Goal: Task Accomplishment & Management: Manage account settings

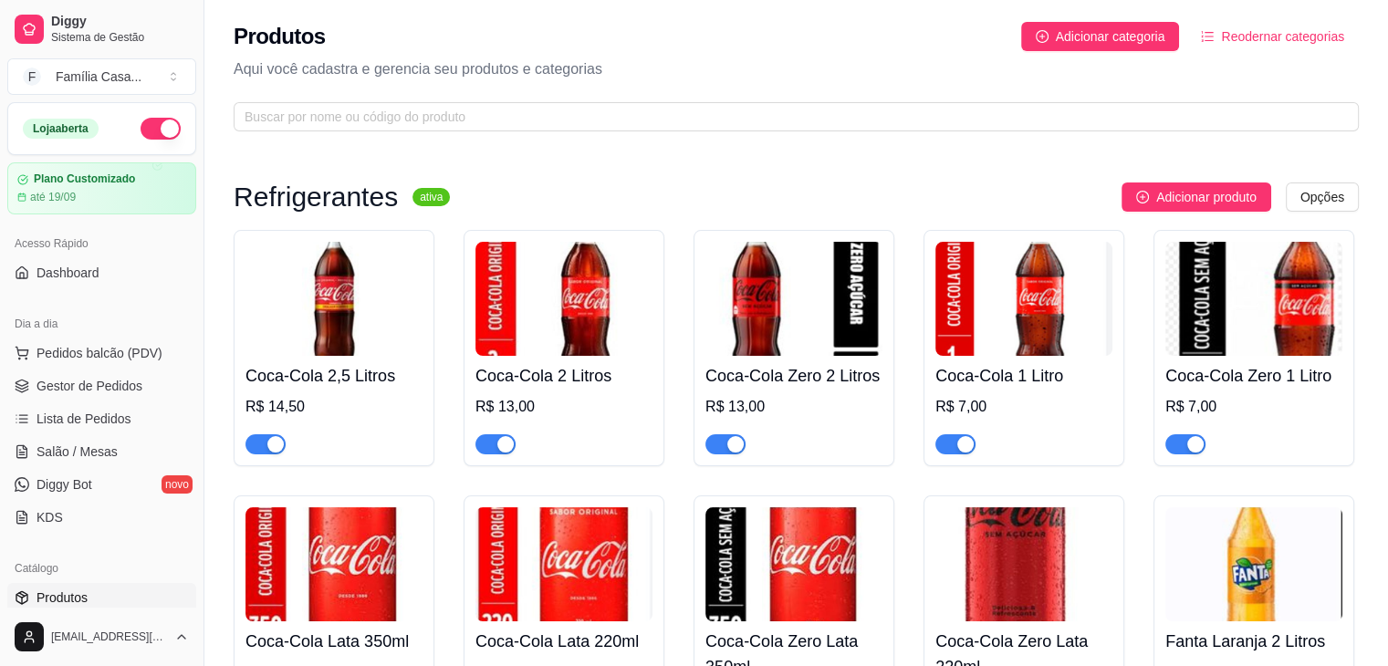
click at [0, 370] on div "Dia a dia Pedidos balcão (PDV) Gestor de Pedidos Lista de Pedidos Salão / Mesas…" at bounding box center [102, 420] width 204 height 237
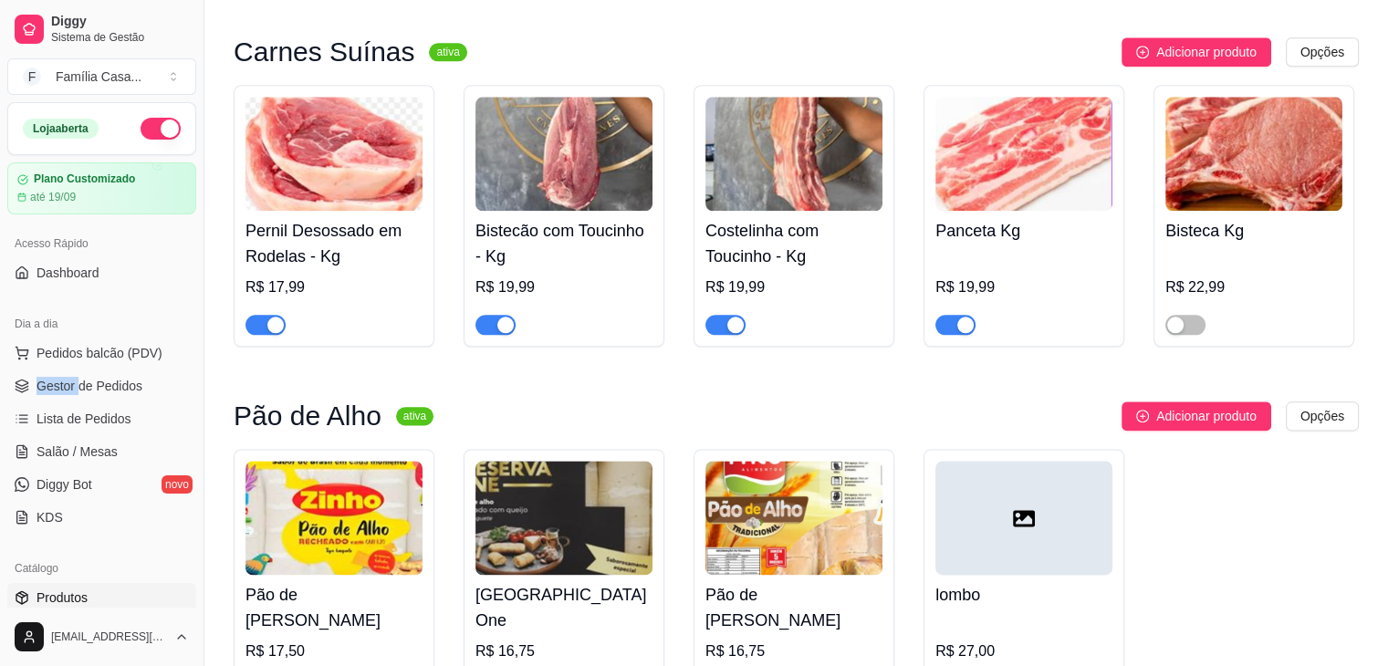
scroll to position [2190, 0]
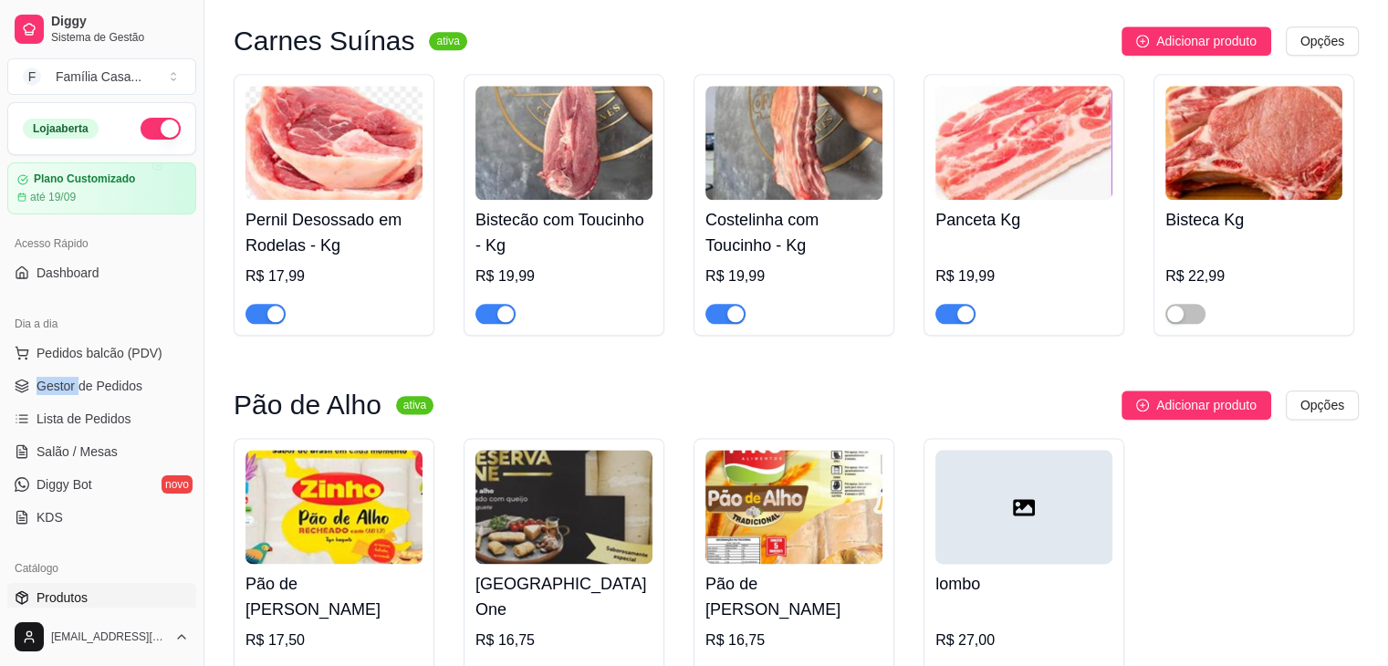
click at [322, 151] on img at bounding box center [333, 143] width 177 height 114
click at [597, 195] on img at bounding box center [563, 143] width 177 height 114
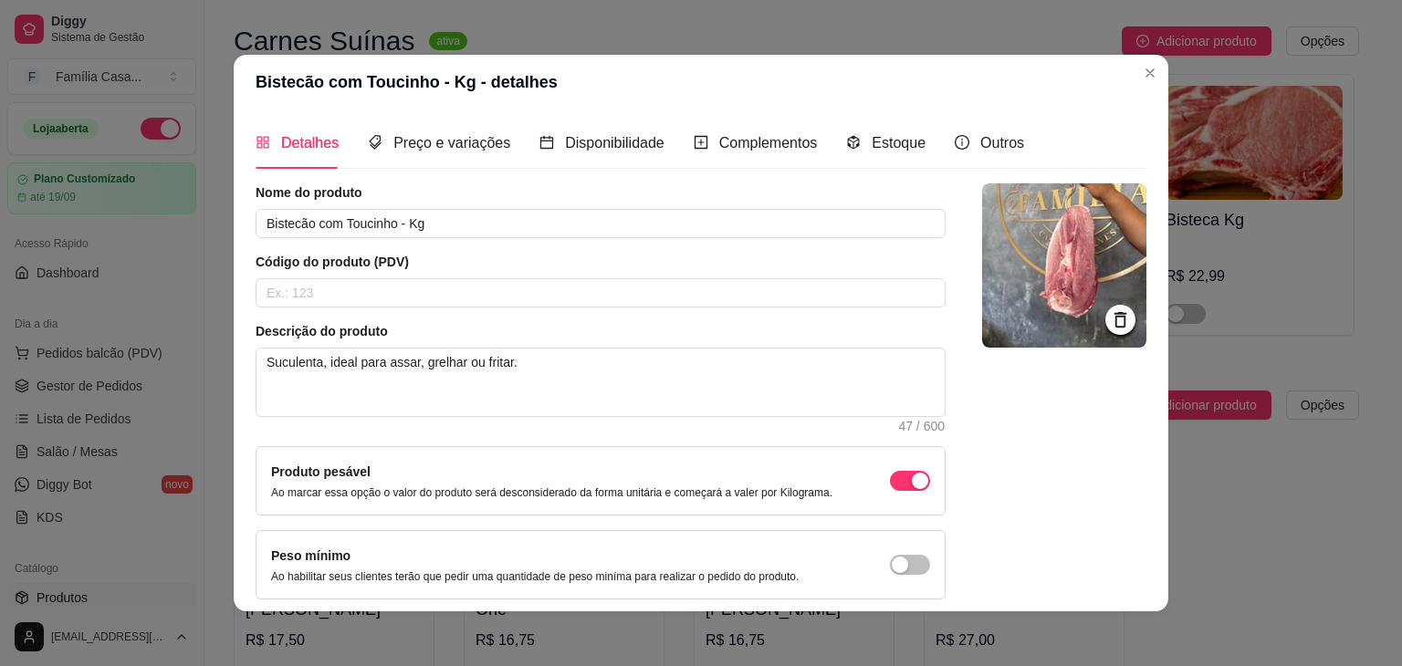
click at [1157, 61] on header "Bistecão com Toucinho - Kg - detalhes" at bounding box center [701, 82] width 935 height 55
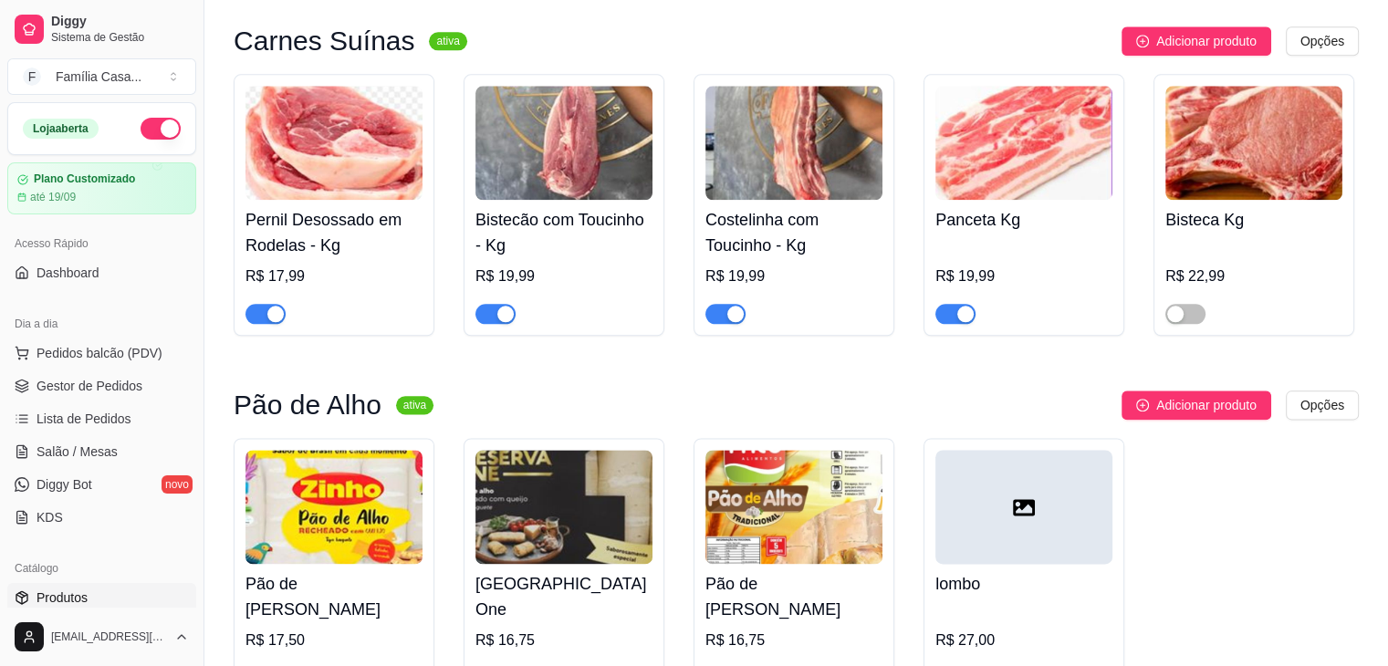
click at [857, 174] on img at bounding box center [793, 143] width 177 height 114
click at [1005, 153] on img at bounding box center [1023, 143] width 177 height 114
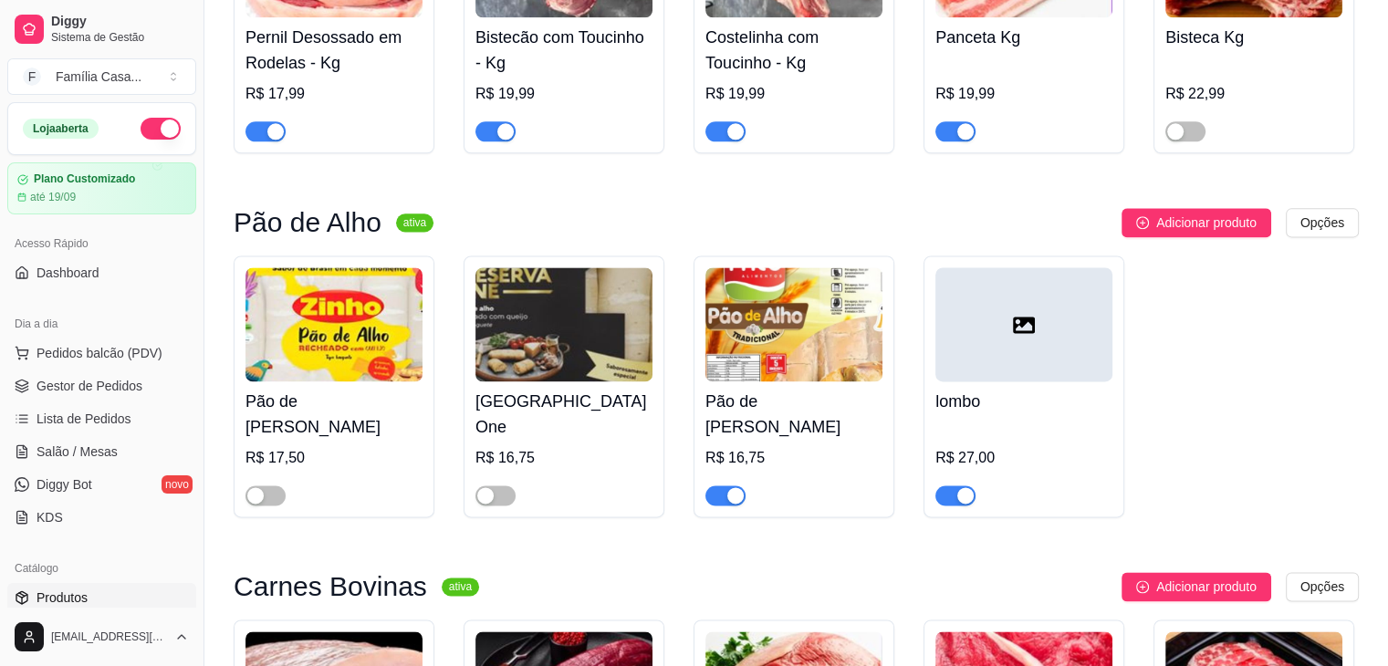
scroll to position [2373, 0]
drag, startPoint x: 979, startPoint y: 326, endPoint x: 1360, endPoint y: 524, distance: 429.0
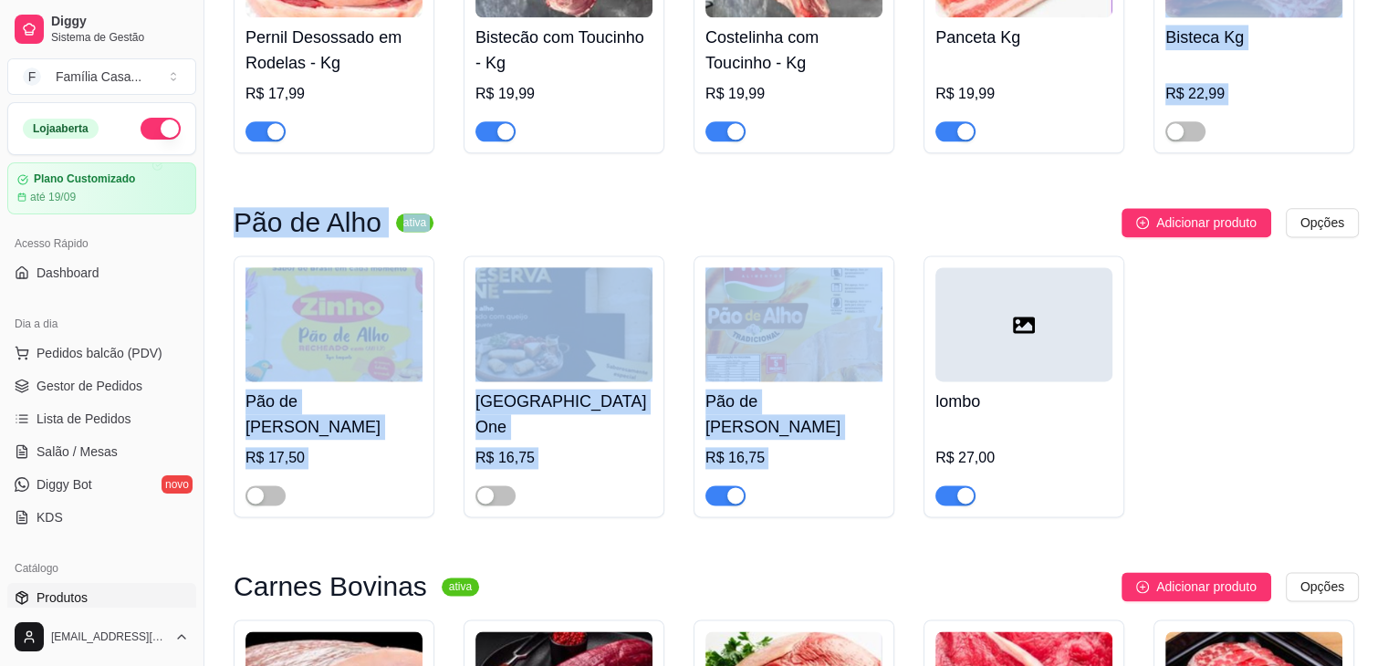
drag, startPoint x: 1065, startPoint y: 334, endPoint x: 1039, endPoint y: 204, distance: 132.1
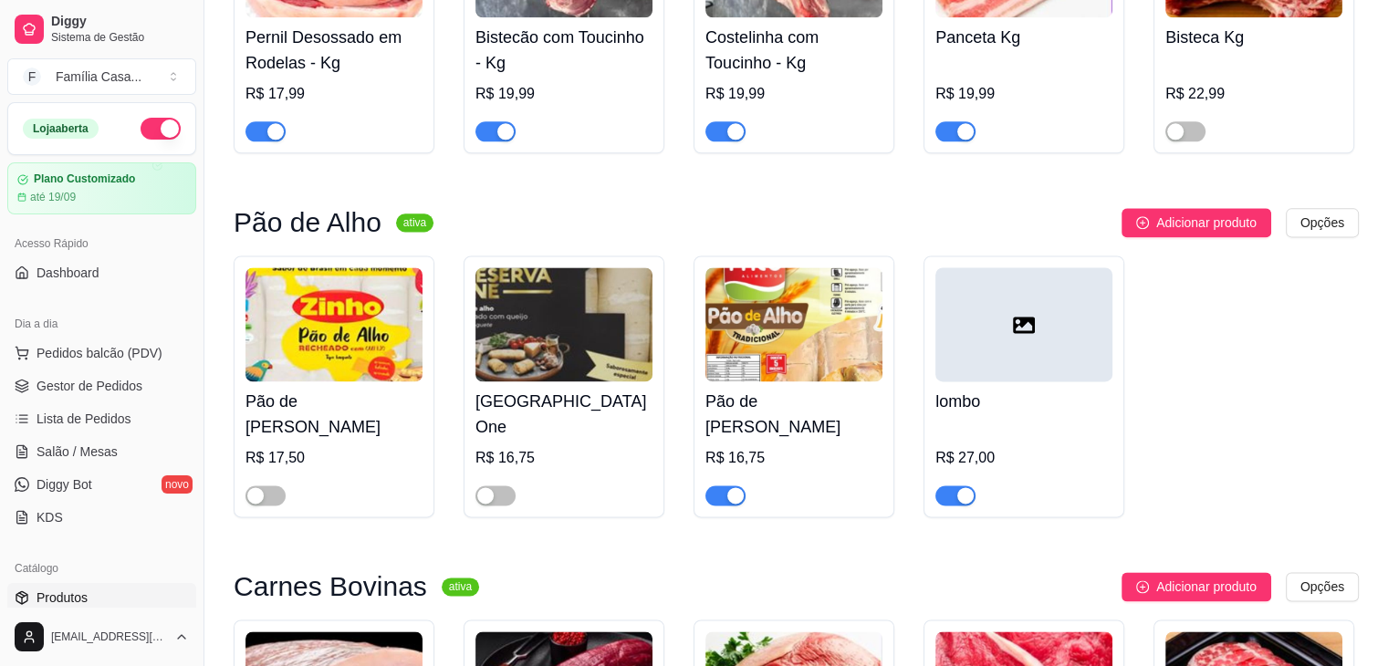
click at [1227, 338] on div "Pão de [PERSON_NAME] R$ 17,50 Pão de Alho Reserva One R$ 16,75 Pão de alho Fric…" at bounding box center [796, 387] width 1125 height 262
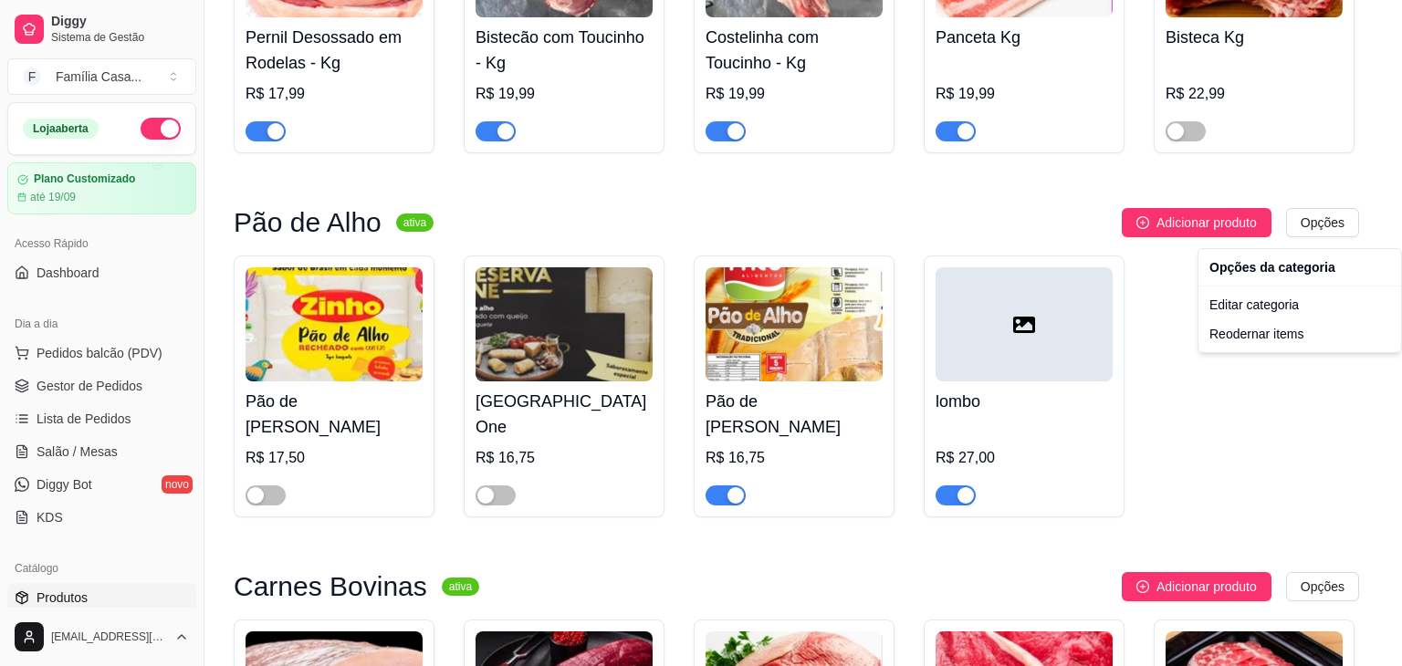
click at [1269, 395] on div "Pão de [PERSON_NAME] R$ 17,50 Pão de Alho Reserva One R$ 16,75 Pão de alho Fric…" at bounding box center [796, 387] width 1125 height 262
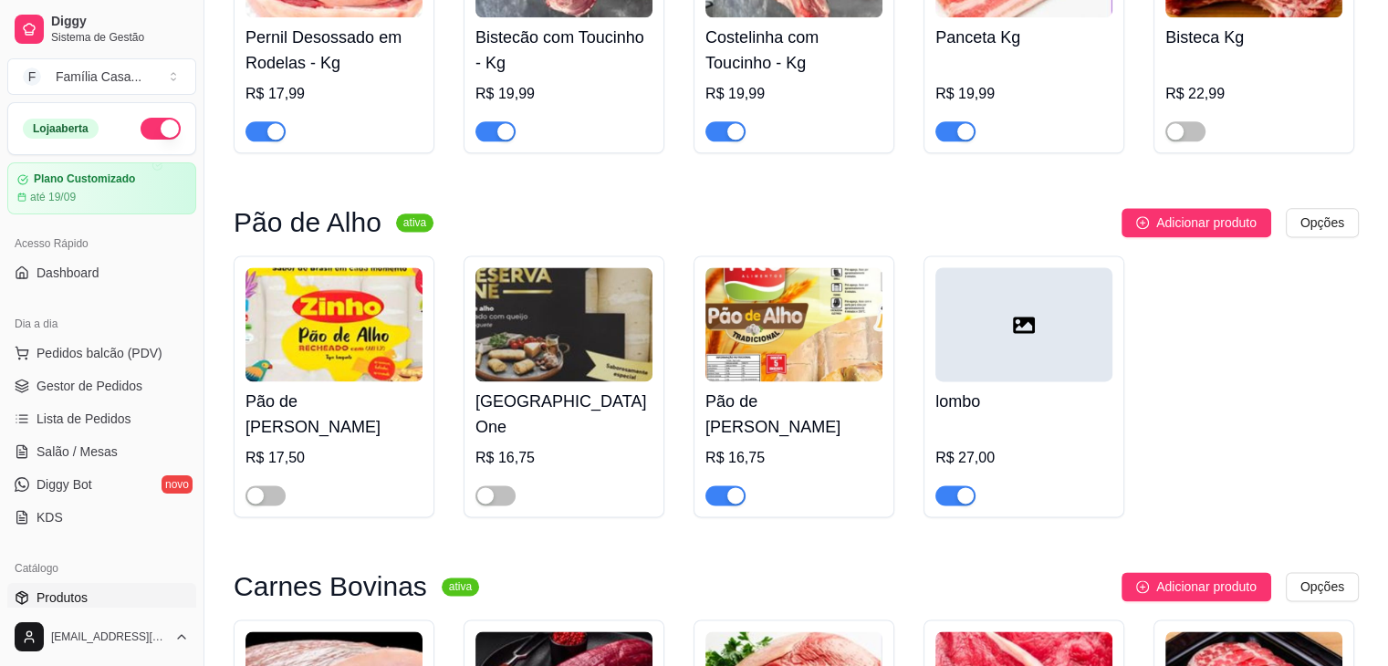
drag, startPoint x: 1041, startPoint y: 361, endPoint x: 953, endPoint y: 218, distance: 168.4
click at [953, 218] on div "Adicionar produto Opções" at bounding box center [903, 222] width 911 height 29
click at [1008, 336] on div at bounding box center [1023, 324] width 177 height 114
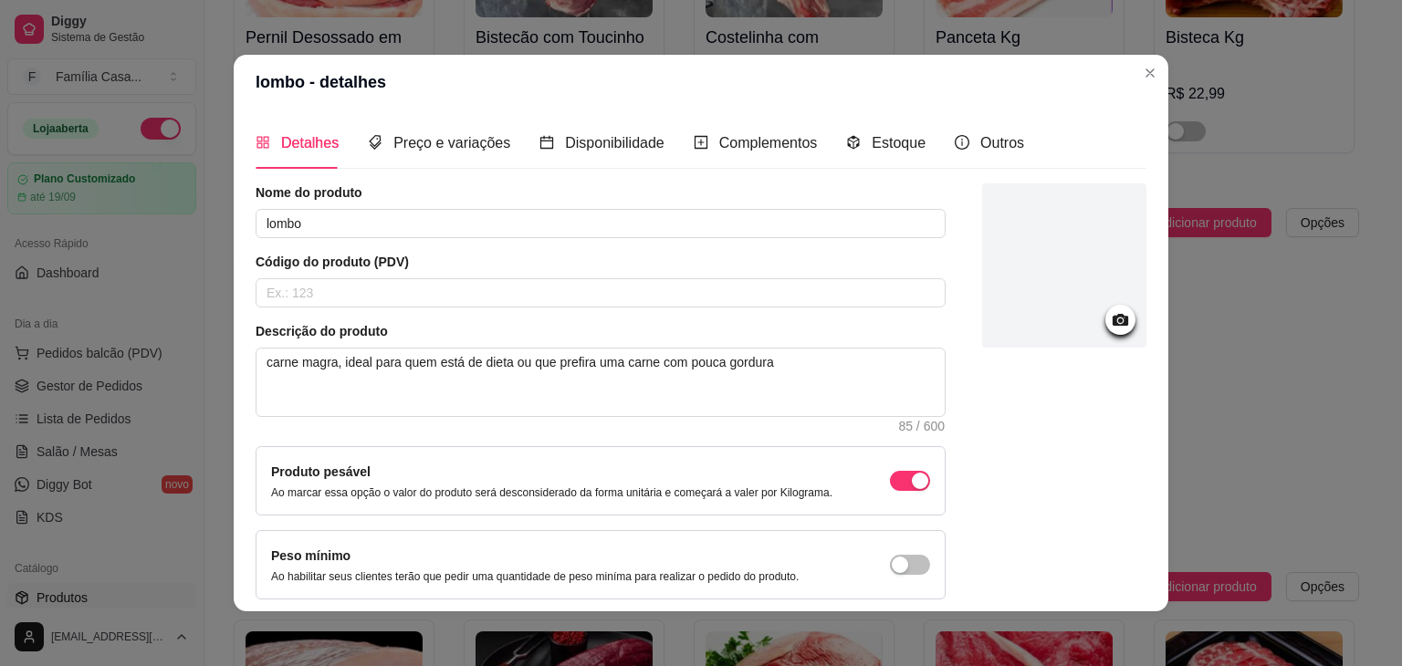
click at [1110, 320] on icon at bounding box center [1120, 319] width 21 height 21
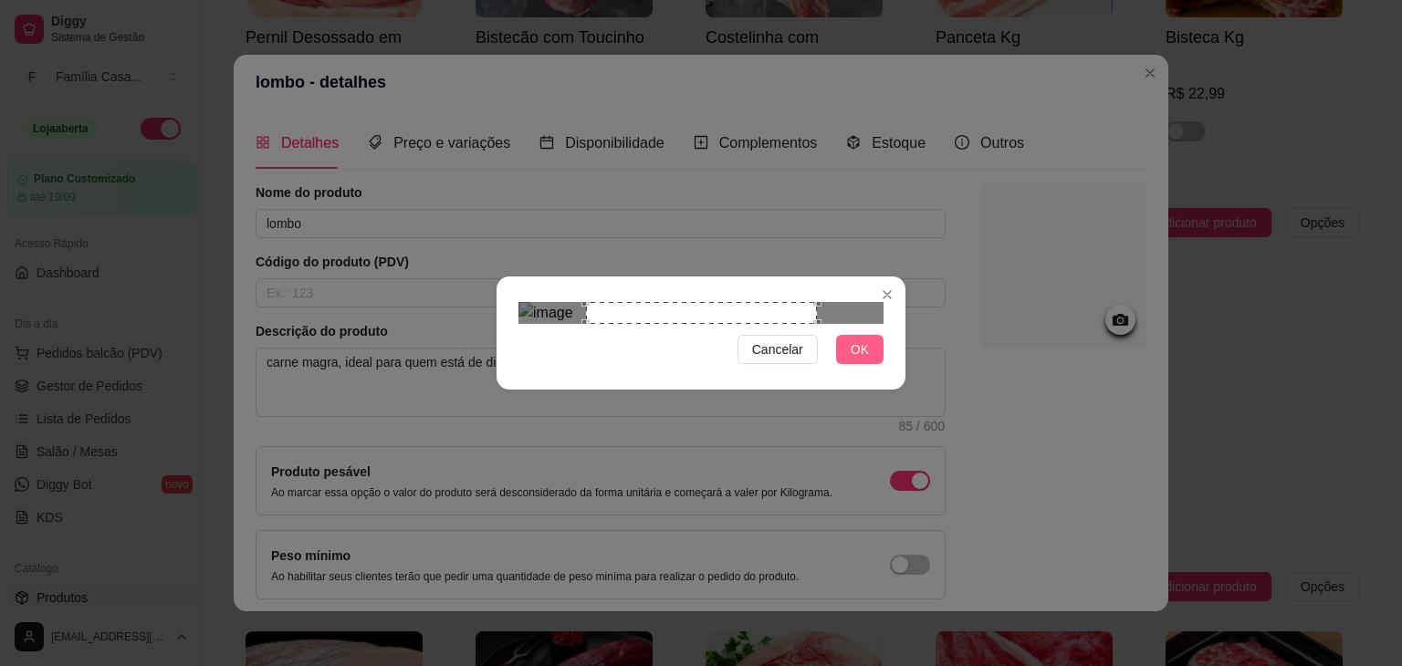
click at [872, 364] on button "OK" at bounding box center [859, 349] width 47 height 29
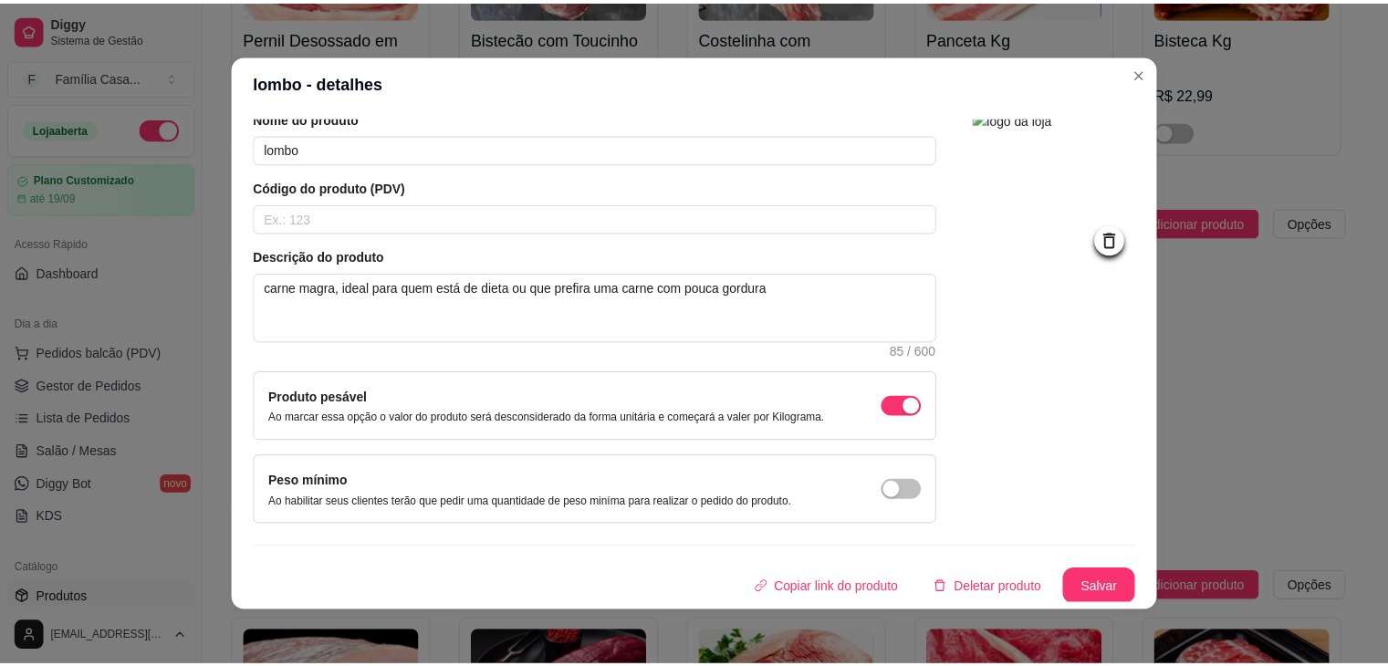
scroll to position [4, 0]
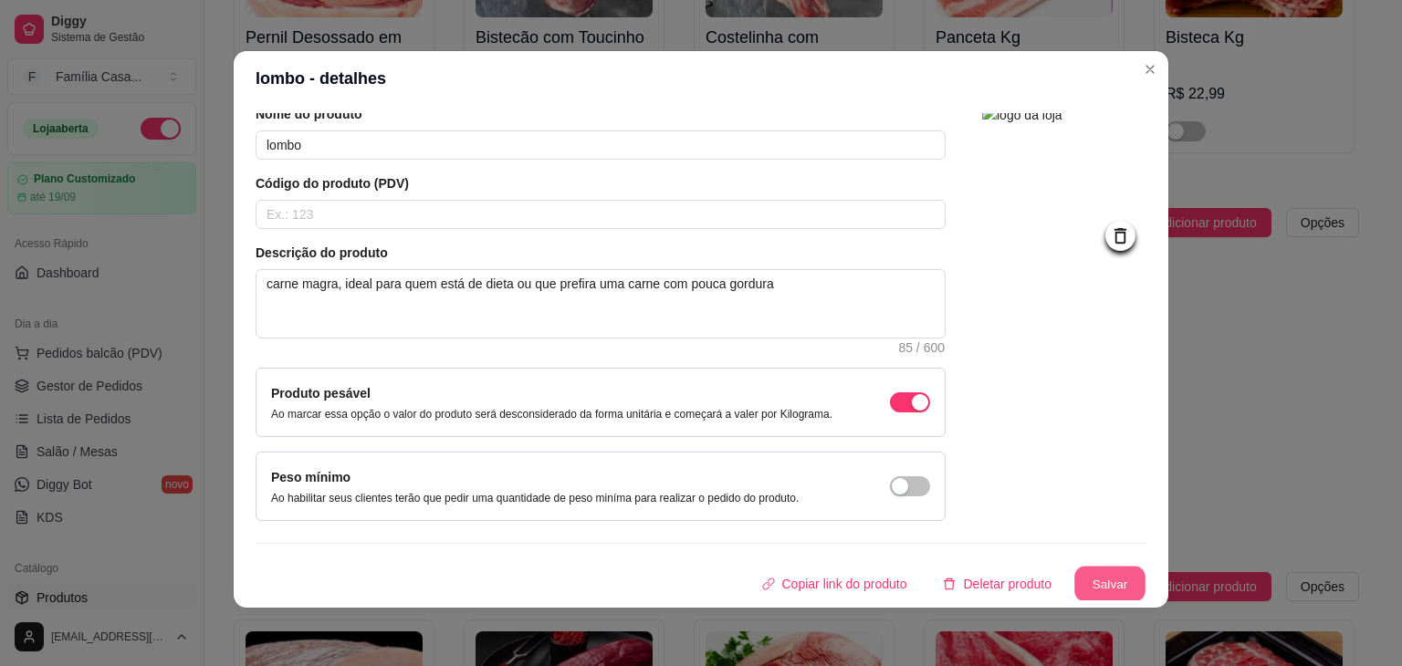
click at [1088, 572] on button "Salvar" at bounding box center [1109, 585] width 71 height 36
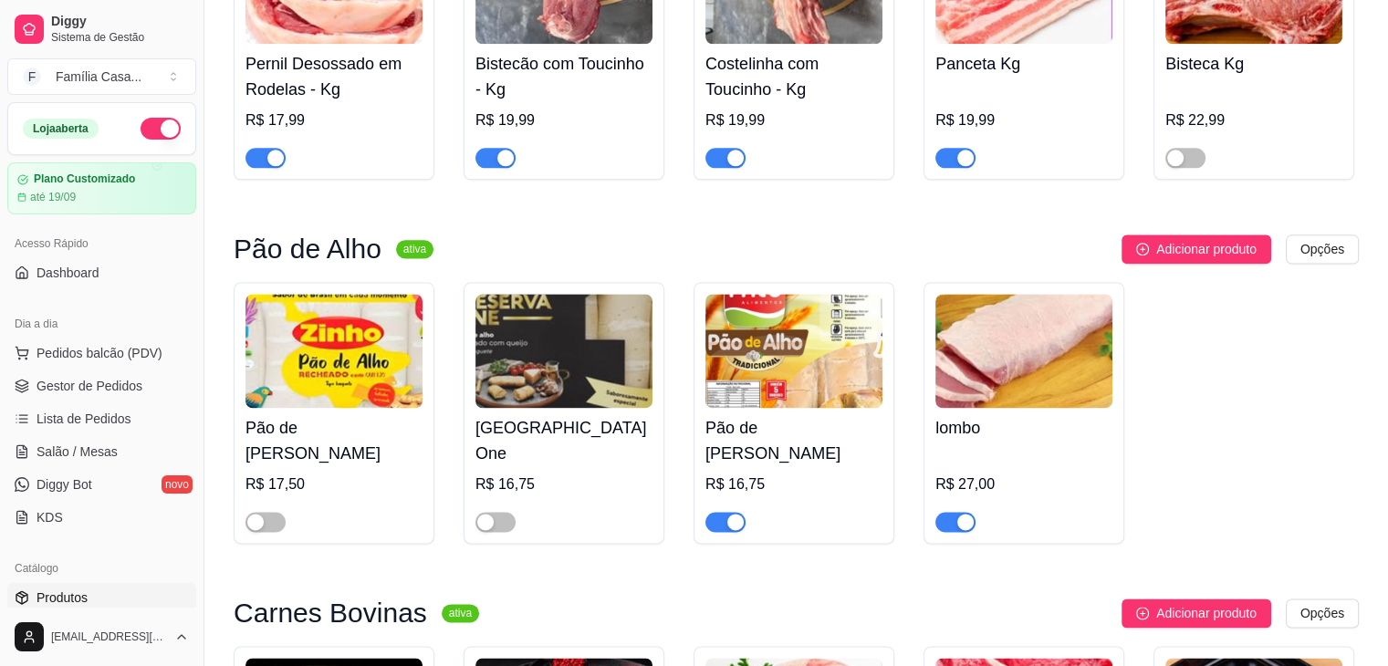
scroll to position [2373, 0]
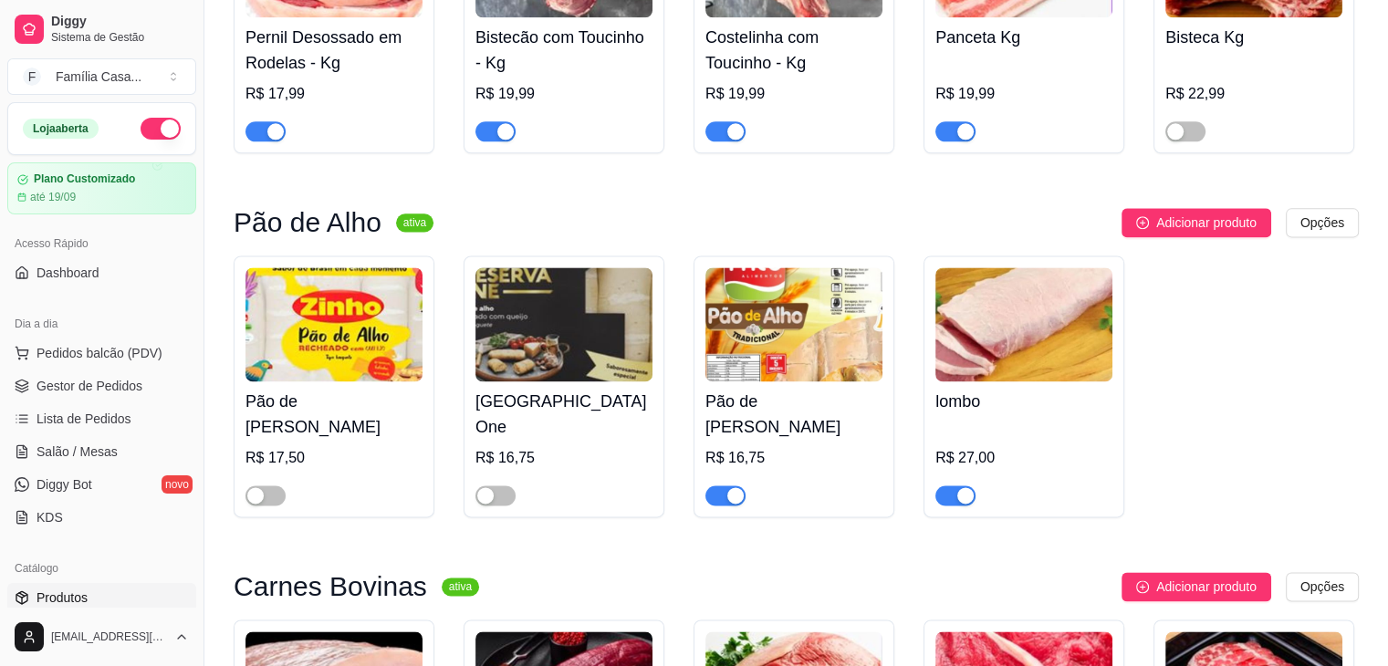
drag, startPoint x: 1041, startPoint y: 371, endPoint x: 1329, endPoint y: 387, distance: 287.9
click at [1329, 387] on div "Pão de [PERSON_NAME] R$ 17,50 Pão de Alho Reserva One R$ 16,75 Pão de alho Fric…" at bounding box center [796, 387] width 1125 height 262
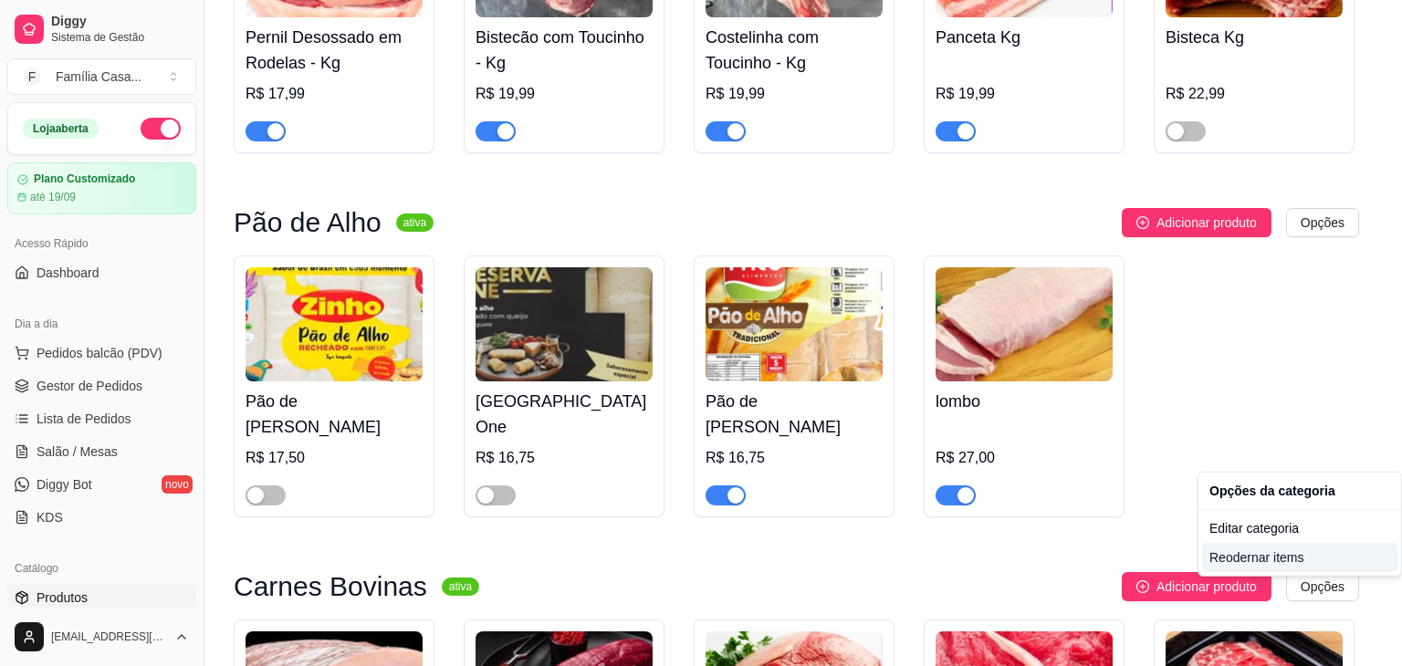
click at [1285, 563] on div "Reodernar items" at bounding box center [1299, 557] width 195 height 29
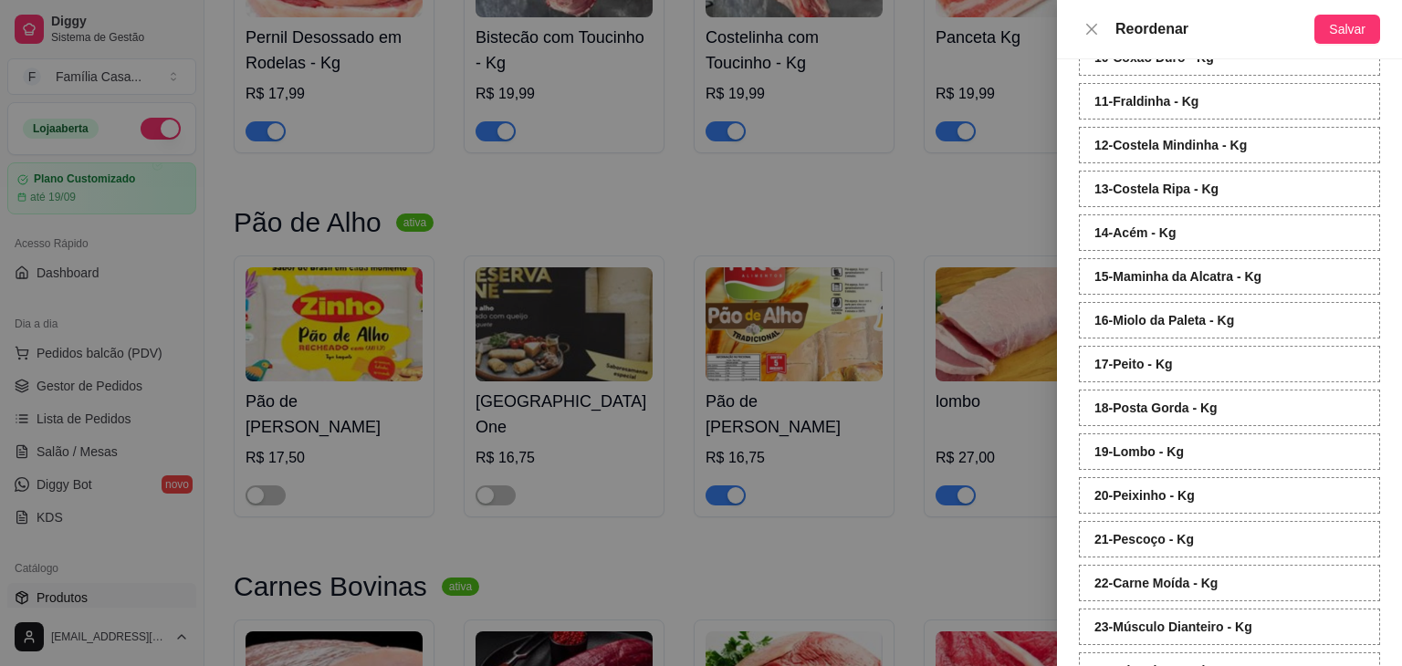
scroll to position [548, 0]
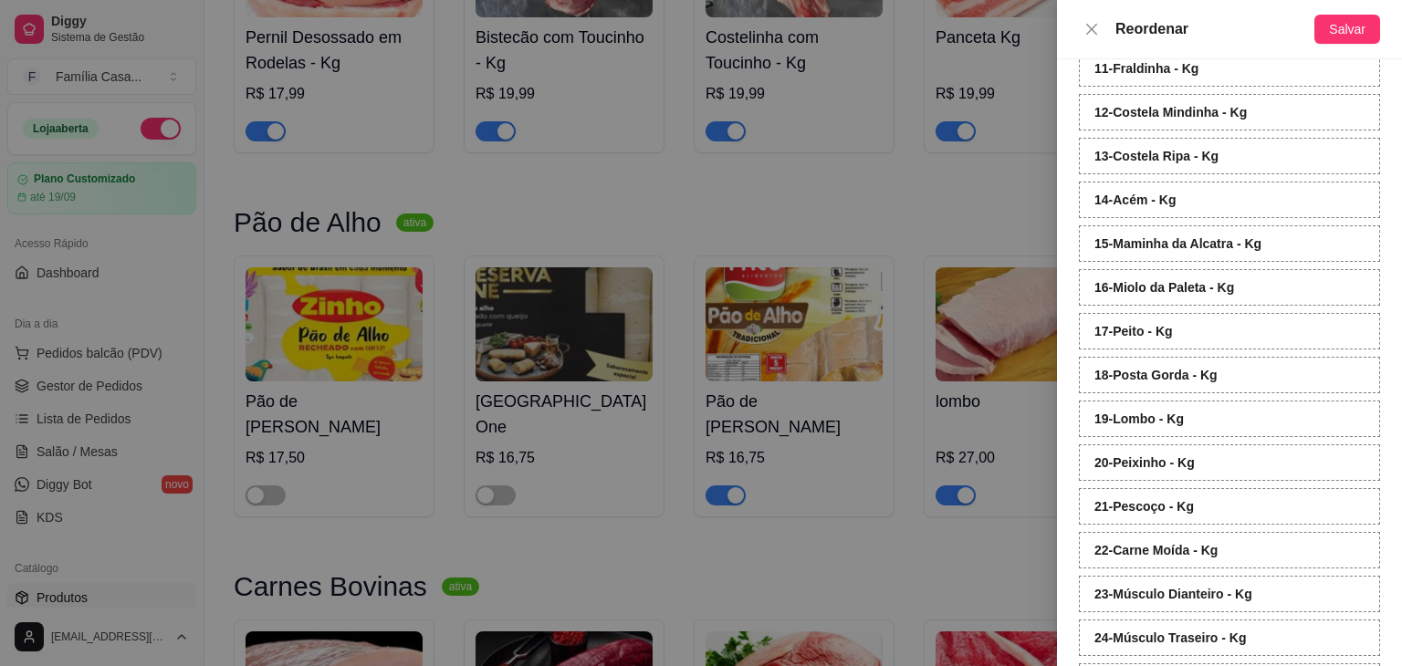
click at [1008, 189] on div at bounding box center [701, 333] width 1402 height 666
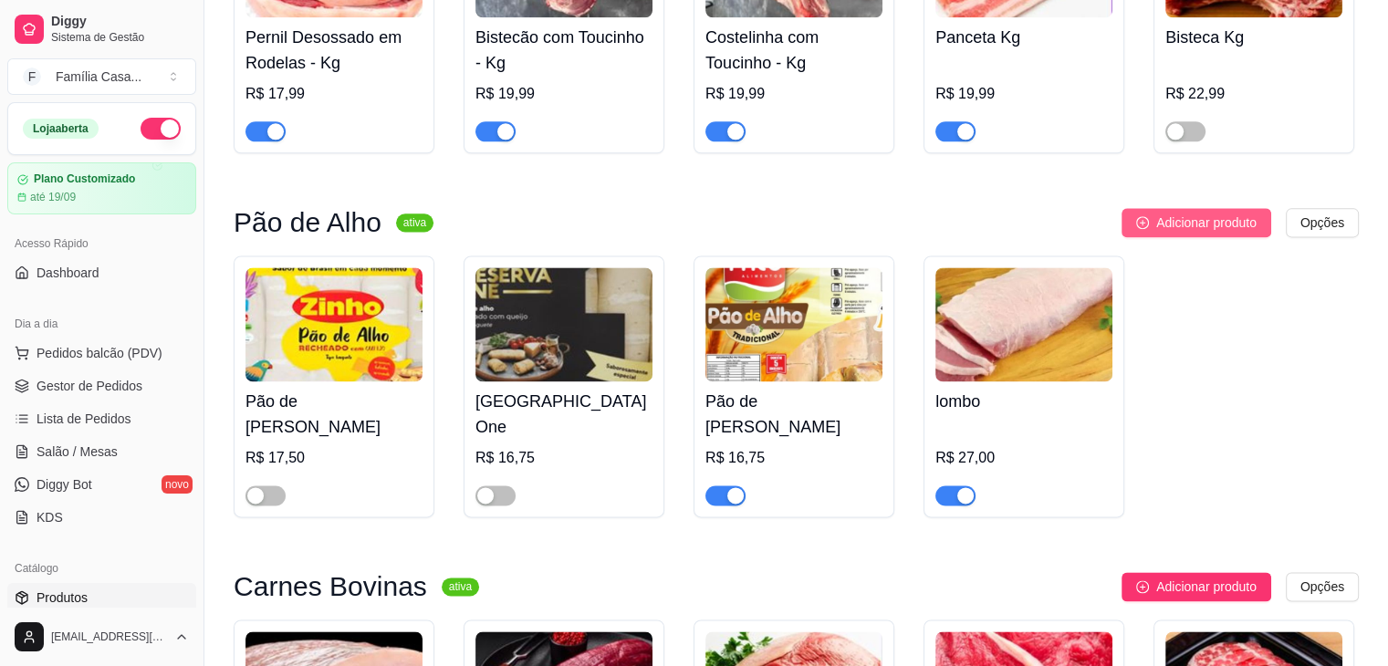
click at [1156, 229] on span "Adicionar produto" at bounding box center [1206, 223] width 100 height 20
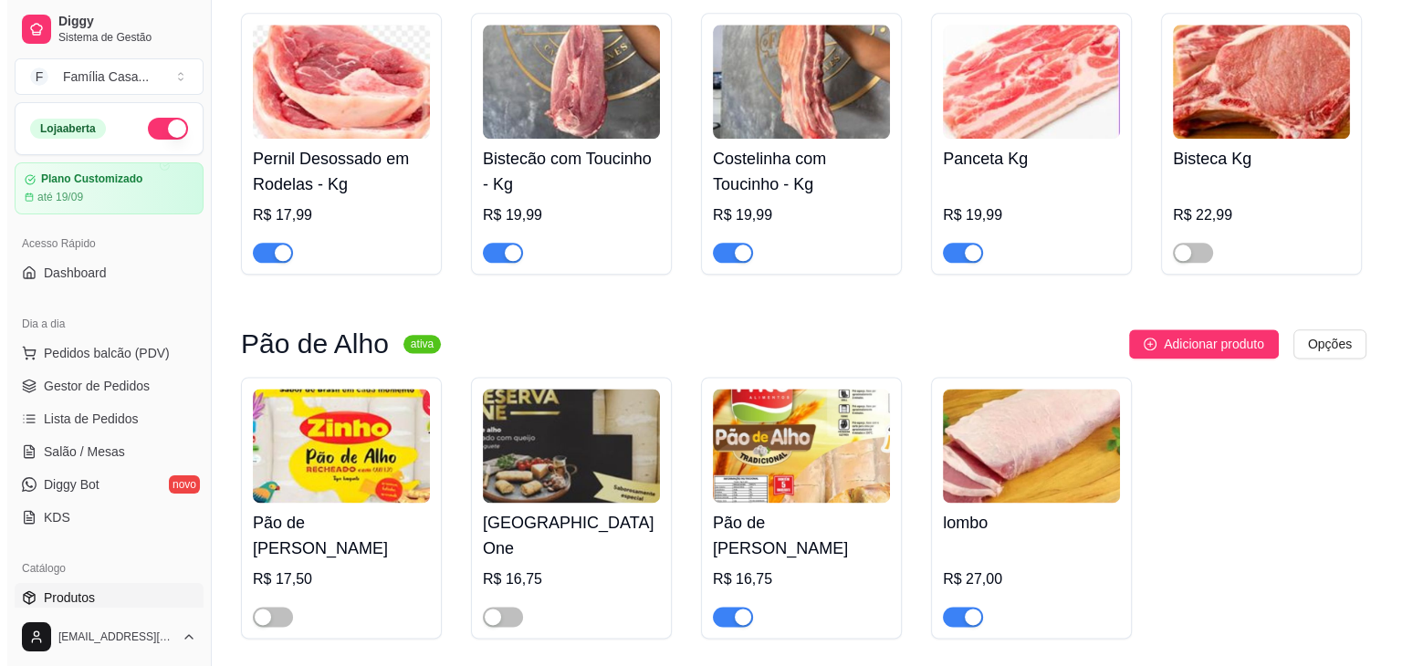
scroll to position [2282, 0]
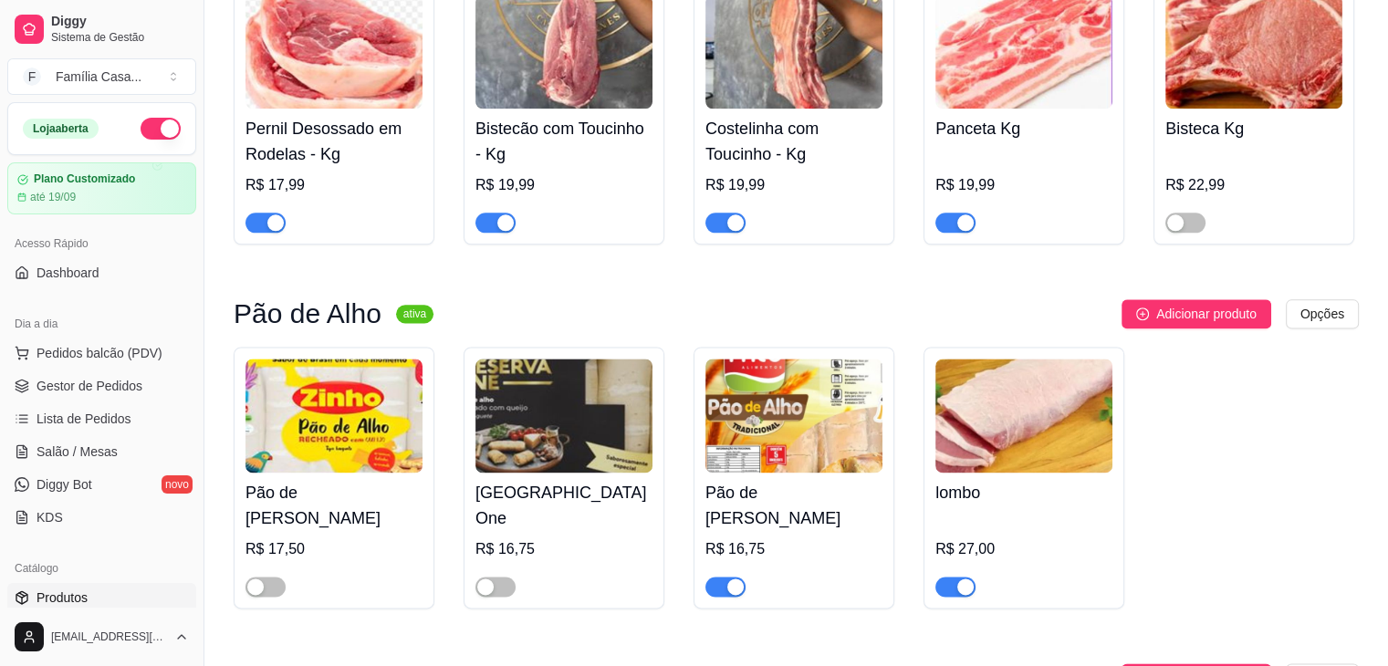
drag, startPoint x: 977, startPoint y: 414, endPoint x: 1243, endPoint y: 471, distance: 272.4
click at [1243, 471] on div "Pão de [PERSON_NAME] R$ 17,50 Pão de Alho Reserva One R$ 16,75 Pão de alho Fric…" at bounding box center [796, 478] width 1125 height 262
click at [1198, 319] on span "Adicionar produto" at bounding box center [1206, 314] width 100 height 20
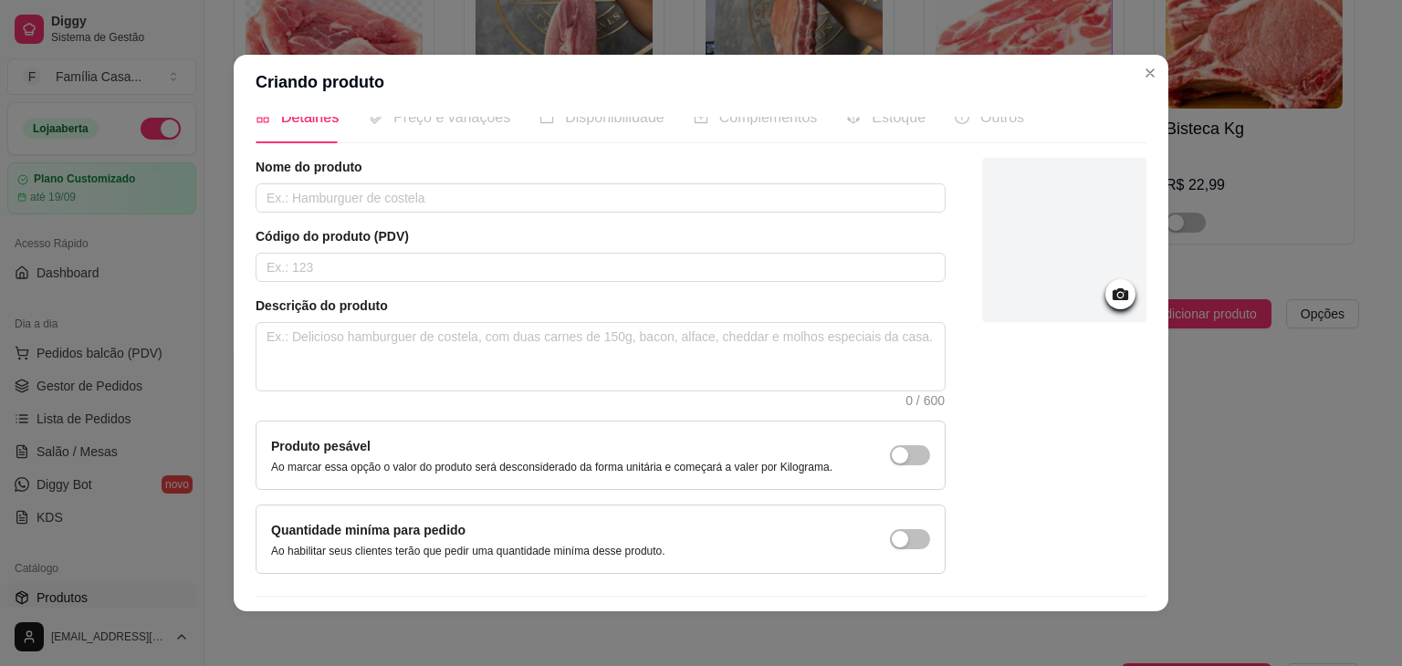
scroll to position [0, 0]
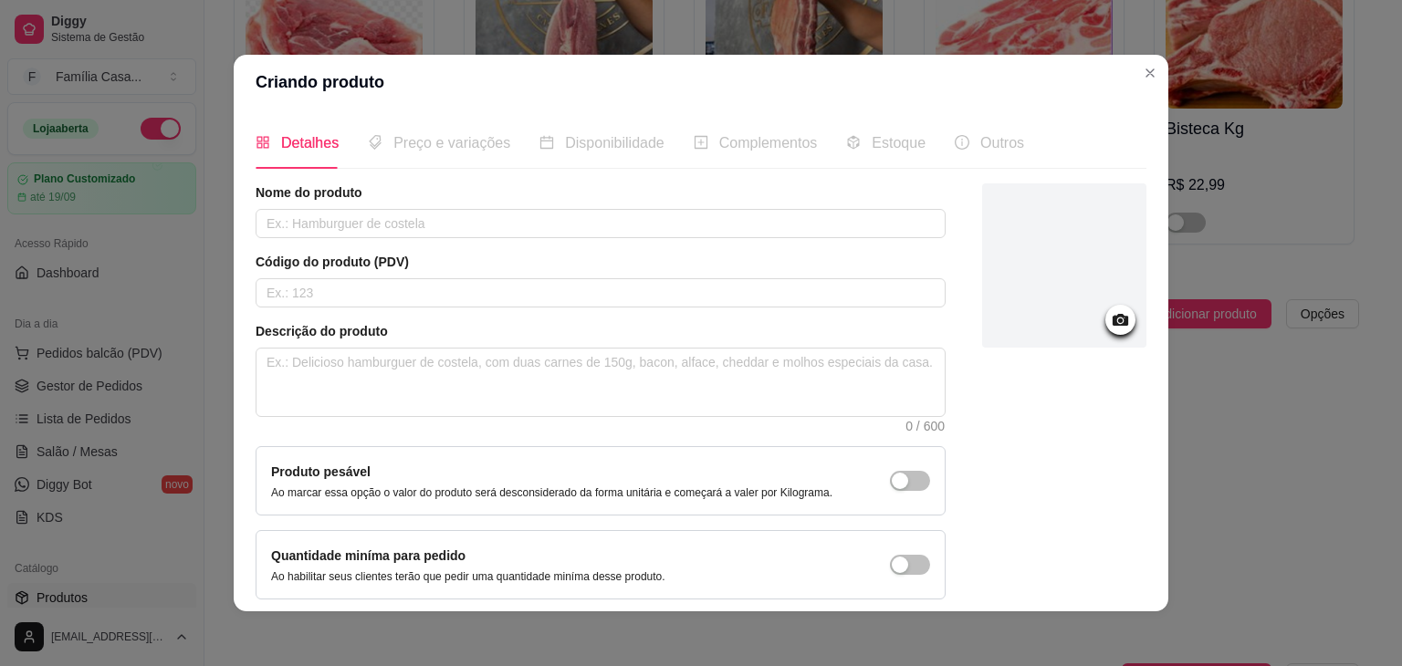
click at [443, 143] on span "Preço e variações" at bounding box center [451, 143] width 117 height 16
click at [296, 141] on span "Detalhes" at bounding box center [309, 143] width 57 height 16
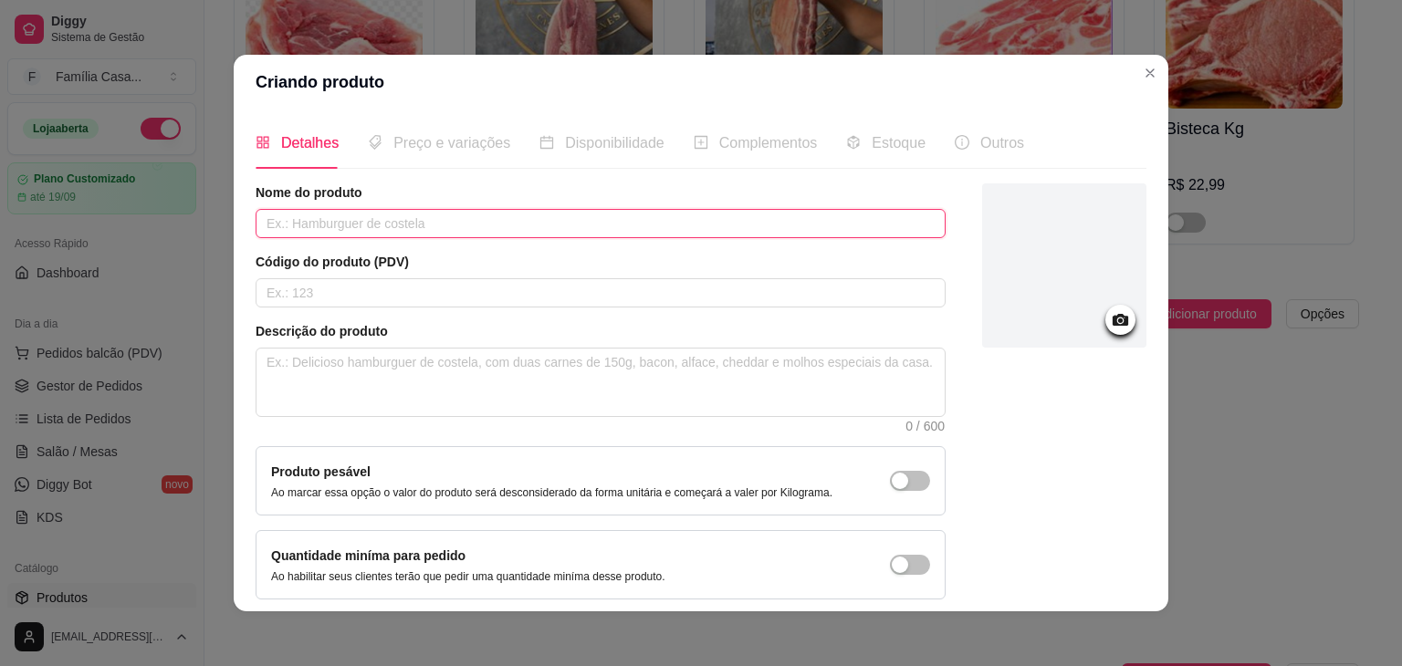
click at [355, 225] on input "text" at bounding box center [601, 223] width 690 height 29
type input "LOM"
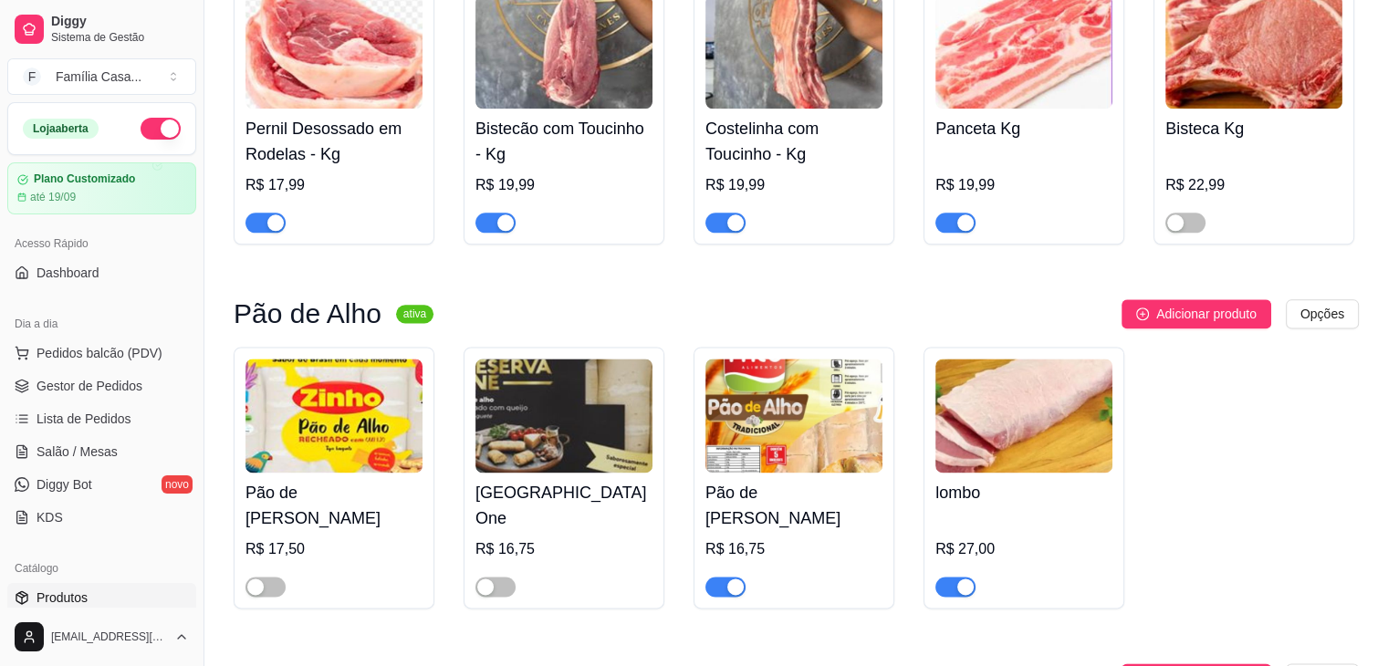
click at [1007, 449] on img at bounding box center [1023, 416] width 177 height 114
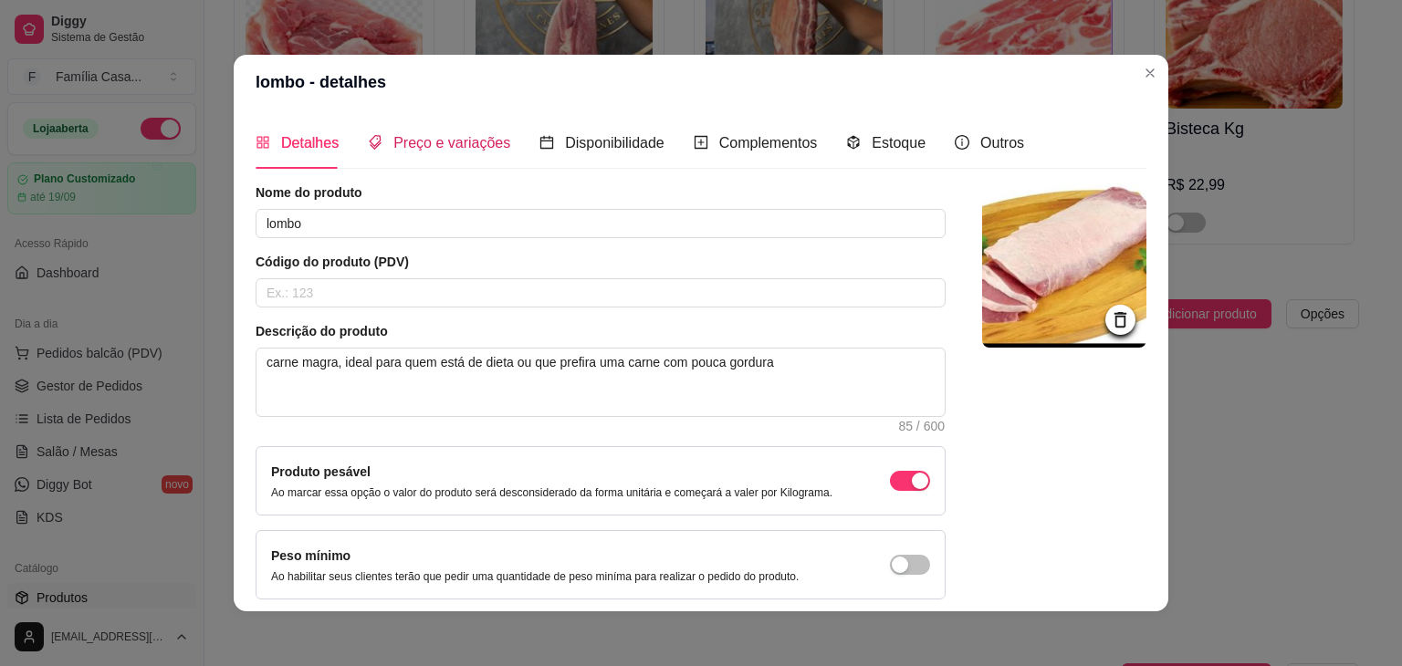
click at [479, 142] on span "Preço e variações" at bounding box center [451, 143] width 117 height 16
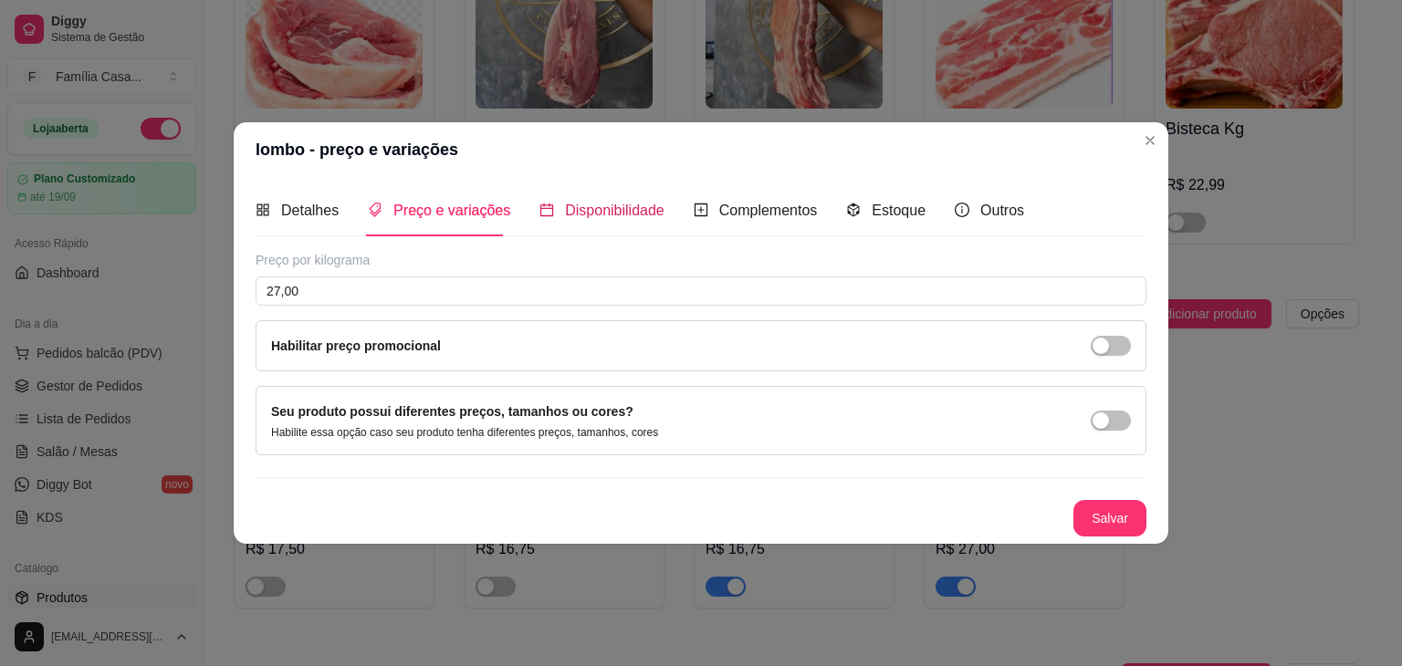
click at [596, 214] on span "Disponibilidade" at bounding box center [614, 211] width 99 height 16
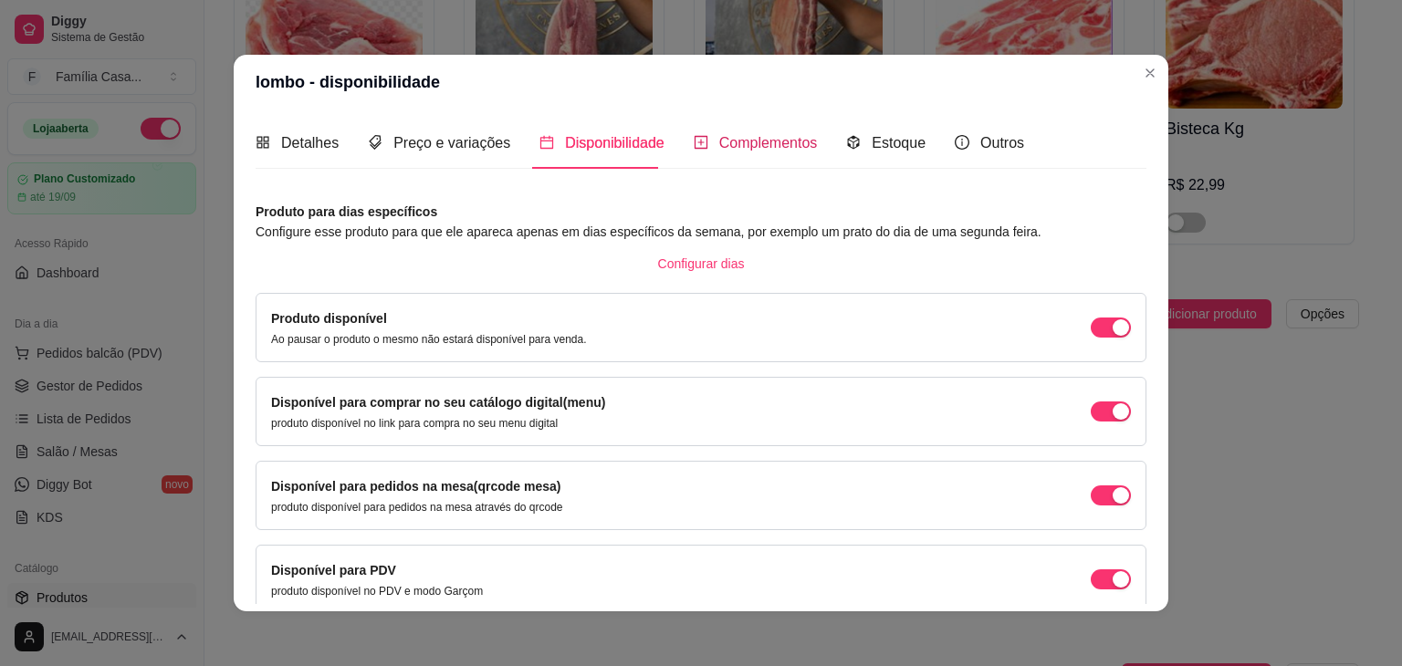
click at [734, 144] on span "Complementos" at bounding box center [768, 143] width 99 height 16
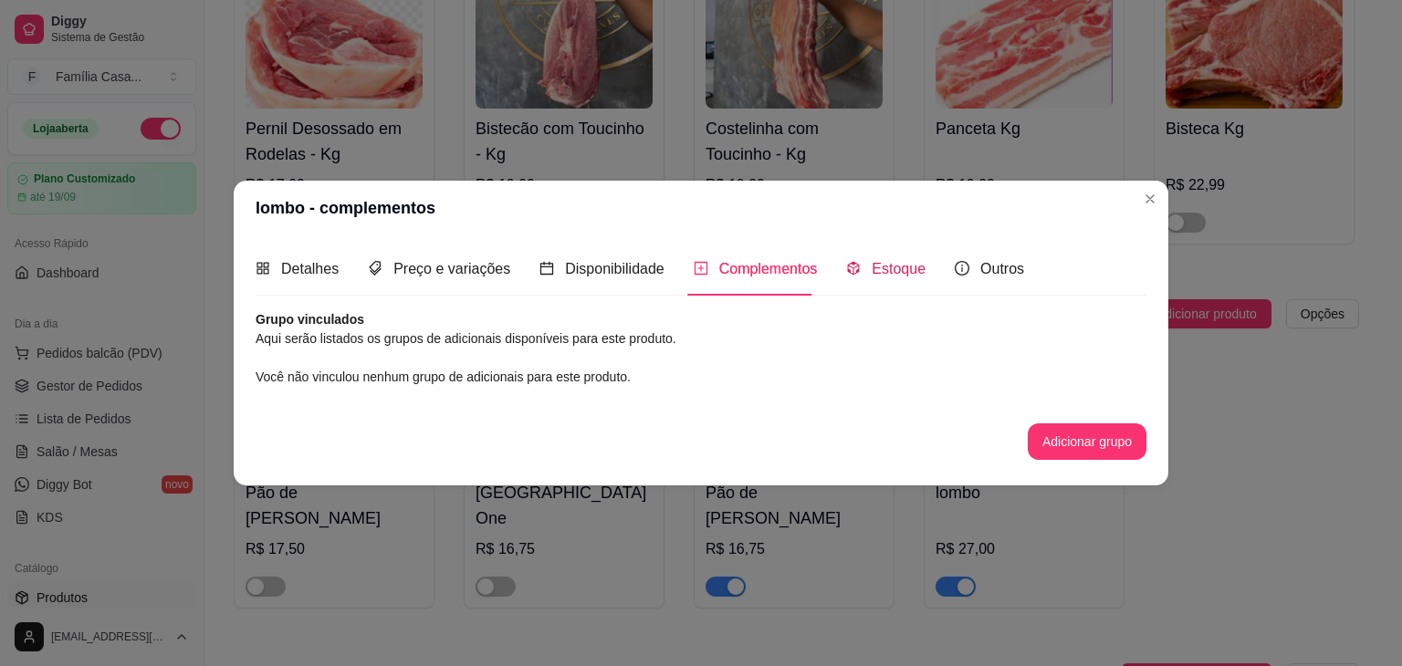
click at [893, 271] on span "Estoque" at bounding box center [899, 269] width 54 height 16
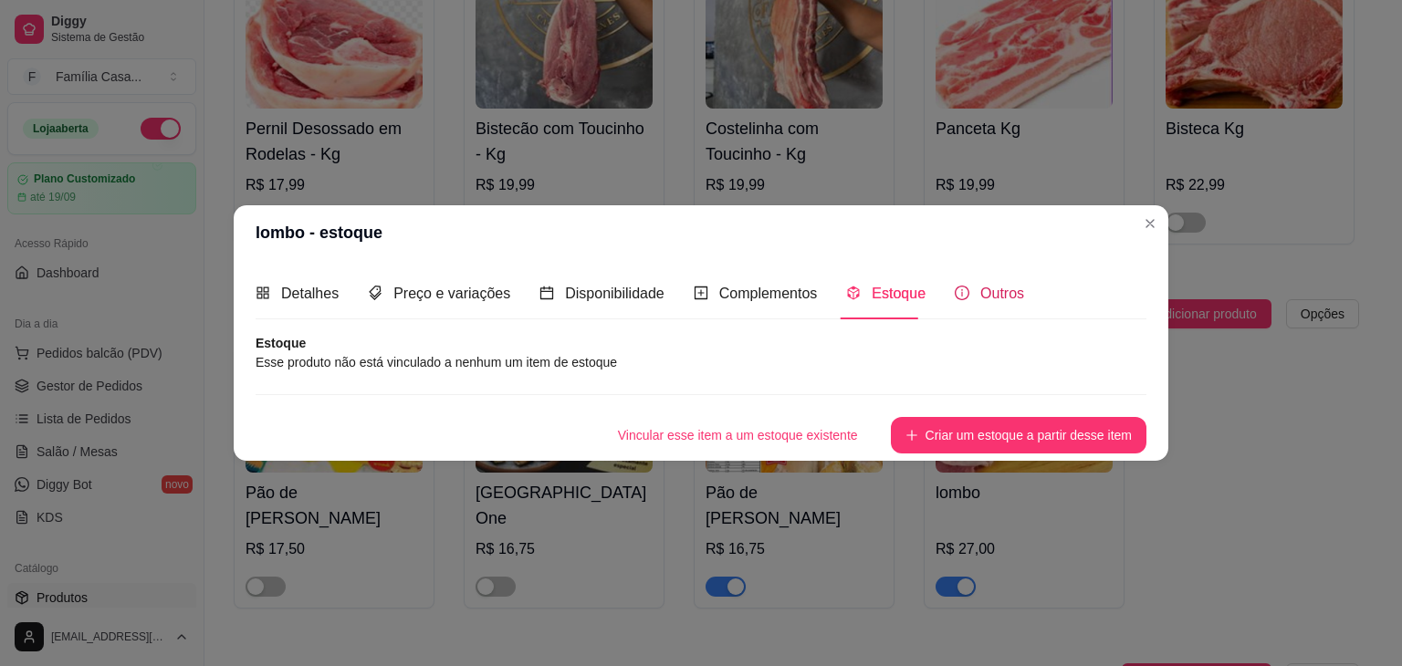
click at [989, 288] on span "Outros" at bounding box center [1002, 294] width 44 height 16
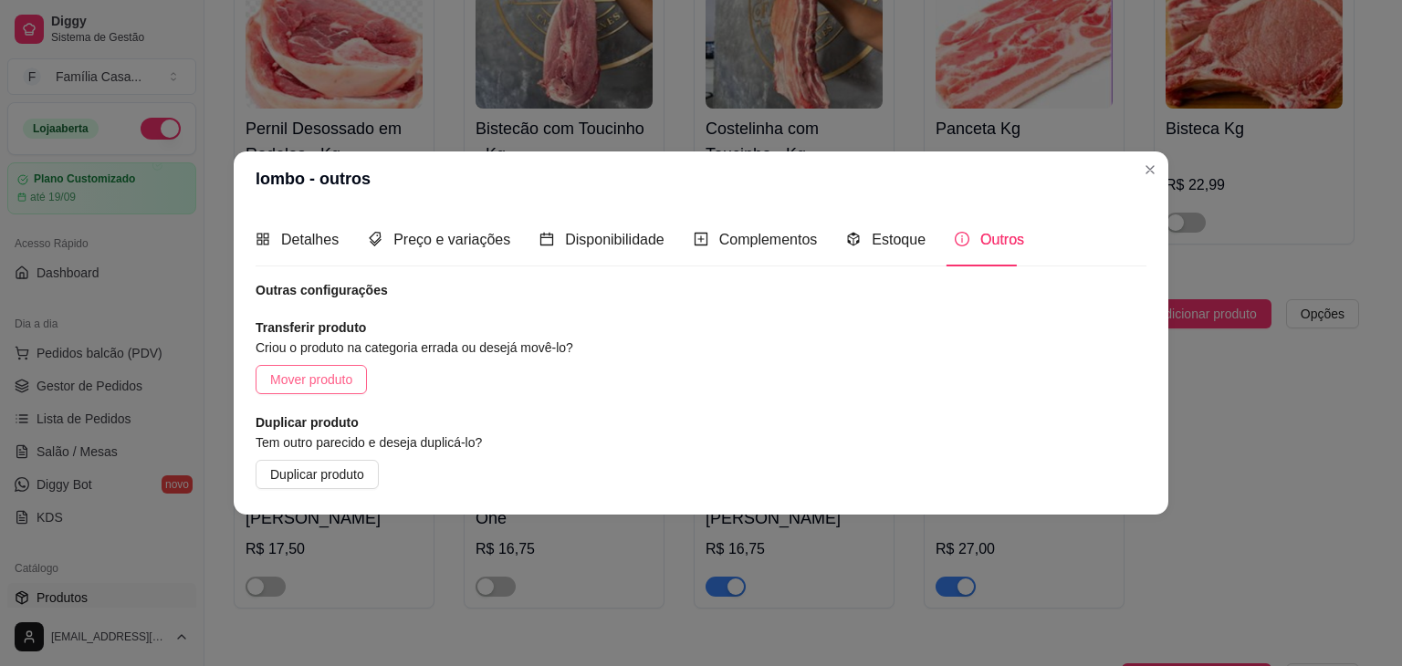
click at [336, 380] on span "Mover produto" at bounding box center [311, 380] width 82 height 20
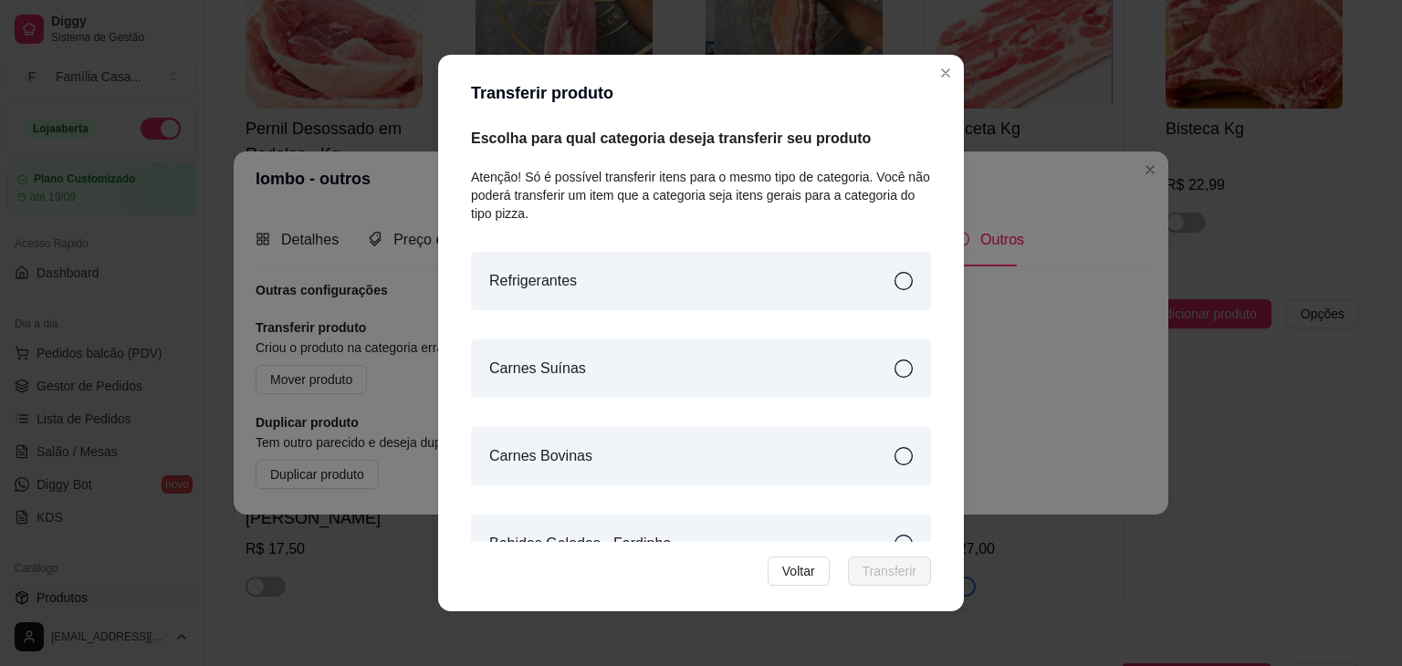
click at [894, 373] on icon at bounding box center [903, 369] width 18 height 18
click at [894, 568] on span "Transferir" at bounding box center [889, 571] width 54 height 20
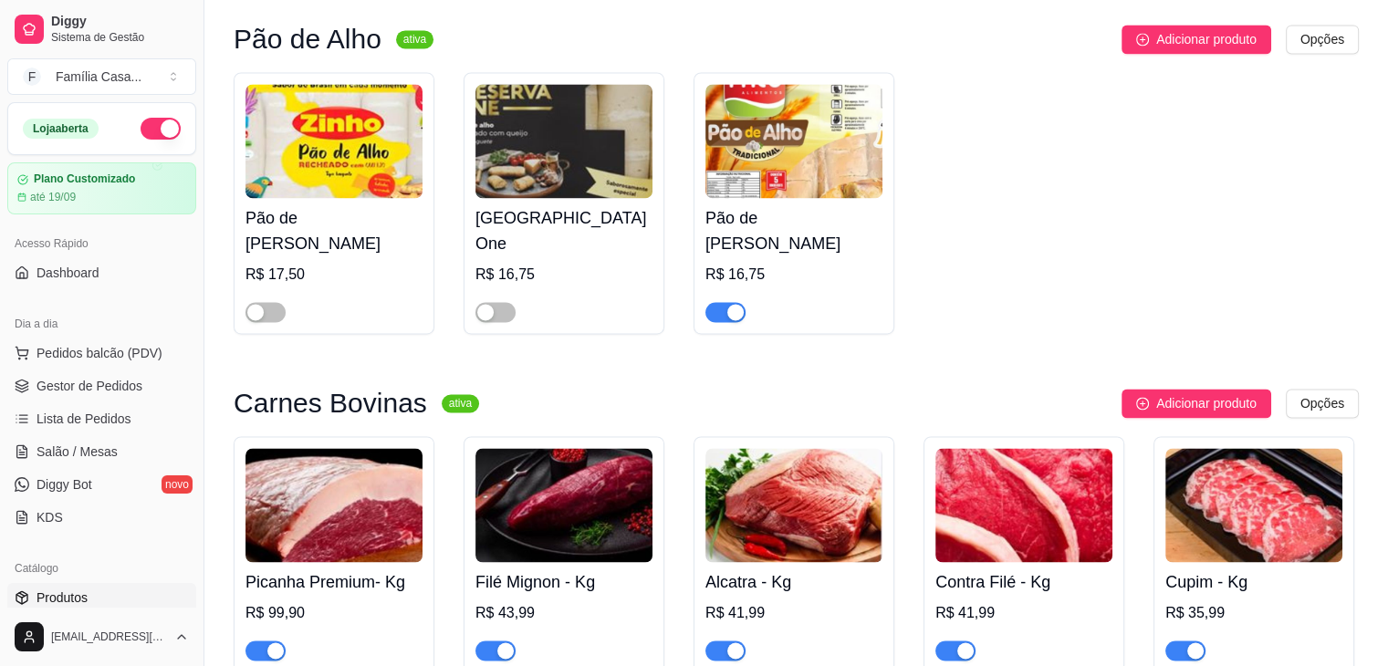
scroll to position [3103, 0]
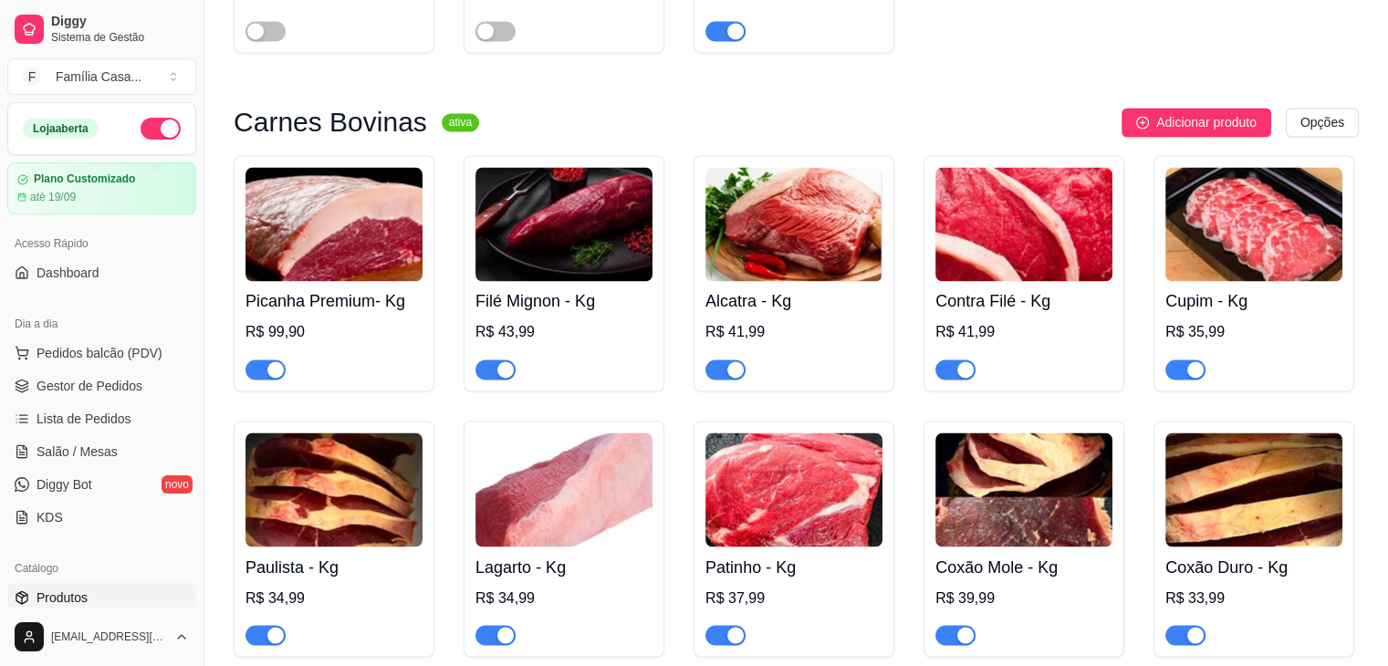
click at [278, 377] on div "button" at bounding box center [275, 369] width 16 height 16
click at [511, 377] on div "button" at bounding box center [505, 369] width 16 height 16
click at [796, 230] on img at bounding box center [793, 224] width 177 height 114
click at [1014, 232] on img at bounding box center [1023, 224] width 177 height 114
click at [1260, 222] on img at bounding box center [1253, 224] width 177 height 114
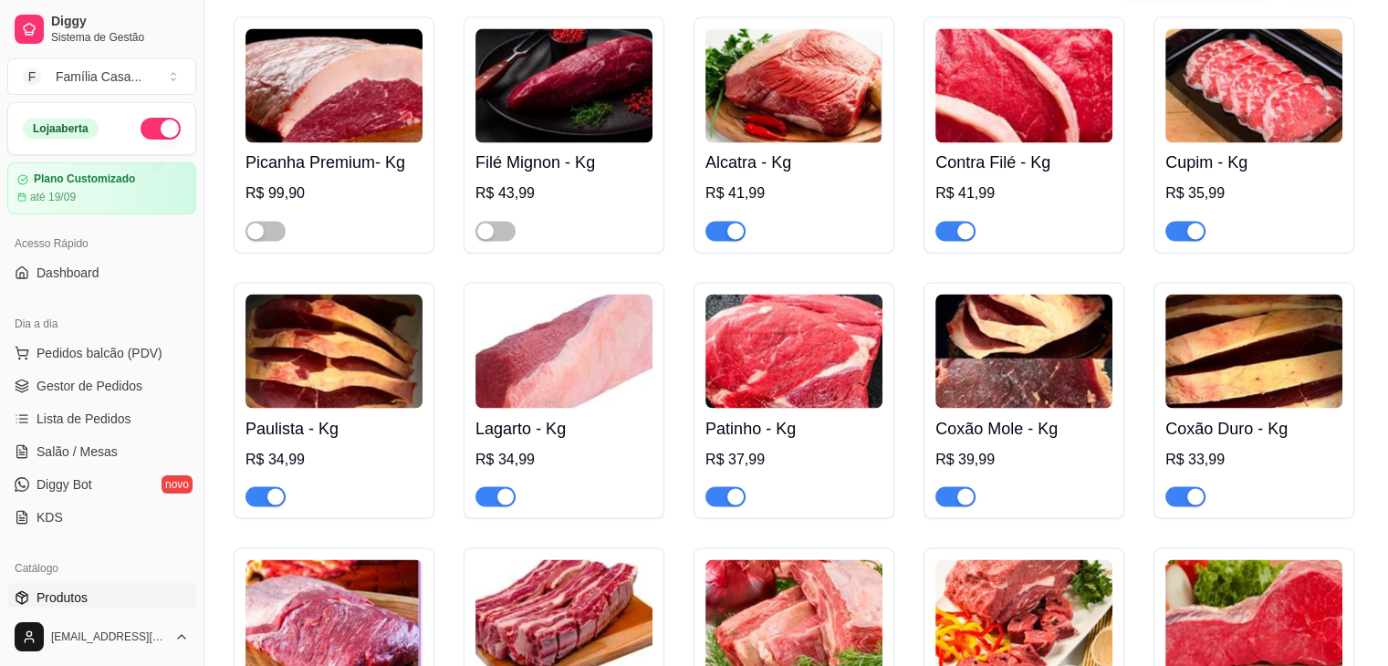
scroll to position [3285, 0]
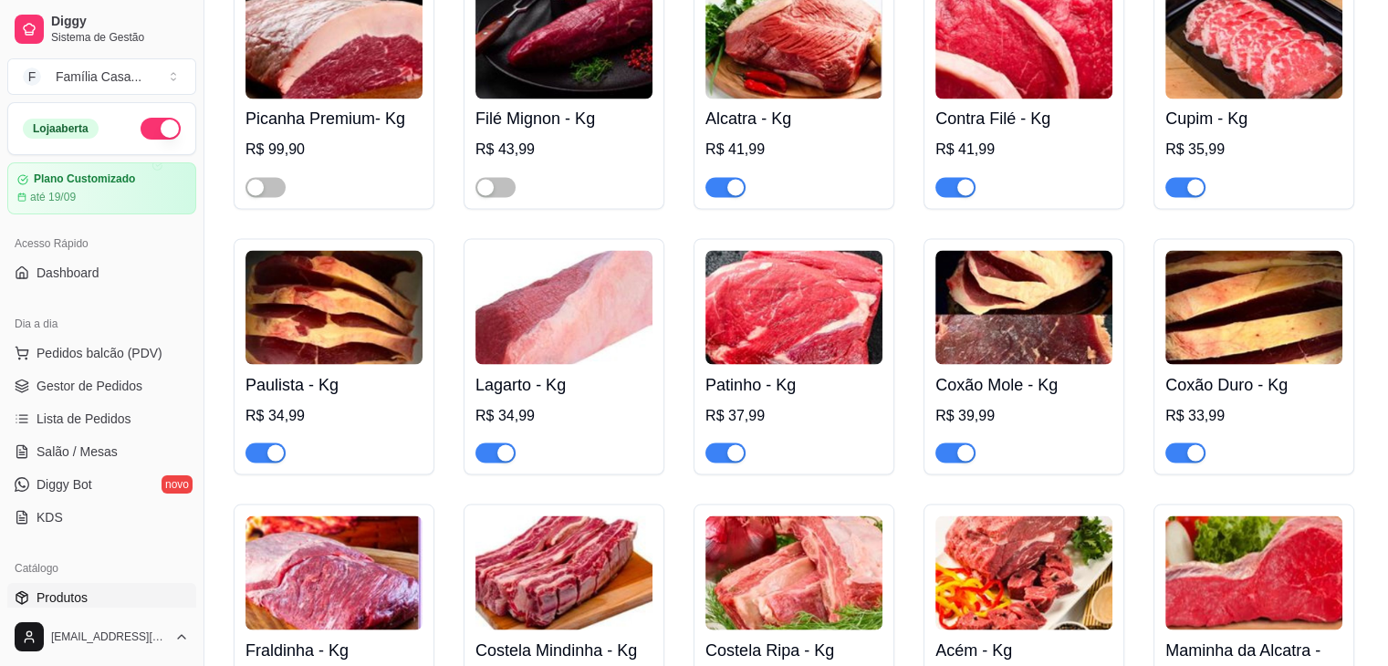
click at [379, 321] on img at bounding box center [333, 307] width 177 height 114
click at [641, 319] on img at bounding box center [563, 307] width 177 height 114
click at [801, 324] on img at bounding box center [793, 307] width 177 height 114
click at [1028, 330] on img at bounding box center [1023, 307] width 177 height 114
click at [1245, 301] on img at bounding box center [1253, 307] width 177 height 114
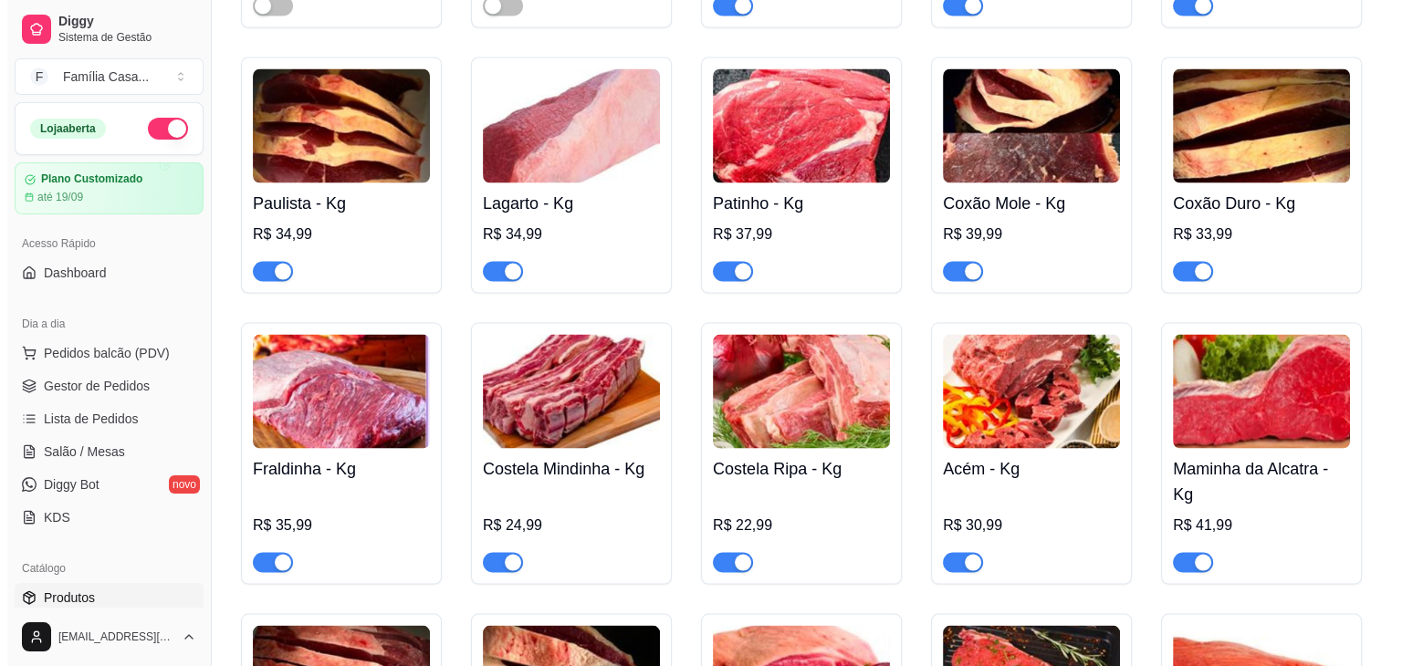
scroll to position [3468, 0]
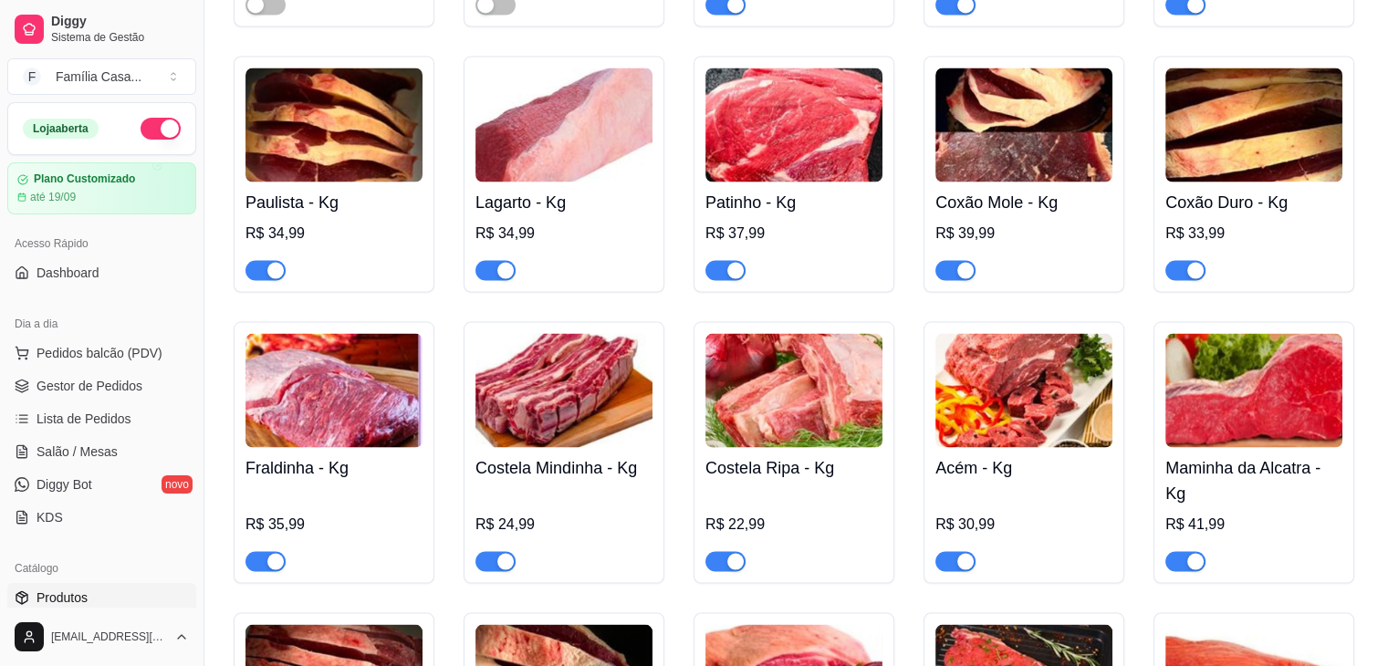
click at [351, 432] on img at bounding box center [333, 390] width 177 height 114
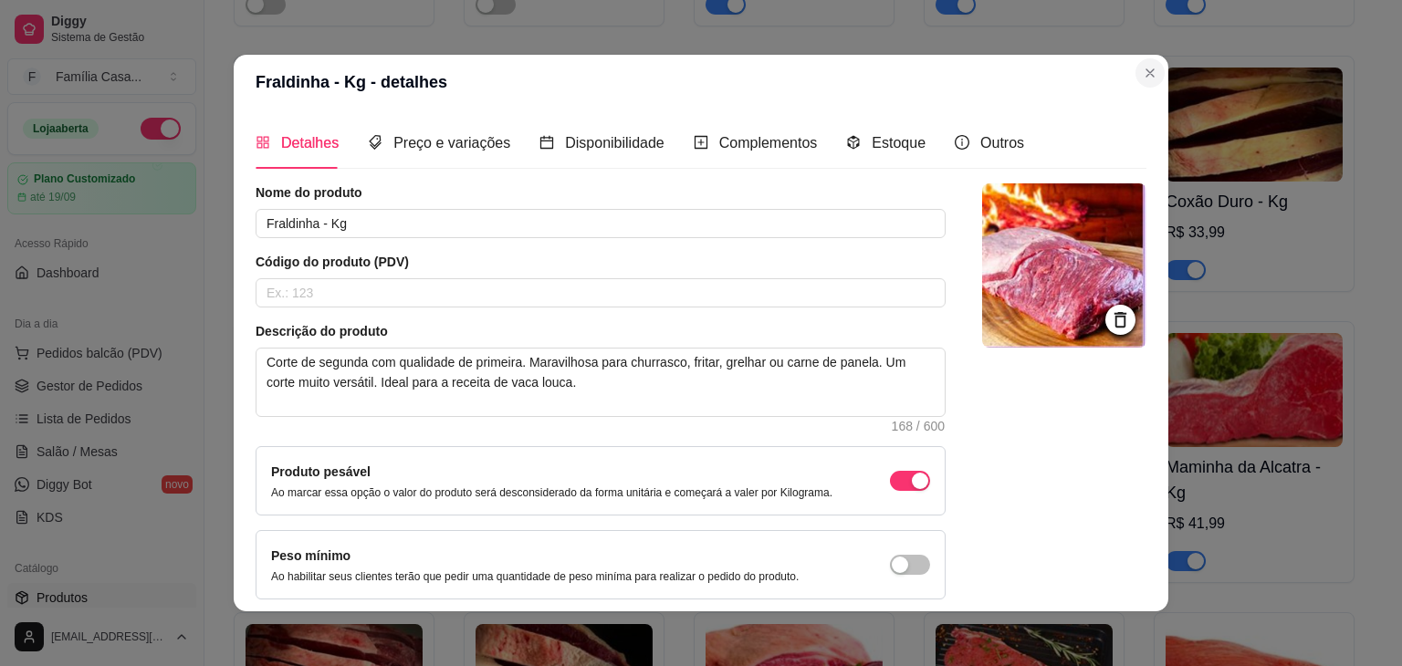
click at [1150, 76] on div "Picanha Premium- Kg R$ 99,90 Filé Mignon - Kg R$ 43,99 Alcatra - Kg R$ 41,99 Co…" at bounding box center [796, 585] width 1125 height 1590
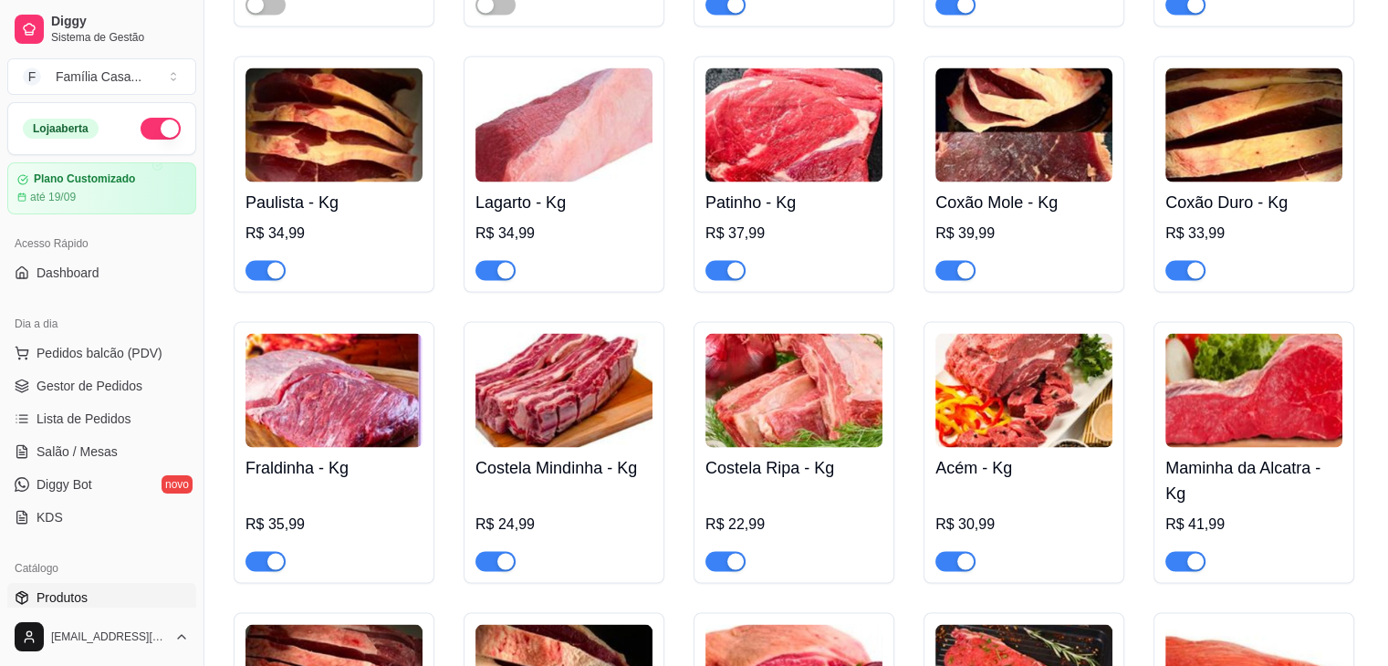
click at [580, 410] on img at bounding box center [563, 390] width 177 height 114
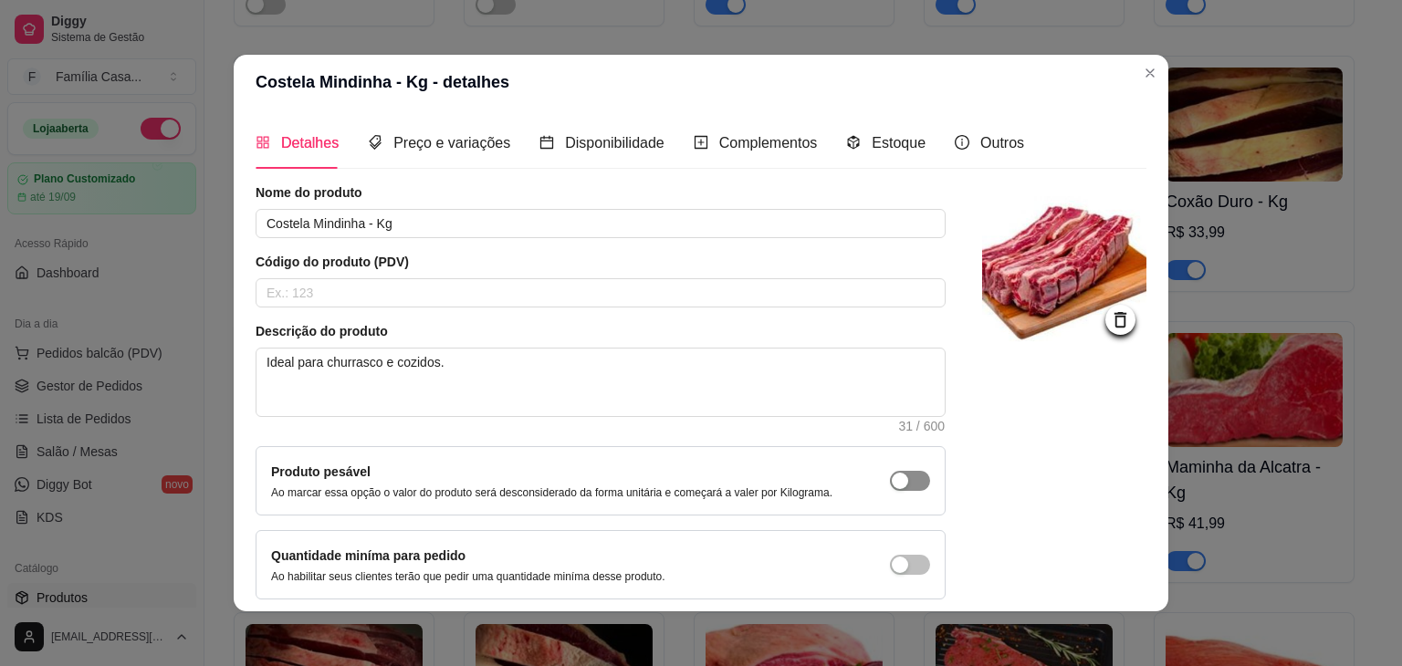
click at [892, 480] on div "button" at bounding box center [900, 481] width 16 height 16
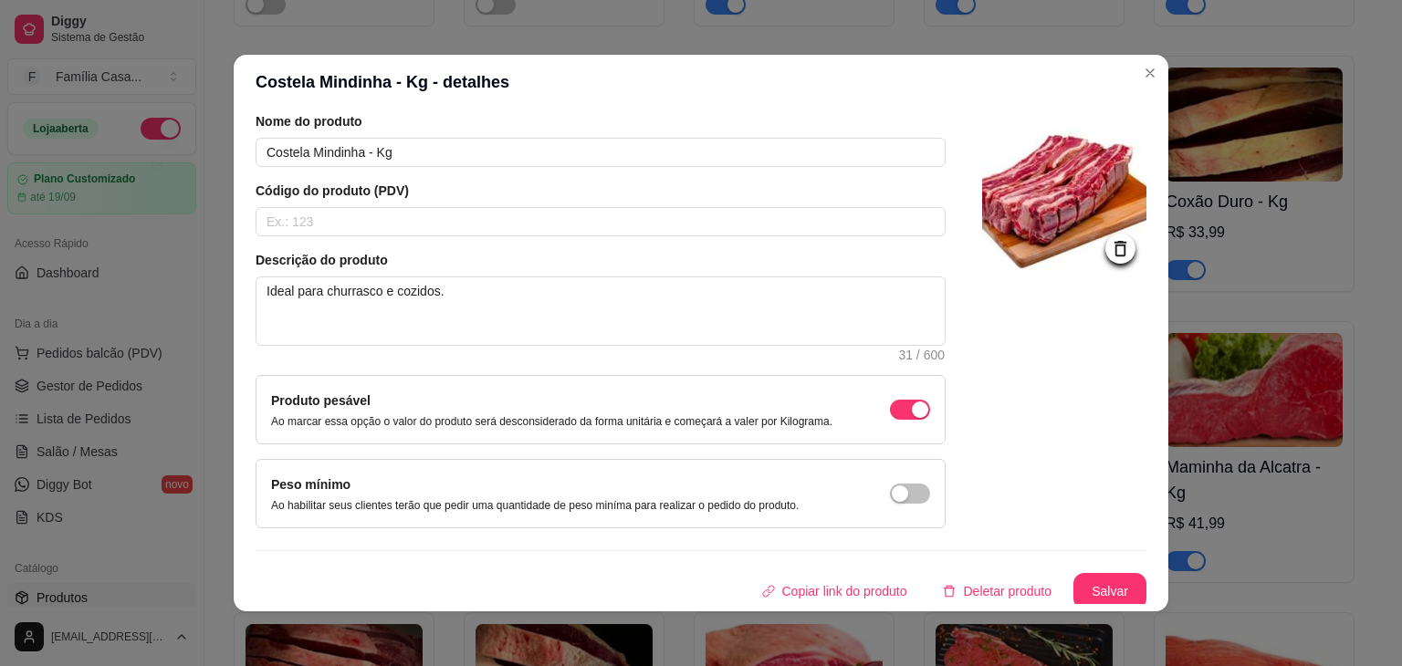
scroll to position [75, 0]
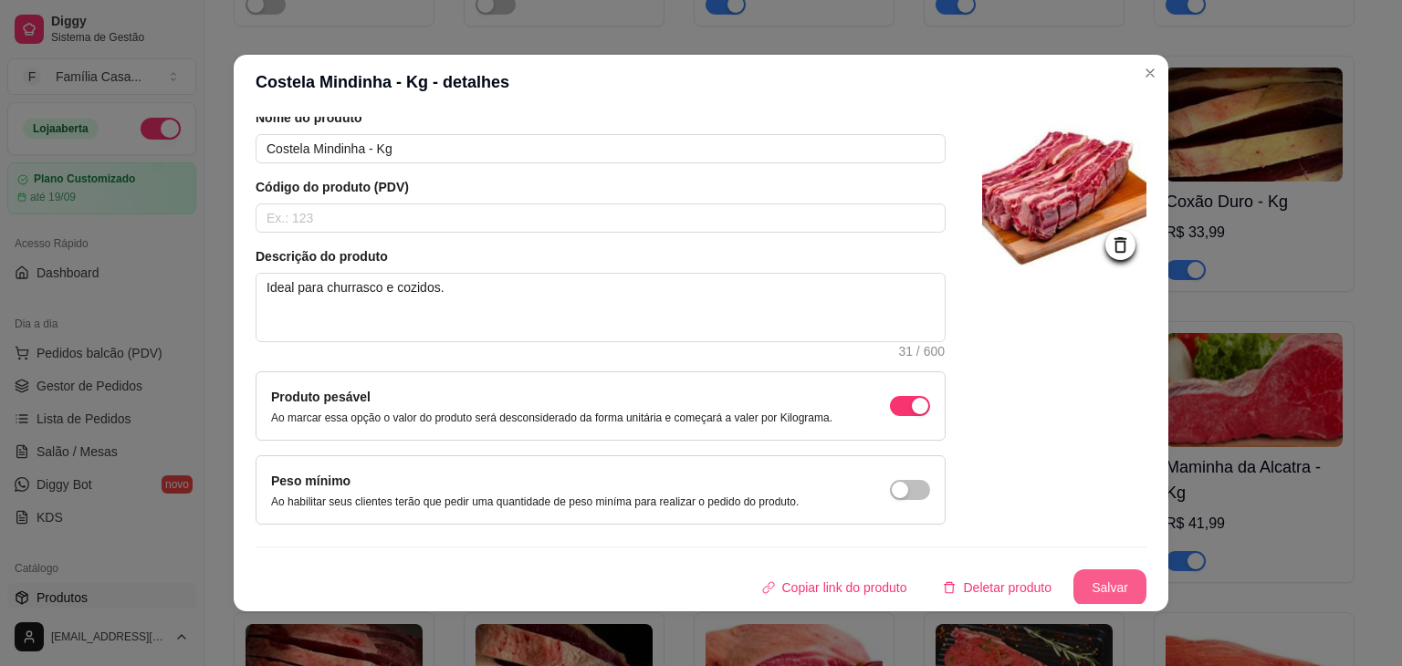
click at [1094, 589] on button "Salvar" at bounding box center [1109, 587] width 73 height 37
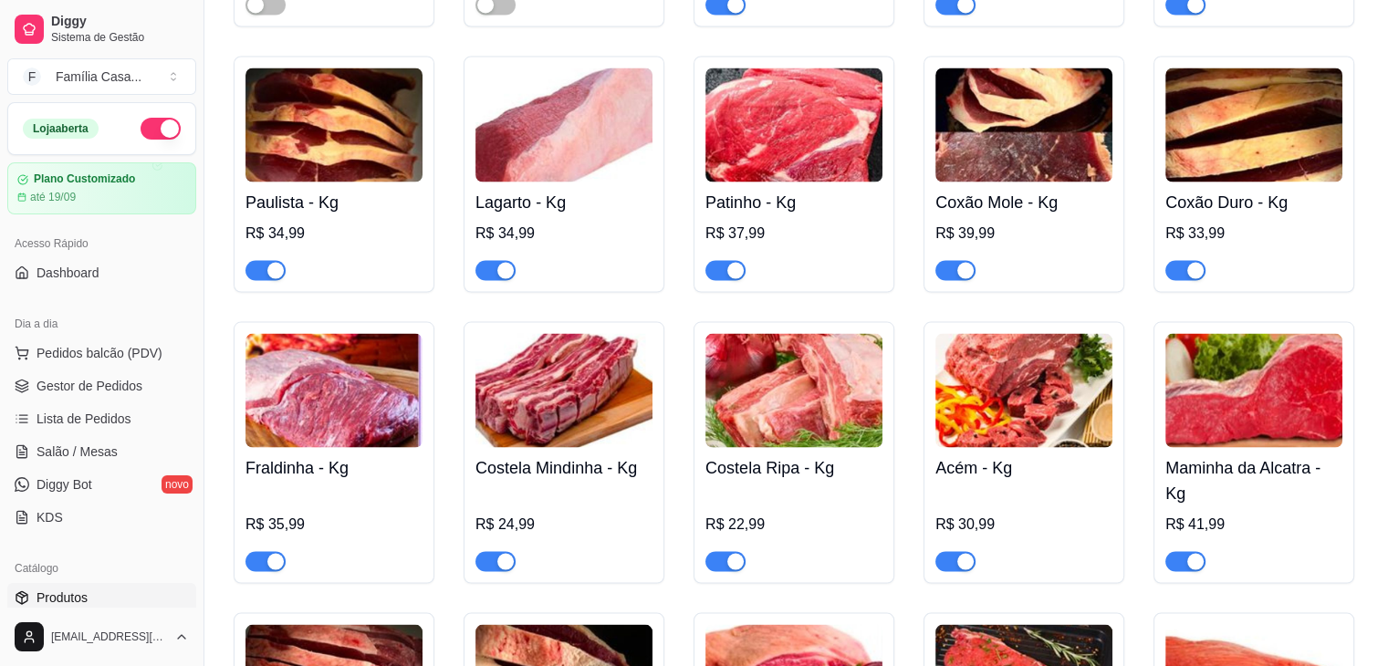
click at [820, 424] on img at bounding box center [793, 390] width 177 height 114
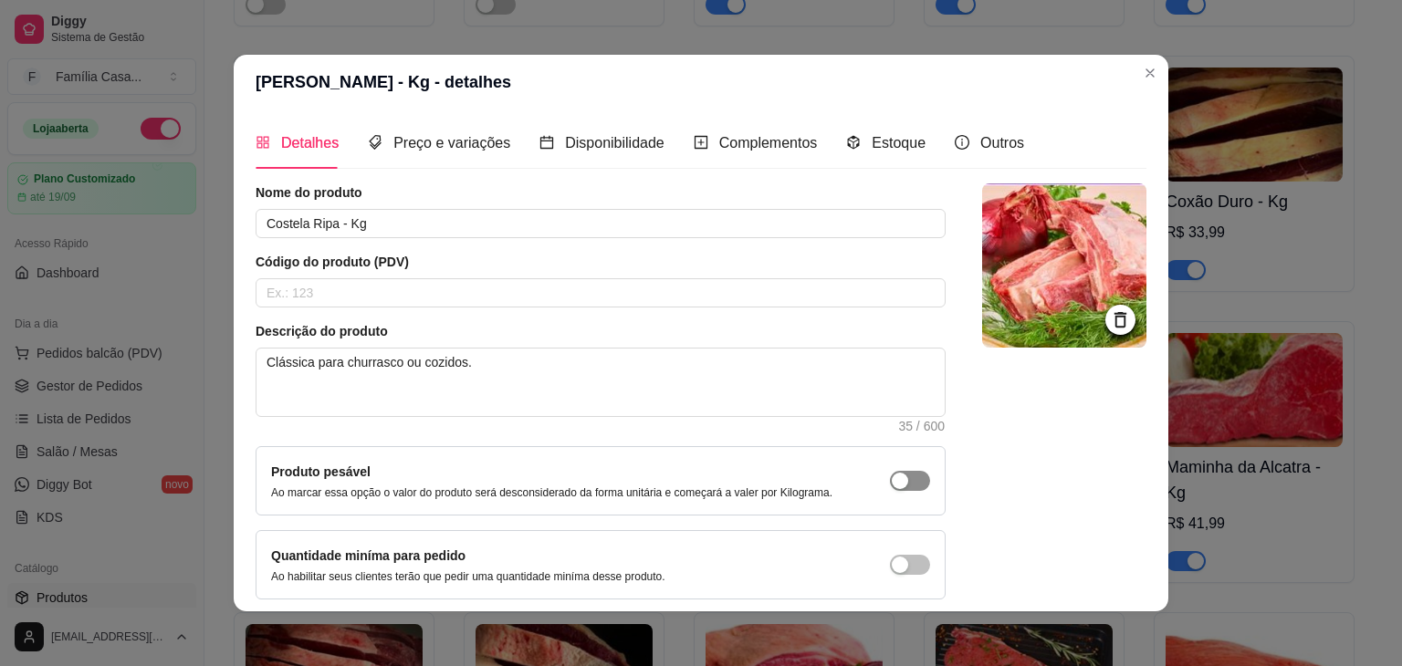
click at [892, 479] on div "button" at bounding box center [900, 481] width 16 height 16
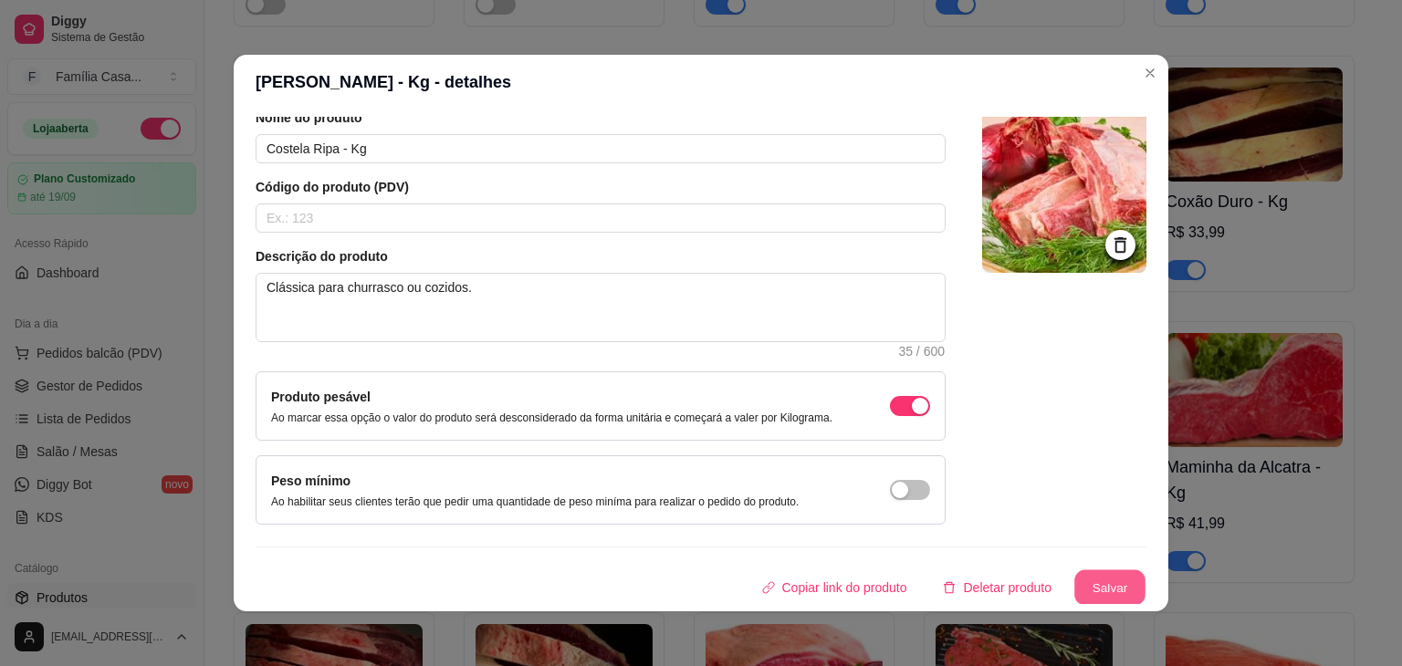
click at [1100, 587] on button "Salvar" at bounding box center [1109, 588] width 71 height 36
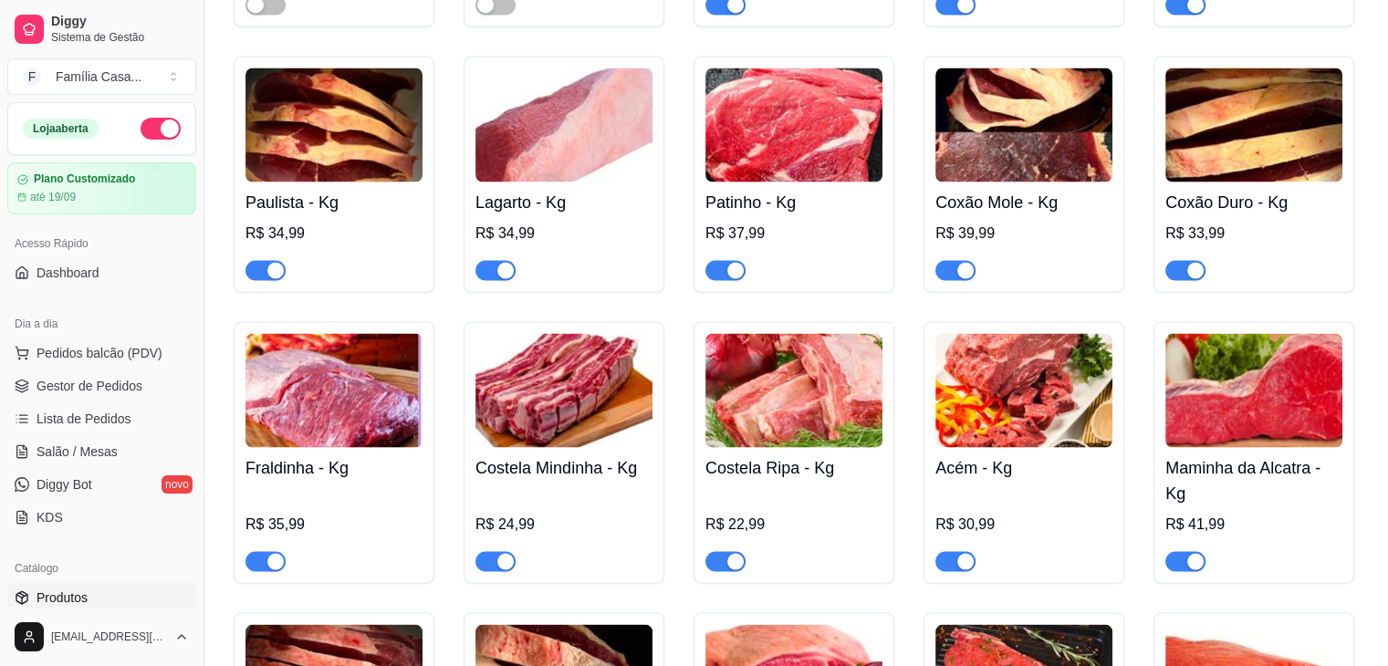
click at [1025, 410] on img at bounding box center [1023, 390] width 177 height 114
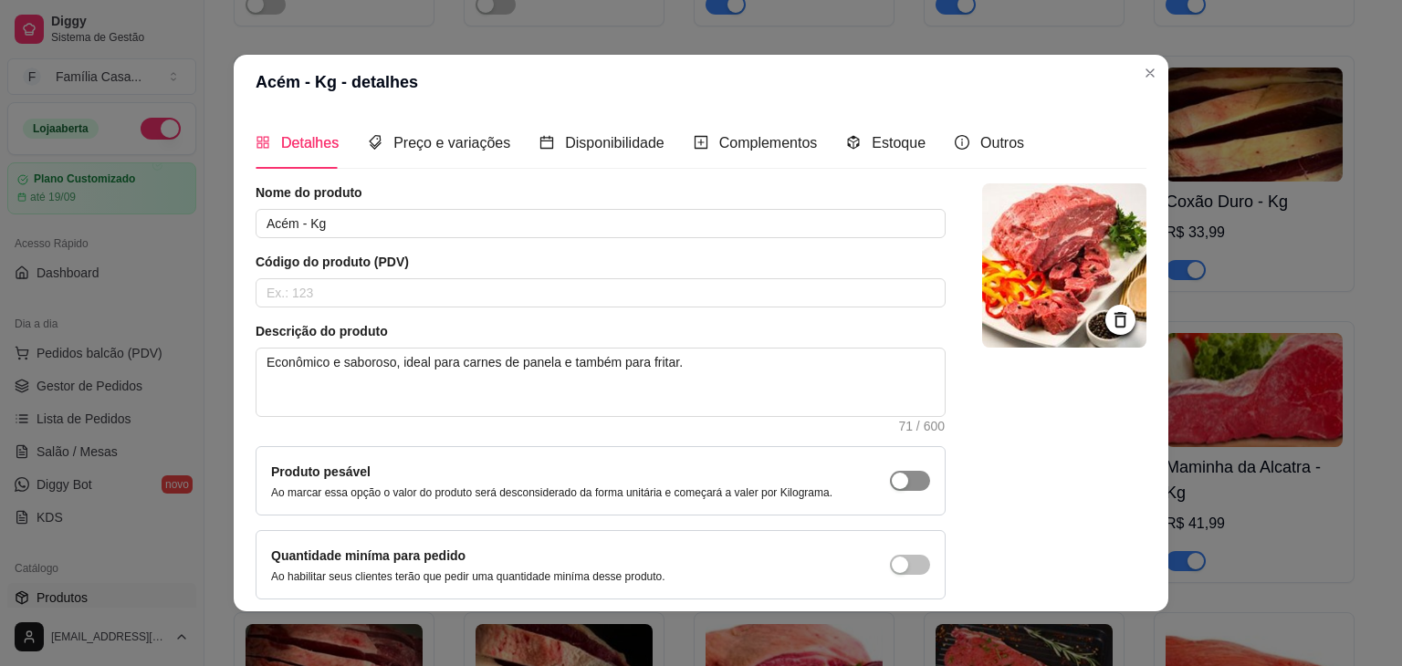
click at [892, 474] on div "button" at bounding box center [900, 481] width 16 height 16
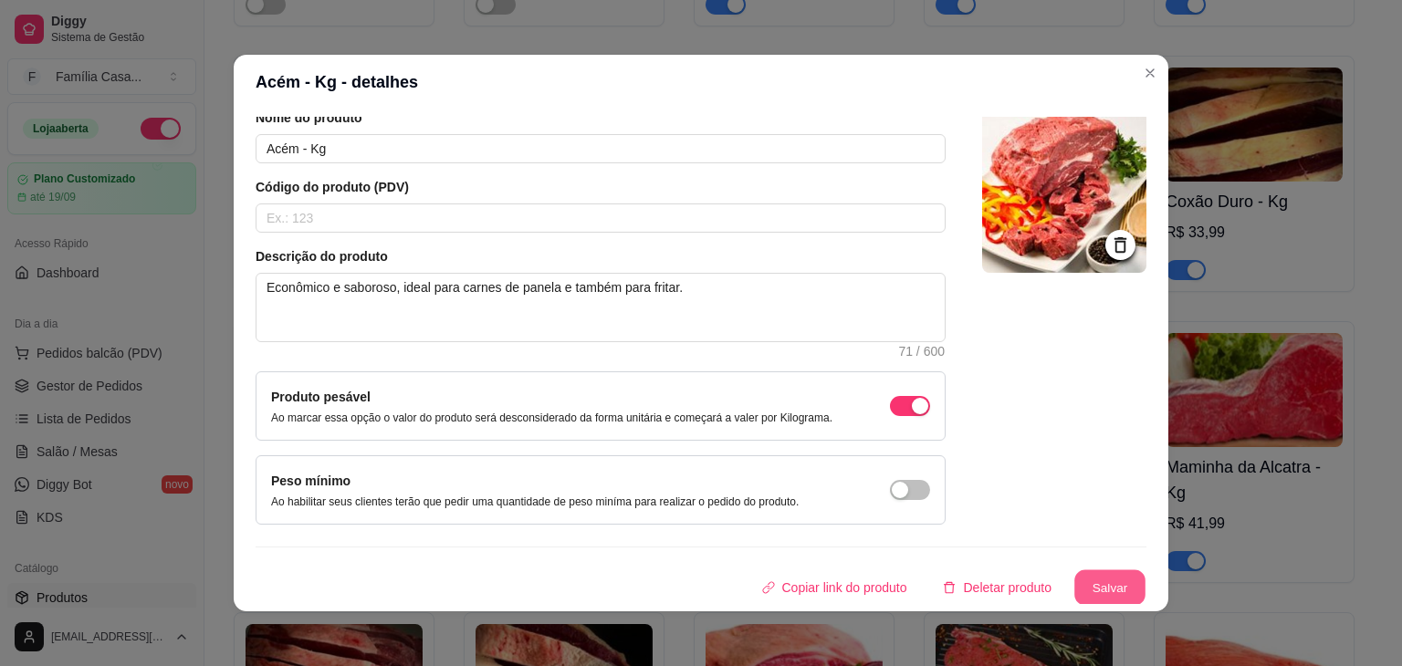
click at [1101, 581] on button "Salvar" at bounding box center [1109, 588] width 71 height 36
click at [1093, 581] on button "Salvar" at bounding box center [1109, 587] width 73 height 37
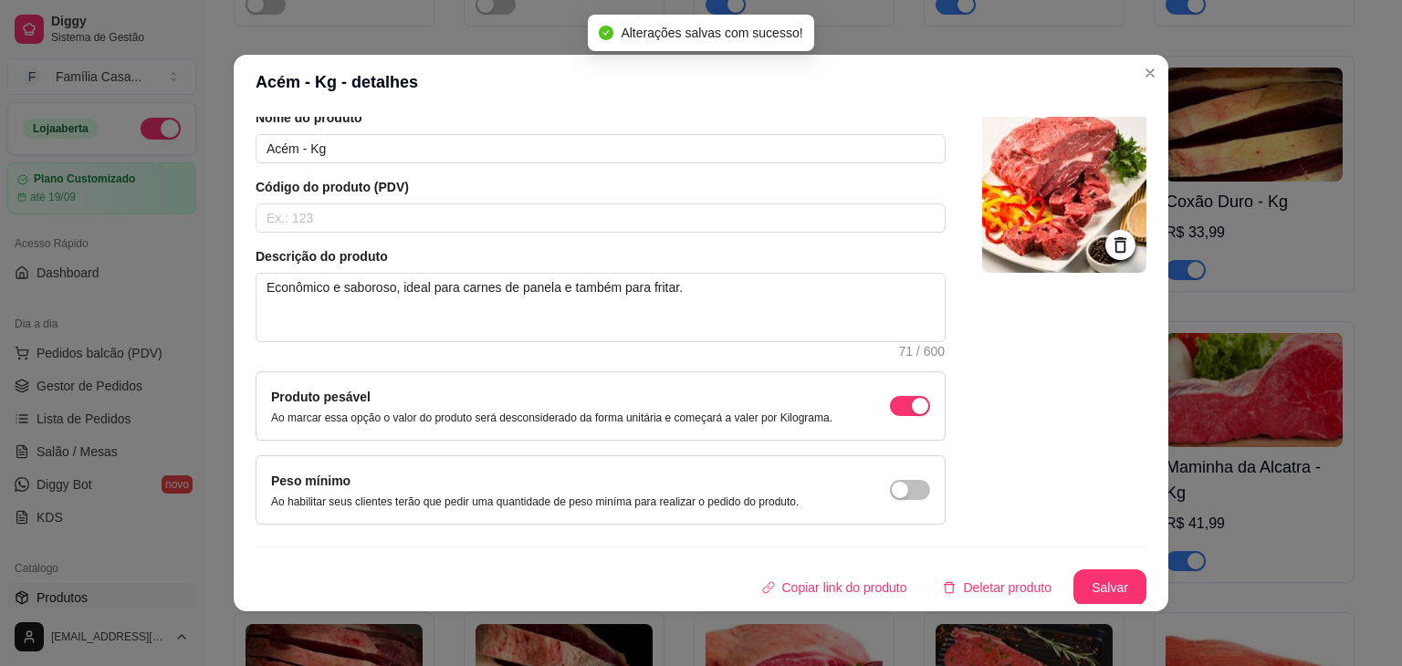
click at [1127, 78] on header "Acém - Kg - detalhes" at bounding box center [701, 82] width 935 height 55
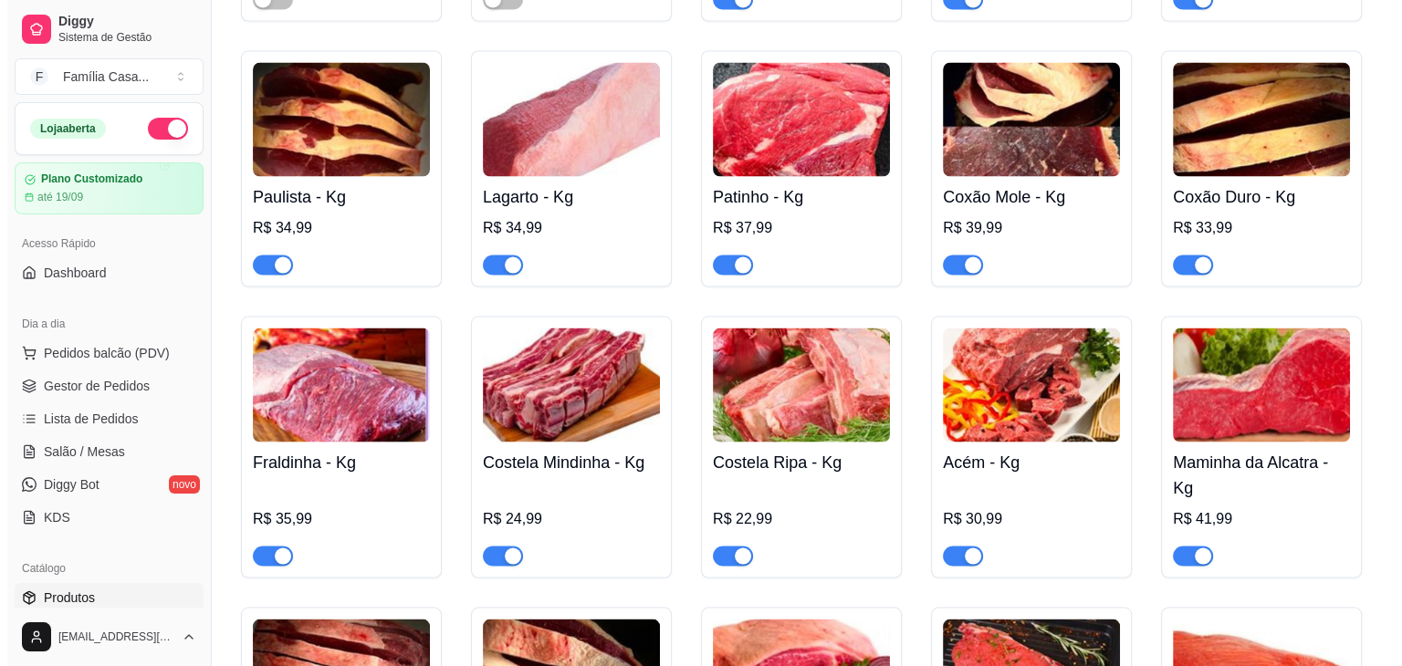
scroll to position [3651, 0]
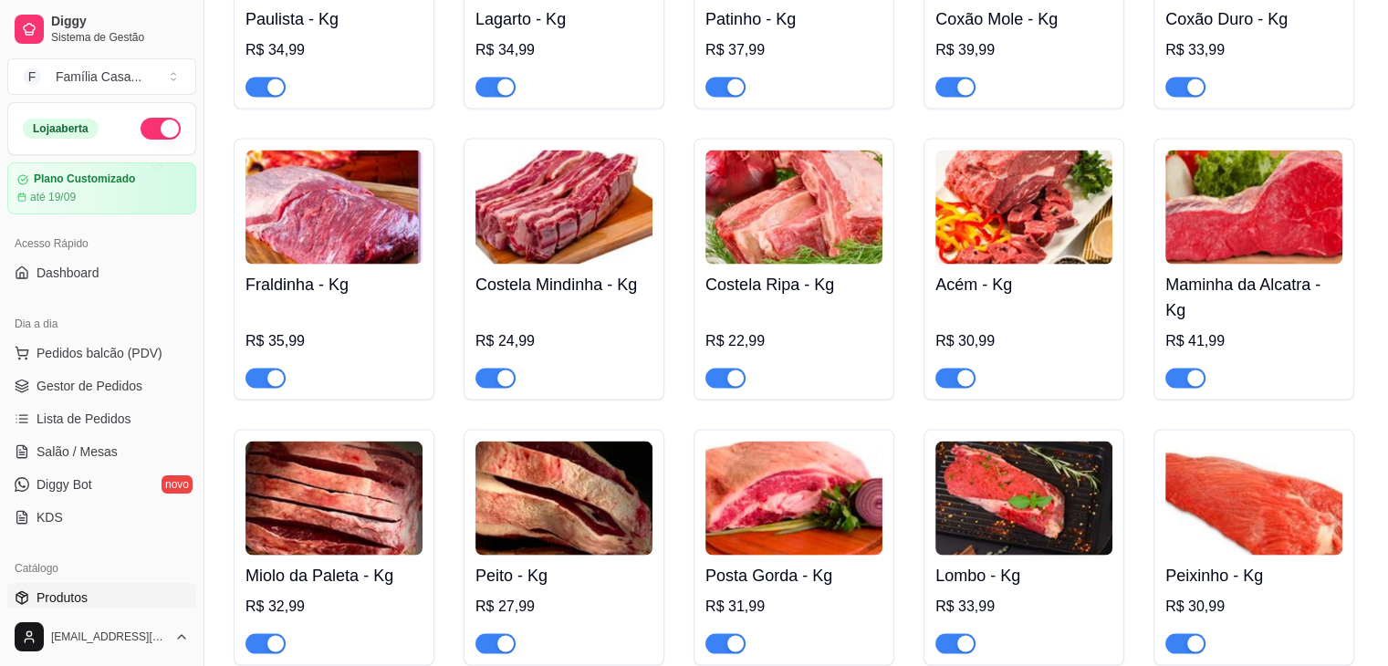
click at [1239, 235] on img at bounding box center [1253, 208] width 177 height 114
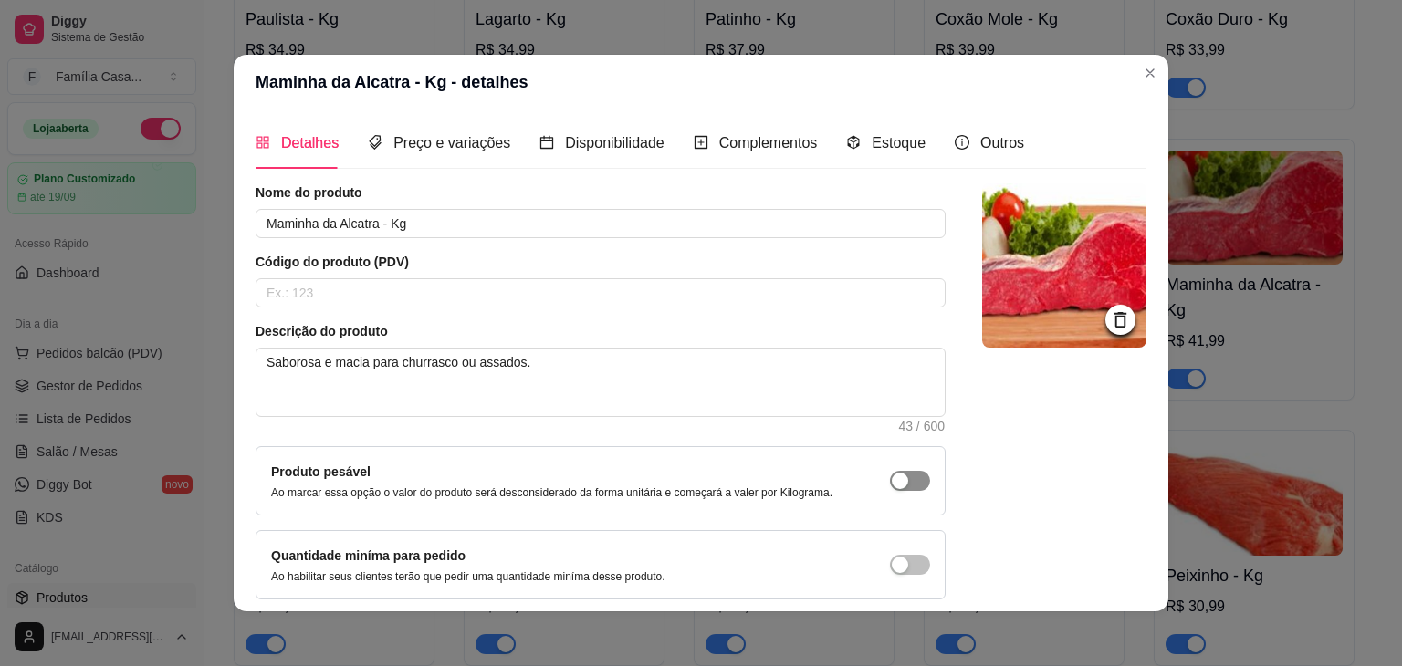
click at [890, 488] on span "button" at bounding box center [910, 481] width 40 height 20
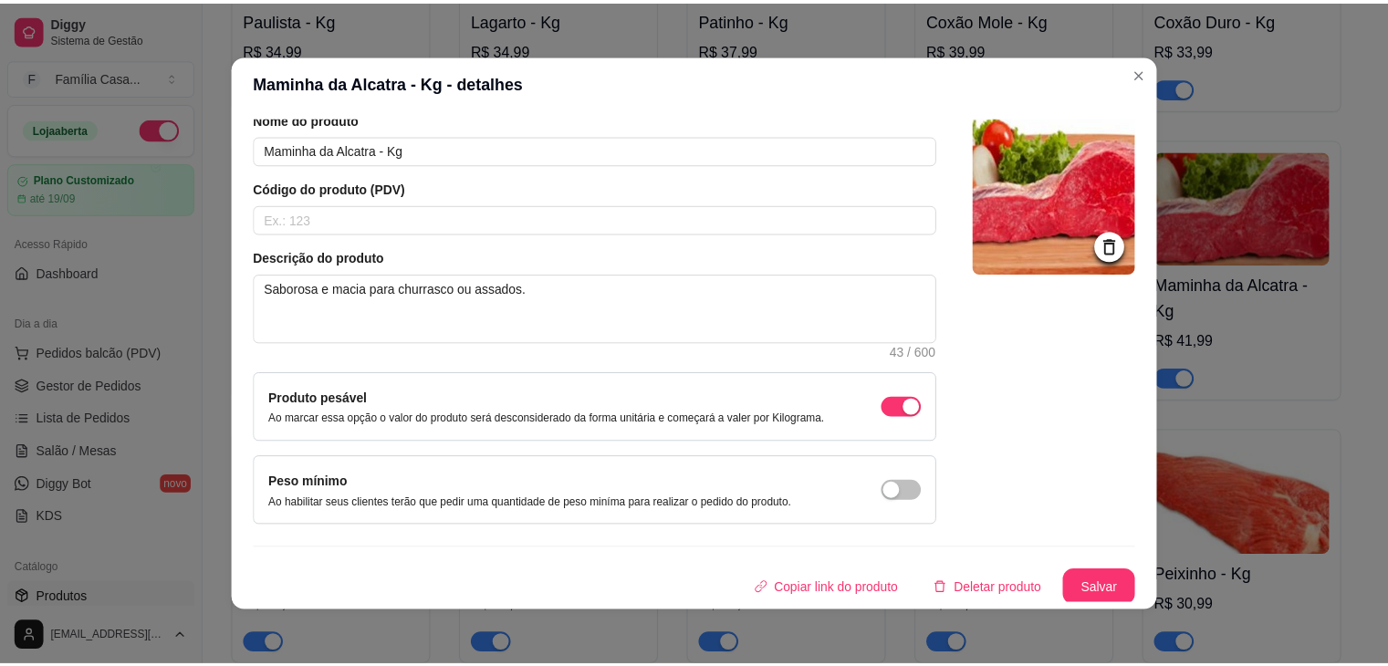
scroll to position [75, 0]
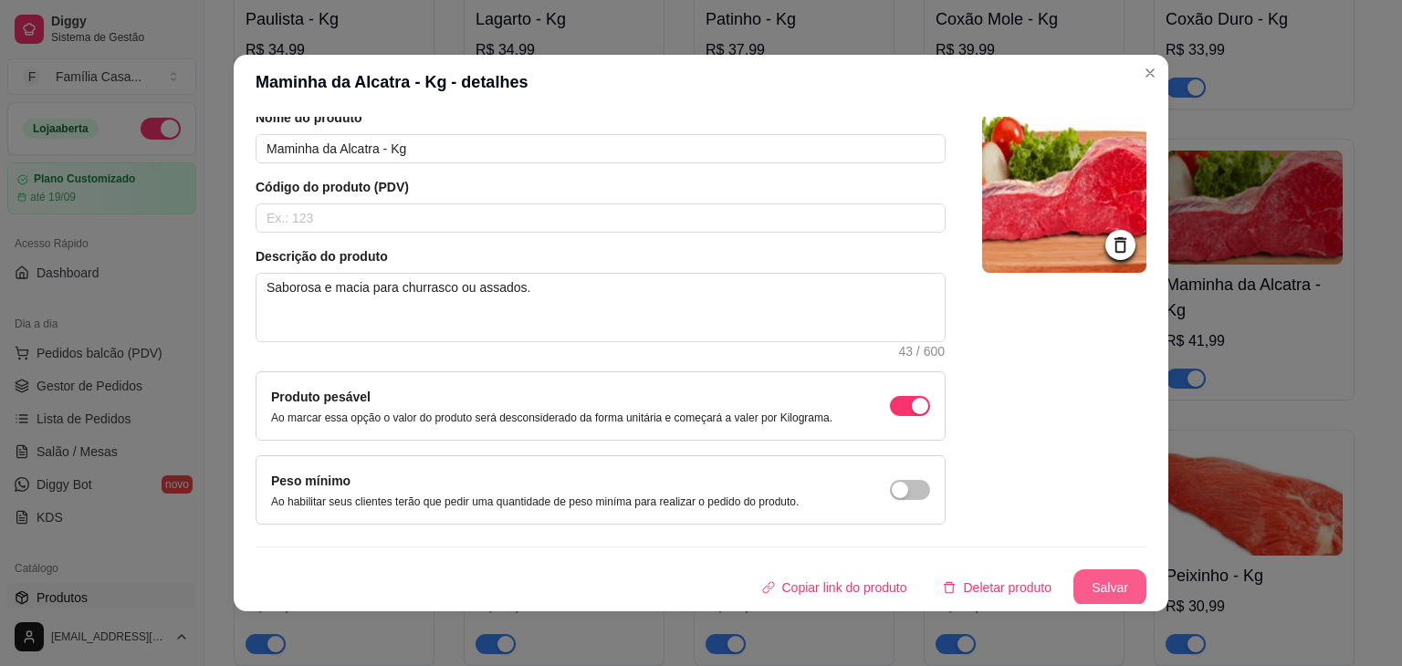
click at [1101, 584] on button "Salvar" at bounding box center [1109, 587] width 73 height 37
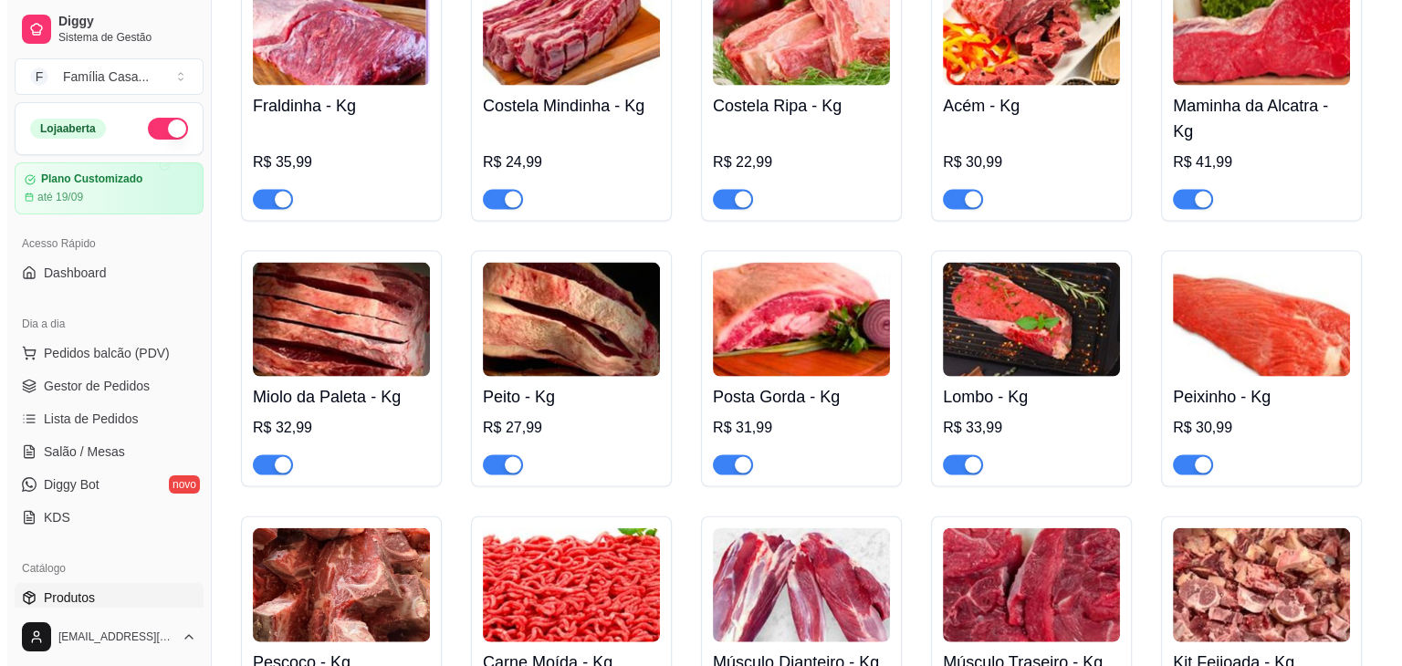
scroll to position [3833, 0]
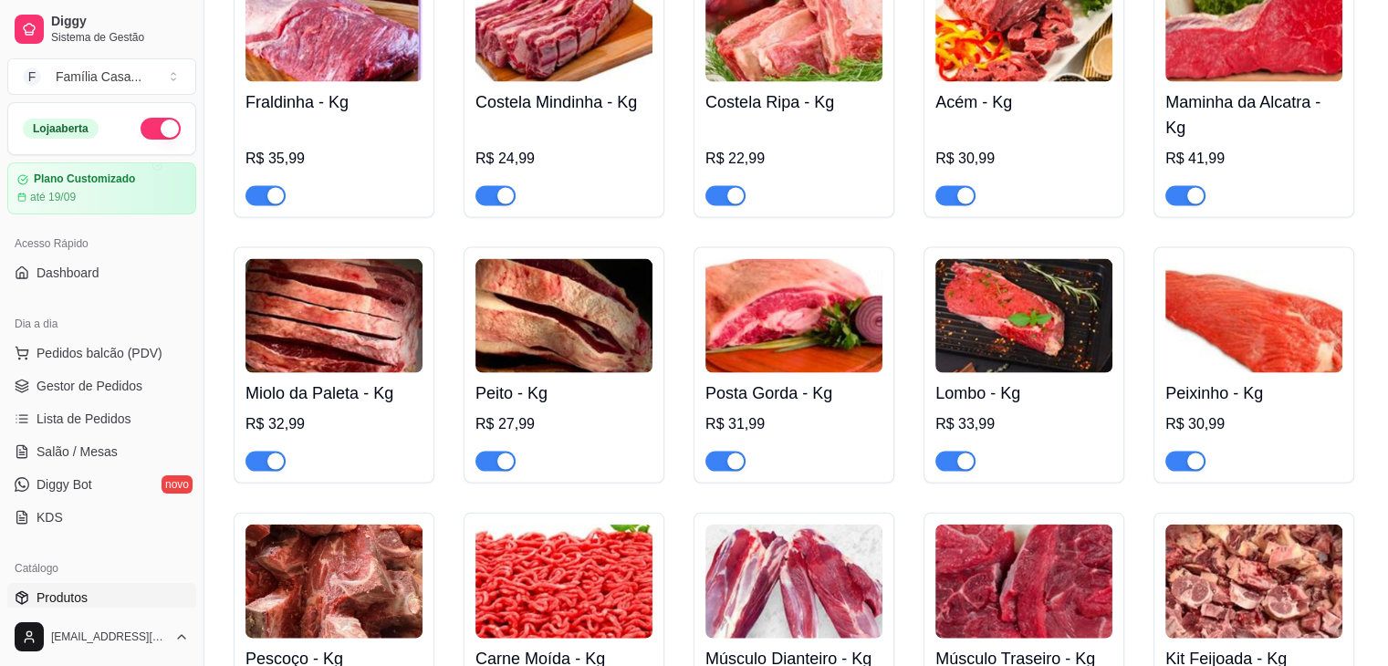
click at [349, 341] on img at bounding box center [333, 316] width 177 height 114
click at [571, 348] on img at bounding box center [563, 316] width 177 height 114
click at [821, 310] on img at bounding box center [793, 316] width 177 height 114
click at [983, 293] on img at bounding box center [1023, 316] width 177 height 114
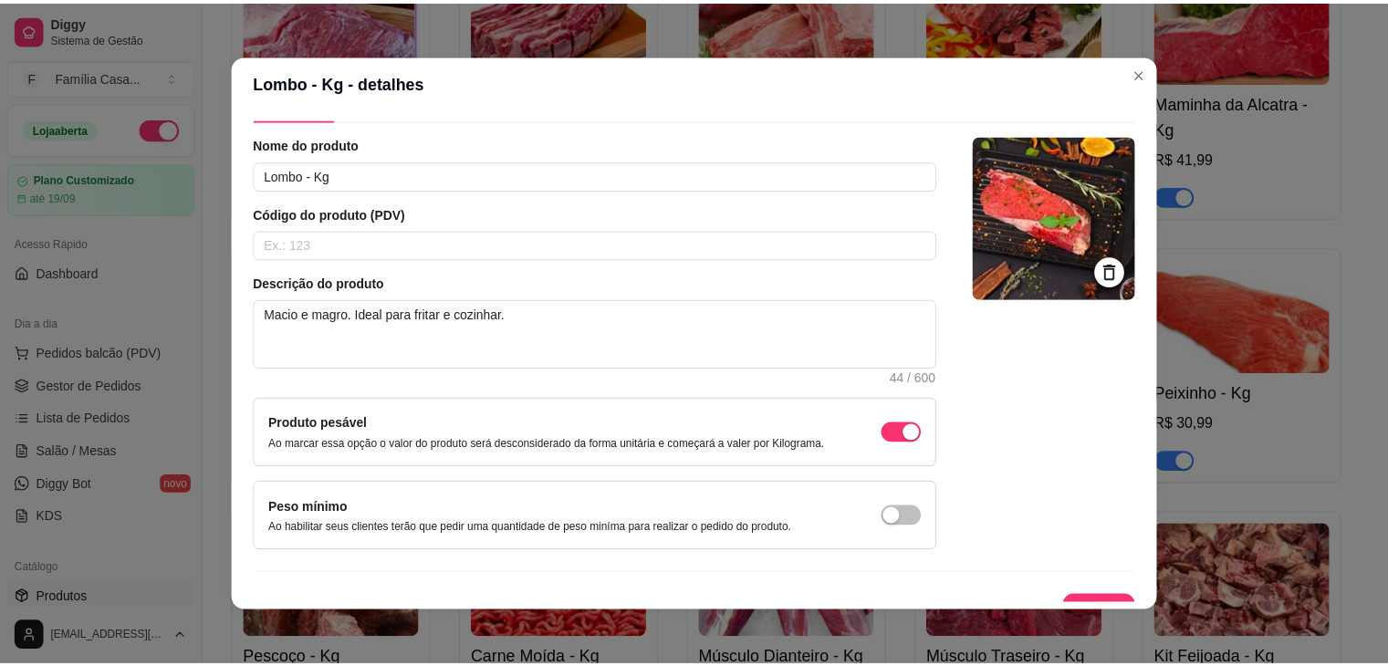
scroll to position [75, 0]
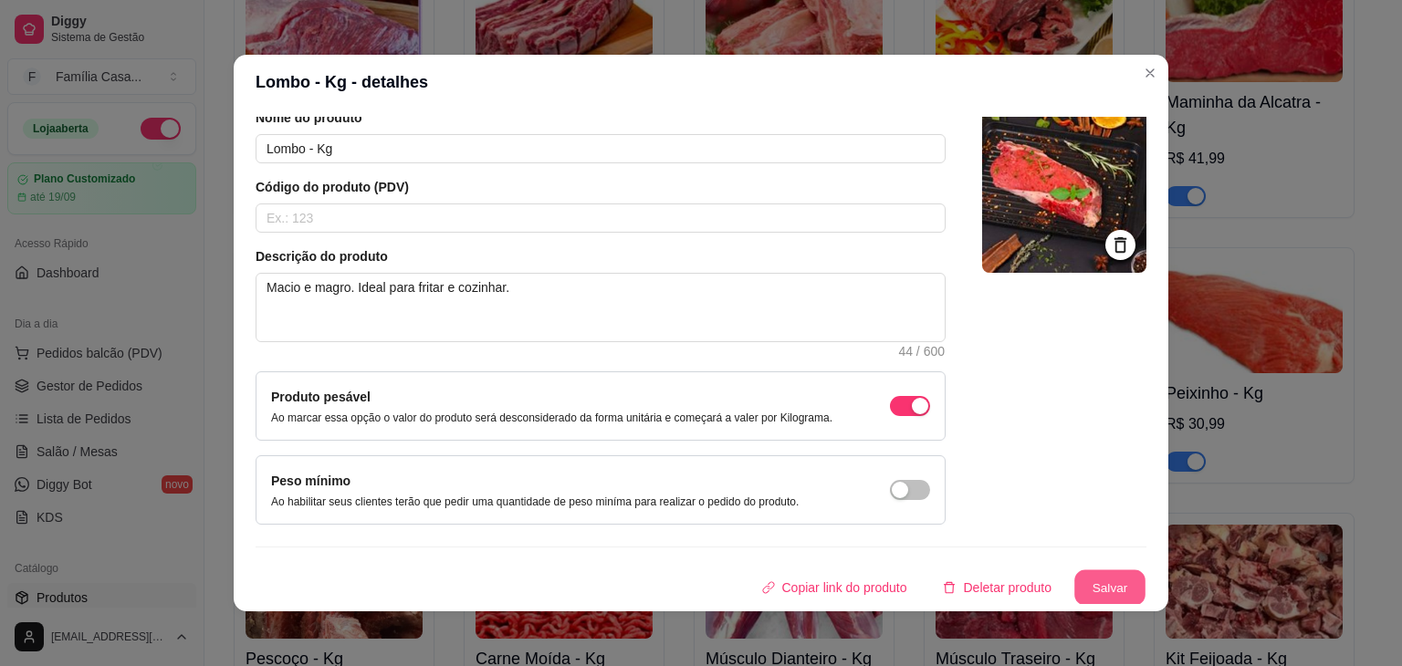
click at [1074, 576] on button "Salvar" at bounding box center [1109, 588] width 71 height 36
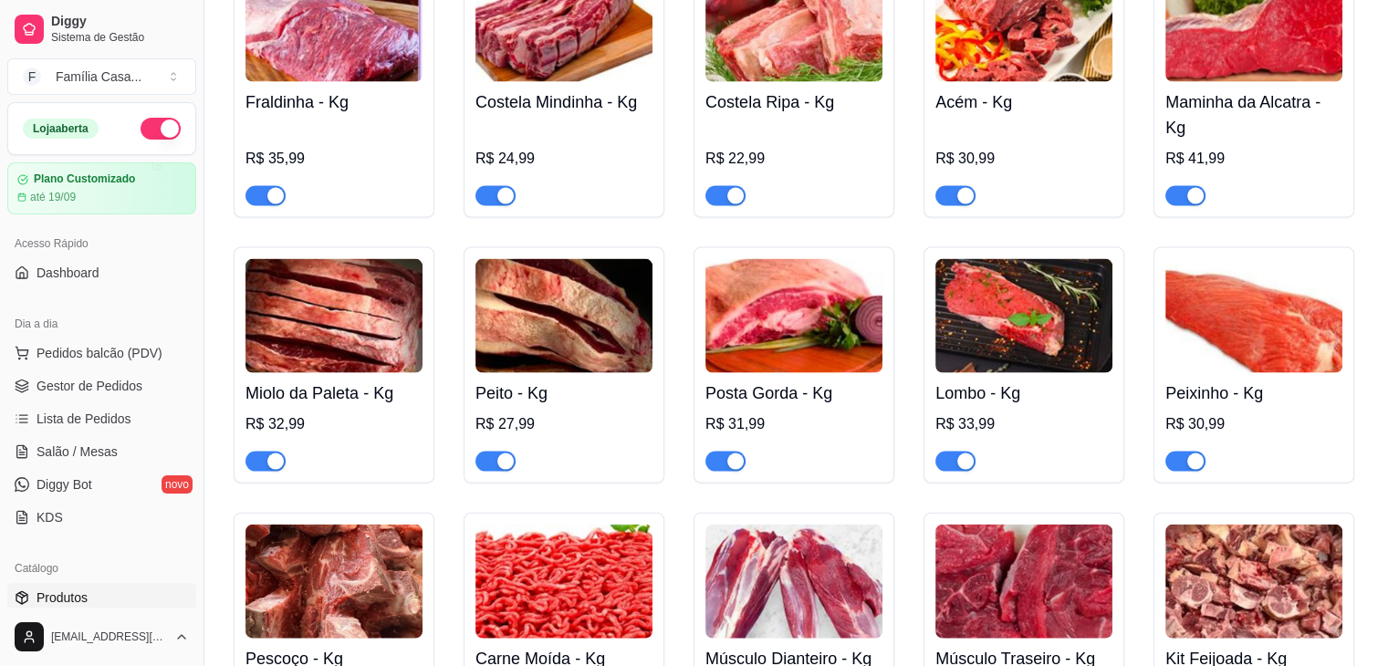
click at [1012, 343] on img at bounding box center [1023, 316] width 177 height 114
click at [1248, 301] on img at bounding box center [1253, 316] width 177 height 114
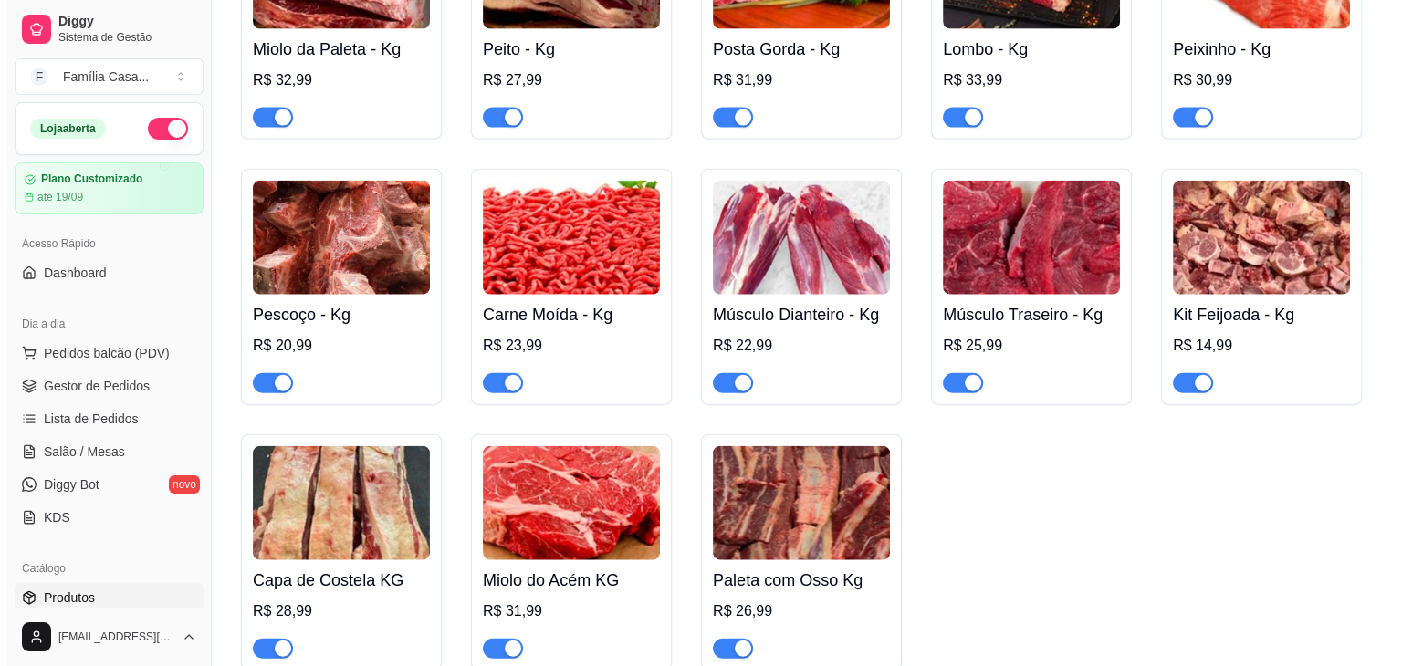
scroll to position [4198, 0]
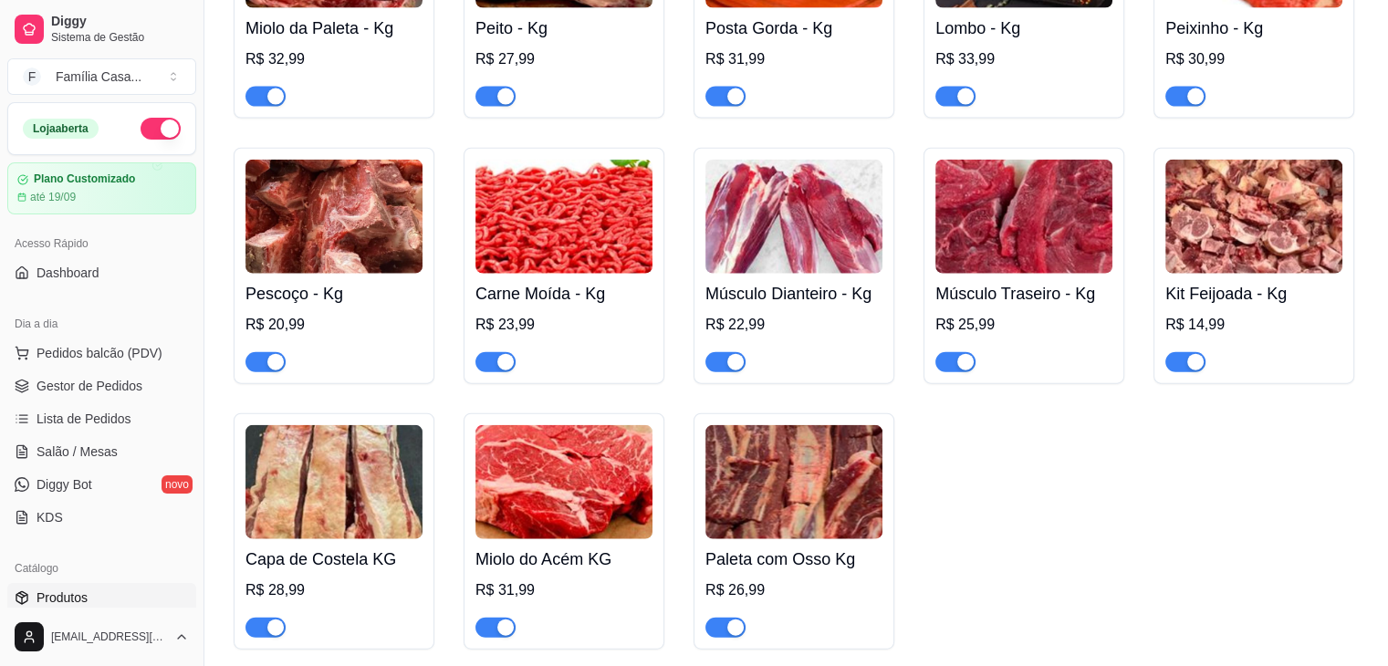
click at [337, 205] on img at bounding box center [333, 217] width 177 height 114
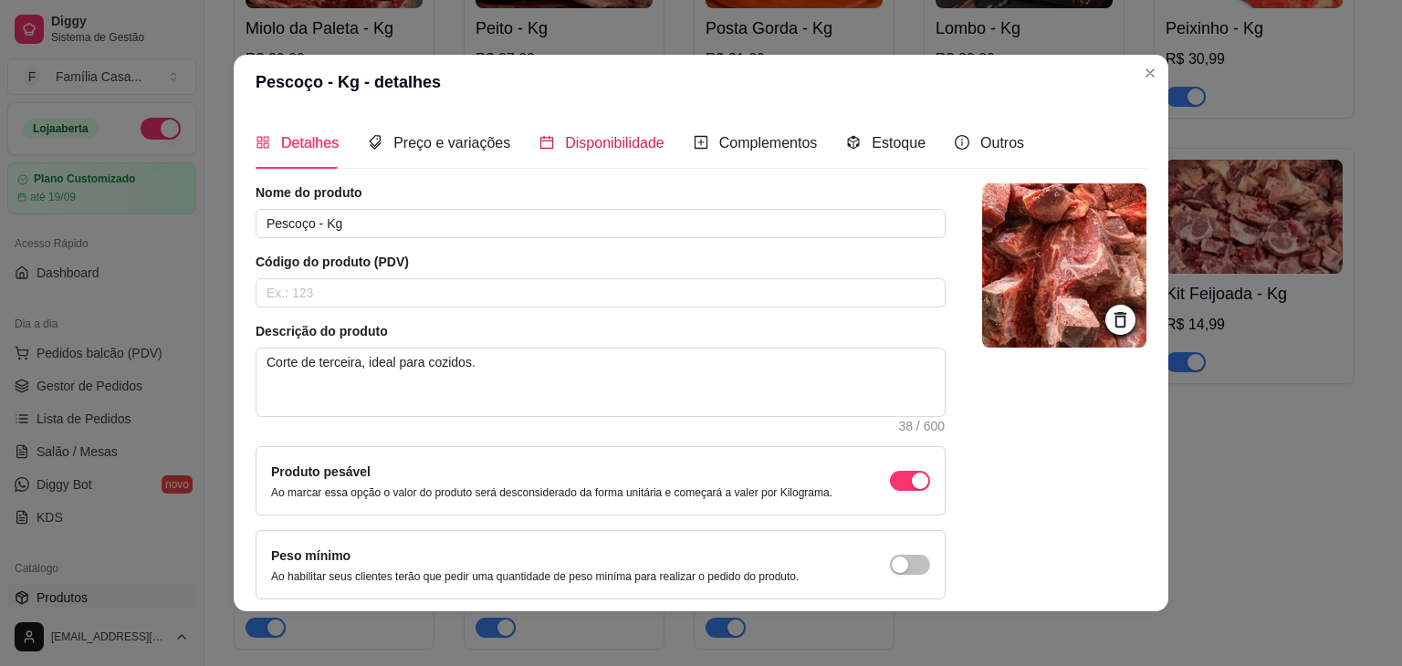
click at [615, 145] on span "Disponibilidade" at bounding box center [614, 143] width 99 height 16
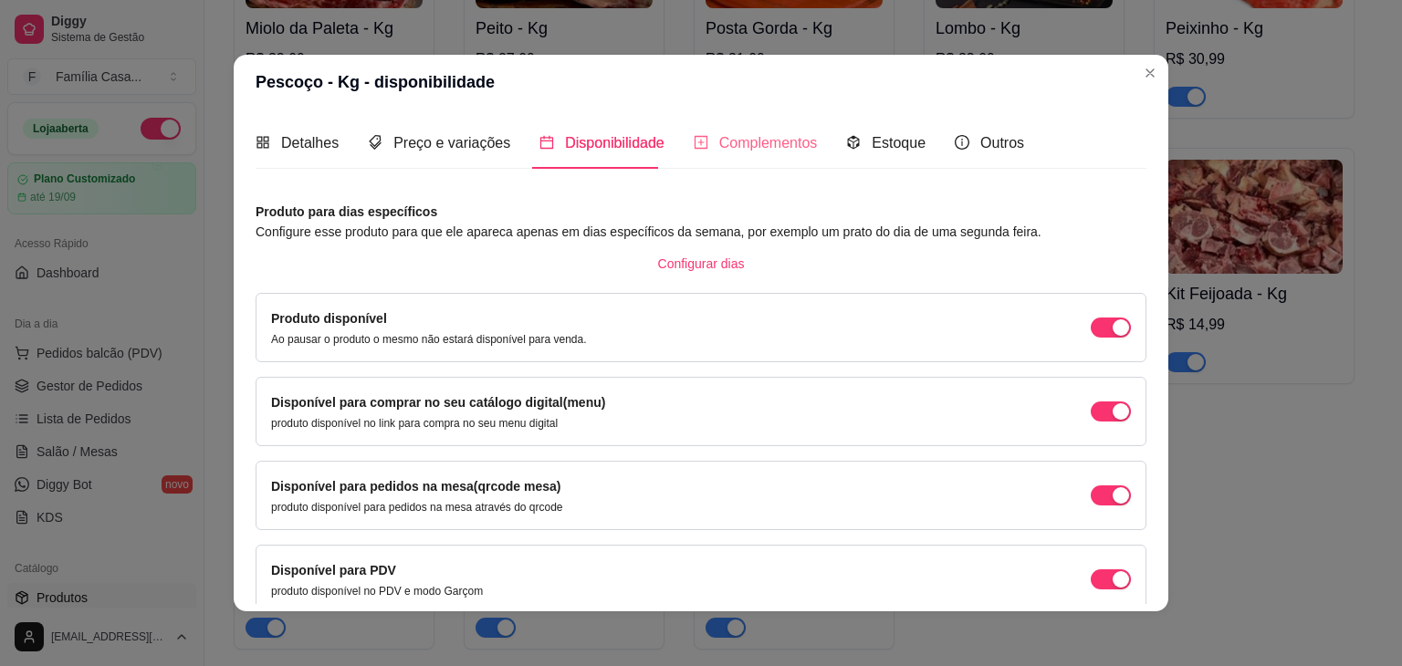
click at [725, 127] on div "Complementos" at bounding box center [756, 143] width 124 height 52
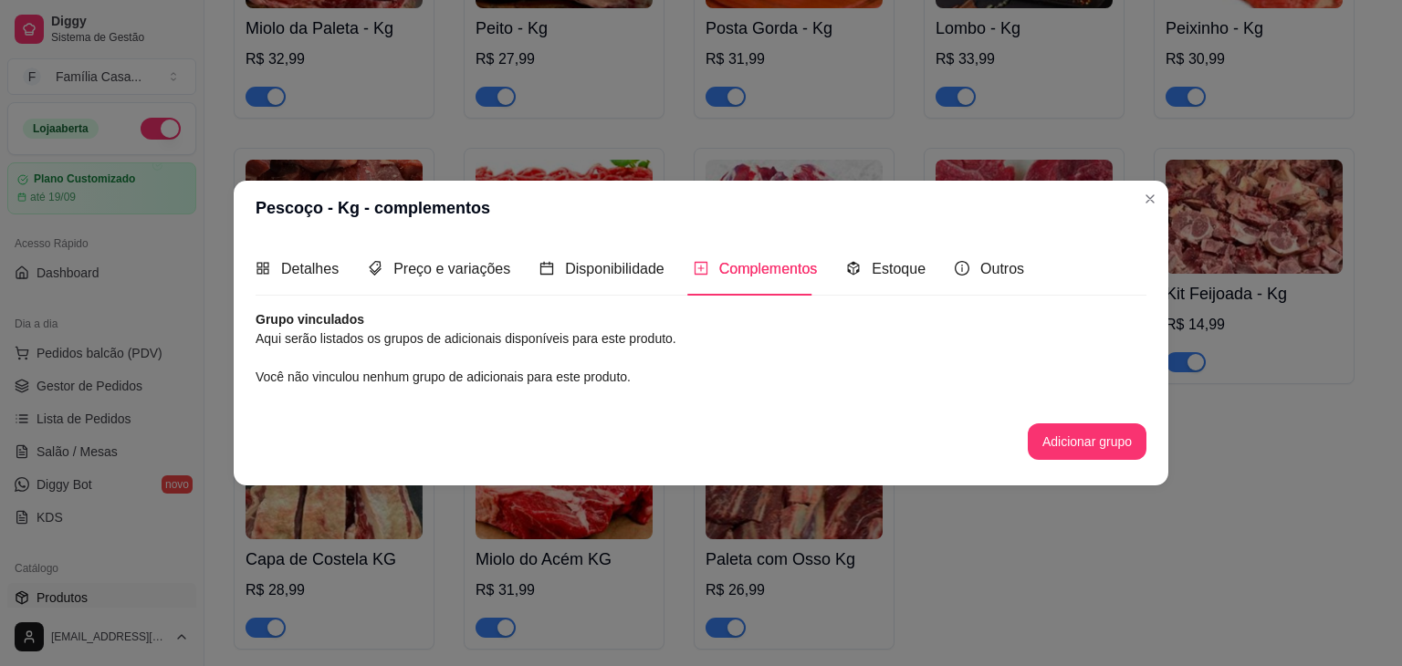
click at [615, 278] on div "Disponibilidade" at bounding box center [601, 269] width 125 height 52
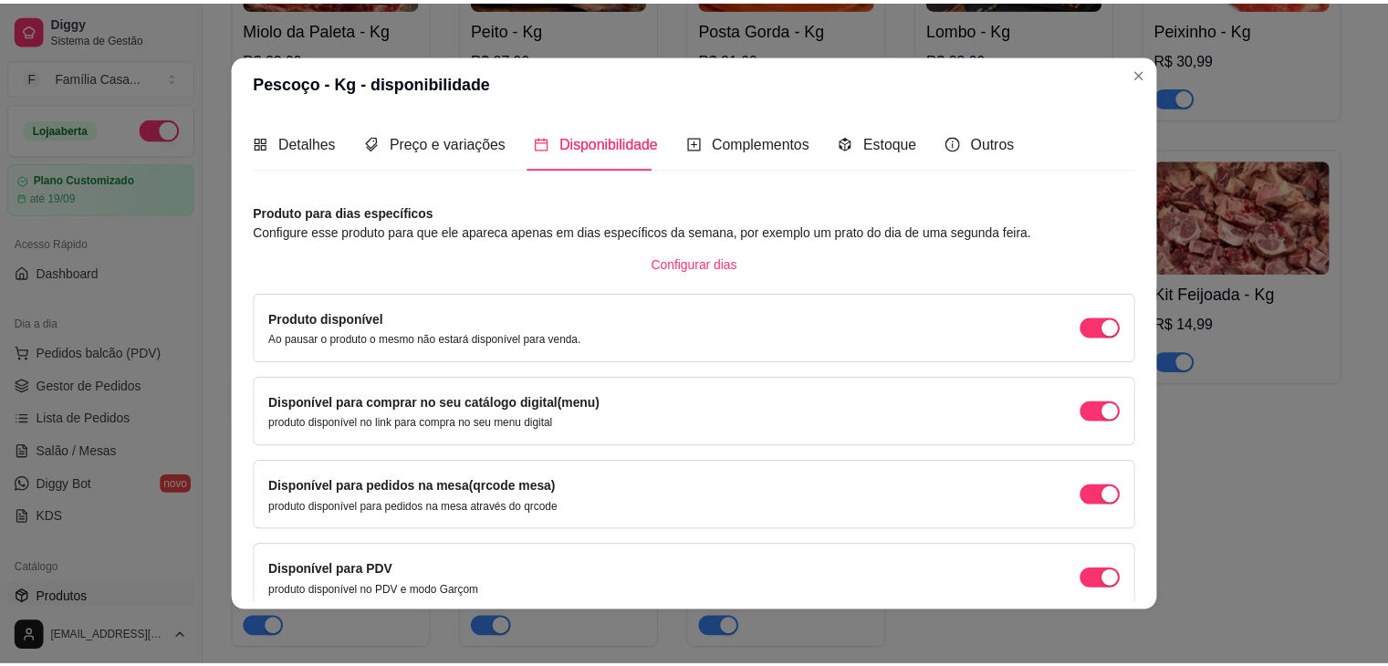
scroll to position [82, 0]
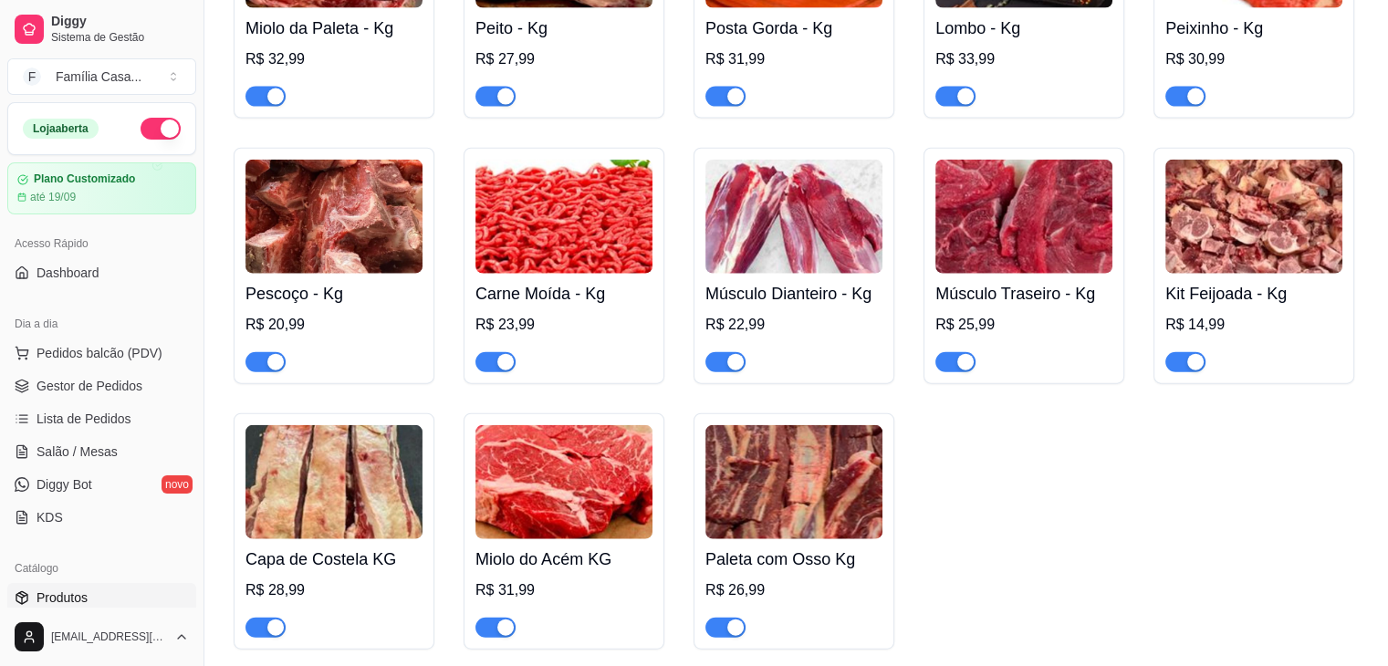
click at [575, 271] on img at bounding box center [563, 217] width 177 height 114
click at [836, 204] on img at bounding box center [793, 217] width 177 height 114
click at [993, 235] on img at bounding box center [1023, 217] width 177 height 114
click at [1252, 232] on img at bounding box center [1253, 217] width 177 height 114
click at [1204, 231] on img at bounding box center [1253, 217] width 177 height 114
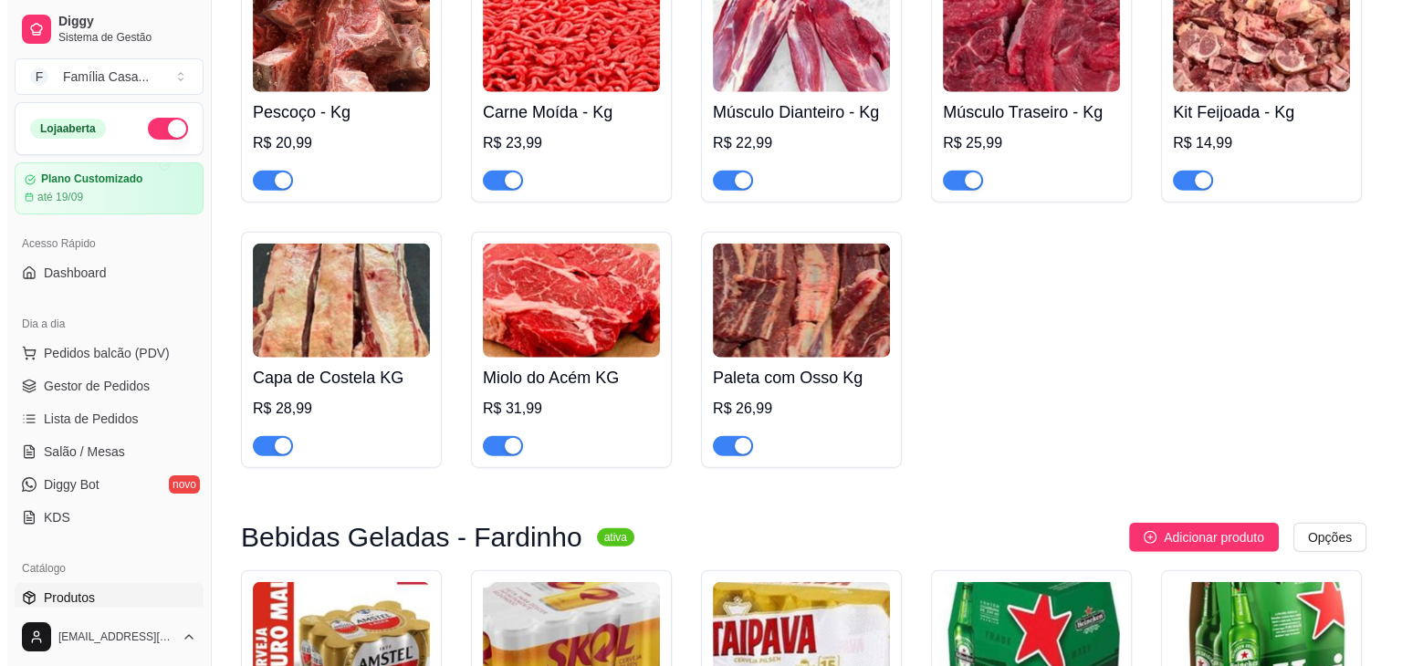
scroll to position [4381, 0]
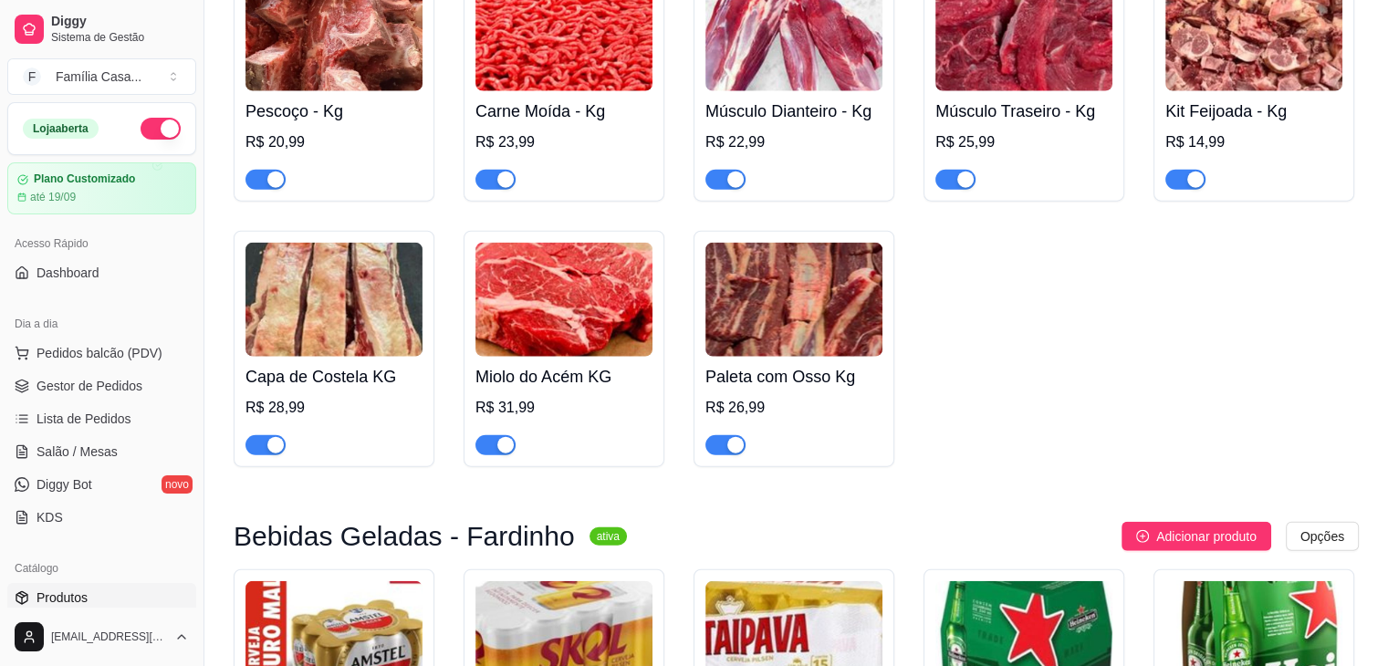
click at [392, 355] on img at bounding box center [333, 300] width 177 height 114
click at [646, 317] on img at bounding box center [563, 300] width 177 height 114
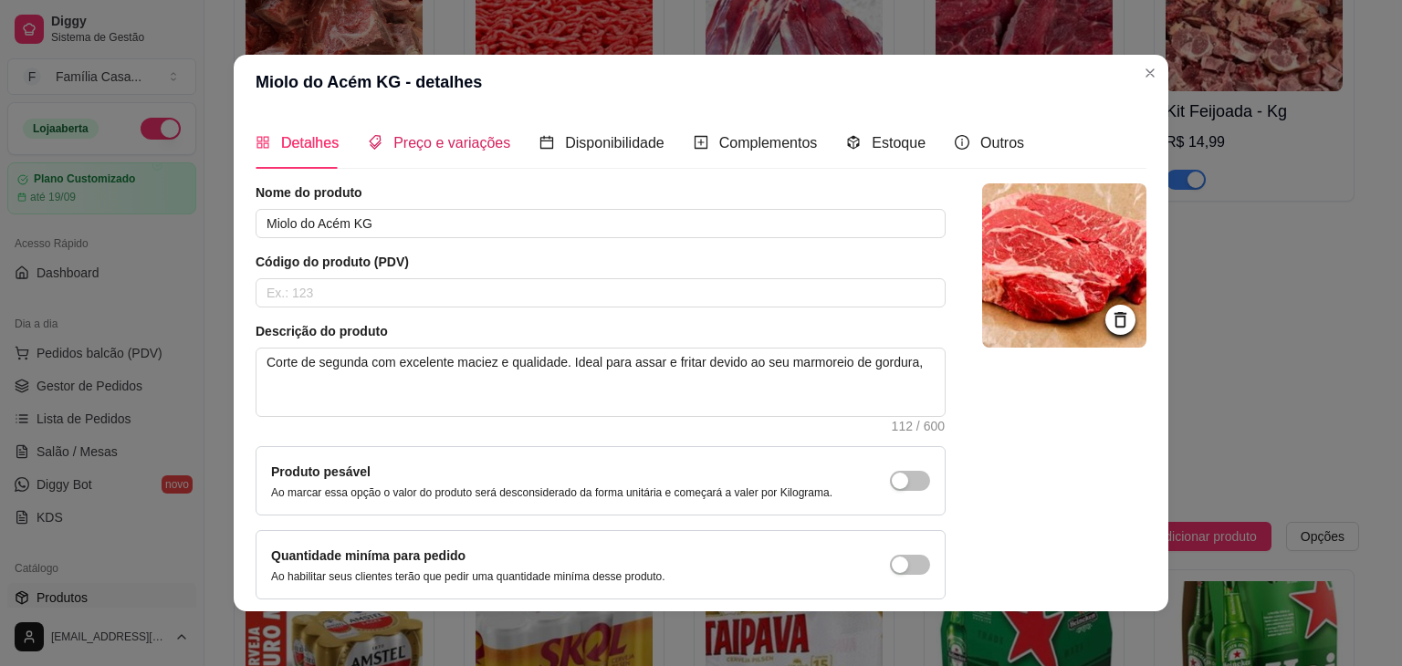
click at [444, 141] on span "Preço e variações" at bounding box center [451, 143] width 117 height 16
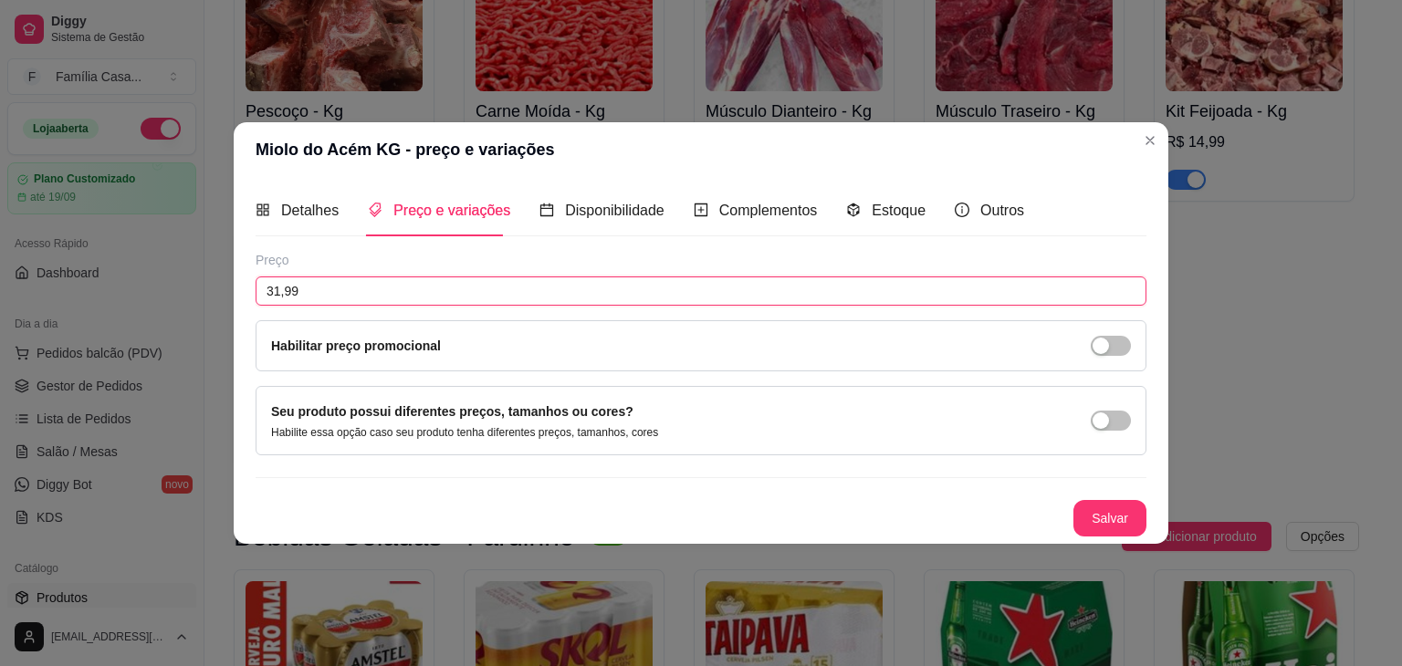
drag, startPoint x: 343, startPoint y: 298, endPoint x: 260, endPoint y: 301, distance: 83.1
click at [260, 301] on input "31,99" at bounding box center [701, 291] width 891 height 29
type input "33,99"
drag, startPoint x: 1014, startPoint y: 487, endPoint x: 1015, endPoint y: 512, distance: 24.7
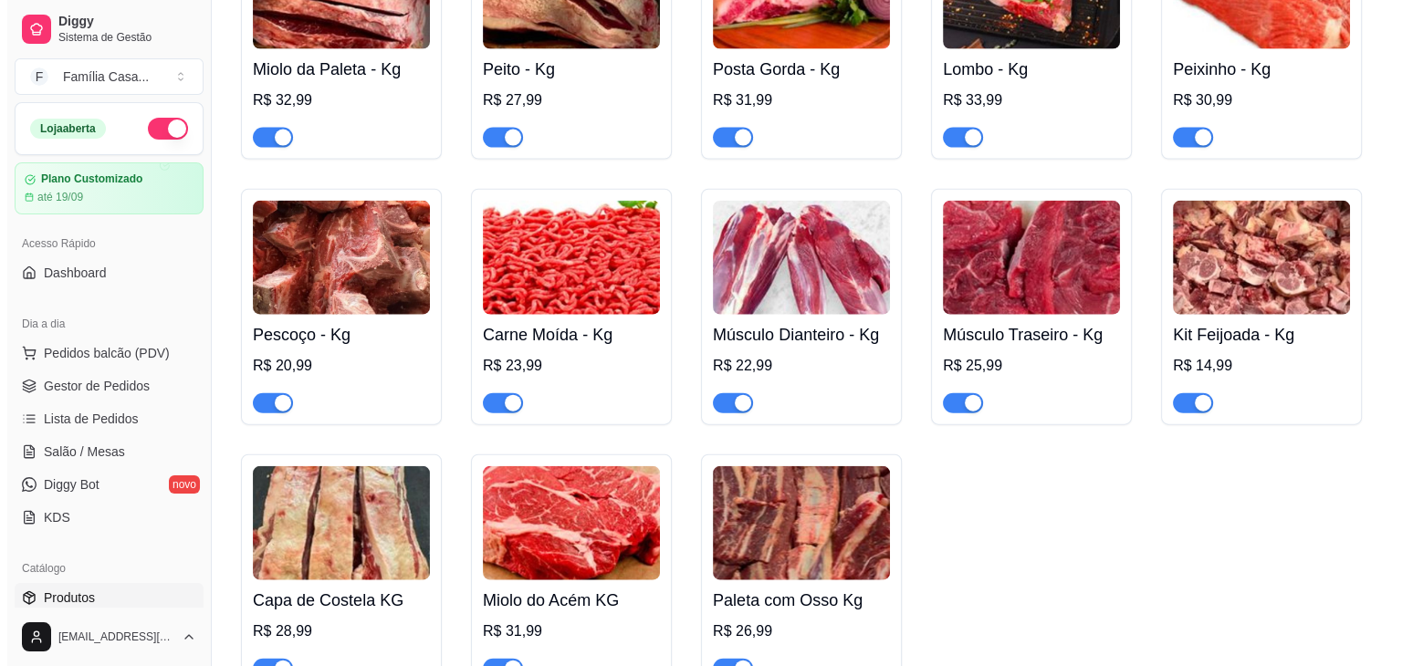
scroll to position [4198, 0]
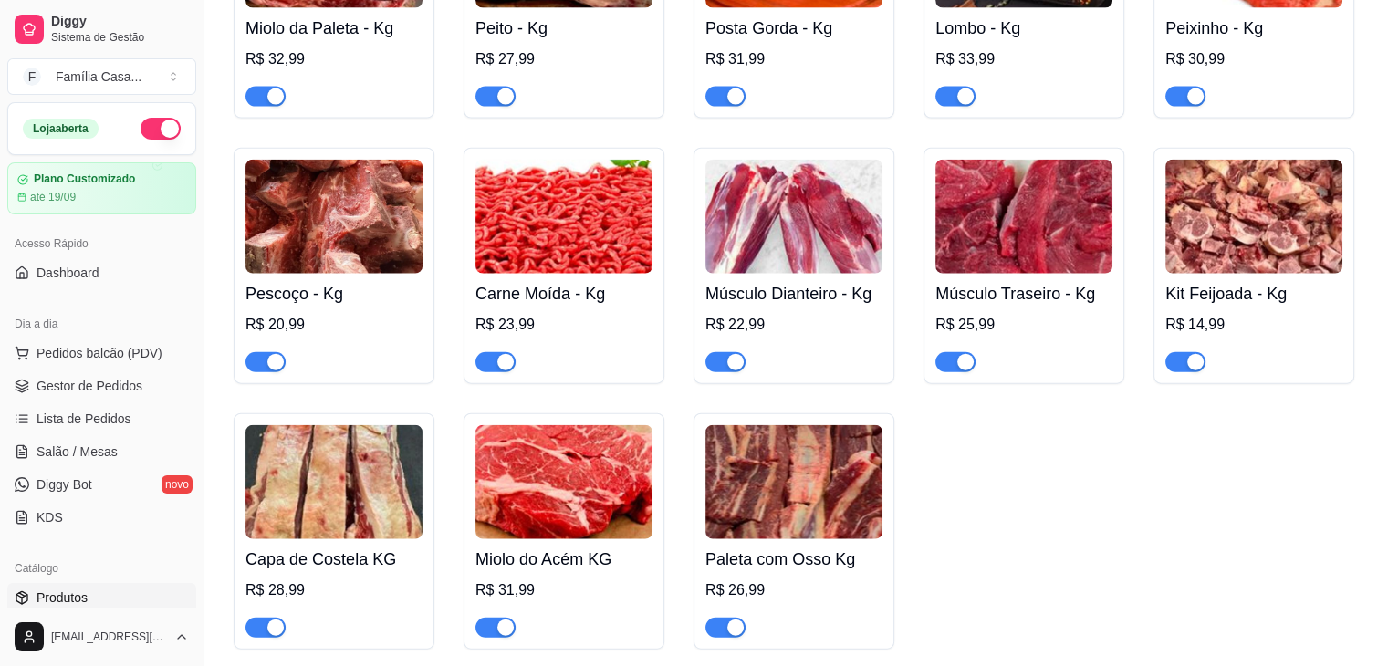
click at [537, 493] on img at bounding box center [563, 482] width 177 height 114
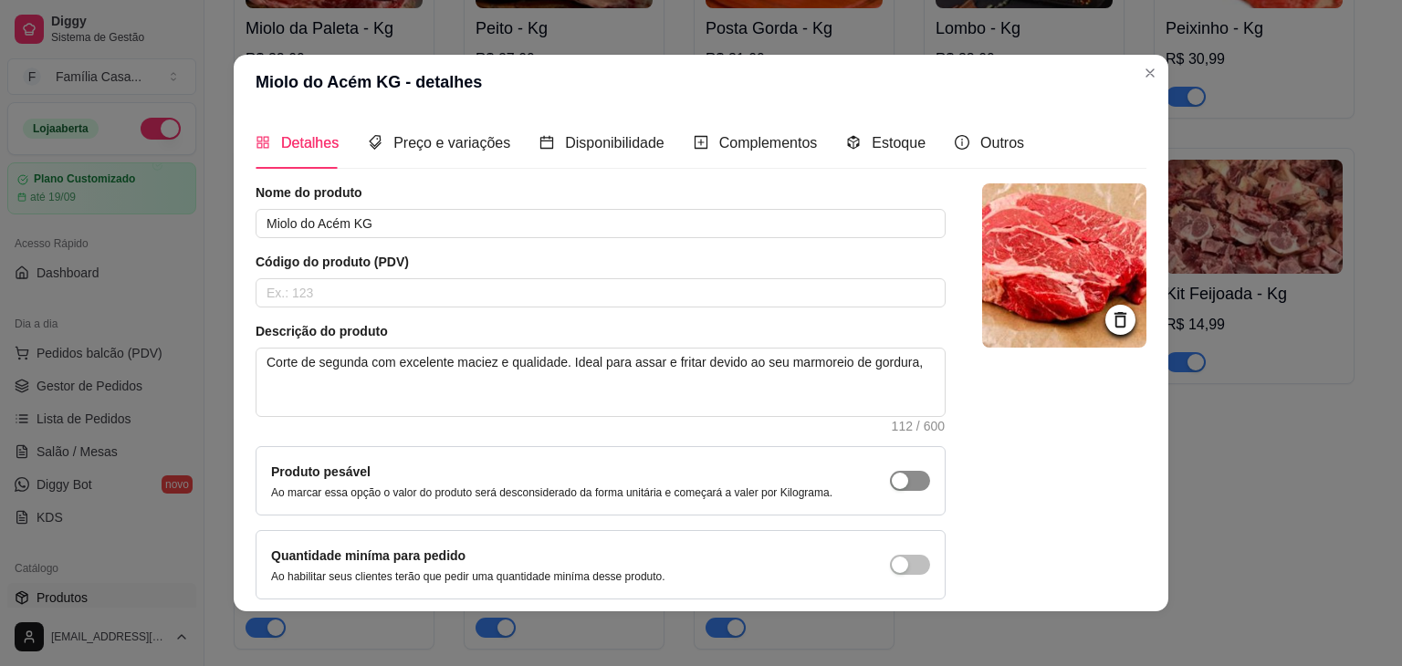
click at [892, 485] on div "button" at bounding box center [900, 481] width 16 height 16
click at [431, 141] on span "Preço e variações" at bounding box center [451, 143] width 117 height 16
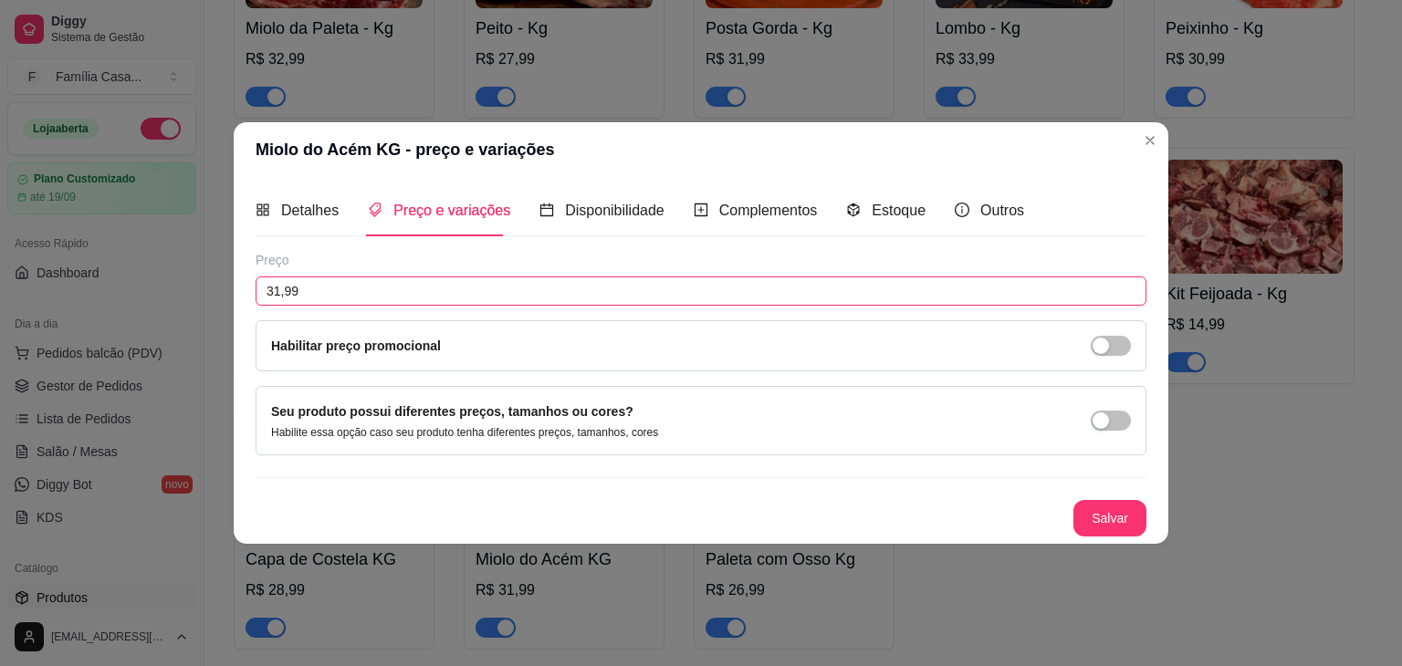
drag, startPoint x: 334, startPoint y: 287, endPoint x: 205, endPoint y: 315, distance: 131.8
click at [205, 319] on div "Miolo do Acém KG - preço e variações Detalhes Preço e variações Disponibilidade…" at bounding box center [701, 333] width 1402 height 666
type input "33,99"
click at [1111, 519] on button "Salvar" at bounding box center [1109, 518] width 73 height 37
click at [1100, 511] on button "Salvar" at bounding box center [1109, 518] width 73 height 37
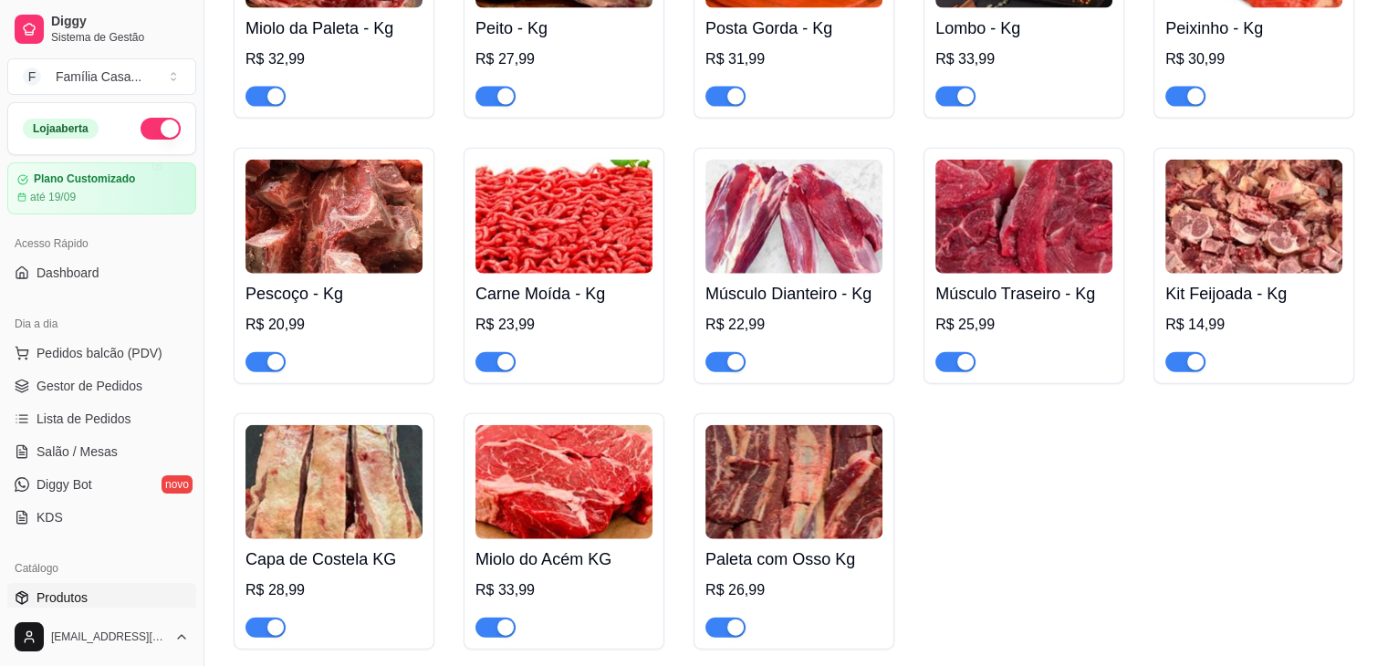
click at [582, 507] on img at bounding box center [563, 482] width 177 height 114
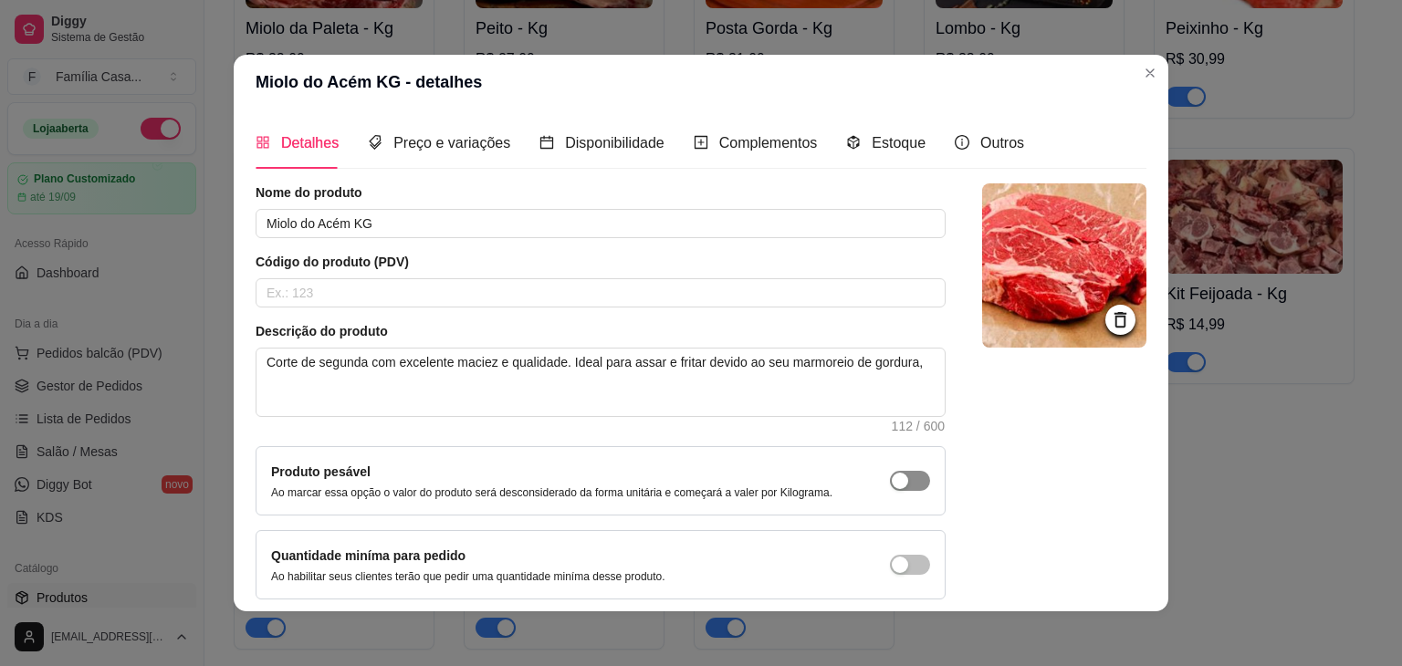
click at [892, 480] on div "button" at bounding box center [900, 481] width 16 height 16
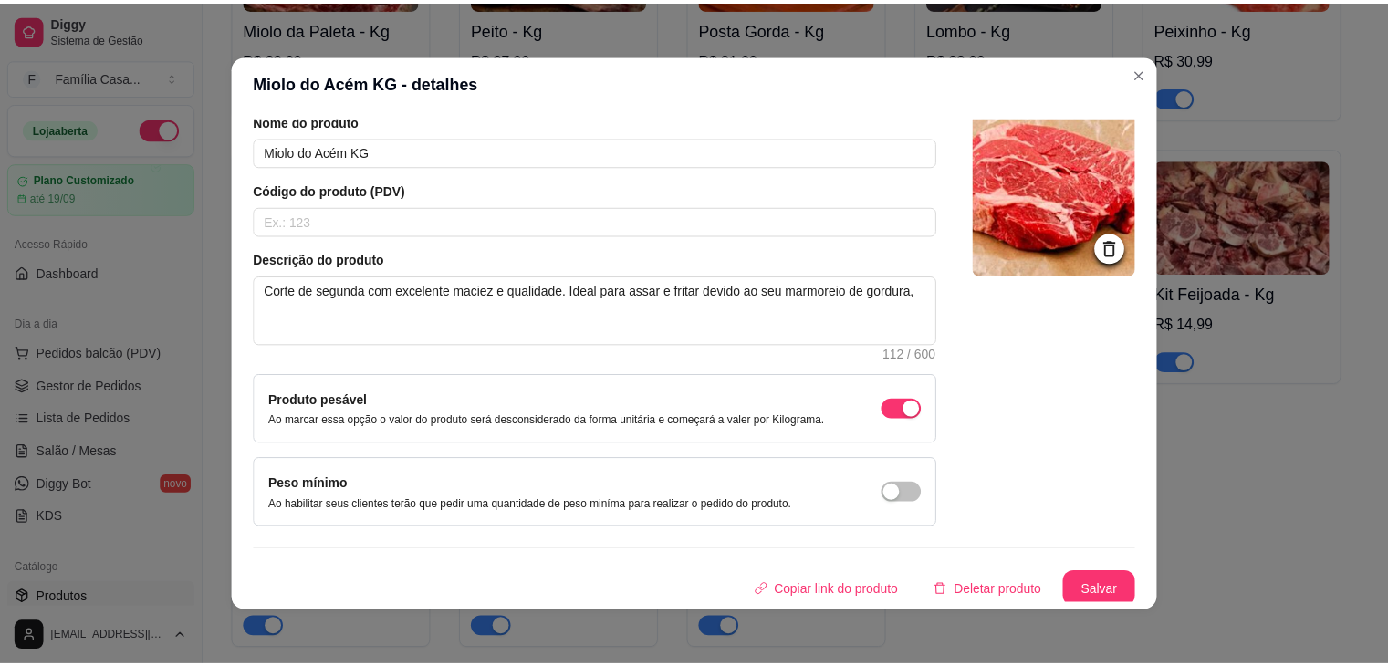
scroll to position [75, 0]
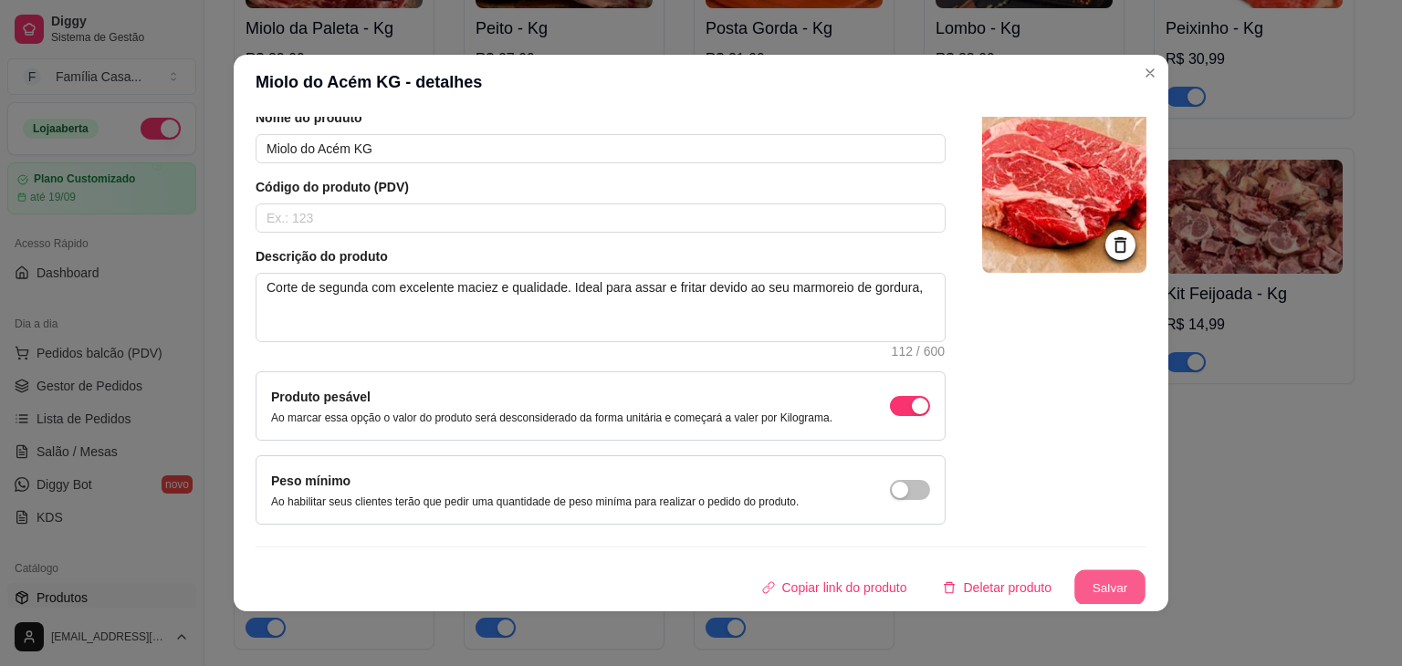
click at [1089, 582] on button "Salvar" at bounding box center [1109, 588] width 71 height 36
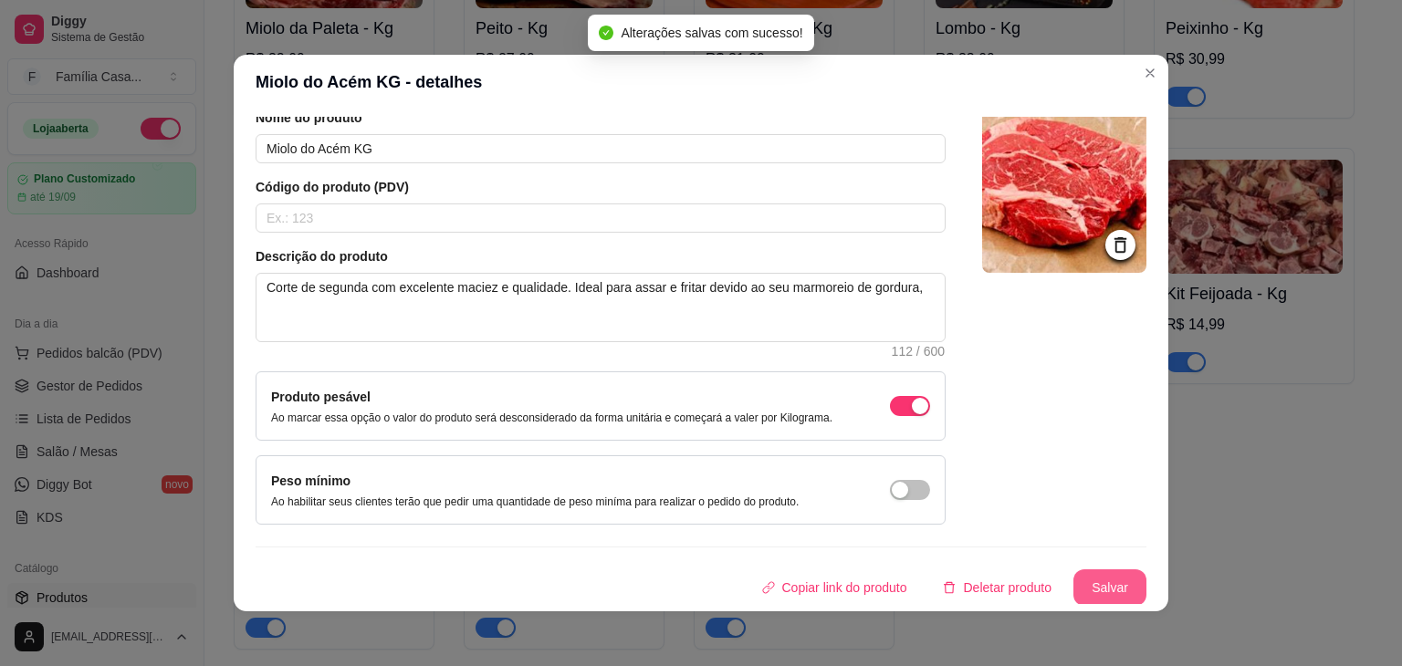
click at [1103, 580] on button "Salvar" at bounding box center [1109, 587] width 73 height 37
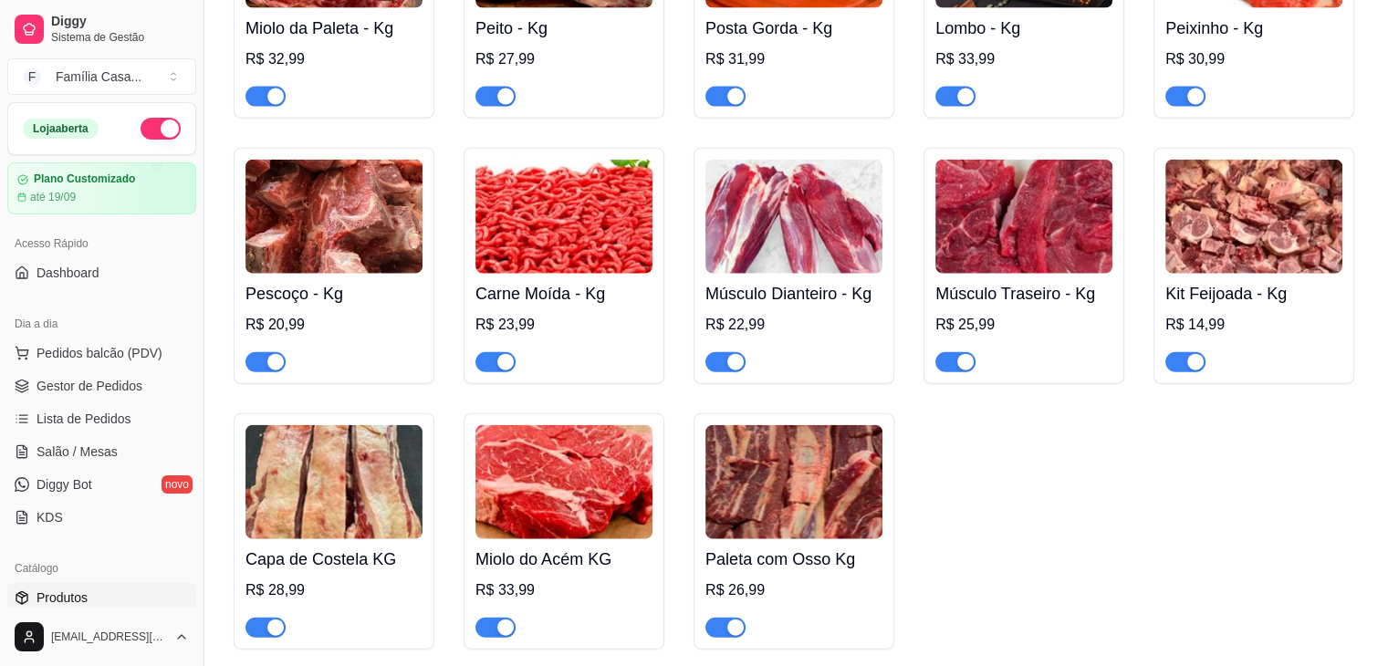
click at [796, 495] on img at bounding box center [793, 482] width 177 height 114
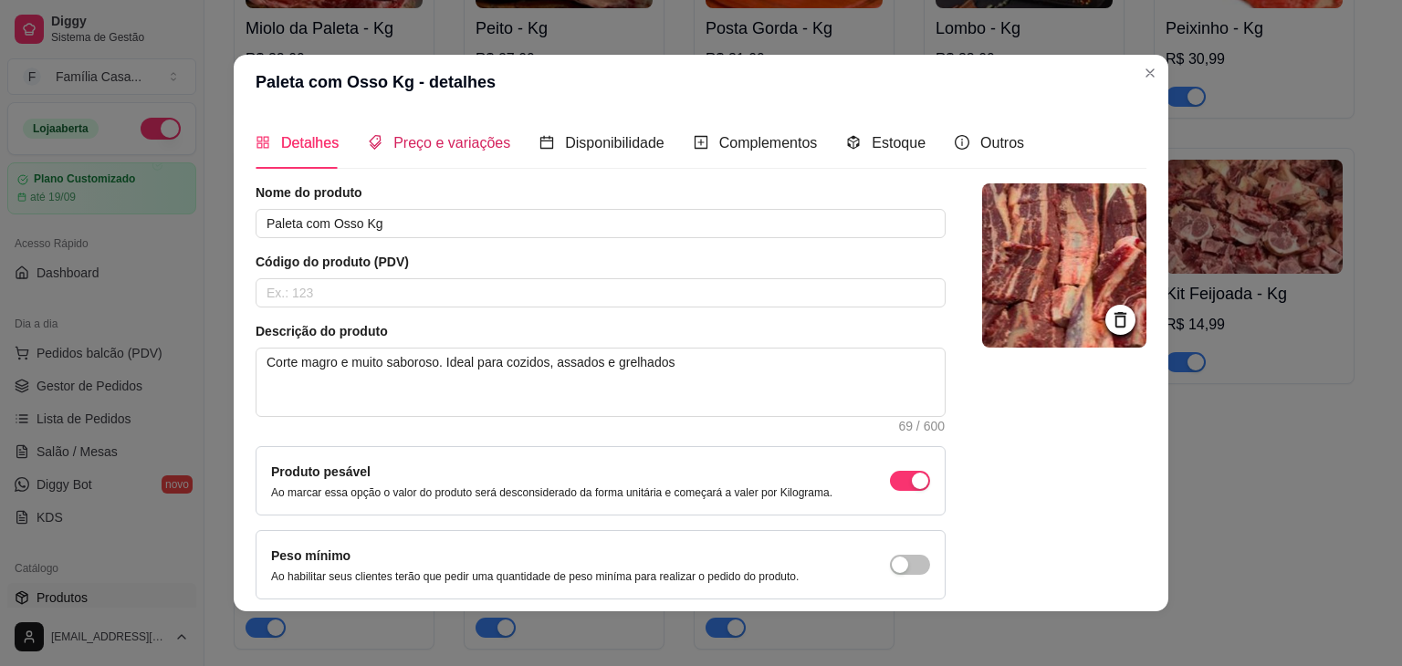
click at [460, 146] on span "Preço e variações" at bounding box center [451, 143] width 117 height 16
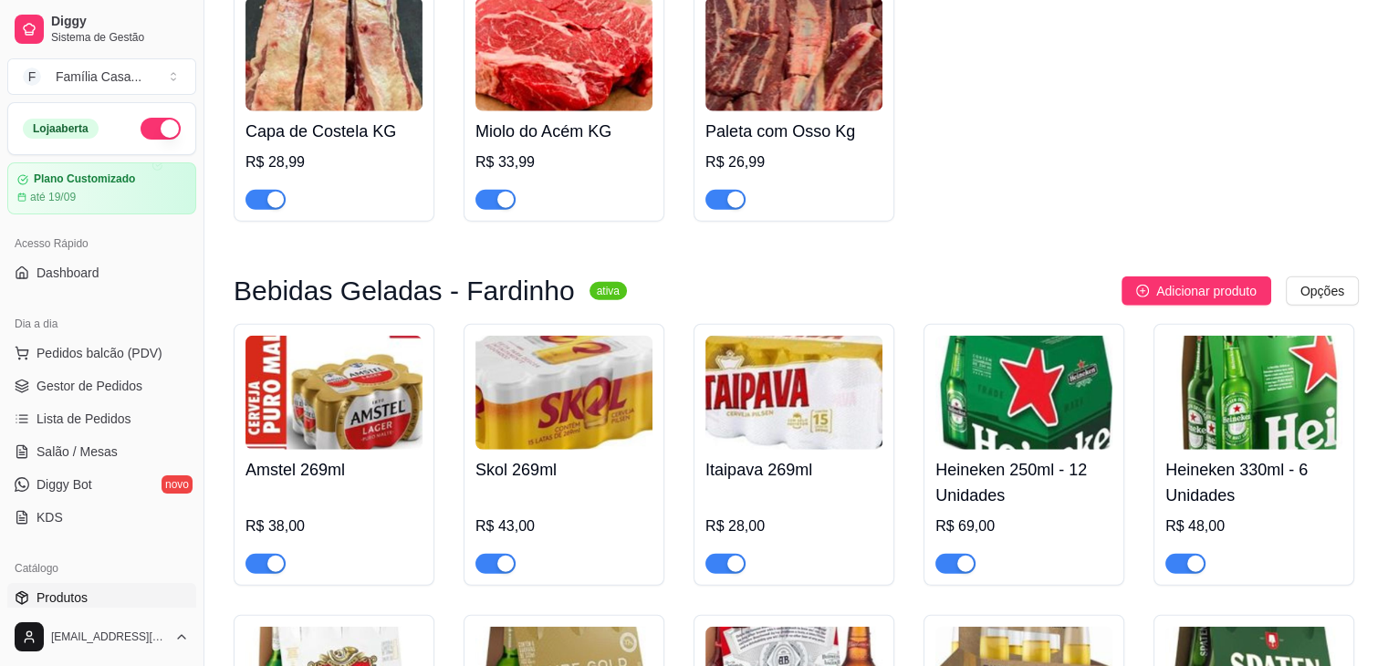
scroll to position [4654, 0]
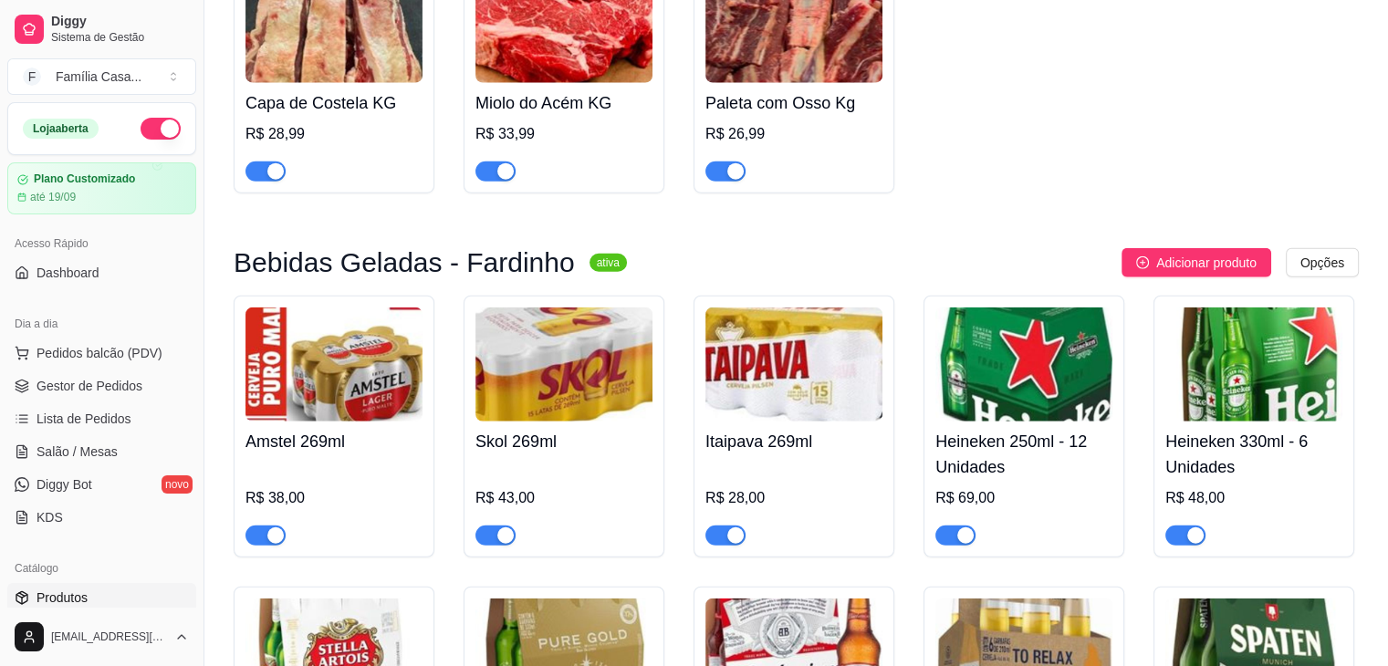
click at [361, 373] on img at bounding box center [333, 365] width 177 height 114
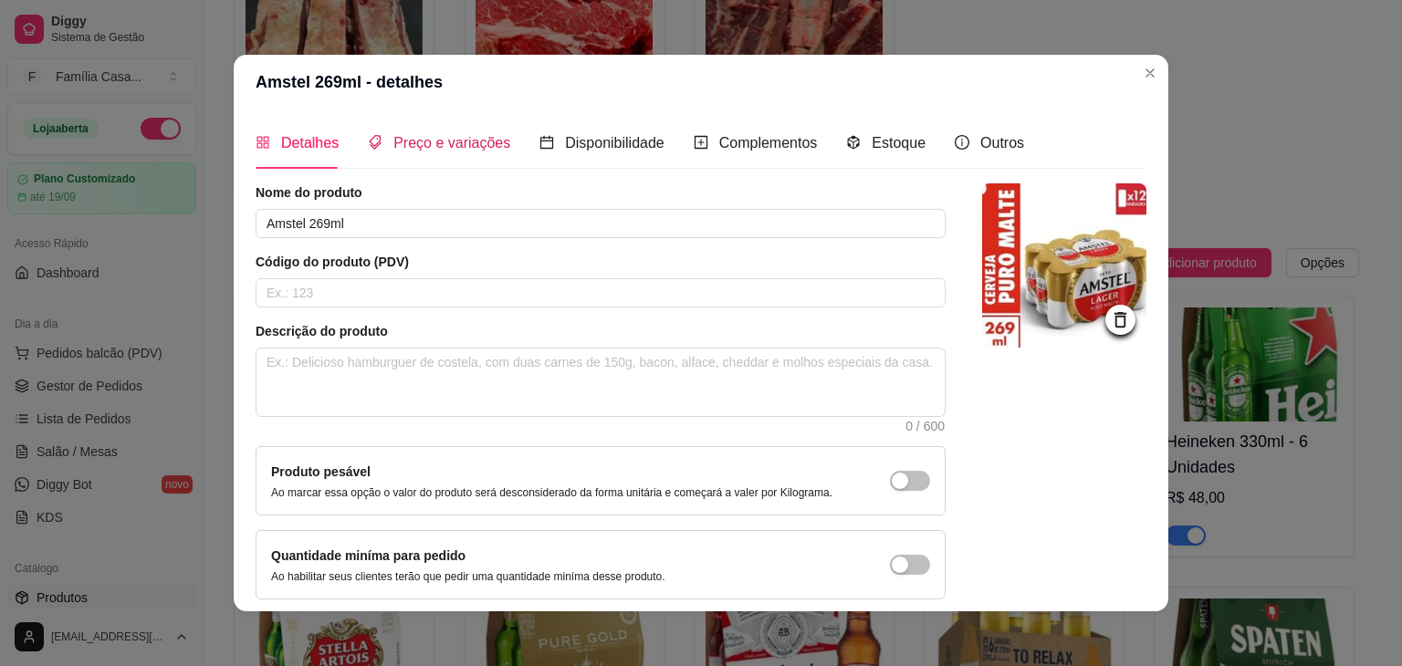
click at [423, 143] on span "Preço e variações" at bounding box center [451, 143] width 117 height 16
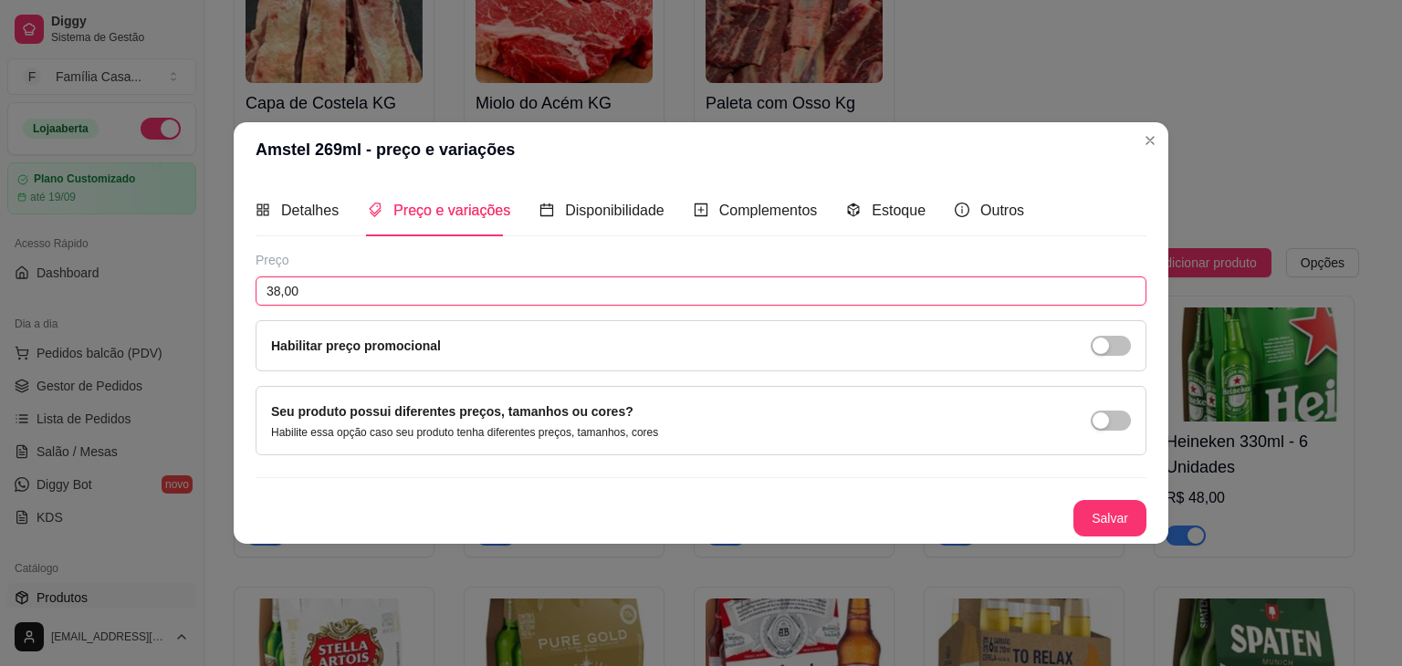
drag, startPoint x: 327, startPoint y: 291, endPoint x: 139, endPoint y: 313, distance: 189.3
click at [139, 313] on div "Amstel 269ml - preço e variações Detalhes Preço e variações Disponibilidade Com…" at bounding box center [701, 333] width 1402 height 666
type input "39,00"
click at [1122, 516] on button "Salvar" at bounding box center [1109, 518] width 73 height 37
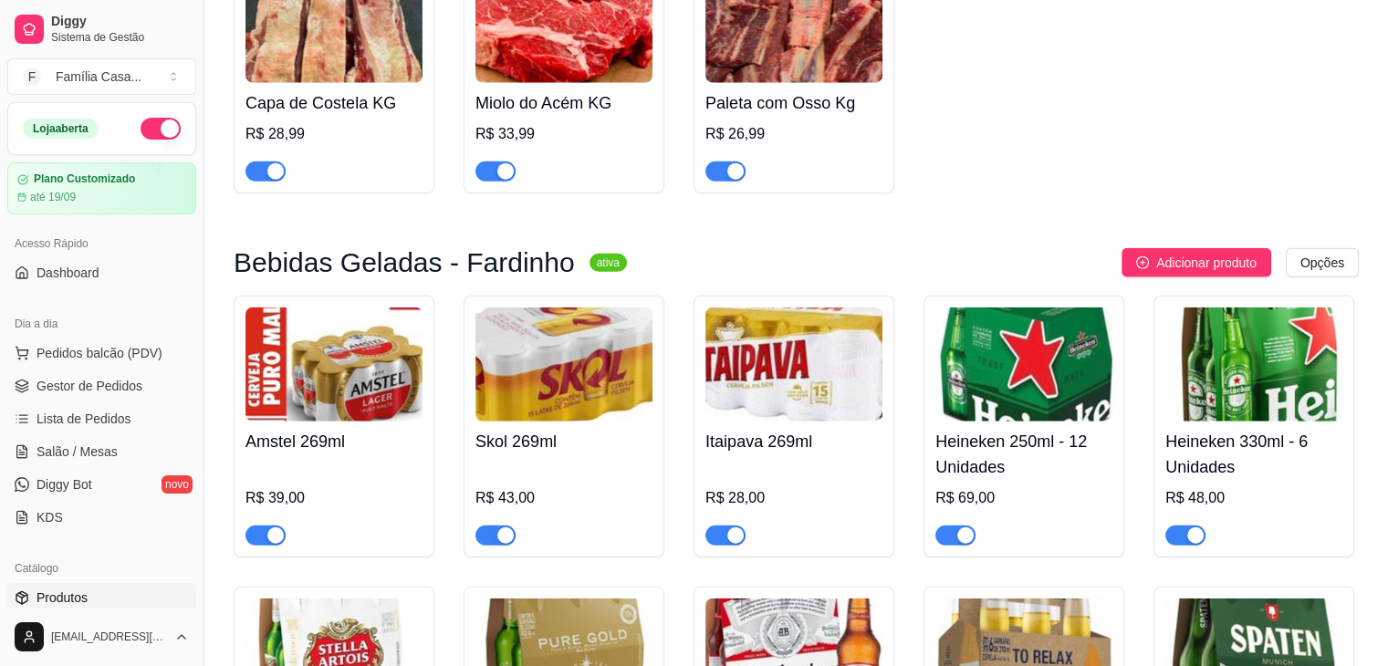
click at [585, 392] on img at bounding box center [563, 365] width 177 height 114
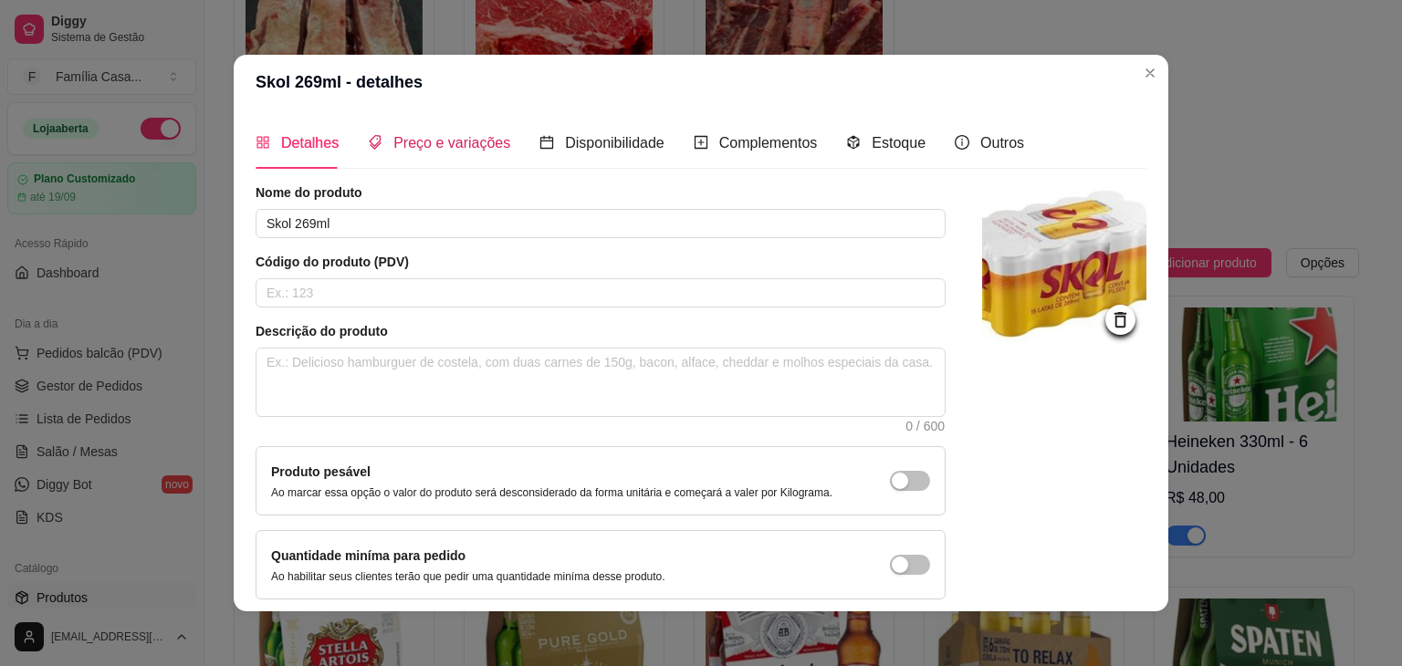
click at [421, 136] on span "Preço e variações" at bounding box center [451, 143] width 117 height 16
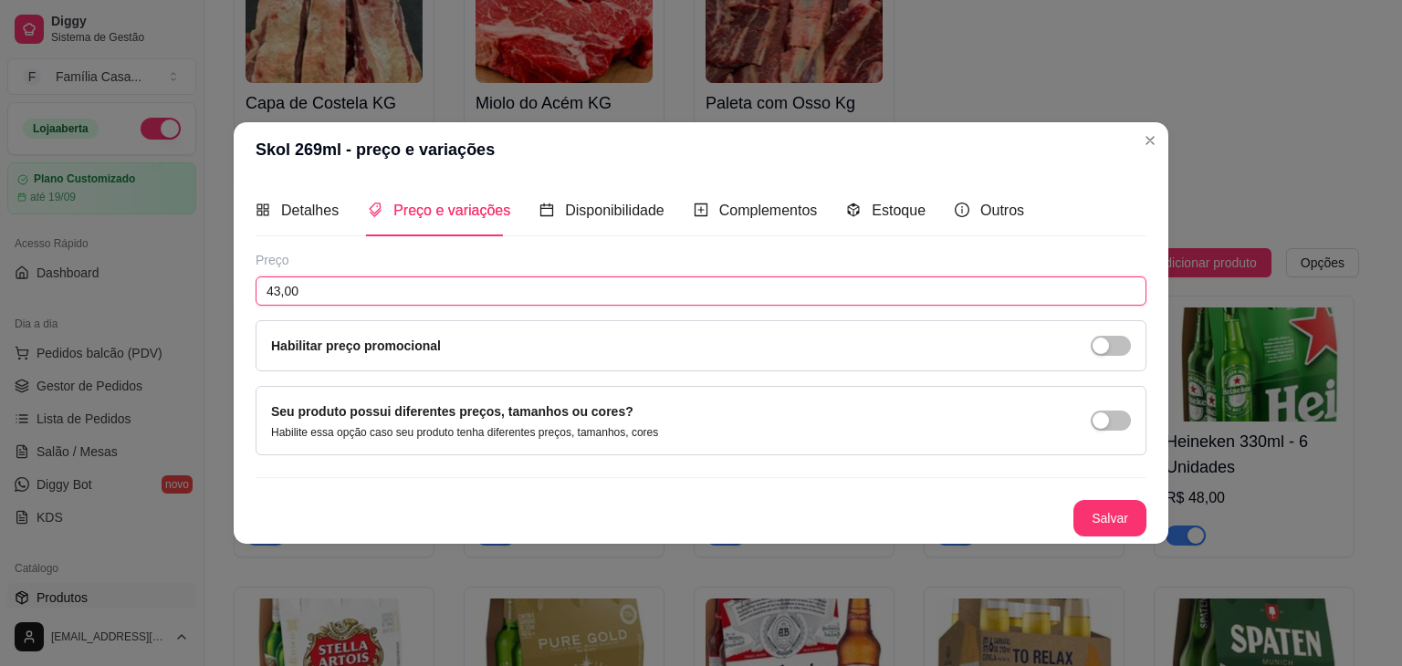
drag, startPoint x: 320, startPoint y: 287, endPoint x: 205, endPoint y: 308, distance: 116.9
click at [205, 308] on div "Skol 269ml - preço e variações Detalhes Preço e variações Disponibilidade Compl…" at bounding box center [701, 333] width 1402 height 666
drag, startPoint x: 312, startPoint y: 291, endPoint x: 96, endPoint y: 274, distance: 217.0
click at [96, 274] on div "Skol 269ml - preço e variações Detalhes Preço e variações Disponibilidade Compl…" at bounding box center [701, 333] width 1402 height 666
type input "47,00"
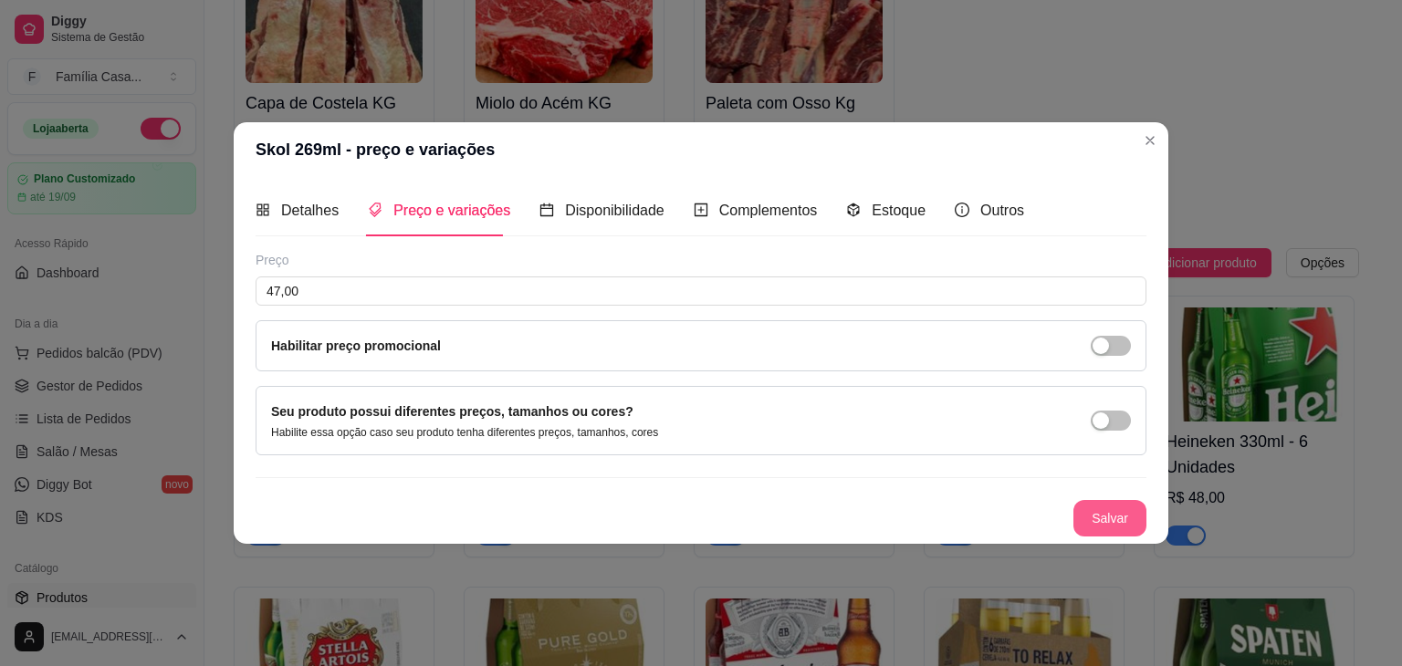
click at [1123, 520] on button "Salvar" at bounding box center [1109, 518] width 73 height 37
click at [1114, 523] on button "Salvar" at bounding box center [1109, 518] width 73 height 37
click at [1110, 512] on button "Salvar" at bounding box center [1109, 519] width 71 height 36
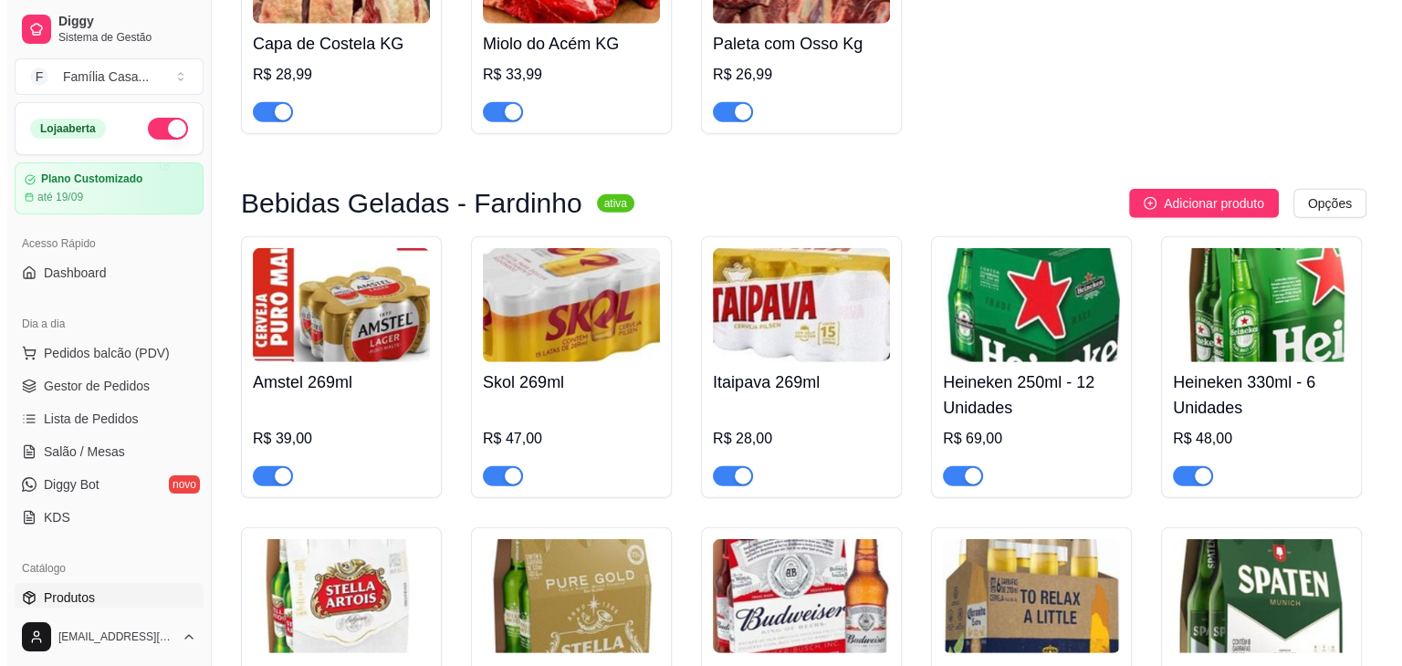
scroll to position [4746, 0]
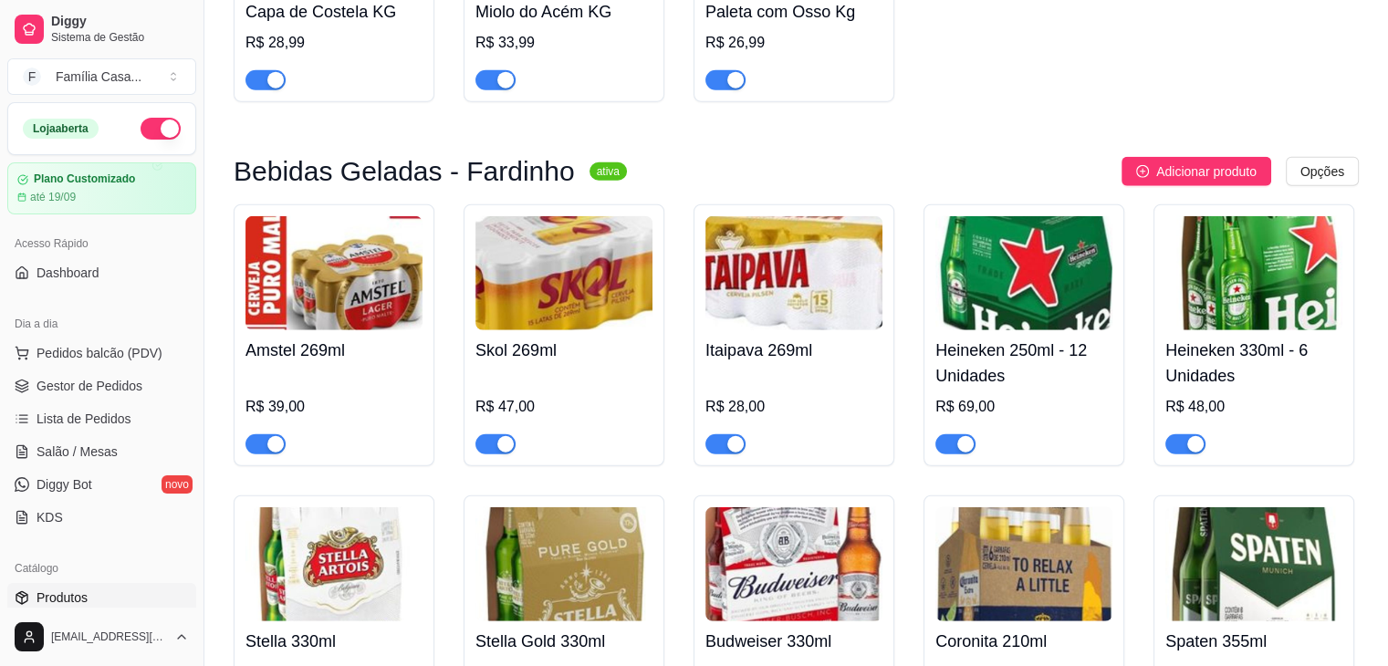
click at [799, 298] on img at bounding box center [793, 273] width 177 height 114
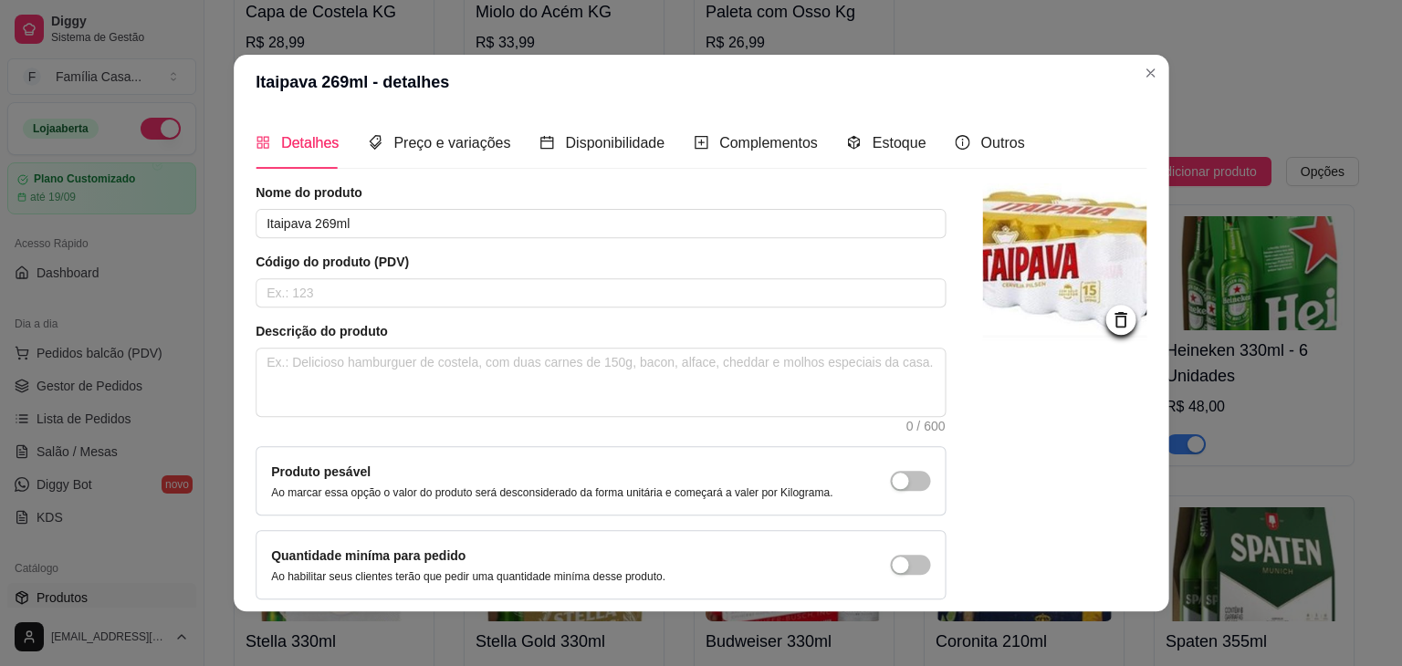
click at [799, 298] on input "text" at bounding box center [601, 292] width 690 height 29
click at [310, 290] on input "text" at bounding box center [601, 292] width 690 height 29
type input "31,5"
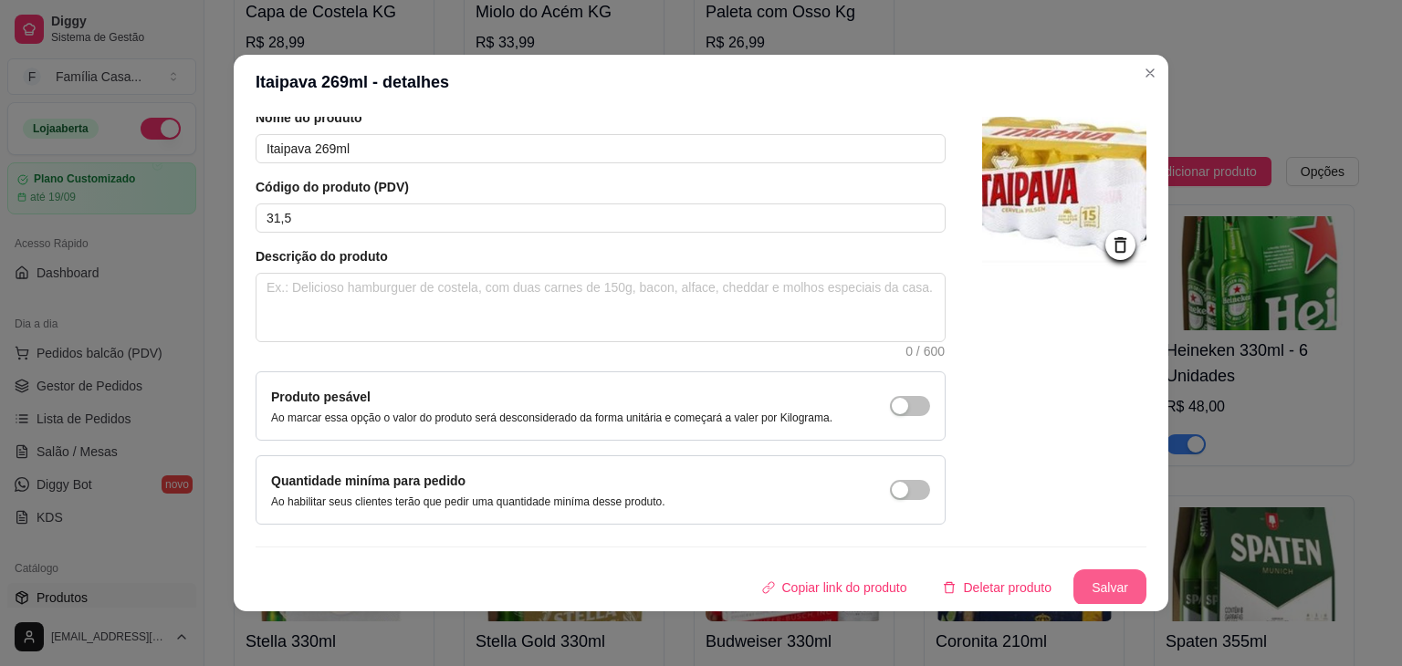
click at [1092, 584] on button "Salvar" at bounding box center [1109, 587] width 73 height 37
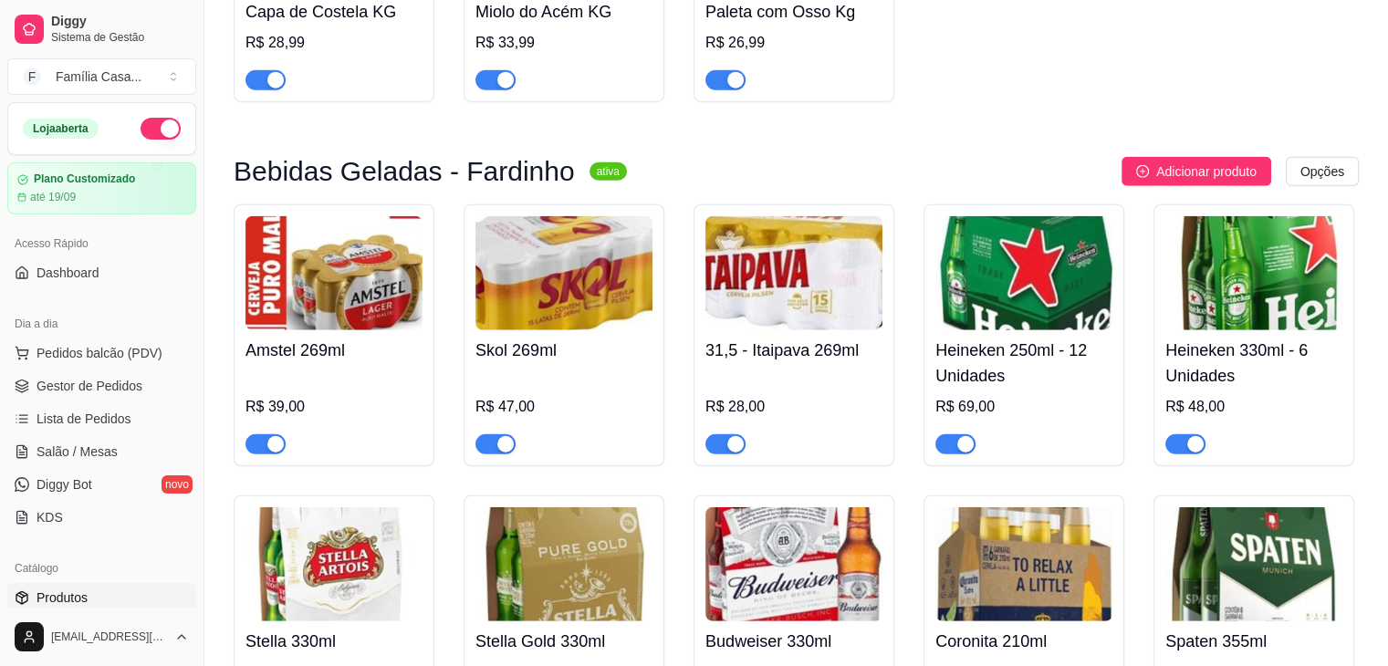
click at [1037, 299] on img at bounding box center [1023, 273] width 177 height 114
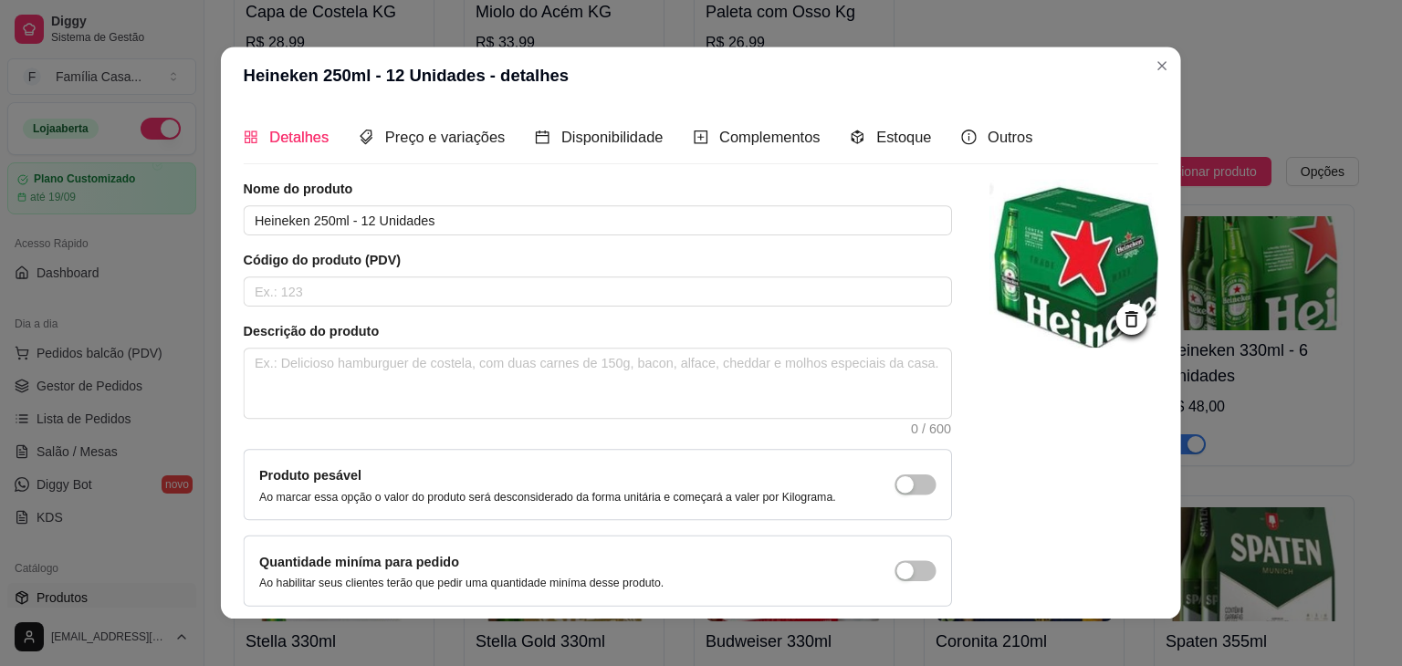
click at [1037, 299] on img at bounding box center [1073, 264] width 169 height 169
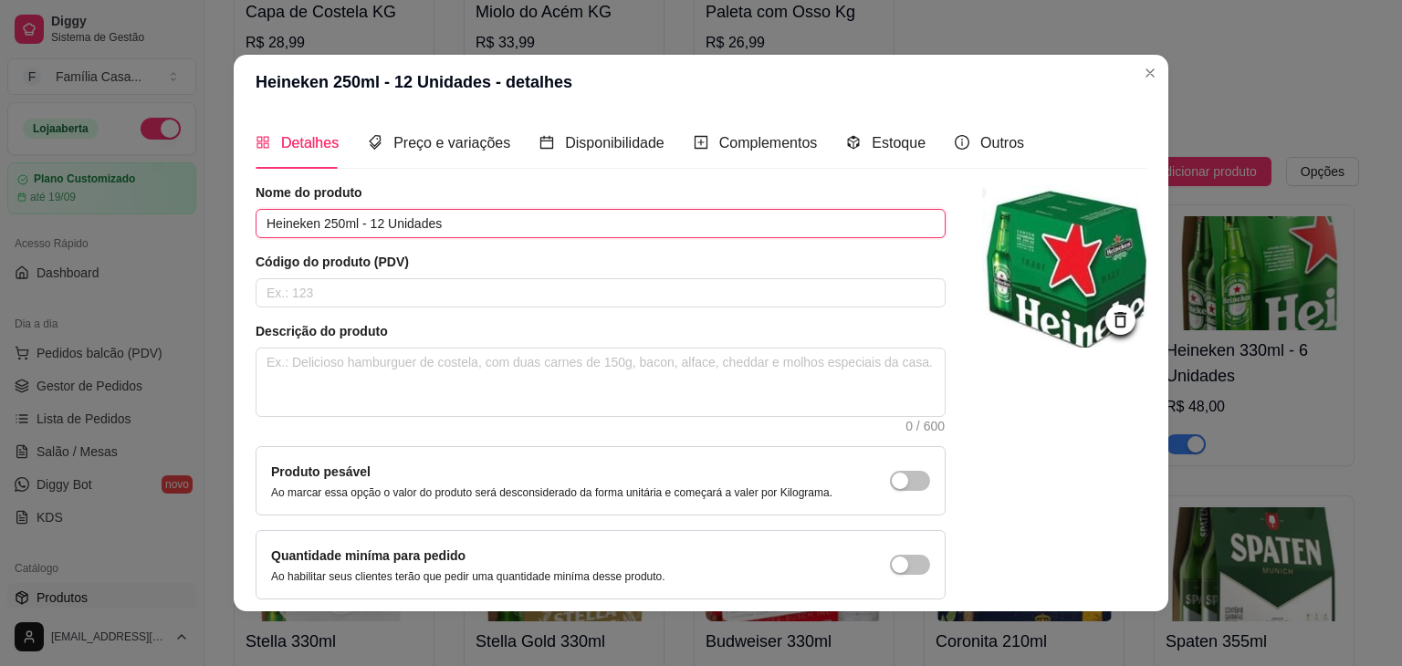
drag, startPoint x: 450, startPoint y: 223, endPoint x: 361, endPoint y: 235, distance: 89.4
click at [361, 235] on input "Heineken 250ml - 12 Unidades" at bounding box center [601, 223] width 690 height 29
type input "Heineken 250ml - 6 UN"
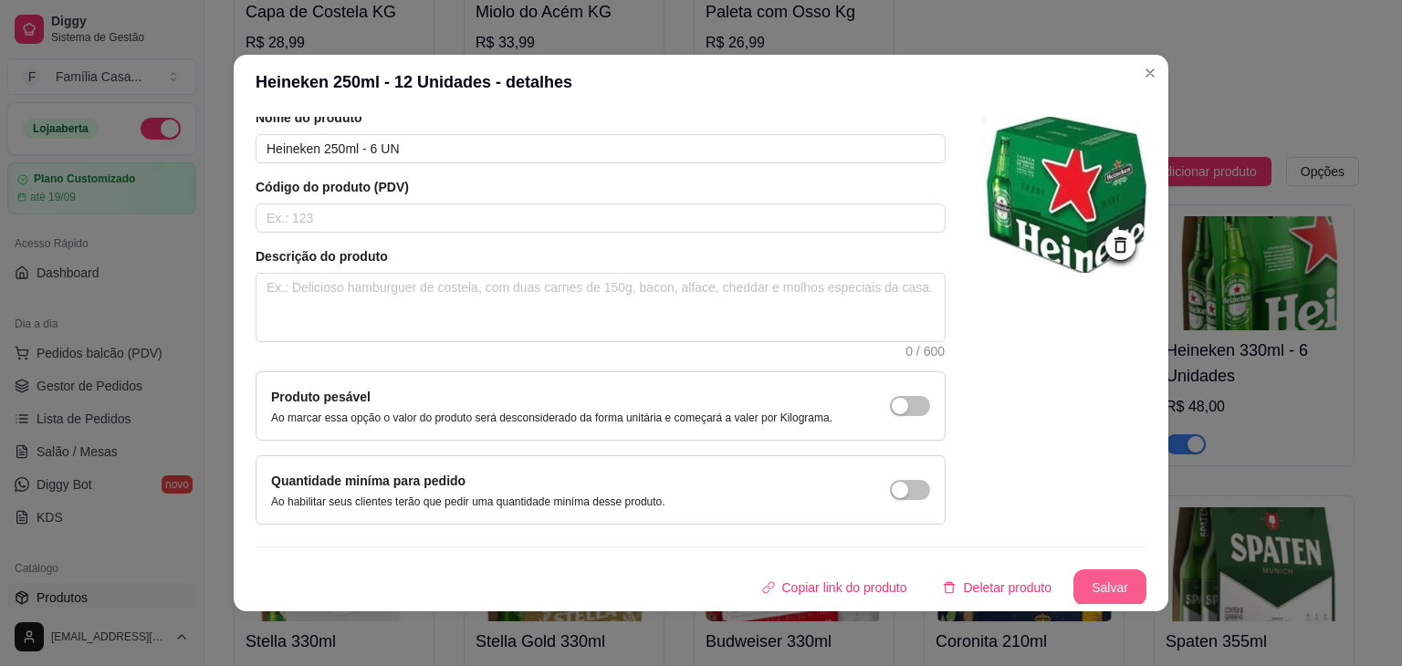
click at [1073, 580] on button "Salvar" at bounding box center [1109, 587] width 73 height 37
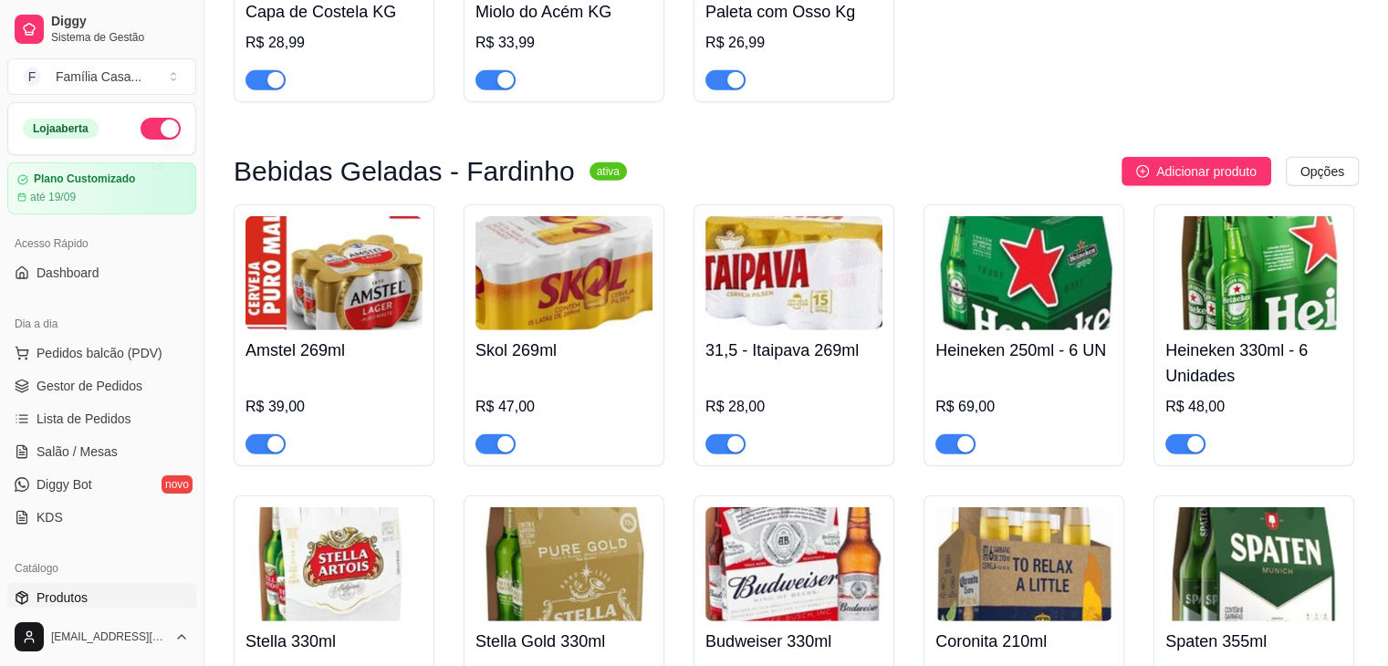
click at [1029, 324] on img at bounding box center [1023, 273] width 177 height 114
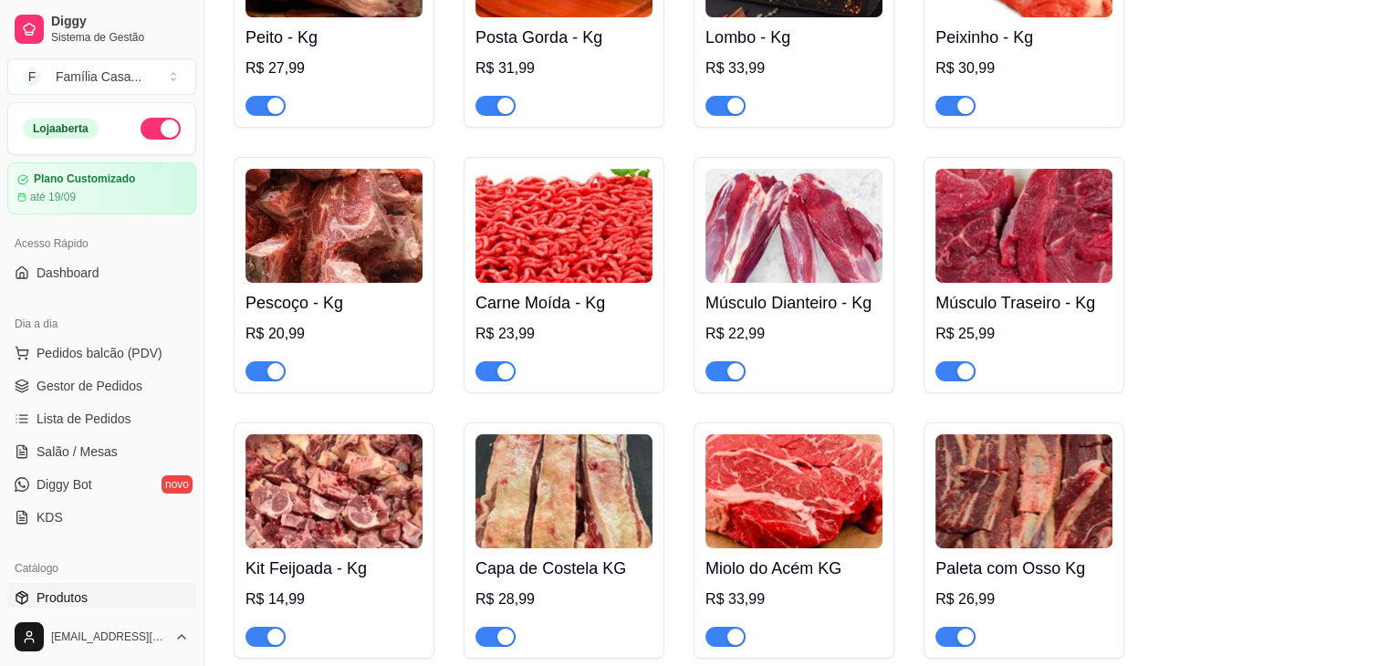
click at [1029, 324] on img at bounding box center [1062, 265] width 166 height 166
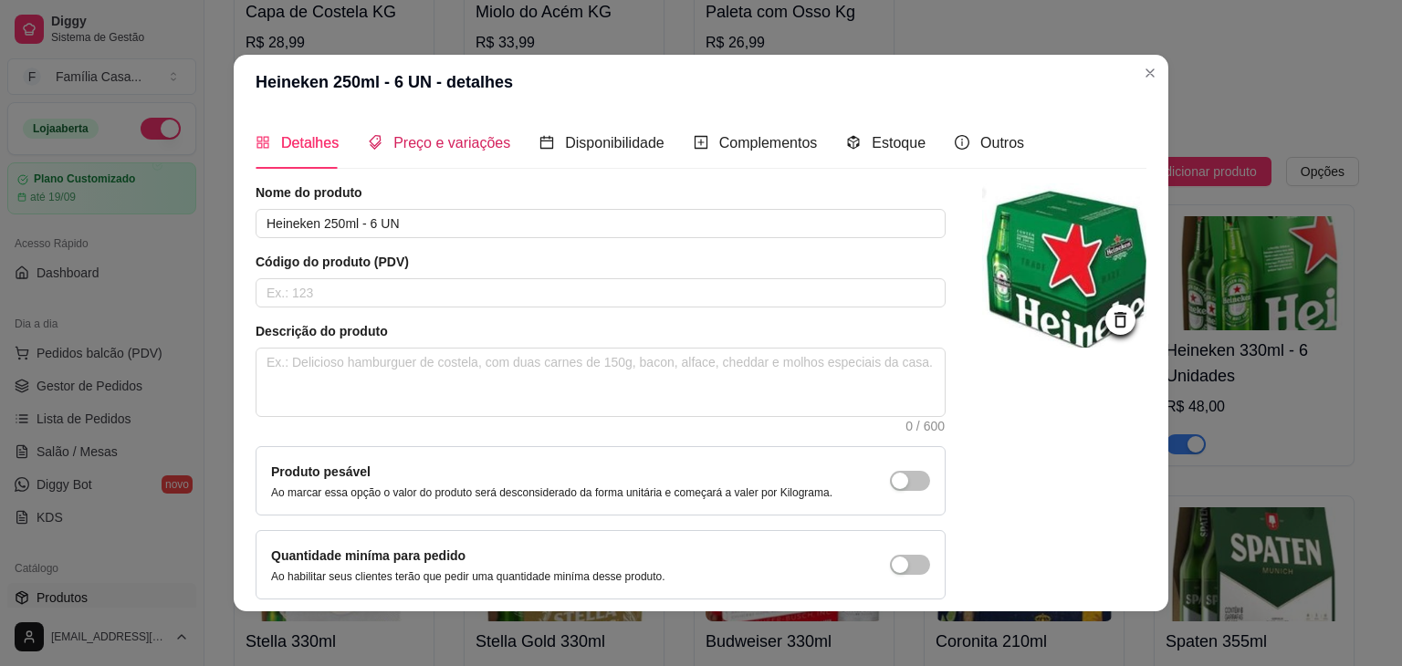
click at [455, 135] on span "Preço e variações" at bounding box center [451, 143] width 117 height 16
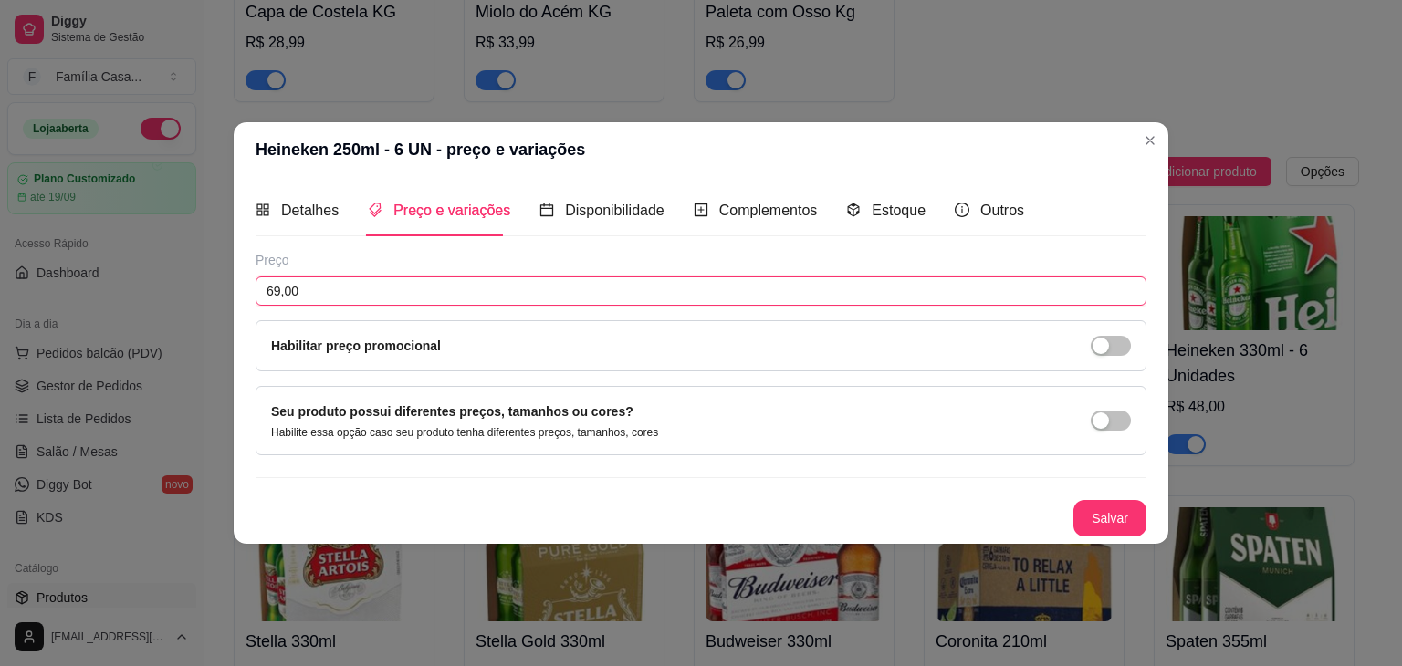
drag, startPoint x: 358, startPoint y: 290, endPoint x: 183, endPoint y: 344, distance: 183.3
click at [183, 344] on div "Heineken 250ml - 6 UN - preço e variações Detalhes Preço e variações Disponibil…" at bounding box center [701, 333] width 1402 height 666
click at [1110, 520] on button "Salvar" at bounding box center [1109, 518] width 73 height 37
click at [1112, 525] on button "Salvar" at bounding box center [1109, 518] width 73 height 37
drag, startPoint x: 321, startPoint y: 298, endPoint x: 157, endPoint y: 301, distance: 164.3
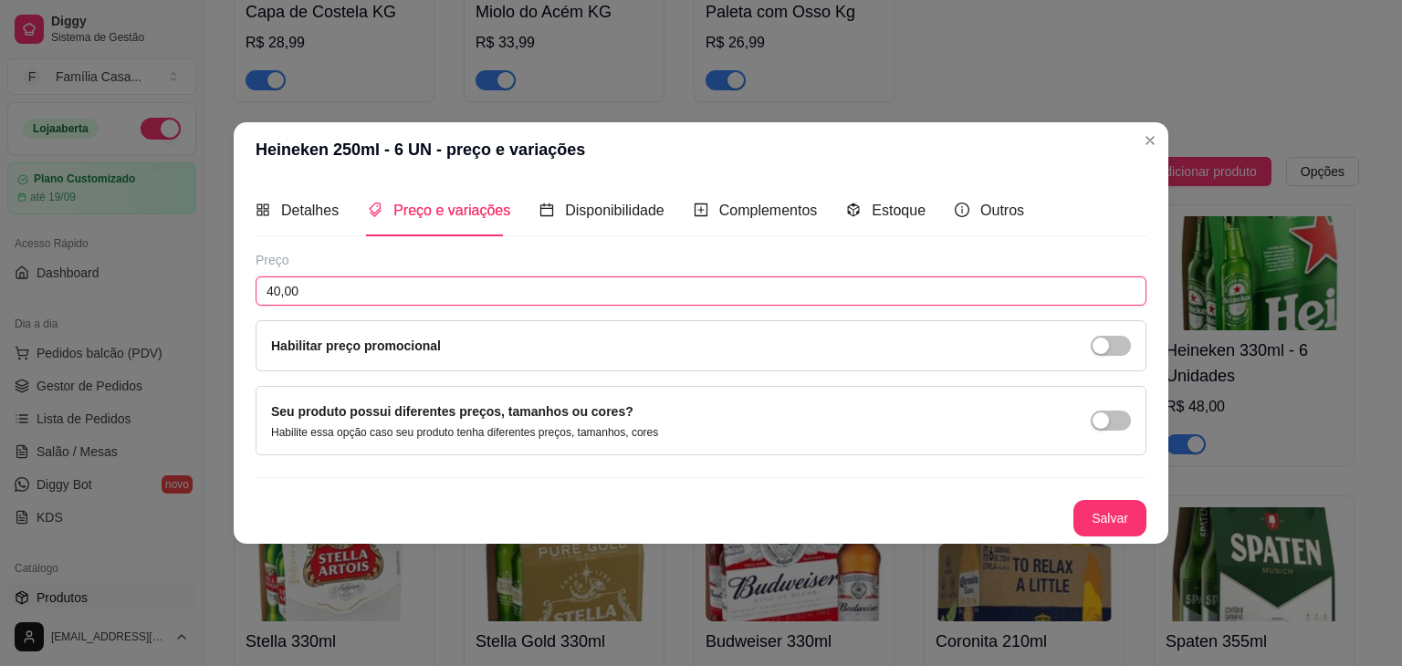
click at [151, 306] on div "Heineken 250ml - 6 UN - preço e variações Detalhes Preço e variações Disponibil…" at bounding box center [701, 333] width 1402 height 666
type input "42,50"
click at [1115, 516] on button "Salvar" at bounding box center [1109, 519] width 71 height 36
click at [1115, 517] on button "Salvar" at bounding box center [1109, 518] width 73 height 37
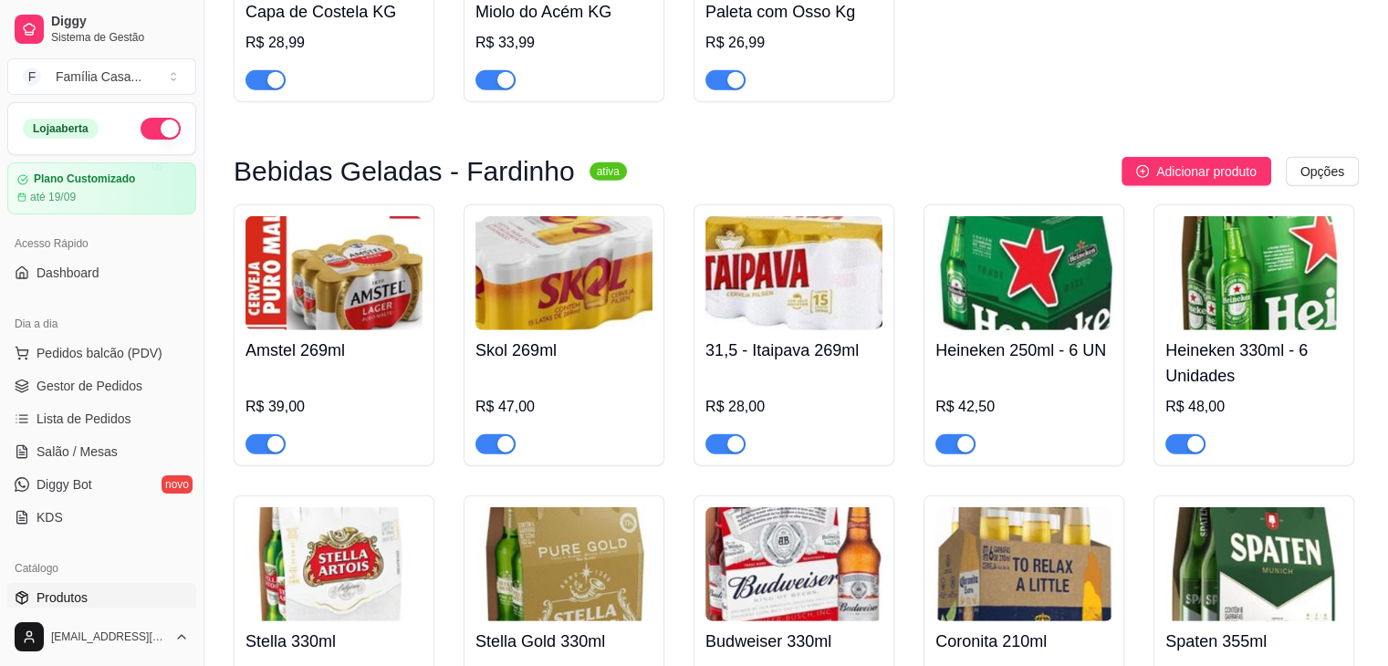
click at [1276, 308] on img at bounding box center [1253, 273] width 177 height 114
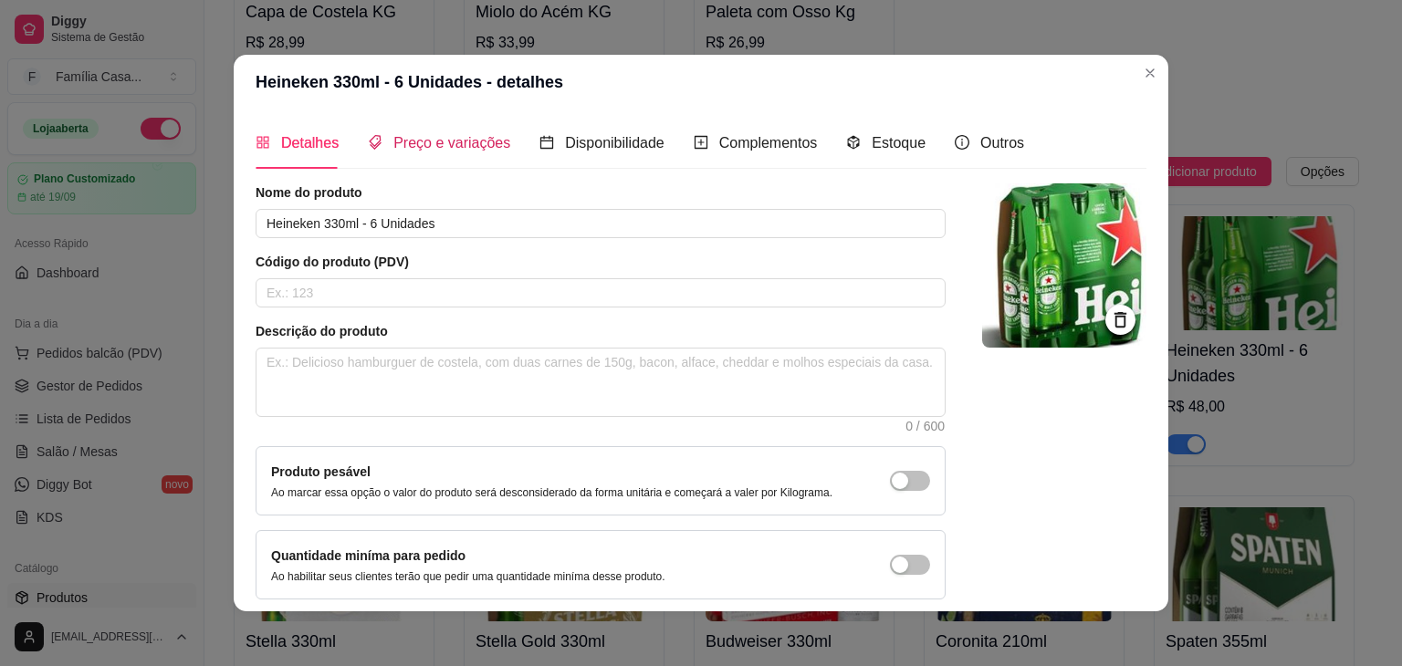
click at [464, 144] on span "Preço e variações" at bounding box center [451, 143] width 117 height 16
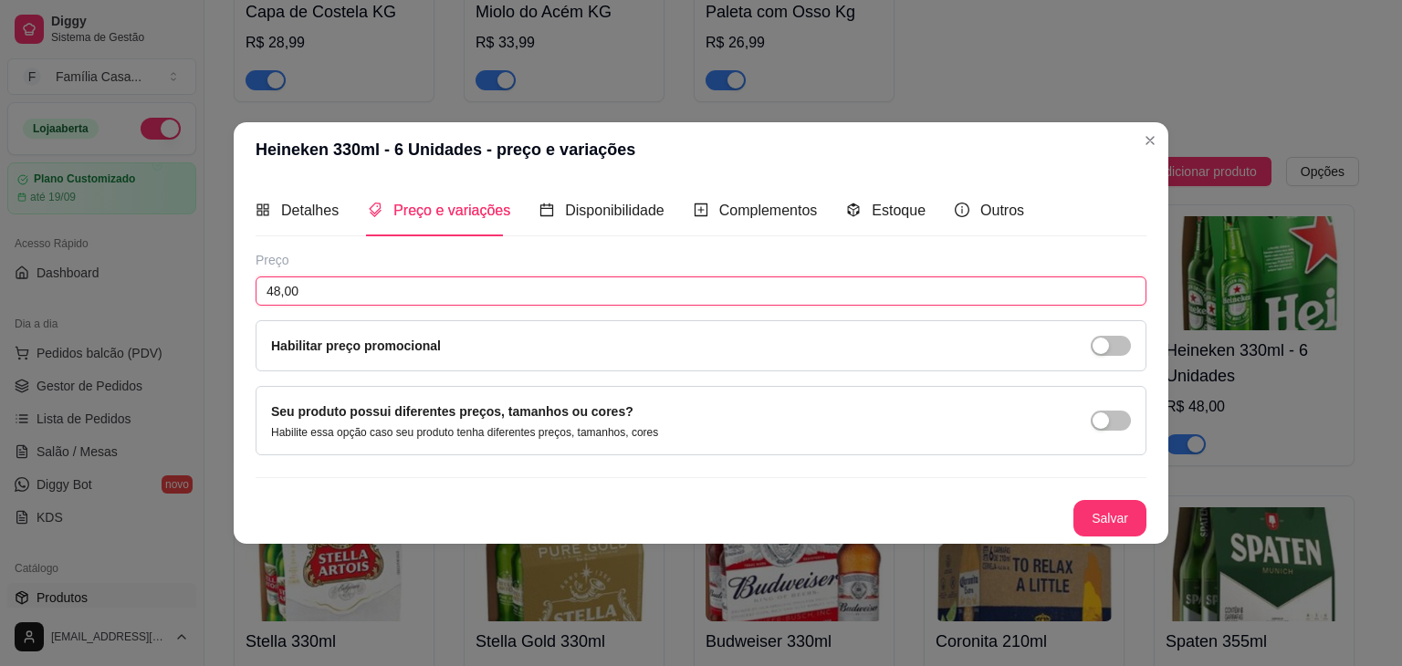
drag, startPoint x: 228, startPoint y: 307, endPoint x: 177, endPoint y: 315, distance: 51.8
click at [177, 315] on div "Heineken 330ml - 6 Unidades - preço e variações Detalhes Preço e variações Disp…" at bounding box center [701, 333] width 1402 height 666
type input "51,00"
click at [1095, 518] on button "Salvar" at bounding box center [1109, 518] width 73 height 37
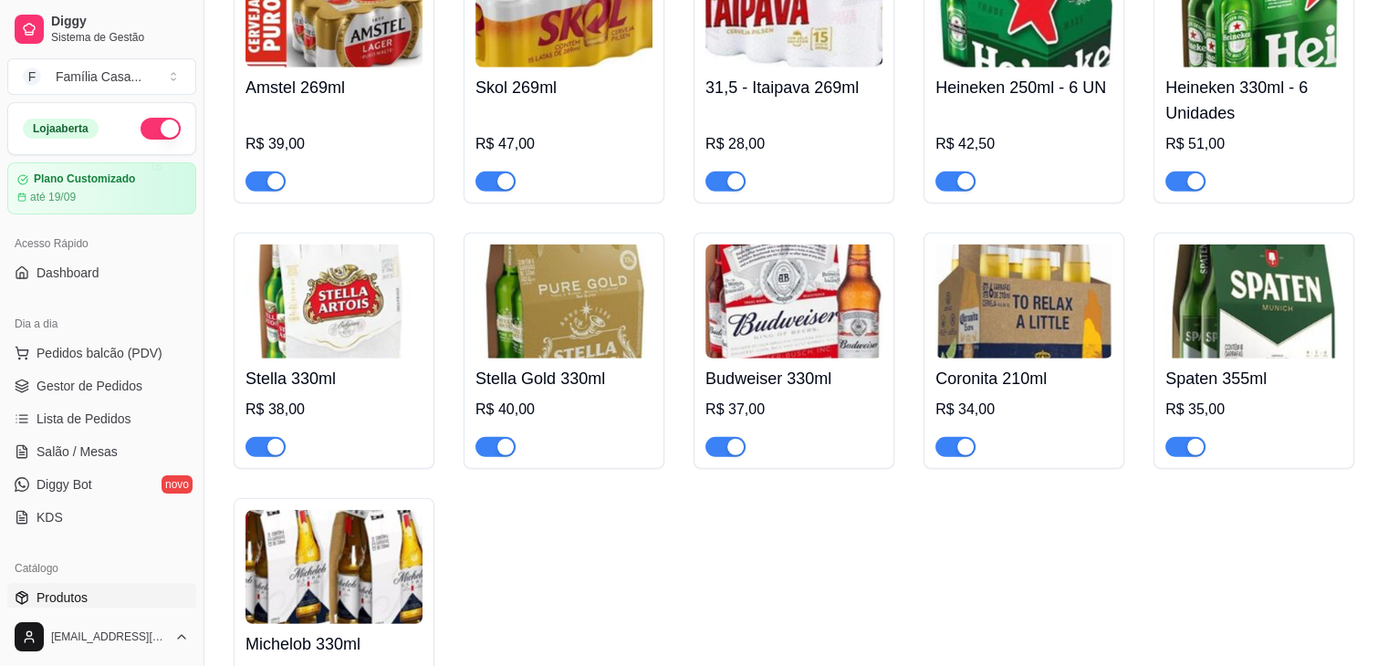
scroll to position [5019, 0]
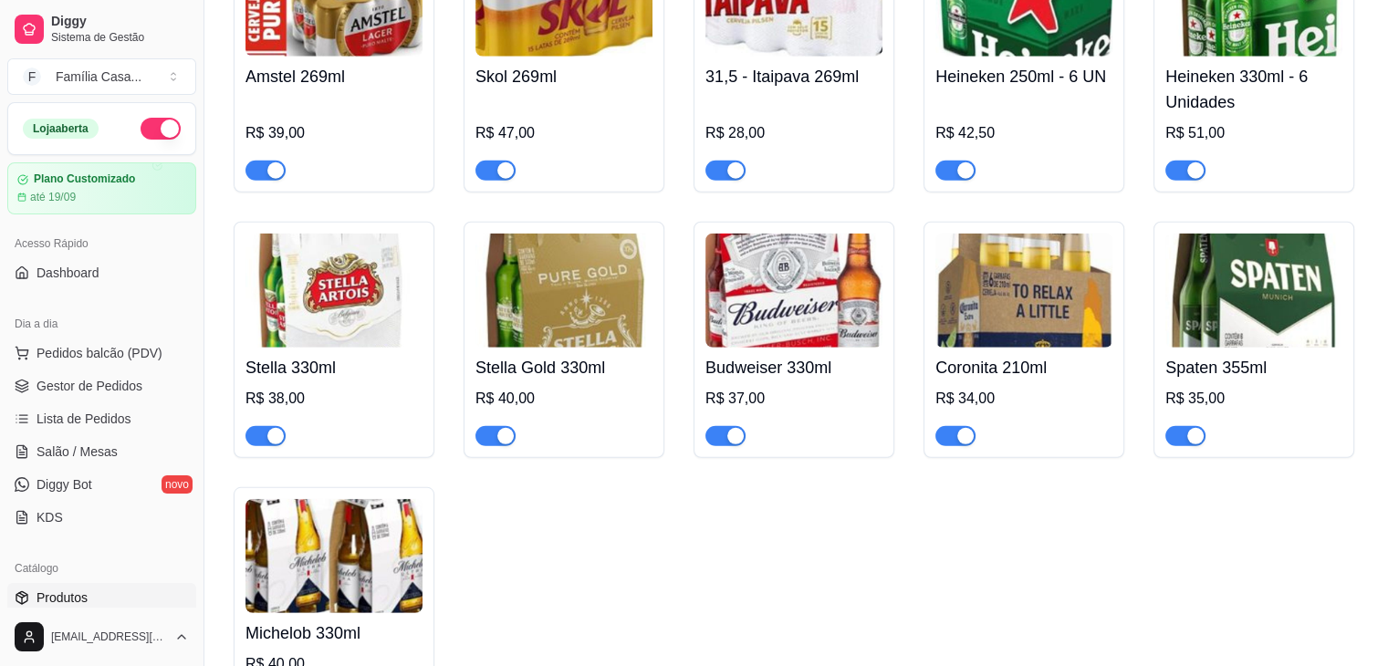
click at [346, 313] on img at bounding box center [333, 291] width 177 height 114
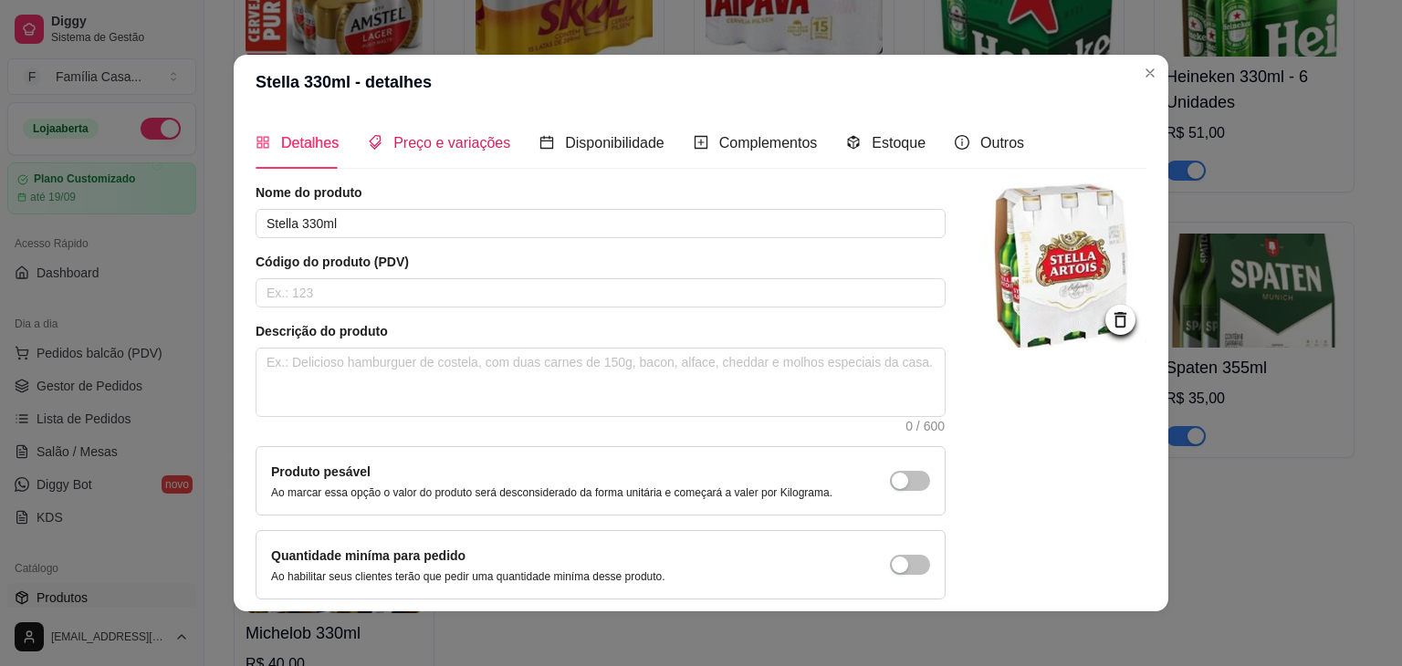
click at [410, 139] on span "Preço e variações" at bounding box center [451, 143] width 117 height 16
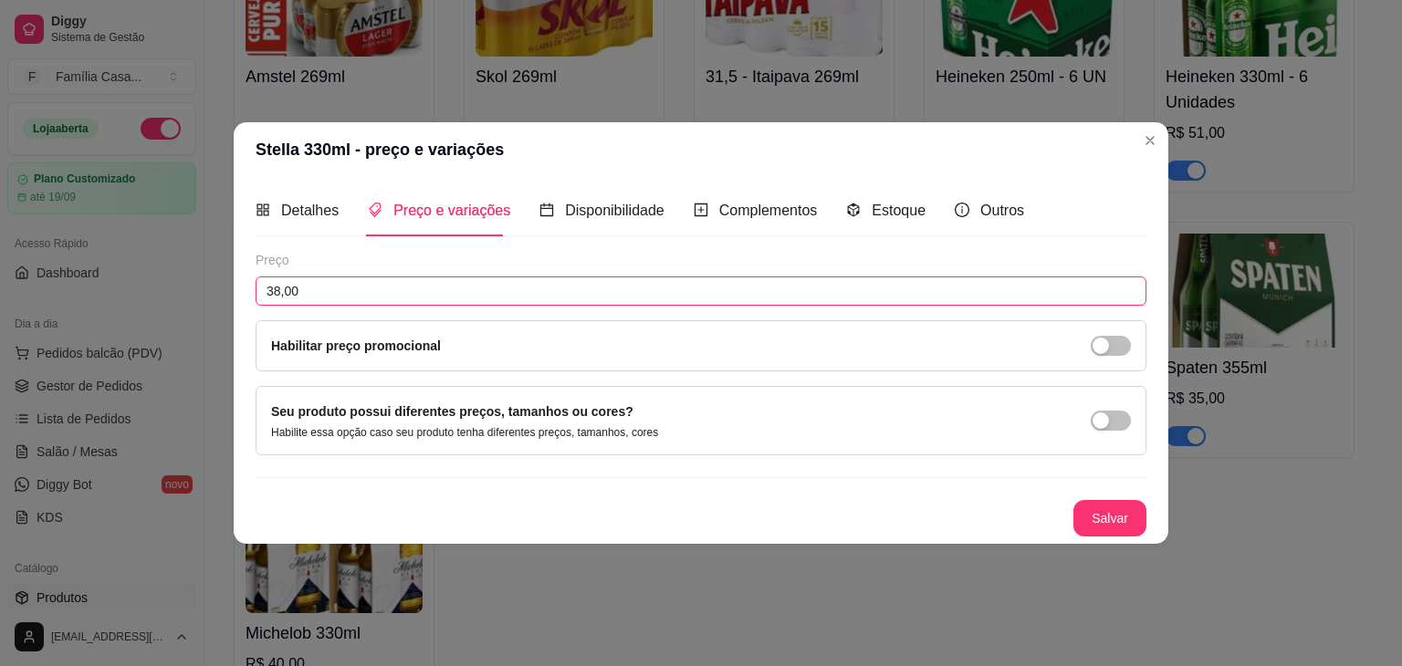
drag, startPoint x: 334, startPoint y: 292, endPoint x: 184, endPoint y: 311, distance: 150.9
click at [184, 311] on div "Stella 330ml - preço e variações Detalhes Preço e variações Disponibilidade Com…" at bounding box center [701, 333] width 1402 height 666
type input "42,50"
click at [1101, 516] on button "Salvar" at bounding box center [1109, 519] width 71 height 36
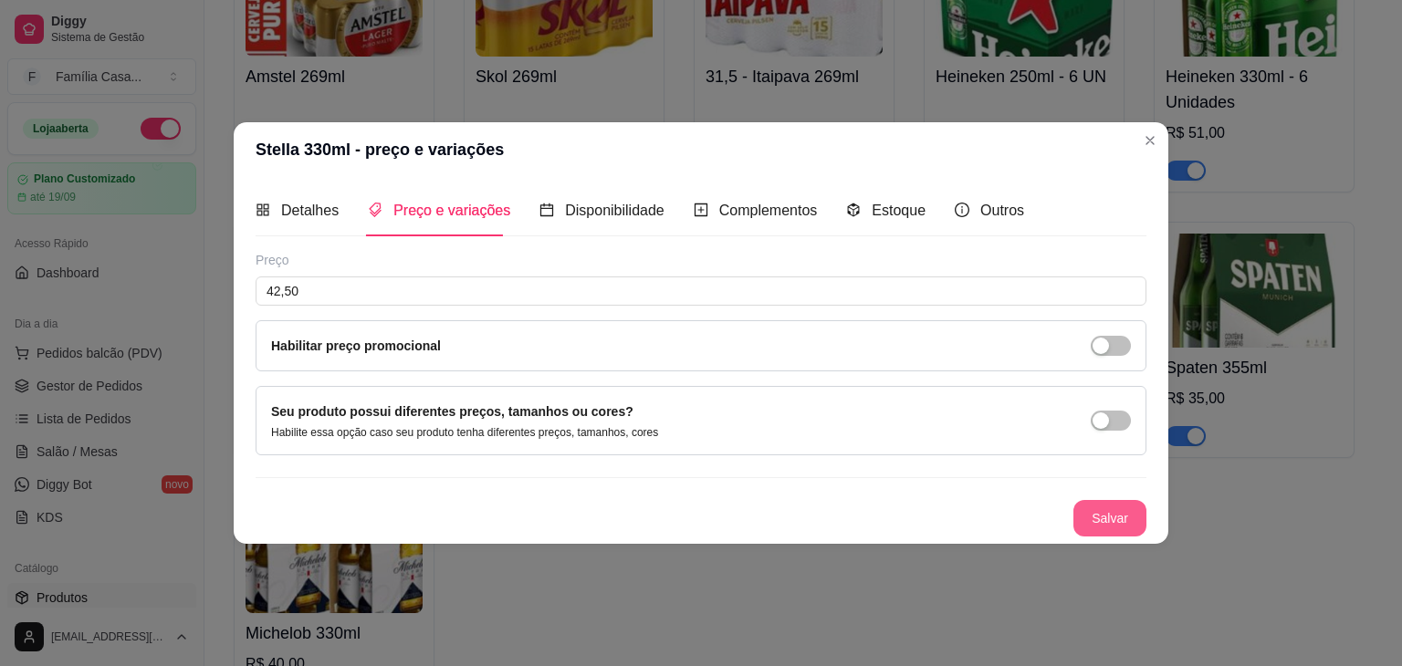
click at [1100, 518] on button "Salvar" at bounding box center [1109, 518] width 73 height 37
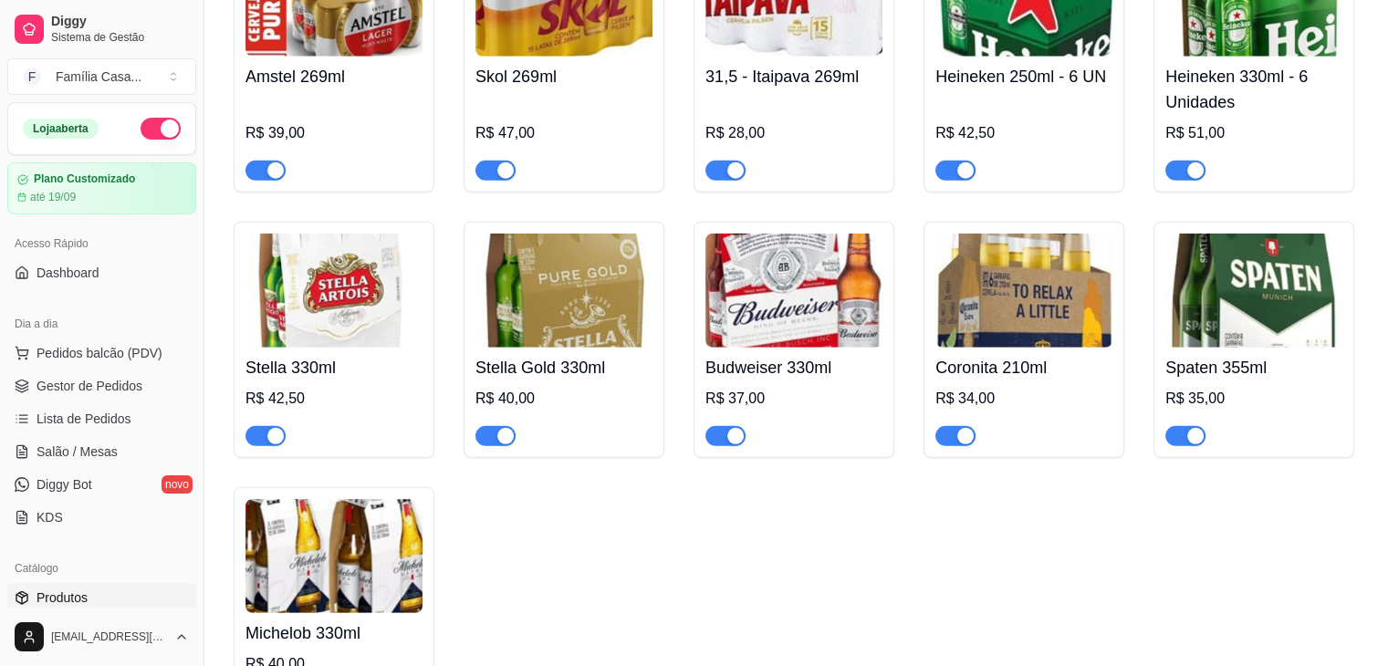
click at [612, 348] on img at bounding box center [563, 291] width 177 height 114
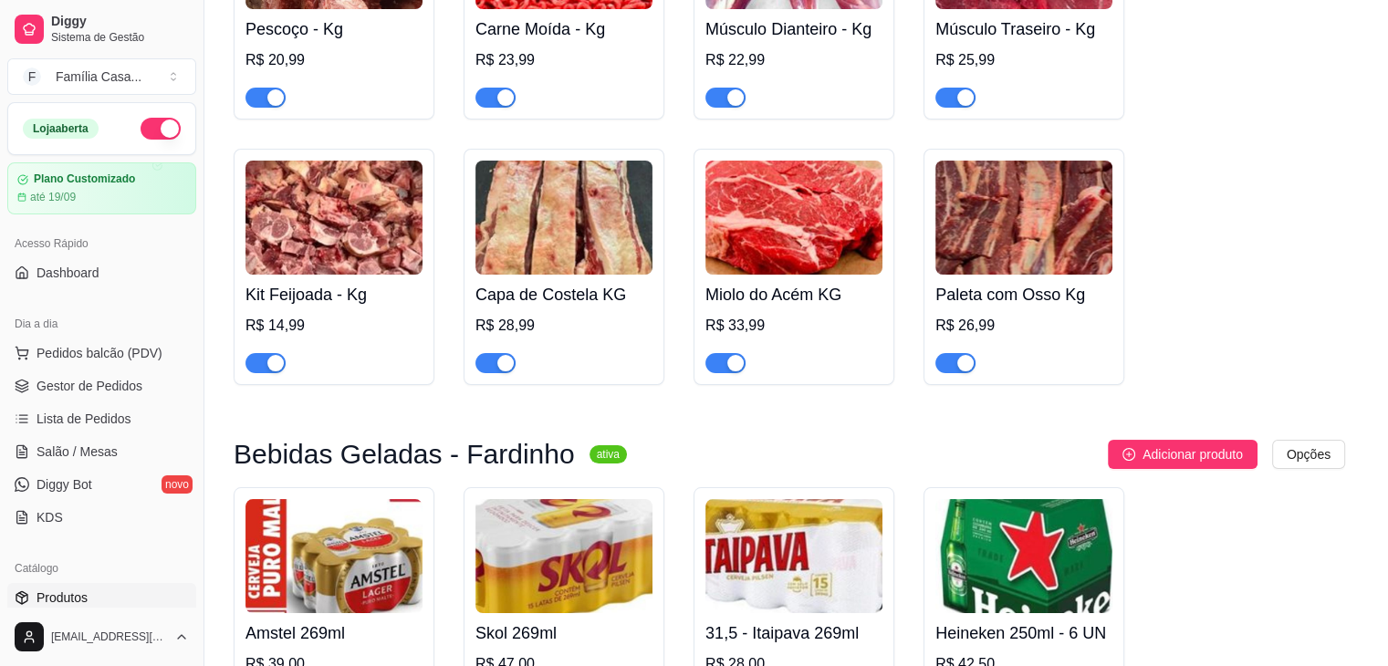
click at [612, 355] on textarea at bounding box center [592, 383] width 693 height 68
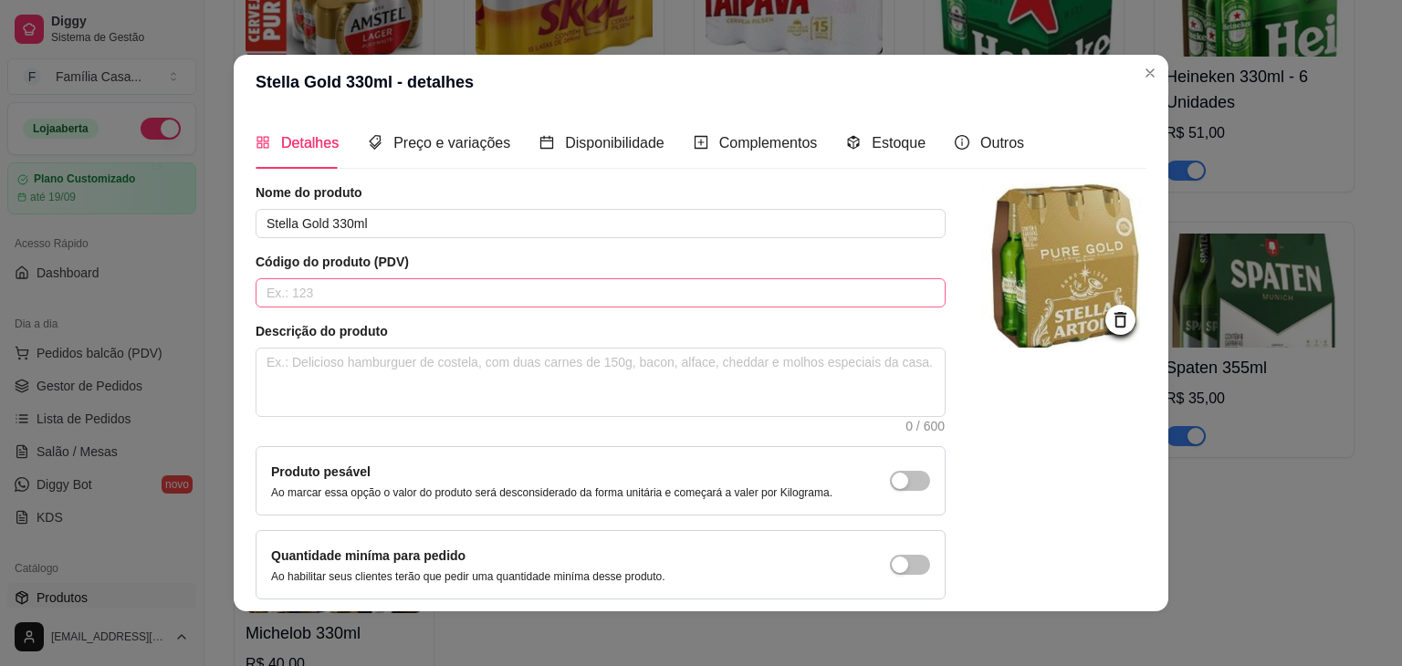
type textarea "S"
type textarea "SE"
type textarea "SEM"
type textarea "SEM G"
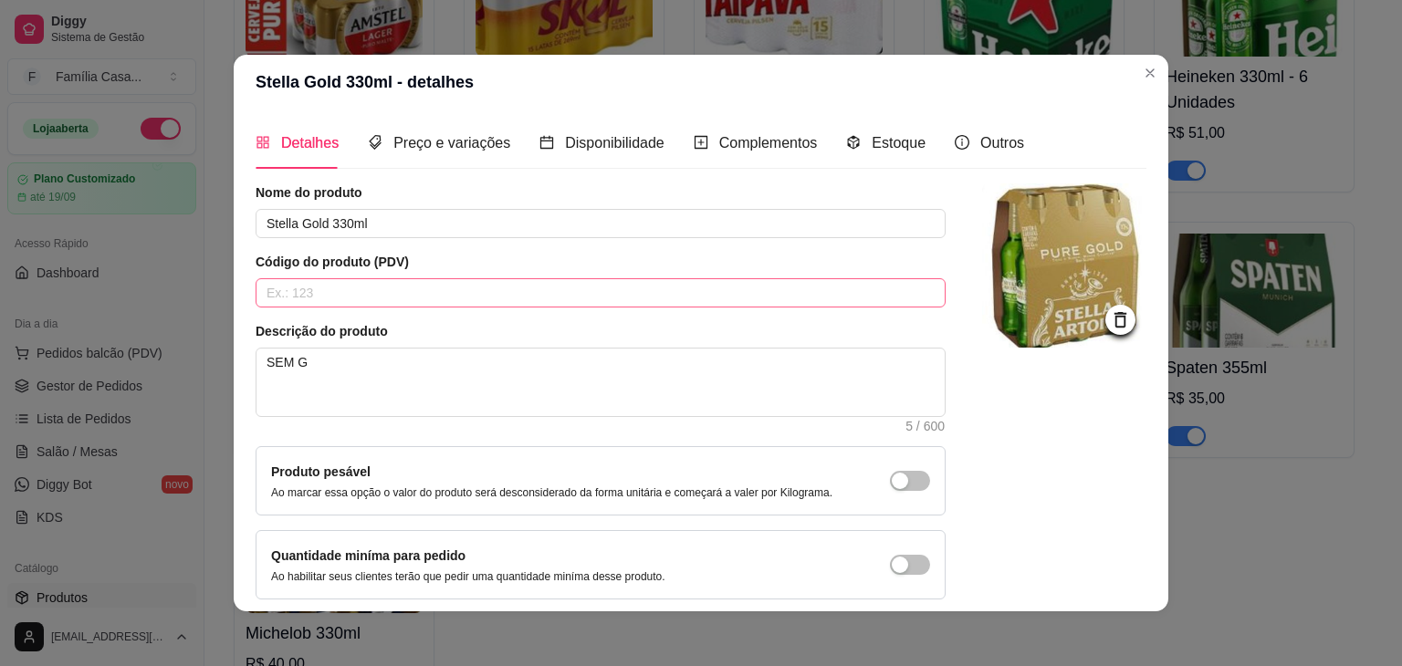
type textarea "SEM GL"
type textarea "SEM GLU"
type textarea "SEM GLUY"
type textarea "SEM GLUYE"
type textarea "SEM GLUY"
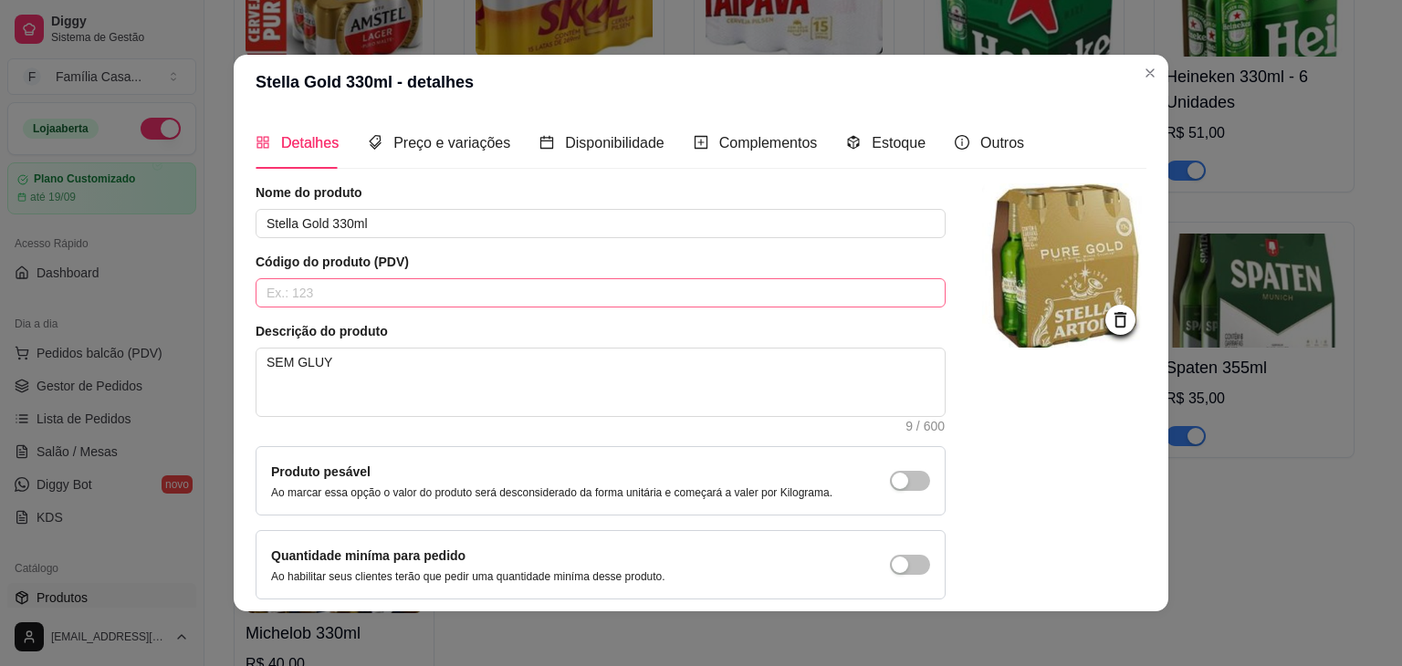
type textarea "SEM GLU"
type textarea "SEM GLUT"
type textarea "SEM GLUTE"
type textarea "SEM GLUTEM"
type textarea "SEM GLUTE"
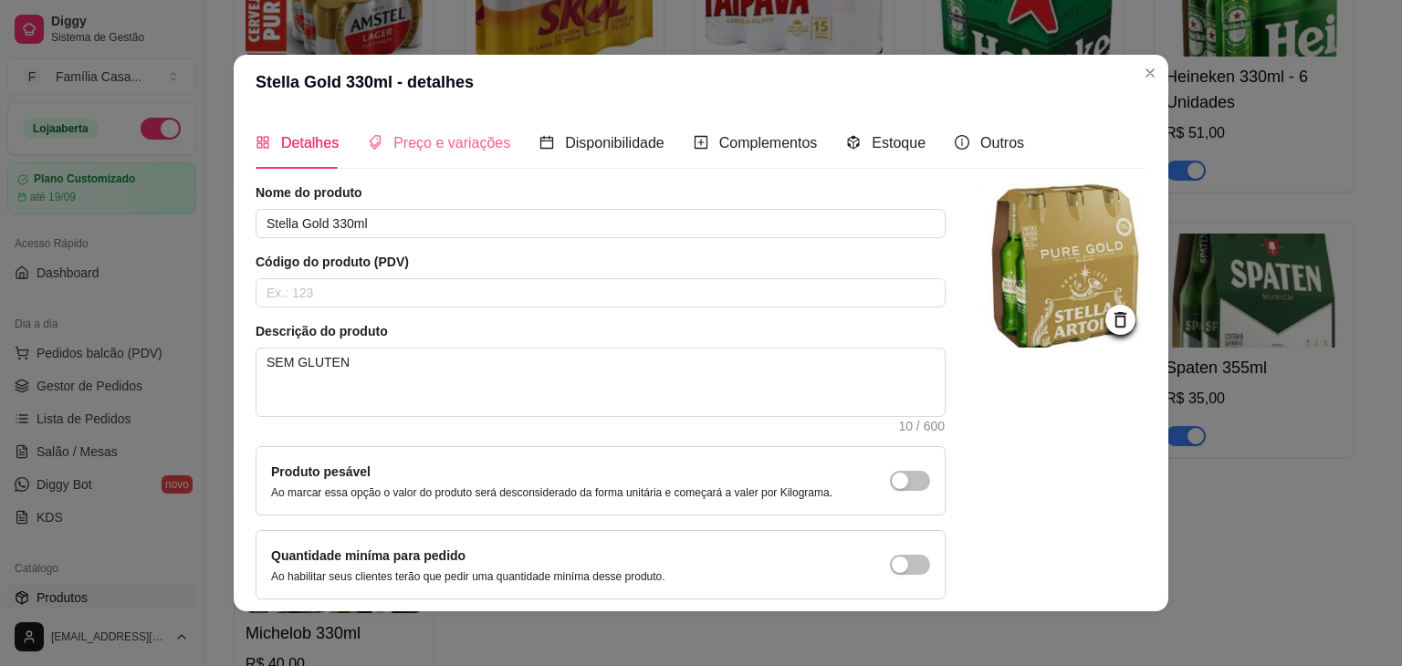
type textarea "SEM GLUTEN"
click at [421, 141] on span "Preço e variações" at bounding box center [451, 143] width 117 height 16
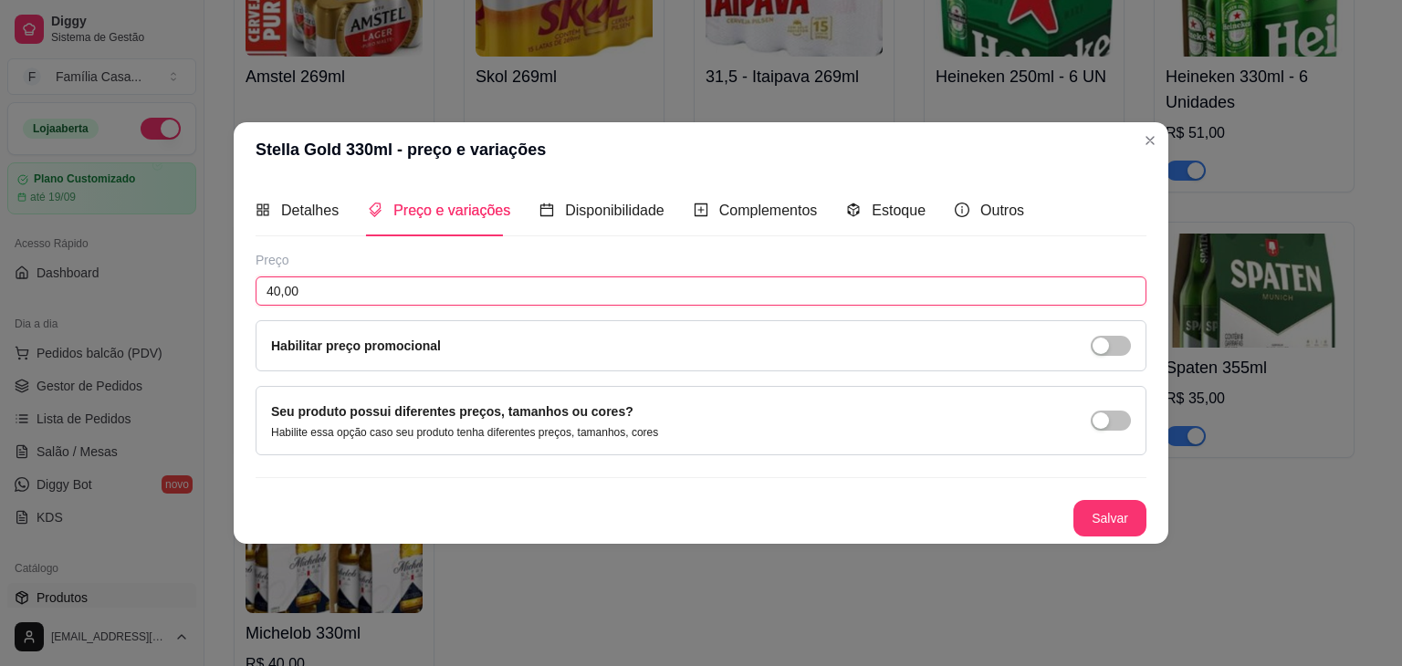
drag, startPoint x: 321, startPoint y: 290, endPoint x: 234, endPoint y: 300, distance: 88.2
click at [234, 300] on div "Detalhes Preço e variações Disponibilidade Complementos Estoque Outros Nome do …" at bounding box center [701, 360] width 935 height 367
click at [1119, 519] on button "Salvar" at bounding box center [1109, 519] width 71 height 36
click at [1095, 496] on div "Preço 4,25 Habilitar preço promocional Seu produto possui diferentes preços, ta…" at bounding box center [701, 394] width 891 height 286
click at [1099, 517] on button "Salvar" at bounding box center [1109, 518] width 73 height 37
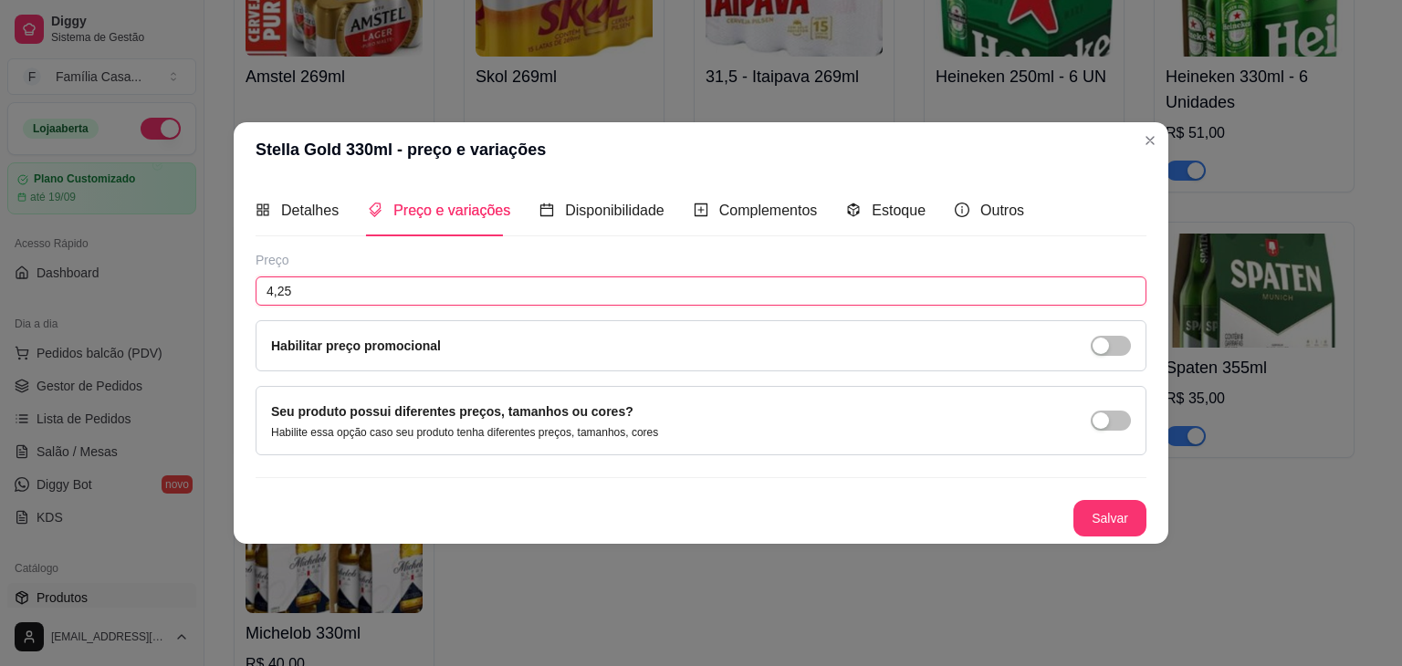
click at [336, 303] on input "4,25" at bounding box center [701, 291] width 891 height 29
type input "42,50"
click at [1113, 522] on button "Salvar" at bounding box center [1109, 519] width 71 height 36
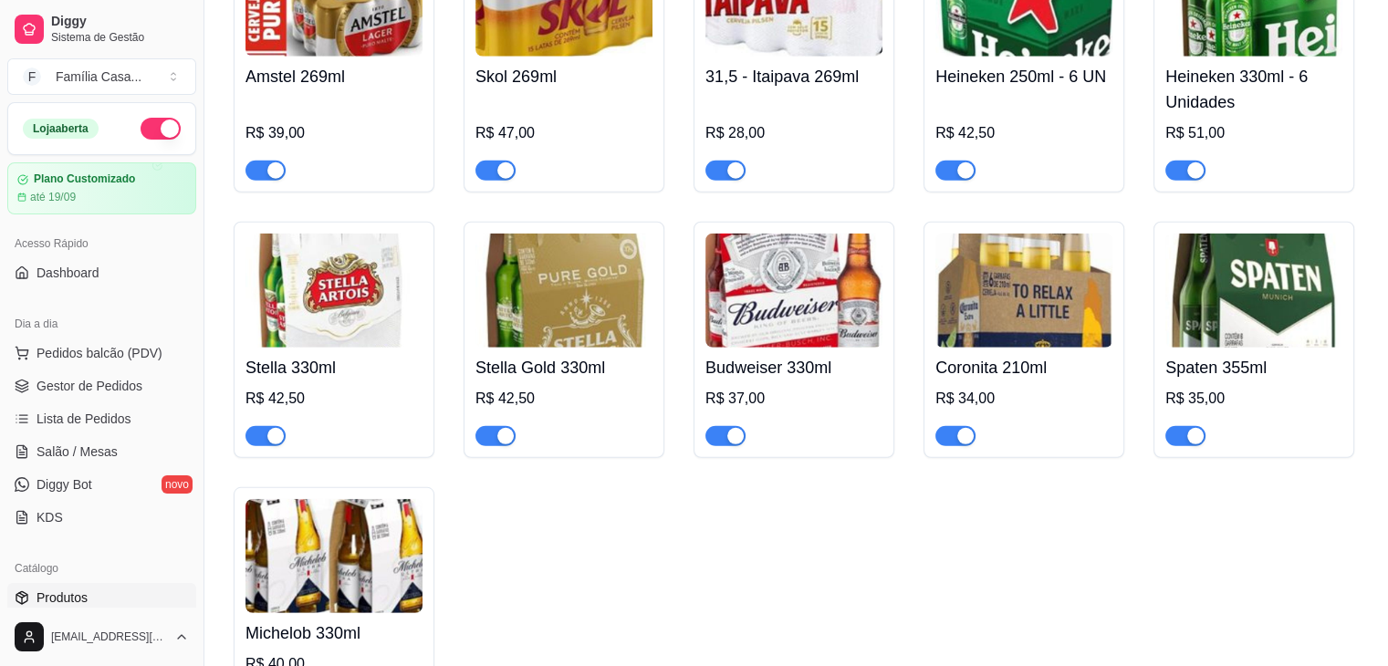
click at [730, 444] on div "button" at bounding box center [735, 436] width 16 height 16
click at [1190, 444] on div "button" at bounding box center [1195, 436] width 16 height 16
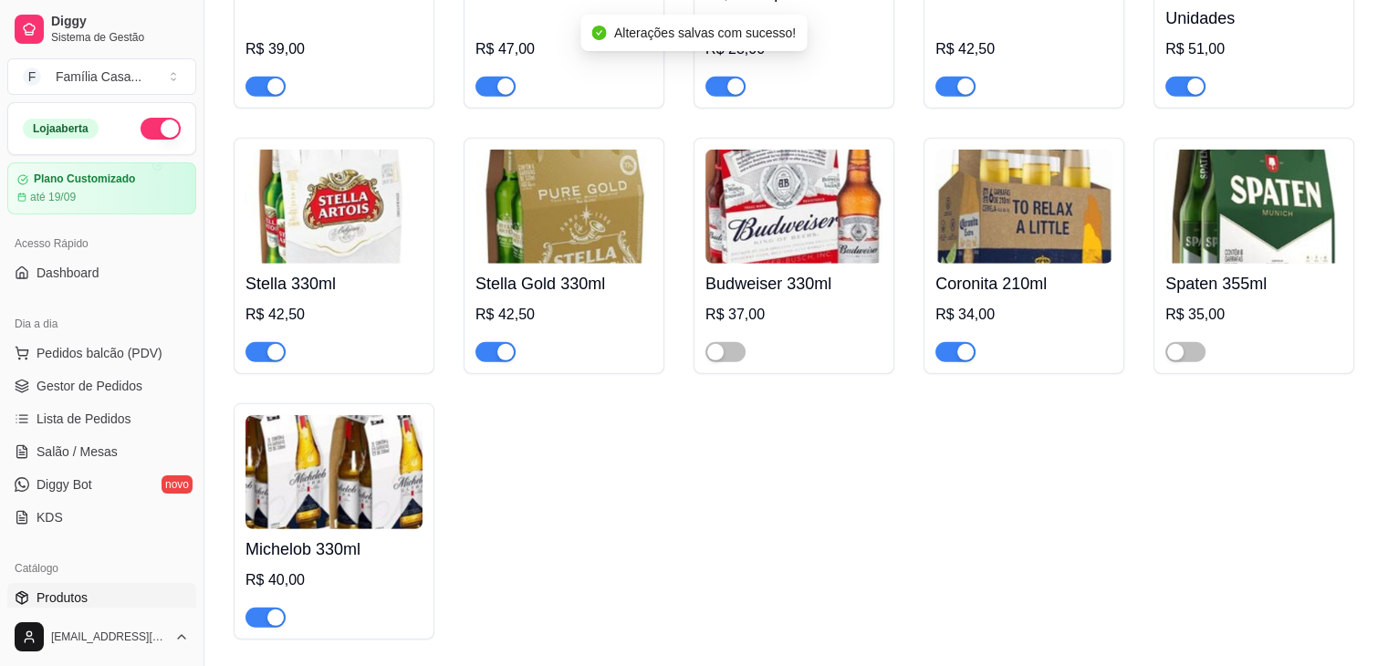
scroll to position [5202, 0]
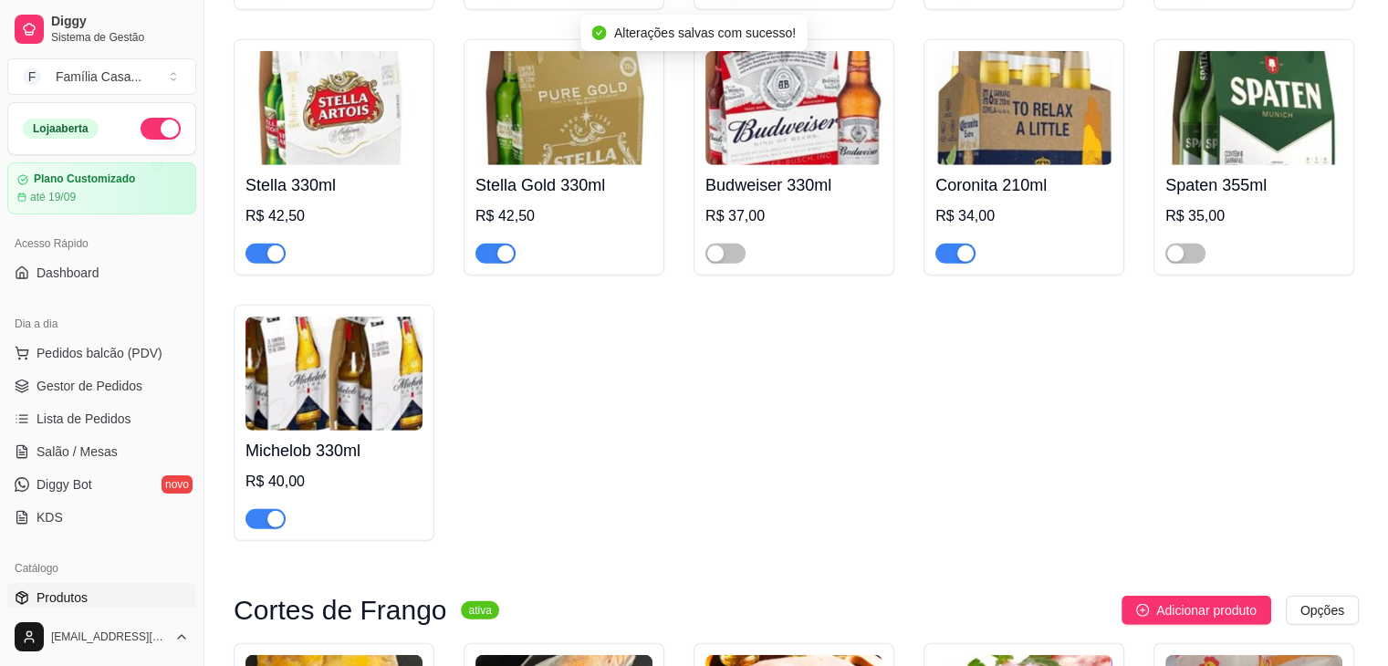
click at [265, 529] on span "button" at bounding box center [265, 519] width 40 height 20
click at [1003, 116] on img at bounding box center [1023, 108] width 177 height 114
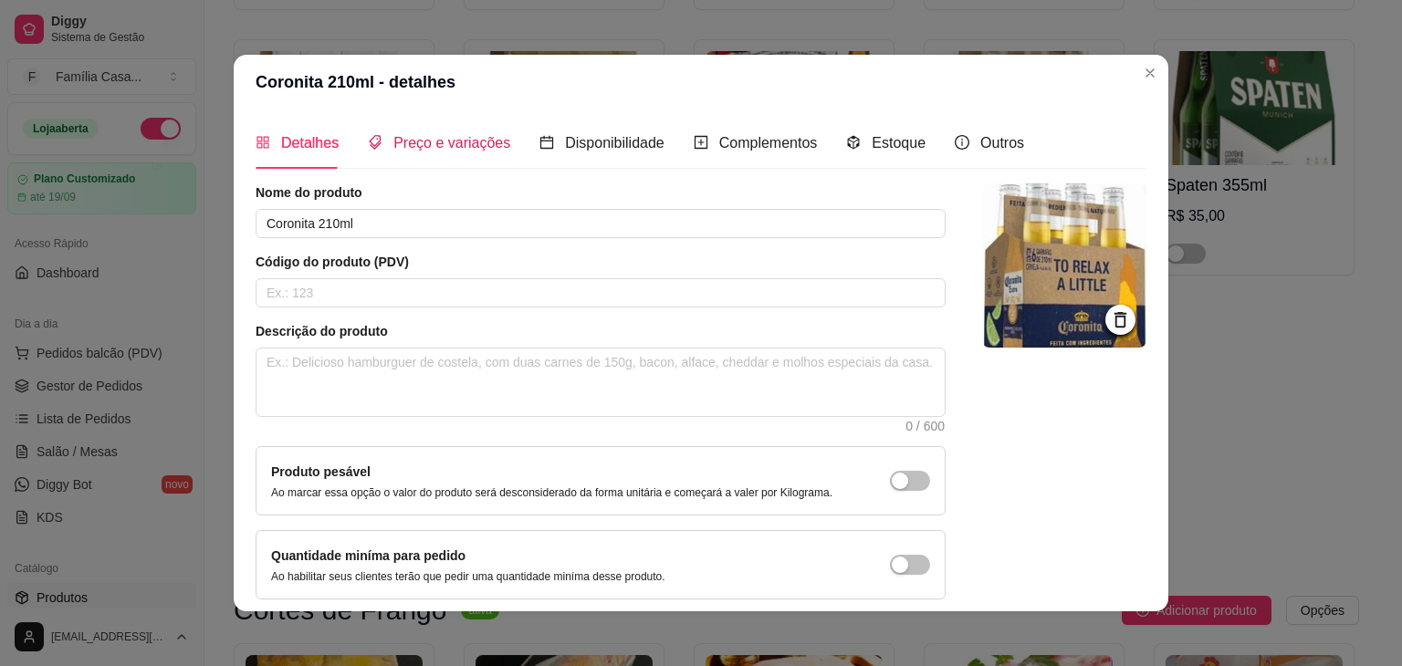
click at [475, 151] on span "Preço e variações" at bounding box center [451, 143] width 117 height 16
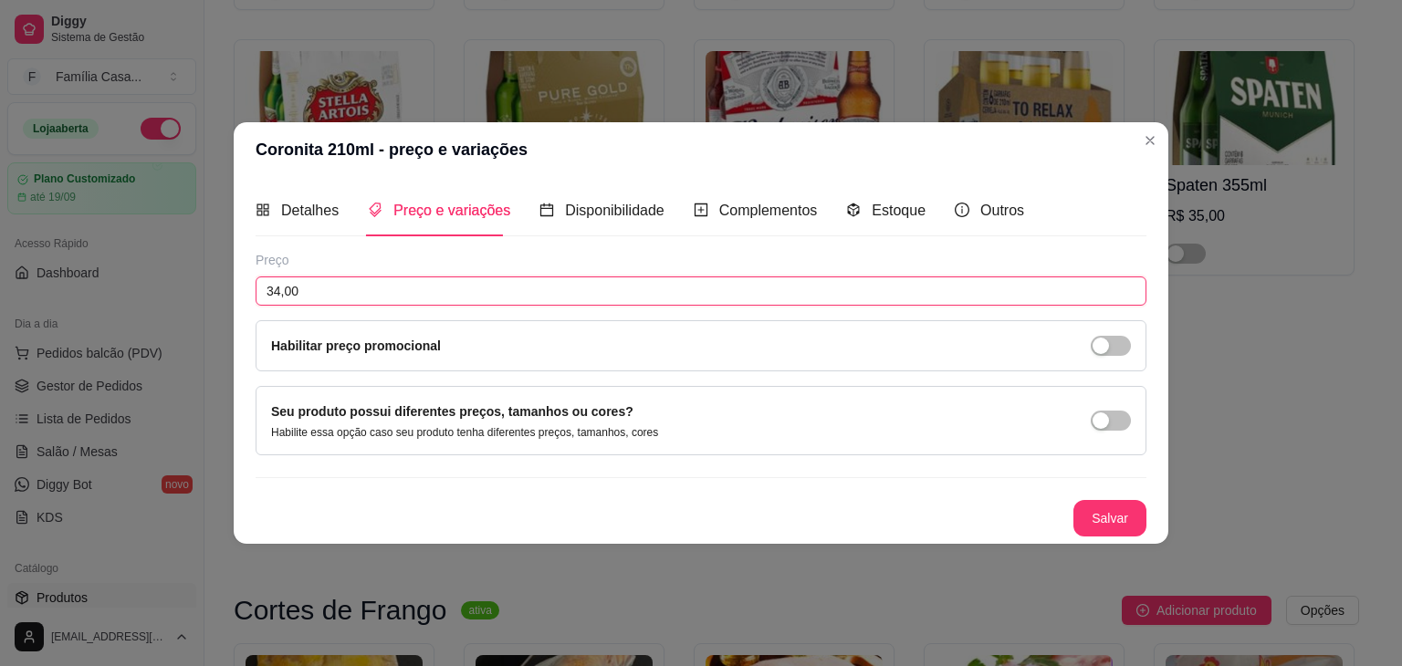
drag, startPoint x: 332, startPoint y: 288, endPoint x: 182, endPoint y: 293, distance: 150.7
click at [182, 293] on div "Coronita 210ml - preço e variações Detalhes Preço e variações Disponibilidade C…" at bounding box center [701, 333] width 1402 height 666
click at [1133, 503] on button "Salvar" at bounding box center [1109, 519] width 71 height 36
drag, startPoint x: 334, startPoint y: 285, endPoint x: 183, endPoint y: 274, distance: 151.0
click at [185, 290] on div "Coronita 210ml - preço e variações Detalhes Preço e variações Disponibilidade C…" at bounding box center [701, 333] width 1402 height 666
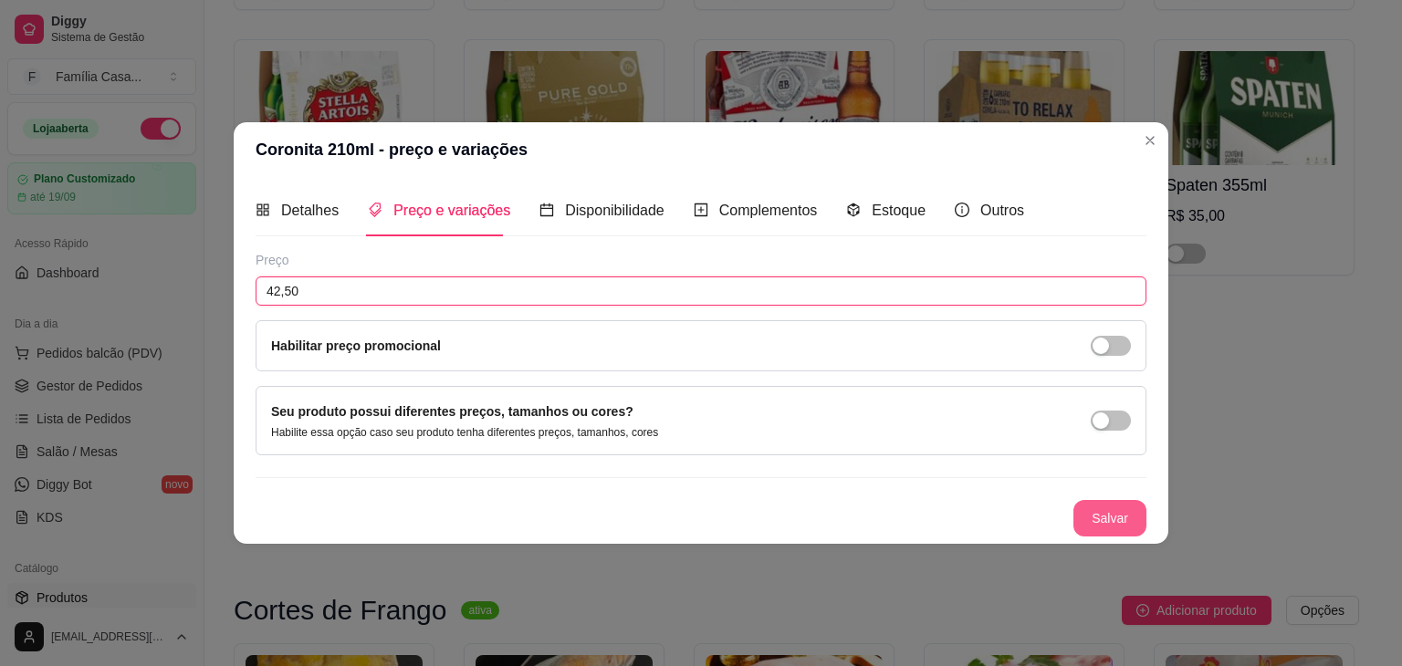
type input "42,50"
click at [1099, 512] on button "Salvar" at bounding box center [1109, 519] width 71 height 36
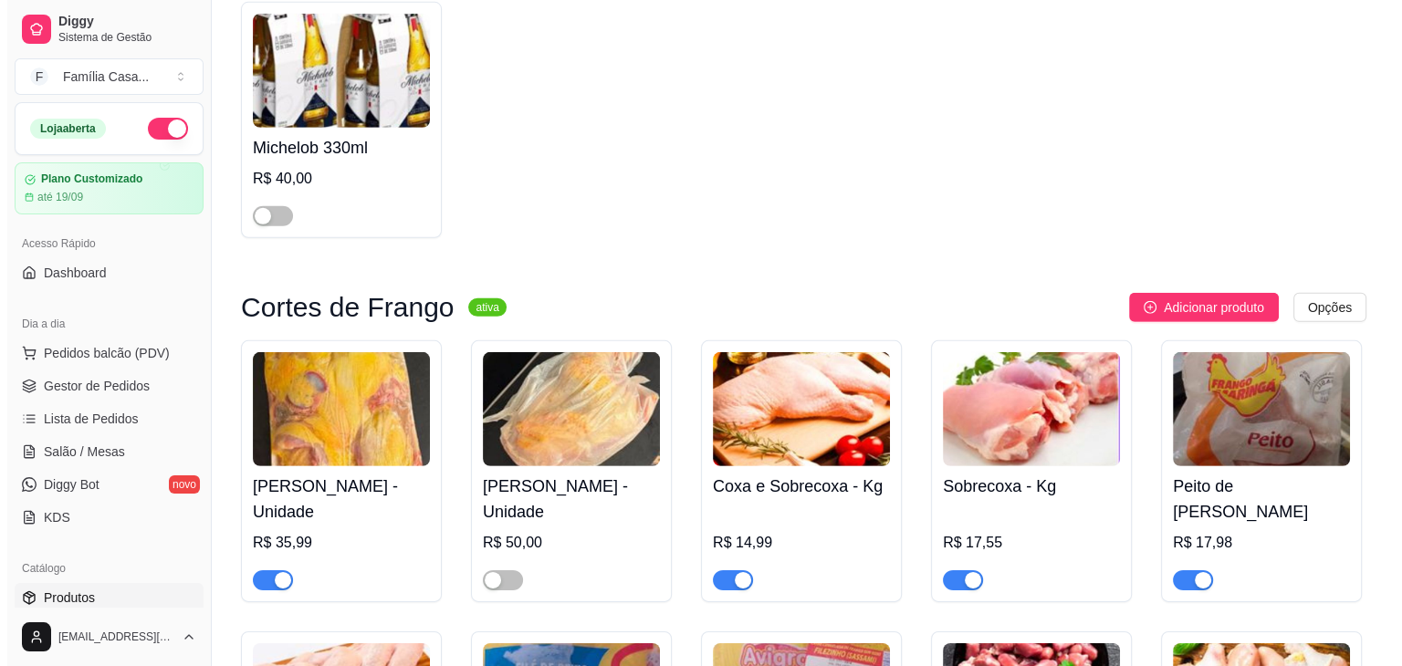
scroll to position [5567, 0]
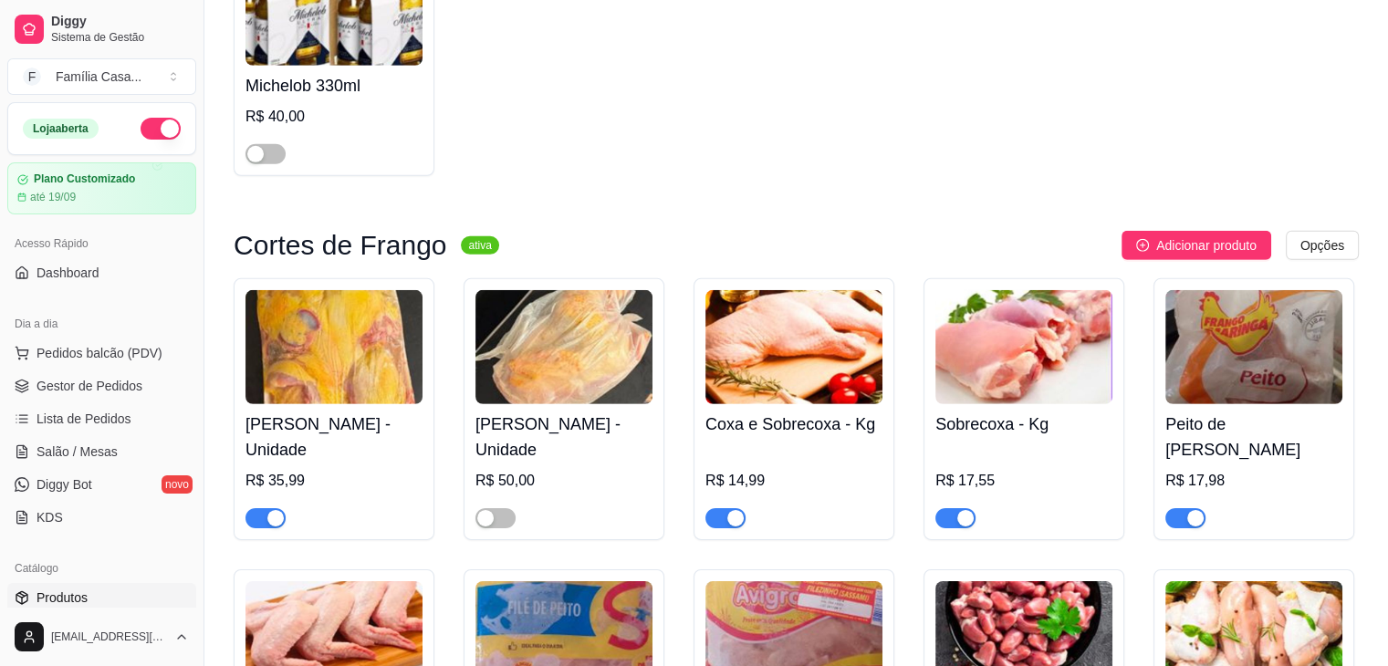
click at [360, 404] on img at bounding box center [333, 347] width 177 height 114
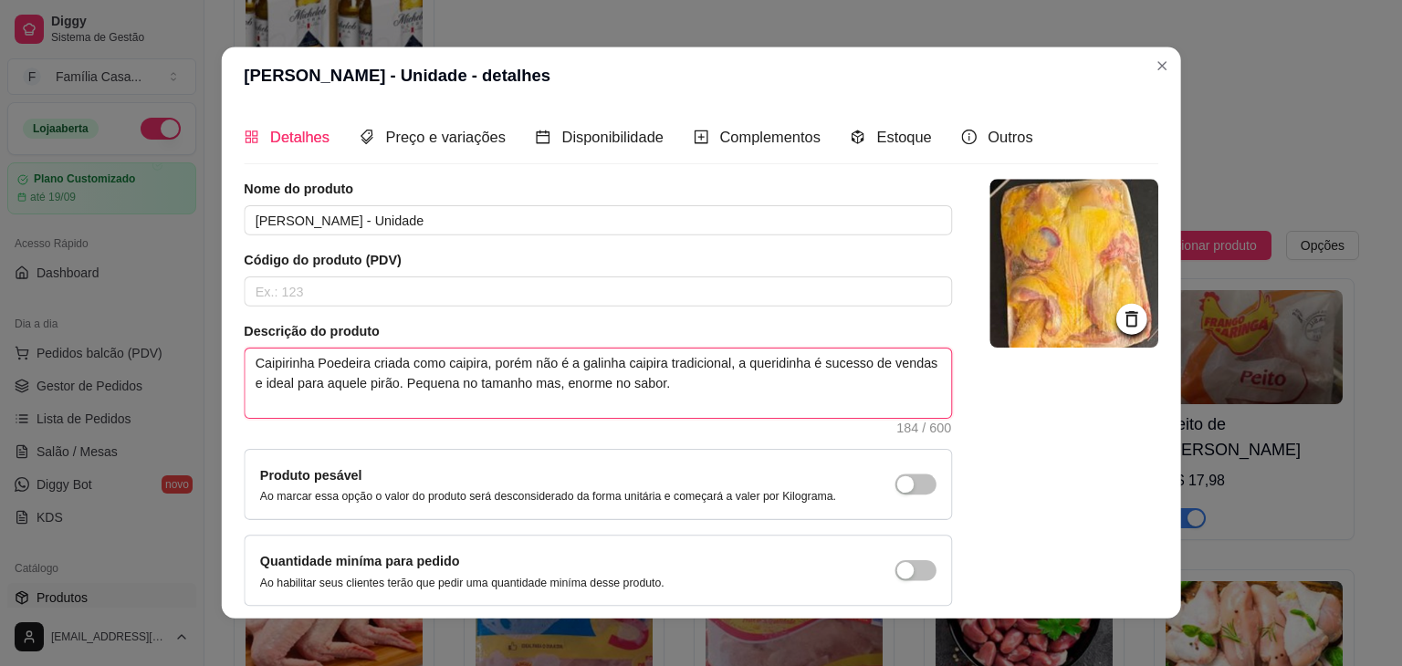
click at [360, 410] on textarea "Caipirinha Poedeira criada como caipira, porém não é a galinha caipira tradicio…" at bounding box center [598, 384] width 706 height 69
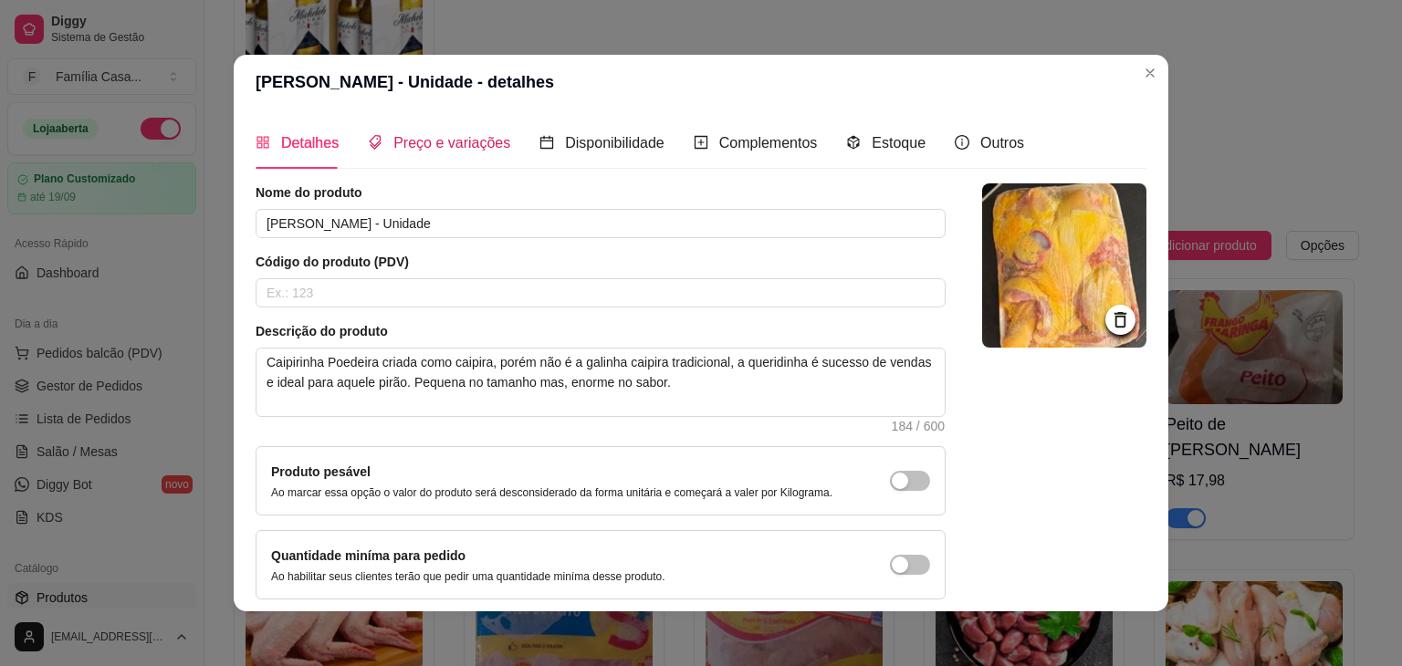
click at [444, 139] on span "Preço e variações" at bounding box center [451, 143] width 117 height 16
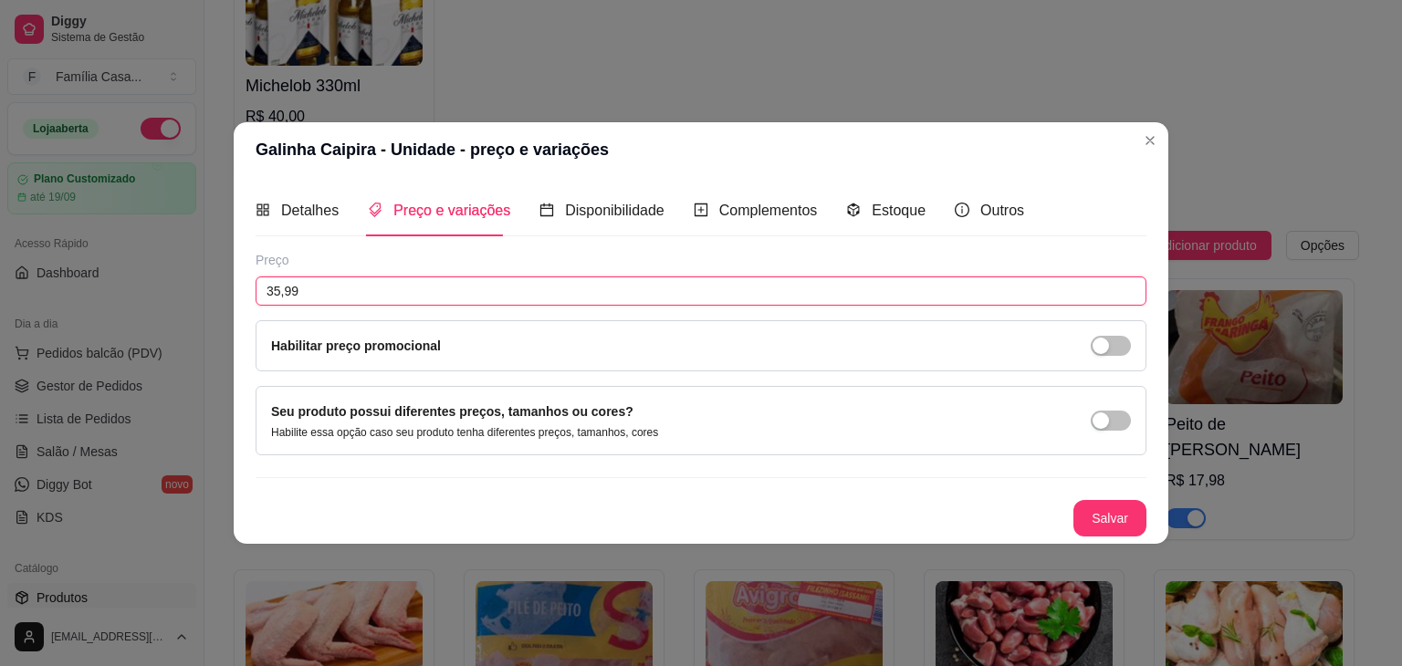
drag, startPoint x: 325, startPoint y: 292, endPoint x: 141, endPoint y: 355, distance: 193.9
click at [141, 355] on div "Galinha Caipira - Unidade - preço e variações Detalhes Preço e variações Dispon…" at bounding box center [701, 333] width 1402 height 666
drag, startPoint x: 302, startPoint y: 290, endPoint x: 230, endPoint y: 293, distance: 72.2
click at [230, 293] on div "Galinha Caipira - Unidade - preço e variações Detalhes Preço e variações Dispon…" at bounding box center [701, 333] width 1402 height 666
type input "39,99"
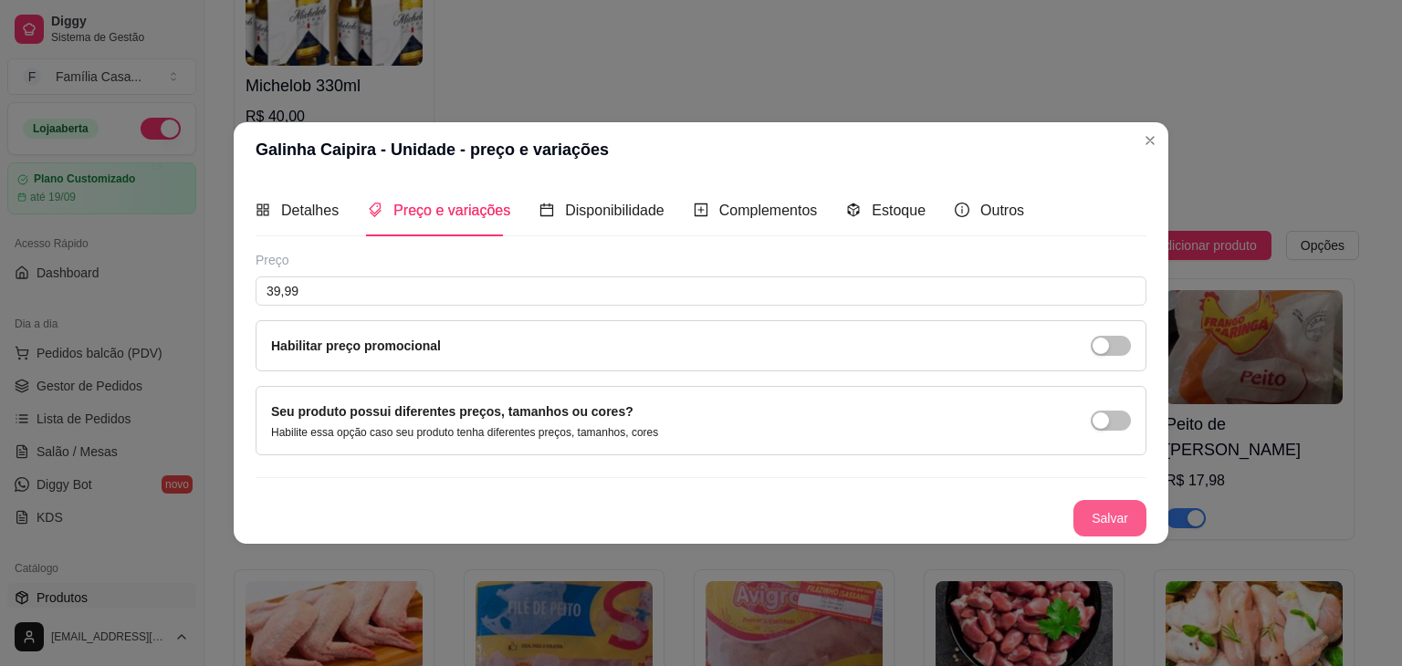
click at [1102, 518] on button "Salvar" at bounding box center [1109, 518] width 73 height 37
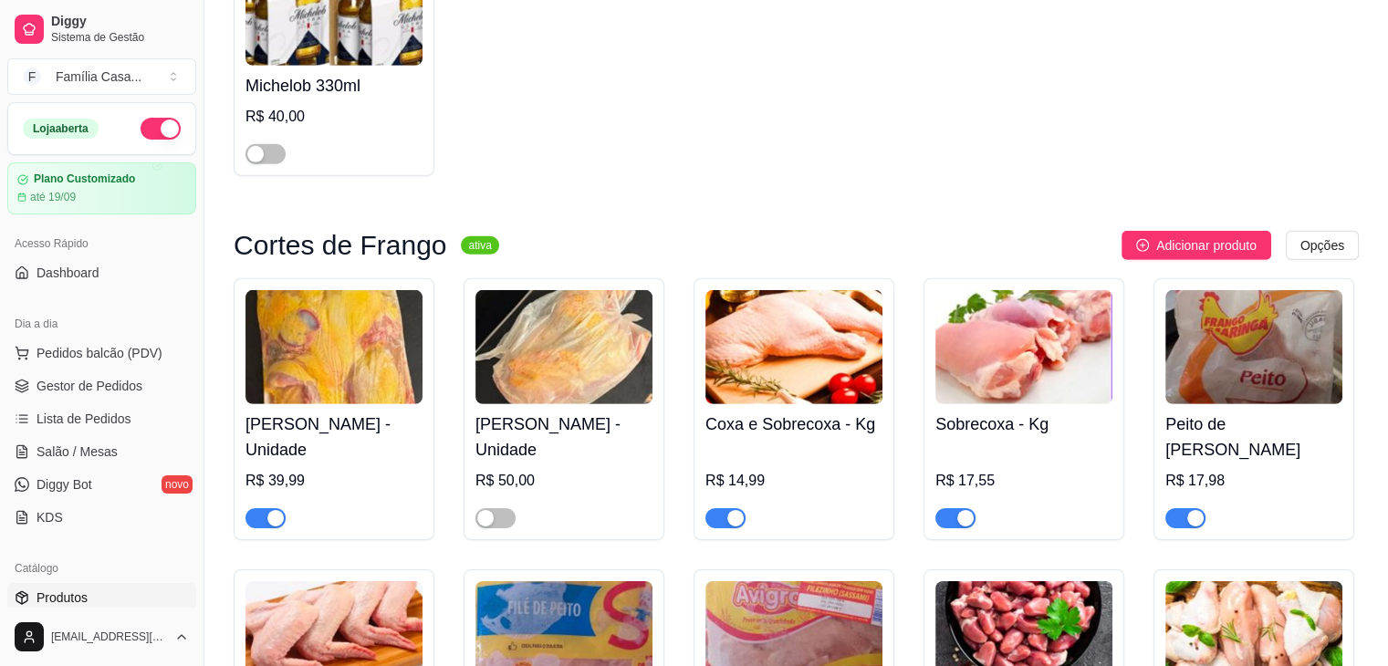
click at [339, 355] on img at bounding box center [333, 347] width 177 height 114
click at [834, 375] on img at bounding box center [793, 347] width 177 height 114
click at [1033, 370] on img at bounding box center [1023, 347] width 177 height 114
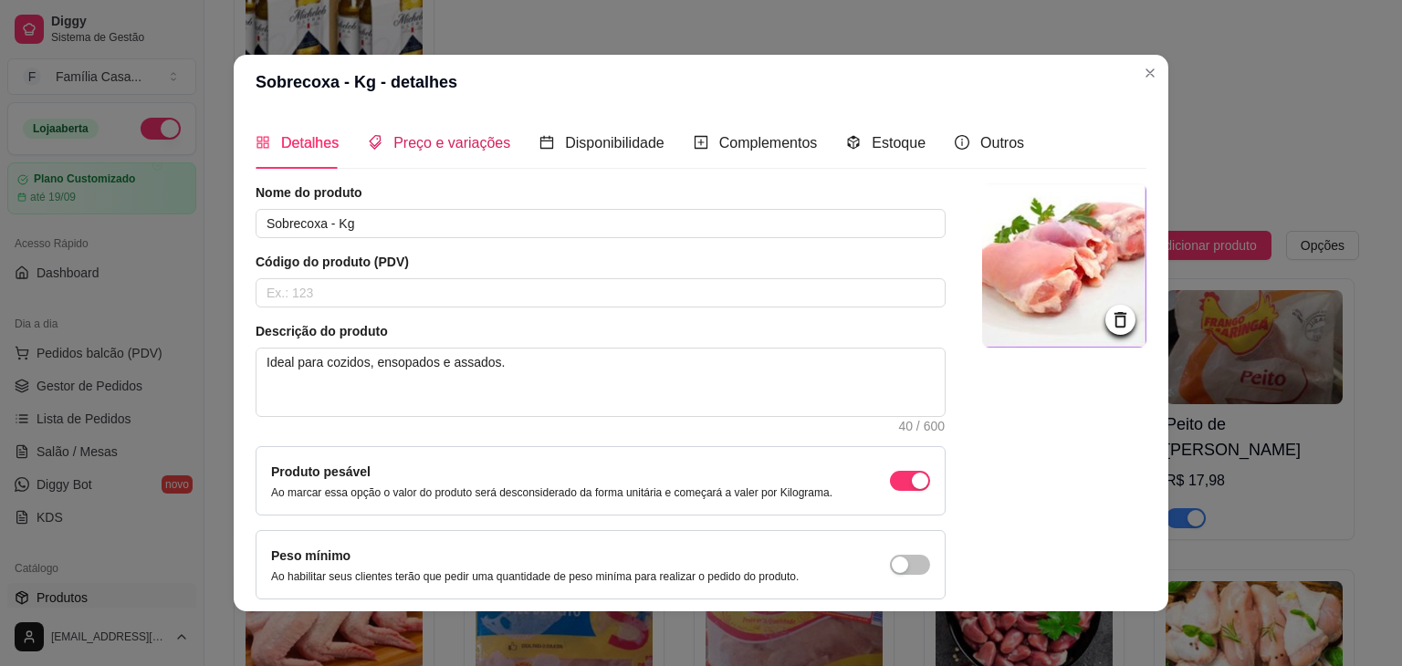
click at [474, 145] on span "Preço e variações" at bounding box center [451, 143] width 117 height 16
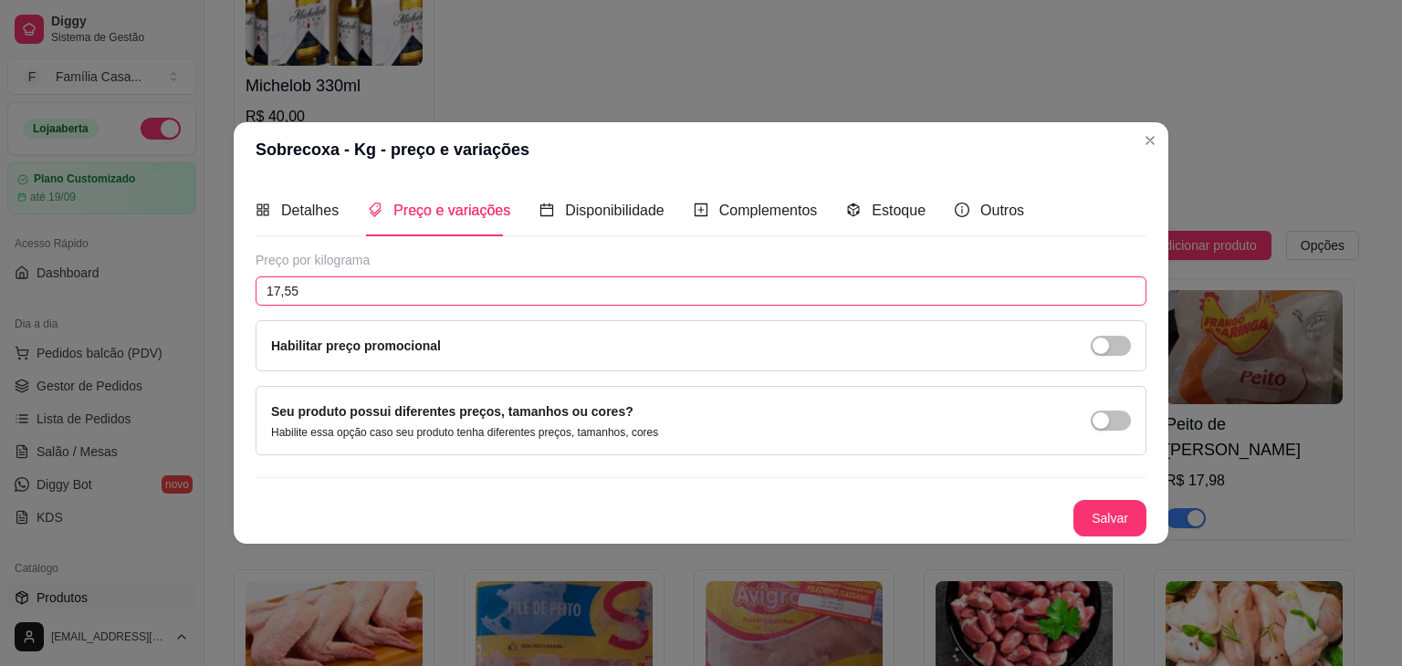
drag, startPoint x: 323, startPoint y: 292, endPoint x: 78, endPoint y: 312, distance: 246.3
click at [78, 312] on div "Sobrecoxa - Kg - preço e variações Detalhes Preço e variações Disponibilidade C…" at bounding box center [701, 333] width 1402 height 666
type input "16,99"
click at [1106, 516] on button "Salvar" at bounding box center [1109, 519] width 71 height 36
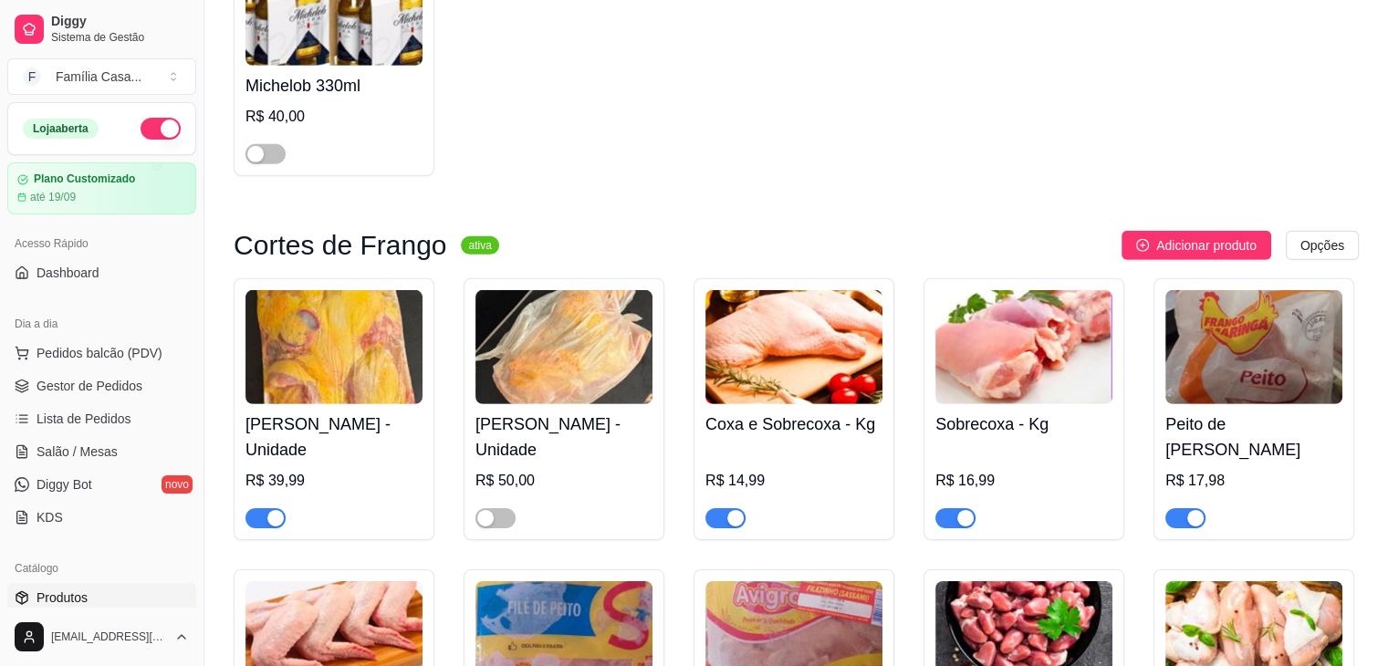
click at [799, 373] on img at bounding box center [793, 347] width 177 height 114
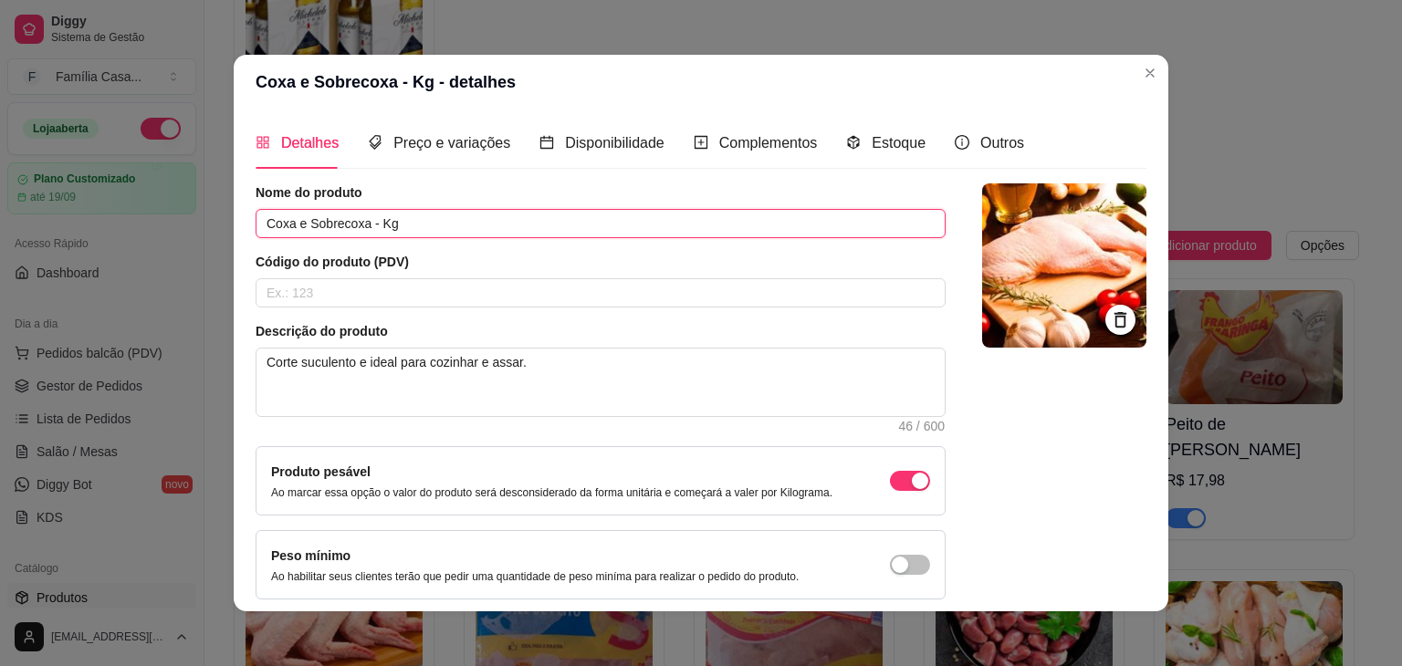
click at [419, 225] on input "Coxa e Sobrecoxa - Kg" at bounding box center [601, 223] width 690 height 29
type input "Coxa e Sobrecoxa - bdj"
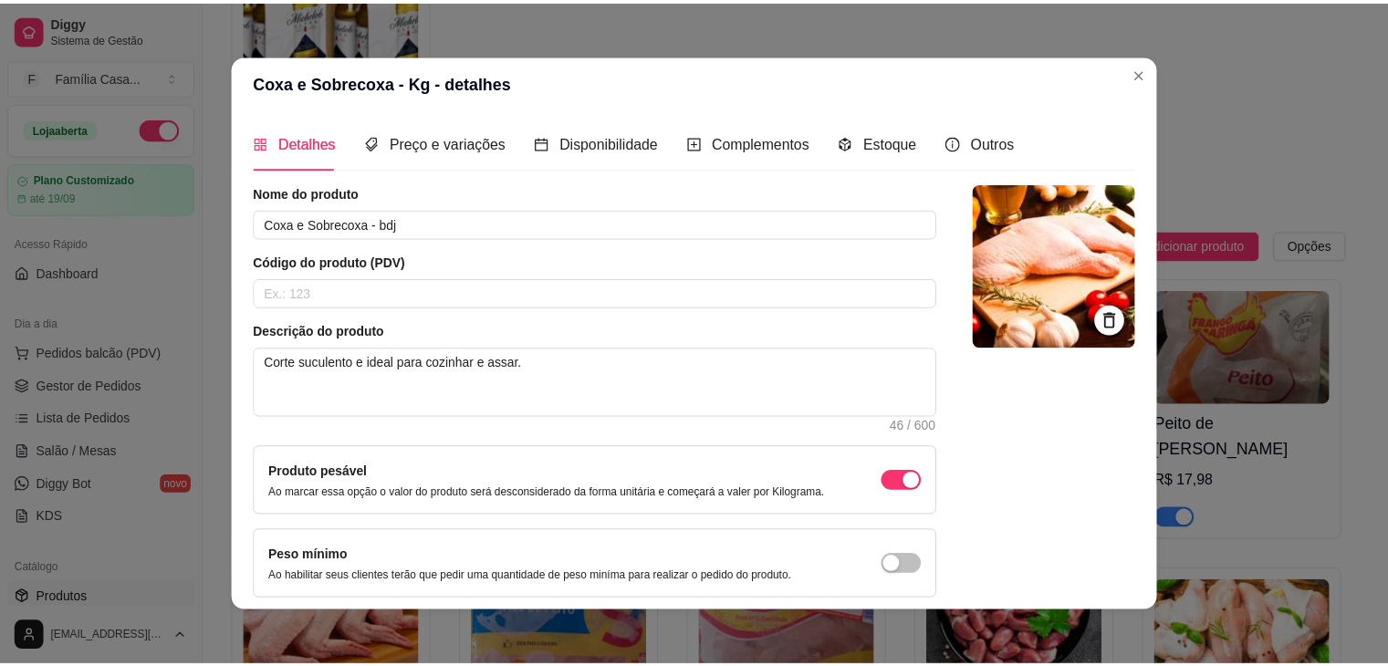
scroll to position [75, 0]
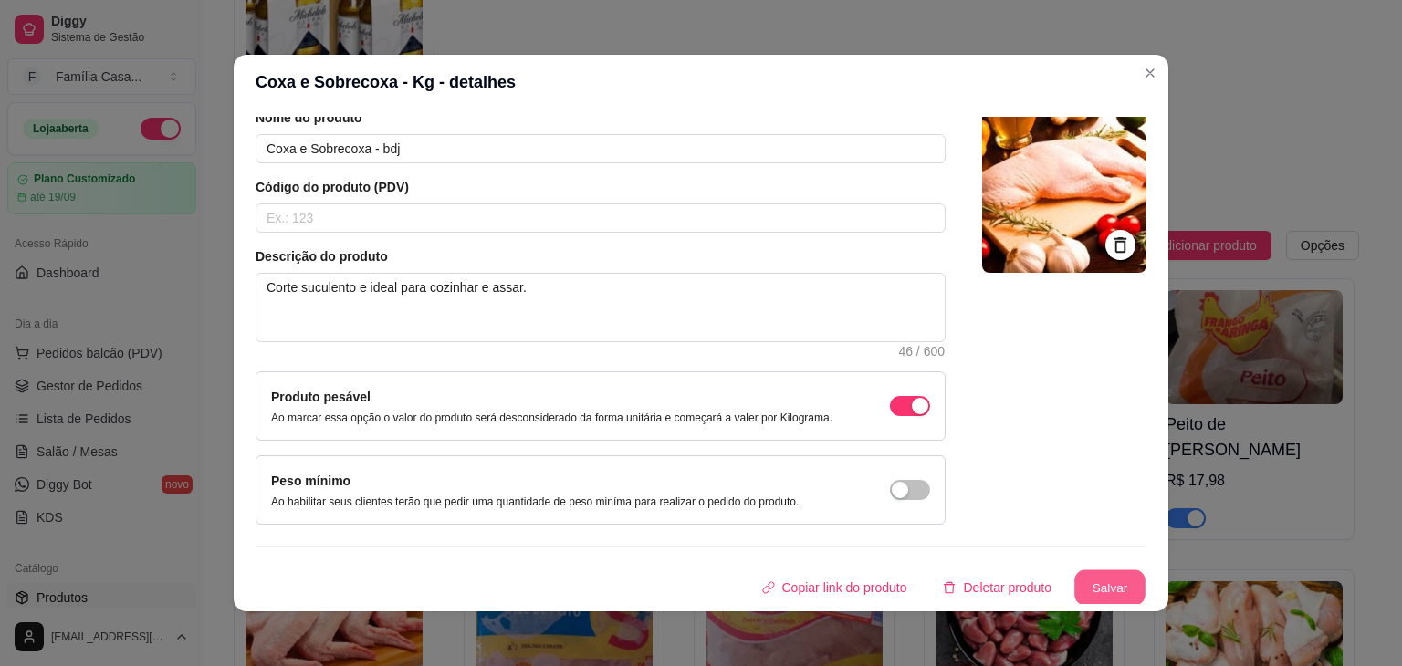
click at [1096, 581] on button "Salvar" at bounding box center [1109, 588] width 71 height 36
click at [1097, 581] on button "Salvar" at bounding box center [1109, 588] width 71 height 36
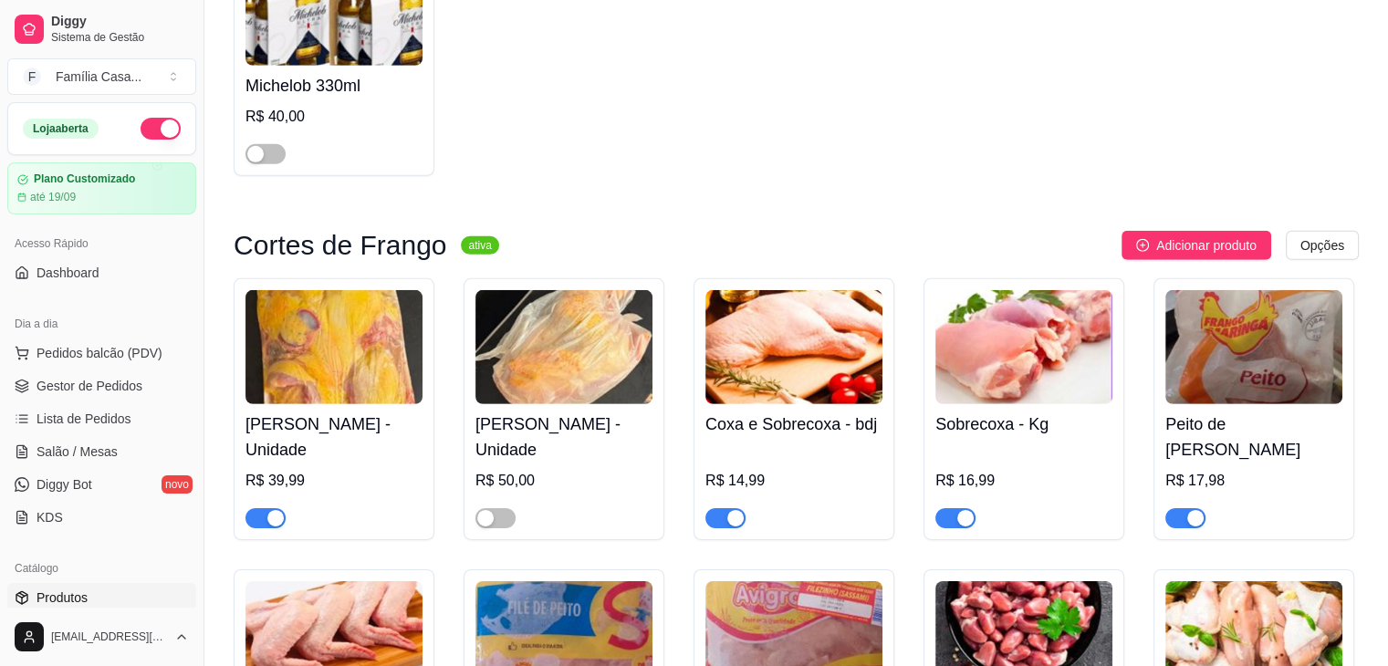
click at [1234, 373] on img at bounding box center [1253, 347] width 177 height 114
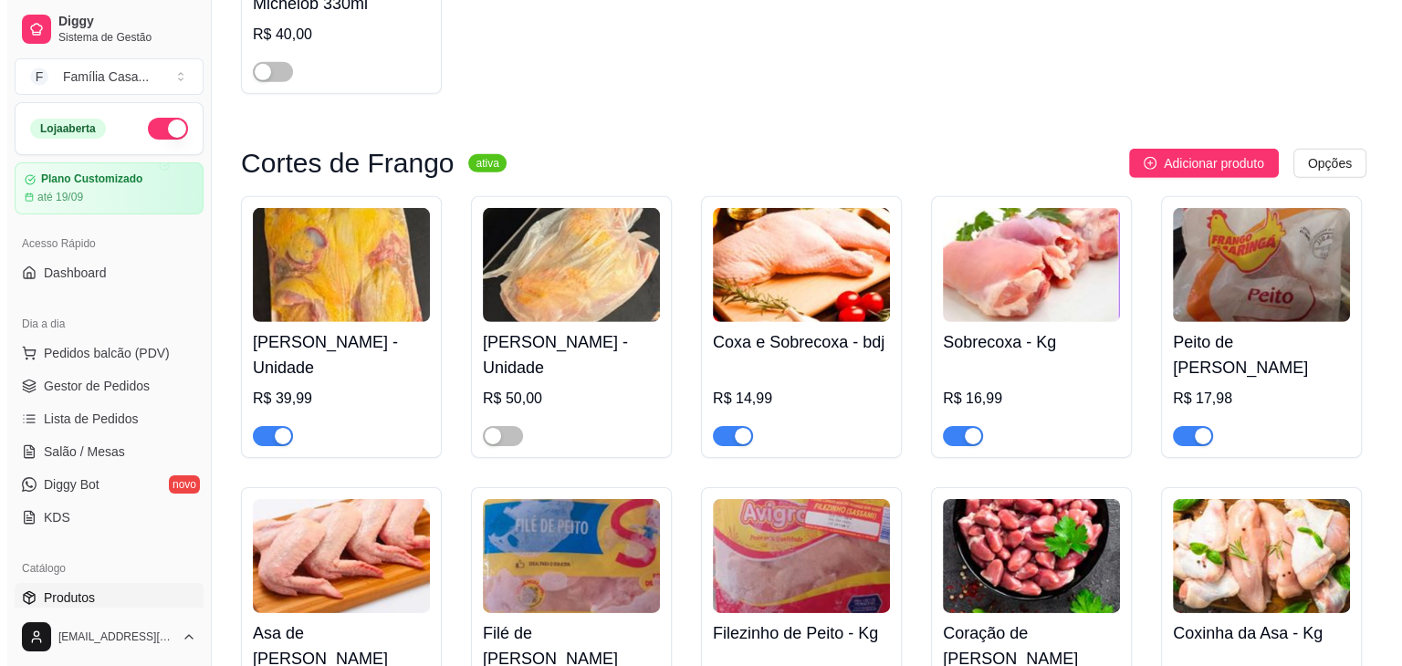
scroll to position [5841, 0]
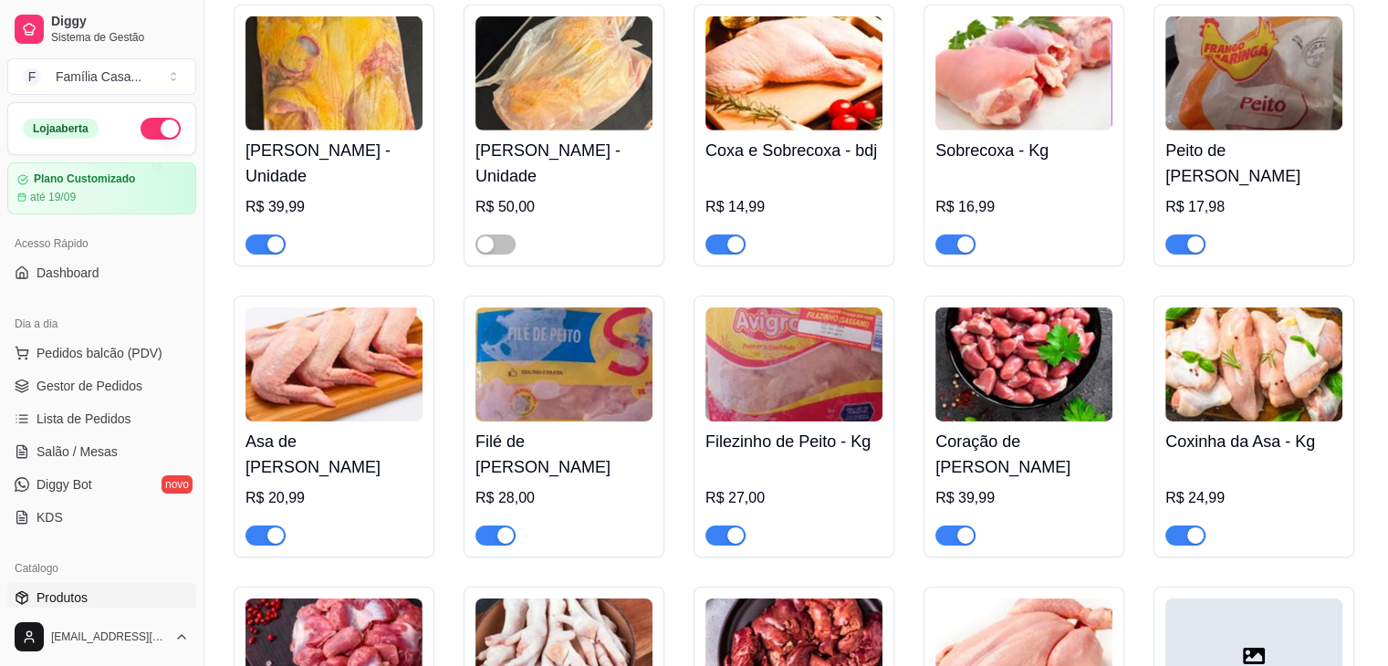
click at [371, 396] on img at bounding box center [333, 365] width 177 height 114
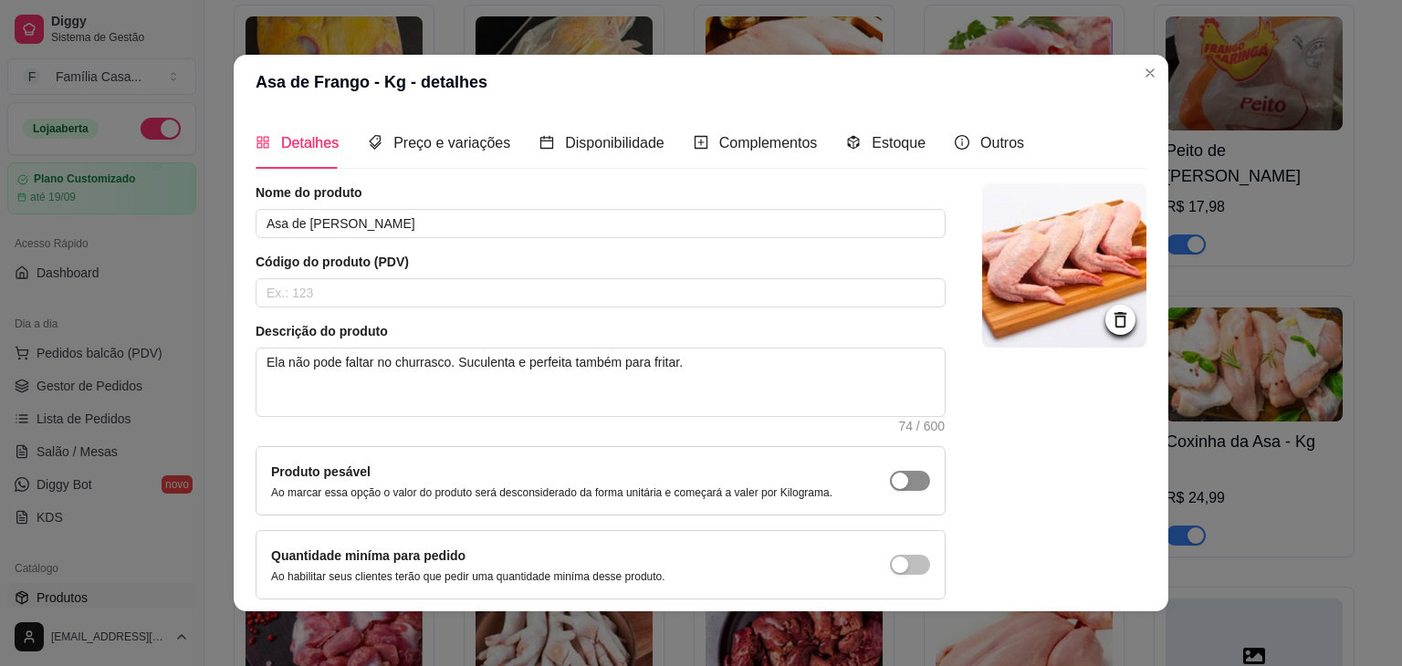
click at [892, 475] on div "button" at bounding box center [900, 481] width 16 height 16
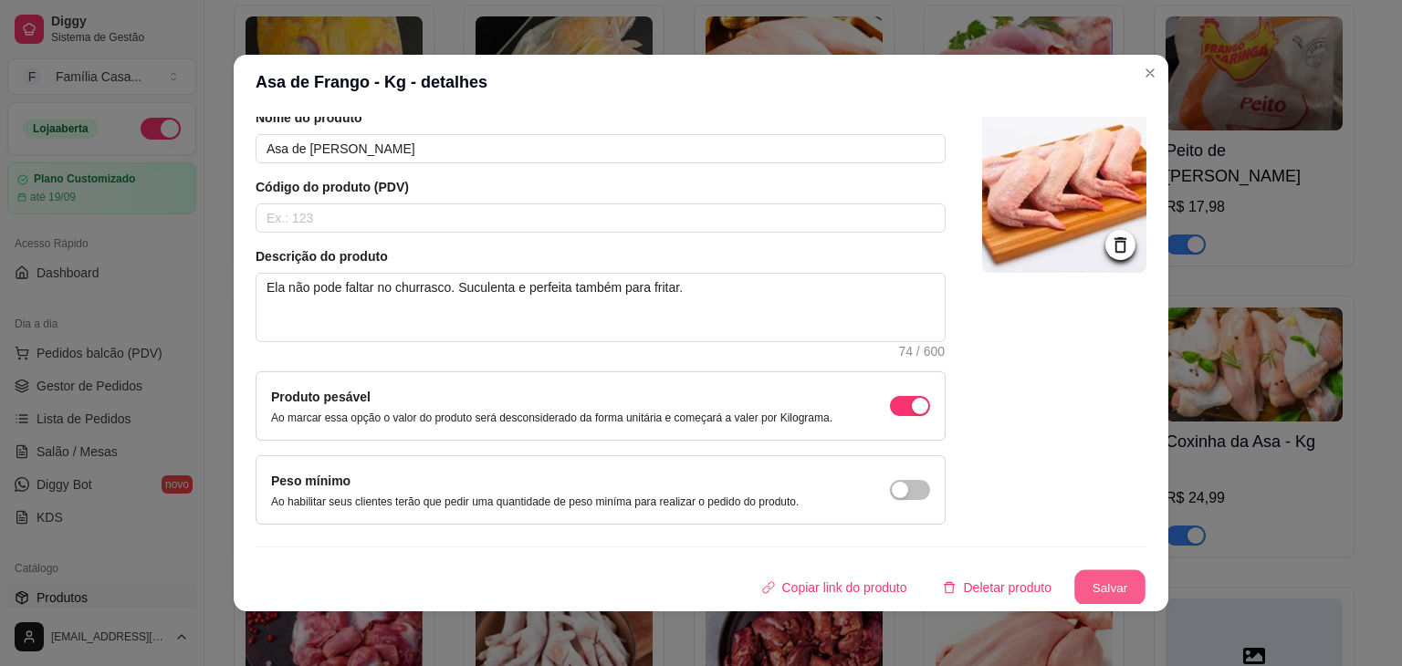
click at [1075, 581] on button "Salvar" at bounding box center [1109, 588] width 71 height 36
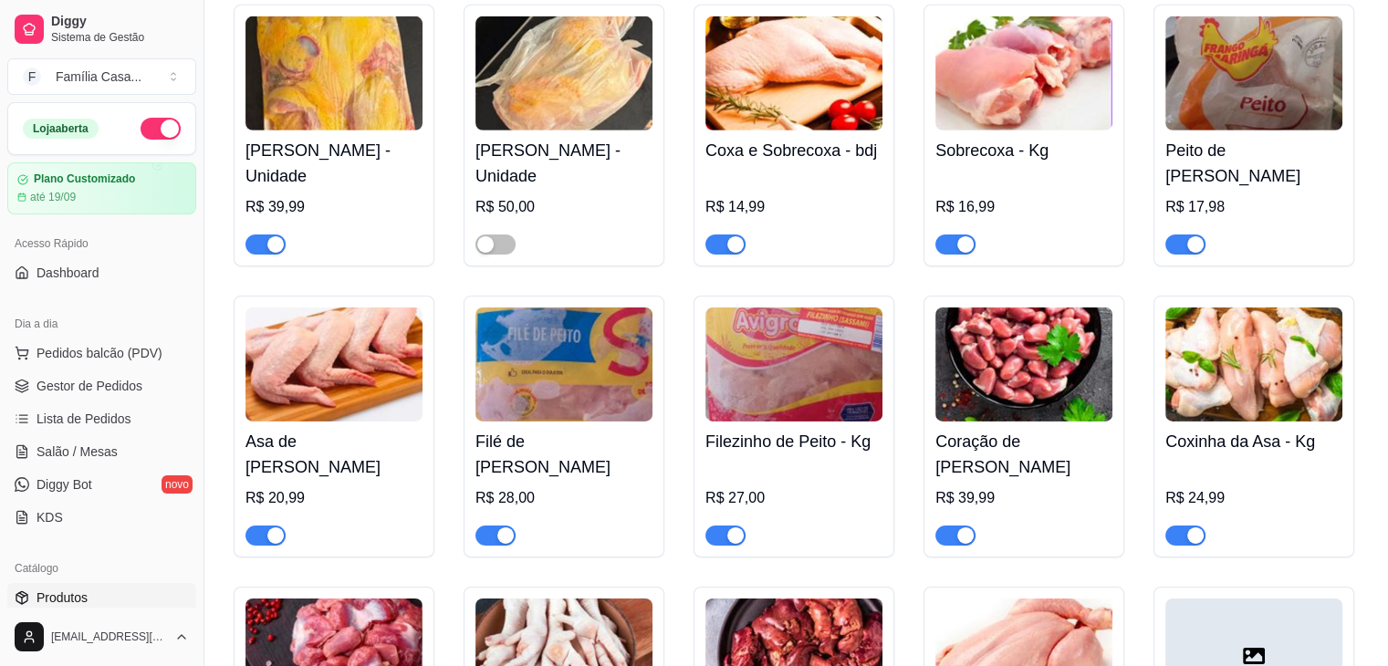
click at [590, 402] on img at bounding box center [563, 365] width 177 height 114
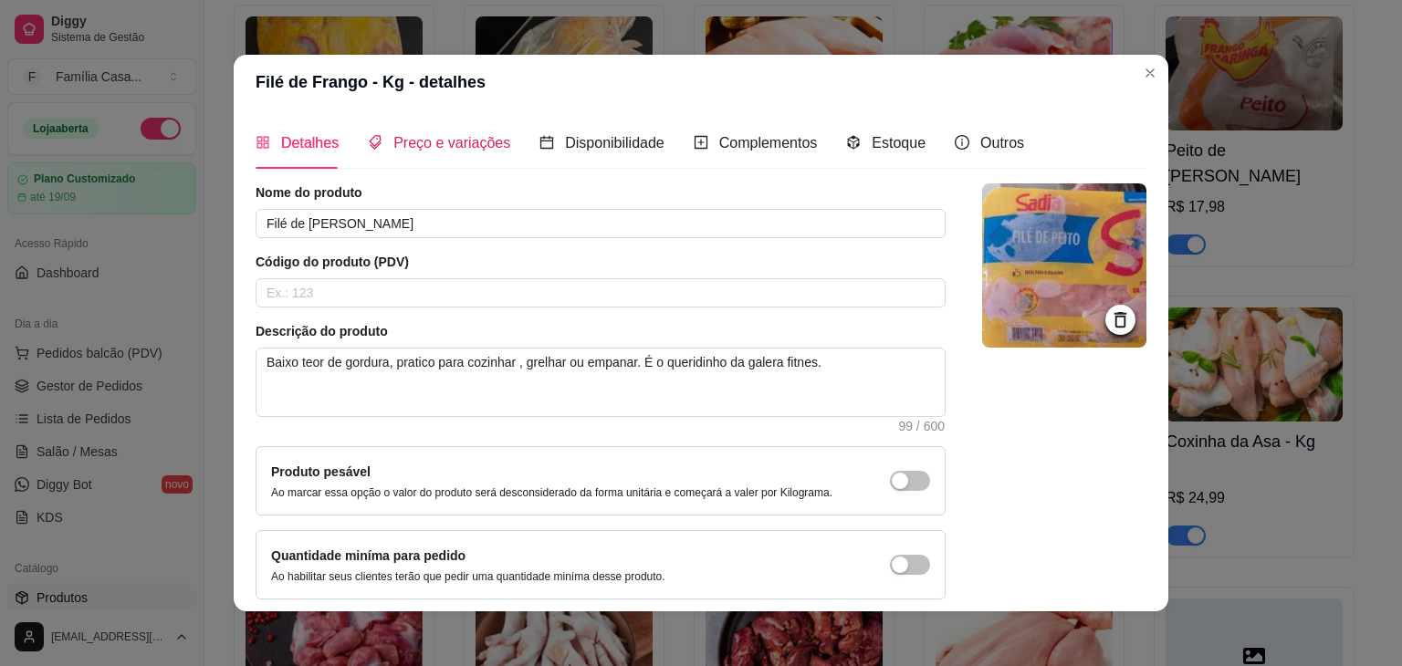
click at [449, 141] on span "Preço e variações" at bounding box center [451, 143] width 117 height 16
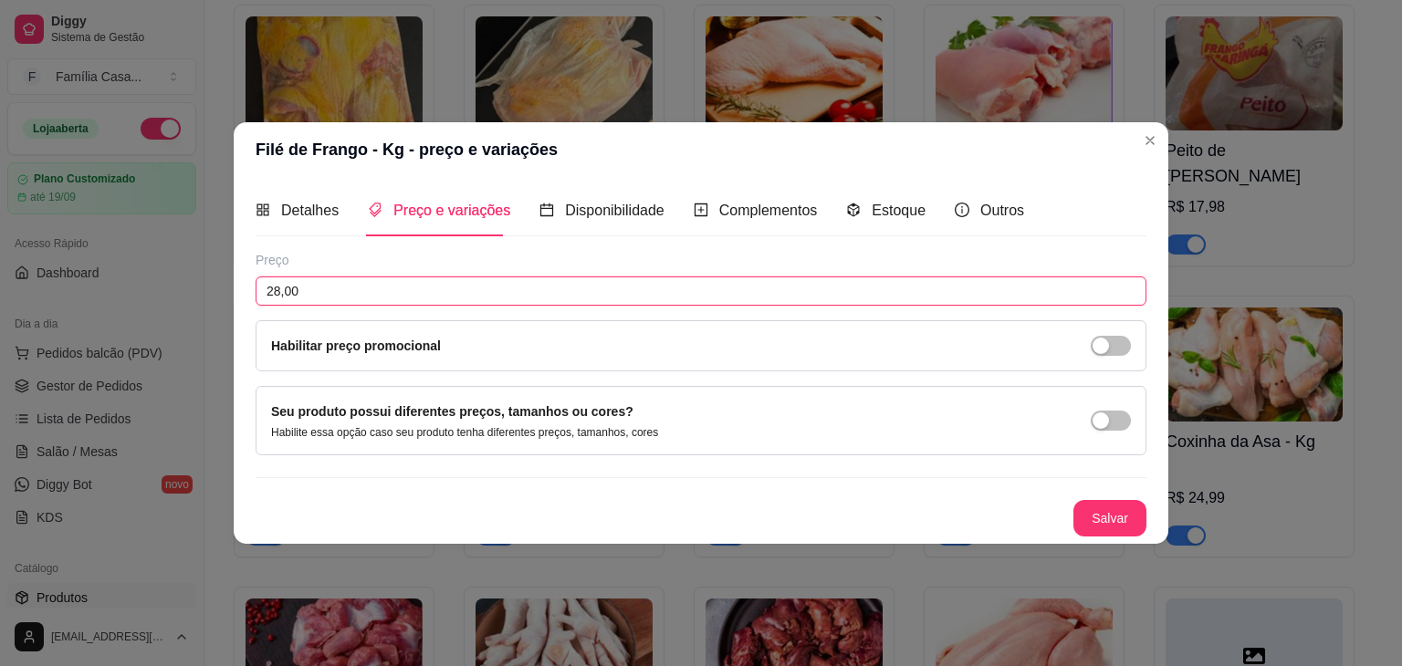
drag, startPoint x: 327, startPoint y: 287, endPoint x: 163, endPoint y: 304, distance: 164.3
click at [163, 304] on div "Filé de Frango - Kg - preço e variações Detalhes Preço e variações Disponibilid…" at bounding box center [701, 333] width 1402 height 666
type input "29,99"
click at [1107, 512] on button "Salvar" at bounding box center [1109, 519] width 71 height 36
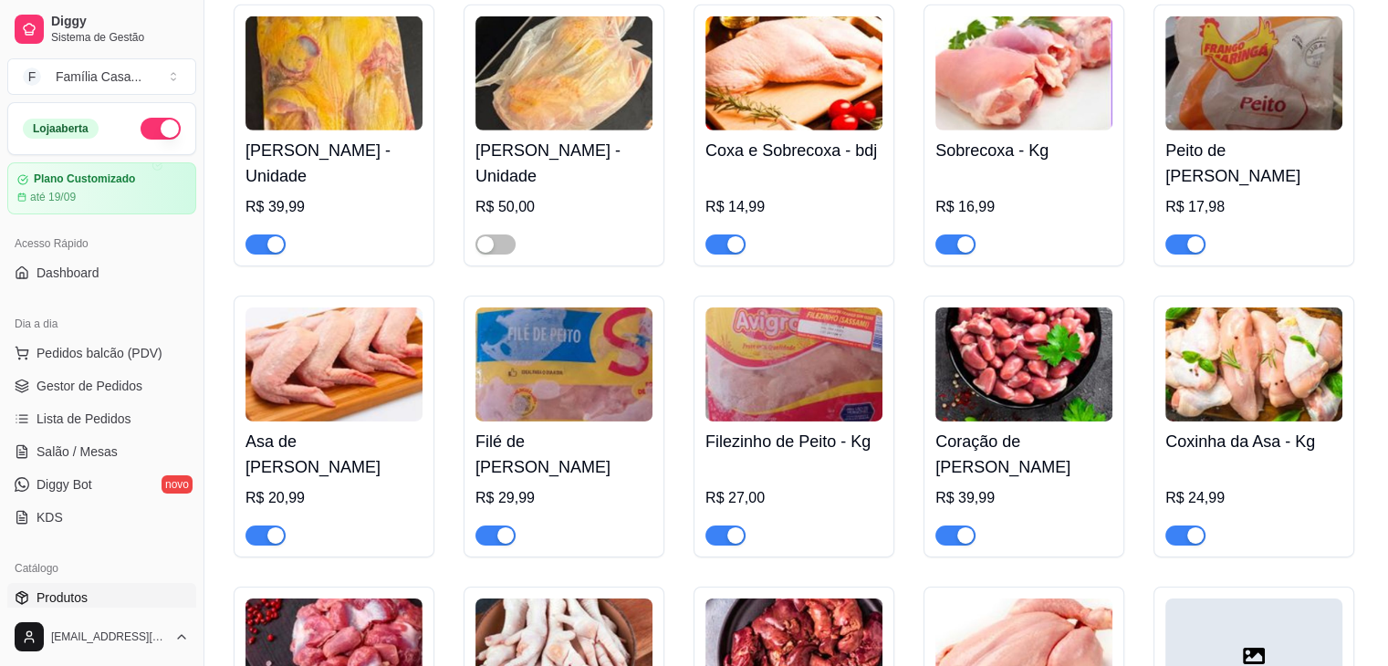
click at [730, 530] on div "button" at bounding box center [735, 536] width 16 height 16
click at [1015, 395] on img at bounding box center [1023, 365] width 177 height 114
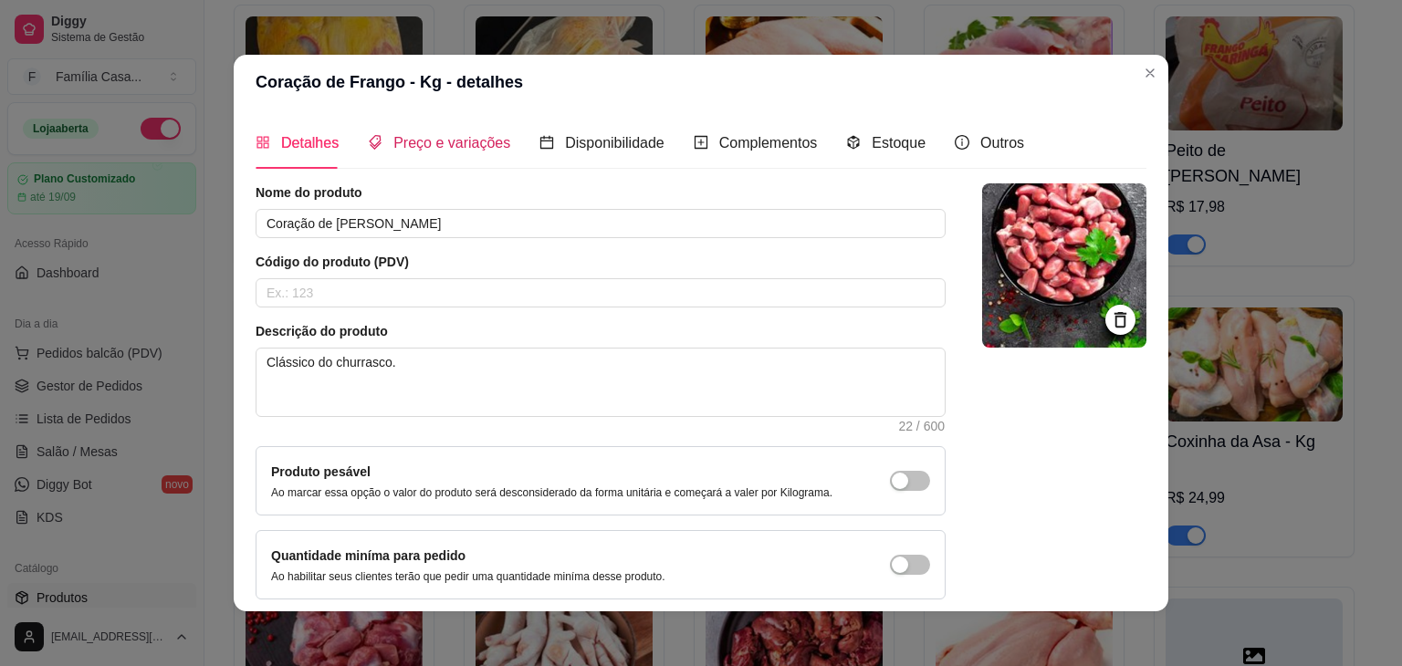
click at [444, 147] on span "Preço e variações" at bounding box center [451, 143] width 117 height 16
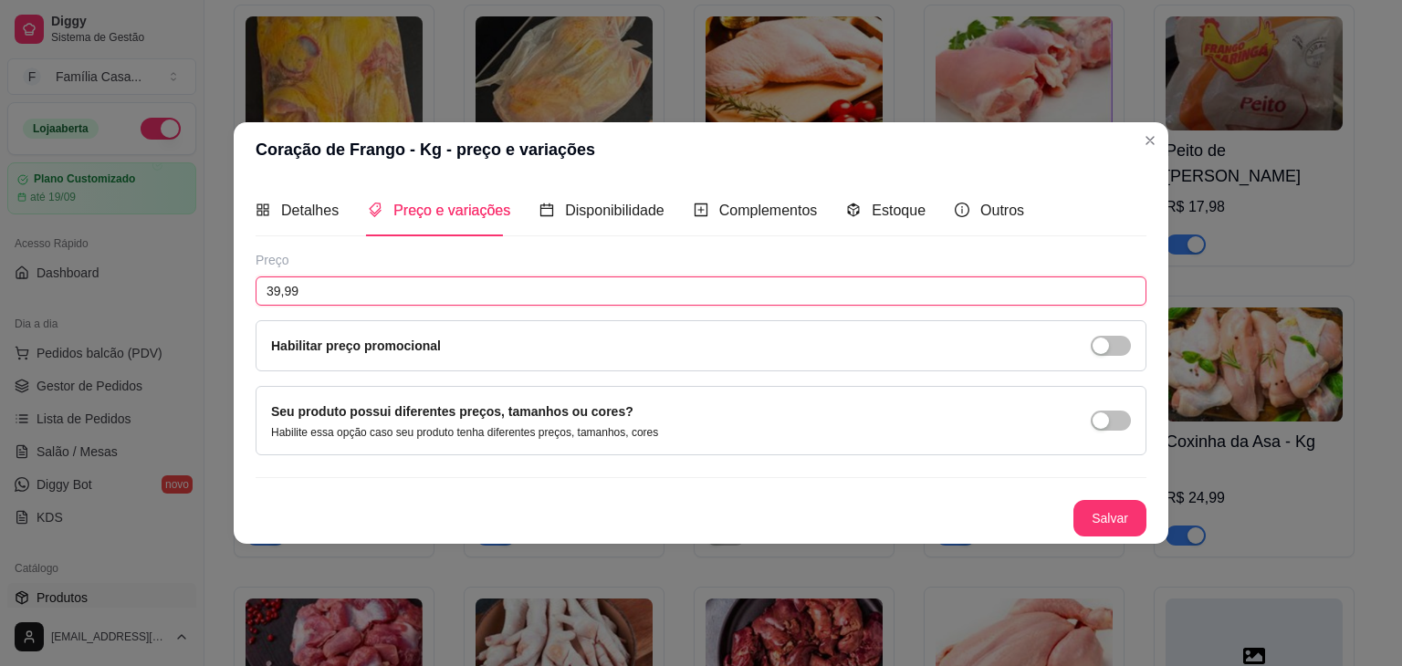
drag, startPoint x: 215, startPoint y: 303, endPoint x: 111, endPoint y: 318, distance: 105.1
click at [111, 318] on div "Coração de Frango - Kg - preço e variações Detalhes Preço e variações Disponibi…" at bounding box center [701, 333] width 1402 height 666
type input "42,00"
drag, startPoint x: 602, startPoint y: 450, endPoint x: 729, endPoint y: 470, distance: 128.4
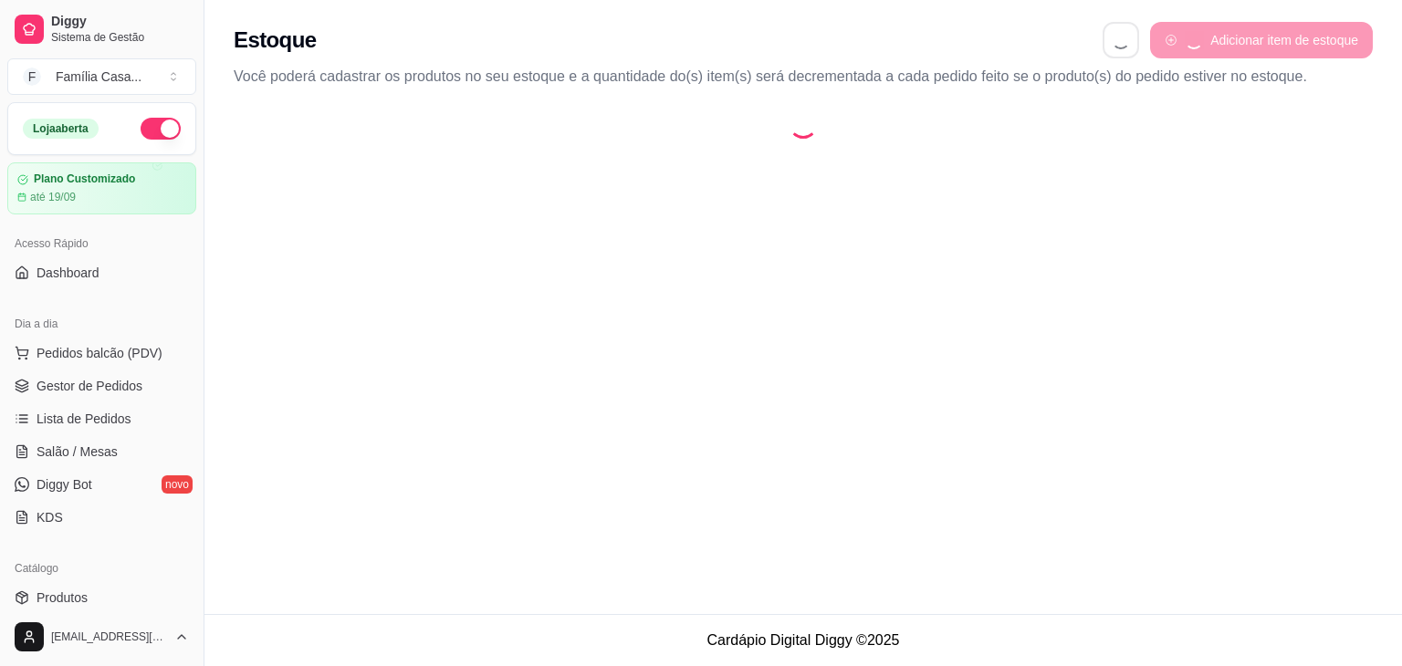
select select "QUANTITY_ORDER"
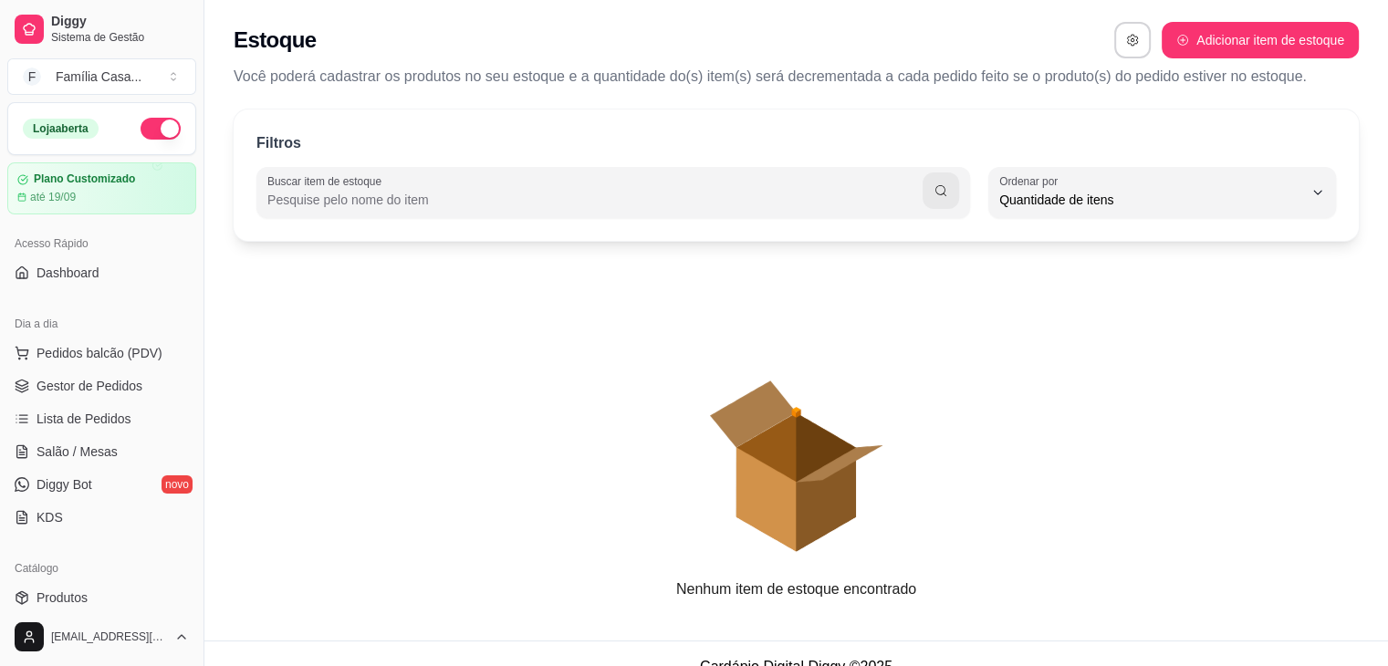
scroll to position [17, 0]
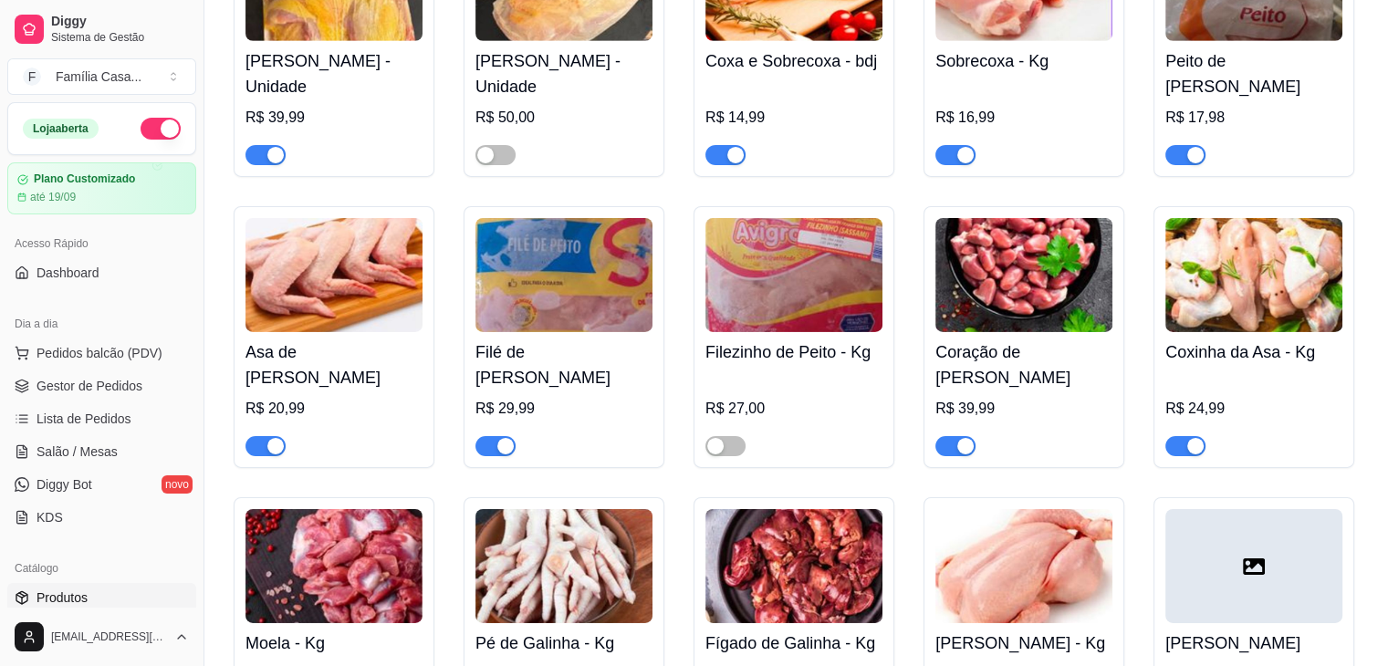
scroll to position [5931, 0]
click at [1033, 331] on img at bounding box center [1023, 274] width 177 height 114
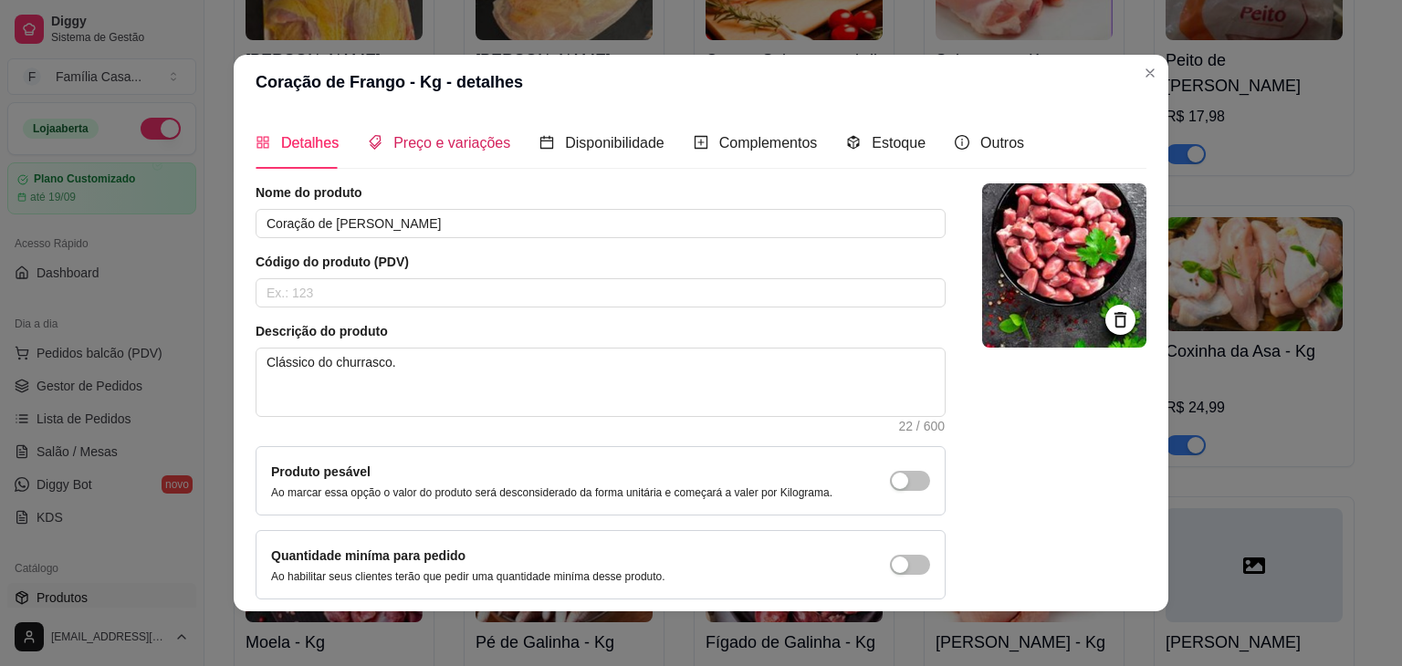
click at [393, 142] on span "Preço e variações" at bounding box center [451, 143] width 117 height 16
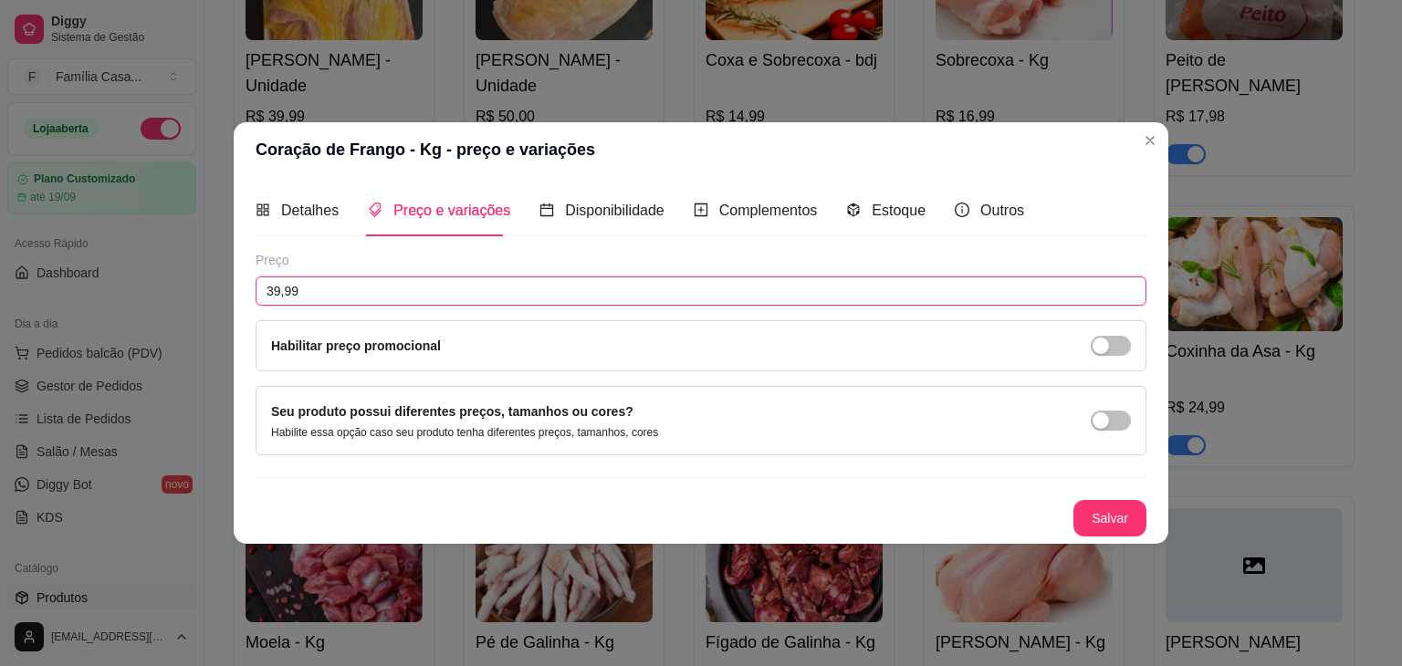
drag, startPoint x: 329, startPoint y: 282, endPoint x: 135, endPoint y: 297, distance: 194.0
click at [135, 297] on div "Coração de Frango - Kg - preço e variações Detalhes Preço e variações Disponibi…" at bounding box center [701, 333] width 1402 height 666
type input "42,00"
click at [1106, 514] on button "Salvar" at bounding box center [1109, 518] width 73 height 37
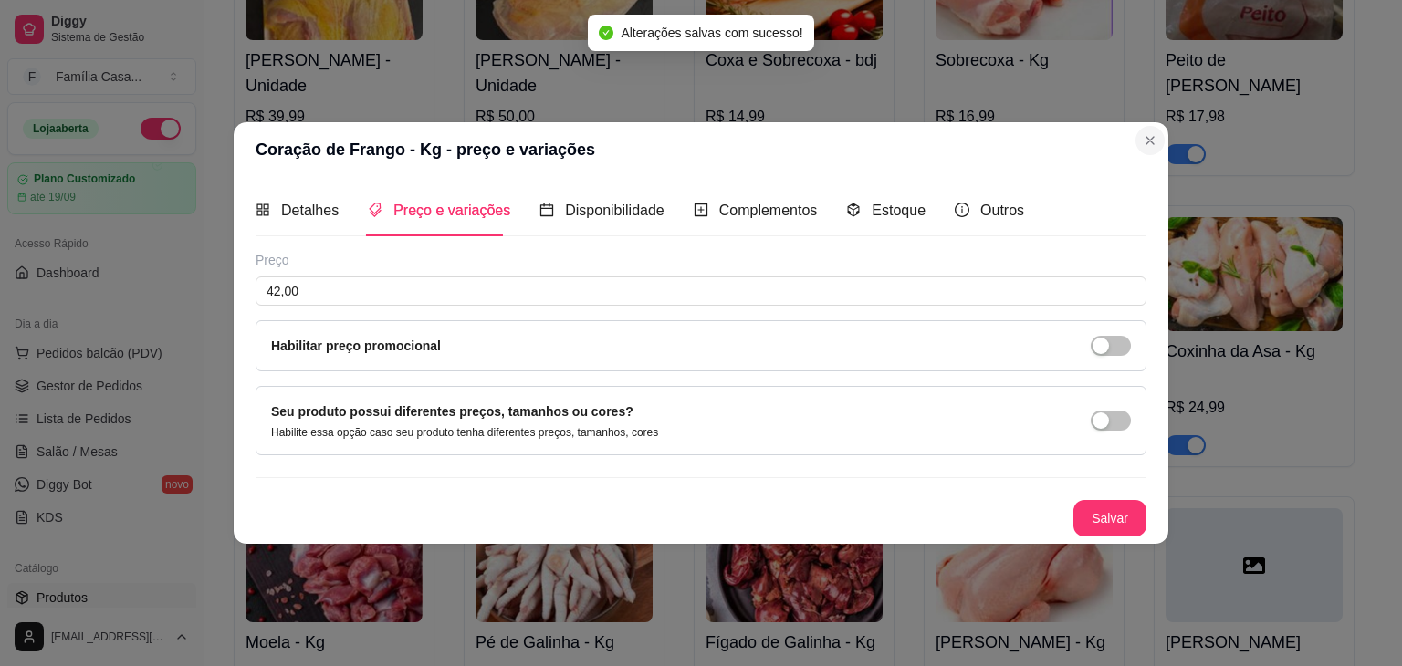
click at [1142, 143] on div "Galinha Caipira - Unidade R$ 39,99 Frango Caipirão - Unidade R$ 50,00 Coxa e So…" at bounding box center [796, 323] width 1125 height 819
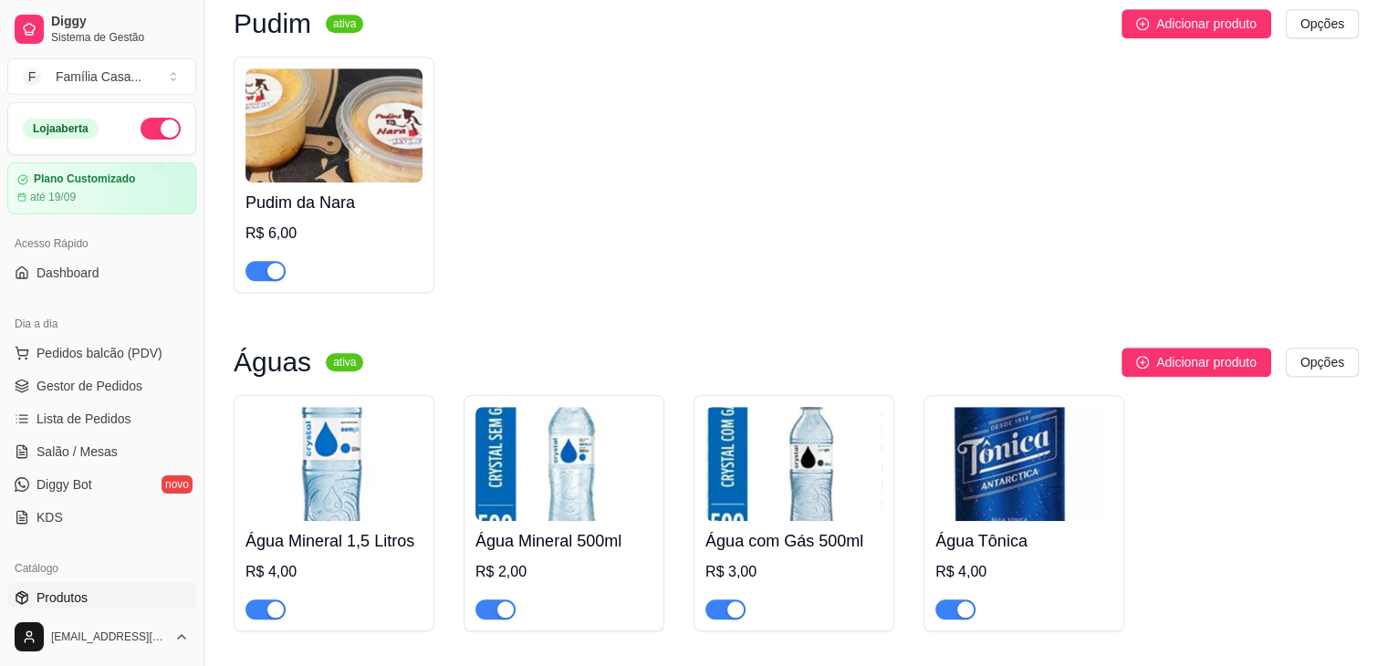
scroll to position [8122, 0]
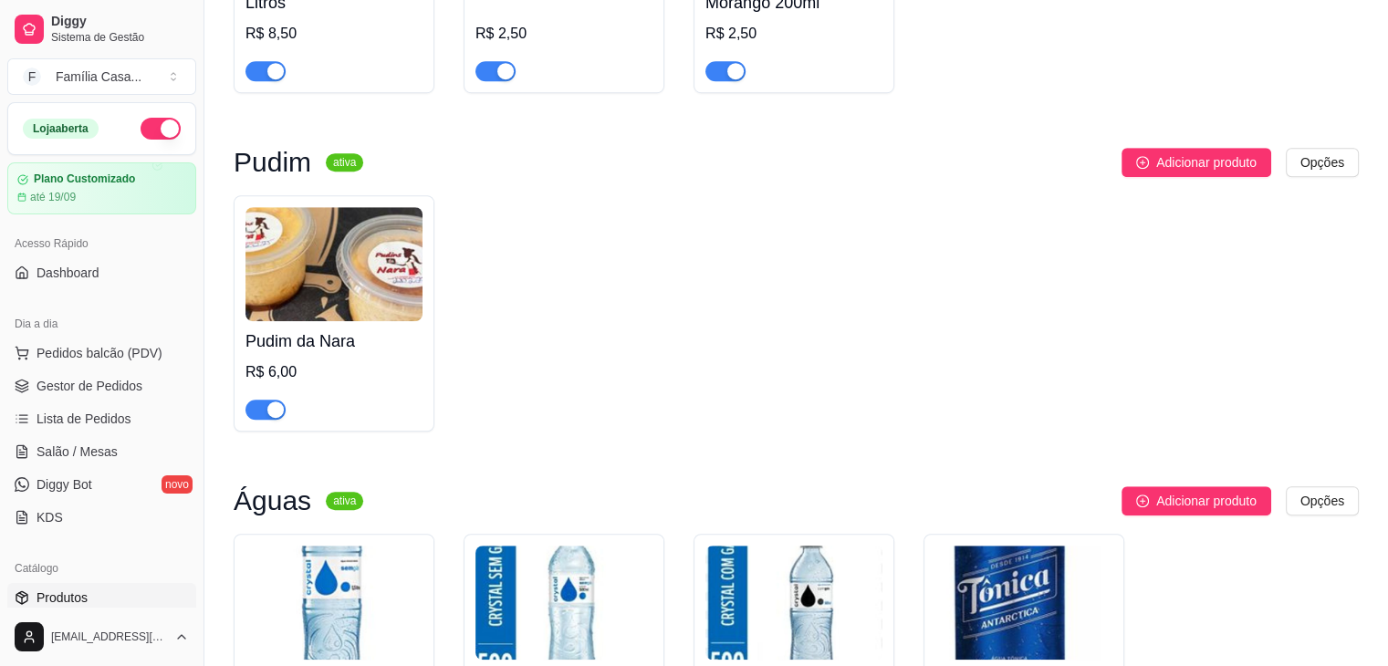
click at [274, 406] on div "button" at bounding box center [275, 410] width 16 height 16
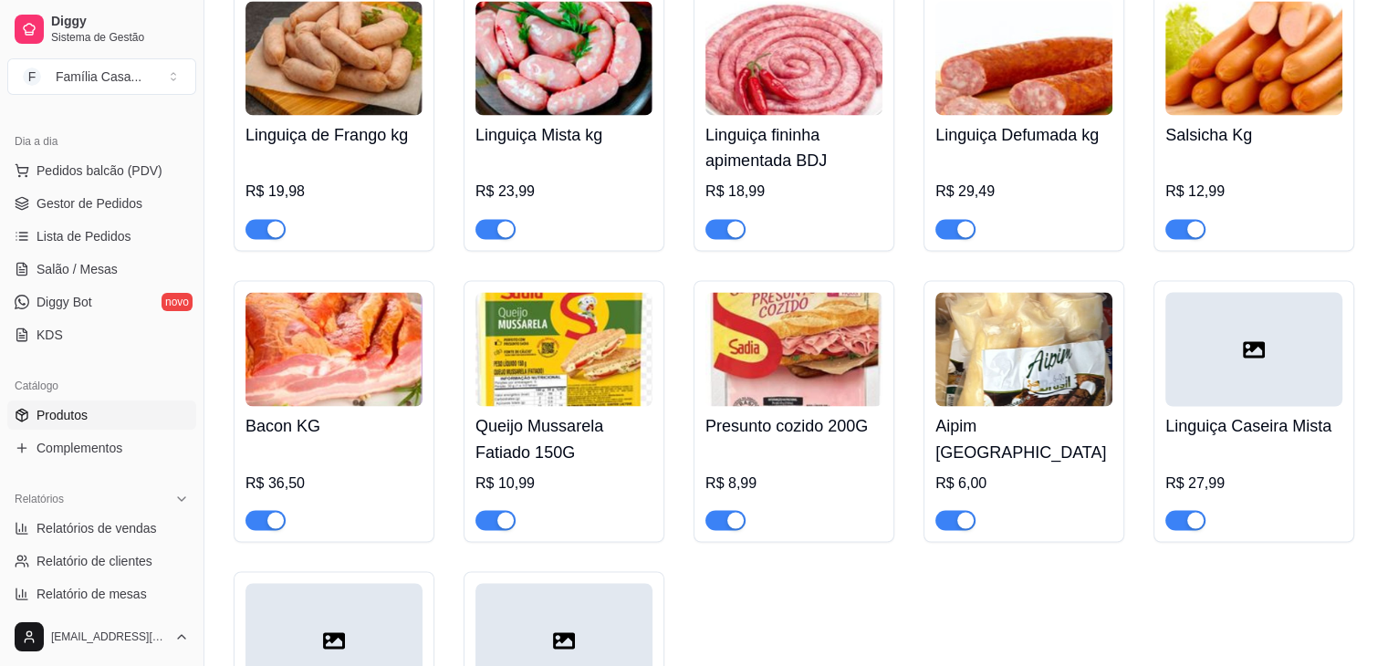
scroll to position [10122, 0]
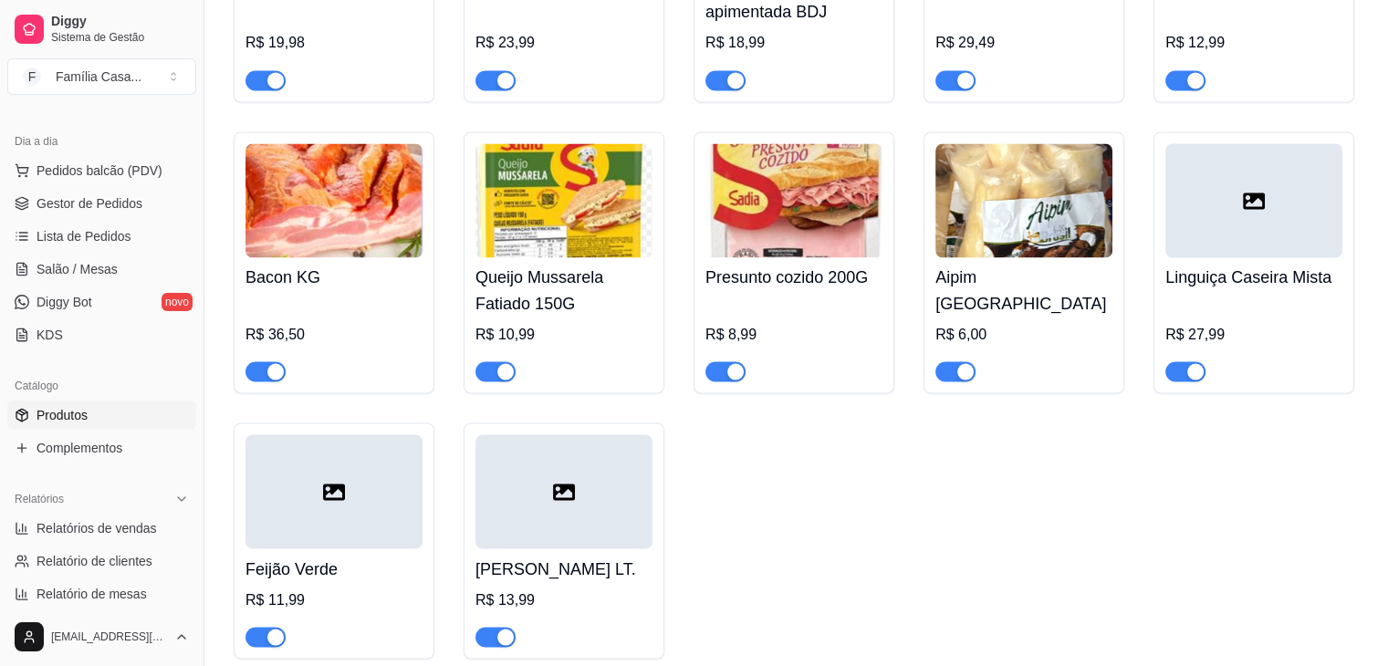
click at [1219, 235] on div at bounding box center [1253, 200] width 177 height 114
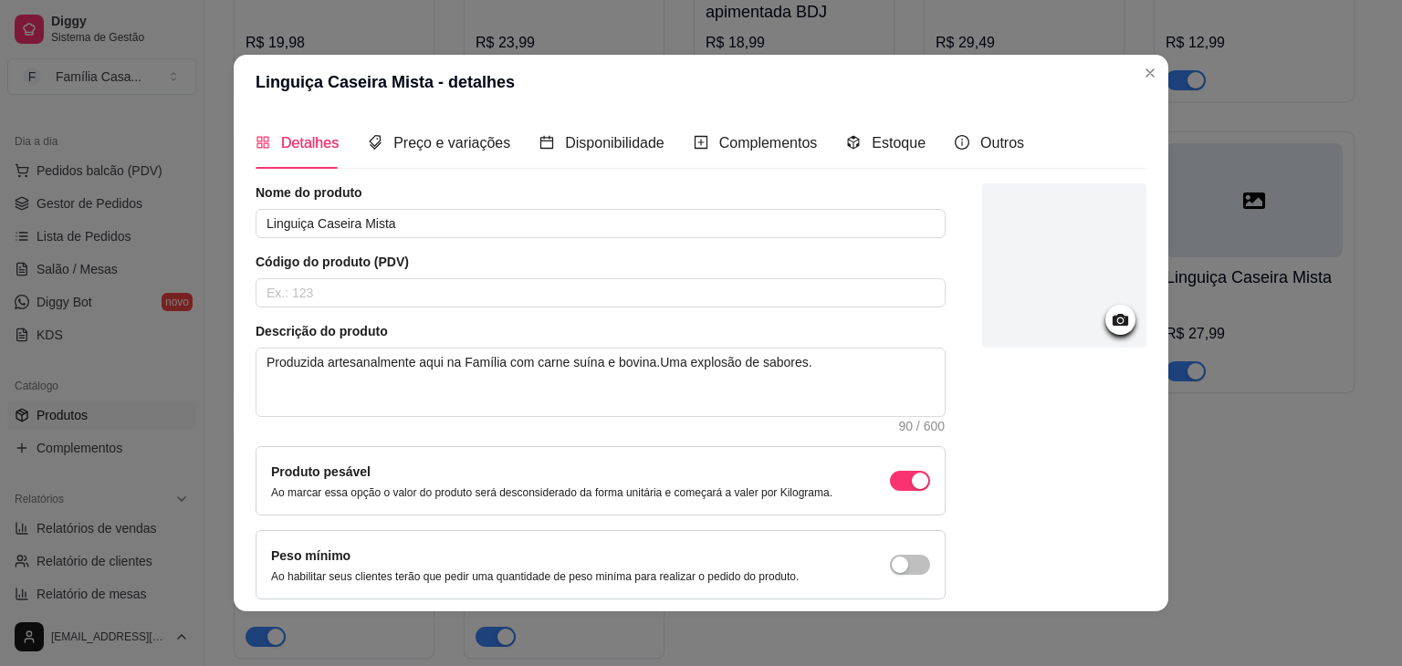
click at [1110, 309] on icon at bounding box center [1120, 319] width 21 height 21
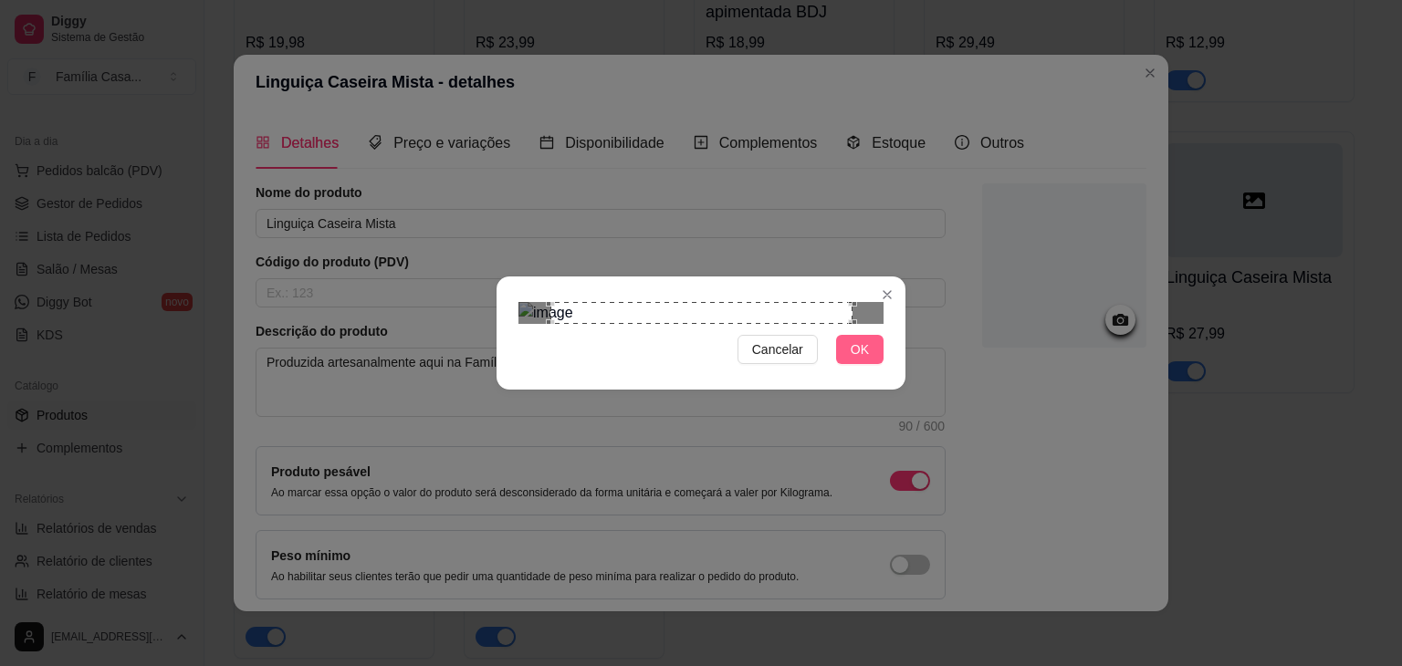
click at [872, 364] on button "OK" at bounding box center [859, 349] width 47 height 29
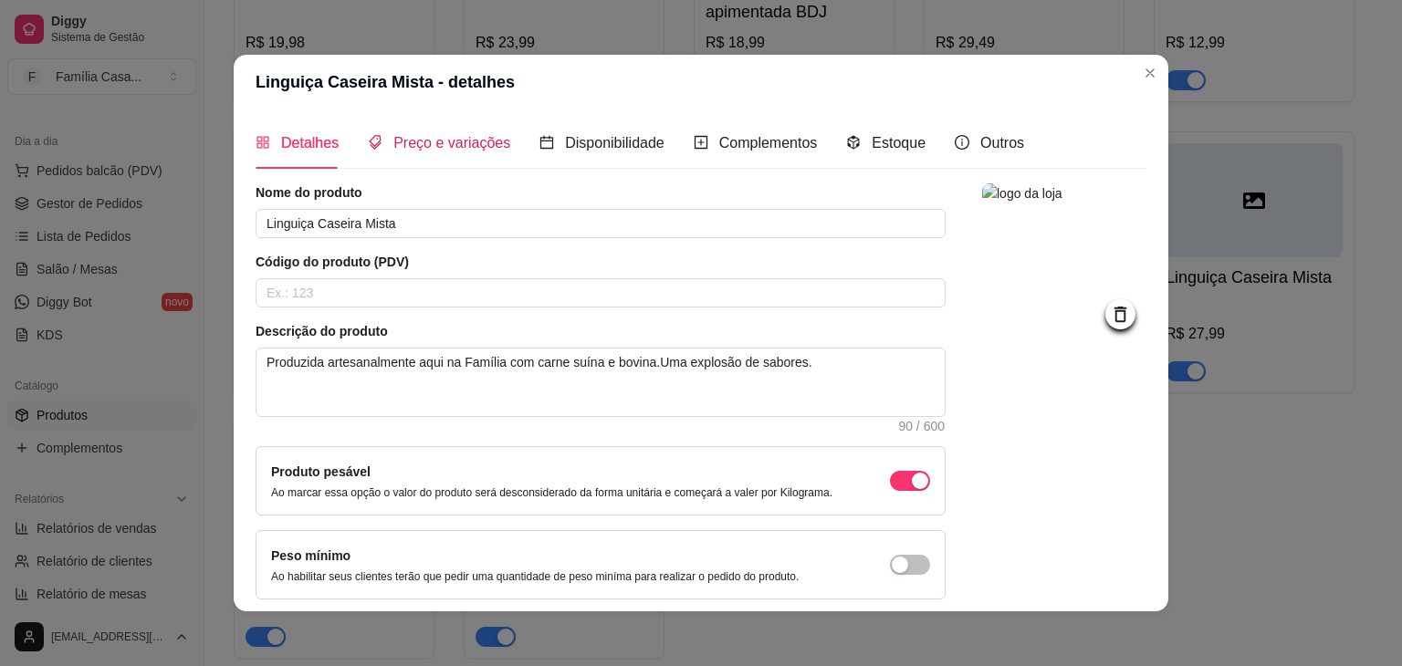
click at [447, 146] on span "Preço e variações" at bounding box center [451, 143] width 117 height 16
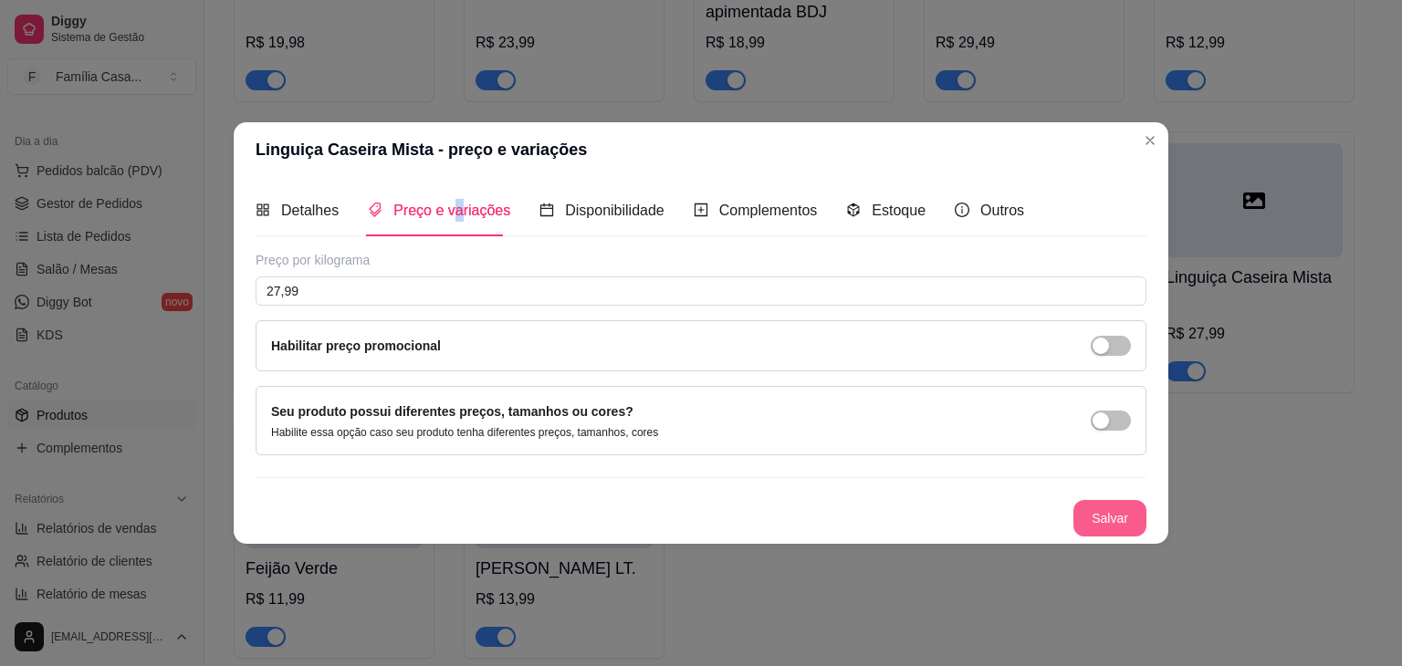
click at [1121, 512] on button "Salvar" at bounding box center [1109, 518] width 73 height 37
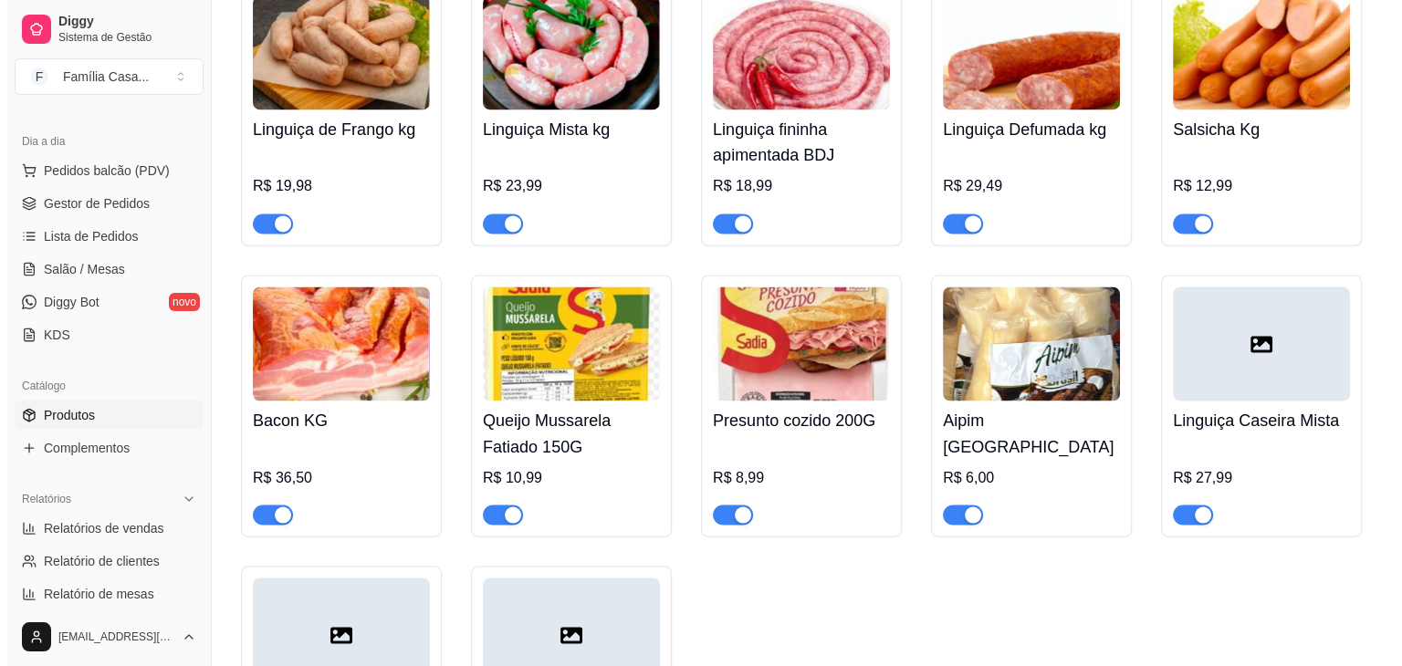
scroll to position [9848, 0]
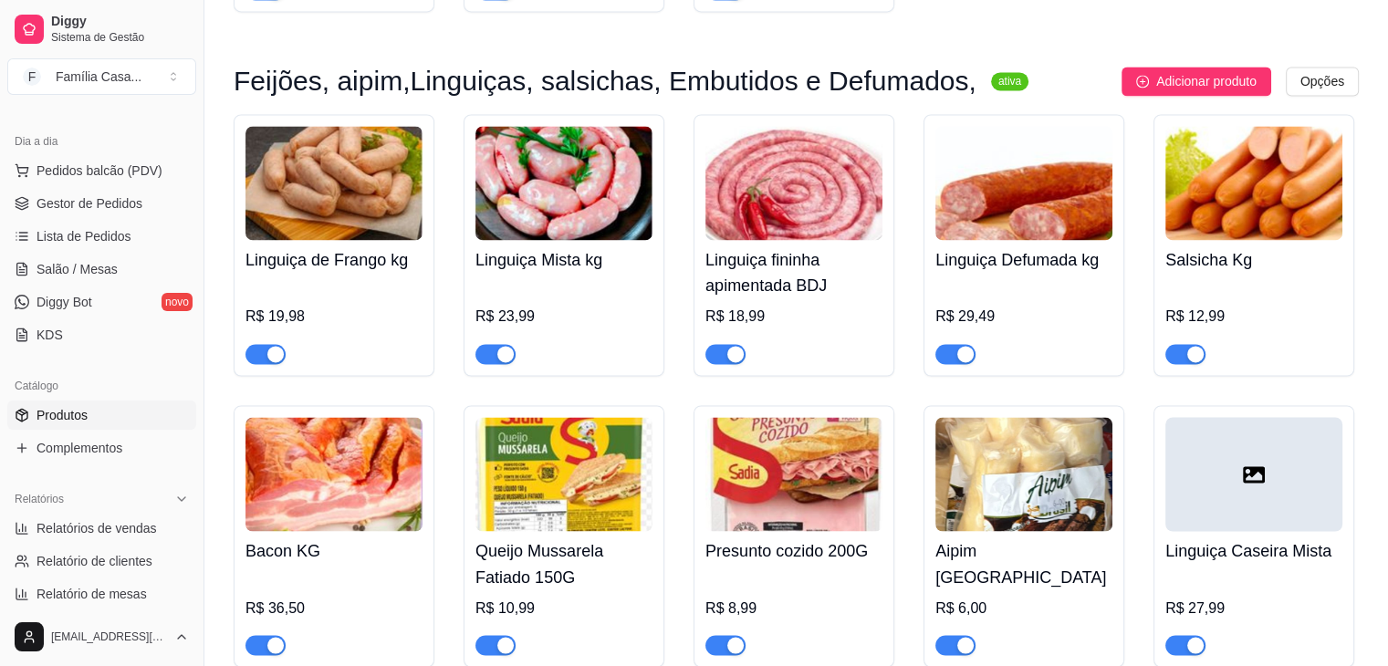
click at [1247, 498] on div at bounding box center [1253, 474] width 177 height 114
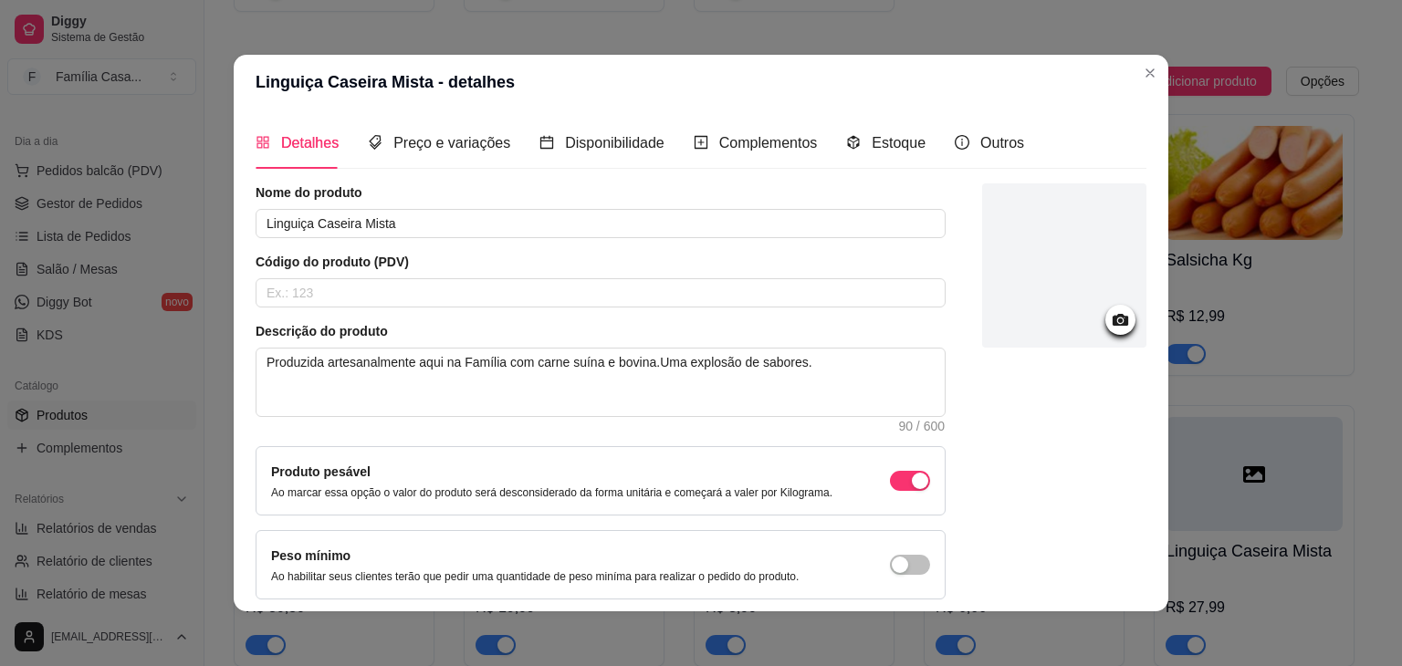
click at [1113, 324] on icon at bounding box center [1121, 320] width 16 height 12
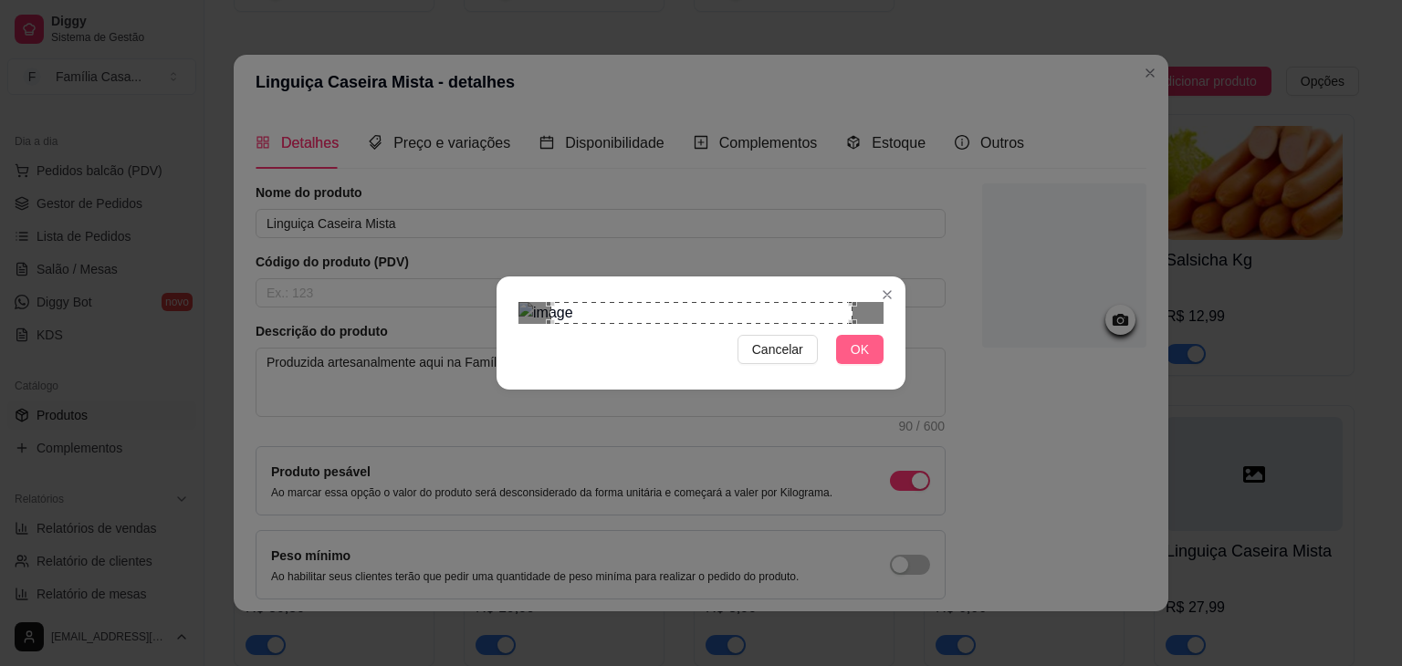
click at [868, 360] on span "OK" at bounding box center [860, 350] width 18 height 20
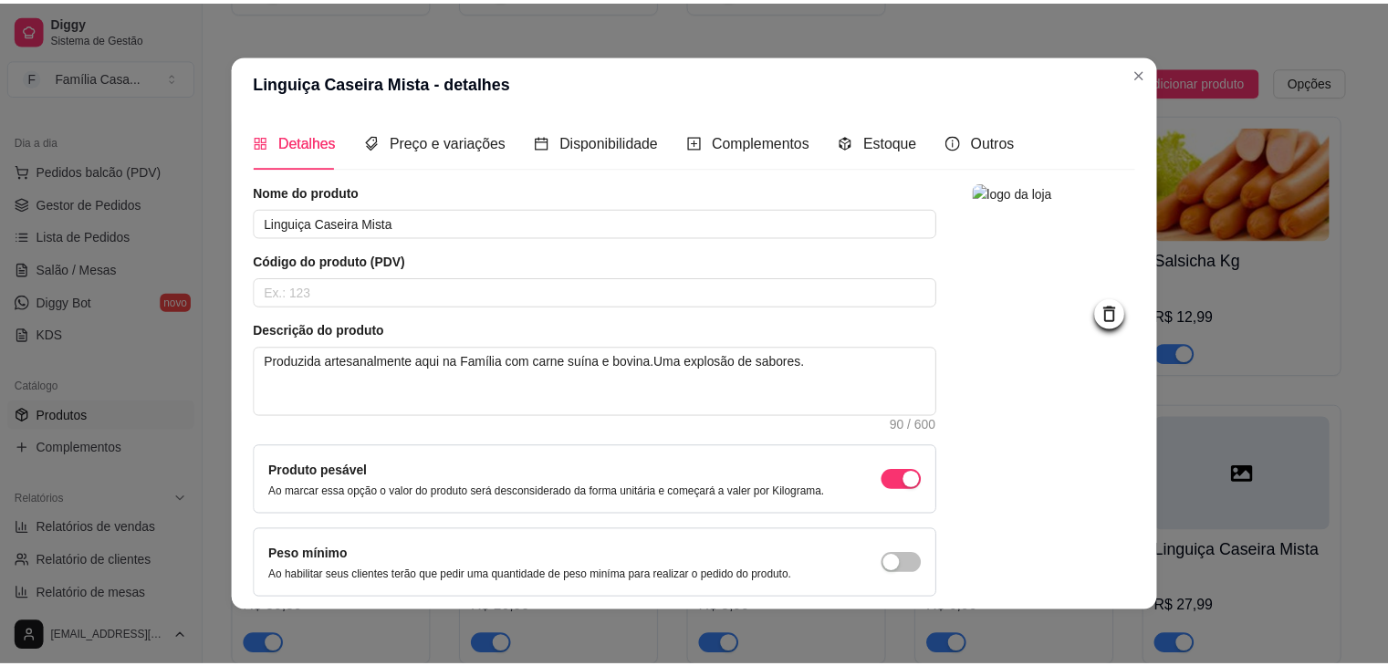
scroll to position [75, 0]
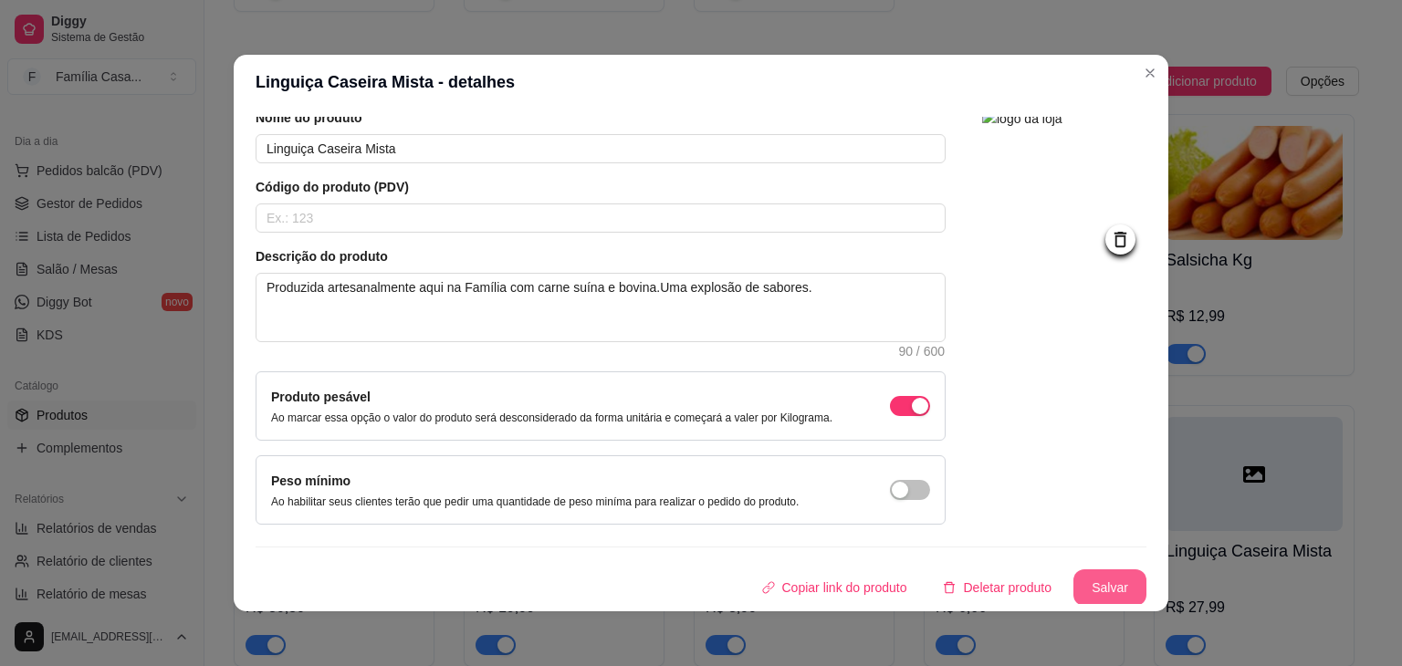
click at [1084, 586] on button "Salvar" at bounding box center [1109, 587] width 73 height 37
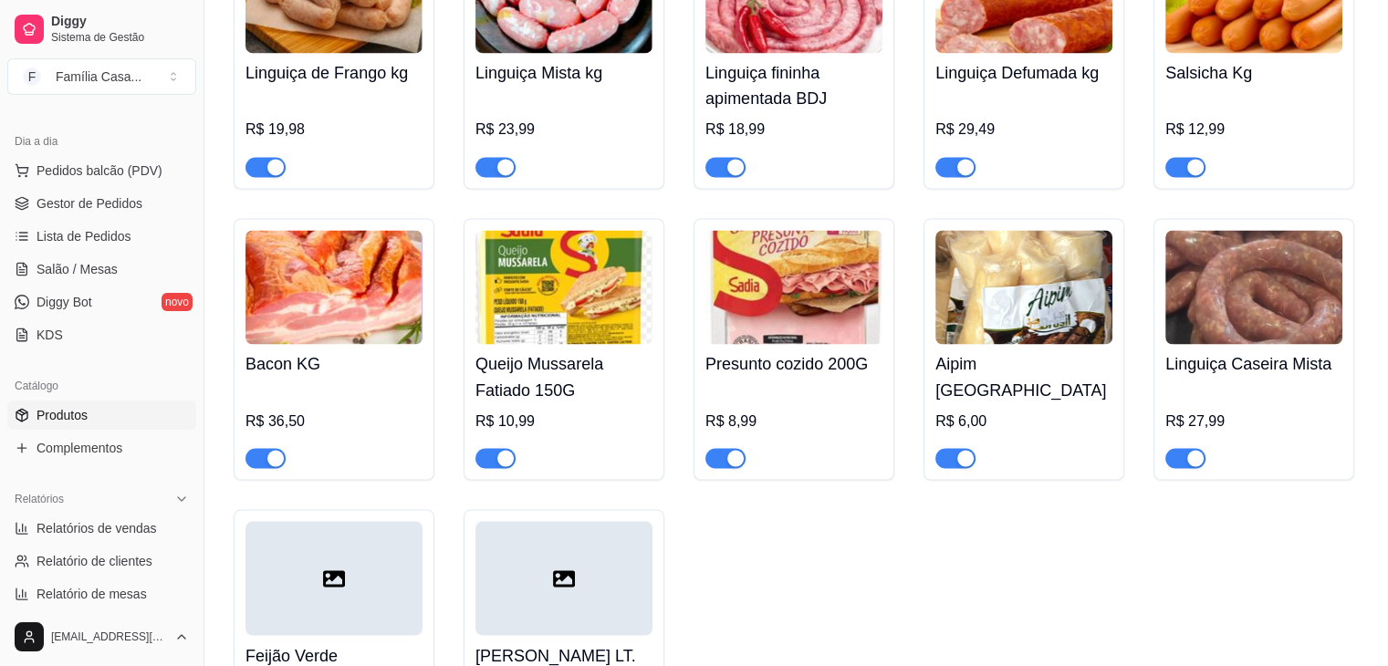
scroll to position [10122, 0]
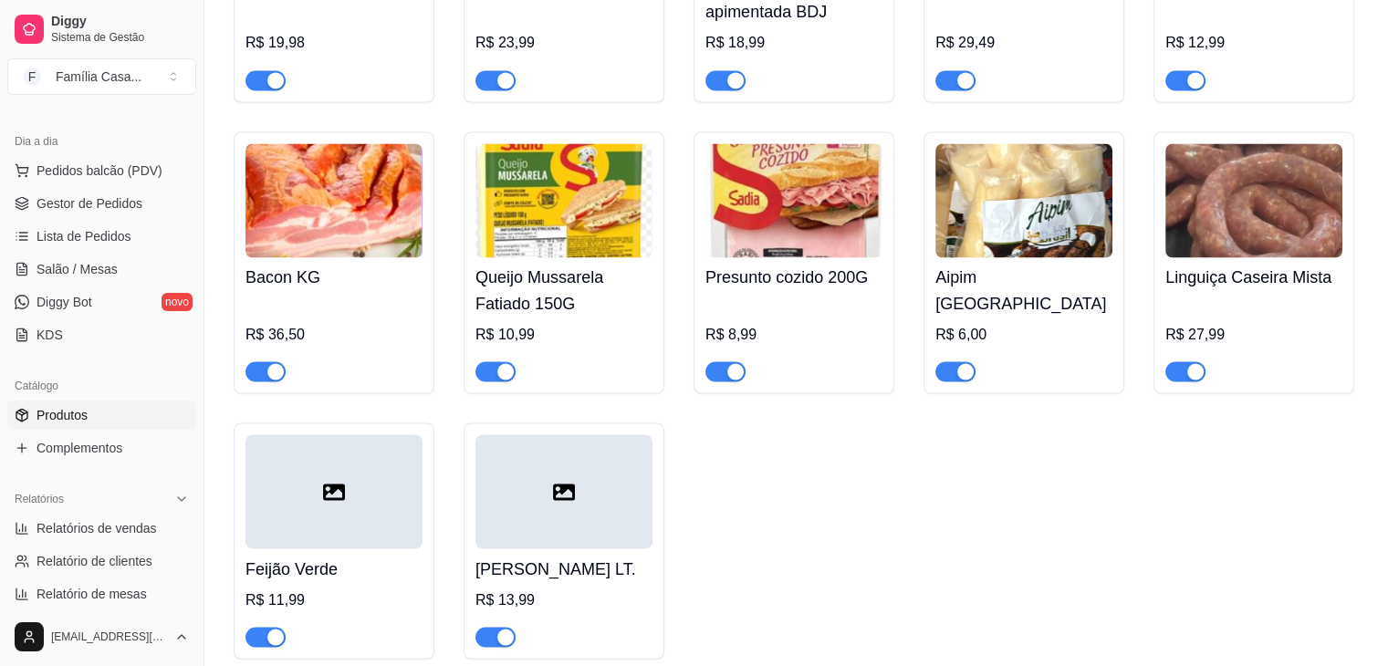
click at [565, 509] on div at bounding box center [563, 491] width 177 height 114
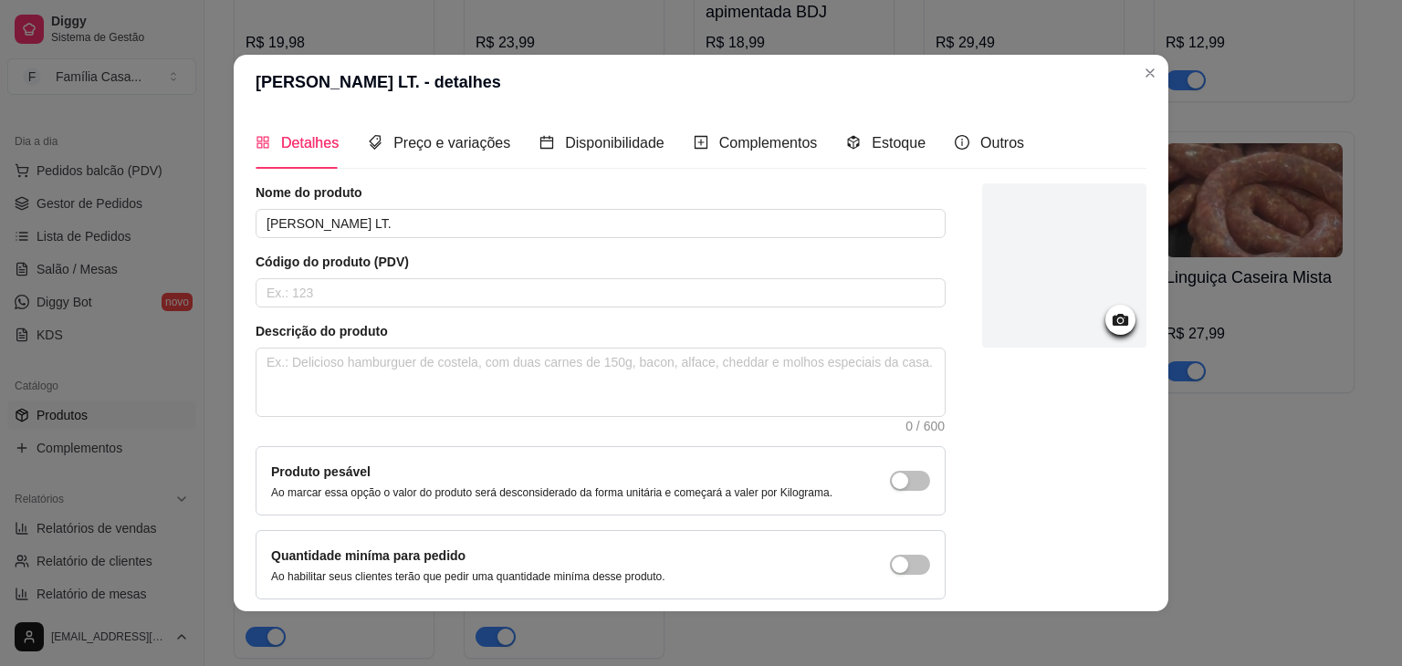
click at [1118, 319] on circle at bounding box center [1120, 321] width 5 height 5
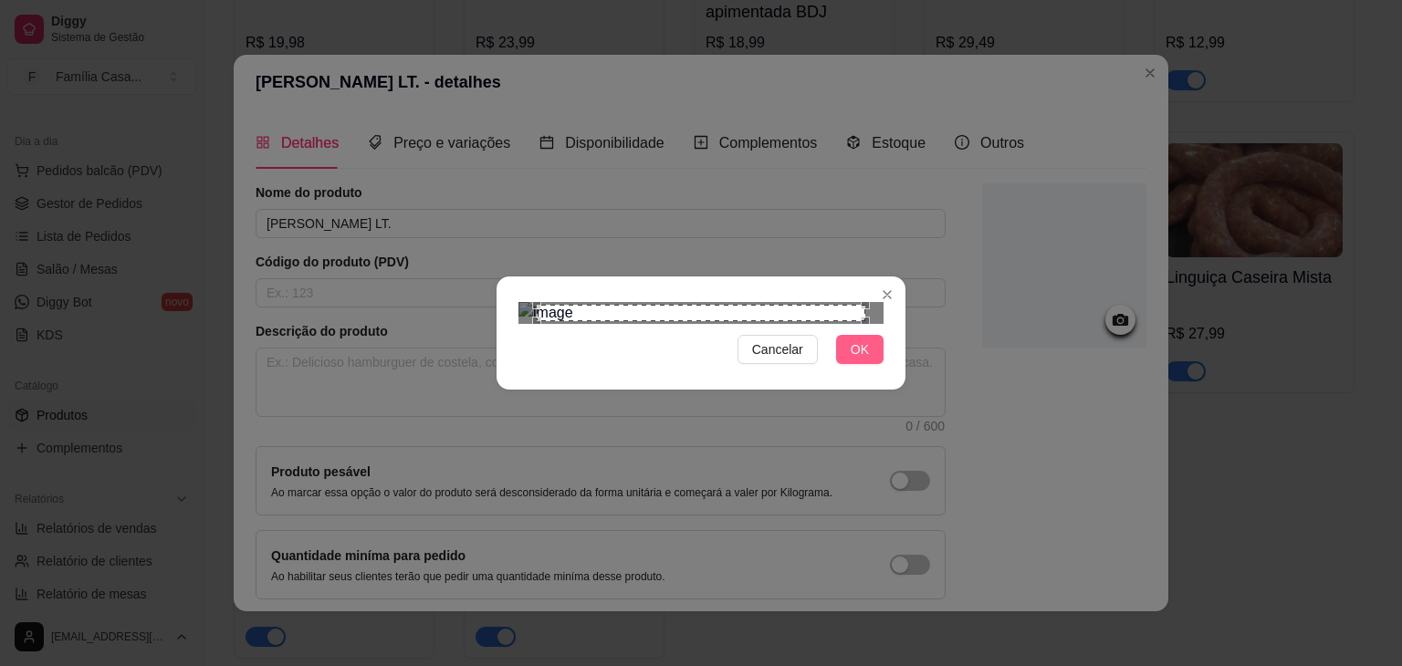
click at [862, 360] on span "OK" at bounding box center [860, 350] width 18 height 20
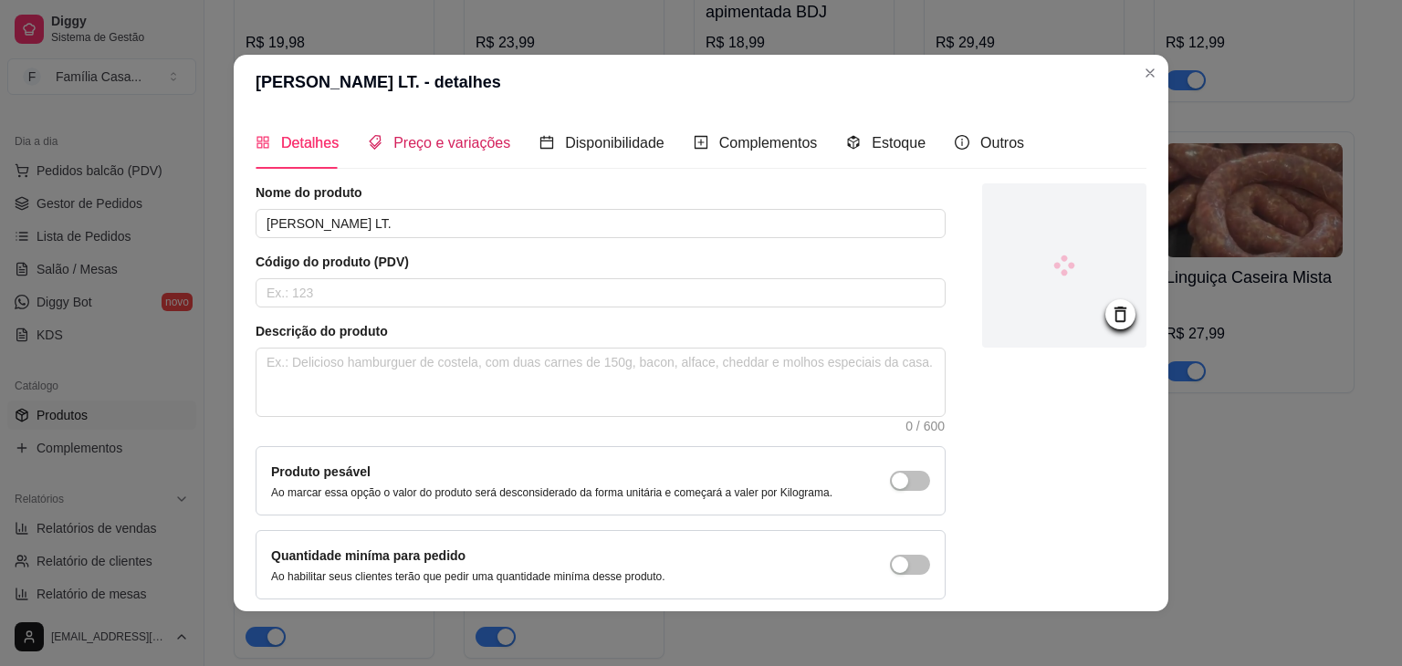
click at [462, 150] on span "Preço e variações" at bounding box center [451, 143] width 117 height 16
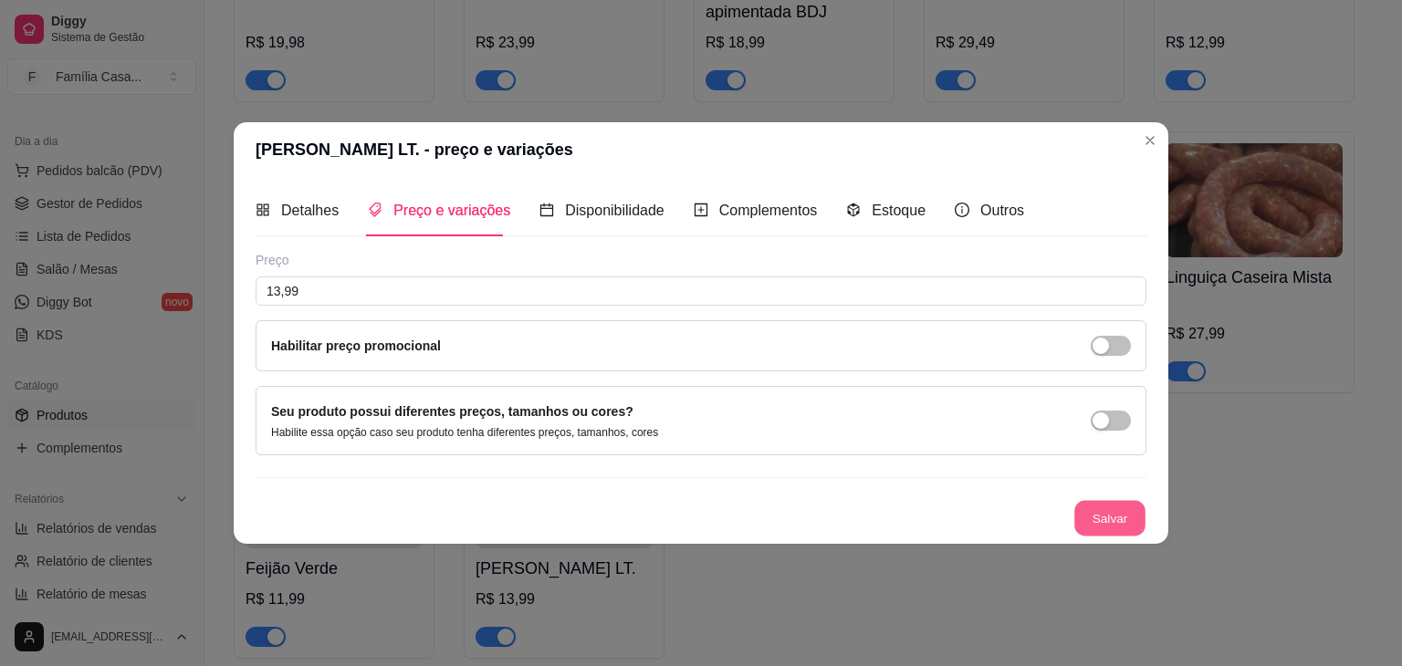
click at [1113, 512] on button "Salvar" at bounding box center [1109, 519] width 71 height 36
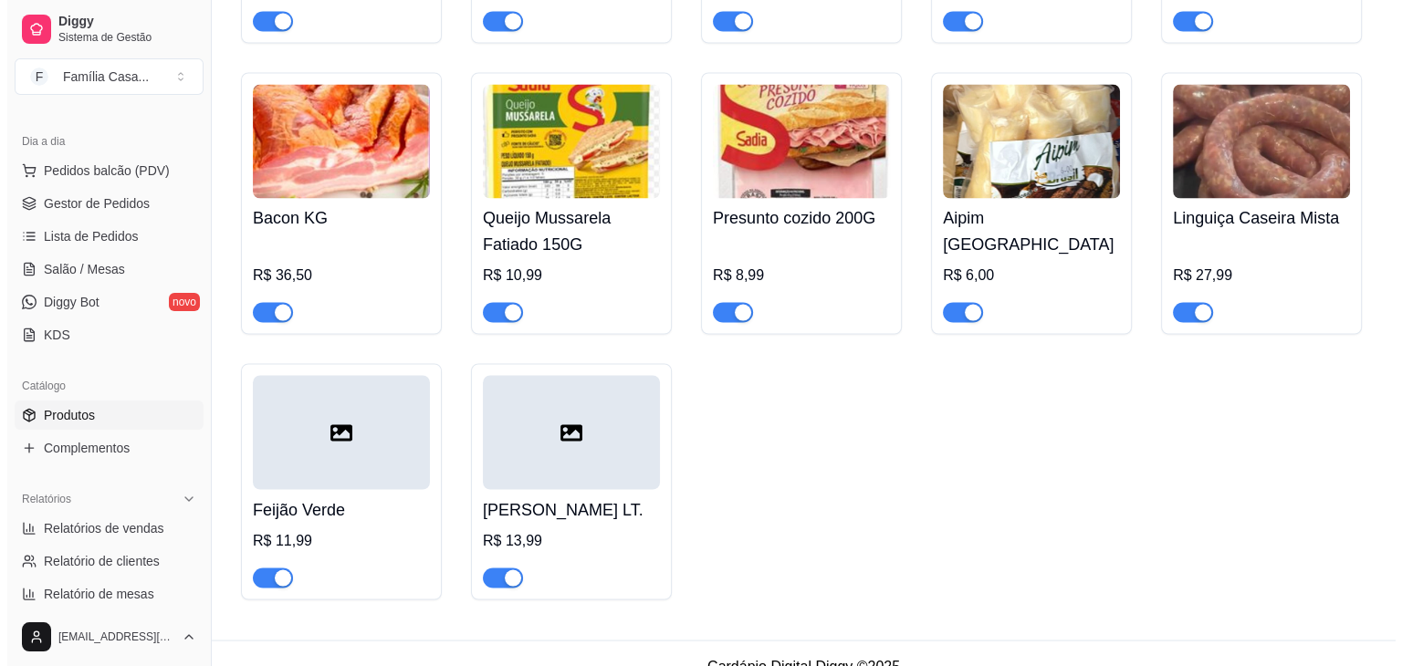
scroll to position [10213, 0]
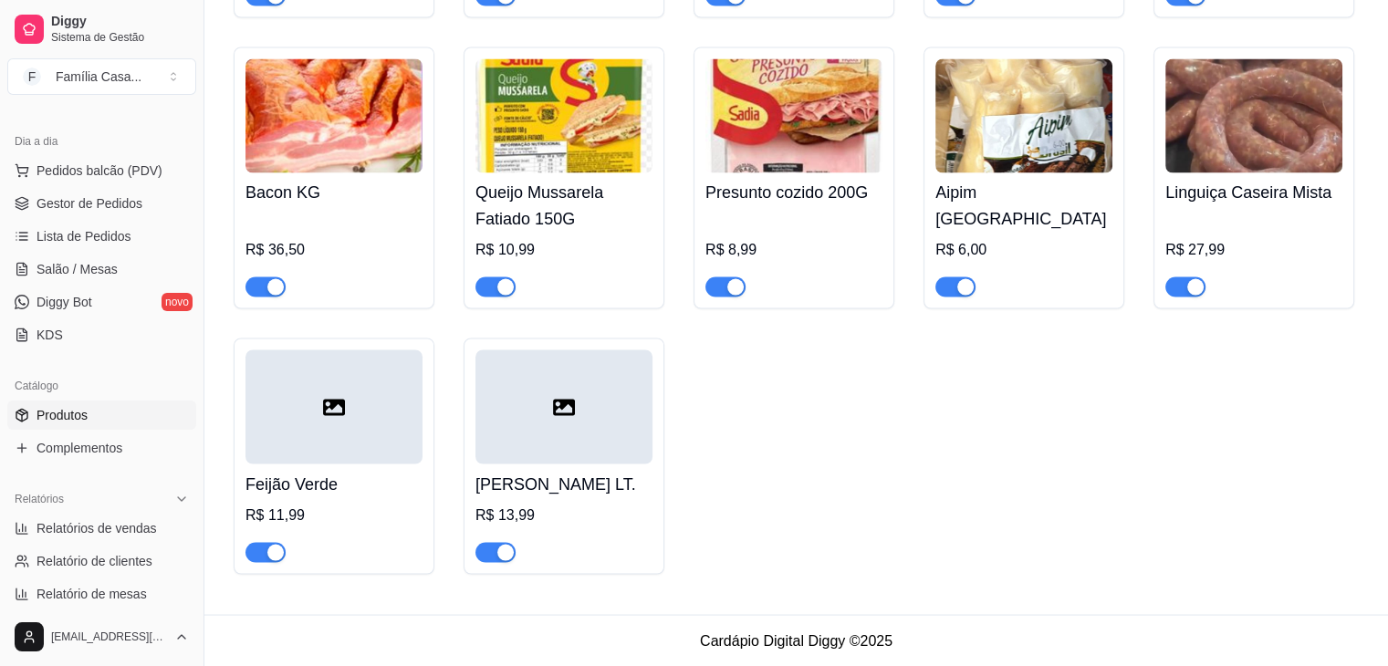
click at [554, 421] on div at bounding box center [563, 407] width 177 height 114
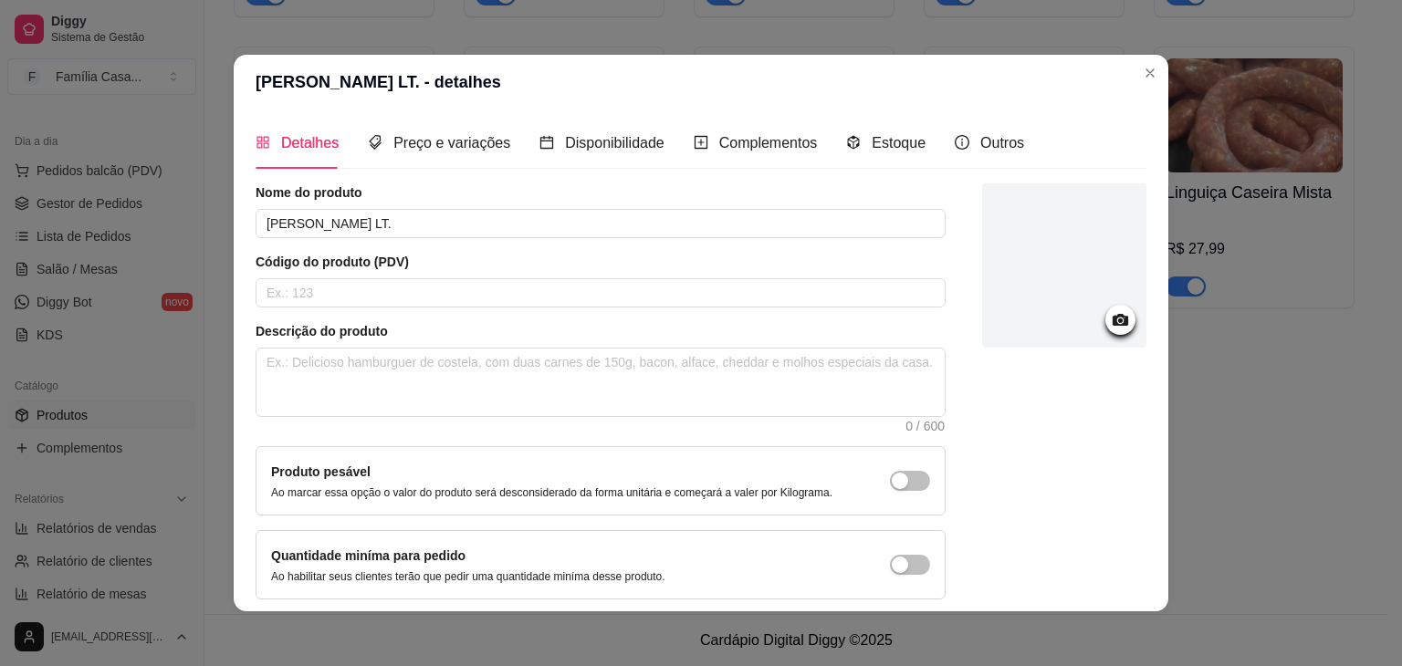
click at [1113, 319] on icon at bounding box center [1121, 320] width 16 height 12
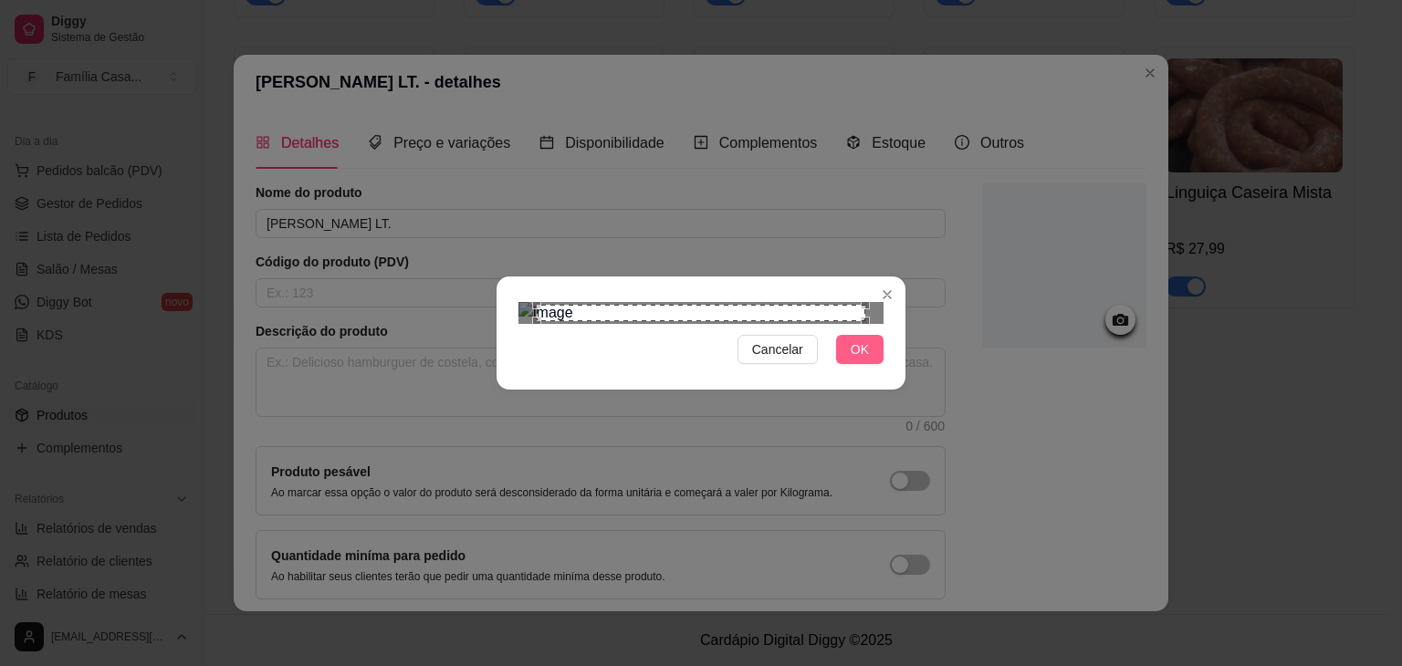
click at [865, 360] on span "OK" at bounding box center [860, 350] width 18 height 20
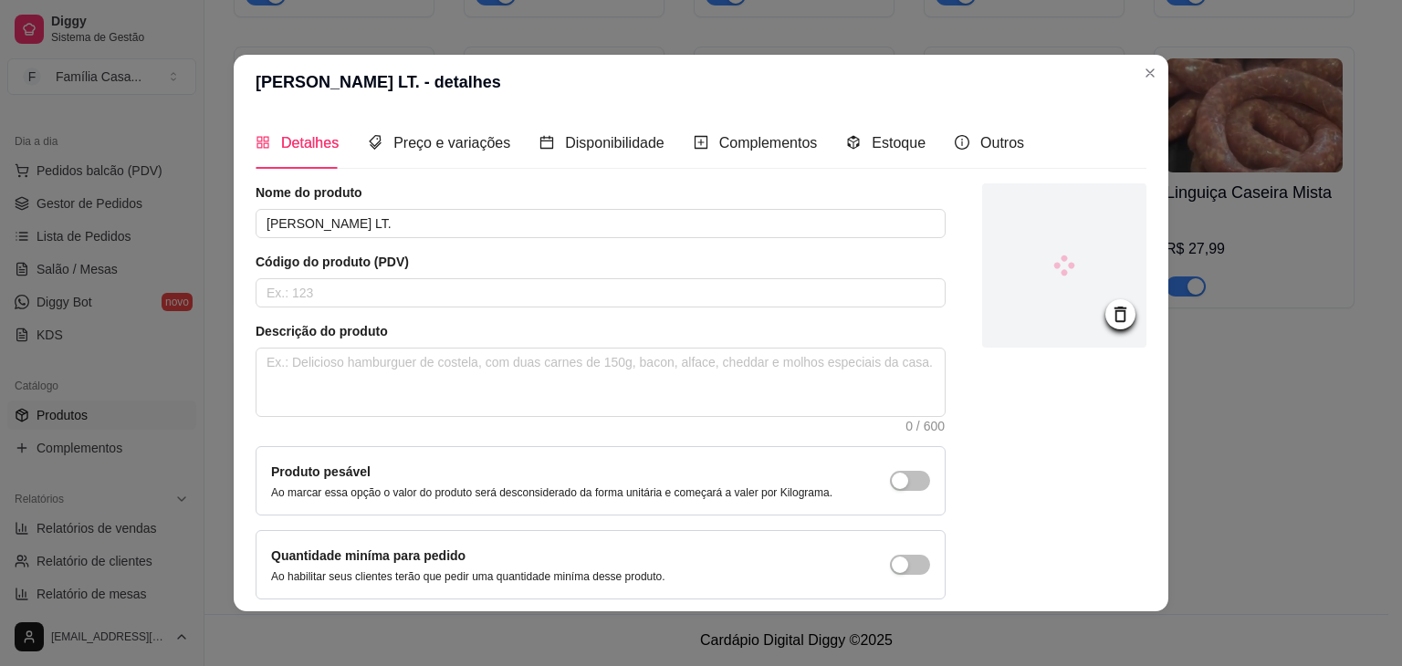
scroll to position [75, 0]
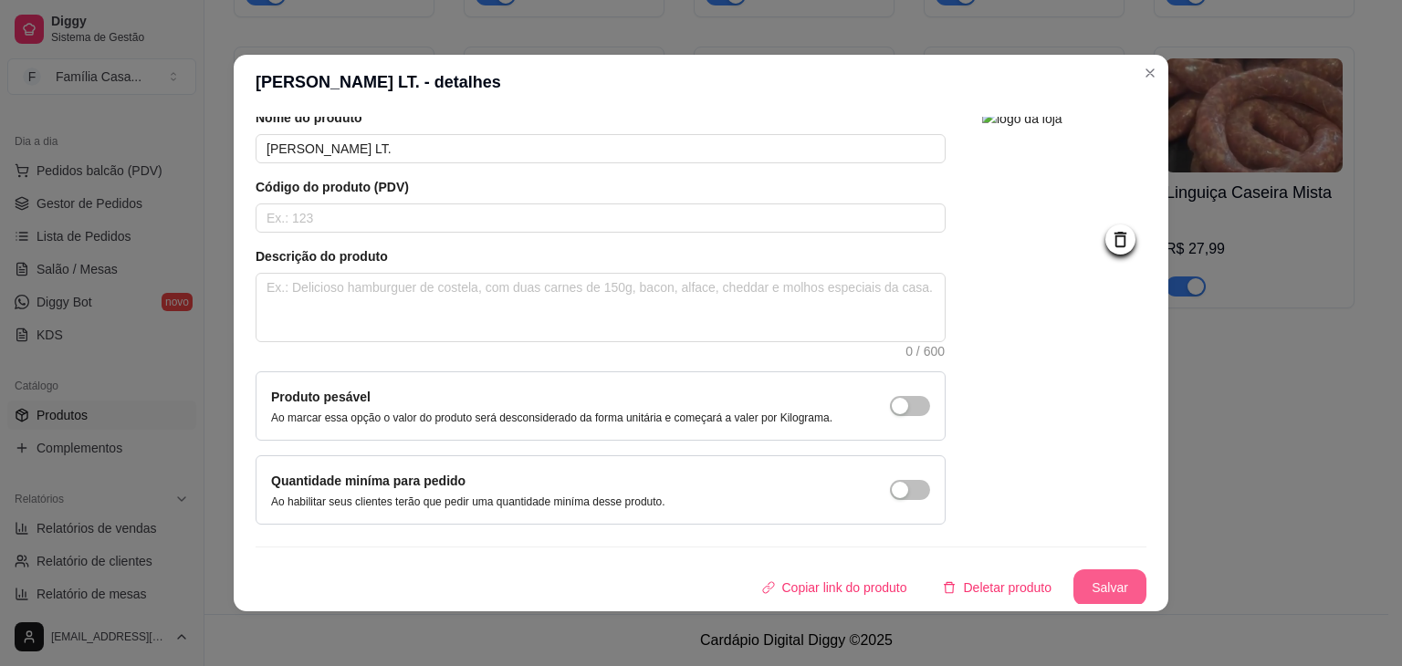
click at [1076, 577] on button "Salvar" at bounding box center [1109, 587] width 73 height 37
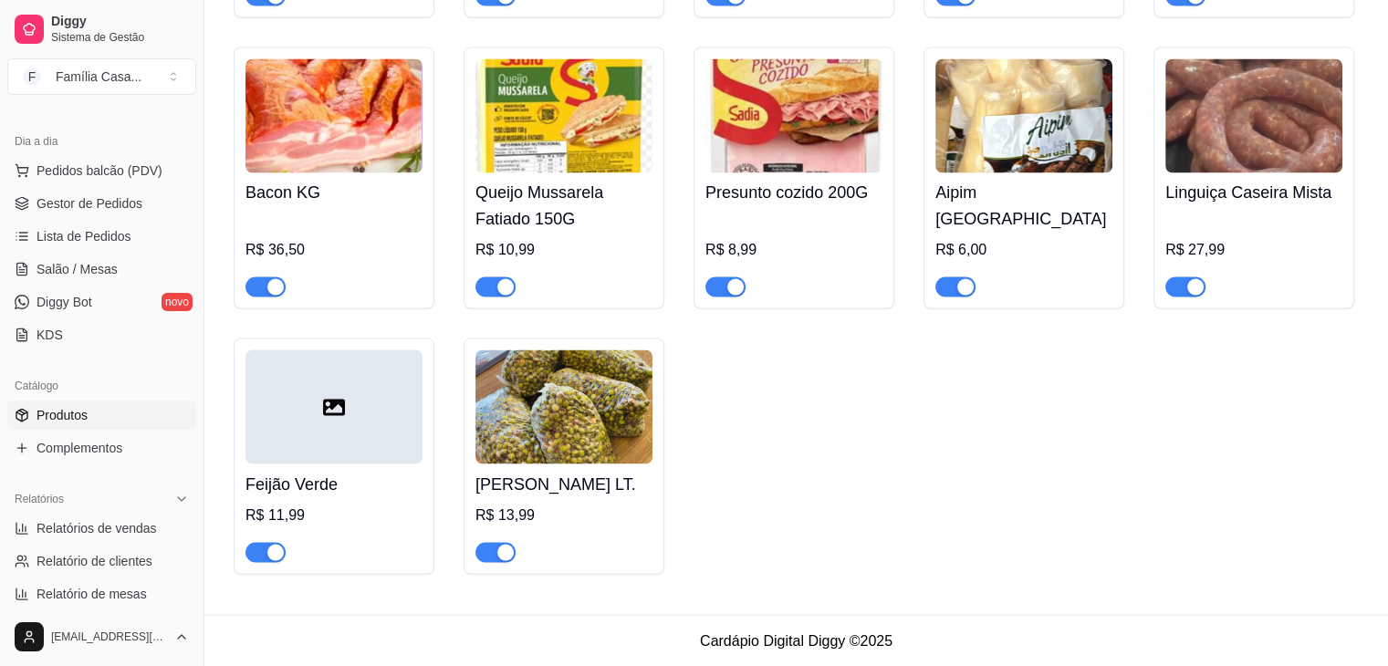
click at [378, 415] on div at bounding box center [333, 407] width 177 height 114
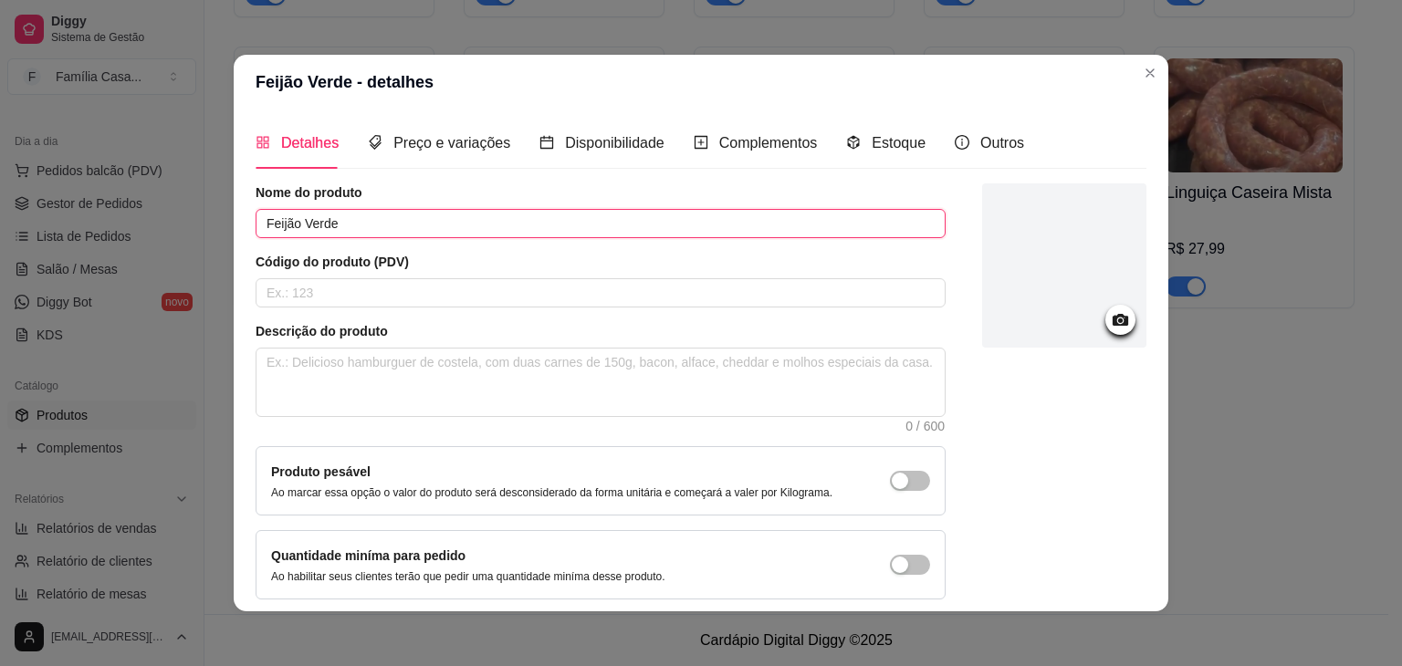
click at [371, 217] on input "Feijão Verde" at bounding box center [601, 223] width 690 height 29
type input "Feijão Verde LT."
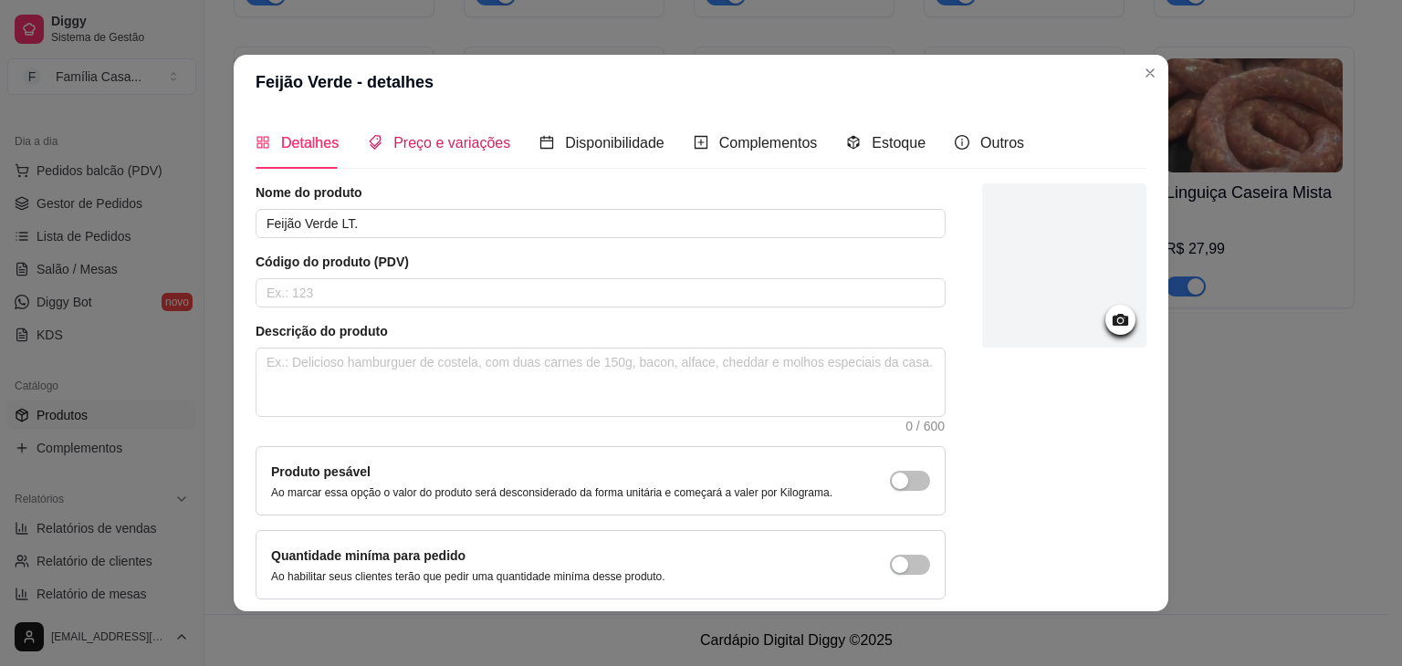
click at [451, 144] on span "Preço e variações" at bounding box center [451, 143] width 117 height 16
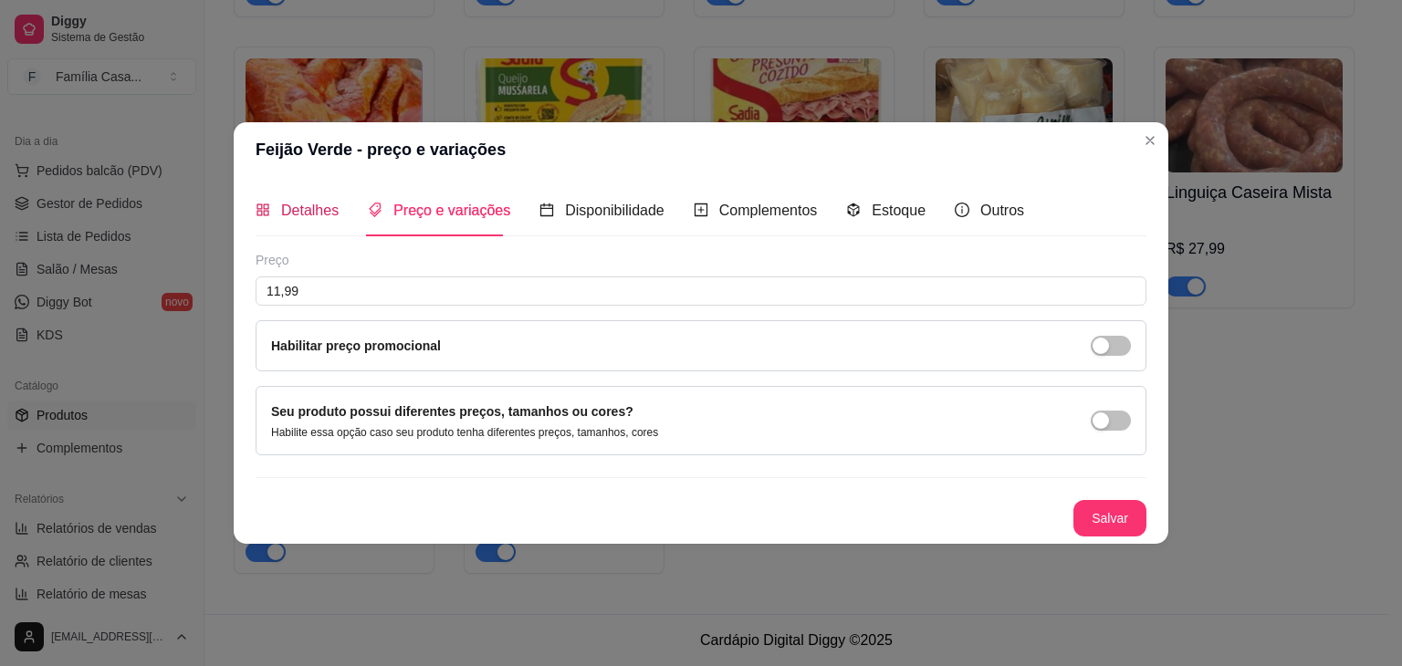
click at [305, 204] on span "Detalhes" at bounding box center [309, 211] width 57 height 16
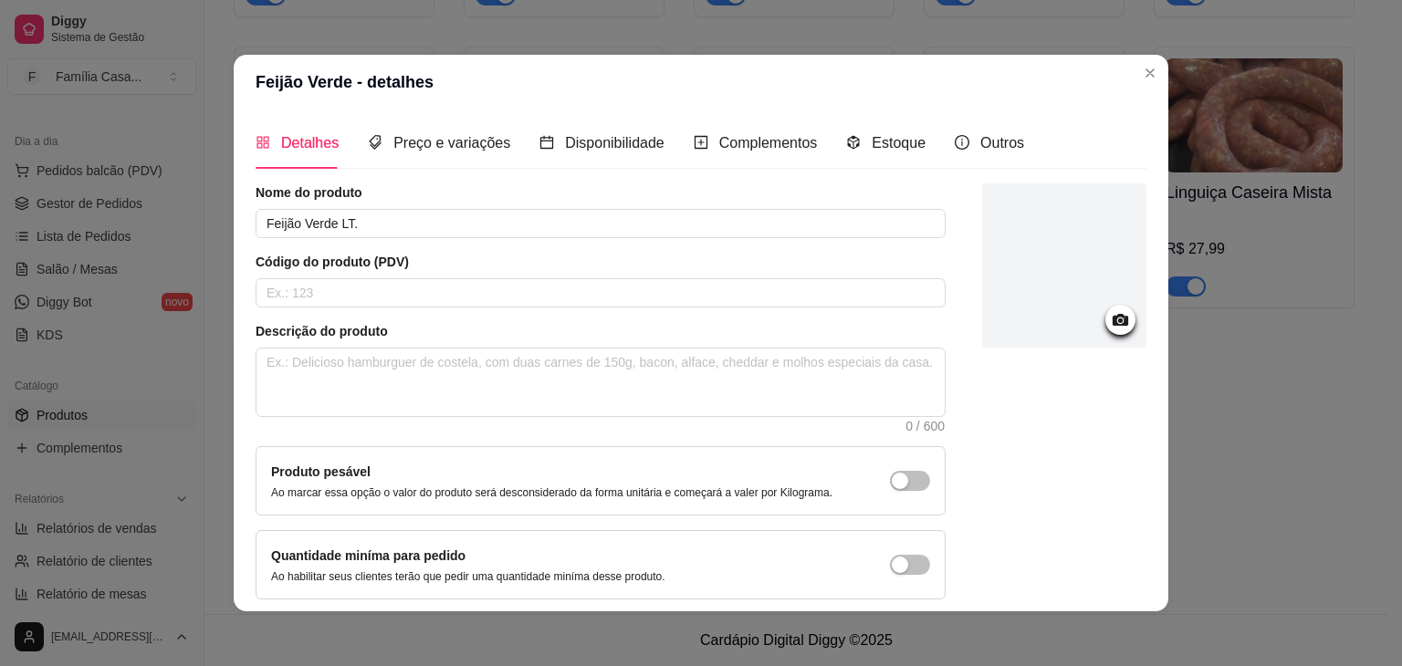
click at [1114, 320] on div at bounding box center [1064, 268] width 164 height 170
click at [1118, 322] on circle at bounding box center [1120, 321] width 5 height 5
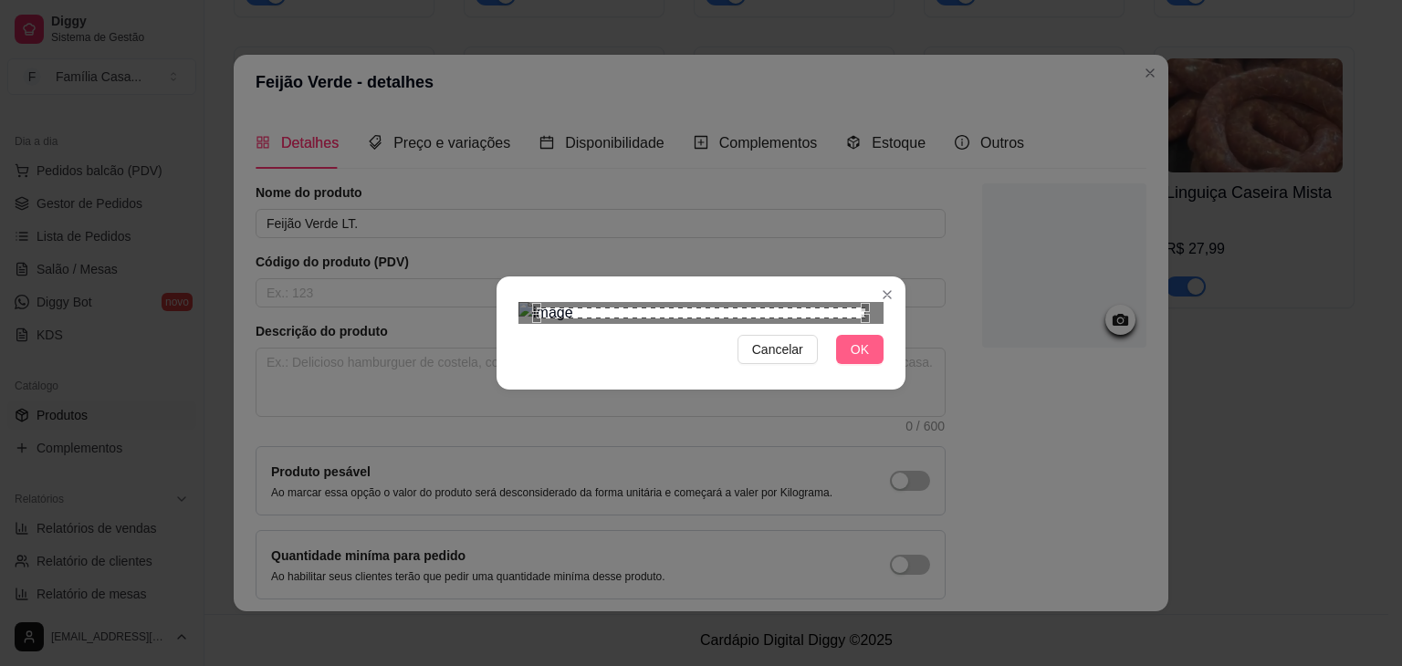
click at [851, 360] on span "OK" at bounding box center [860, 350] width 18 height 20
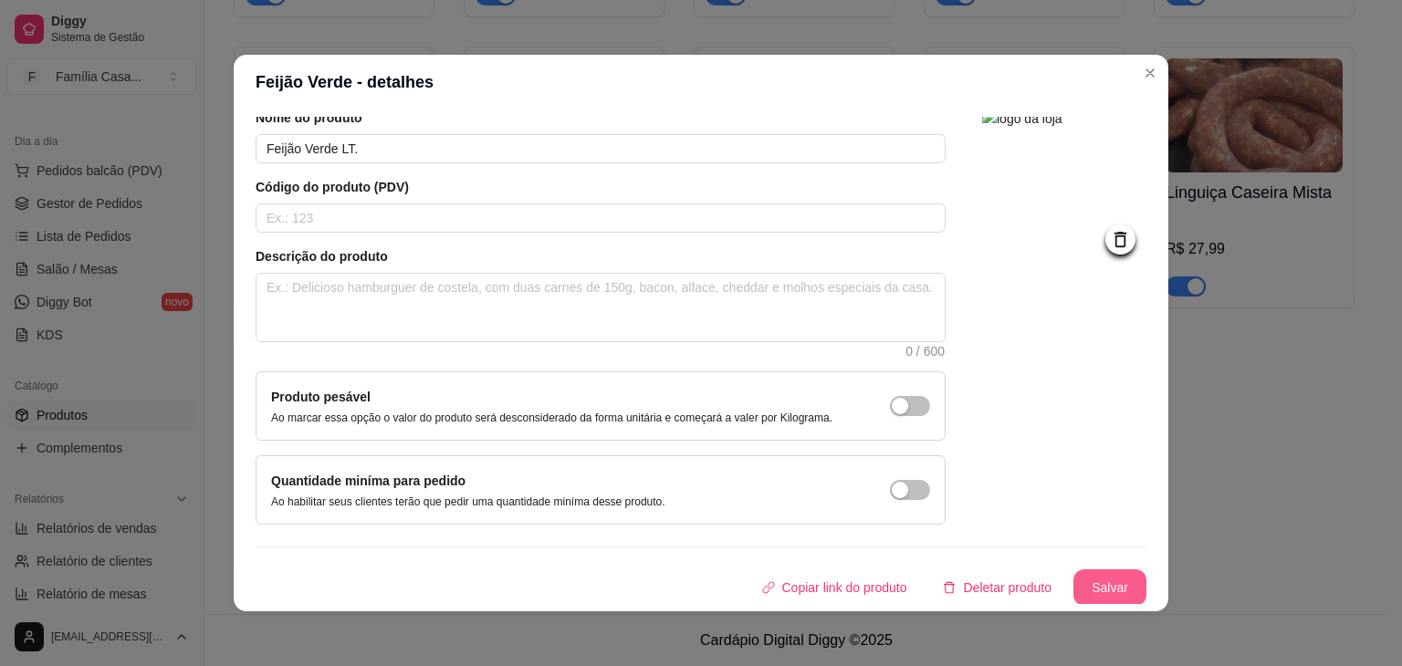
click at [1091, 592] on button "Salvar" at bounding box center [1109, 587] width 73 height 37
click at [1086, 581] on button "Salvar" at bounding box center [1109, 588] width 71 height 36
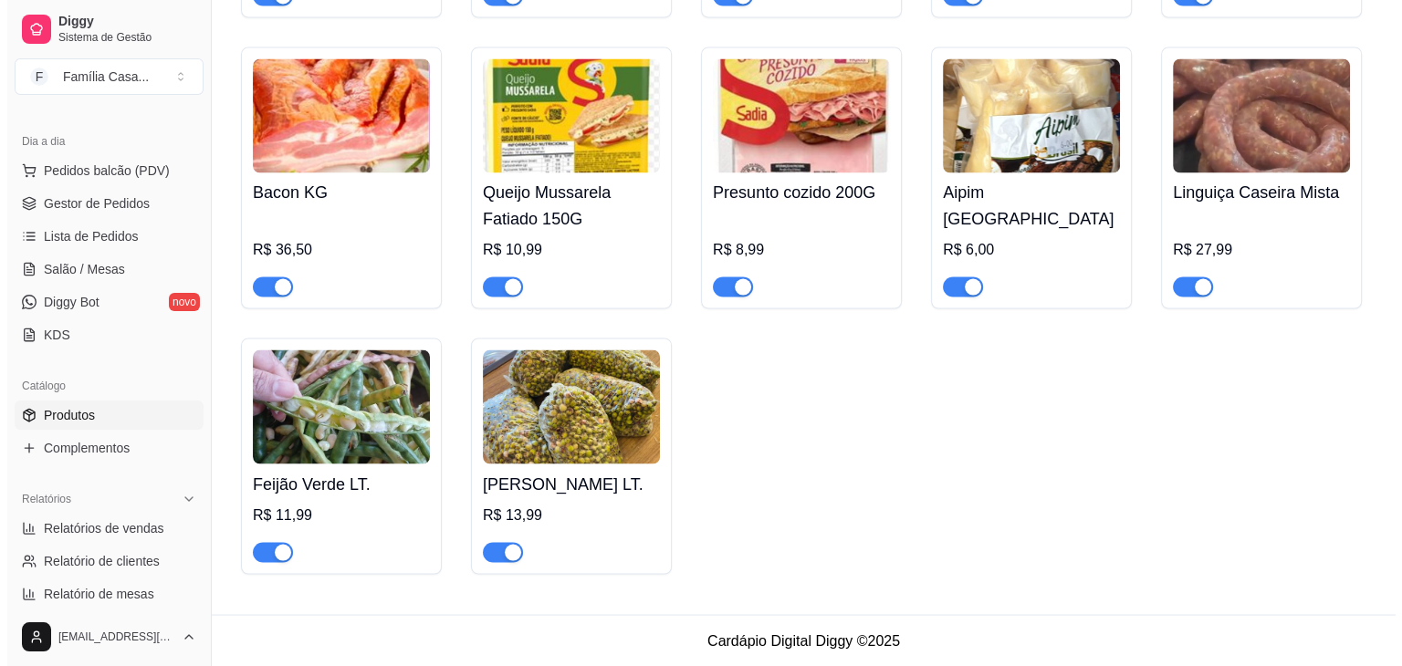
scroll to position [10122, 0]
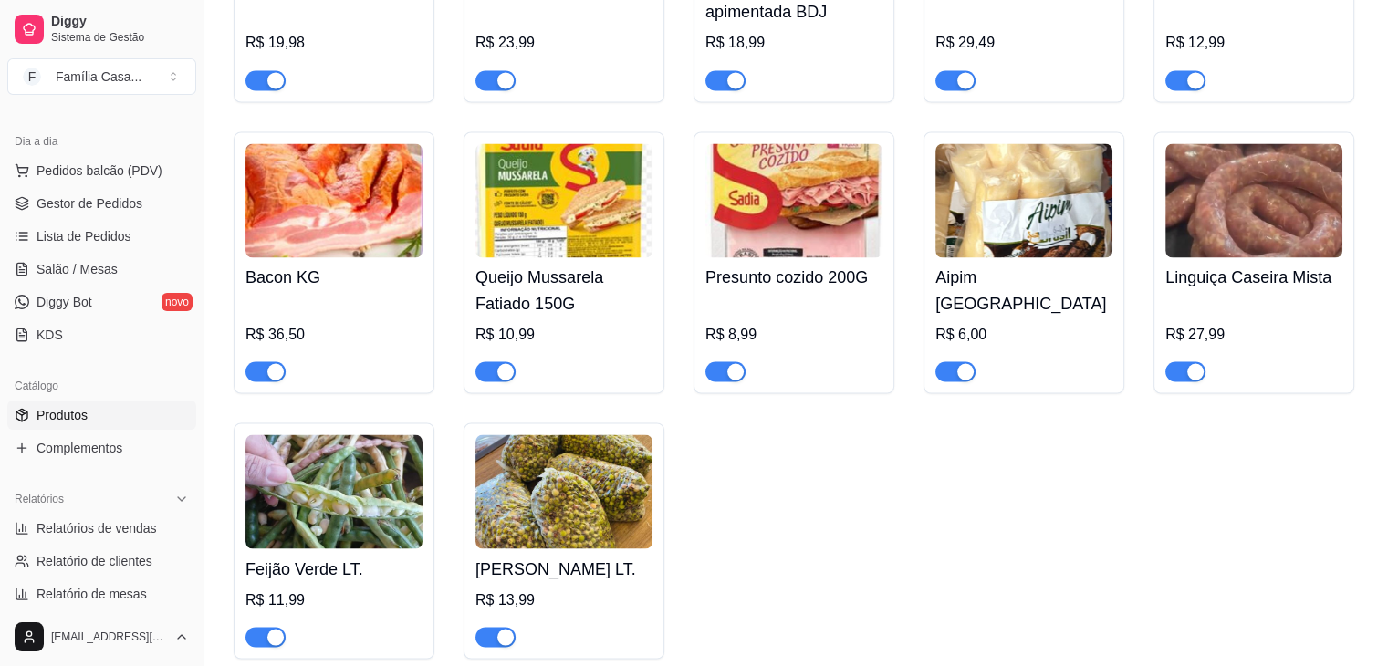
click at [332, 195] on img at bounding box center [333, 200] width 177 height 114
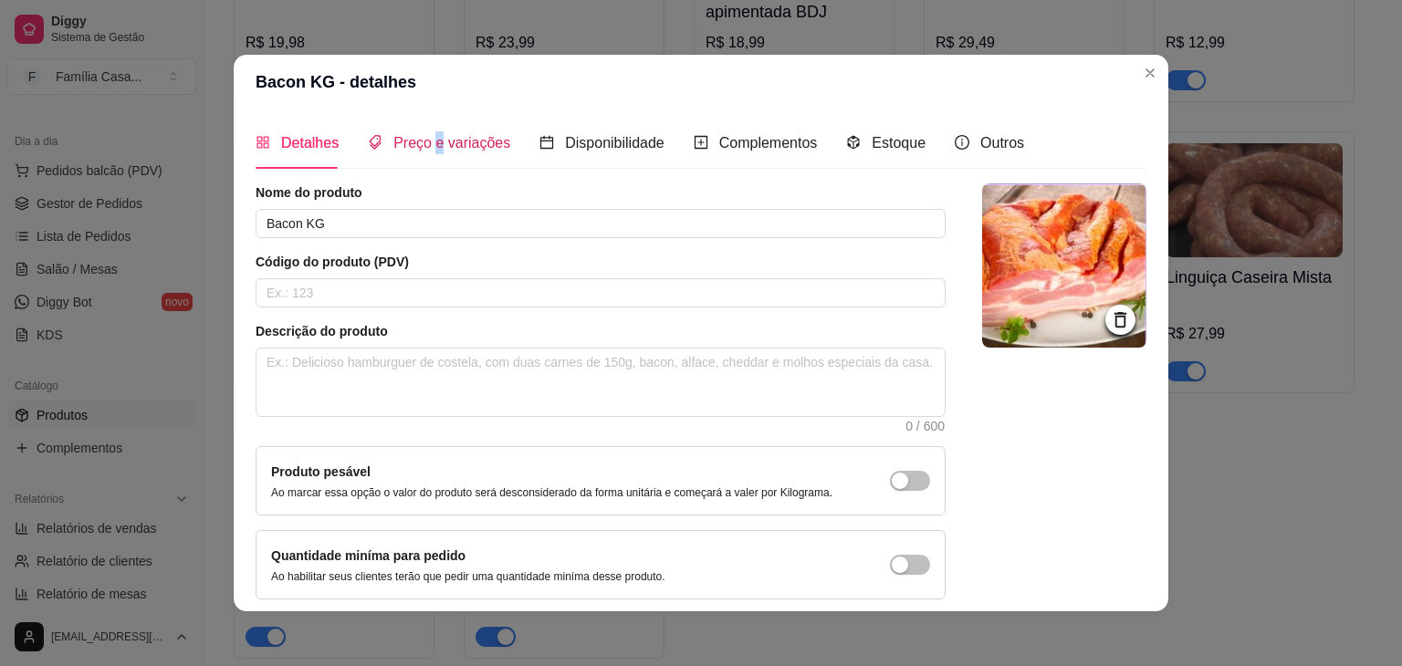
click at [432, 135] on span "Preço e variações" at bounding box center [451, 143] width 117 height 16
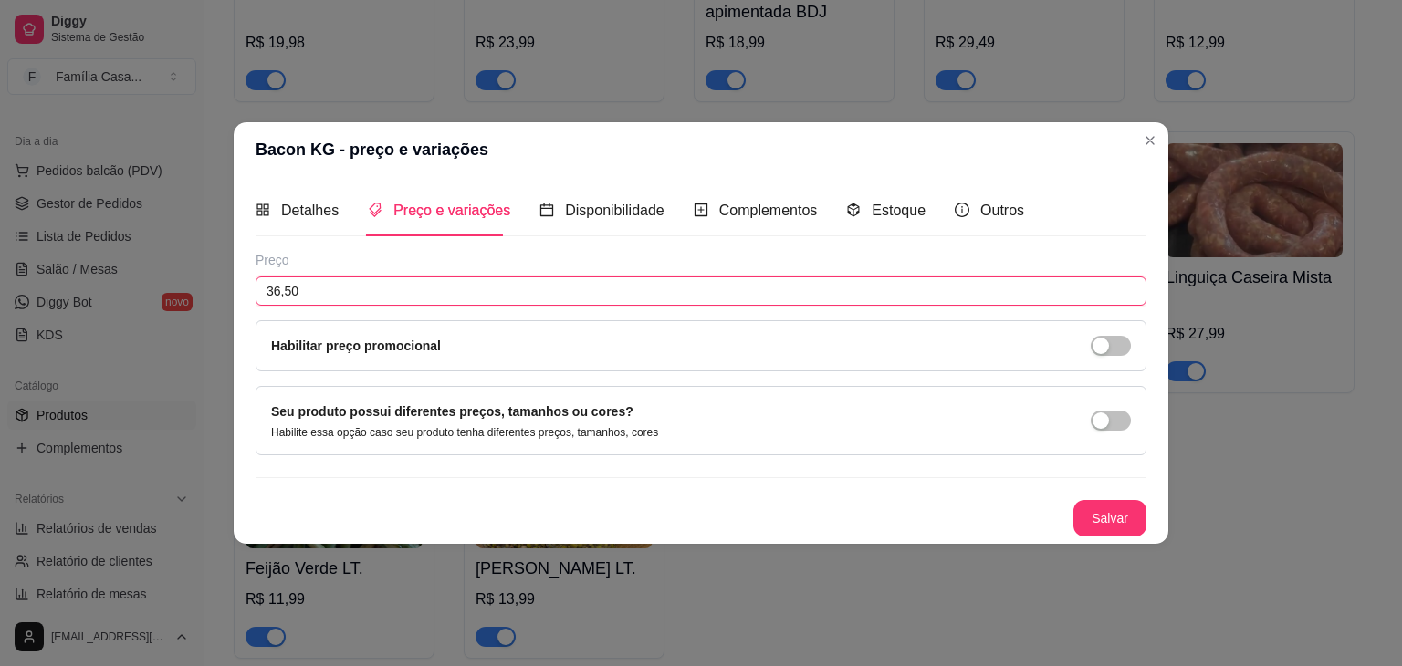
drag, startPoint x: 316, startPoint y: 293, endPoint x: 215, endPoint y: 314, distance: 102.6
click at [215, 315] on div "Bacon KG - preço e variações Detalhes Preço e variações Disponibilidade Complem…" at bounding box center [701, 333] width 1402 height 666
type input "47,15"
click at [1115, 517] on button "Salvar" at bounding box center [1109, 519] width 71 height 36
click at [1117, 516] on button "Salvar" at bounding box center [1109, 519] width 71 height 36
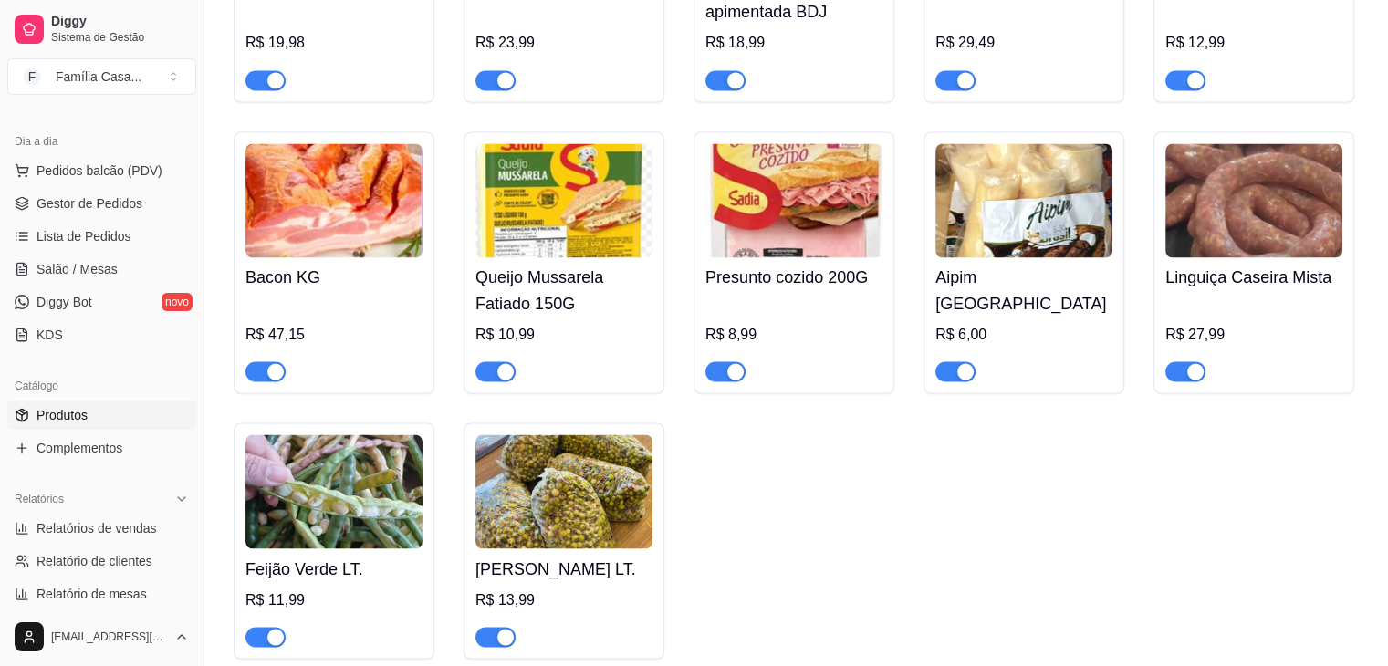
click at [354, 326] on div "R$ 47,15" at bounding box center [333, 334] width 177 height 22
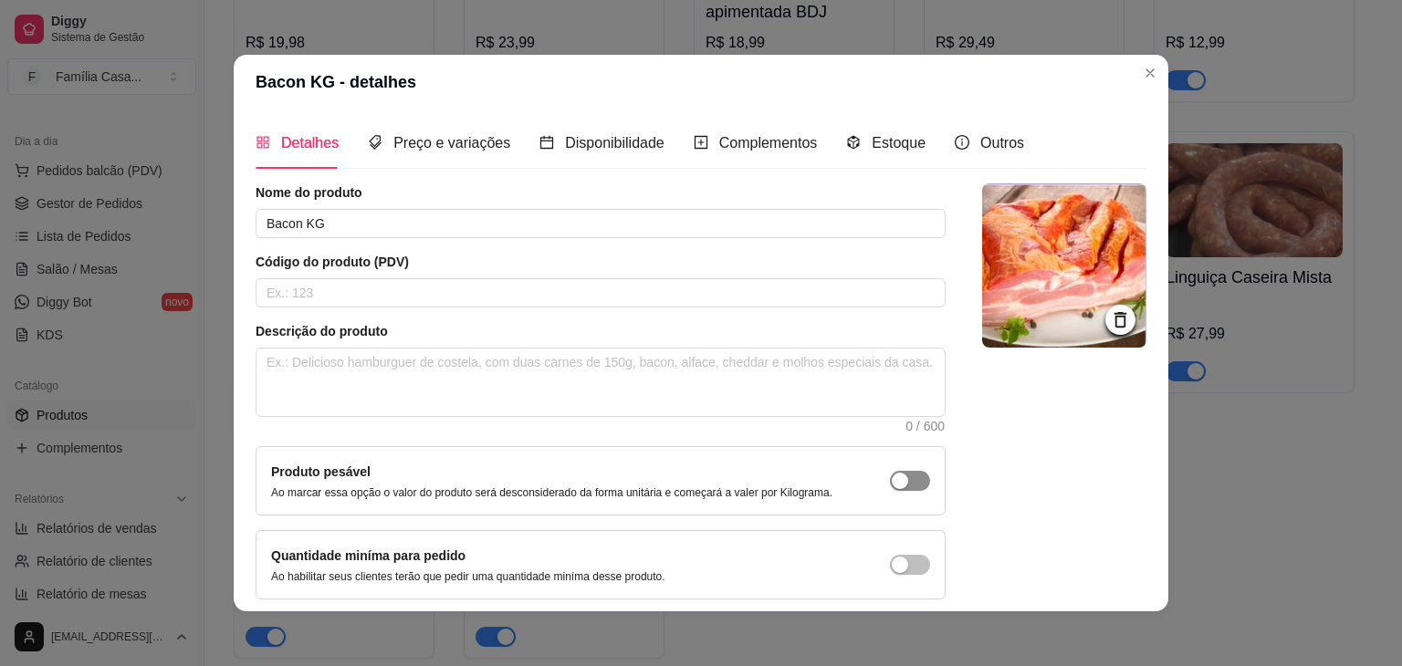
click at [892, 475] on div "button" at bounding box center [900, 481] width 16 height 16
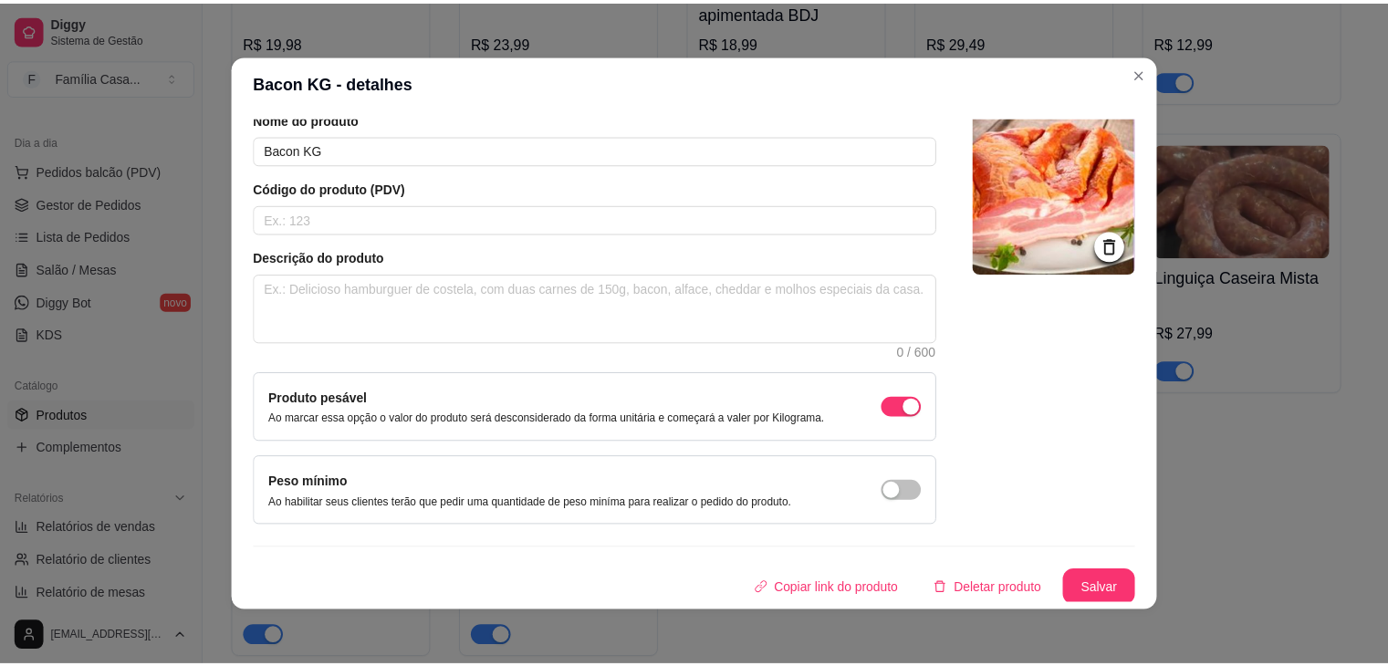
scroll to position [75, 0]
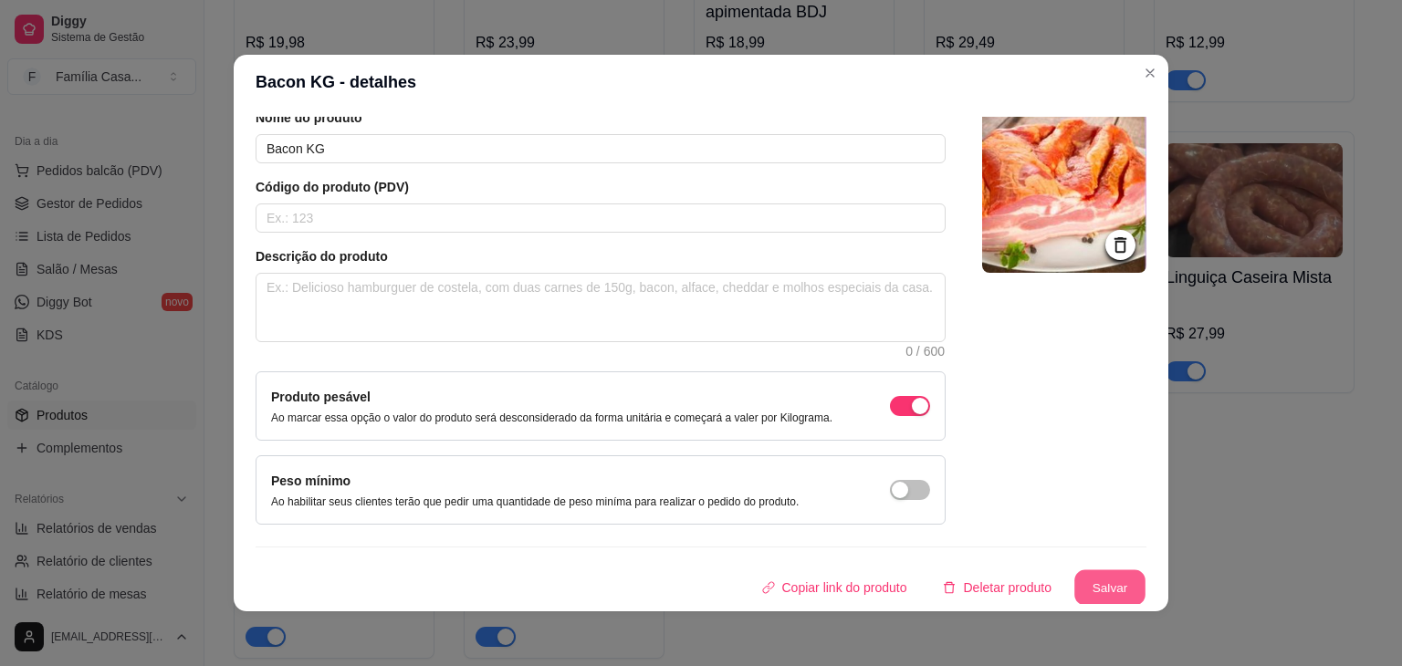
click at [1092, 583] on button "Salvar" at bounding box center [1109, 588] width 71 height 36
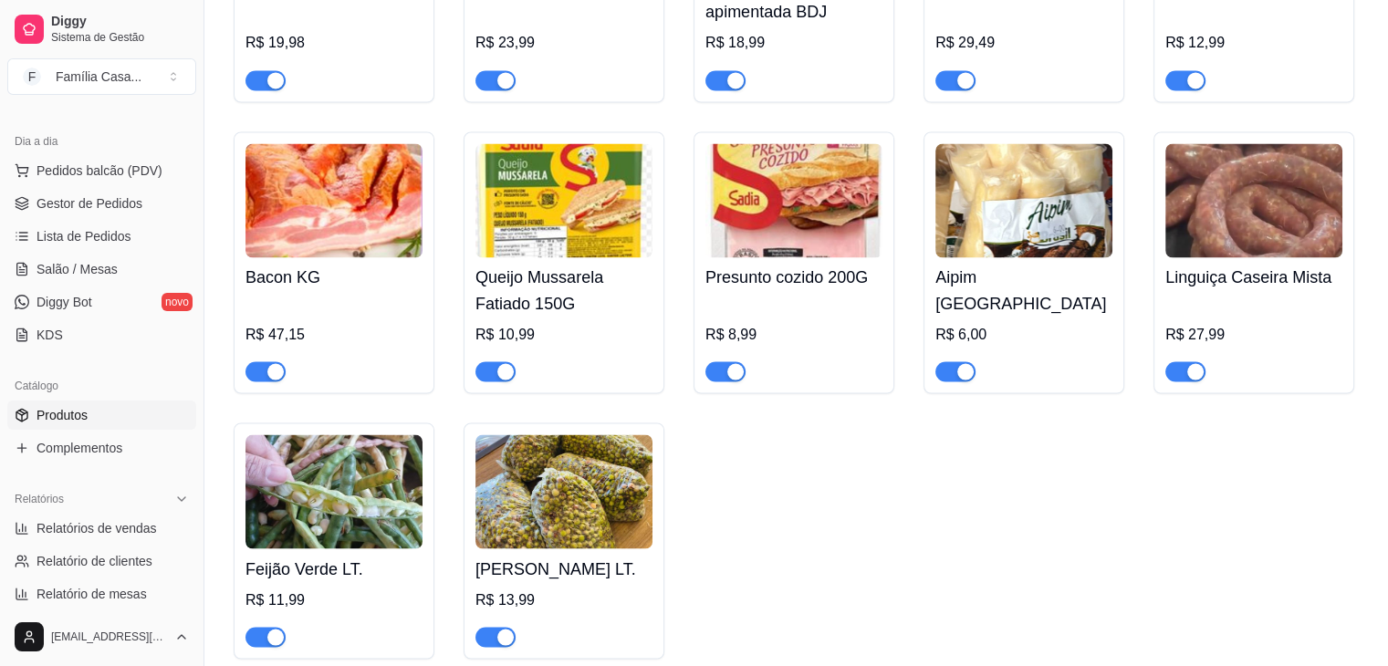
click at [532, 251] on img at bounding box center [563, 200] width 177 height 114
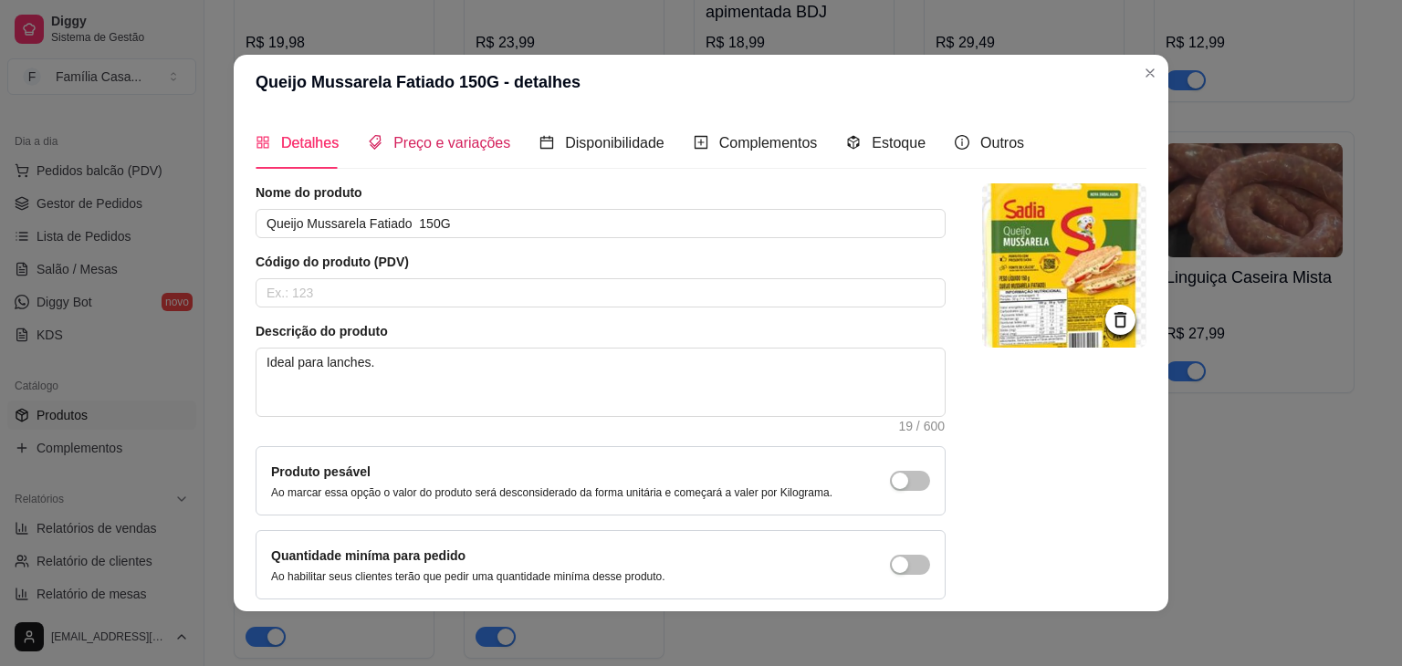
click at [429, 140] on span "Preço e variações" at bounding box center [451, 143] width 117 height 16
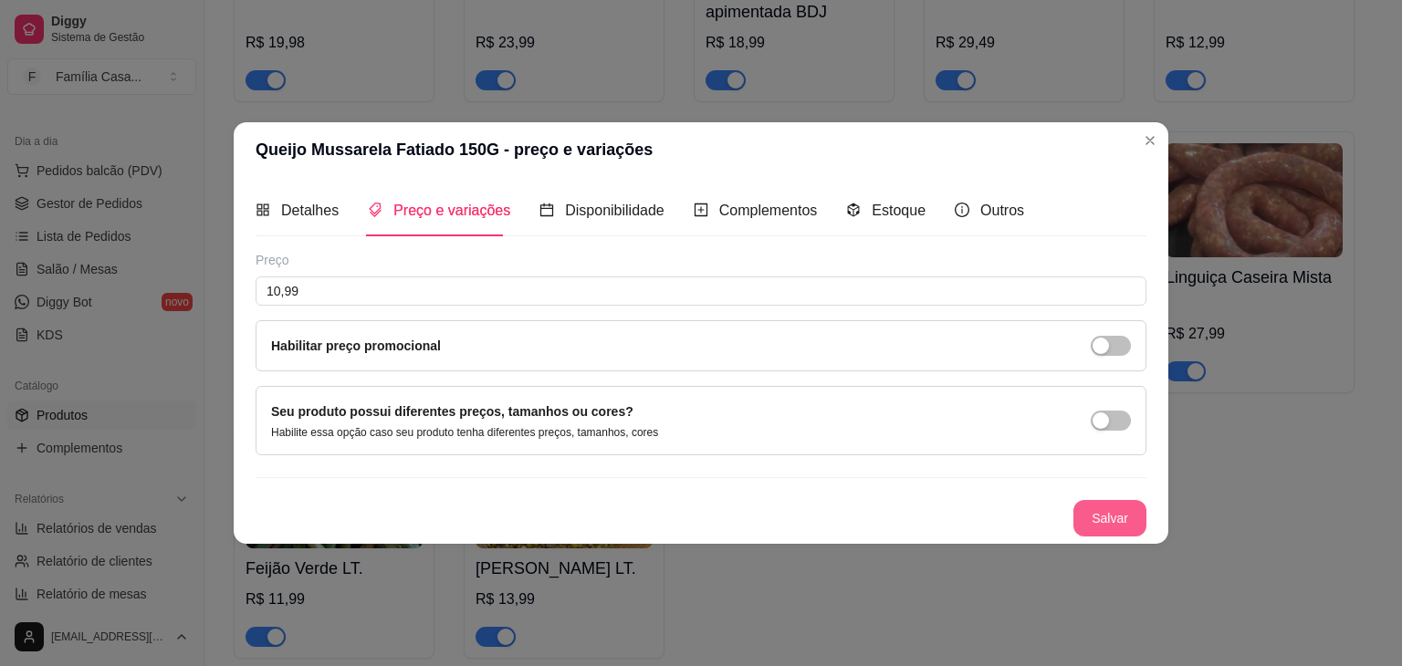
click at [1105, 516] on button "Salvar" at bounding box center [1109, 518] width 73 height 37
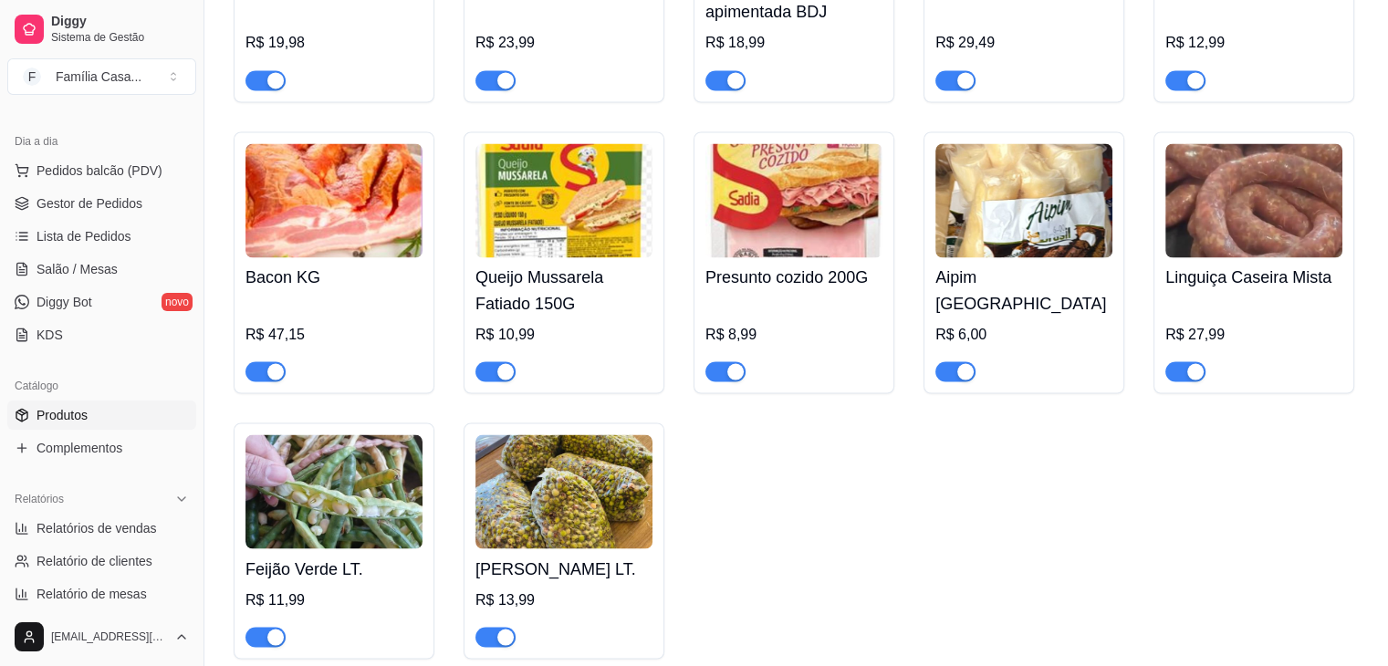
click at [830, 209] on img at bounding box center [793, 200] width 177 height 114
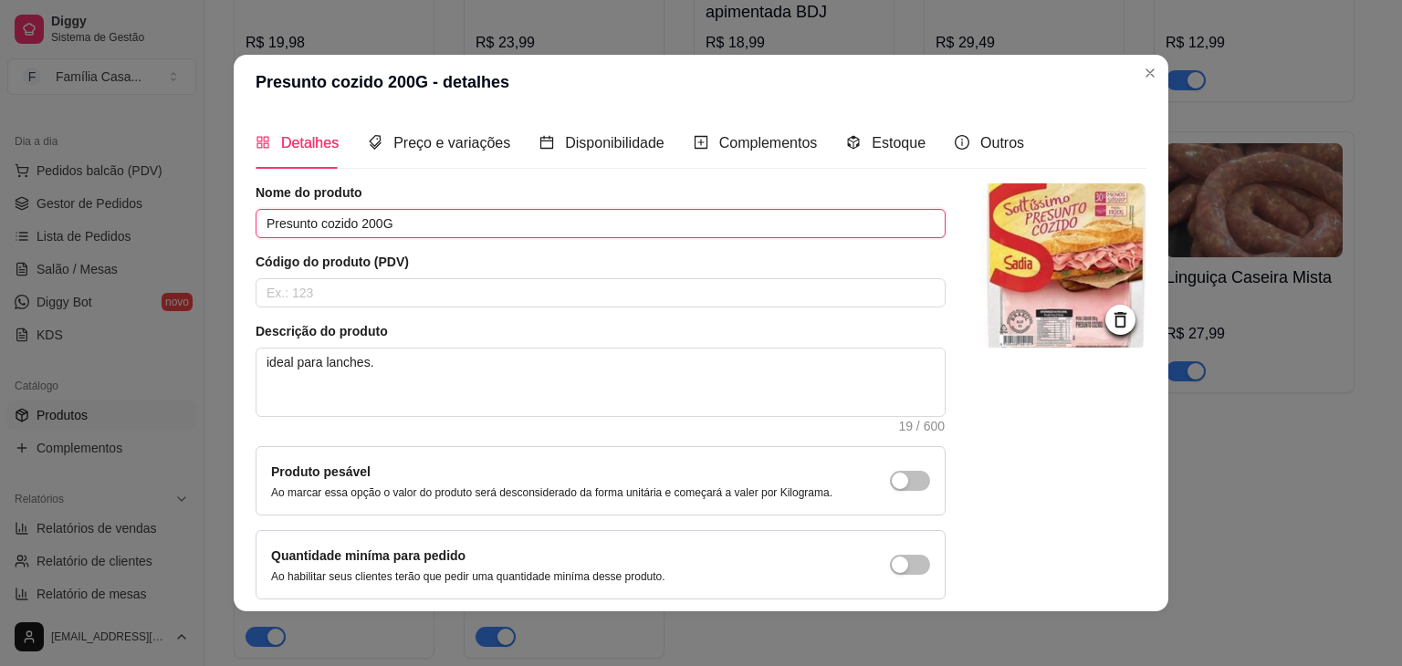
click at [413, 227] on input "Presunto cozido 200G" at bounding box center [601, 223] width 690 height 29
click at [353, 224] on input "Presunto cozido 200G SADIA OU PERDIGÃO" at bounding box center [601, 223] width 690 height 29
type input "Presunto cozido 150/200G SADIA OU PERDIGÃO"
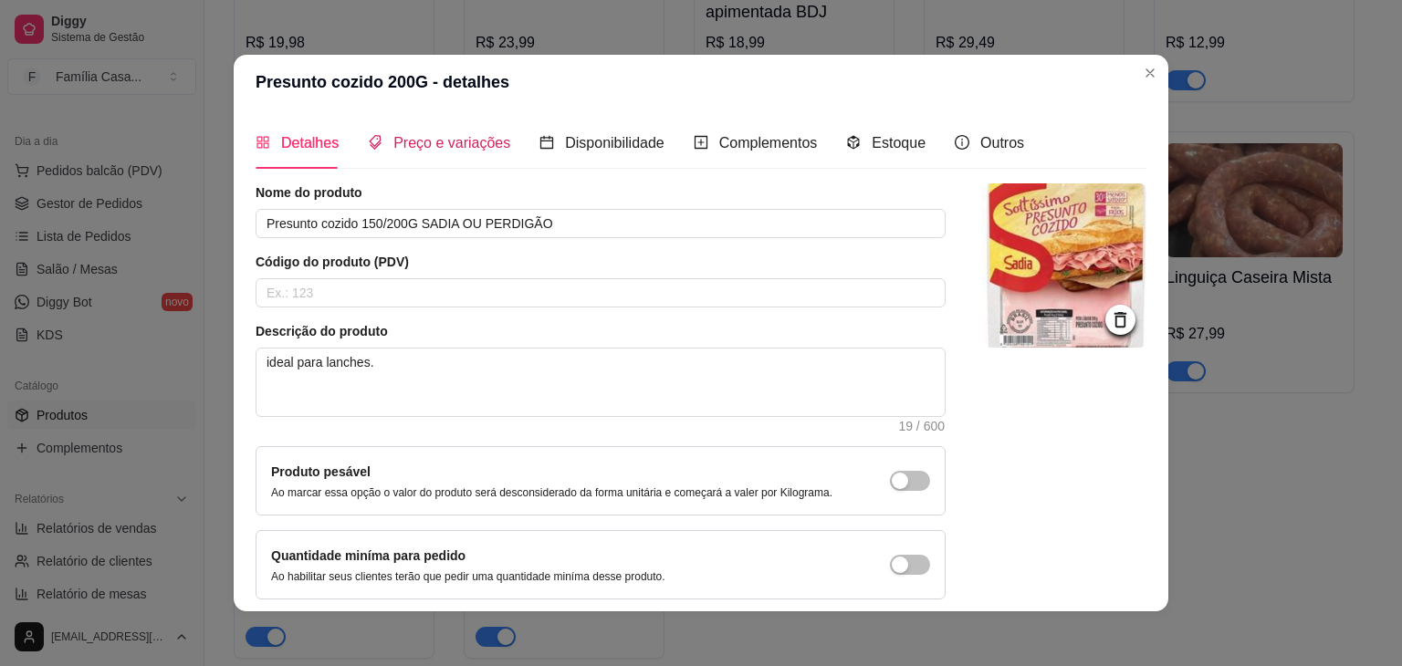
click at [458, 136] on span "Preço e variações" at bounding box center [451, 143] width 117 height 16
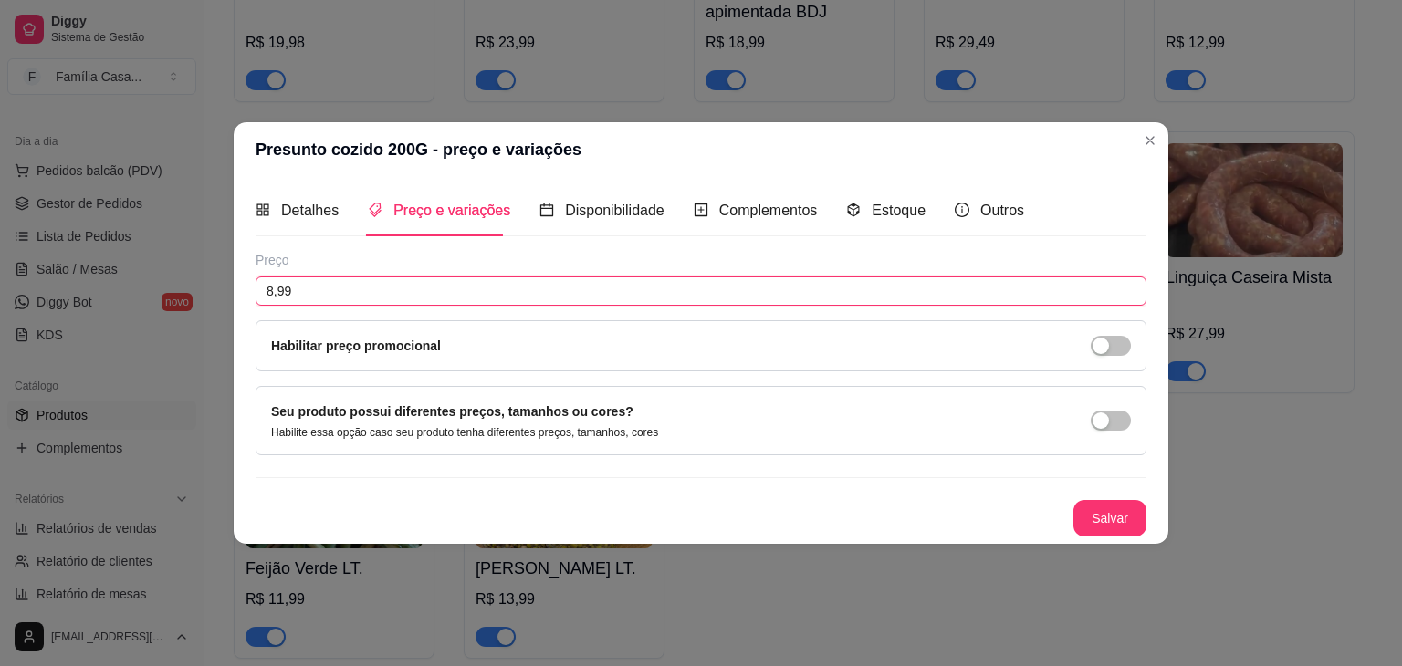
click at [324, 294] on input "8,99" at bounding box center [701, 291] width 891 height 29
type input "9,99"
click at [1113, 512] on button "Salvar" at bounding box center [1109, 519] width 71 height 36
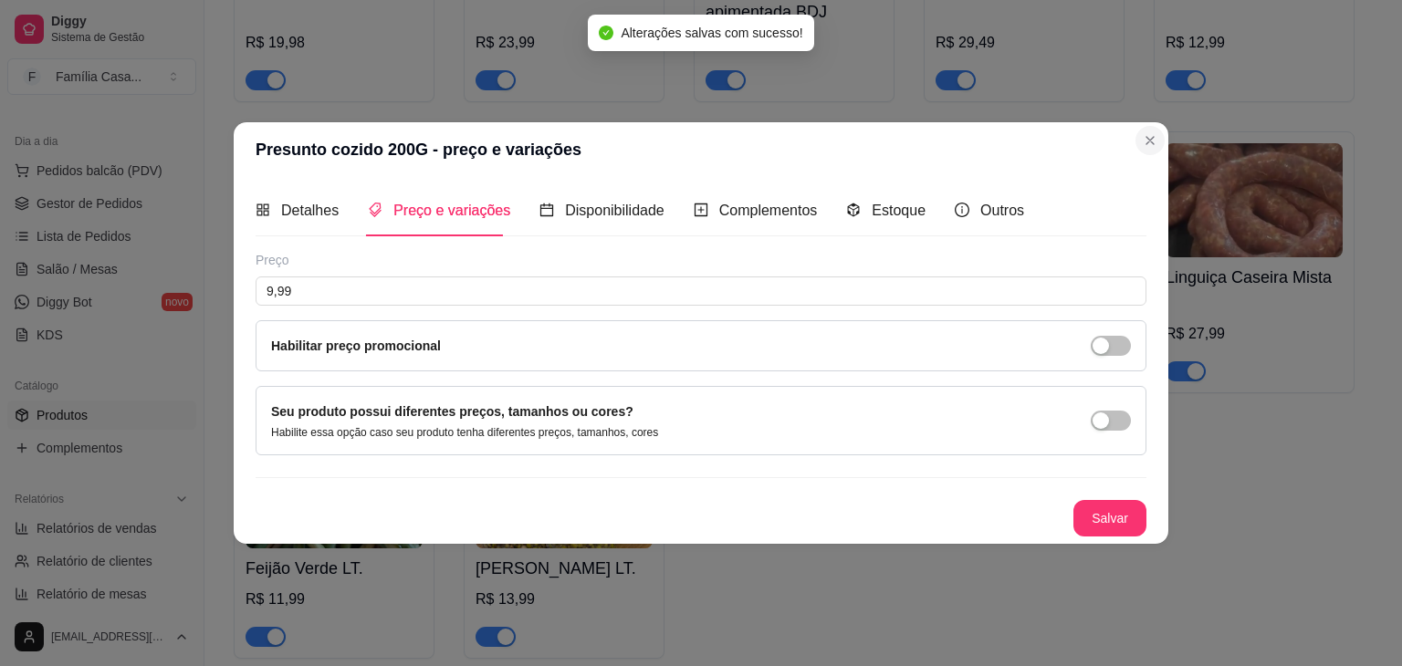
click at [1145, 145] on div "Linguiça de Frango kg R$ 19,98 Linguiça Mista kg R$ 23,99 Linguiça fininha apim…" at bounding box center [796, 249] width 1125 height 819
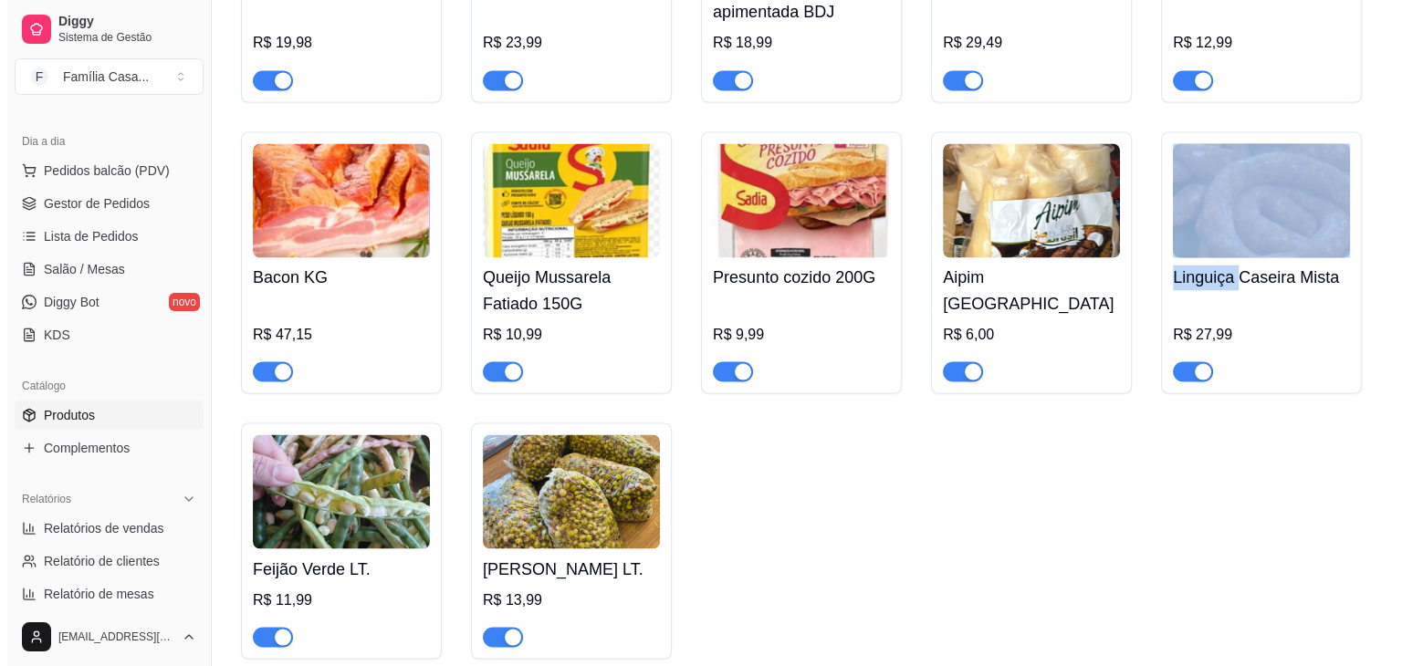
scroll to position [10213, 0]
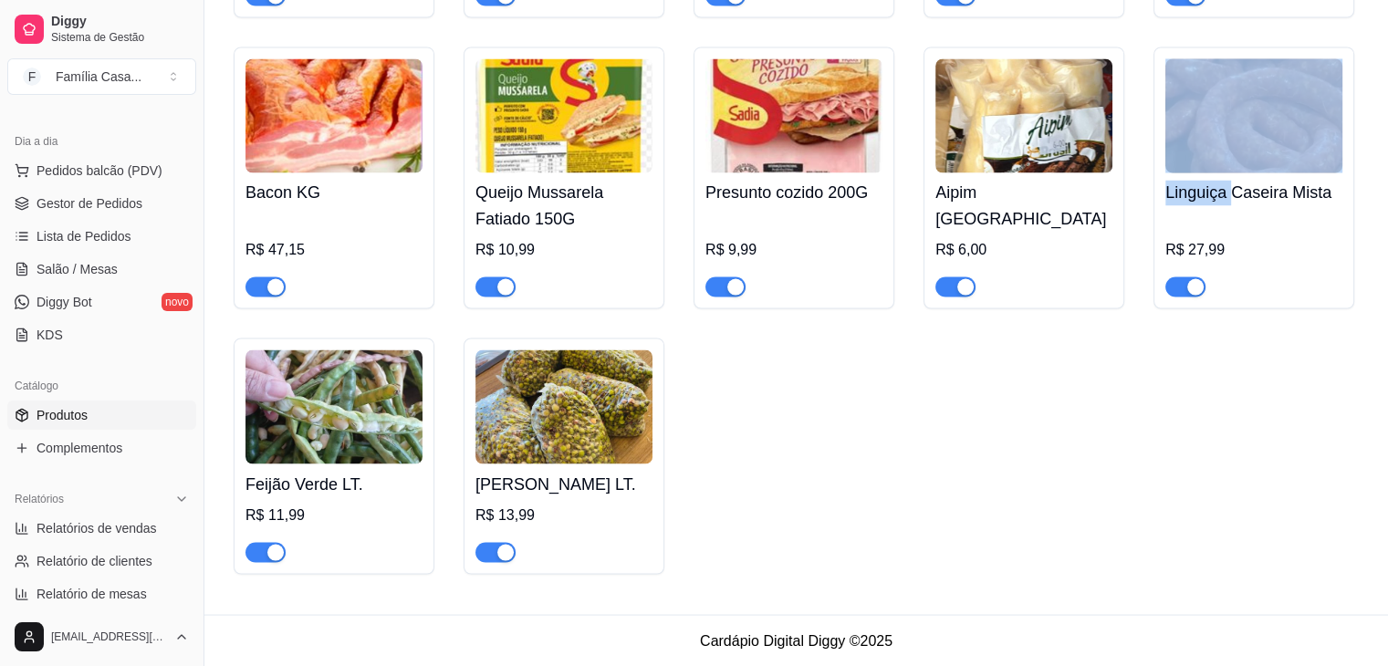
click at [821, 122] on img at bounding box center [793, 115] width 177 height 114
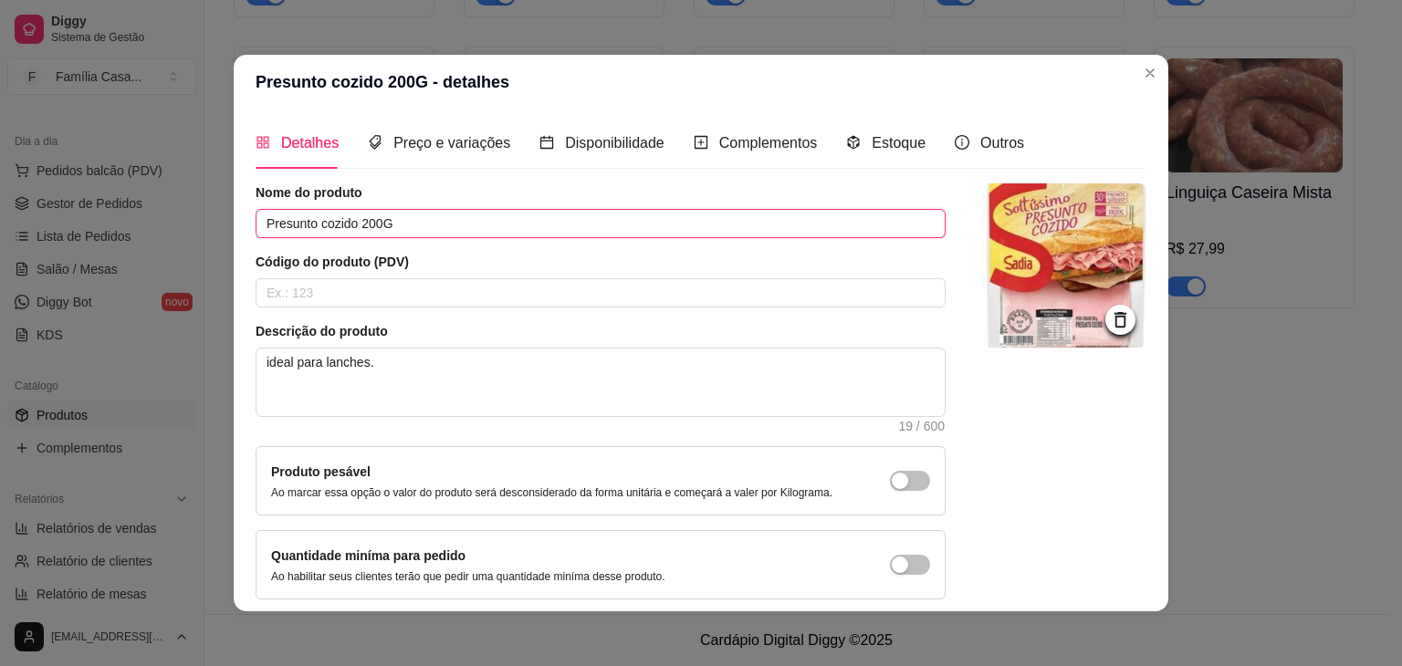
click at [354, 225] on input "Presunto cozido 200G" at bounding box center [601, 223] width 690 height 29
click at [420, 227] on input "Presunto cozido 150/200G" at bounding box center [601, 223] width 690 height 29
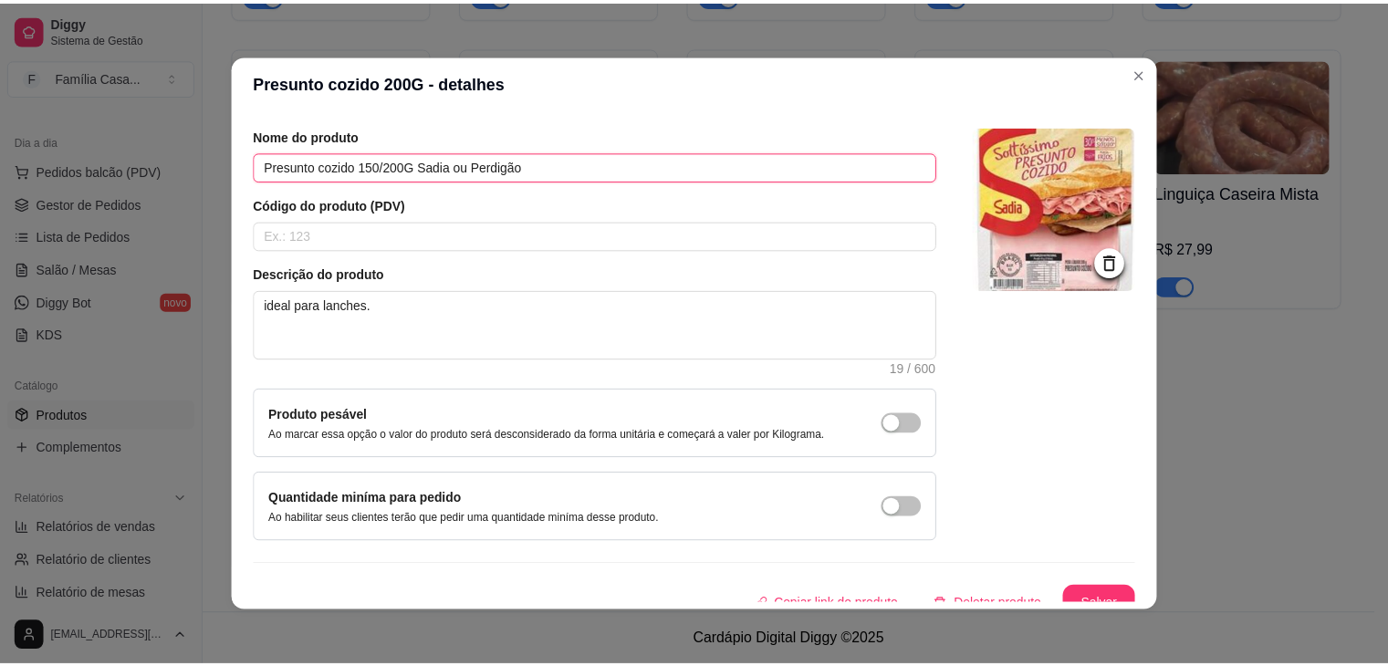
scroll to position [75, 0]
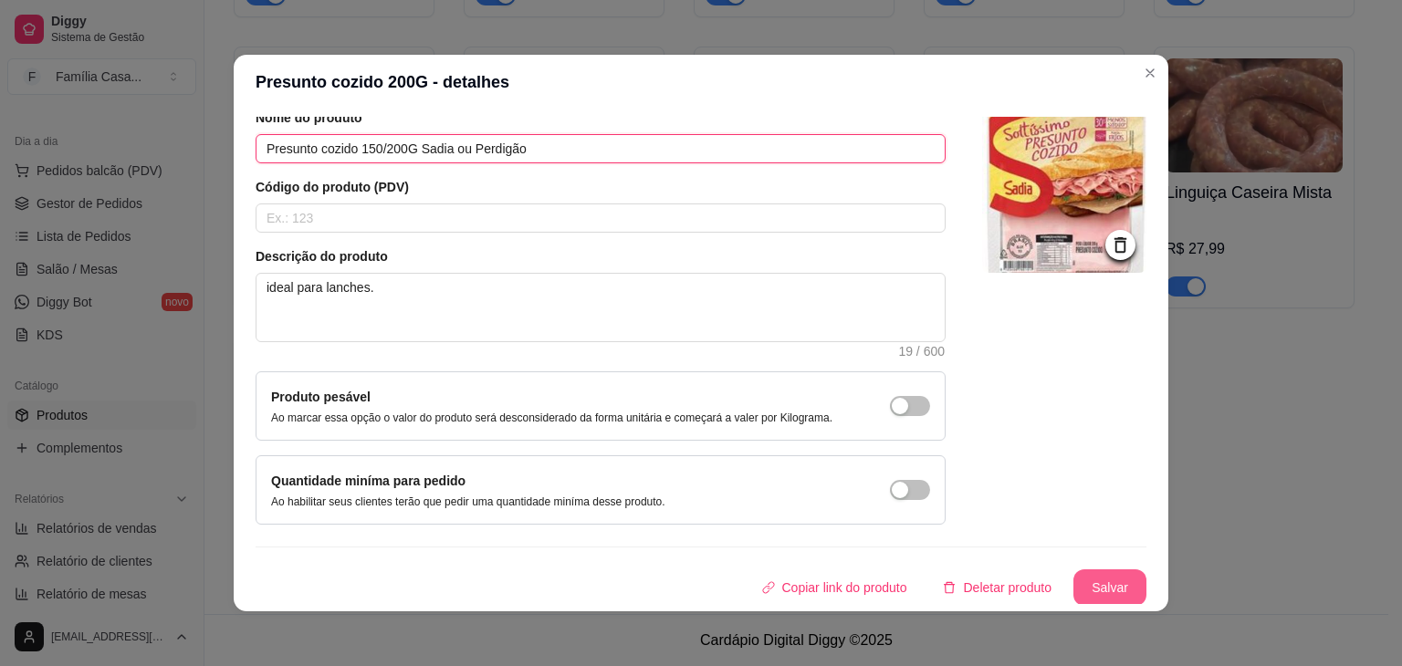
type input "Presunto cozido 150/200G Sadia ou Perdigão"
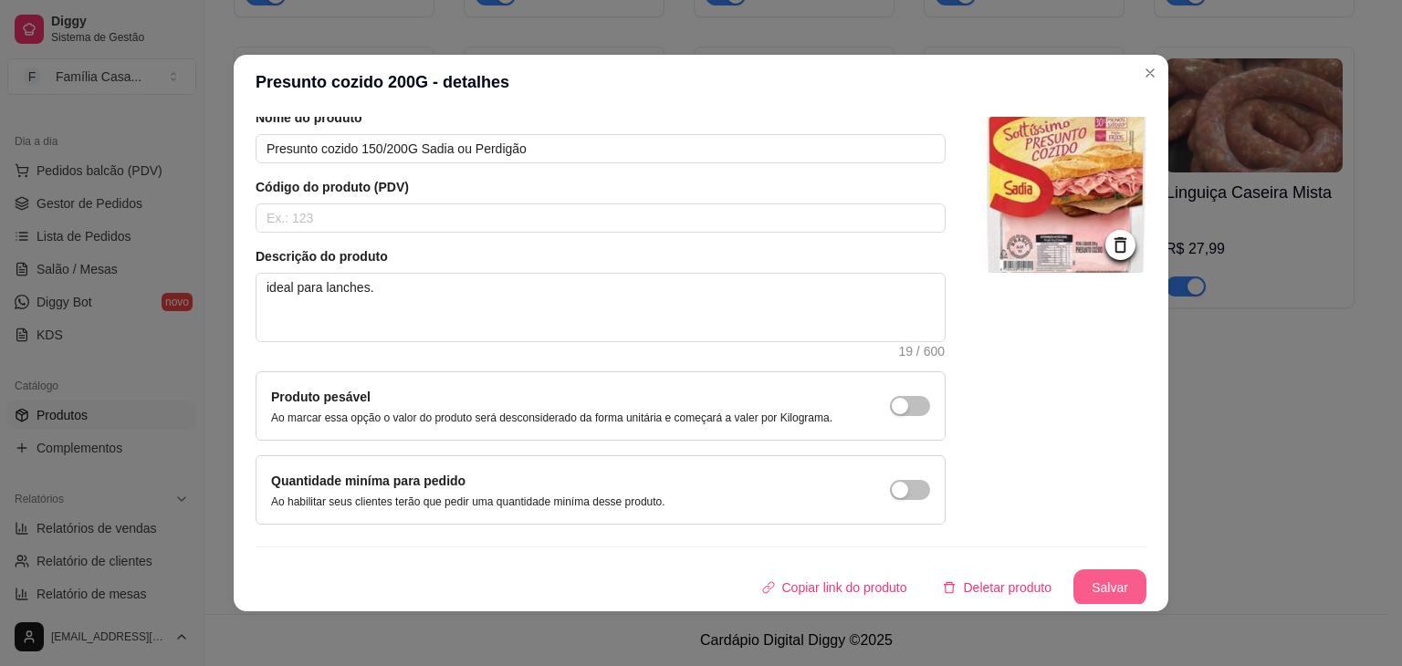
click at [1095, 578] on button "Salvar" at bounding box center [1109, 587] width 73 height 37
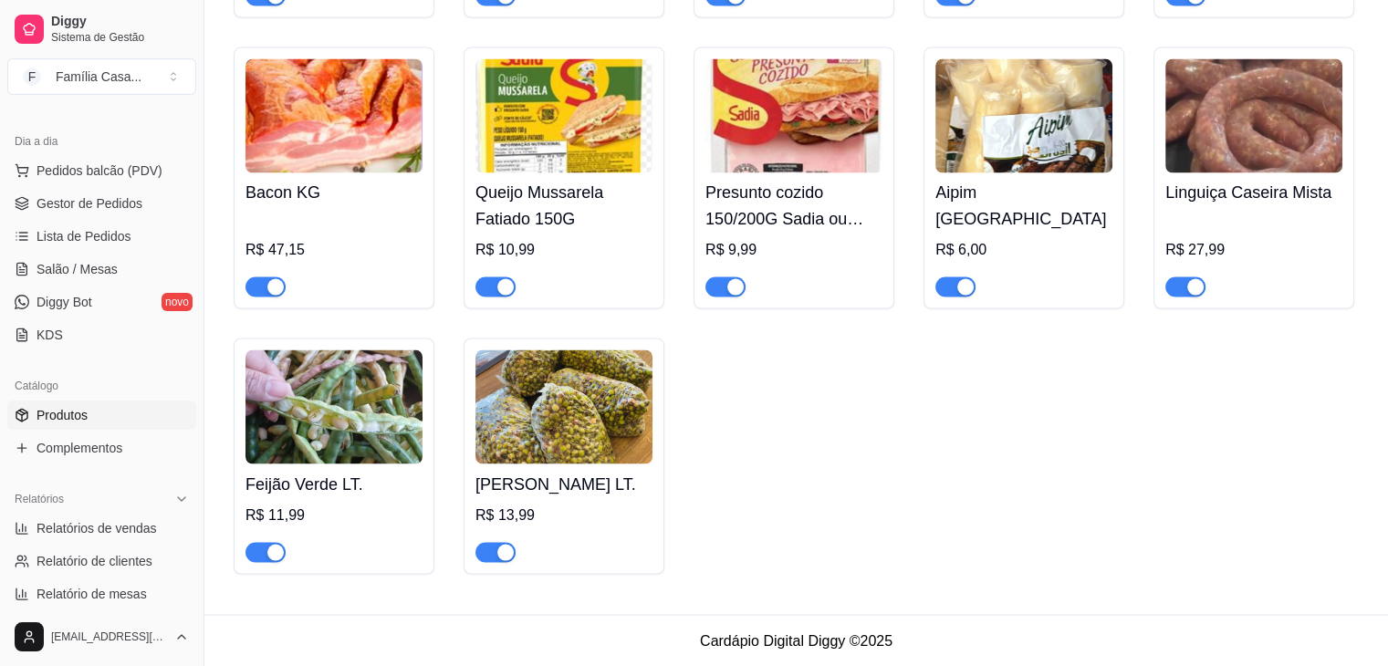
click at [1245, 147] on img at bounding box center [1253, 115] width 177 height 114
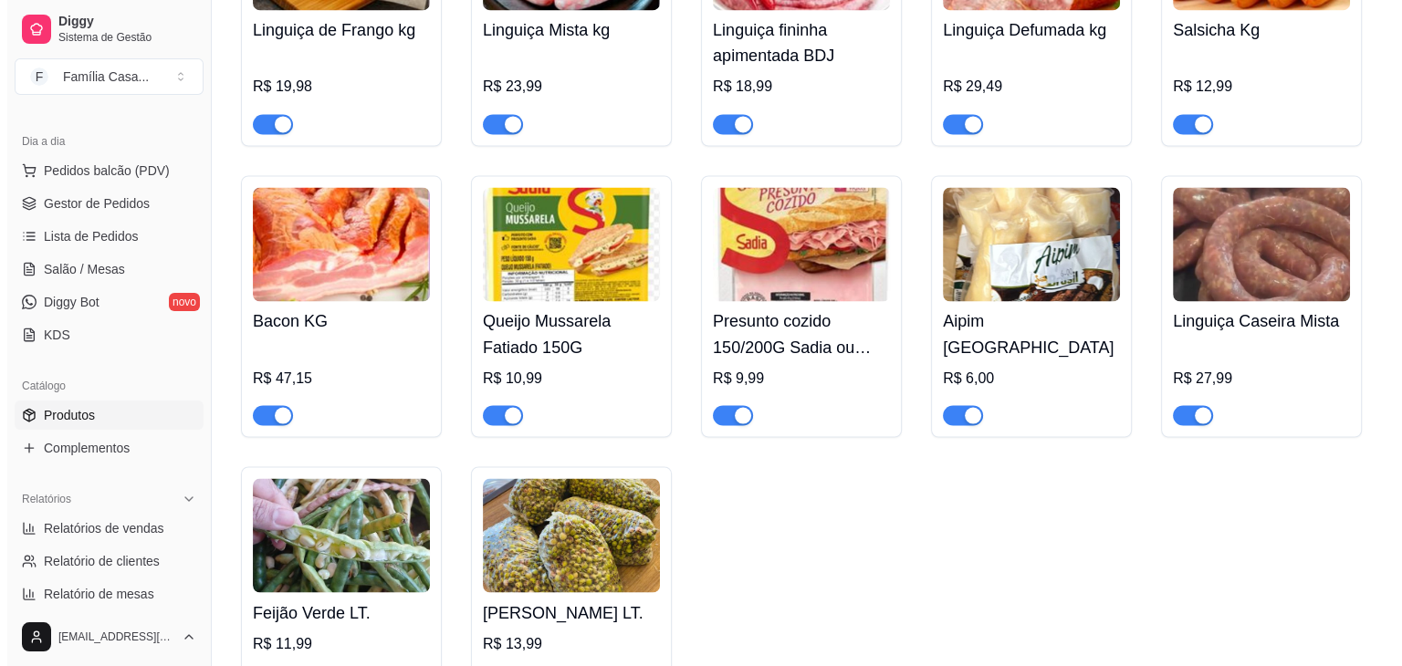
scroll to position [9848, 0]
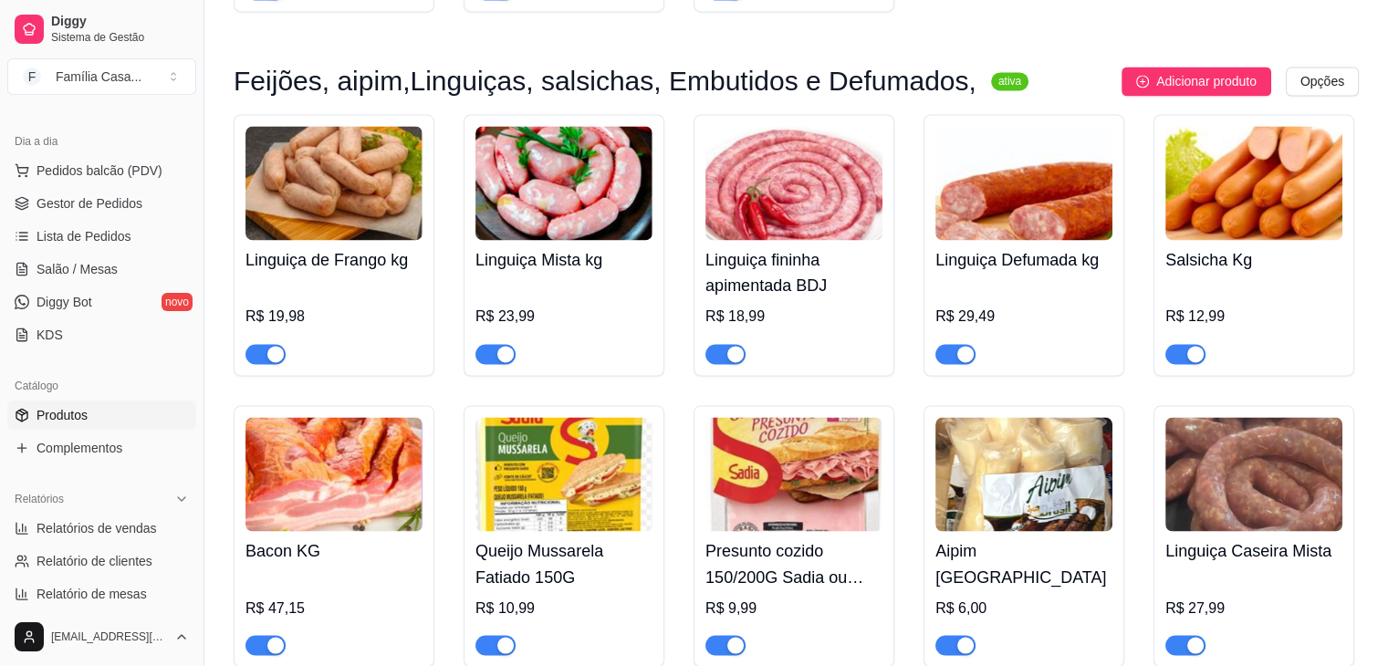
click at [840, 190] on img at bounding box center [793, 183] width 177 height 114
click at [621, 165] on img at bounding box center [563, 183] width 177 height 114
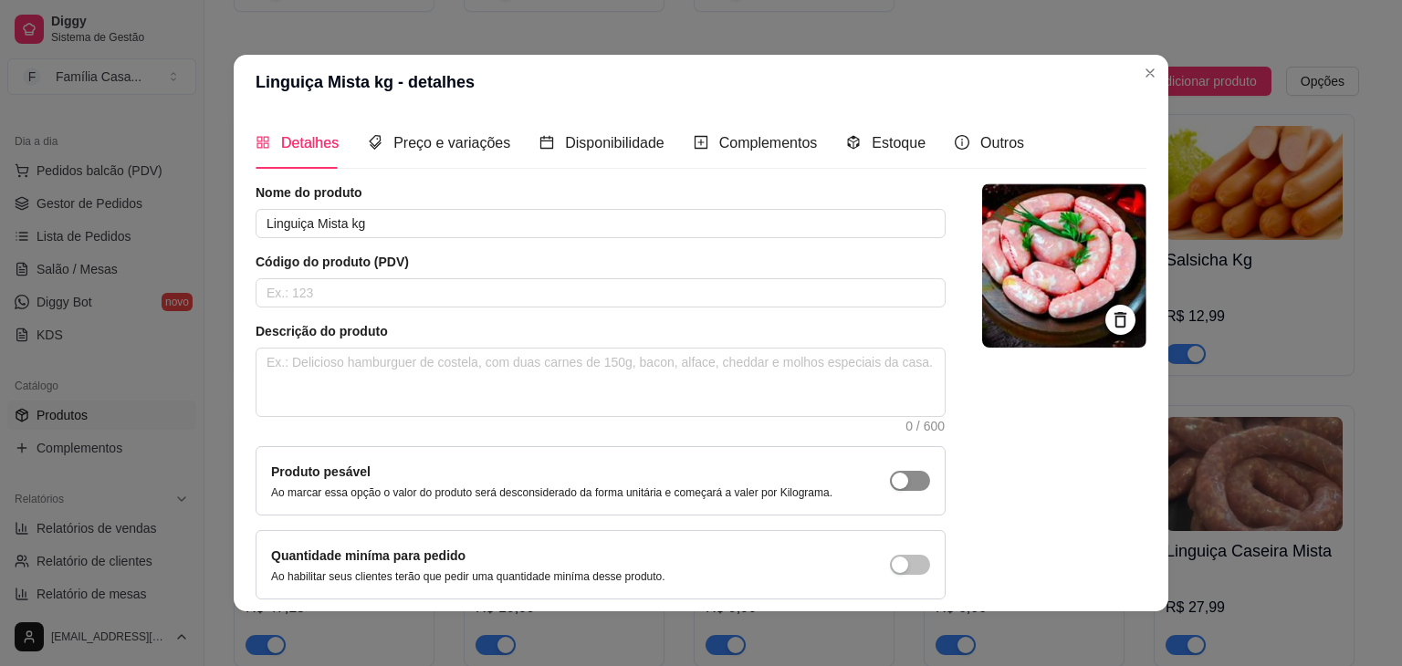
click at [892, 484] on div "button" at bounding box center [900, 481] width 16 height 16
click at [454, 141] on span "Preço e variações" at bounding box center [451, 143] width 117 height 16
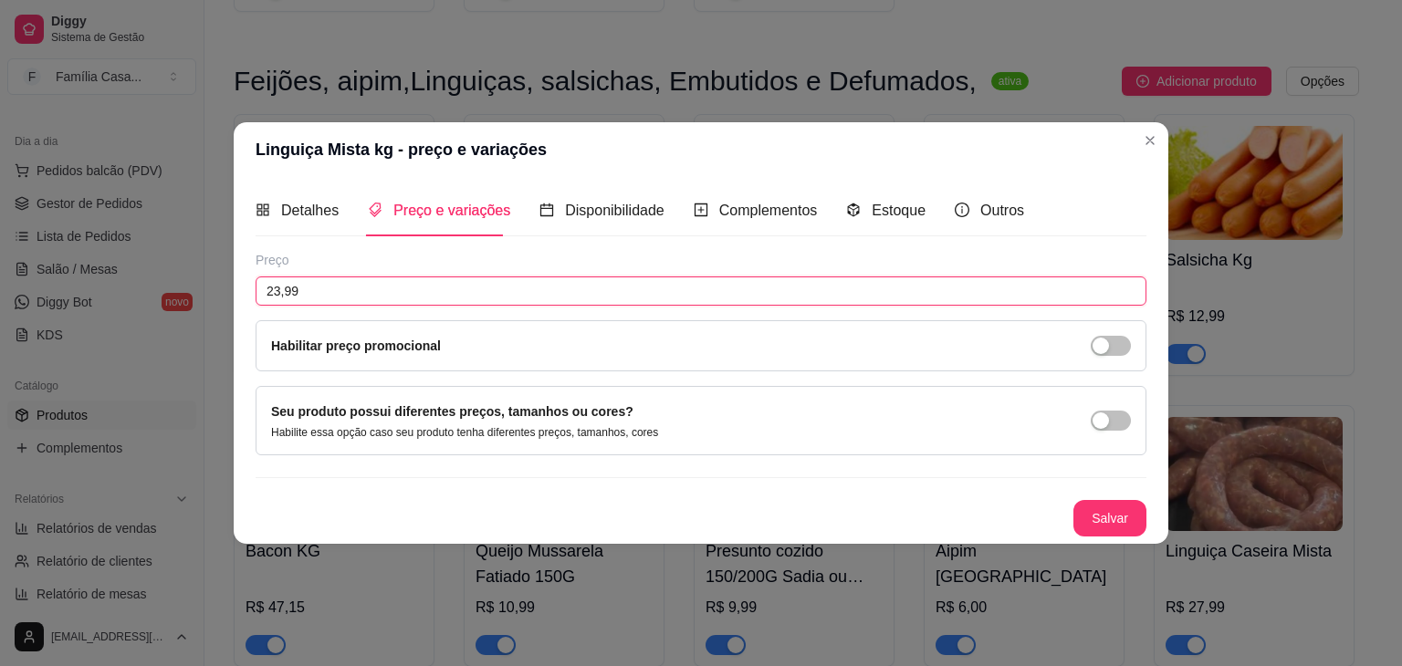
drag, startPoint x: 336, startPoint y: 289, endPoint x: 174, endPoint y: 308, distance: 162.6
click at [173, 308] on div "Linguiça Mista kg - preço e variações Detalhes Preço e variações Disponibilidad…" at bounding box center [701, 333] width 1402 height 666
type input "22,99"
click at [1111, 510] on button "Salvar" at bounding box center [1109, 519] width 71 height 36
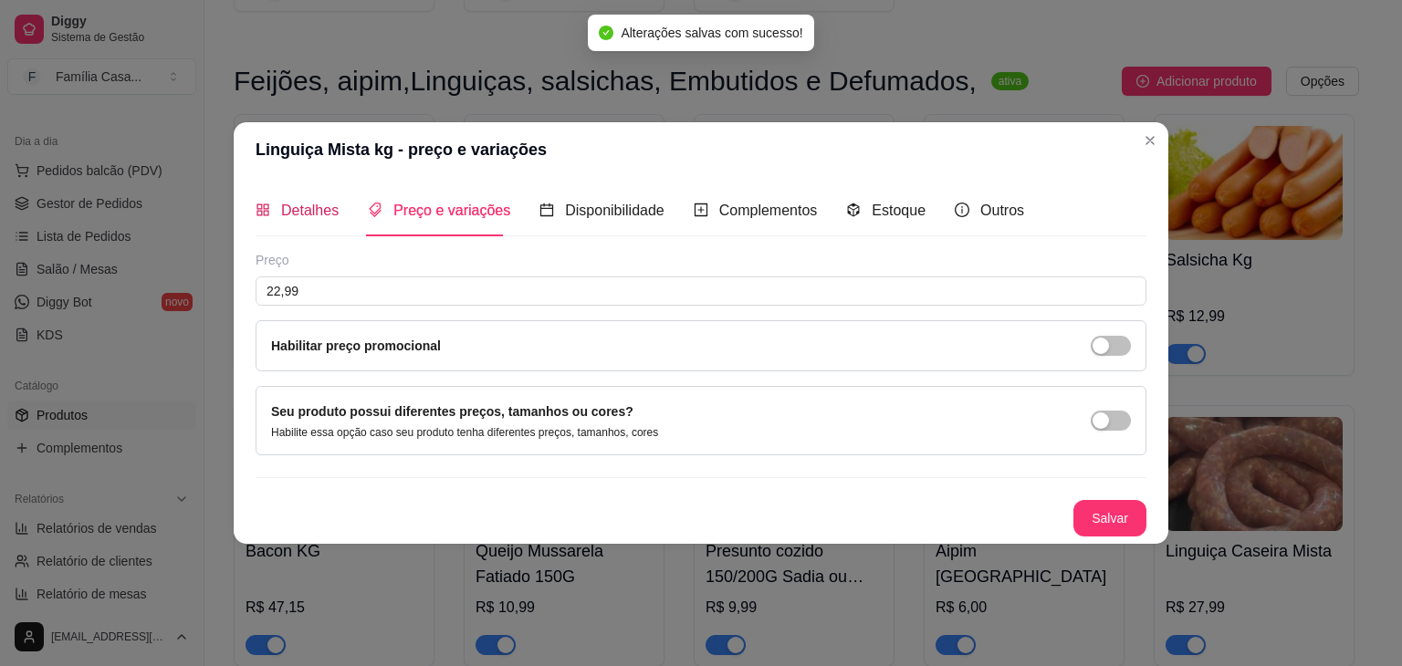
click at [293, 203] on span "Detalhes" at bounding box center [309, 211] width 57 height 16
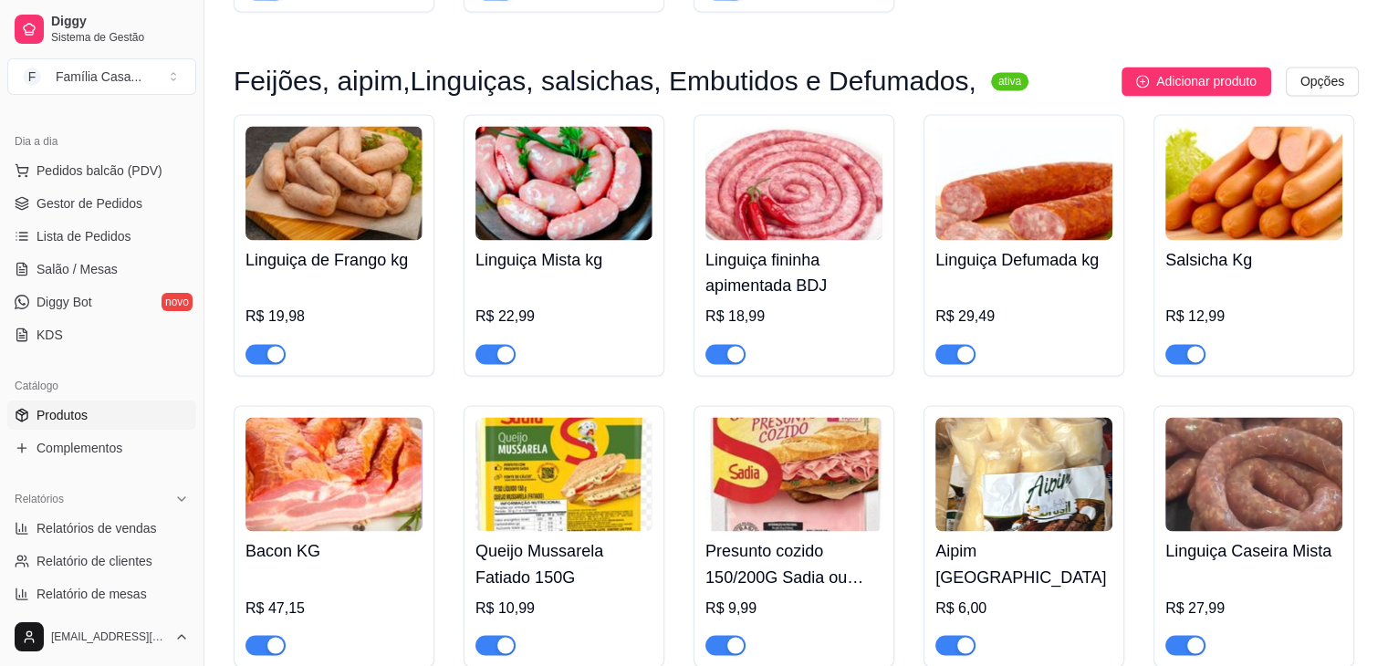
click at [342, 189] on img at bounding box center [333, 183] width 177 height 114
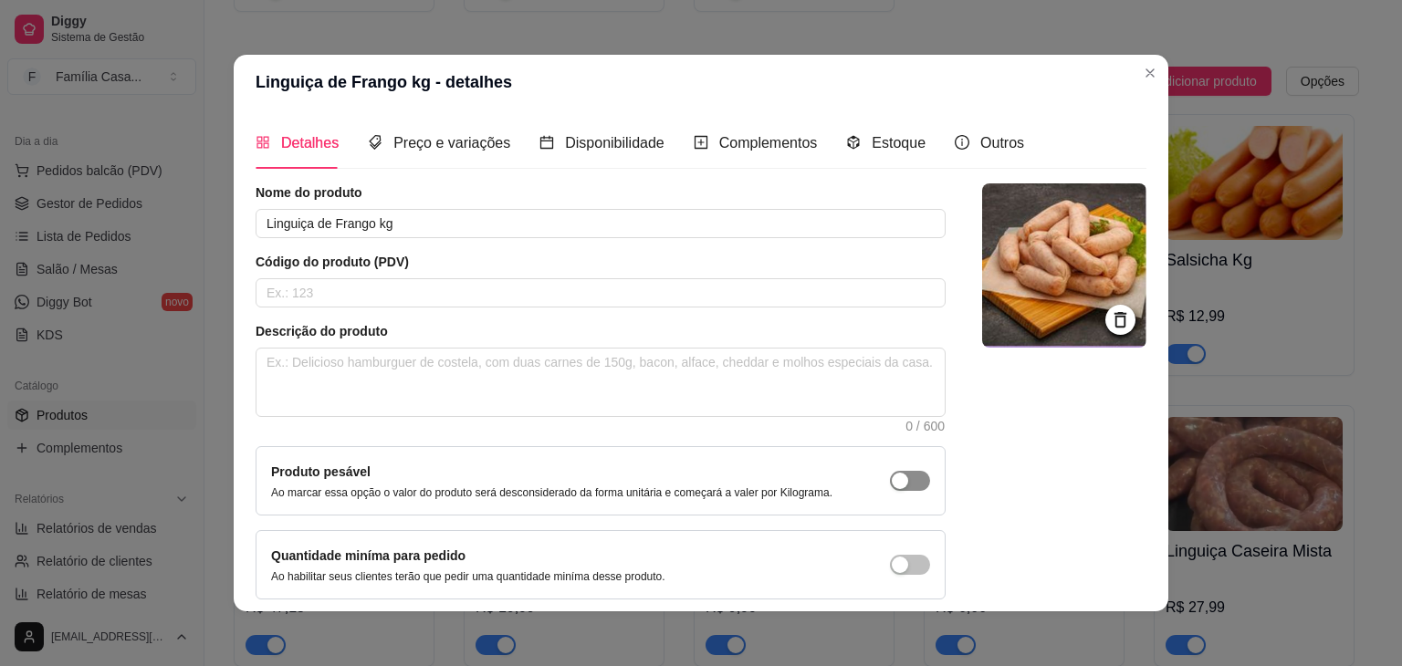
click at [890, 479] on span "button" at bounding box center [910, 481] width 40 height 20
click at [431, 147] on span "Preço e variações" at bounding box center [451, 143] width 117 height 16
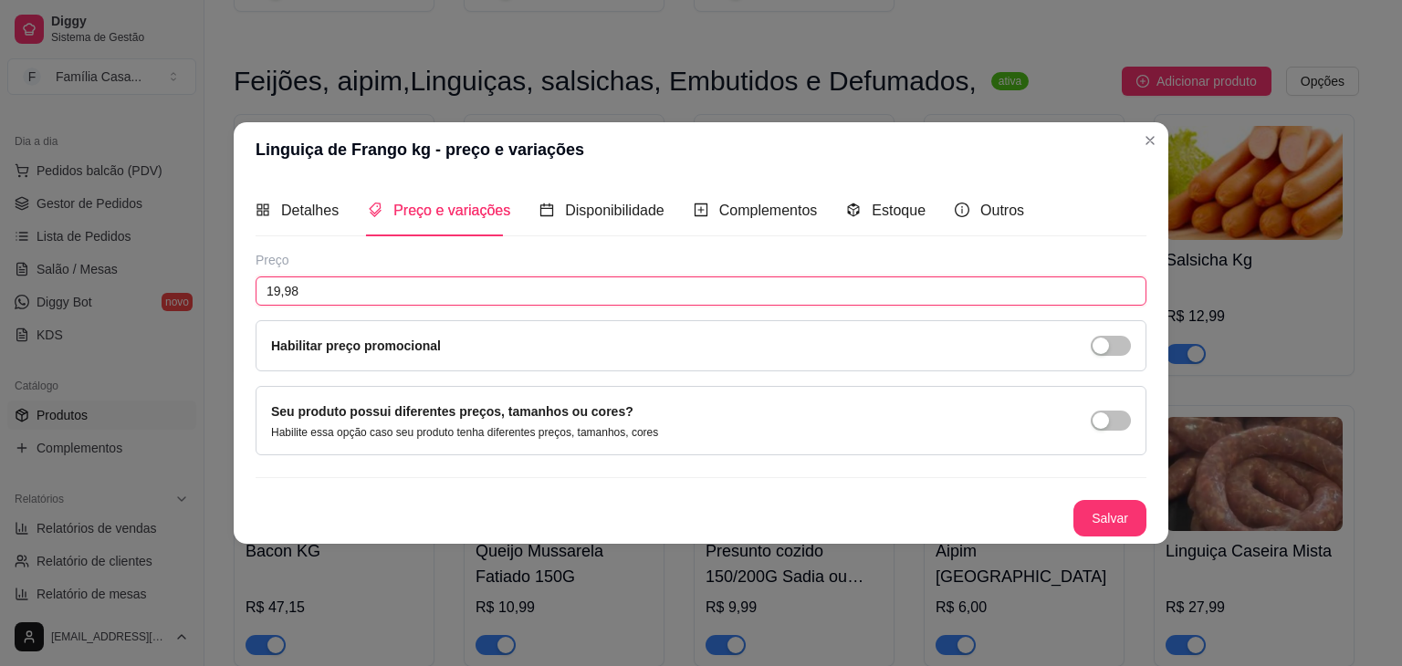
drag, startPoint x: 321, startPoint y: 287, endPoint x: 213, endPoint y: 301, distance: 109.5
click at [213, 301] on div "Linguiça de Frango kg - preço e variações Detalhes Preço e variações Disponibil…" at bounding box center [701, 333] width 1402 height 666
type input "20,99"
click at [1106, 519] on button "Salvar" at bounding box center [1109, 519] width 71 height 36
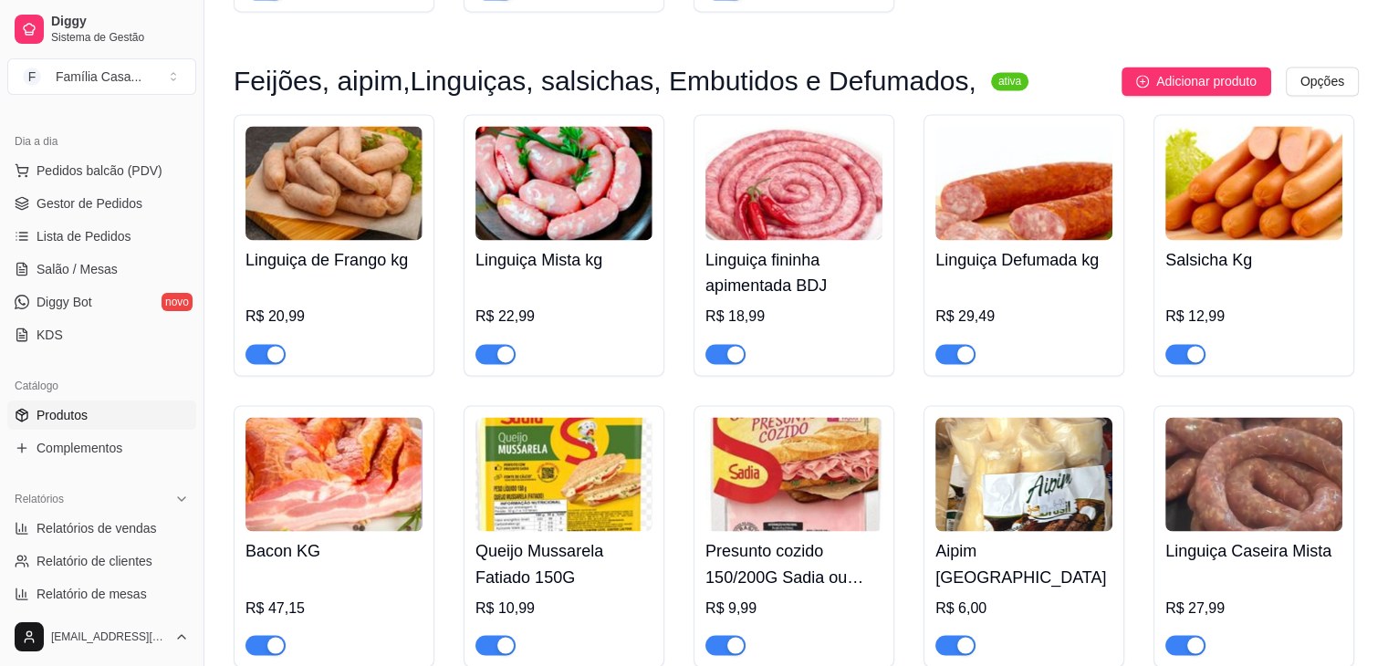
click at [344, 186] on img at bounding box center [333, 183] width 177 height 114
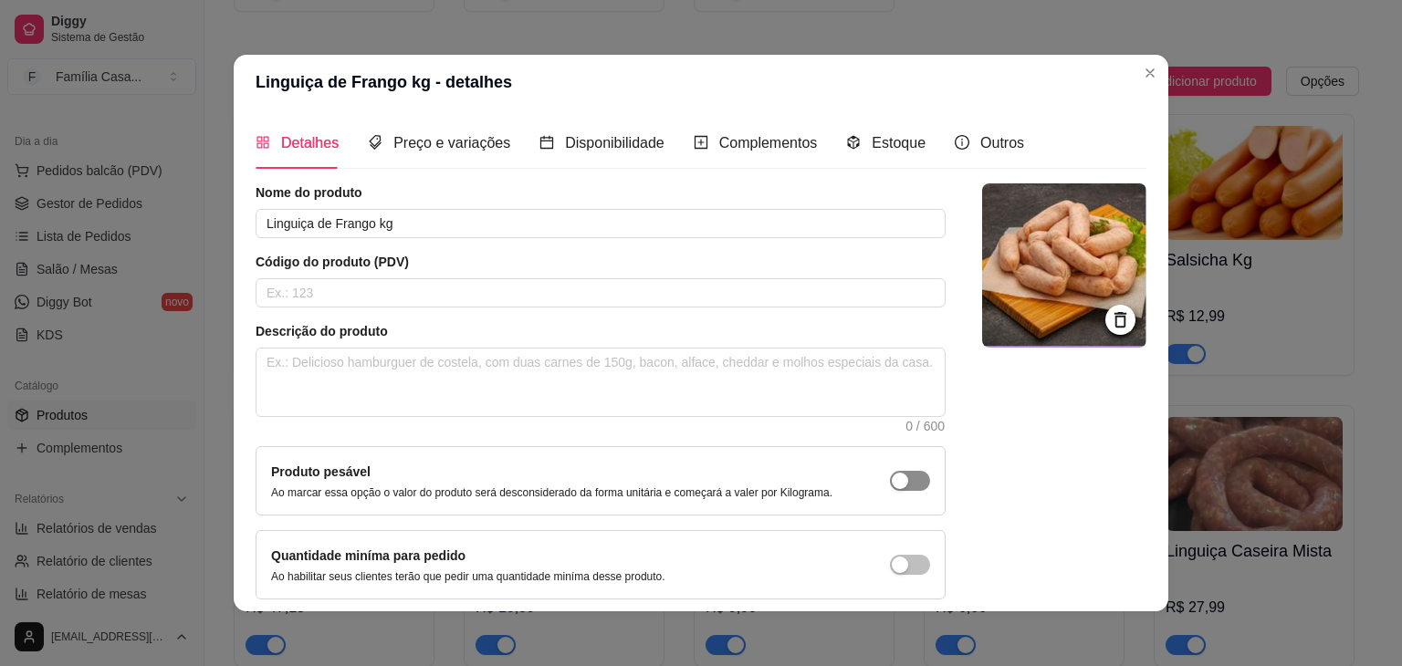
click at [892, 484] on div "button" at bounding box center [900, 481] width 16 height 16
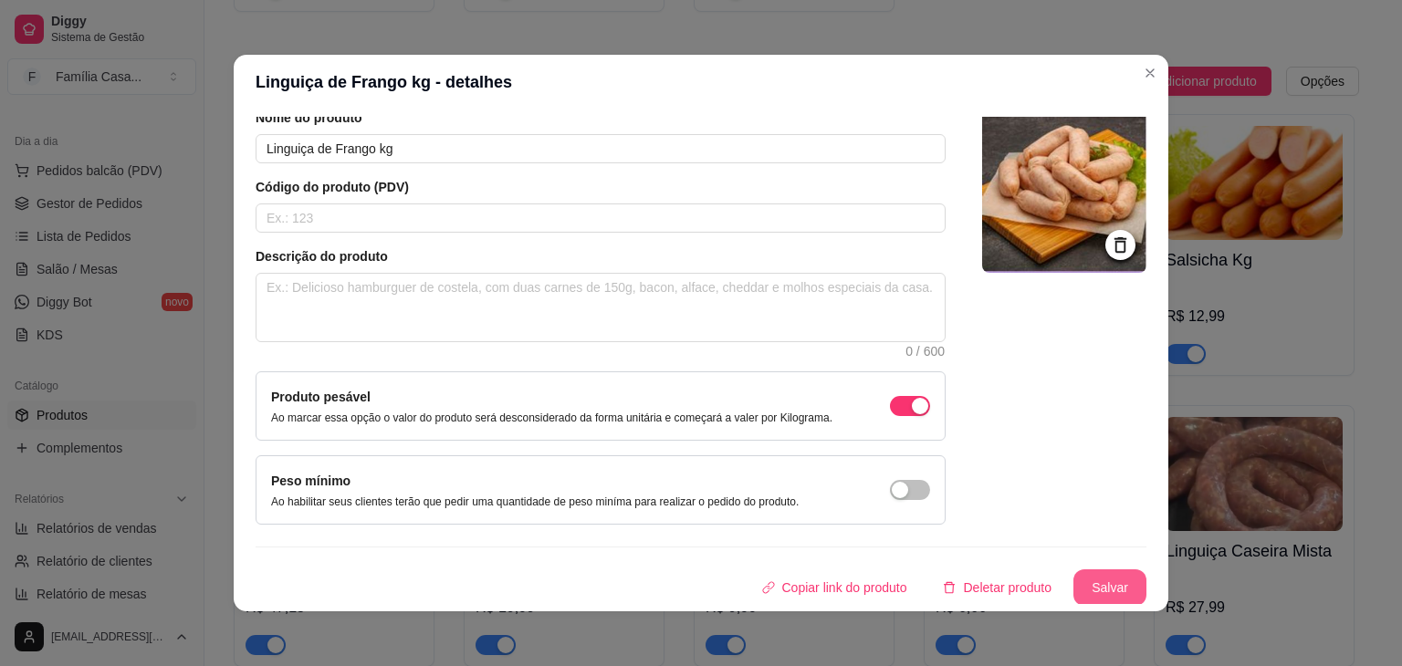
click at [1092, 583] on button "Salvar" at bounding box center [1109, 587] width 73 height 37
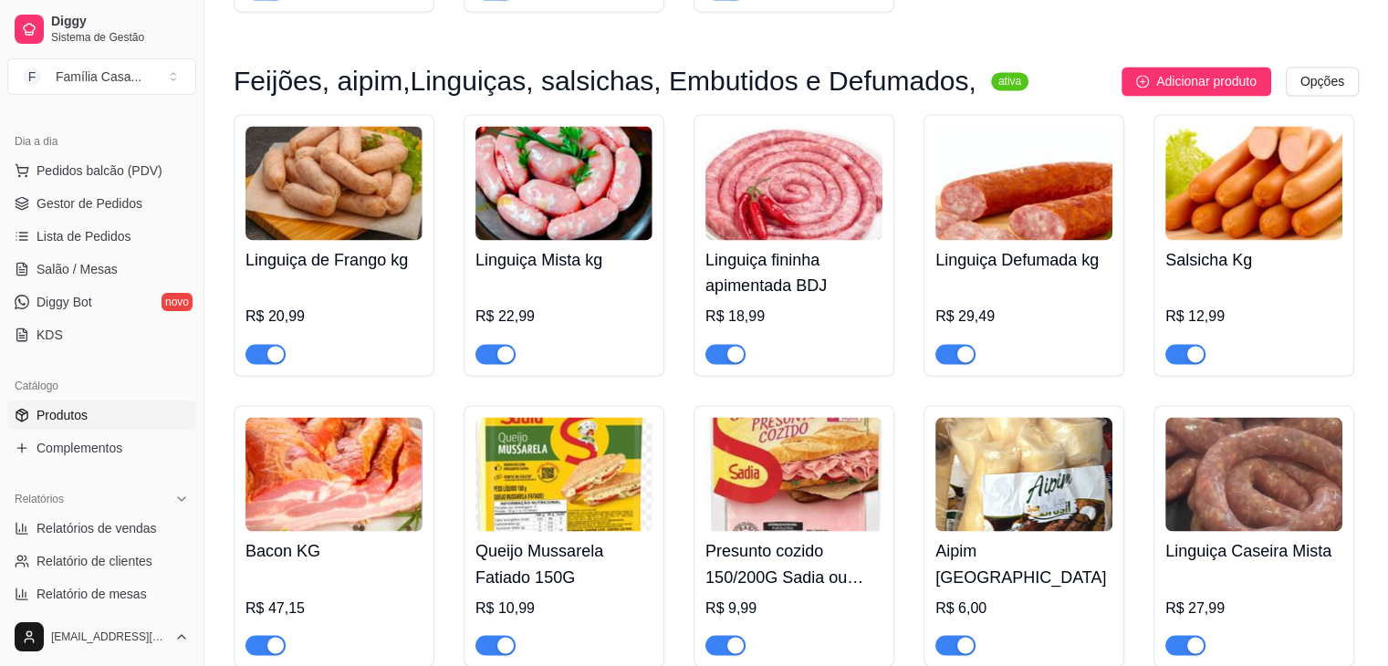
click at [372, 229] on img at bounding box center [333, 183] width 177 height 114
click at [1025, 166] on img at bounding box center [1023, 183] width 177 height 114
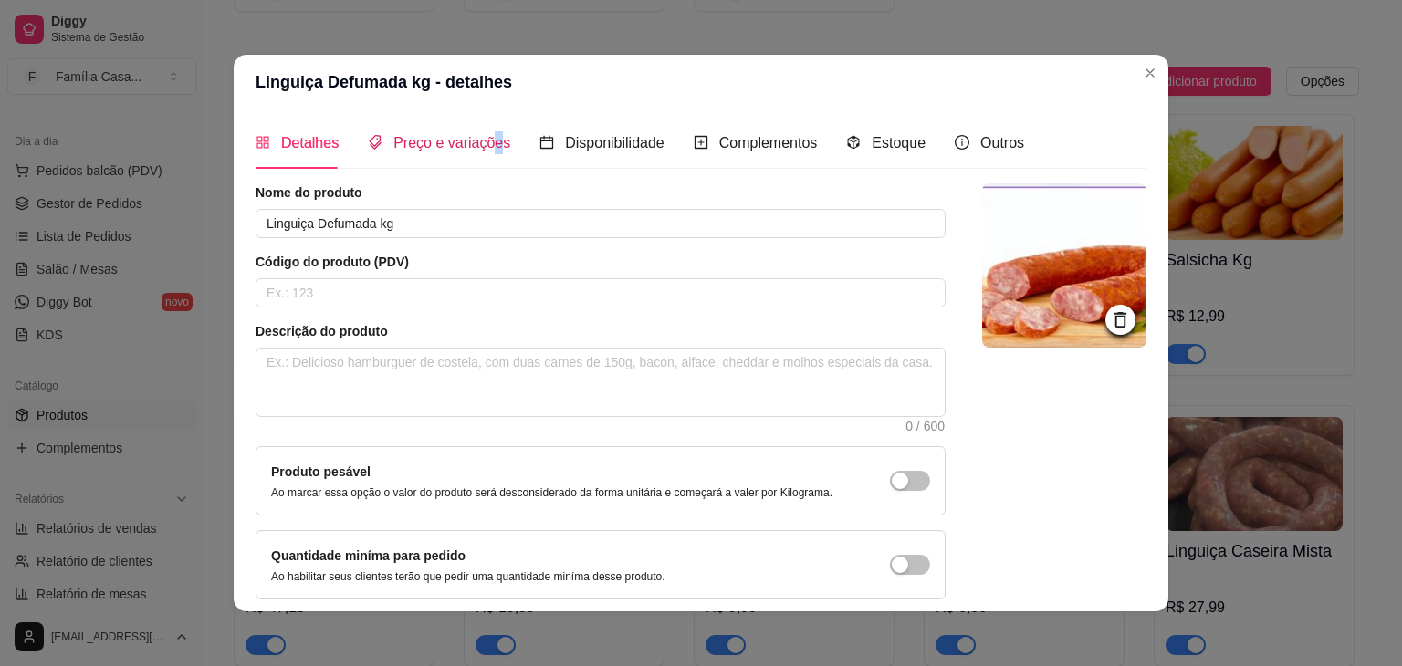
click at [486, 141] on span "Preço e variações" at bounding box center [451, 143] width 117 height 16
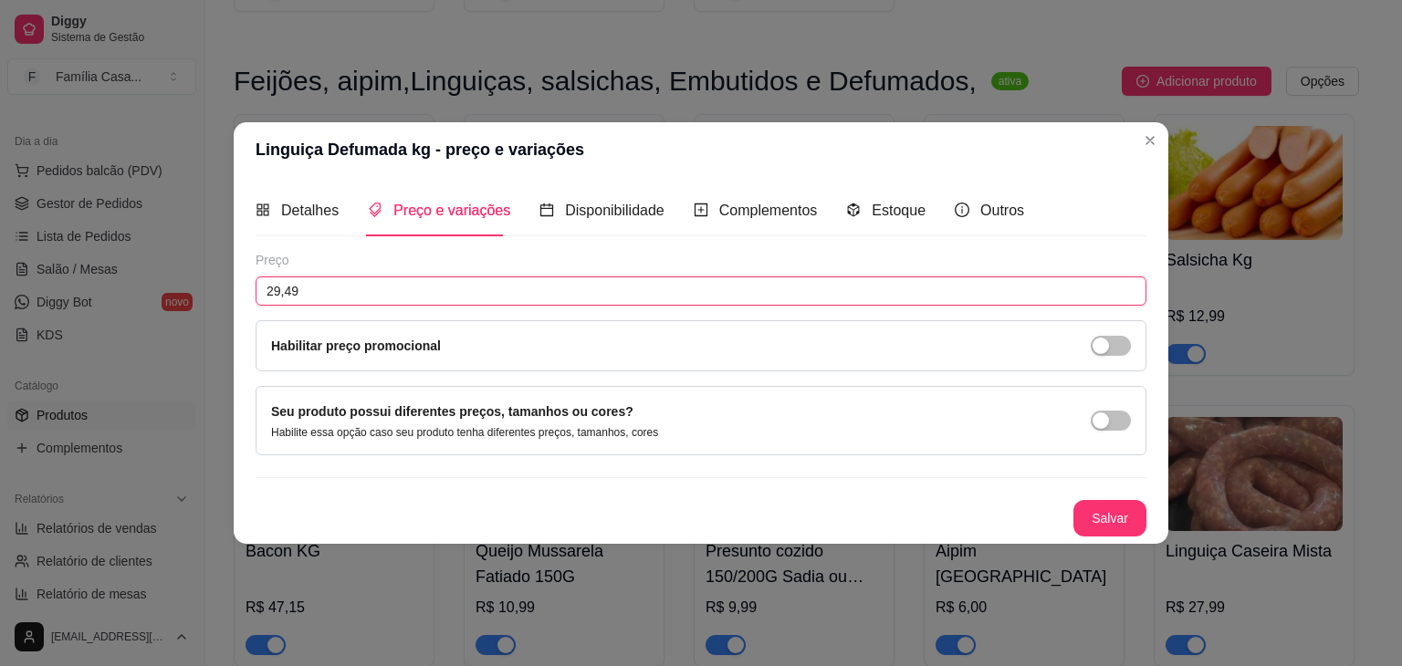
drag, startPoint x: 331, startPoint y: 297, endPoint x: 201, endPoint y: 308, distance: 131.0
click at [197, 309] on div "Linguiça Defumada kg - preço e variações Detalhes Preço e variações Disponibili…" at bounding box center [701, 333] width 1402 height 666
type input "29,99"
click at [1132, 534] on button "Salvar" at bounding box center [1109, 519] width 71 height 36
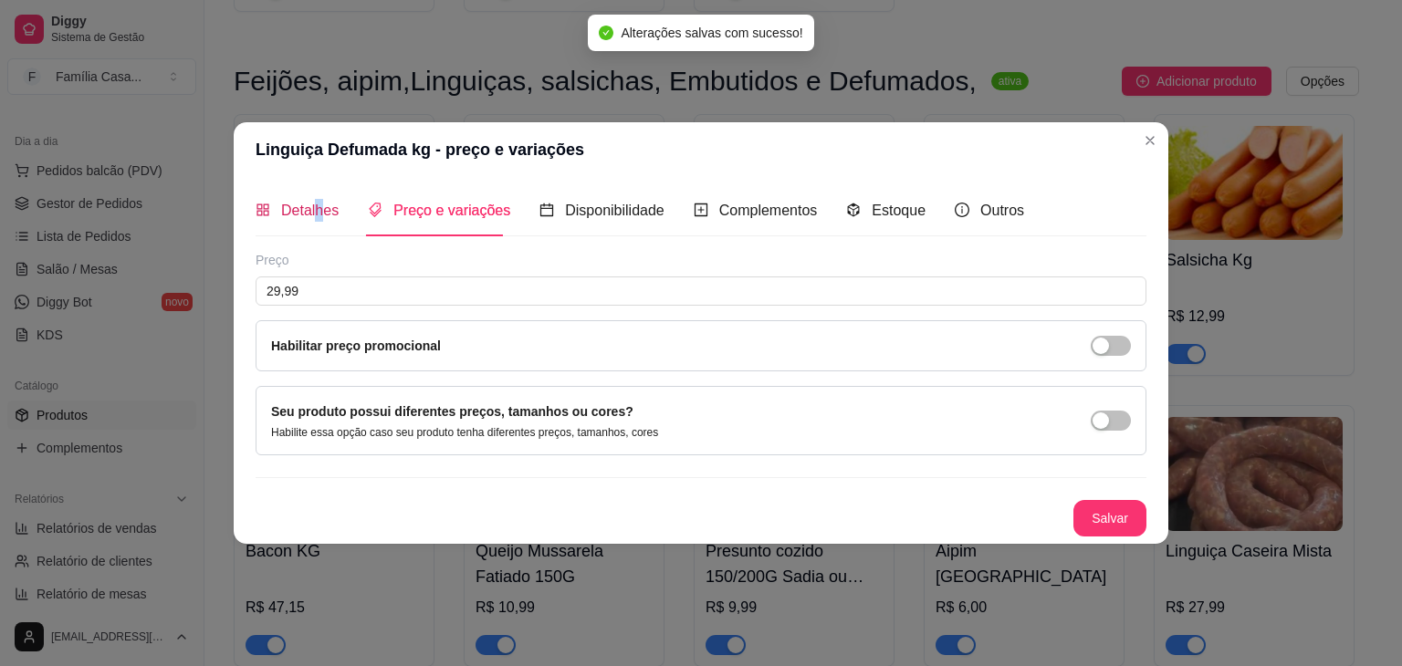
click at [324, 213] on span "Detalhes" at bounding box center [309, 211] width 57 height 16
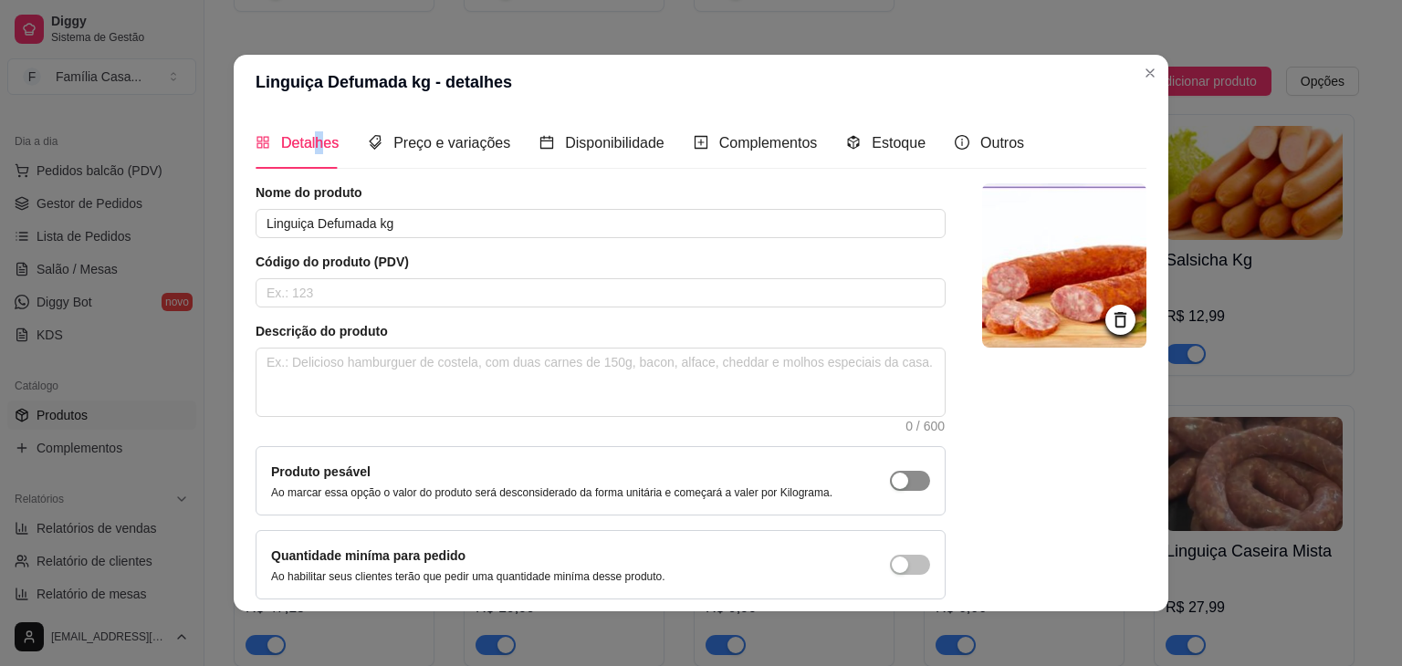
click at [892, 483] on div "button" at bounding box center [900, 481] width 16 height 16
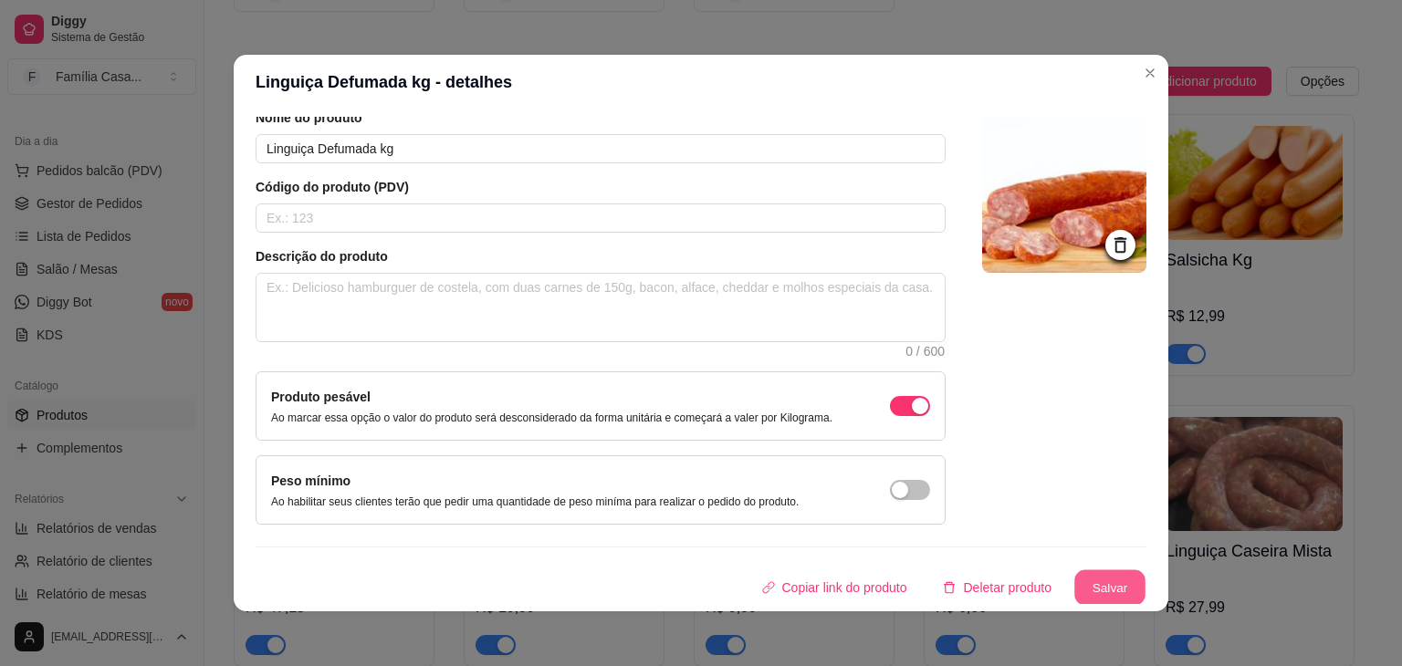
click at [1086, 580] on button "Salvar" at bounding box center [1109, 588] width 71 height 36
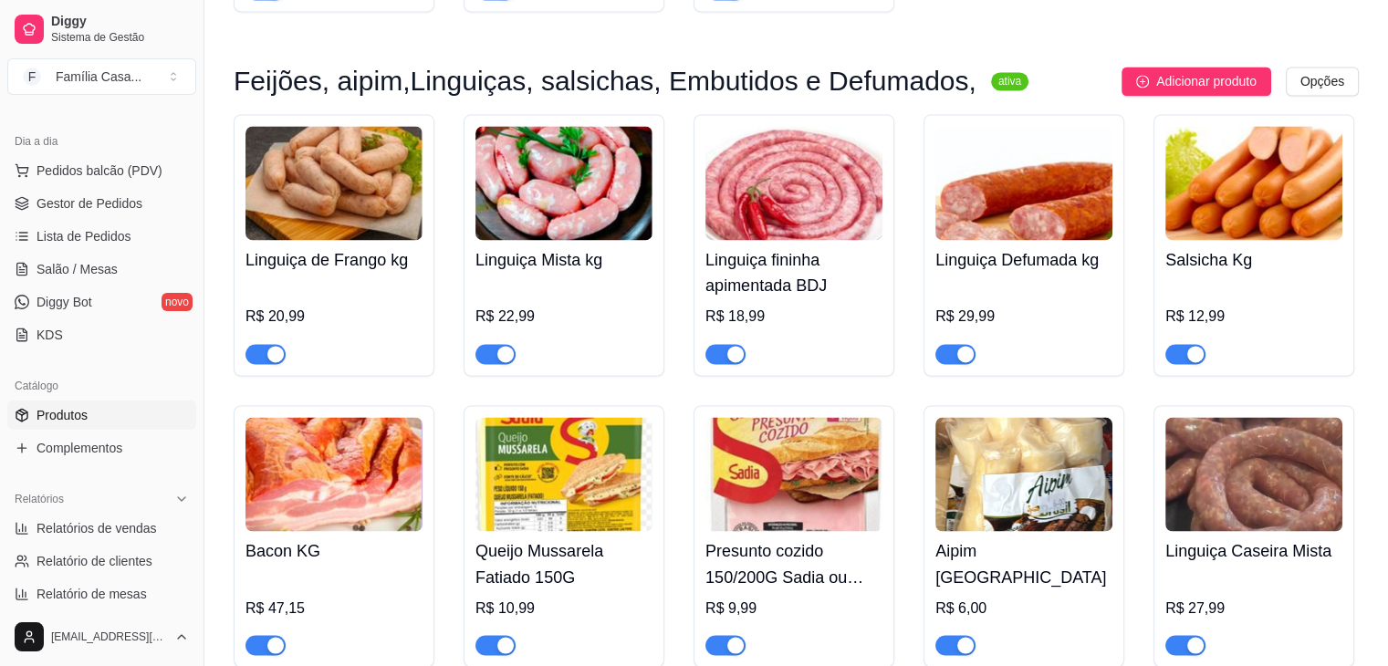
click at [1200, 186] on img at bounding box center [1253, 183] width 177 height 114
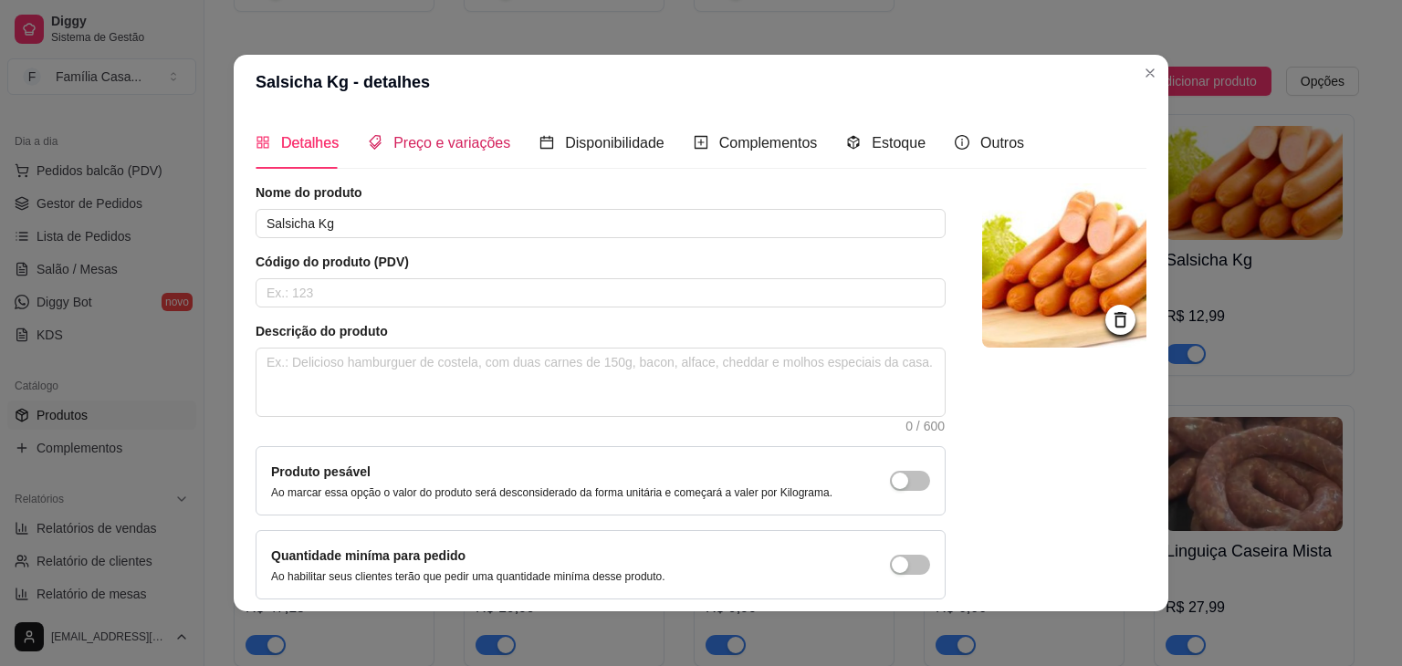
click at [449, 149] on span "Preço e variações" at bounding box center [451, 143] width 117 height 16
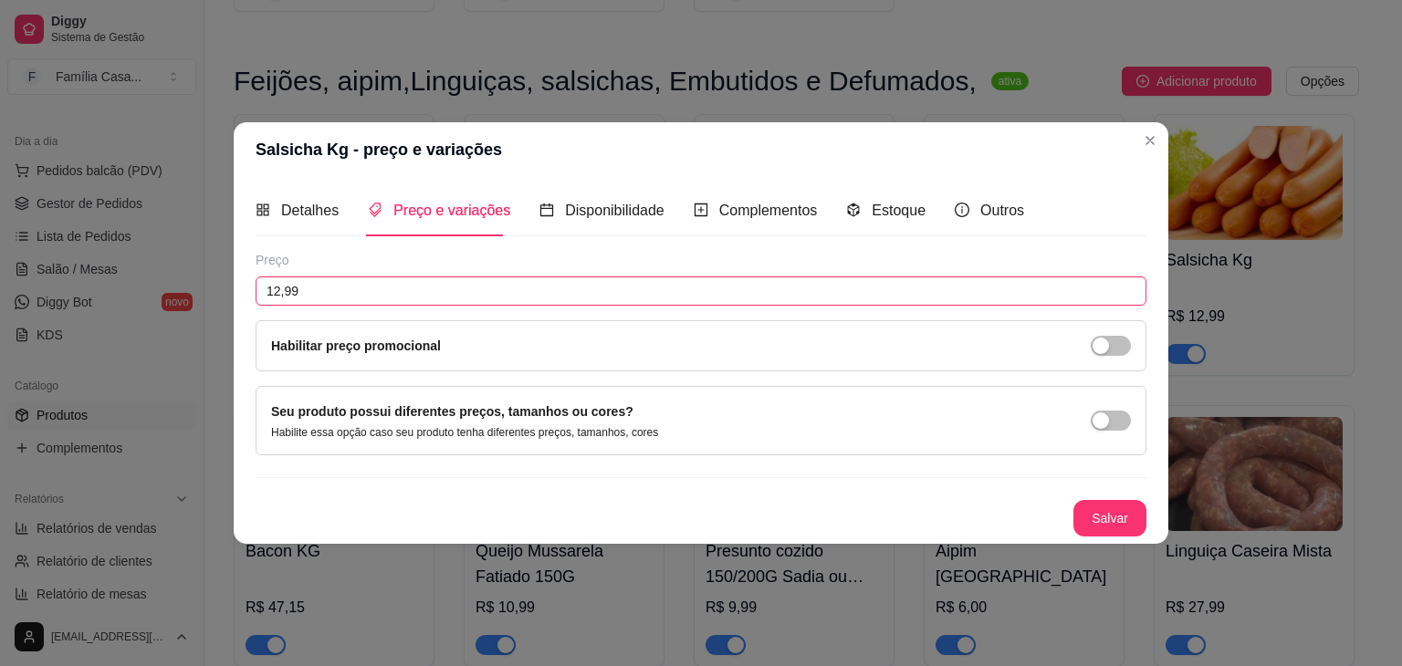
drag, startPoint x: 338, startPoint y: 290, endPoint x: 162, endPoint y: 292, distance: 176.1
click at [162, 292] on div "Salsicha Kg - preço e variações Detalhes Preço e variações Disponibilidade Comp…" at bounding box center [701, 333] width 1402 height 666
type input "10,99"
click at [299, 211] on span "Detalhes" at bounding box center [309, 211] width 57 height 16
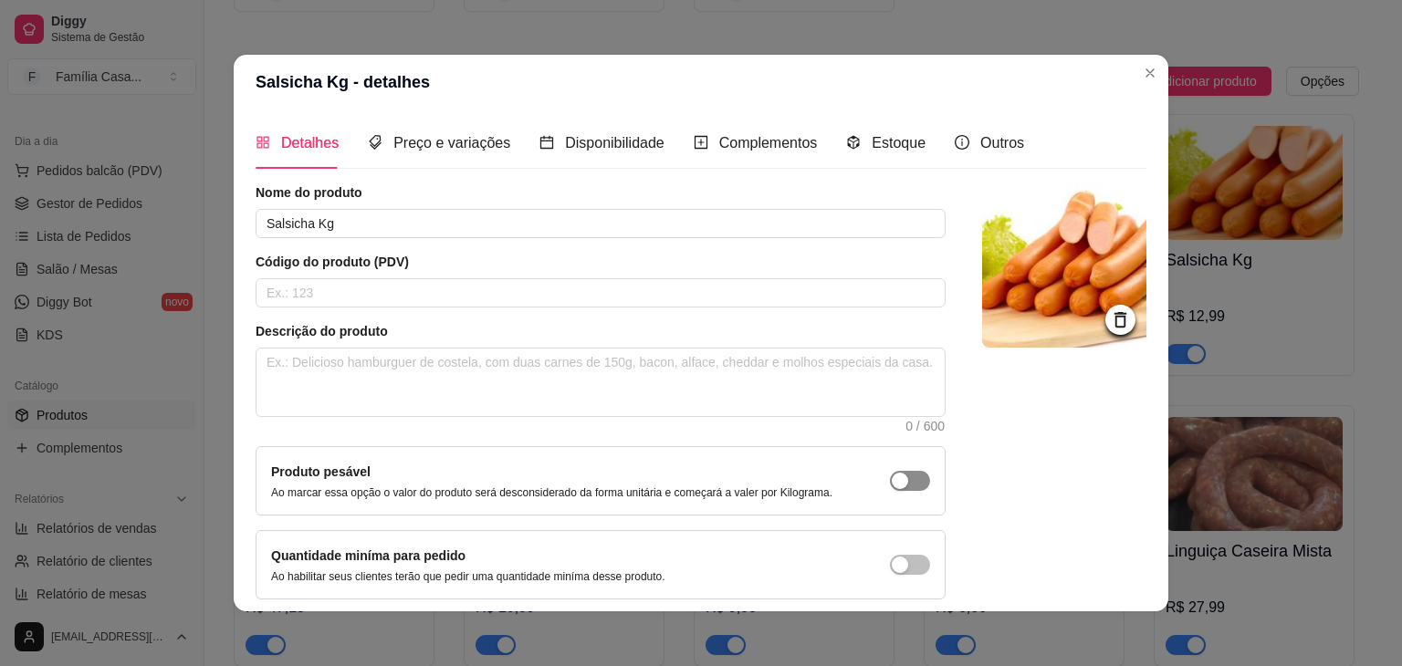
click at [892, 477] on div "button" at bounding box center [900, 481] width 16 height 16
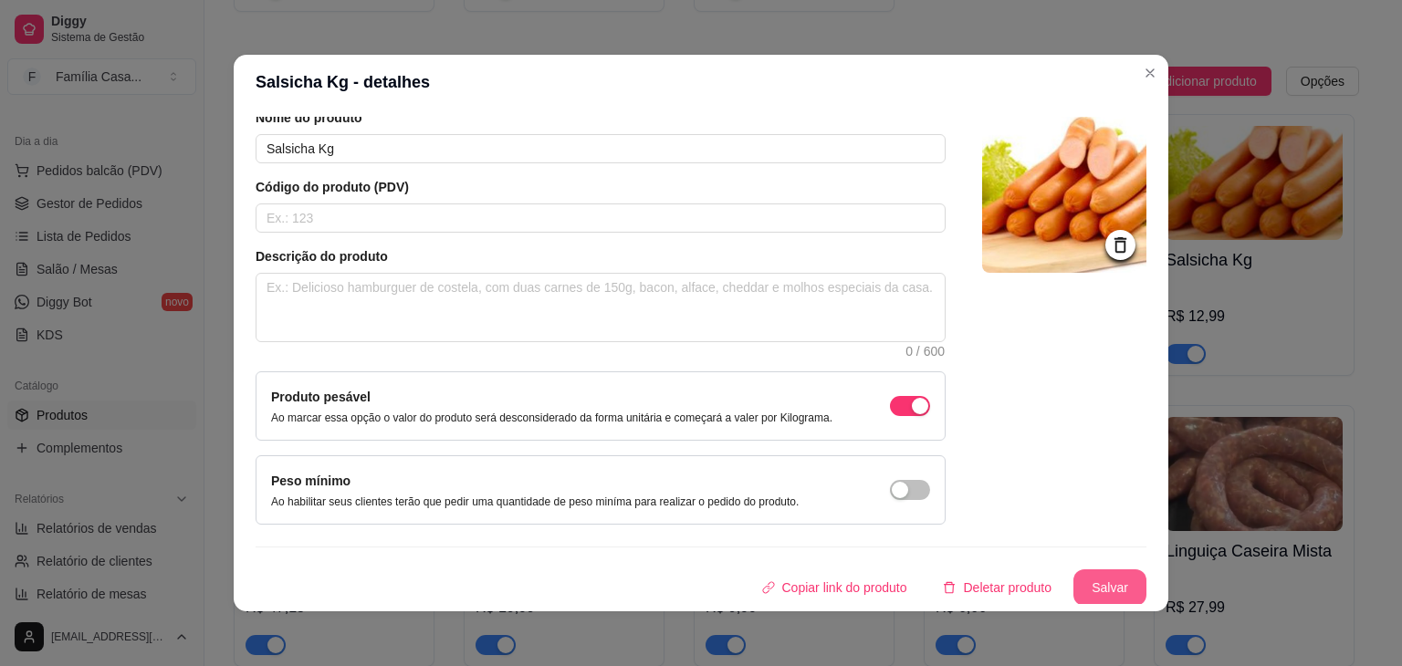
click at [1092, 582] on button "Salvar" at bounding box center [1109, 587] width 73 height 37
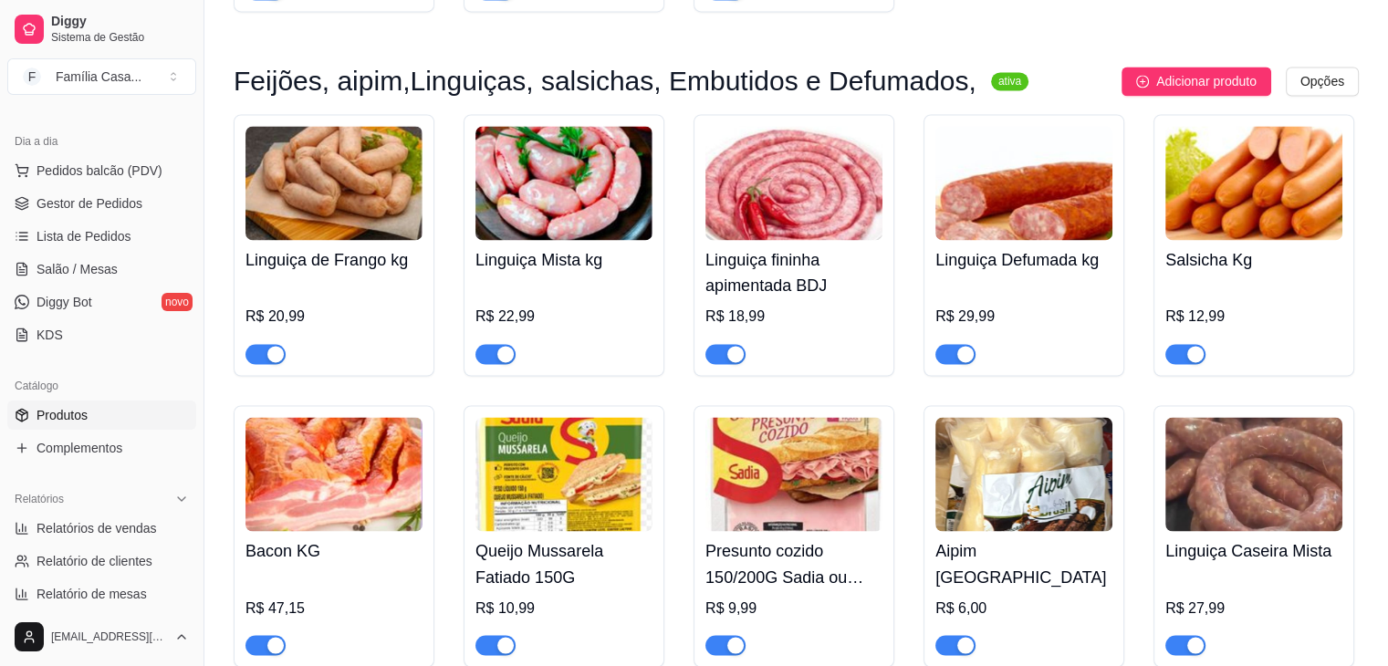
click at [1260, 220] on img at bounding box center [1253, 183] width 177 height 114
click at [1208, 192] on img at bounding box center [1253, 183] width 177 height 114
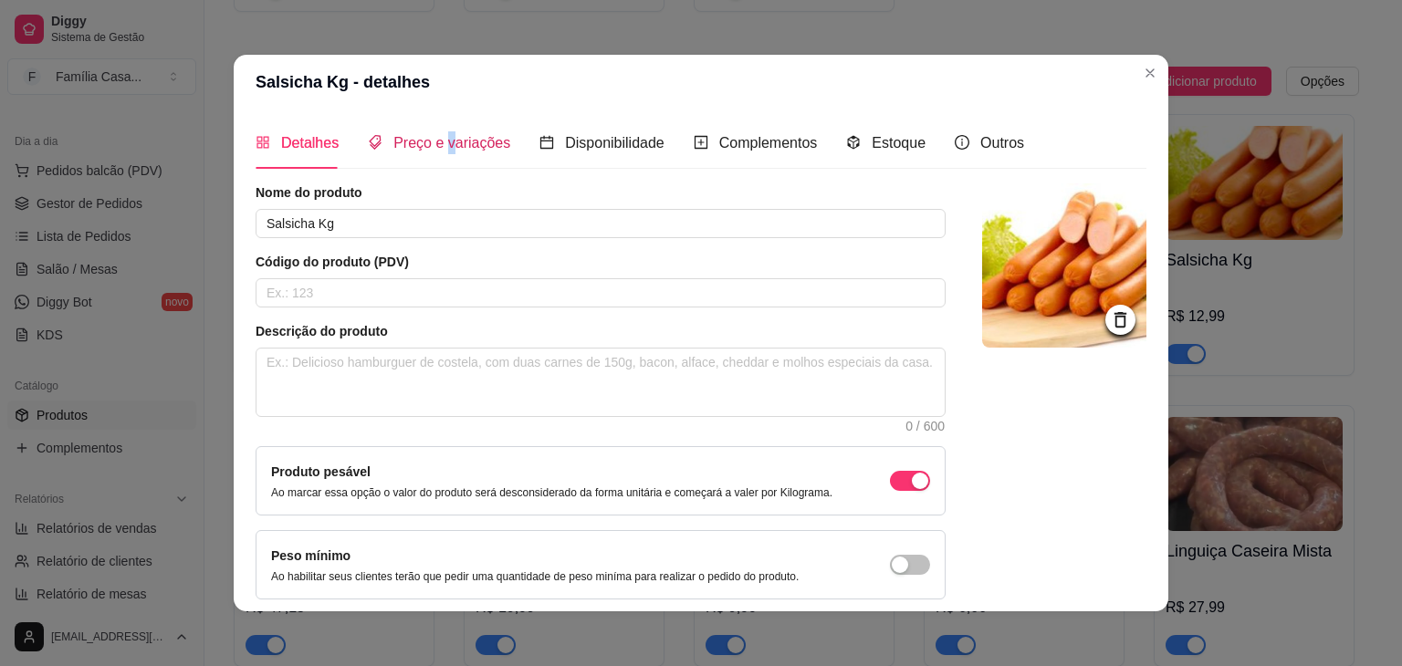
click at [441, 137] on span "Preço e variações" at bounding box center [451, 143] width 117 height 16
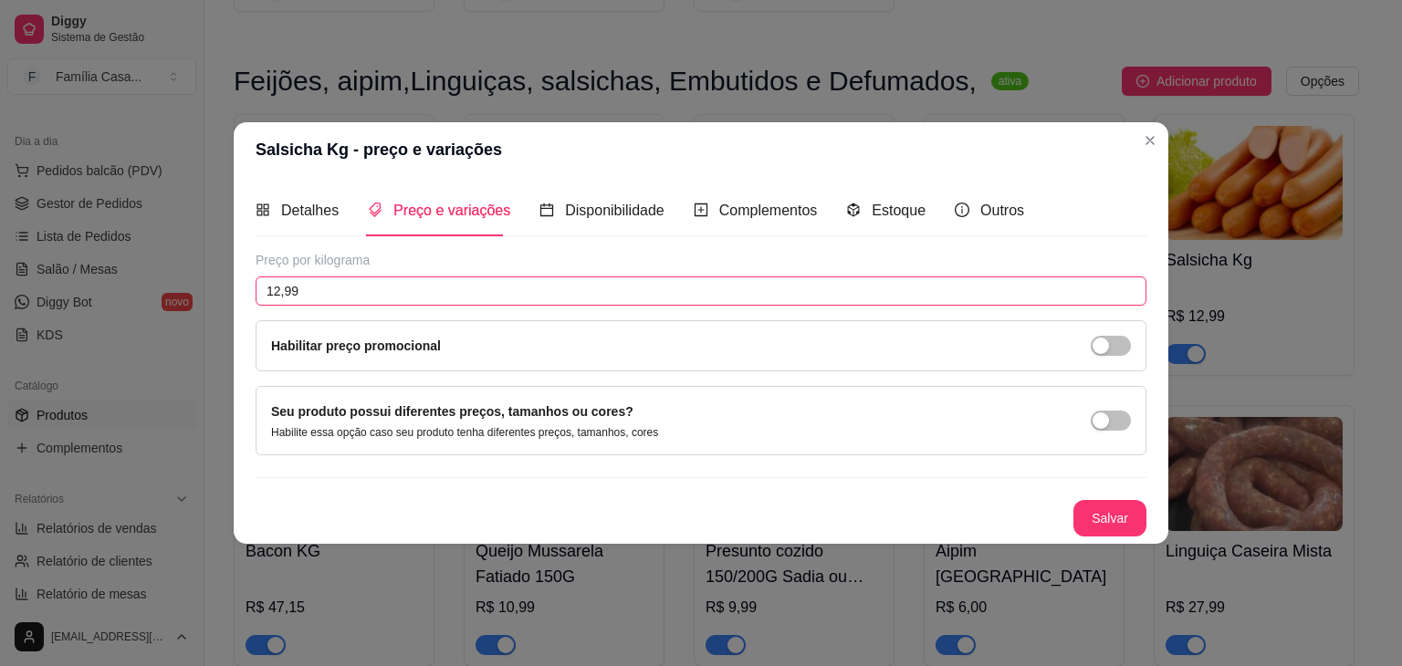
drag, startPoint x: 271, startPoint y: 289, endPoint x: 149, endPoint y: 298, distance: 122.6
click at [145, 298] on div "Salsicha Kg - preço e variações Detalhes Preço e variações Disponibilidade Comp…" at bounding box center [701, 333] width 1402 height 666
type input "10,99"
click at [1116, 496] on div "Preço por kilograma 10,99 Habilitar preço promocional Seu produto possui difere…" at bounding box center [701, 394] width 891 height 286
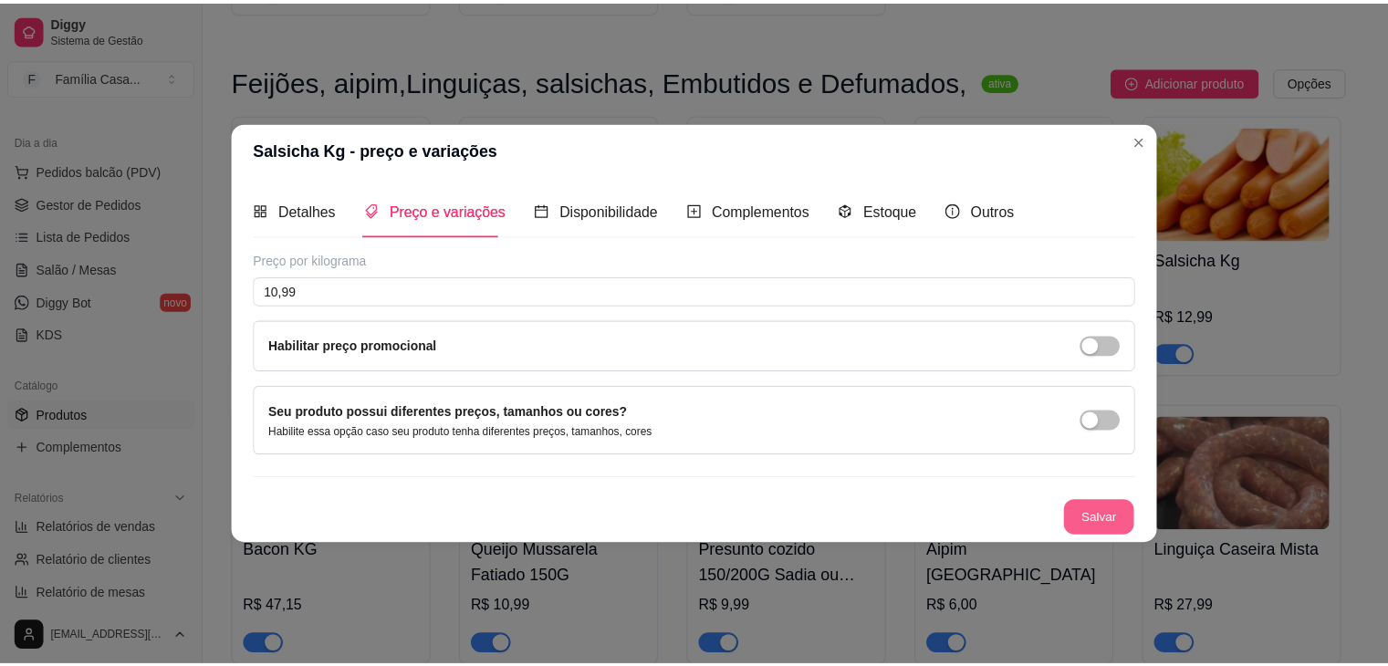
scroll to position [1369, 0]
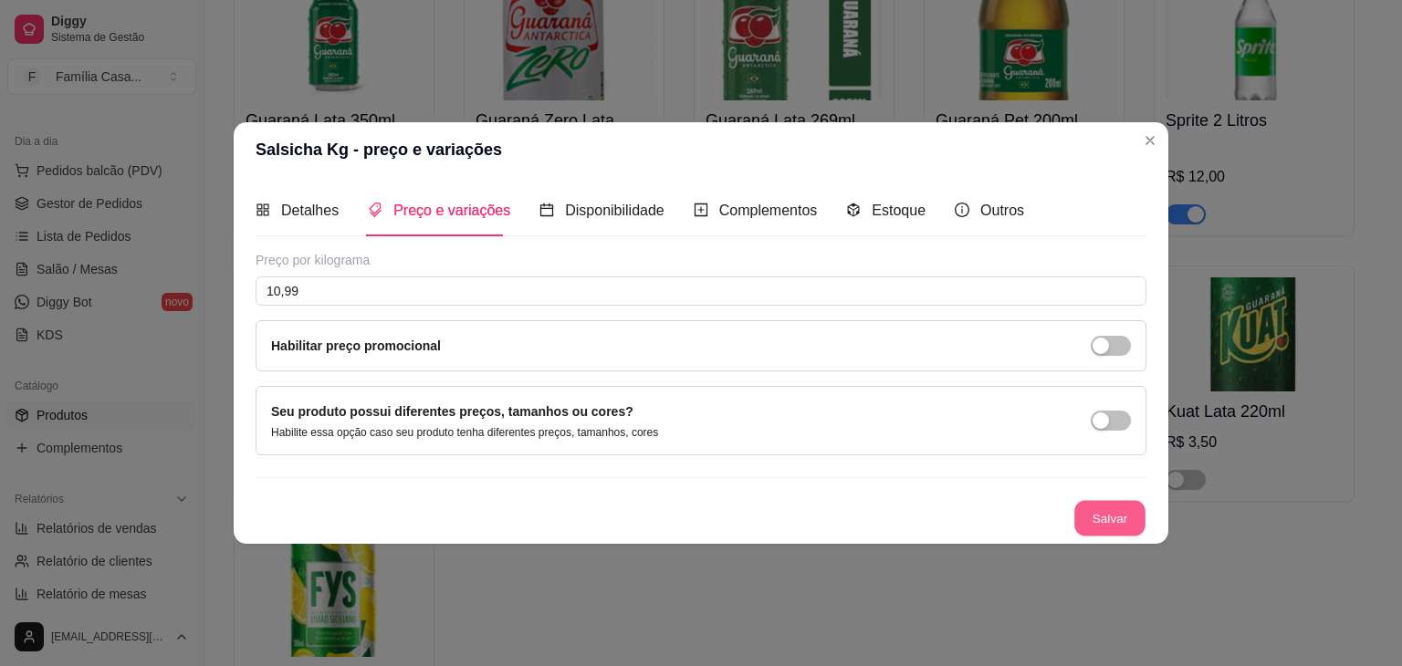
click at [1130, 516] on button "Salvar" at bounding box center [1109, 519] width 71 height 36
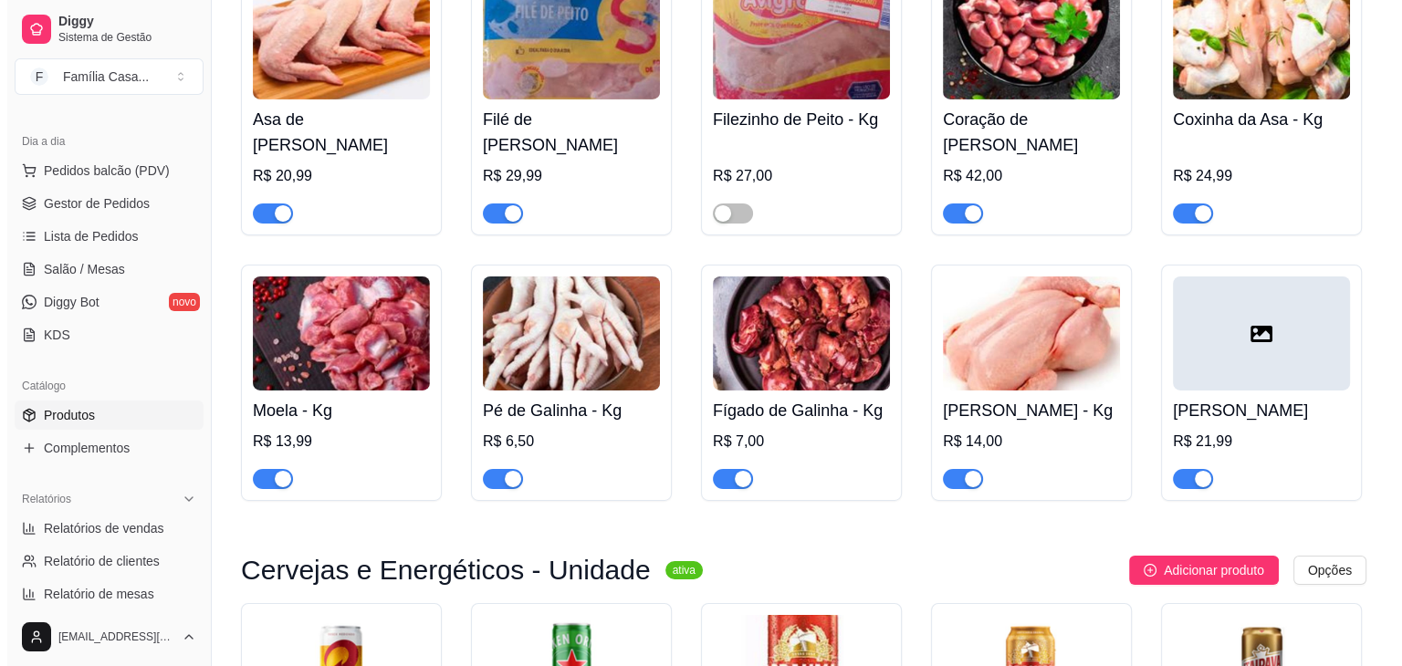
scroll to position [6297, 0]
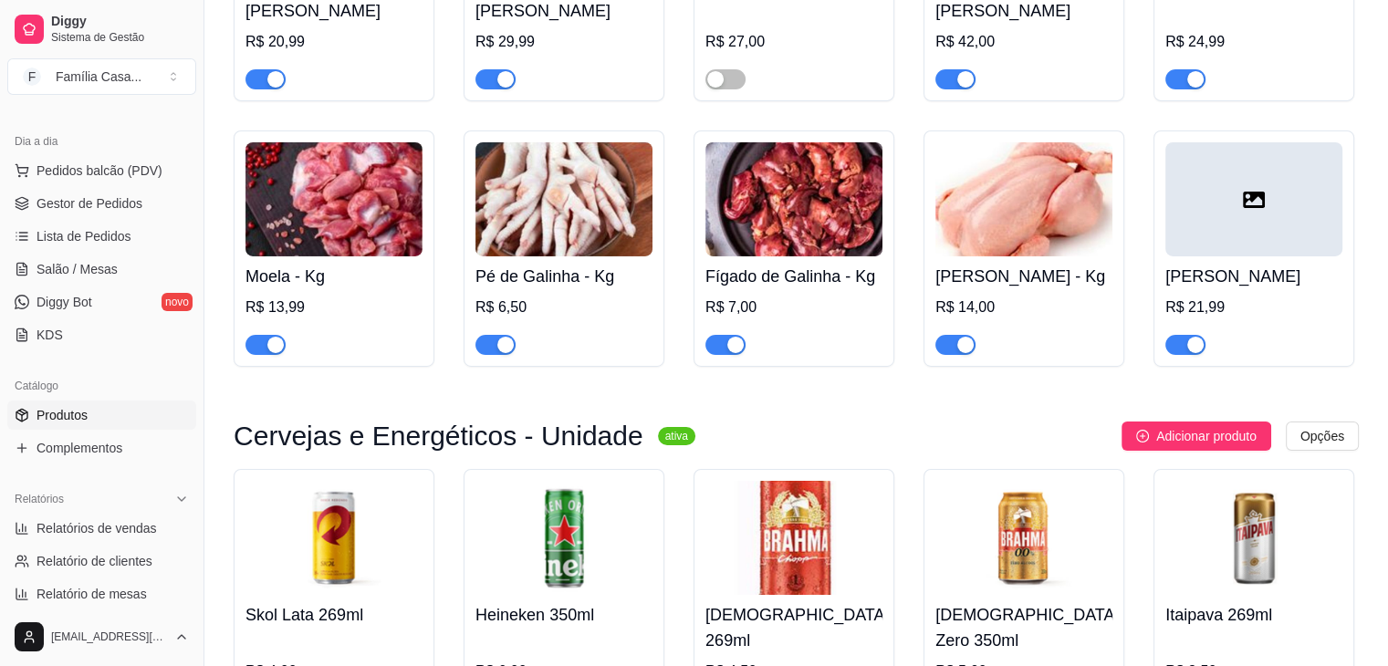
click at [740, 213] on img at bounding box center [793, 199] width 177 height 114
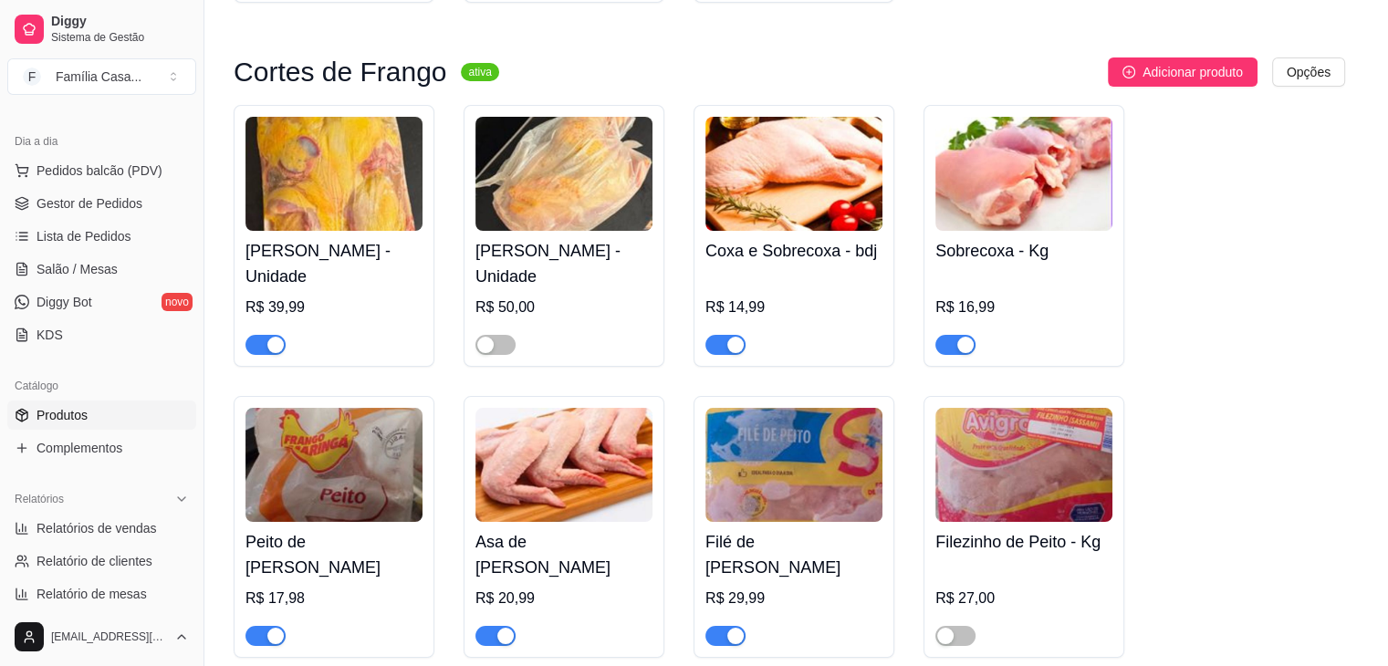
click at [742, 213] on input "Fígado de Galinha - Kg" at bounding box center [592, 222] width 701 height 30
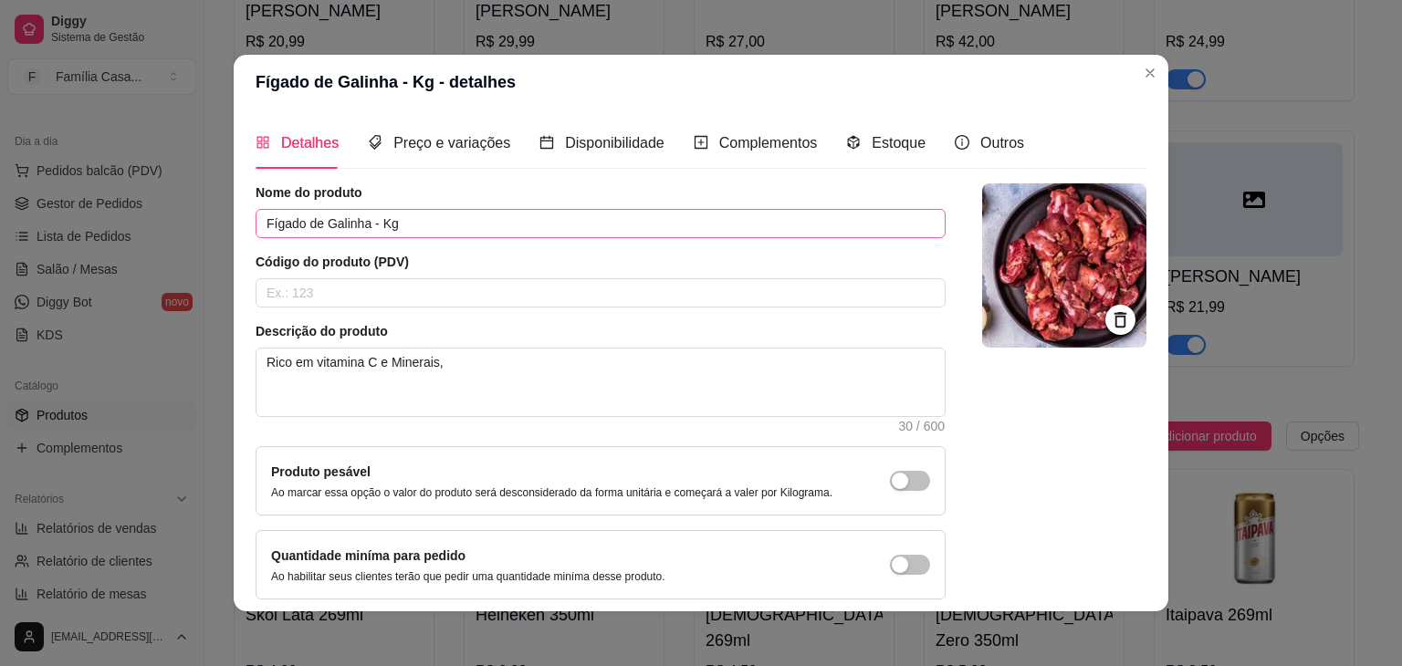
click at [423, 223] on input "Fígado de Galinha - Kg" at bounding box center [601, 223] width 690 height 29
click at [398, 222] on input "Fígado de Galinha - Kg" at bounding box center [601, 223] width 690 height 29
click at [370, 227] on input "Fígado de Galinha - Kg" at bounding box center [601, 223] width 690 height 29
click at [371, 220] on input "Fígado de Galinha - Kg" at bounding box center [601, 223] width 690 height 29
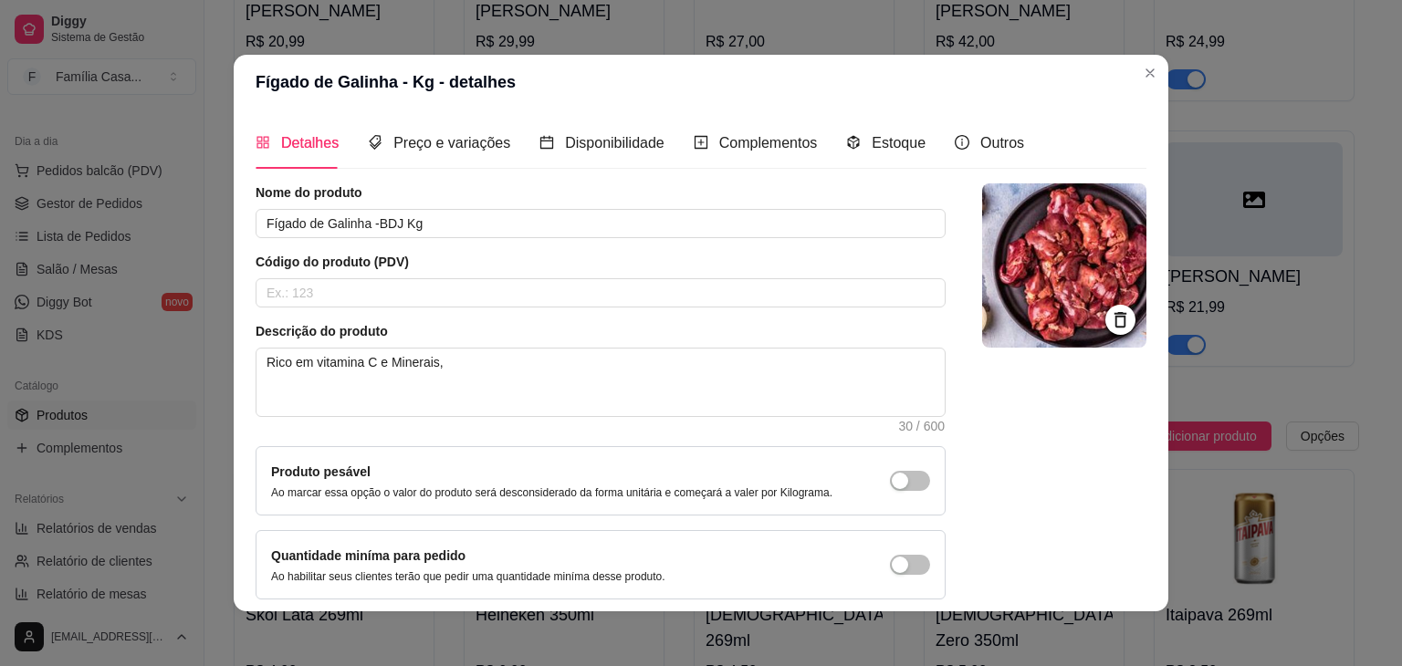
type input "Fígado de Galinha -BDJ Kg"
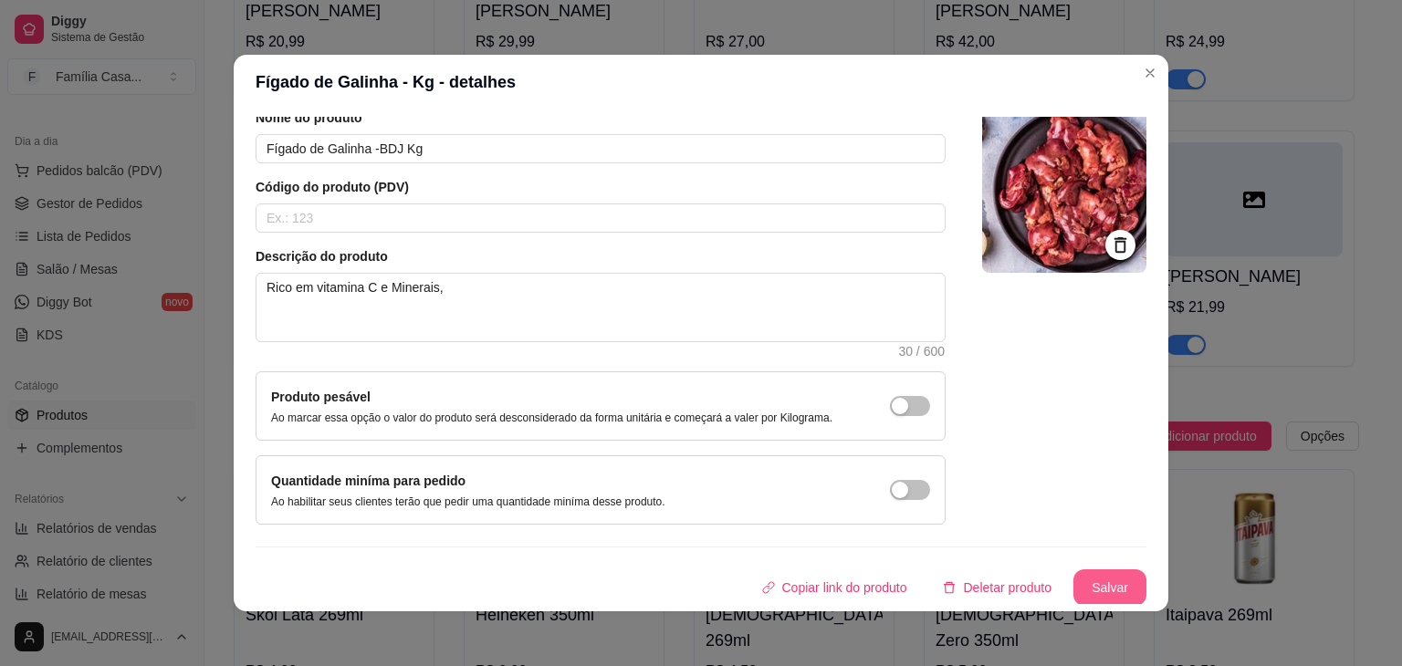
click at [1110, 593] on button "Salvar" at bounding box center [1109, 587] width 73 height 37
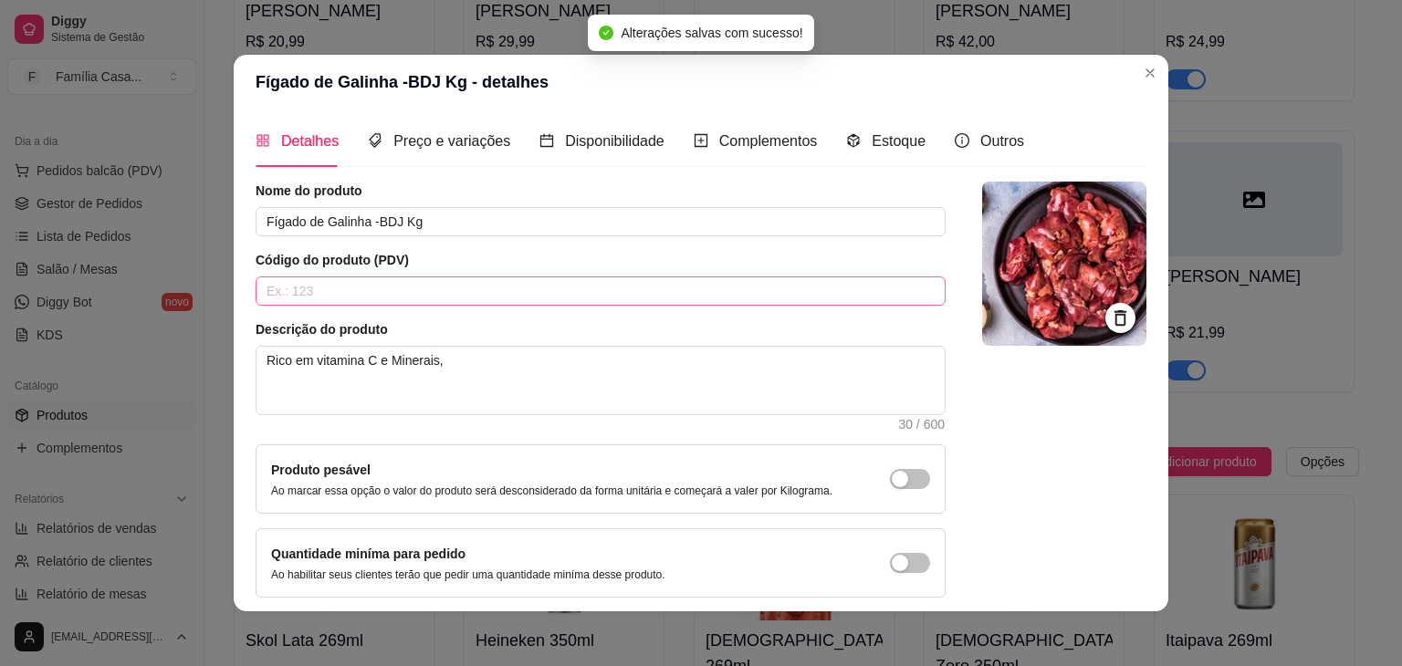
scroll to position [0, 0]
click at [475, 143] on span "Preço e variações" at bounding box center [451, 143] width 117 height 16
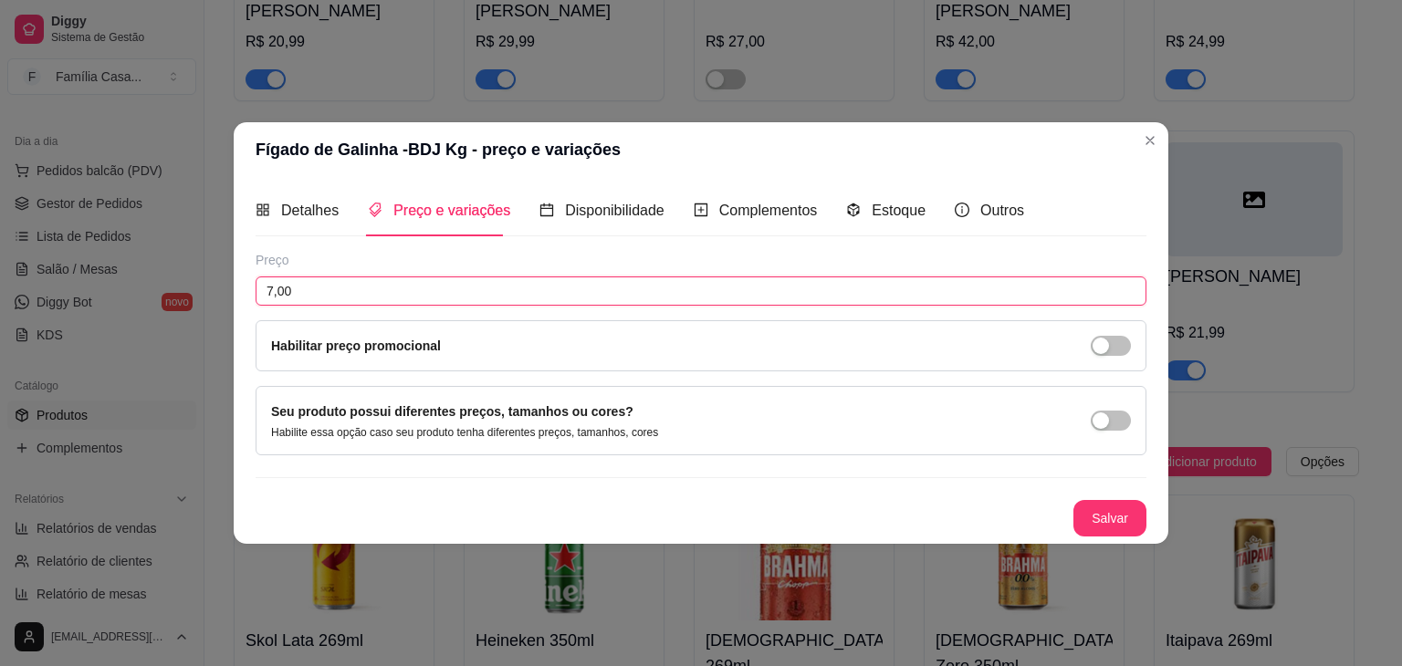
drag, startPoint x: 281, startPoint y: 288, endPoint x: 252, endPoint y: 276, distance: 31.9
click at [242, 287] on div "Detalhes Preço e variações Disponibilidade Complementos Estoque Outros Nome do …" at bounding box center [701, 360] width 935 height 367
type input "8,49"
click at [1123, 514] on button "Salvar" at bounding box center [1109, 519] width 71 height 36
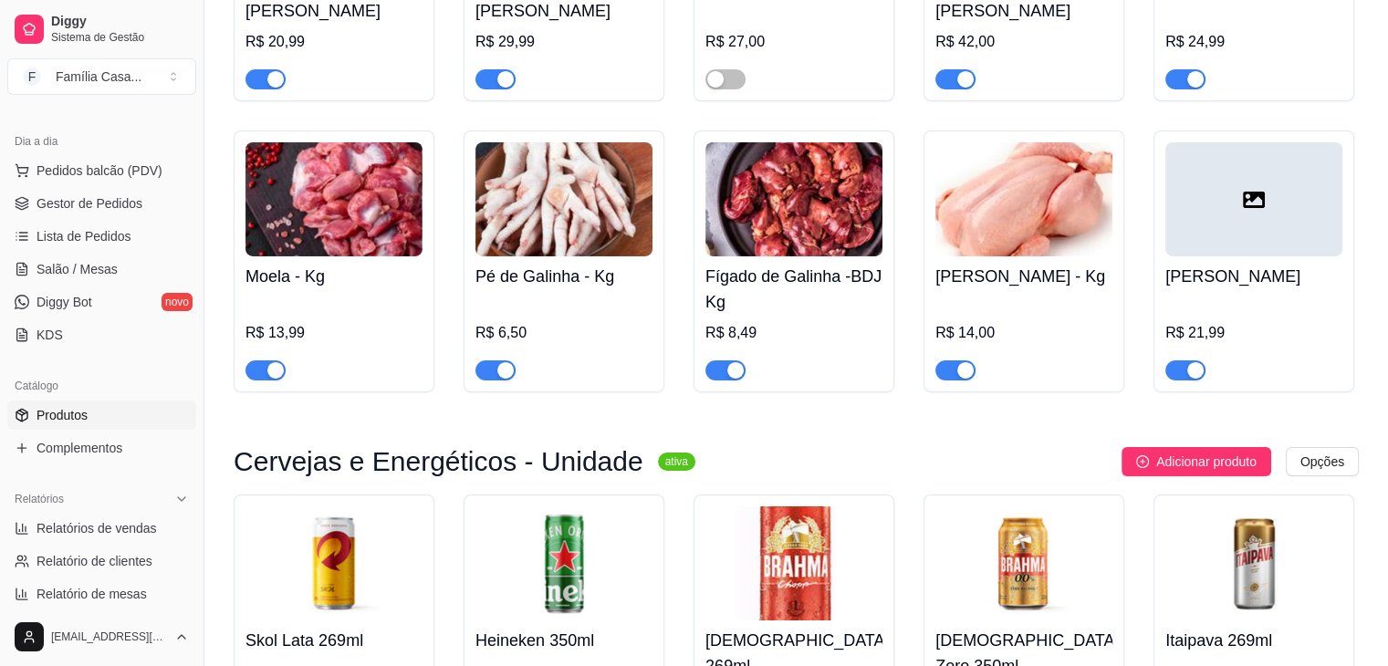
click at [323, 224] on img at bounding box center [333, 199] width 177 height 114
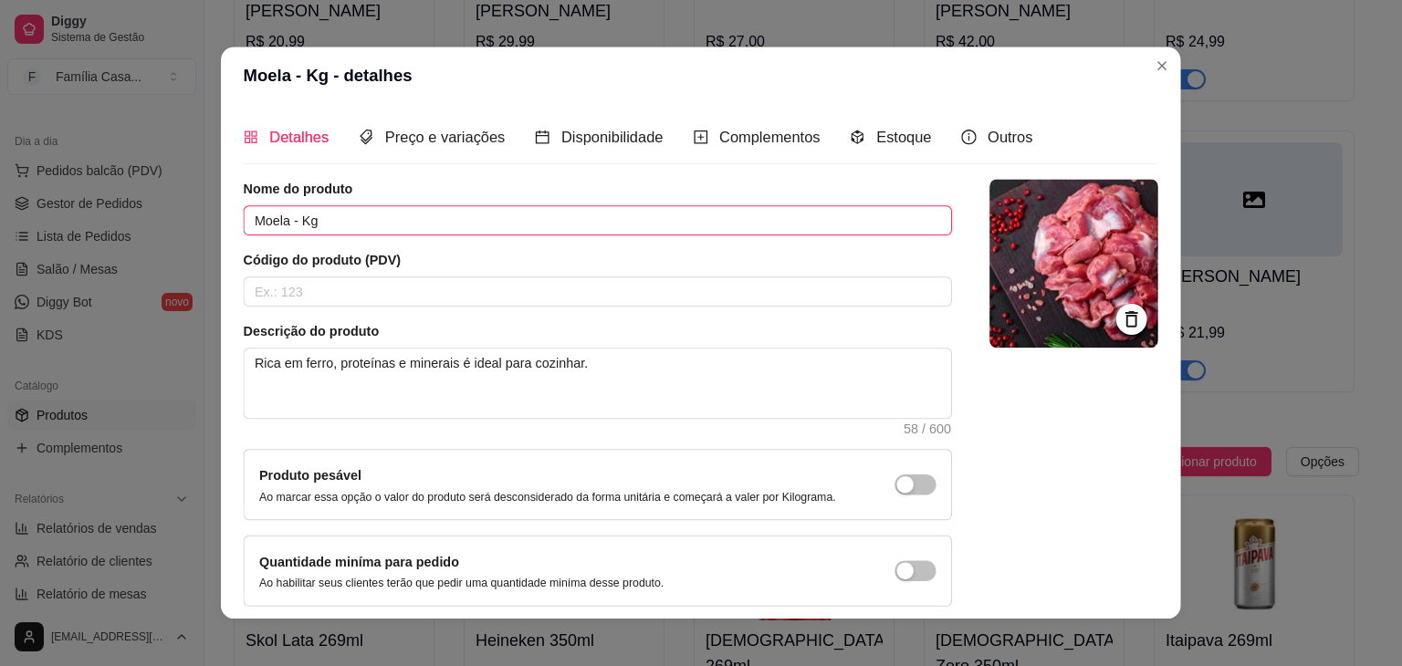
click at [323, 224] on input "Moela - Kg" at bounding box center [598, 220] width 708 height 30
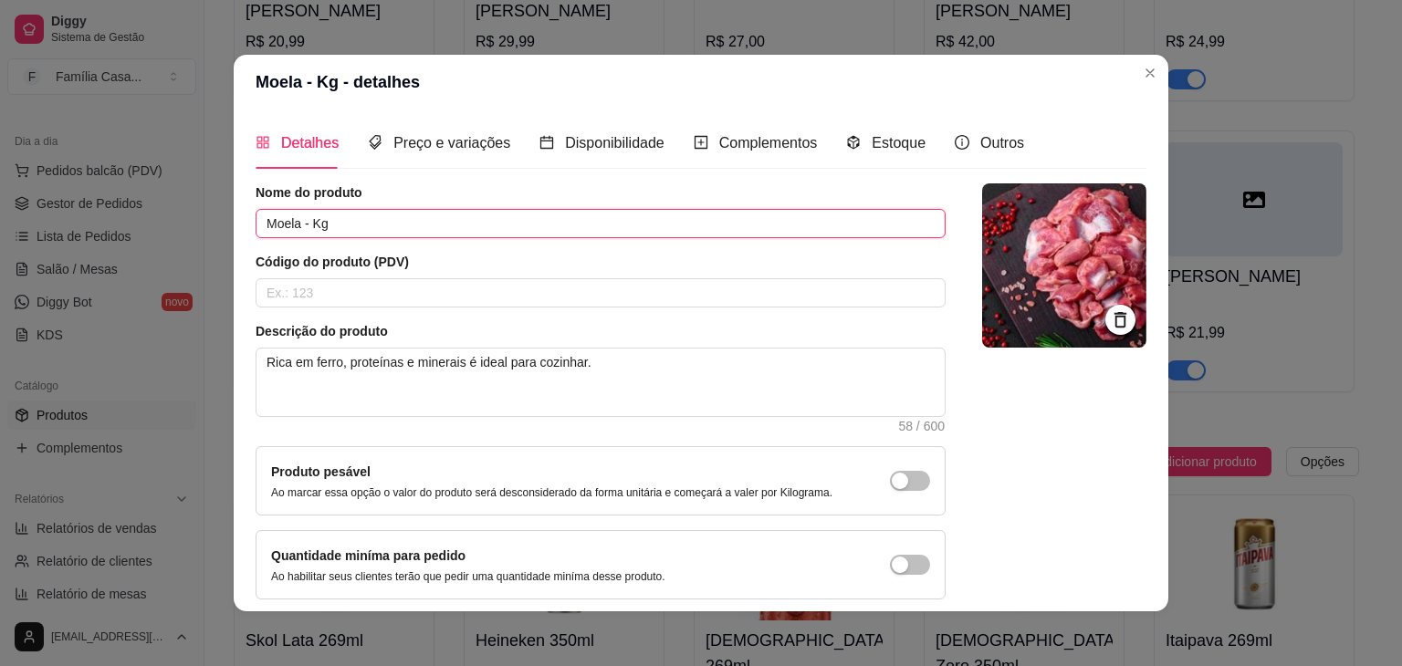
click at [305, 227] on input "Moela - Kg" at bounding box center [601, 223] width 690 height 29
type input "Moela - BDJ Kg"
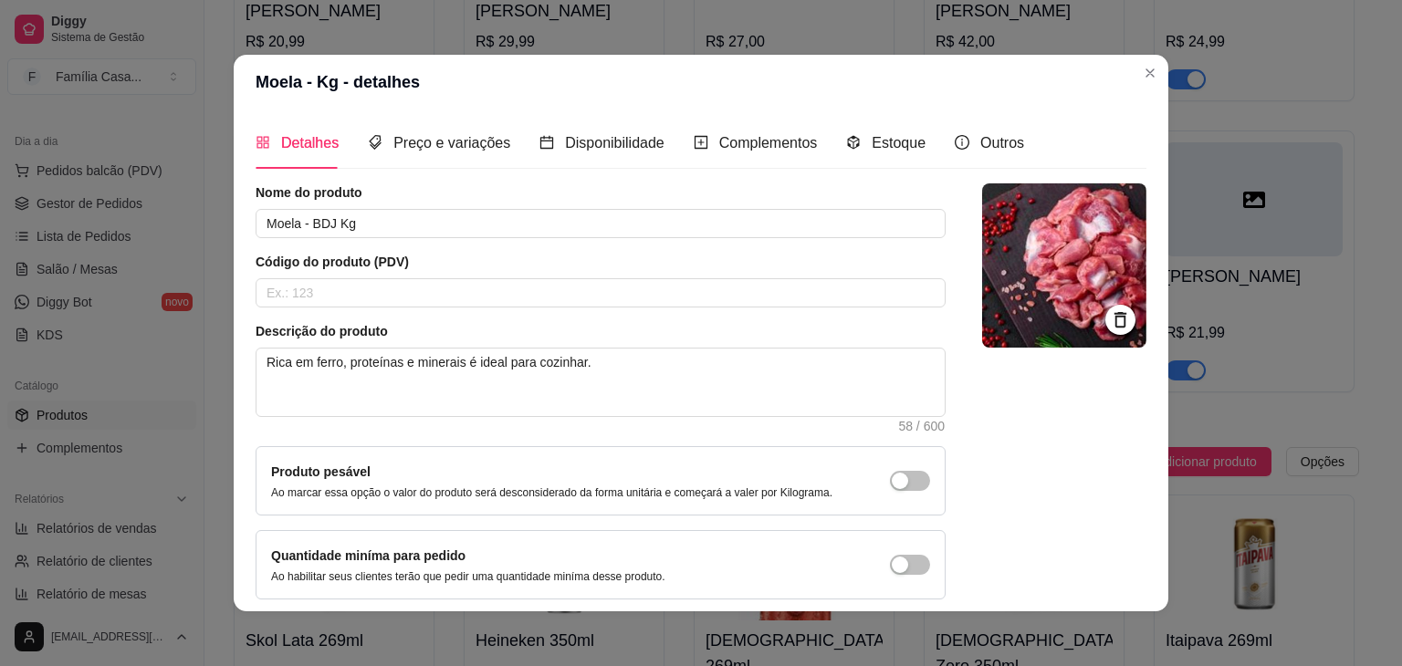
scroll to position [75, 0]
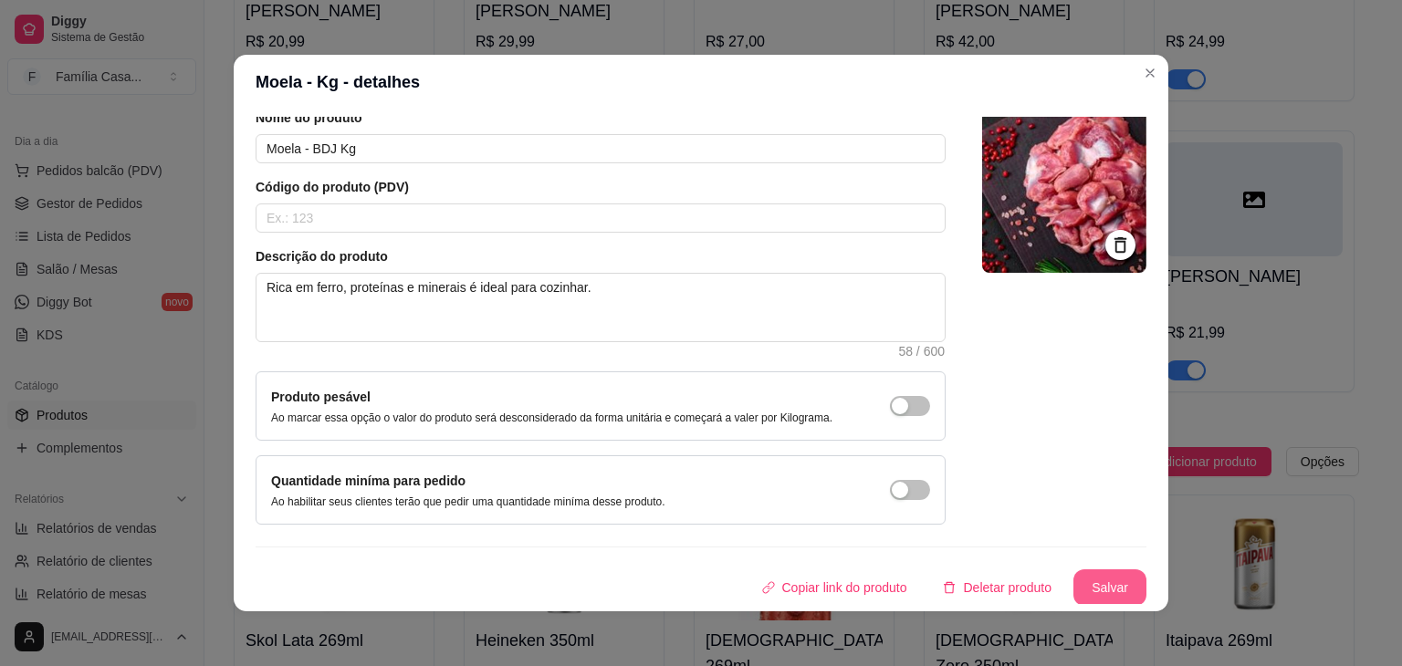
click at [1105, 590] on button "Salvar" at bounding box center [1109, 587] width 73 height 37
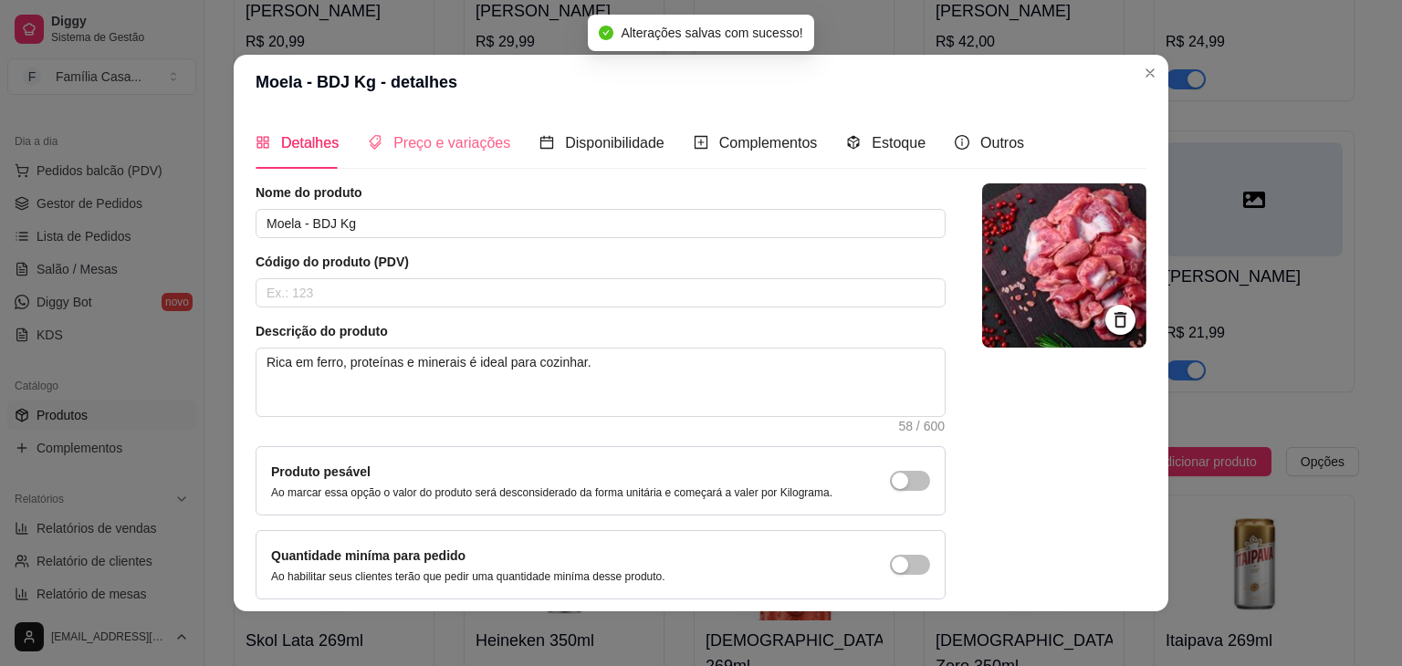
scroll to position [0, 0]
click at [447, 150] on span "Preço e variações" at bounding box center [451, 143] width 117 height 16
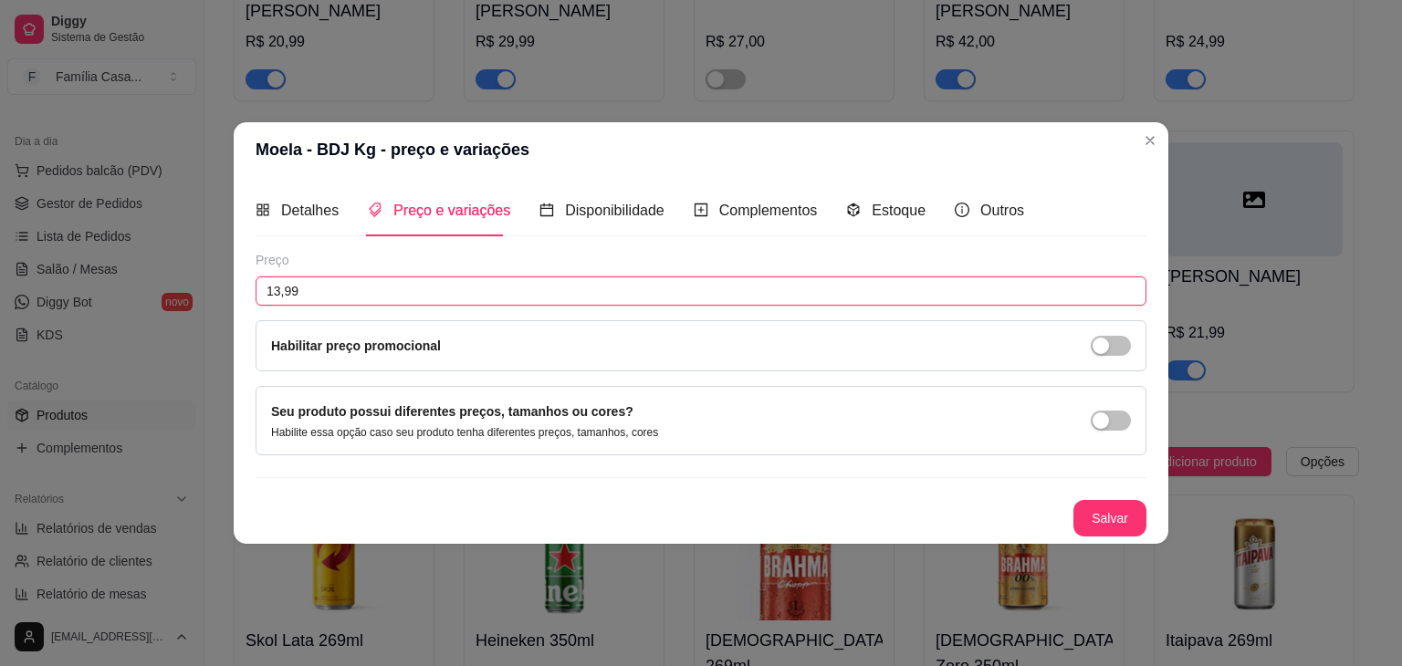
drag, startPoint x: 330, startPoint y: 296, endPoint x: 234, endPoint y: 359, distance: 115.4
click at [242, 360] on div "Detalhes Preço e variações Disponibilidade Complementos Estoque Outros Nome do …" at bounding box center [701, 360] width 935 height 367
type input "16,49"
click at [1088, 513] on button "Salvar" at bounding box center [1109, 519] width 71 height 36
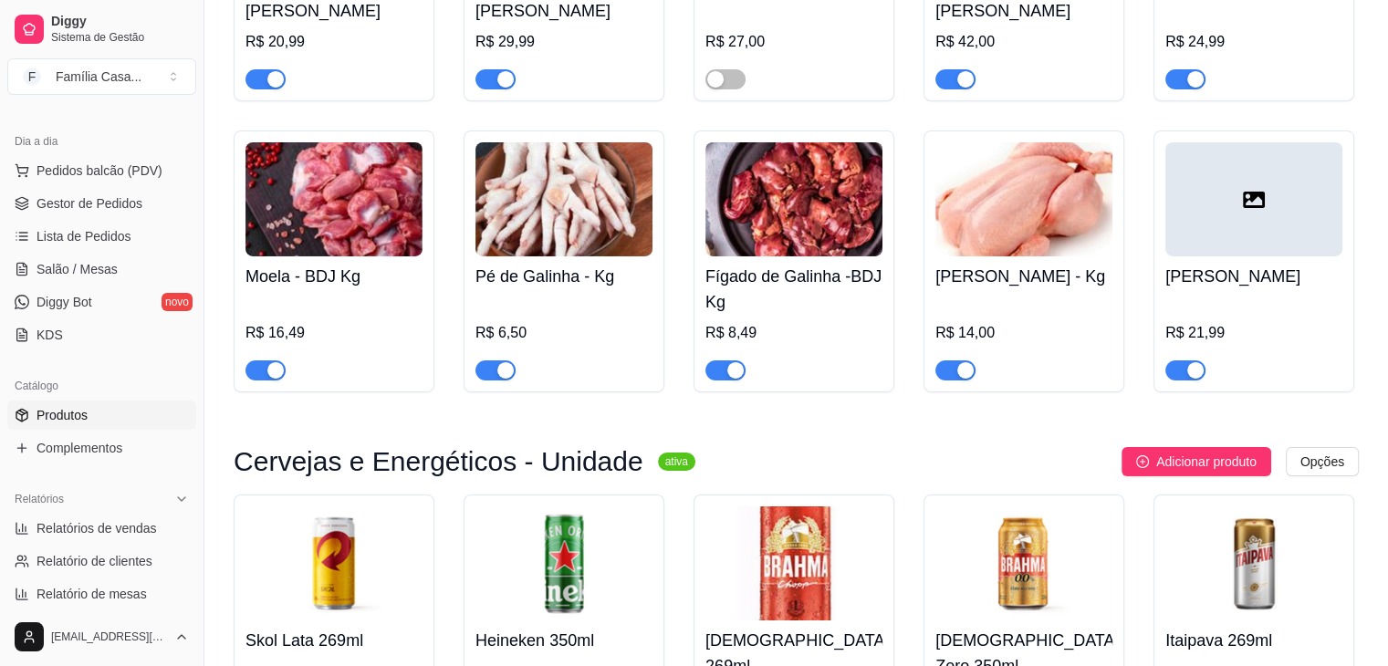
click at [581, 222] on img at bounding box center [563, 199] width 177 height 114
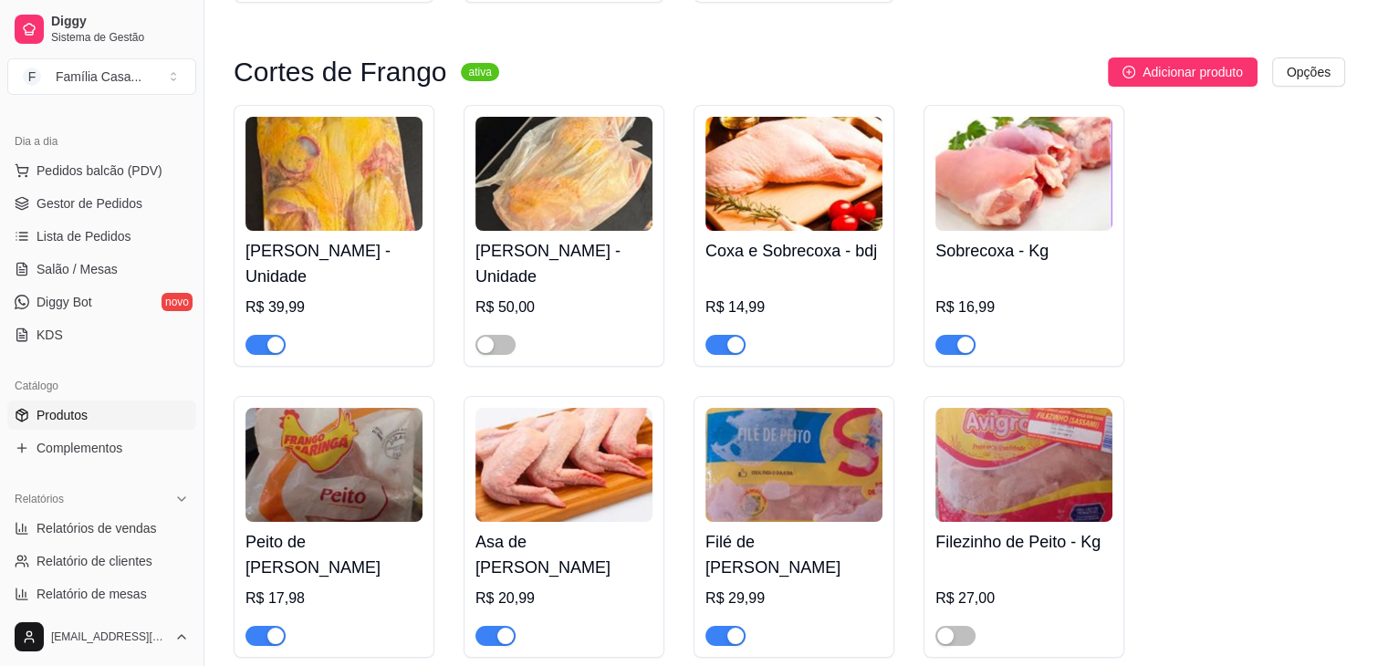
click at [586, 221] on input "Pé de Galinha - Kg" at bounding box center [590, 221] width 705 height 30
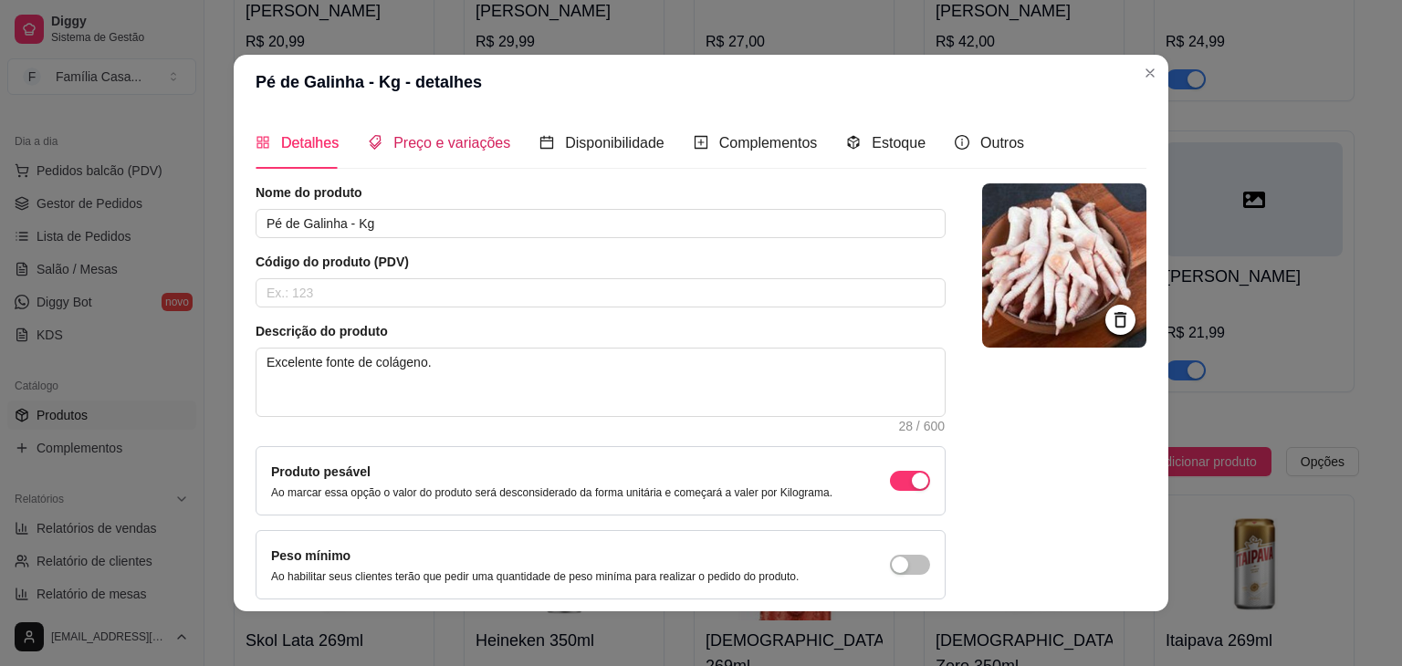
click at [403, 143] on span "Preço e variações" at bounding box center [451, 143] width 117 height 16
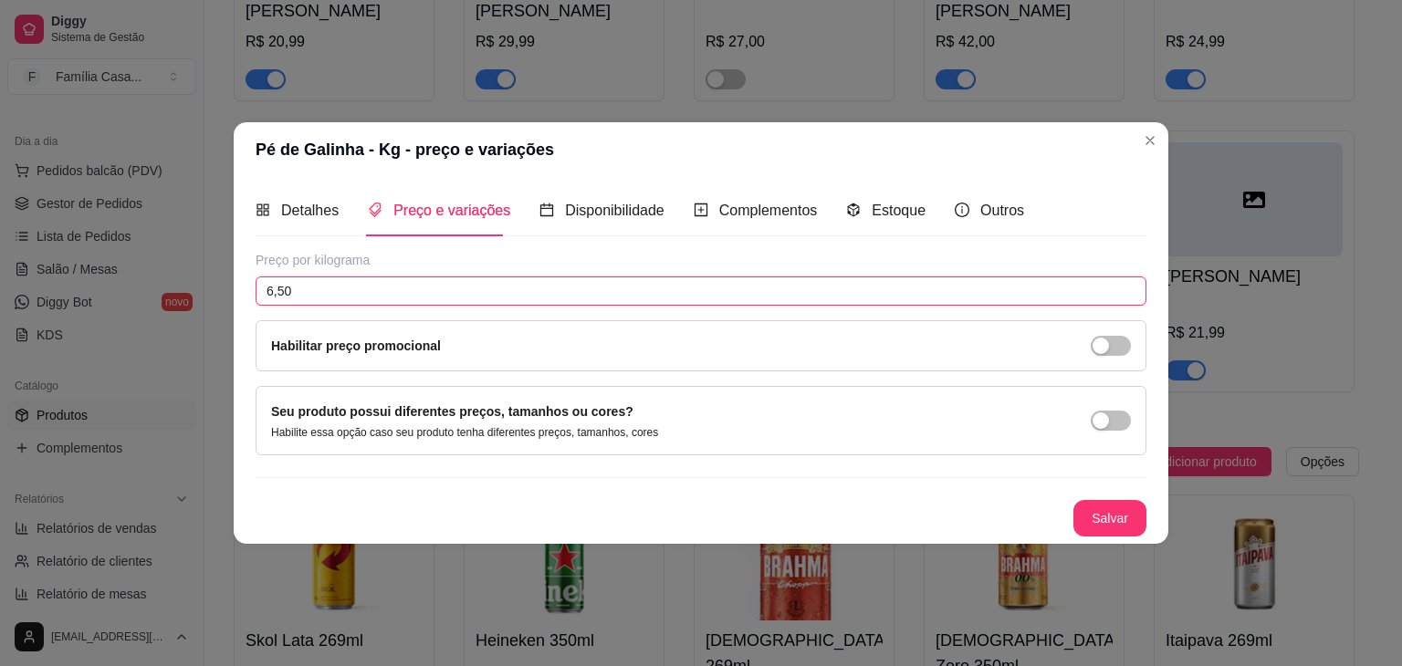
drag, startPoint x: 351, startPoint y: 287, endPoint x: 241, endPoint y: 326, distance: 116.9
click at [241, 326] on div "Detalhes Preço e variações Disponibilidade Complementos Estoque Outros Nome do …" at bounding box center [701, 360] width 935 height 367
type input "5,00"
click at [1124, 507] on button "Salvar" at bounding box center [1109, 518] width 73 height 37
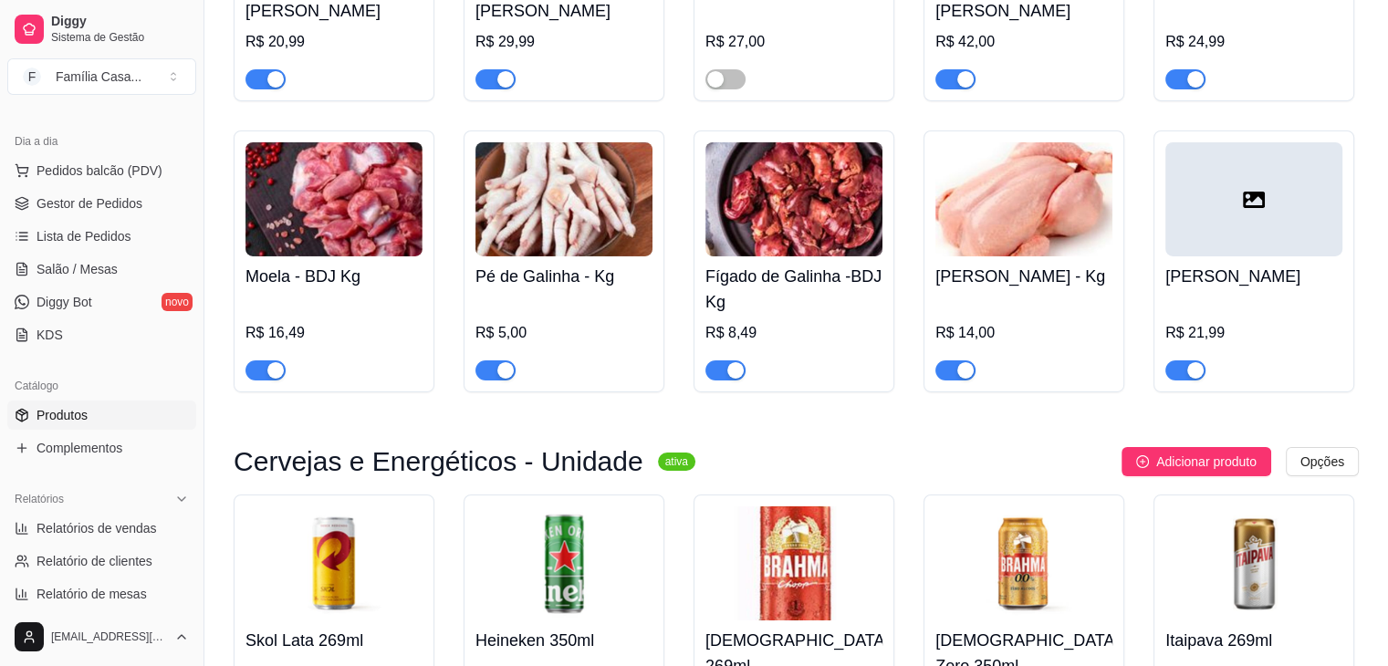
click at [997, 193] on img at bounding box center [1023, 199] width 177 height 114
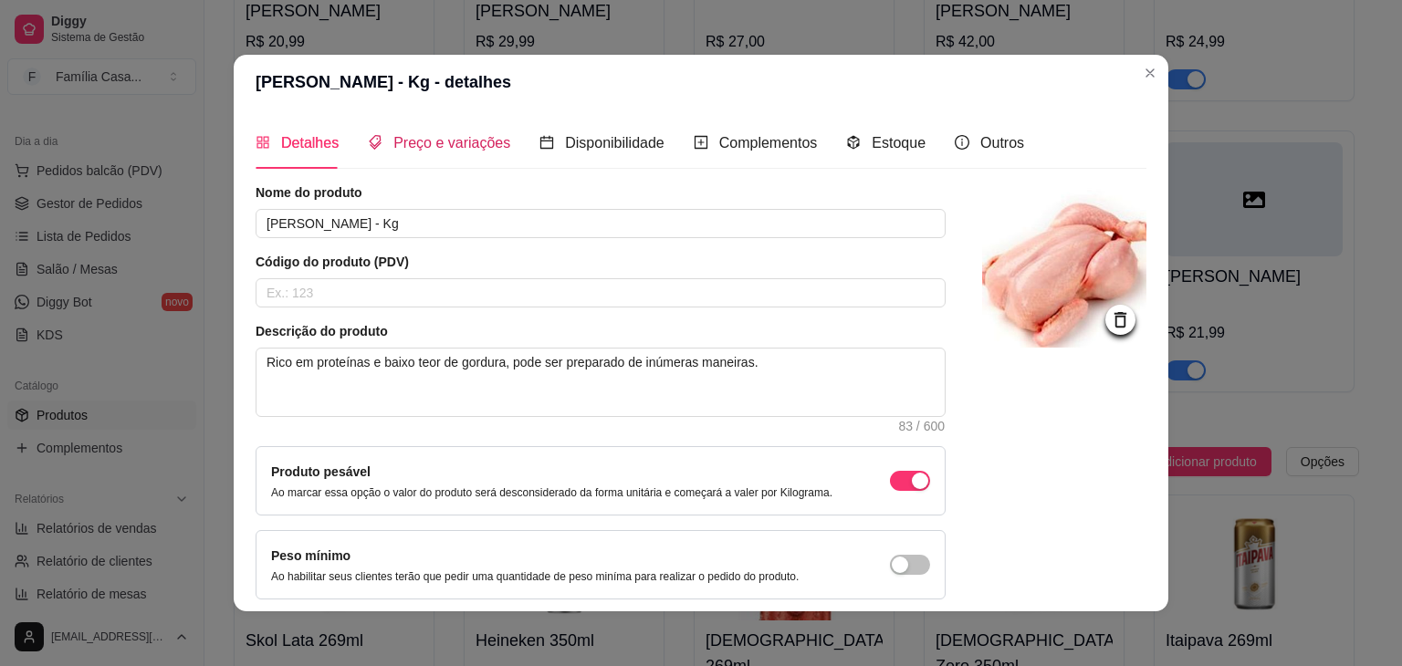
click at [447, 139] on span "Preço e variações" at bounding box center [451, 143] width 117 height 16
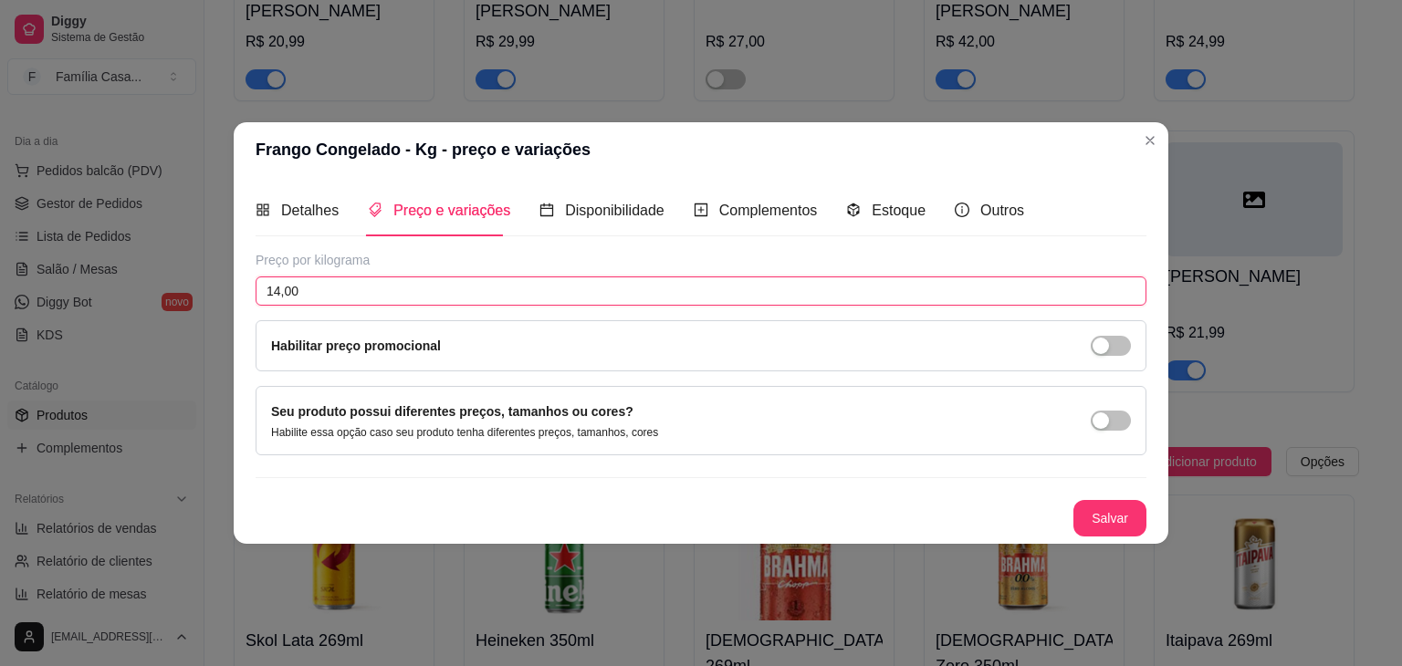
drag, startPoint x: 327, startPoint y: 293, endPoint x: 190, endPoint y: 312, distance: 138.2
click at [194, 311] on div "Frango Congelado - Kg - preço e variações Detalhes Preço e variações Disponibil…" at bounding box center [701, 333] width 1402 height 666
type input "14,50"
click at [1113, 512] on button "Salvar" at bounding box center [1109, 518] width 73 height 37
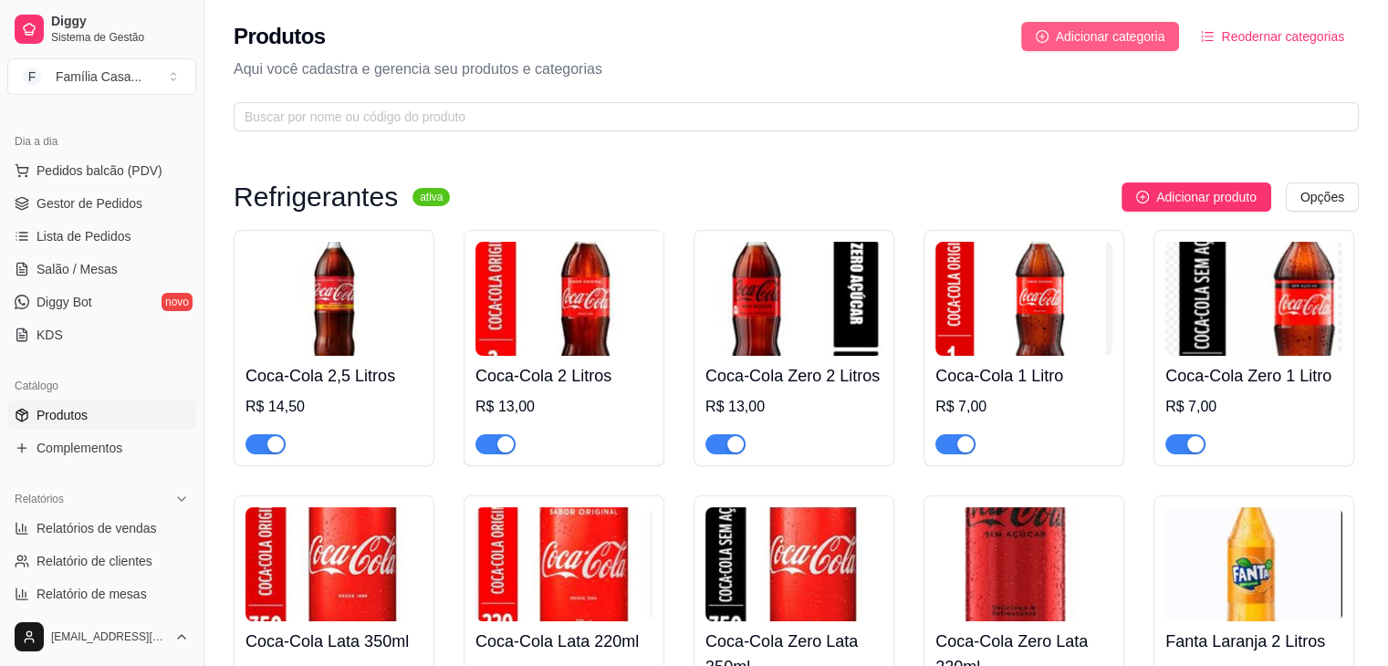
click at [1133, 34] on span "Adicionar categoria" at bounding box center [1111, 36] width 110 height 20
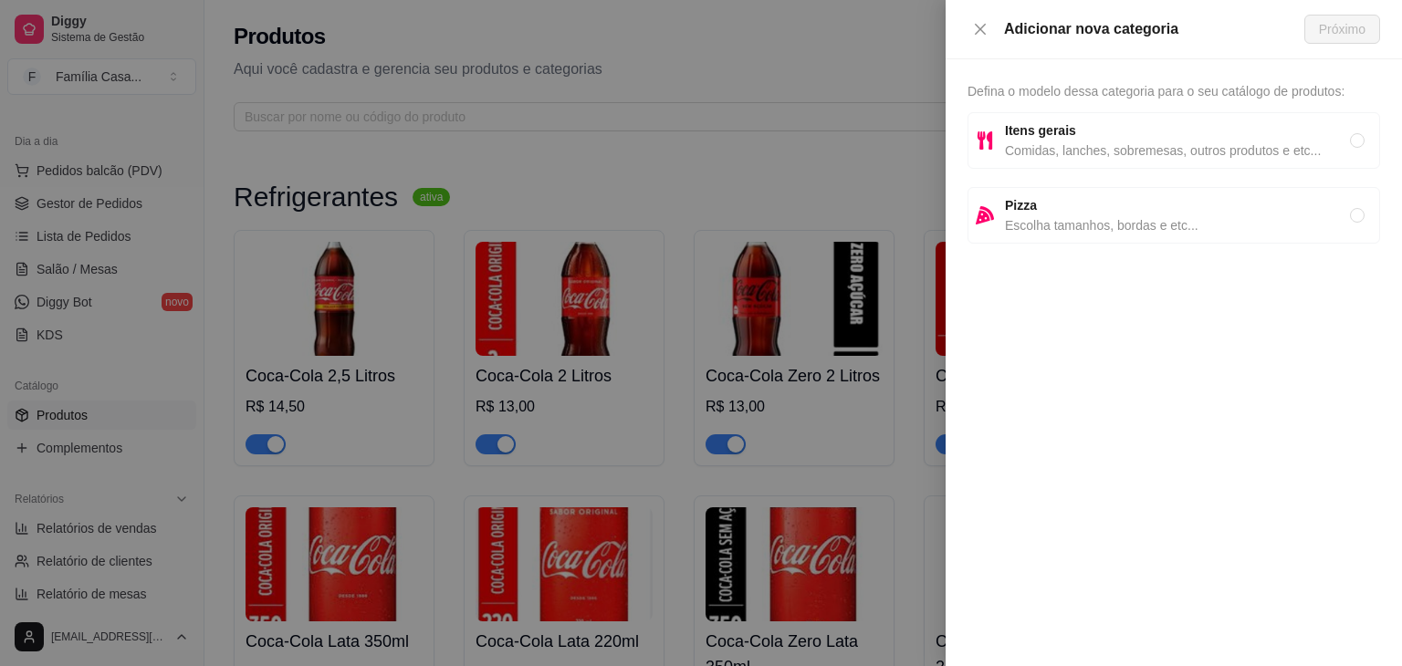
click at [1049, 156] on span "Comidas, lanches, sobremesas, outros produtos e etc..." at bounding box center [1177, 151] width 345 height 20
radio input "true"
click at [1331, 30] on span "Próximo" at bounding box center [1342, 29] width 47 height 20
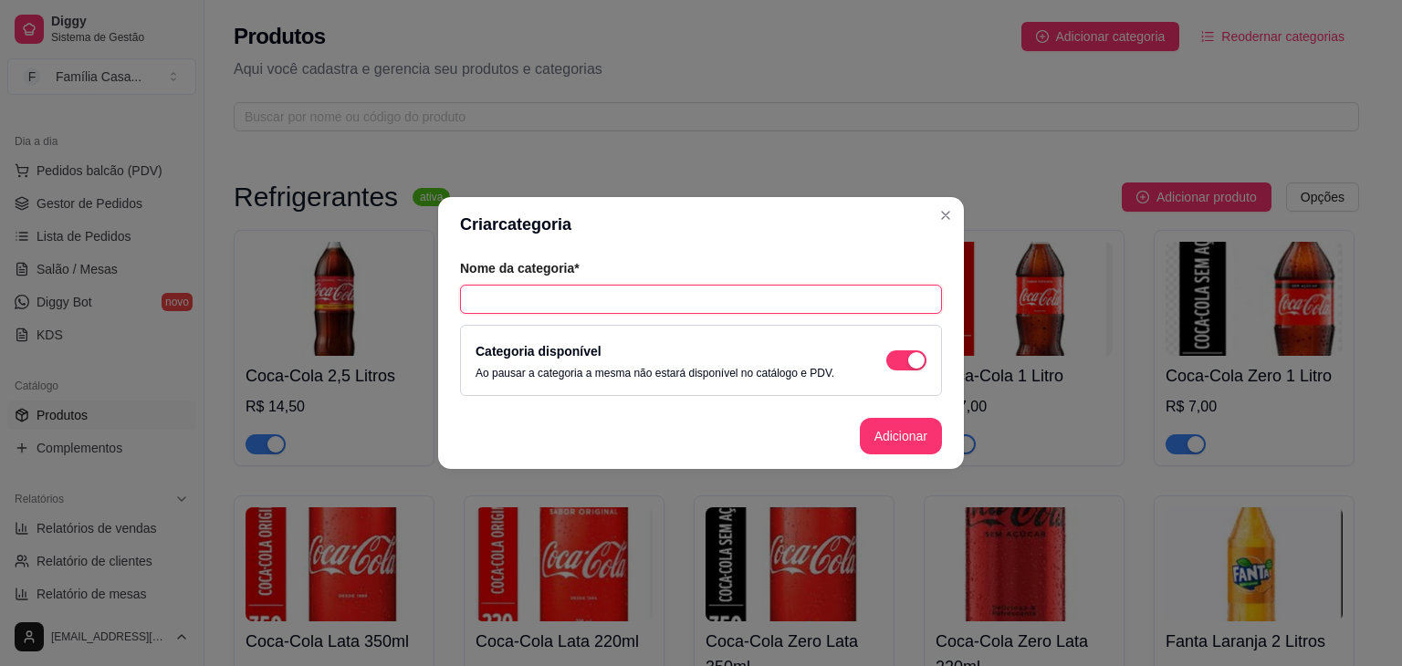
click at [657, 289] on input "text" at bounding box center [701, 299] width 482 height 29
type input "Miúdos de Boi"
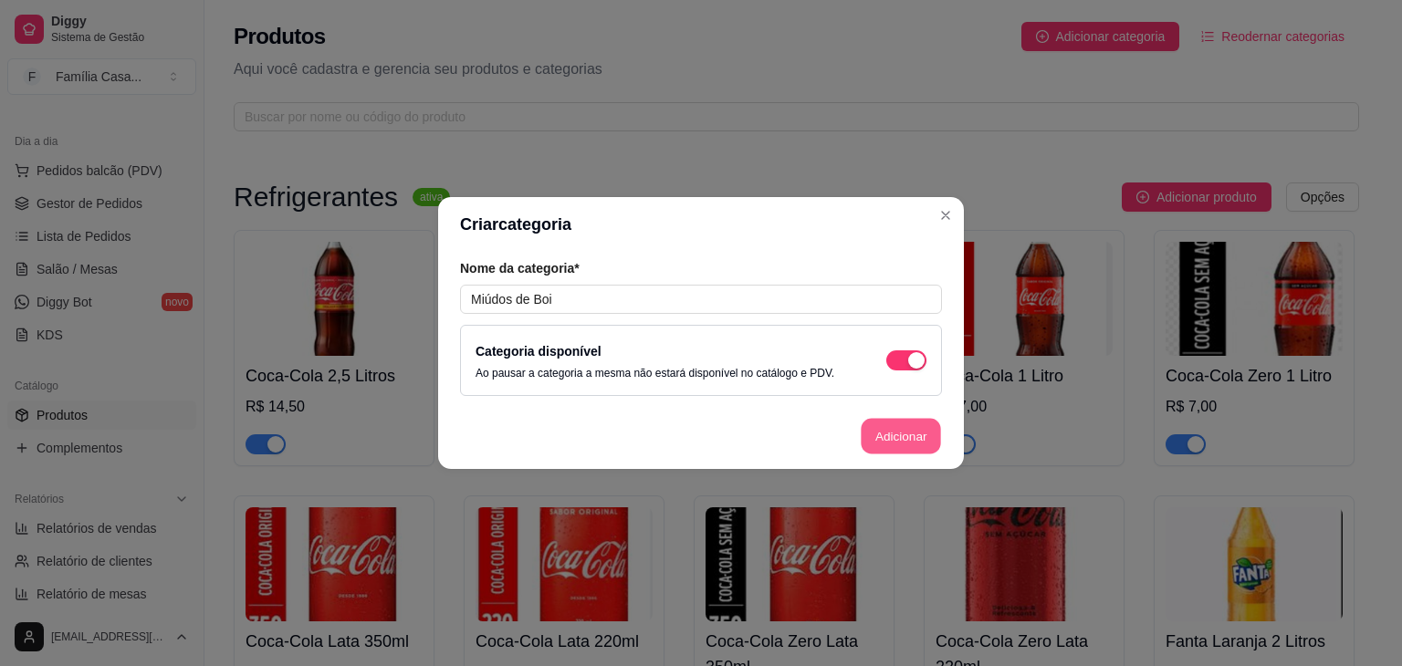
click at [926, 429] on button "Adicionar" at bounding box center [901, 437] width 80 height 36
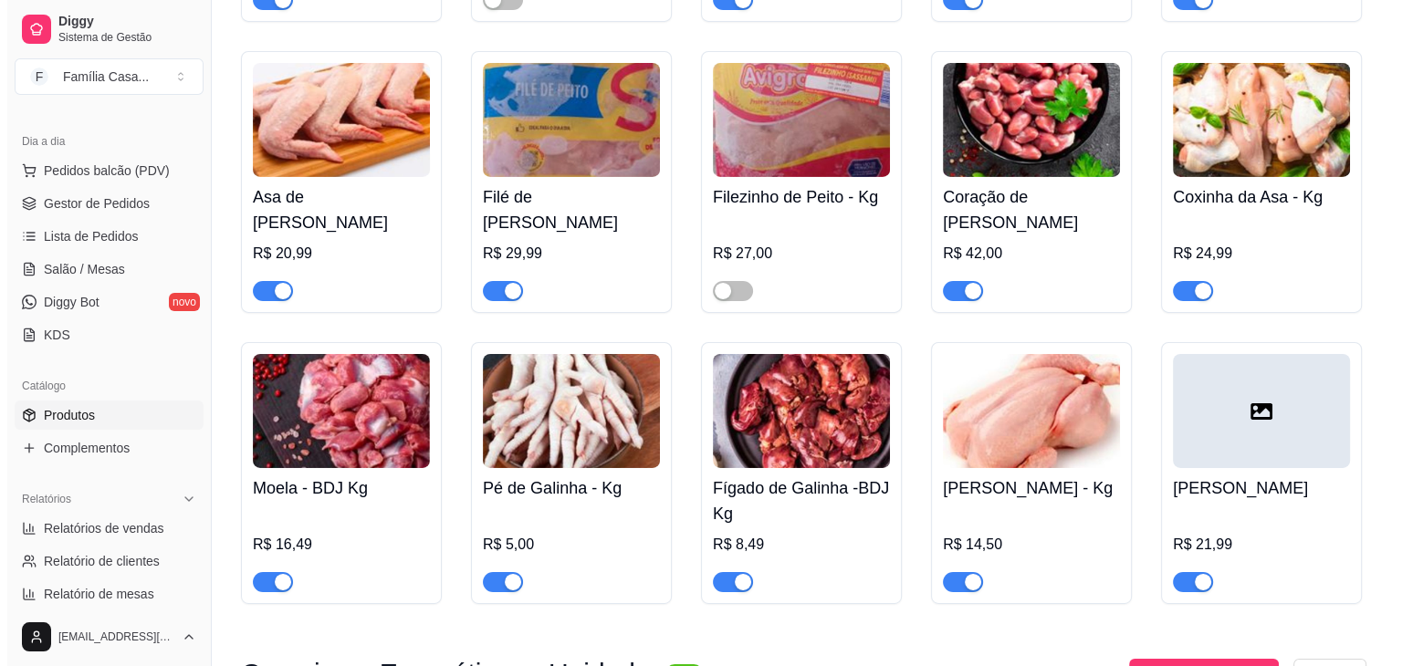
scroll to position [6074, 0]
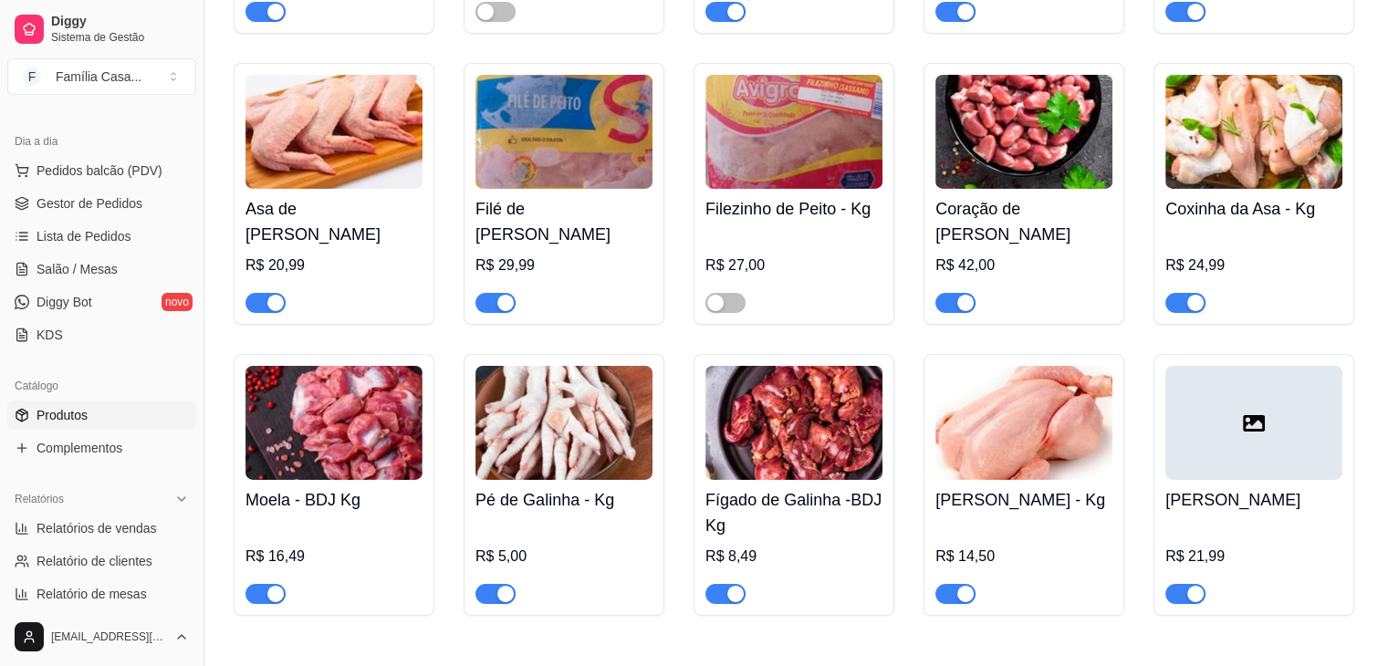
drag, startPoint x: 1241, startPoint y: 433, endPoint x: 1312, endPoint y: 424, distance: 71.7
click at [1312, 424] on div at bounding box center [1253, 423] width 177 height 114
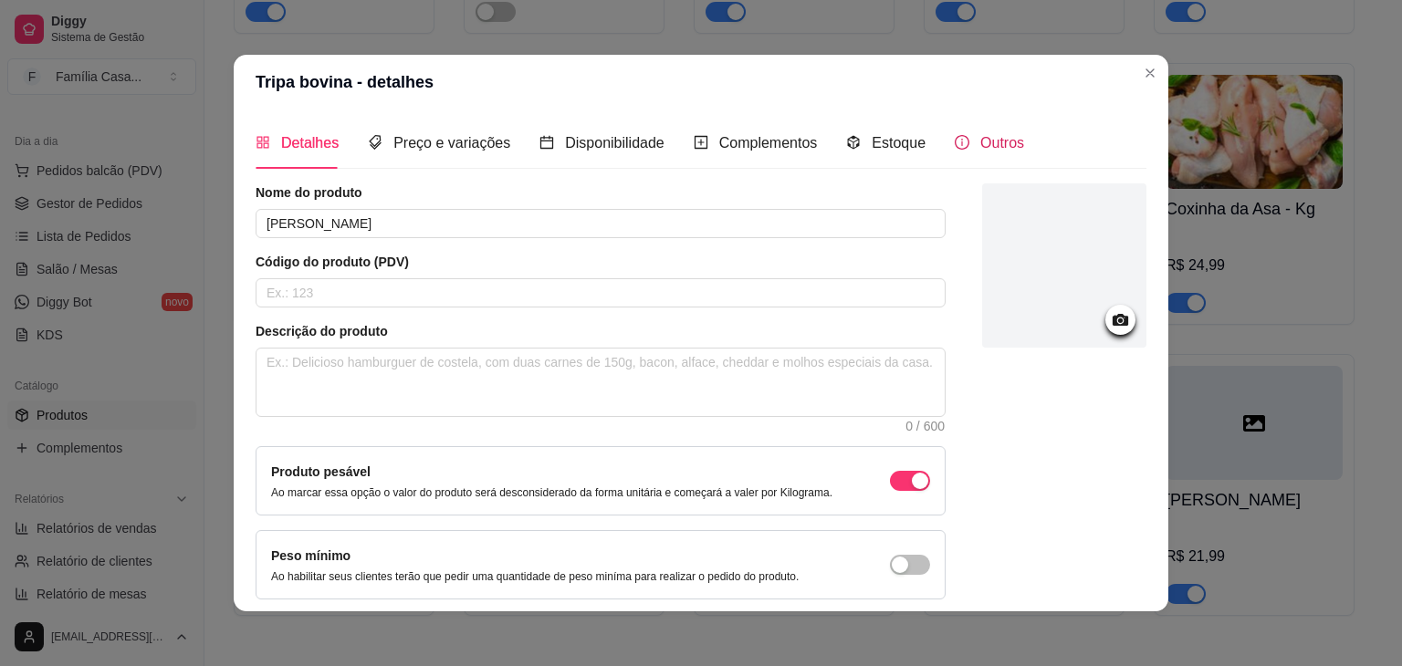
click at [955, 138] on icon "info-circle" at bounding box center [962, 142] width 15 height 15
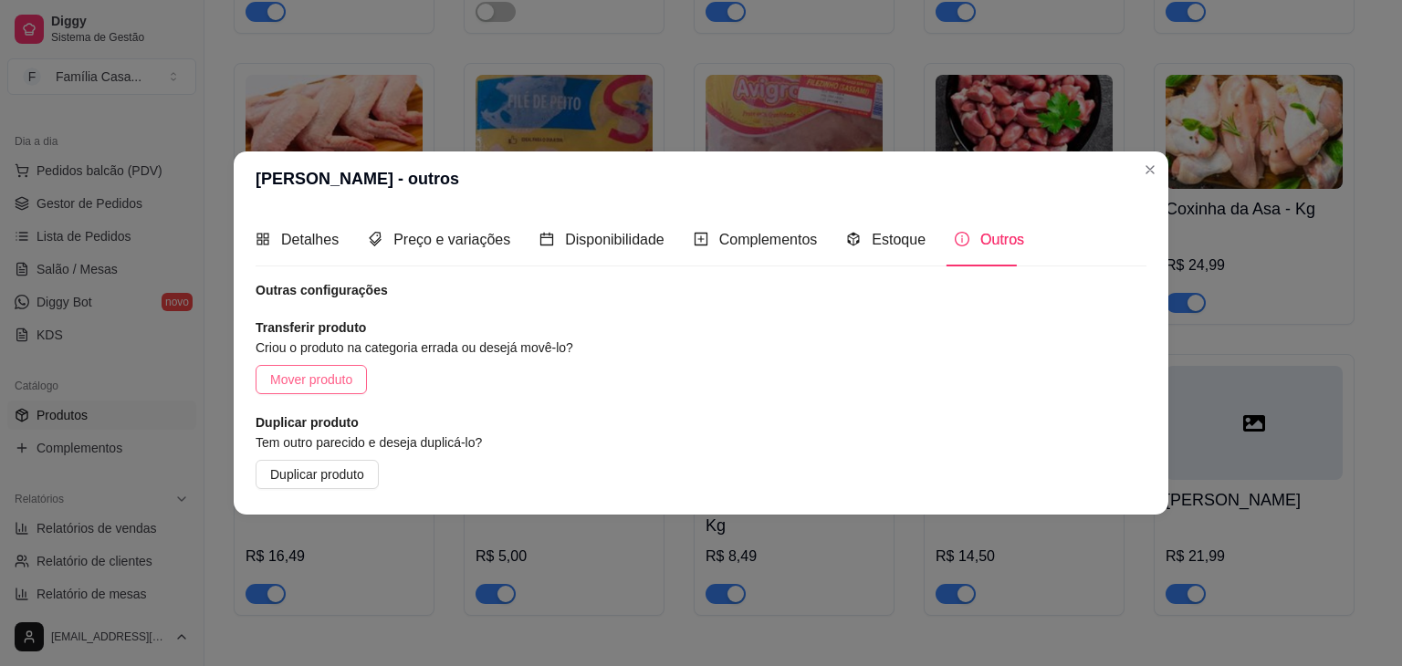
click at [342, 368] on button "Mover produto" at bounding box center [311, 379] width 111 height 29
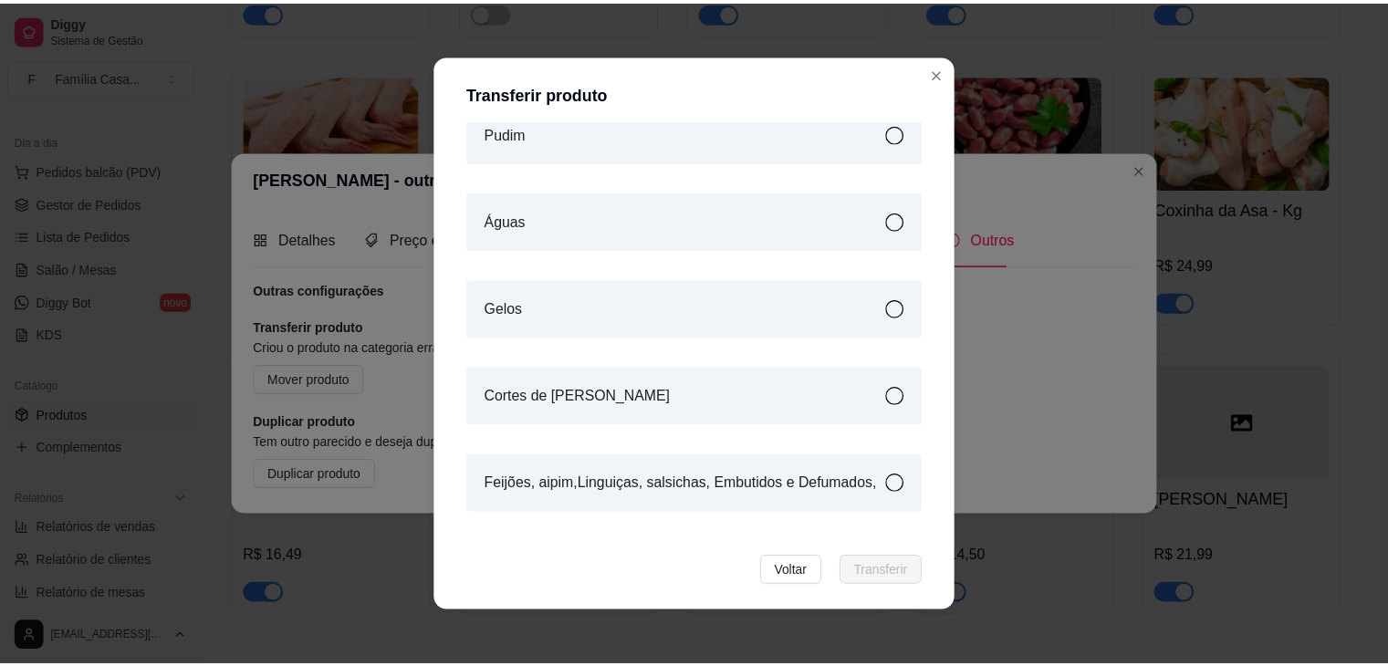
scroll to position [827, 0]
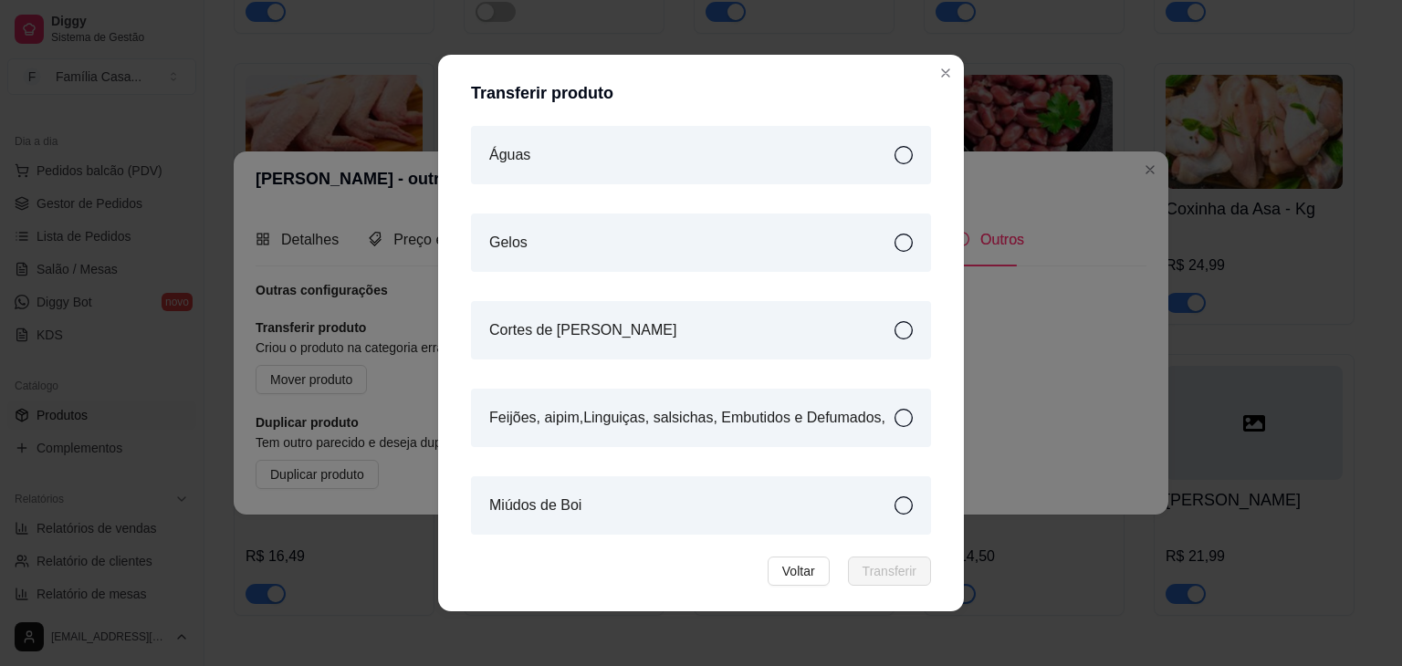
click at [894, 511] on icon at bounding box center [903, 505] width 18 height 18
click at [879, 574] on span "Transferir" at bounding box center [889, 571] width 54 height 20
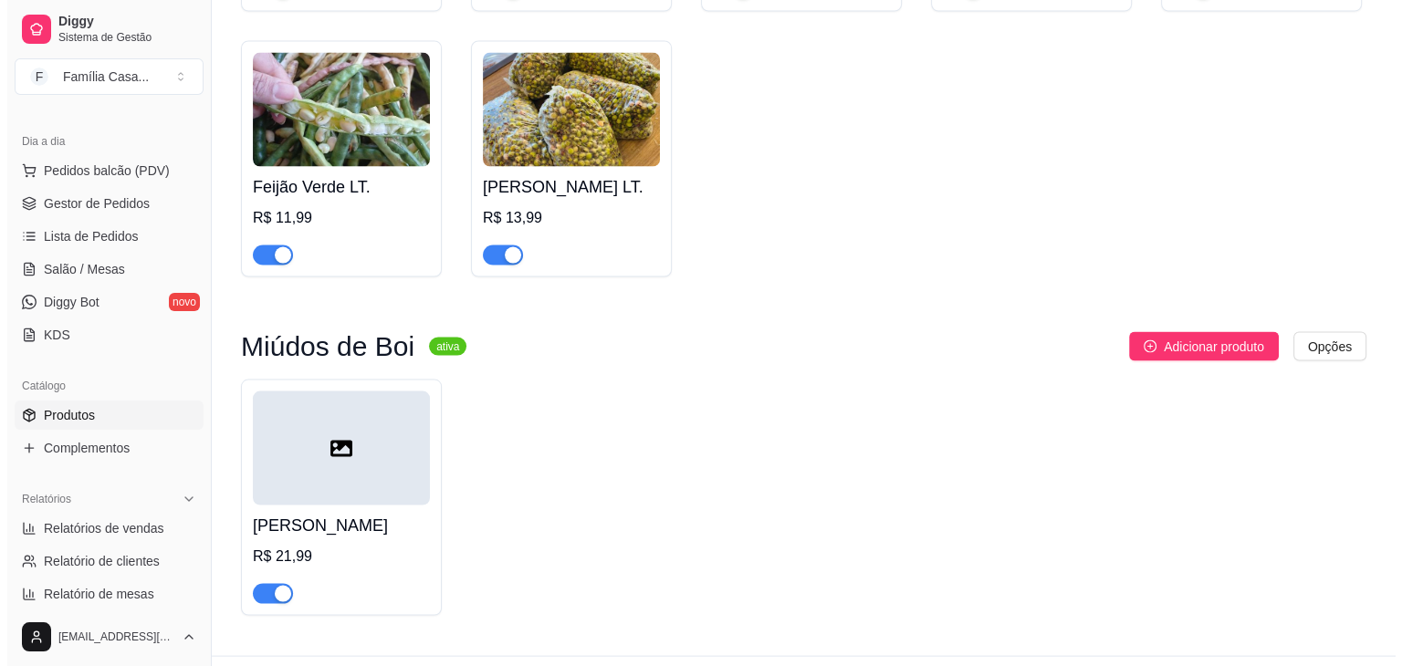
scroll to position [10578, 0]
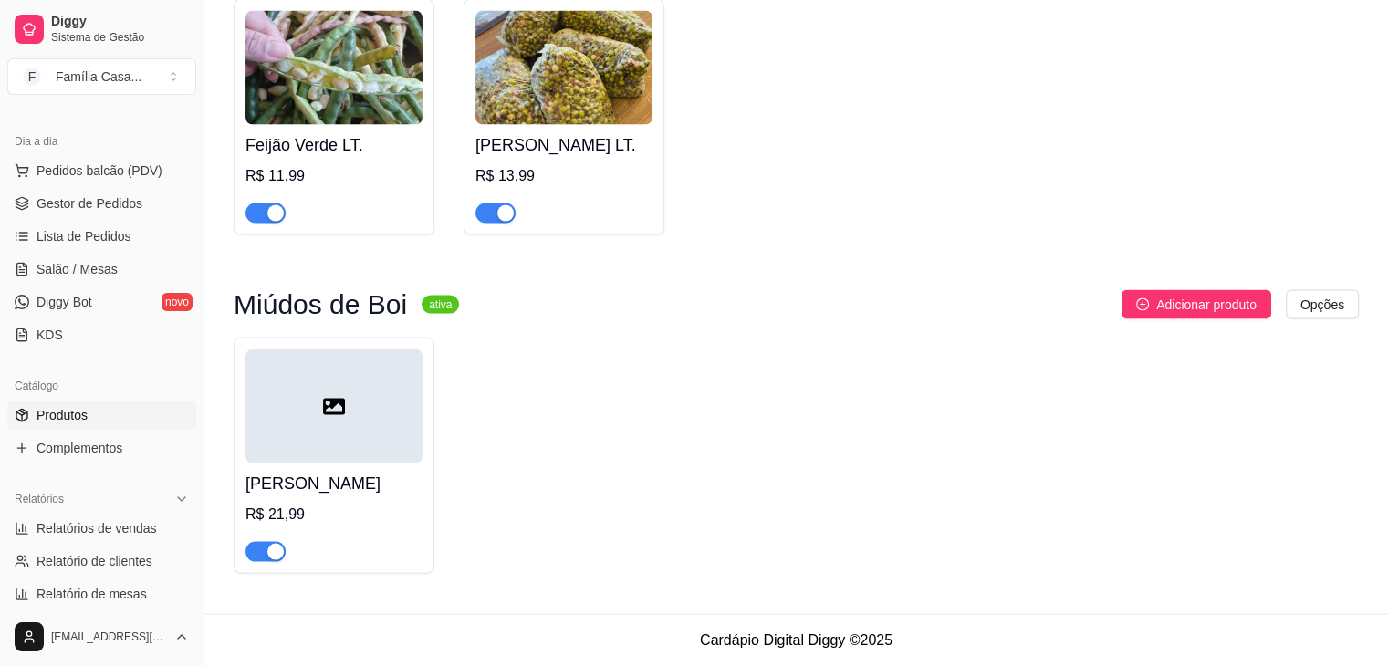
click at [380, 418] on div at bounding box center [333, 407] width 177 height 114
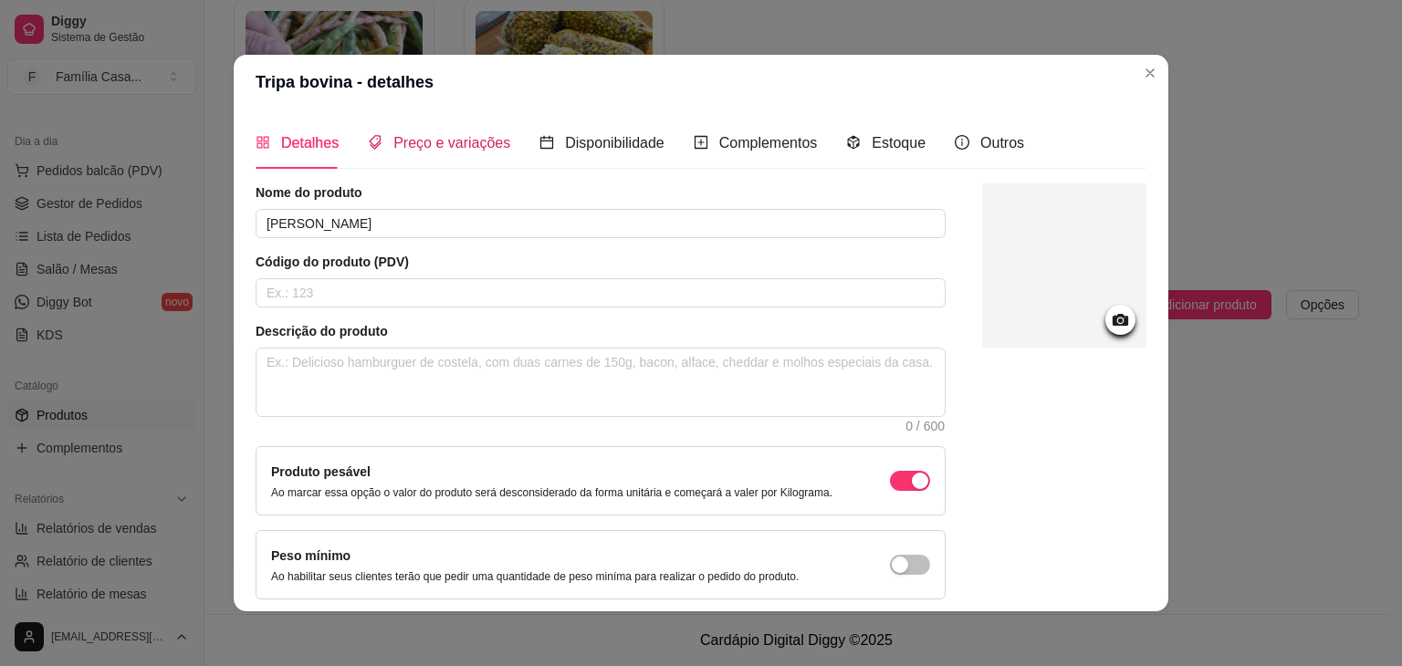
click at [456, 143] on span "Preço e variações" at bounding box center [451, 143] width 117 height 16
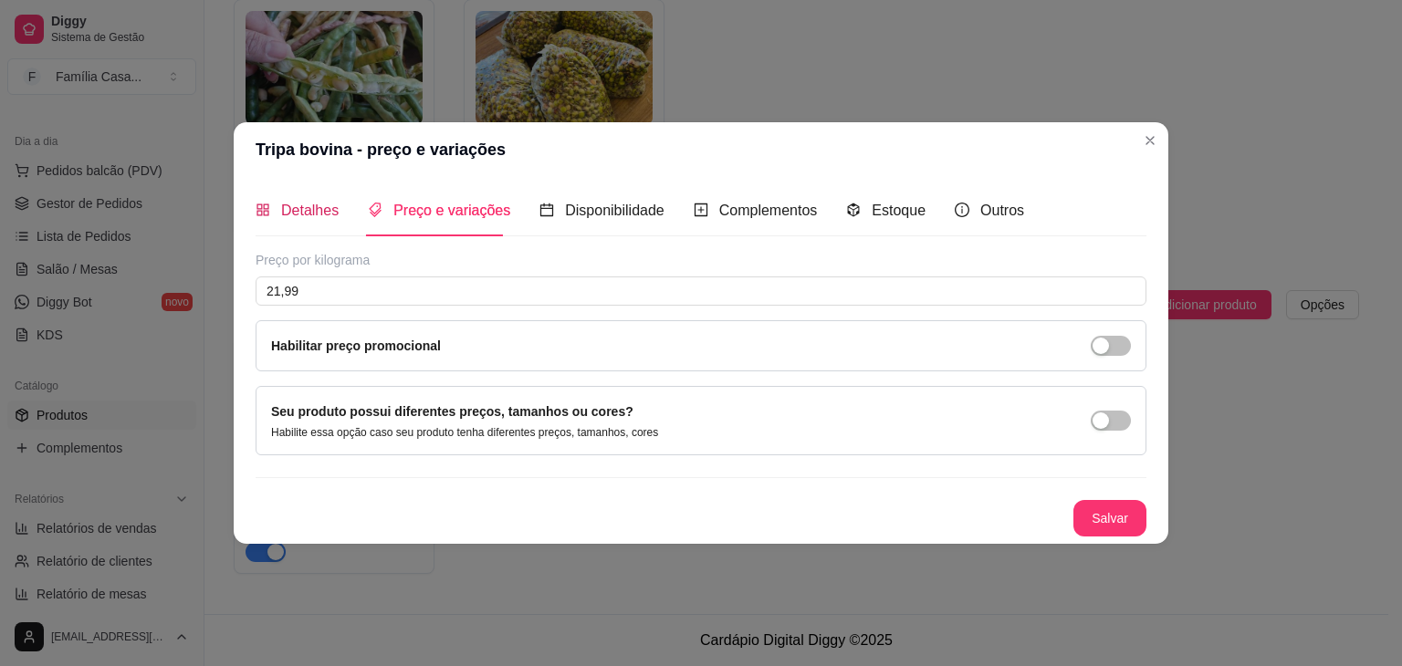
click at [297, 205] on span "Detalhes" at bounding box center [309, 211] width 57 height 16
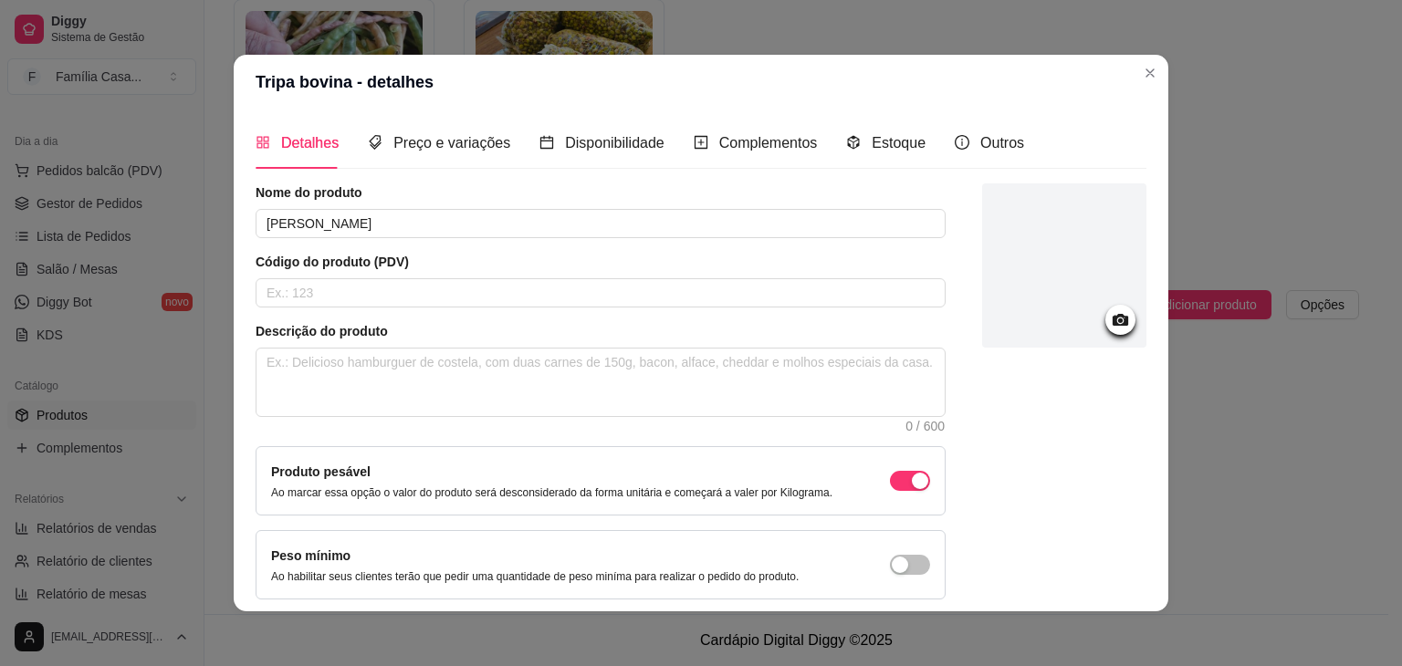
click at [1113, 321] on icon at bounding box center [1121, 320] width 16 height 12
click at [1113, 317] on icon at bounding box center [1121, 320] width 16 height 12
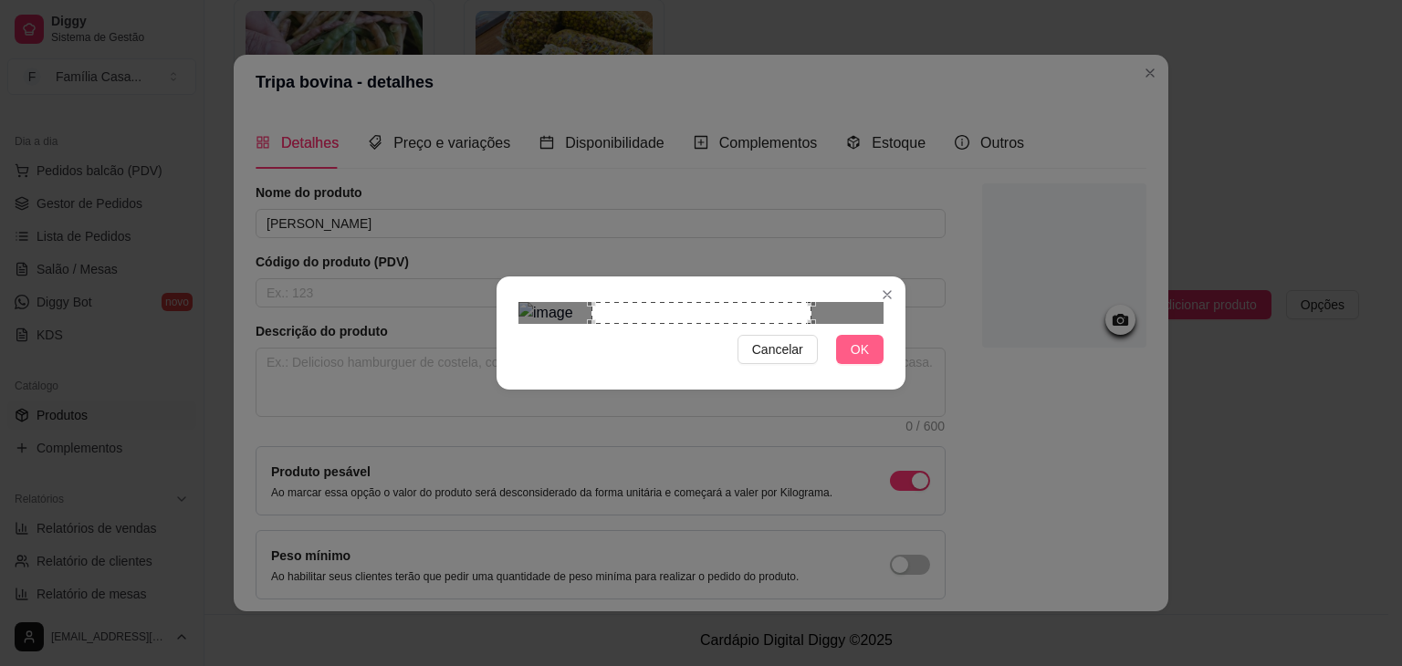
click at [876, 364] on button "OK" at bounding box center [859, 349] width 47 height 29
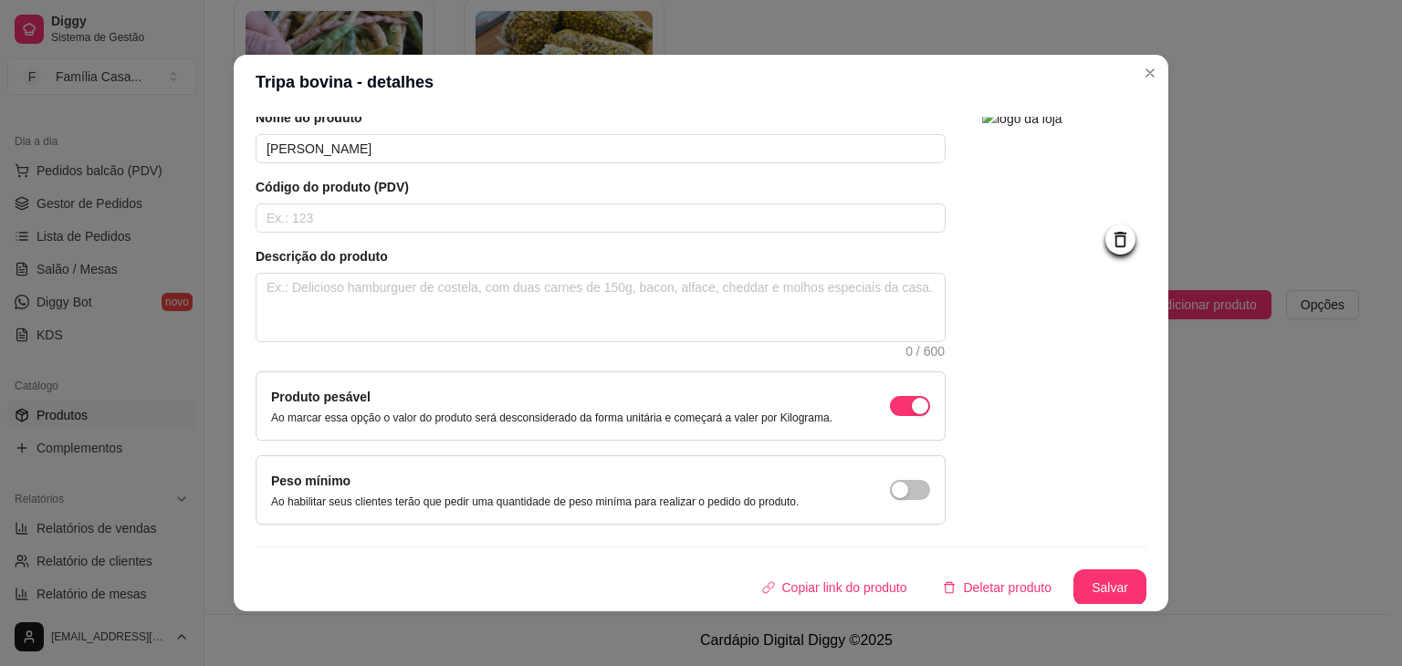
scroll to position [4, 0]
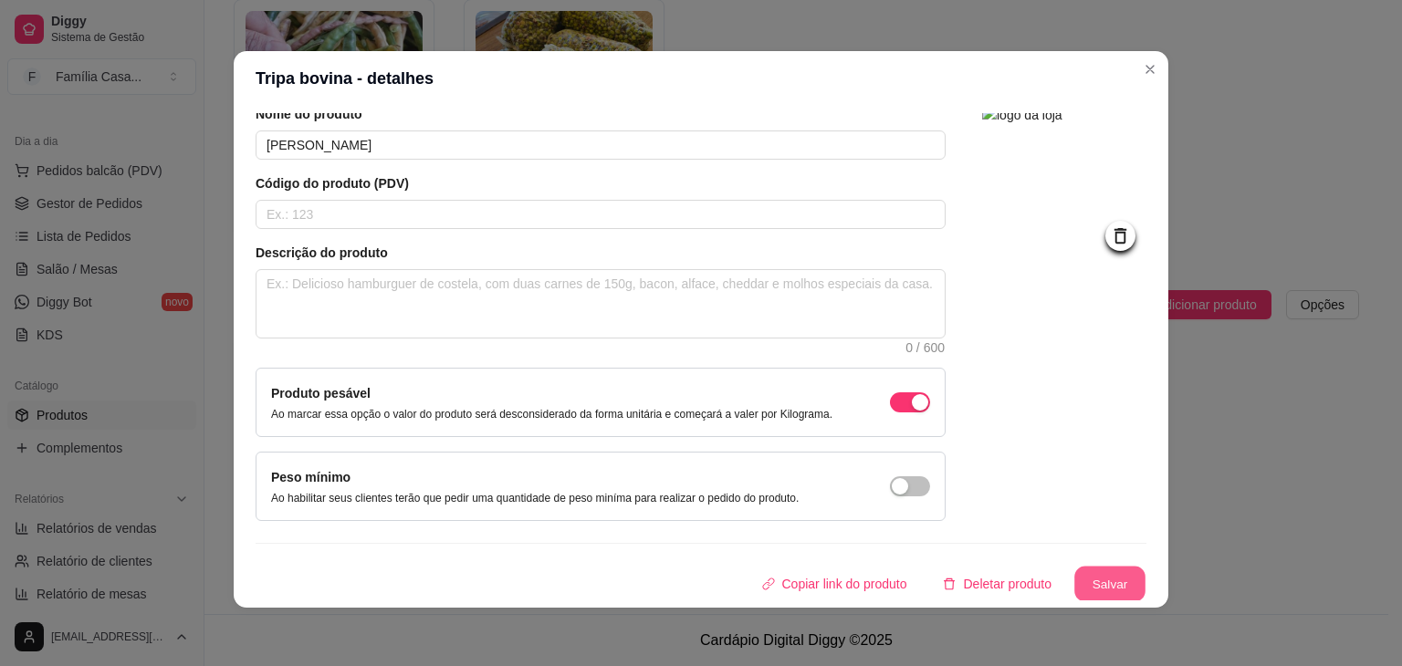
click at [1099, 582] on button "Salvar" at bounding box center [1109, 585] width 71 height 36
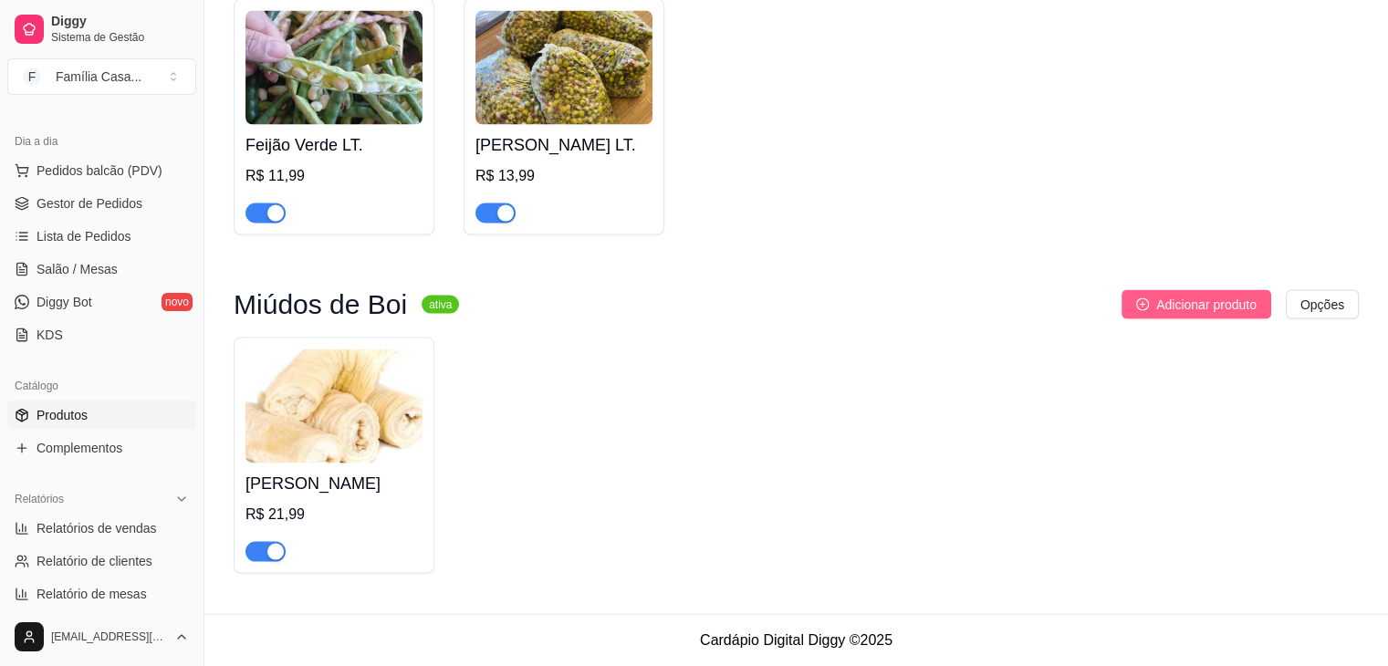
click at [1212, 312] on span "Adicionar produto" at bounding box center [1206, 305] width 100 height 20
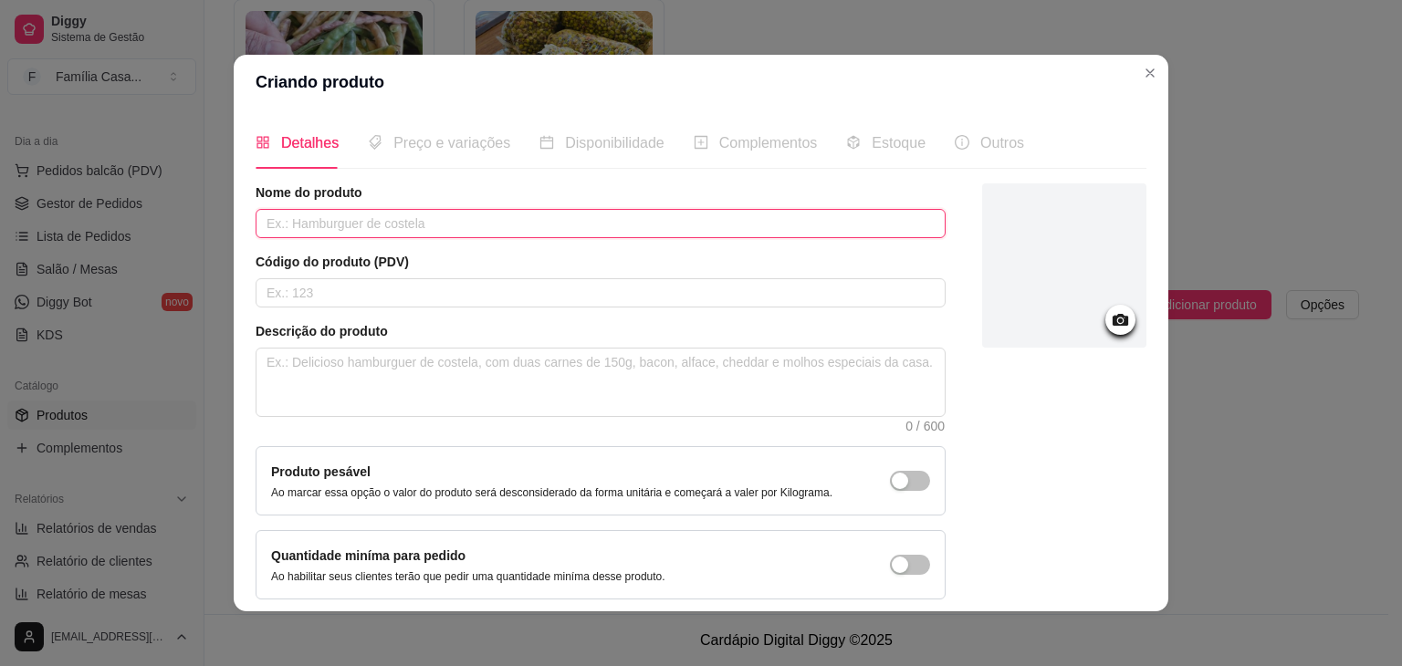
click at [390, 224] on input "text" at bounding box center [601, 223] width 690 height 29
type input "Bucho"
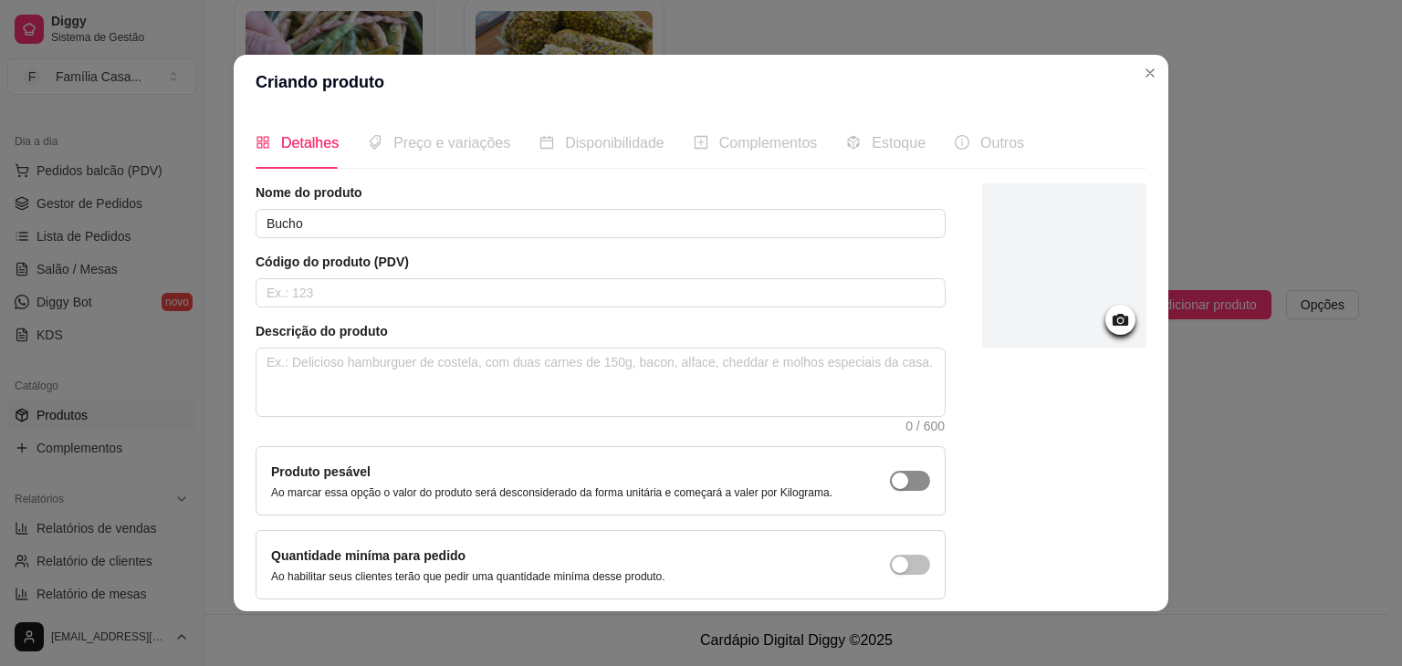
click at [892, 475] on div "button" at bounding box center [900, 481] width 16 height 16
click at [475, 154] on div "Preço e variações" at bounding box center [439, 143] width 142 height 52
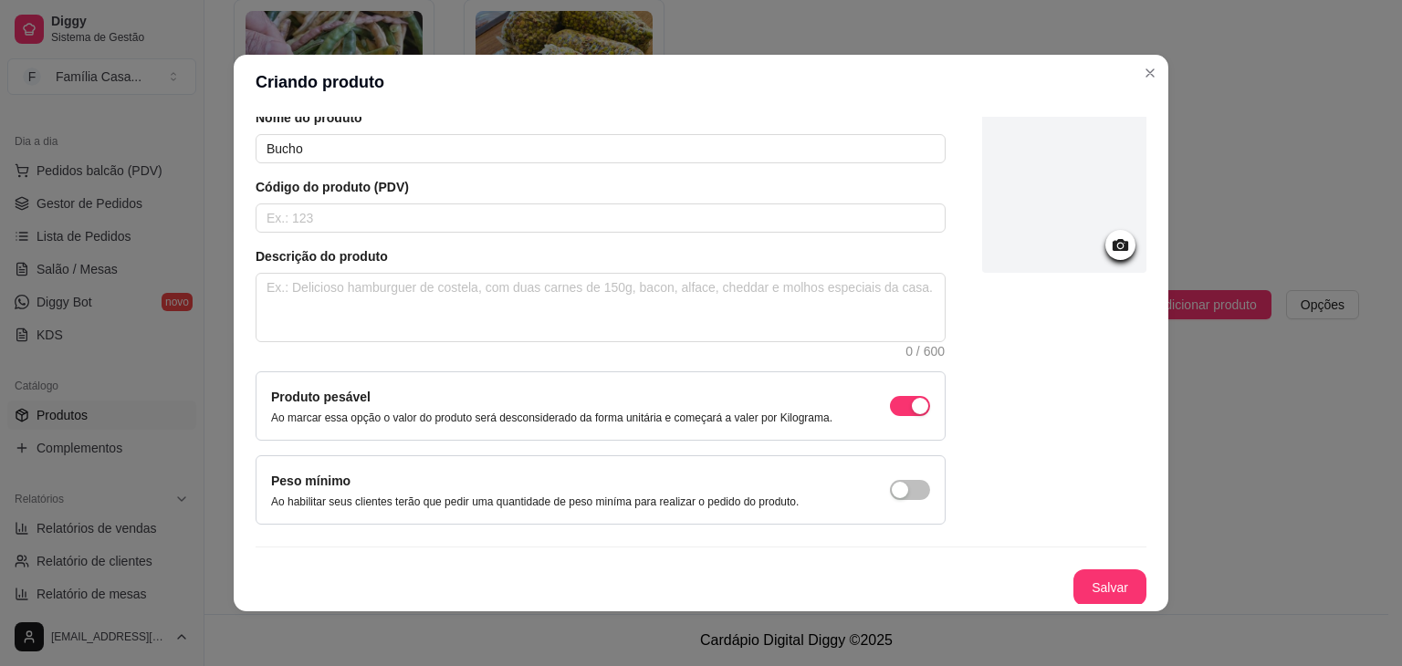
click at [1118, 245] on circle at bounding box center [1120, 246] width 5 height 5
click at [1110, 236] on icon at bounding box center [1120, 245] width 21 height 21
click at [1113, 242] on icon at bounding box center [1121, 245] width 16 height 12
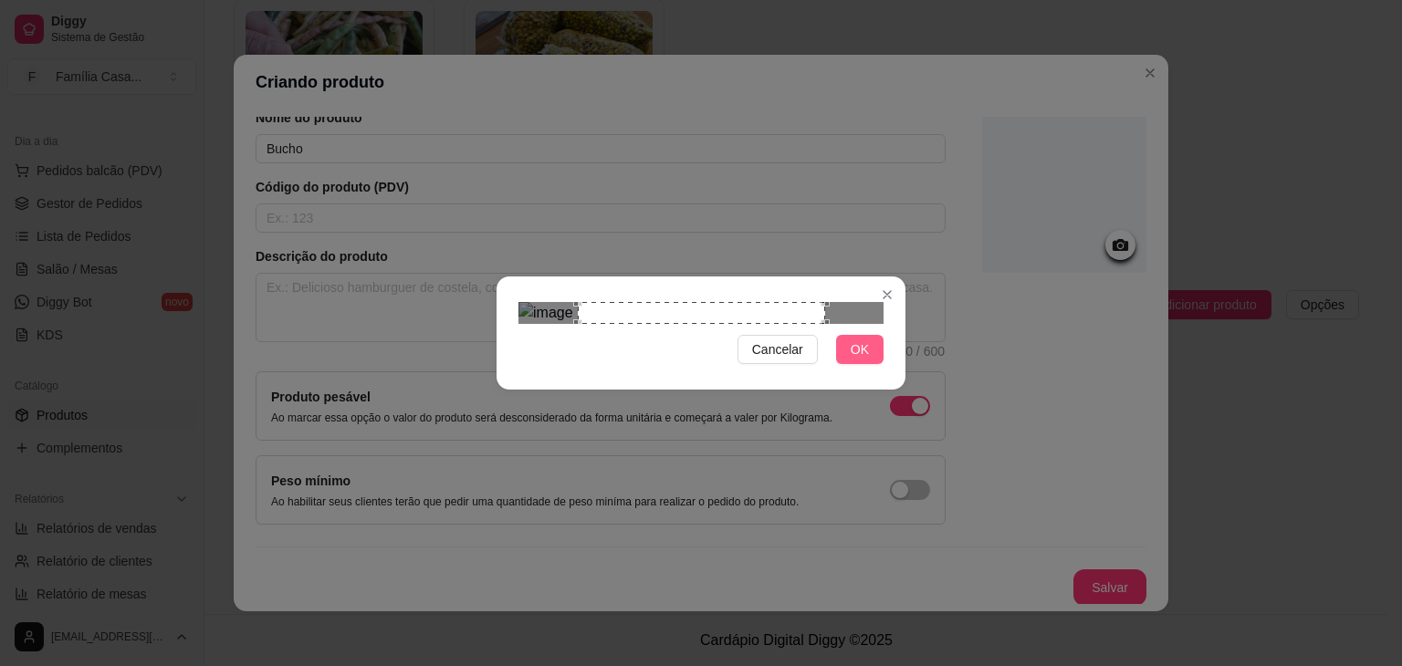
click at [858, 360] on span "OK" at bounding box center [860, 350] width 18 height 20
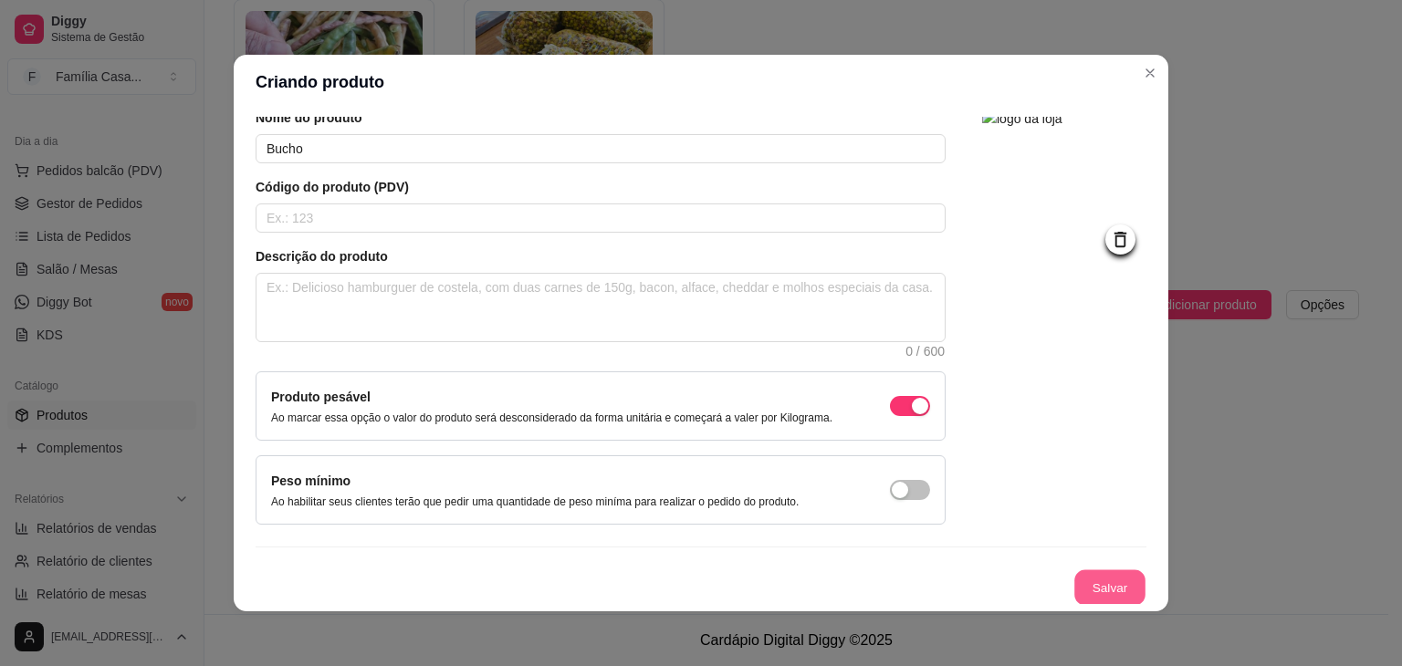
click at [1079, 582] on button "Salvar" at bounding box center [1109, 588] width 71 height 36
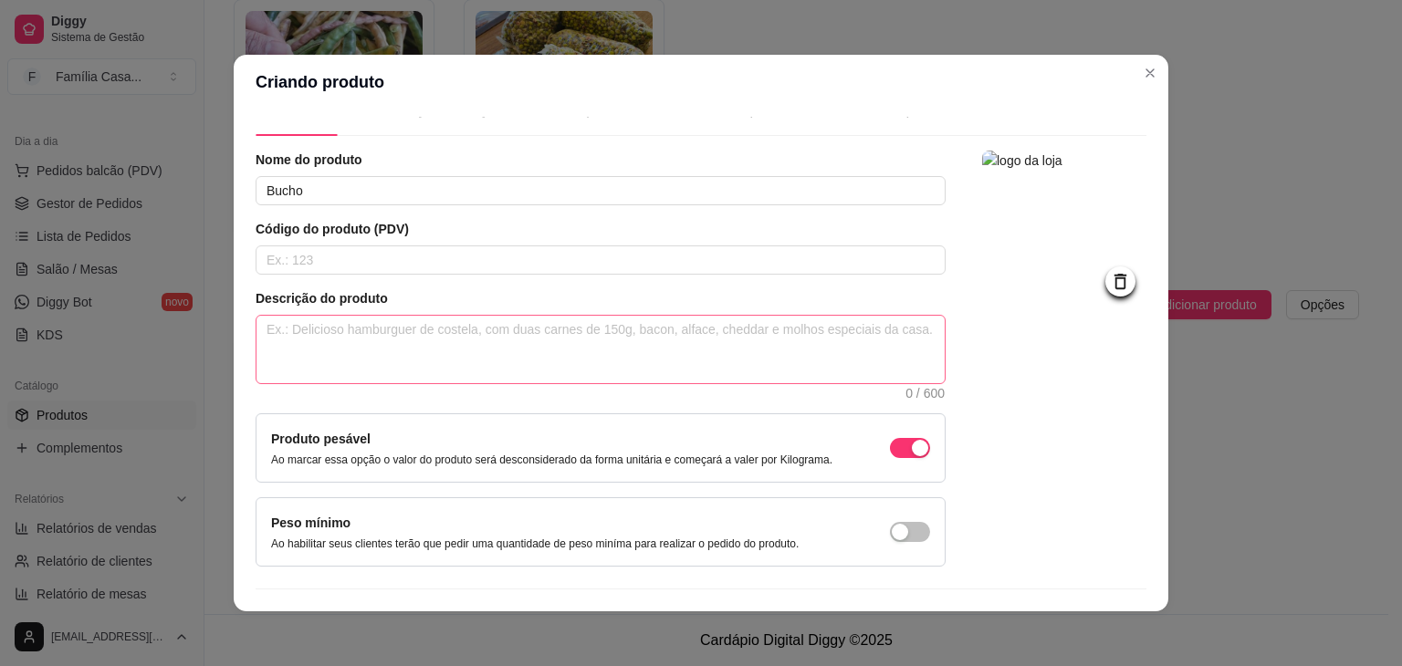
scroll to position [0, 0]
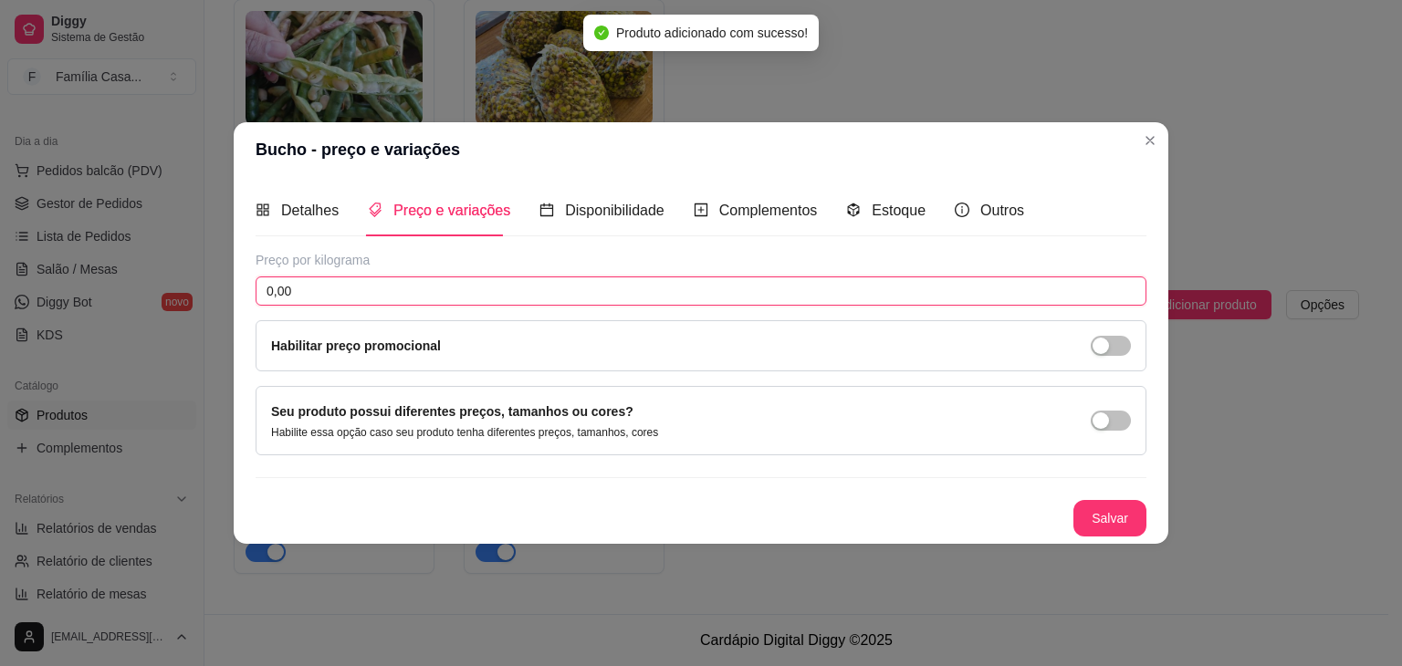
drag, startPoint x: 366, startPoint y: 282, endPoint x: 208, endPoint y: 311, distance: 160.6
click at [209, 309] on div "Bucho - preço e variações Detalhes Preço e variações Disponibilidade Complement…" at bounding box center [701, 333] width 1402 height 666
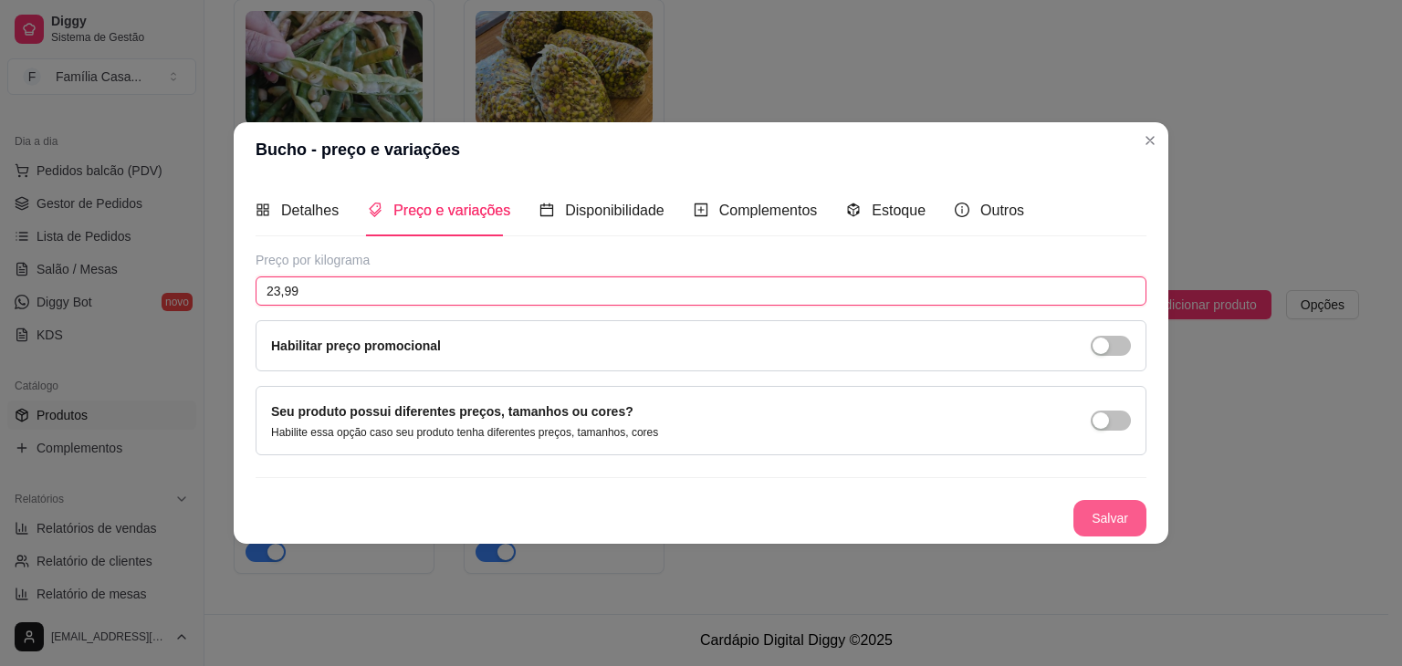
type input "23,99"
click at [1115, 507] on button "Salvar" at bounding box center [1109, 519] width 71 height 36
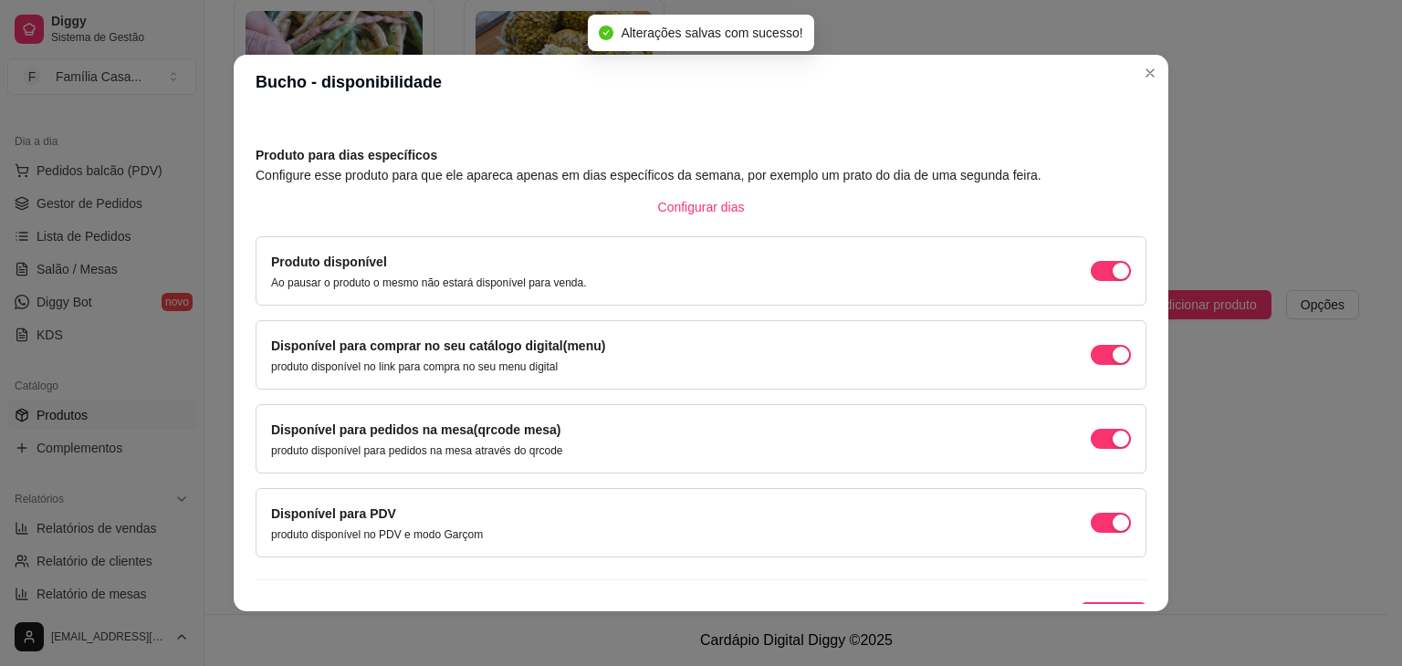
scroll to position [82, 0]
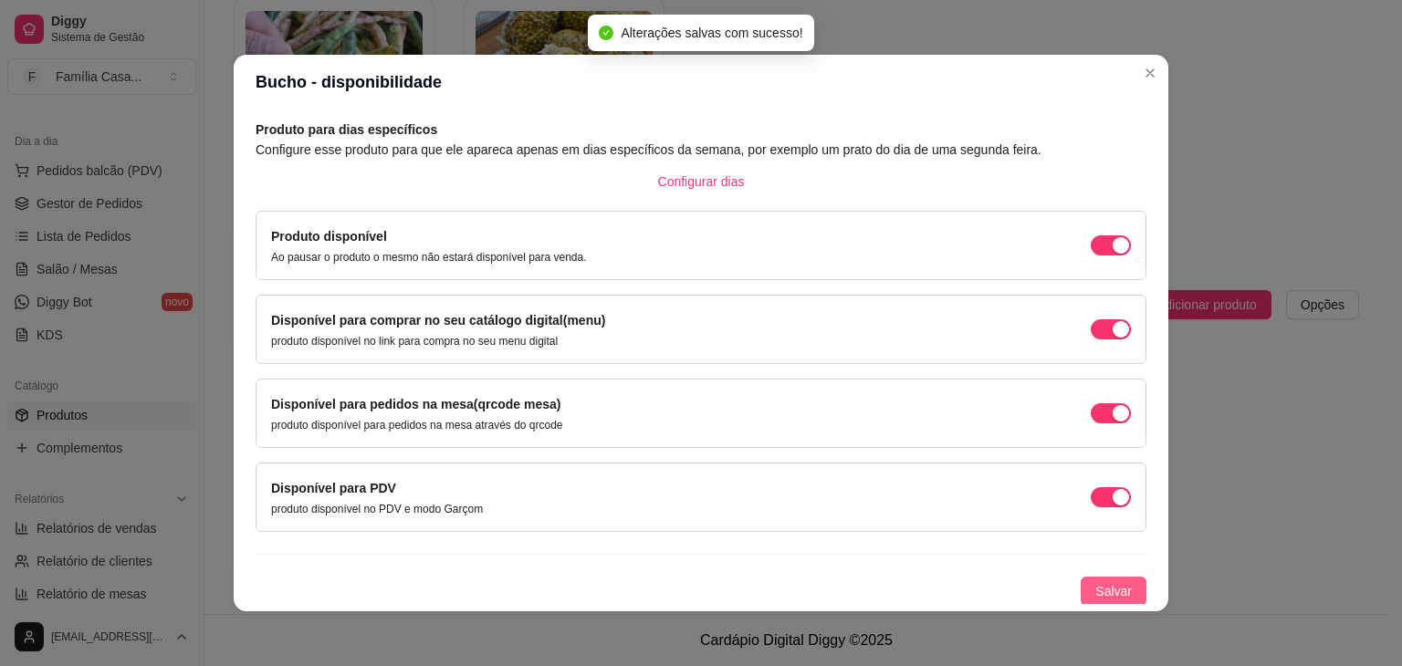
click at [1101, 581] on span "Salvar" at bounding box center [1113, 591] width 37 height 20
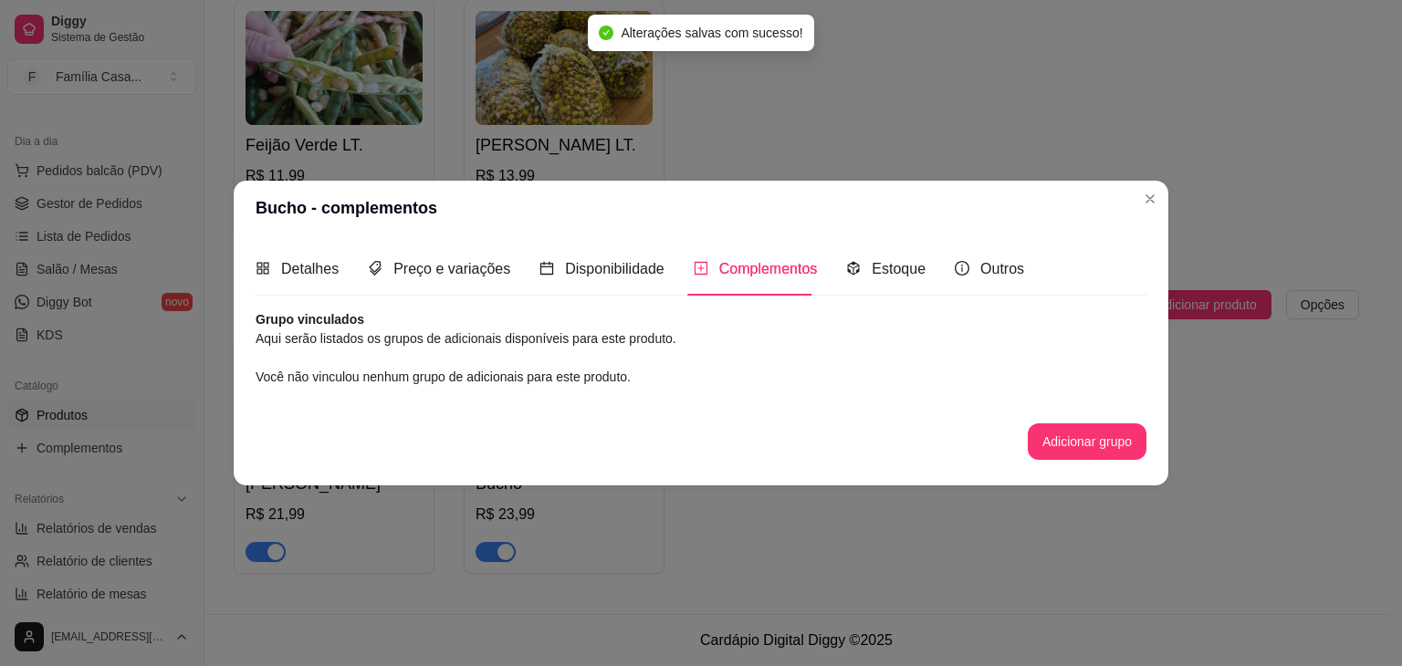
scroll to position [0, 0]
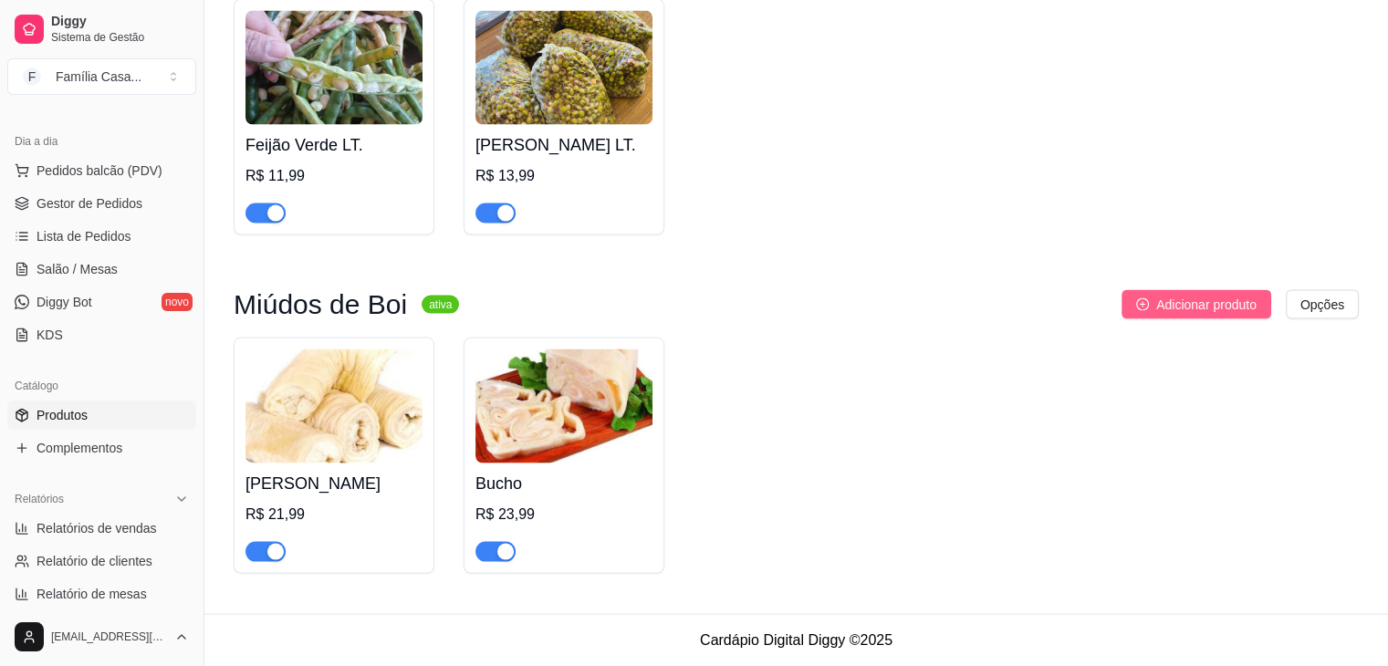
click at [1190, 308] on span "Adicionar produto" at bounding box center [1206, 305] width 100 height 20
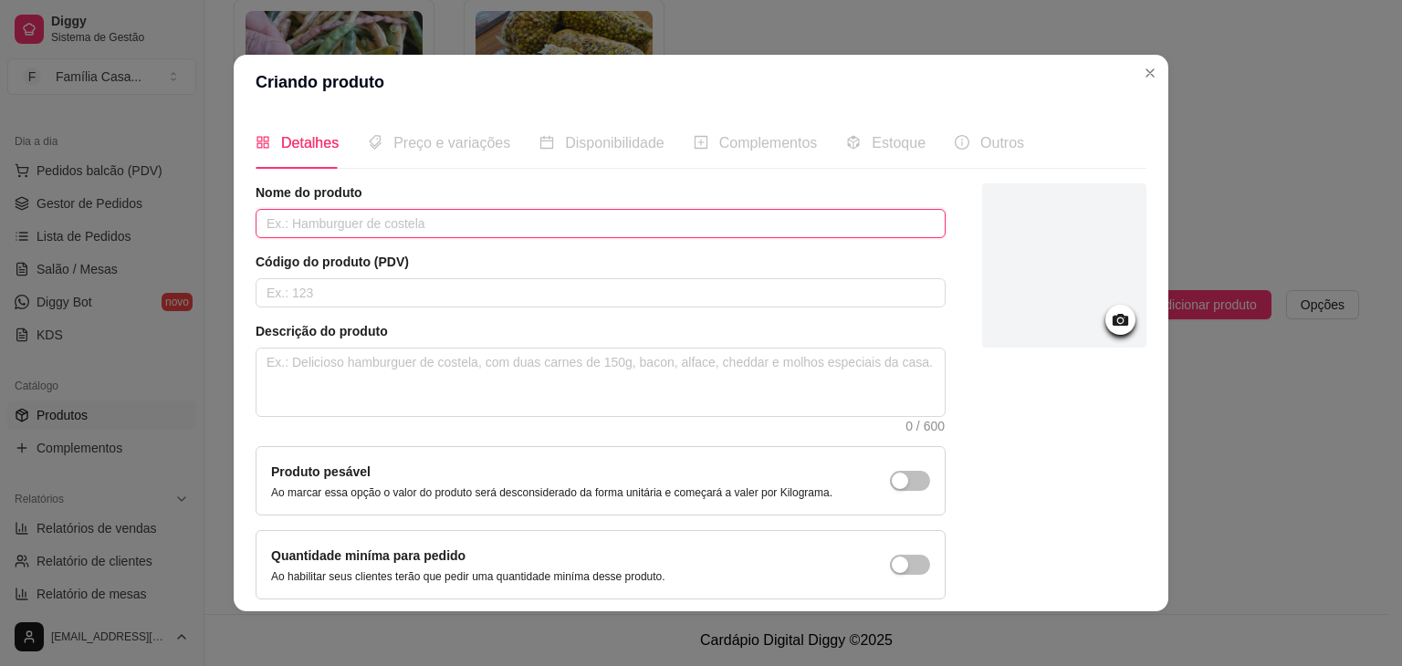
click at [386, 213] on input "text" at bounding box center [601, 223] width 690 height 29
type input "Mocotó o kg"
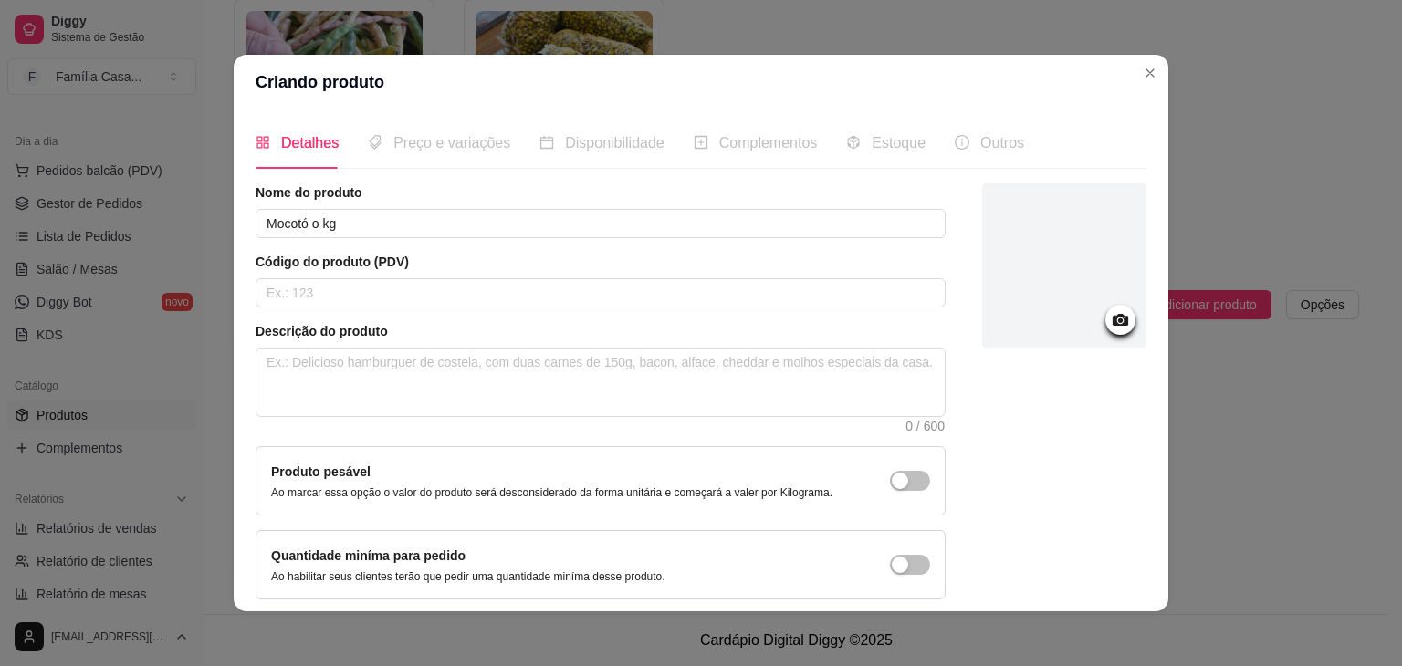
click at [386, 344] on div "Descrição do produto 0 / 600" at bounding box center [601, 377] width 690 height 110
click at [376, 377] on textarea at bounding box center [600, 383] width 688 height 68
type textarea "f"
type textarea "fa"
type textarea "favo"
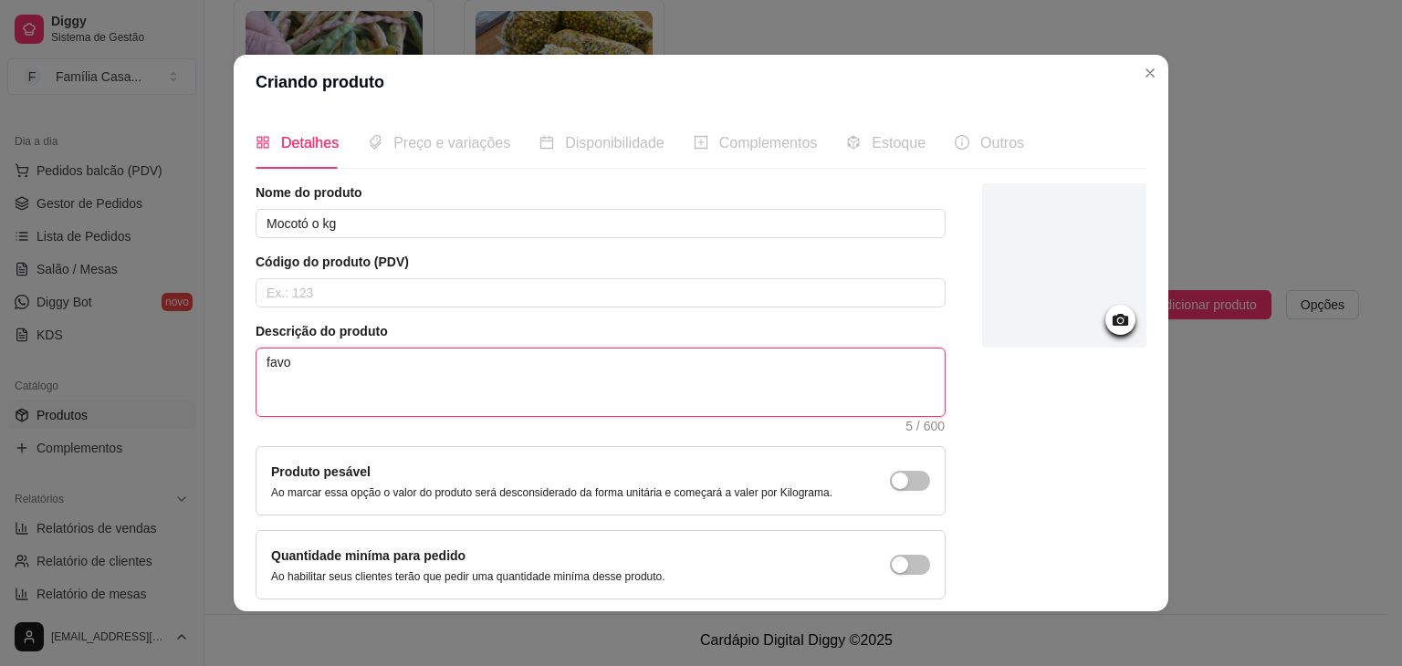
type textarea "favor"
type textarea "favor c"
type textarea "favor co"
type textarea "favor con"
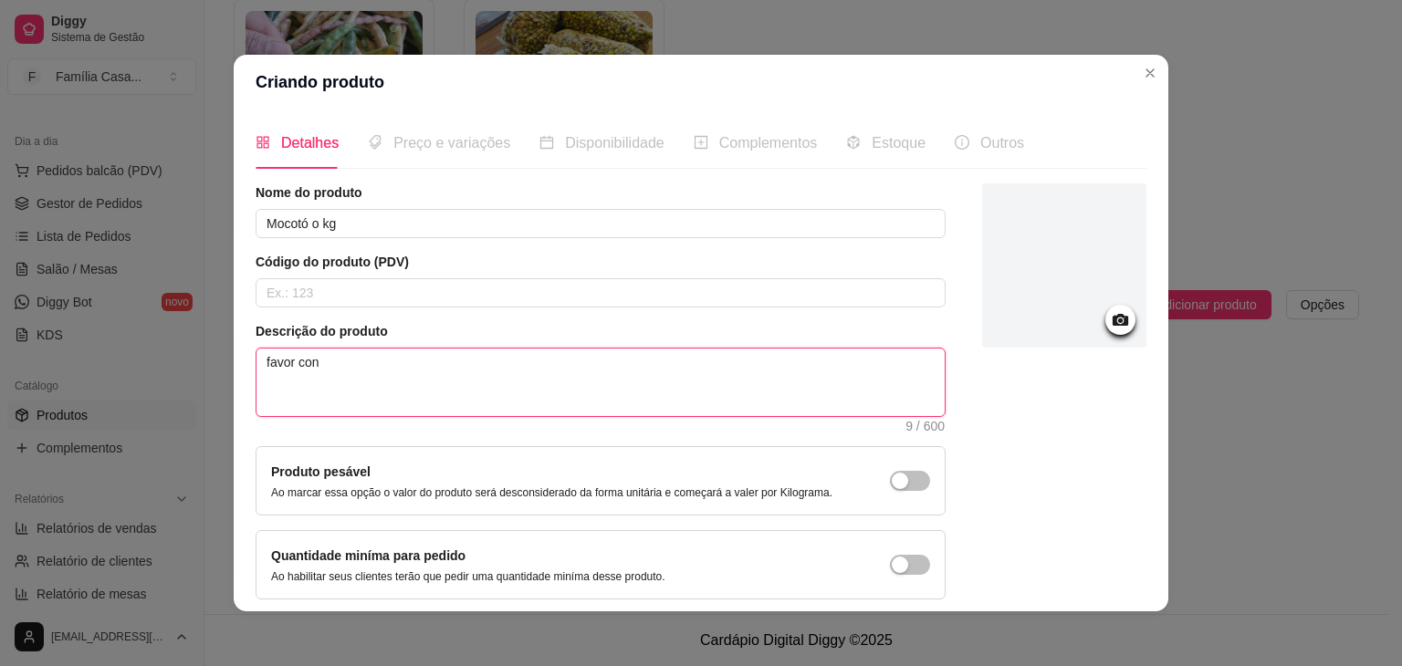
type textarea "favor cons"
type textarea "favor consu"
type textarea "favor consul"
type textarea "favor consult"
type textarea "favor consulta"
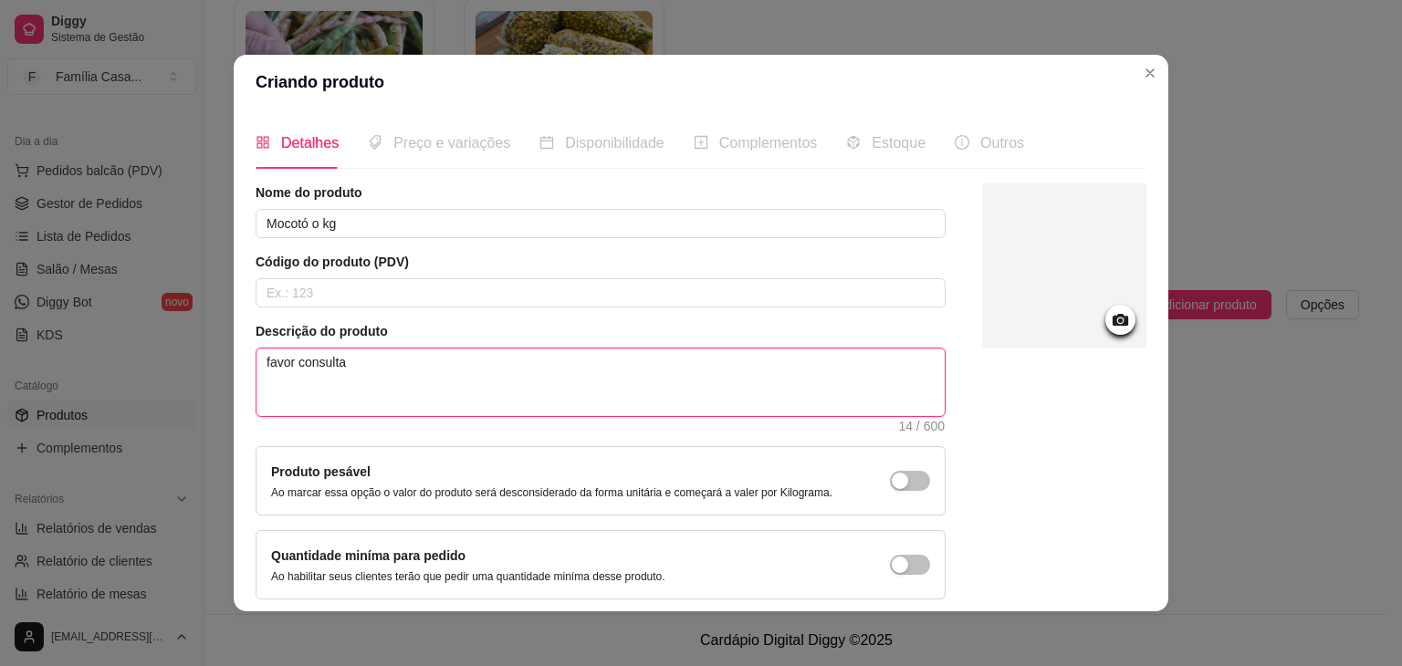
type textarea "favor consultar"
type textarea "favor consultar o"
type textarea "favor consultar o v"
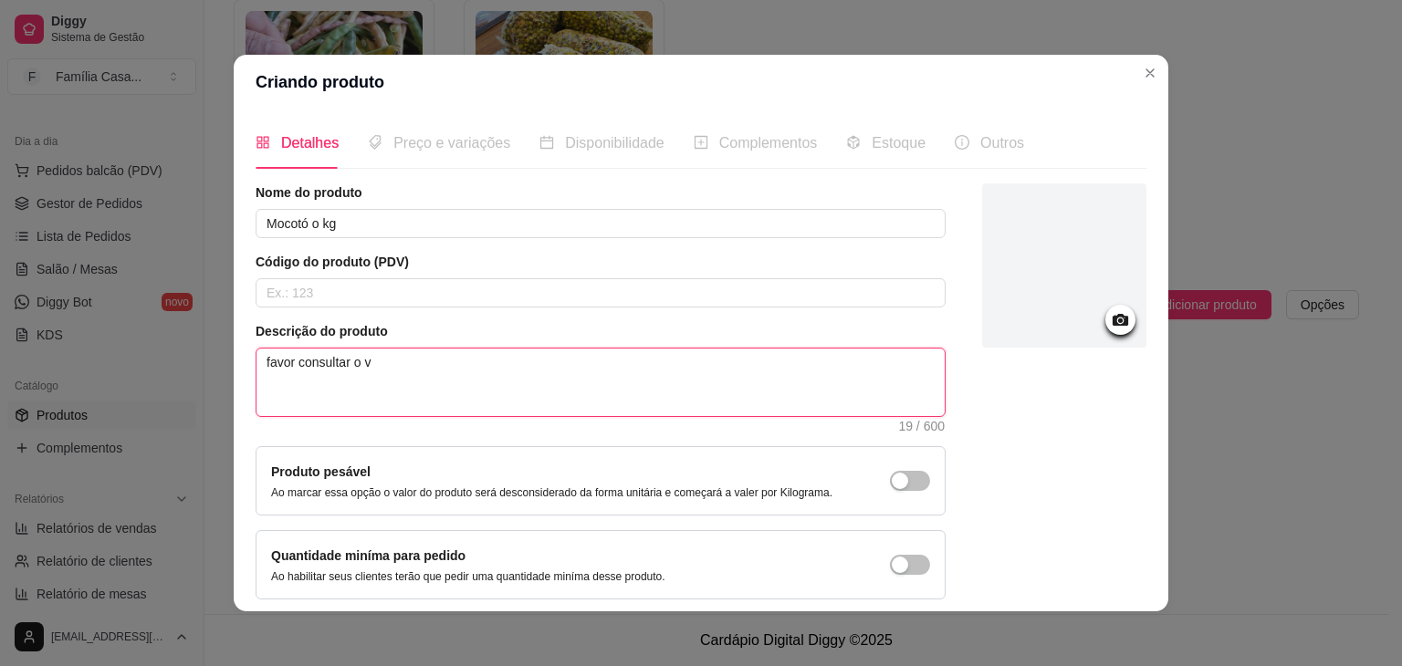
type textarea "favor consultar o va"
type textarea "favor consultar o val"
type textarea "favor consultar o valo"
type textarea "favor consultar o valor"
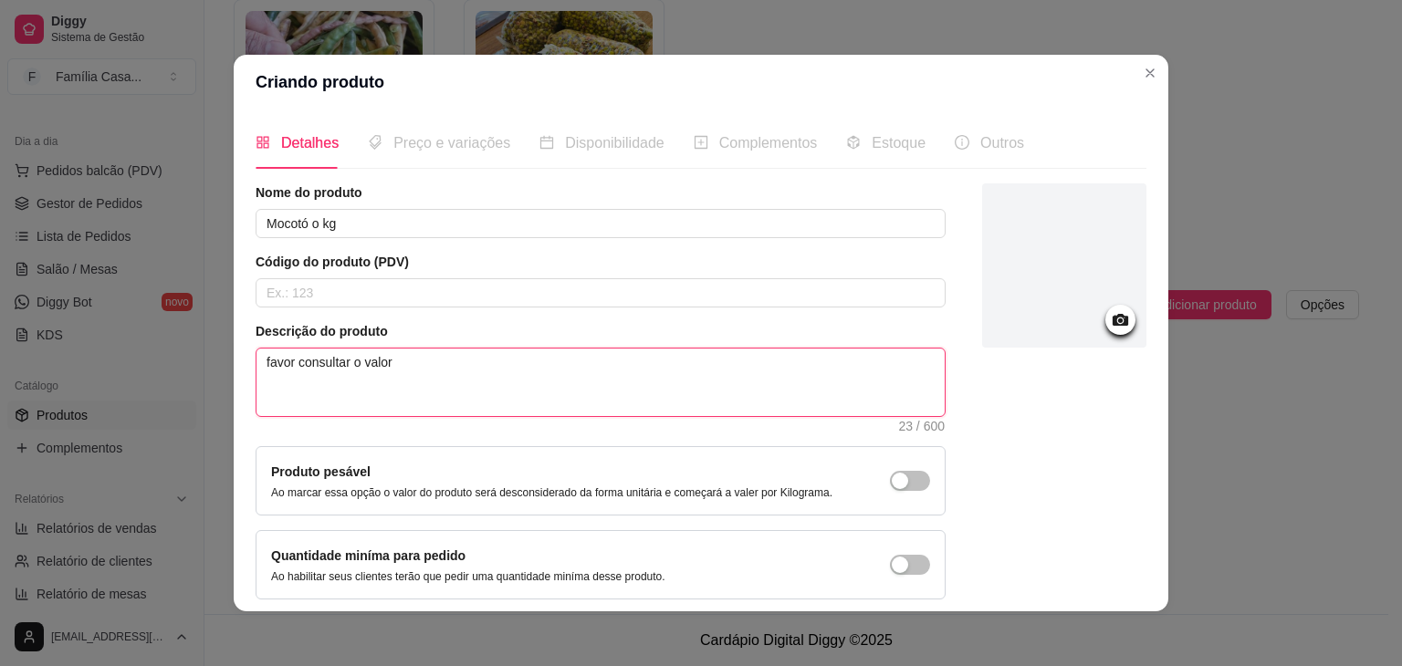
type textarea "favor consultar o valor d"
type textarea "favor consultar o valor da"
type textarea "favor consultar o valor da p"
type textarea "favor consultar o valor da pe"
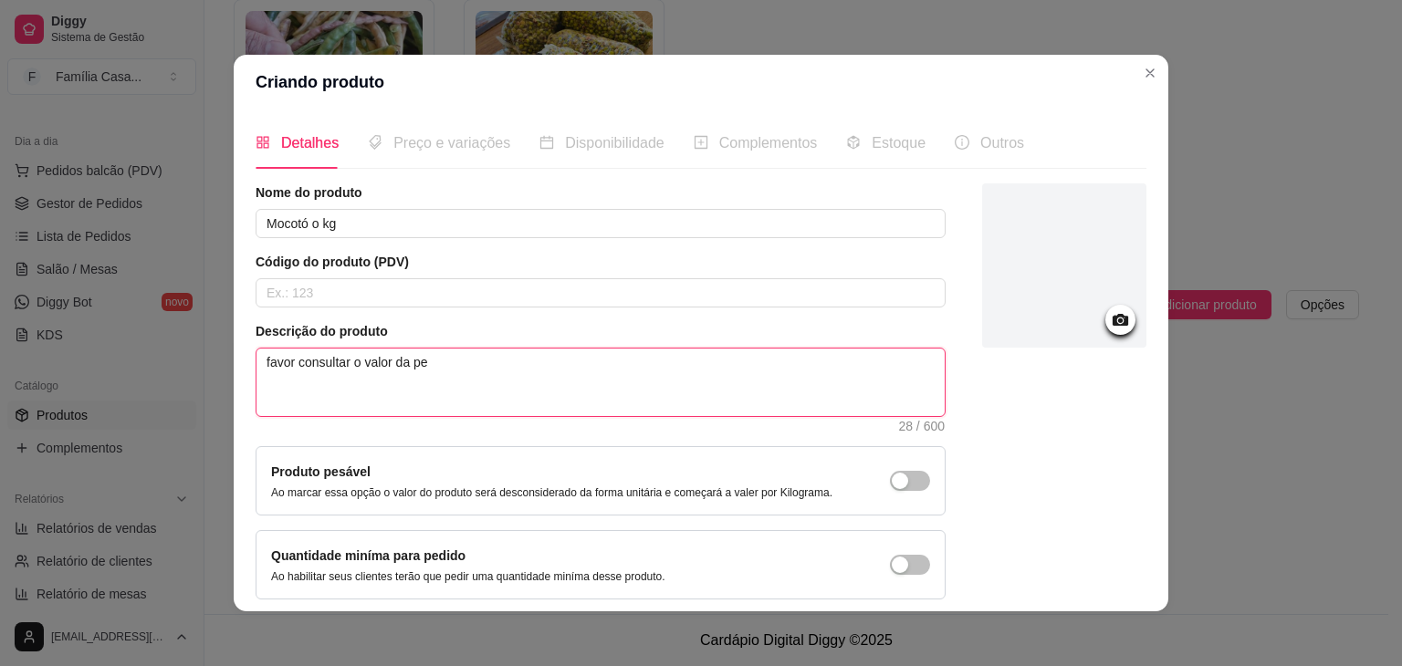
type textarea "favor consultar o valor da pel"
type textarea "favor consultar o valor da pe"
type textarea "favor consultar o valor da peç"
type textarea "favor consultar o valor da peça"
click at [1118, 319] on circle at bounding box center [1120, 321] width 5 height 5
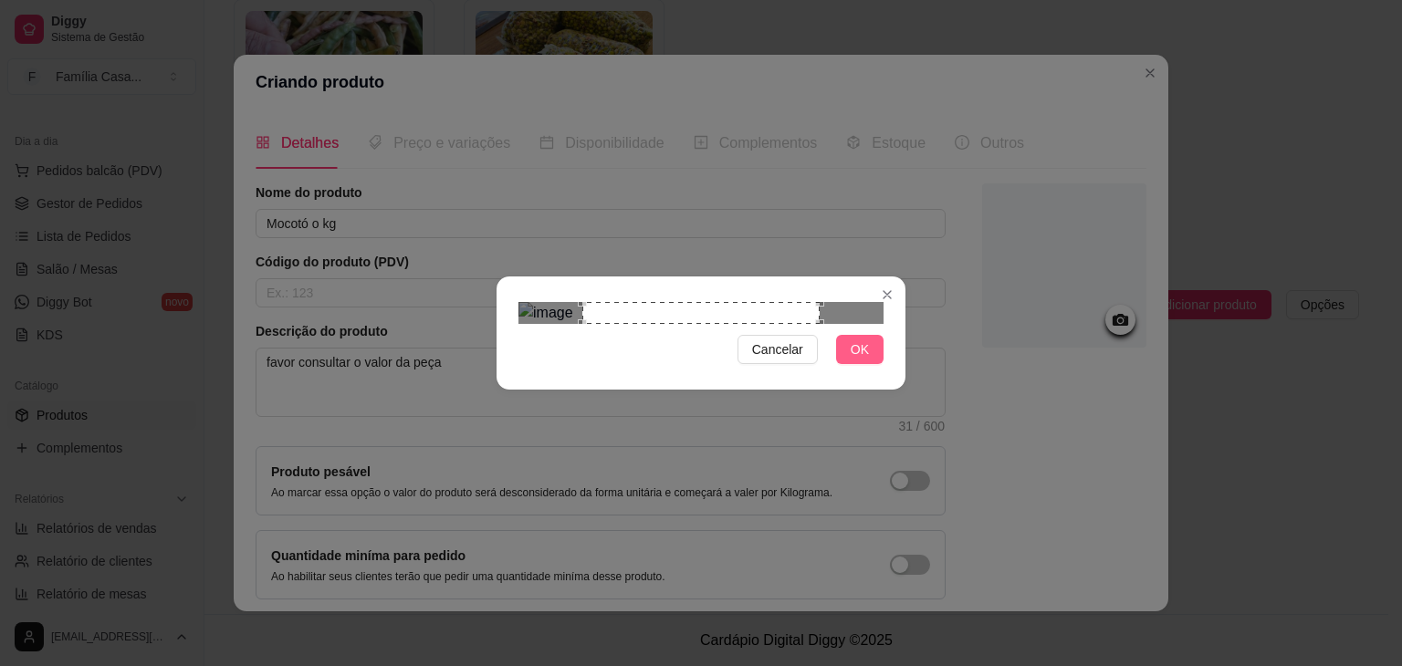
click at [866, 360] on span "OK" at bounding box center [860, 350] width 18 height 20
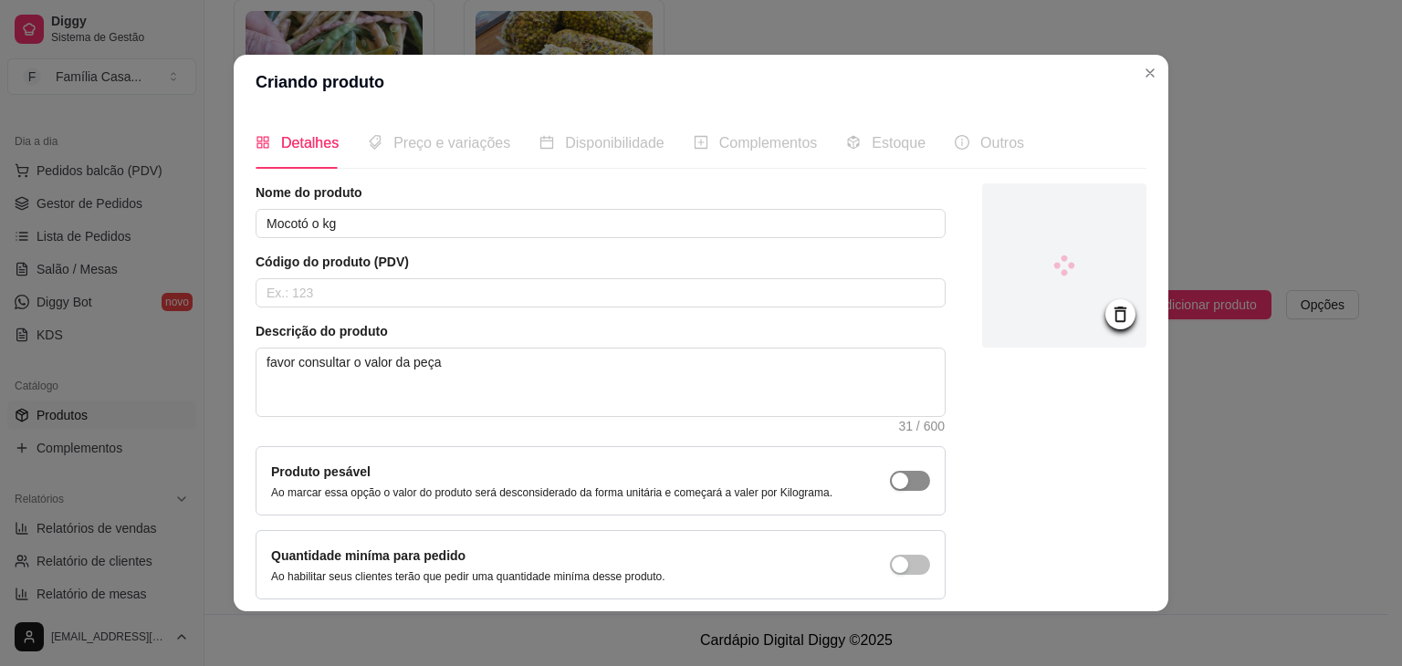
click at [892, 479] on div "button" at bounding box center [900, 481] width 16 height 16
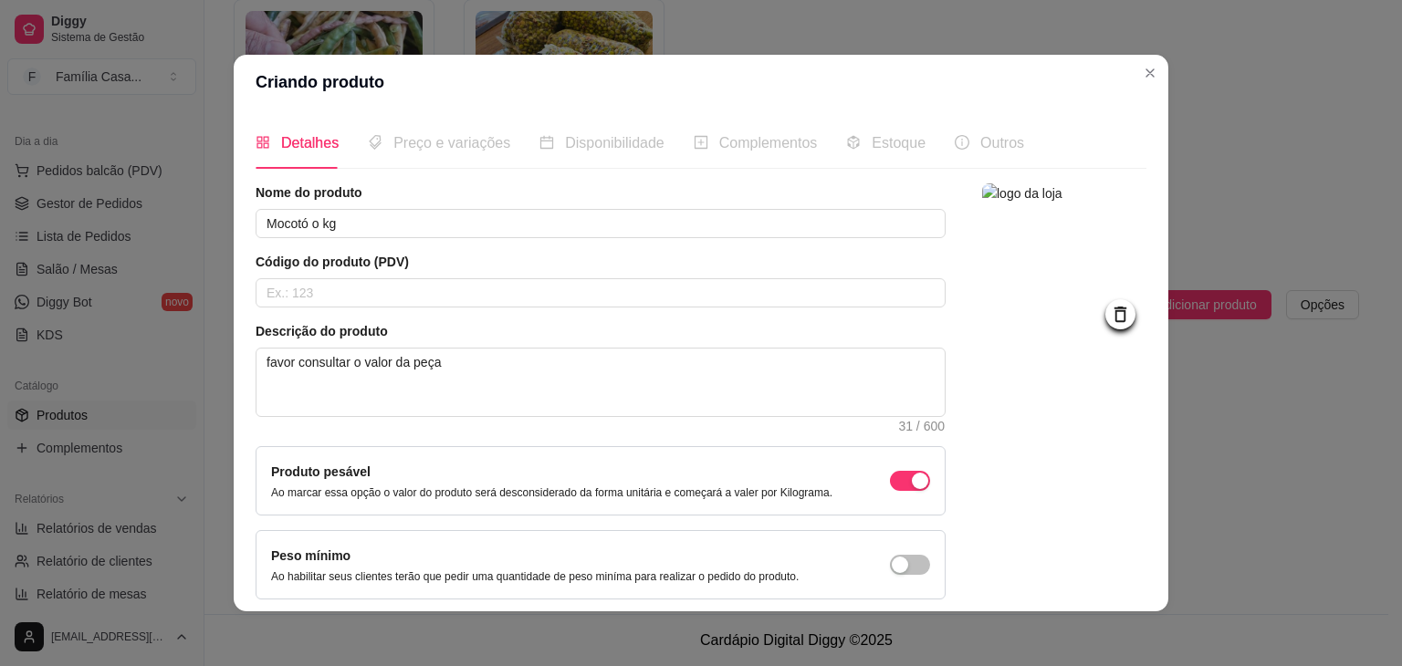
scroll to position [75, 0]
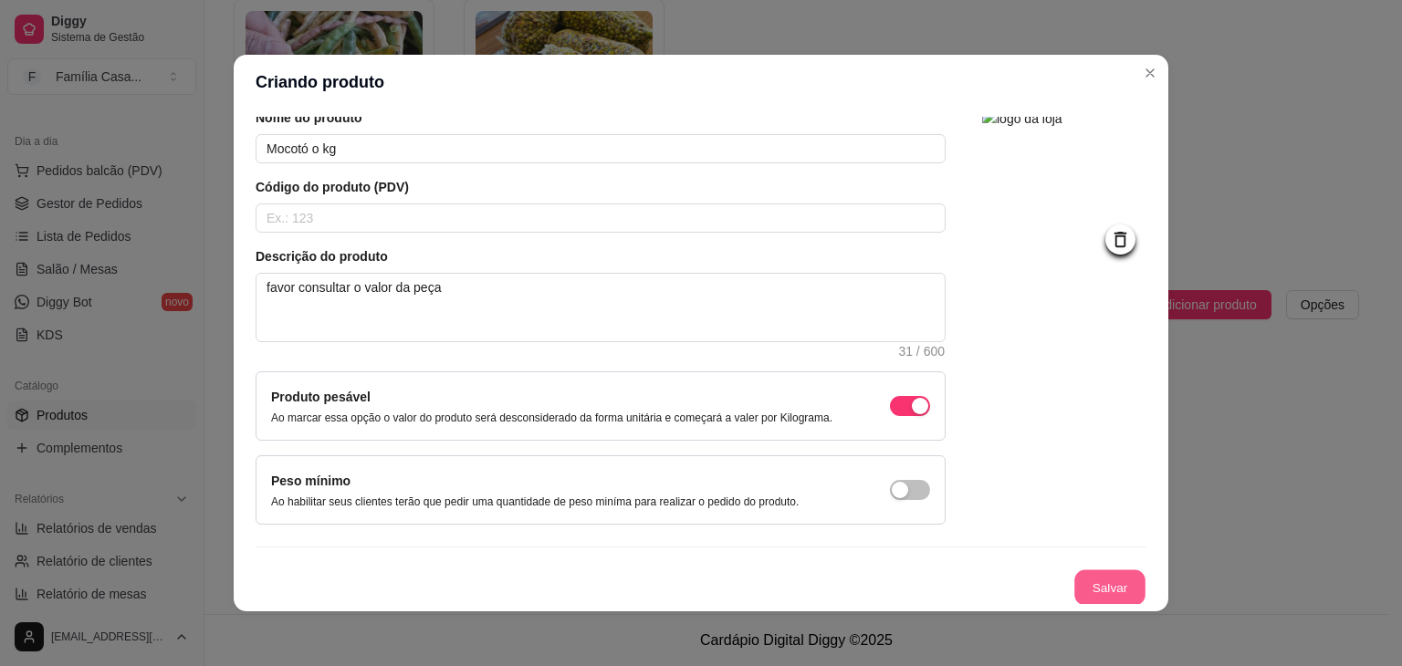
click at [1093, 578] on button "Salvar" at bounding box center [1109, 588] width 71 height 36
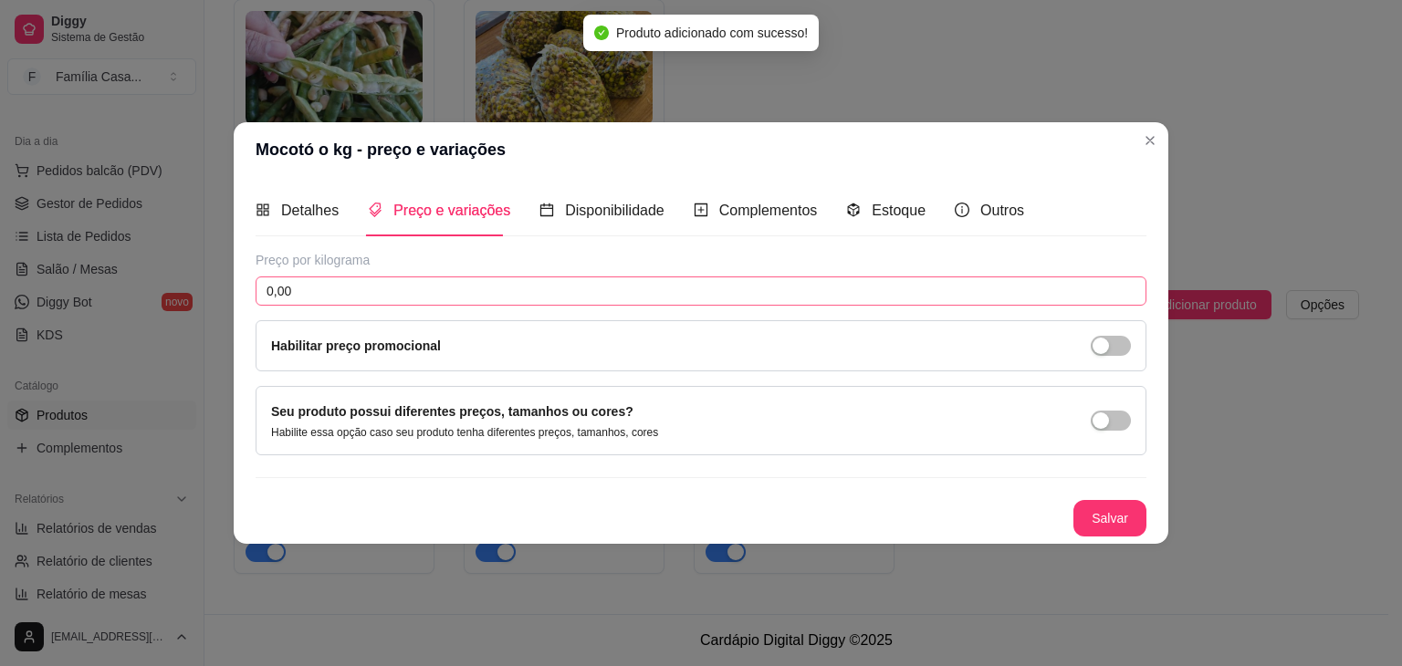
scroll to position [0, 0]
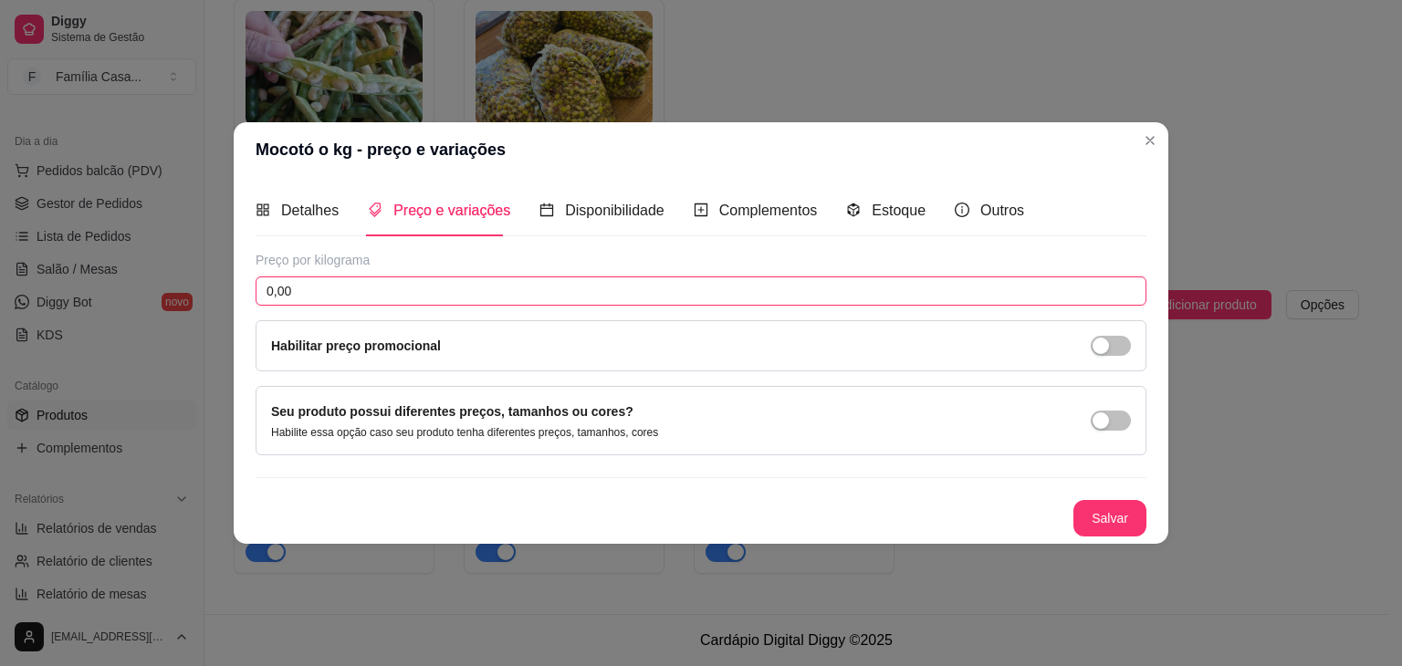
drag, startPoint x: 359, startPoint y: 293, endPoint x: 248, endPoint y: 309, distance: 111.6
click at [248, 309] on div "Detalhes Preço e variações Disponibilidade Complementos Estoque Outros Nome do …" at bounding box center [701, 360] width 935 height 367
type input "11,99"
click at [1102, 504] on button "Salvar" at bounding box center [1109, 519] width 71 height 36
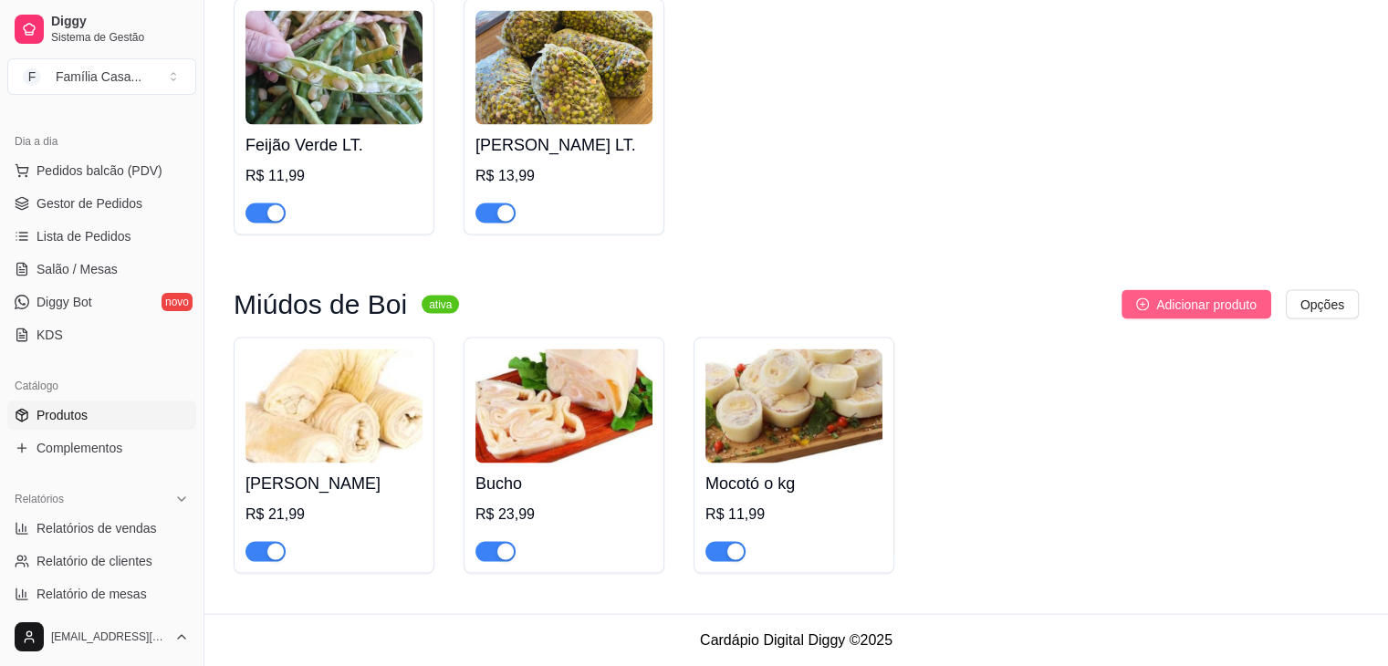
click at [1175, 299] on span "Adicionar produto" at bounding box center [1206, 305] width 100 height 20
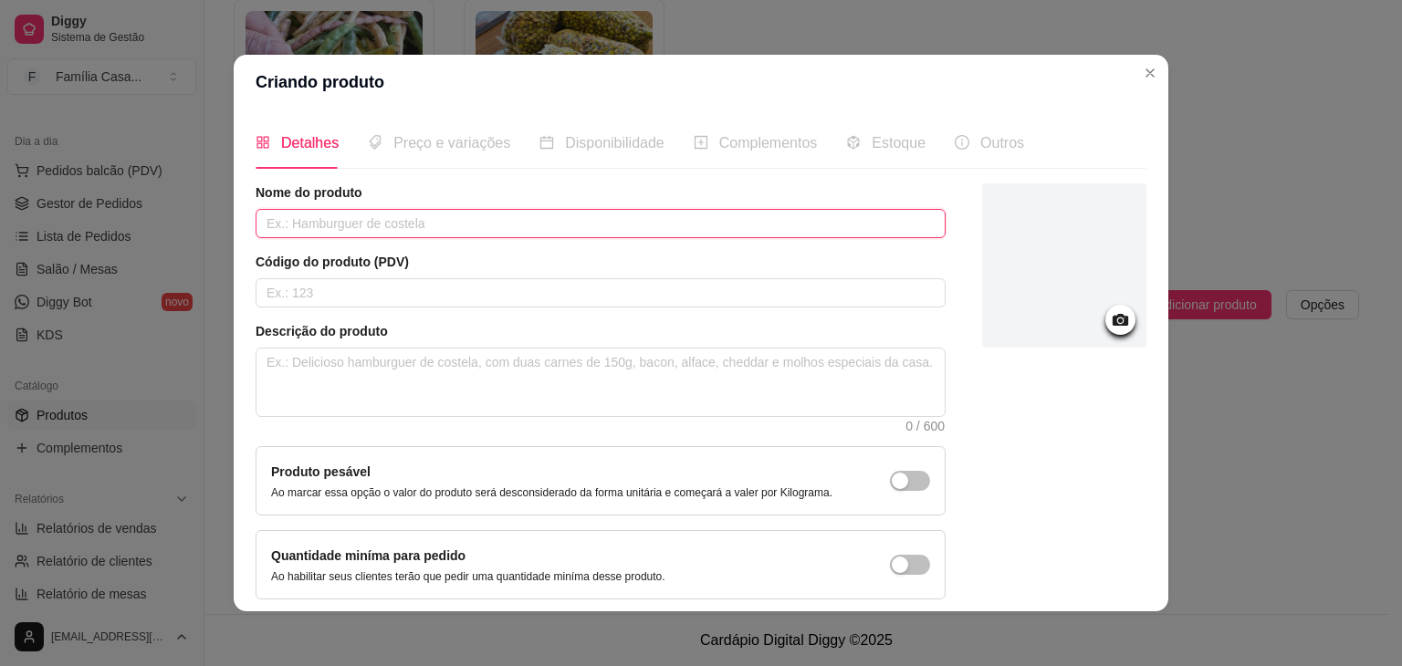
click at [370, 224] on input "text" at bounding box center [601, 223] width 690 height 29
type input "Fígado"
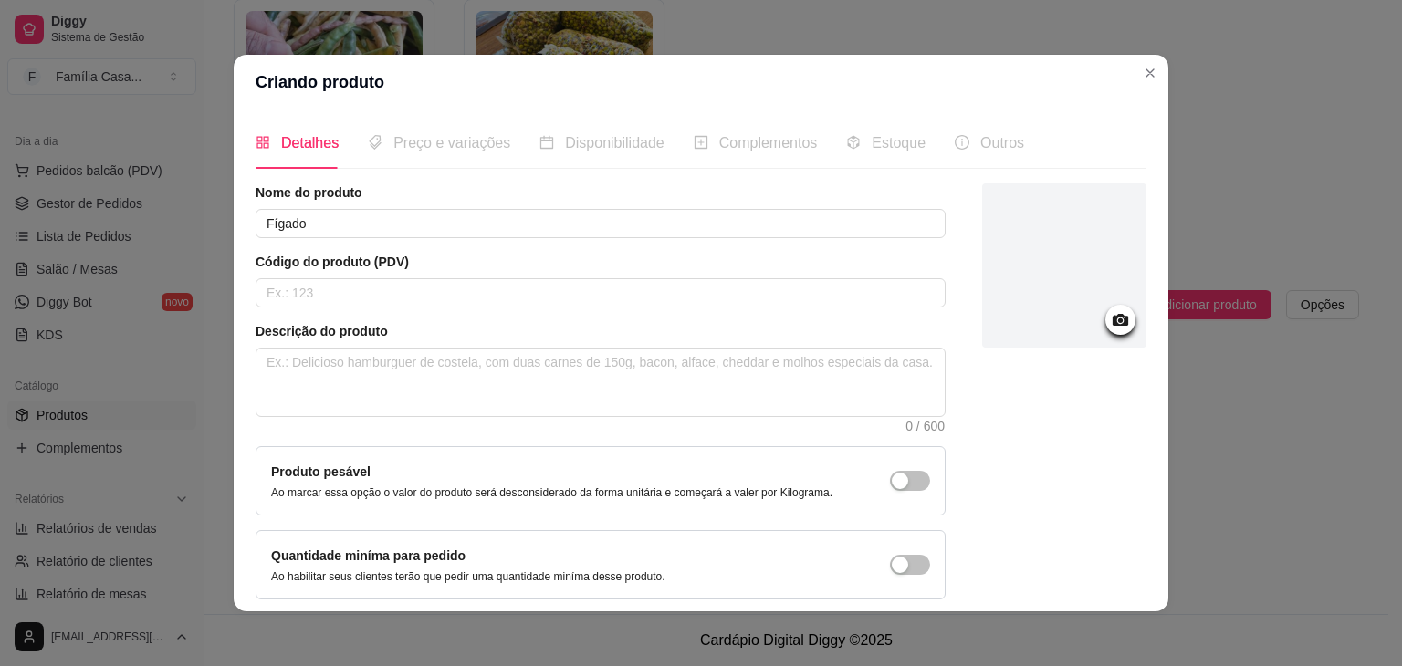
click at [1110, 316] on icon at bounding box center [1120, 319] width 21 height 21
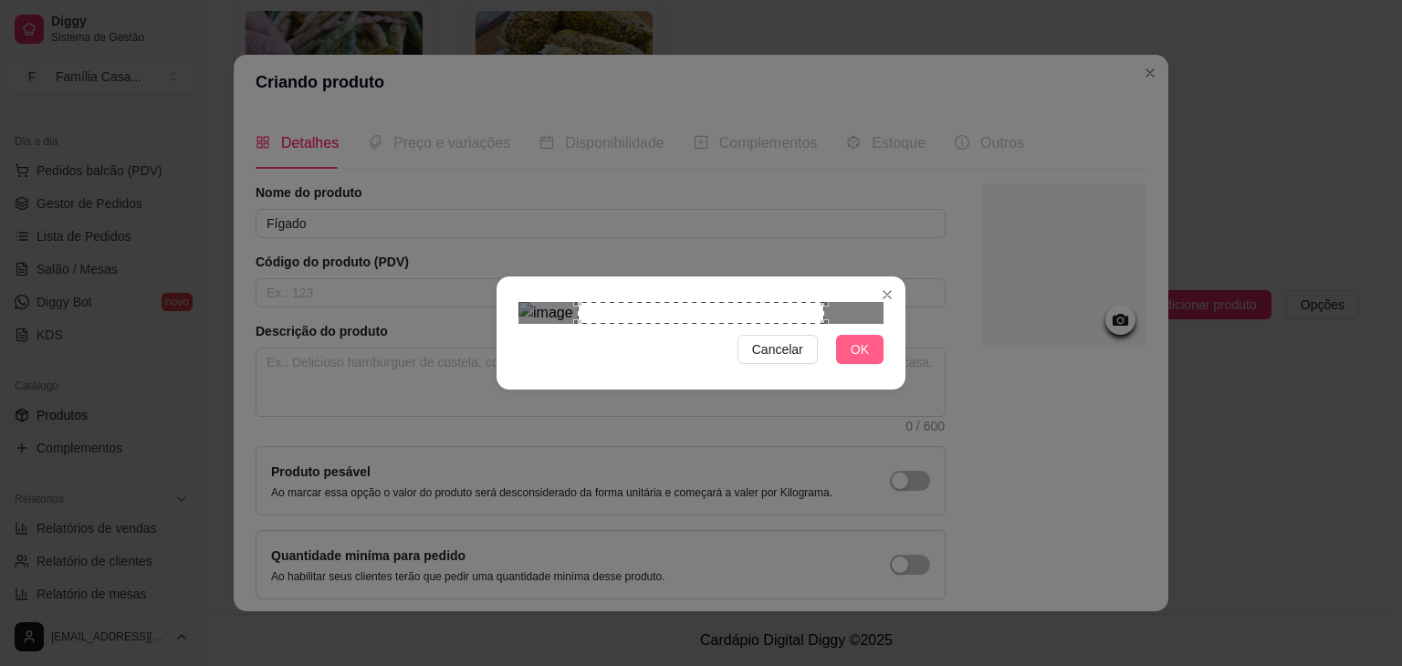
click at [868, 360] on span "OK" at bounding box center [860, 350] width 18 height 20
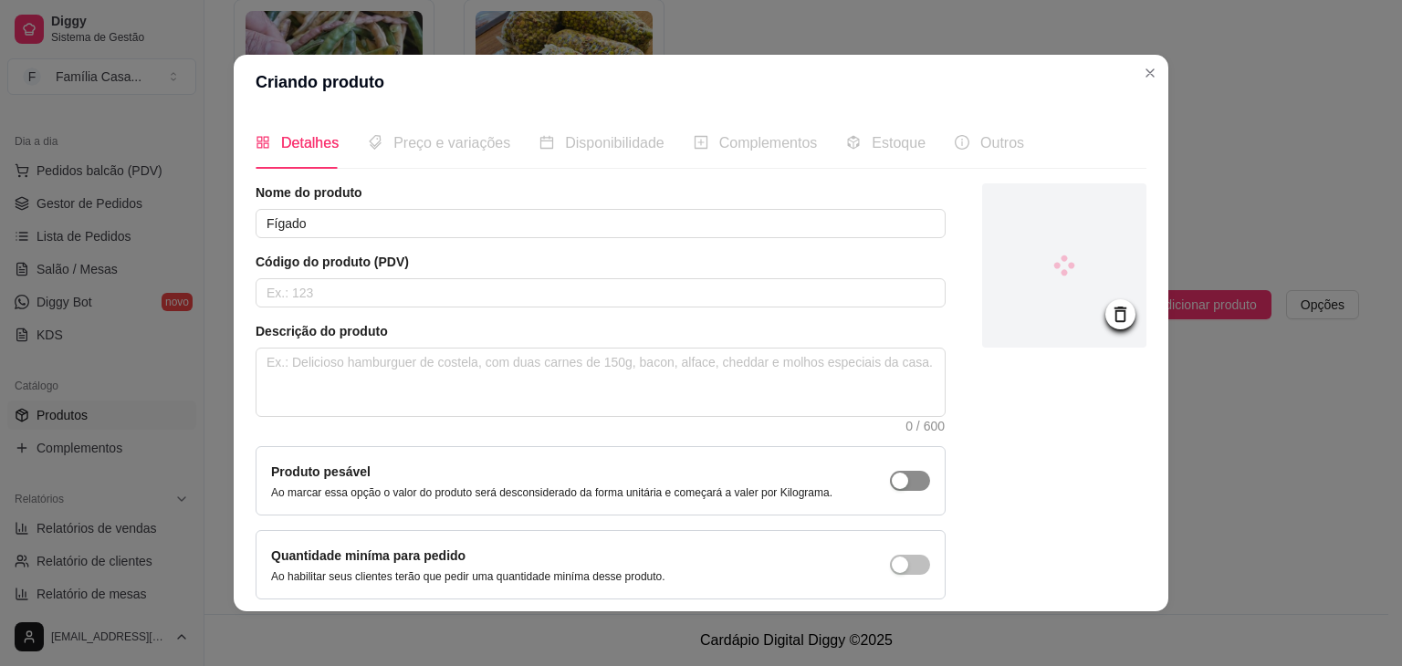
click at [892, 483] on div "button" at bounding box center [900, 481] width 16 height 16
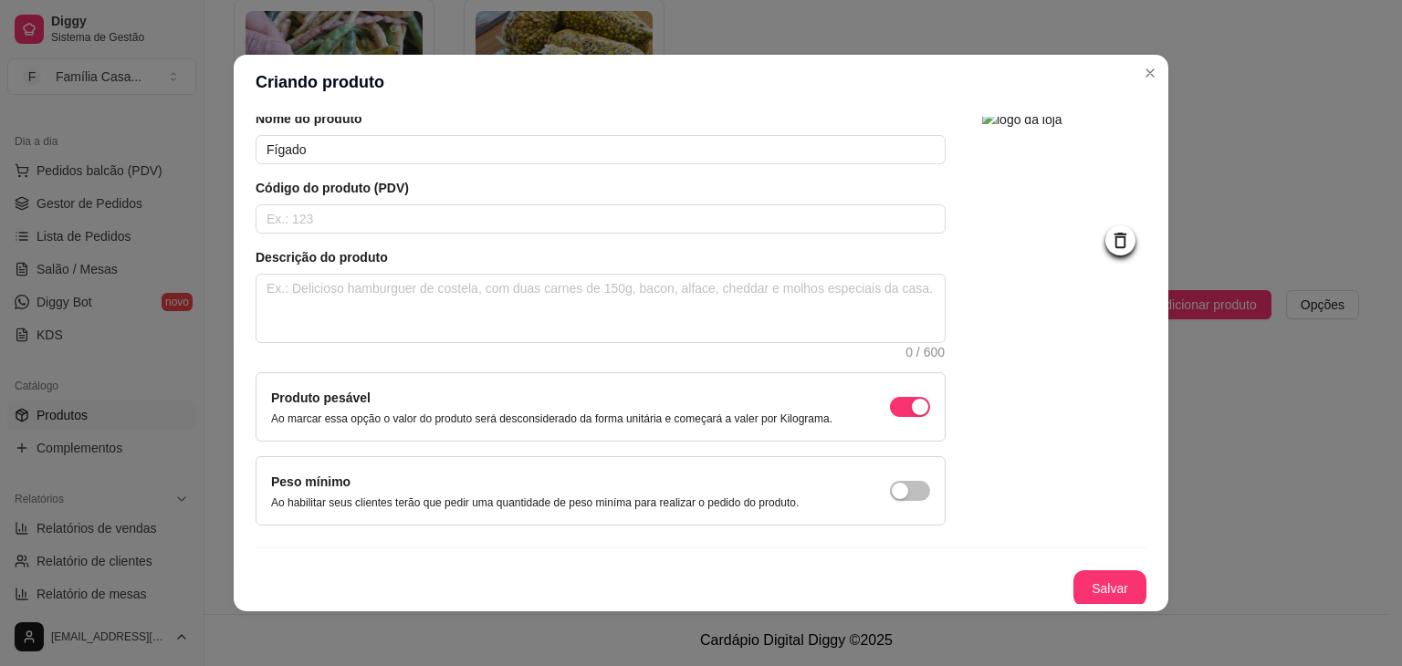
scroll to position [75, 0]
click at [1095, 592] on button "Salvar" at bounding box center [1109, 588] width 71 height 36
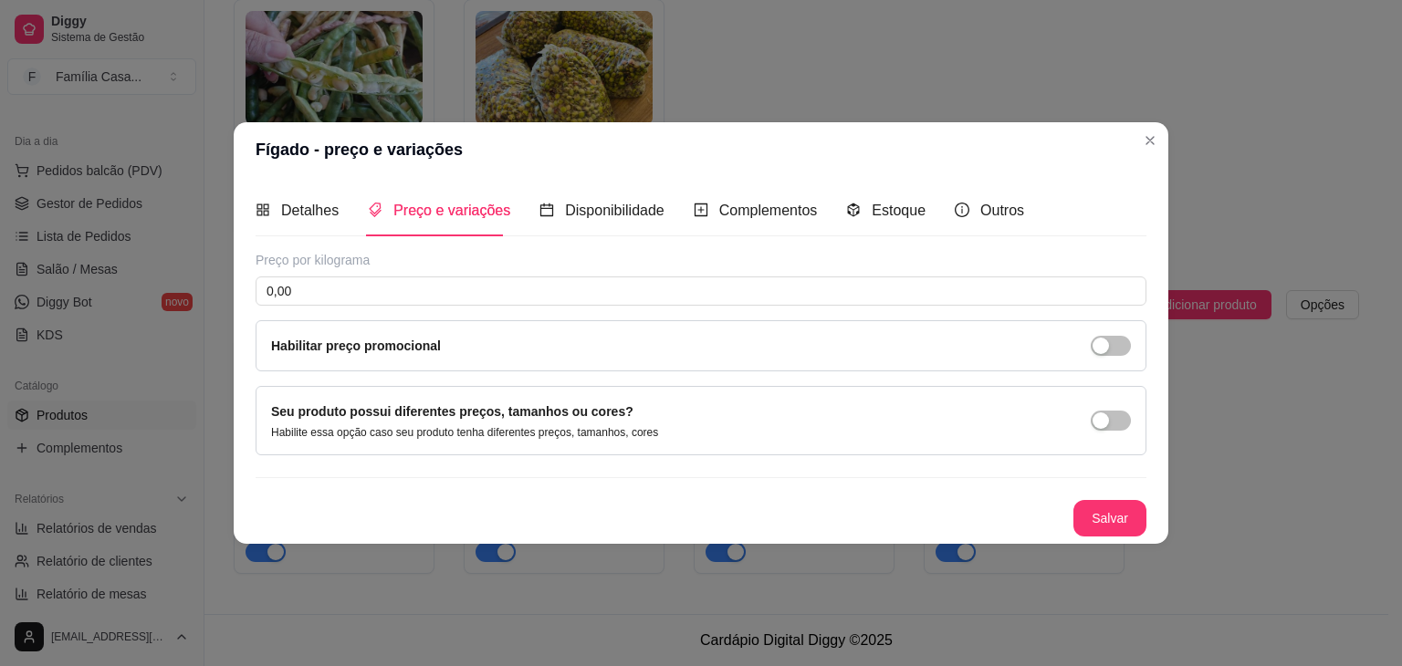
scroll to position [0, 0]
drag, startPoint x: 316, startPoint y: 297, endPoint x: 223, endPoint y: 298, distance: 93.1
click at [223, 298] on div "Fígado - preço e variações Detalhes Preço e variações Disponibilidade Complemen…" at bounding box center [701, 333] width 1402 height 666
type input "19,99"
click at [1123, 515] on button "Salvar" at bounding box center [1109, 518] width 73 height 37
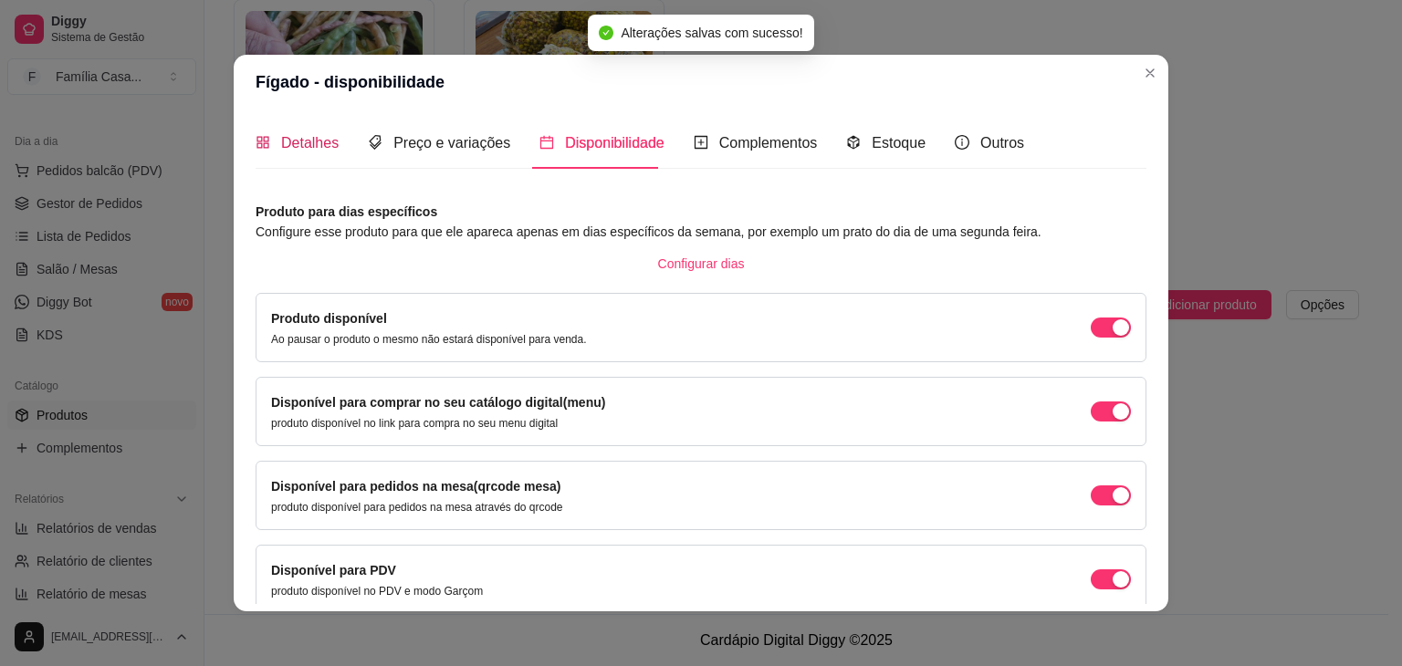
click at [304, 137] on span "Detalhes" at bounding box center [309, 143] width 57 height 16
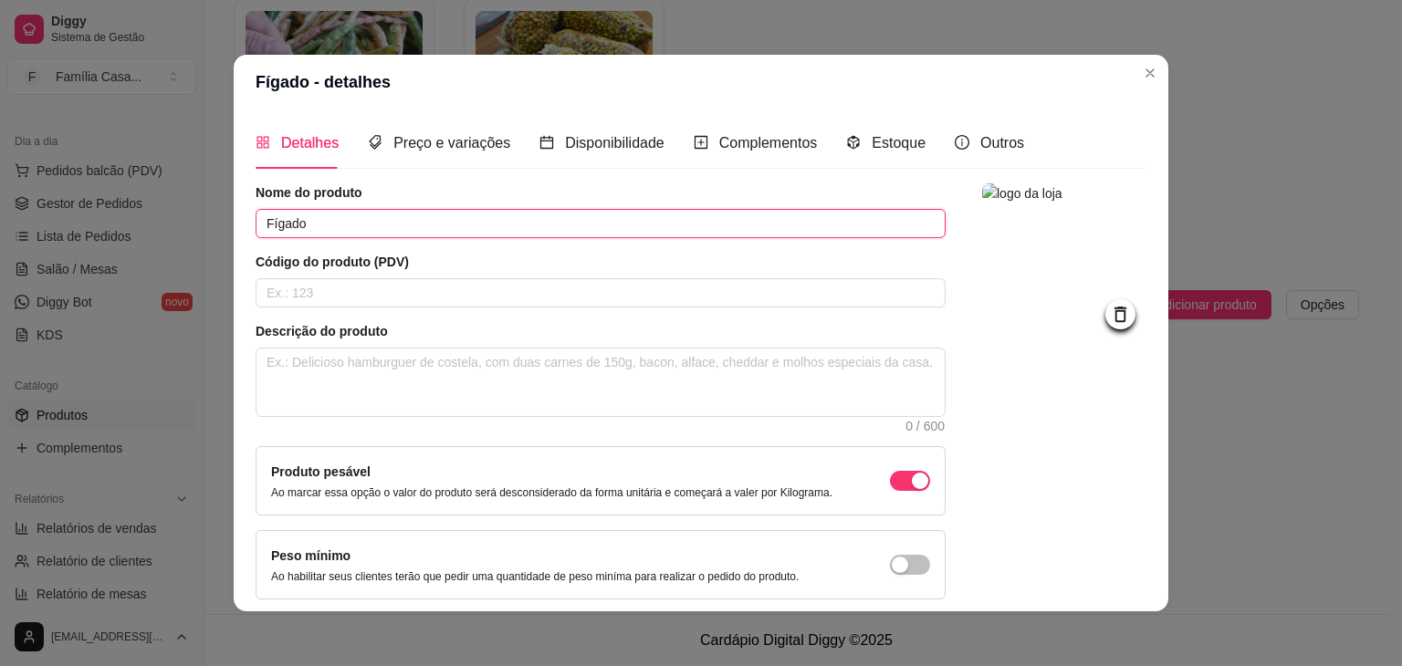
click at [354, 220] on input "Fígado" at bounding box center [601, 223] width 690 height 29
type input "Fígado kg"
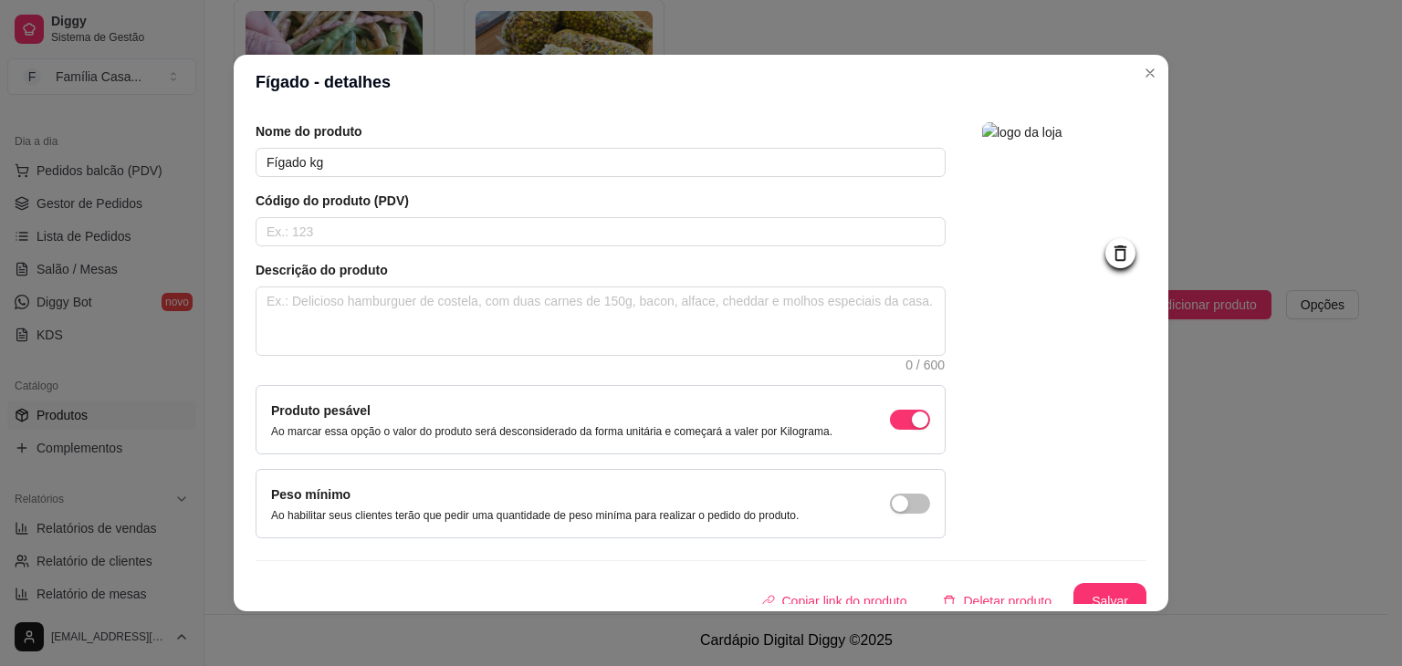
scroll to position [75, 0]
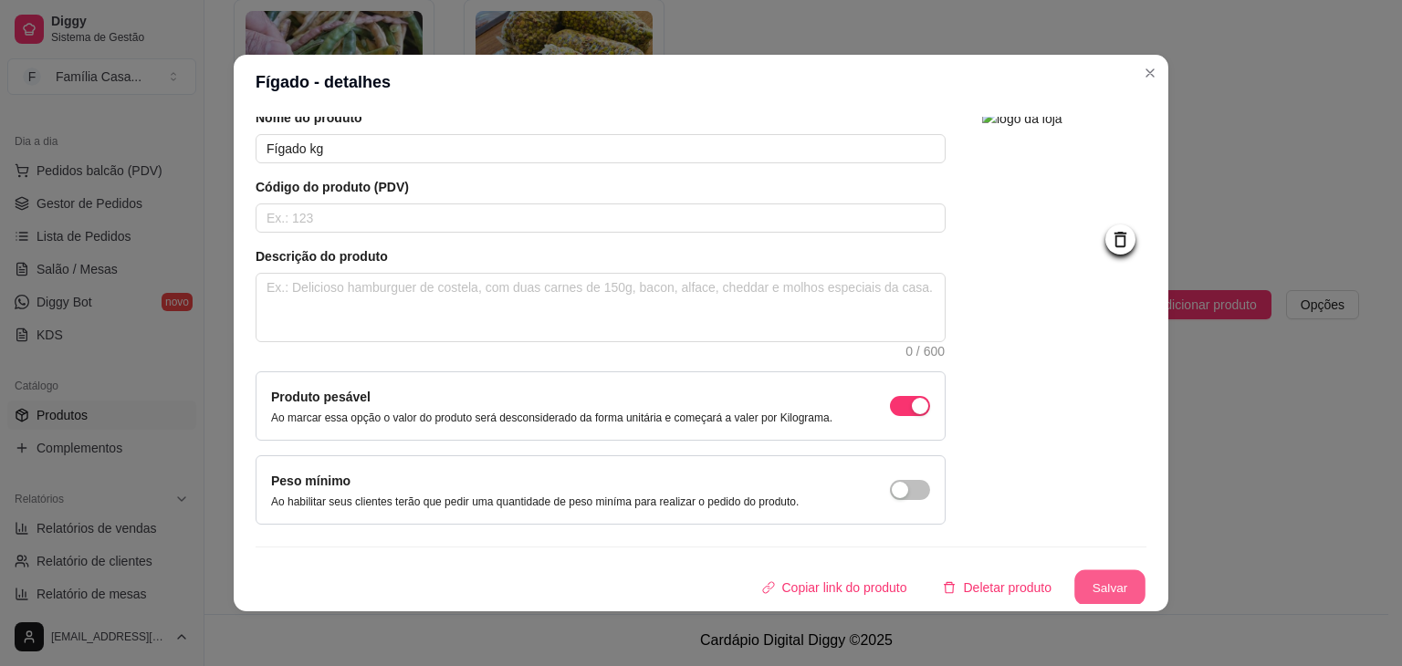
click at [1077, 578] on button "Salvar" at bounding box center [1109, 588] width 71 height 36
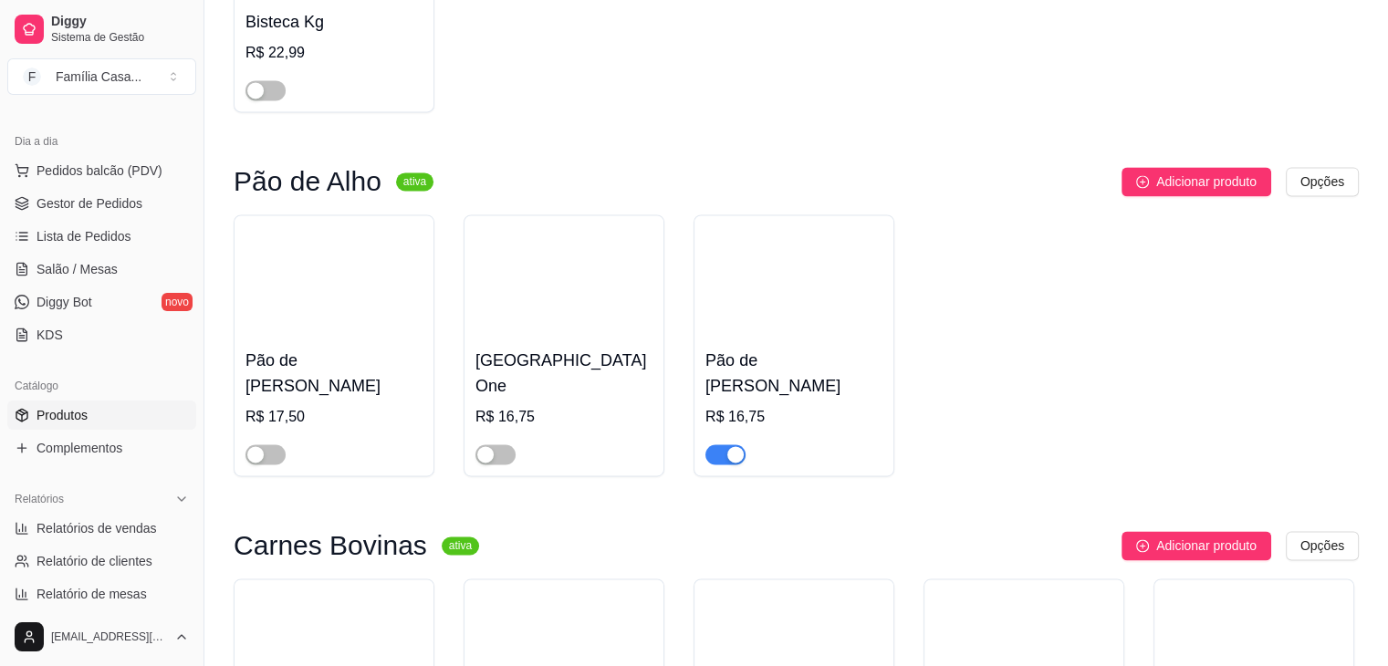
scroll to position [3045, 0]
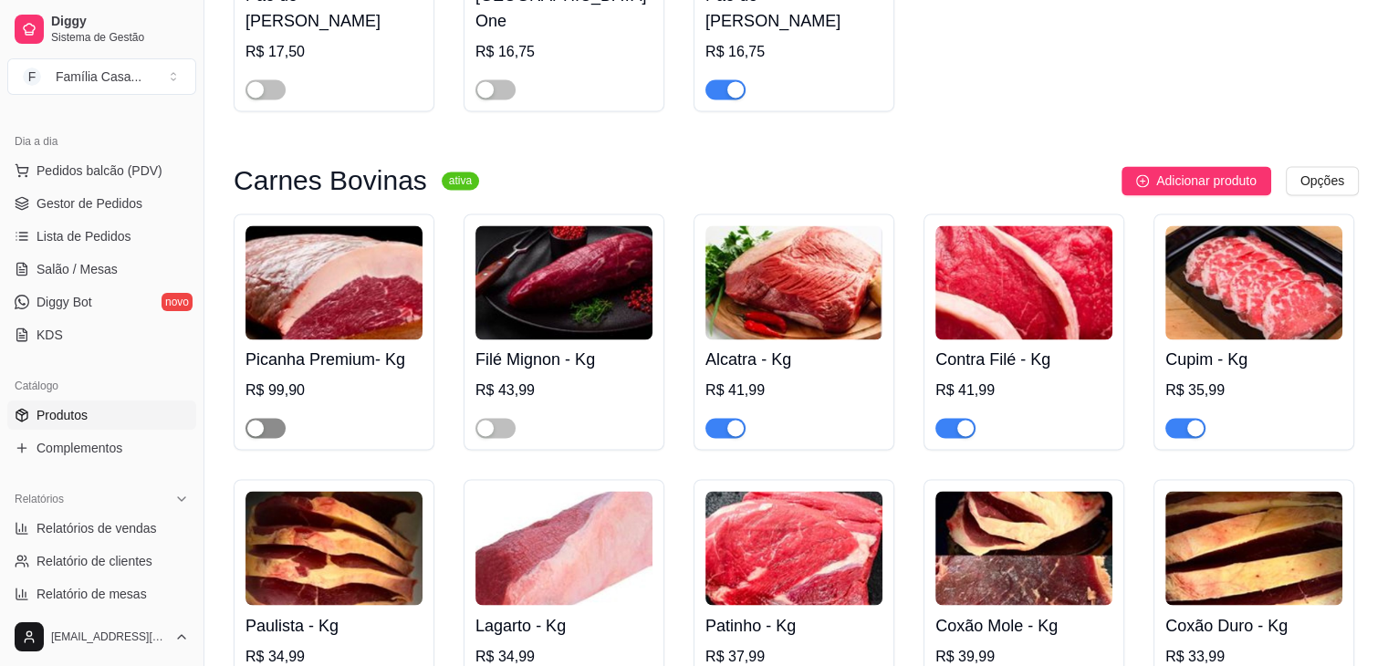
click at [259, 430] on div "button" at bounding box center [255, 428] width 16 height 16
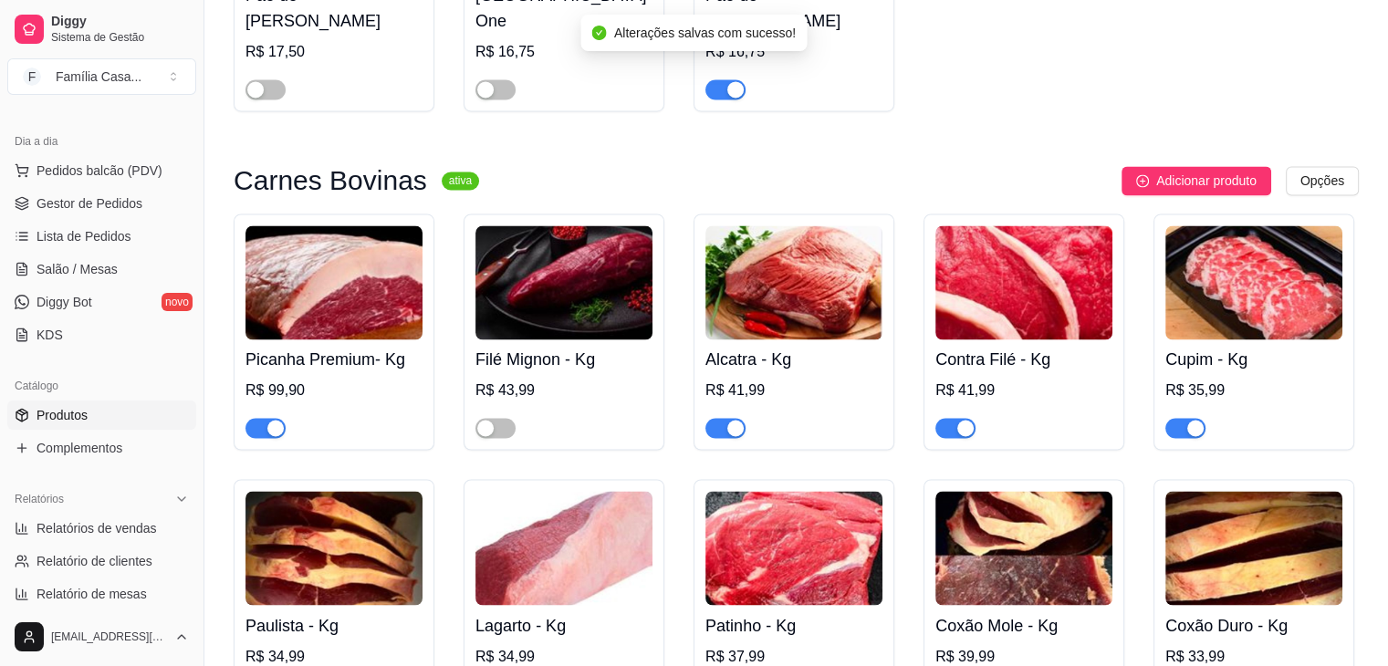
click at [315, 323] on img at bounding box center [333, 282] width 177 height 114
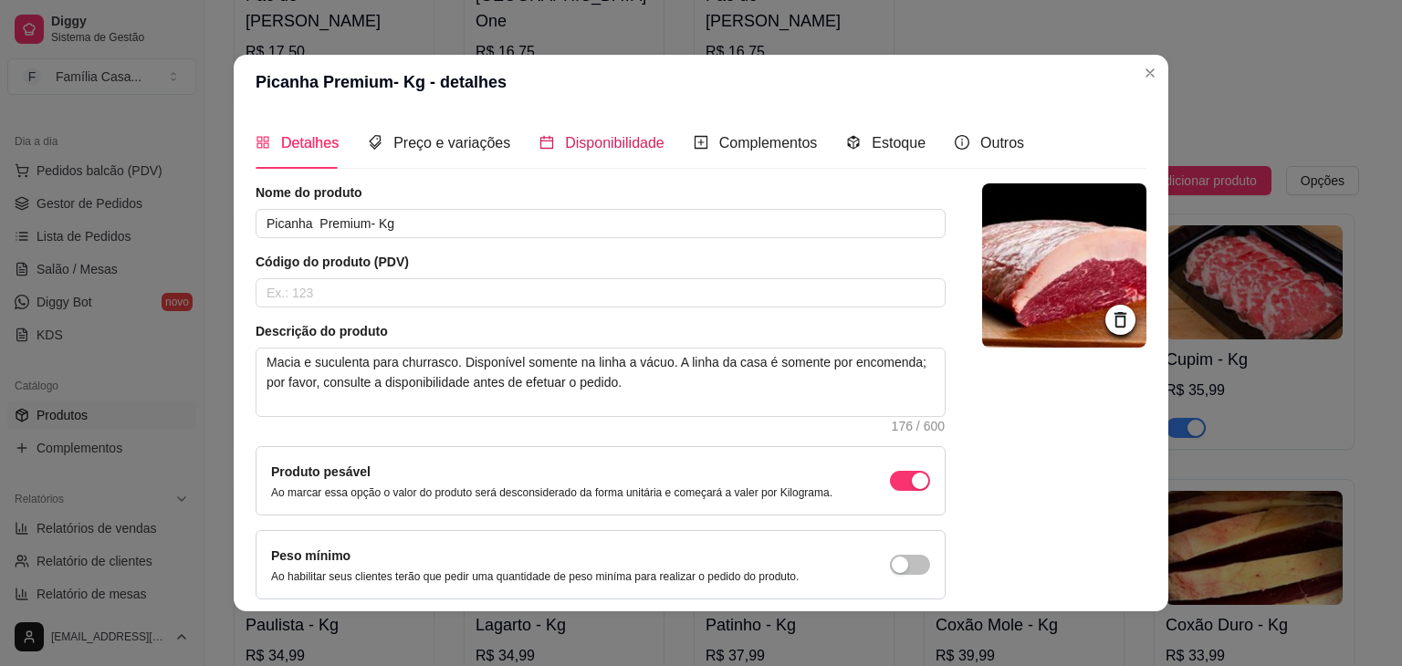
click at [593, 136] on span "Disponibilidade" at bounding box center [614, 143] width 99 height 16
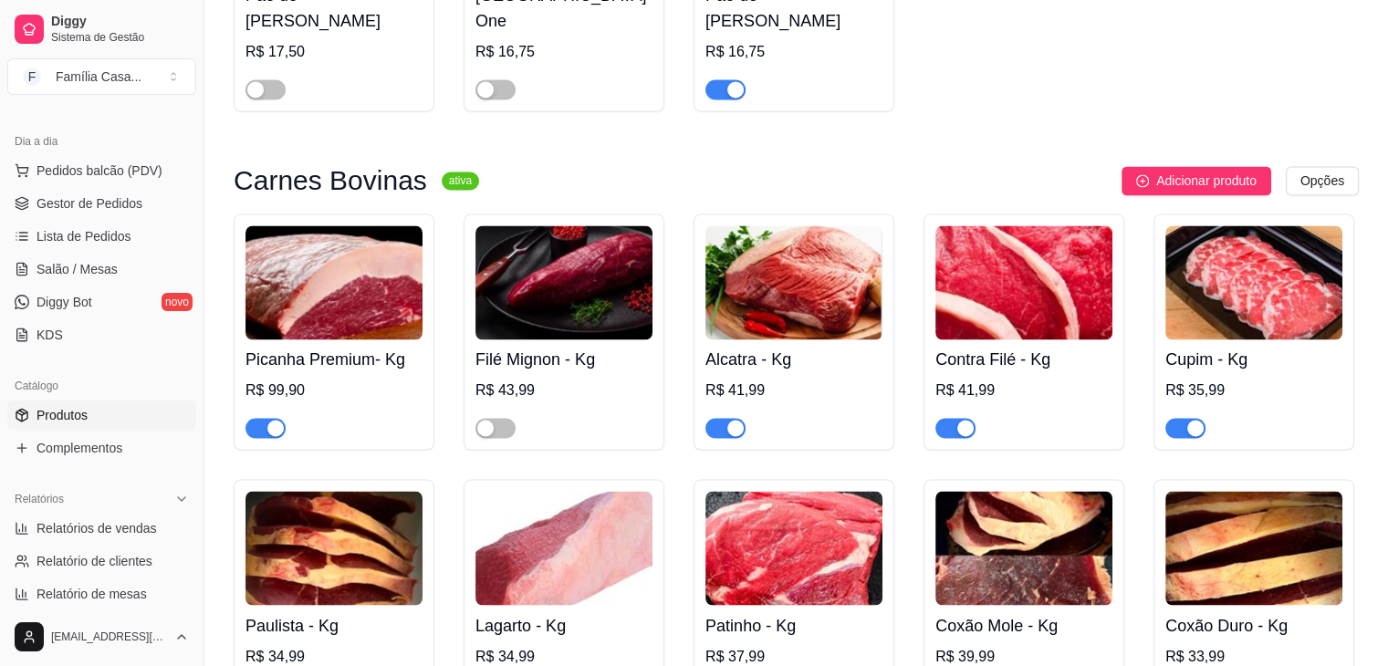
click at [602, 279] on img at bounding box center [563, 282] width 177 height 114
click at [488, 436] on div "button" at bounding box center [485, 428] width 16 height 16
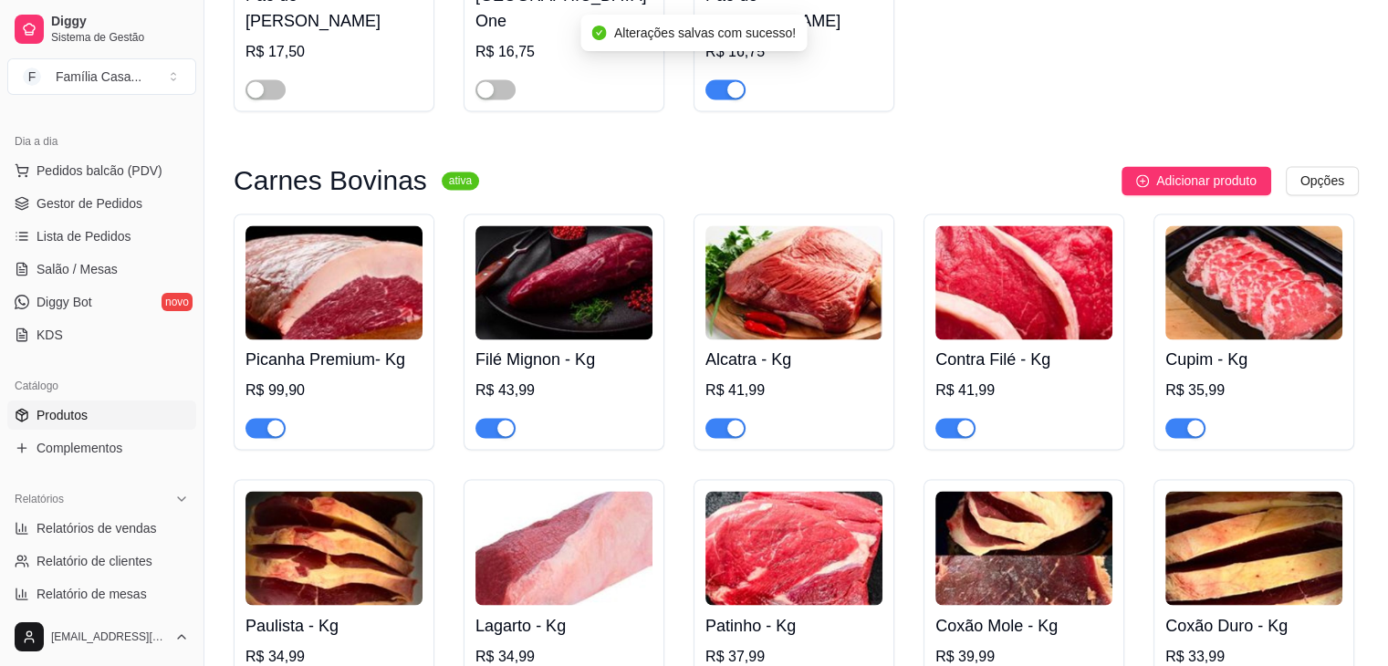
click at [550, 322] on img at bounding box center [563, 282] width 177 height 114
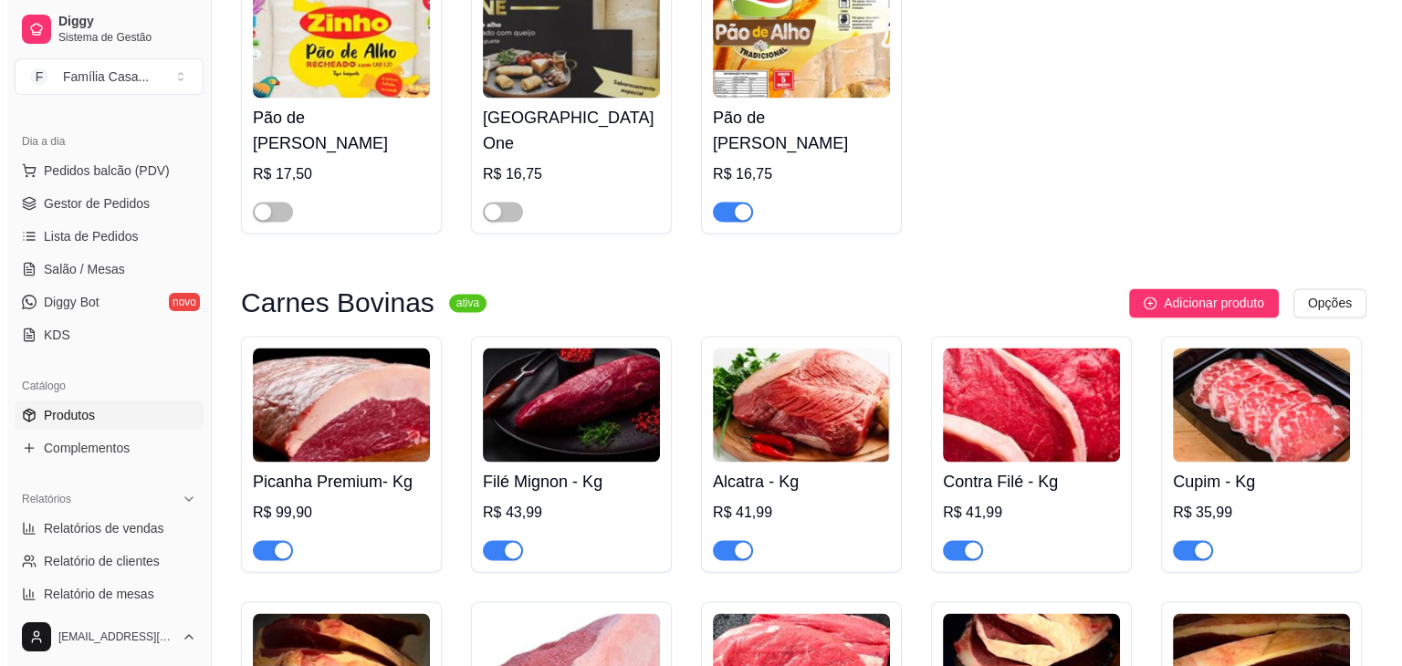
scroll to position [2862, 0]
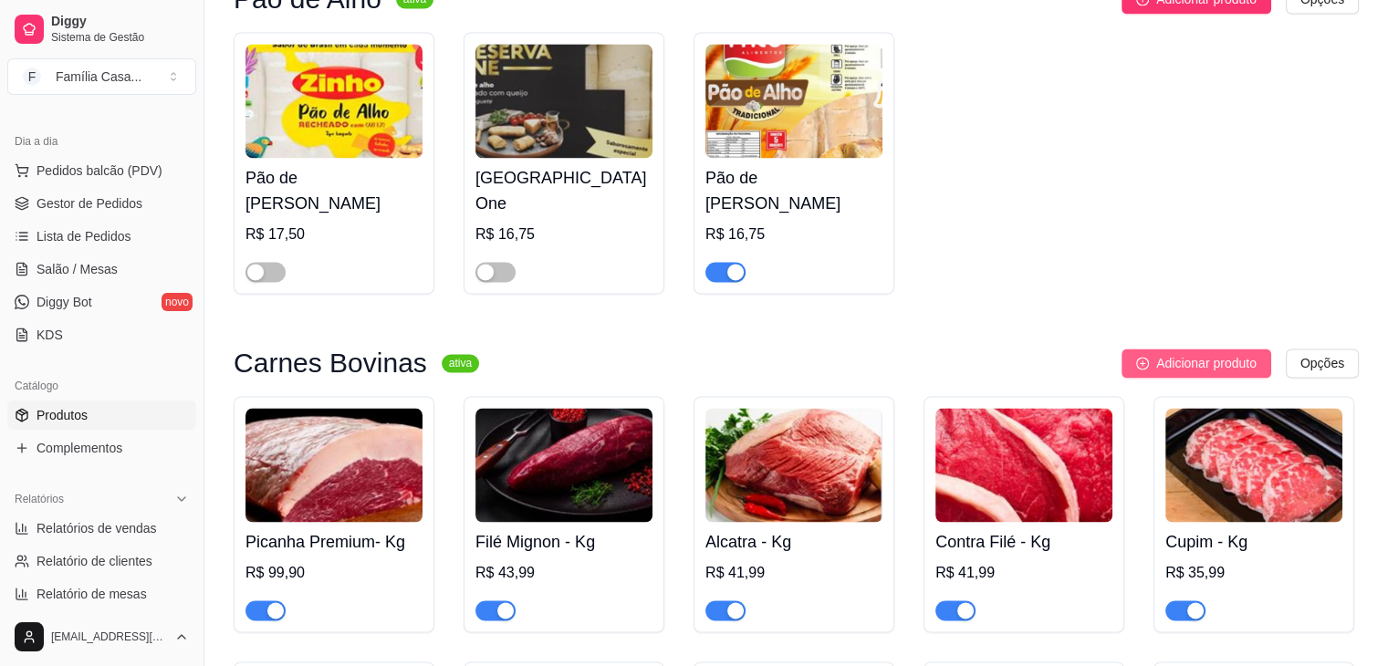
click at [1165, 362] on span "Adicionar produto" at bounding box center [1206, 363] width 100 height 20
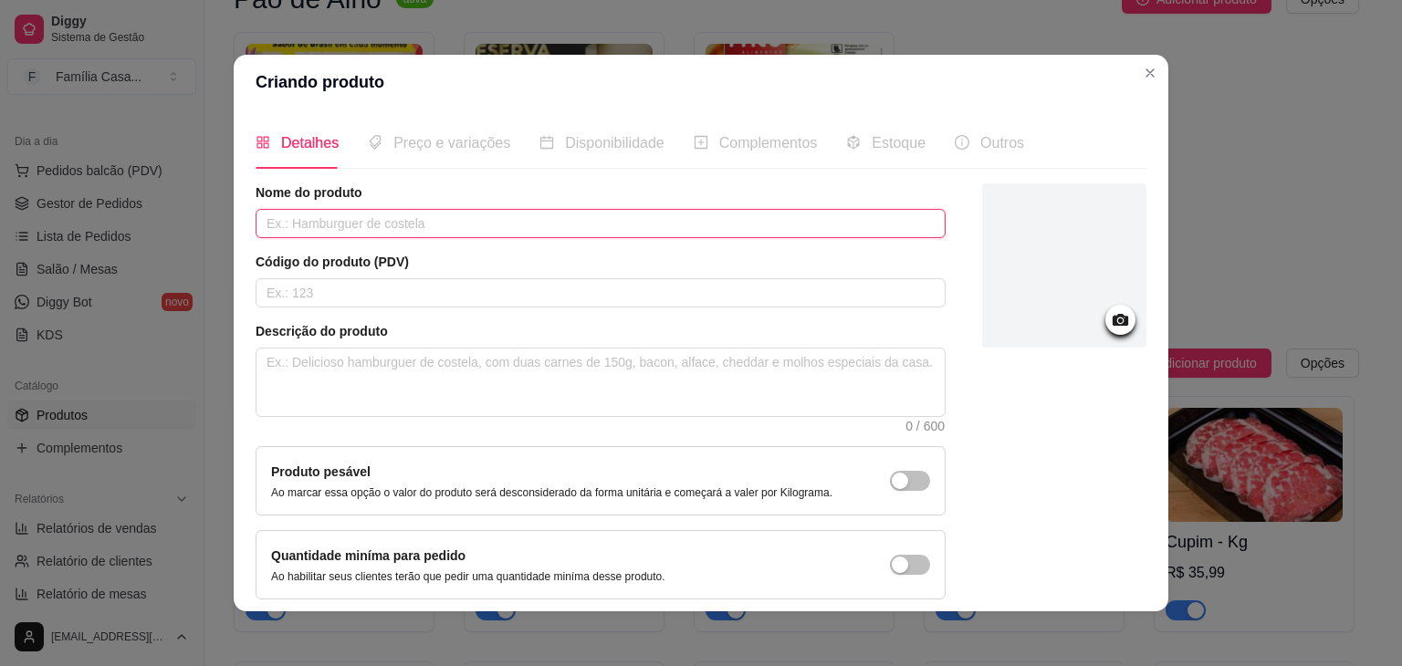
click at [398, 221] on input "text" at bounding box center [601, 223] width 690 height 29
type input "Rabada"
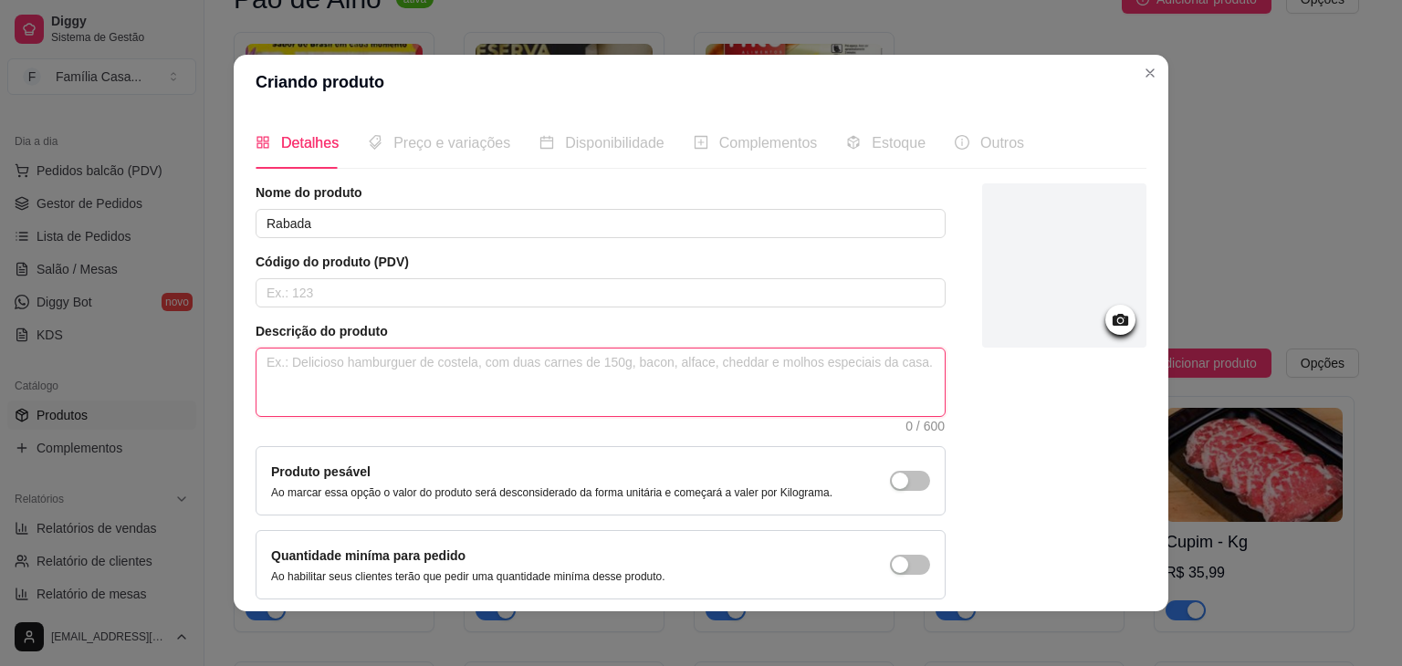
click at [351, 366] on textarea at bounding box center [600, 383] width 688 height 68
type textarea "m"
type textarea "ma"
type textarea "mar"
type textarea "mara"
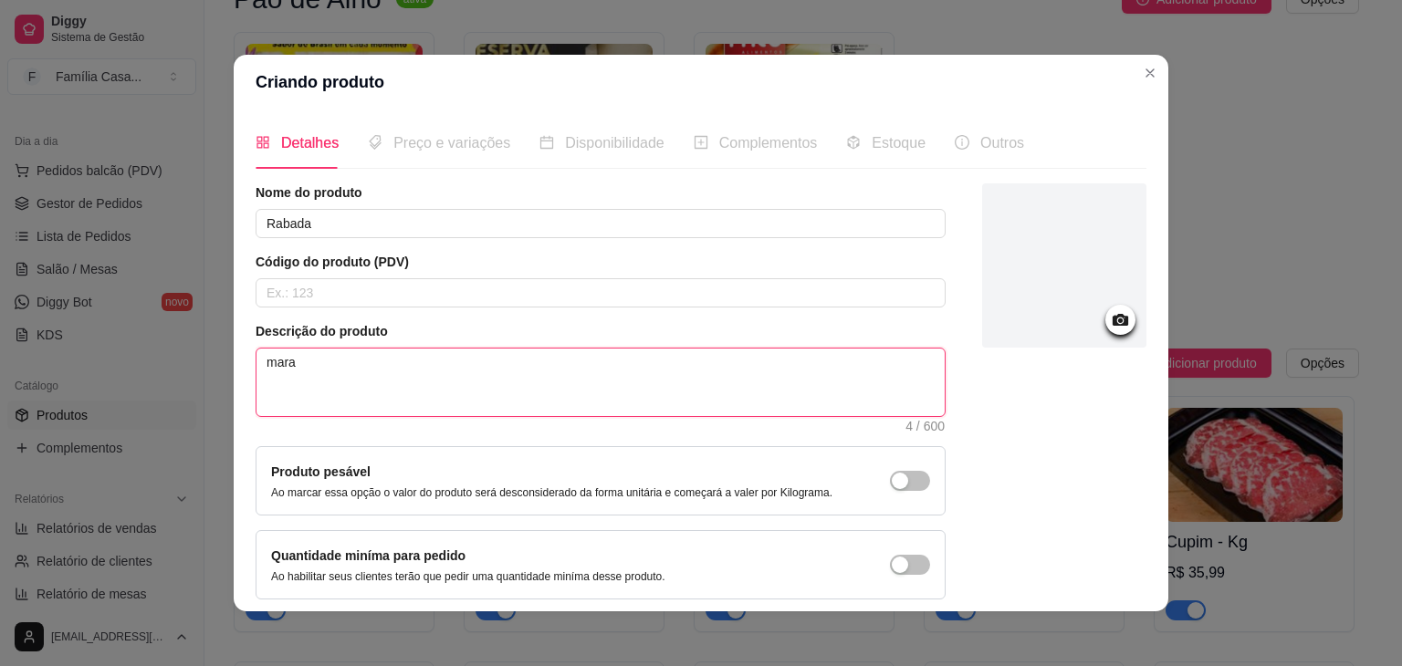
type textarea "marav"
type textarea "maravi"
type textarea "maravil"
type textarea "maravilj"
type textarea "maravil"
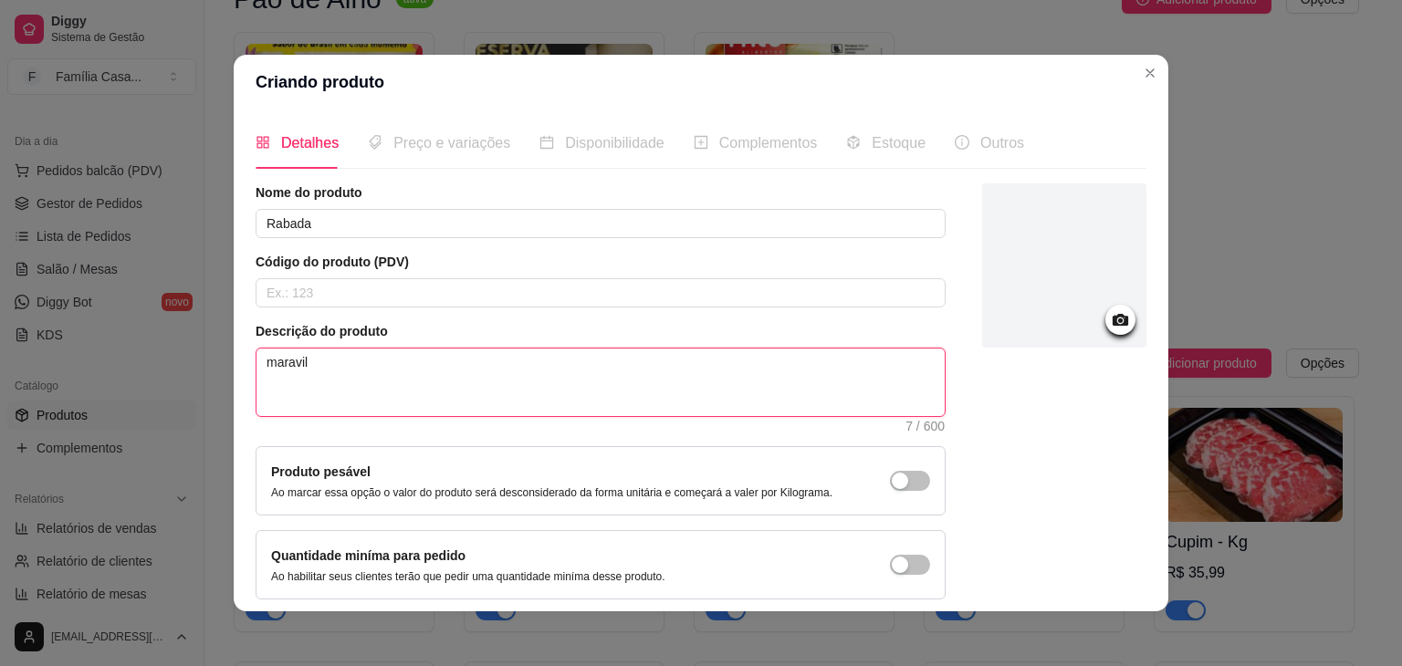
type textarea "maravilh"
click at [1110, 328] on icon at bounding box center [1120, 319] width 21 height 21
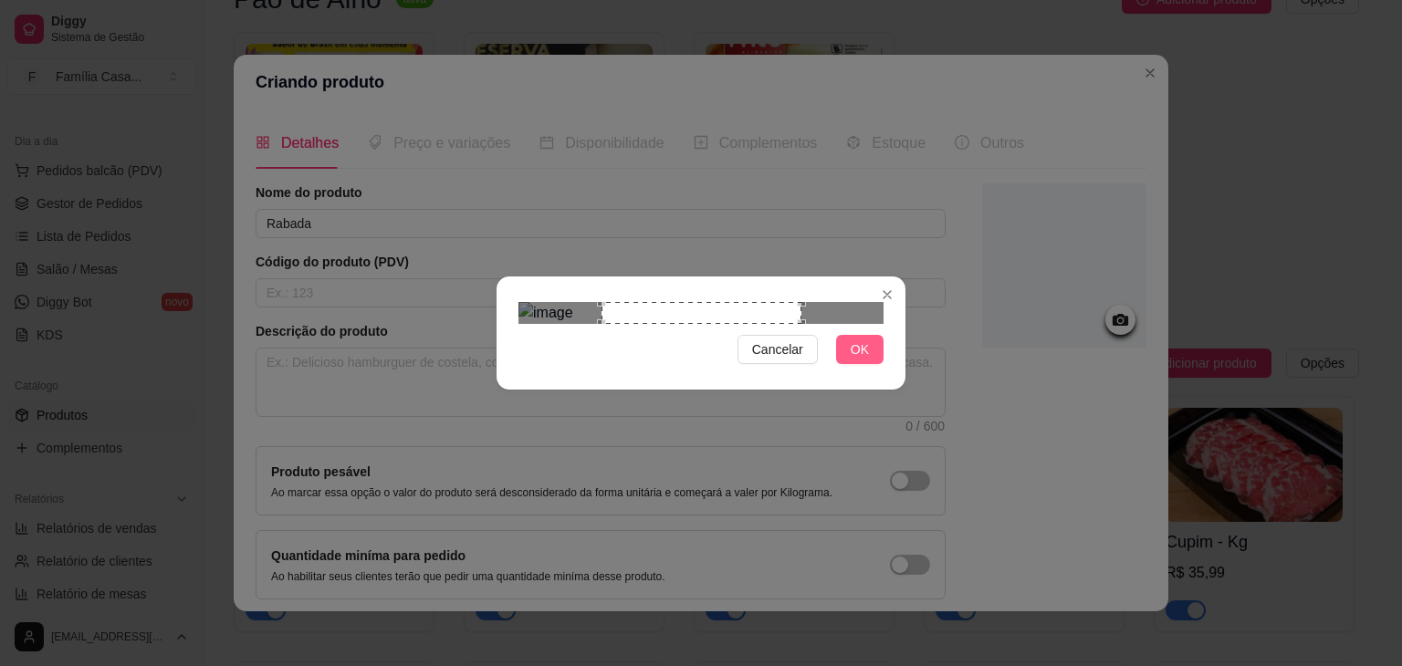
click at [862, 360] on span "OK" at bounding box center [860, 350] width 18 height 20
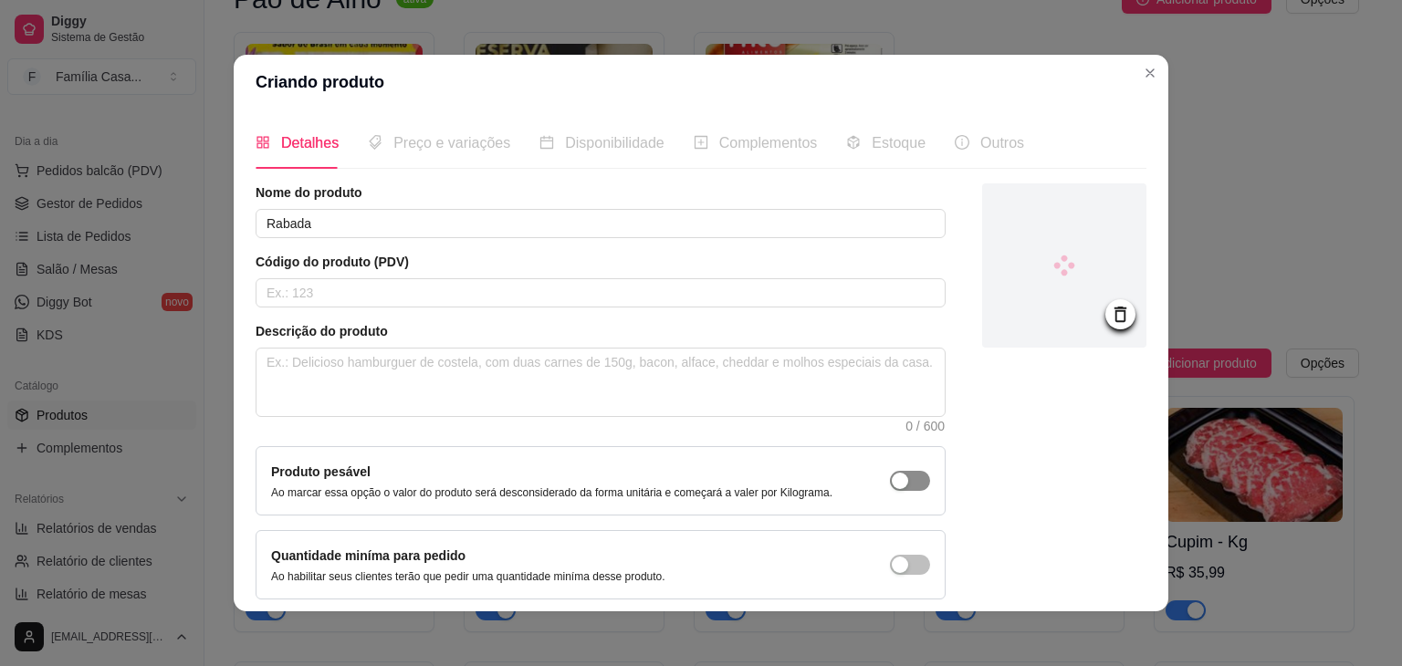
click at [890, 472] on span "button" at bounding box center [910, 481] width 40 height 20
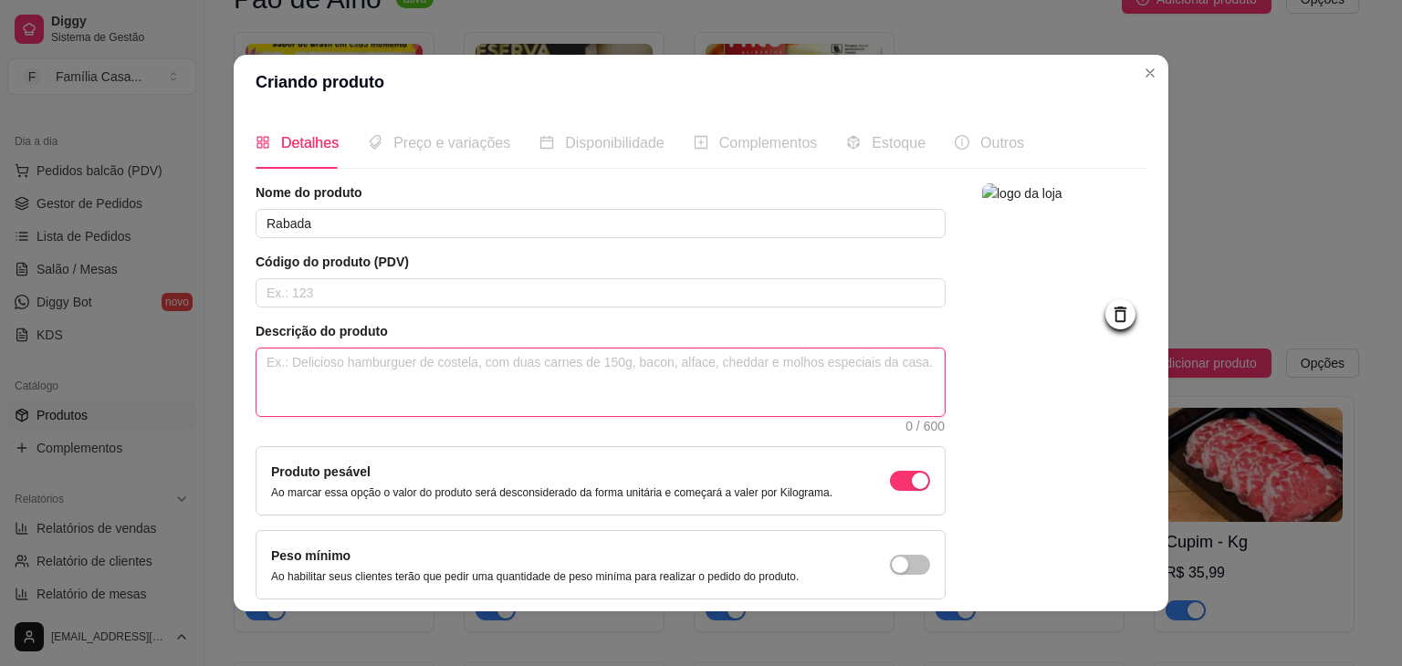
click at [340, 375] on textarea at bounding box center [600, 383] width 688 height 68
click at [455, 362] on textarea "favor consultar o peso do produto pois só é vendida a peça inteira" at bounding box center [600, 383] width 688 height 68
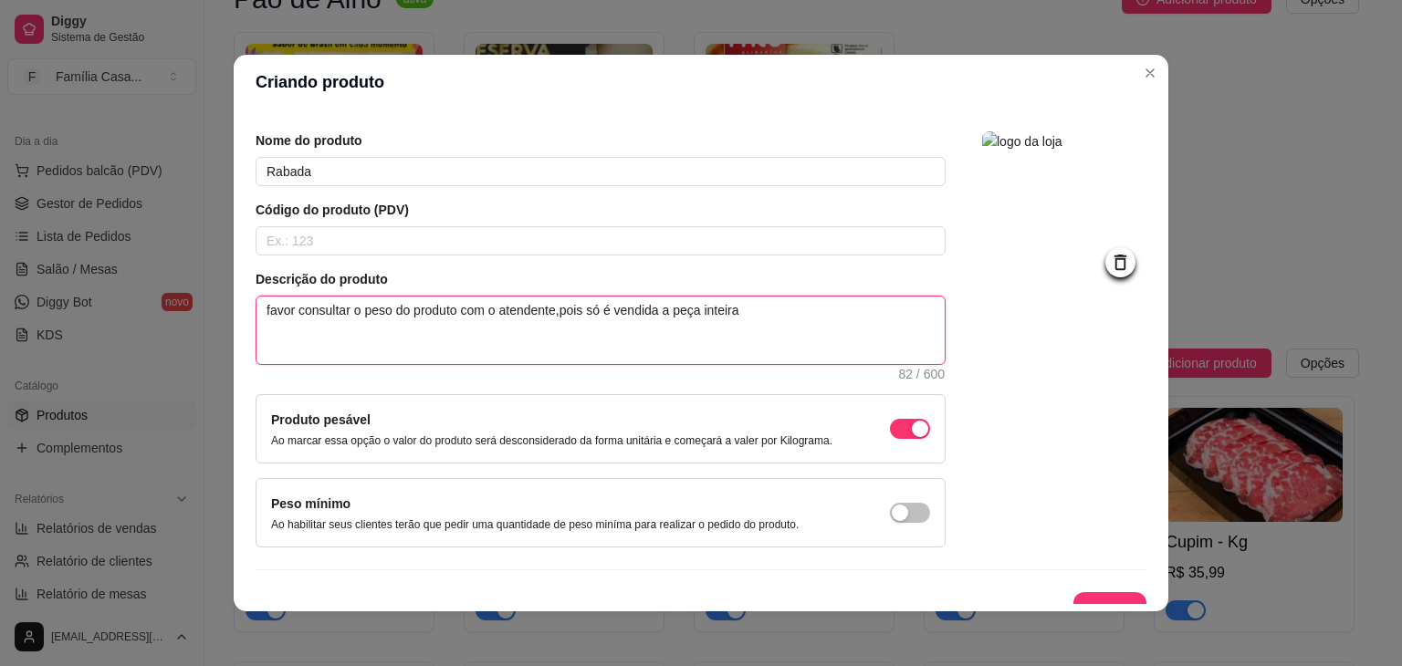
scroll to position [75, 0]
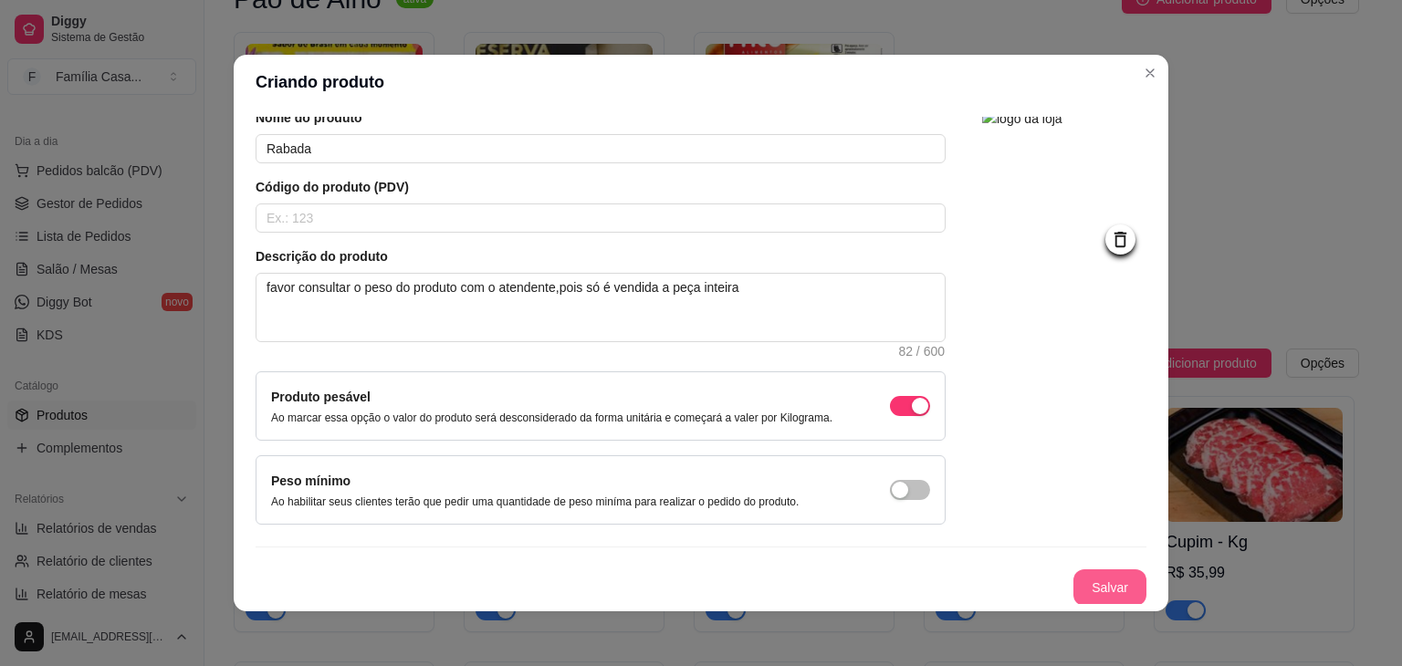
click at [1095, 593] on button "Salvar" at bounding box center [1109, 587] width 73 height 37
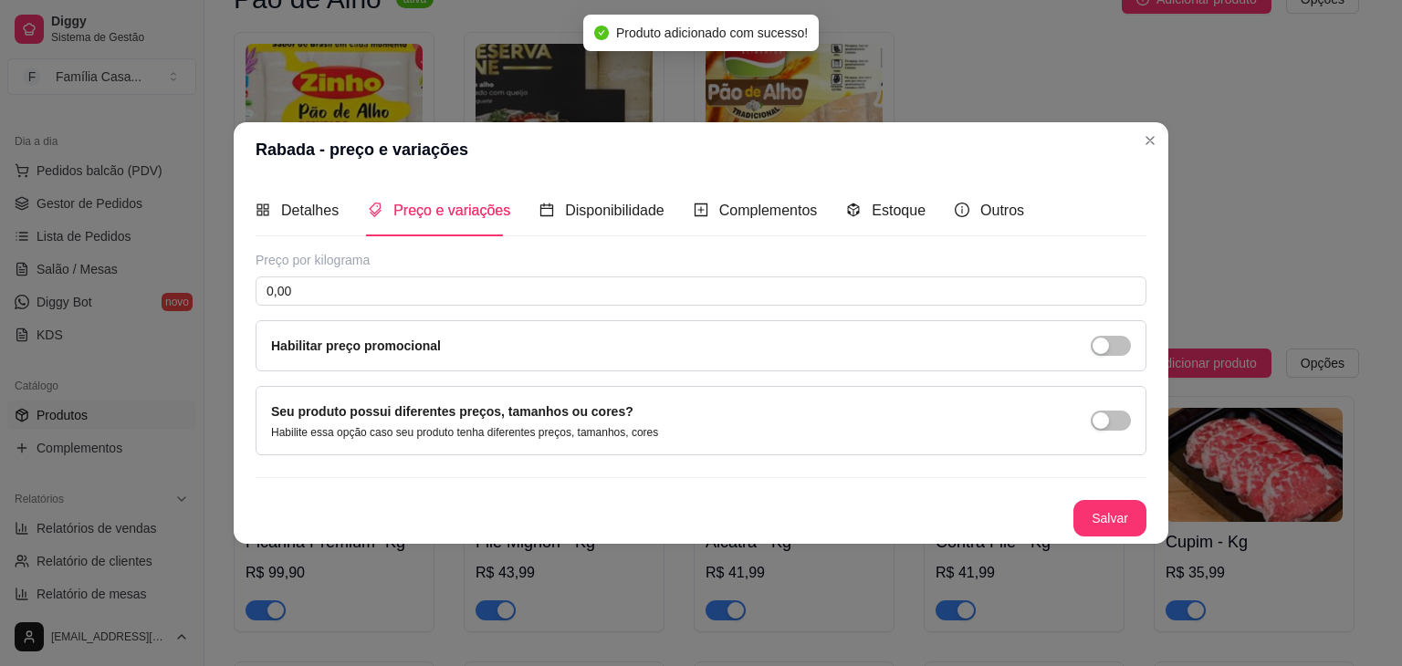
scroll to position [0, 0]
drag, startPoint x: 327, startPoint y: 291, endPoint x: 230, endPoint y: 301, distance: 97.3
click at [230, 301] on div "Rabada - preço e variações Detalhes Preço e variações Disponibilidade Complemen…" at bounding box center [701, 333] width 1402 height 666
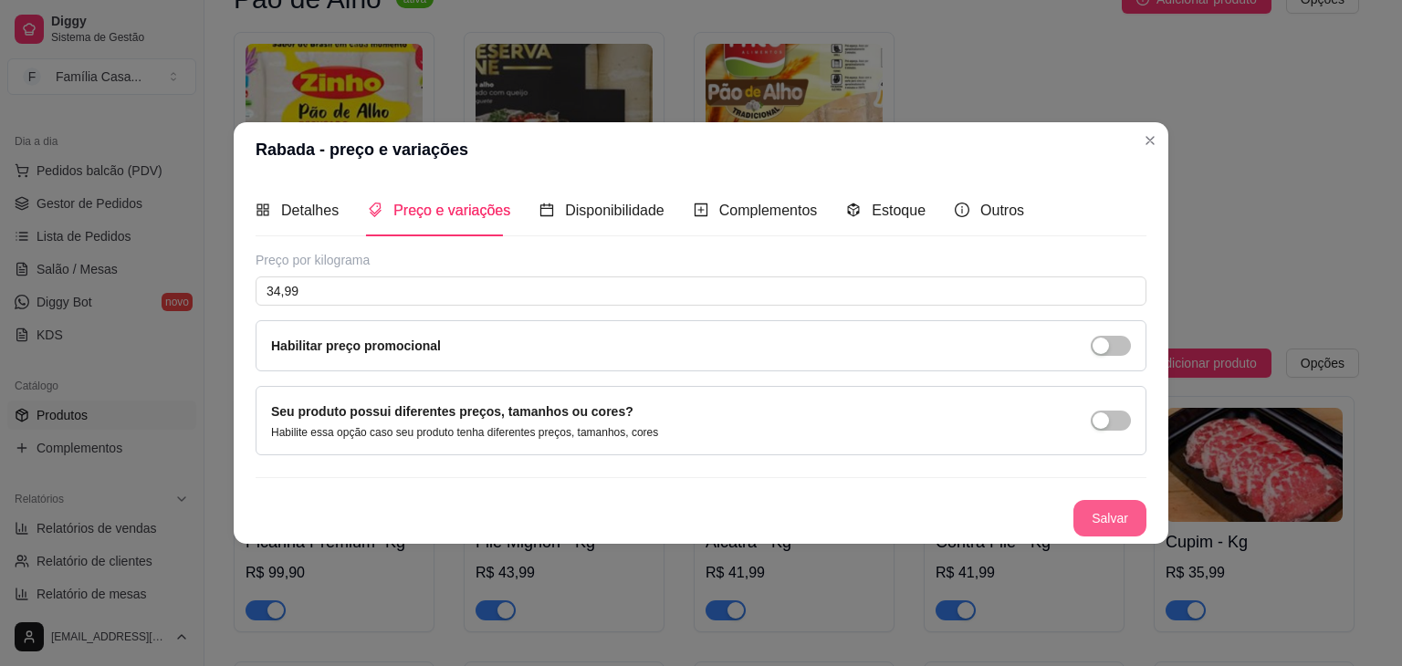
click at [1099, 506] on button "Salvar" at bounding box center [1109, 518] width 73 height 37
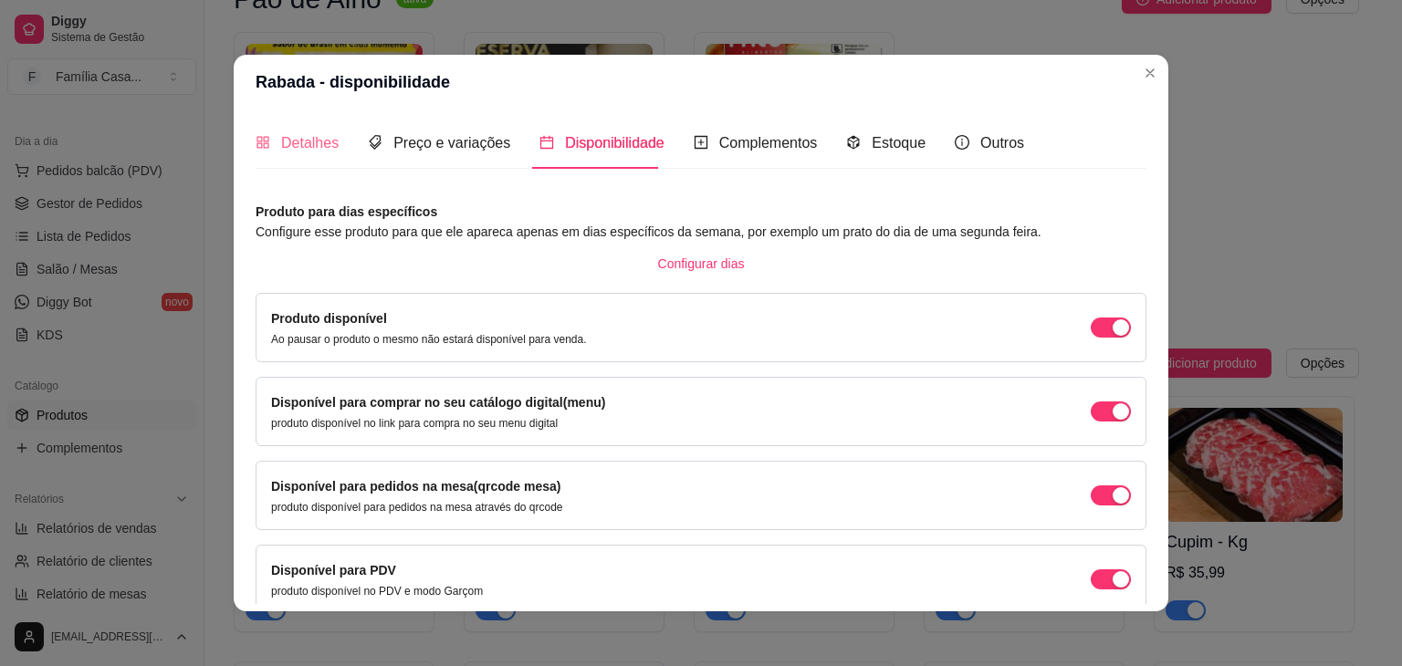
click at [324, 213] on article "Produto para dias específicos" at bounding box center [701, 212] width 891 height 20
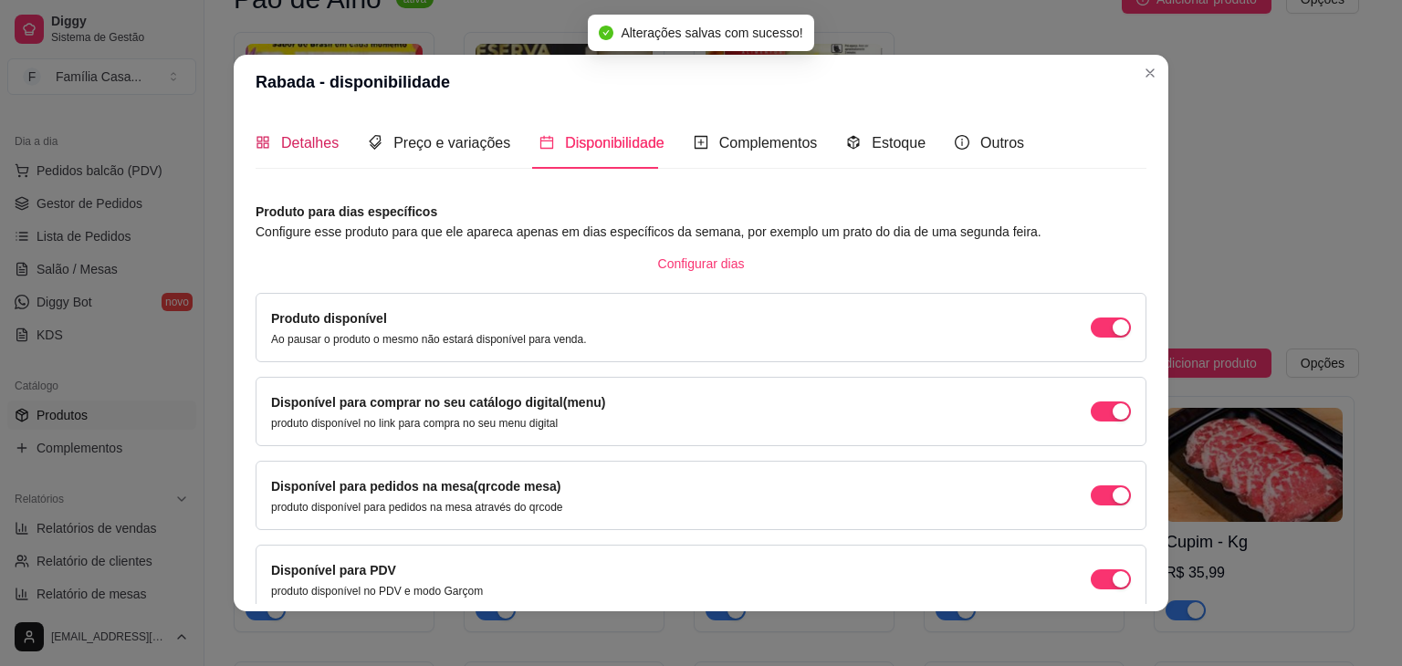
click at [292, 144] on span "Detalhes" at bounding box center [309, 143] width 57 height 16
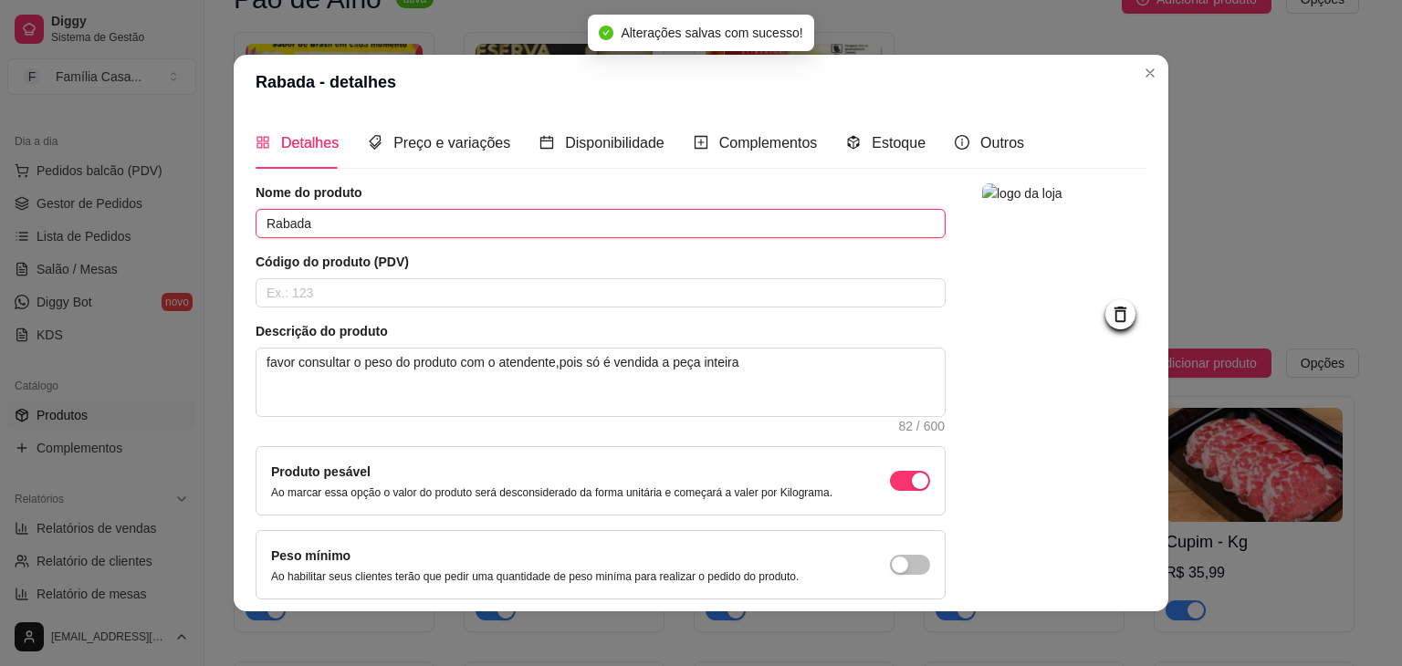
click at [366, 218] on input "Rabada" at bounding box center [601, 223] width 690 height 29
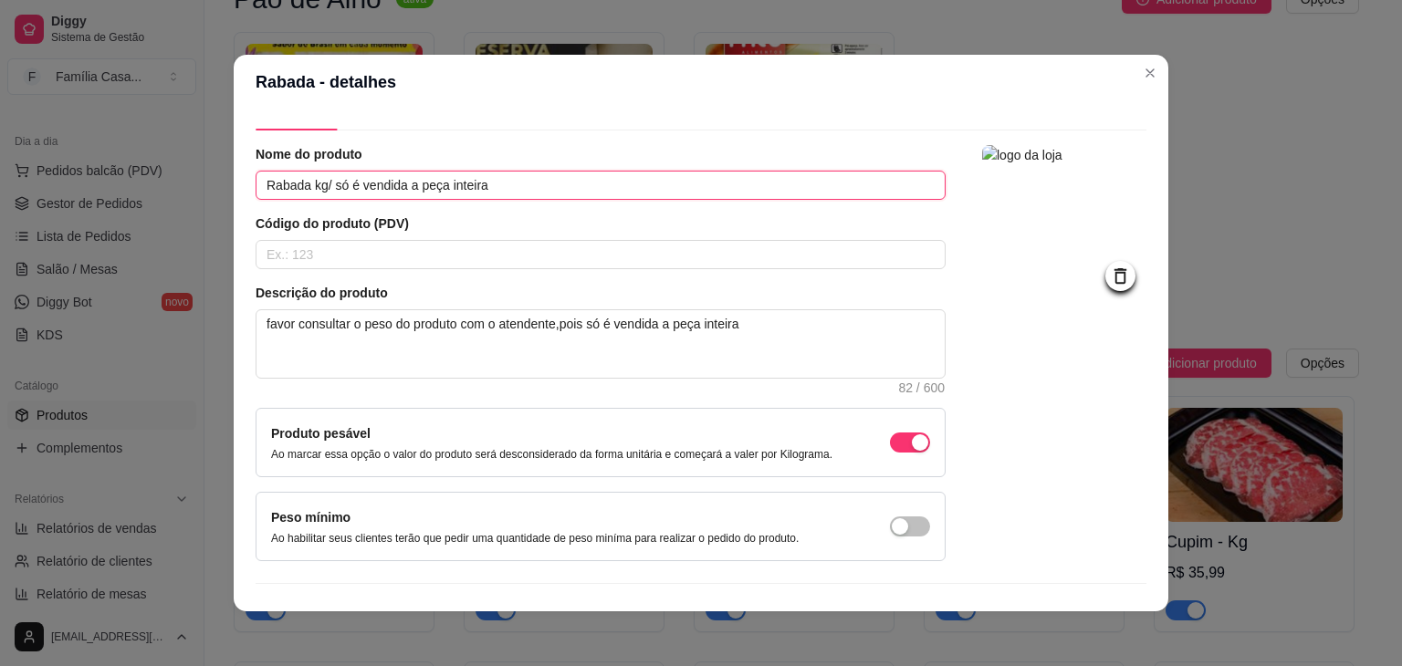
scroll to position [75, 0]
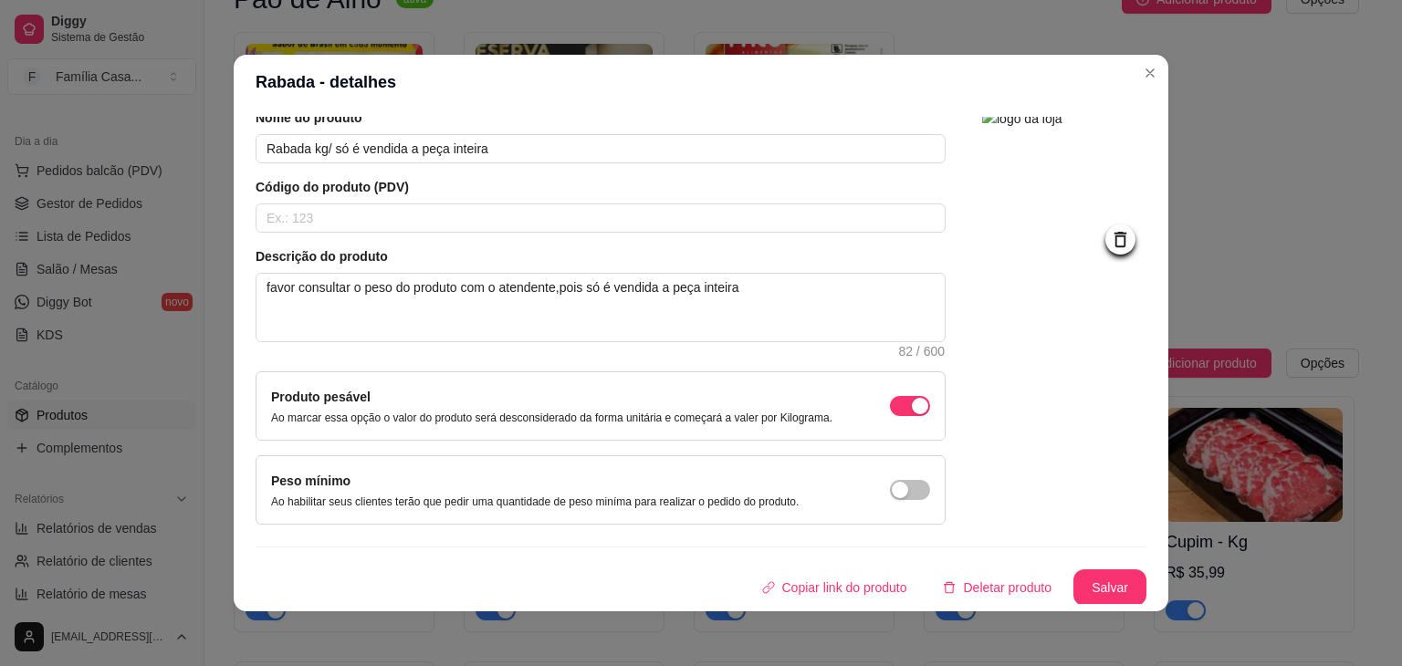
drag, startPoint x: 626, startPoint y: 282, endPoint x: 812, endPoint y: 414, distance: 228.4
click at [1092, 574] on button "Salvar" at bounding box center [1109, 588] width 71 height 36
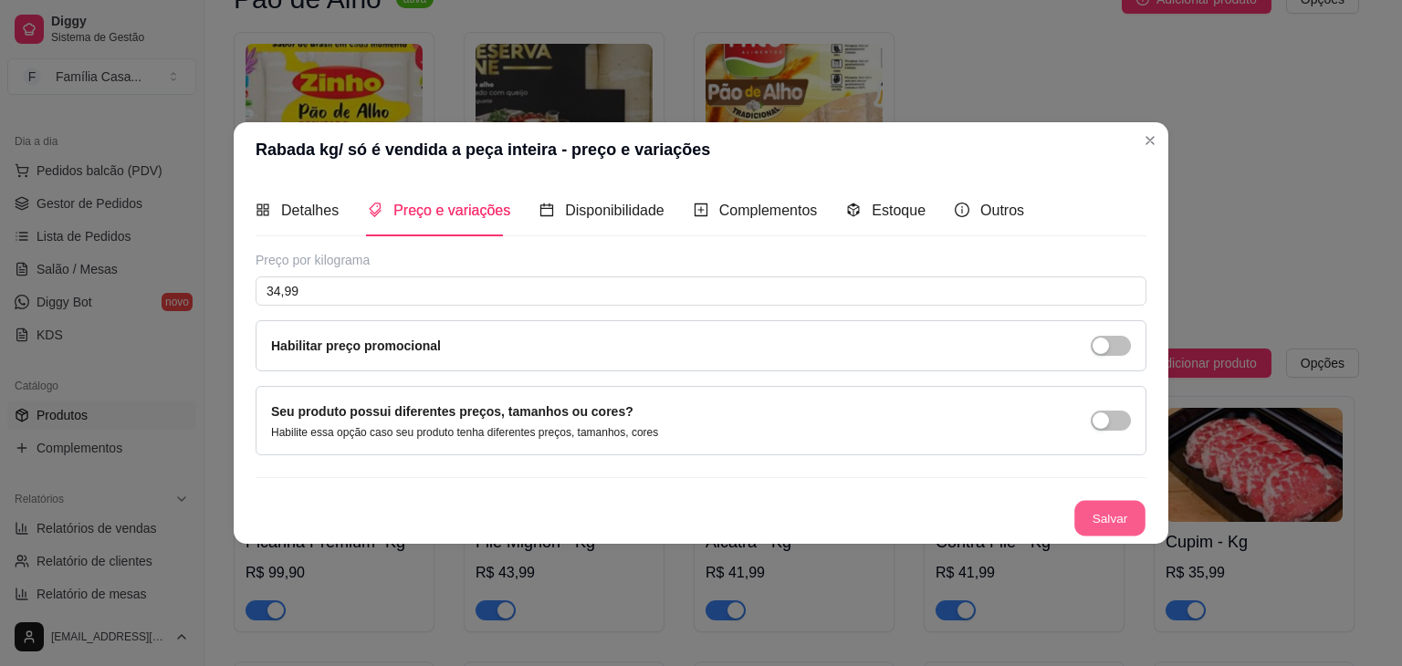
click at [1103, 517] on button "Salvar" at bounding box center [1109, 519] width 71 height 36
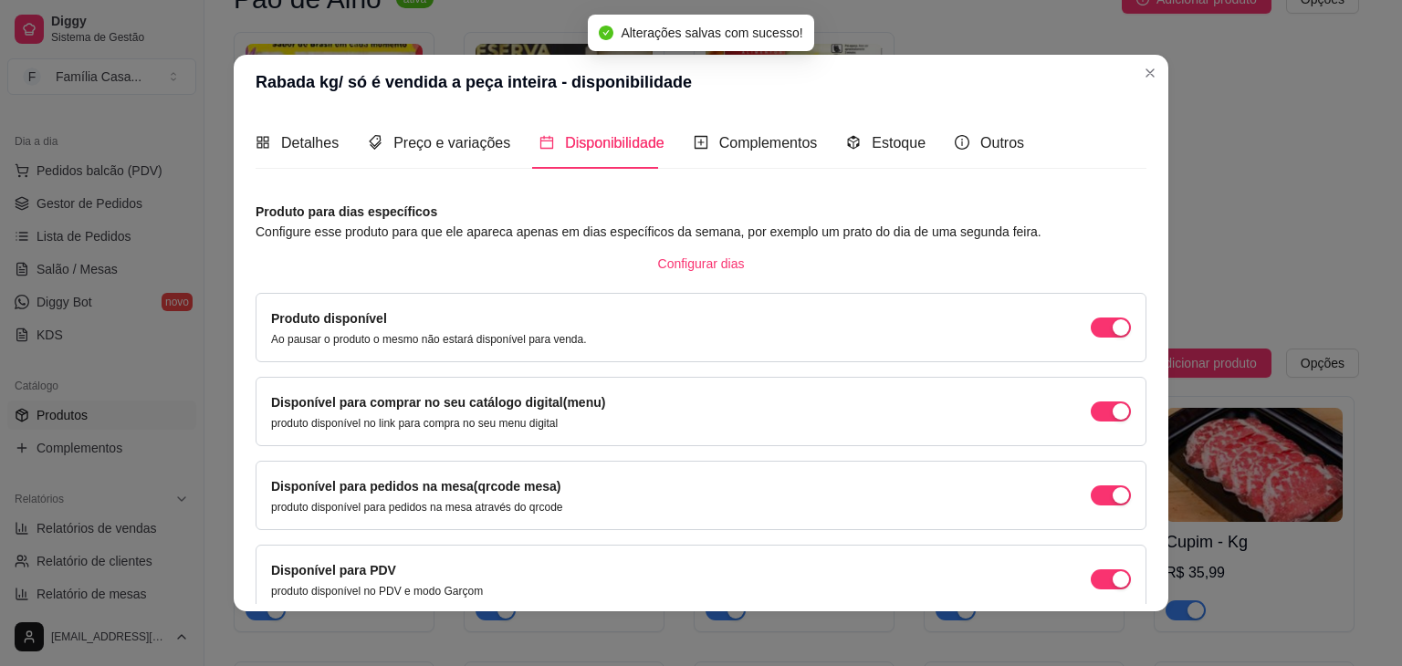
drag, startPoint x: 1081, startPoint y: 198, endPoint x: 1053, endPoint y: 219, distance: 34.5
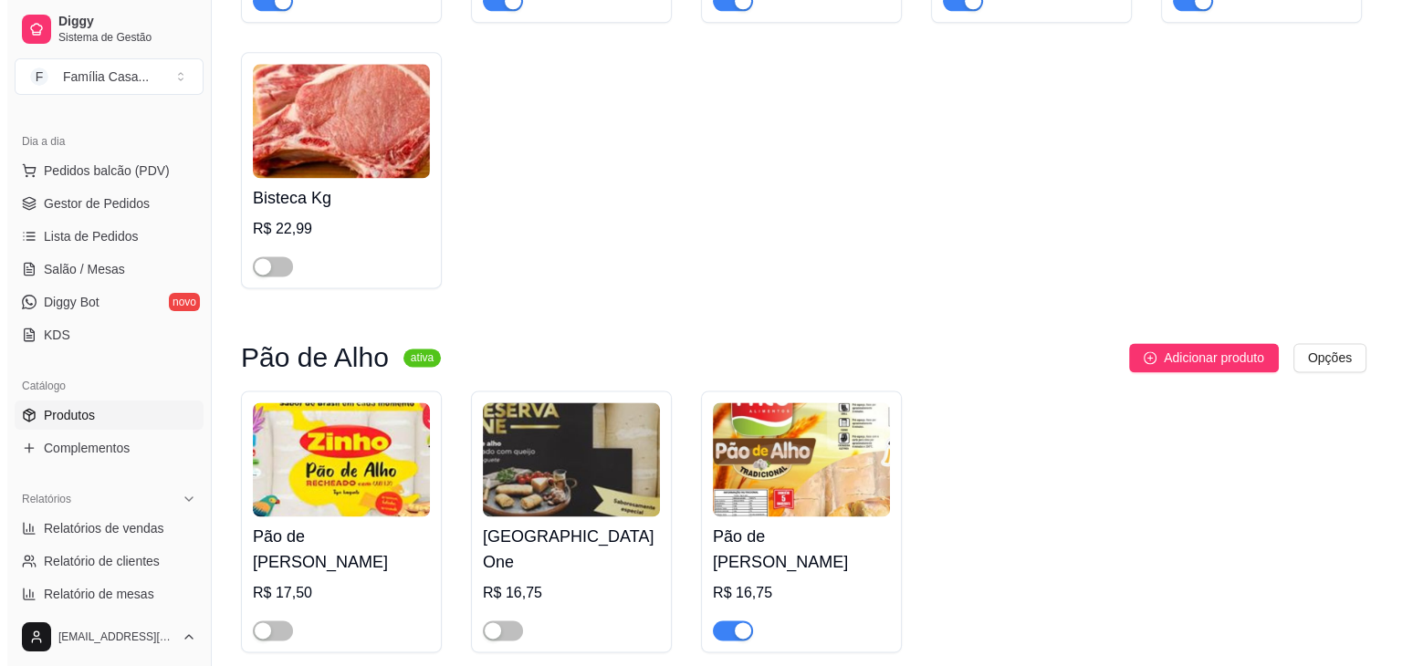
scroll to position [2953, 0]
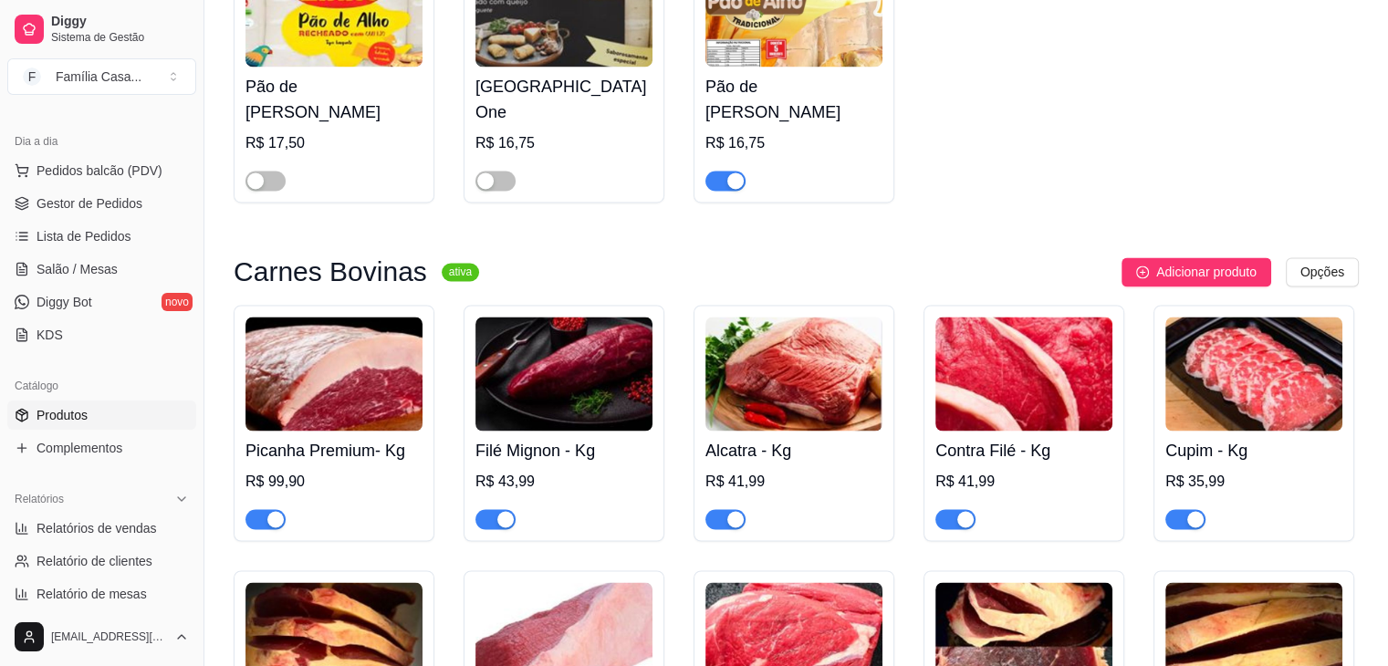
click at [361, 412] on img at bounding box center [333, 374] width 177 height 114
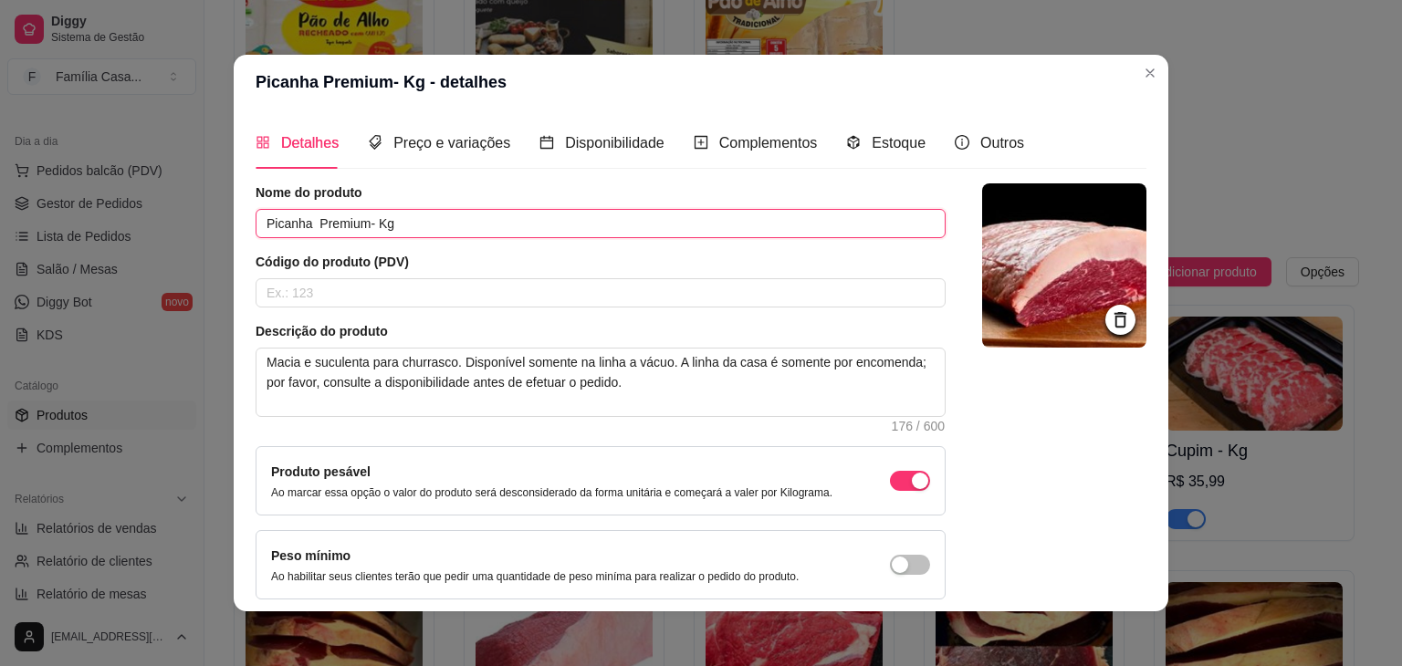
click at [398, 216] on input "Picanha Premium- Kg" at bounding box center [601, 223] width 690 height 29
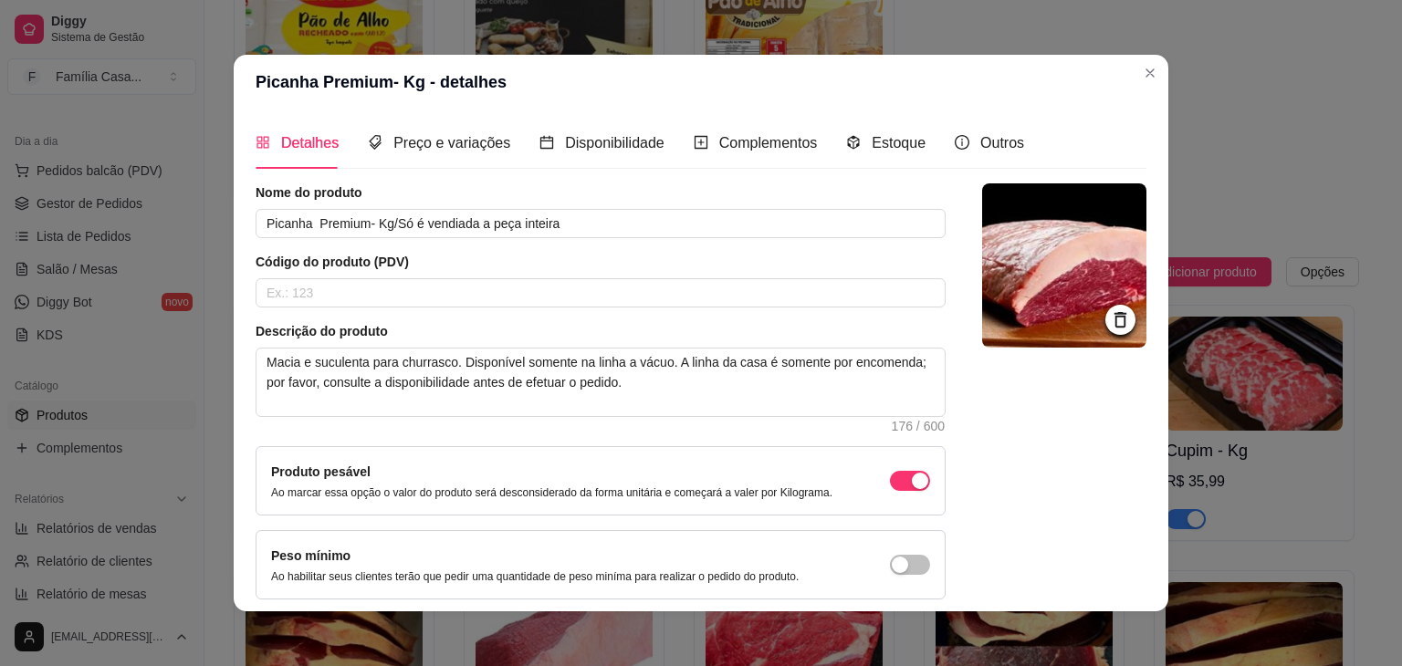
scroll to position [75, 0]
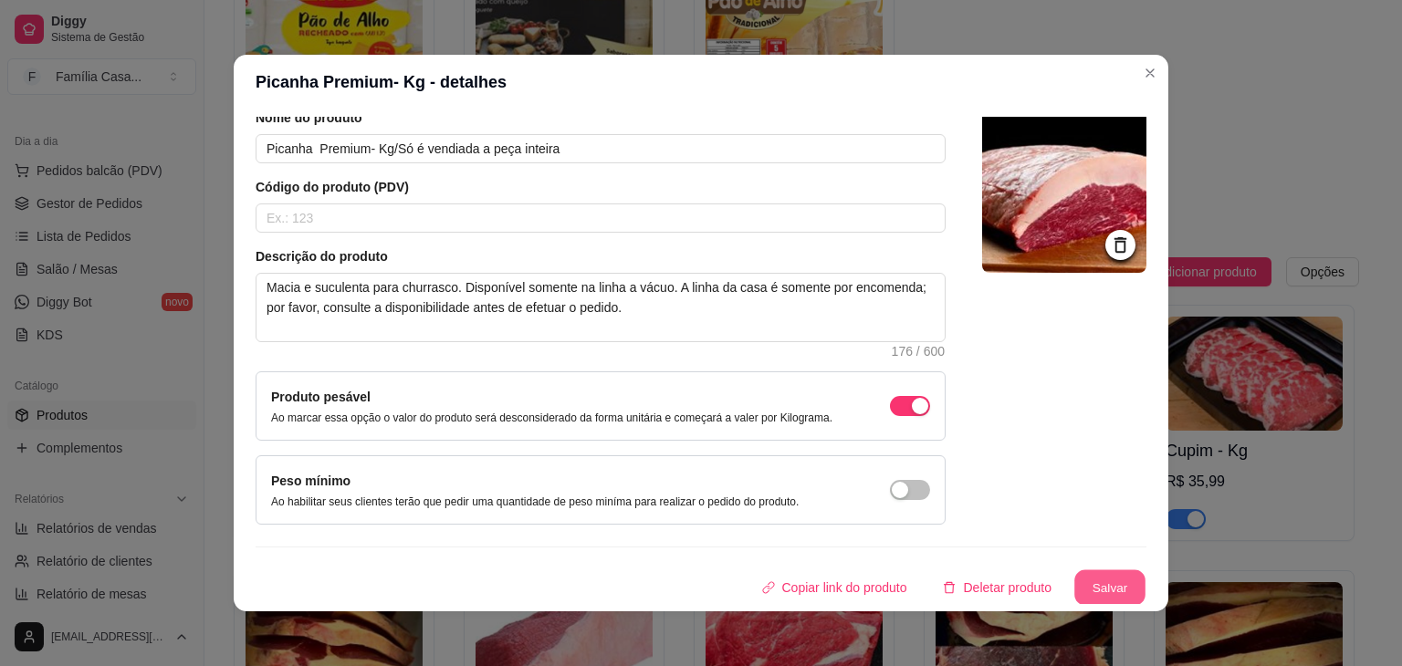
click at [1084, 589] on button "Salvar" at bounding box center [1109, 588] width 71 height 36
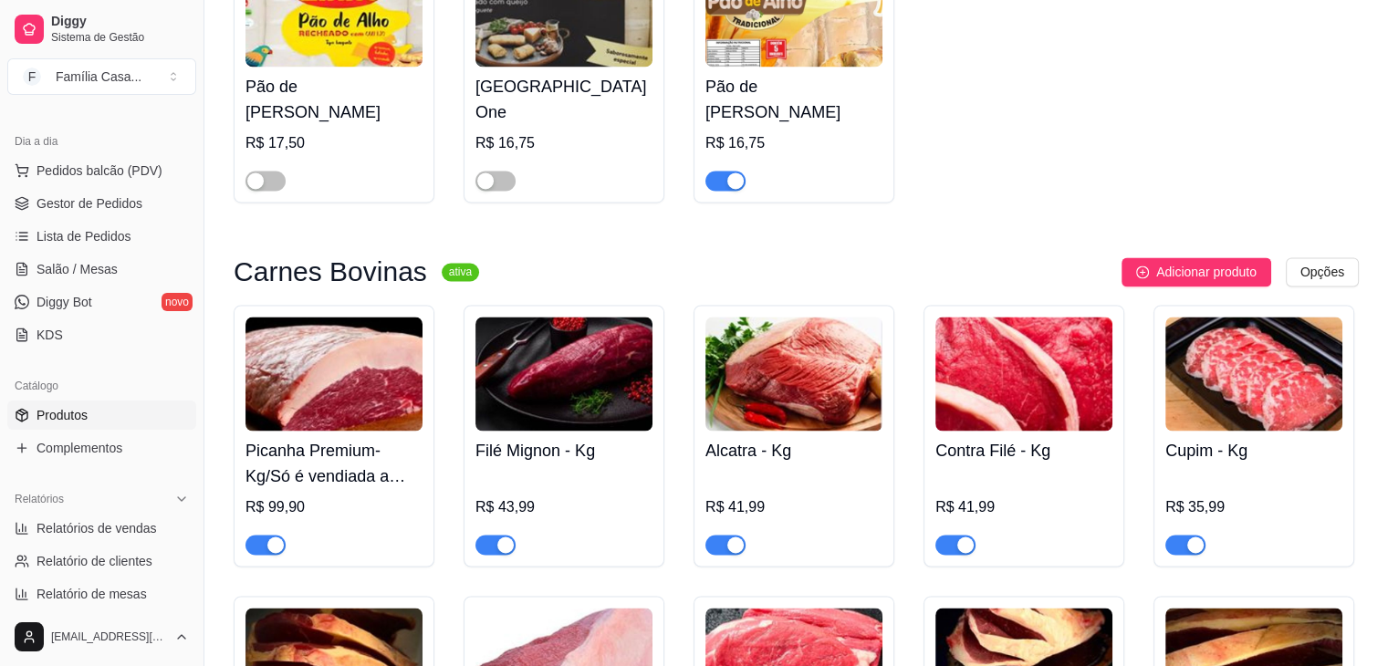
click at [592, 386] on img at bounding box center [563, 374] width 177 height 114
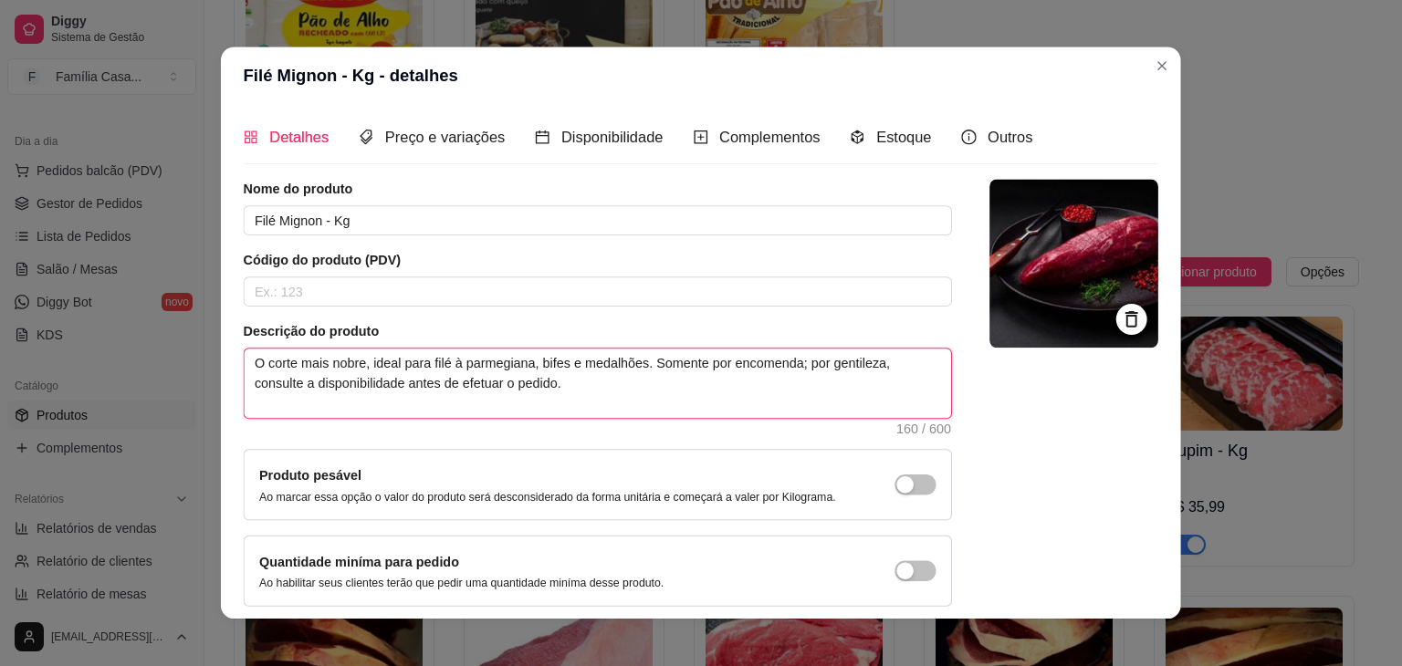
click at [592, 386] on textarea "O corte mais nobre, ideal para filé à parmegiana, bifes e medalhões. Somente po…" at bounding box center [598, 384] width 706 height 69
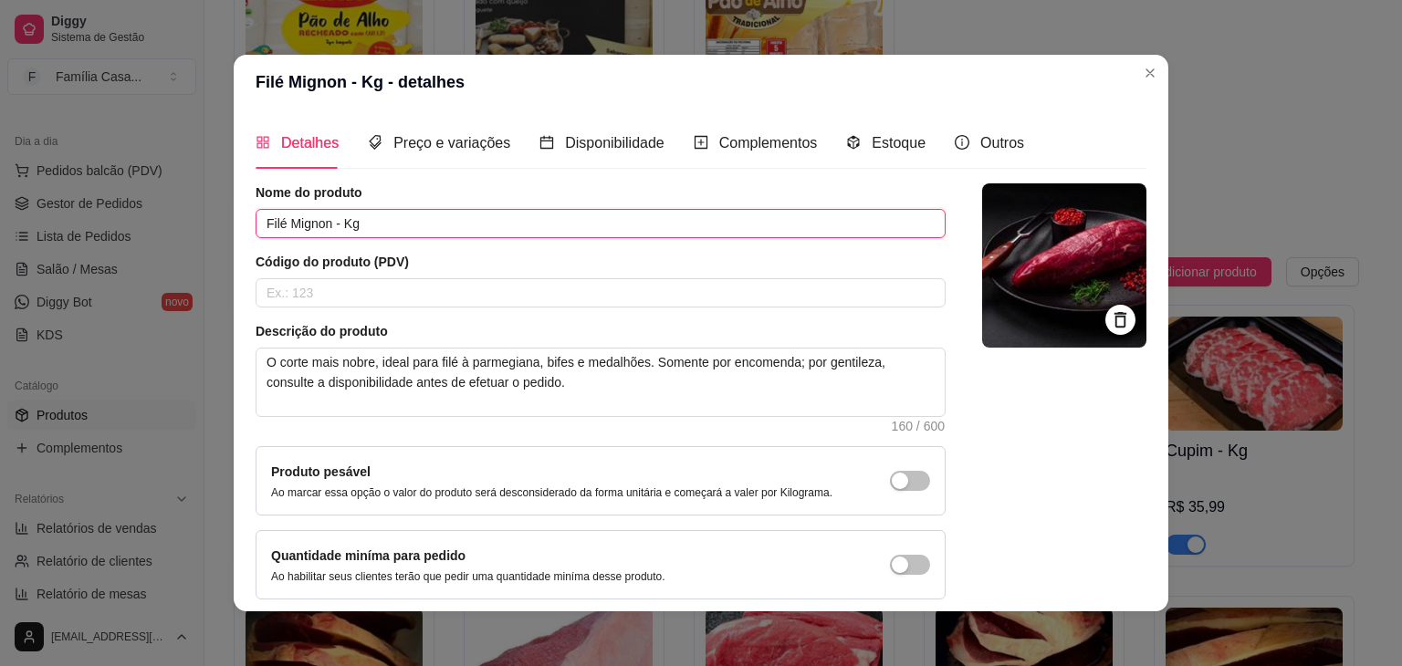
click at [368, 229] on input "Filé Mignon - Kg" at bounding box center [601, 223] width 690 height 29
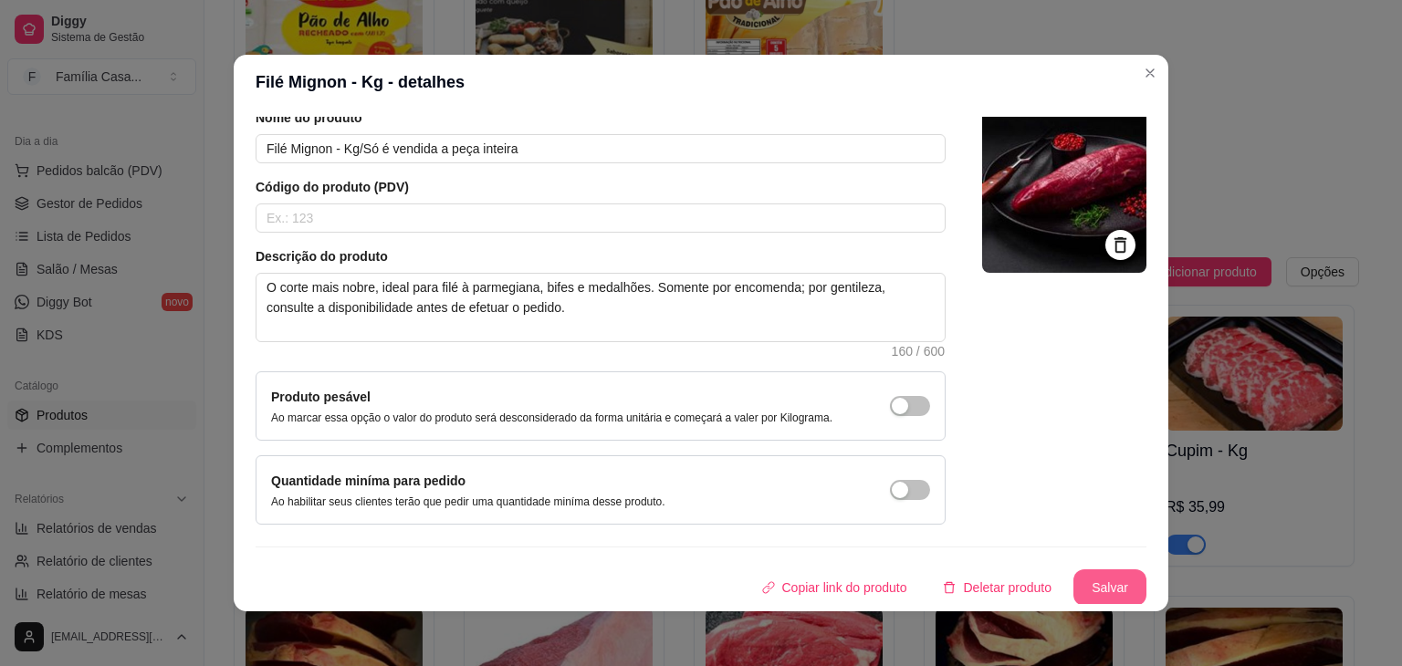
click at [1102, 580] on button "Salvar" at bounding box center [1109, 587] width 73 height 37
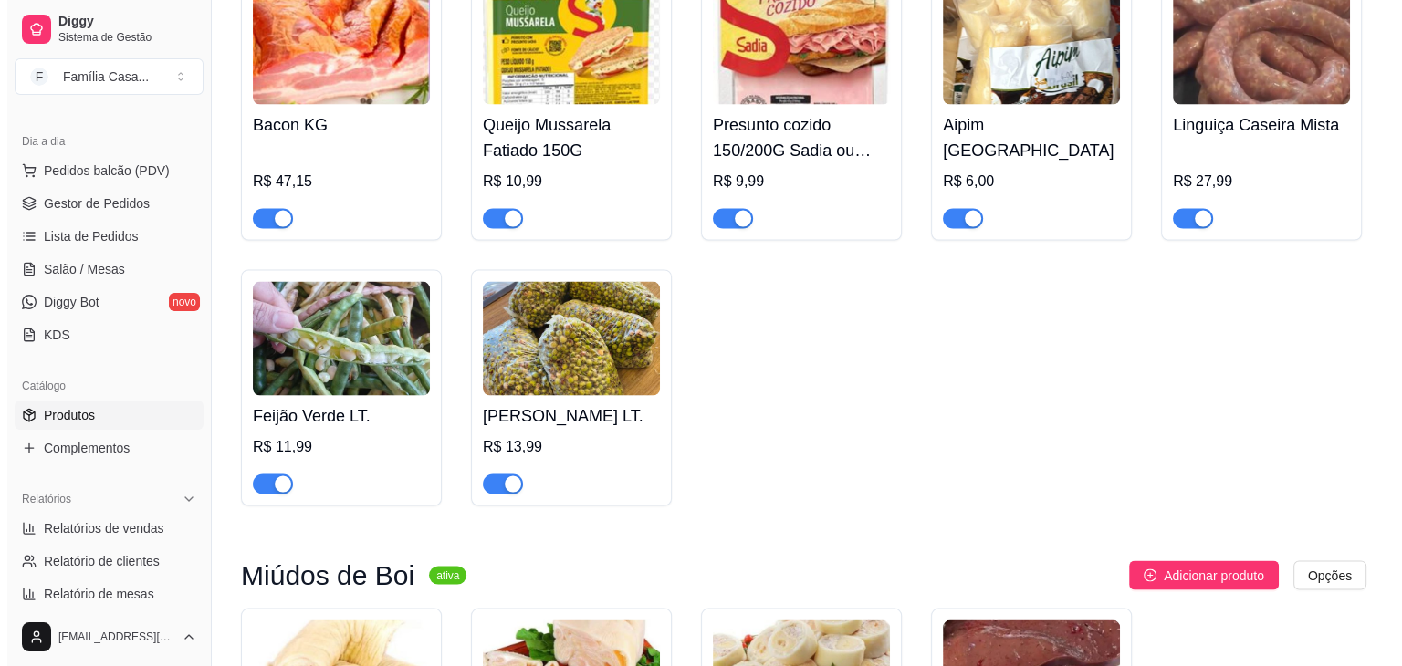
scroll to position [10629, 0]
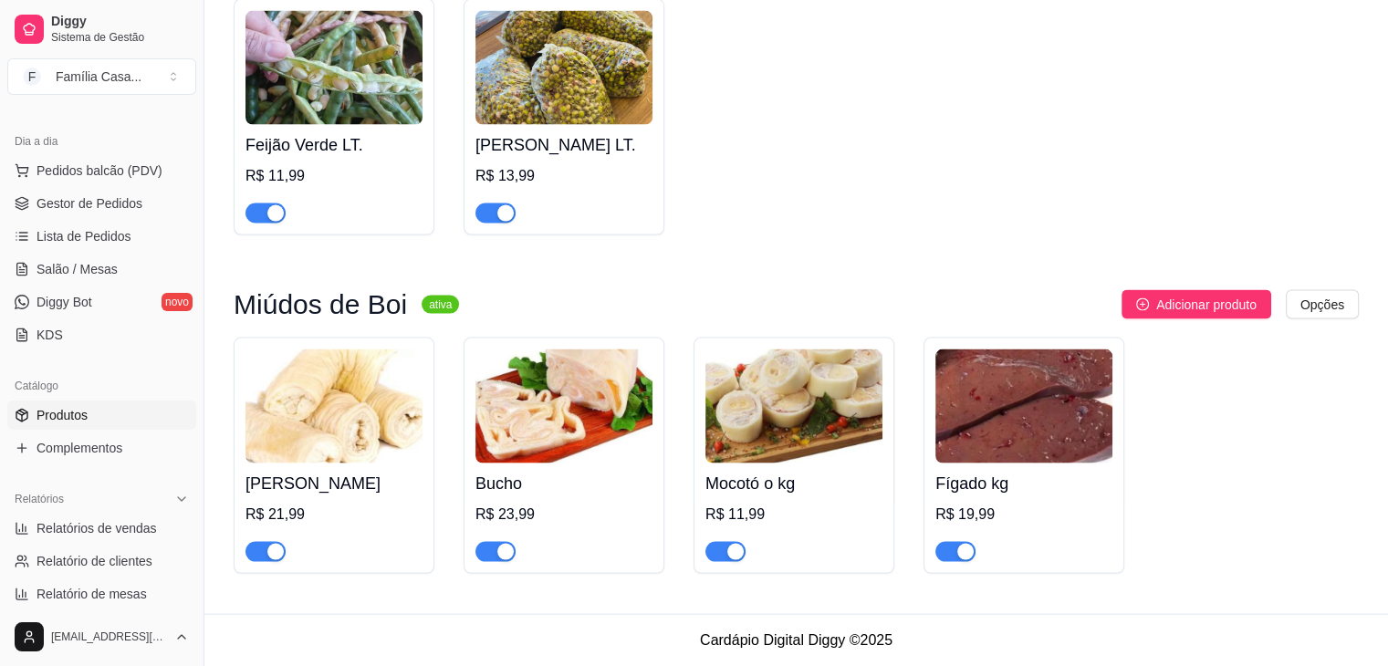
click at [768, 402] on img at bounding box center [793, 407] width 177 height 114
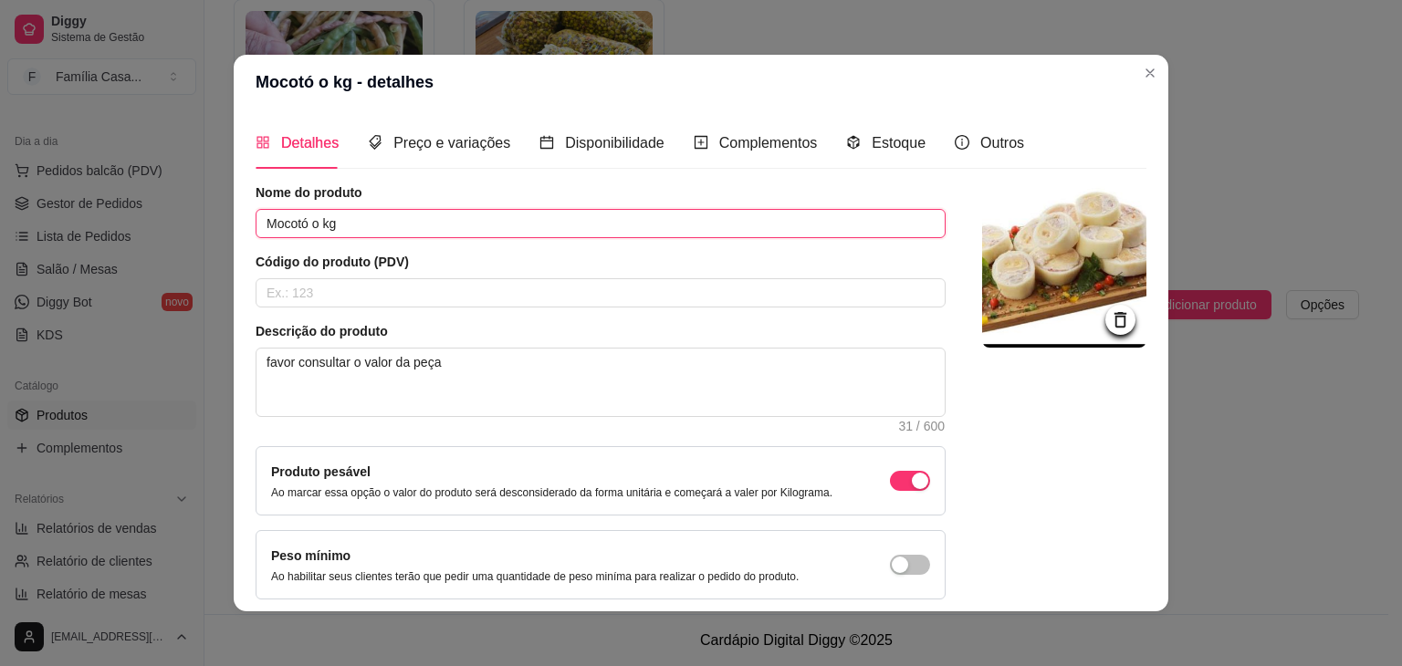
click at [347, 220] on input "Mocotó o kg" at bounding box center [601, 223] width 690 height 29
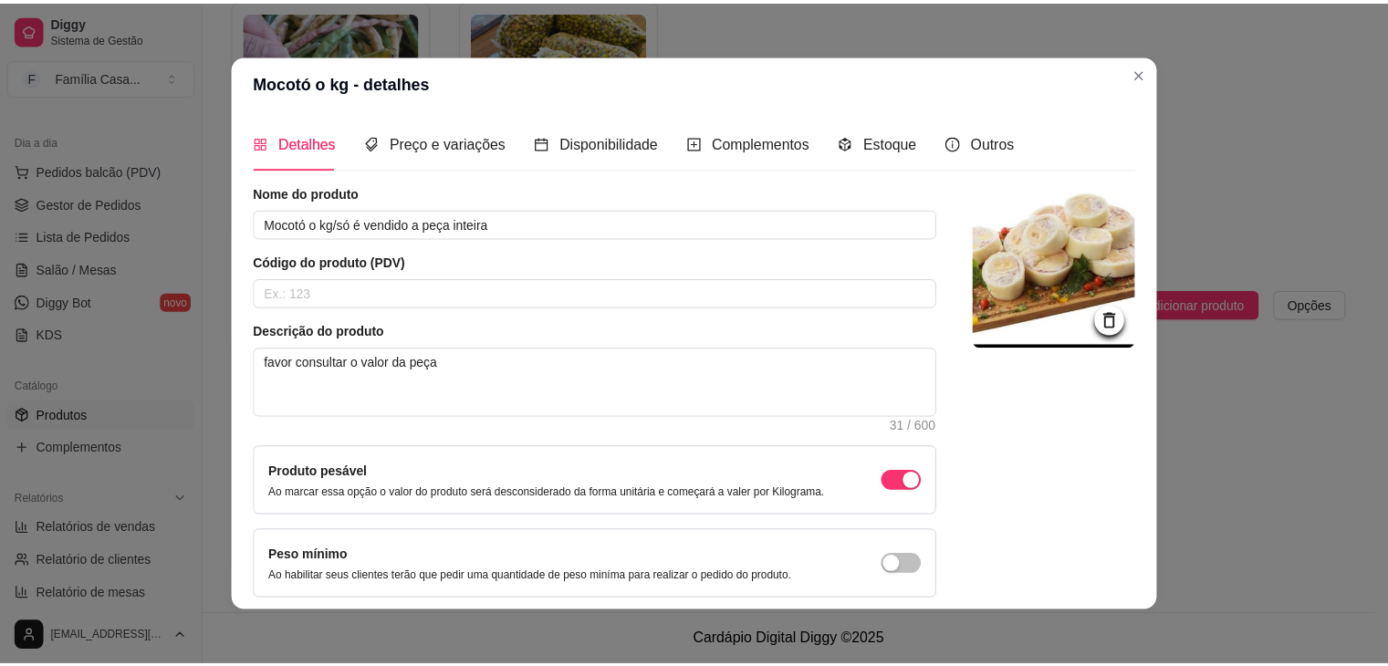
scroll to position [75, 0]
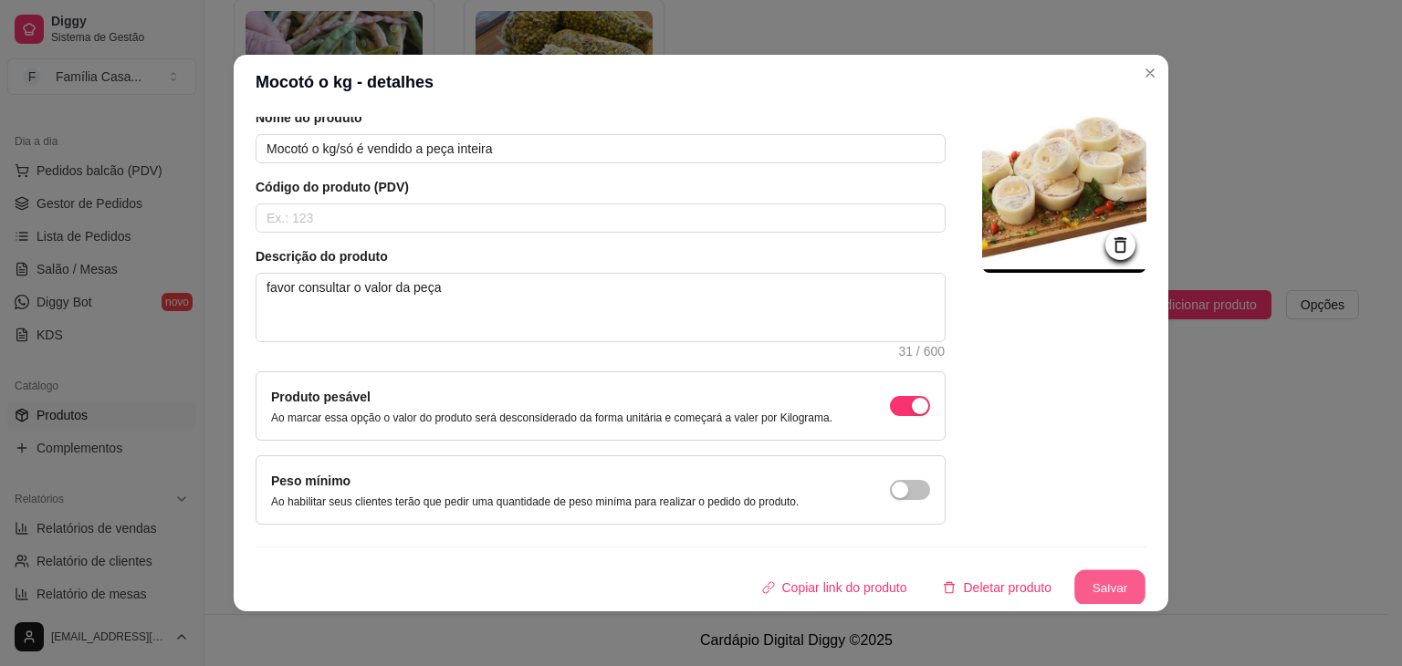
click at [1077, 585] on button "Salvar" at bounding box center [1109, 588] width 71 height 36
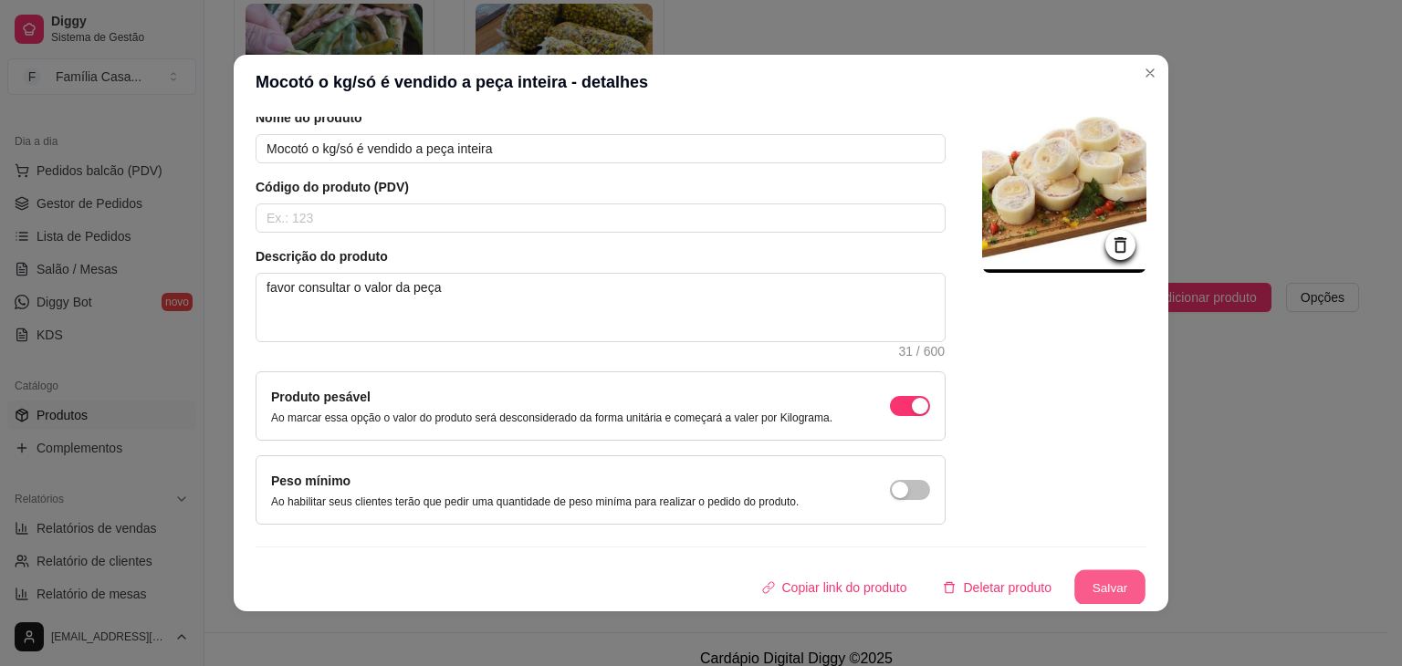
click at [1092, 590] on button "Salvar" at bounding box center [1109, 588] width 71 height 36
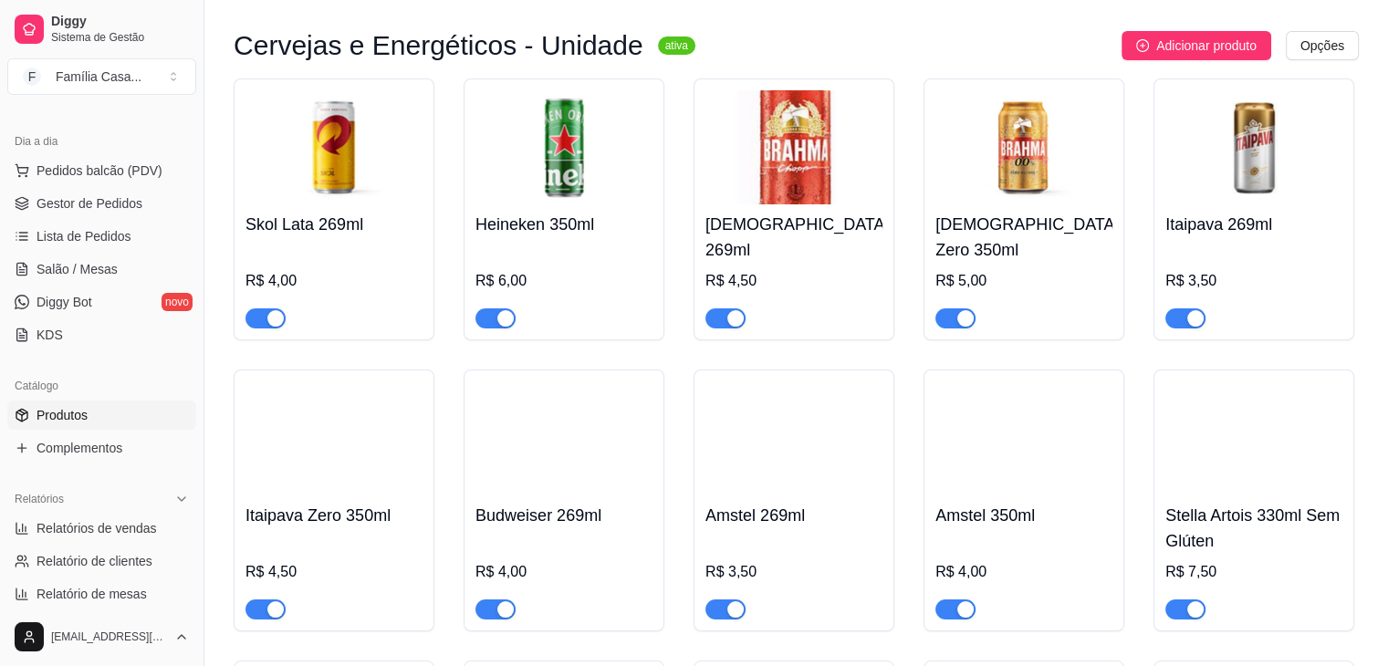
scroll to position [6796, 0]
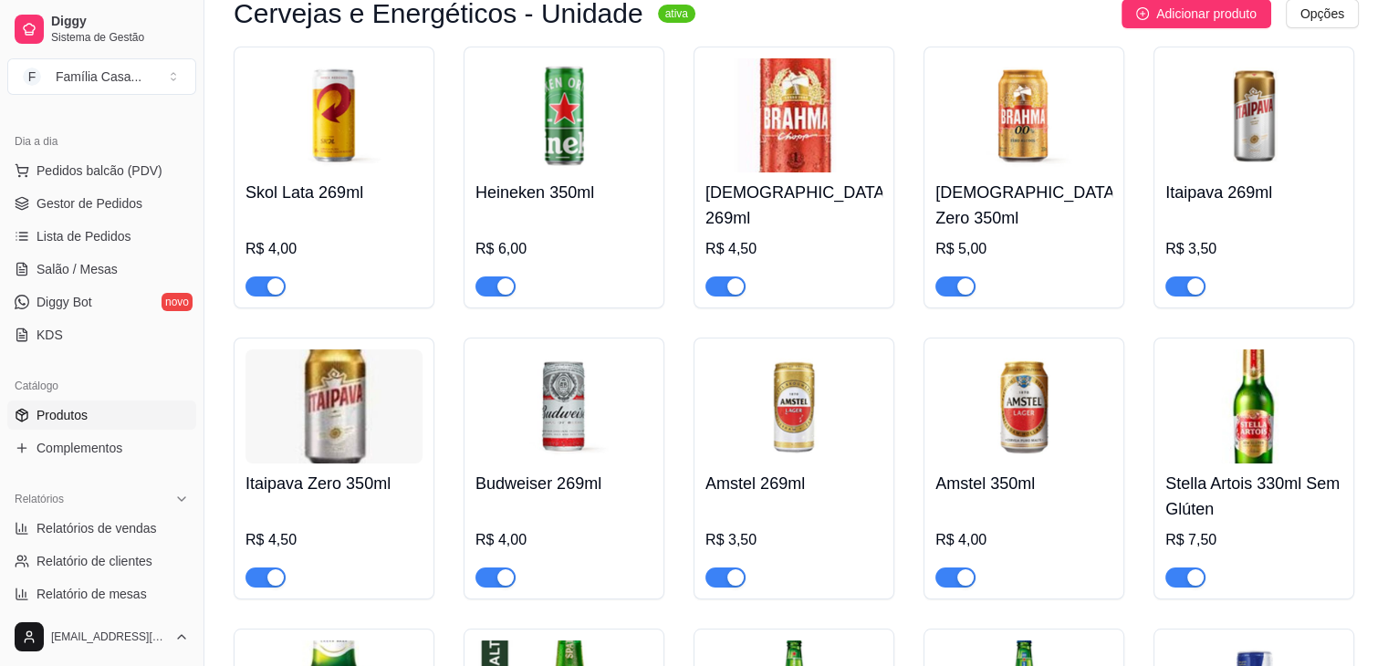
click at [508, 569] on div "button" at bounding box center [505, 577] width 16 height 16
click at [331, 406] on img at bounding box center [333, 407] width 177 height 114
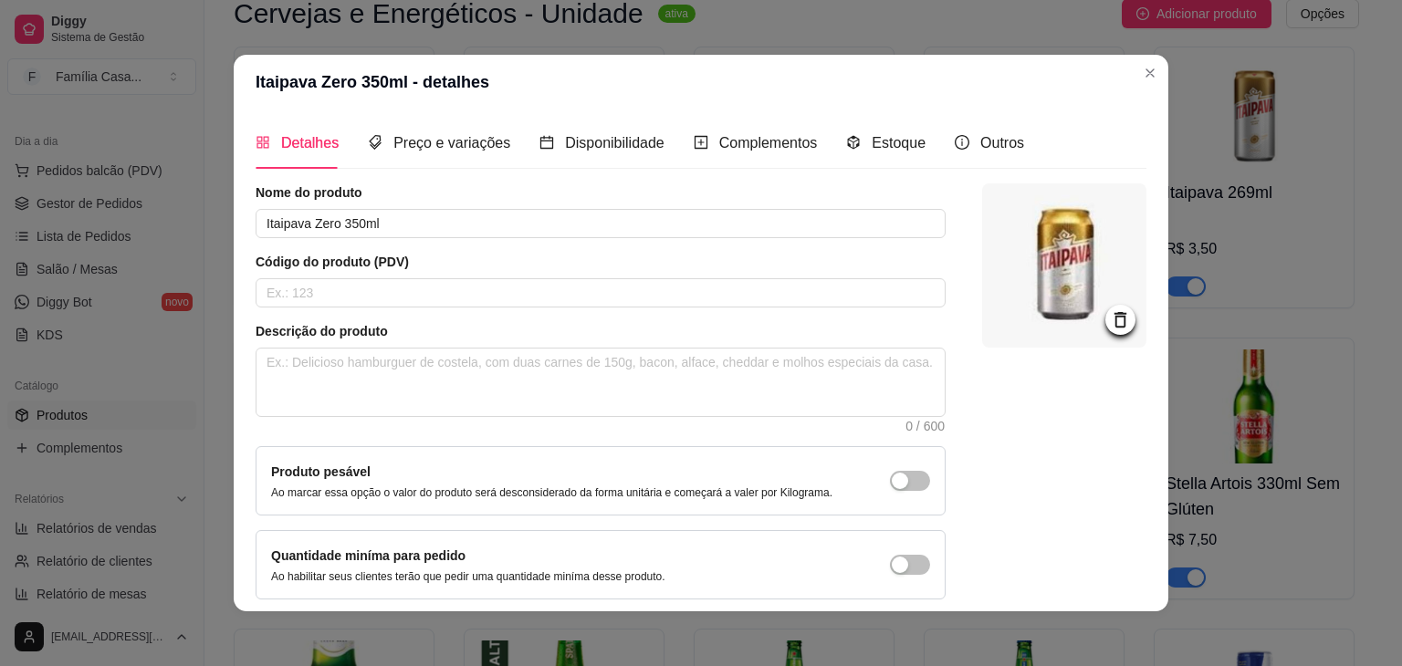
click at [1046, 281] on img at bounding box center [1064, 265] width 164 height 164
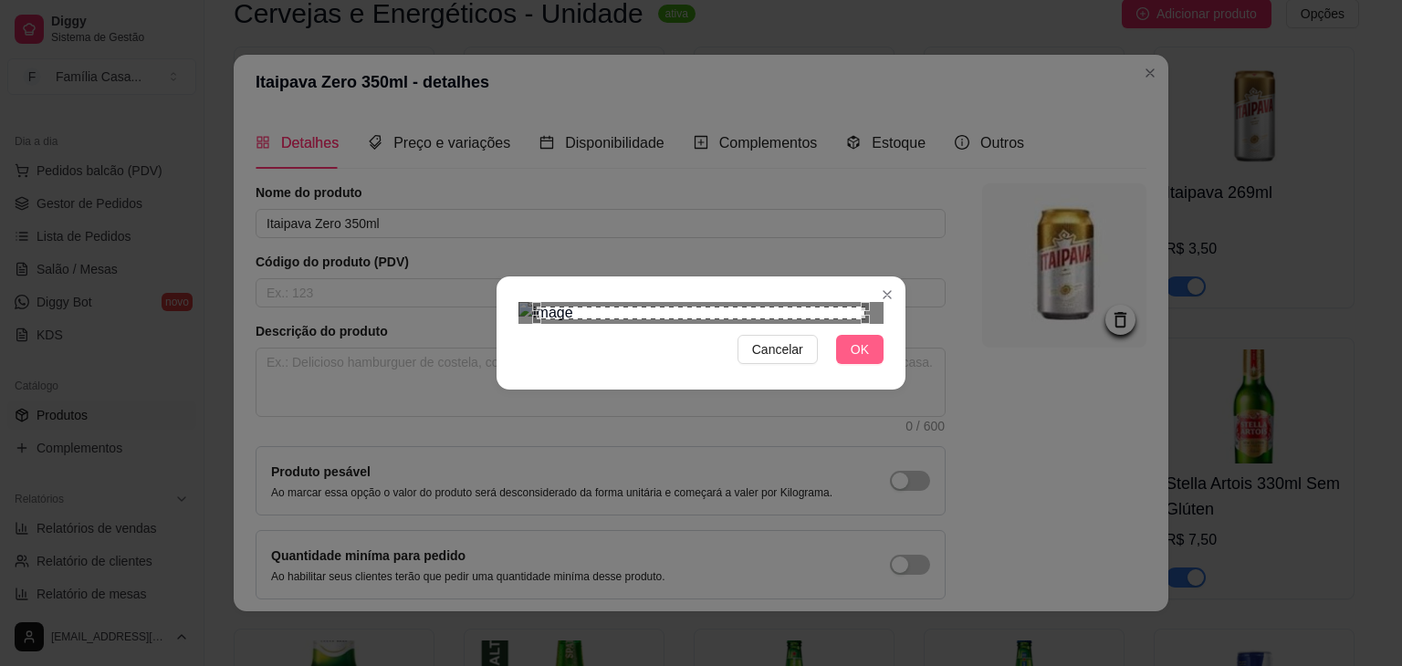
click at [859, 360] on span "OK" at bounding box center [860, 350] width 18 height 20
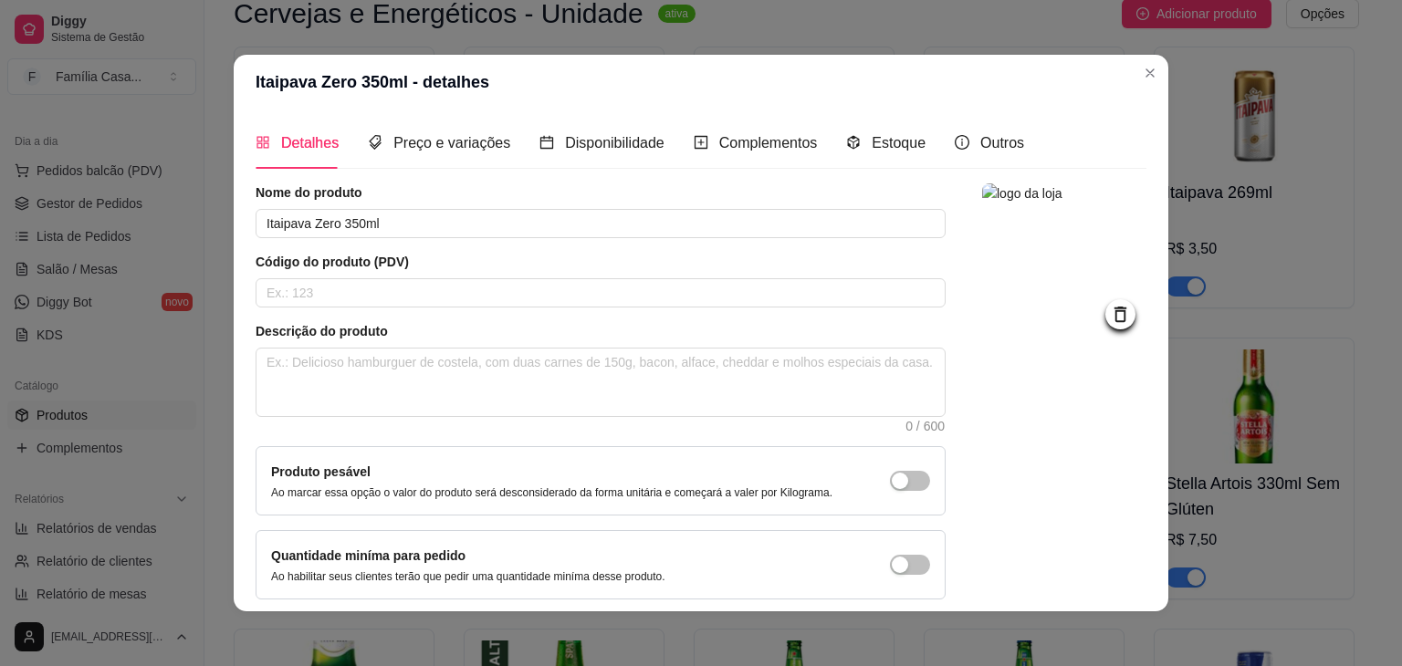
drag, startPoint x: 1121, startPoint y: 413, endPoint x: 1133, endPoint y: 496, distance: 83.9
click at [1151, 496] on div "Detalhes Preço e variações Disponibilidade Complementos Estoque Outros Nome do …" at bounding box center [701, 361] width 935 height 502
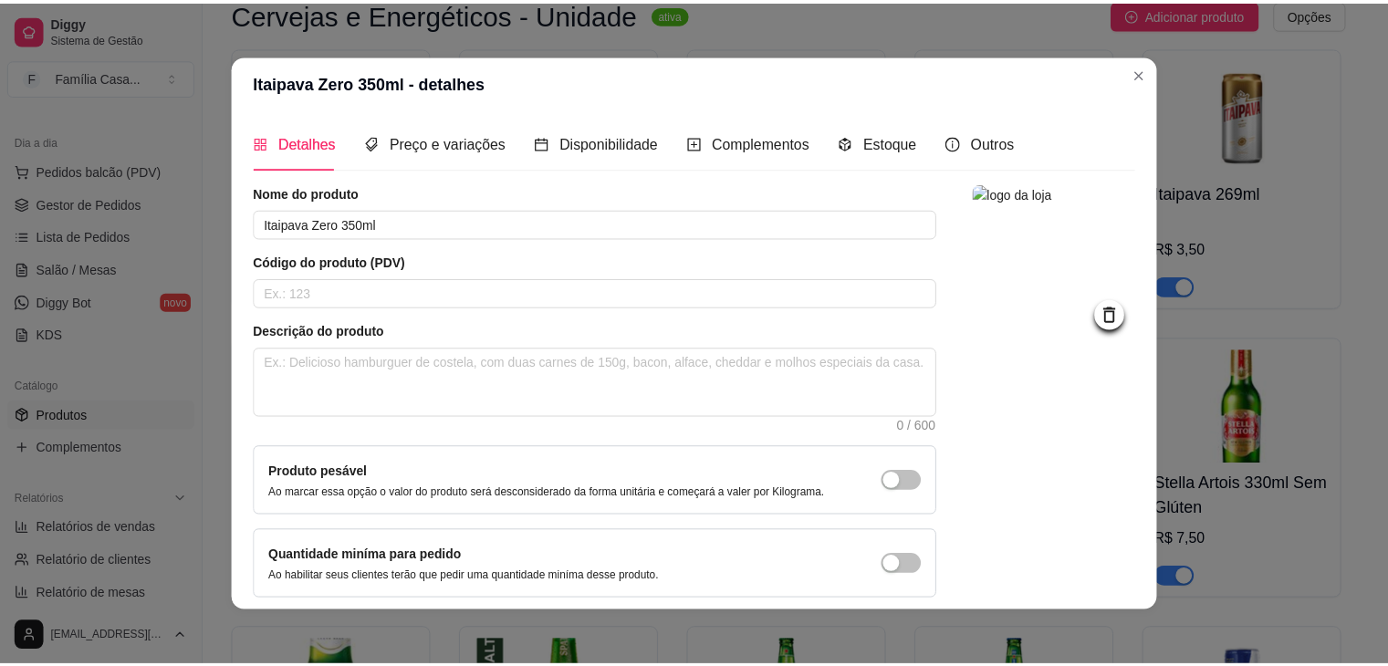
scroll to position [75, 0]
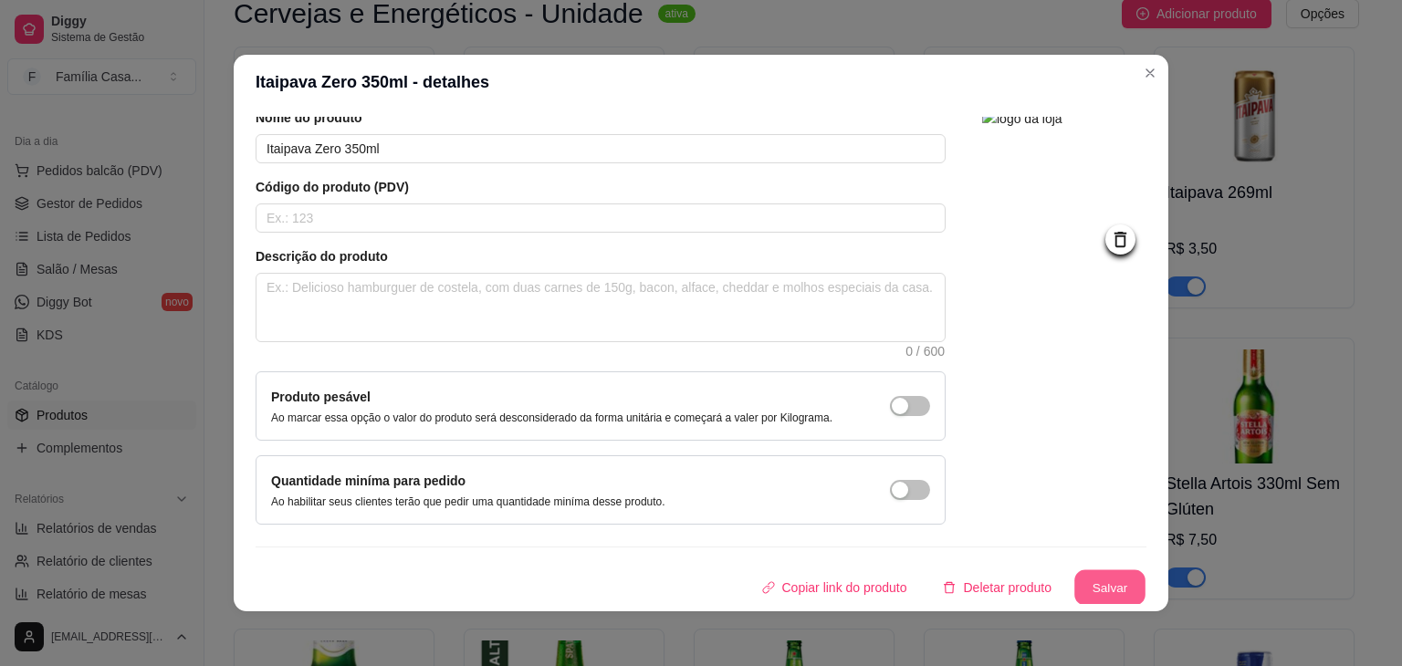
click at [1095, 597] on button "Salvar" at bounding box center [1109, 588] width 71 height 36
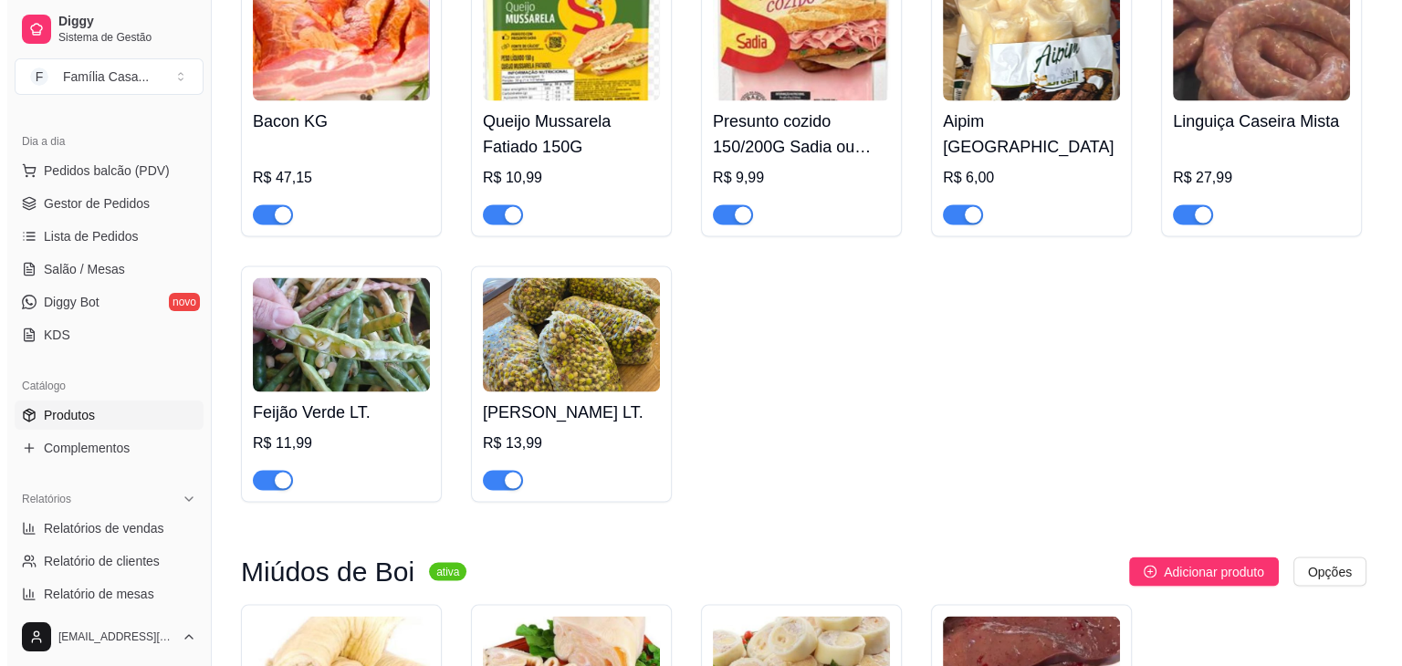
scroll to position [10655, 0]
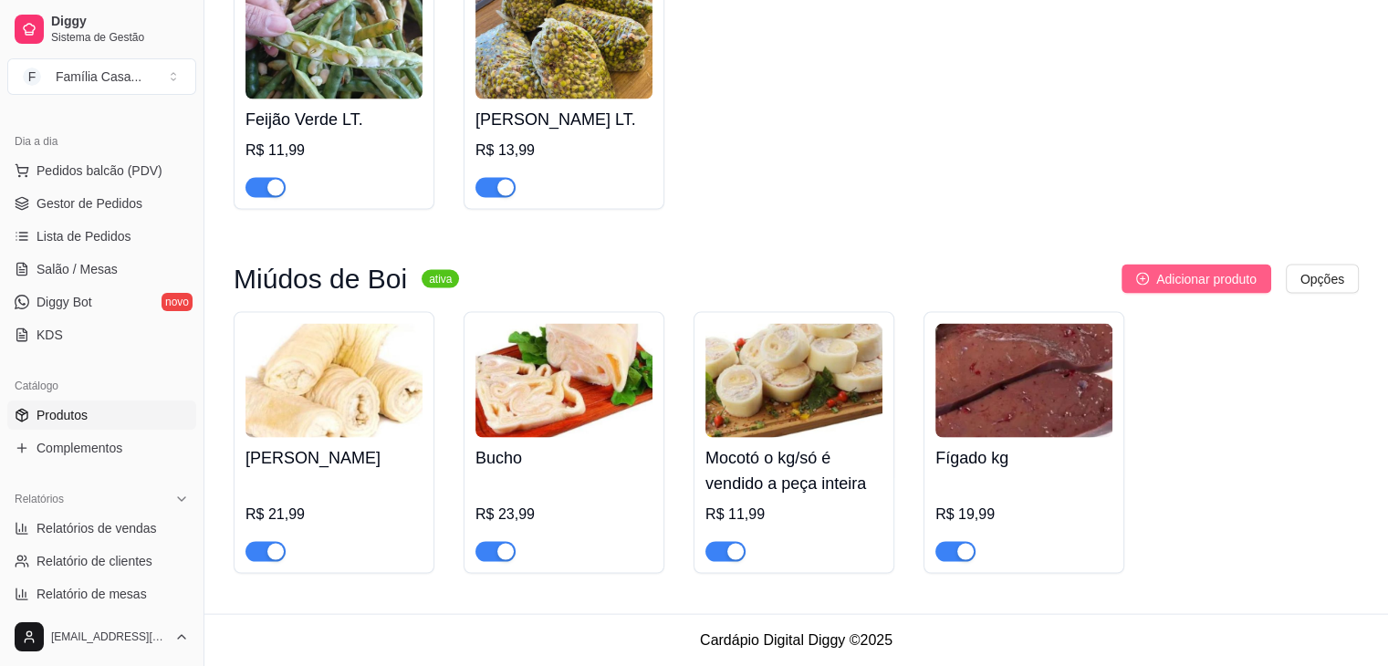
click at [1191, 273] on span "Adicionar produto" at bounding box center [1206, 279] width 100 height 20
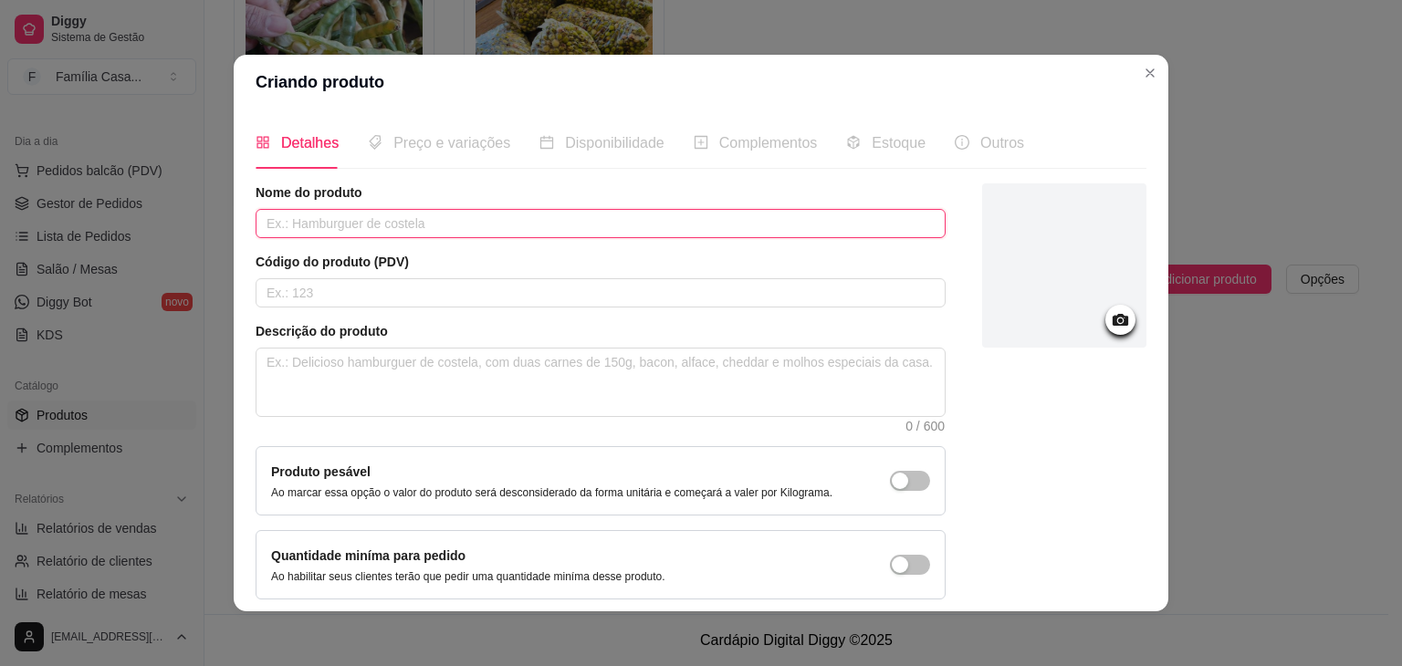
click at [372, 220] on input "text" at bounding box center [601, 223] width 690 height 29
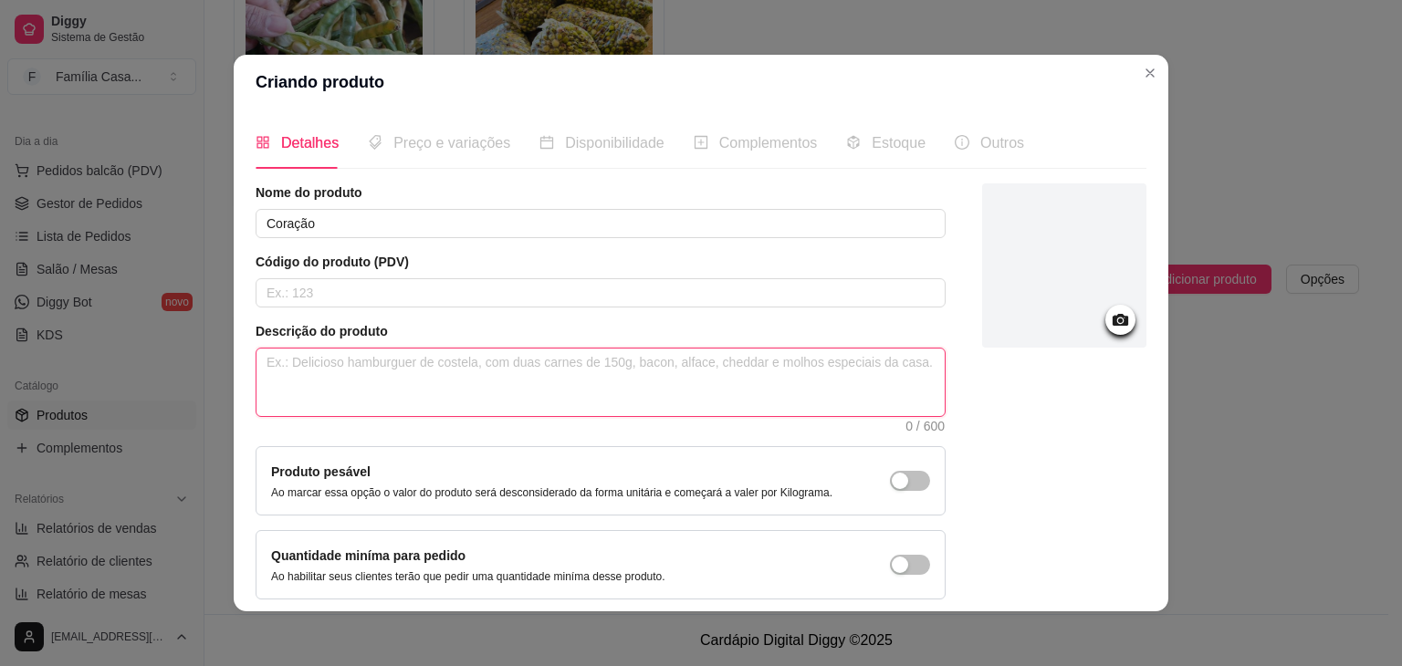
click at [313, 366] on textarea at bounding box center [600, 383] width 688 height 68
click at [1113, 315] on icon at bounding box center [1121, 320] width 16 height 12
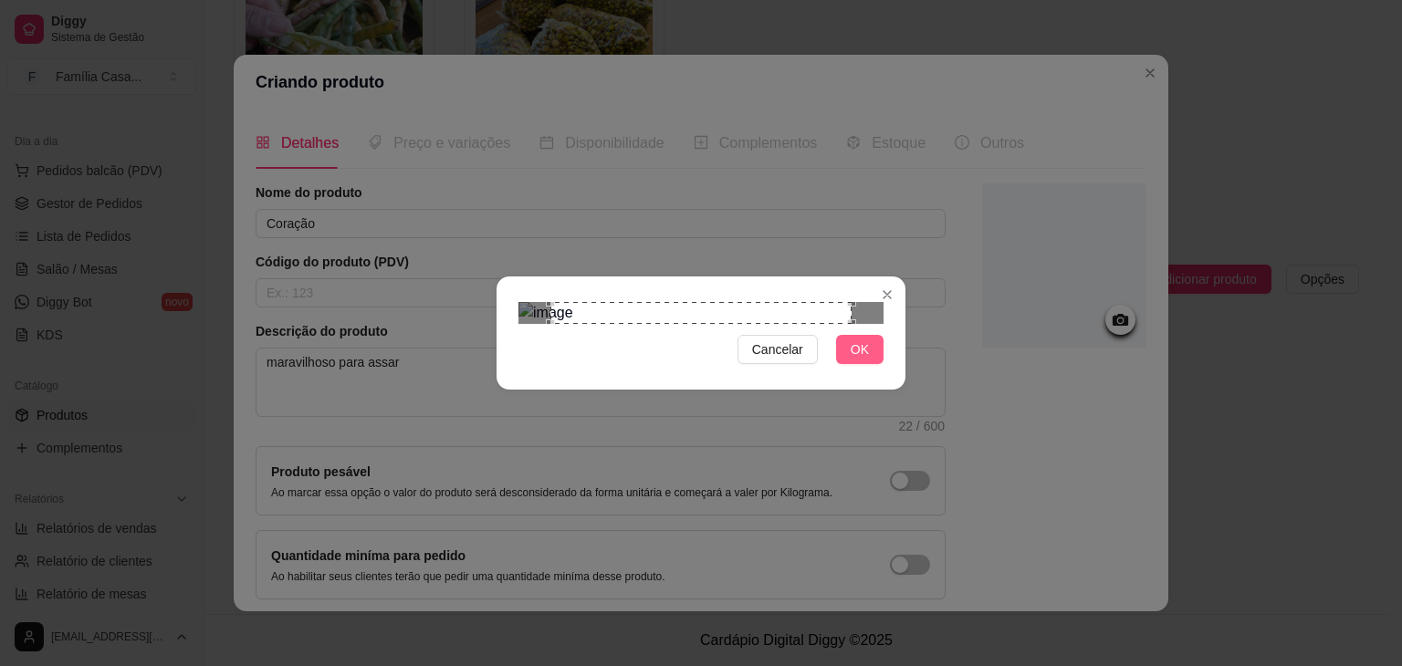
click at [860, 360] on span "OK" at bounding box center [860, 350] width 18 height 20
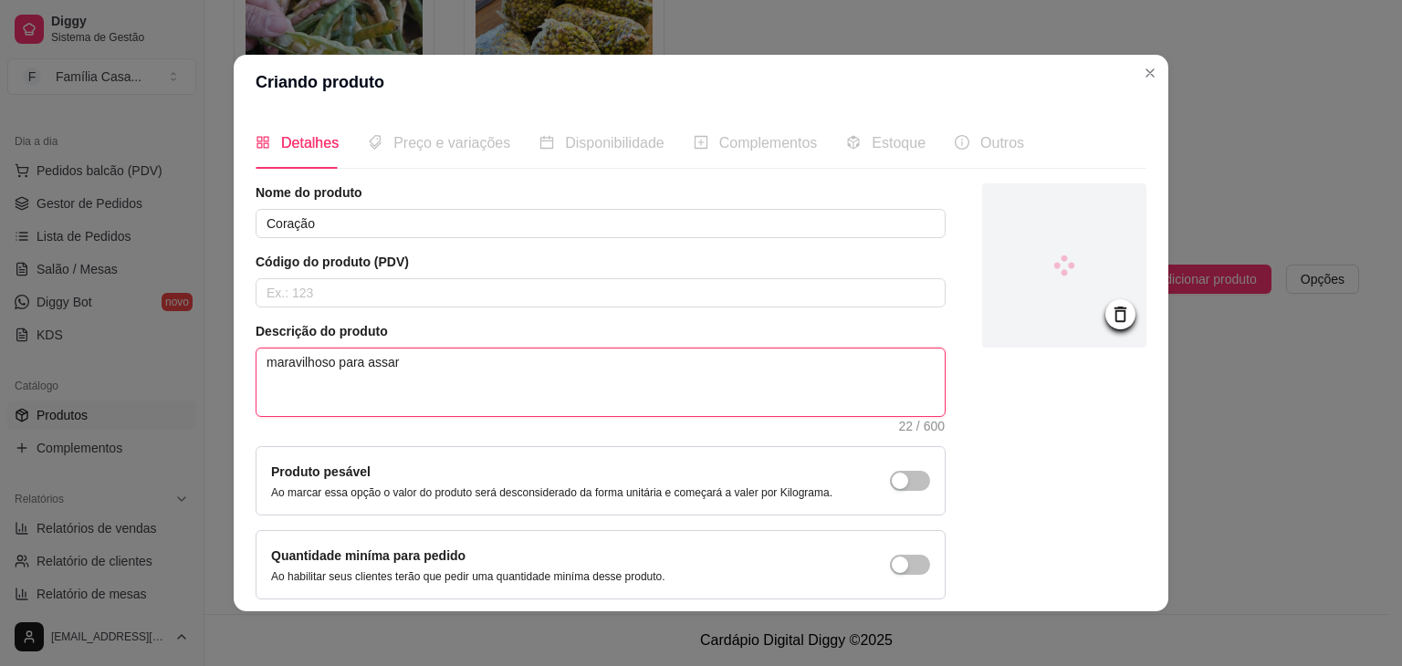
click at [384, 364] on textarea "maravilhoso para assar" at bounding box center [600, 383] width 688 height 68
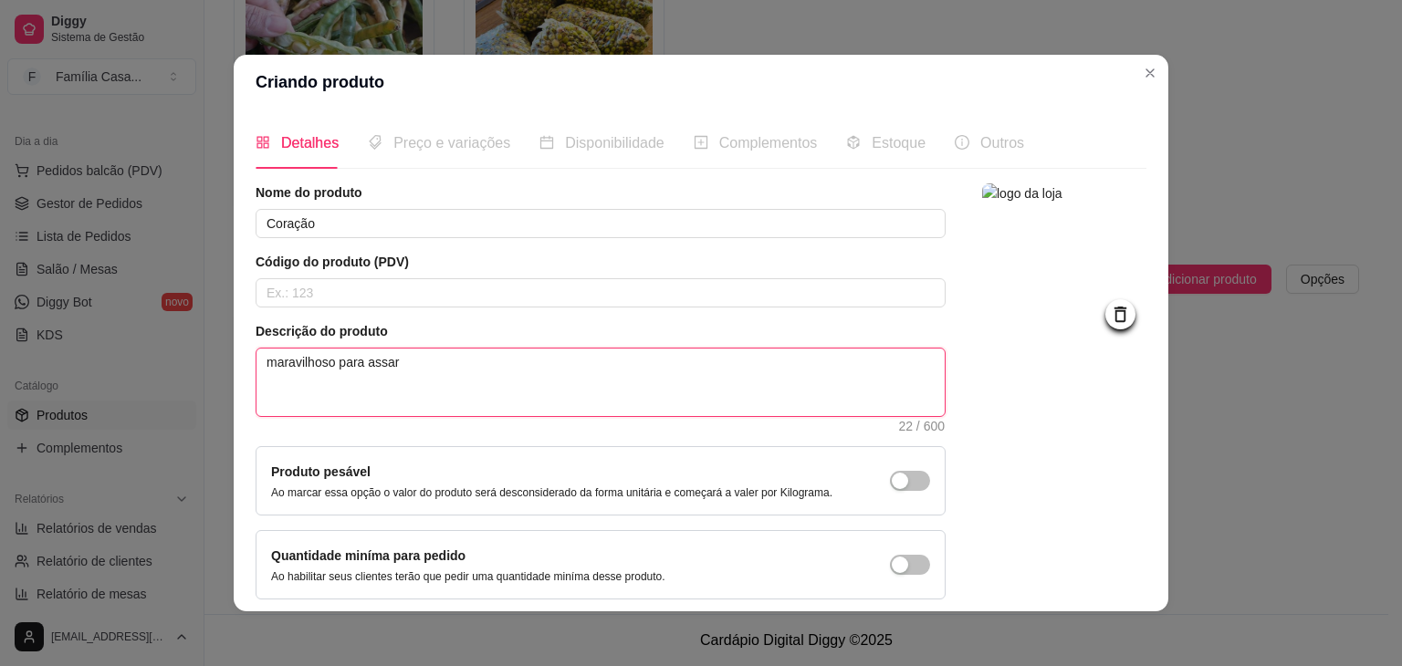
click at [376, 364] on textarea "maravilhoso para assar" at bounding box center [600, 383] width 688 height 68
click at [390, 366] on textarea "maravilhoso para assar" at bounding box center [600, 383] width 688 height 68
click at [892, 480] on div "button" at bounding box center [900, 481] width 16 height 16
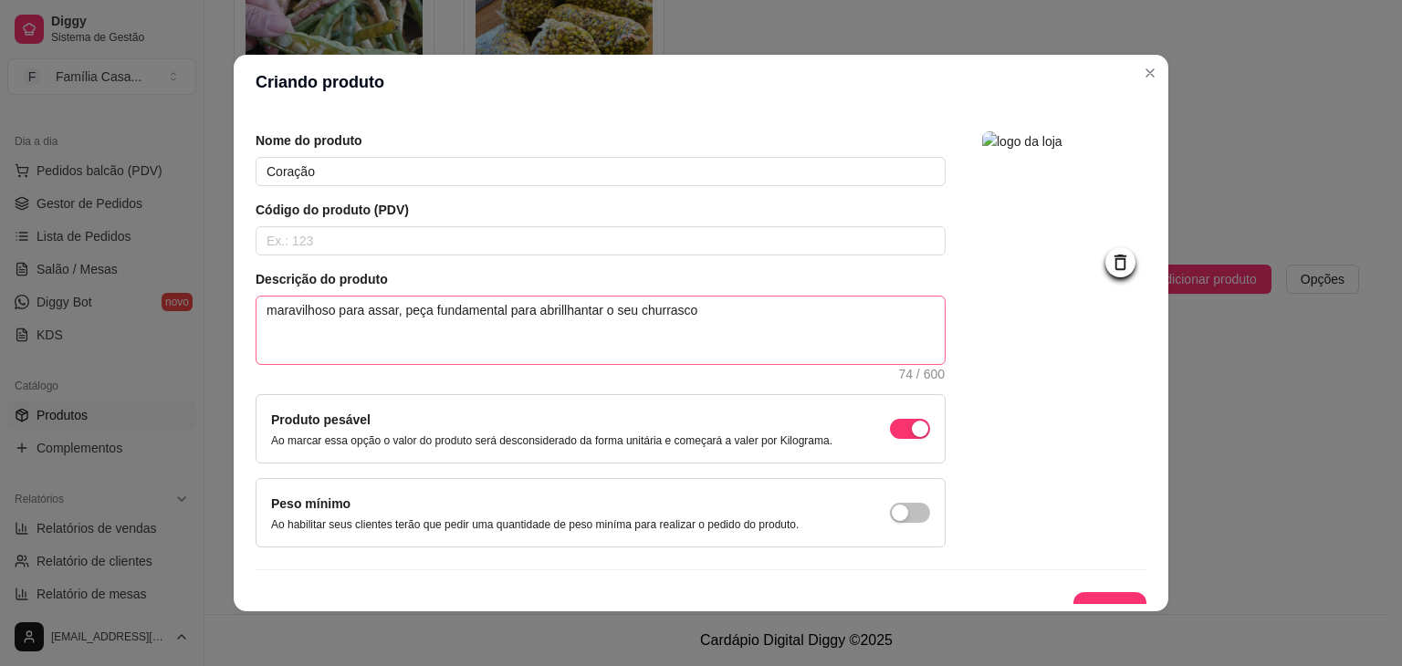
scroll to position [75, 0]
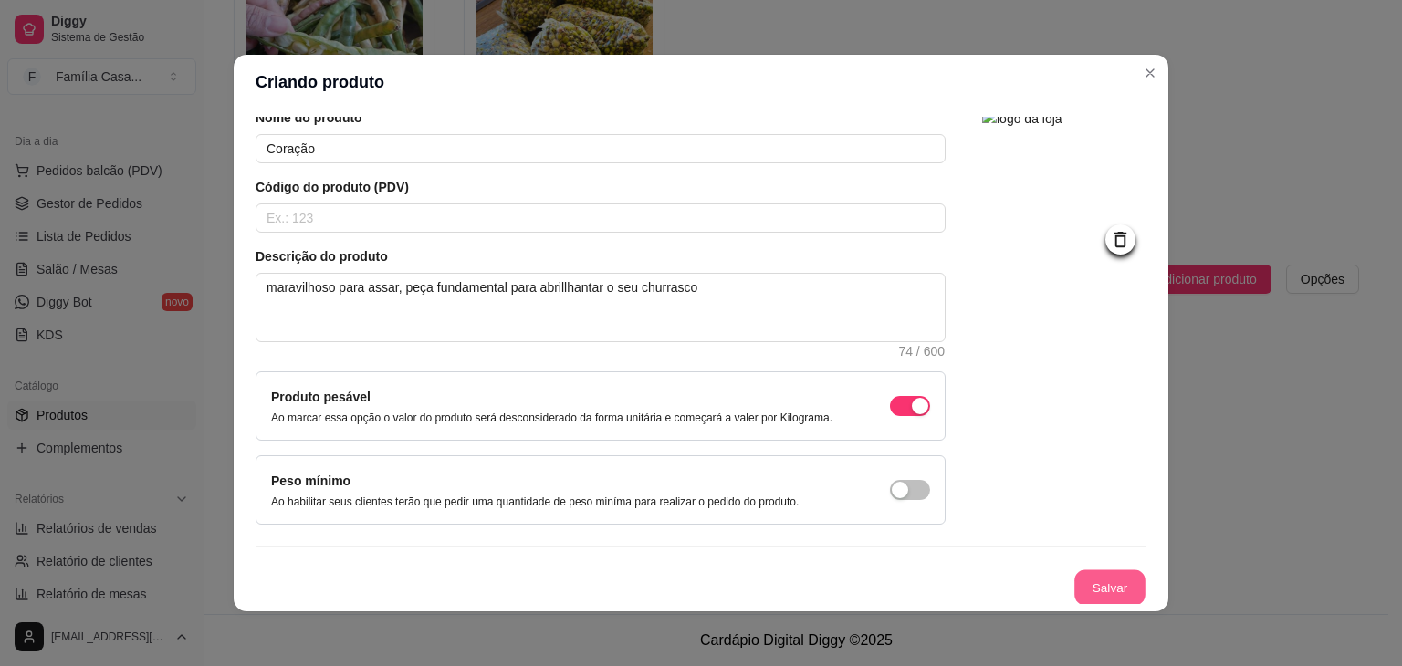
click at [1087, 584] on button "Salvar" at bounding box center [1109, 588] width 71 height 36
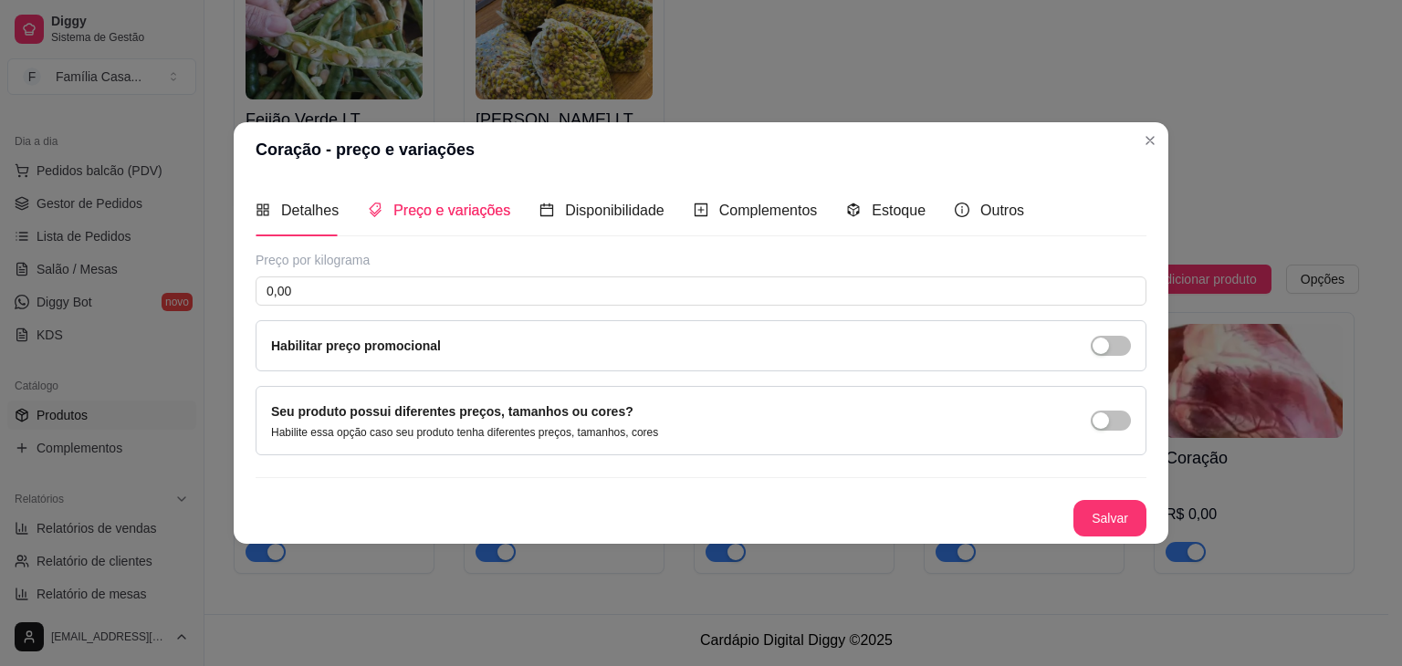
scroll to position [0, 0]
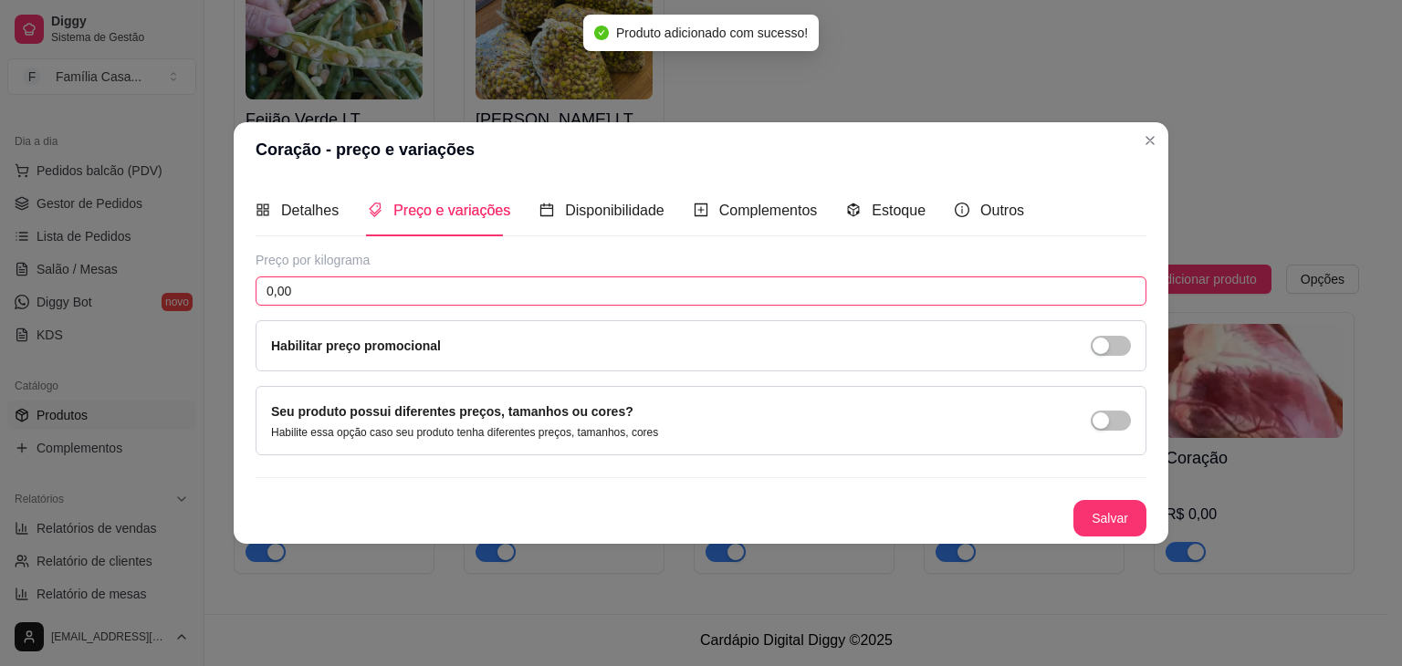
drag, startPoint x: 329, startPoint y: 297, endPoint x: 260, endPoint y: 300, distance: 68.5
click at [260, 300] on input "0,00" at bounding box center [701, 291] width 891 height 29
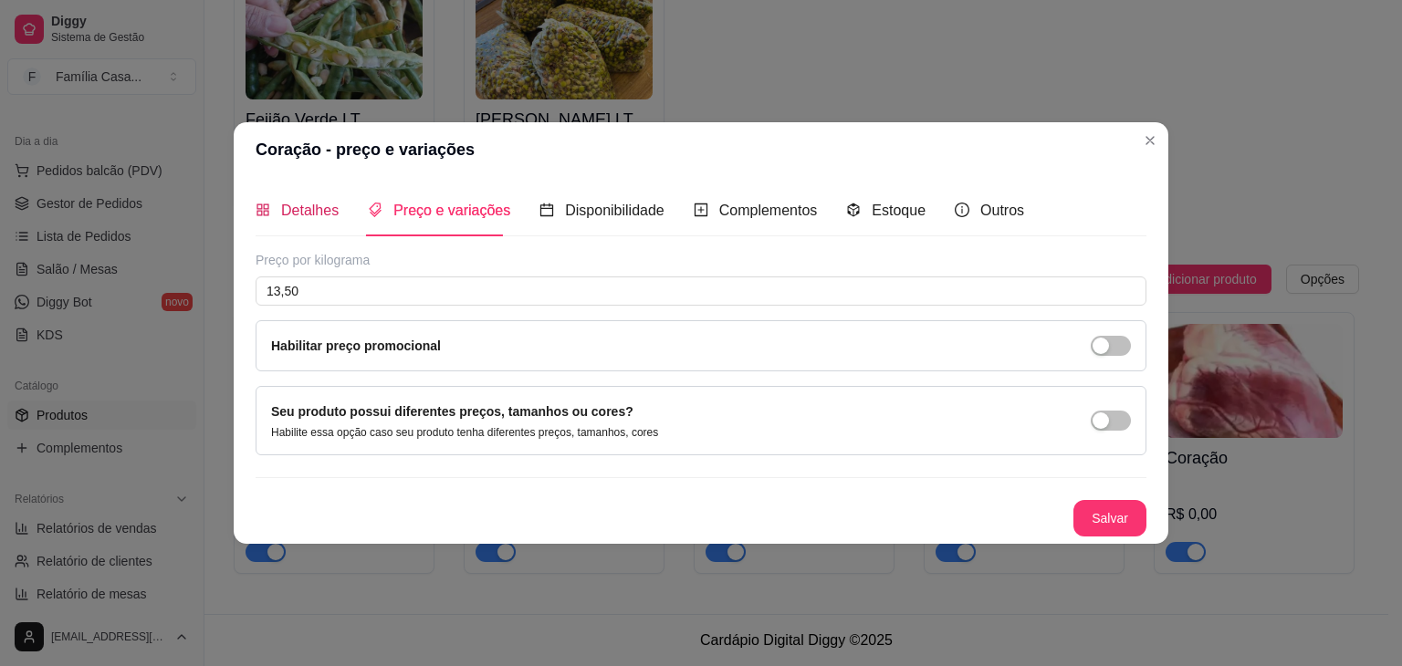
click at [327, 204] on span "Detalhes" at bounding box center [309, 211] width 57 height 16
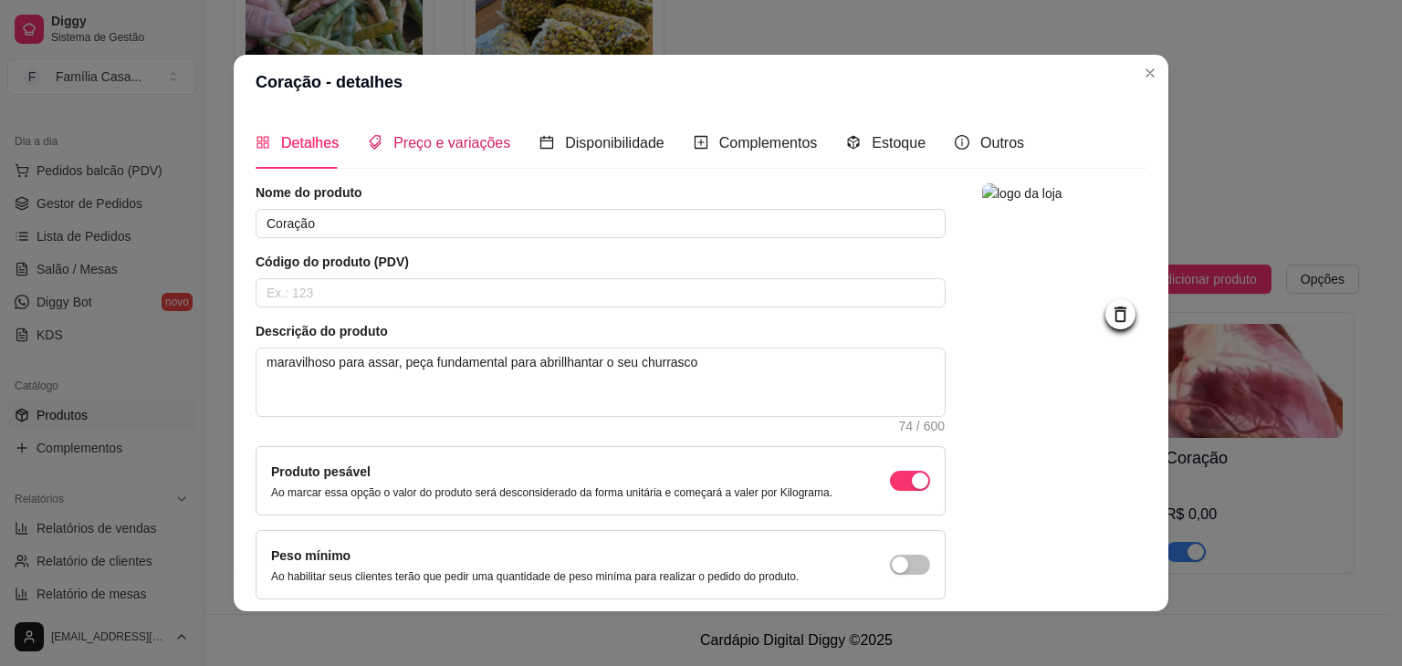
click at [456, 143] on span "Preço e variações" at bounding box center [451, 143] width 117 height 16
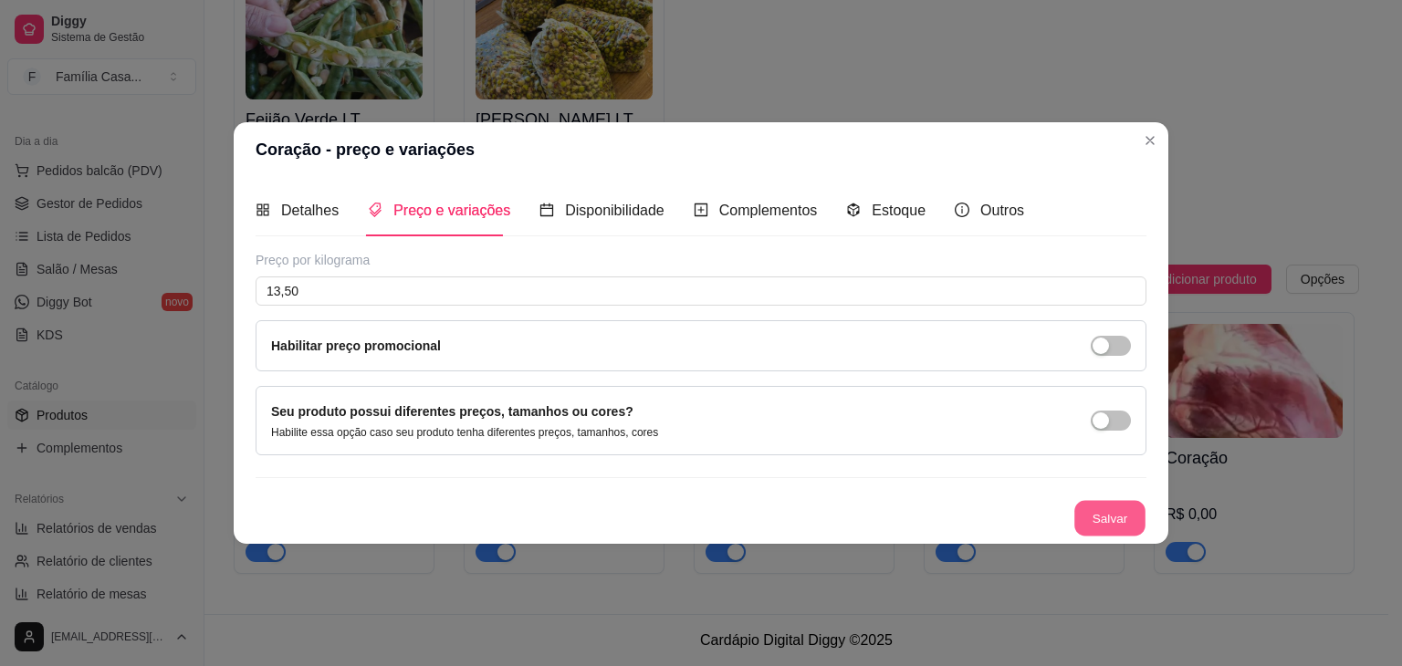
click at [1117, 522] on button "Salvar" at bounding box center [1109, 519] width 71 height 36
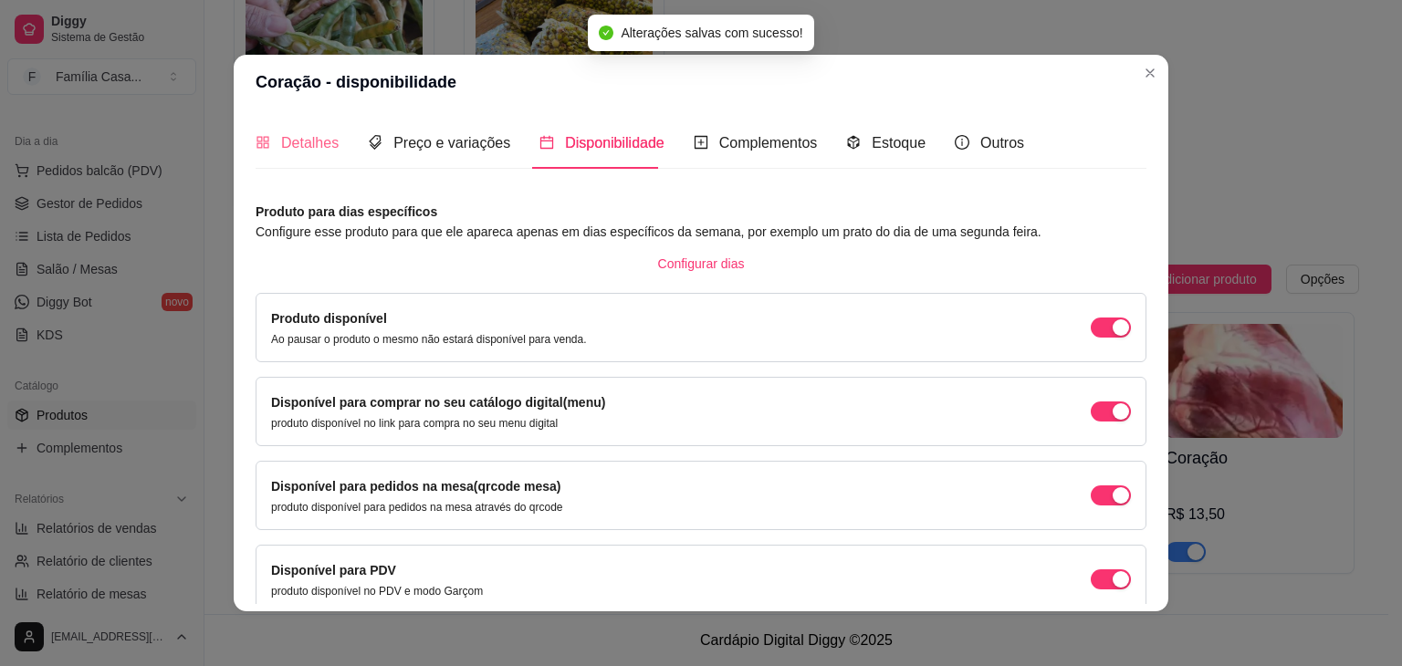
click at [298, 213] on article "Produto para dias específicos" at bounding box center [701, 212] width 891 height 20
click at [292, 143] on span "Detalhes" at bounding box center [309, 143] width 57 height 16
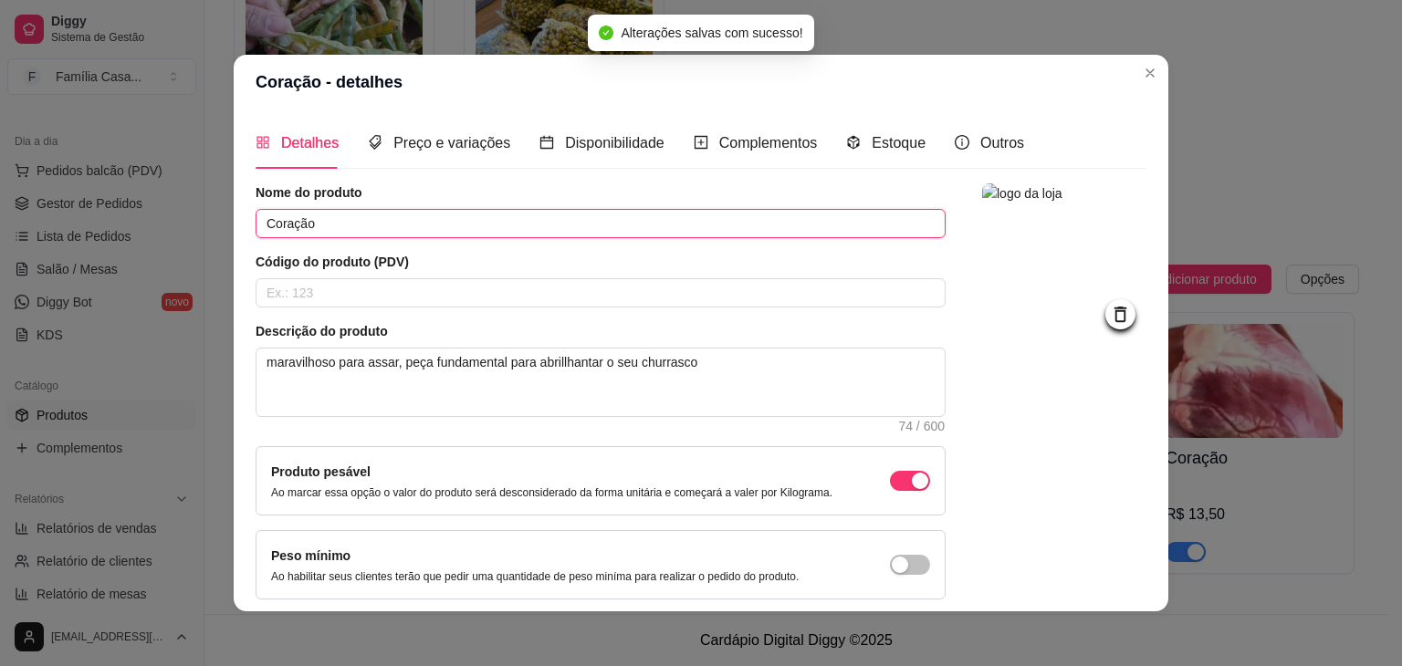
click at [331, 228] on input "Coração" at bounding box center [601, 223] width 690 height 29
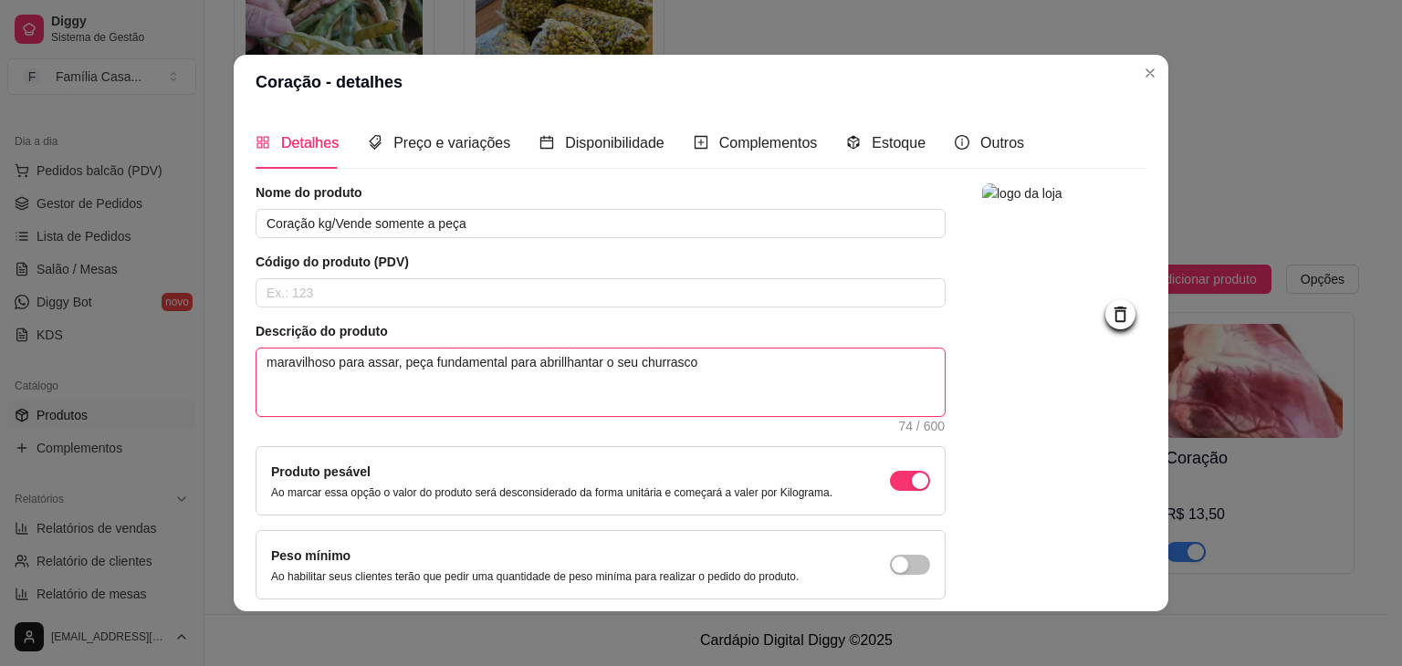
click at [697, 365] on textarea "maravilhoso para assar, peça fundamental para abrillhantar o seu churrasco" at bounding box center [600, 383] width 688 height 68
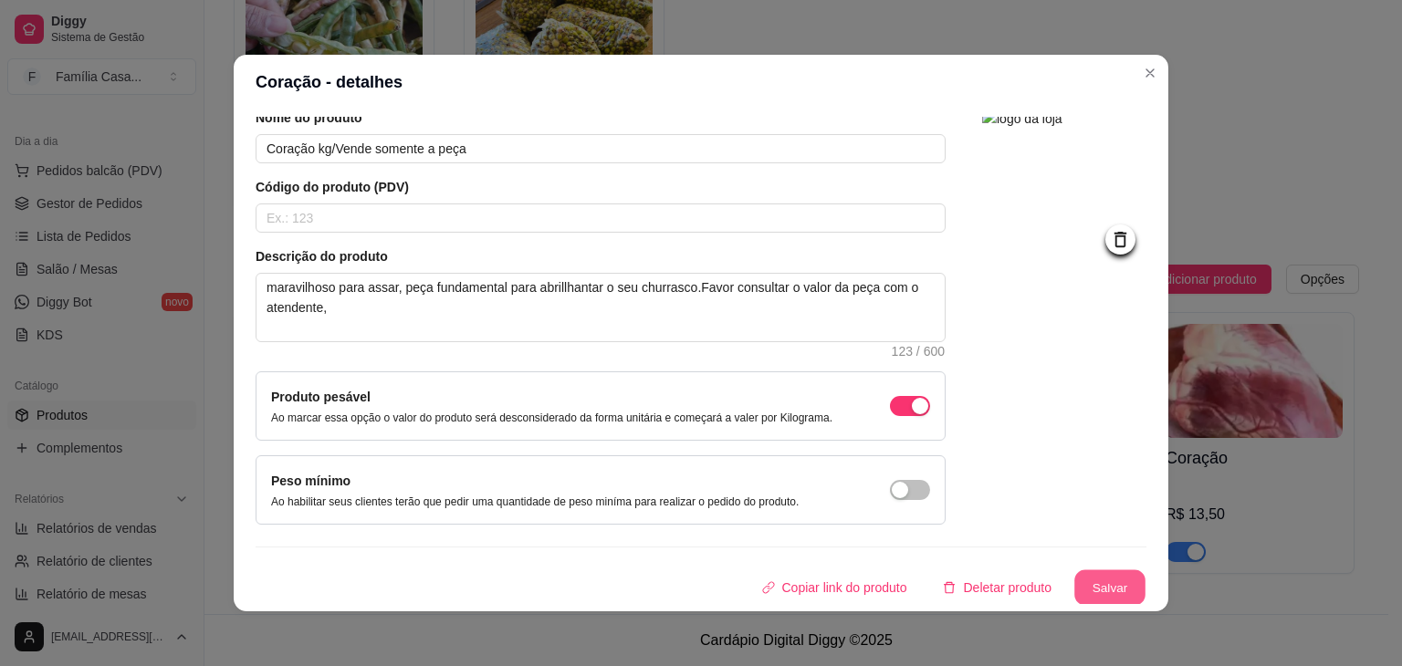
click at [1084, 572] on button "Salvar" at bounding box center [1109, 588] width 71 height 36
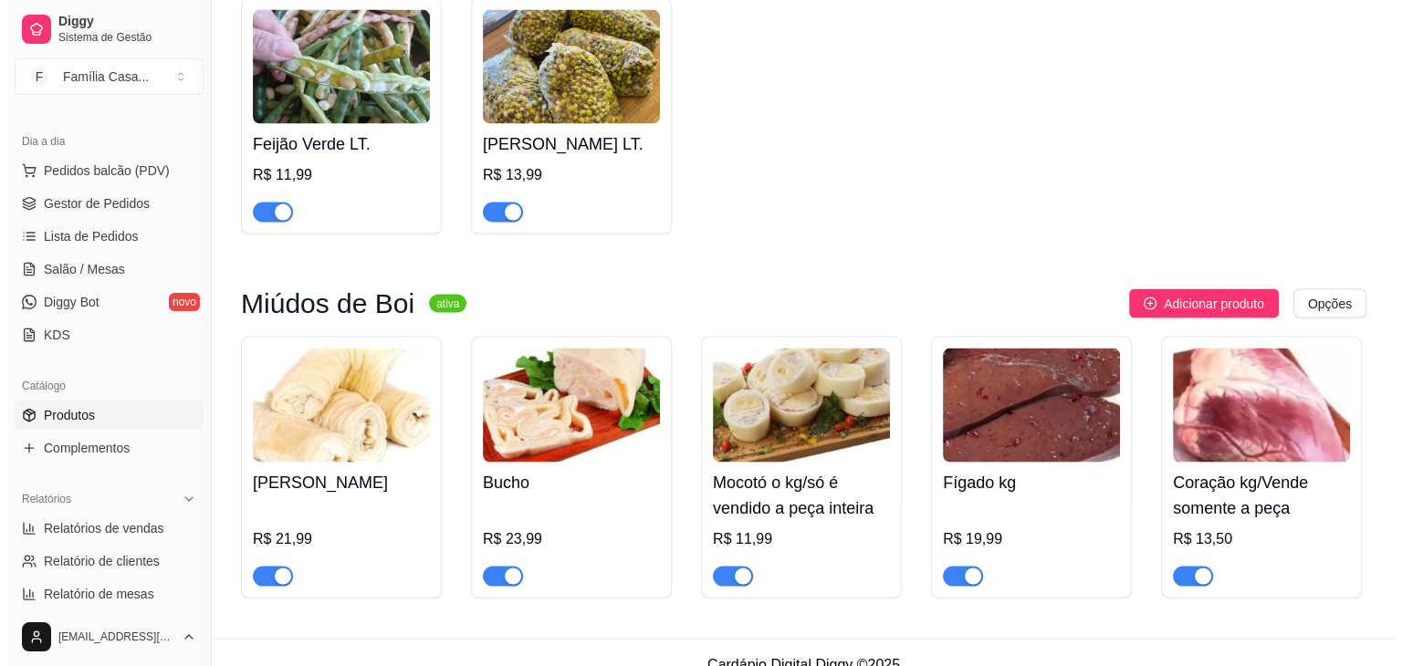
scroll to position [10655, 0]
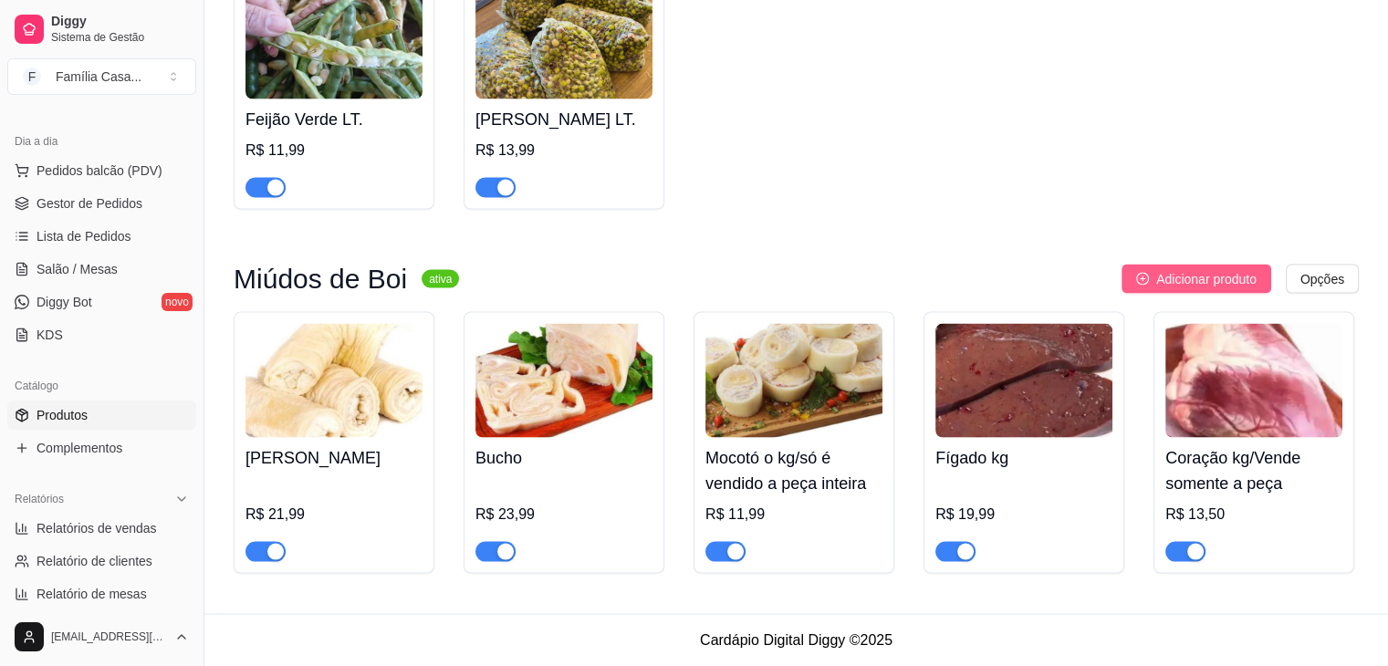
click at [1190, 274] on span "Adicionar produto" at bounding box center [1206, 279] width 100 height 20
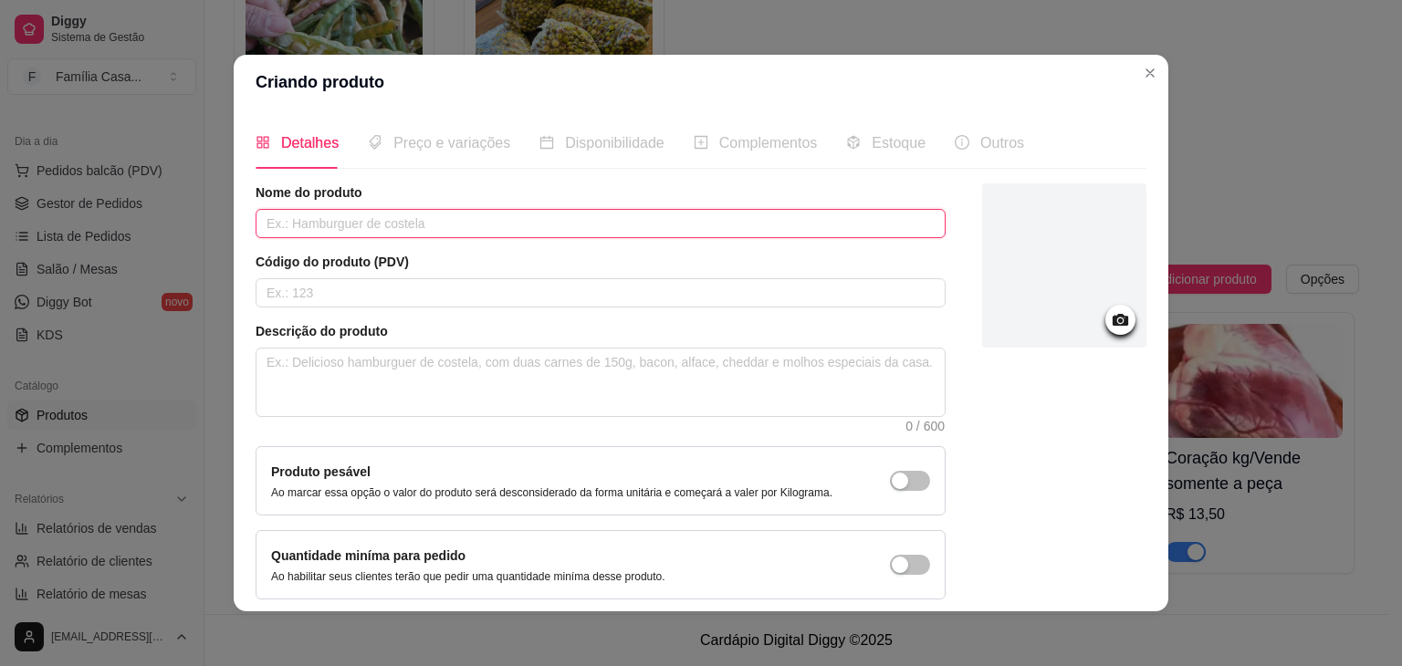
click at [393, 218] on input "text" at bounding box center [601, 223] width 690 height 29
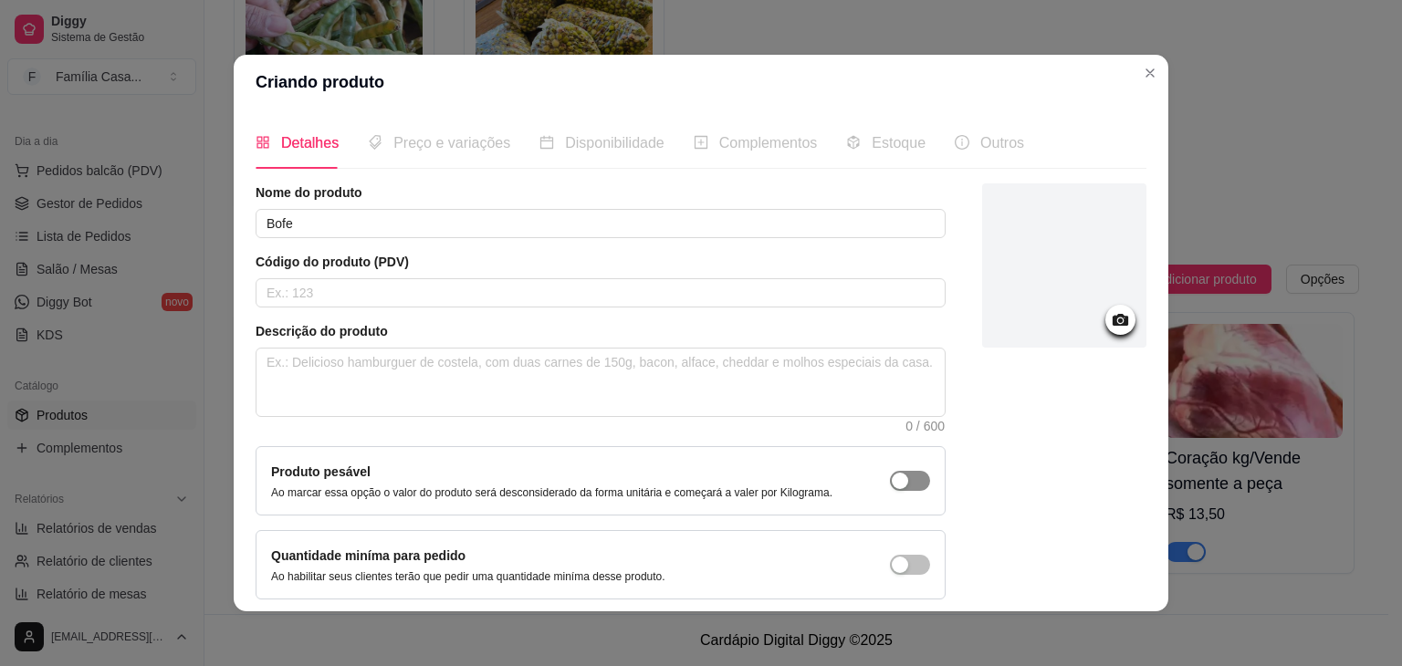
click at [890, 478] on button "button" at bounding box center [910, 481] width 40 height 20
click at [1113, 325] on icon at bounding box center [1121, 320] width 16 height 12
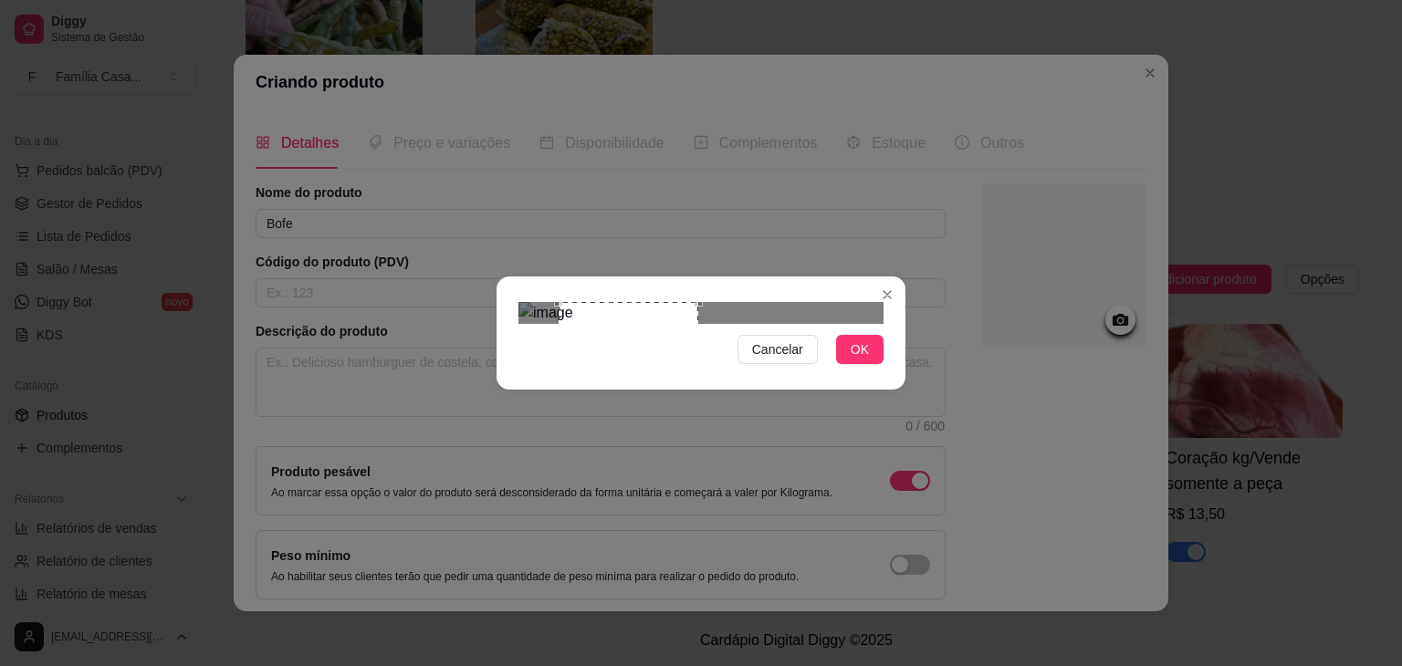
click at [635, 311] on div "Use the arrow keys to move the crop selection area" at bounding box center [629, 372] width 140 height 140
click at [872, 364] on button "OK" at bounding box center [859, 349] width 47 height 29
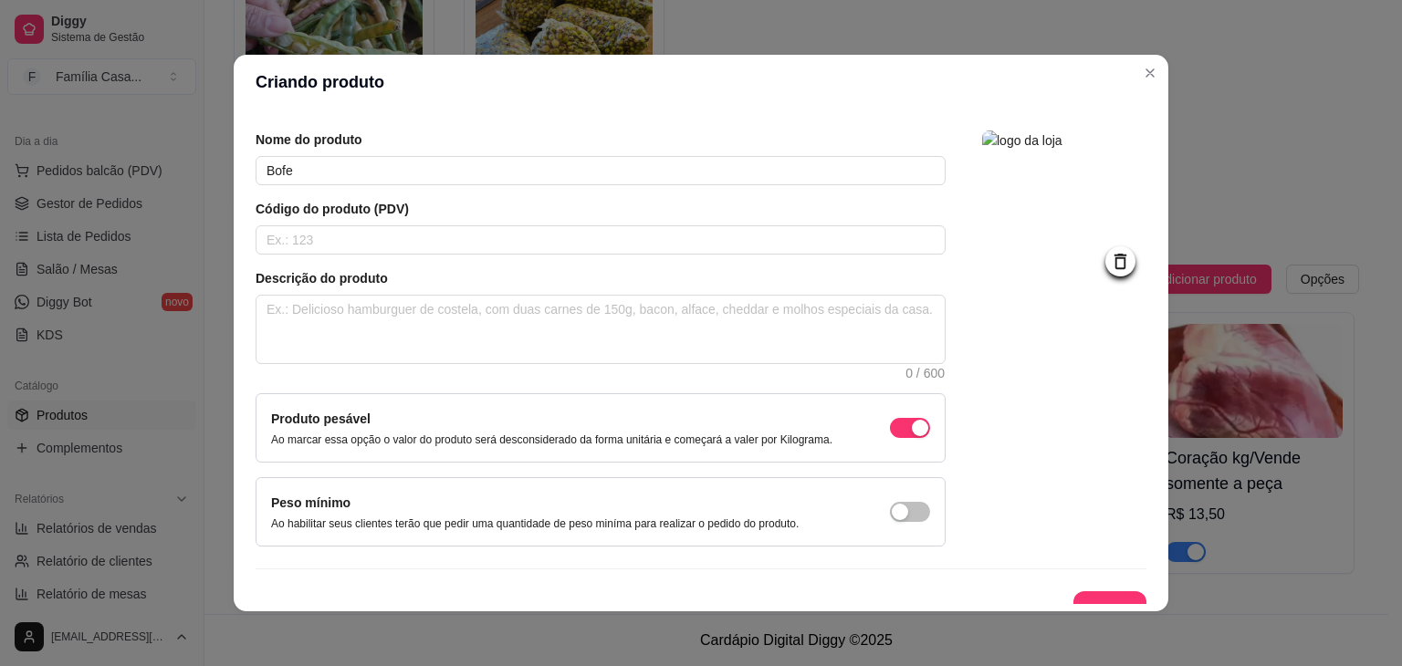
scroll to position [75, 0]
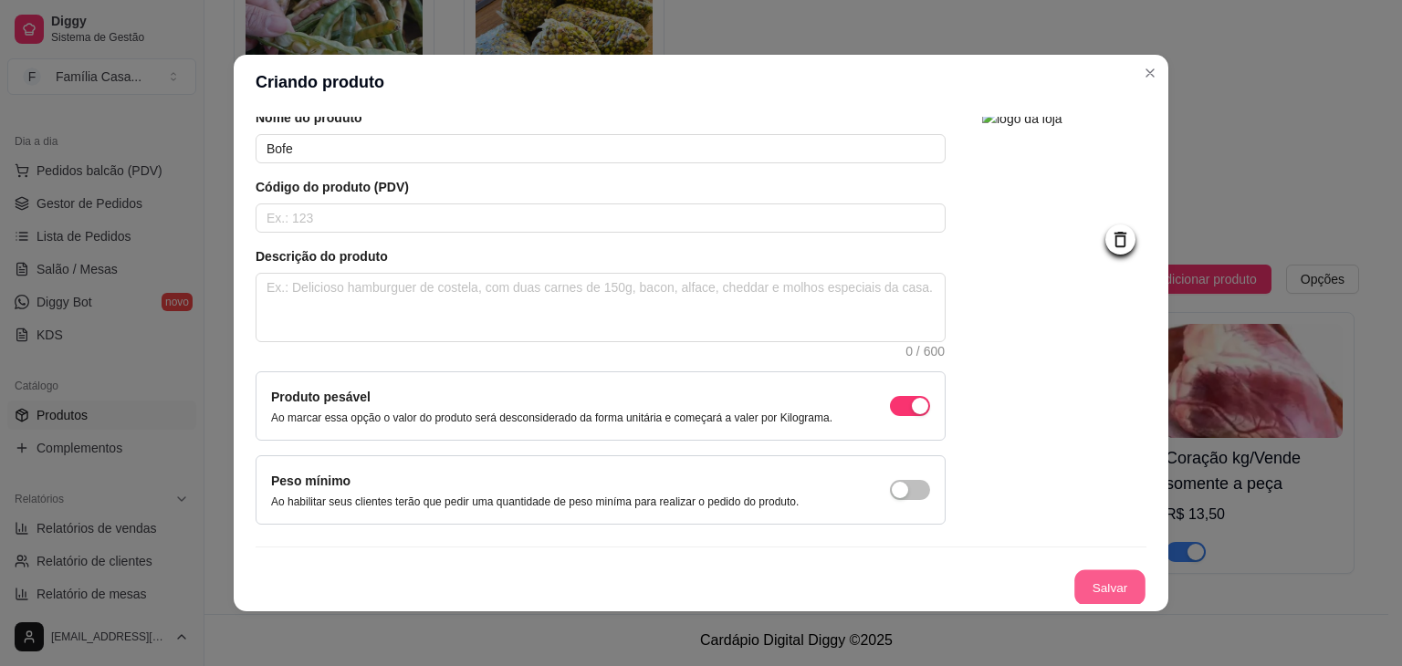
click at [1102, 589] on button "Salvar" at bounding box center [1109, 588] width 71 height 36
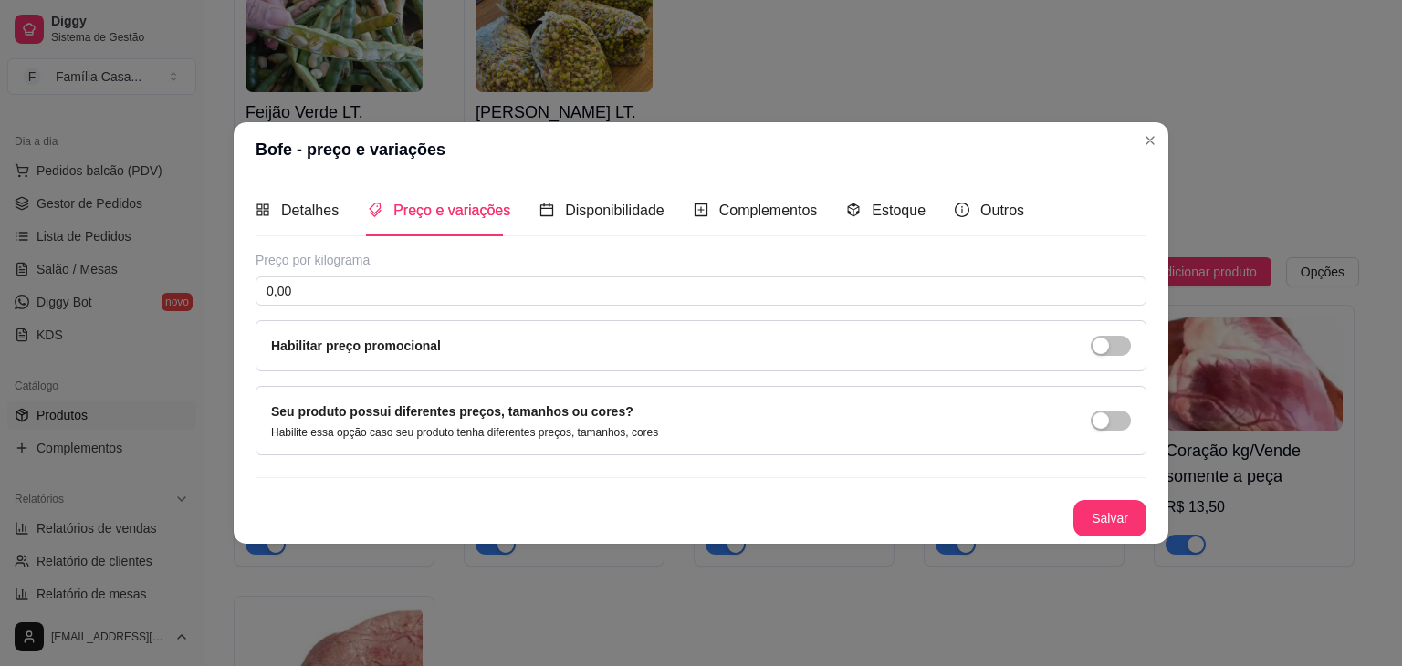
scroll to position [0, 0]
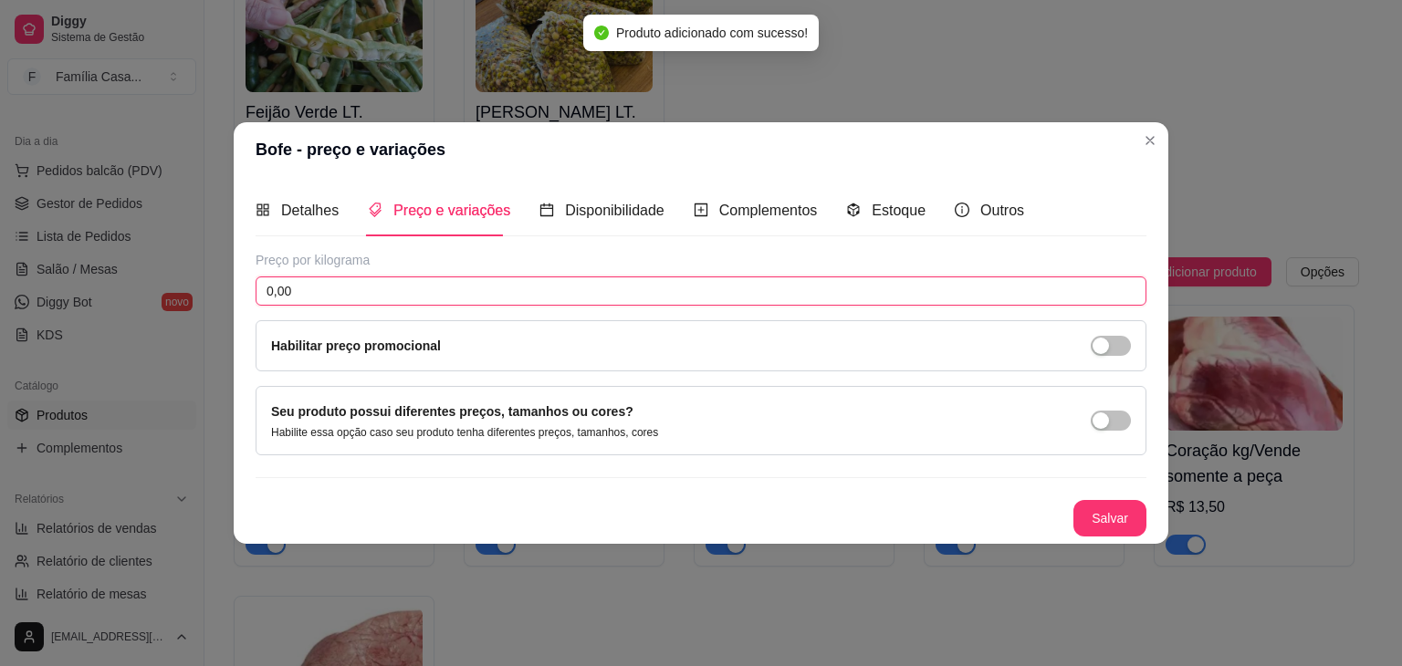
drag, startPoint x: 307, startPoint y: 295, endPoint x: 230, endPoint y: 303, distance: 77.1
click at [230, 303] on div "Bofe - preço e variações Detalhes Preço e variações Disponibilidade Complemento…" at bounding box center [701, 333] width 1402 height 666
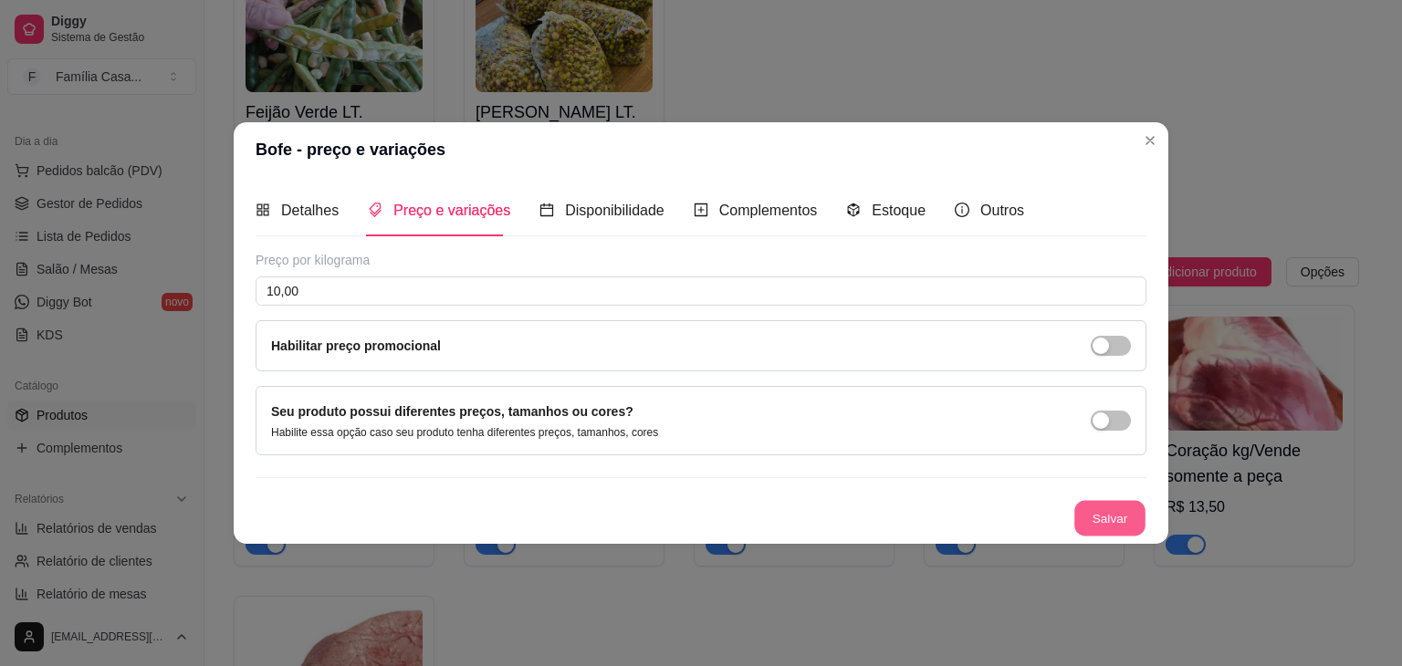
click at [1106, 521] on button "Salvar" at bounding box center [1109, 519] width 71 height 36
click at [309, 214] on span "Detalhes" at bounding box center [309, 211] width 57 height 16
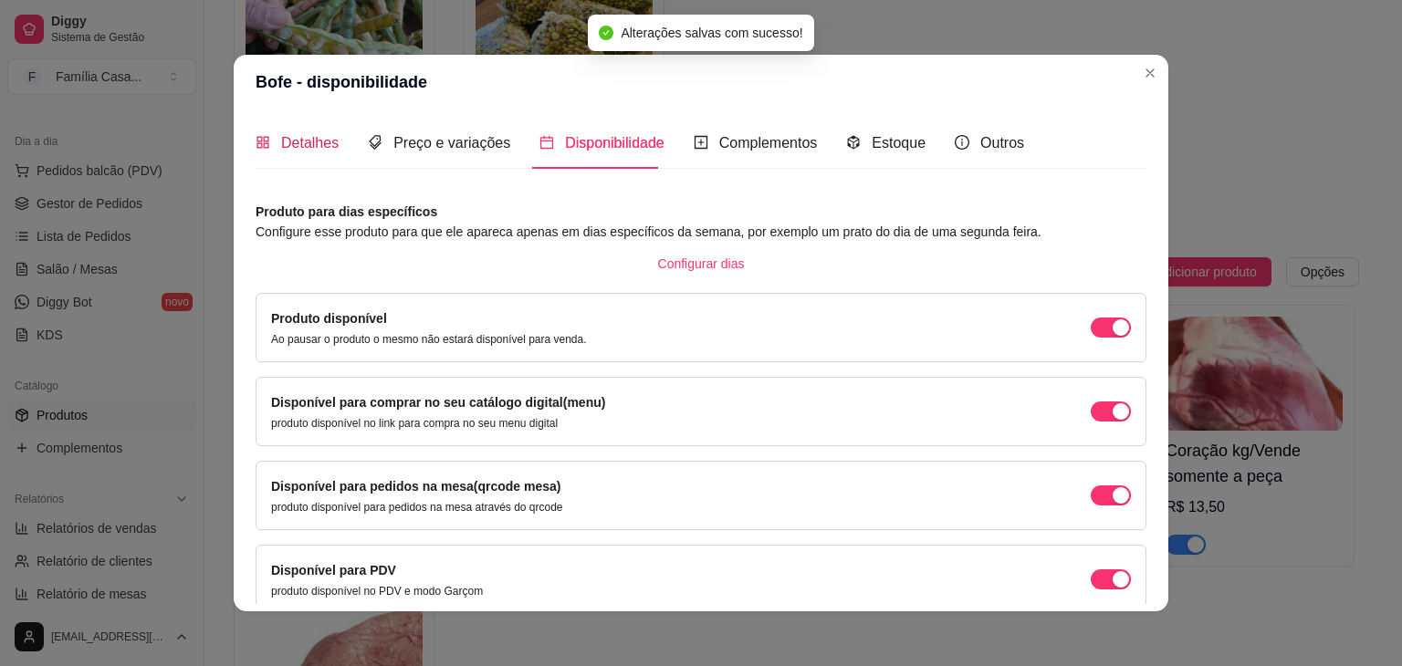
click at [300, 135] on span "Detalhes" at bounding box center [309, 143] width 57 height 16
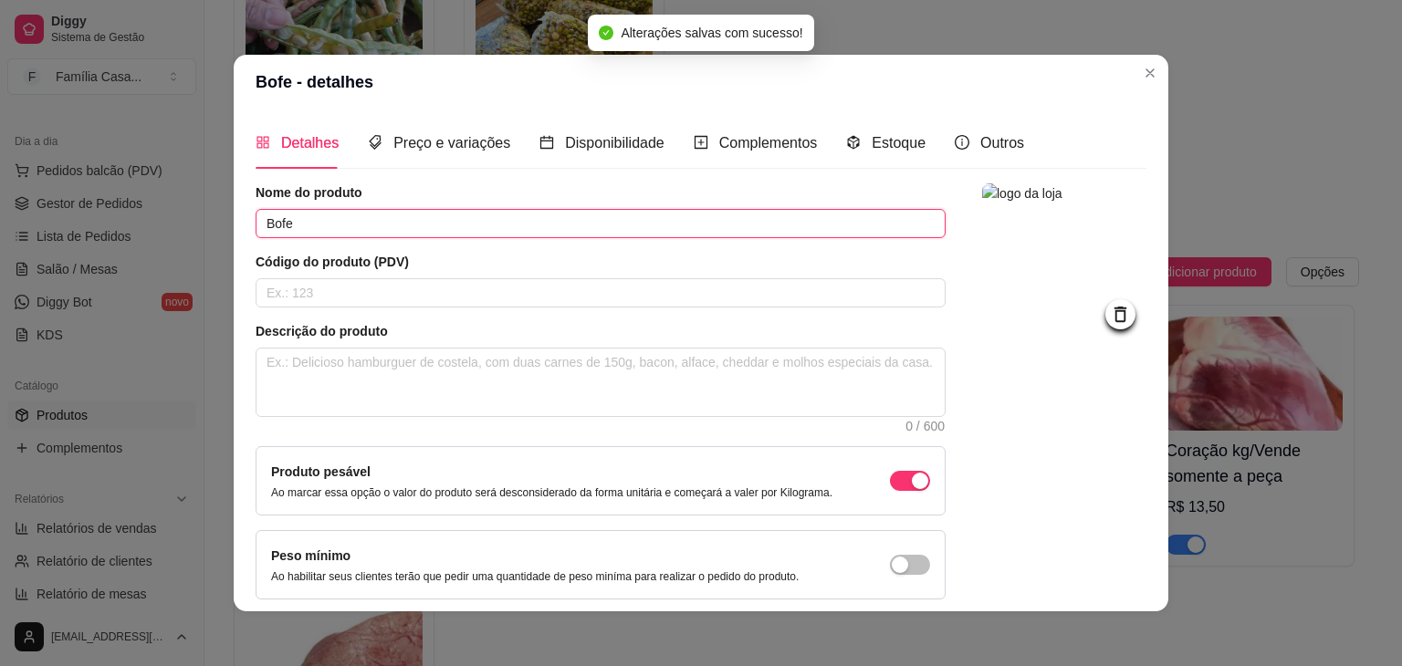
click at [327, 216] on input "Bofe" at bounding box center [601, 223] width 690 height 29
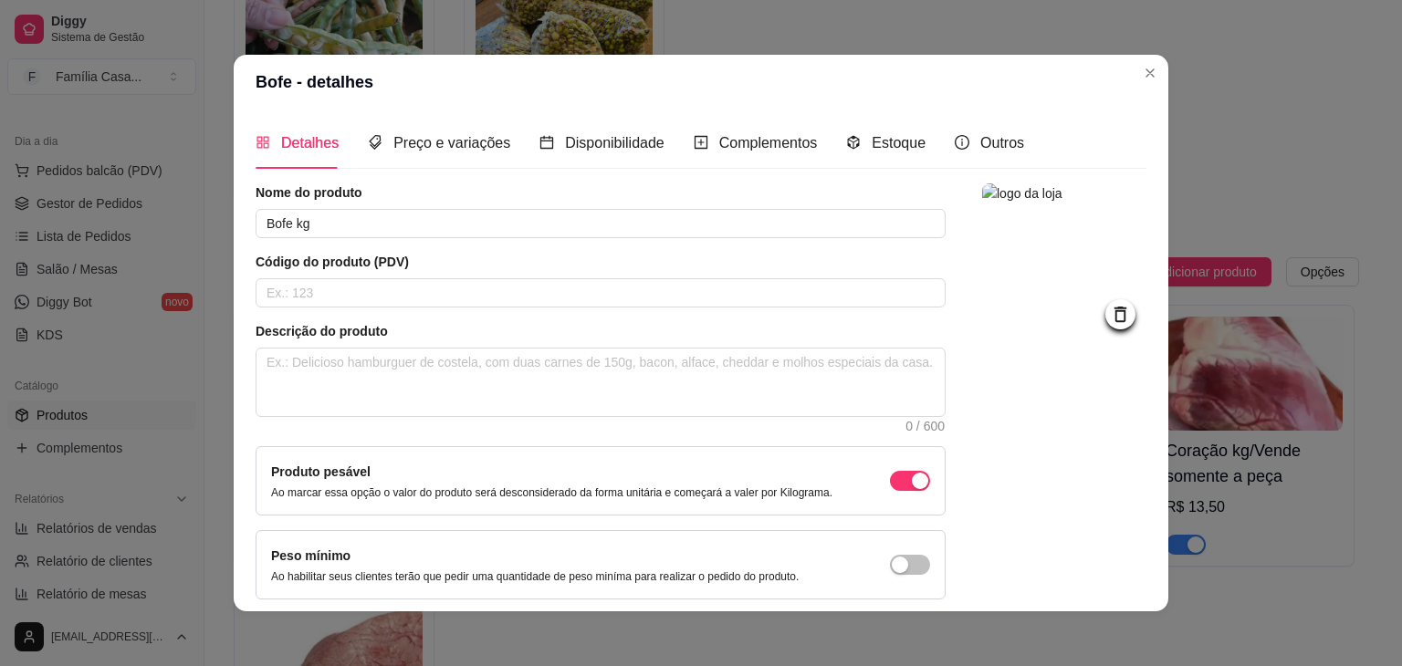
scroll to position [75, 0]
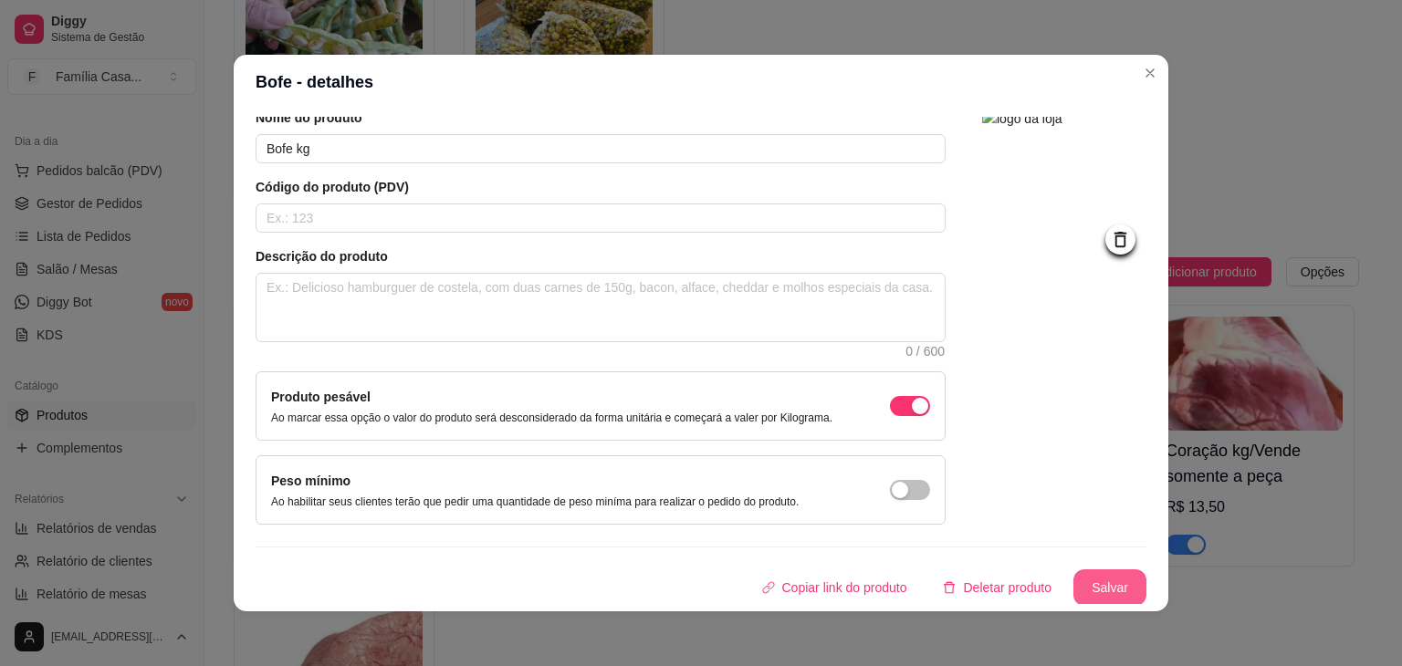
click at [1099, 580] on button "Salvar" at bounding box center [1109, 587] width 73 height 37
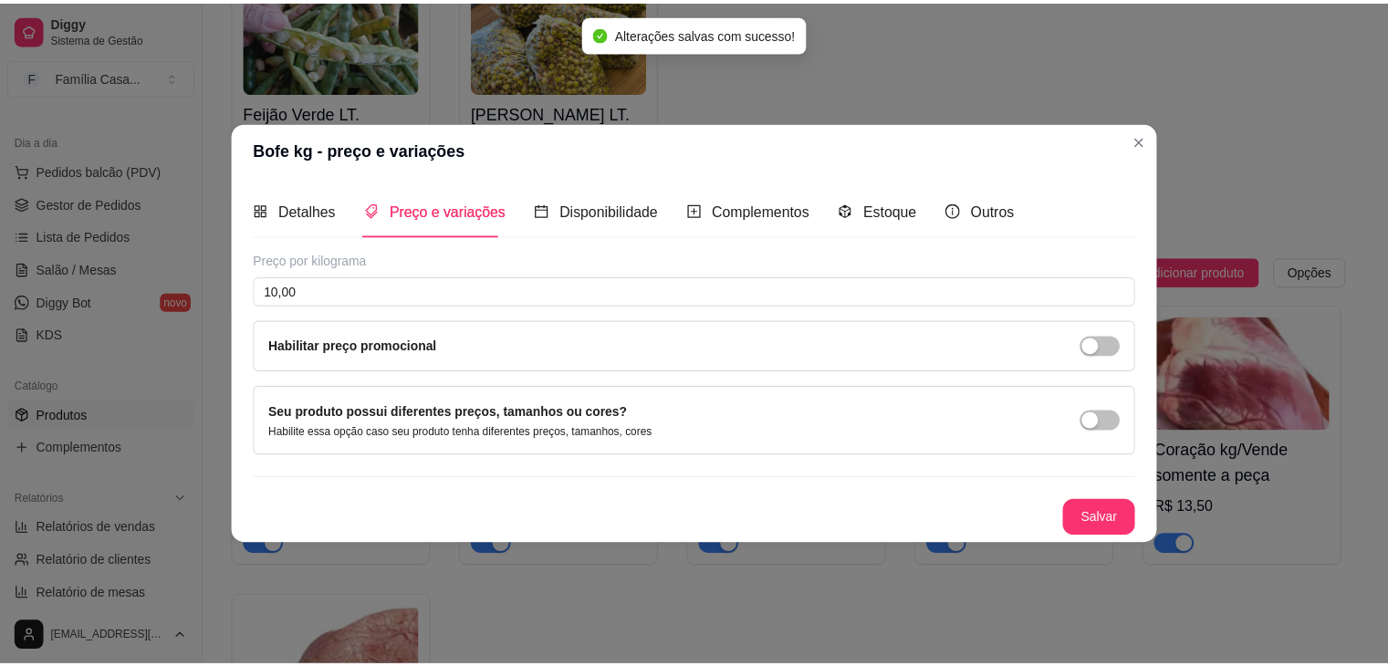
scroll to position [0, 0]
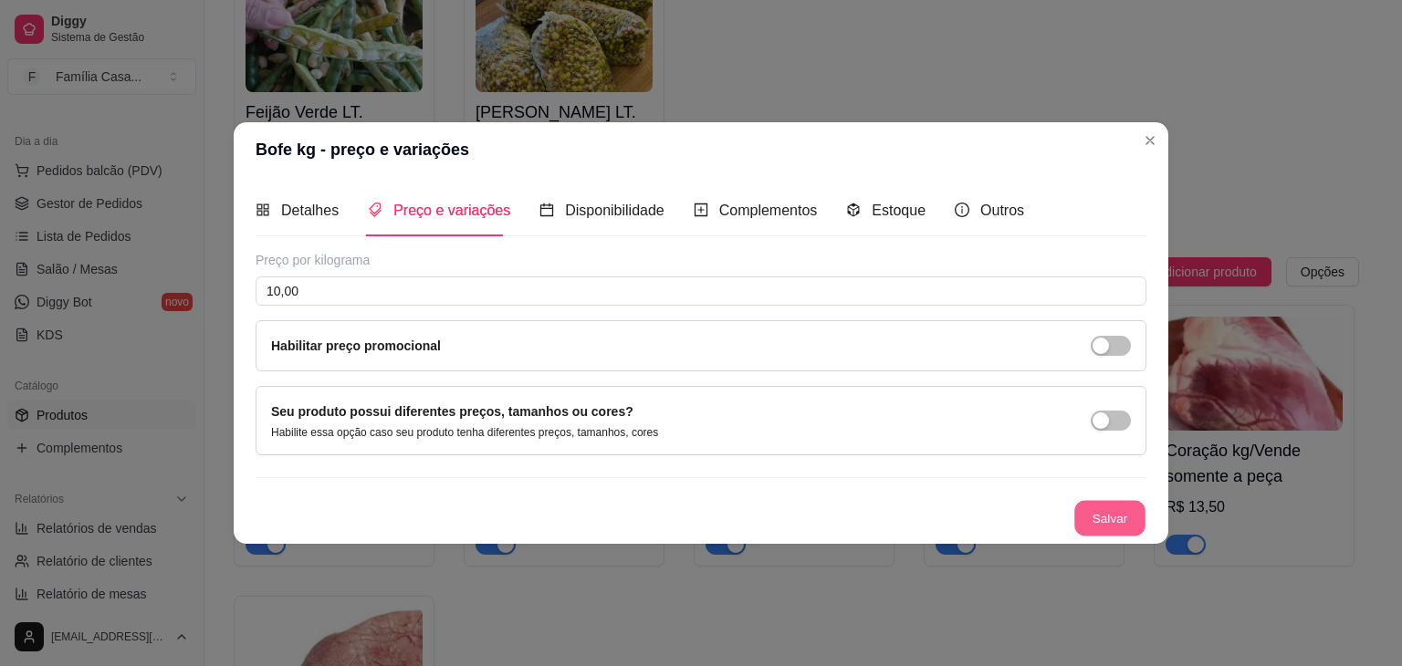
click at [1124, 517] on button "Salvar" at bounding box center [1109, 519] width 71 height 36
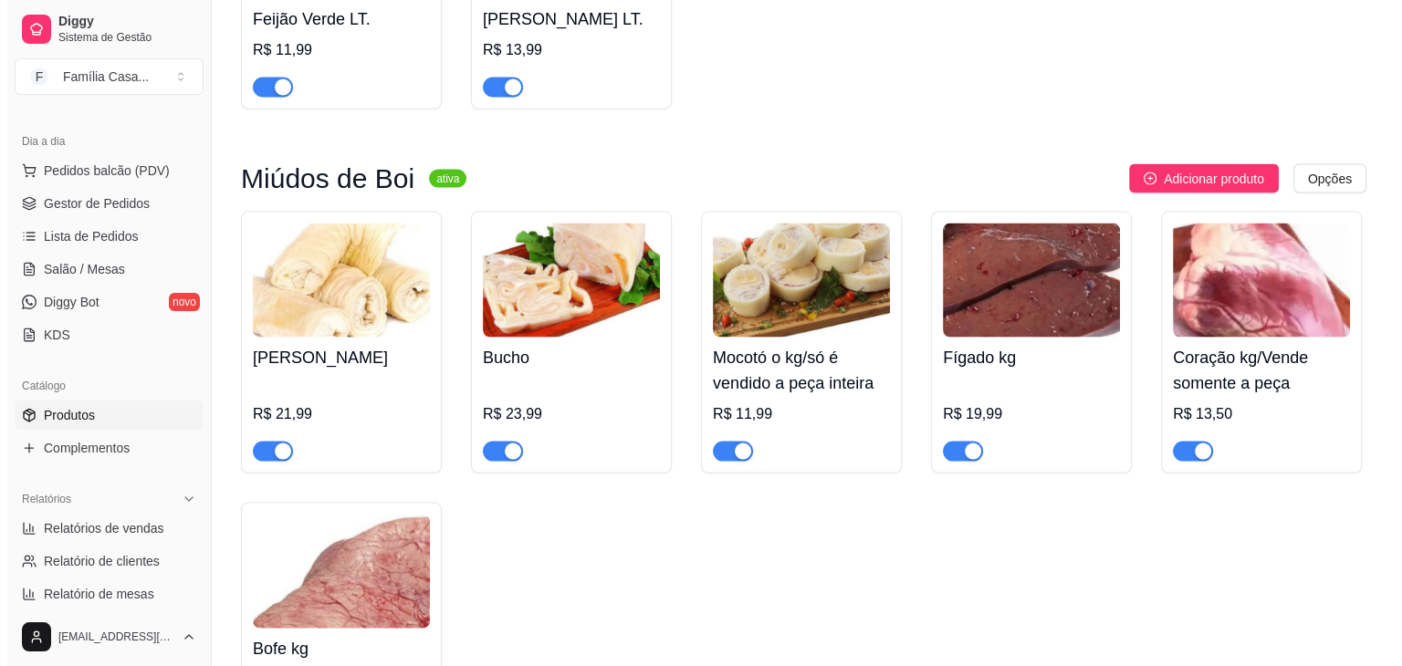
scroll to position [10739, 0]
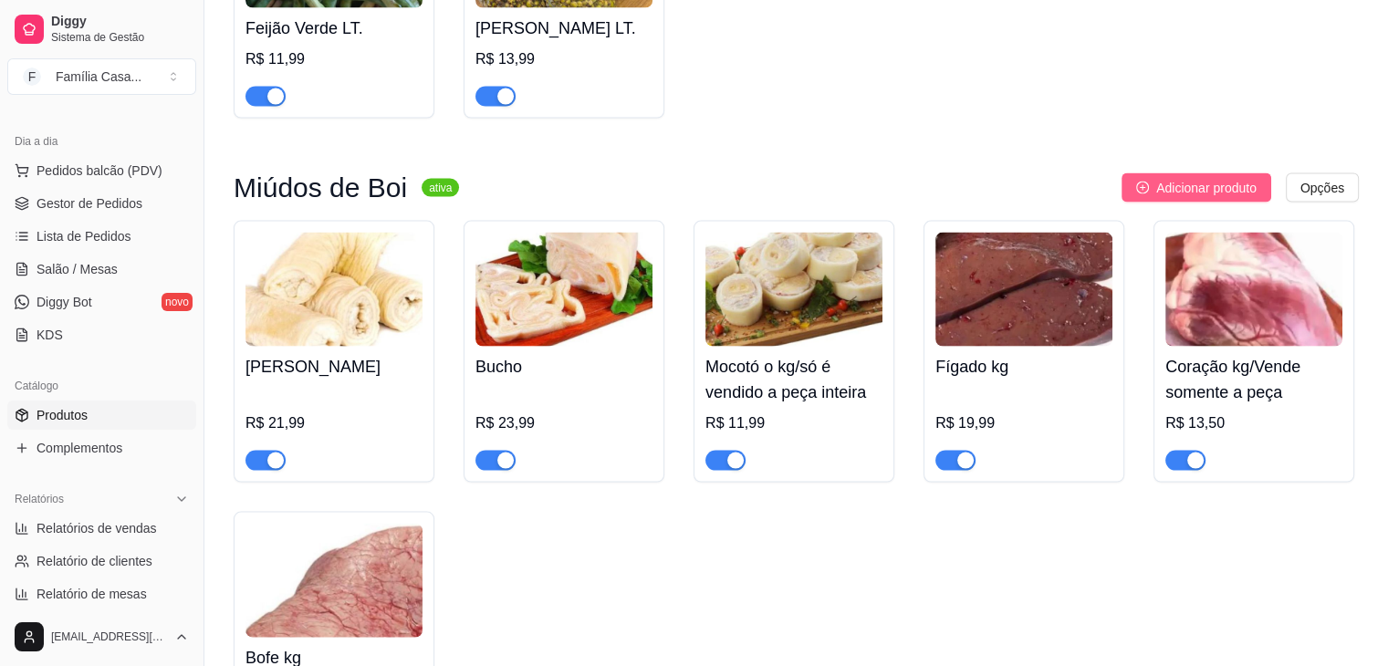
click at [1205, 189] on span "Adicionar produto" at bounding box center [1206, 188] width 100 height 20
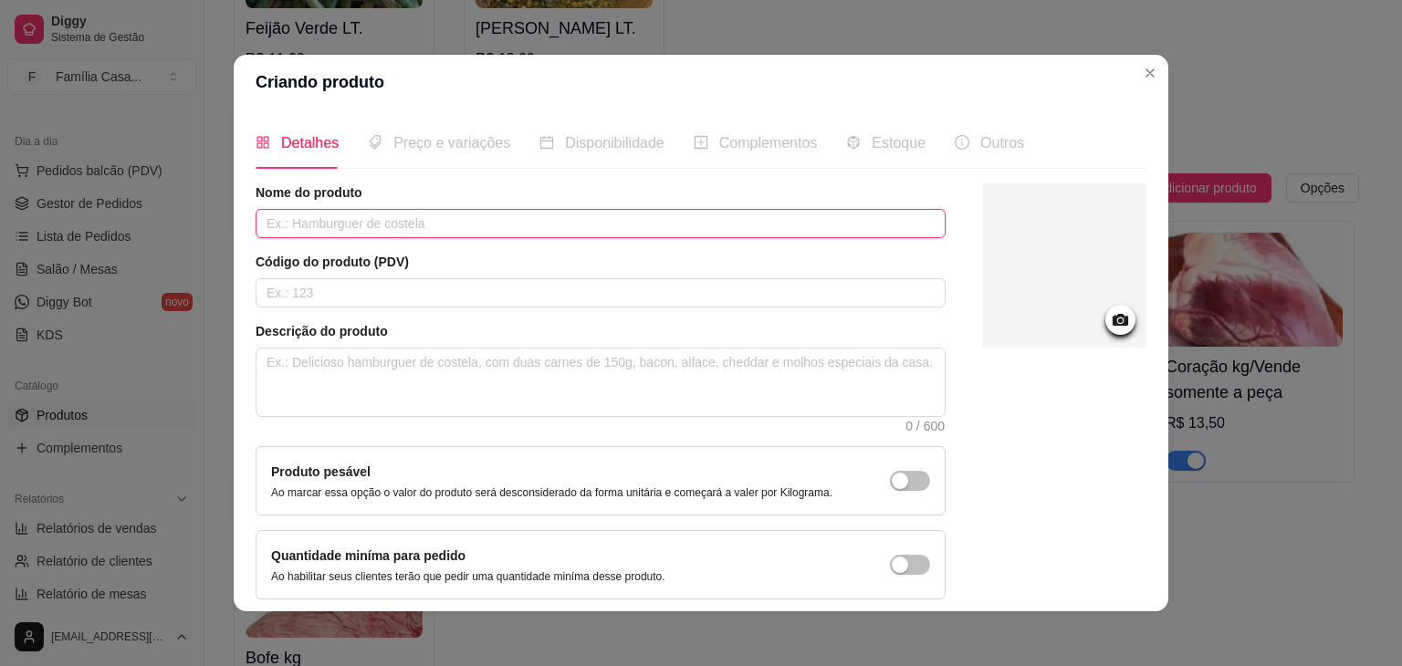
click at [369, 235] on input "text" at bounding box center [601, 223] width 690 height 29
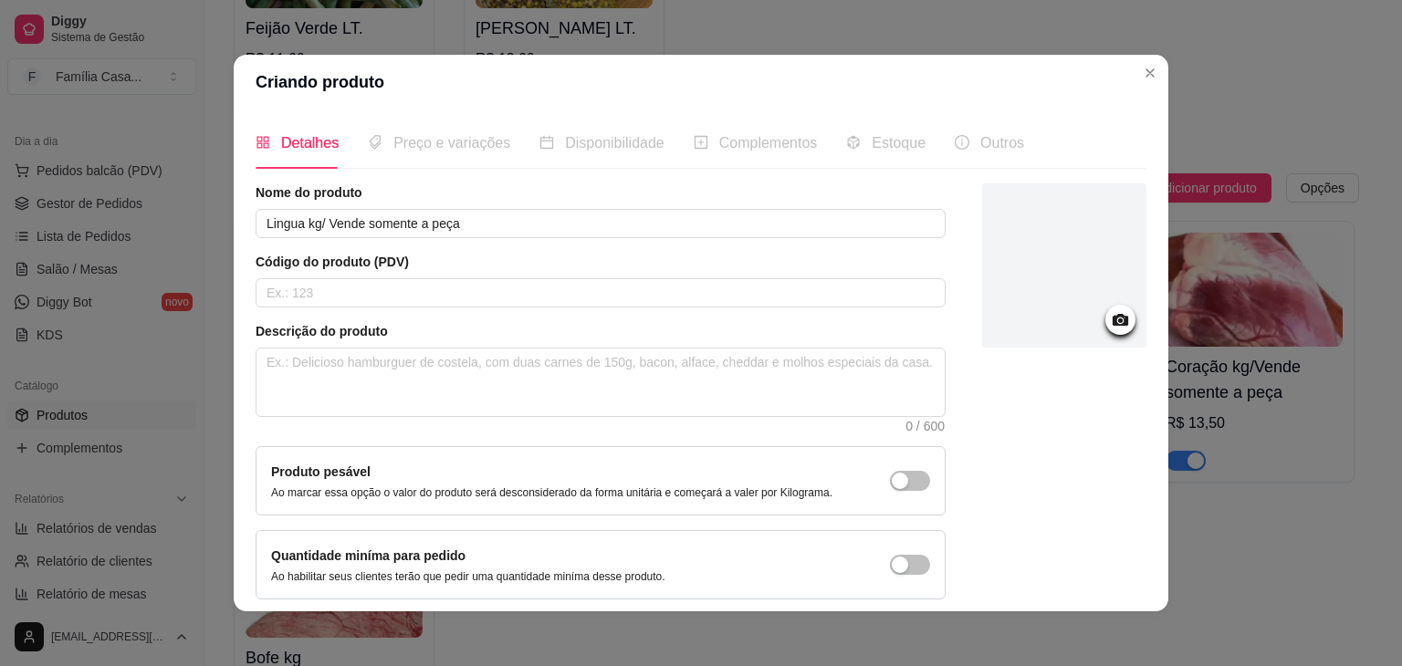
click at [1113, 315] on icon at bounding box center [1121, 320] width 16 height 12
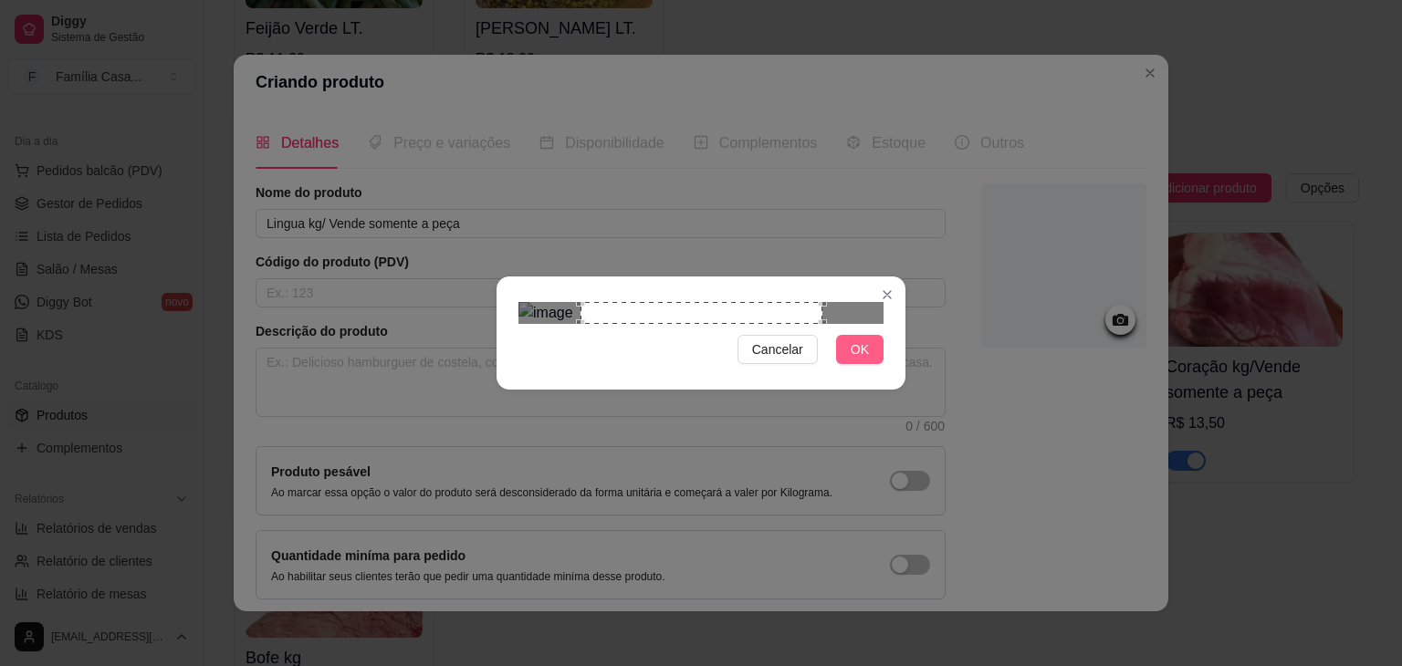
click at [858, 360] on span "OK" at bounding box center [860, 350] width 18 height 20
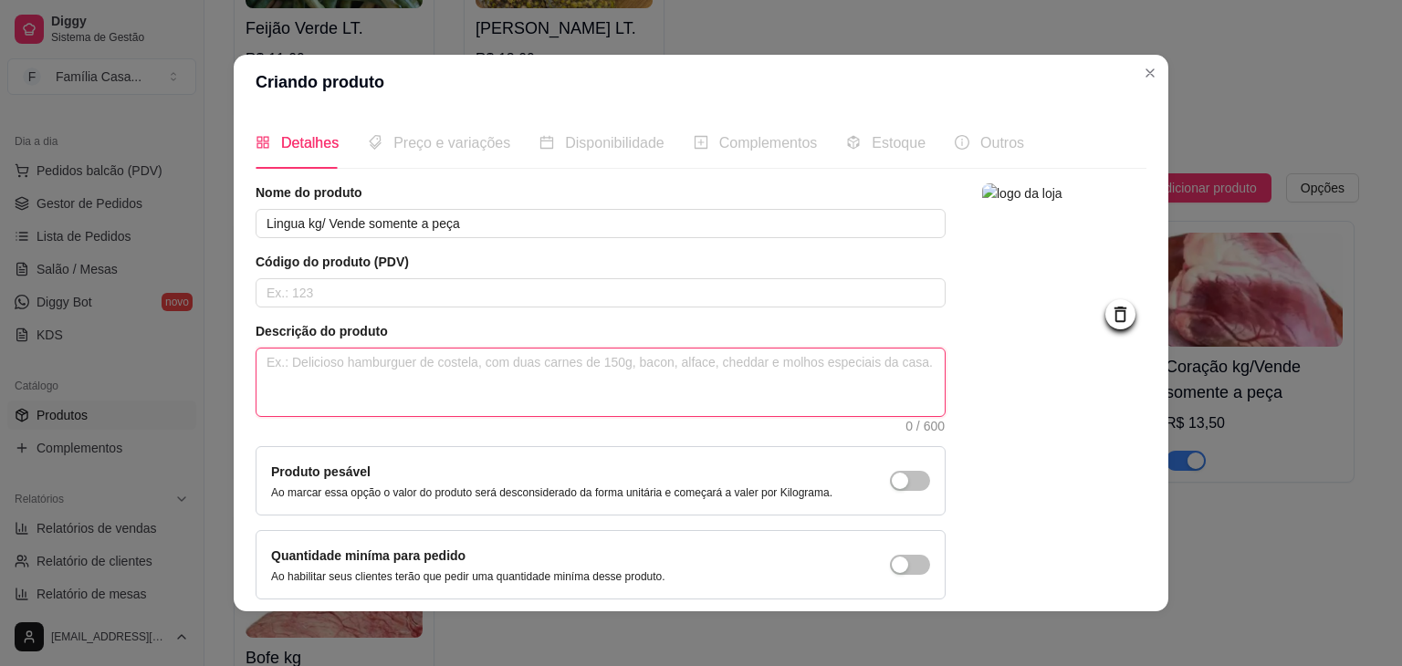
click at [377, 369] on textarea at bounding box center [600, 383] width 688 height 68
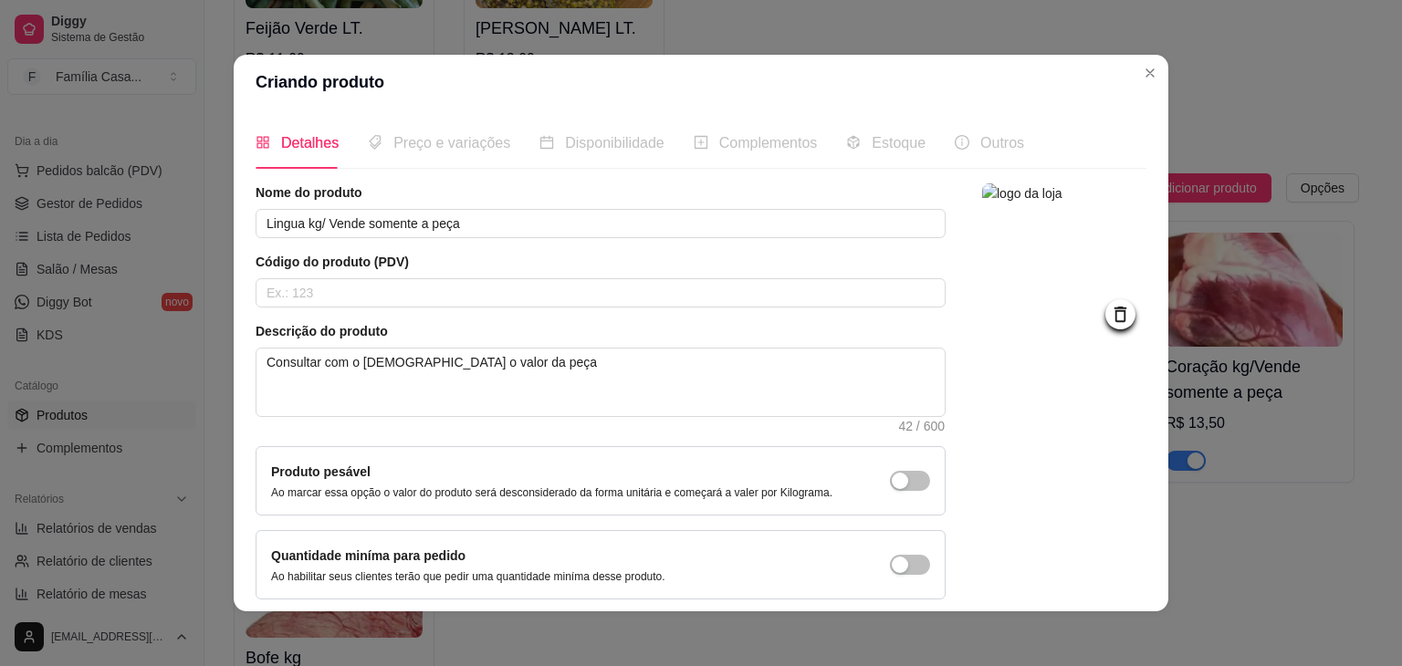
scroll to position [75, 0]
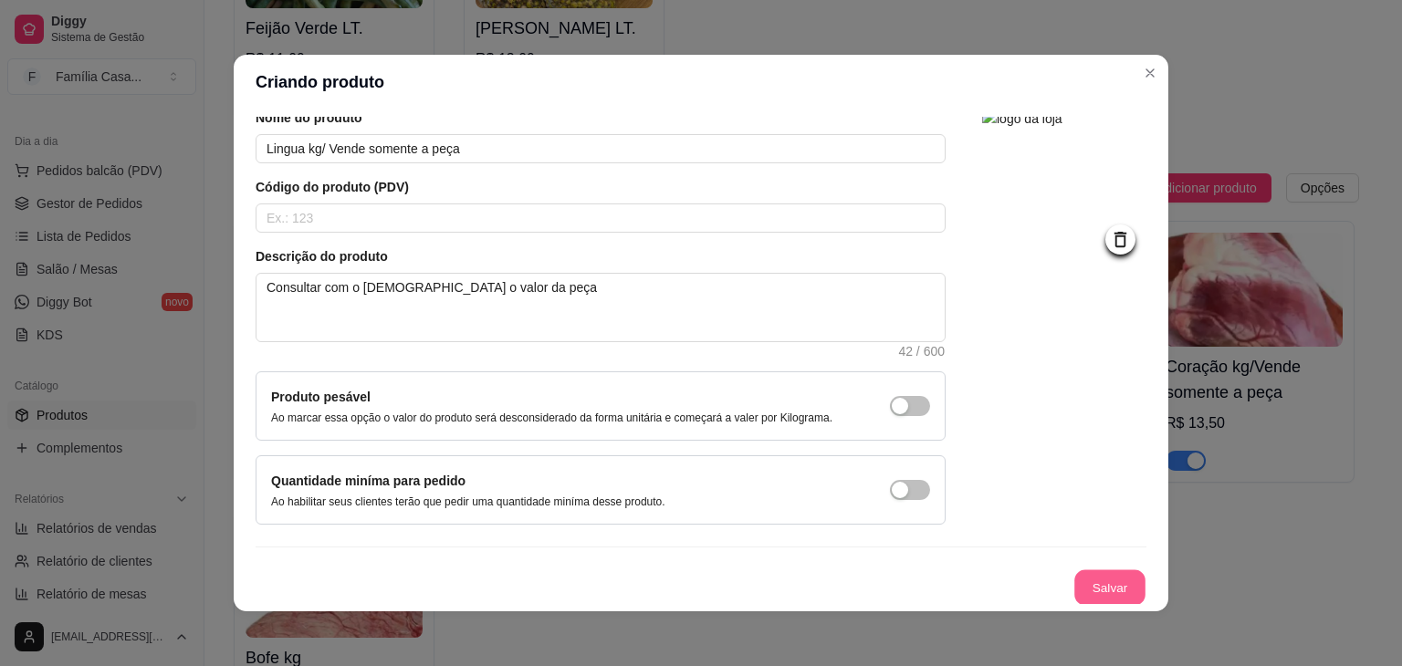
click at [1102, 587] on button "Salvar" at bounding box center [1109, 588] width 71 height 36
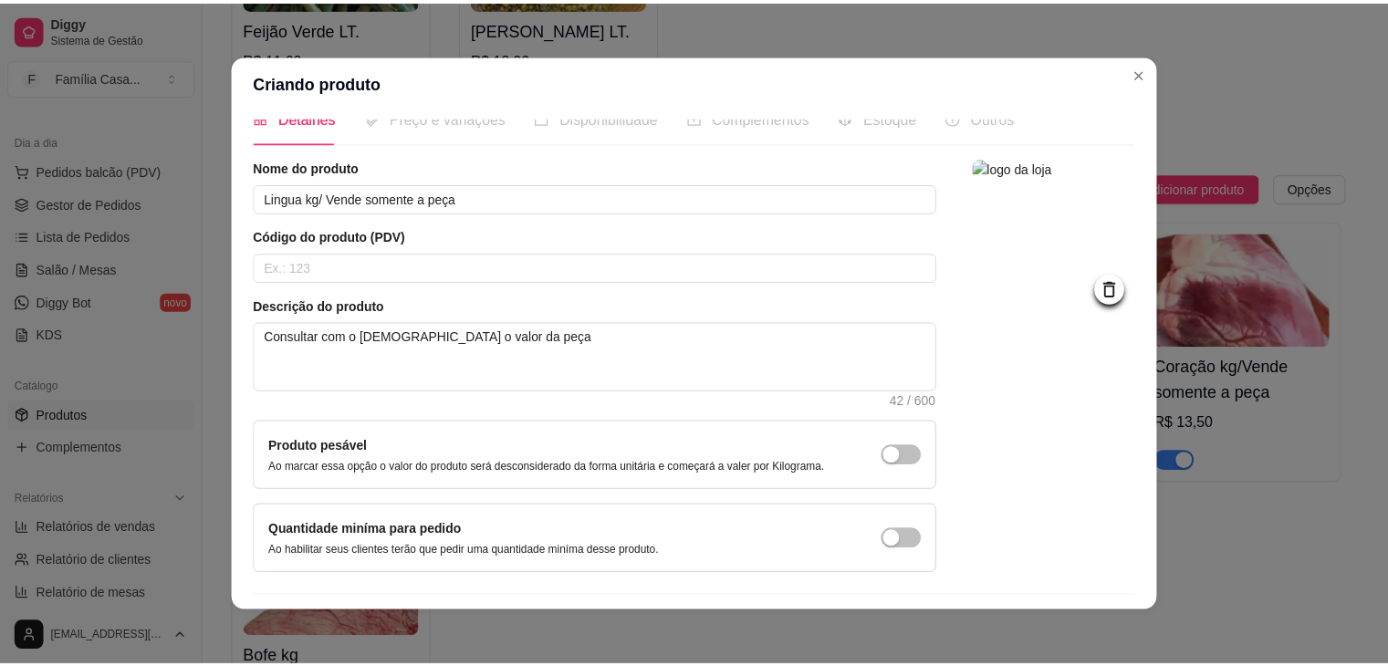
scroll to position [0, 0]
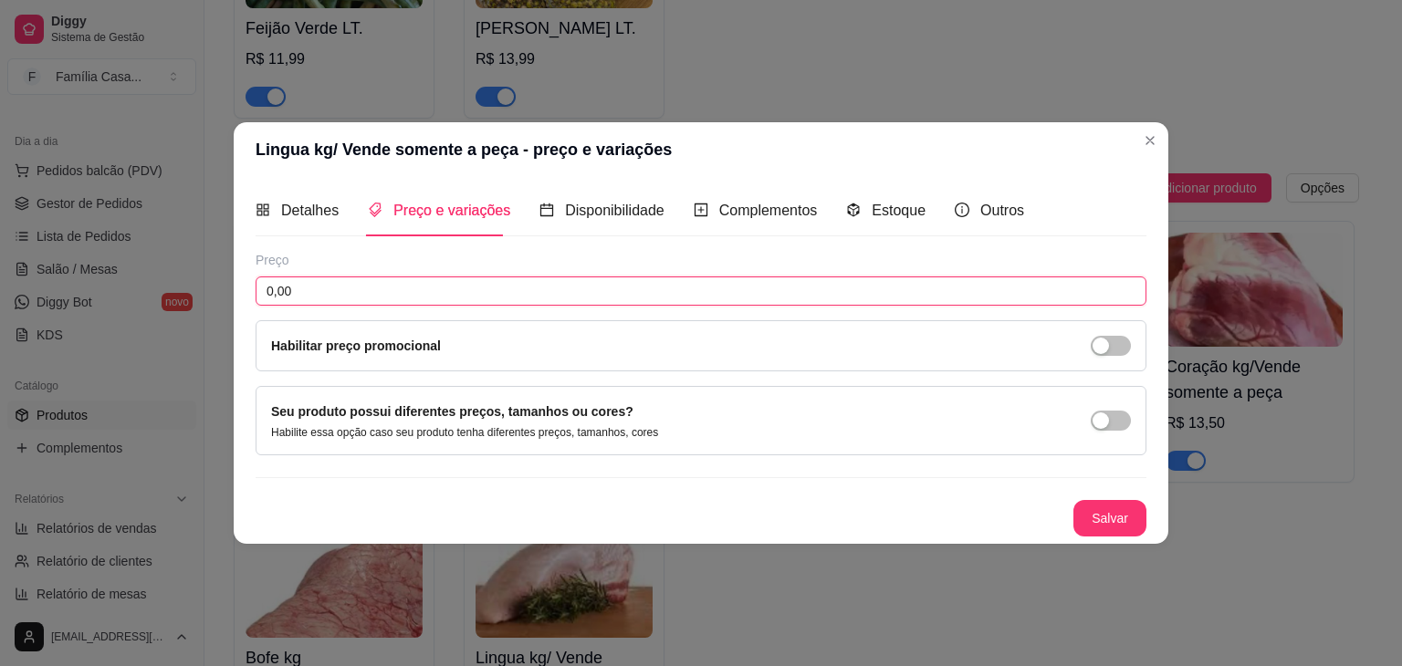
drag, startPoint x: 336, startPoint y: 296, endPoint x: 226, endPoint y: 302, distance: 109.7
click at [226, 302] on div "Lingua kg/ Vende somente a peça - preço e variações Detalhes Preço e variações …" at bounding box center [701, 333] width 1402 height 666
click at [1145, 512] on div "Salvar" at bounding box center [701, 518] width 891 height 37
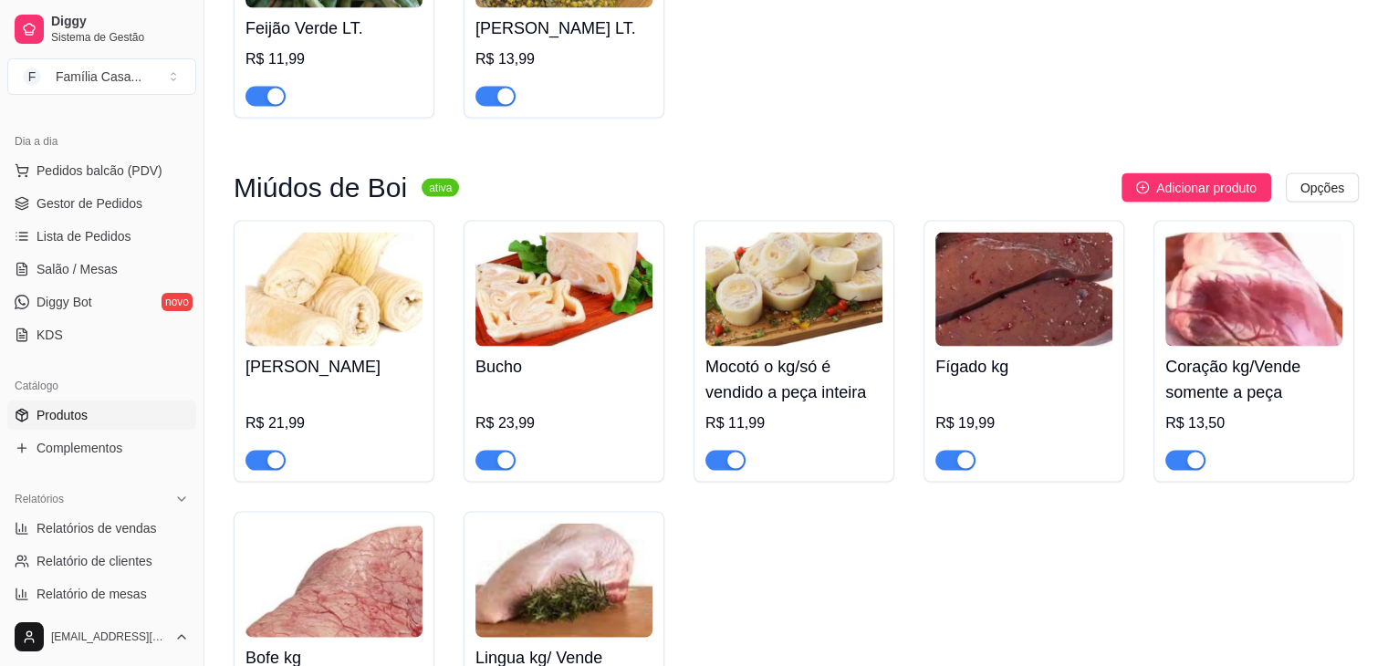
drag, startPoint x: 1068, startPoint y: 477, endPoint x: 1049, endPoint y: 508, distance: 36.5
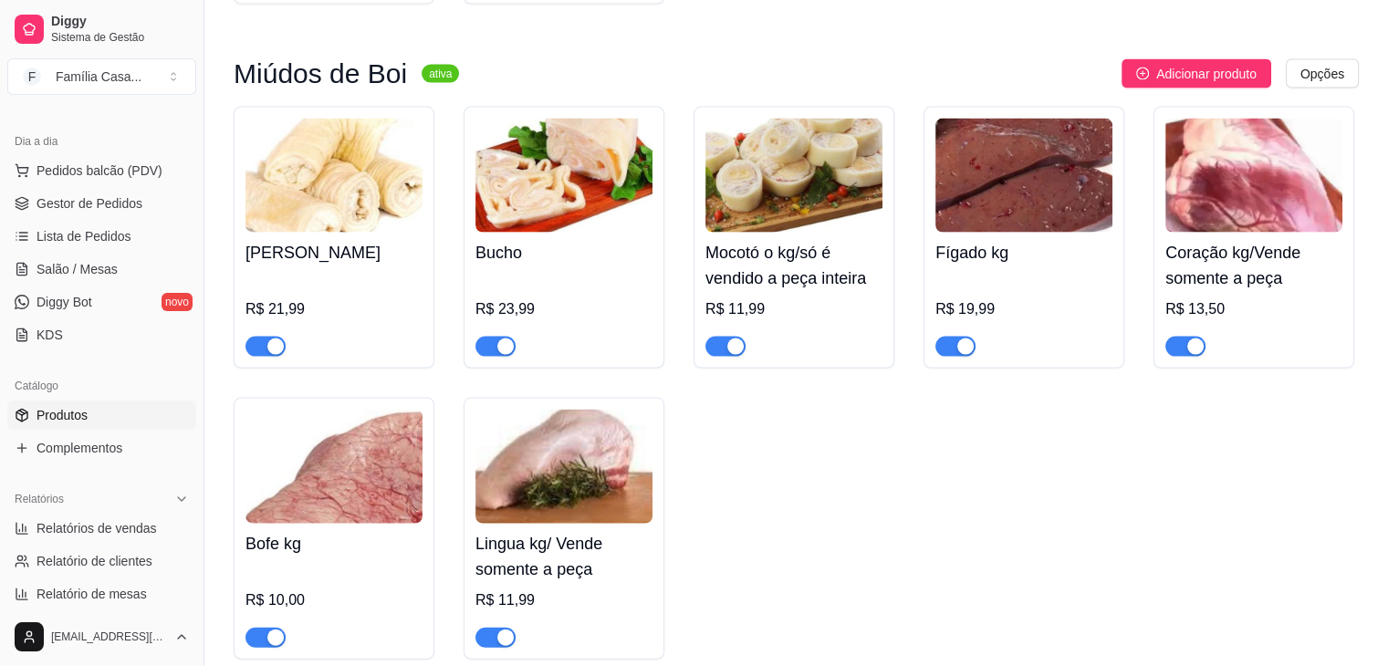
scroll to position [10947, 0]
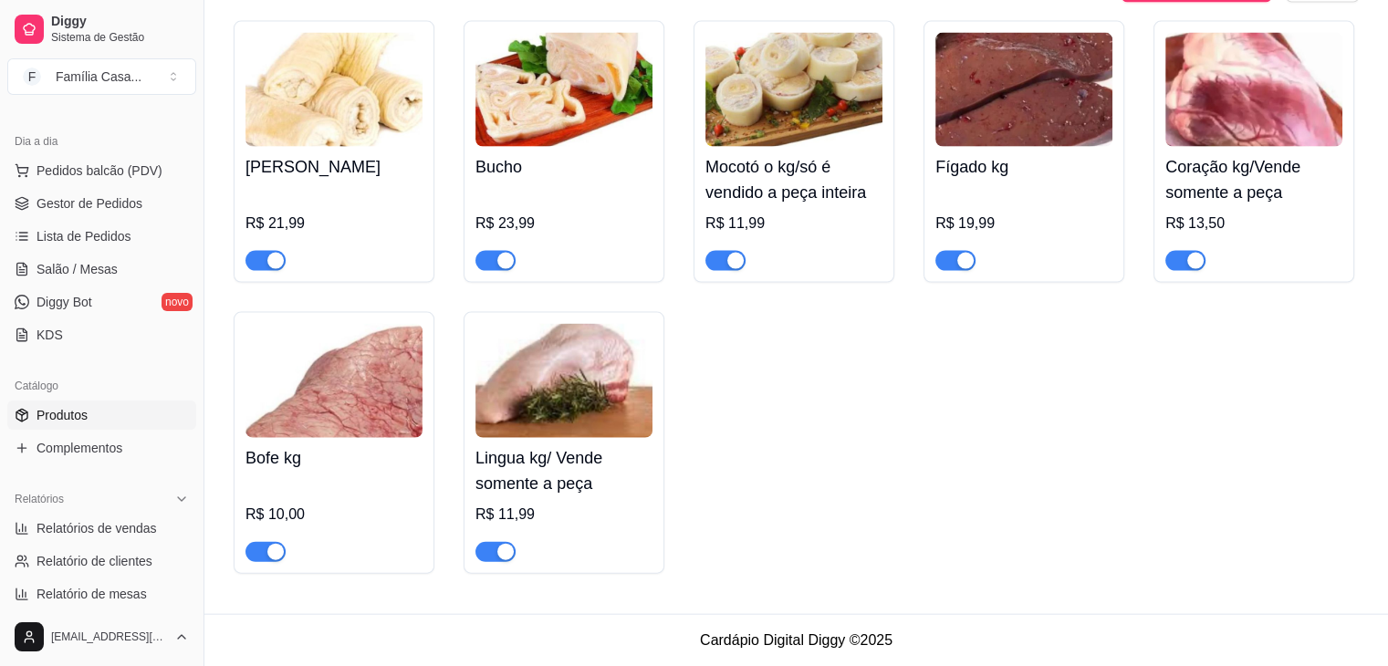
click at [508, 555] on div "button" at bounding box center [505, 552] width 16 height 16
click at [270, 544] on div "button" at bounding box center [275, 552] width 16 height 16
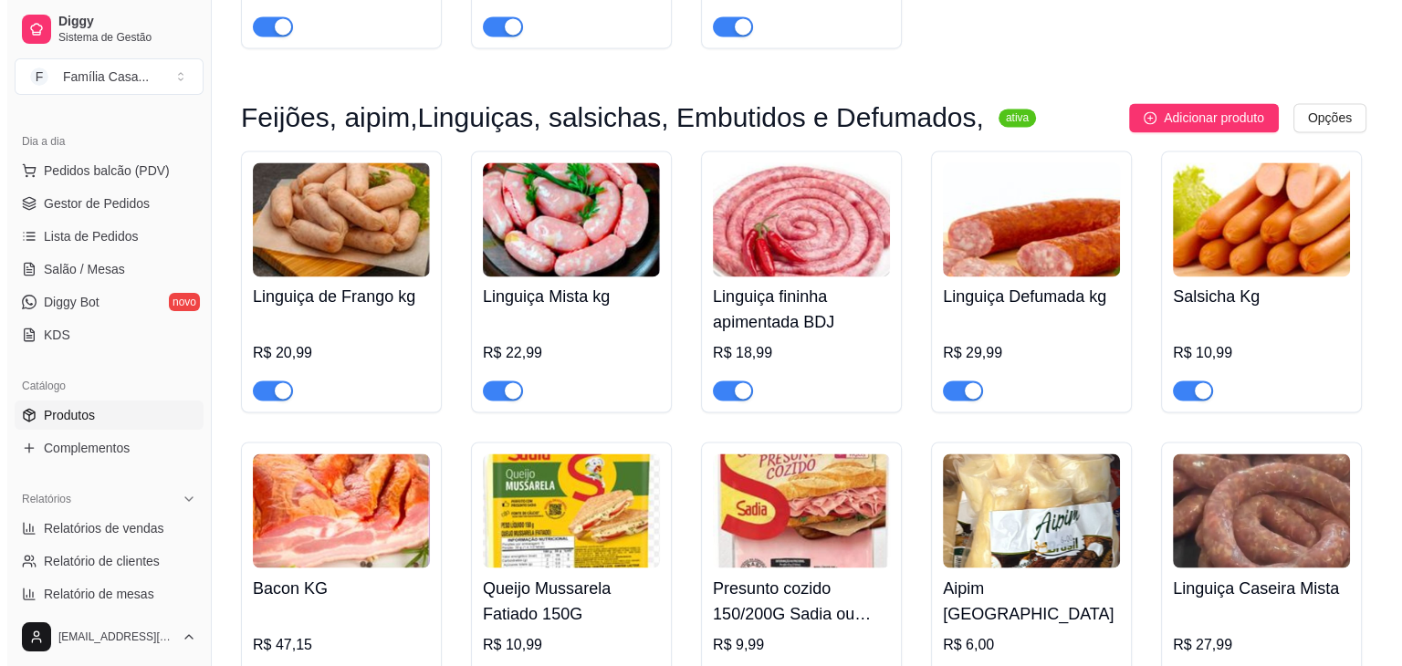
scroll to position [9852, 0]
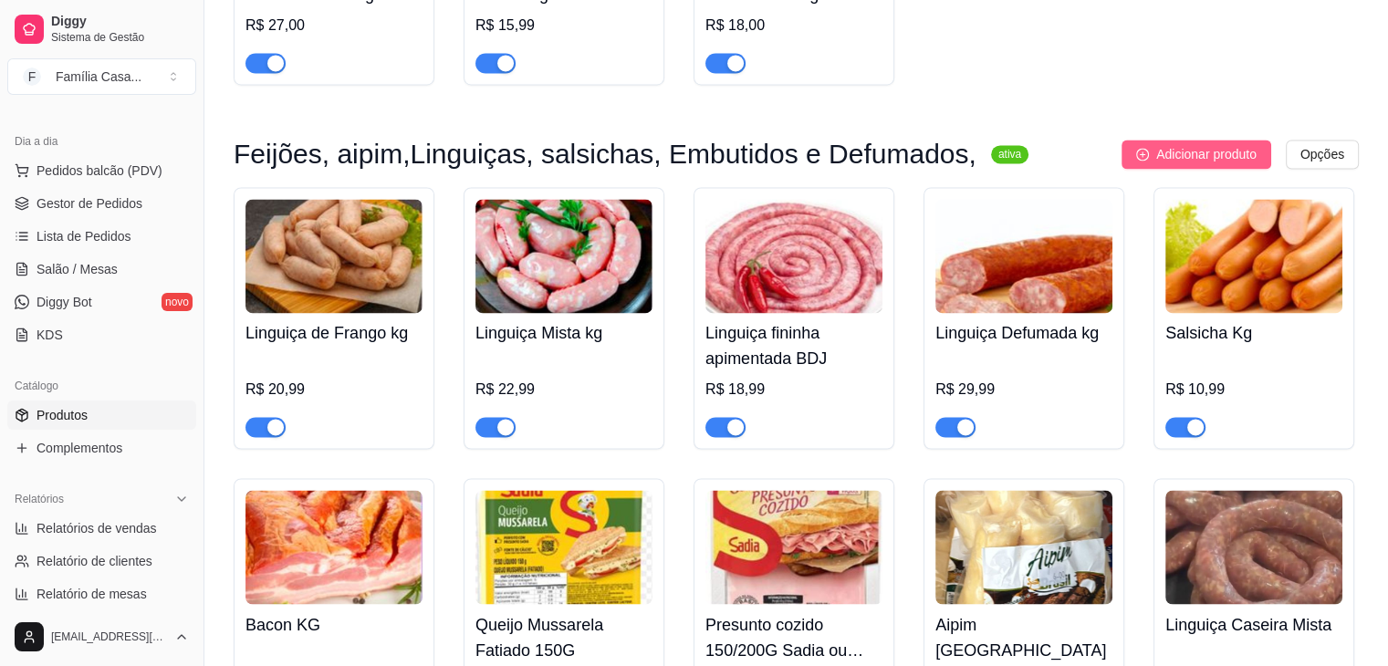
click at [1219, 151] on span "Adicionar produto" at bounding box center [1206, 154] width 100 height 20
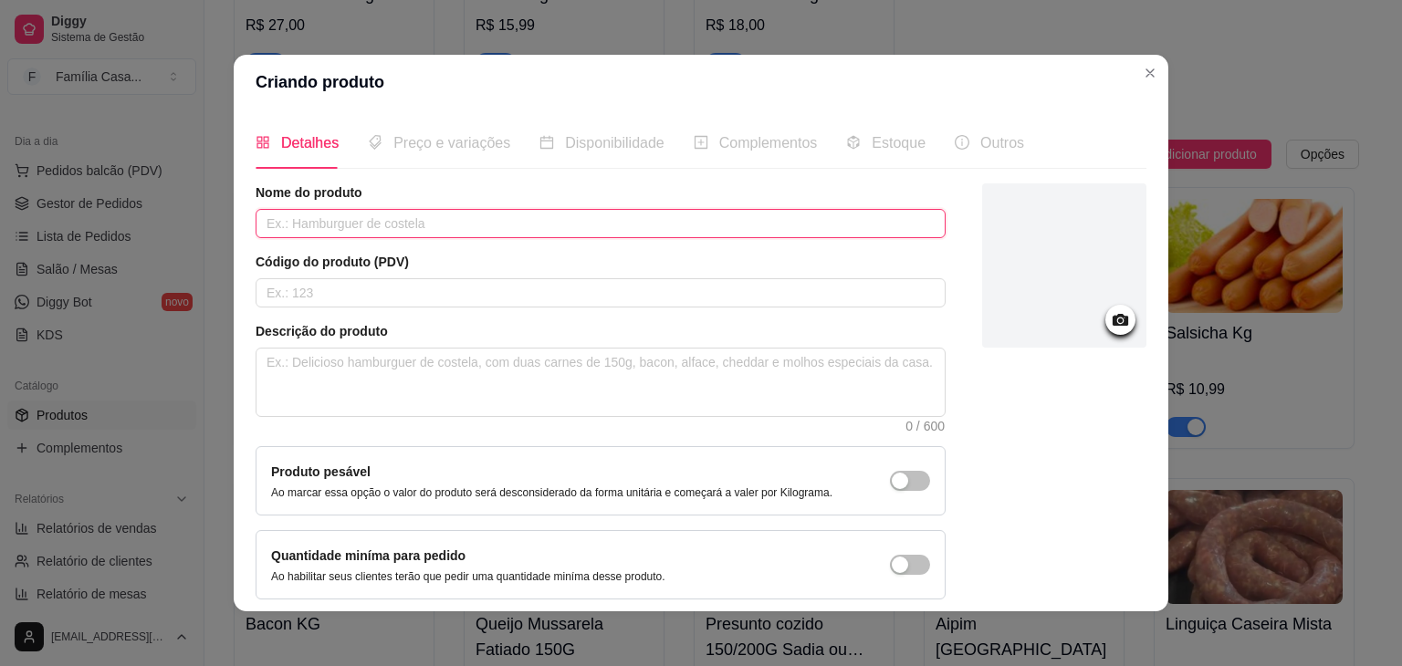
click at [625, 223] on input "text" at bounding box center [601, 223] width 690 height 29
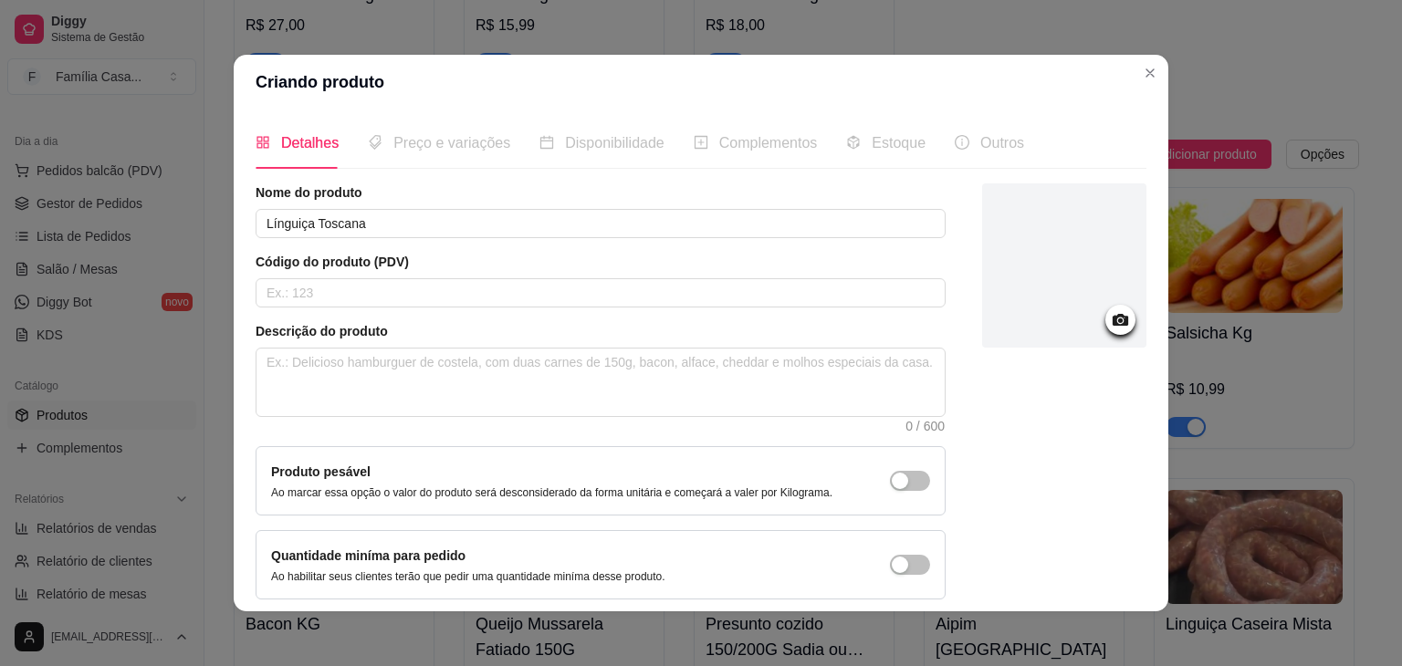
click at [1113, 319] on icon at bounding box center [1121, 320] width 16 height 12
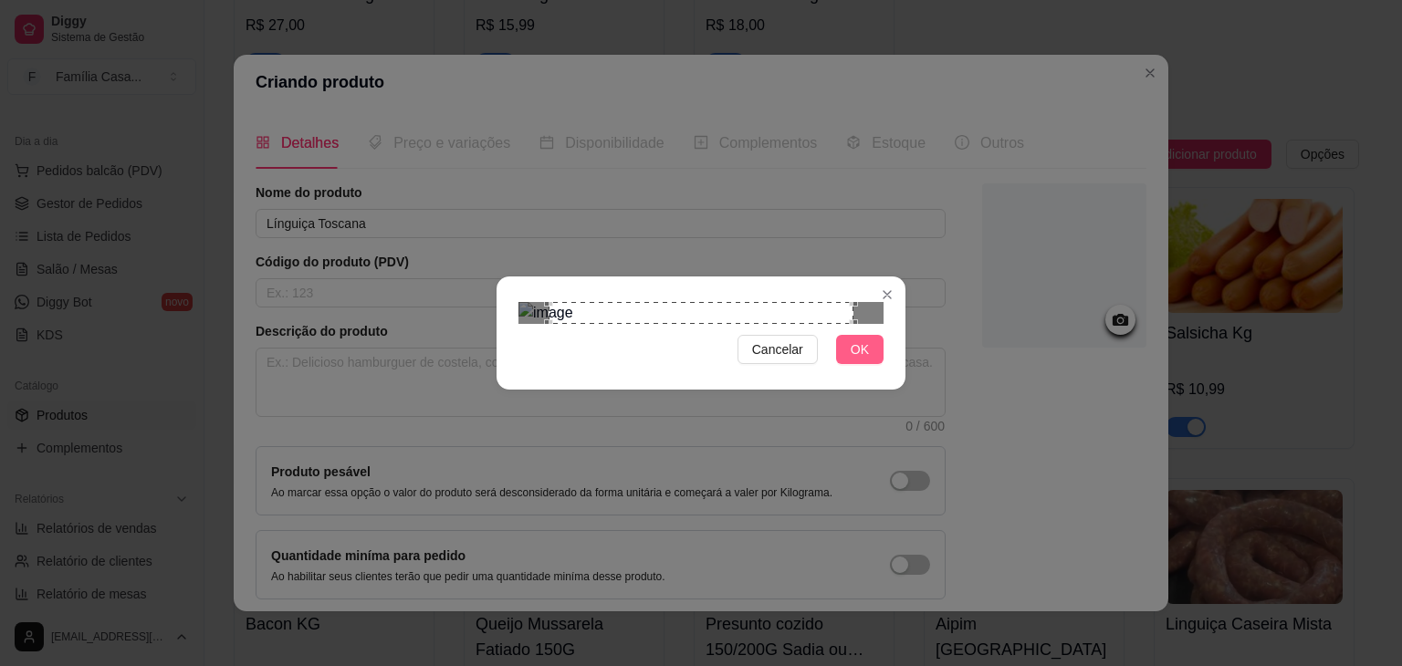
click at [873, 364] on button "OK" at bounding box center [859, 349] width 47 height 29
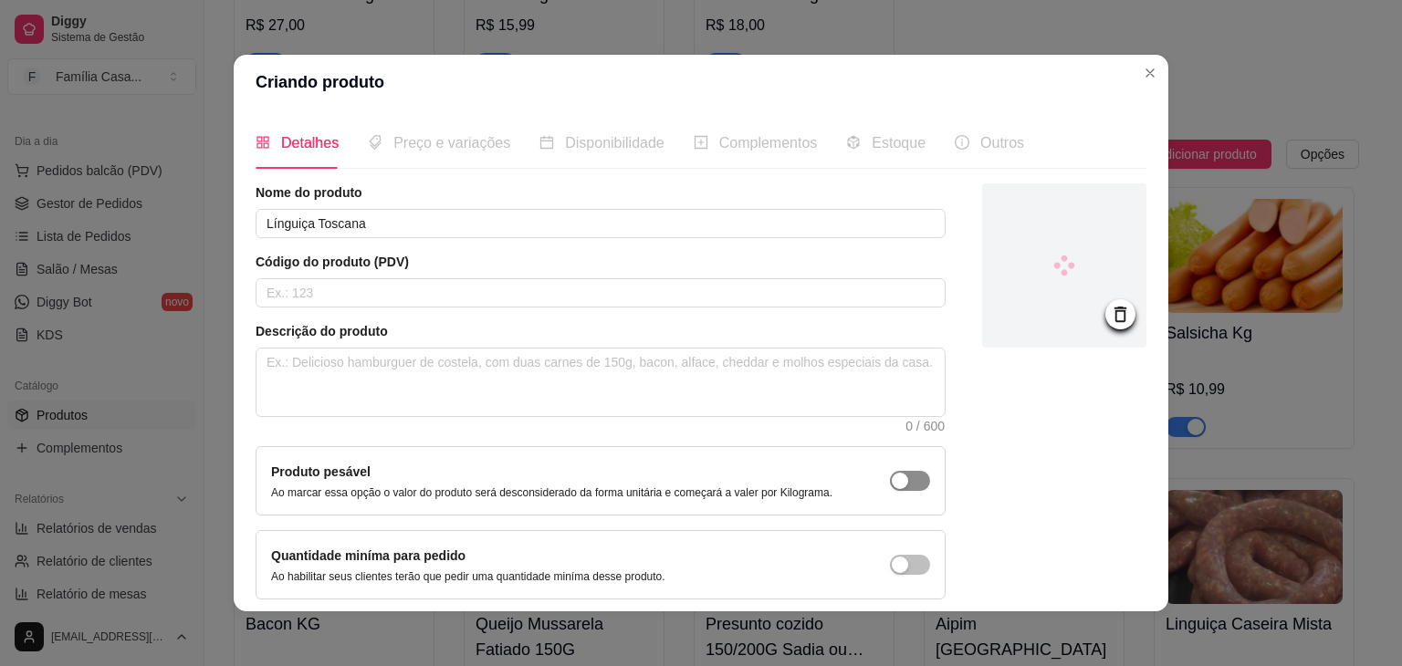
click at [892, 484] on div "button" at bounding box center [900, 481] width 16 height 16
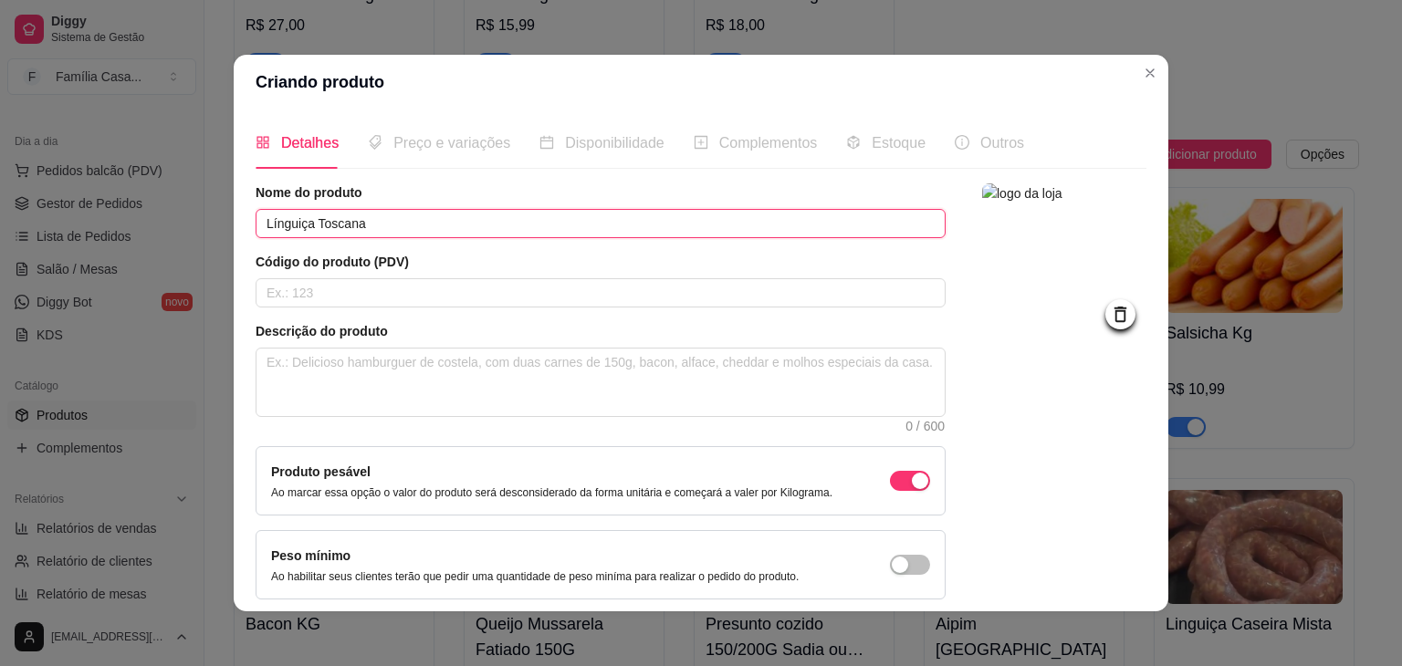
click at [376, 228] on input "Línguiça Toscana" at bounding box center [601, 223] width 690 height 29
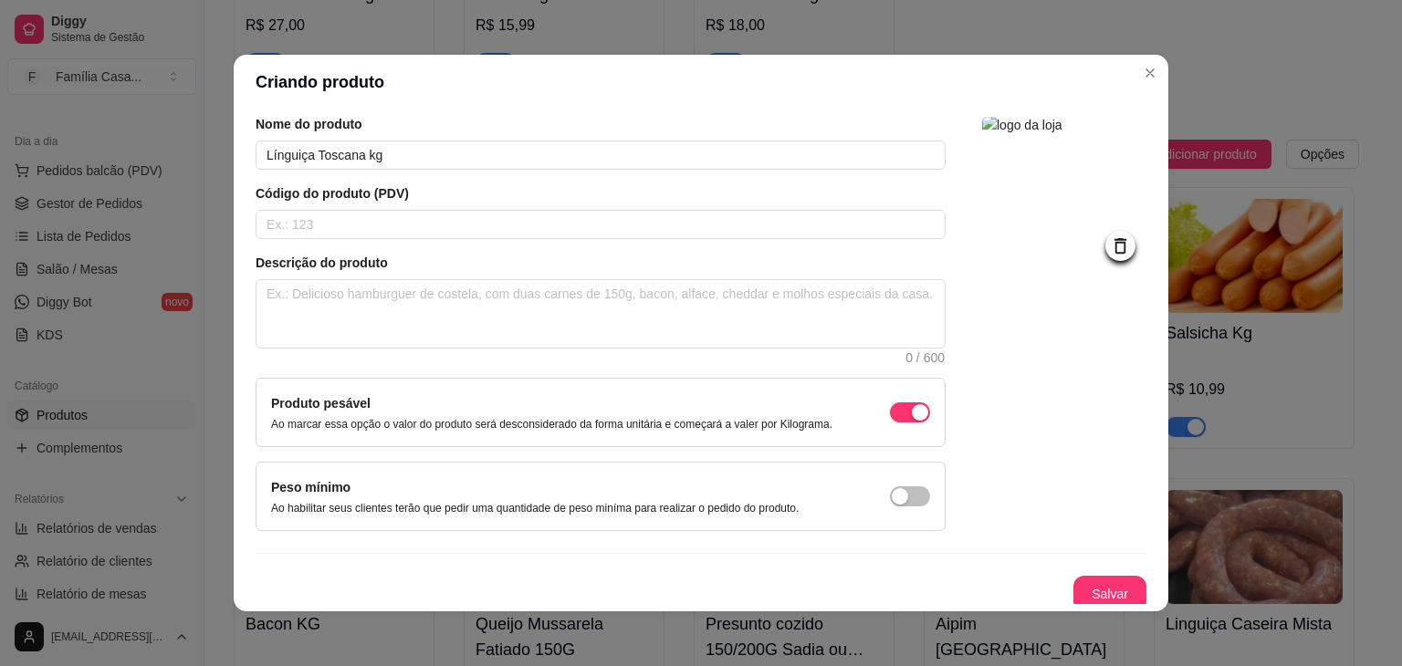
scroll to position [75, 0]
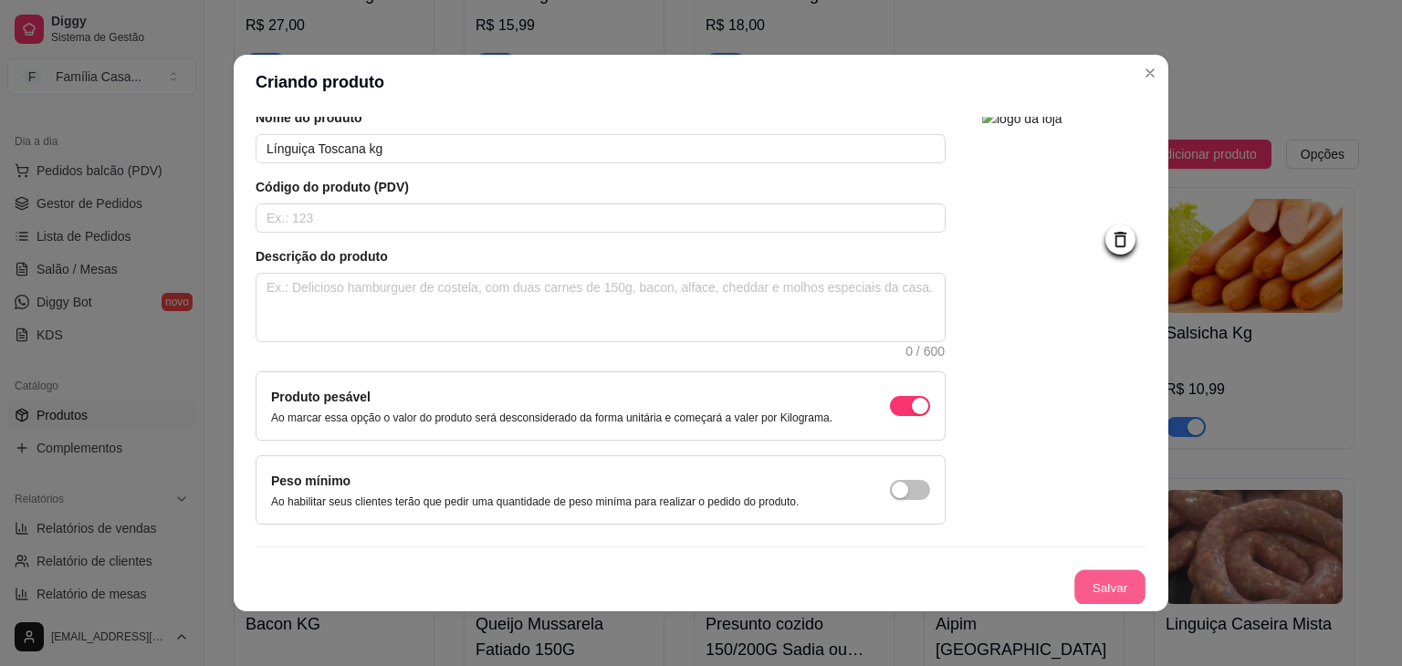
click at [1110, 588] on button "Salvar" at bounding box center [1109, 588] width 71 height 36
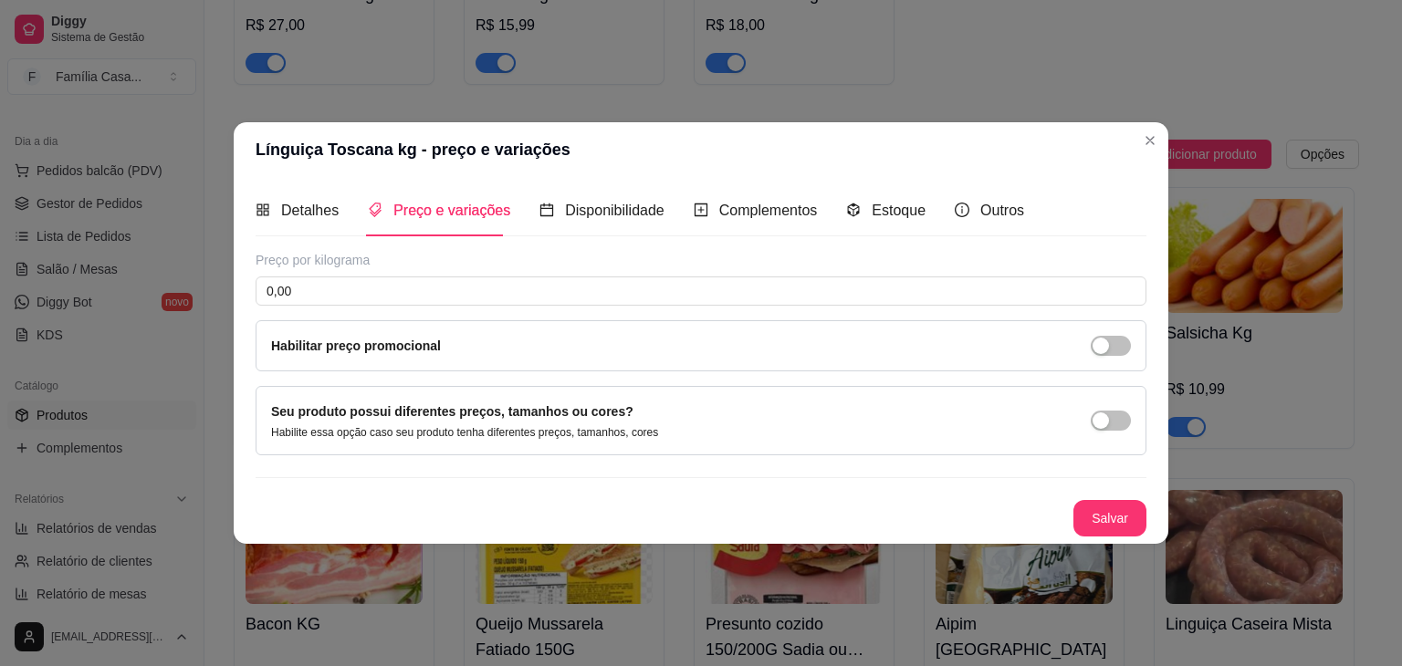
scroll to position [0, 0]
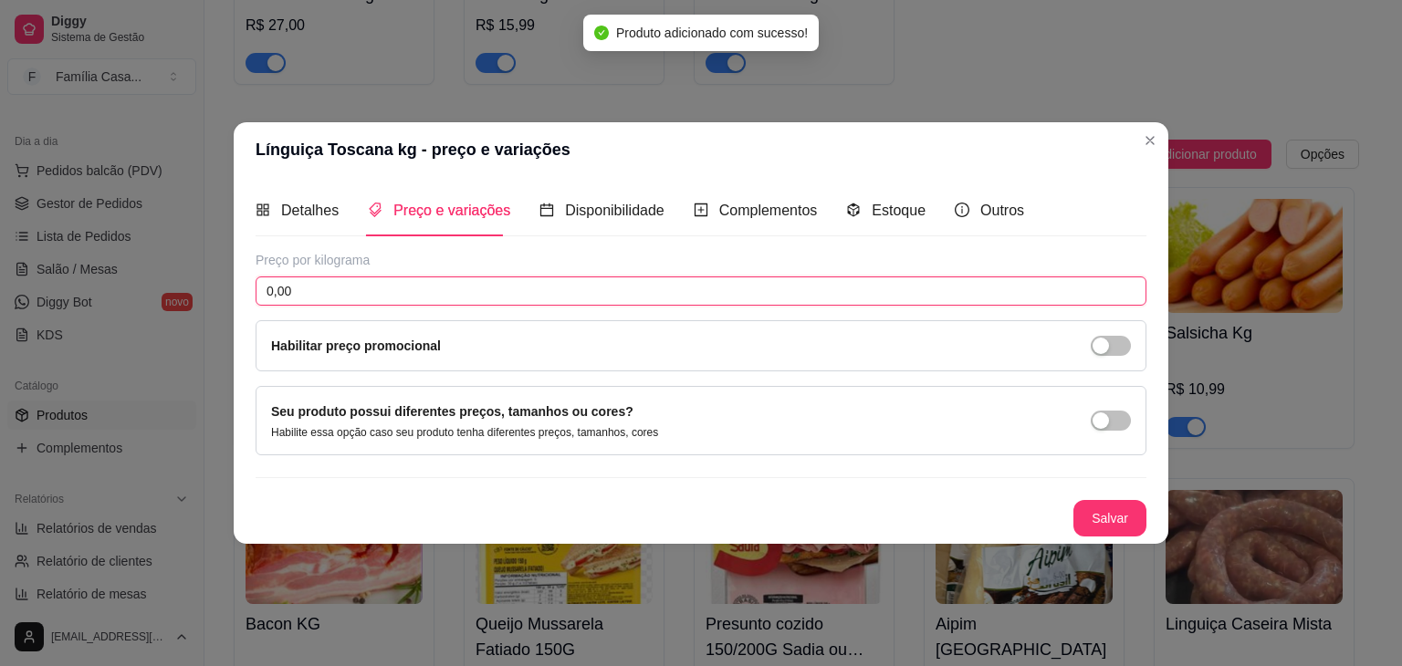
drag, startPoint x: 360, startPoint y: 297, endPoint x: 220, endPoint y: 314, distance: 140.7
click at [220, 314] on div "Línguiça Toscana kg - preço e variações Detalhes Preço e variações Disponibilid…" at bounding box center [701, 333] width 1402 height 666
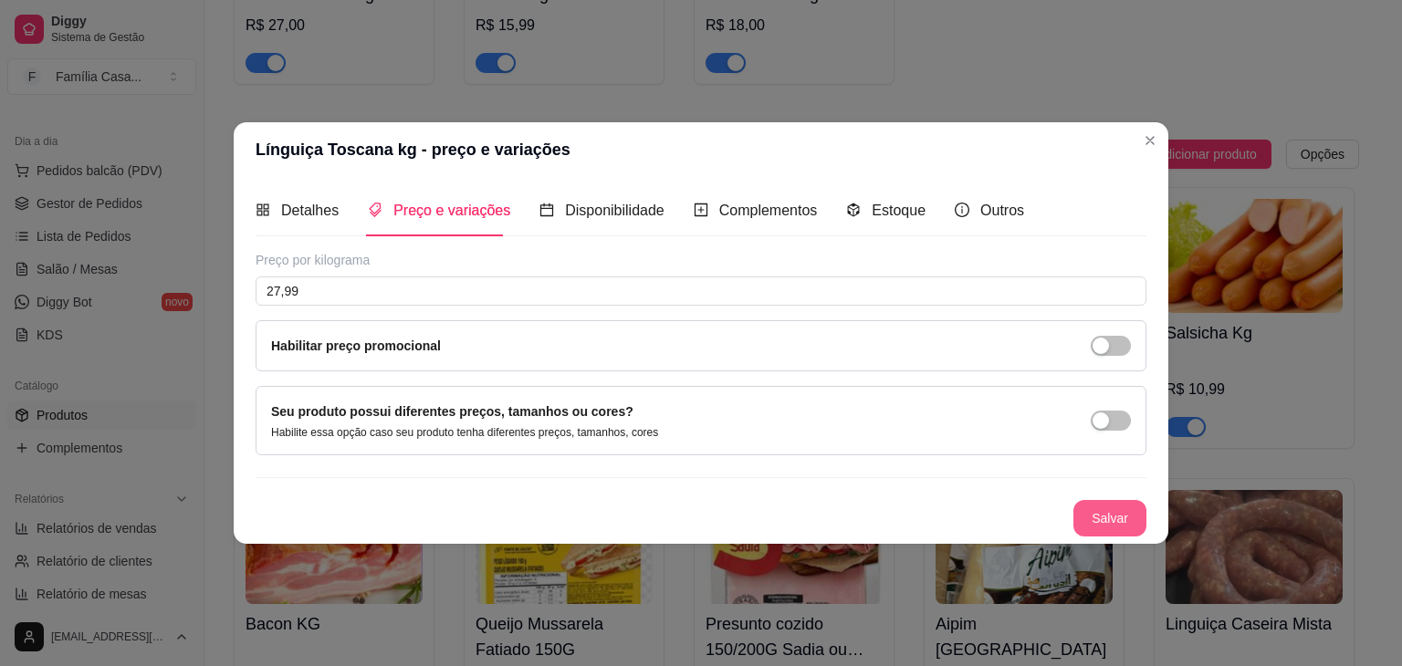
click at [1124, 523] on button "Salvar" at bounding box center [1109, 518] width 73 height 37
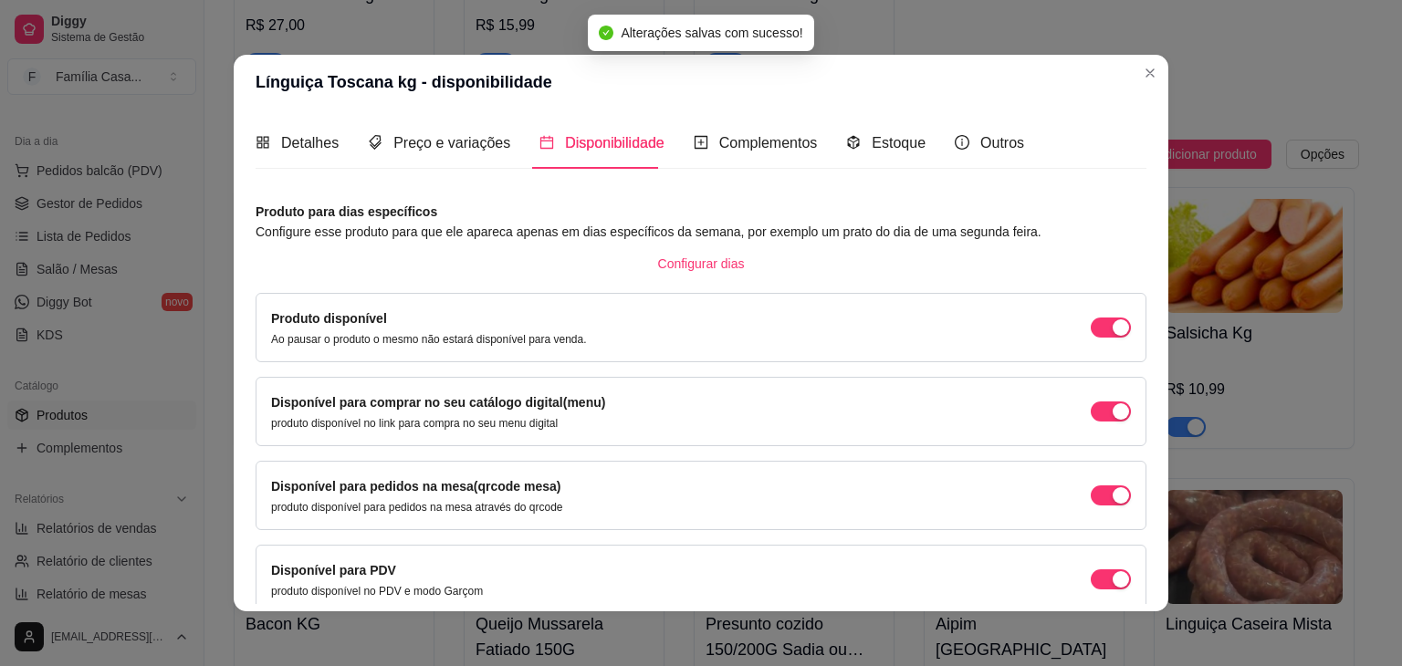
scroll to position [82, 0]
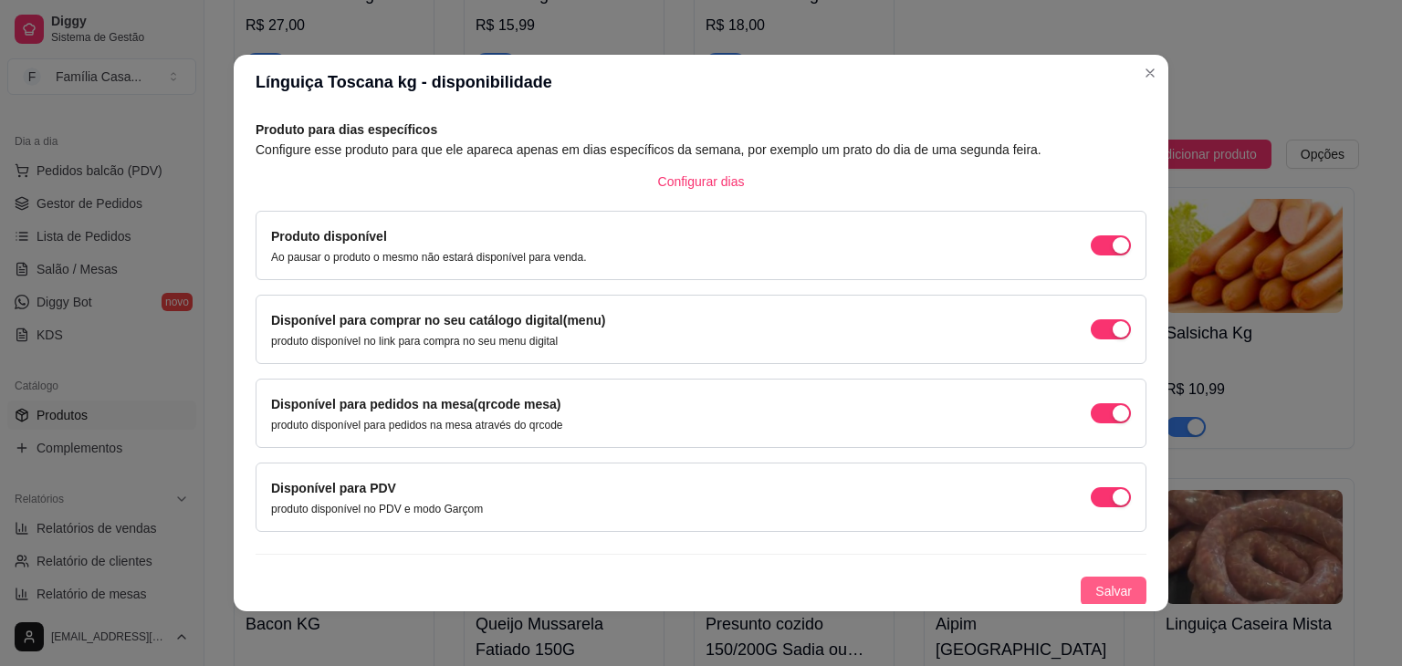
click at [1095, 596] on span "Salvar" at bounding box center [1113, 591] width 37 height 20
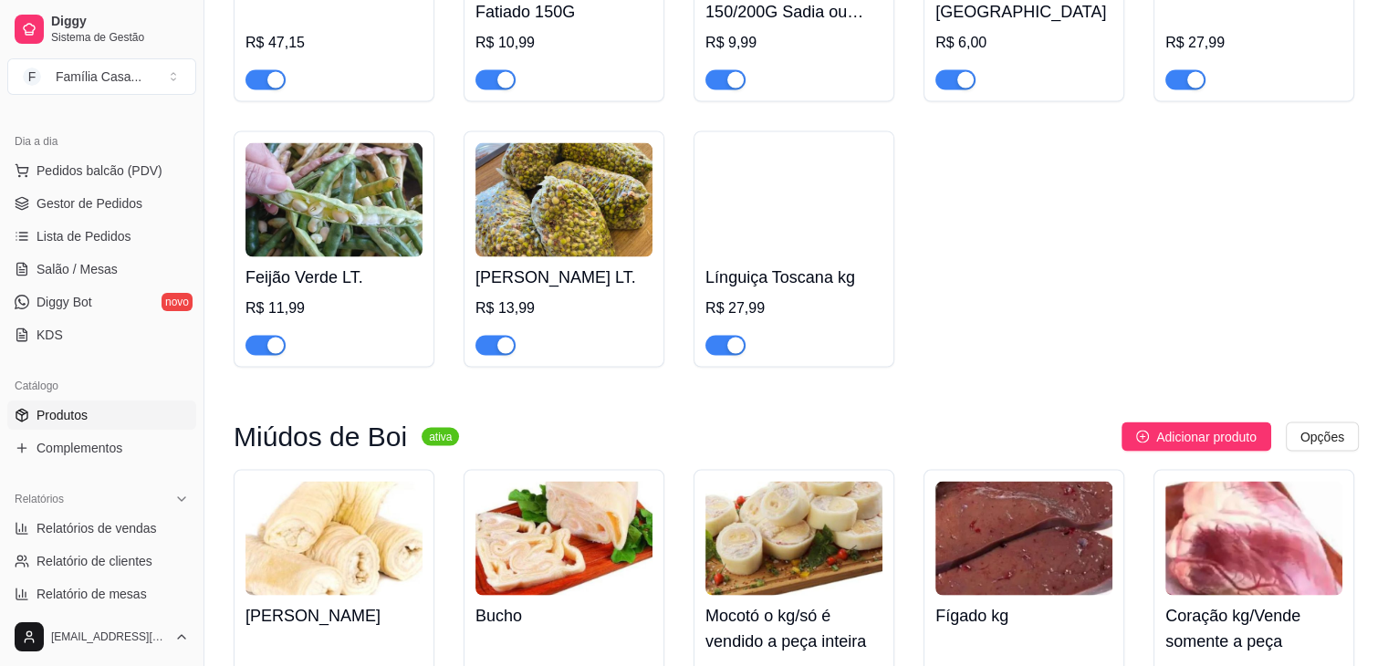
scroll to position [10491, 0]
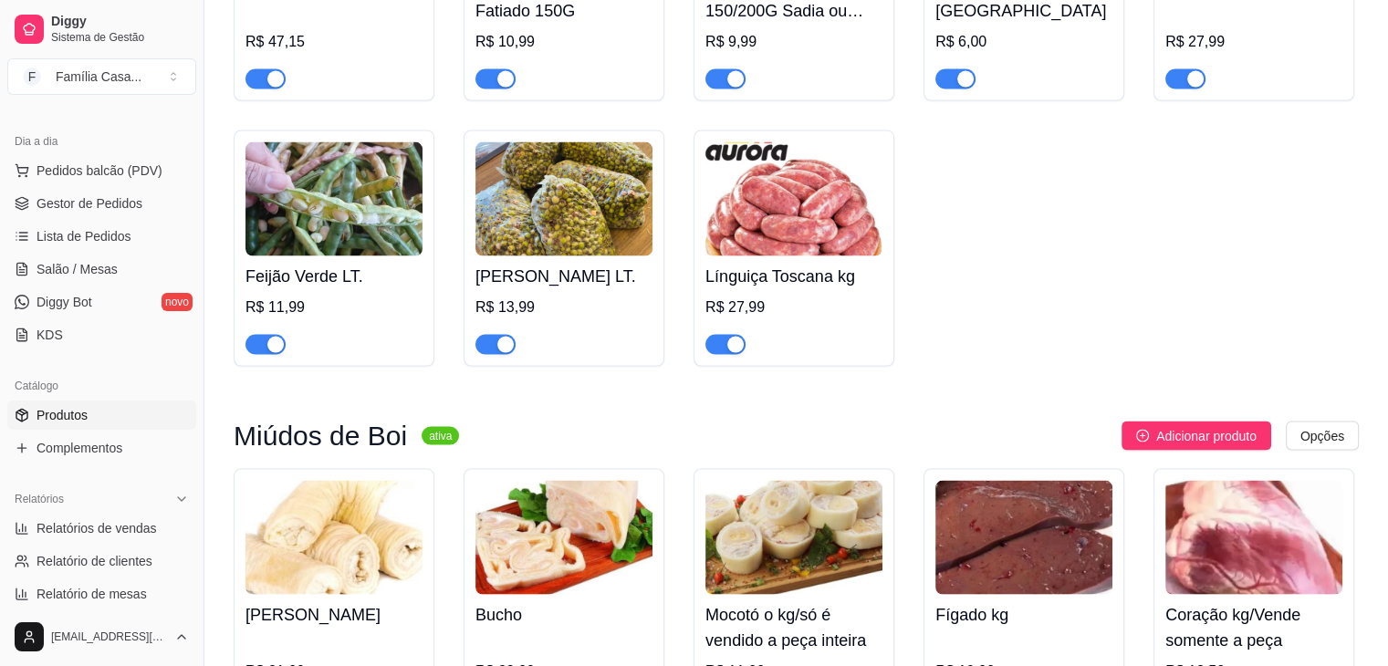
click at [731, 351] on div "button" at bounding box center [735, 345] width 16 height 16
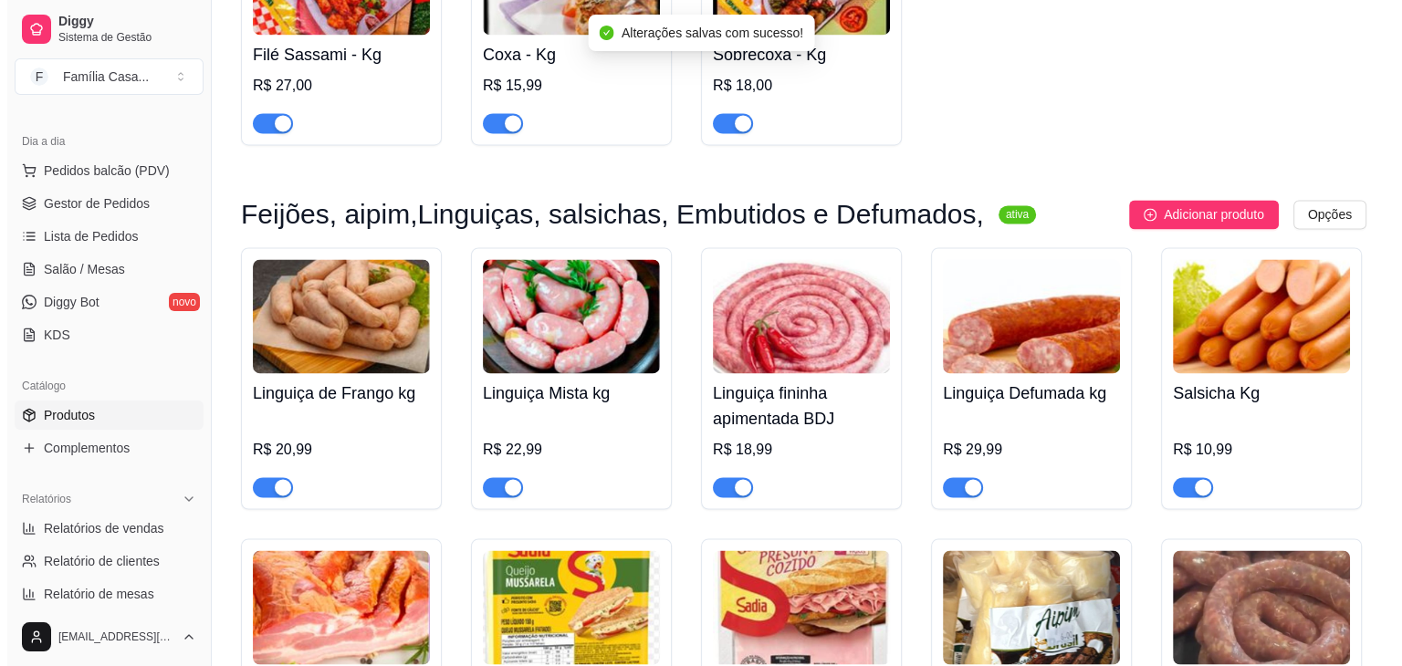
scroll to position [9761, 0]
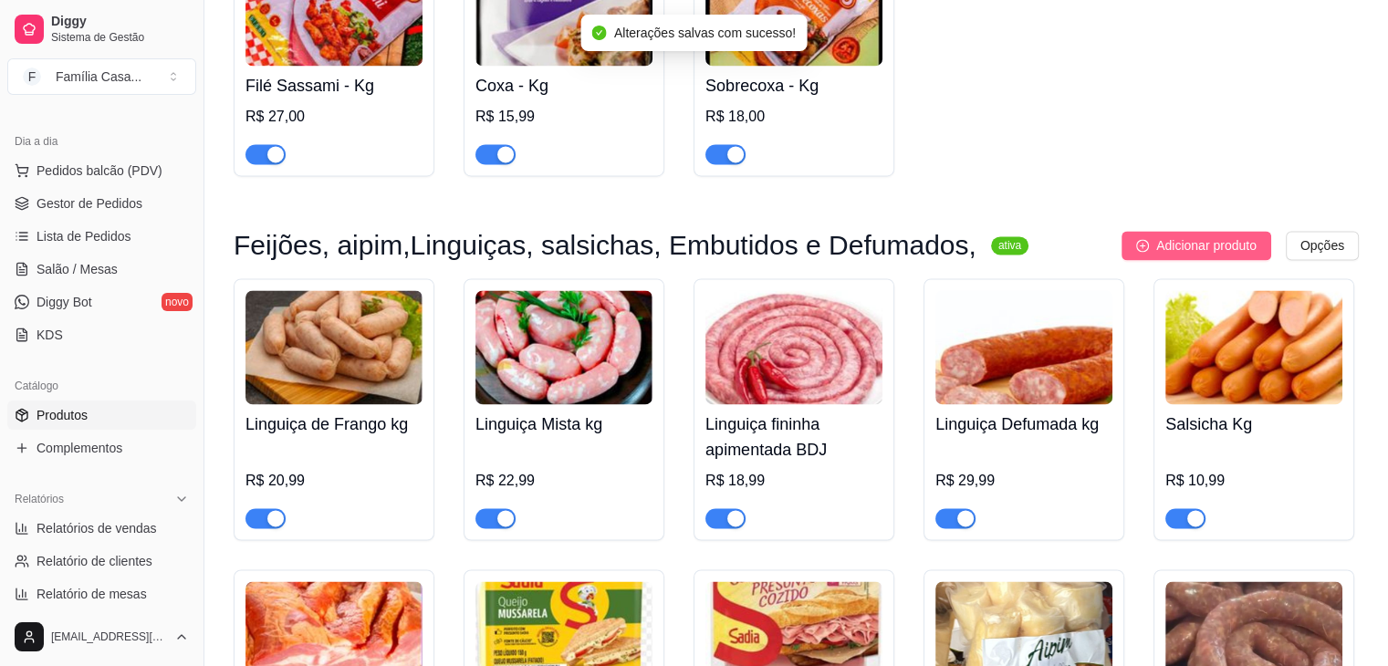
click at [1233, 248] on span "Adicionar produto" at bounding box center [1206, 245] width 100 height 20
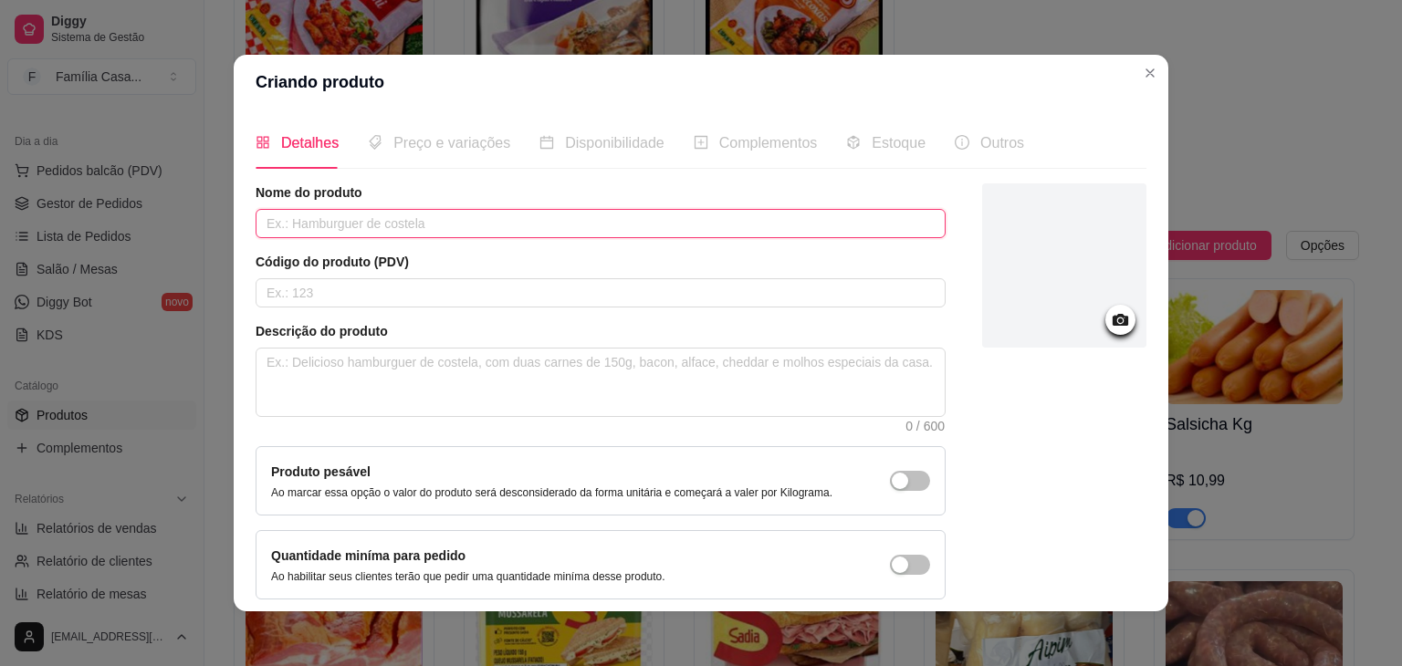
click at [418, 216] on input "text" at bounding box center [601, 223] width 690 height 29
click at [453, 219] on input "text" at bounding box center [601, 223] width 690 height 29
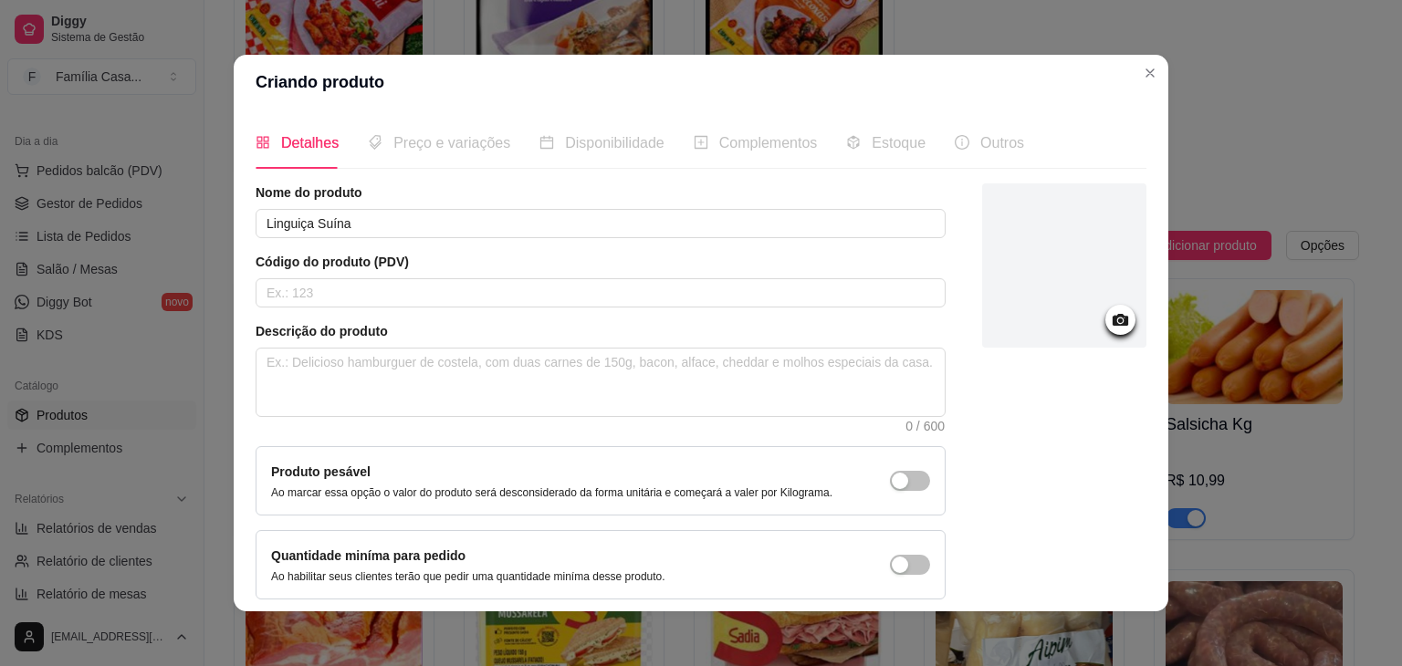
click at [1113, 322] on icon at bounding box center [1121, 320] width 16 height 12
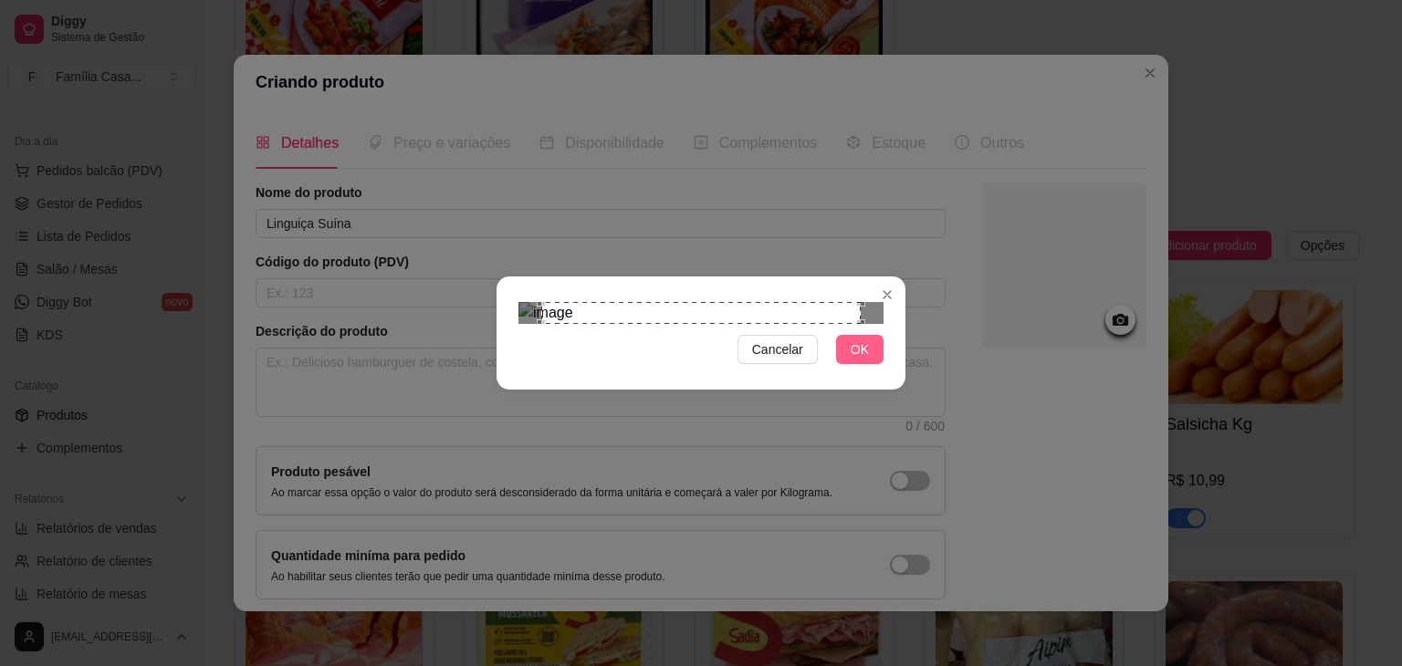
click at [853, 360] on span "OK" at bounding box center [860, 350] width 18 height 20
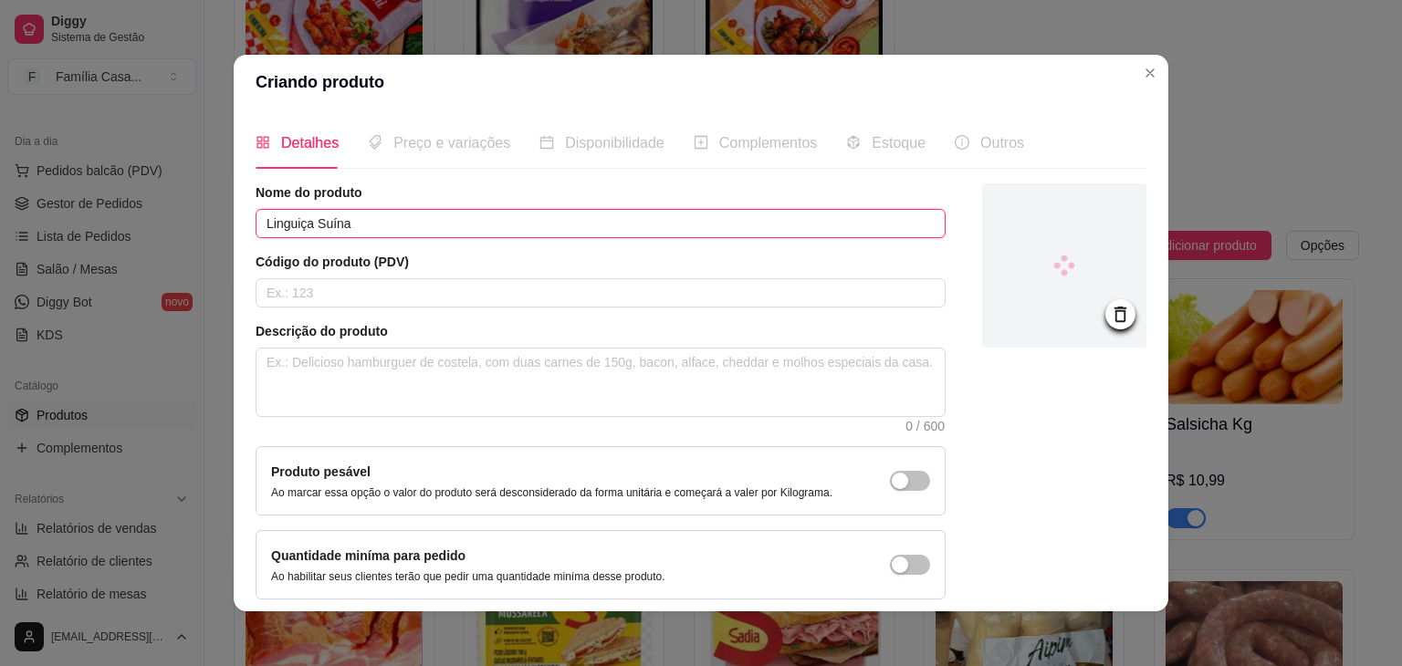
click at [383, 225] on input "Linguiça Suína" at bounding box center [601, 223] width 690 height 29
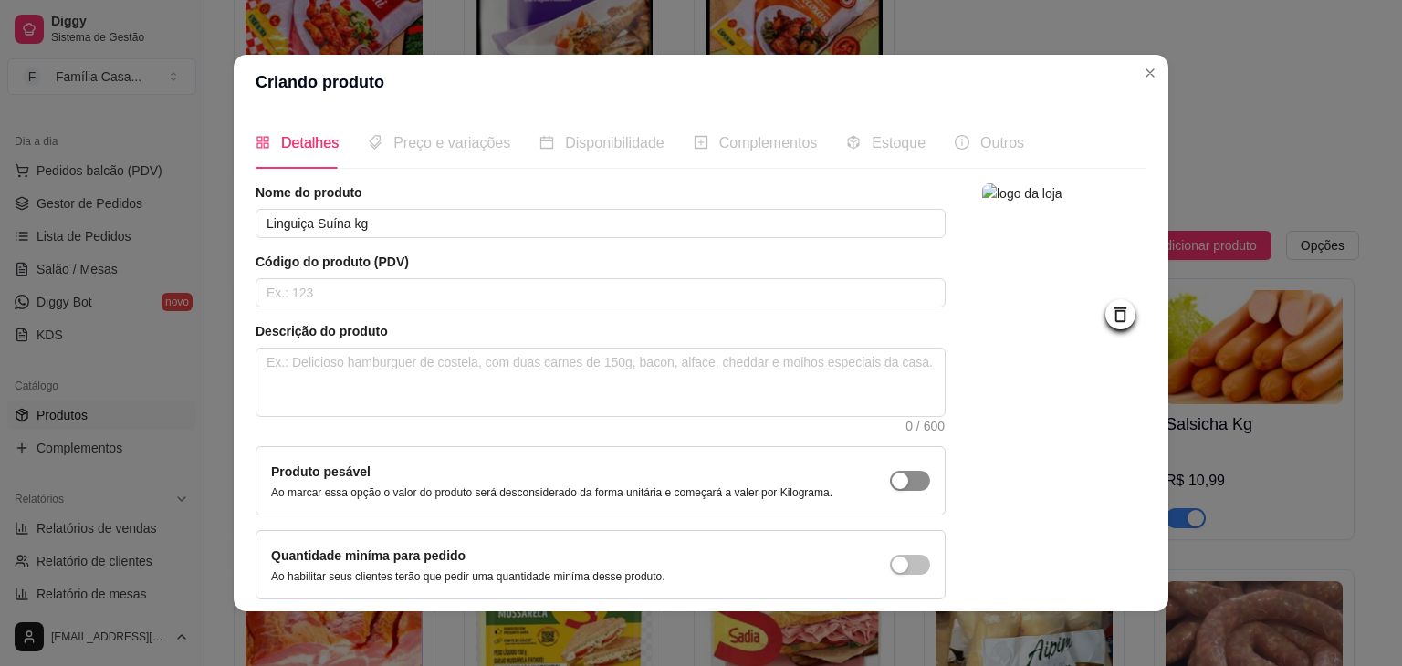
click at [892, 475] on div "button" at bounding box center [900, 481] width 16 height 16
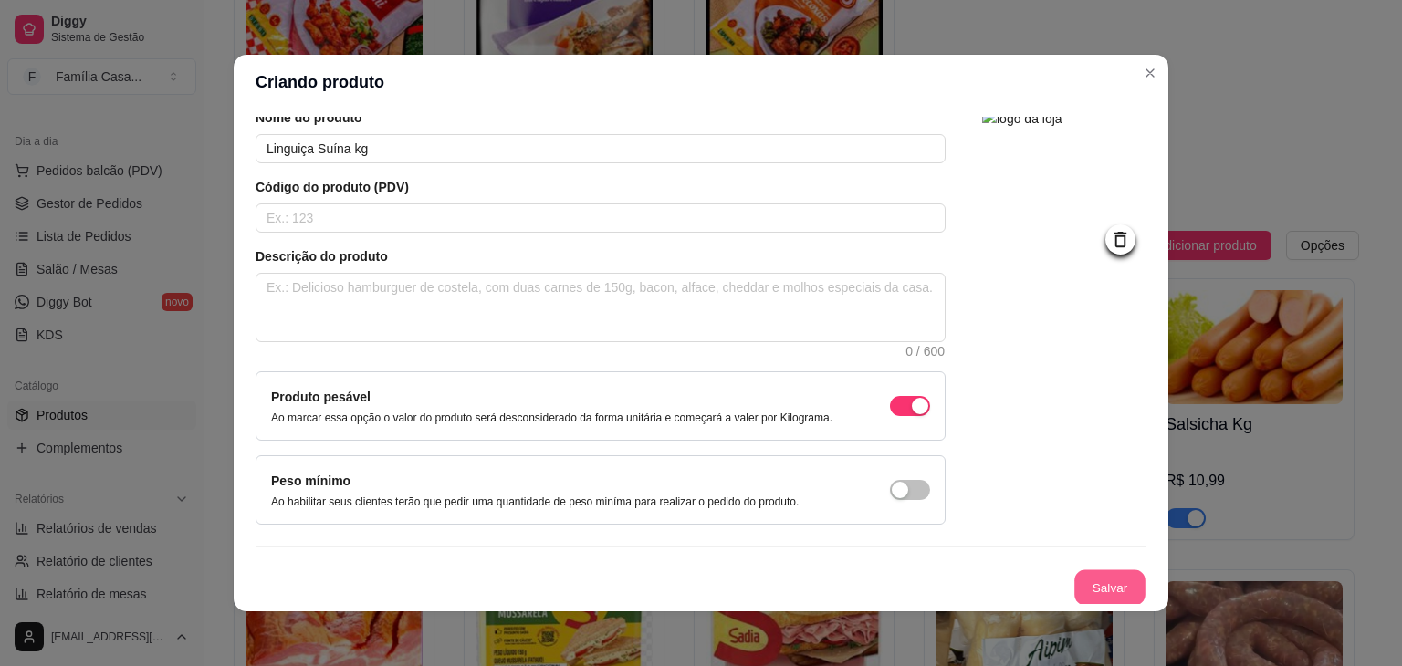
click at [1088, 586] on button "Salvar" at bounding box center [1109, 588] width 71 height 36
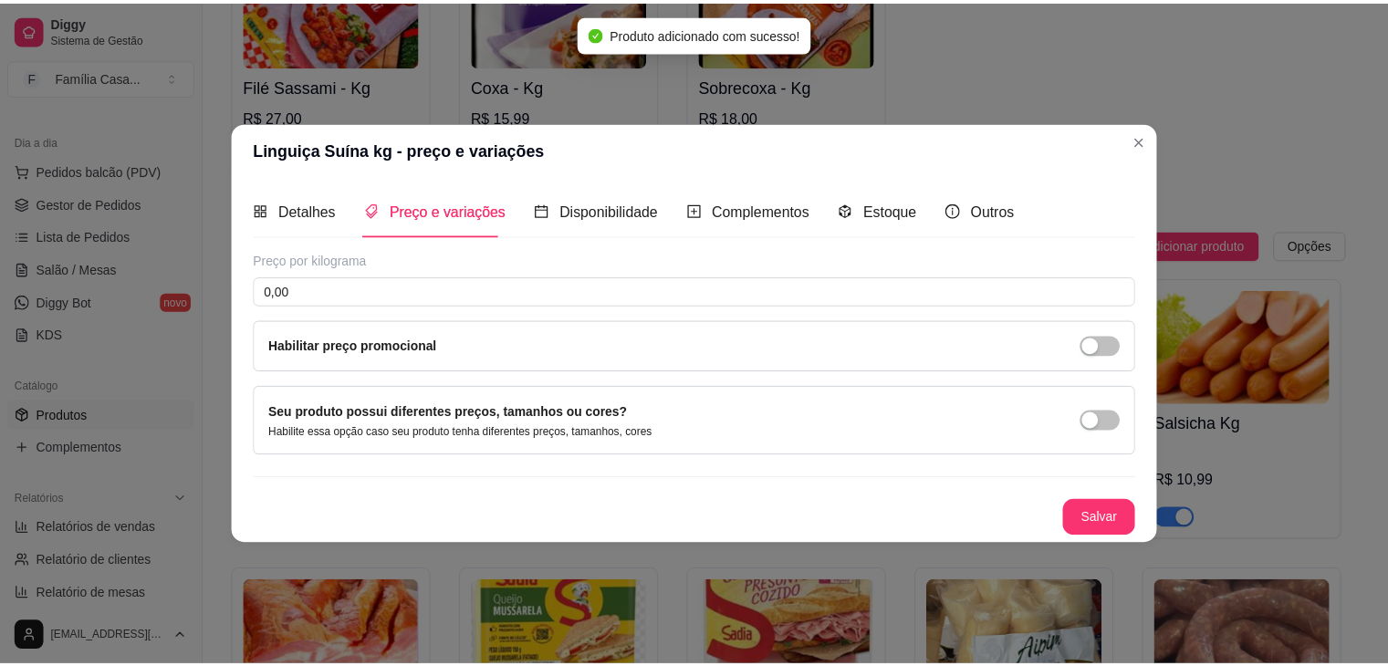
scroll to position [0, 0]
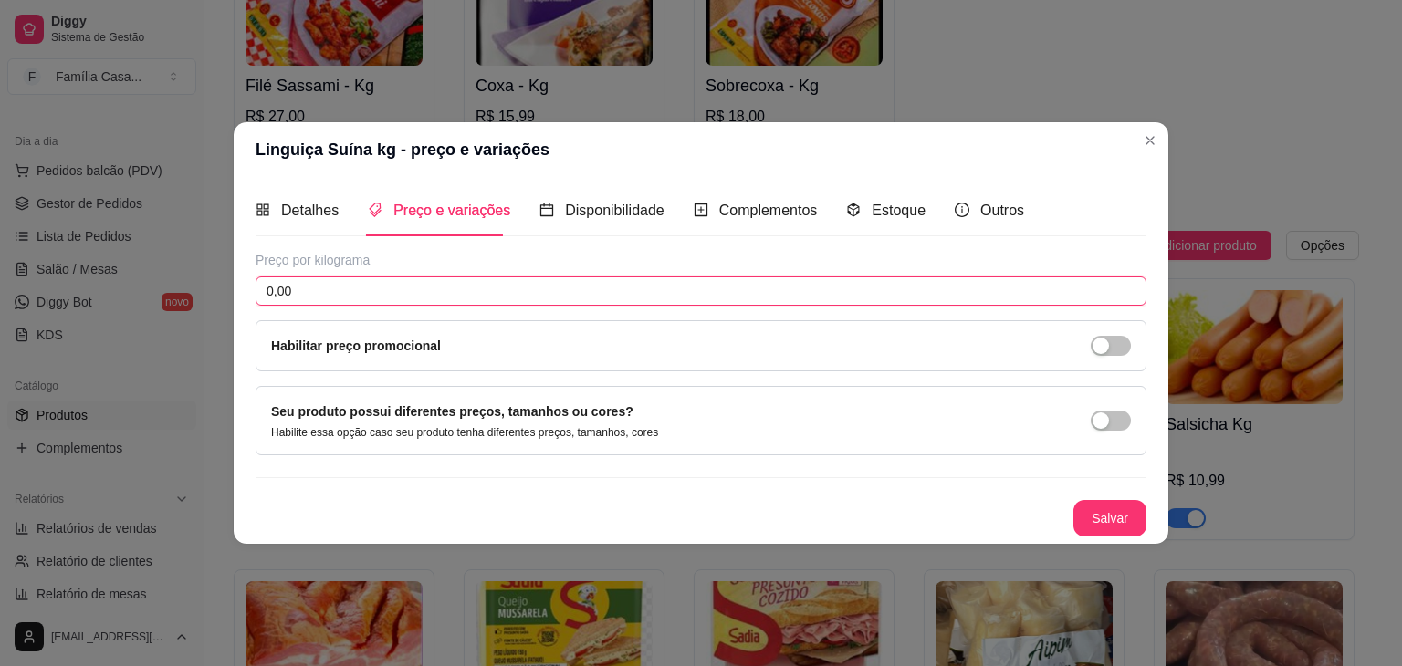
drag, startPoint x: 264, startPoint y: 297, endPoint x: 162, endPoint y: 304, distance: 102.5
click at [162, 304] on div "Linguiça Suína kg - preço e variações Detalhes Preço e variações Disponibilidad…" at bounding box center [701, 333] width 1402 height 666
click at [1107, 518] on button "Salvar" at bounding box center [1109, 518] width 73 height 37
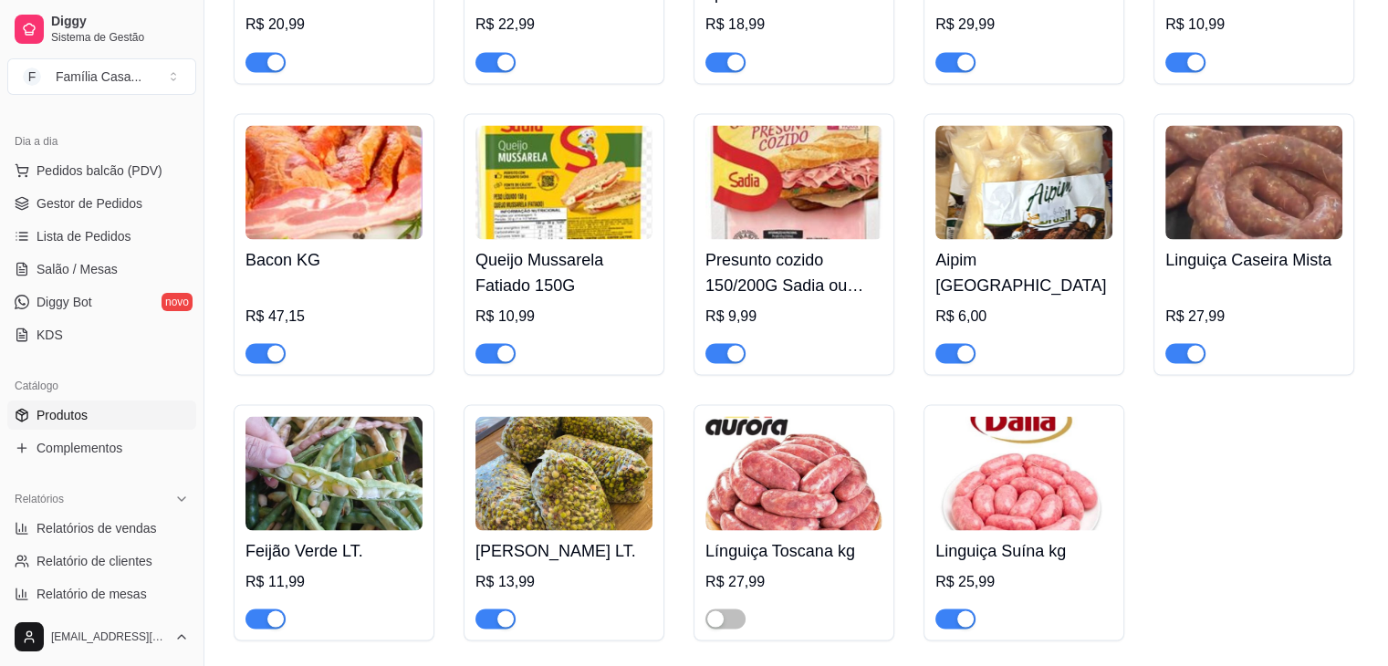
scroll to position [10308, 0]
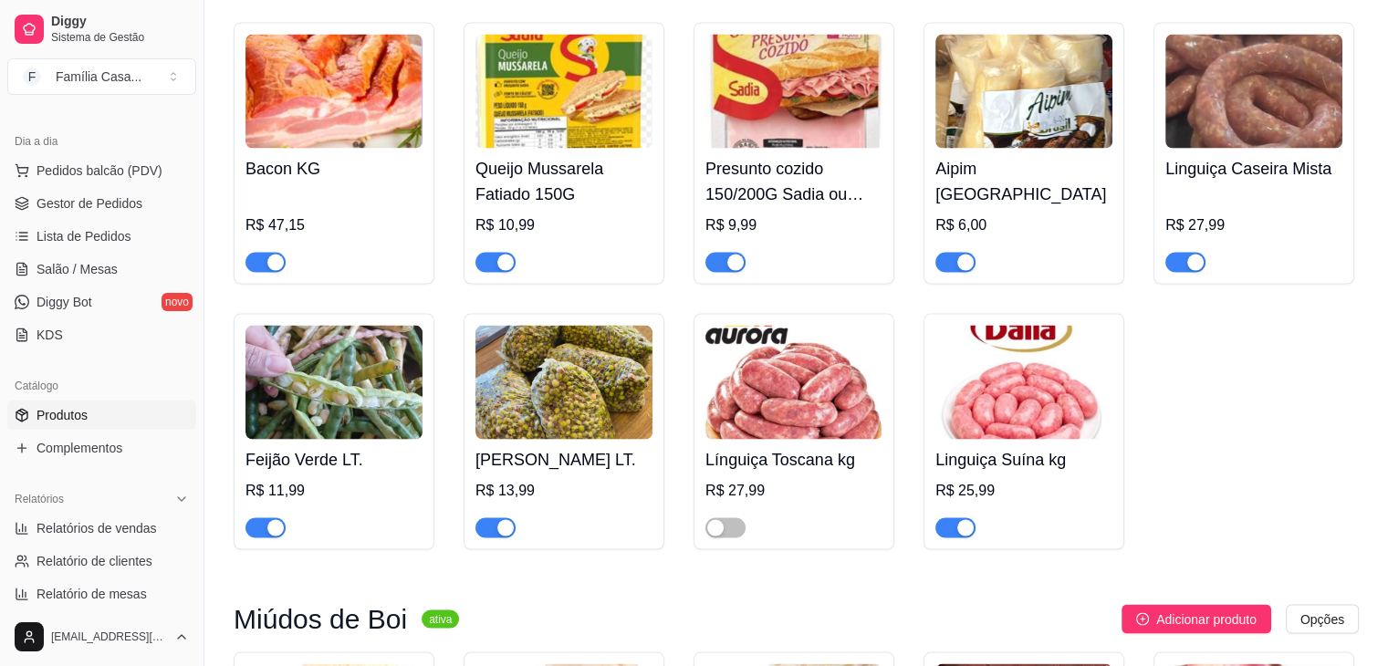
click at [1050, 413] on img at bounding box center [1023, 382] width 177 height 114
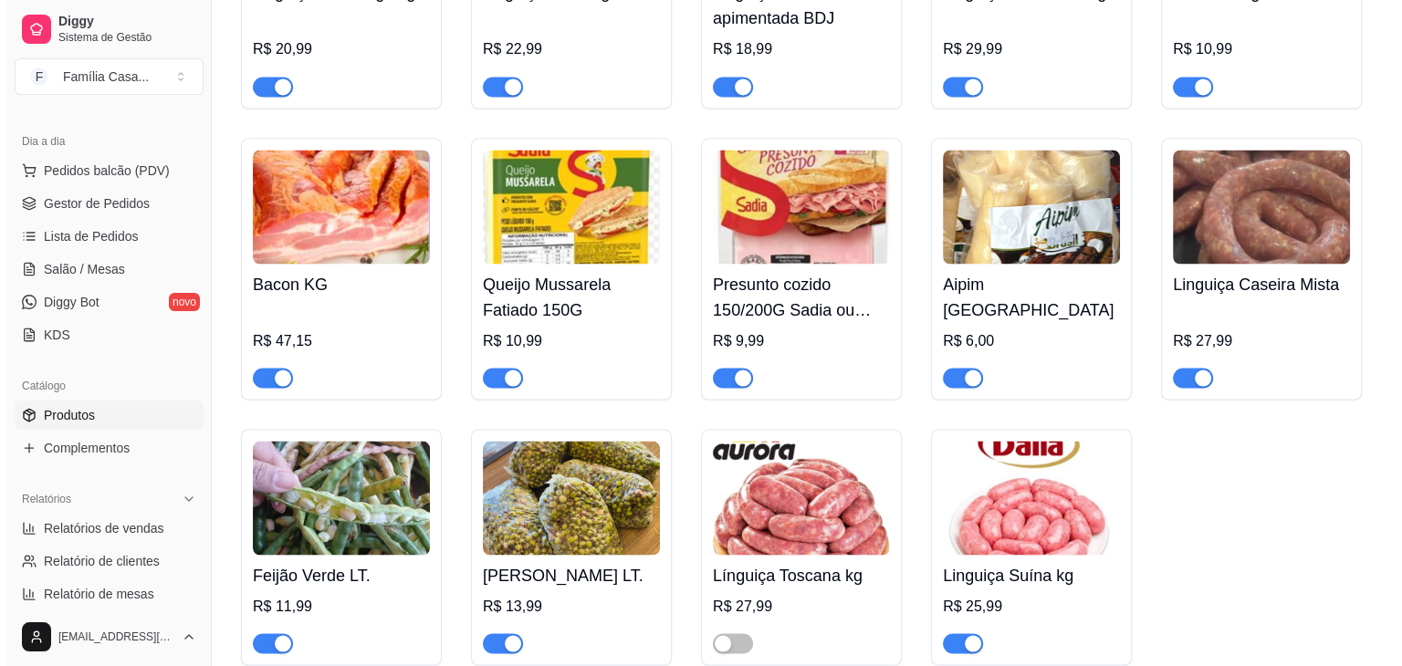
scroll to position [10034, 0]
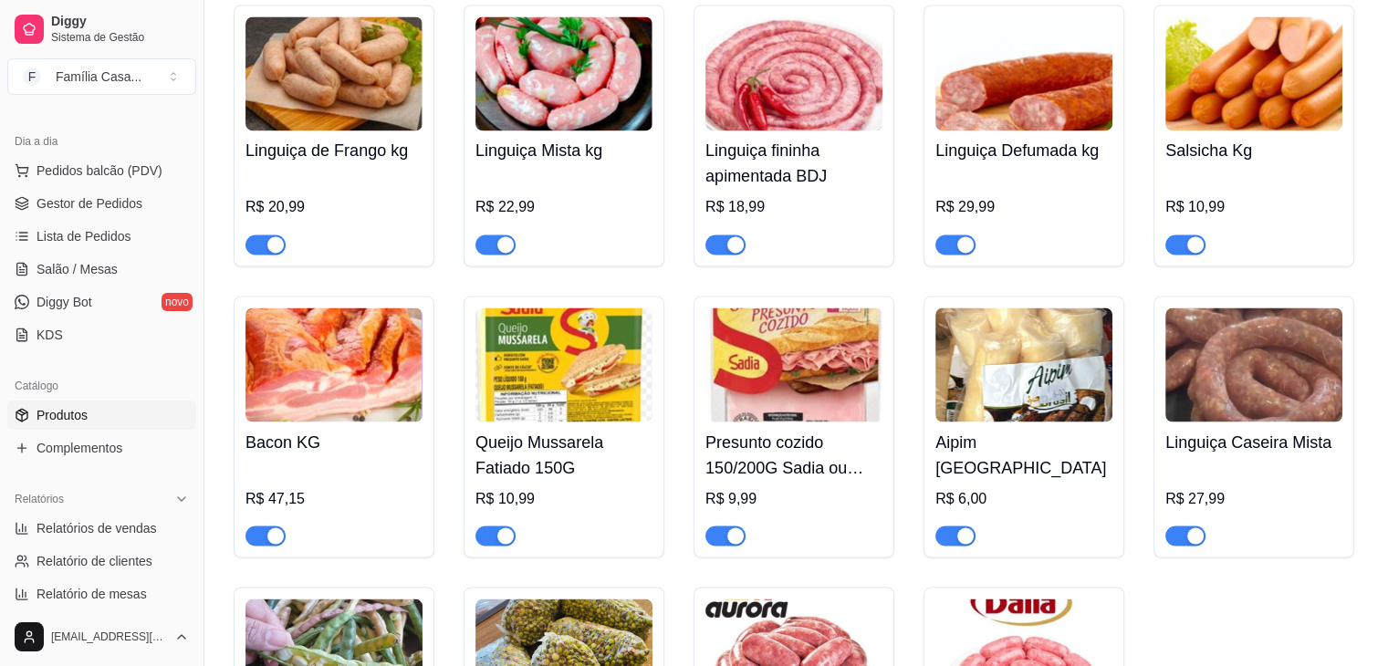
click at [306, 77] on img at bounding box center [333, 73] width 177 height 114
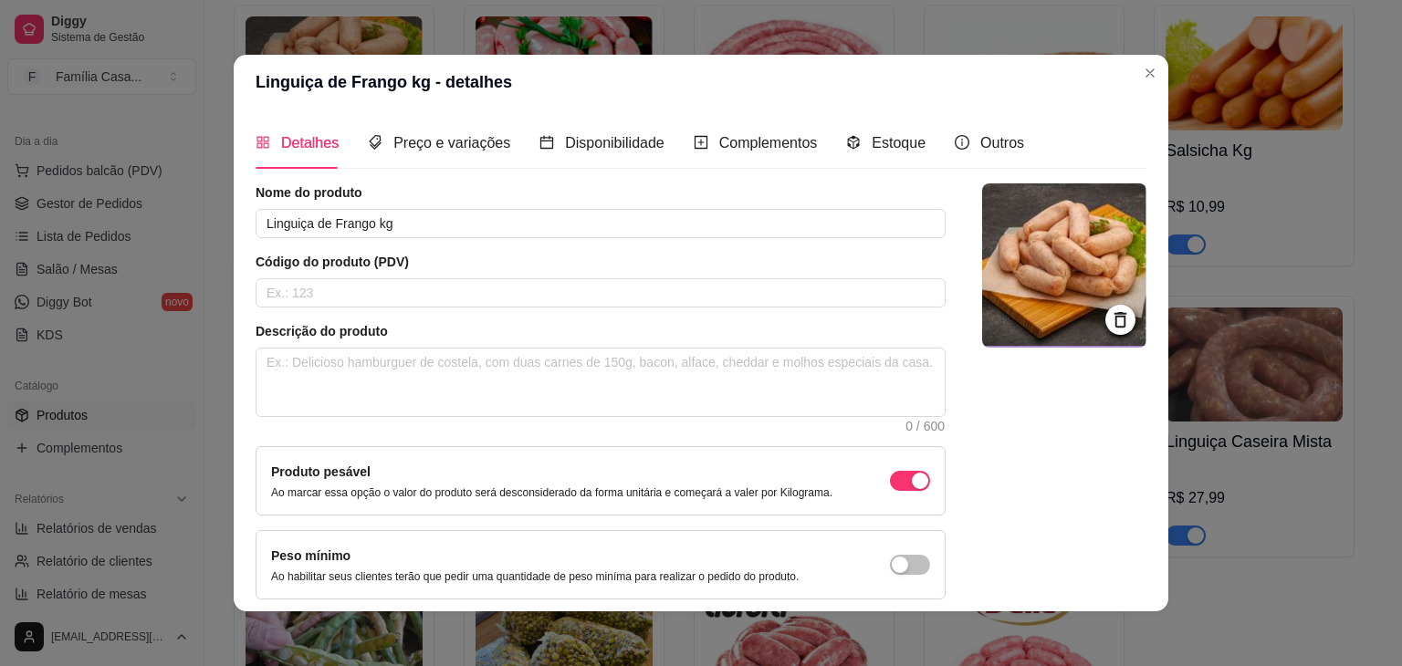
click at [1114, 317] on icon at bounding box center [1120, 320] width 12 height 16
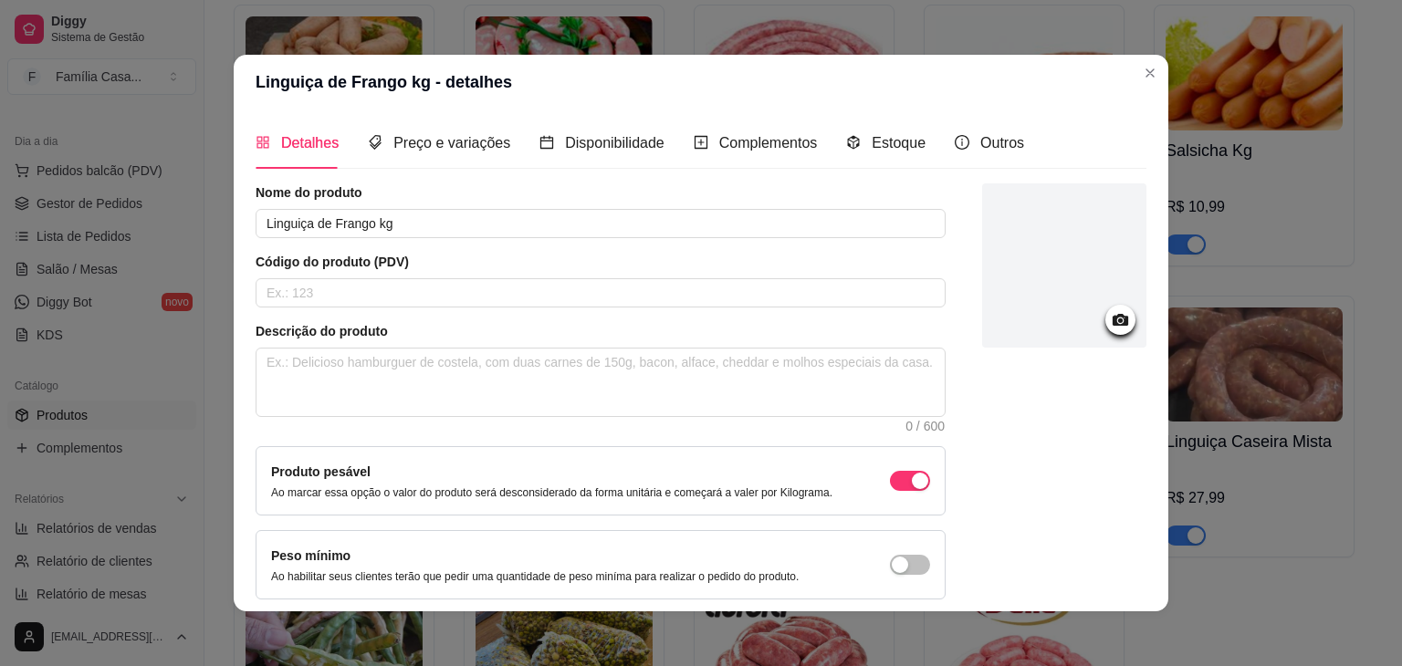
click at [1113, 319] on icon at bounding box center [1121, 320] width 16 height 12
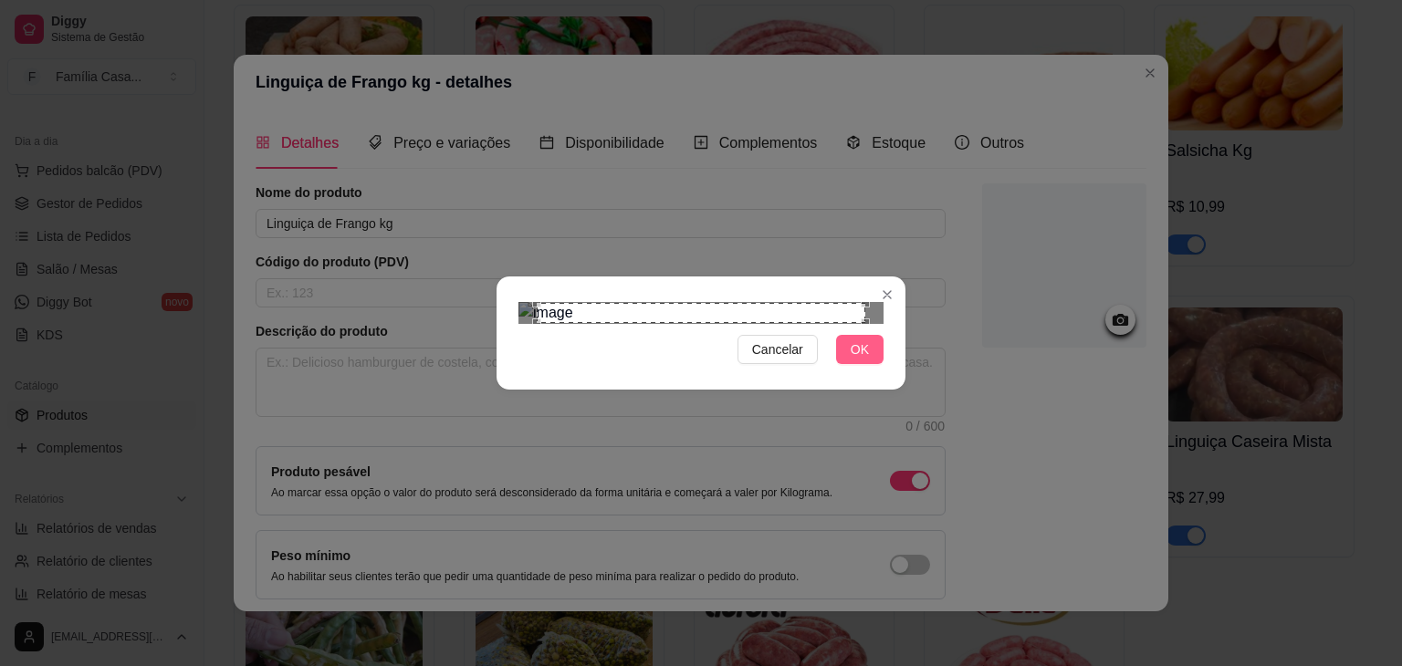
click at [854, 360] on span "OK" at bounding box center [860, 350] width 18 height 20
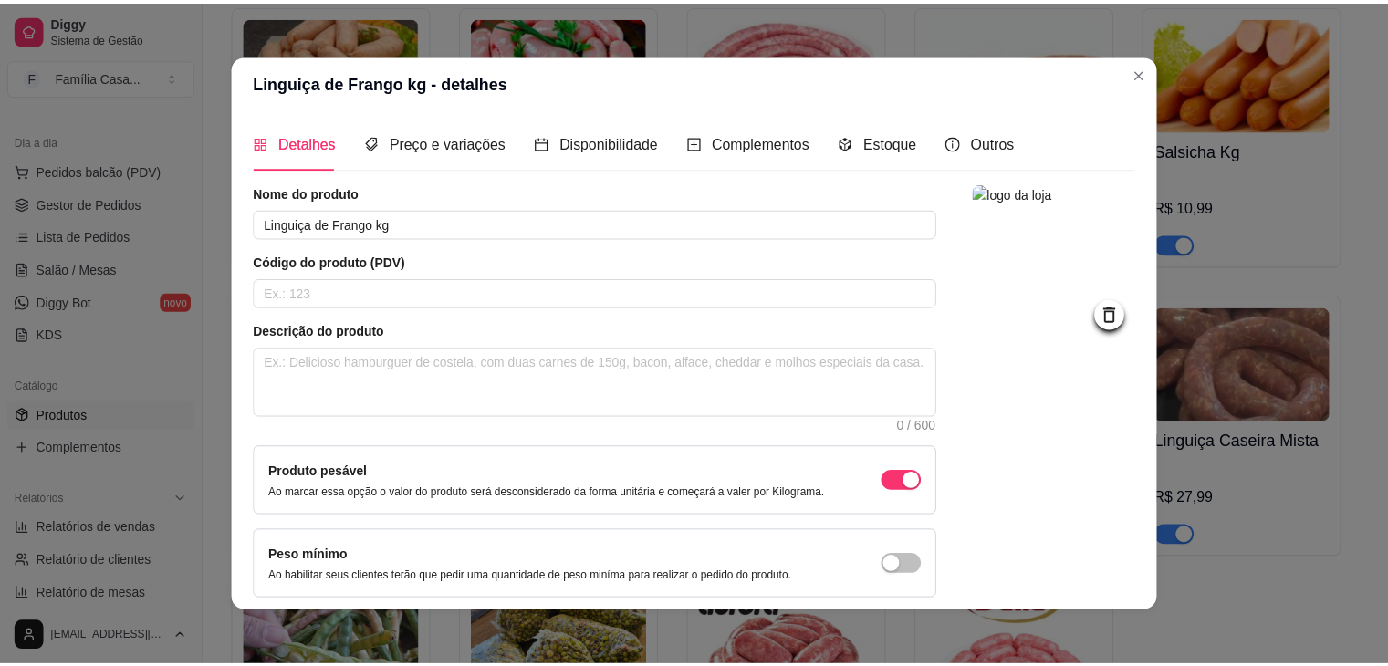
scroll to position [75, 0]
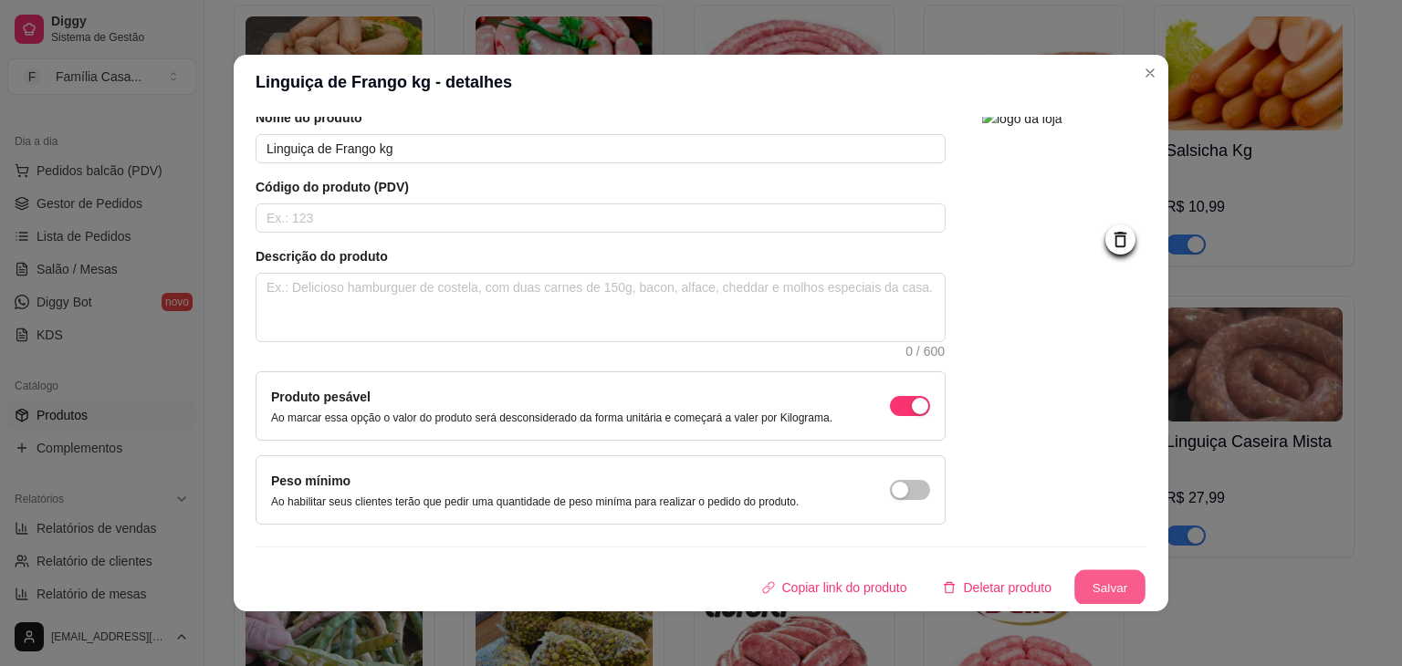
click at [1105, 589] on button "Salvar" at bounding box center [1109, 588] width 71 height 36
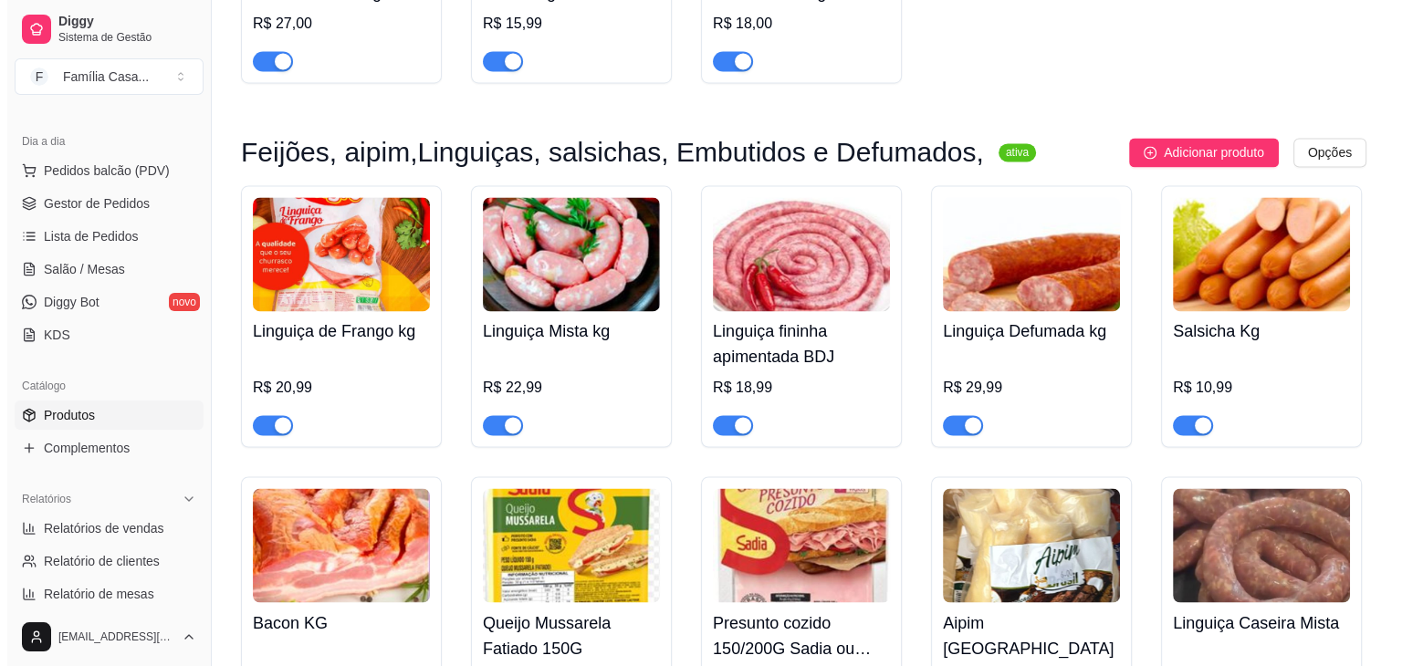
scroll to position [9852, 0]
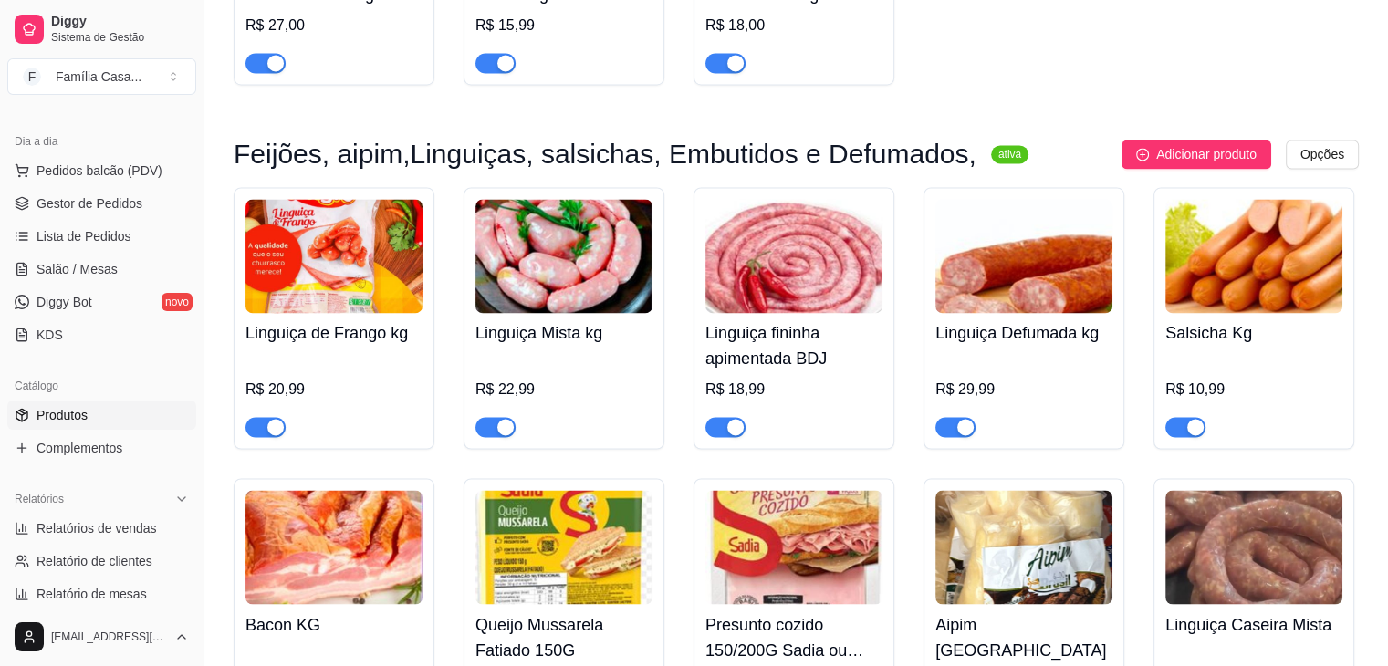
click at [1003, 256] on img at bounding box center [1023, 256] width 177 height 114
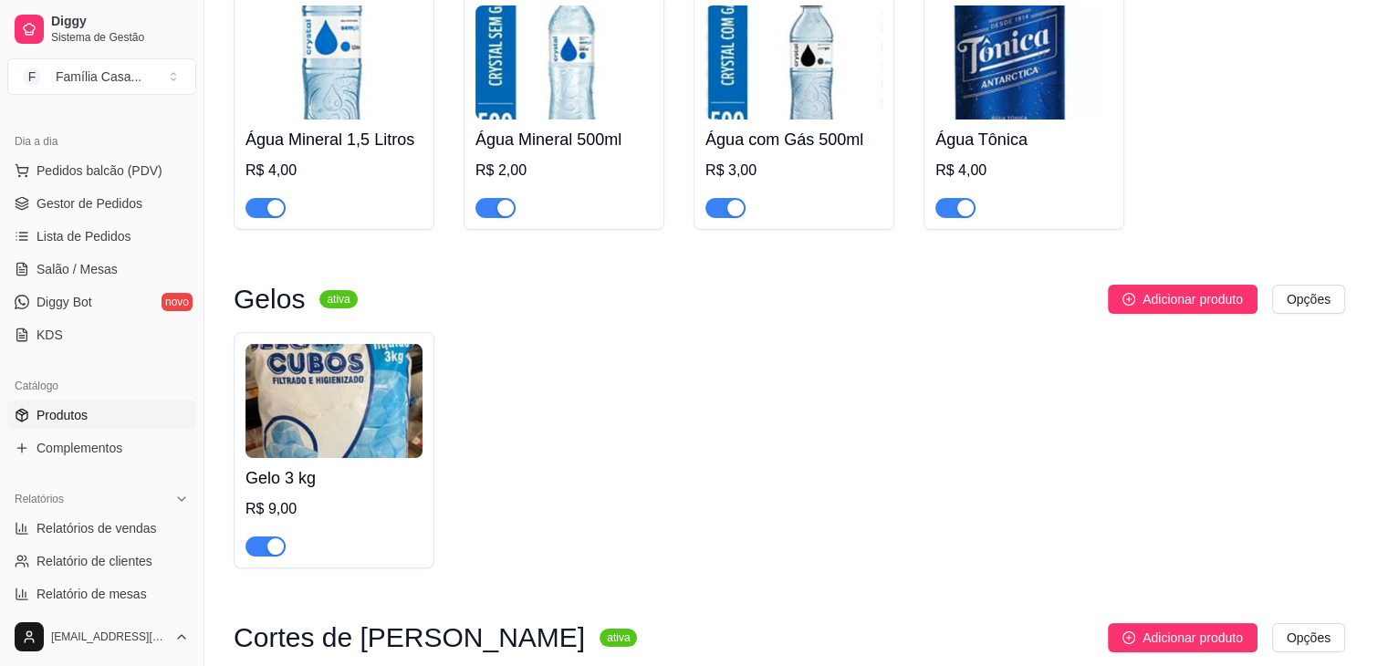
click at [1003, 256] on img at bounding box center [1063, 264] width 167 height 167
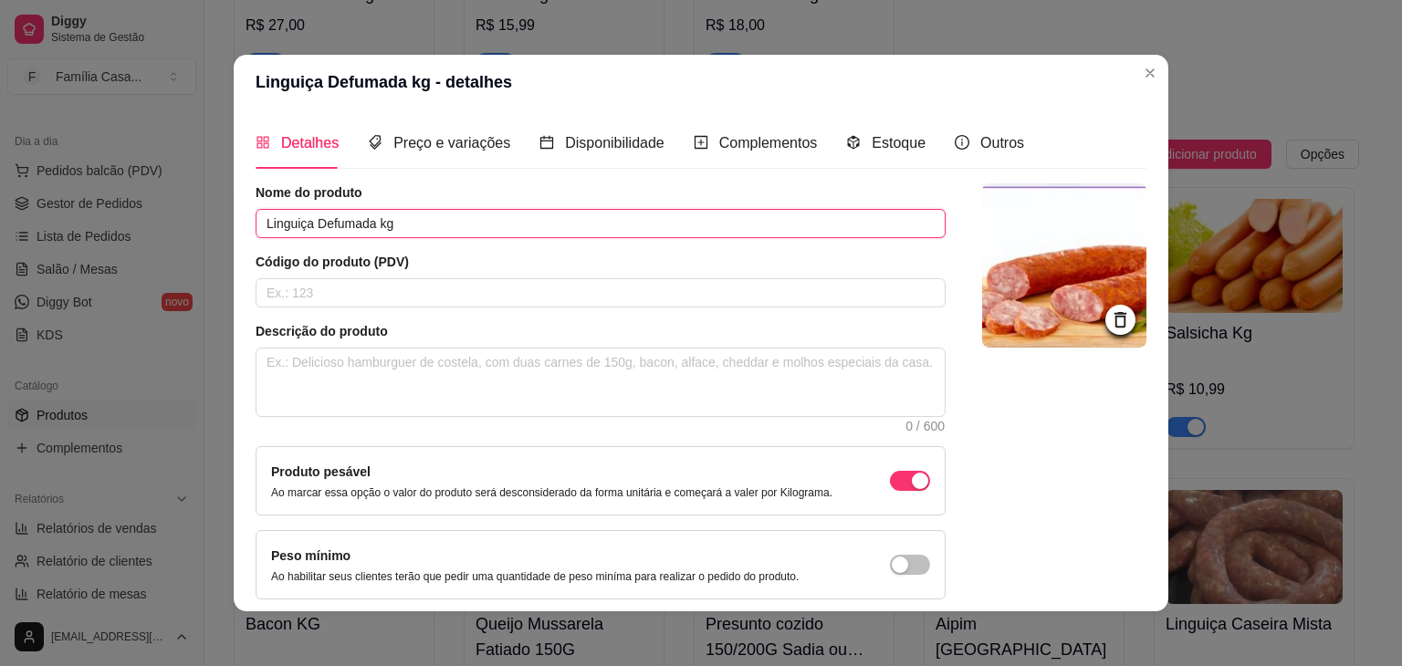
click at [372, 222] on input "Linguiça Defumada kg" at bounding box center [601, 223] width 690 height 29
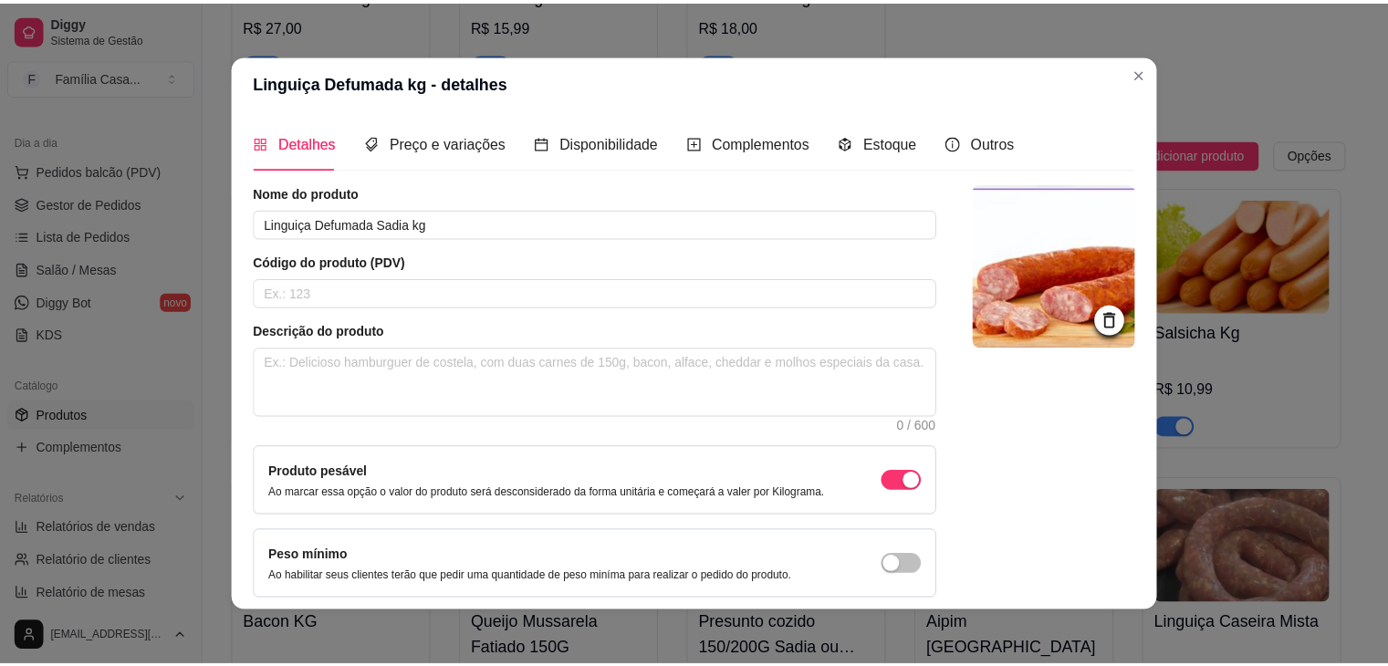
scroll to position [75, 0]
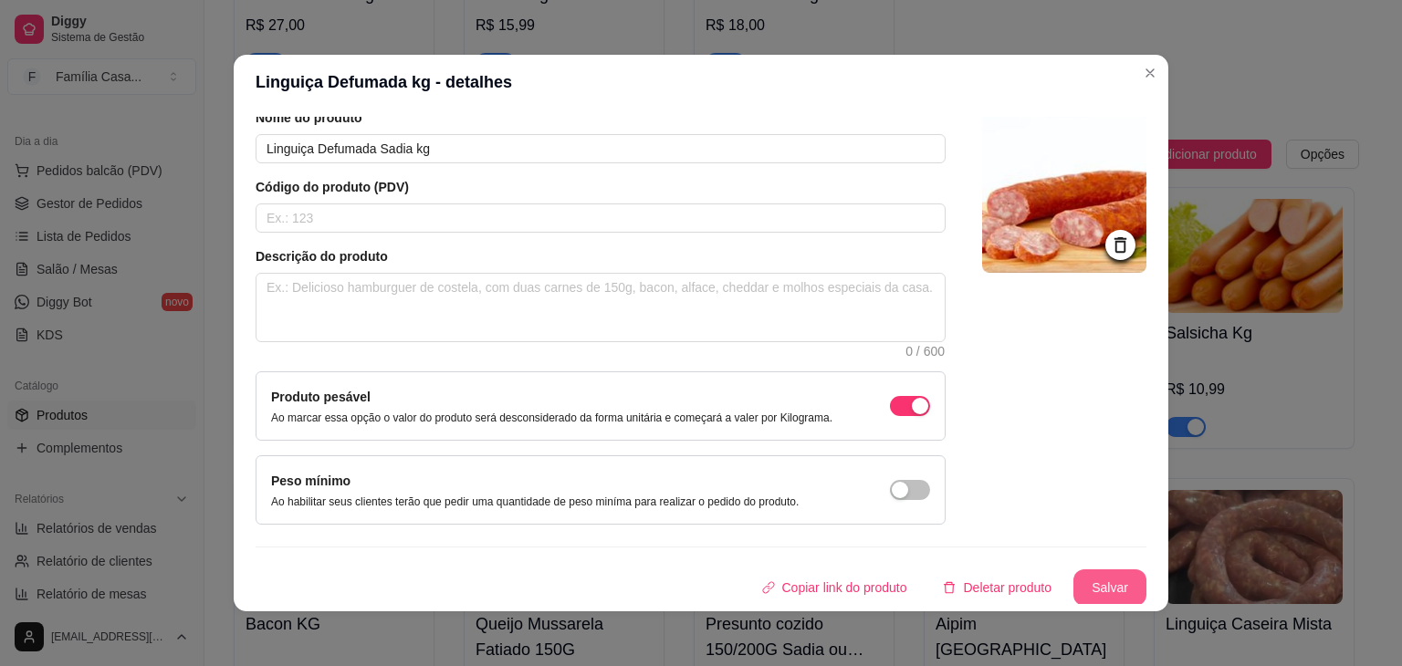
click at [1084, 585] on button "Salvar" at bounding box center [1109, 587] width 73 height 37
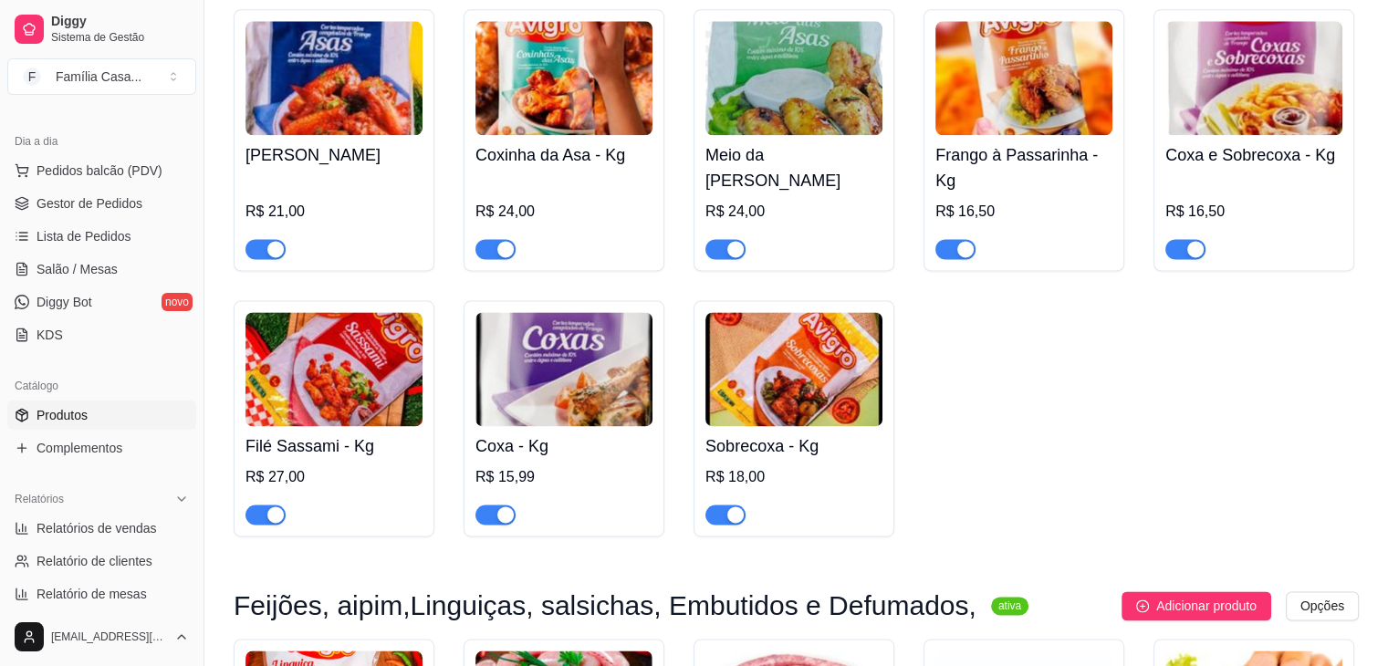
scroll to position [9396, 0]
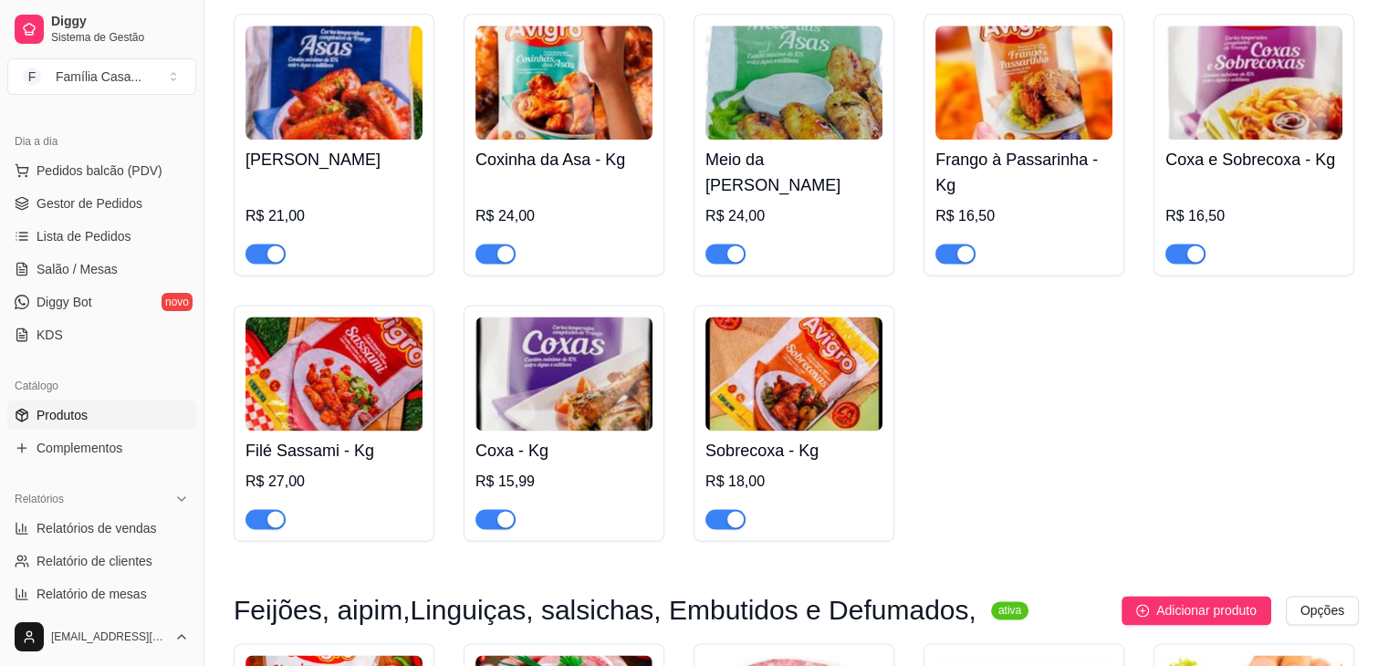
click at [343, 377] on img at bounding box center [333, 374] width 177 height 114
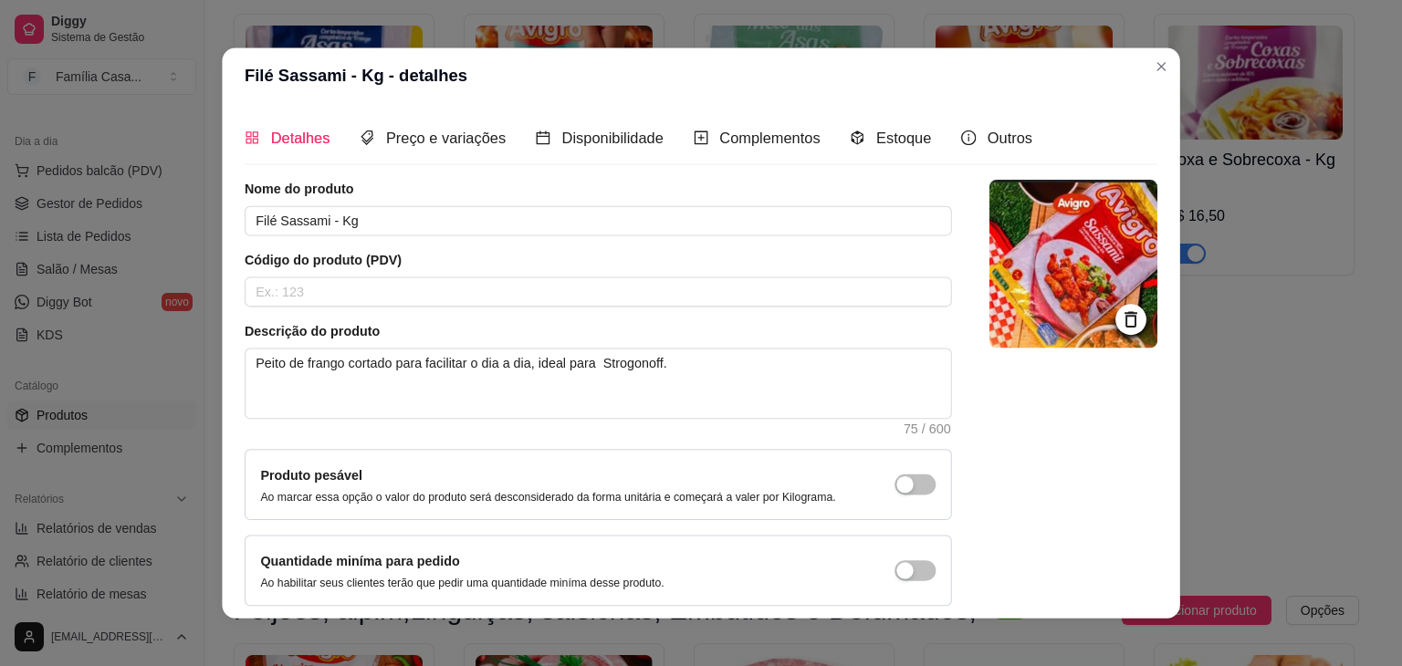
click at [343, 377] on textarea "Peito de frango cortado para facilitar o dia a dia, ideal para Strogonoff." at bounding box center [597, 384] width 705 height 69
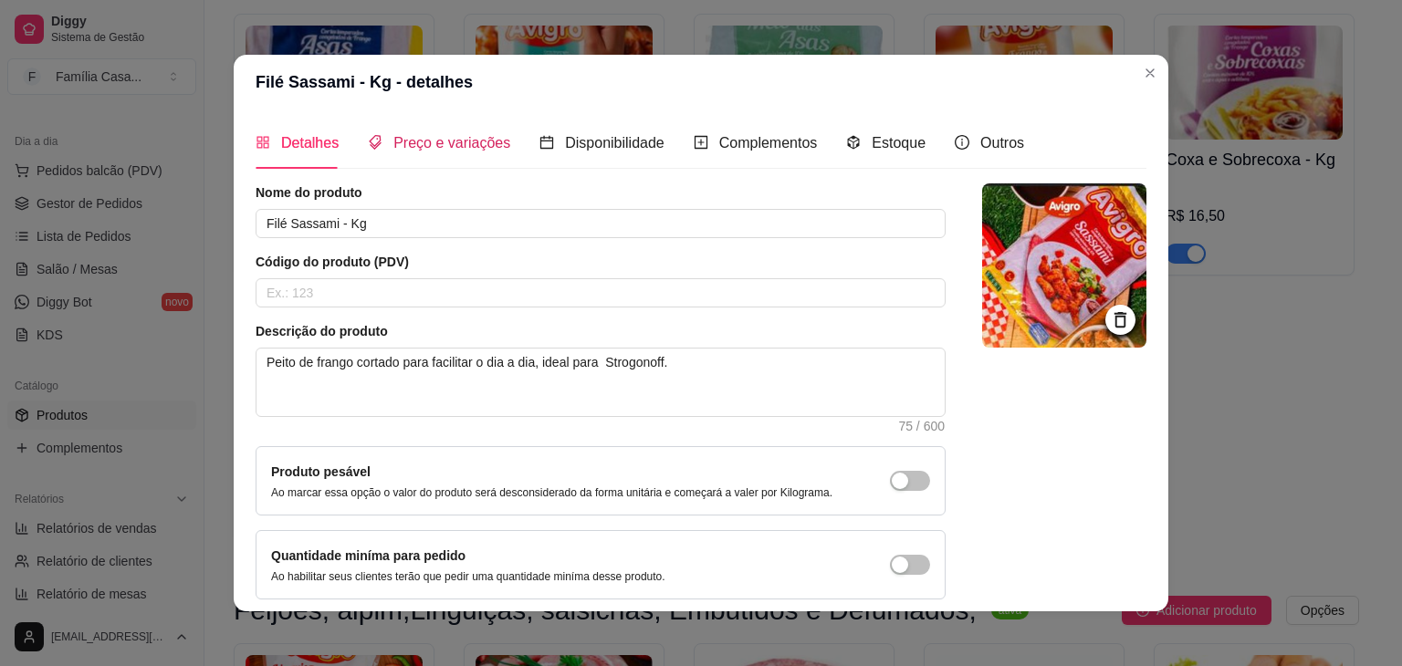
click at [444, 141] on span "Preço e variações" at bounding box center [451, 143] width 117 height 16
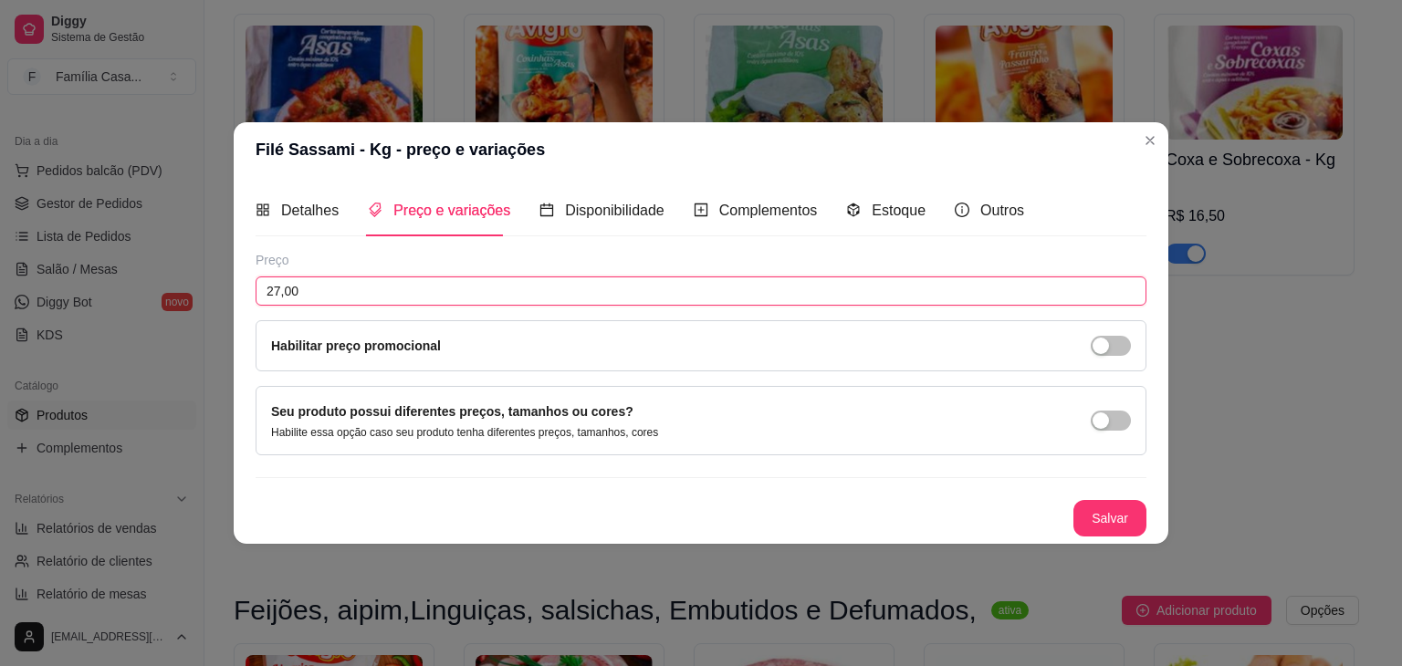
drag, startPoint x: 327, startPoint y: 291, endPoint x: 195, endPoint y: 311, distance: 132.9
click at [195, 311] on div "Filé Sassami - Kg - preço e variações Detalhes Preço e variações Disponibilidad…" at bounding box center [701, 333] width 1402 height 666
click at [1113, 522] on button "Salvar" at bounding box center [1109, 518] width 73 height 37
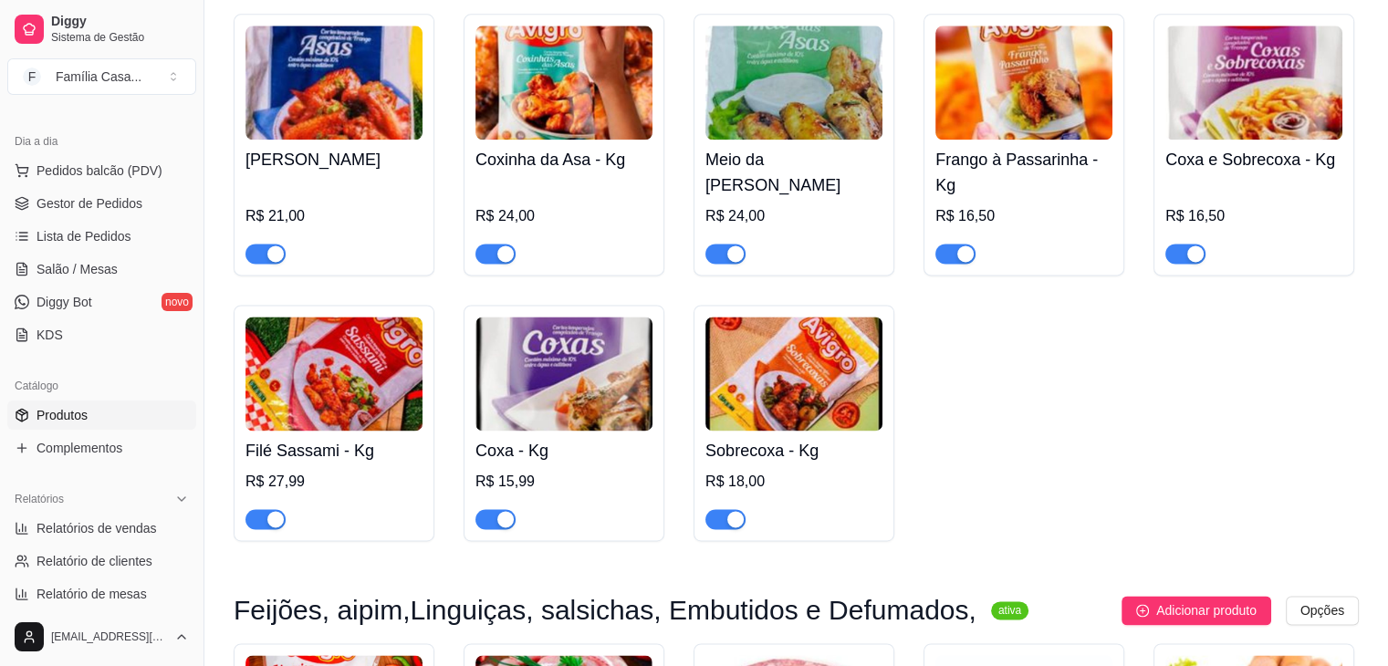
click at [569, 358] on img at bounding box center [563, 374] width 177 height 114
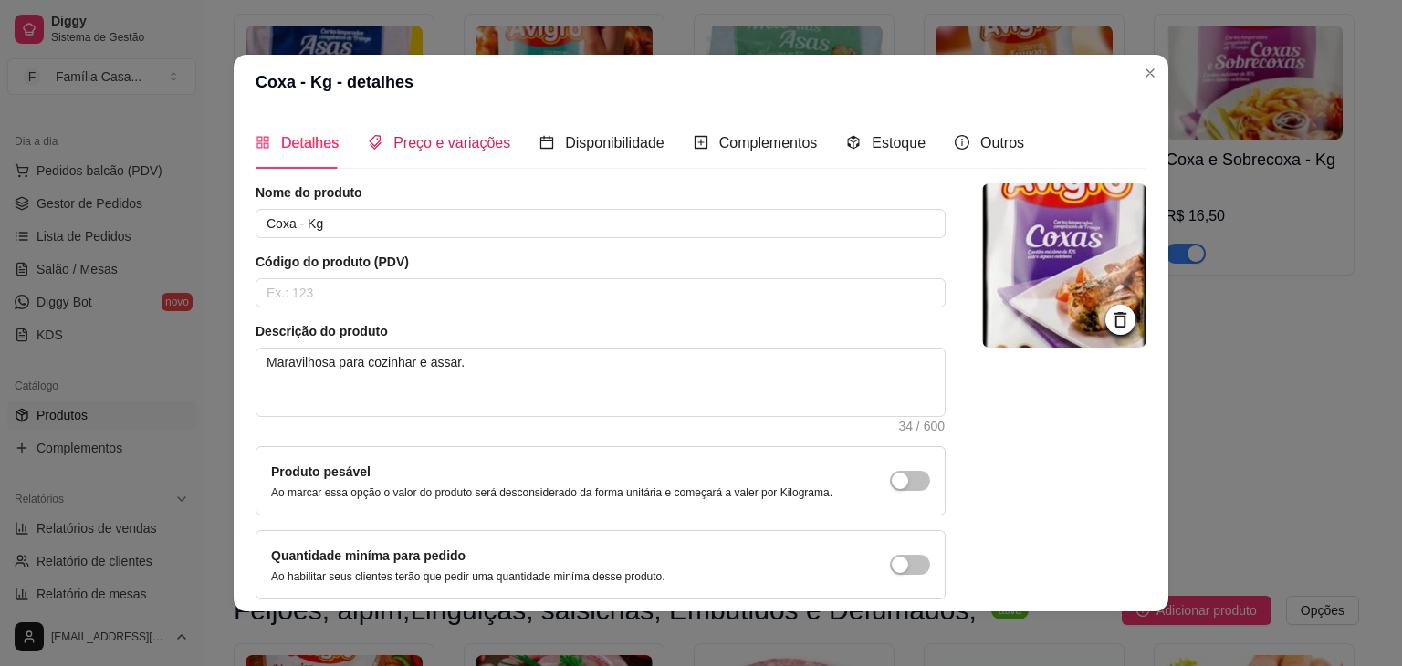
click at [471, 147] on span "Preço e variações" at bounding box center [451, 143] width 117 height 16
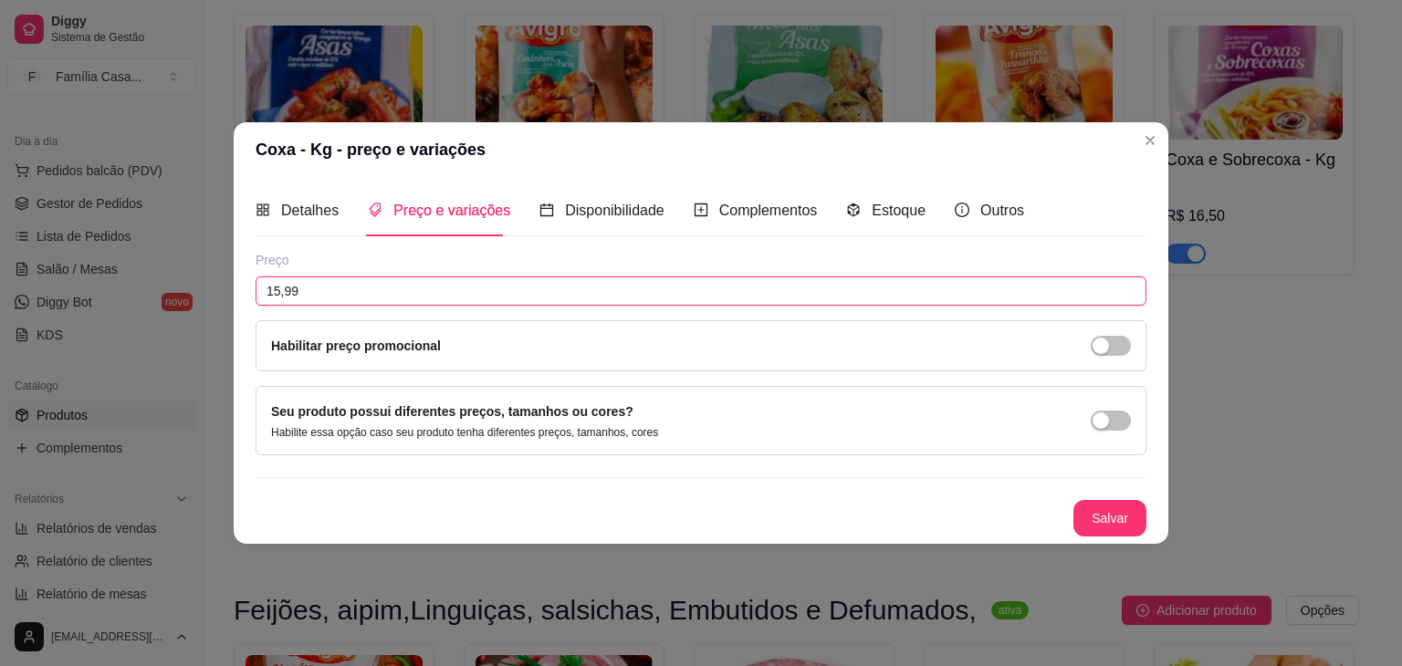
drag, startPoint x: 308, startPoint y: 286, endPoint x: 186, endPoint y: 313, distance: 125.3
click at [186, 313] on div "Coxa - Kg - preço e variações Detalhes Preço e variações Disponibilidade Comple…" at bounding box center [701, 333] width 1402 height 666
click at [1102, 502] on button "Salvar" at bounding box center [1109, 519] width 71 height 36
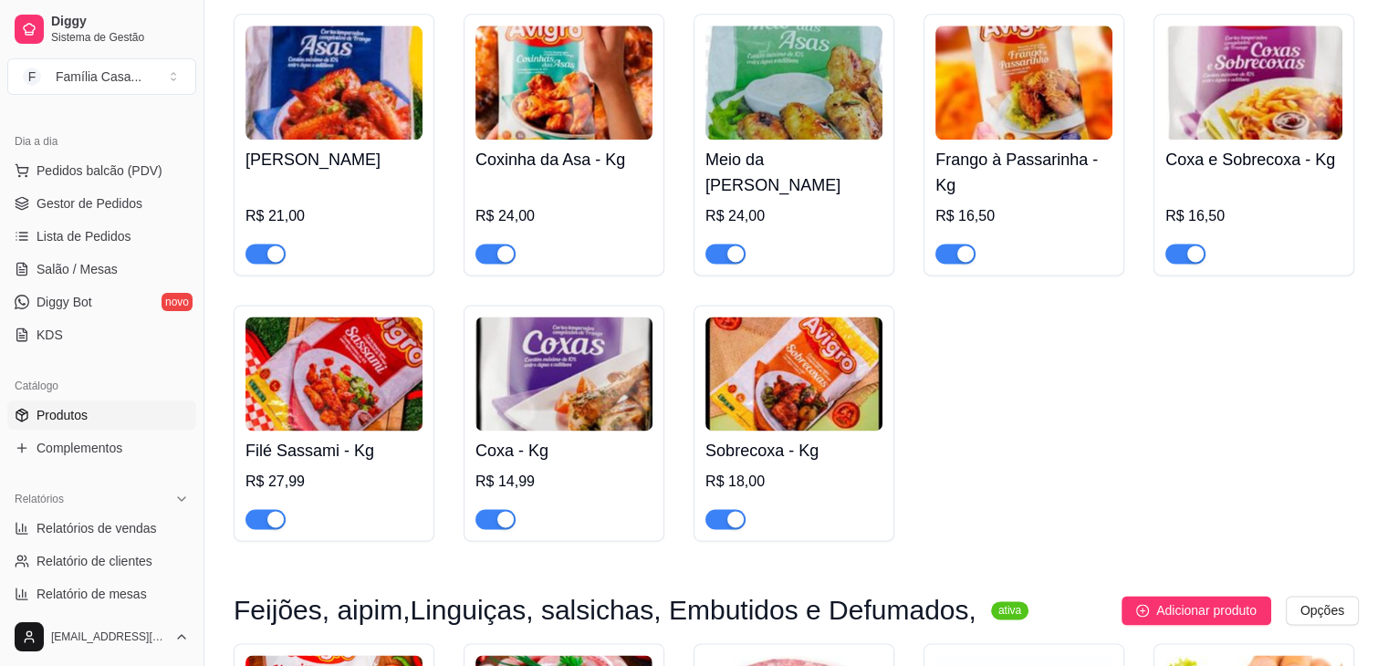
click at [778, 376] on img at bounding box center [793, 374] width 177 height 114
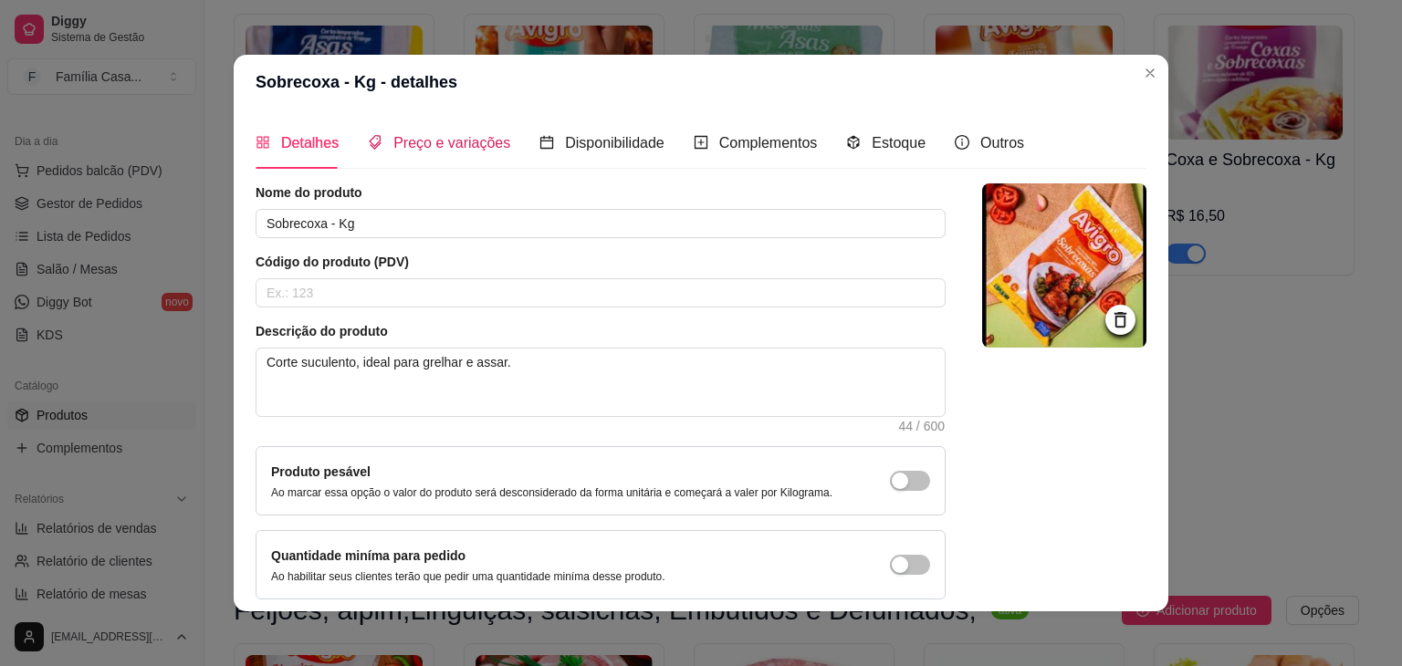
click at [457, 135] on span "Preço e variações" at bounding box center [451, 143] width 117 height 16
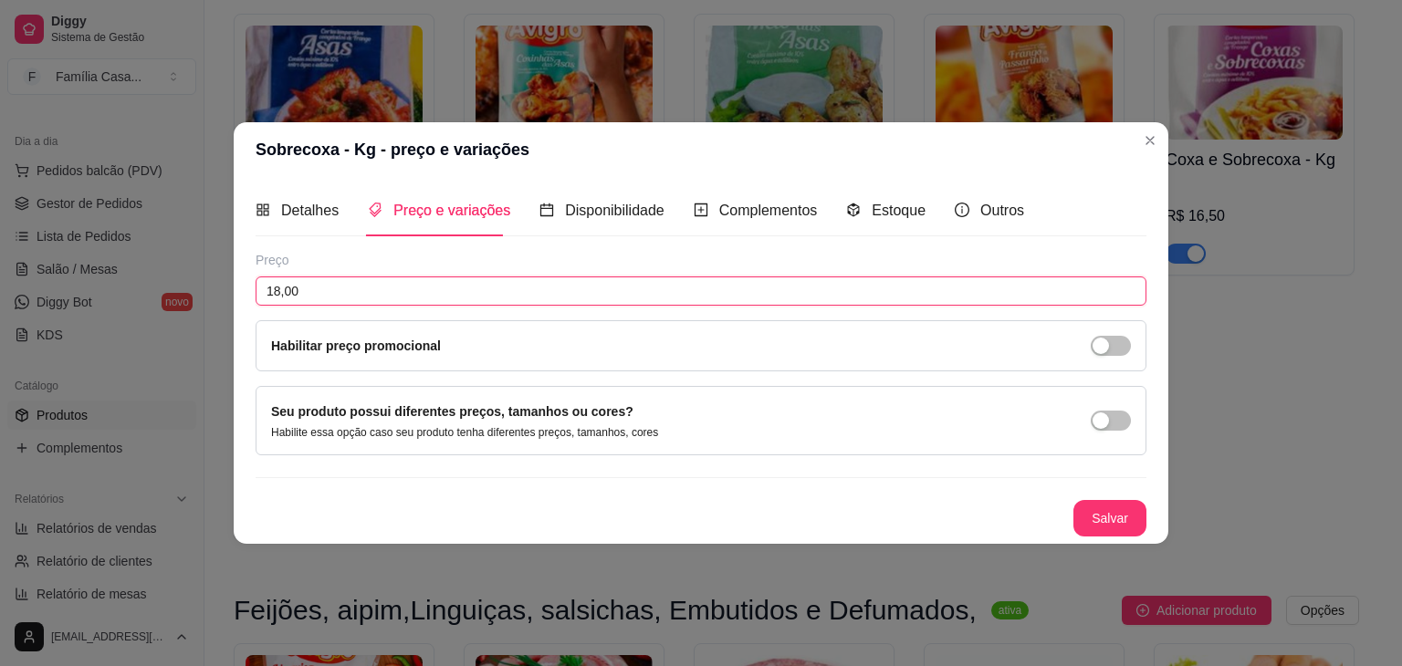
drag, startPoint x: 329, startPoint y: 291, endPoint x: 171, endPoint y: 293, distance: 157.9
click at [172, 292] on div "Sobrecoxa - Kg - preço e variações Detalhes Preço e variações Disponibilidade C…" at bounding box center [701, 333] width 1402 height 666
click at [1135, 512] on button "Salvar" at bounding box center [1109, 518] width 73 height 37
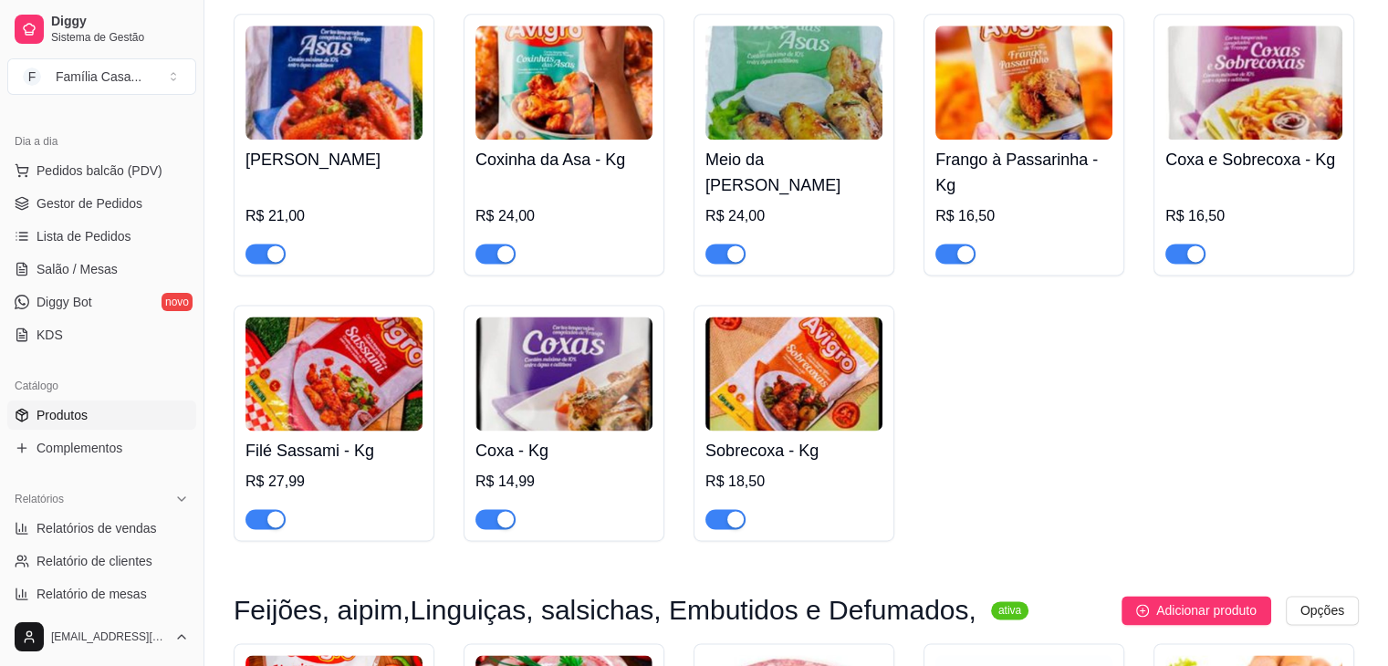
click at [379, 91] on img at bounding box center [333, 83] width 177 height 114
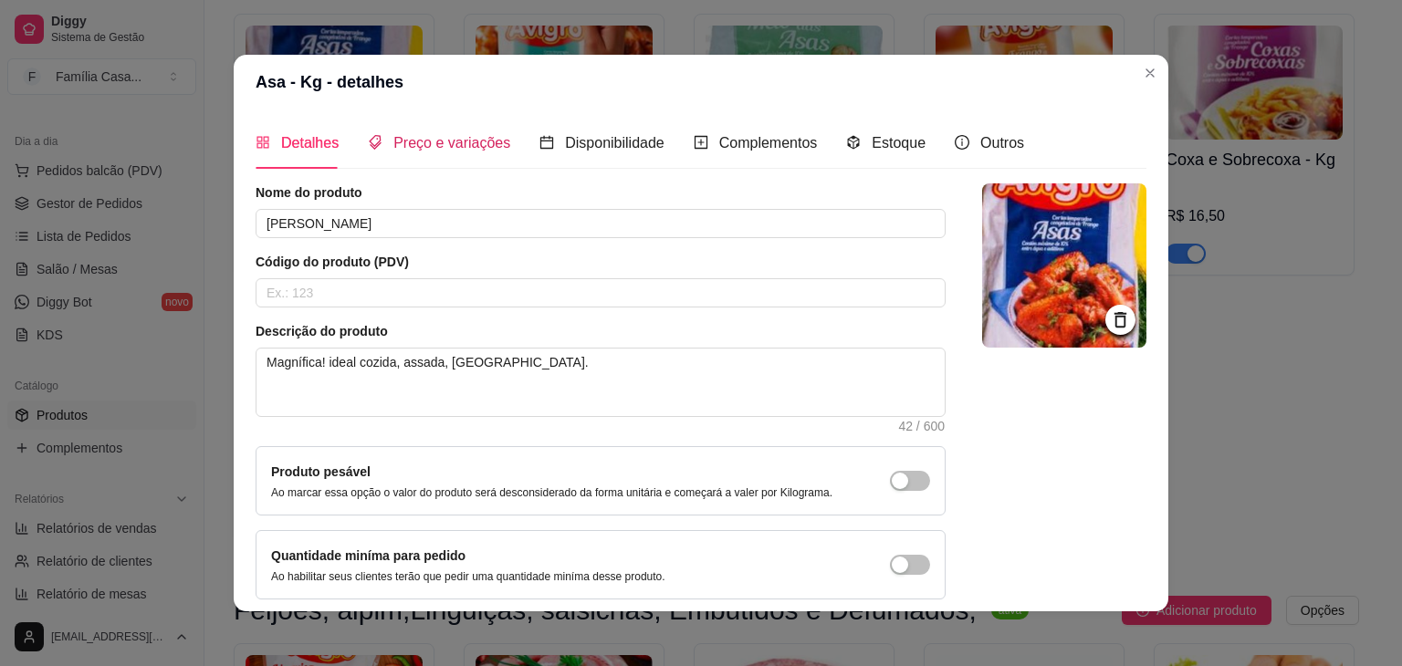
click at [451, 151] on span "Preço e variações" at bounding box center [451, 143] width 117 height 16
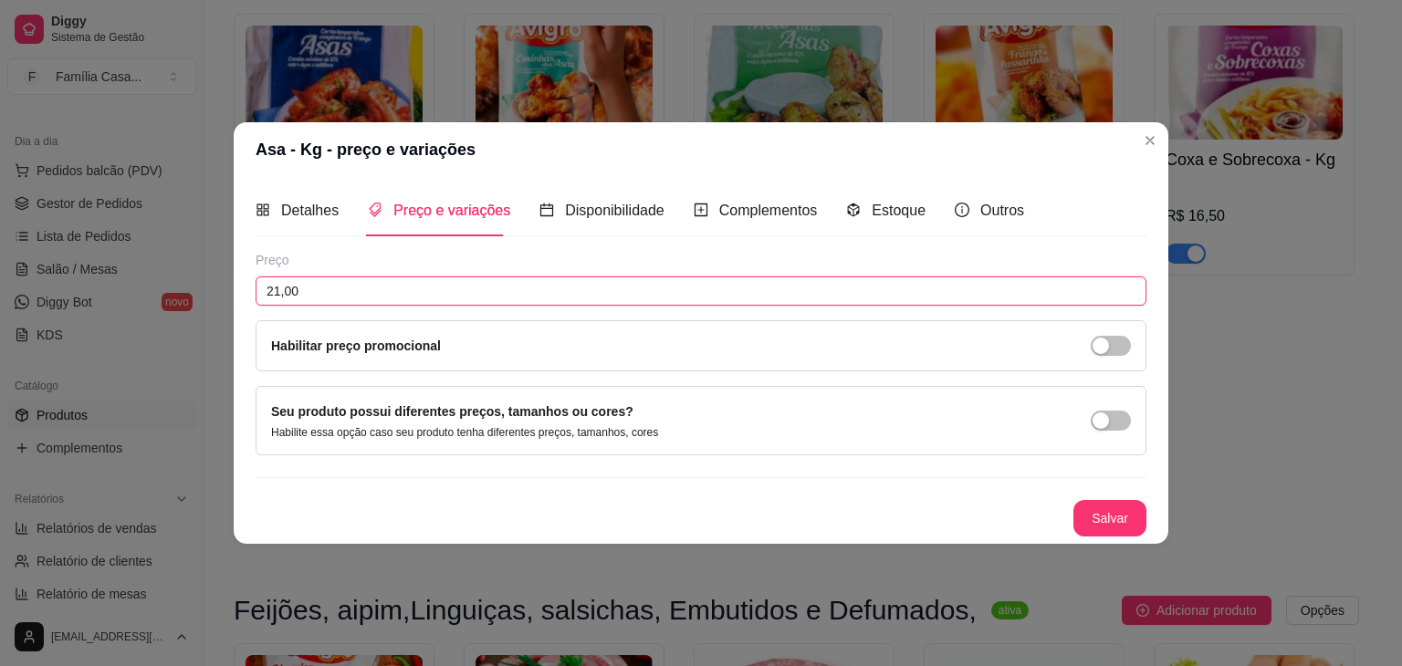
drag, startPoint x: 340, startPoint y: 278, endPoint x: 235, endPoint y: 300, distance: 107.2
click at [235, 300] on div "Detalhes Preço e variações Disponibilidade Complementos Estoque Outros Nome do …" at bounding box center [701, 360] width 935 height 367
click at [1128, 519] on button "Salvar" at bounding box center [1109, 518] width 73 height 37
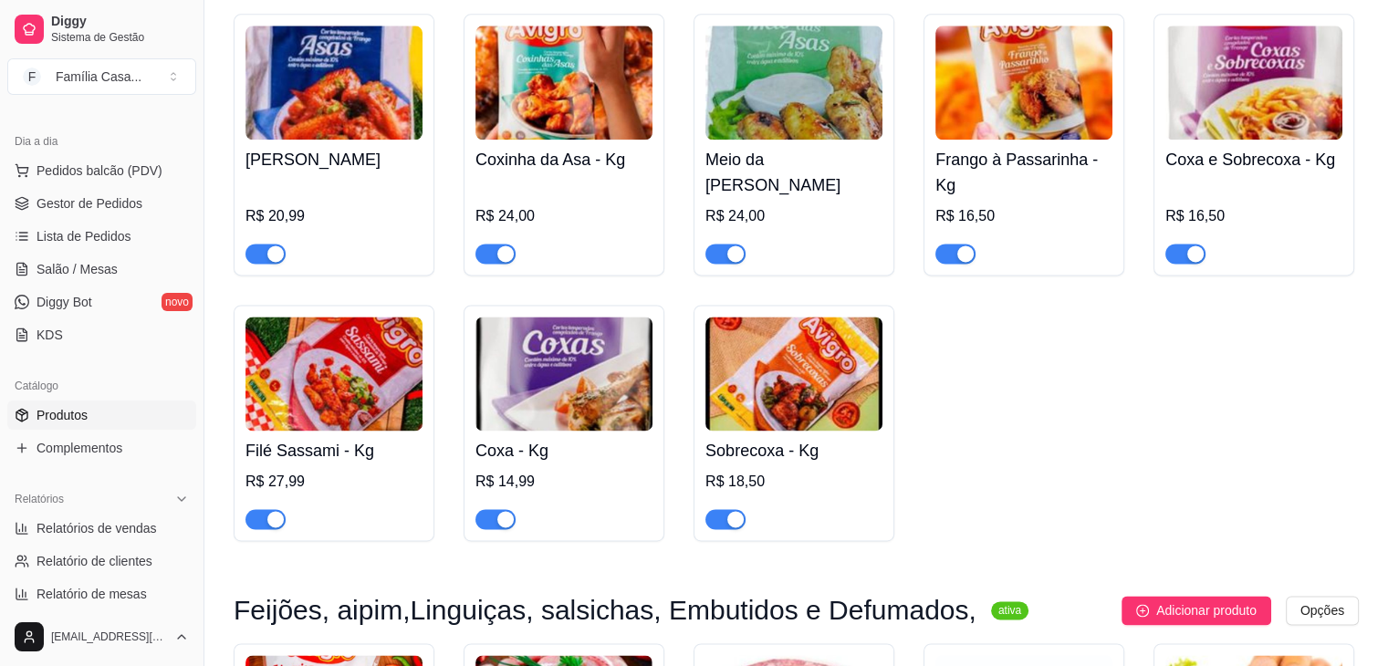
click at [631, 88] on img at bounding box center [563, 83] width 177 height 114
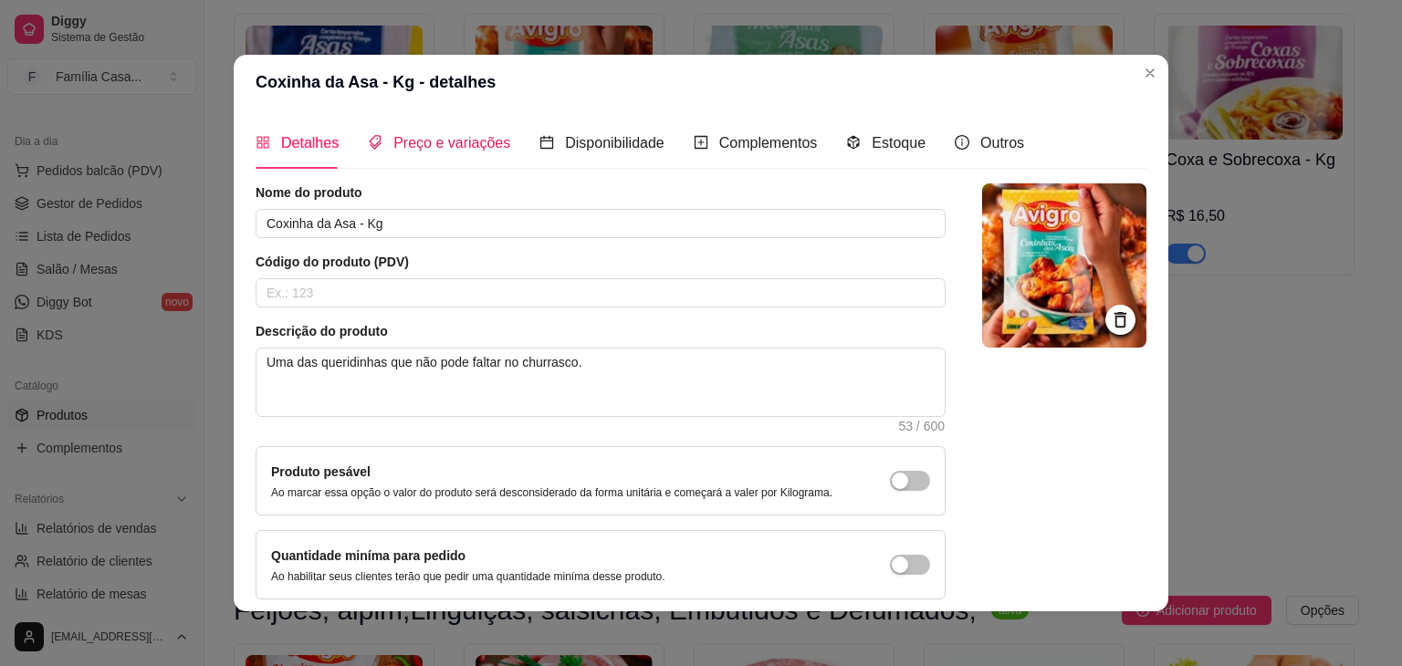
click at [465, 144] on span "Preço e variações" at bounding box center [451, 143] width 117 height 16
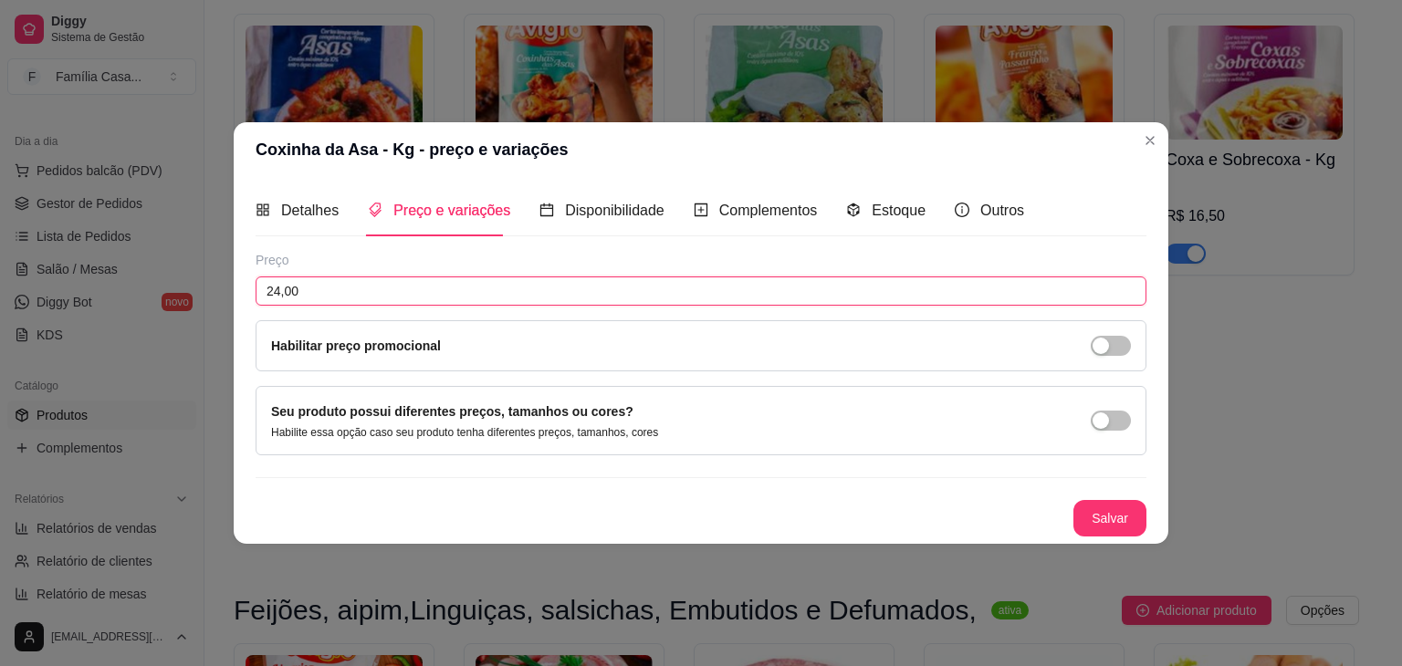
drag, startPoint x: 299, startPoint y: 287, endPoint x: 217, endPoint y: 312, distance: 86.0
click at [217, 312] on div "Coxinha da Asa - Kg - preço e variações Detalhes Preço e variações Disponibilid…" at bounding box center [701, 333] width 1402 height 666
click at [1121, 523] on button "Salvar" at bounding box center [1109, 519] width 71 height 36
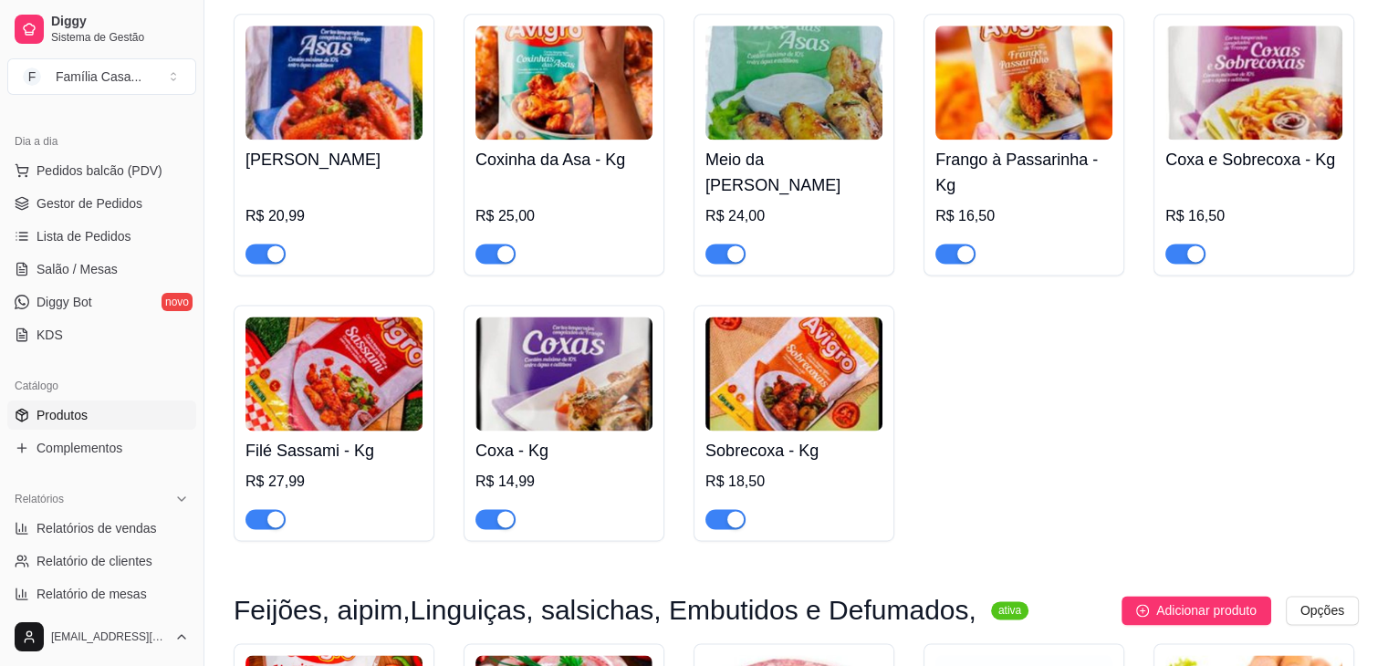
click at [826, 62] on img at bounding box center [793, 83] width 177 height 114
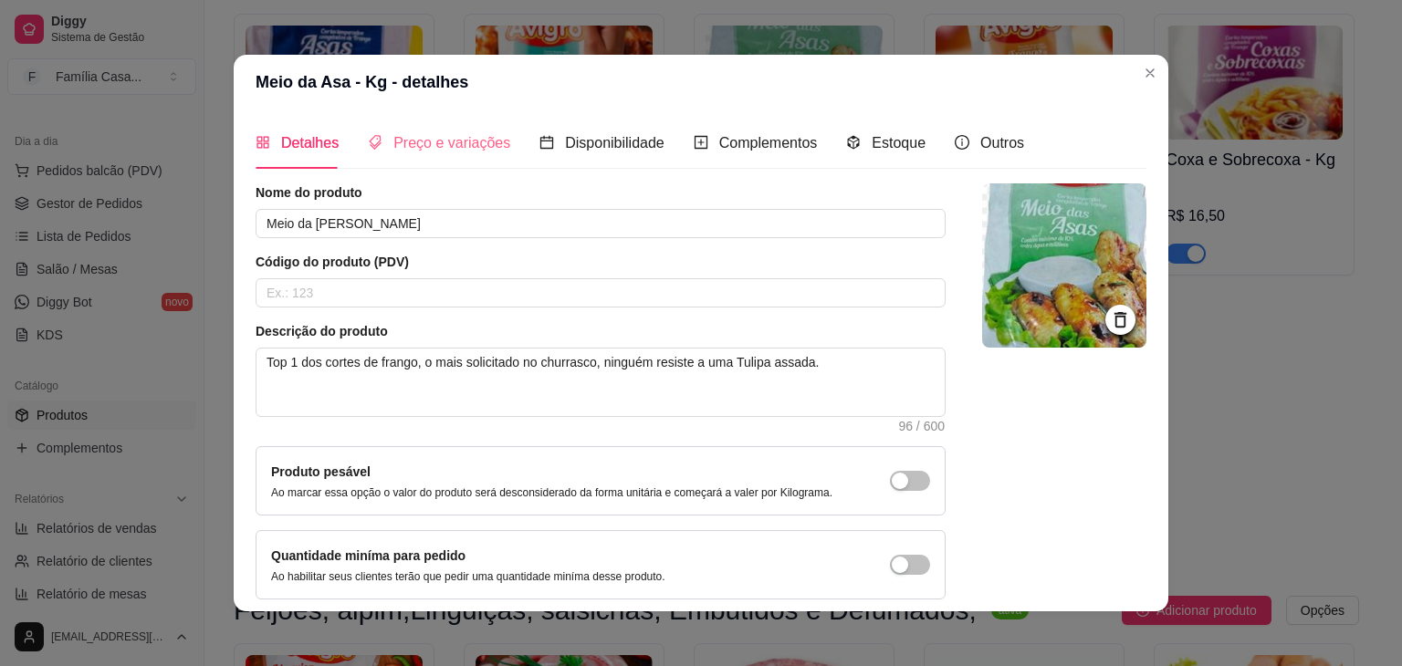
click at [470, 129] on div "Preço e variações" at bounding box center [439, 143] width 142 height 52
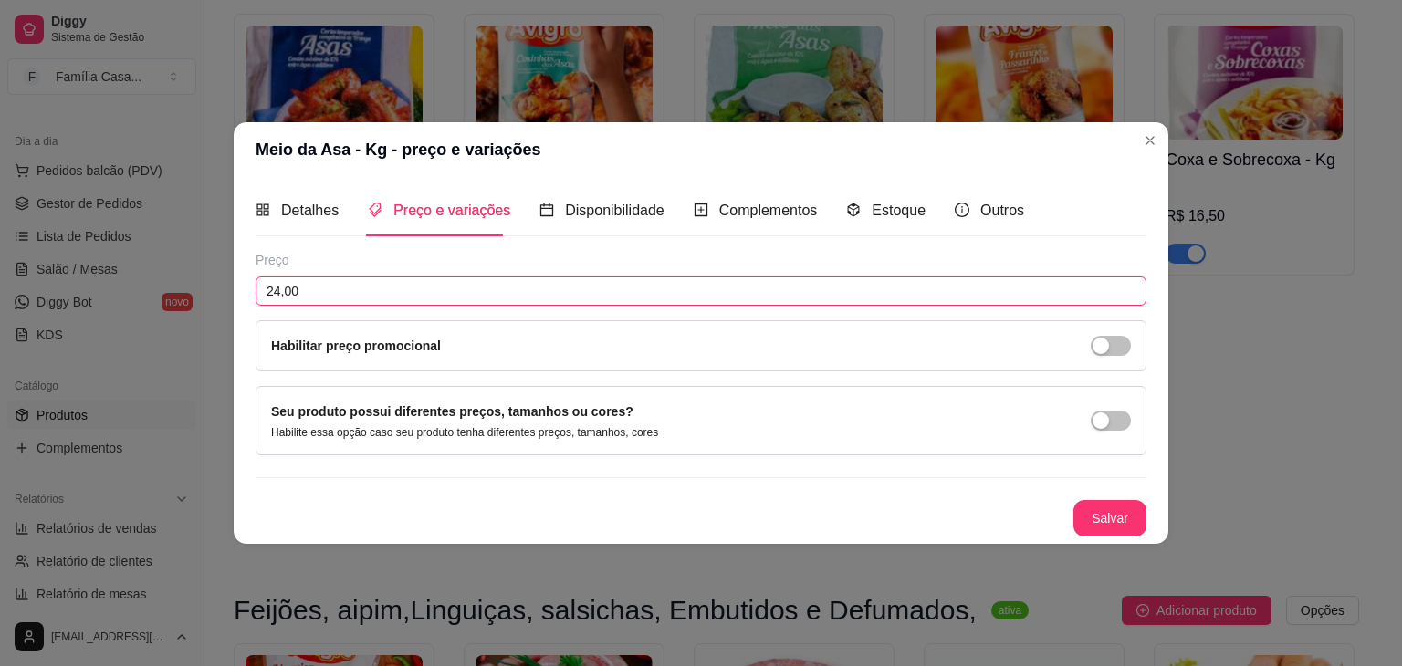
drag, startPoint x: 342, startPoint y: 289, endPoint x: 264, endPoint y: 381, distance: 121.1
click at [266, 381] on div "Preço 24,00 Habilitar preço promocional Seu produto possui diferentes preços, t…" at bounding box center [701, 394] width 891 height 286
click at [1113, 511] on button "Salvar" at bounding box center [1109, 519] width 71 height 36
click at [1123, 501] on button "Salvar" at bounding box center [1109, 518] width 73 height 37
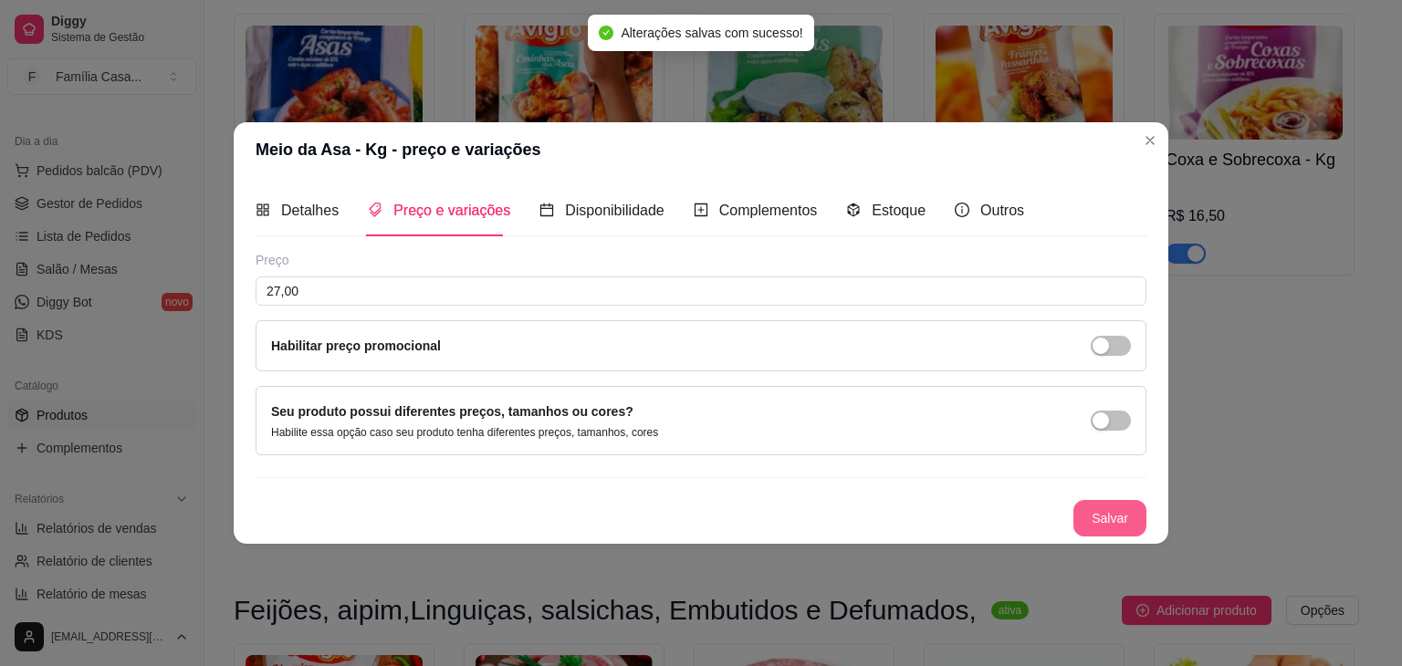
click at [1114, 524] on button "Salvar" at bounding box center [1109, 518] width 73 height 37
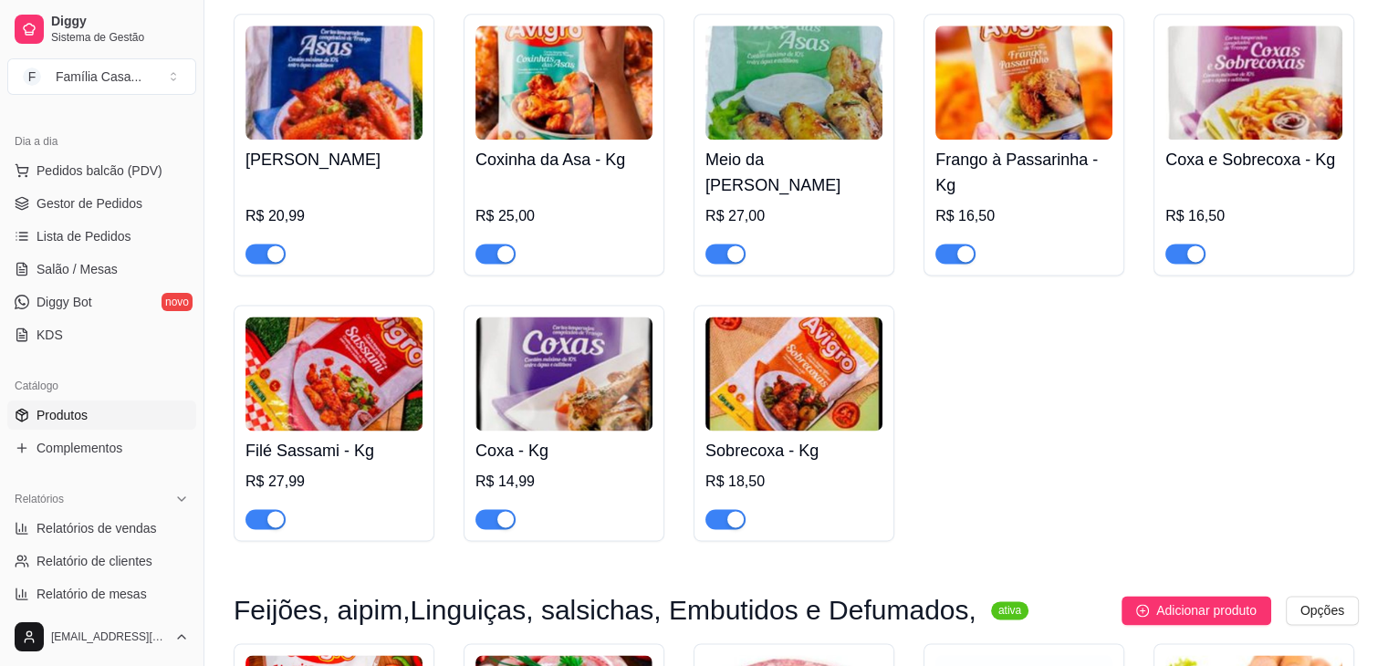
click at [1011, 106] on img at bounding box center [1023, 83] width 177 height 114
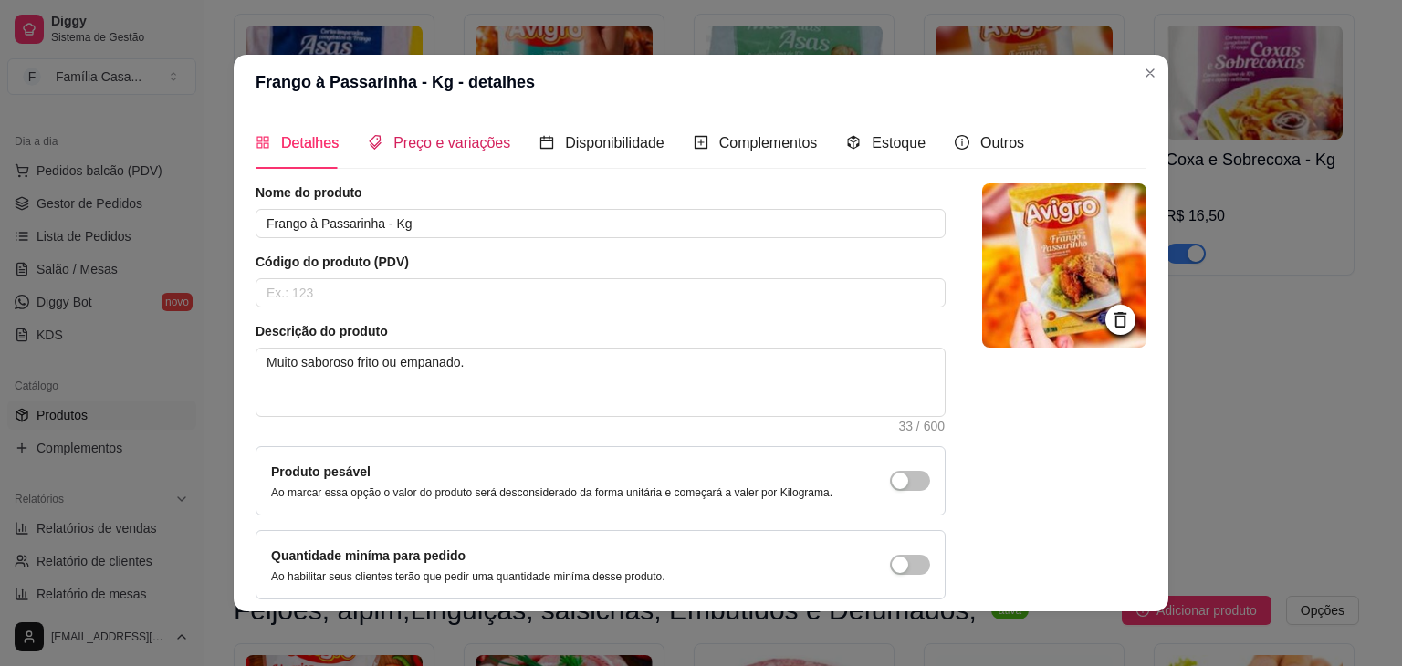
click at [456, 141] on span "Preço e variações" at bounding box center [451, 143] width 117 height 16
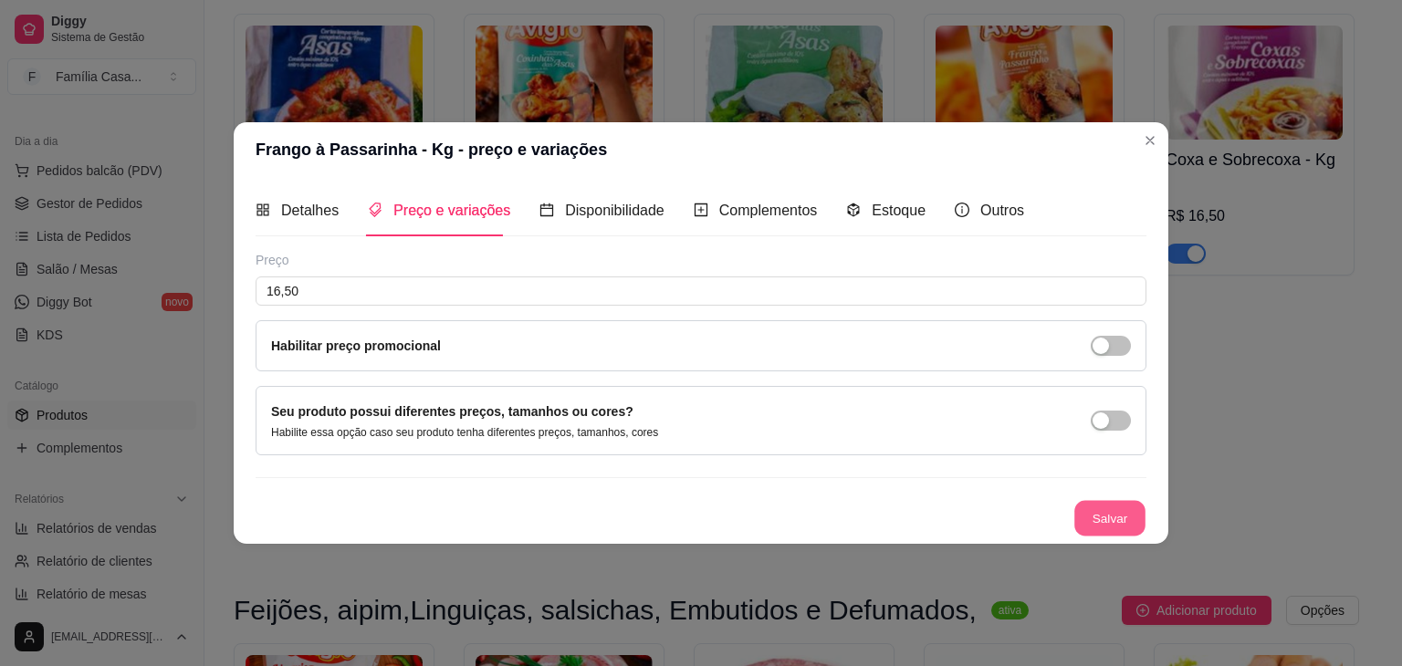
click at [1123, 527] on button "Salvar" at bounding box center [1109, 519] width 71 height 36
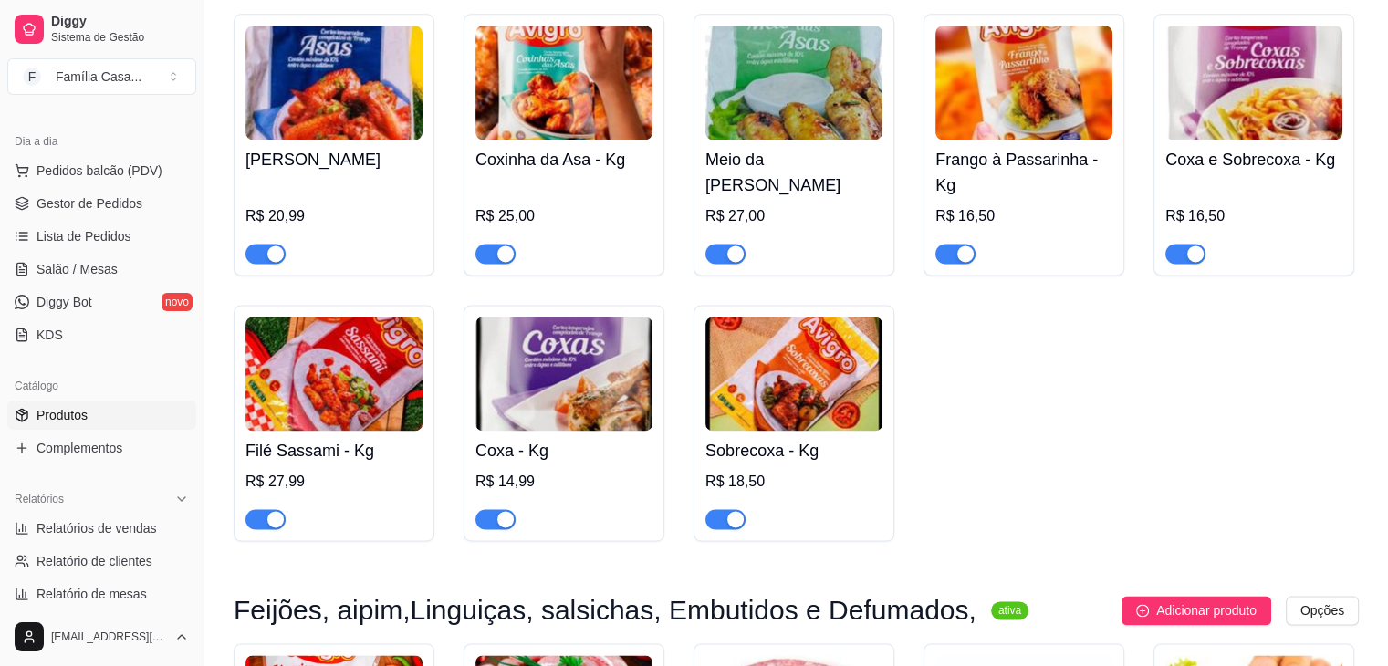
click at [1230, 105] on img at bounding box center [1253, 83] width 177 height 114
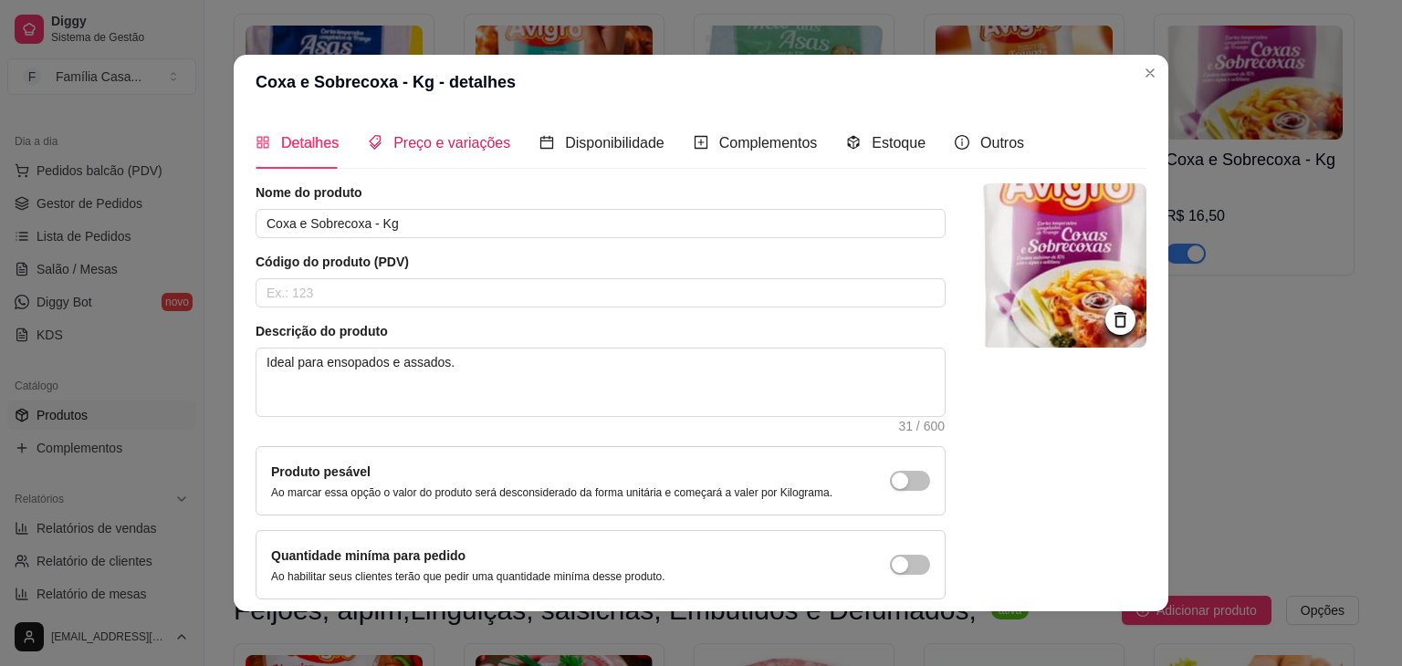
click at [434, 137] on span "Preço e variações" at bounding box center [451, 143] width 117 height 16
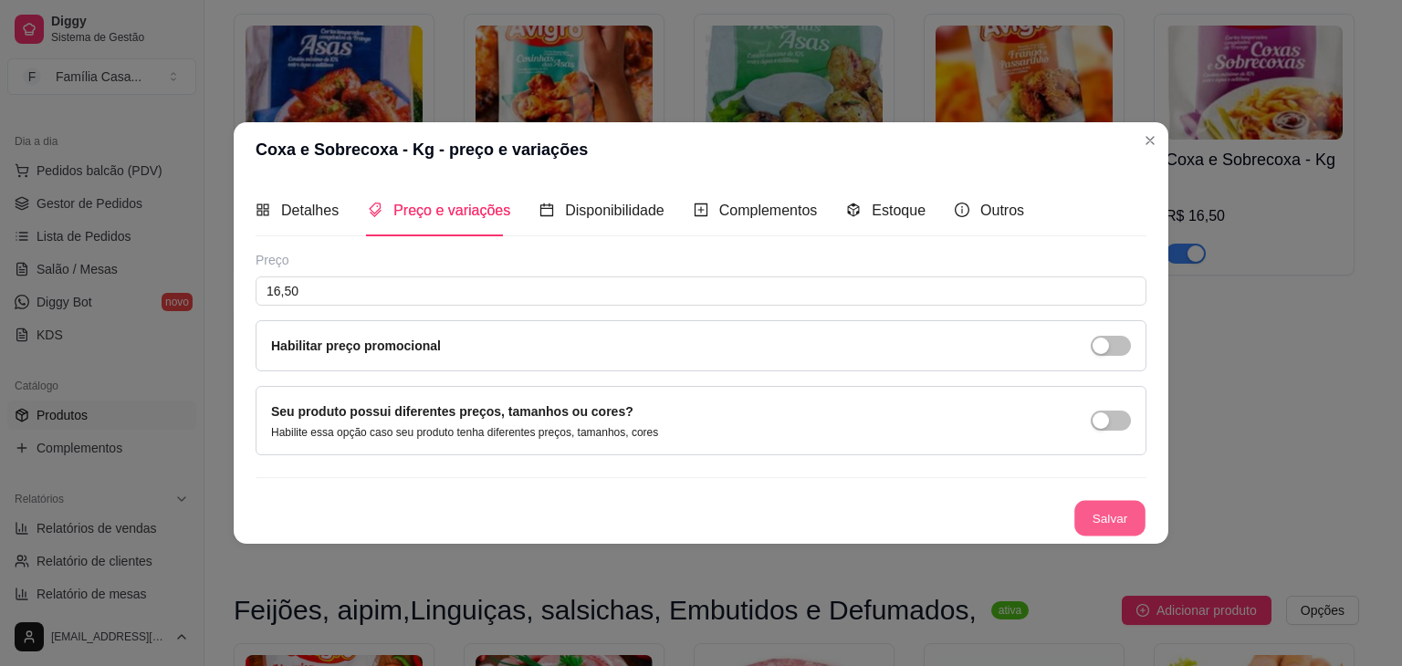
click at [1113, 514] on button "Salvar" at bounding box center [1109, 519] width 71 height 36
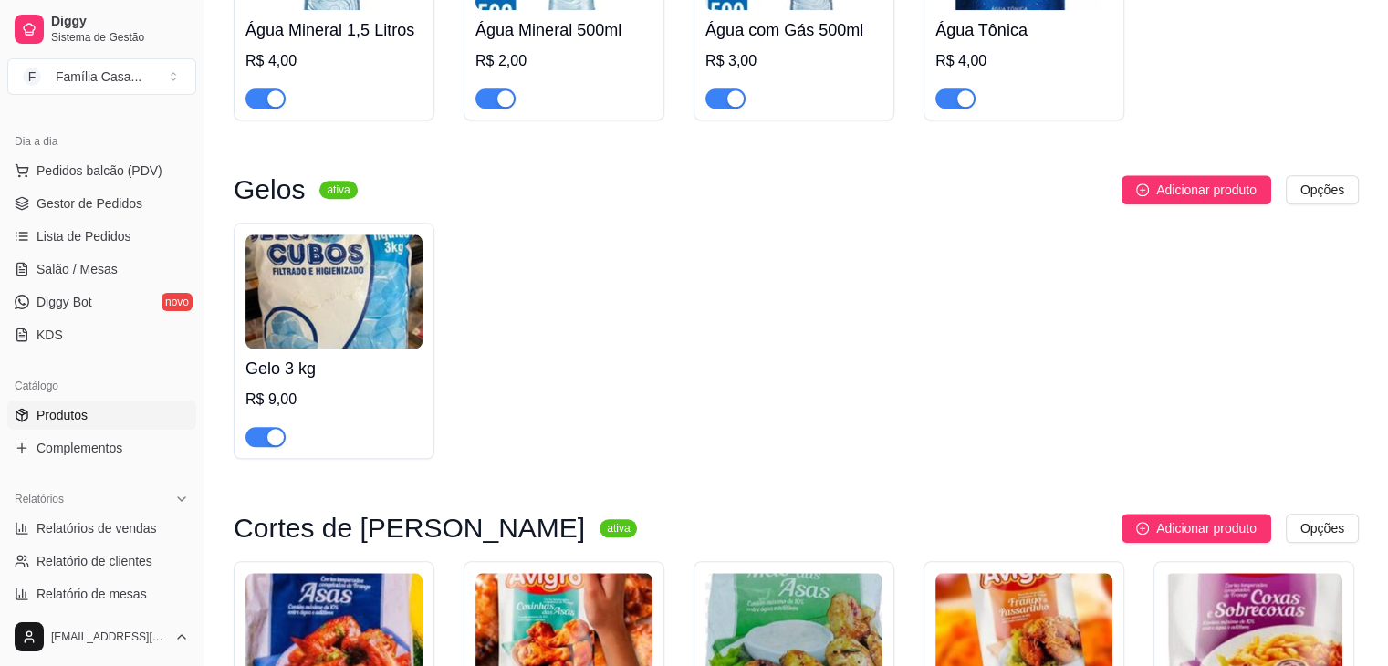
scroll to position [8757, 0]
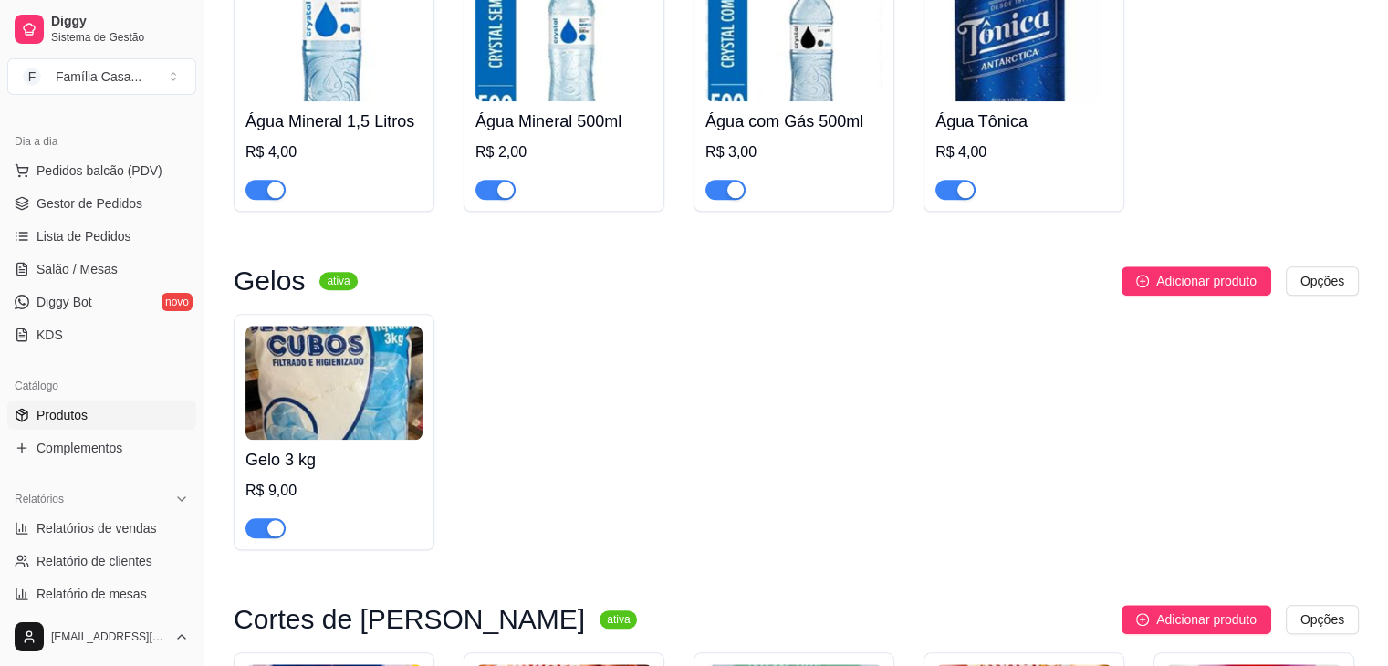
click at [391, 385] on img at bounding box center [333, 383] width 177 height 114
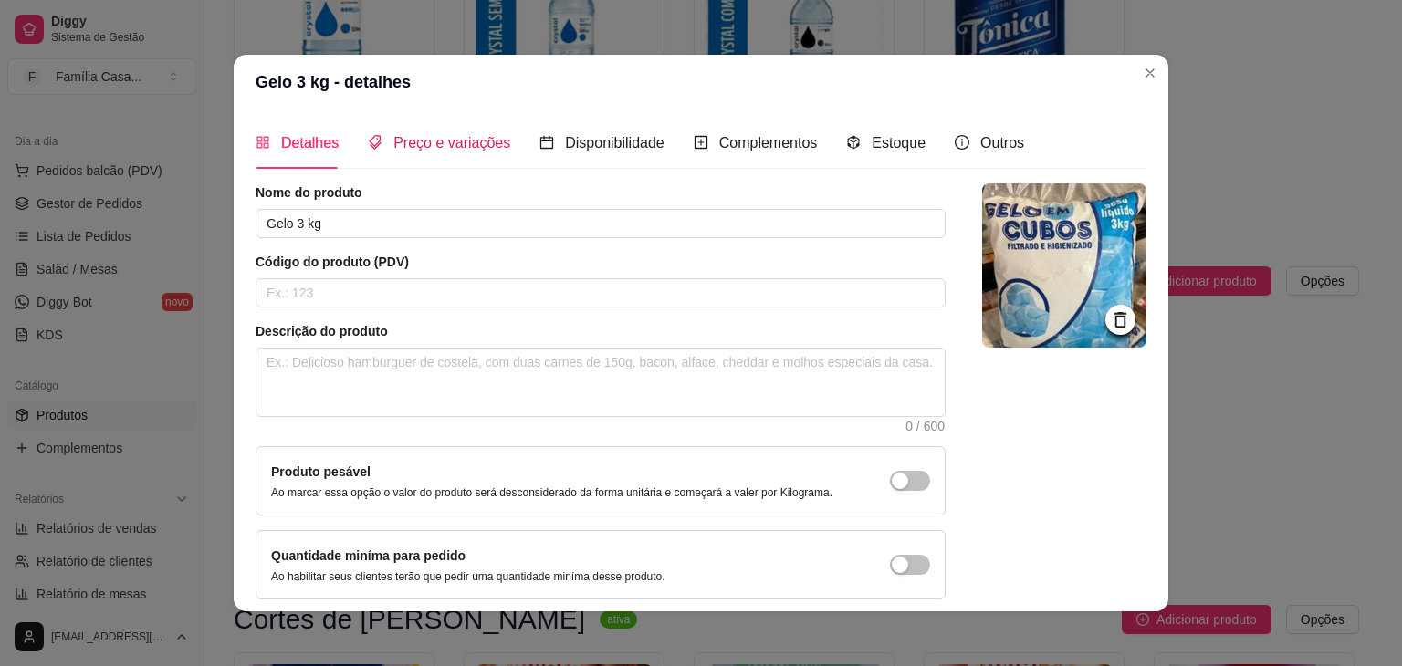
click at [421, 131] on div "Preço e variações" at bounding box center [439, 142] width 142 height 23
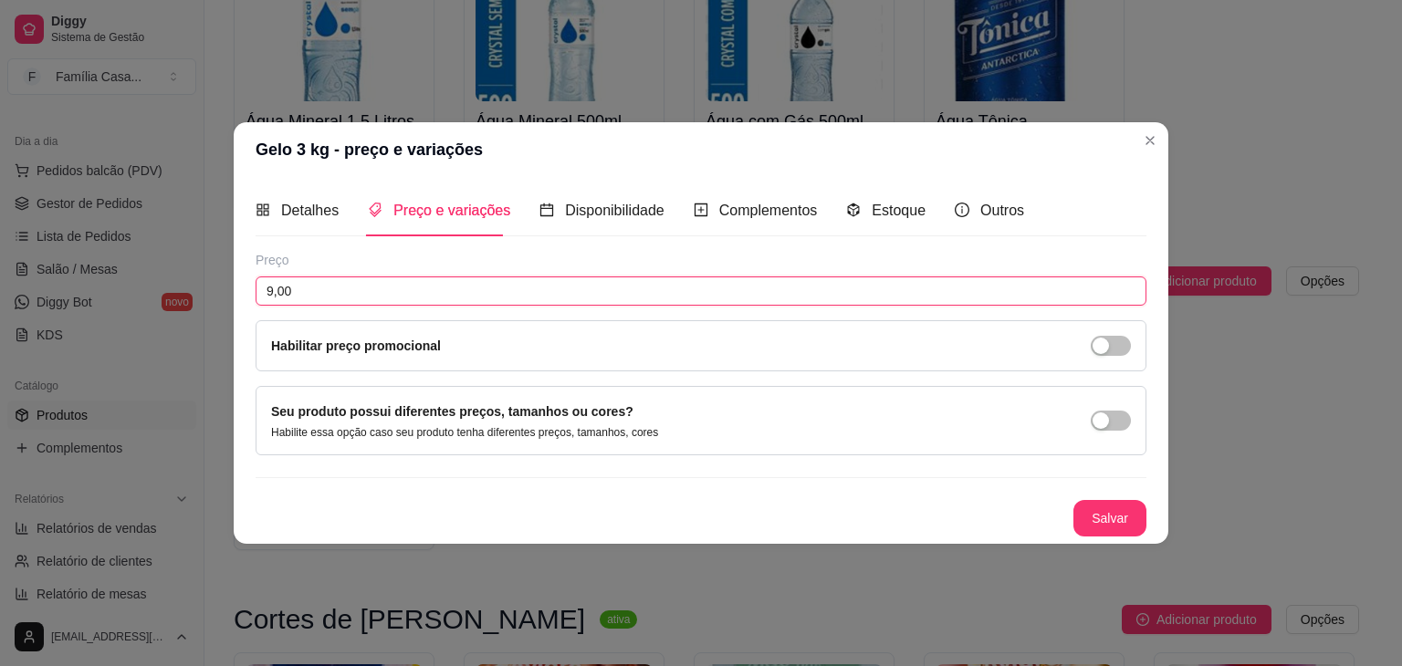
drag, startPoint x: 303, startPoint y: 294, endPoint x: 175, endPoint y: 304, distance: 128.2
click at [175, 304] on div "Gelo 3 kg - preço e variações Detalhes Preço e variações Disponibilidade Comple…" at bounding box center [701, 333] width 1402 height 666
click at [1095, 501] on button "Salvar" at bounding box center [1109, 518] width 73 height 37
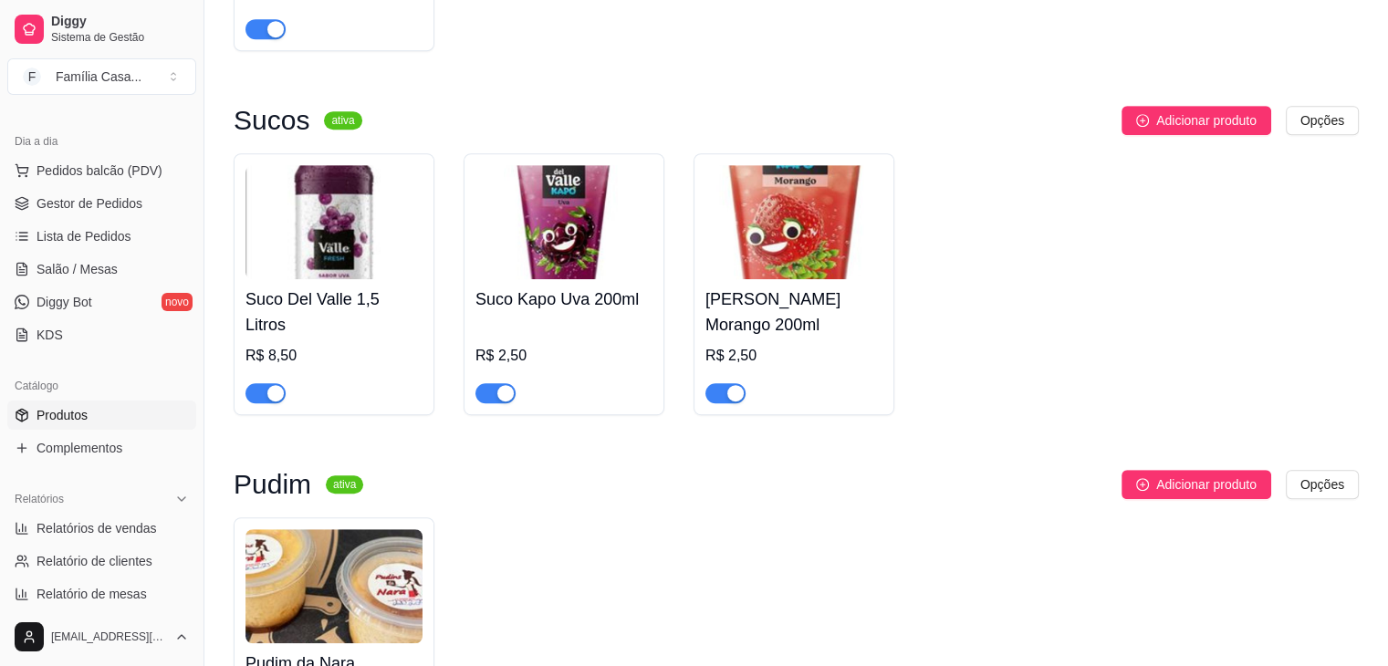
scroll to position [7844, 0]
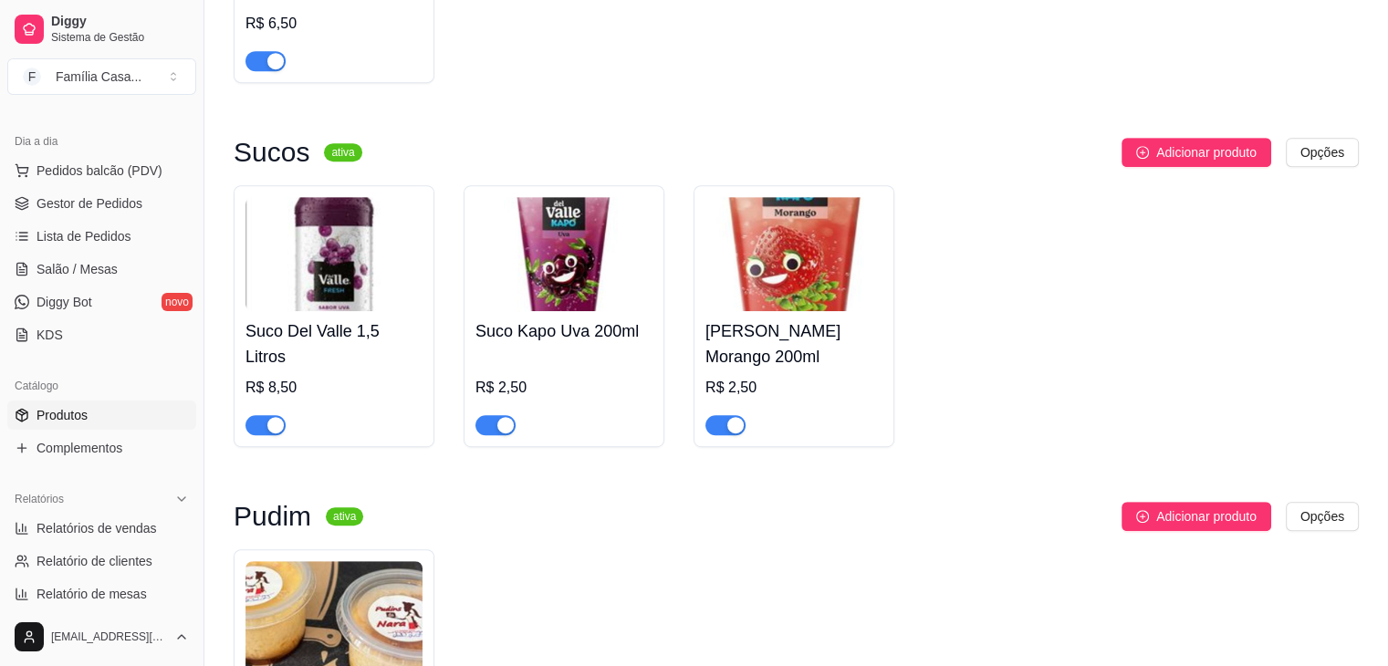
click at [267, 423] on div "button" at bounding box center [275, 425] width 16 height 16
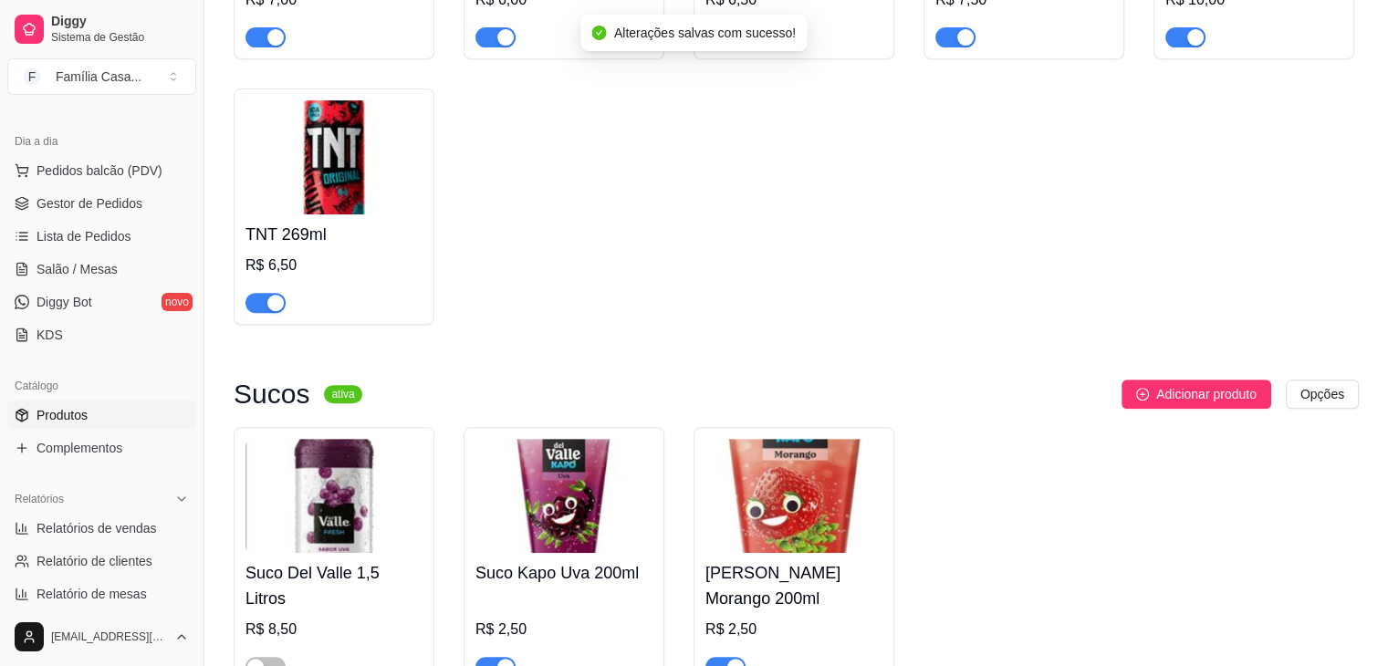
scroll to position [7570, 0]
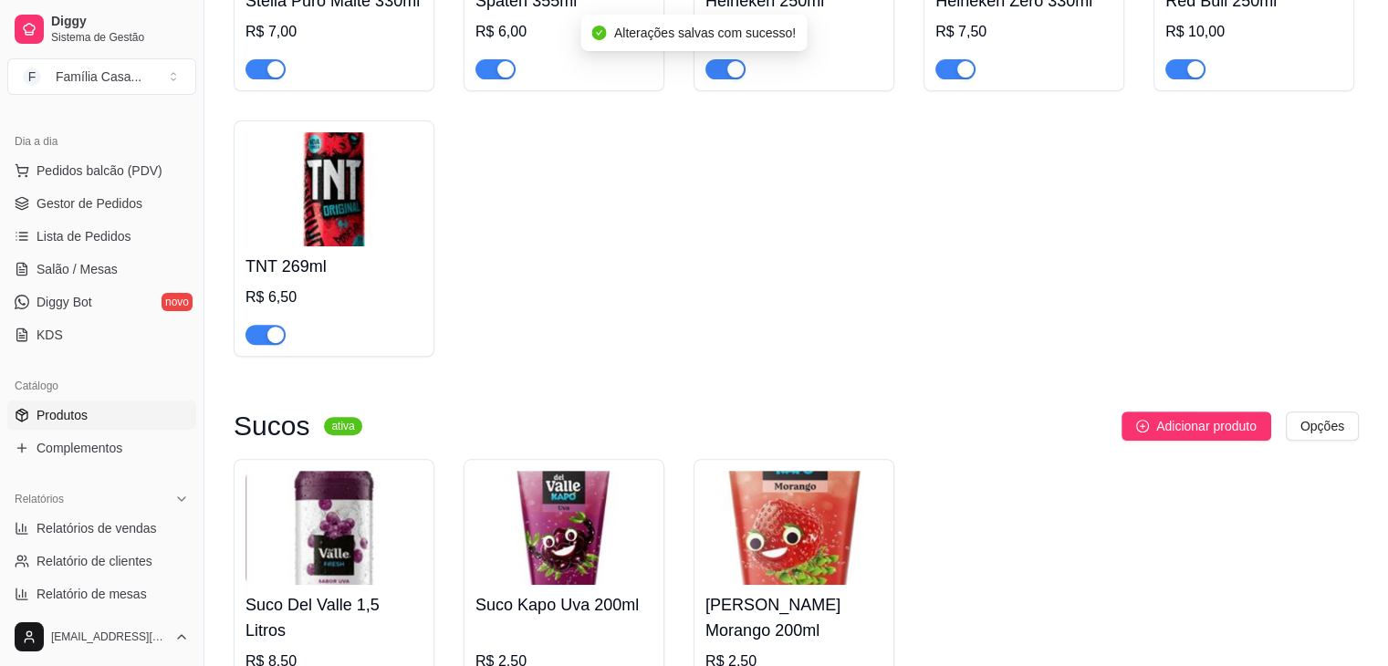
click at [279, 330] on div "button" at bounding box center [275, 335] width 16 height 16
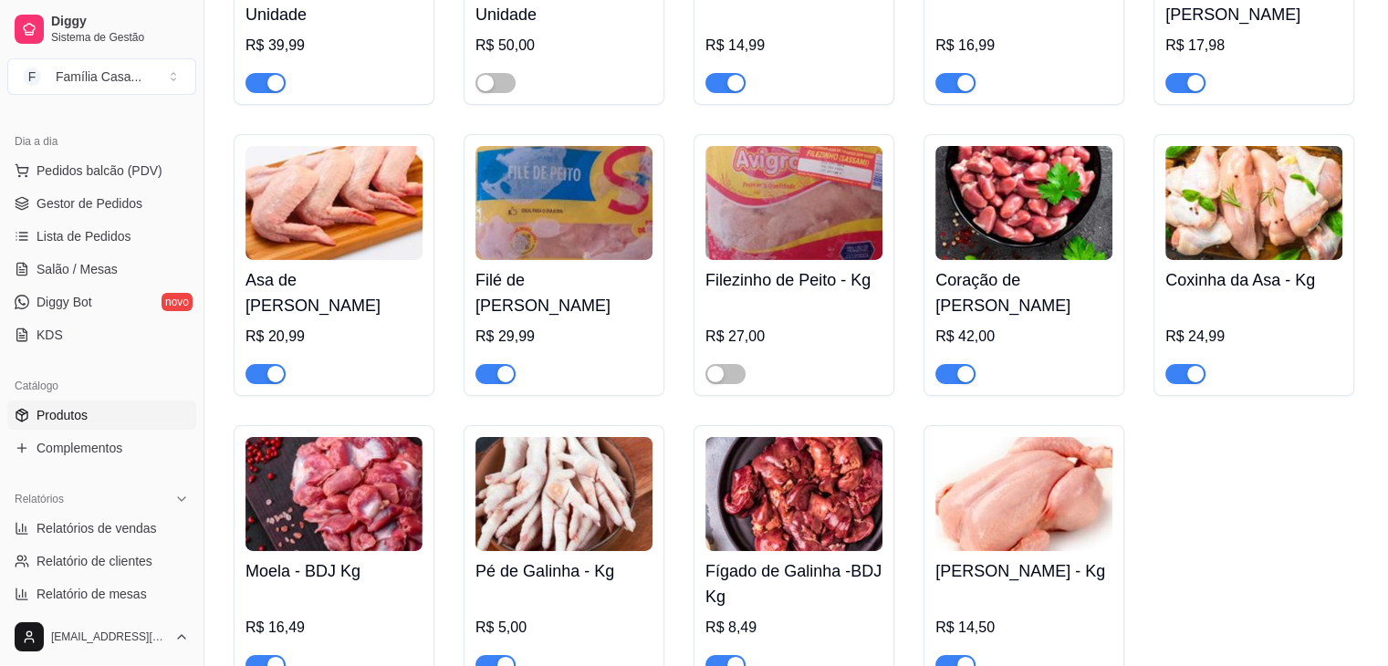
scroll to position [6201, 0]
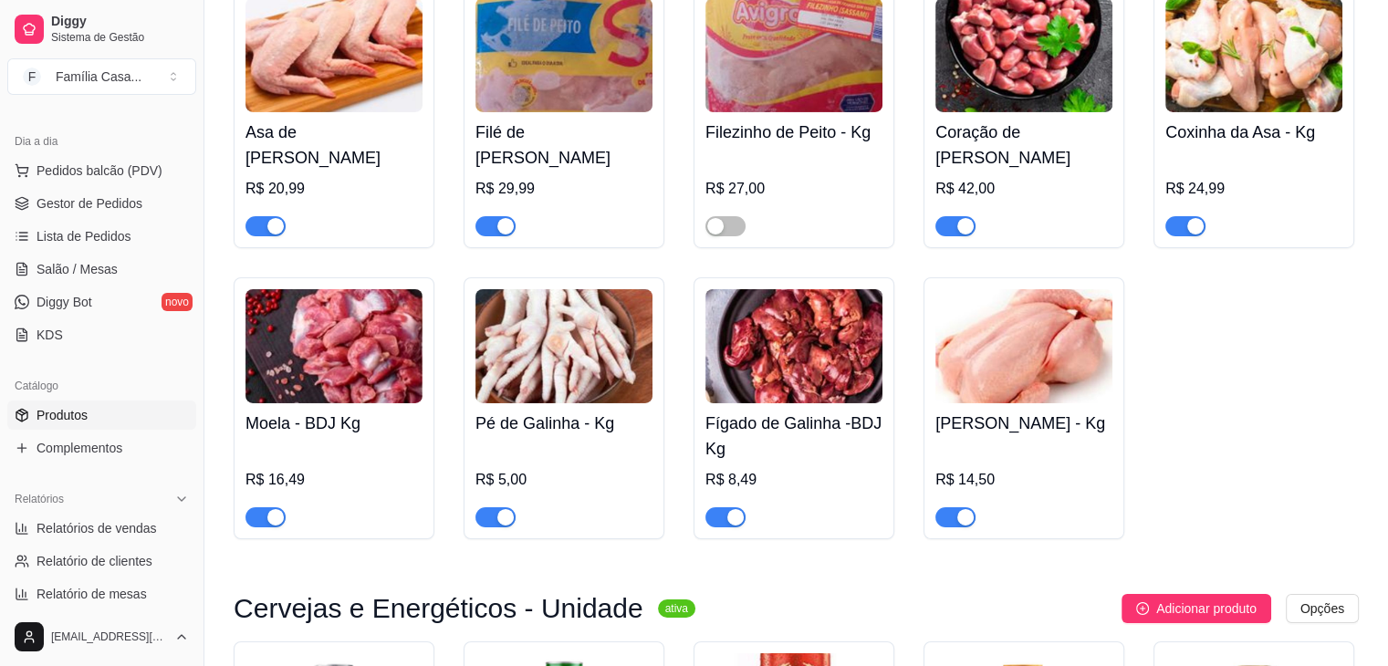
click at [582, 337] on img at bounding box center [563, 346] width 177 height 114
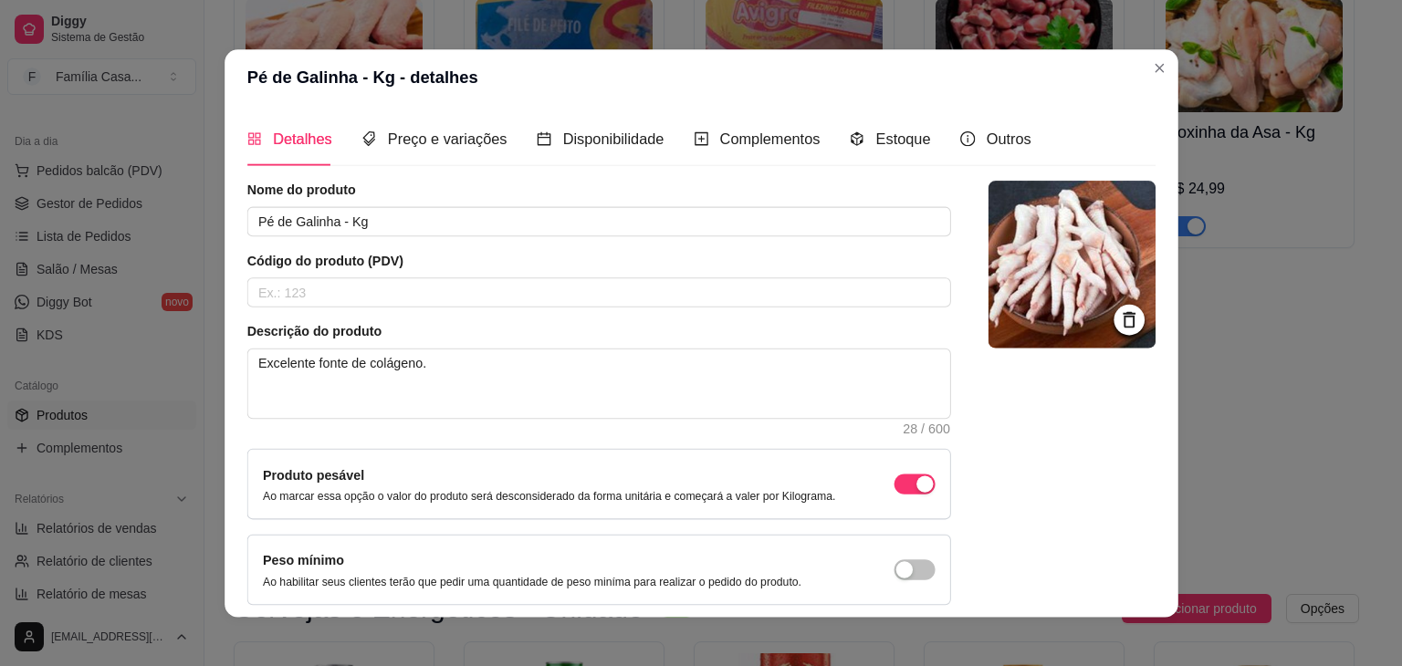
click at [582, 336] on article "Descrição do produto" at bounding box center [598, 331] width 704 height 18
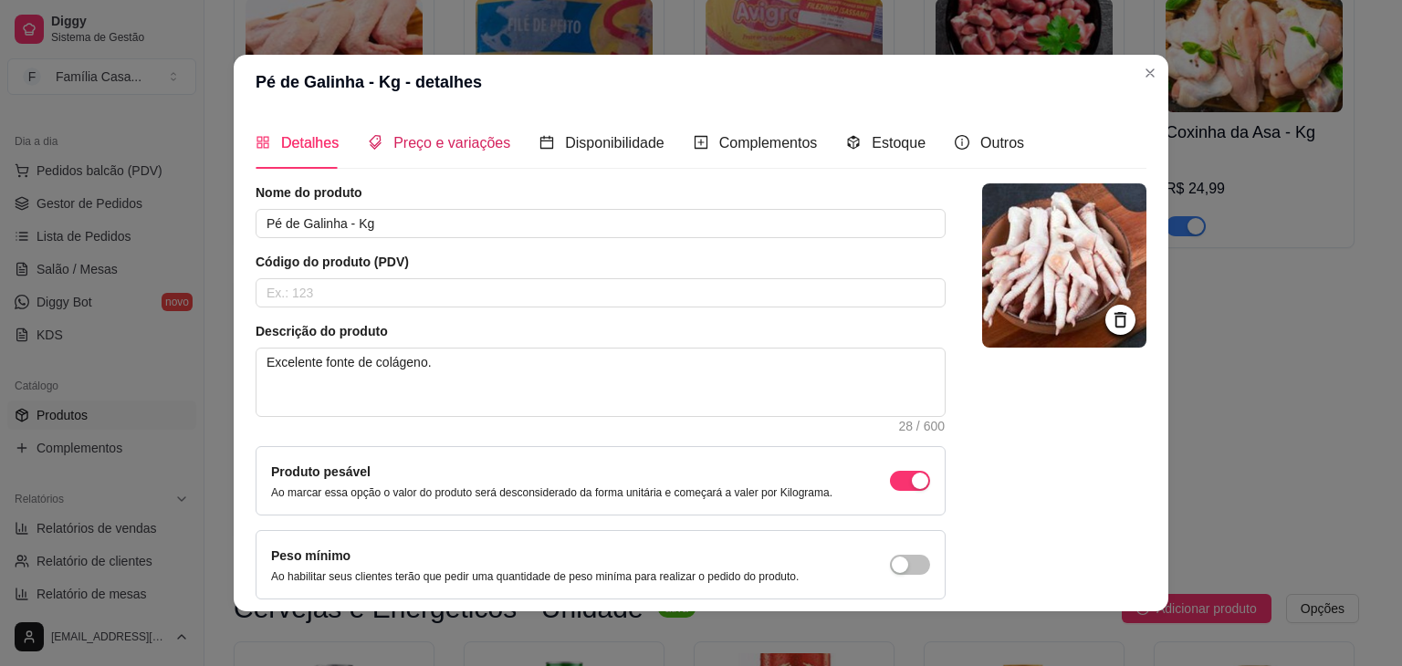
click at [455, 143] on span "Preço e variações" at bounding box center [451, 143] width 117 height 16
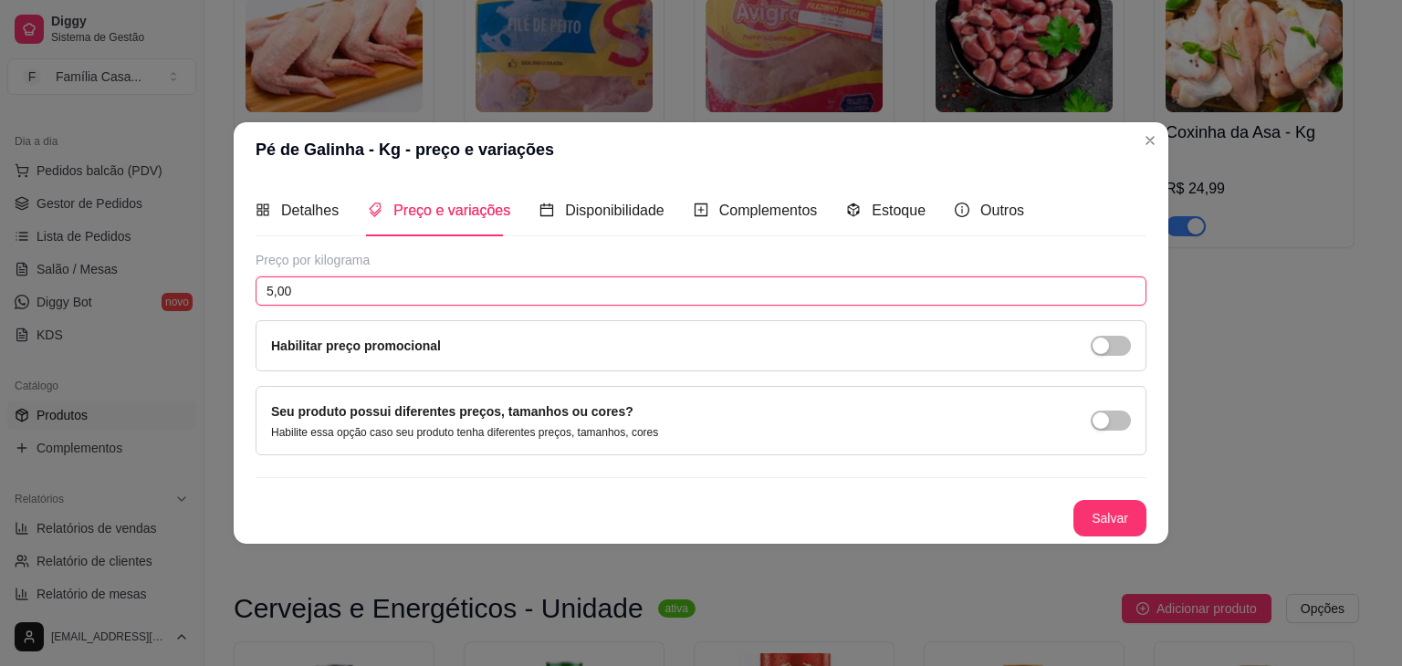
drag, startPoint x: 319, startPoint y: 291, endPoint x: 193, endPoint y: 311, distance: 127.5
click at [198, 311] on div "Pé de Galinha - Kg - preço e variações Detalhes Preço e variações Disponibilida…" at bounding box center [701, 333] width 1402 height 666
click at [1098, 519] on button "Salvar" at bounding box center [1109, 519] width 71 height 36
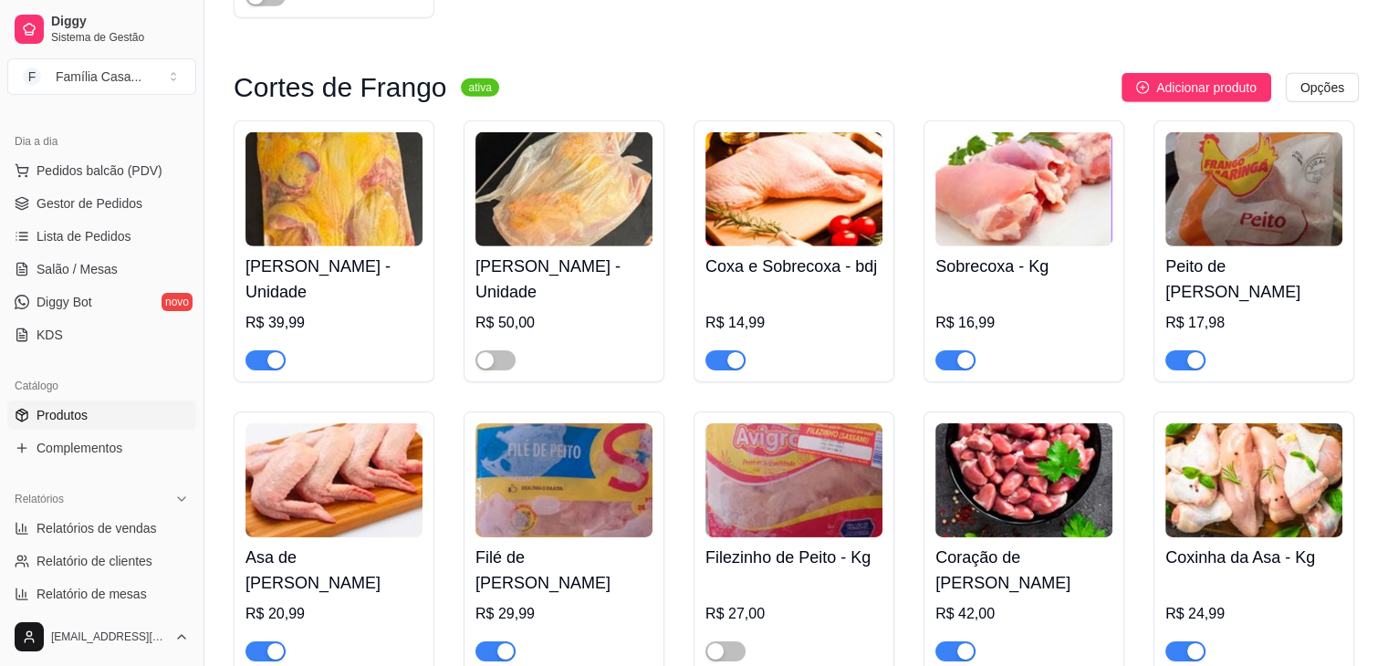
scroll to position [5745, 0]
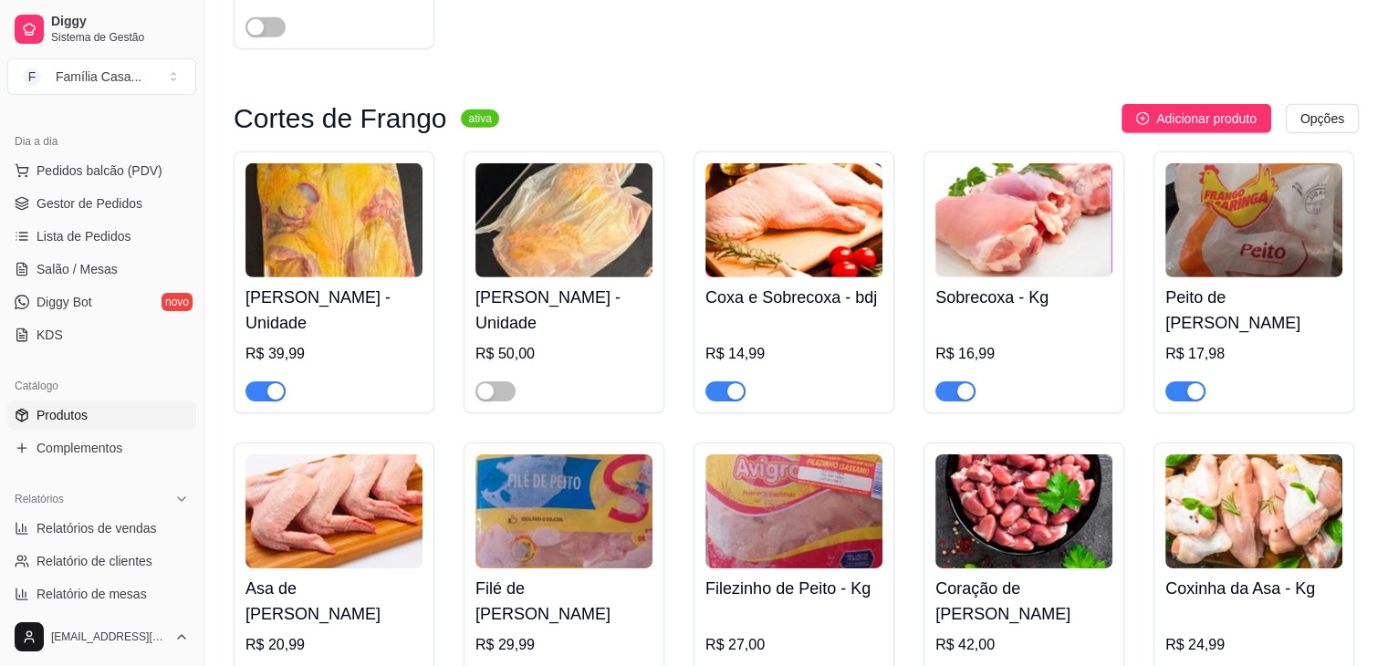
click at [1271, 267] on img at bounding box center [1253, 220] width 177 height 114
click at [1211, 256] on img at bounding box center [1253, 220] width 177 height 114
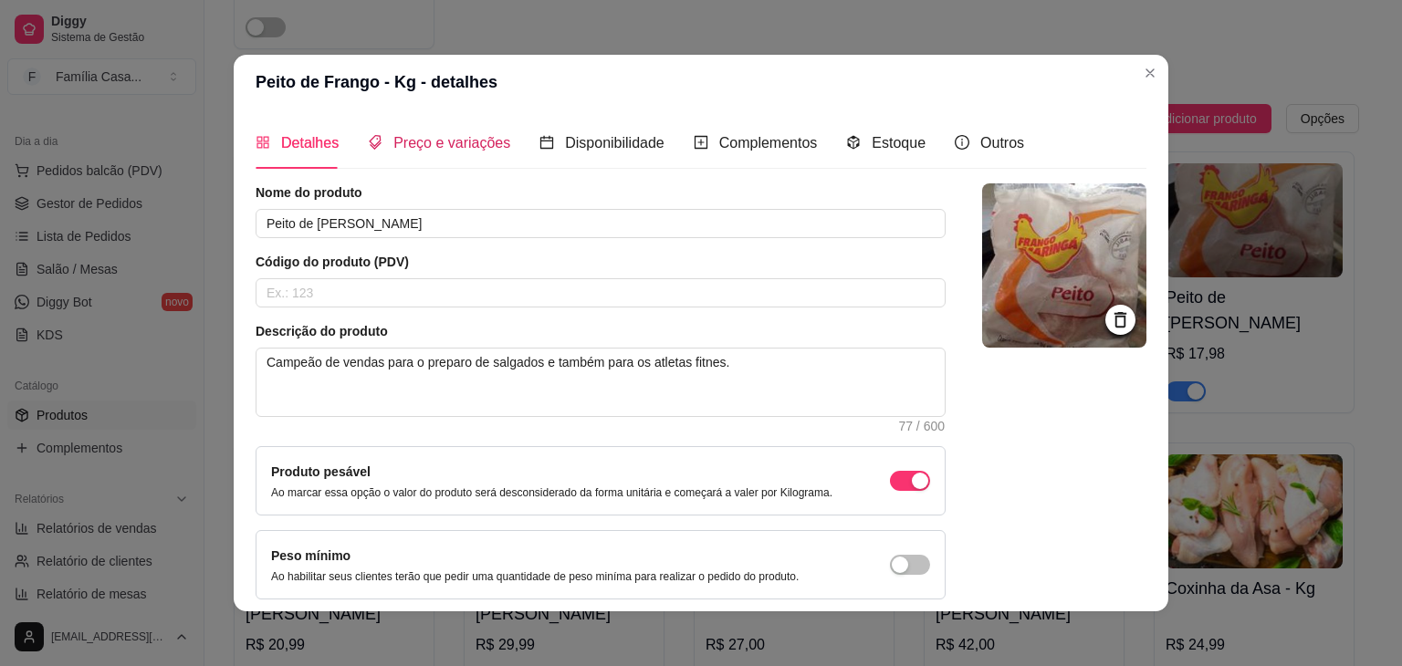
click at [460, 143] on span "Preço e variações" at bounding box center [451, 143] width 117 height 16
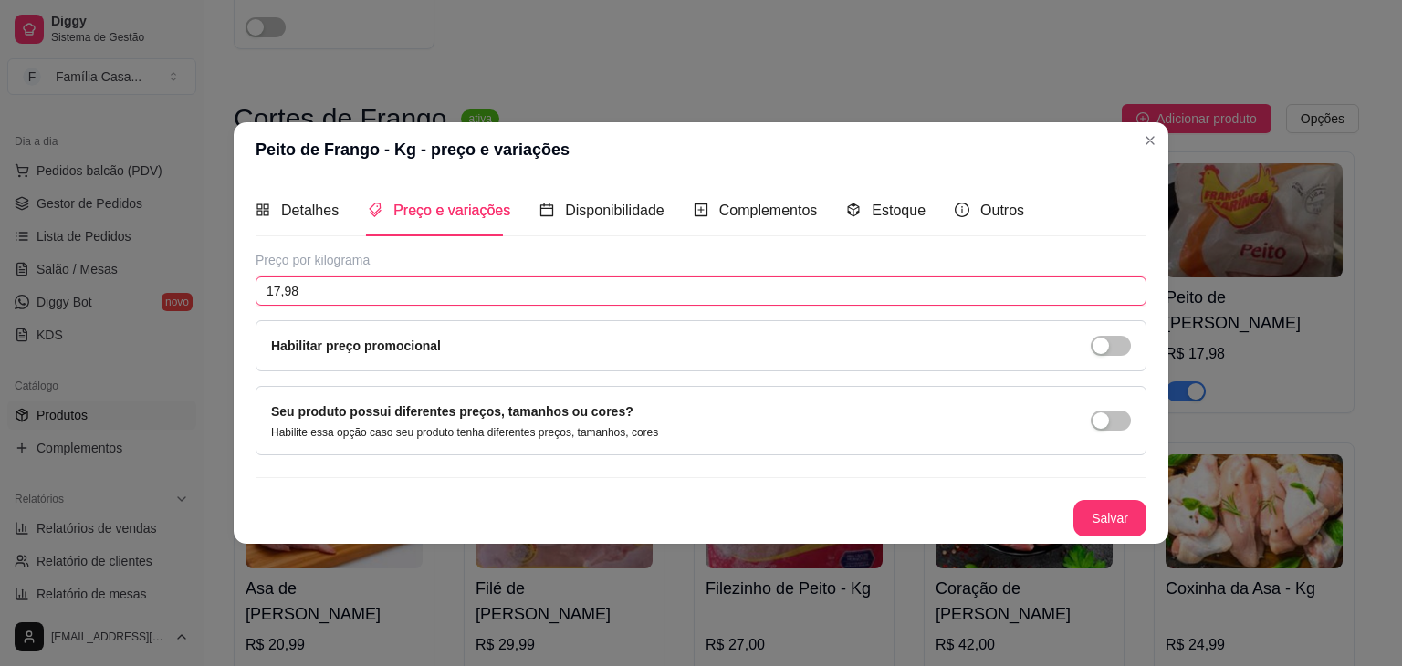
drag, startPoint x: 307, startPoint y: 289, endPoint x: 213, endPoint y: 298, distance: 94.4
click at [213, 298] on div "Peito de Frango - Kg - preço e variações Detalhes Preço e variações Disponibili…" at bounding box center [701, 333] width 1402 height 666
click at [1096, 516] on button "Salvar" at bounding box center [1109, 519] width 71 height 36
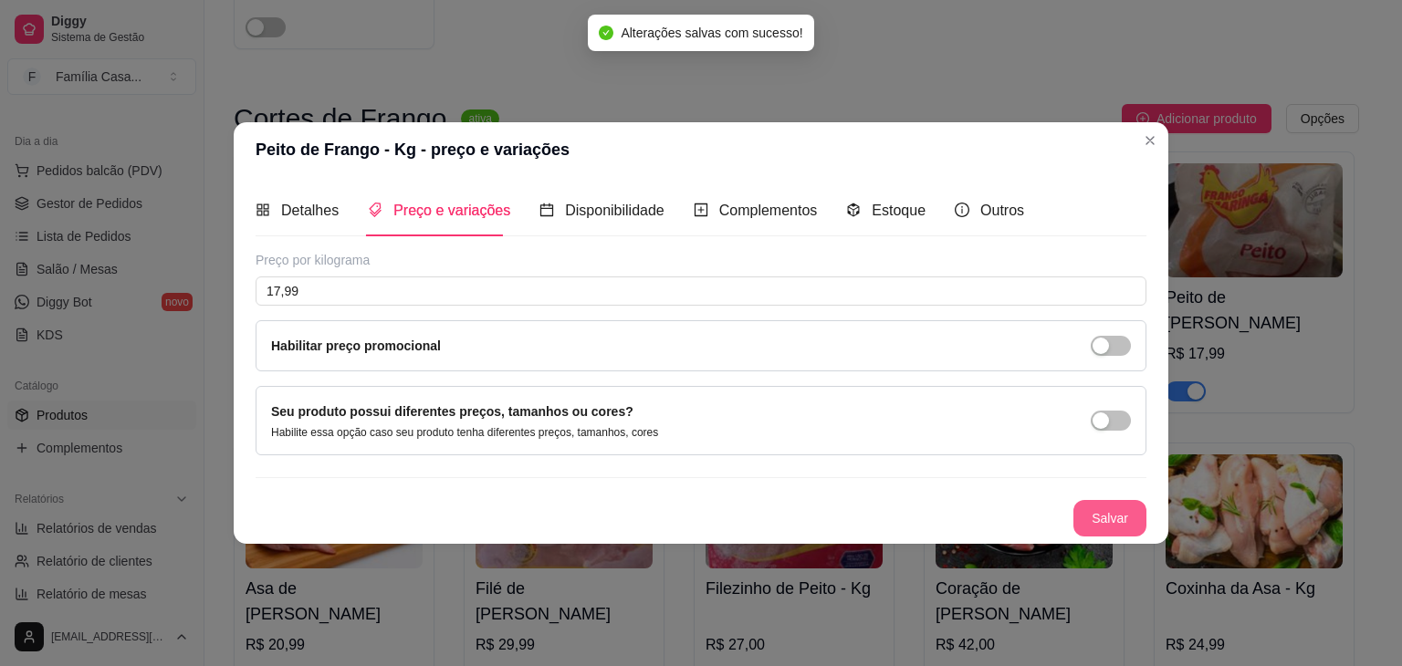
click at [1115, 524] on button "Salvar" at bounding box center [1109, 518] width 73 height 37
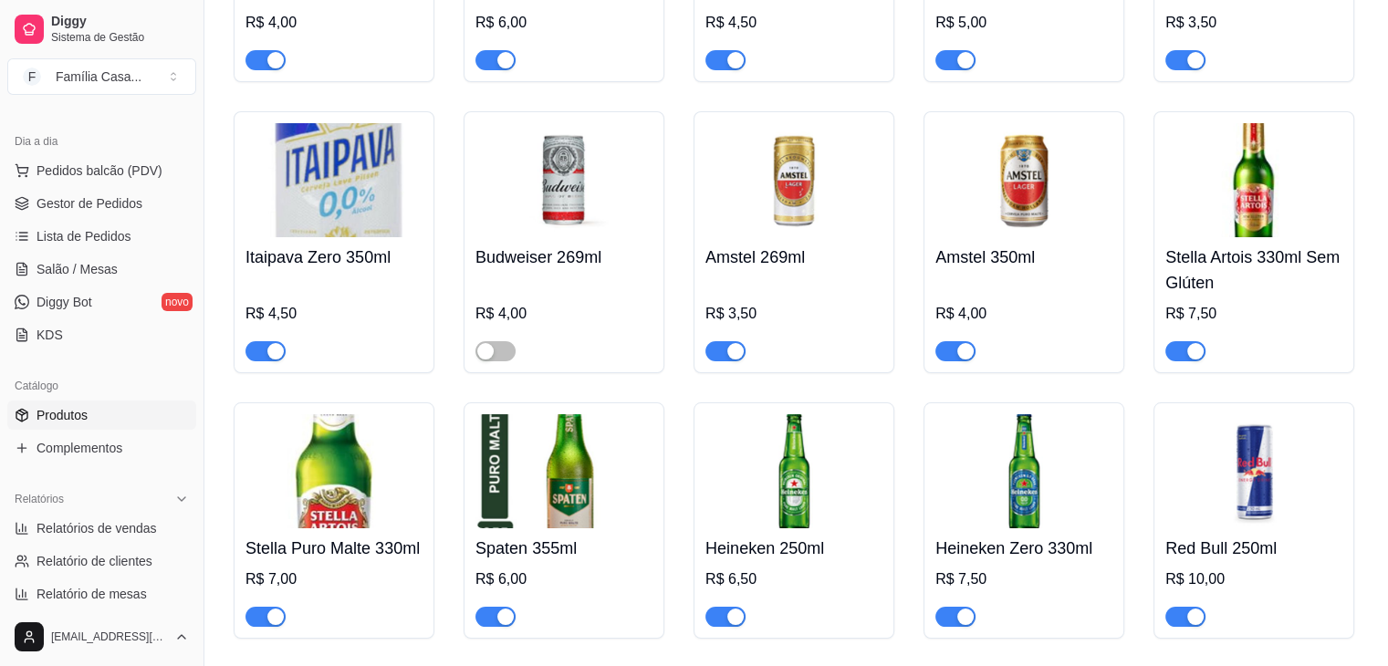
scroll to position [7114, 0]
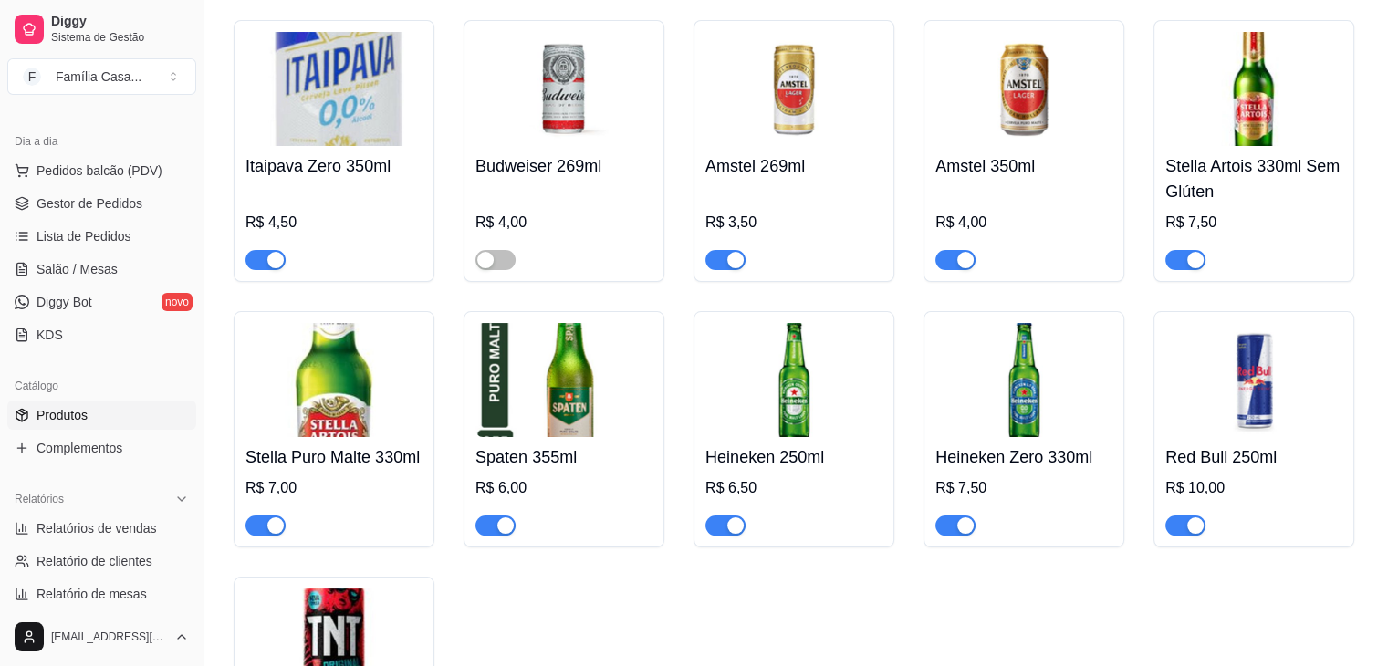
click at [1050, 360] on img at bounding box center [1023, 380] width 177 height 114
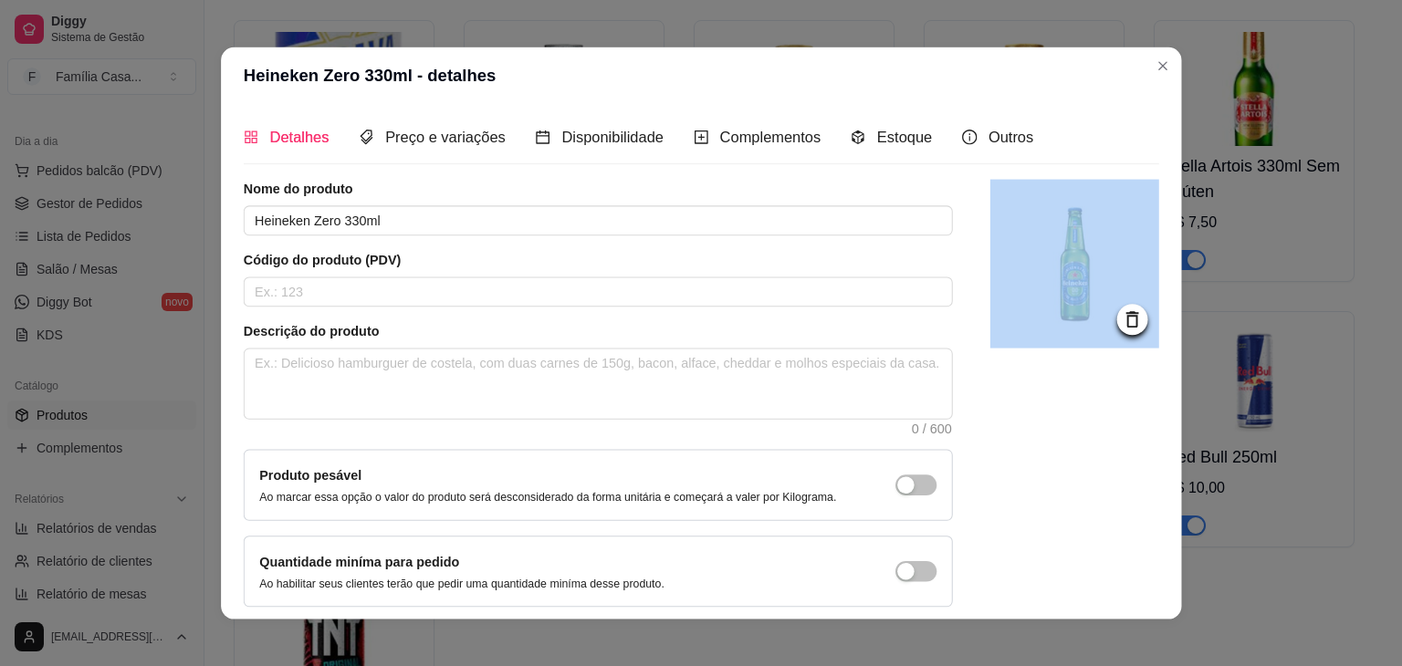
click at [1050, 360] on div at bounding box center [1074, 394] width 169 height 428
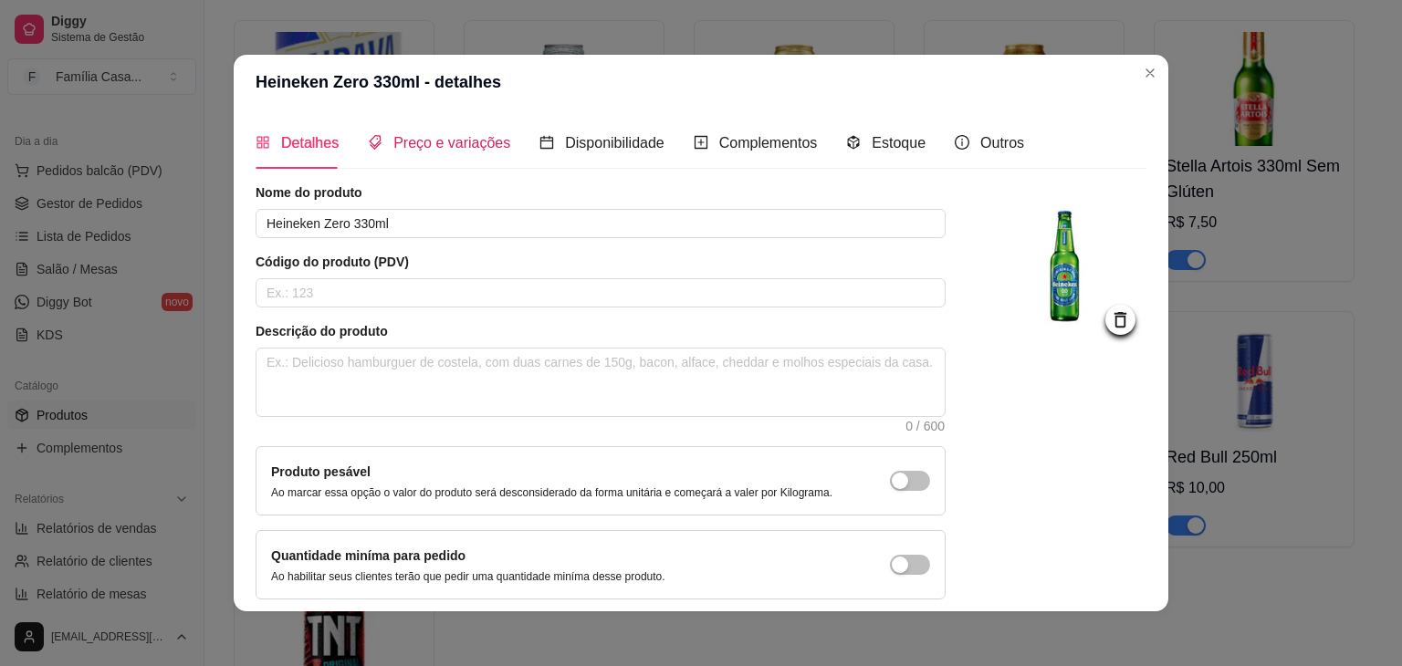
click at [452, 135] on span "Preço e variações" at bounding box center [451, 143] width 117 height 16
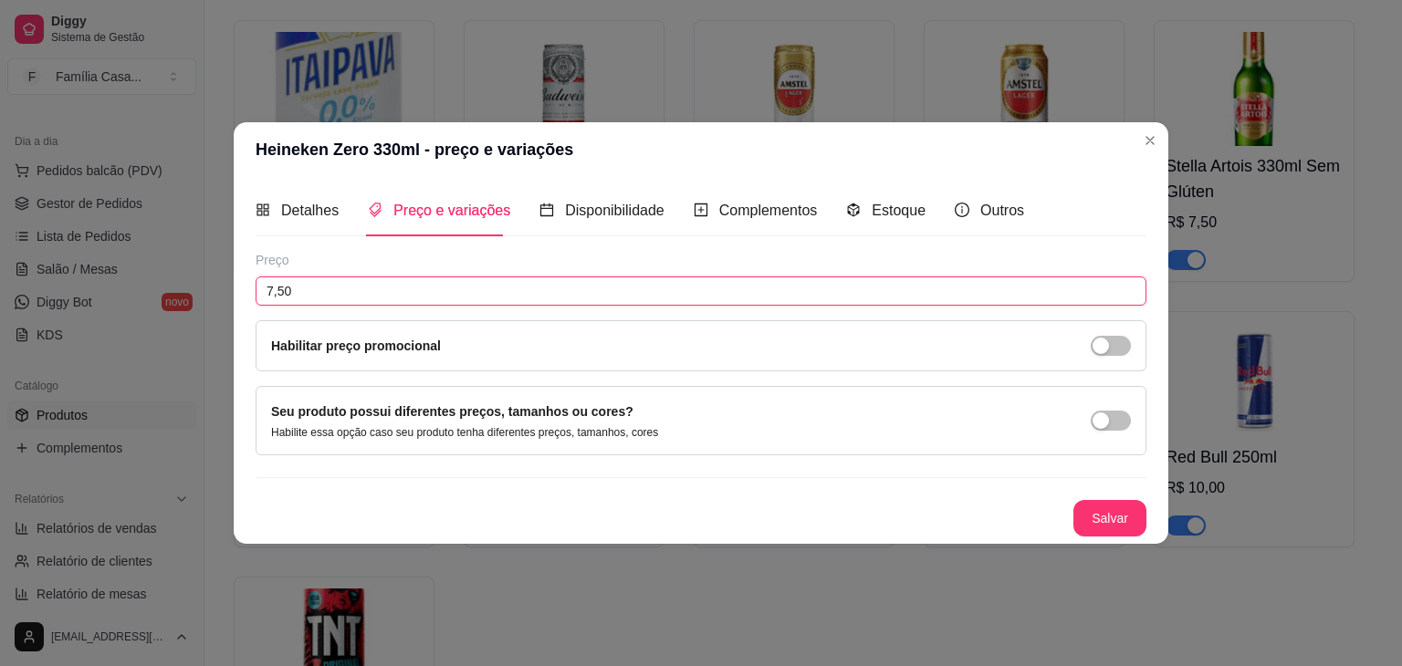
drag, startPoint x: 329, startPoint y: 288, endPoint x: 182, endPoint y: 318, distance: 149.8
click at [182, 318] on div "Heineken Zero 330ml - preço e variações Detalhes Preço e variações Disponibilid…" at bounding box center [701, 333] width 1402 height 666
click at [1103, 517] on button "Salvar" at bounding box center [1109, 518] width 73 height 37
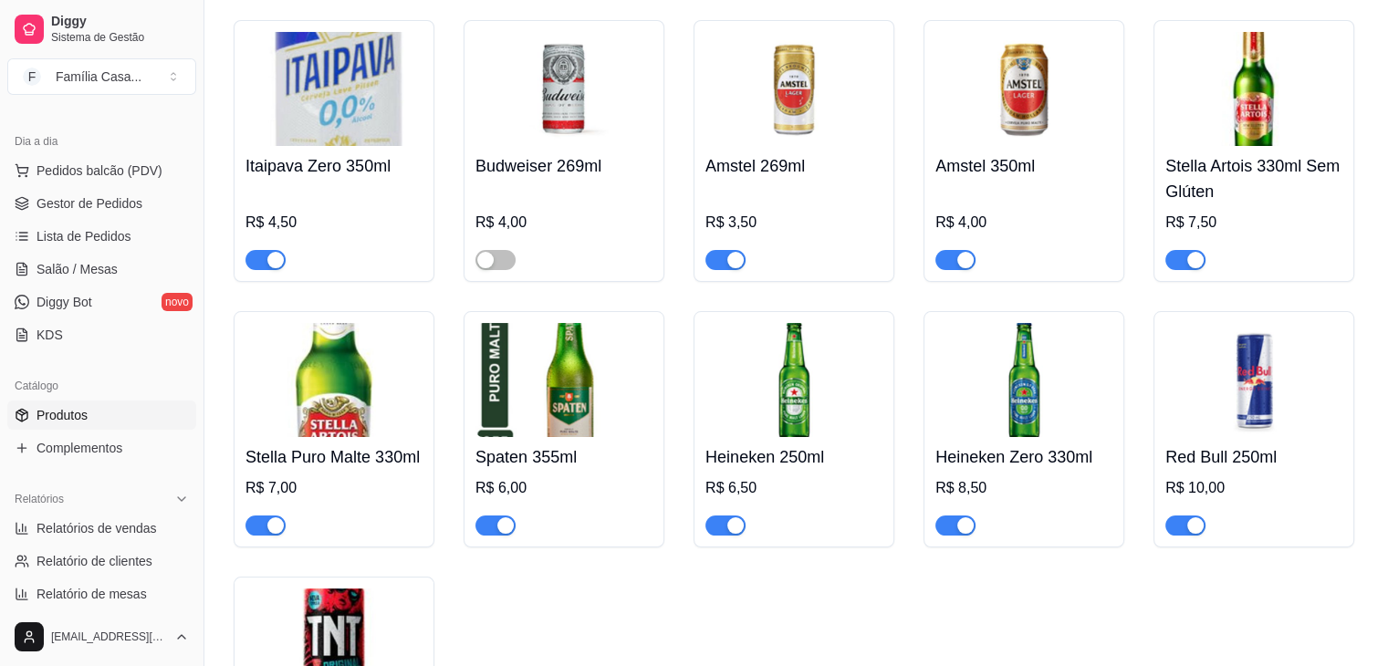
click at [822, 437] on div "Heineken 250ml R$ 6,50" at bounding box center [793, 486] width 177 height 99
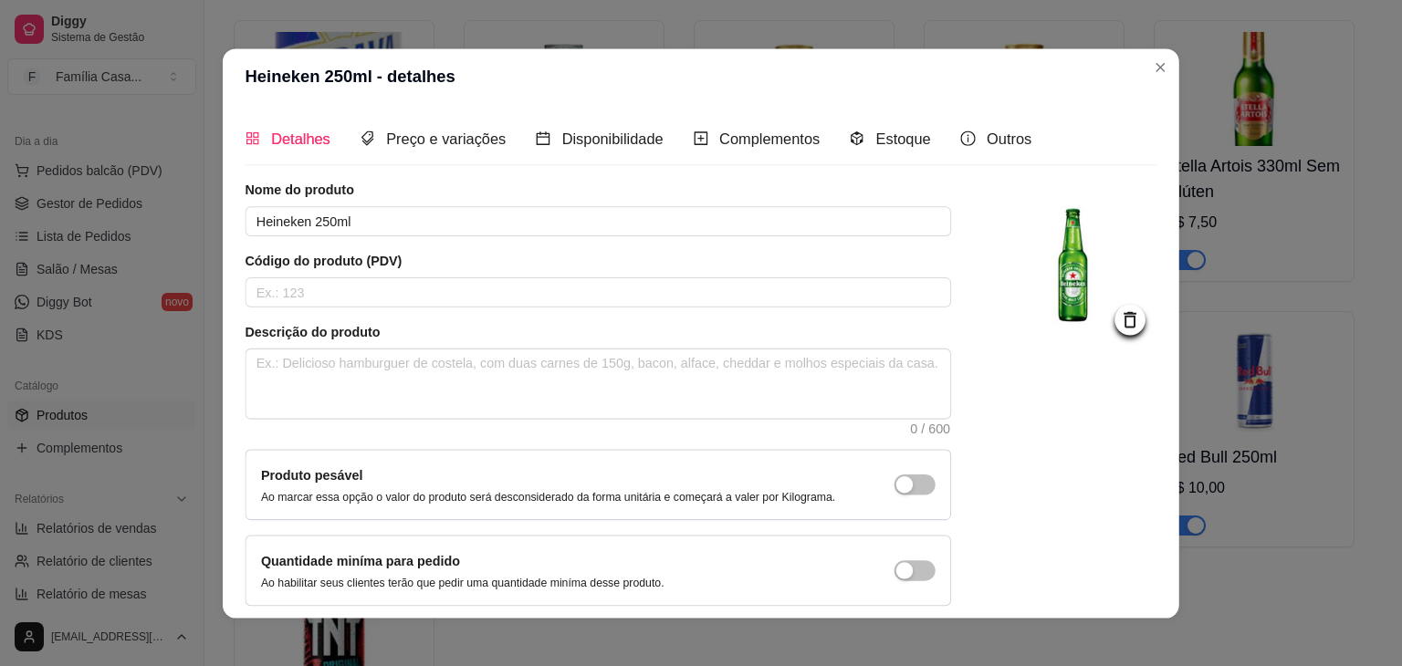
click at [822, 412] on textarea at bounding box center [598, 384] width 705 height 69
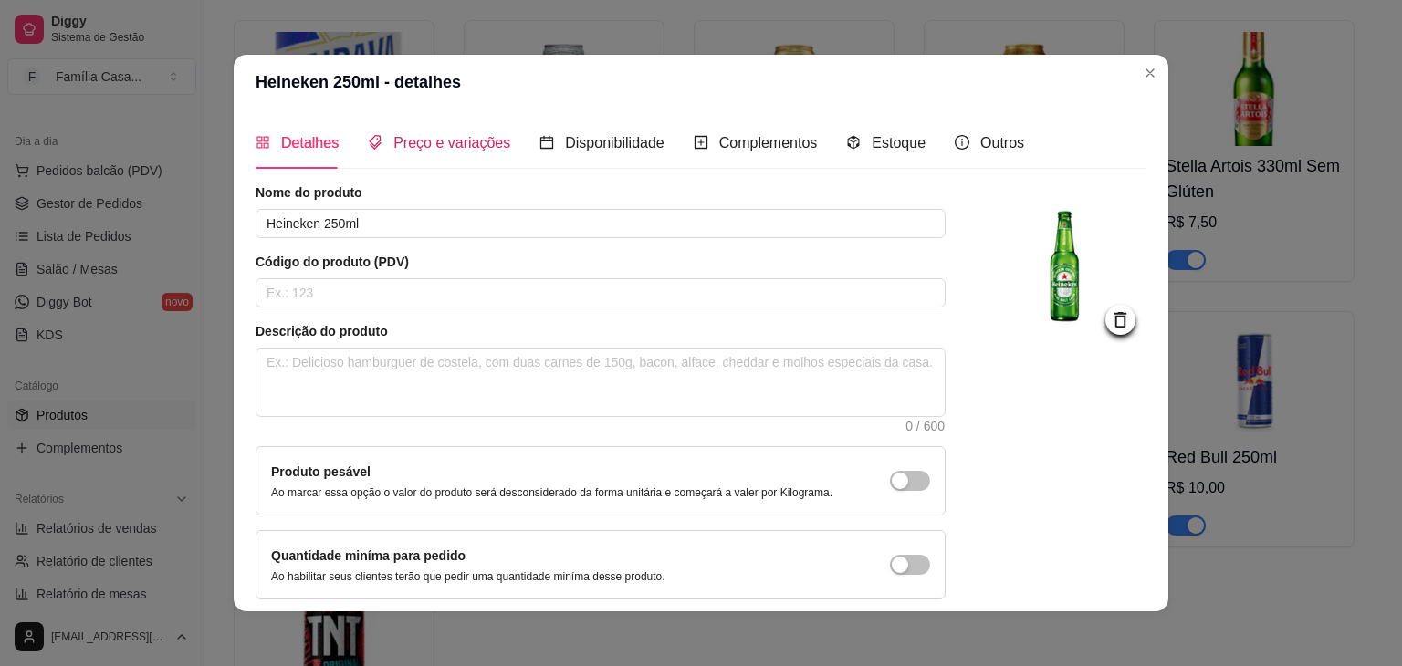
click at [444, 147] on span "Preço e variações" at bounding box center [451, 143] width 117 height 16
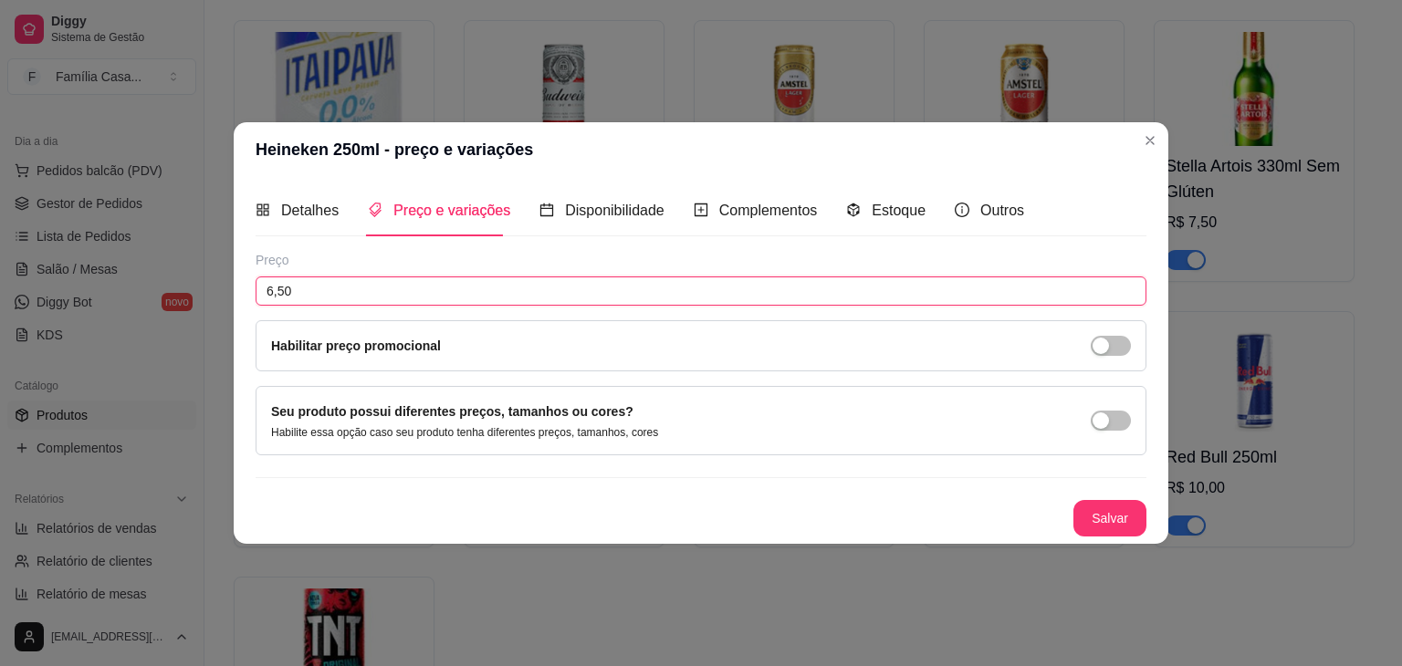
drag, startPoint x: 336, startPoint y: 289, endPoint x: 159, endPoint y: 302, distance: 177.5
click at [159, 301] on div "Heineken 250ml - preço e variações Detalhes Preço e variações Disponibilidade C…" at bounding box center [701, 333] width 1402 height 666
click at [1110, 527] on button "Salvar" at bounding box center [1109, 519] width 71 height 36
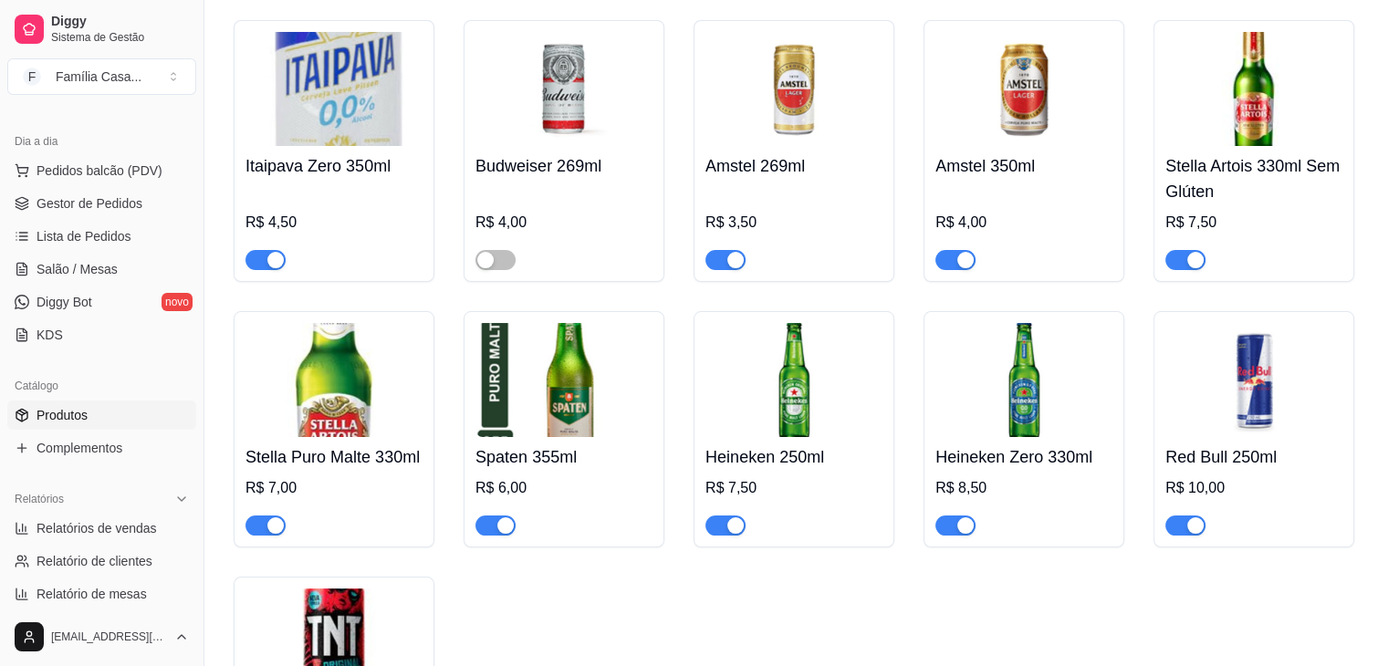
click at [507, 519] on div "button" at bounding box center [505, 525] width 16 height 16
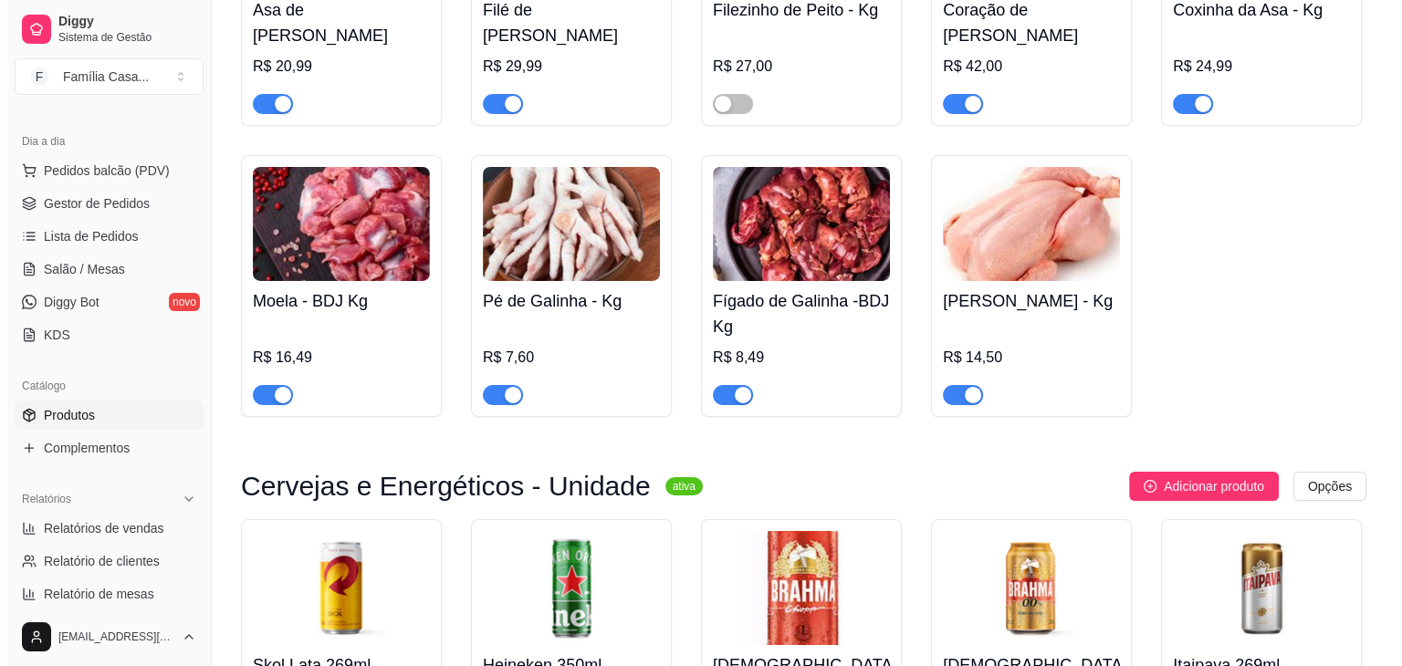
scroll to position [6293, 0]
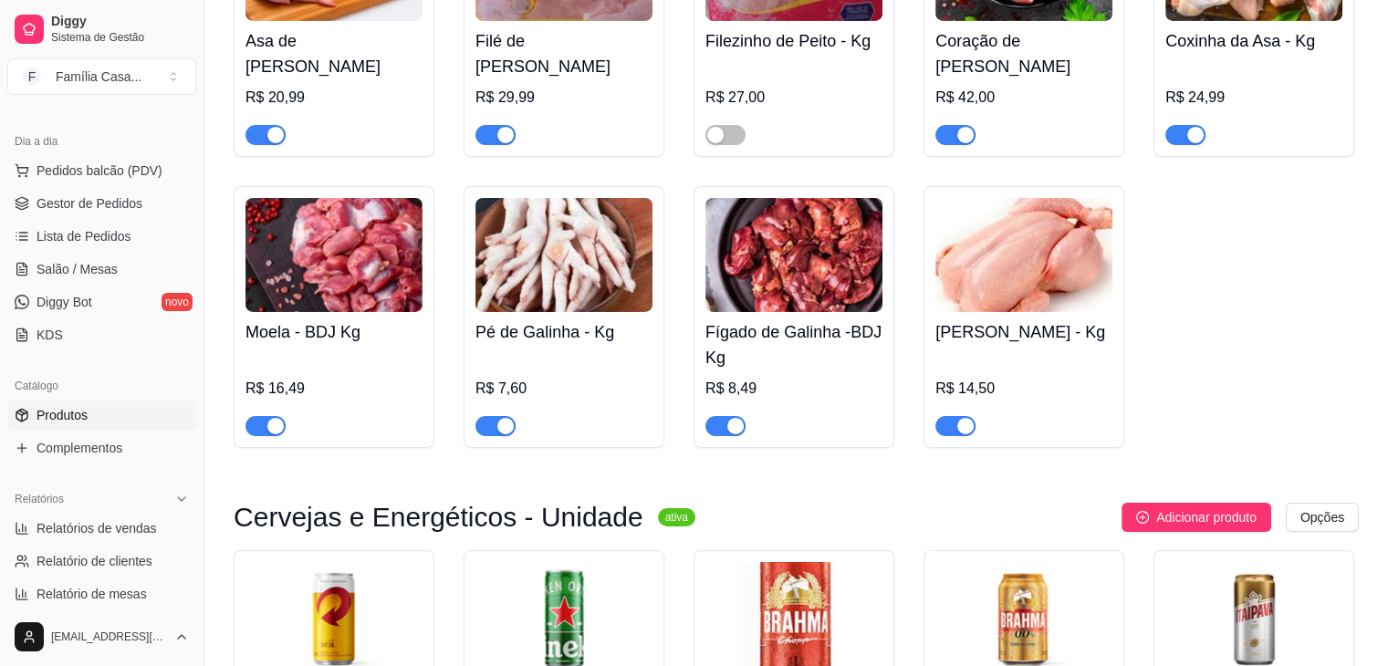
click at [541, 283] on img at bounding box center [563, 255] width 177 height 114
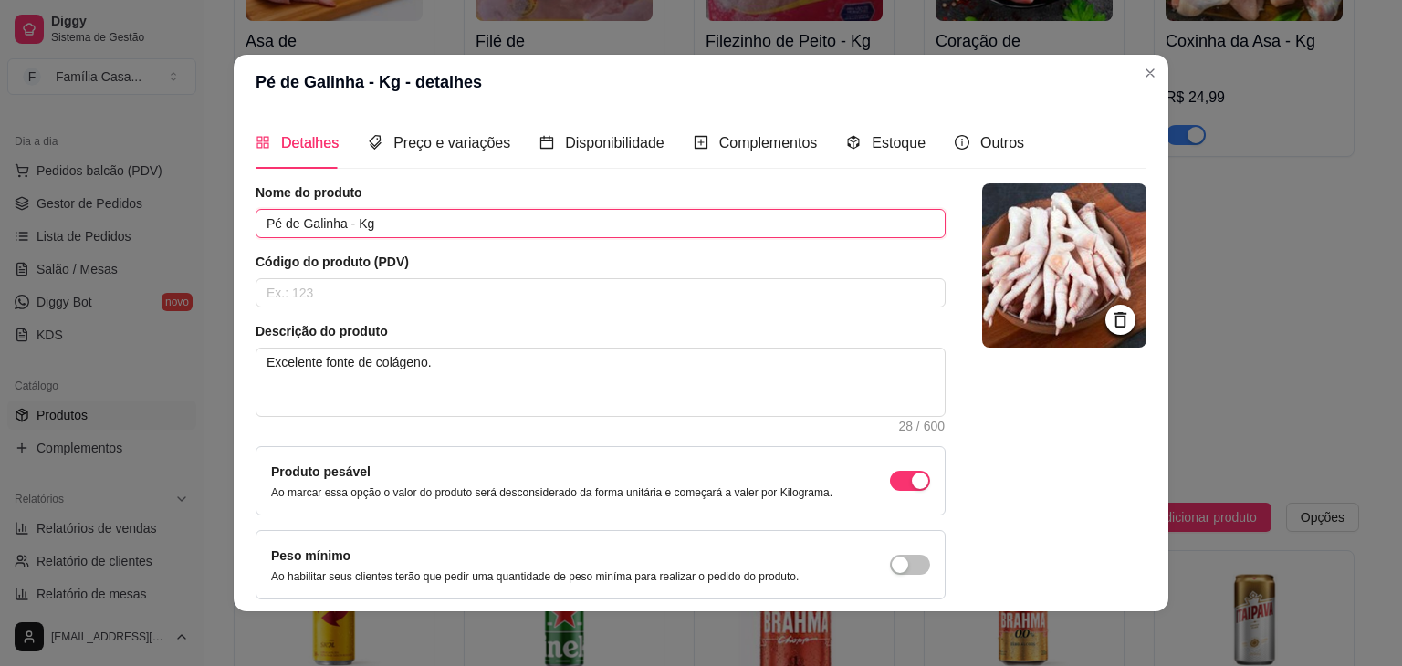
click at [381, 227] on input "Pé de Galinha - Kg" at bounding box center [601, 223] width 690 height 29
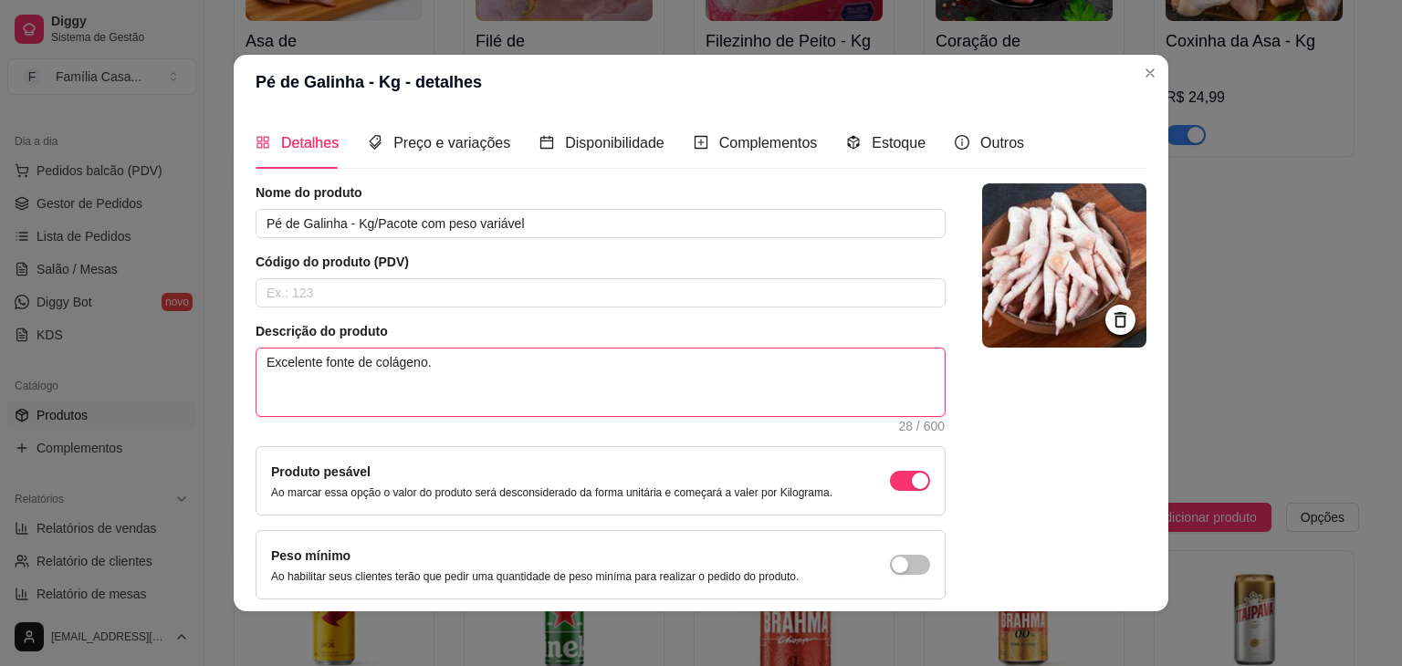
click at [454, 377] on textarea "Excelente fonte de colágeno." at bounding box center [600, 383] width 688 height 68
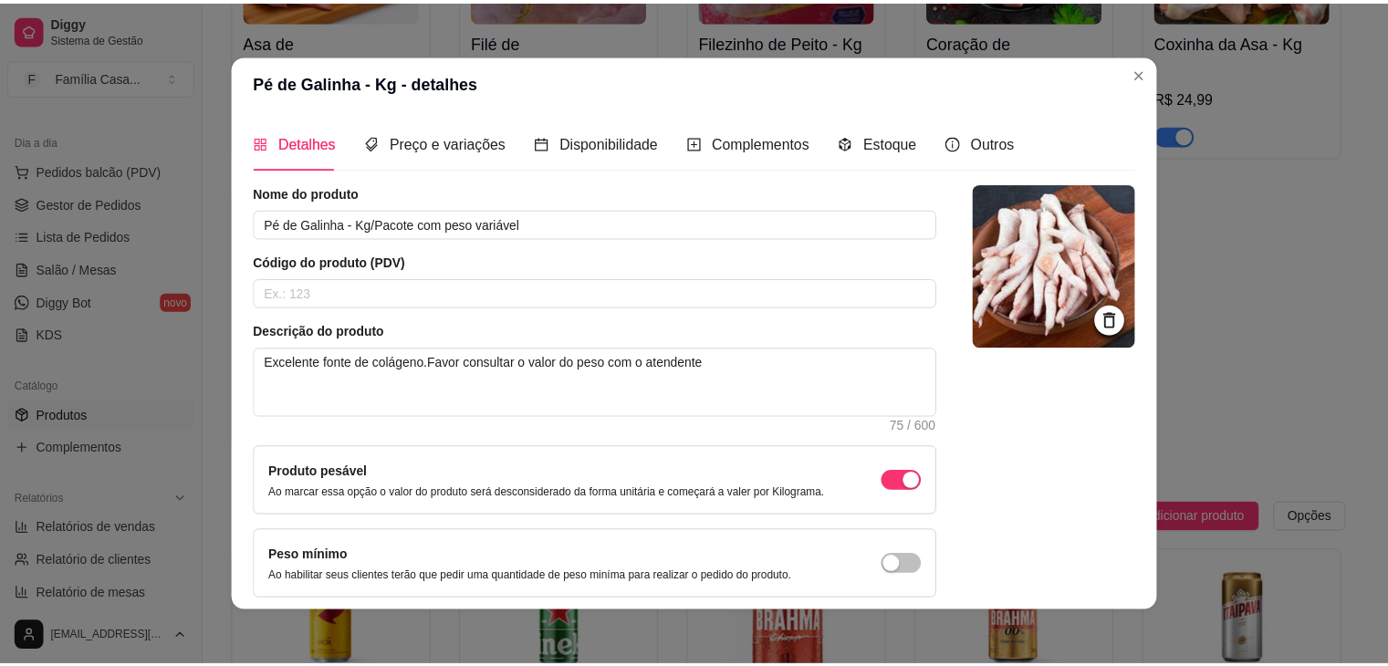
scroll to position [75, 0]
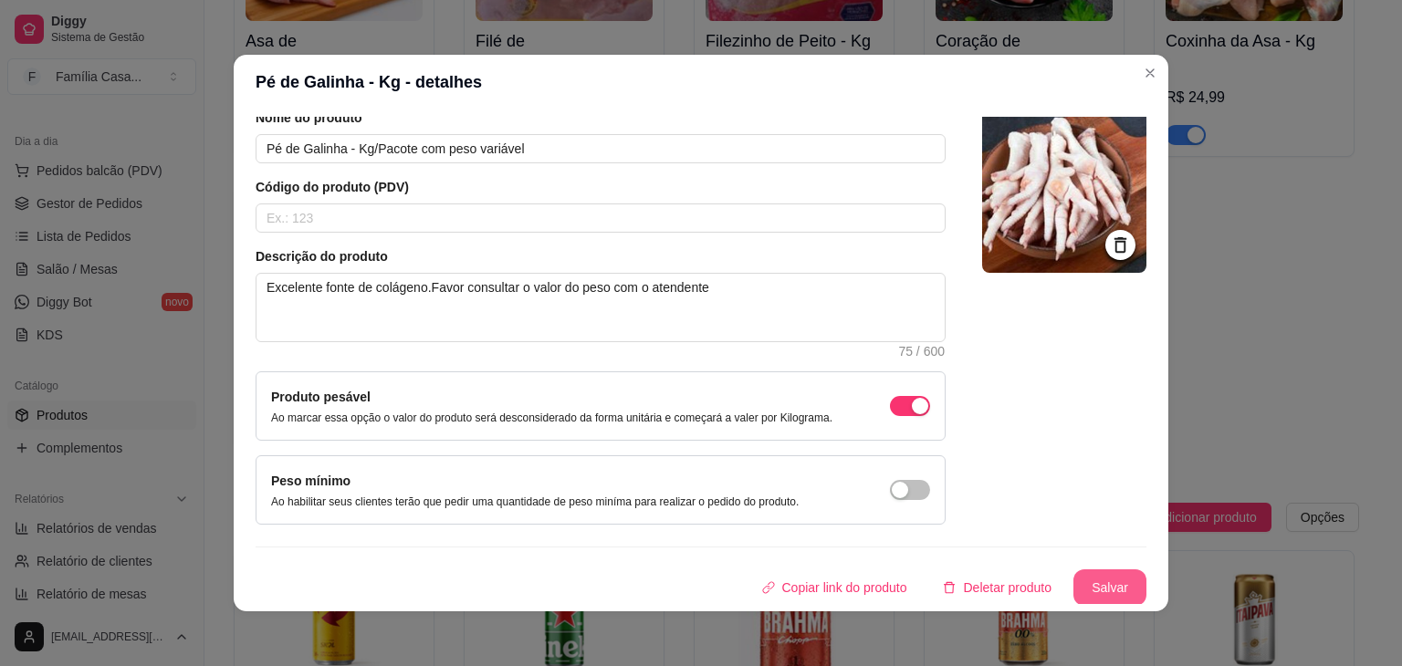
click at [1092, 590] on button "Salvar" at bounding box center [1109, 587] width 73 height 37
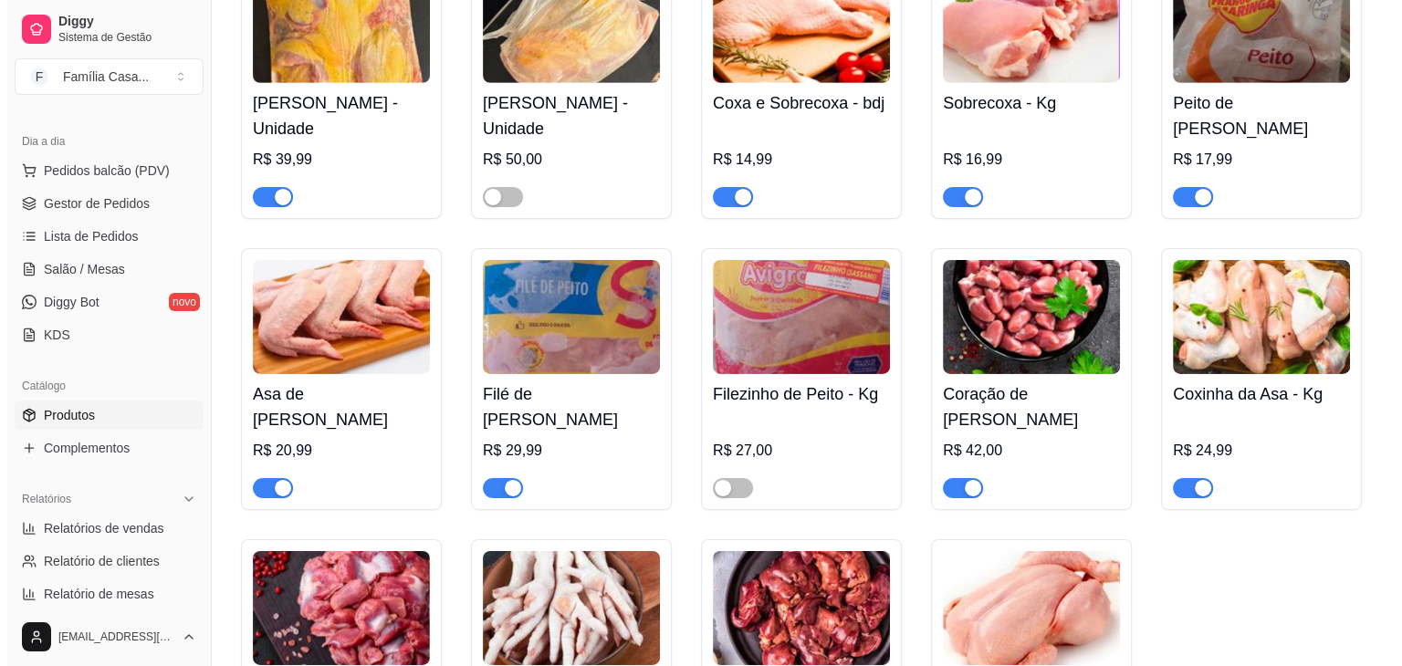
scroll to position [5928, 0]
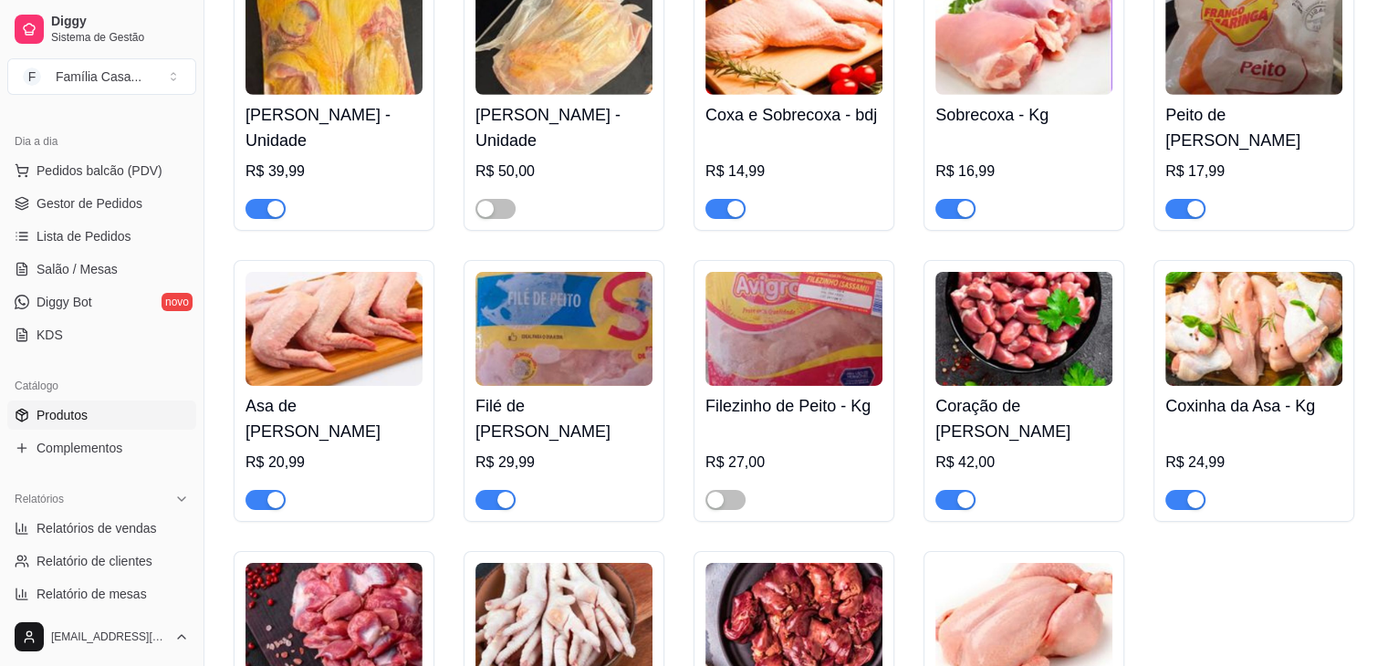
click at [1219, 61] on img at bounding box center [1253, 38] width 177 height 114
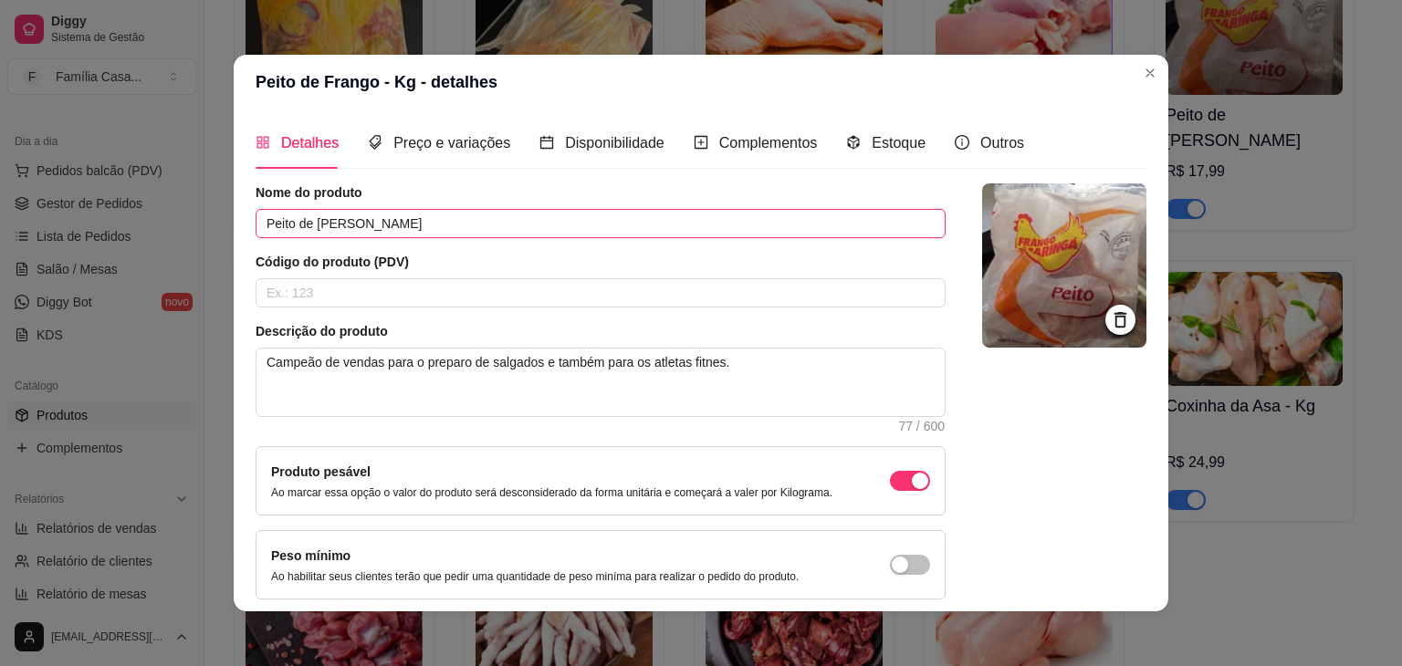
click at [391, 227] on input "Peito de [PERSON_NAME]" at bounding box center [601, 223] width 690 height 29
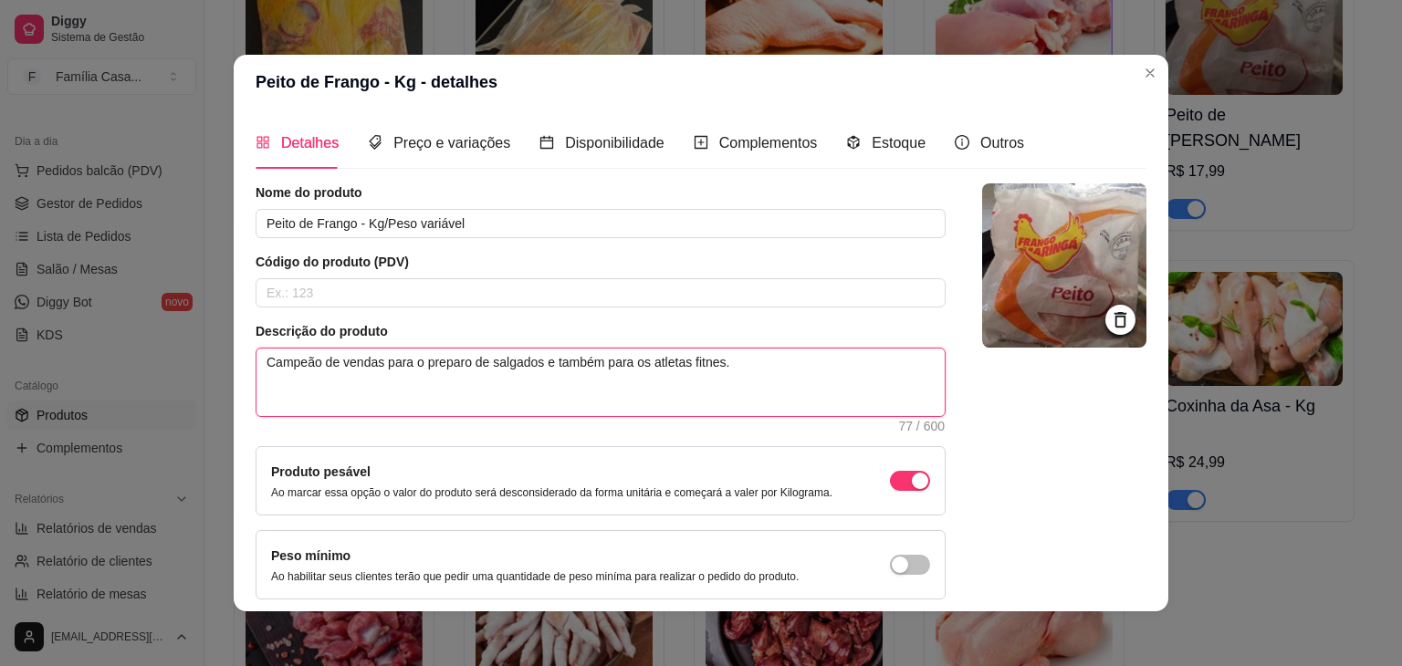
click at [749, 367] on textarea "Campeão de vendas para o preparo de salgados e também para os atletas fitnes." at bounding box center [600, 383] width 688 height 68
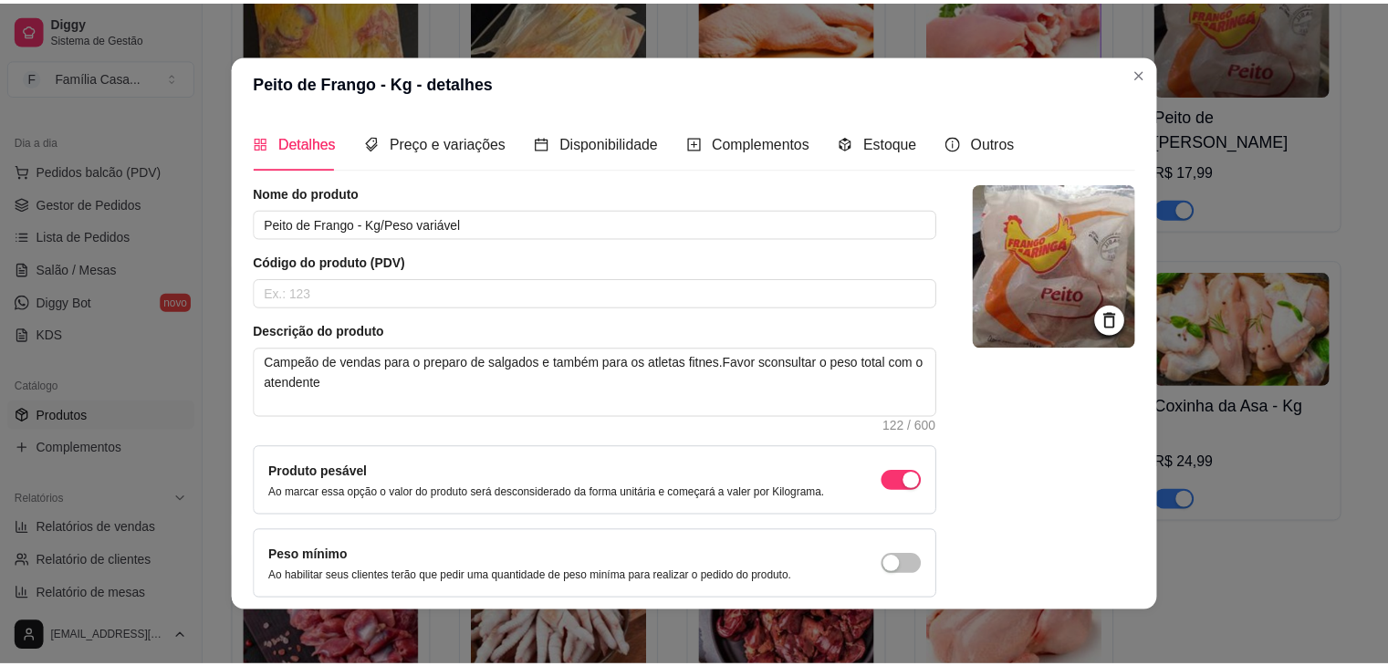
scroll to position [75, 0]
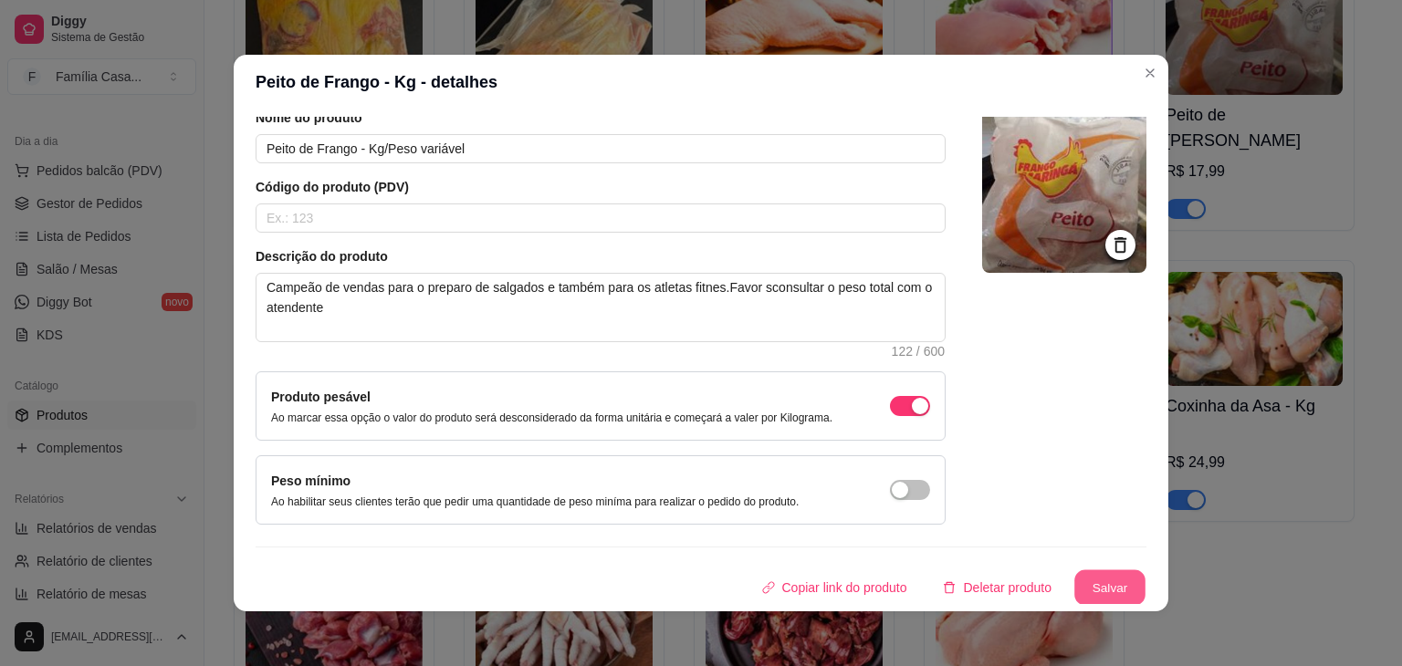
click at [1098, 589] on button "Salvar" at bounding box center [1109, 588] width 71 height 36
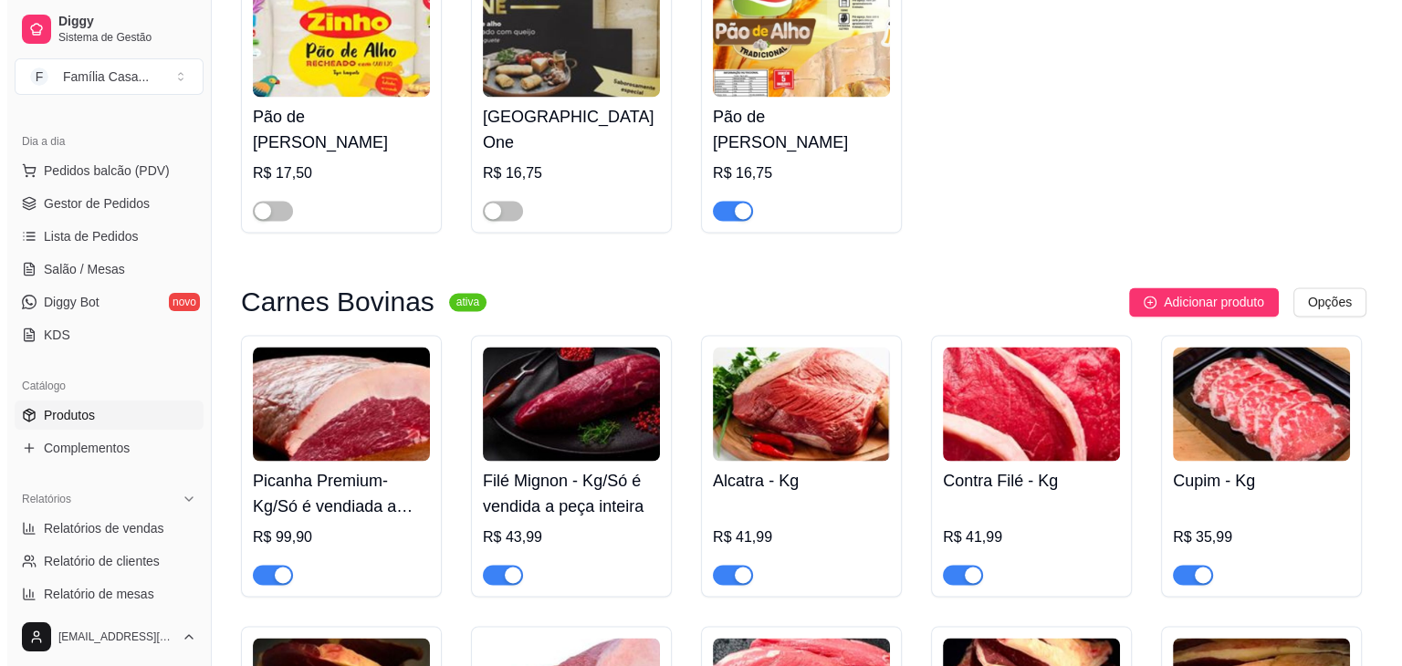
scroll to position [3007, 0]
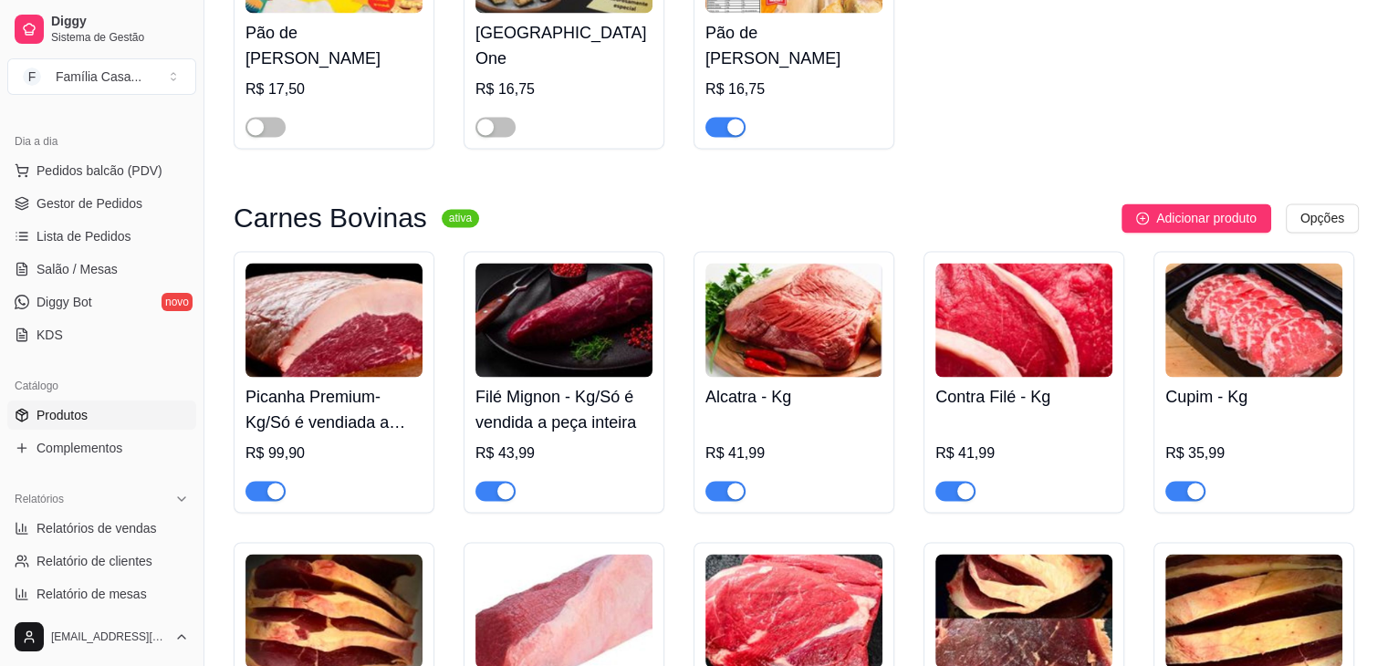
click at [616, 331] on img at bounding box center [563, 320] width 177 height 114
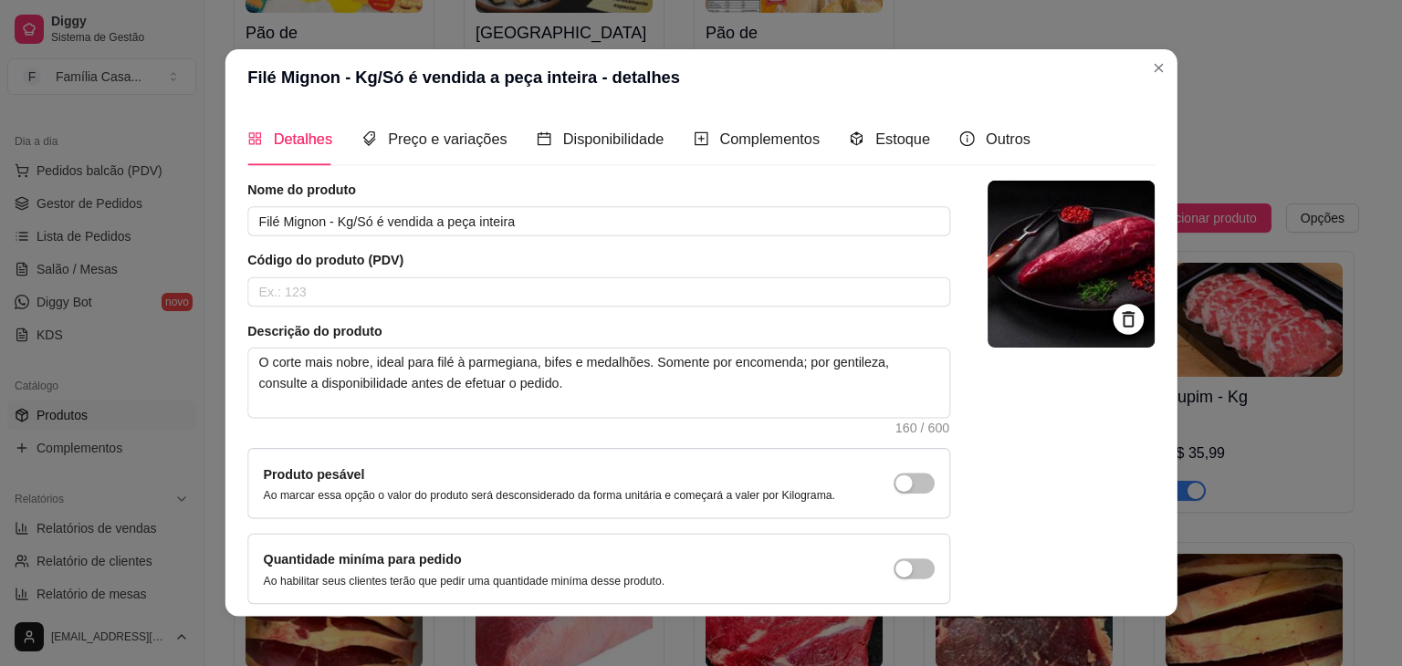
click at [616, 331] on article "Descrição do produto" at bounding box center [598, 331] width 703 height 18
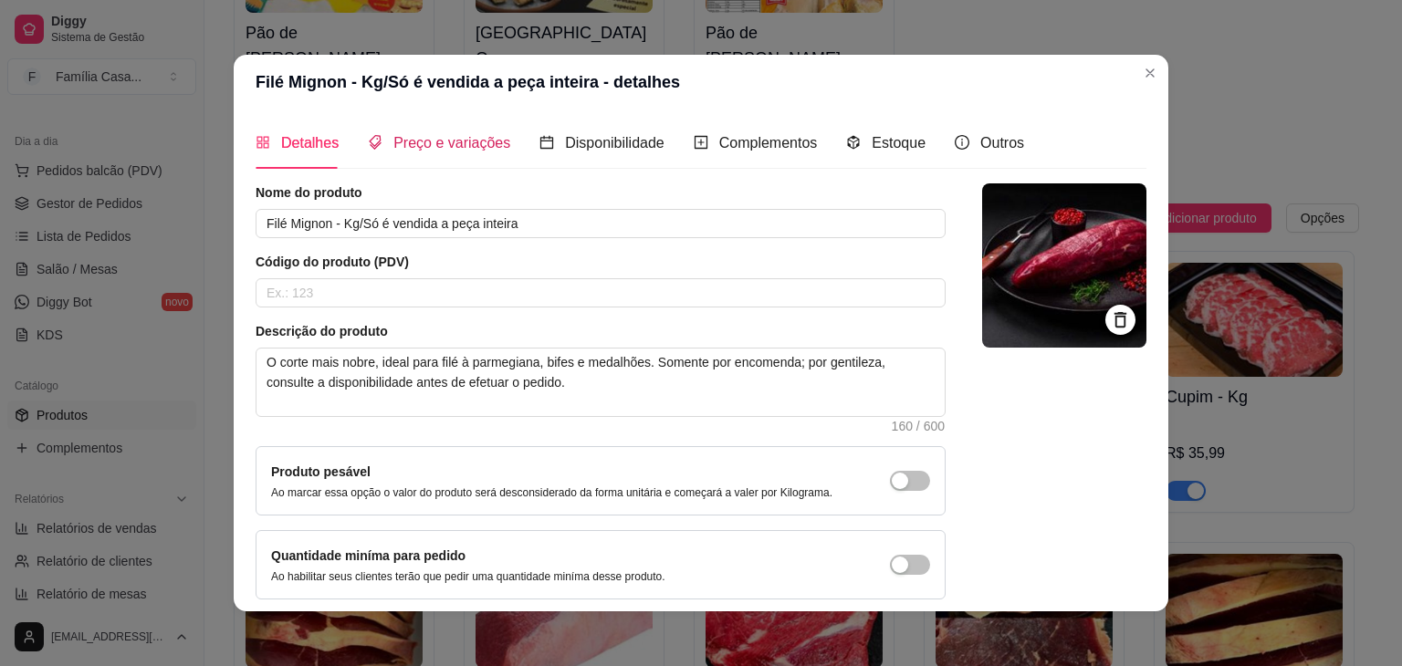
click at [422, 143] on span "Preço e variações" at bounding box center [451, 143] width 117 height 16
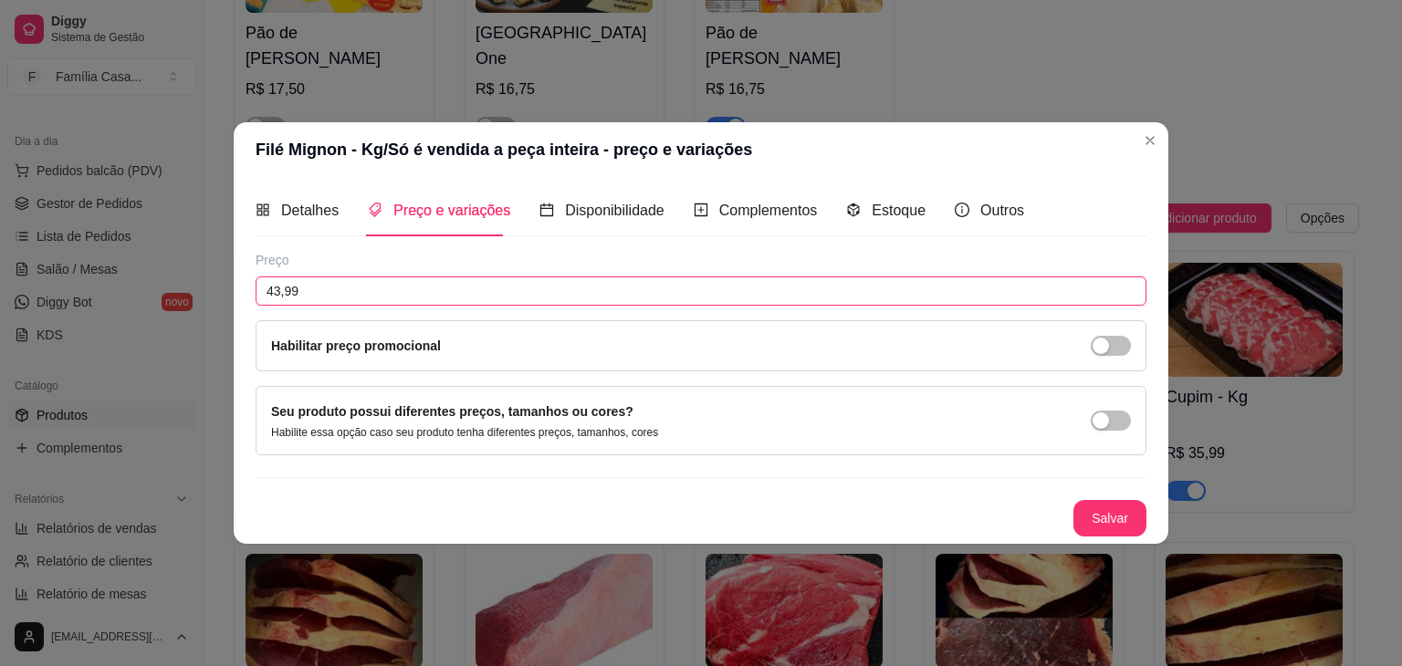
drag, startPoint x: 321, startPoint y: 288, endPoint x: 234, endPoint y: 307, distance: 89.5
click at [234, 306] on div "Detalhes Preço e variações Disponibilidade Complementos Estoque Outros Nome do …" at bounding box center [701, 360] width 935 height 367
click at [1107, 521] on button "Salvar" at bounding box center [1109, 518] width 73 height 37
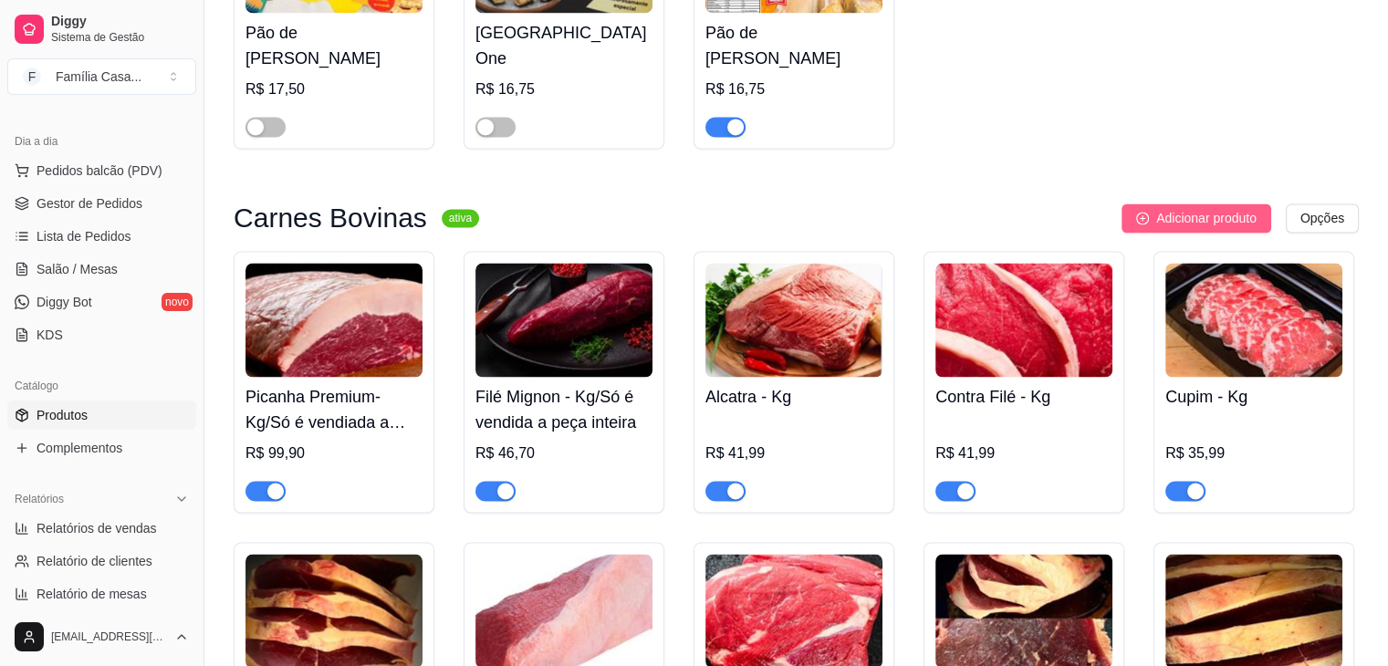
click at [1199, 227] on span "Adicionar produto" at bounding box center [1206, 218] width 100 height 20
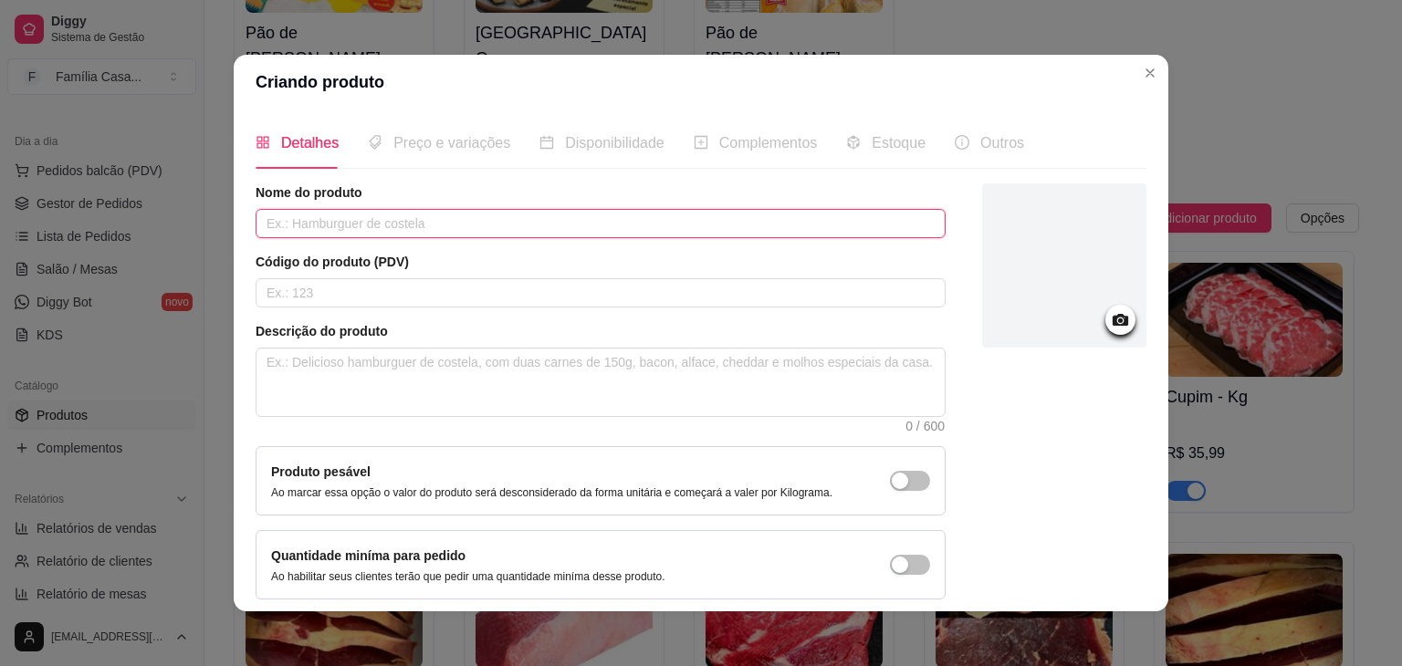
click at [444, 215] on input "text" at bounding box center [601, 223] width 690 height 29
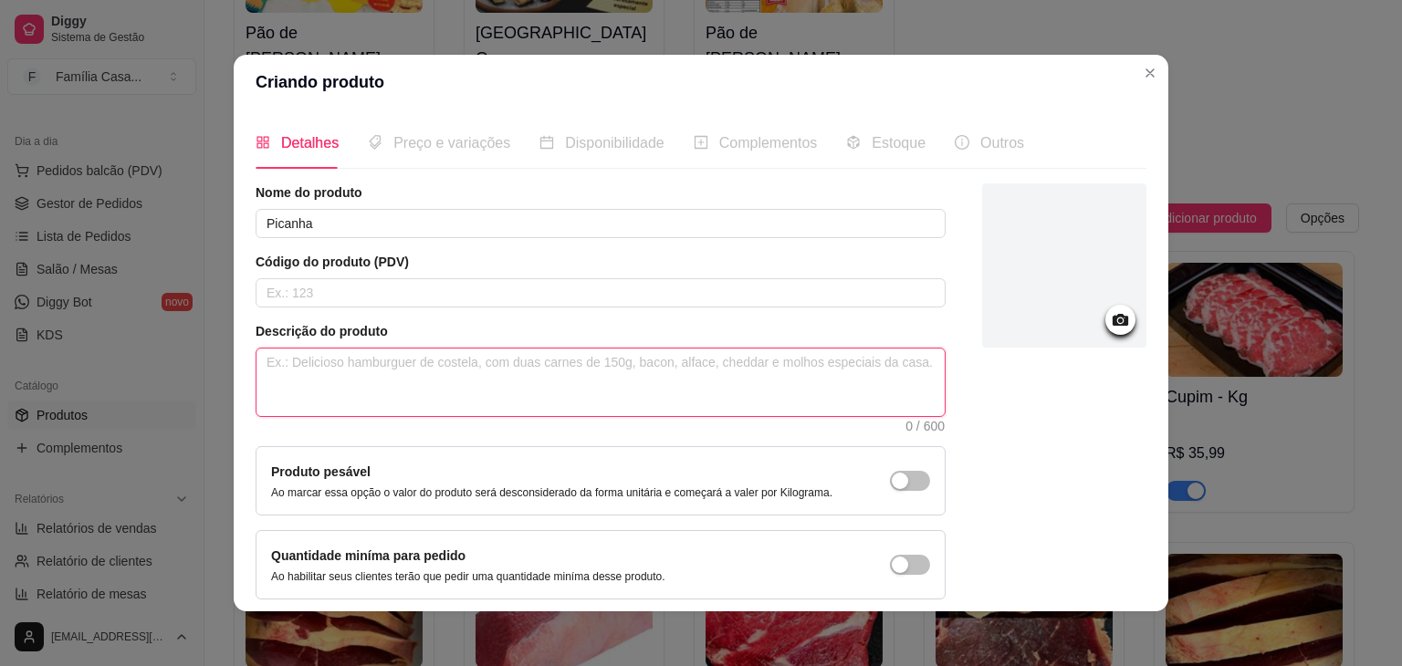
click at [343, 368] on textarea at bounding box center [600, 383] width 688 height 68
click at [1113, 315] on icon at bounding box center [1121, 320] width 16 height 12
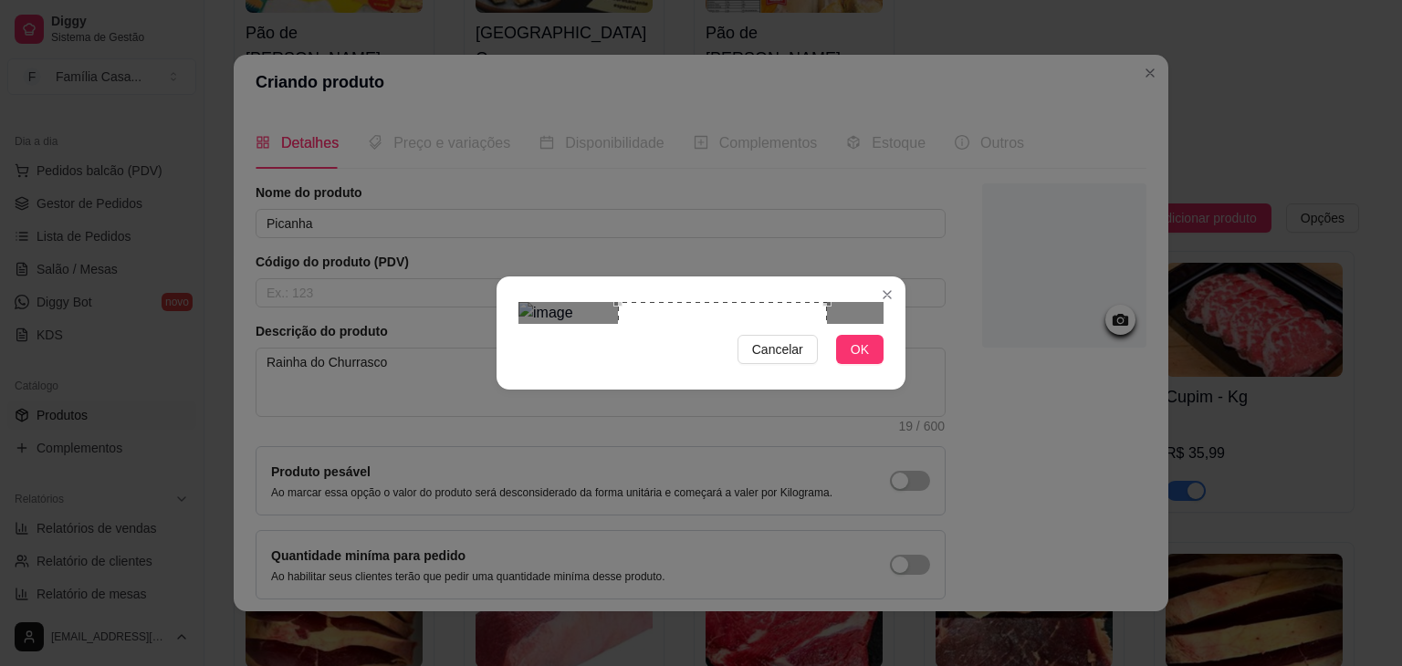
click at [800, 348] on div "Use the arrow keys to move the crop selection area" at bounding box center [722, 406] width 209 height 209
click at [872, 364] on button "OK" at bounding box center [859, 349] width 47 height 29
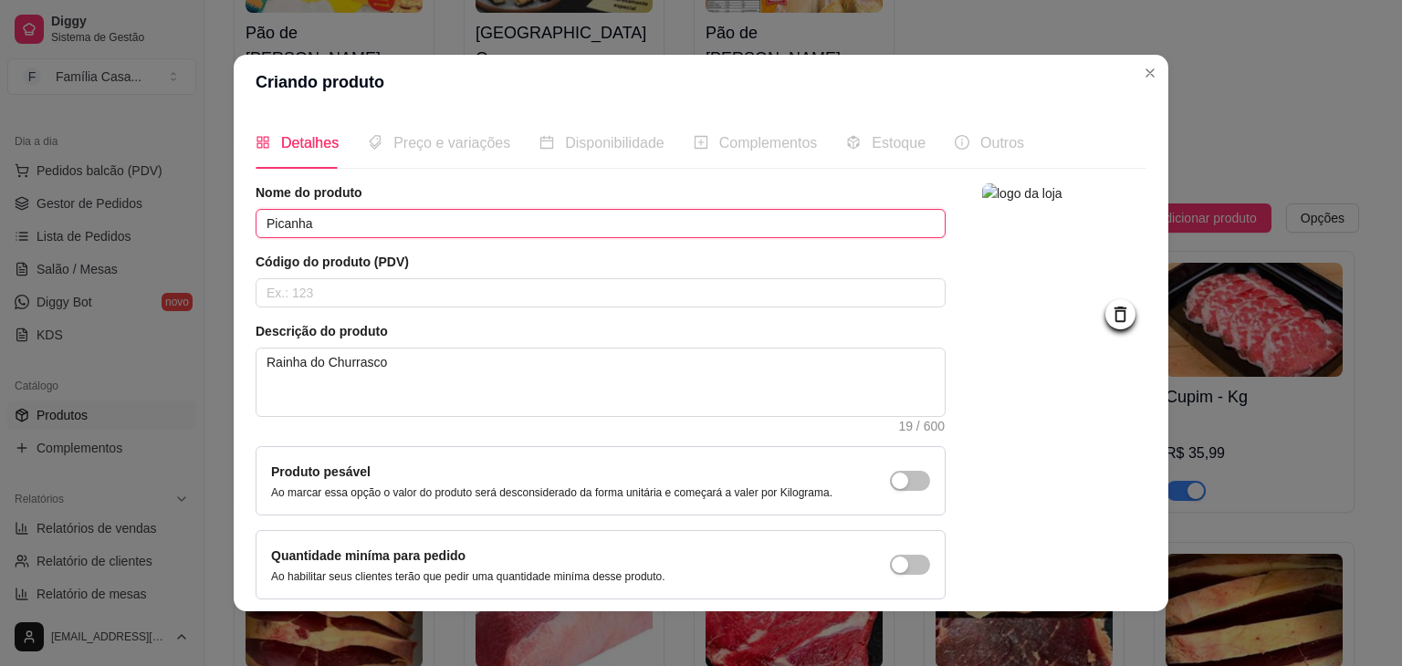
click at [358, 227] on input "Picanha" at bounding box center [601, 223] width 690 height 29
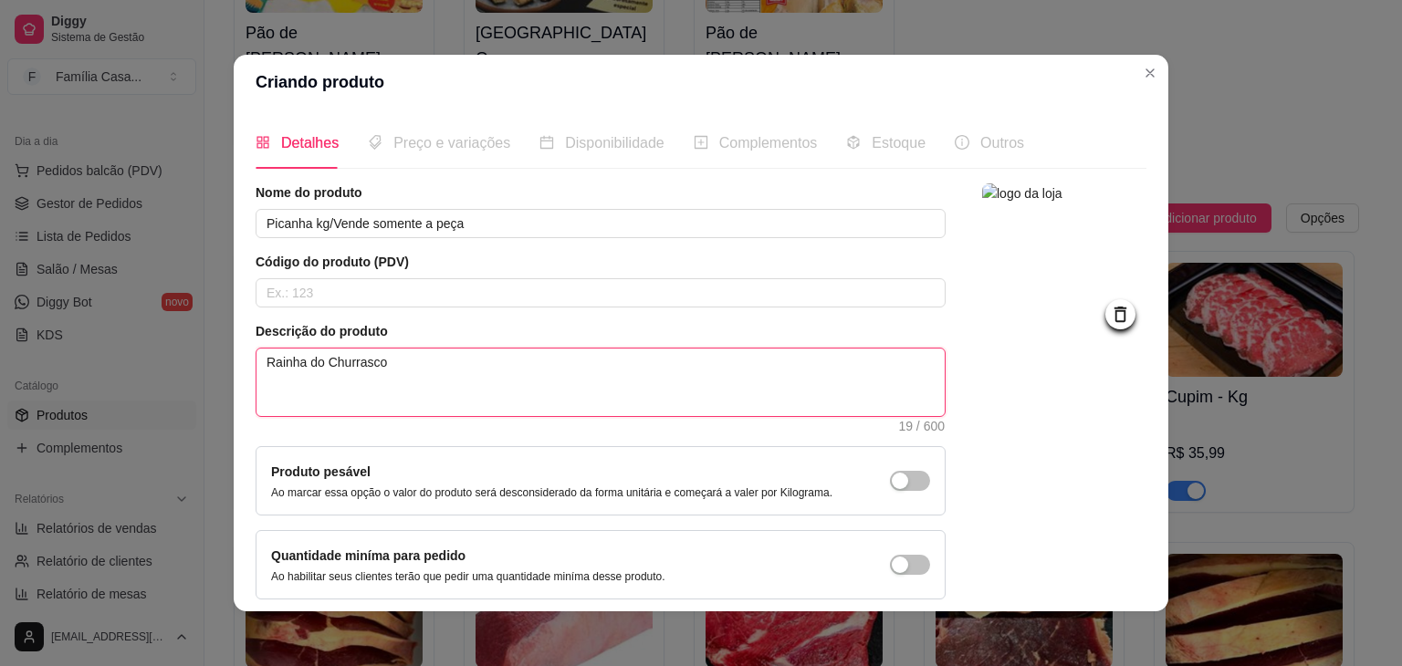
click at [398, 362] on textarea "Rainha do Churrasco" at bounding box center [600, 383] width 688 height 68
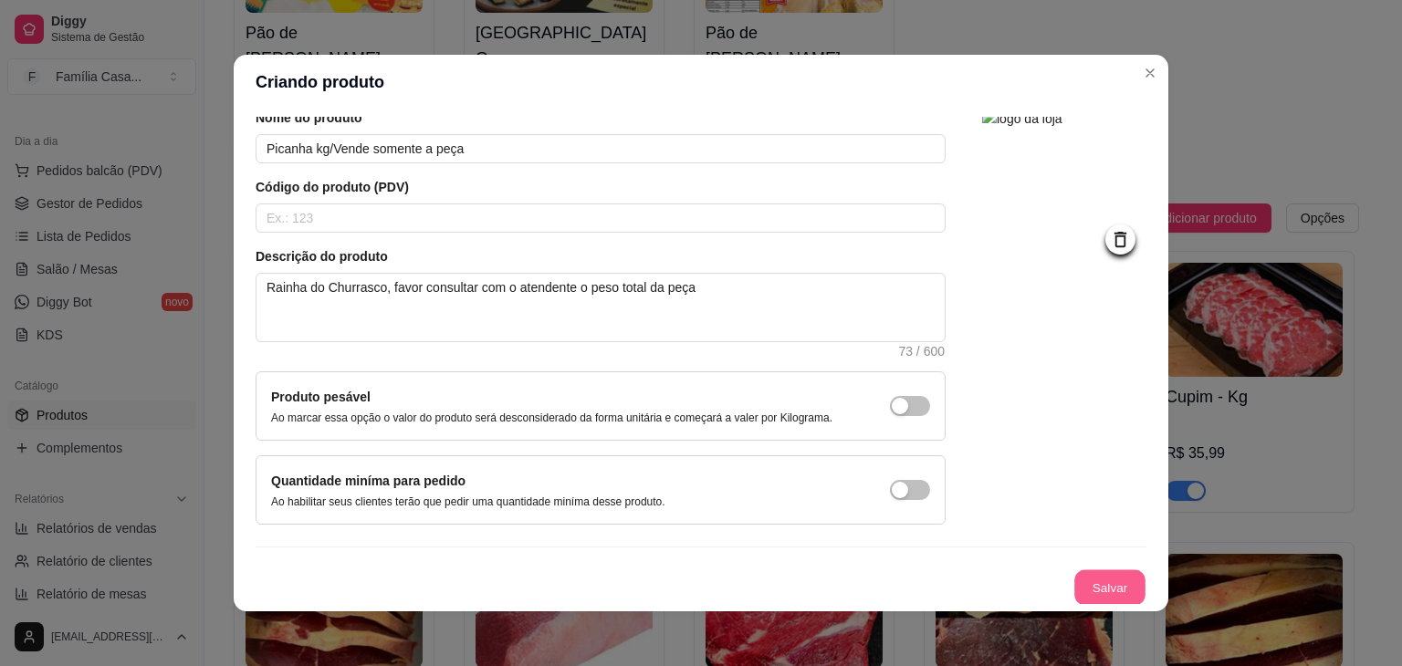
click at [1083, 590] on button "Salvar" at bounding box center [1109, 588] width 71 height 36
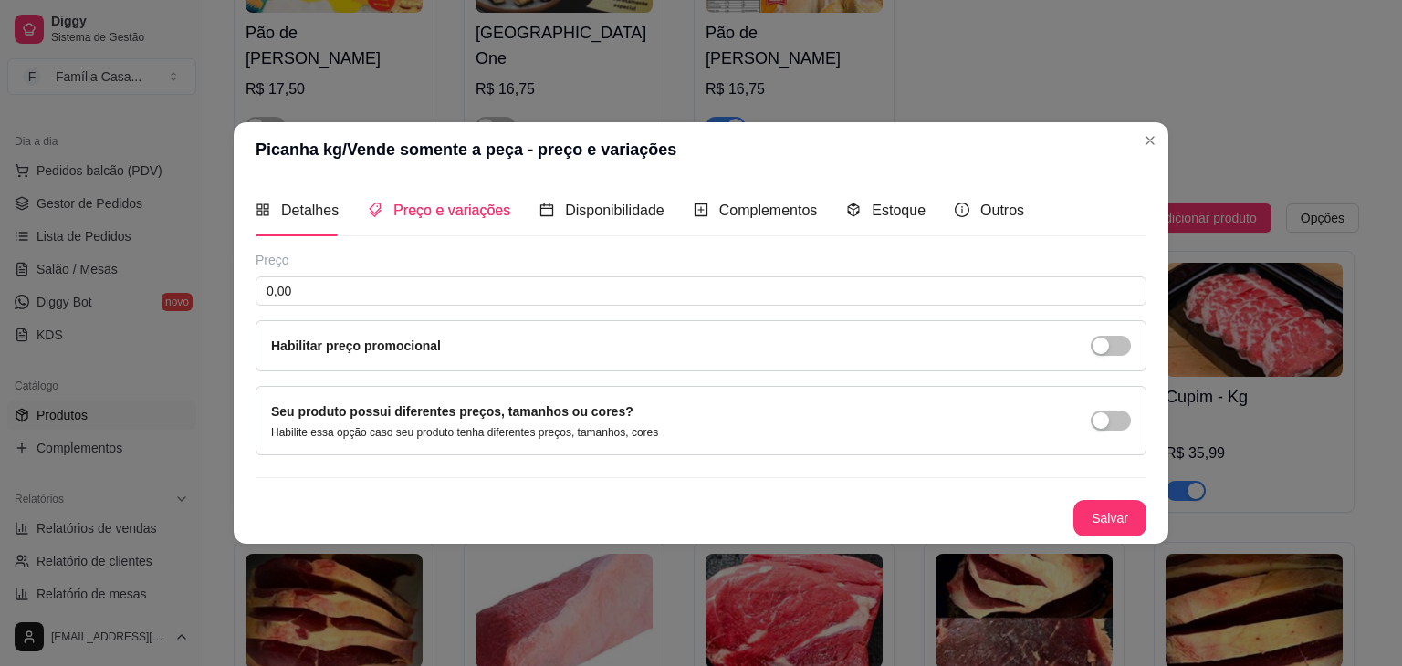
scroll to position [0, 0]
click at [1094, 512] on button "Salvar" at bounding box center [1109, 518] width 73 height 37
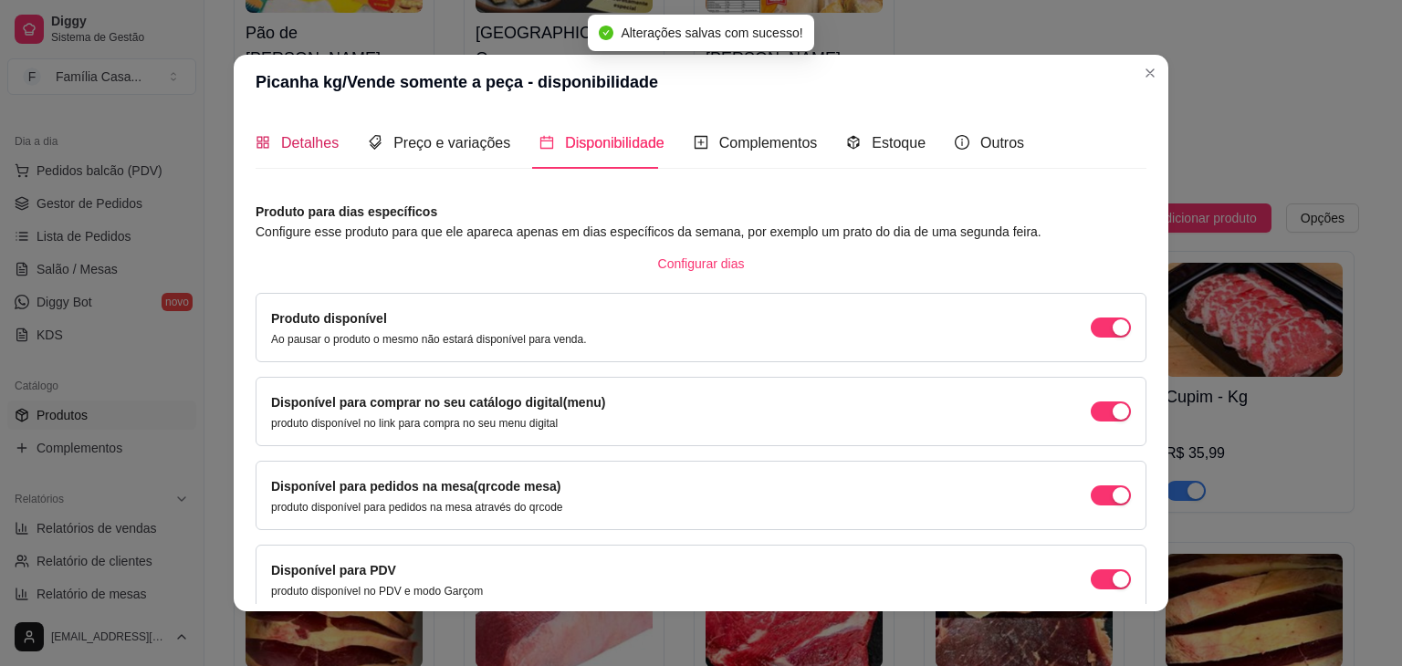
click at [296, 142] on span "Detalhes" at bounding box center [309, 143] width 57 height 16
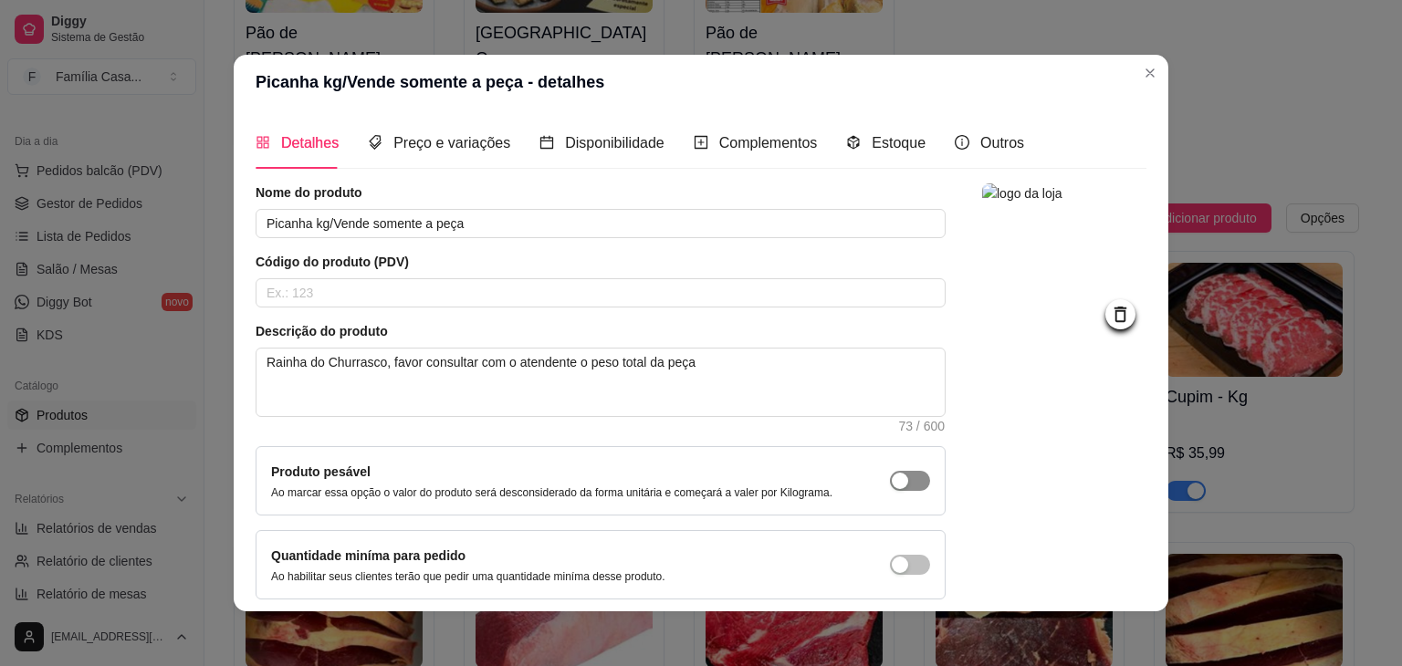
click at [892, 476] on div "button" at bounding box center [900, 481] width 16 height 16
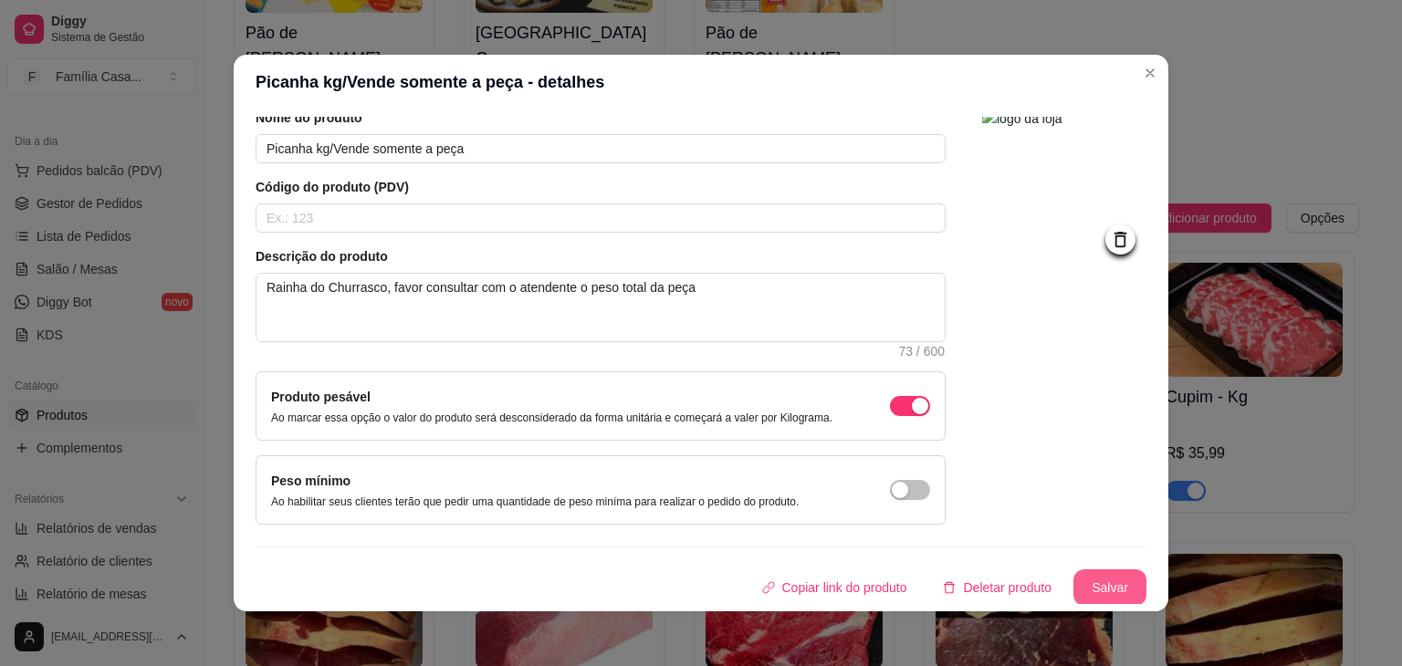
click at [1090, 575] on button "Salvar" at bounding box center [1109, 587] width 73 height 37
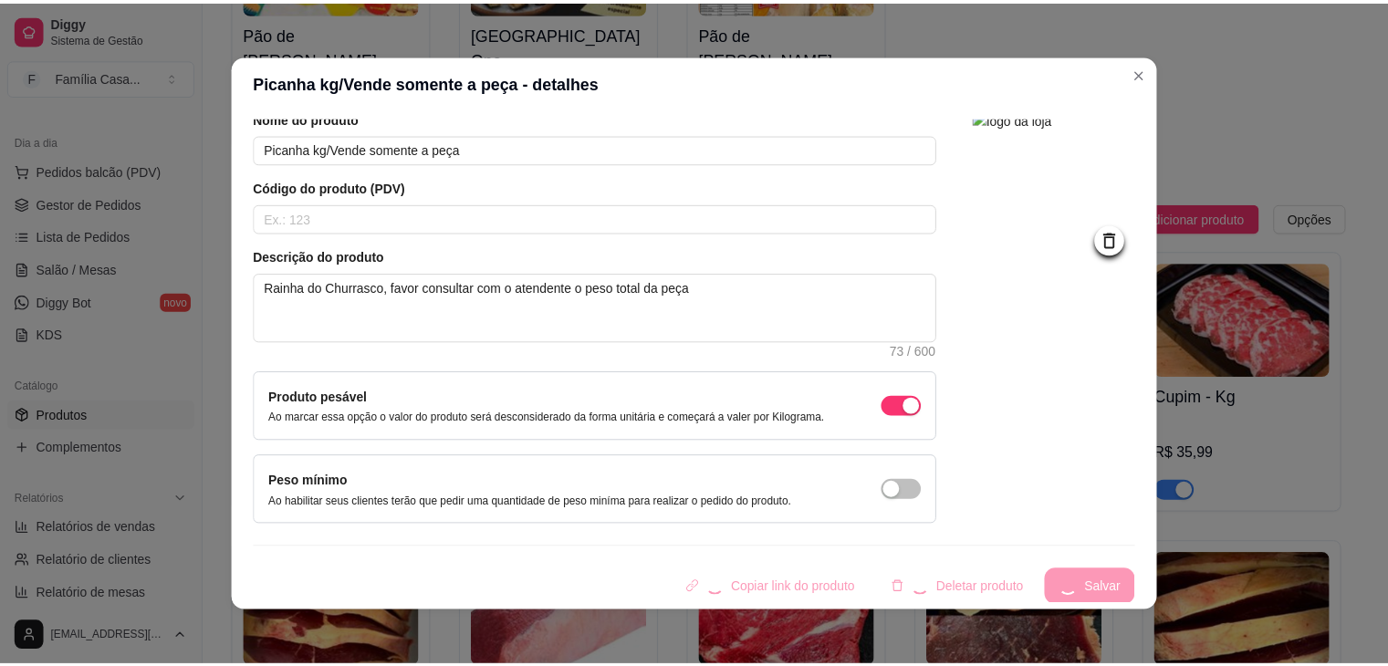
scroll to position [0, 0]
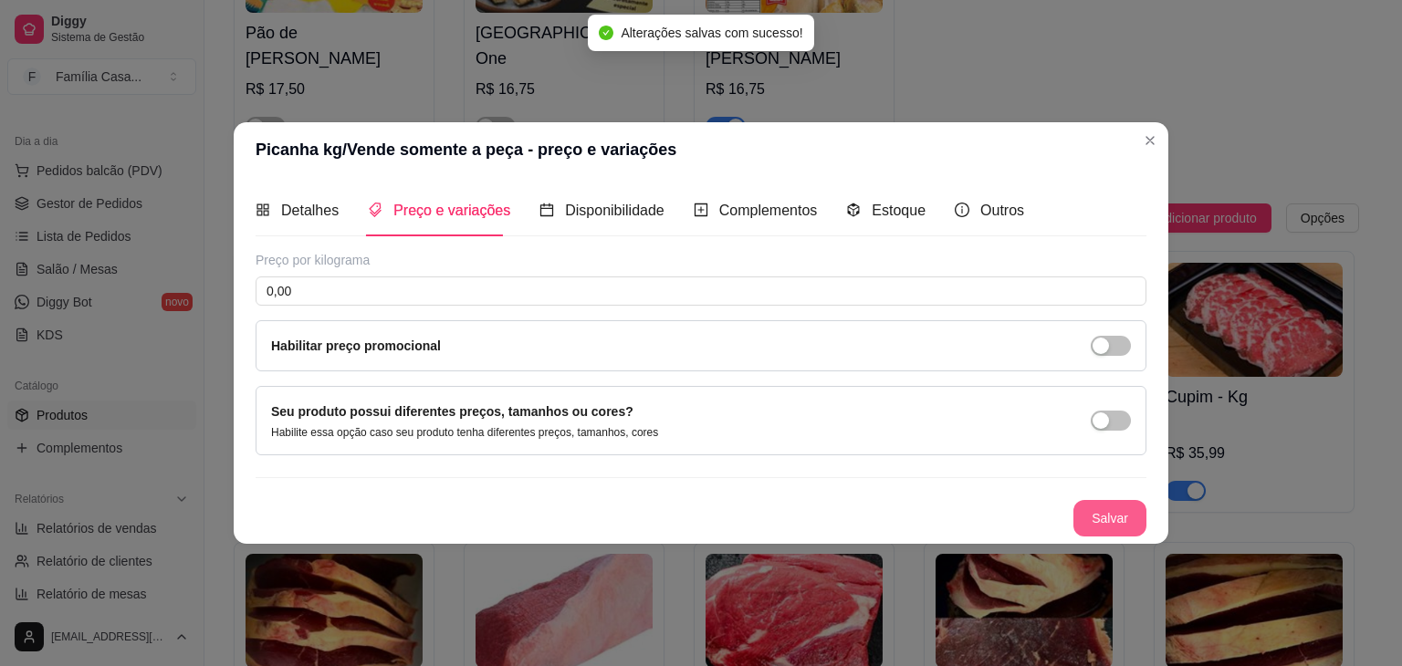
click at [1101, 507] on button "Salvar" at bounding box center [1109, 518] width 73 height 37
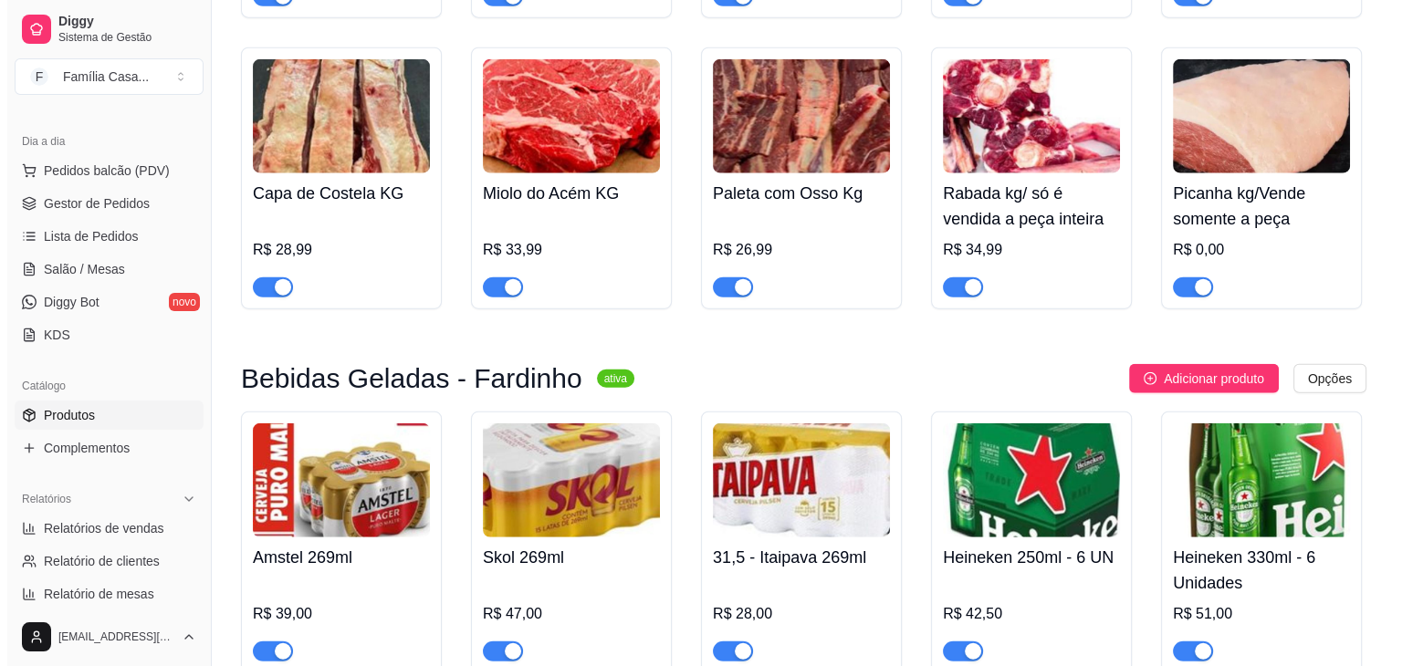
scroll to position [4559, 0]
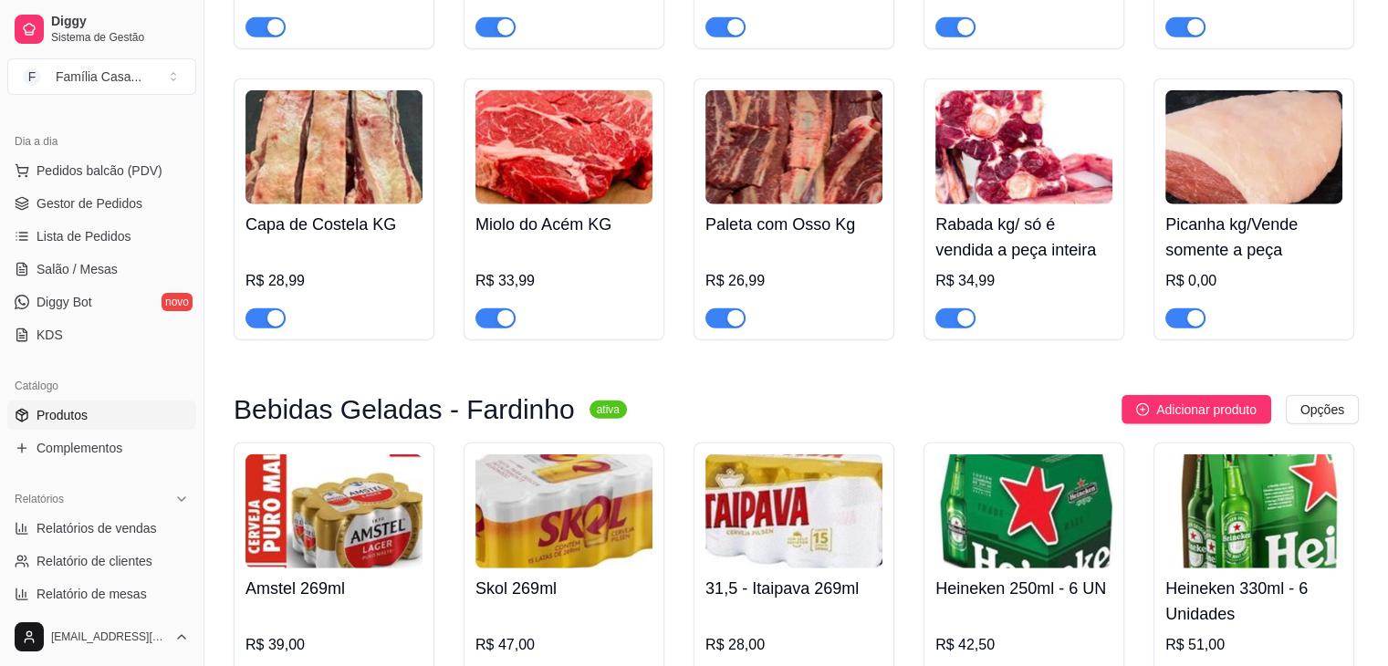
drag, startPoint x: 1230, startPoint y: 190, endPoint x: 1274, endPoint y: 166, distance: 49.8
click at [1274, 166] on img at bounding box center [1253, 147] width 177 height 114
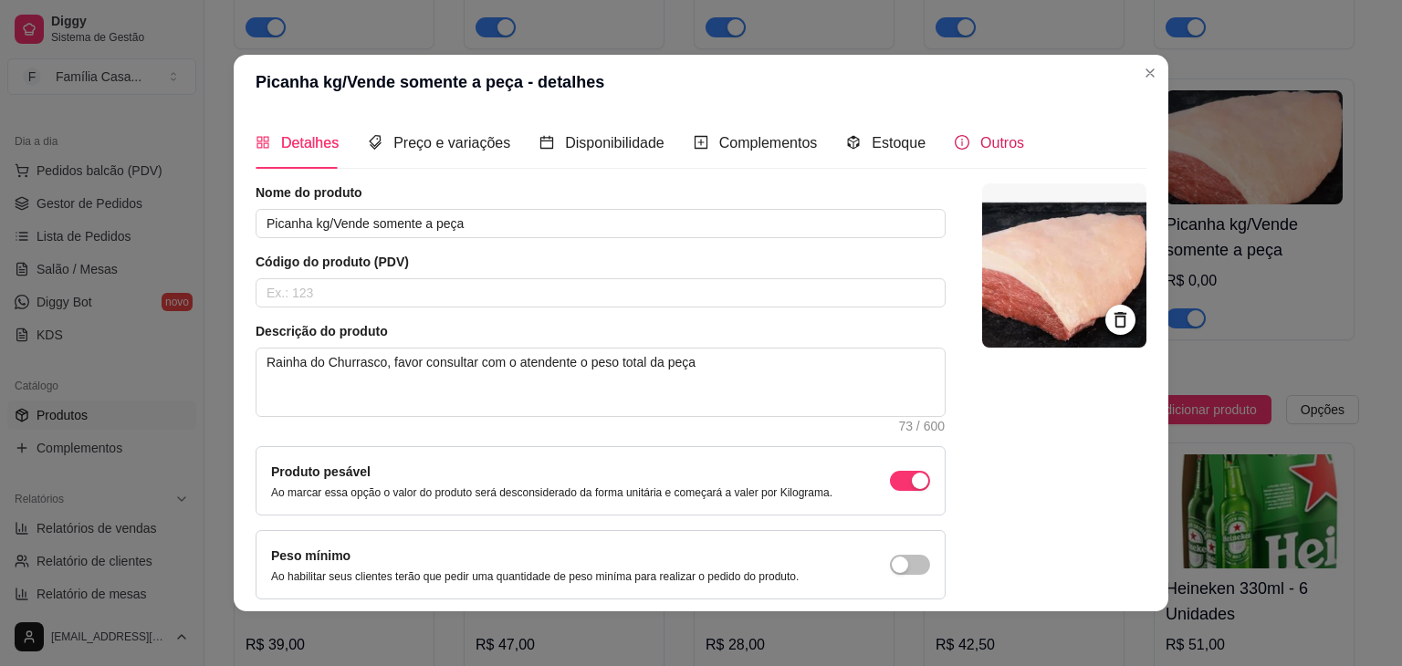
click at [980, 136] on span "Outros" at bounding box center [1002, 143] width 44 height 16
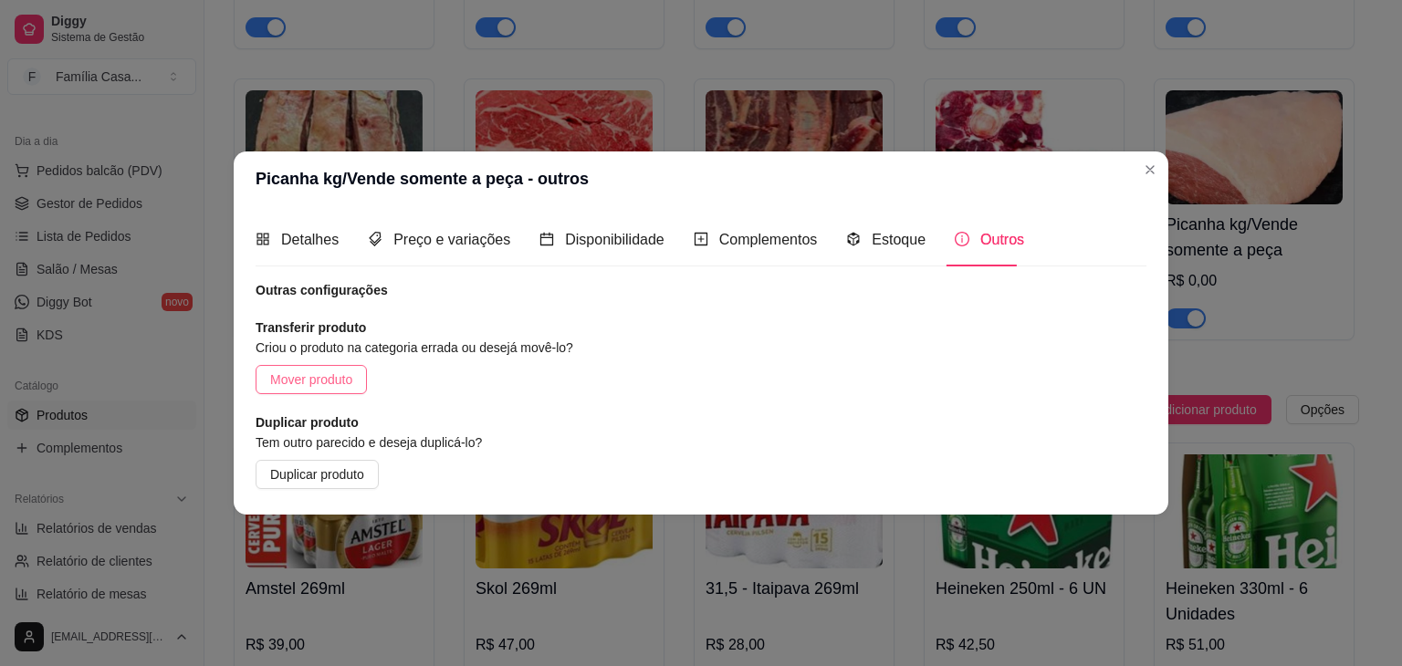
click at [343, 375] on span "Mover produto" at bounding box center [311, 380] width 82 height 20
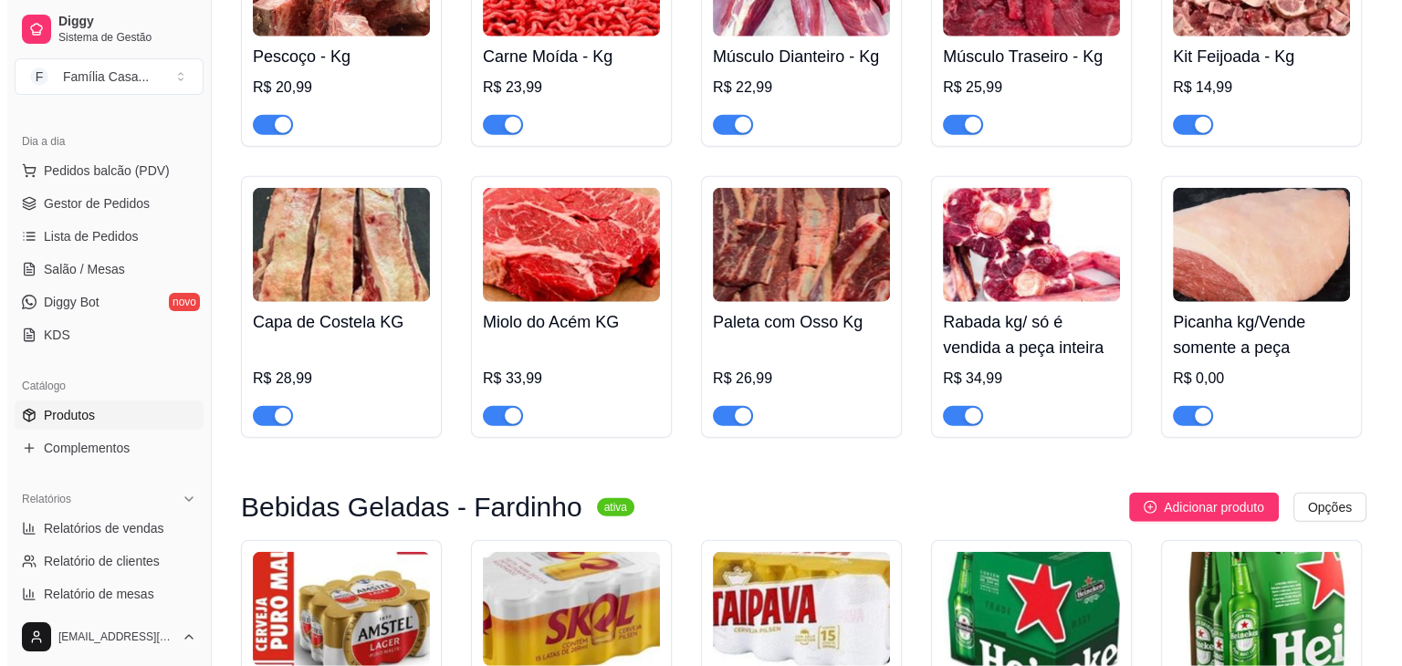
scroll to position [4467, 0]
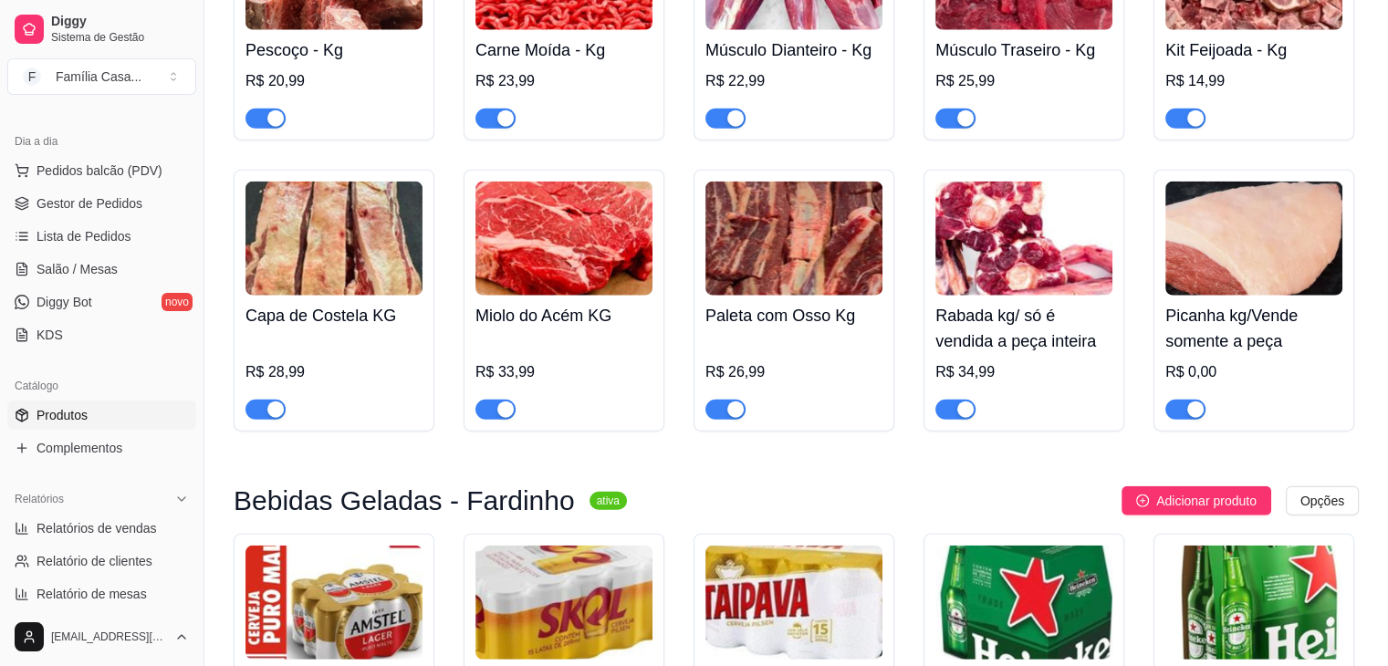
click at [1242, 260] on img at bounding box center [1253, 239] width 177 height 114
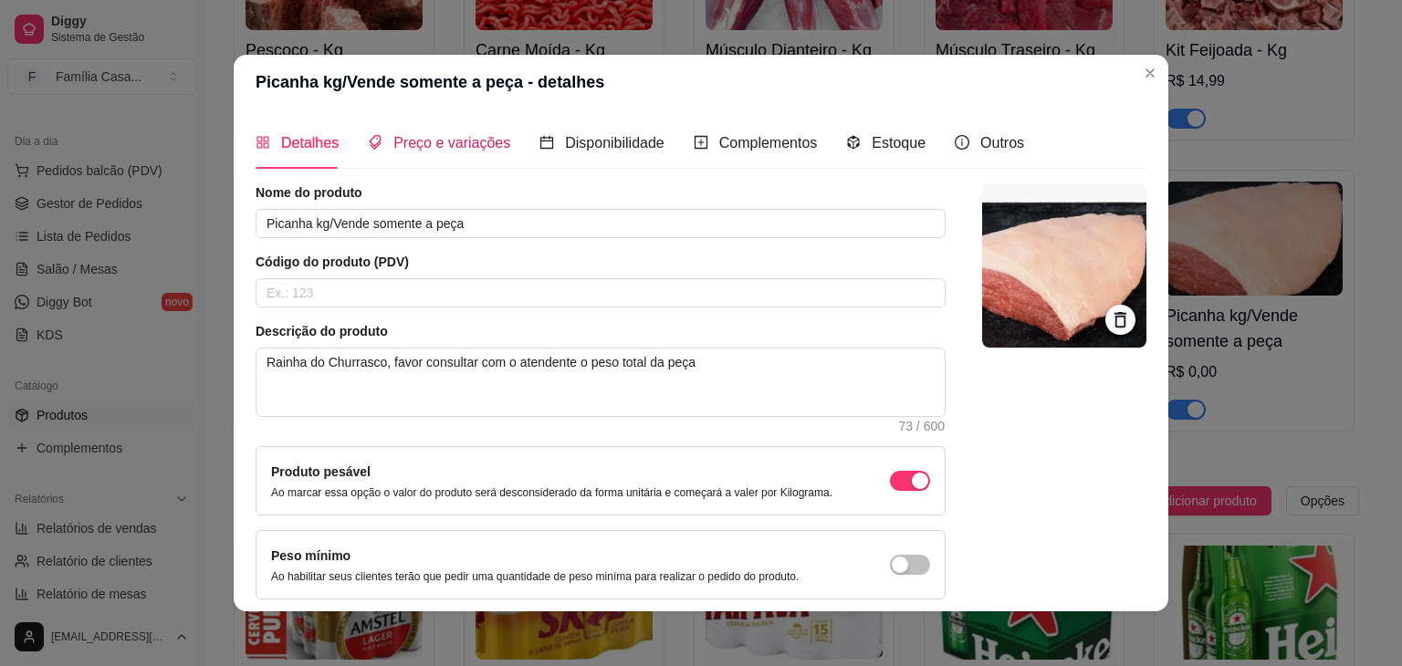
click at [429, 137] on span "Preço e variações" at bounding box center [451, 143] width 117 height 16
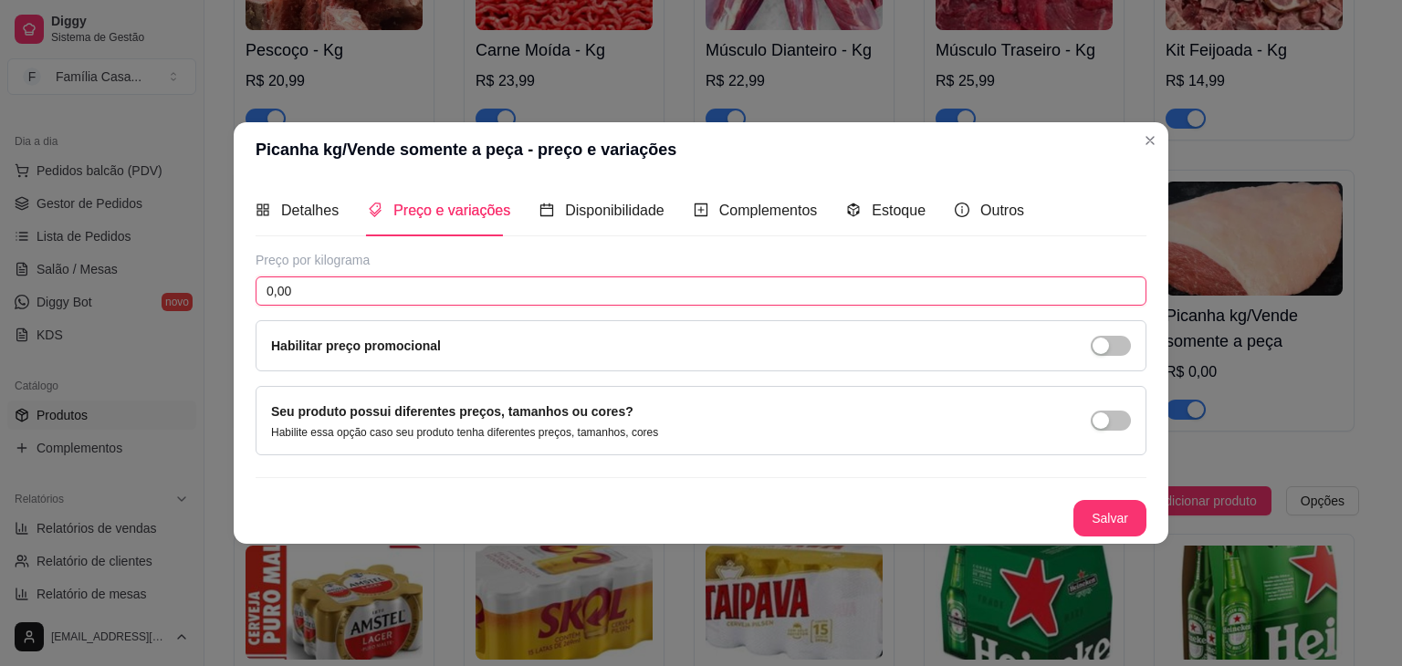
drag, startPoint x: 303, startPoint y: 287, endPoint x: 263, endPoint y: 303, distance: 43.4
click at [263, 303] on input "0,00" at bounding box center [701, 291] width 891 height 29
click at [1112, 514] on button "Salvar" at bounding box center [1109, 518] width 73 height 37
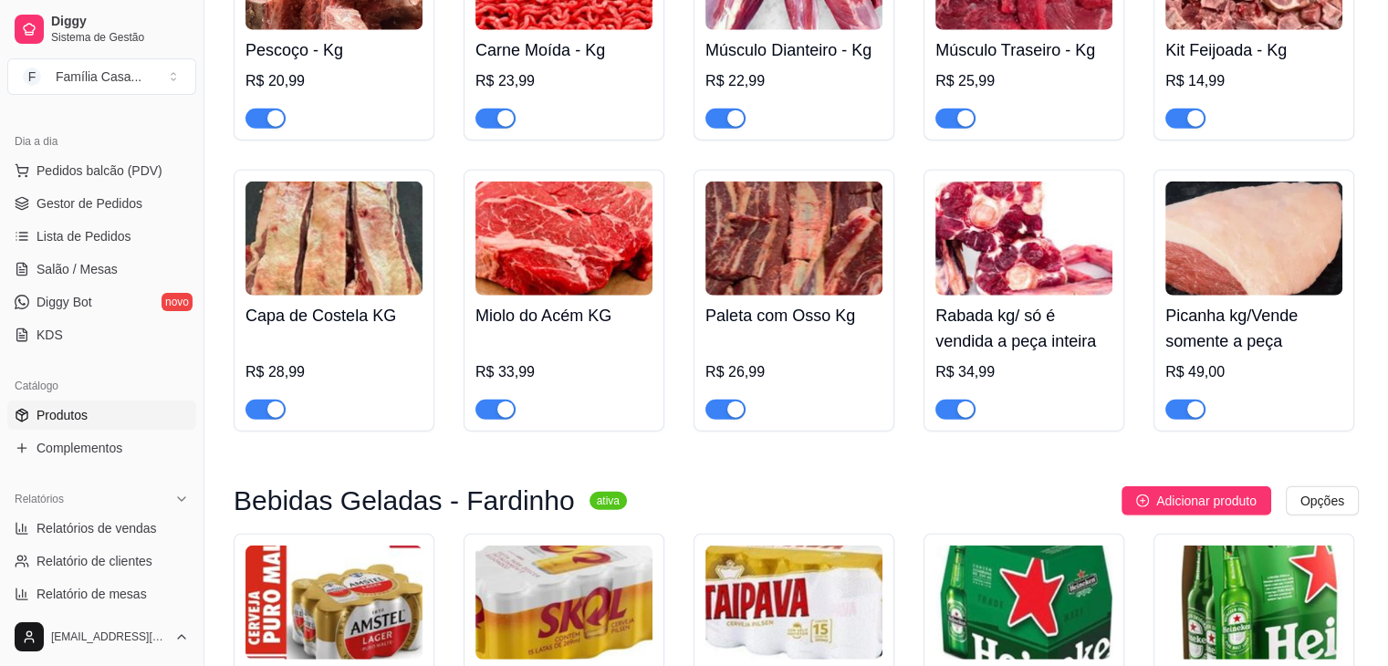
drag, startPoint x: 1261, startPoint y: 293, endPoint x: 1289, endPoint y: 243, distance: 57.2
click at [1289, 243] on img at bounding box center [1253, 239] width 177 height 114
drag, startPoint x: 1217, startPoint y: 202, endPoint x: 1325, endPoint y: 240, distance: 115.2
click at [1325, 240] on img at bounding box center [1253, 239] width 177 height 114
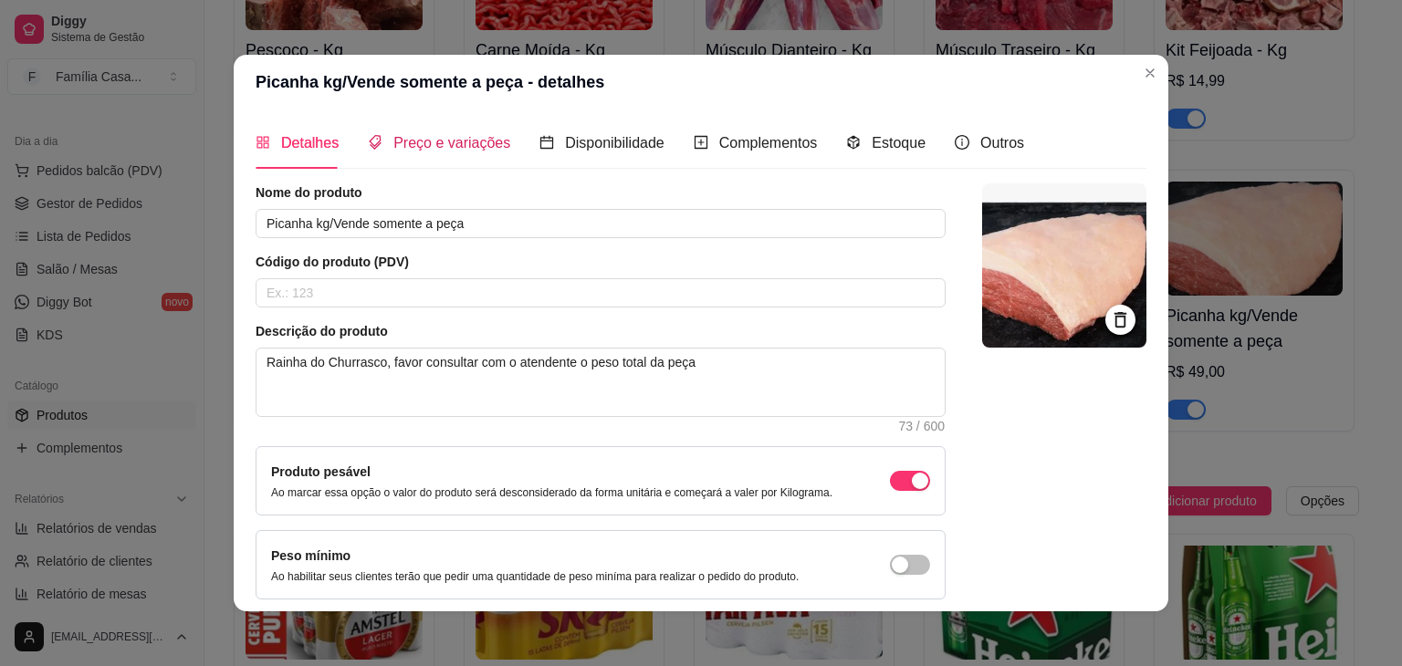
click at [445, 144] on span "Preço e variações" at bounding box center [451, 143] width 117 height 16
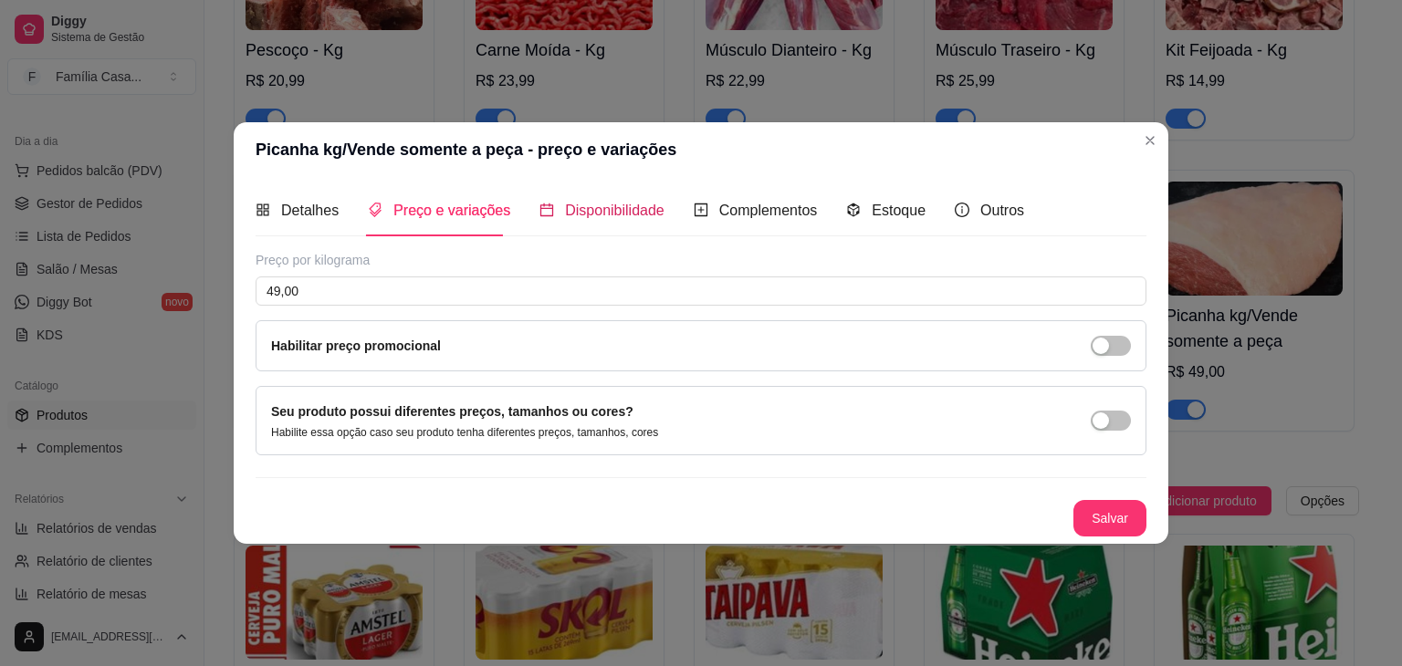
click at [622, 214] on span "Disponibilidade" at bounding box center [614, 211] width 99 height 16
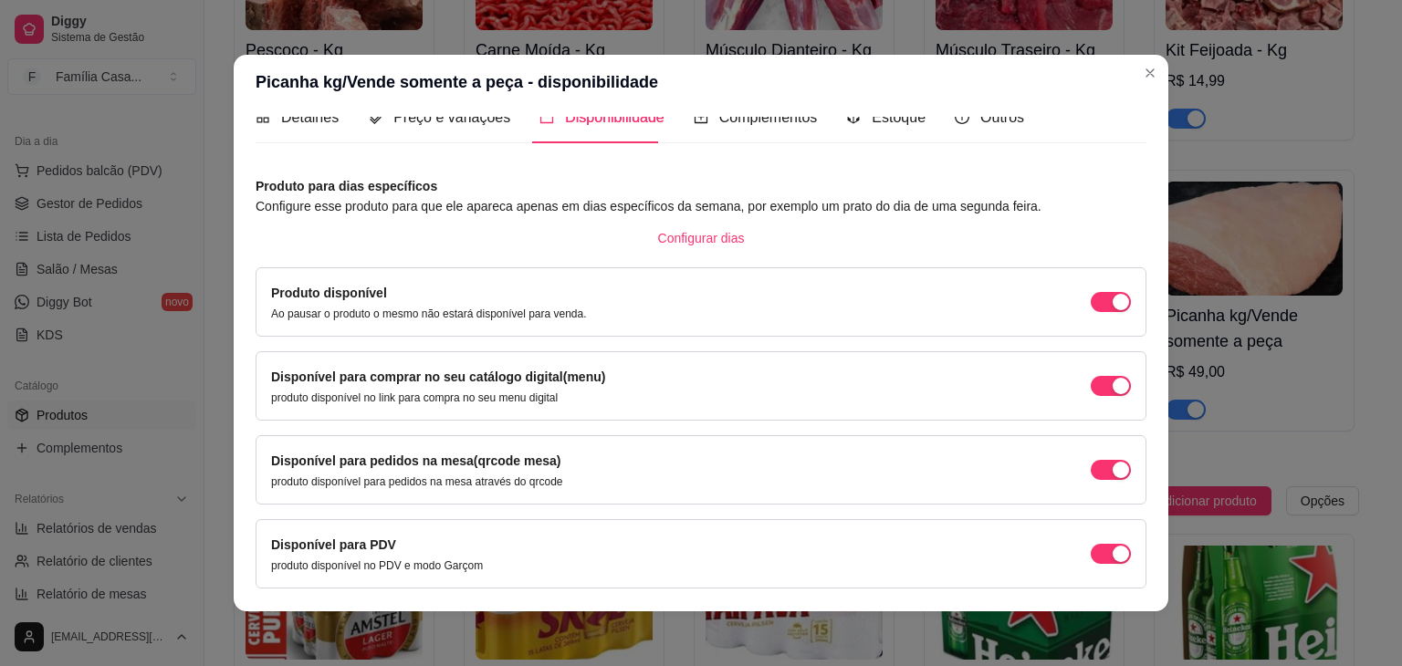
scroll to position [0, 0]
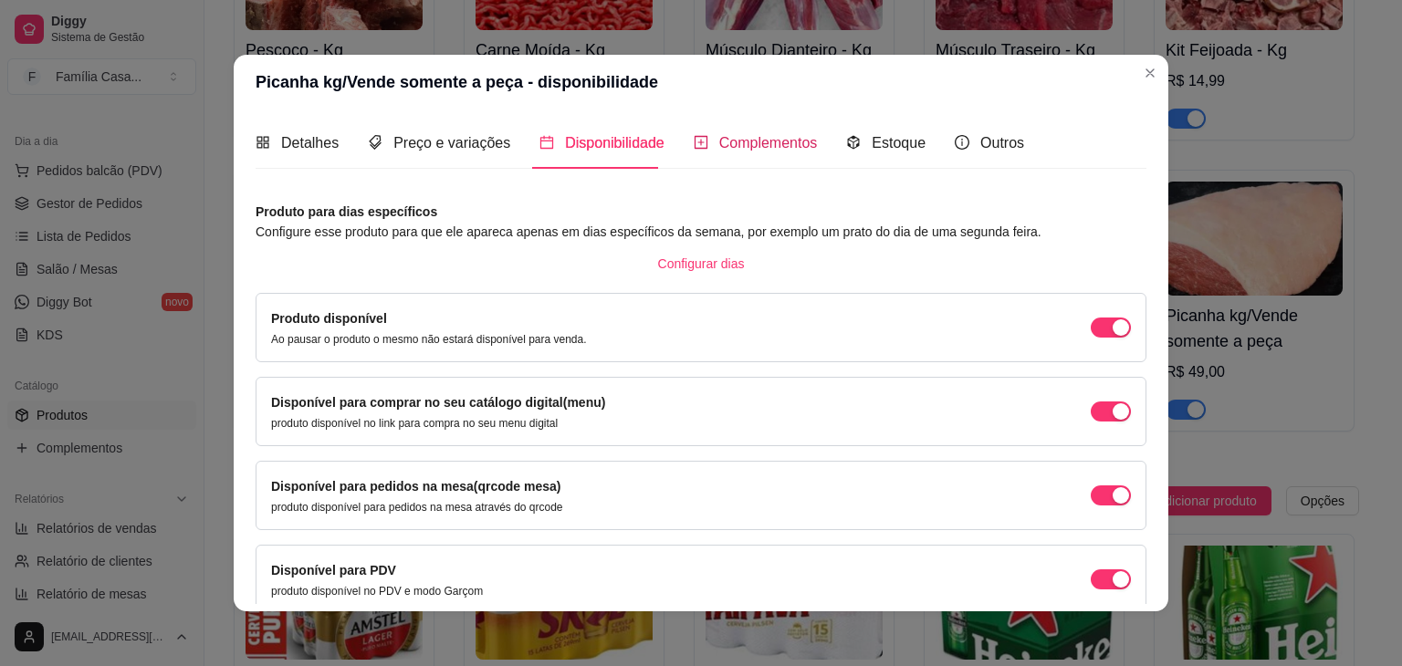
click at [772, 149] on span "Complementos" at bounding box center [768, 143] width 99 height 16
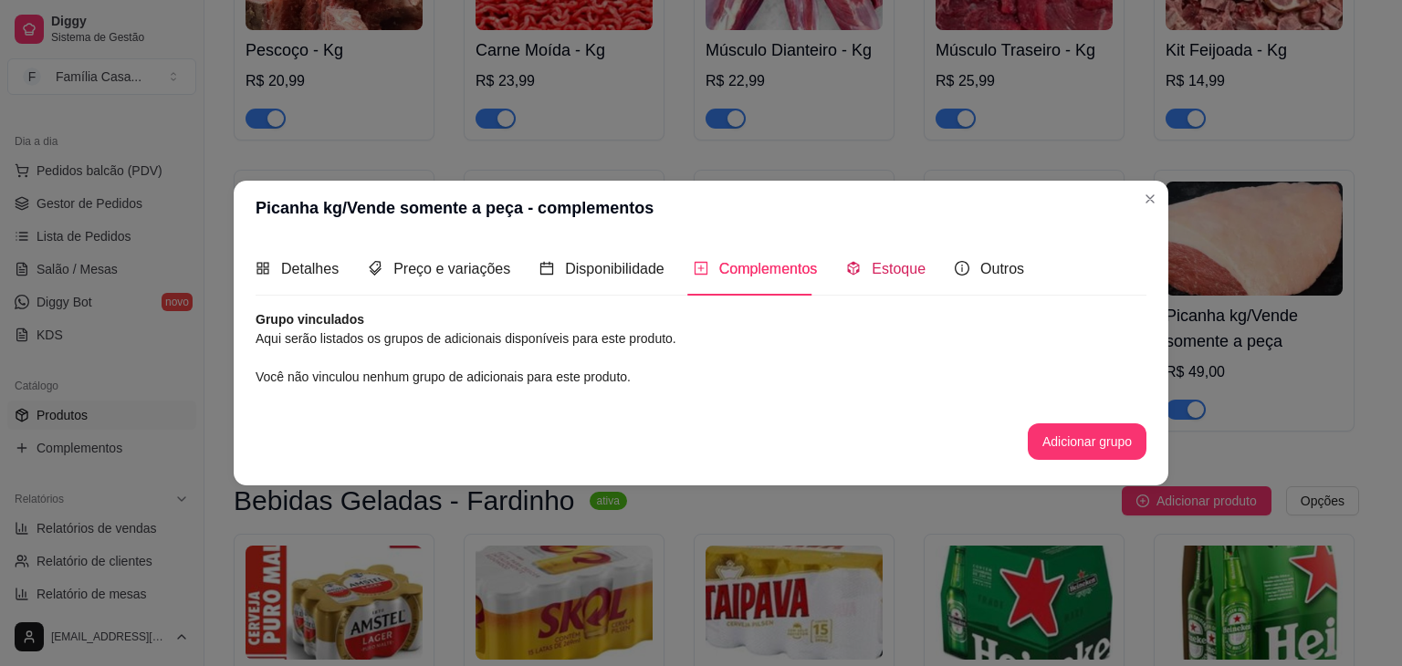
click at [862, 274] on div "Estoque" at bounding box center [885, 268] width 79 height 23
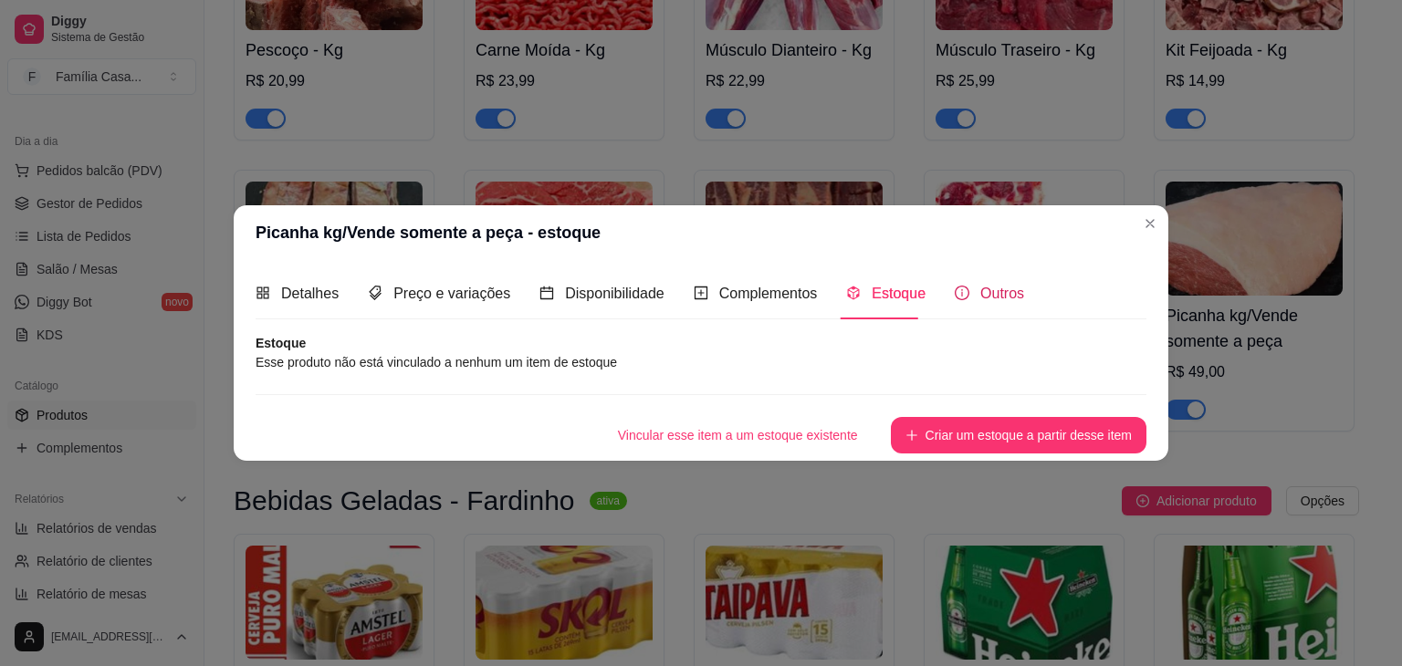
click at [980, 287] on span "Outros" at bounding box center [1002, 294] width 44 height 16
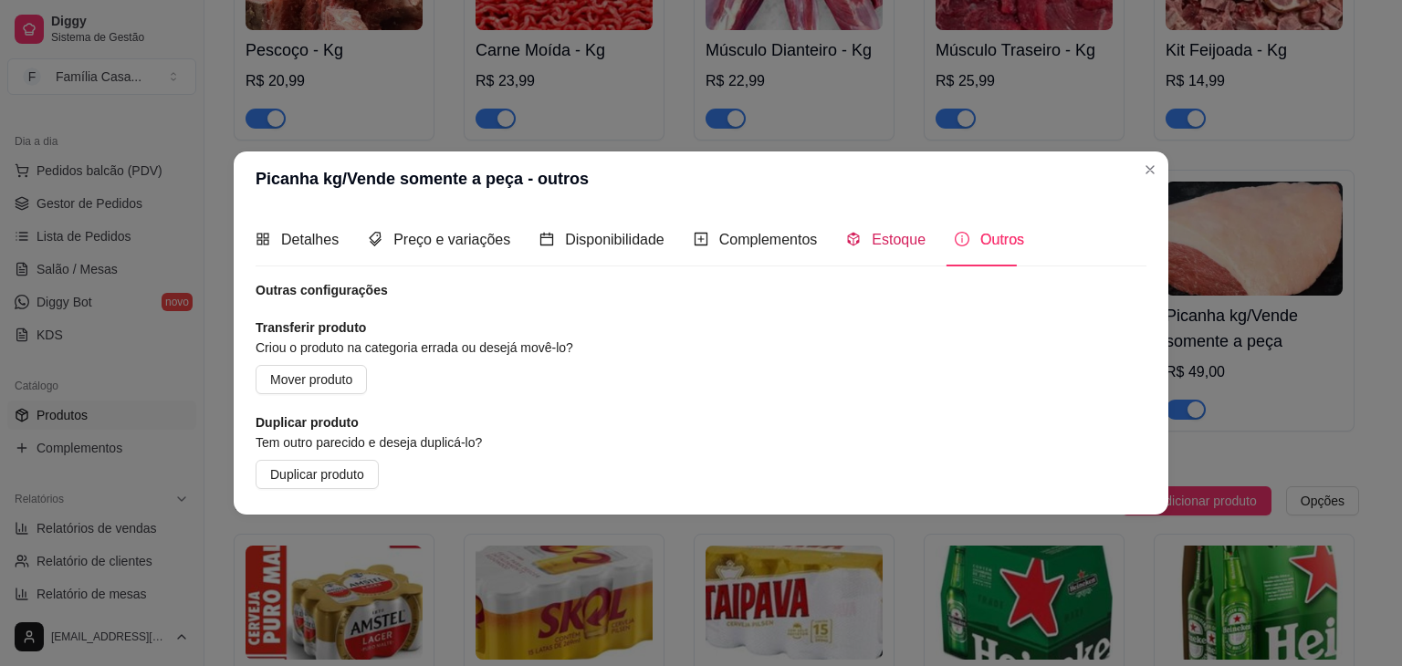
click at [858, 233] on div "Estoque" at bounding box center [885, 239] width 79 height 23
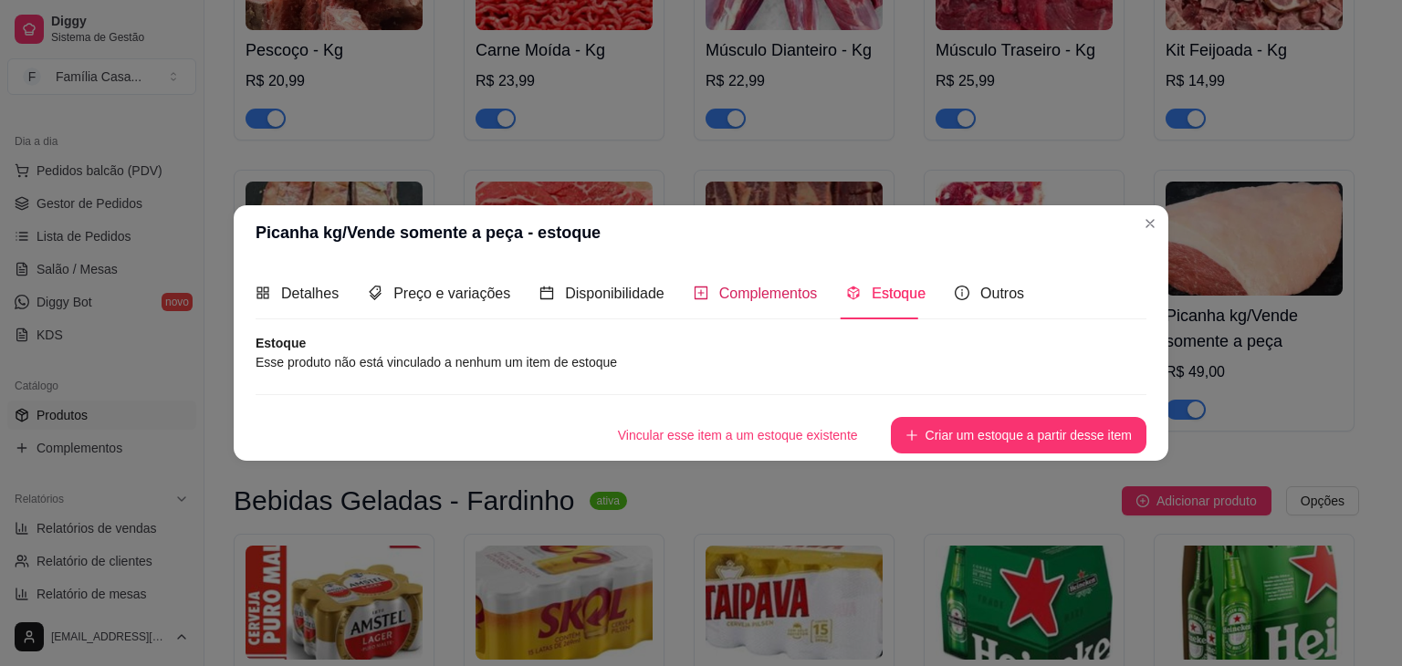
click at [736, 288] on span "Complementos" at bounding box center [768, 294] width 99 height 16
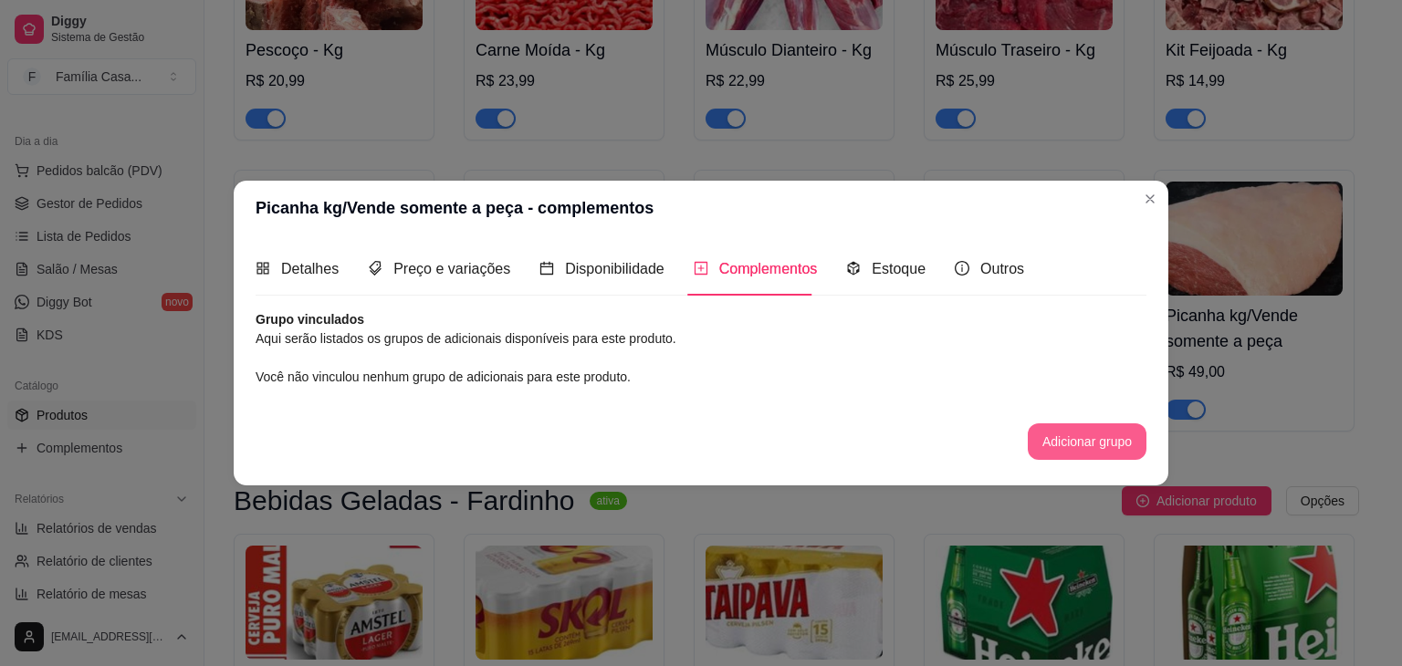
click at [1046, 435] on button "Adicionar grupo" at bounding box center [1087, 441] width 119 height 37
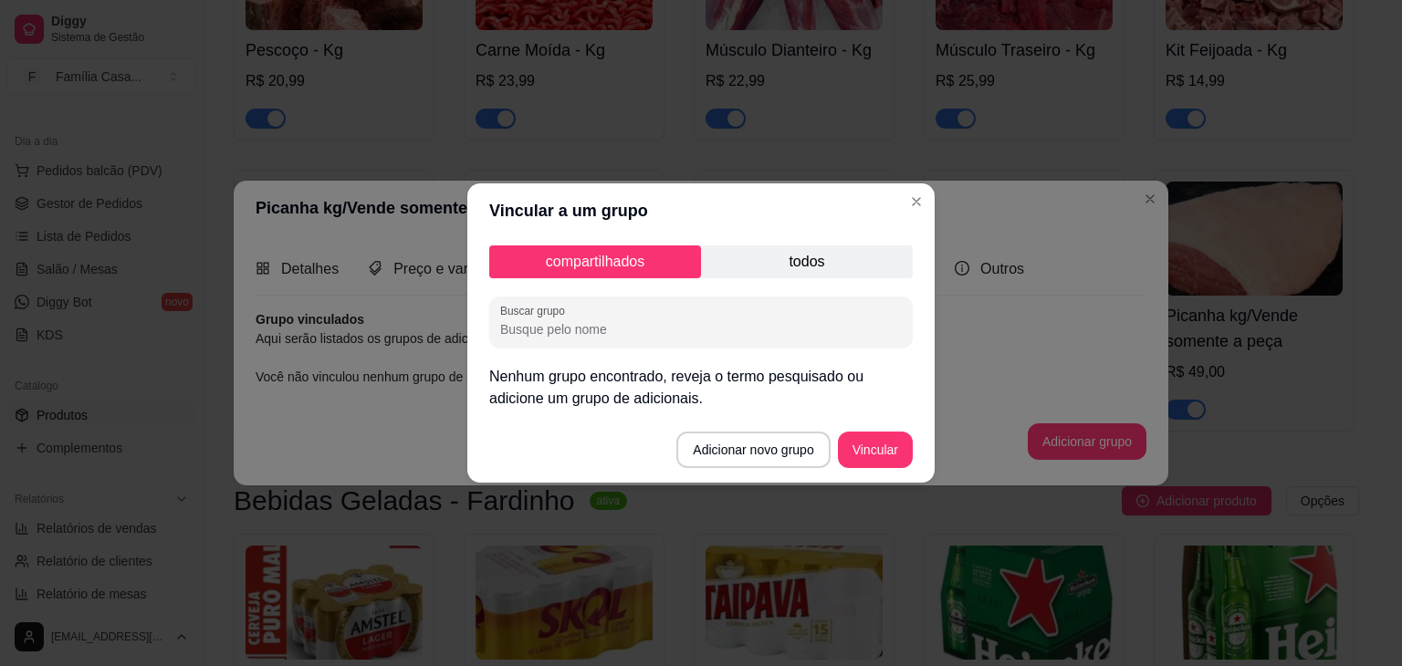
click at [811, 256] on p "todos" at bounding box center [807, 261] width 212 height 33
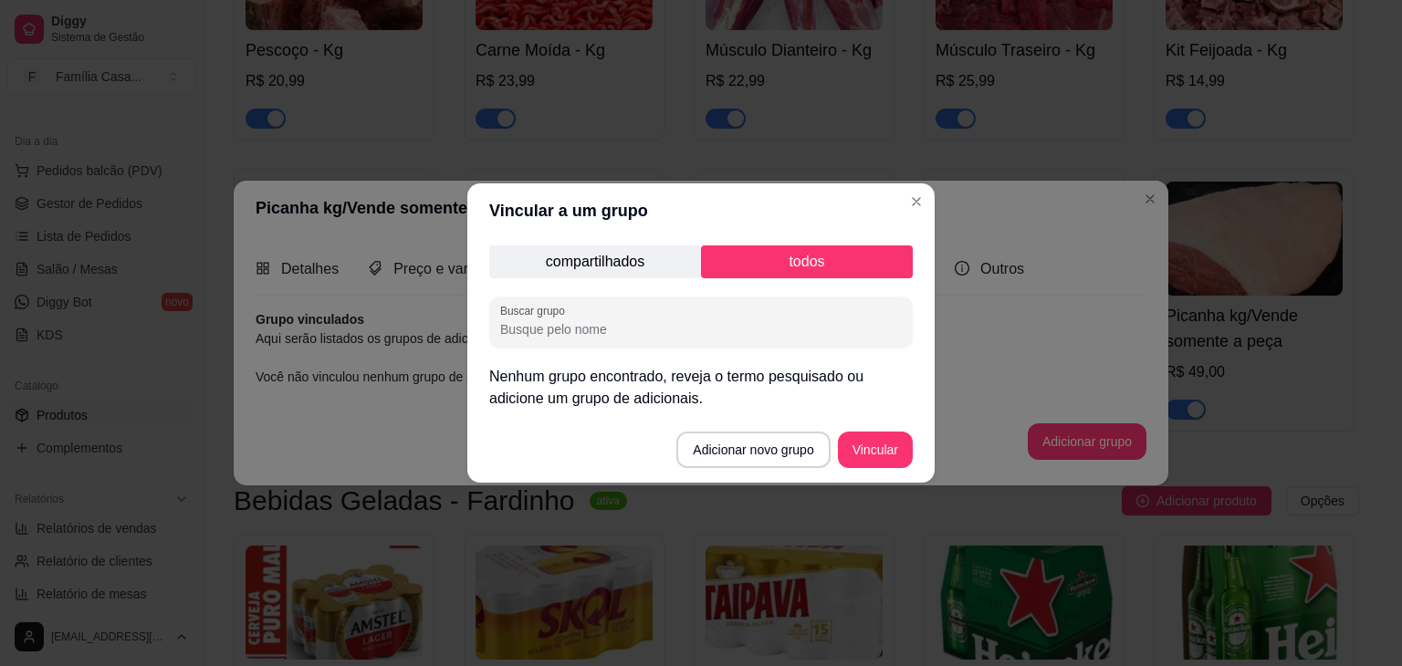
click at [619, 256] on p "compartilhados" at bounding box center [595, 261] width 212 height 33
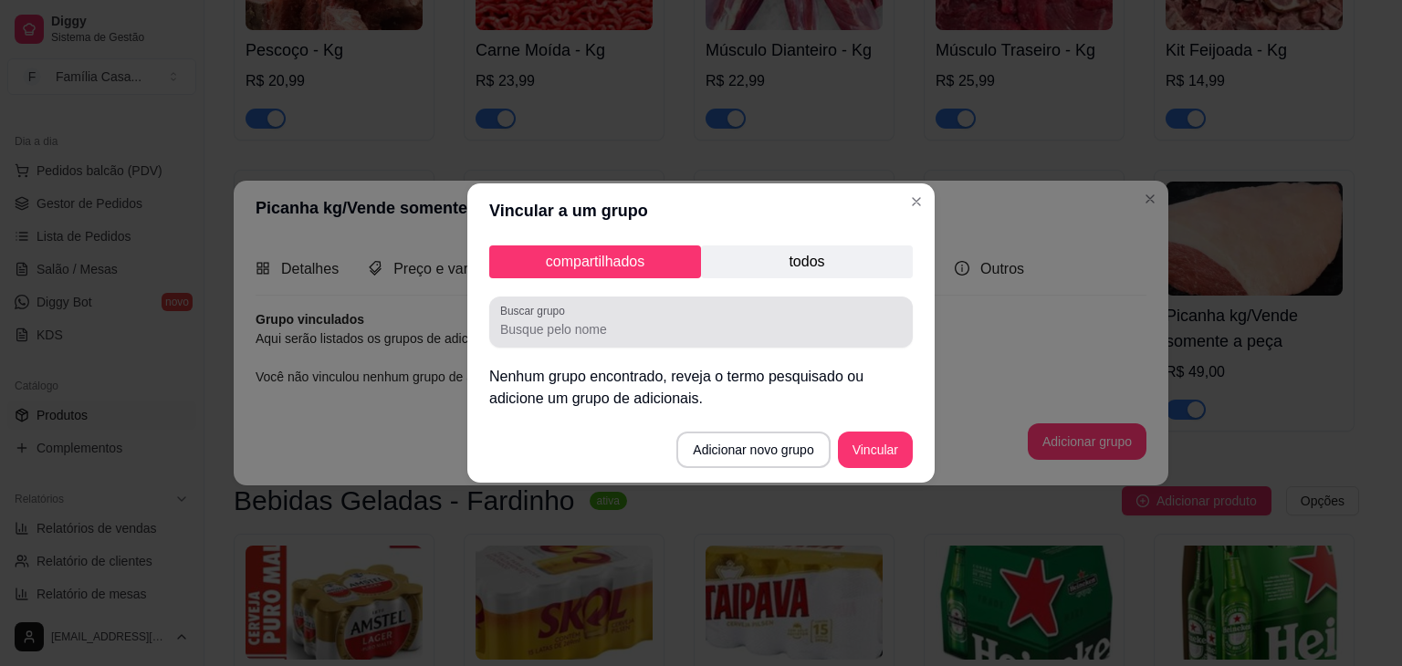
click at [562, 323] on input "Buscar grupo" at bounding box center [701, 329] width 402 height 18
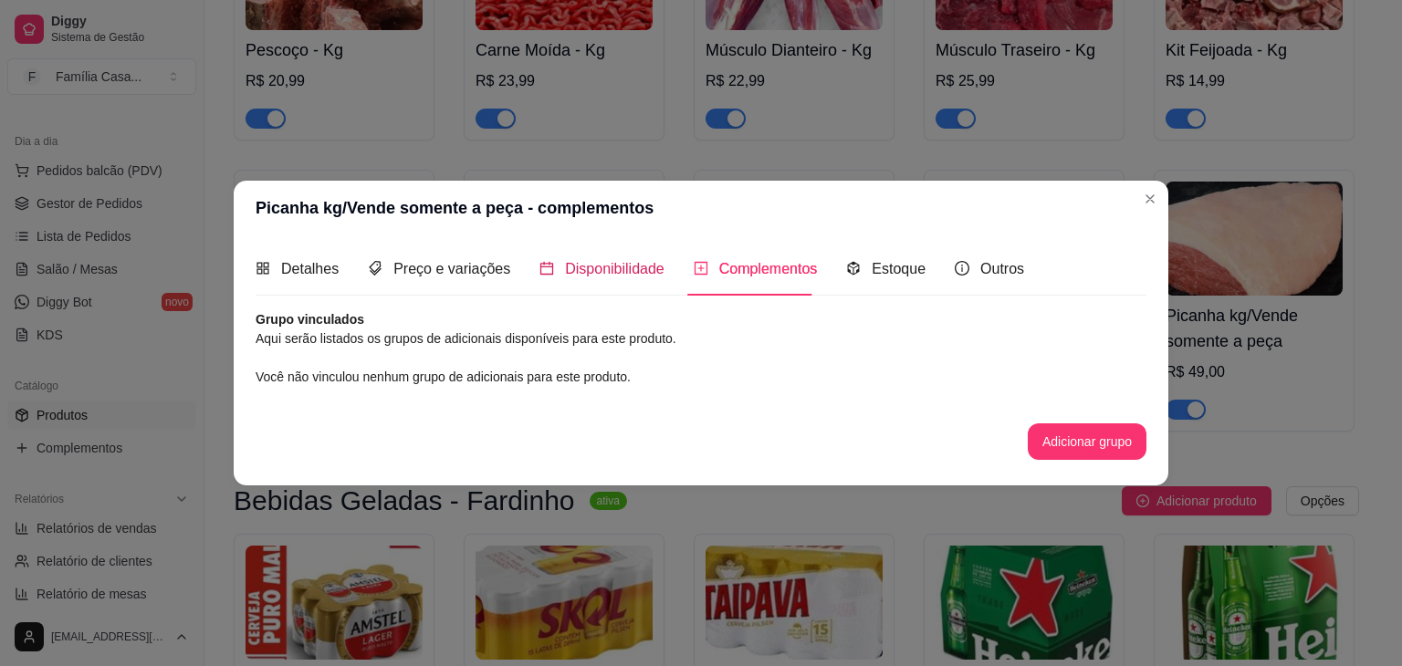
click at [570, 265] on span "Disponibilidade" at bounding box center [614, 269] width 99 height 16
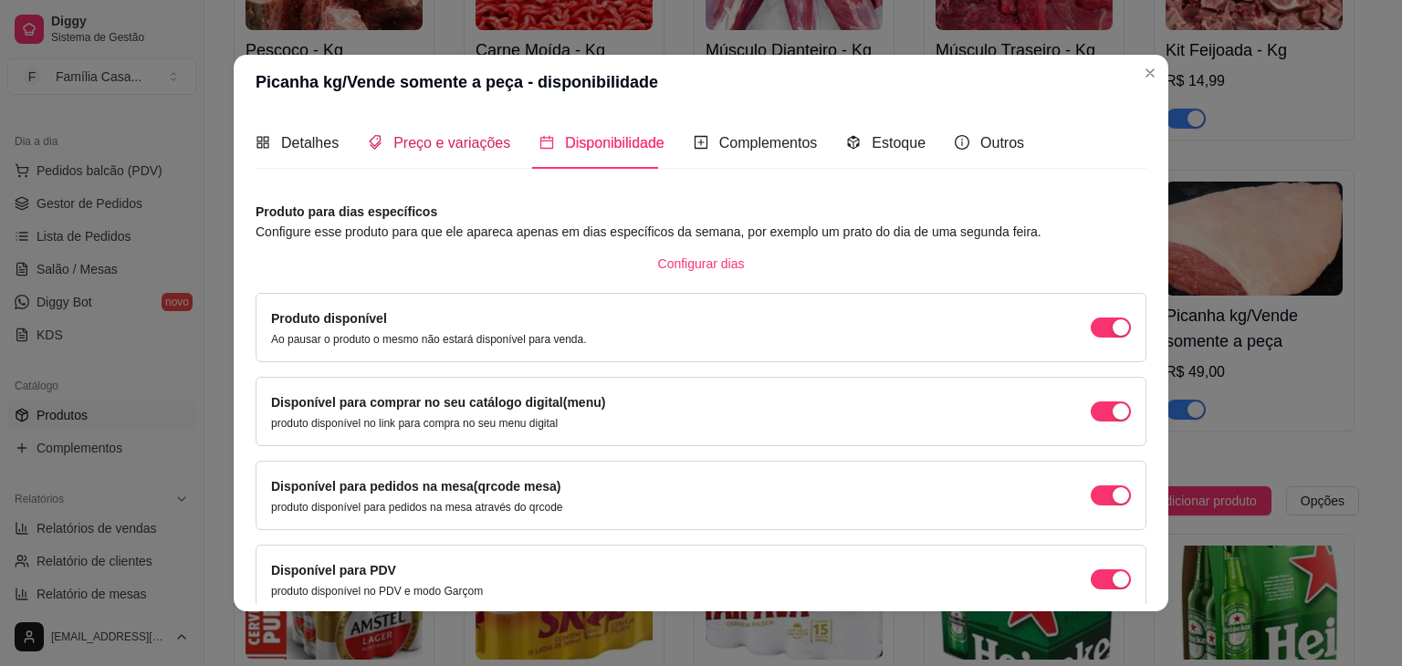
click at [462, 139] on span "Preço e variações" at bounding box center [451, 143] width 117 height 16
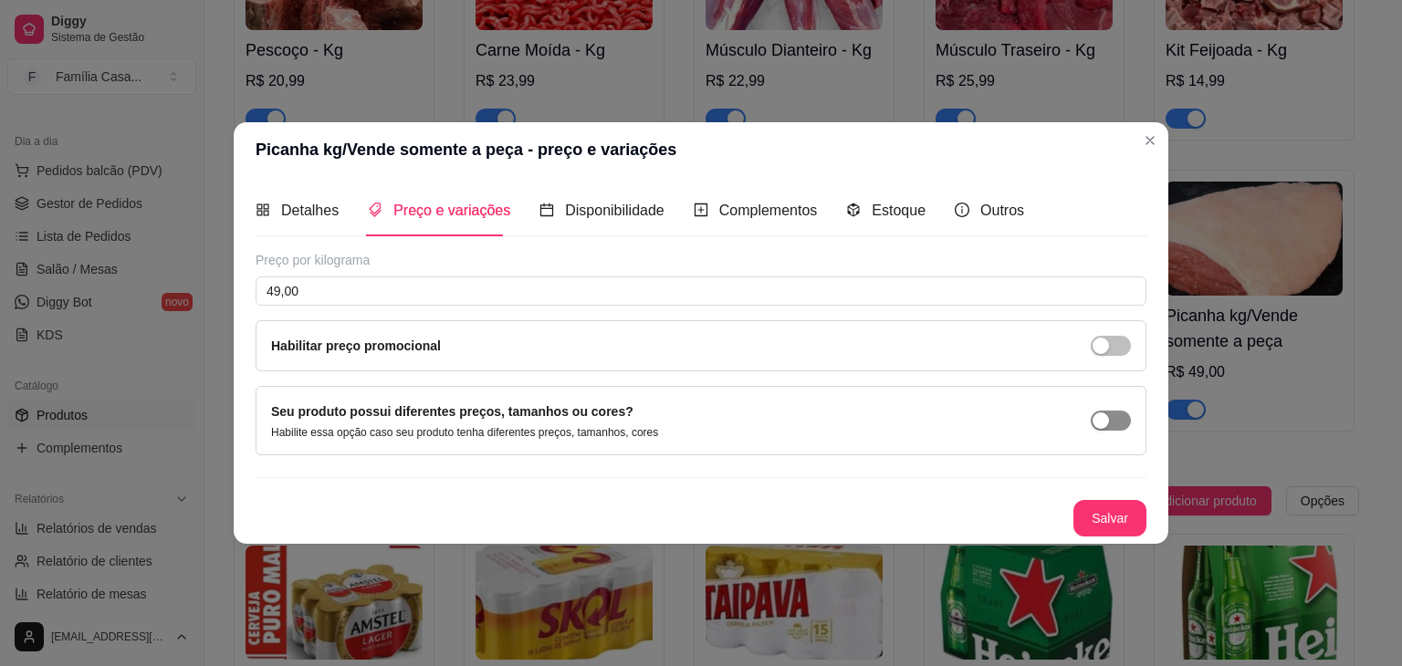
click at [1102, 418] on div "button" at bounding box center [1100, 421] width 16 height 16
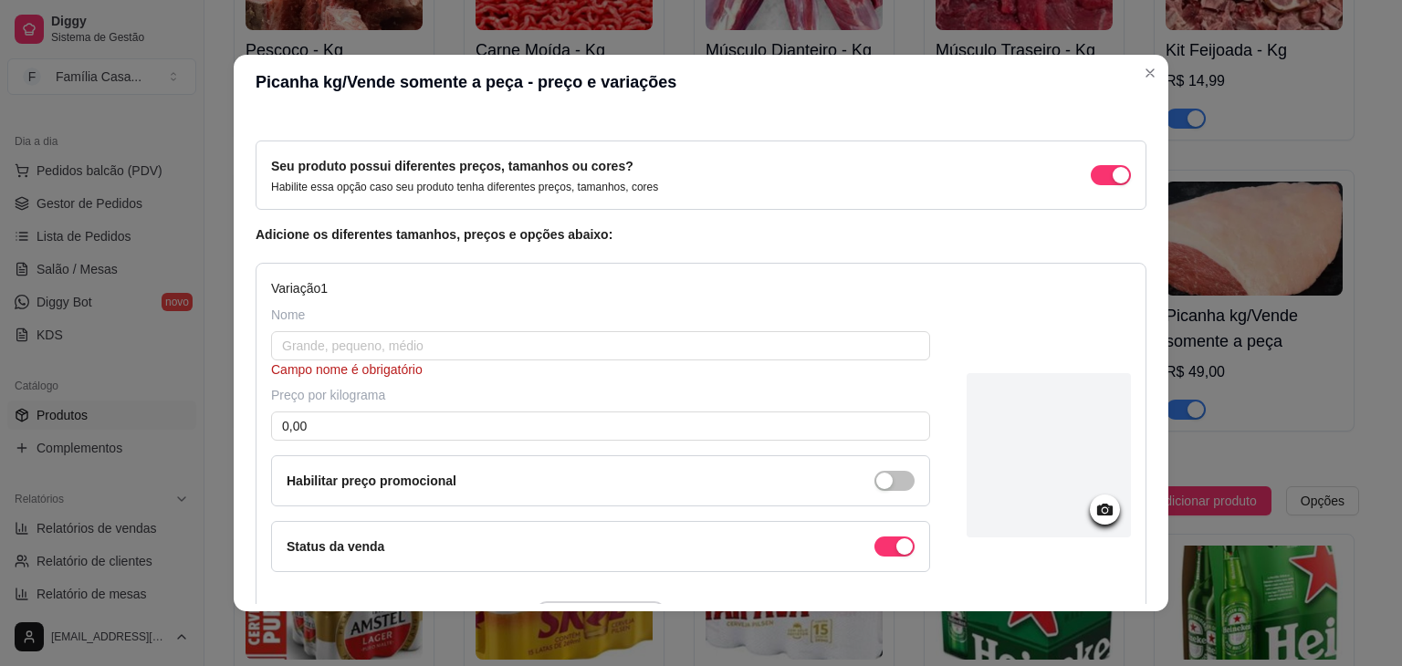
scroll to position [55, 0]
click at [1113, 172] on div "button" at bounding box center [1121, 178] width 16 height 16
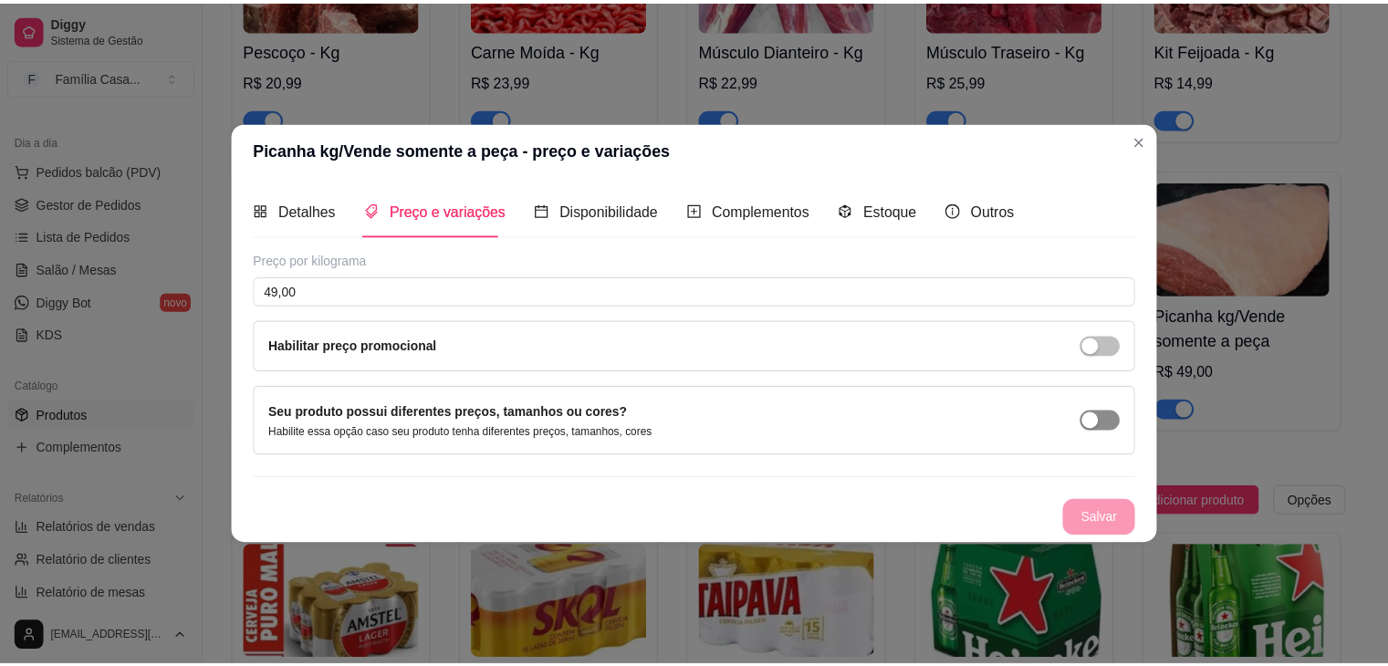
scroll to position [0, 0]
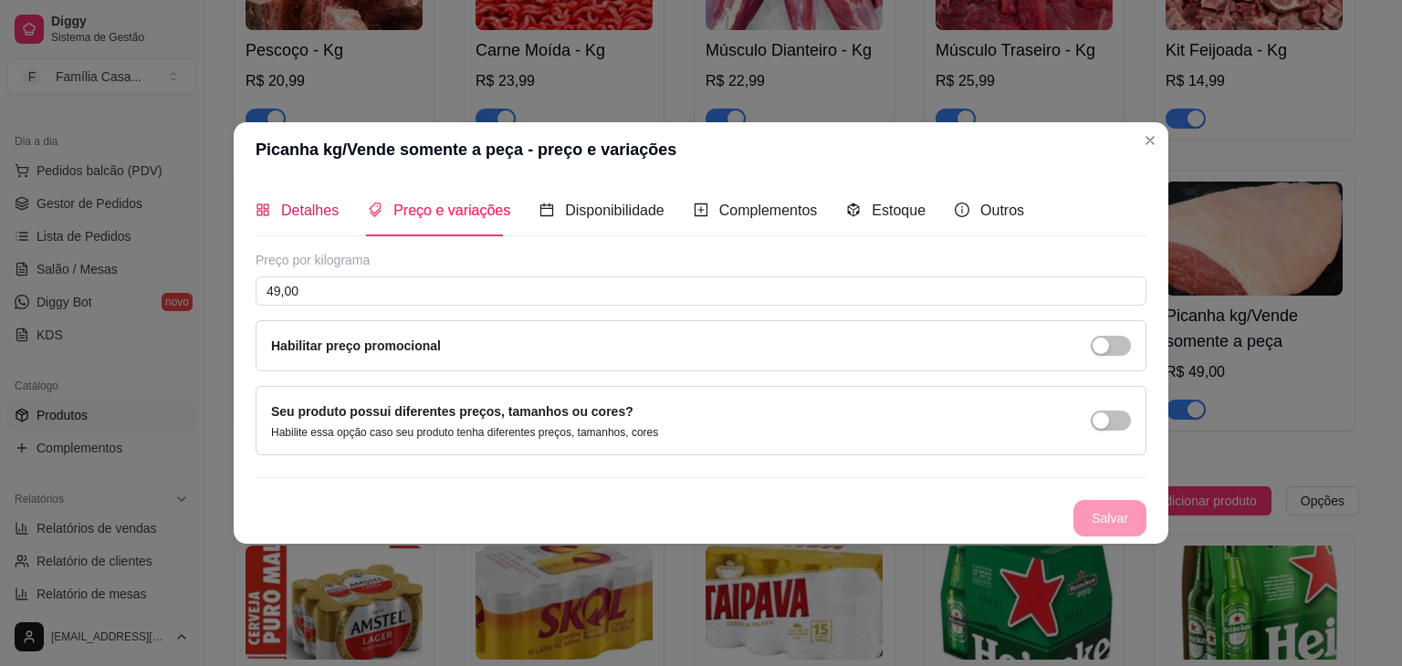
click at [314, 204] on span "Detalhes" at bounding box center [309, 211] width 57 height 16
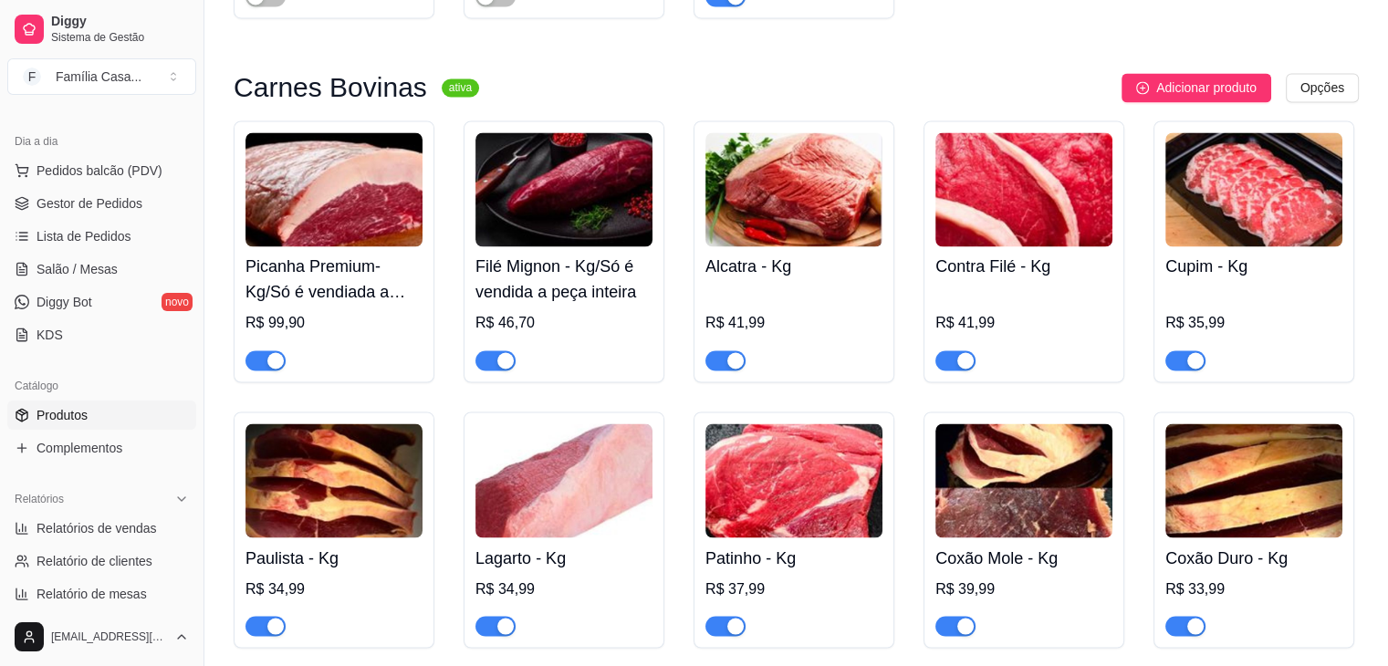
scroll to position [3190, 0]
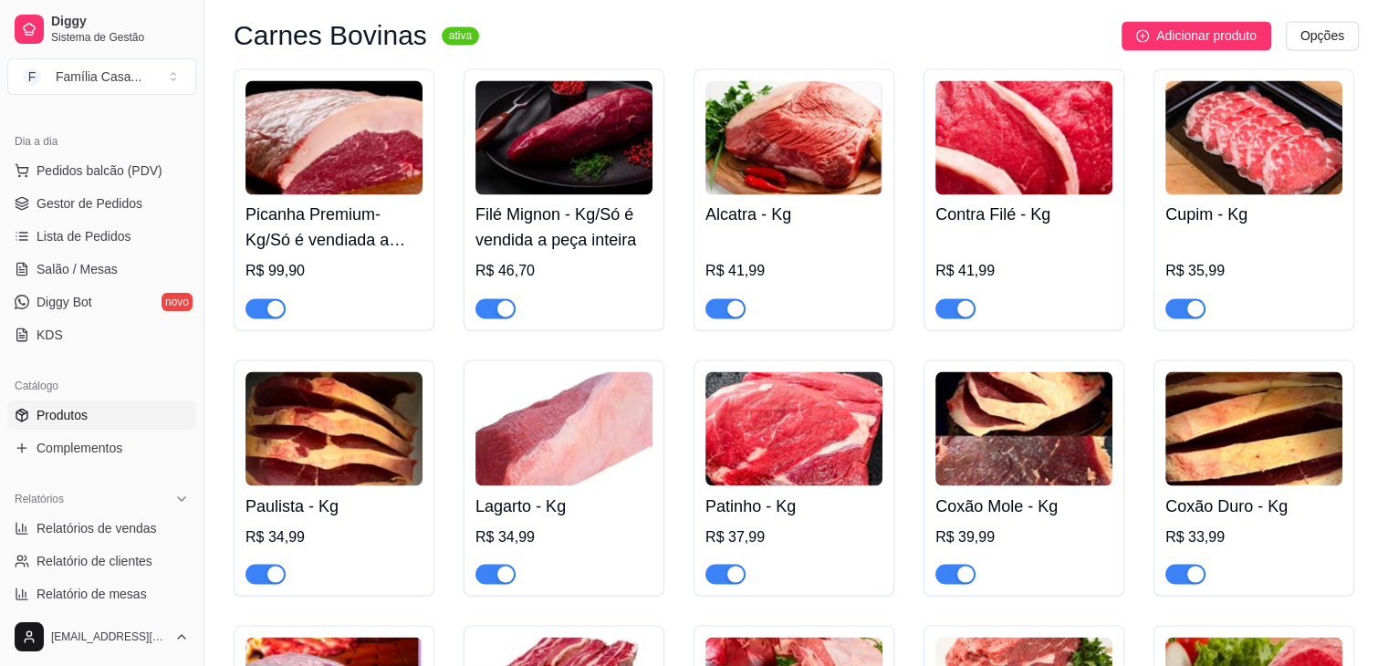
click at [793, 166] on img at bounding box center [793, 137] width 177 height 114
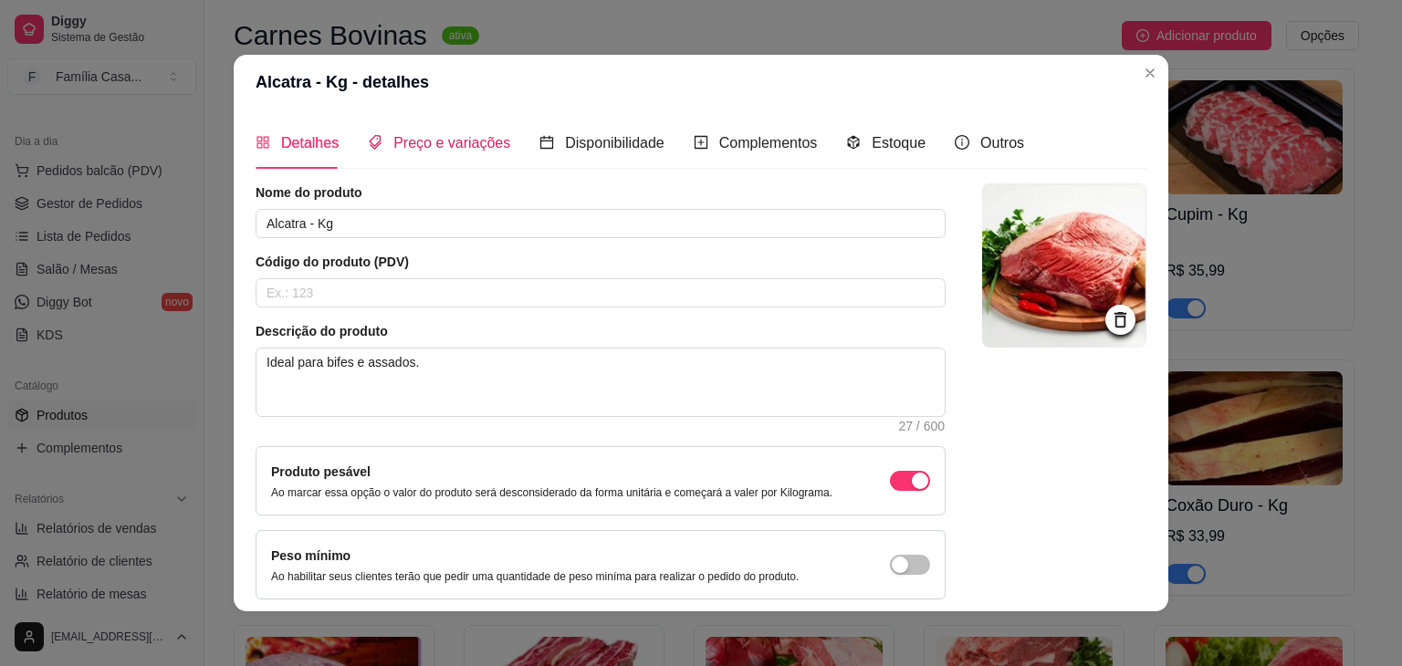
click at [444, 143] on span "Preço e variações" at bounding box center [451, 143] width 117 height 16
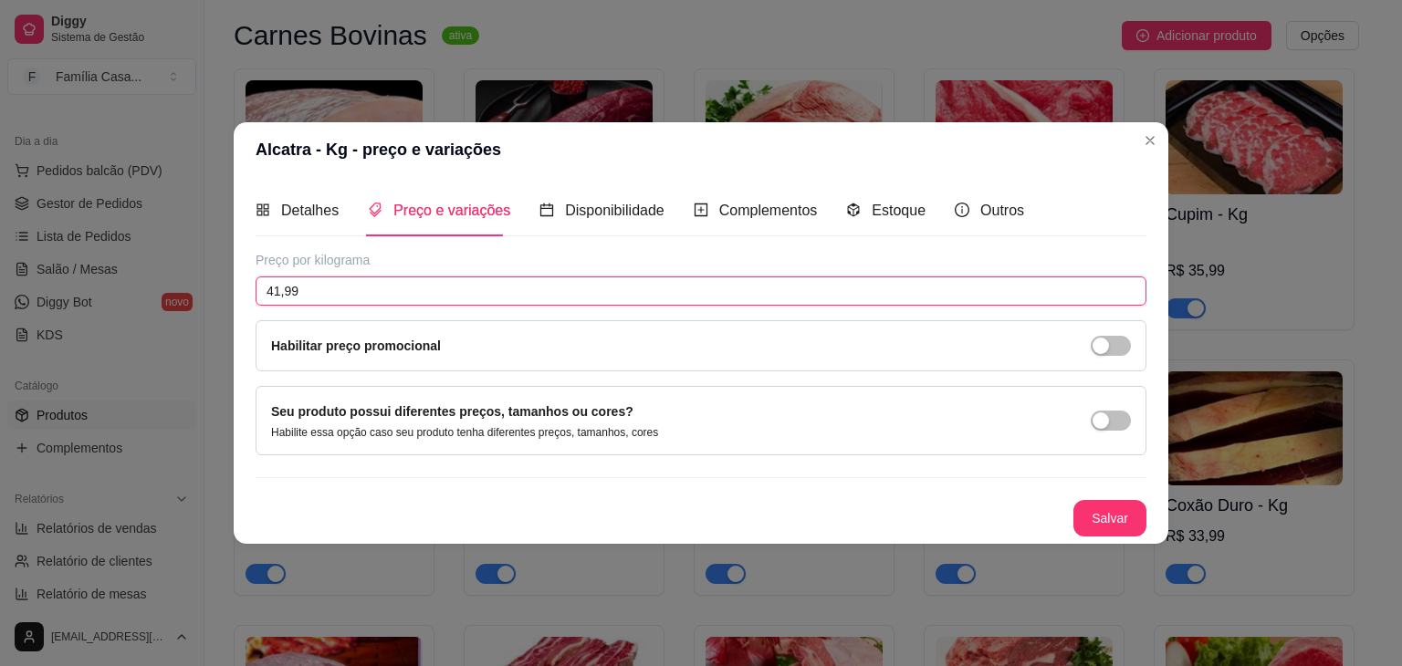
drag, startPoint x: 324, startPoint y: 288, endPoint x: 234, endPoint y: 304, distance: 91.7
click at [234, 303] on div "Detalhes Preço e variações Disponibilidade Complementos Estoque Outros Nome do …" at bounding box center [701, 360] width 935 height 367
click at [1125, 519] on button "Salvar" at bounding box center [1109, 519] width 71 height 36
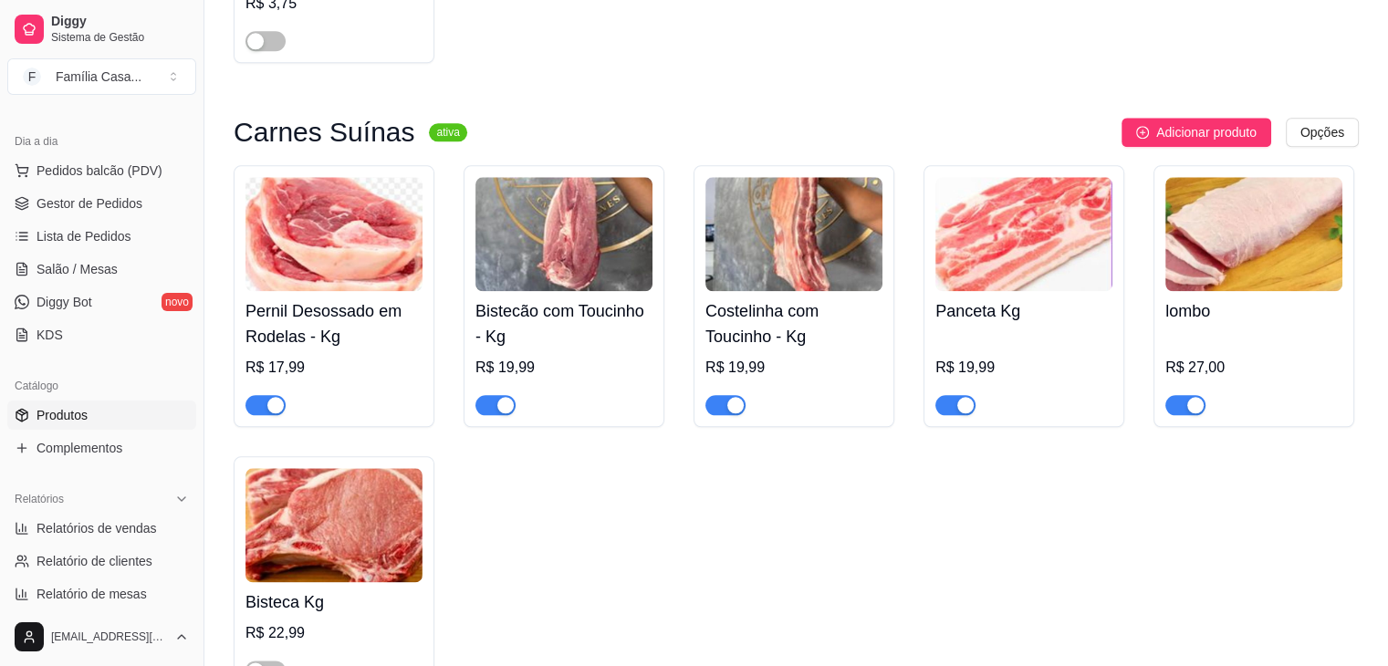
scroll to position [9848, 0]
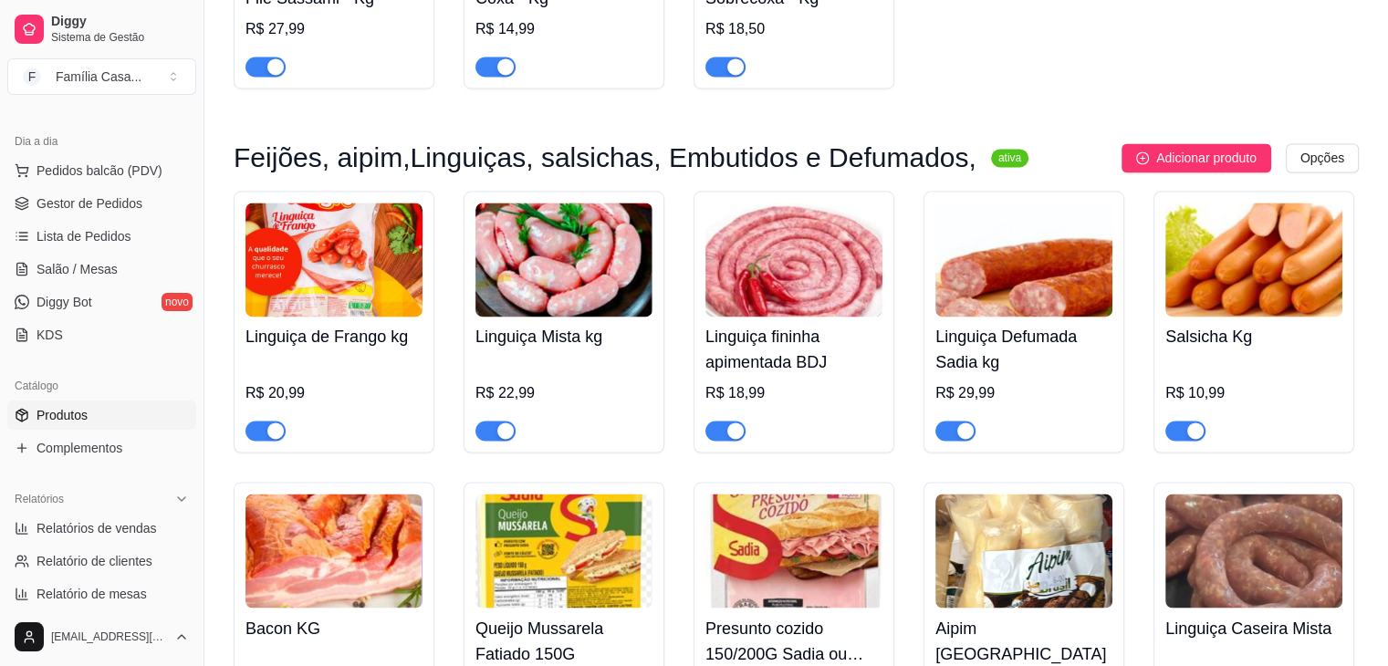
drag, startPoint x: 807, startPoint y: 93, endPoint x: 862, endPoint y: 9, distance: 100.2
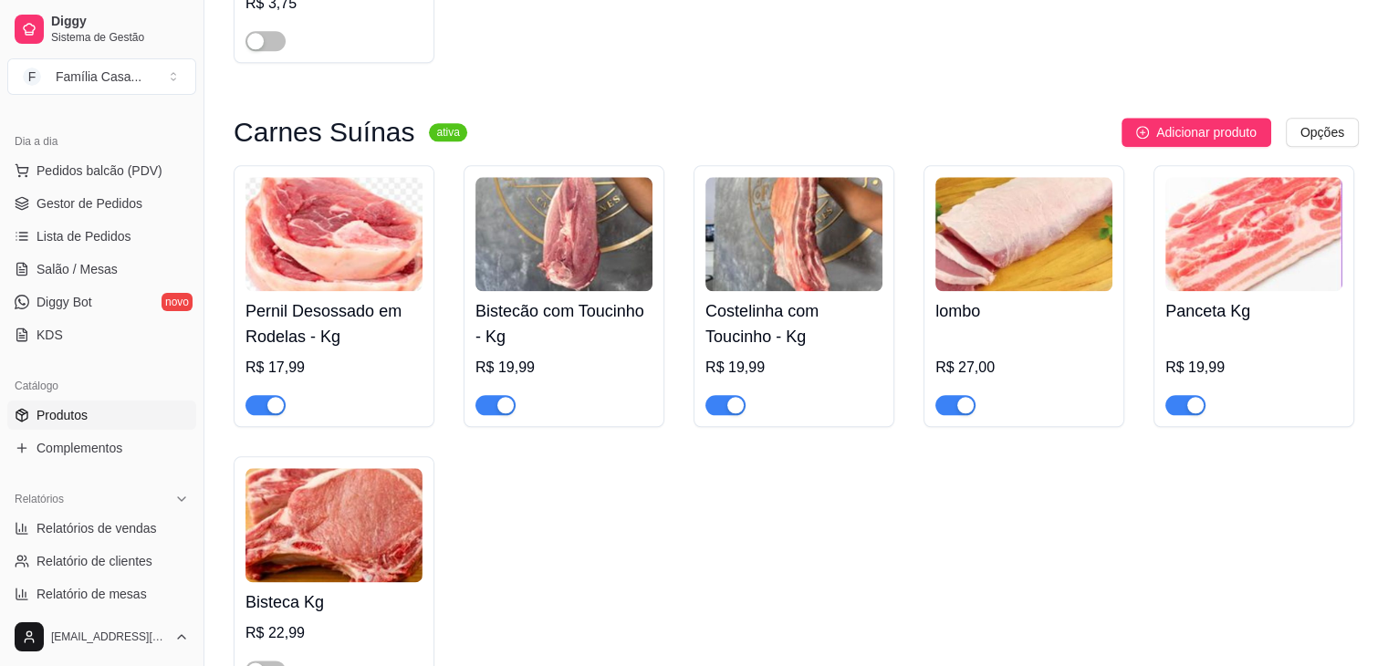
click at [326, 242] on img at bounding box center [333, 234] width 177 height 114
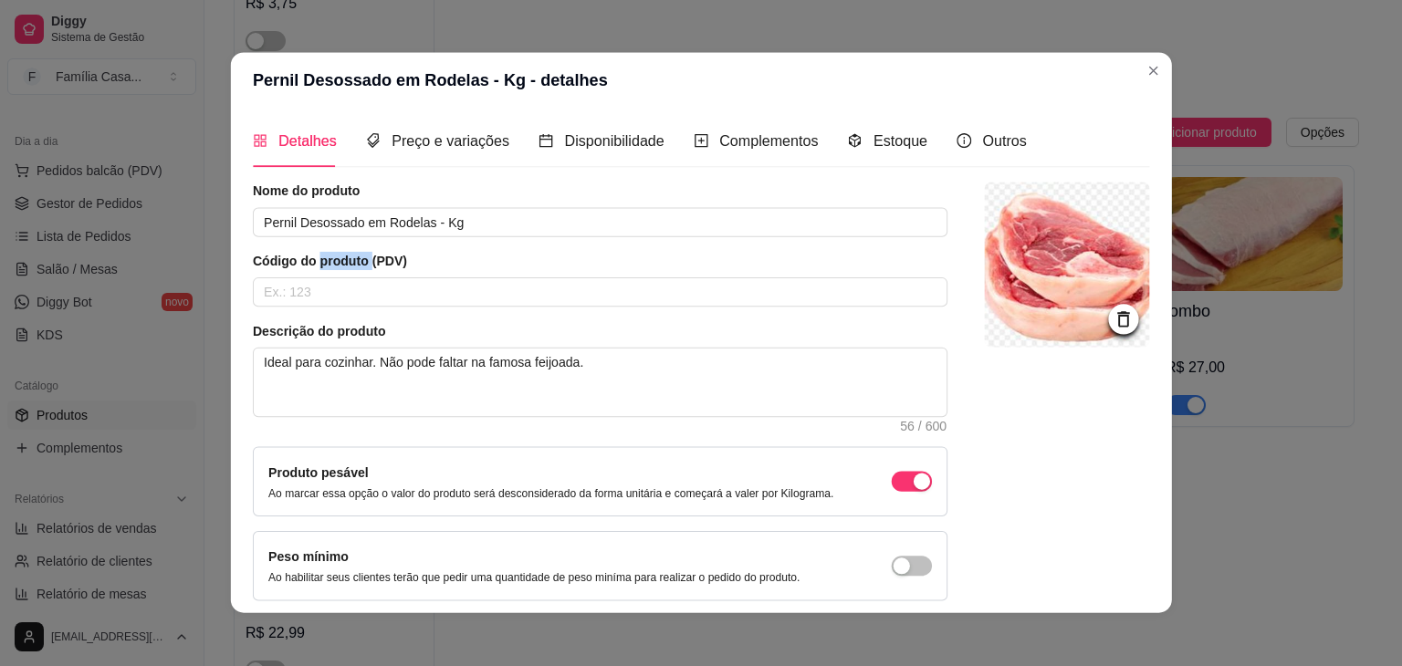
click at [326, 242] on div "Nome do produto Pernil Desossado em Rodelas - Kg Código do produto (PDV) Descri…" at bounding box center [600, 392] width 695 height 419
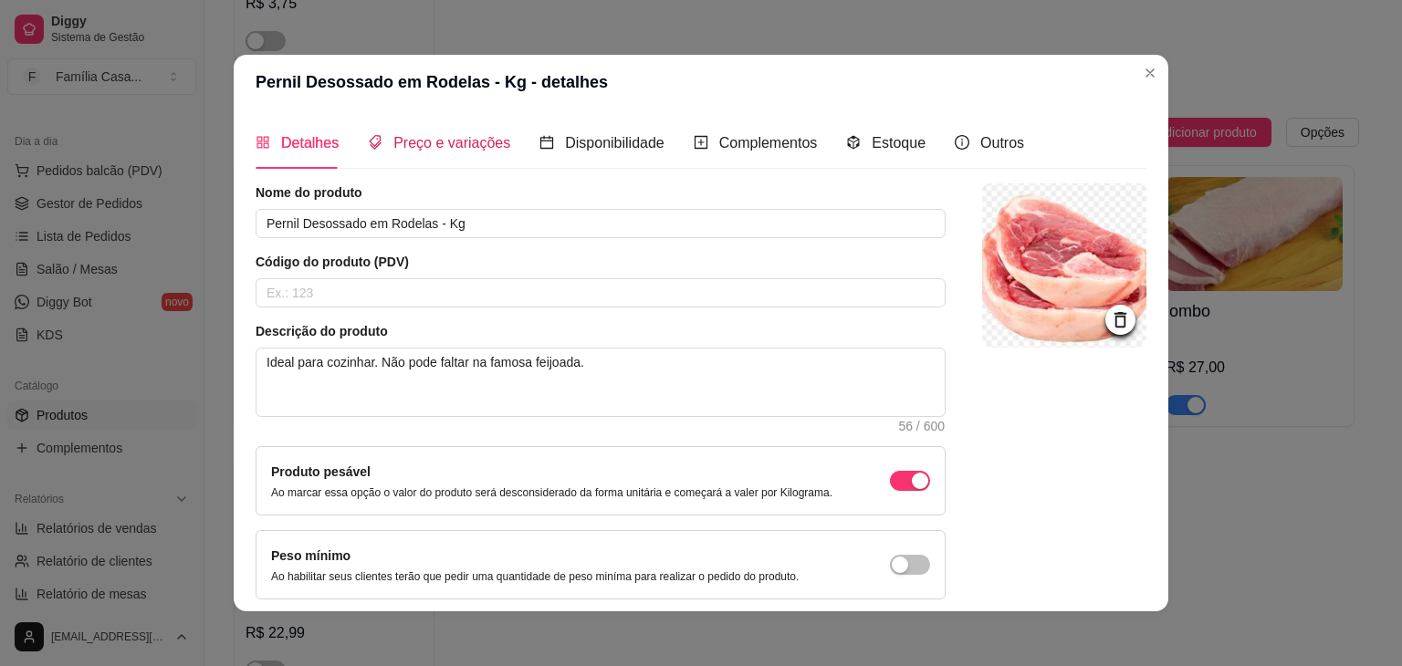
click at [431, 147] on span "Preço e variações" at bounding box center [451, 143] width 117 height 16
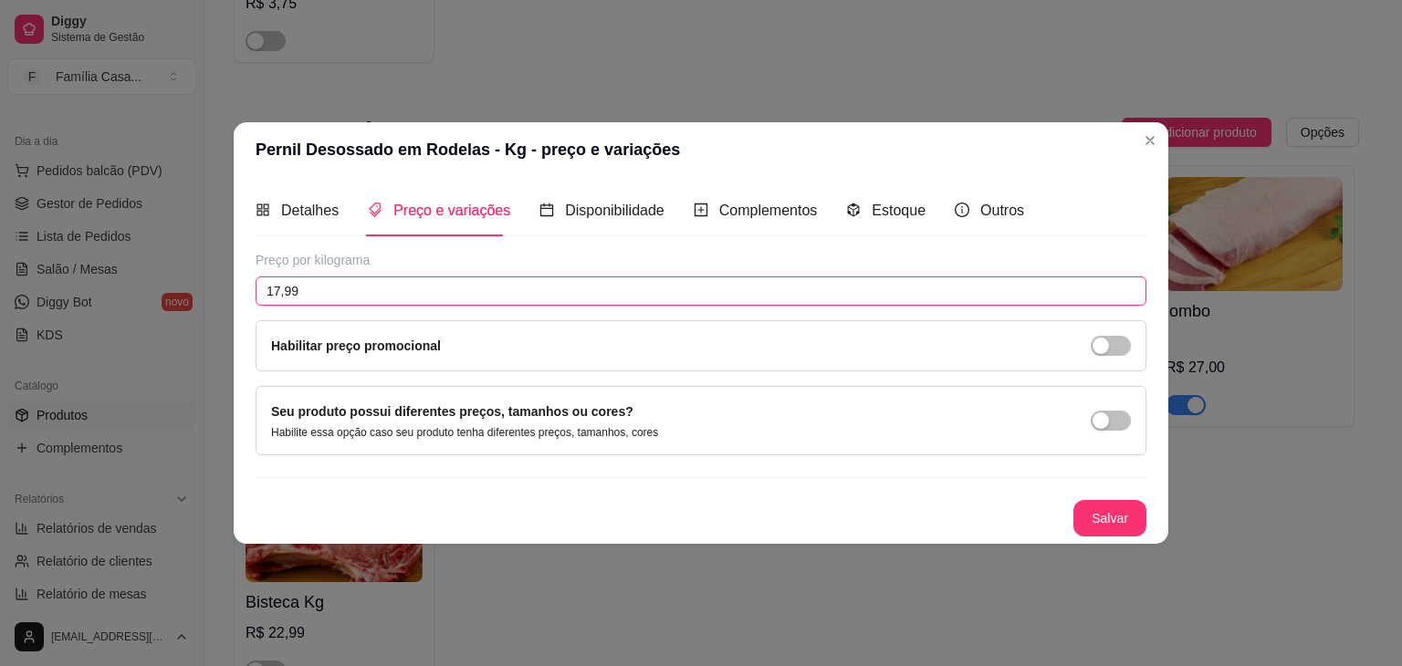
drag, startPoint x: 310, startPoint y: 289, endPoint x: 157, endPoint y: 289, distance: 153.3
click at [157, 289] on div "Pernil Desossado em Rodelas - Kg - preço e variações Detalhes Preço e variações…" at bounding box center [701, 333] width 1402 height 666
click at [1083, 510] on button "Salvar" at bounding box center [1109, 518] width 73 height 37
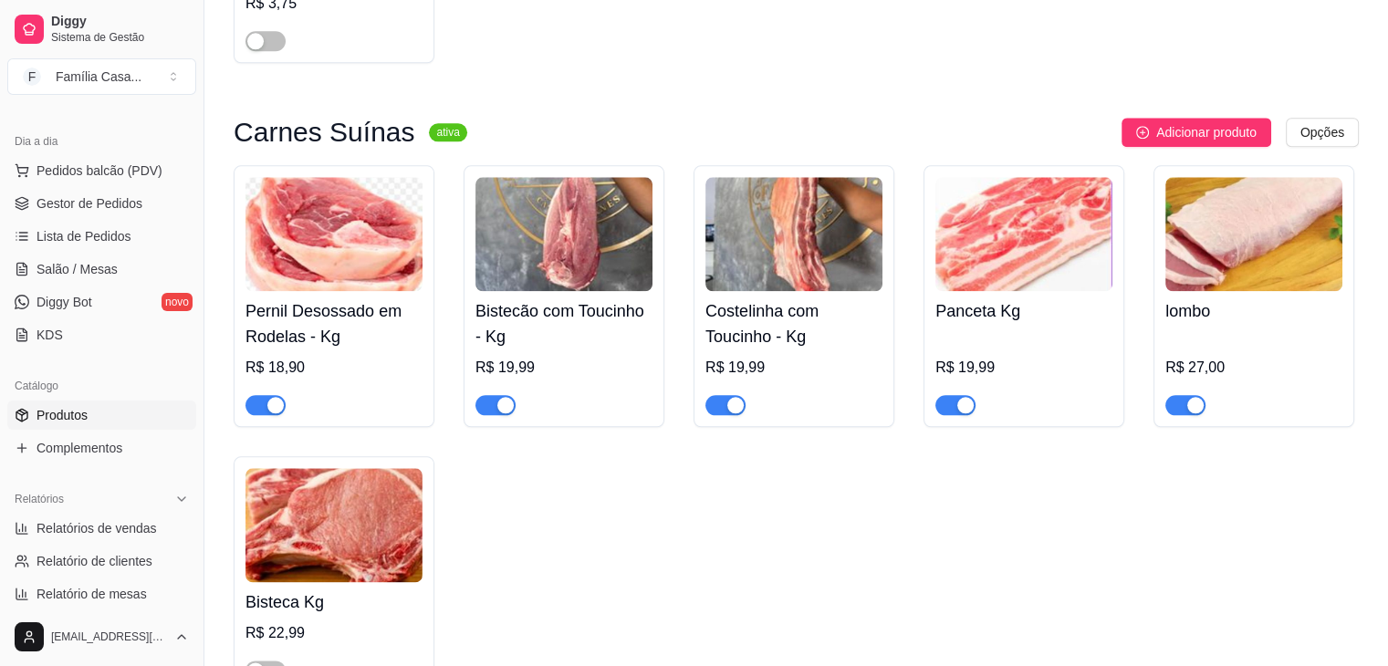
click at [624, 250] on img at bounding box center [563, 234] width 177 height 114
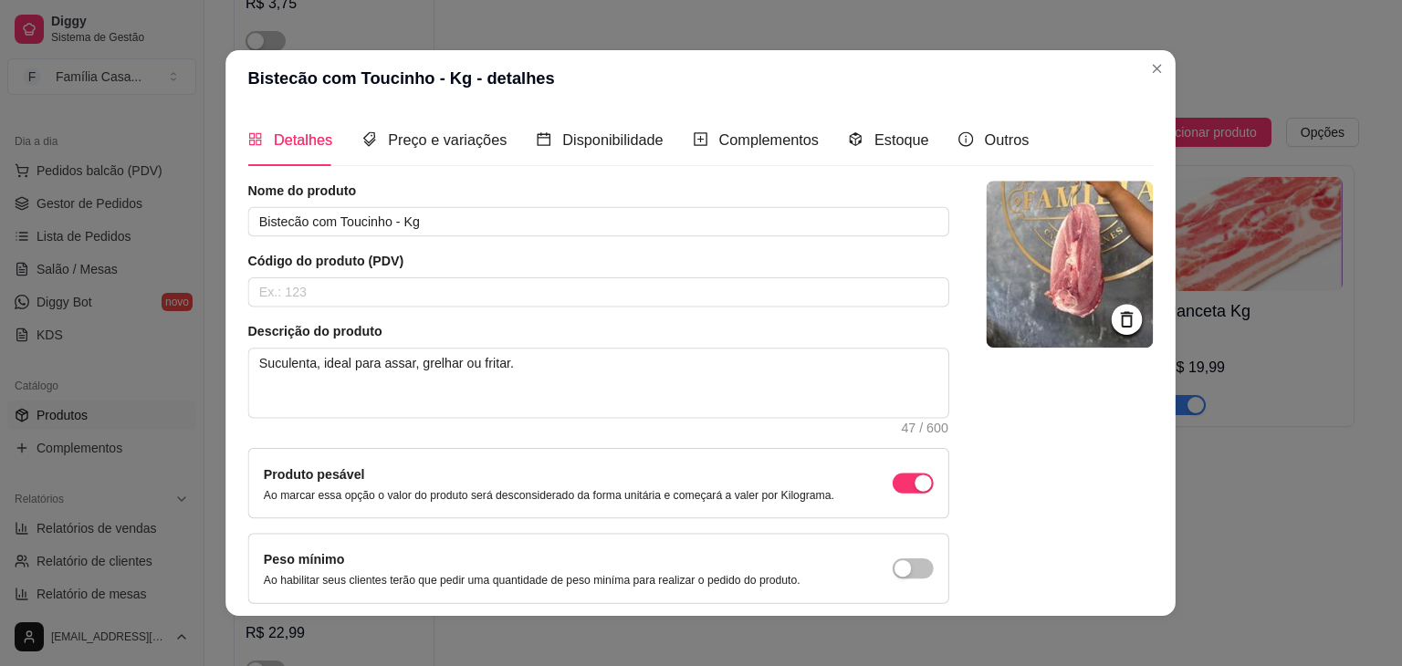
click at [624, 250] on div "Nome do produto Bistecão com Toucinho - Kg Código do produto (PDV) Descrição do…" at bounding box center [598, 392] width 701 height 423
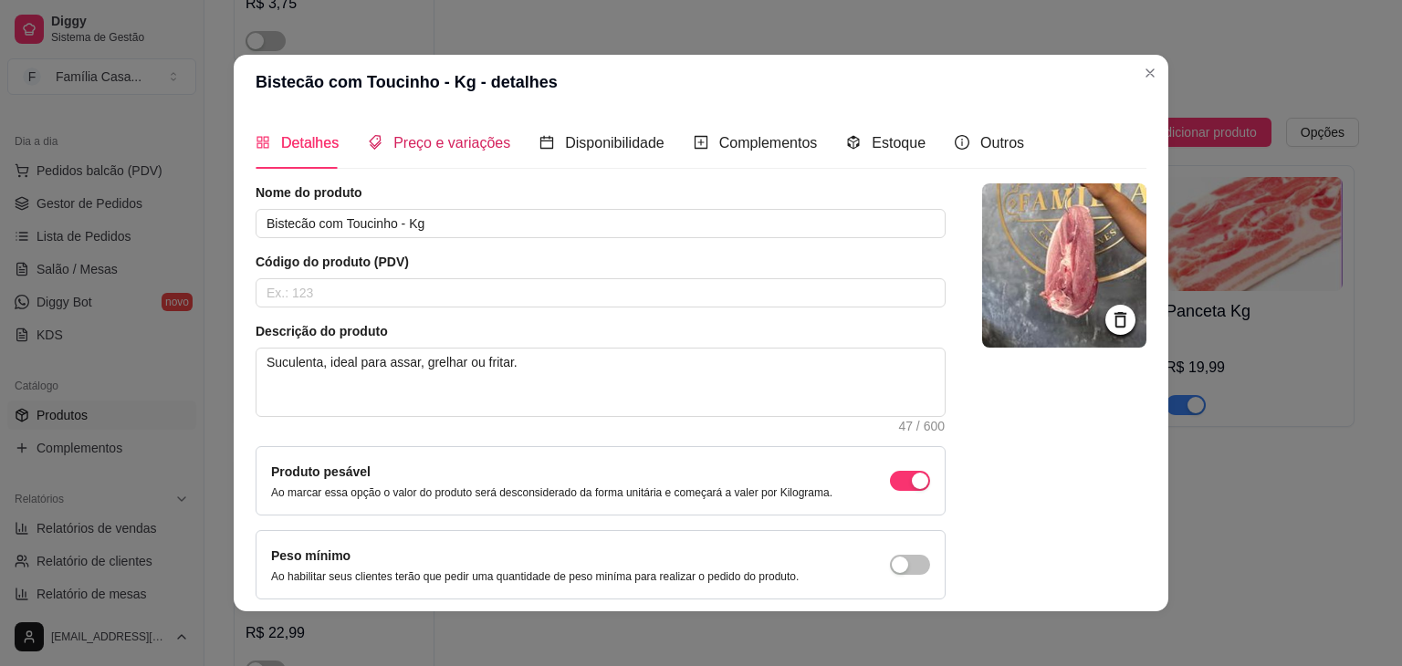
click at [416, 141] on span "Preço e variações" at bounding box center [451, 143] width 117 height 16
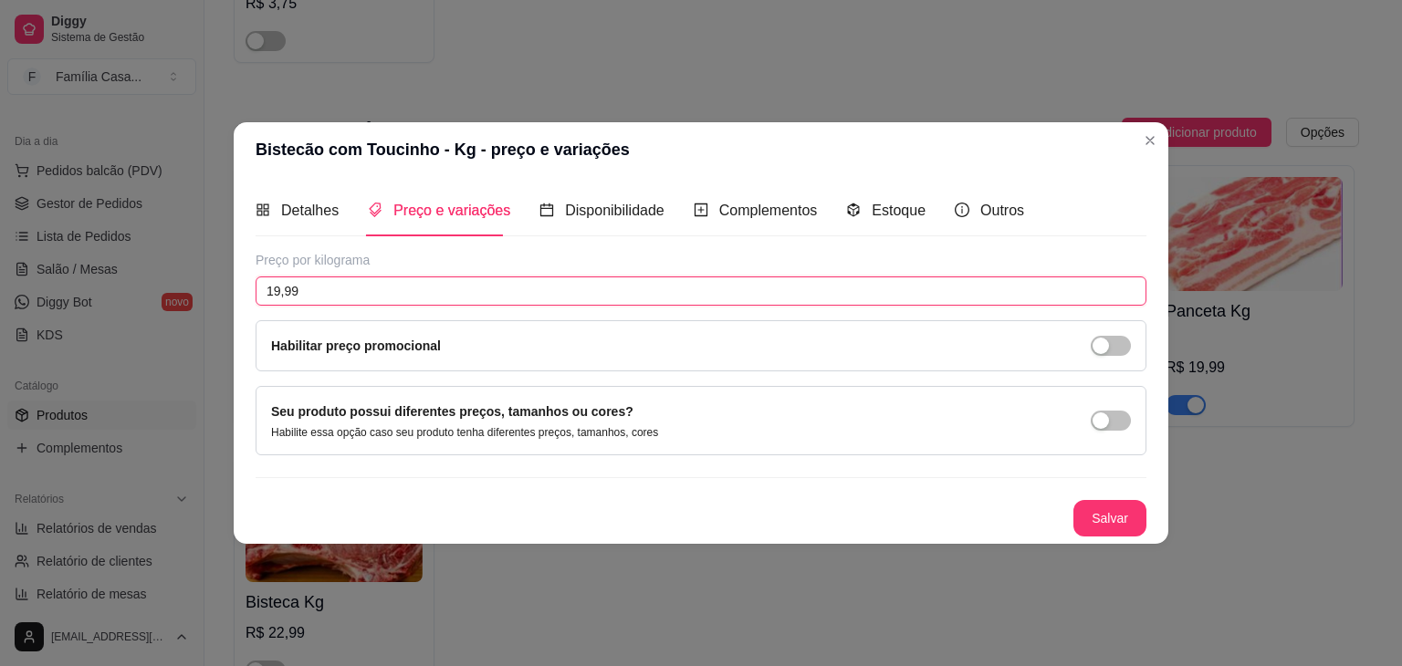
drag, startPoint x: 320, startPoint y: 295, endPoint x: 81, endPoint y: 308, distance: 239.5
click at [81, 308] on div "Bistecão com Toucinho - Kg - preço e variações Detalhes Preço e variações Dispo…" at bounding box center [701, 333] width 1402 height 666
click at [1102, 508] on button "Salvar" at bounding box center [1109, 519] width 71 height 36
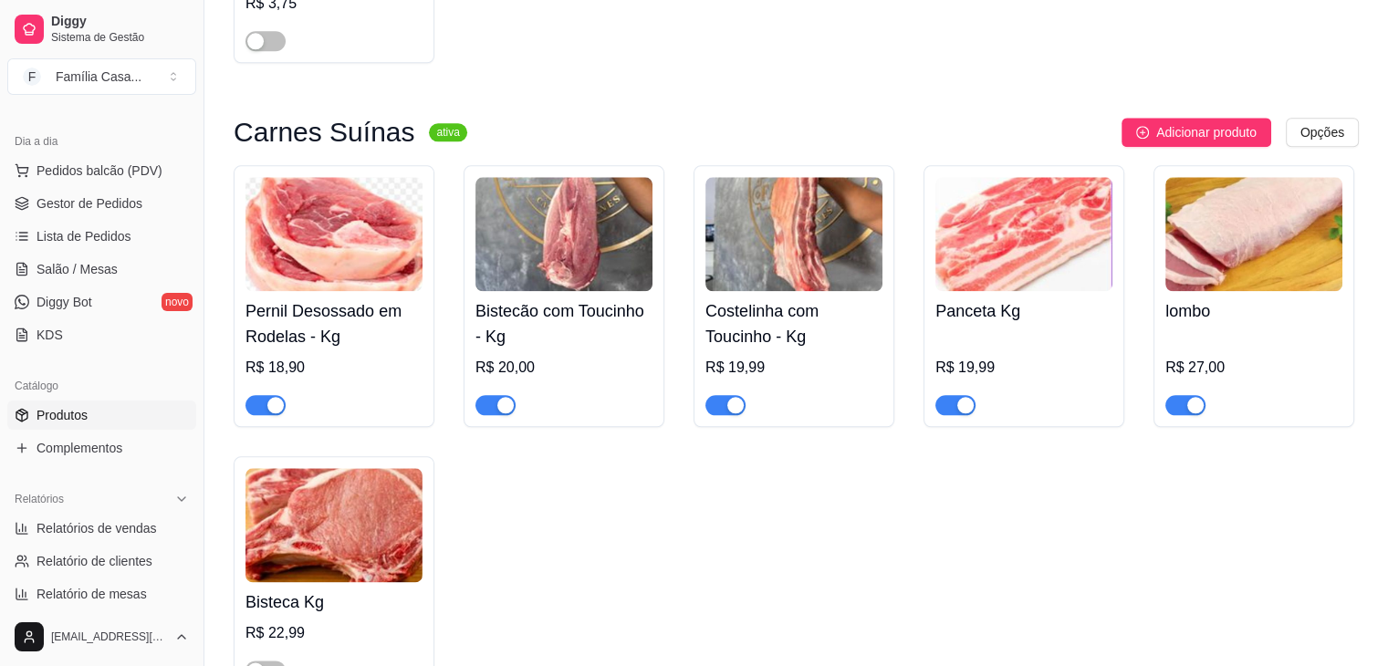
click at [781, 240] on img at bounding box center [793, 234] width 177 height 114
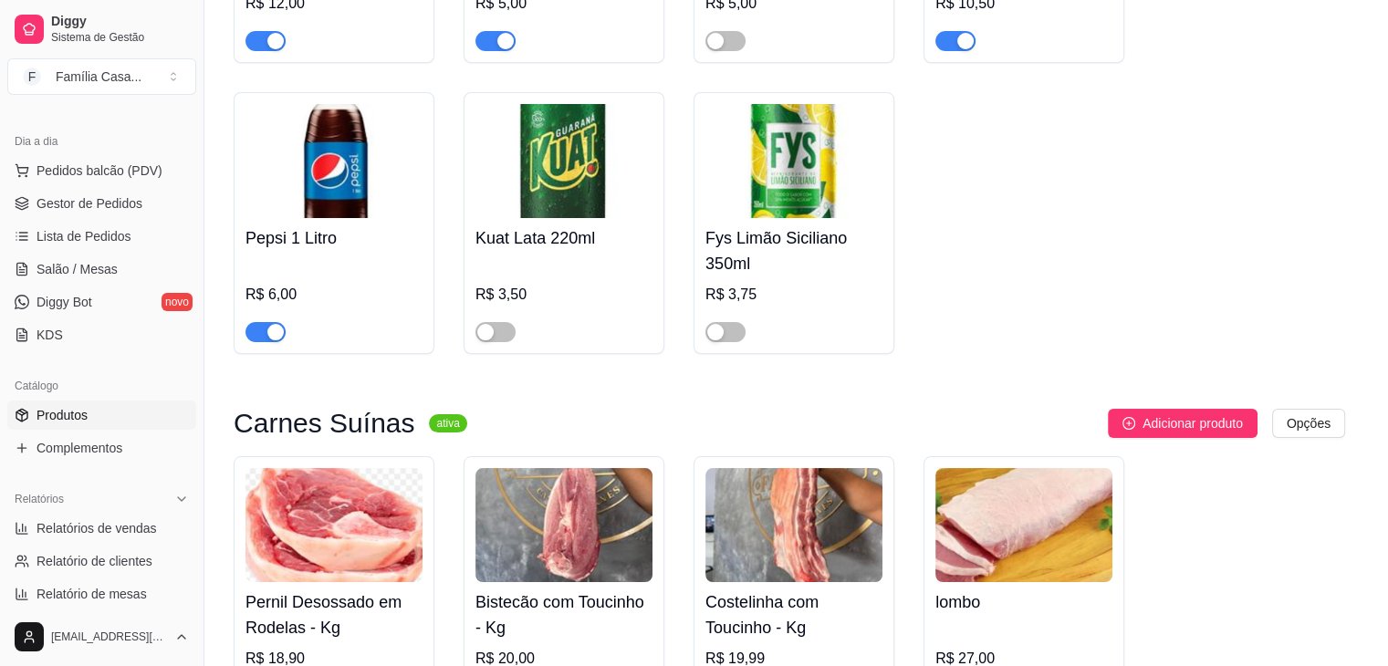
click at [781, 240] on div "Nome do produto Costelinha com Toucinho - Kg Código do produto (PDV) Descrição …" at bounding box center [593, 393] width 700 height 423
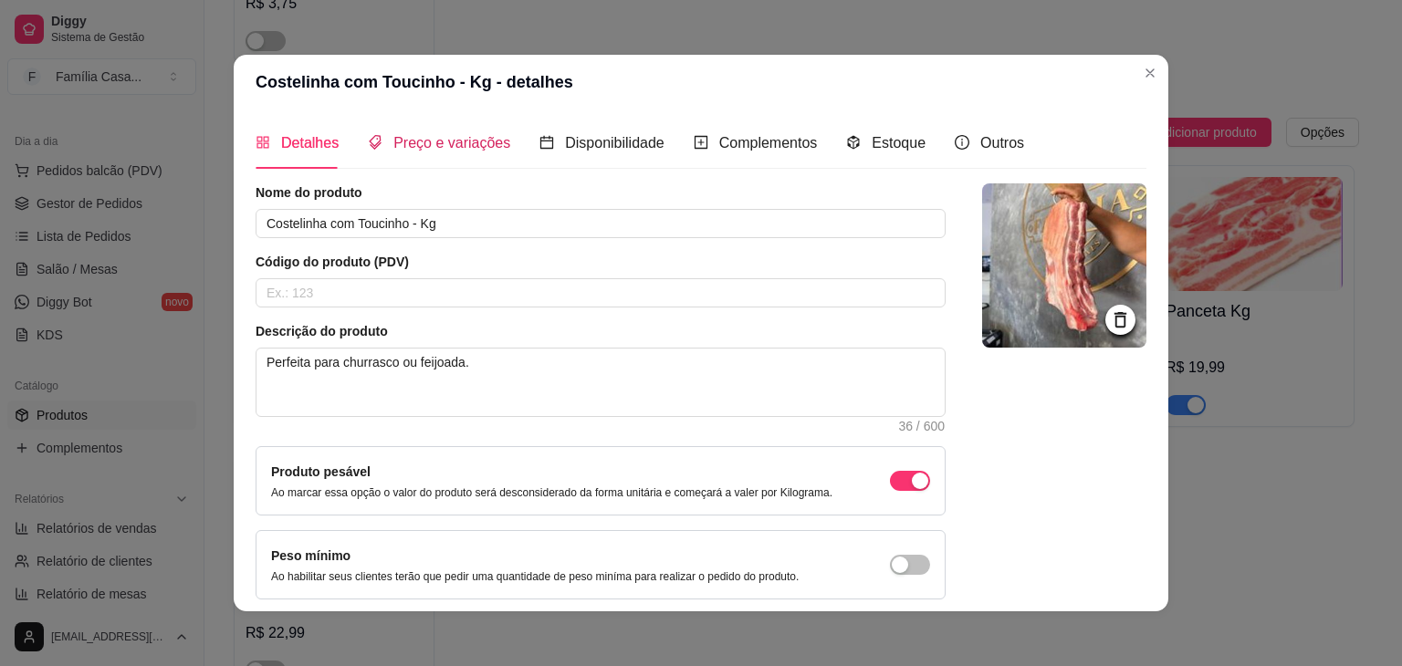
click at [393, 140] on span "Preço e variações" at bounding box center [451, 143] width 117 height 16
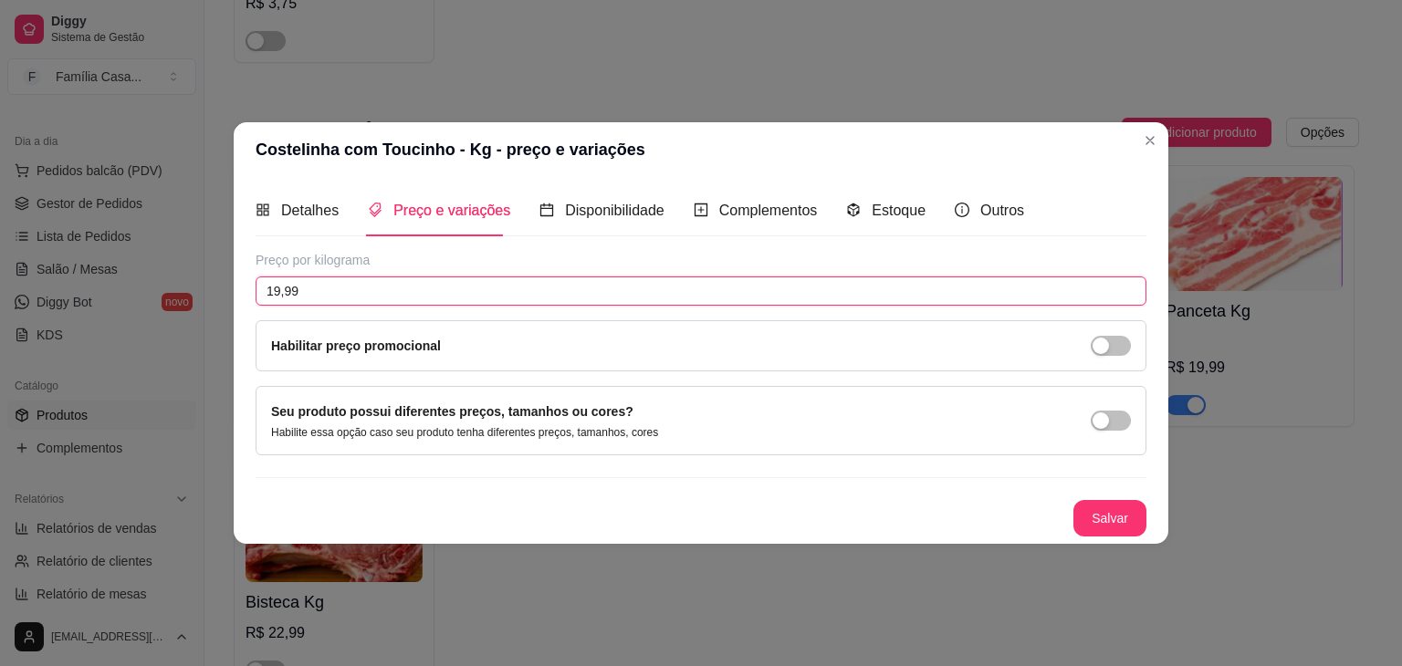
drag, startPoint x: 308, startPoint y: 293, endPoint x: 193, endPoint y: 298, distance: 114.2
click at [193, 298] on div "Costelinha com Toucinho - Kg - preço e variações Detalhes Preço e variações Dis…" at bounding box center [701, 333] width 1402 height 666
click at [1096, 505] on button "Salvar" at bounding box center [1109, 518] width 73 height 37
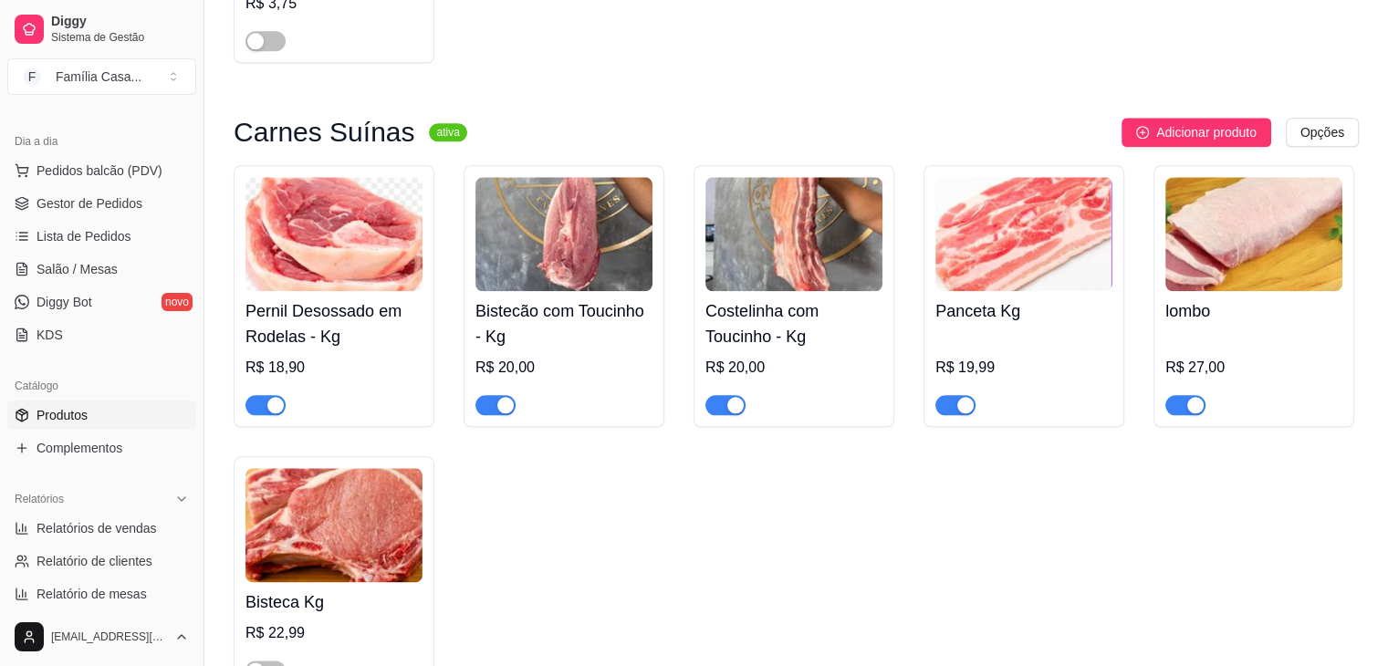
click at [1003, 252] on img at bounding box center [1023, 234] width 177 height 114
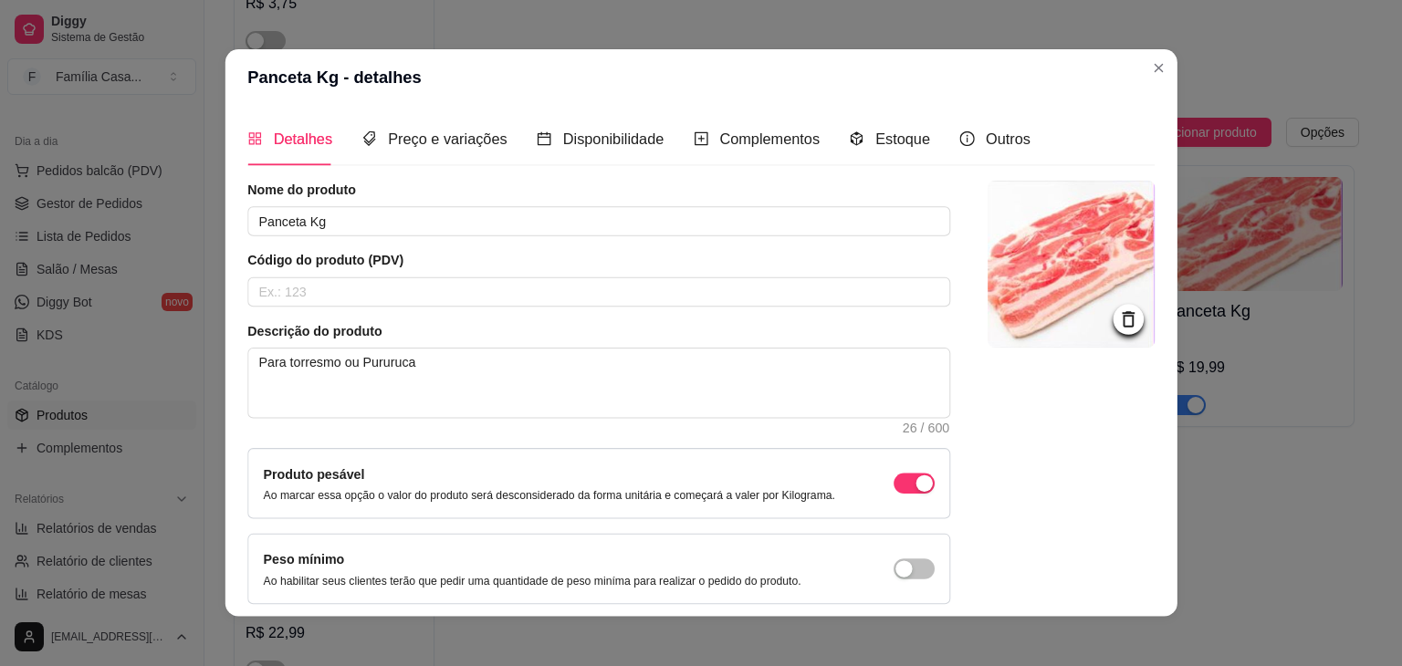
click at [1003, 252] on img at bounding box center [1070, 264] width 167 height 167
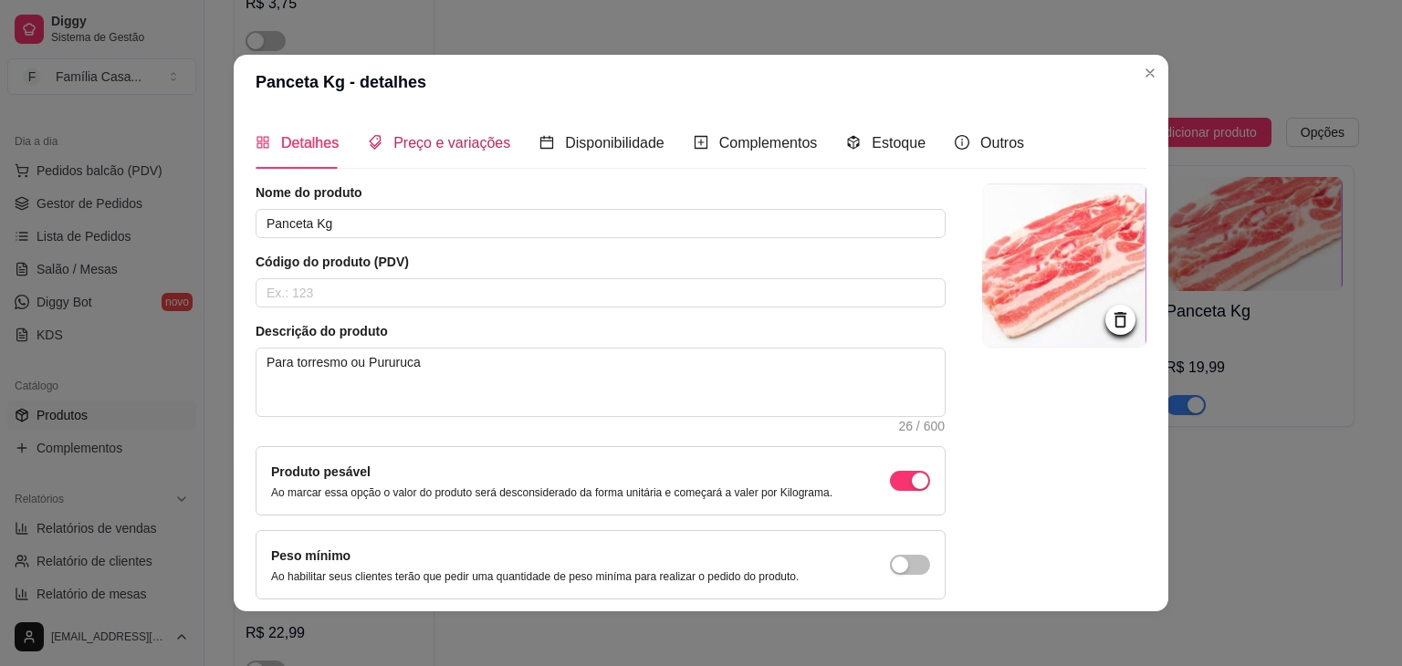
click at [449, 142] on span "Preço e variações" at bounding box center [451, 143] width 117 height 16
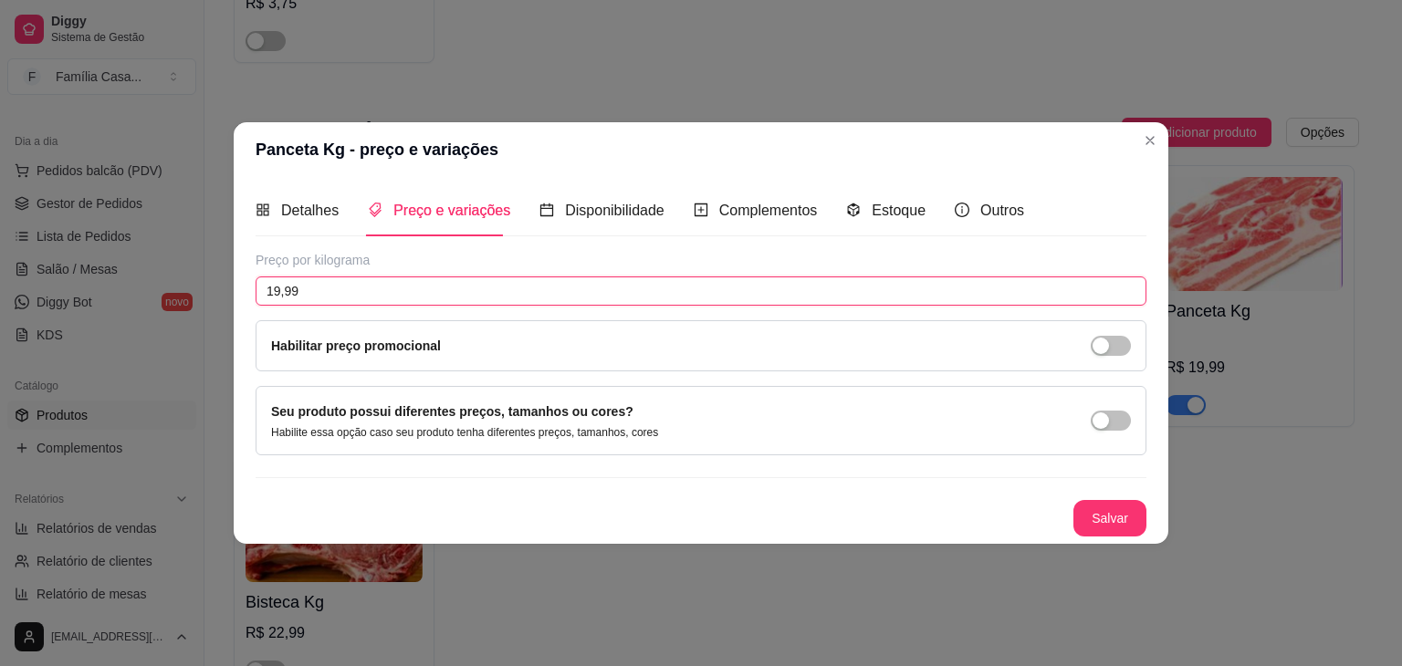
drag, startPoint x: 328, startPoint y: 291, endPoint x: 143, endPoint y: 307, distance: 185.0
click at [143, 307] on div "Panceta Kg - preço e variações Detalhes Preço e variações Disponibilidade Compl…" at bounding box center [701, 333] width 1402 height 666
click at [1097, 523] on button "Salvar" at bounding box center [1109, 519] width 71 height 36
drag, startPoint x: 335, startPoint y: 296, endPoint x: 240, endPoint y: 281, distance: 96.0
click at [240, 281] on div "Detalhes Preço e variações Disponibilidade Complementos Estoque Outros Nome do …" at bounding box center [701, 360] width 935 height 367
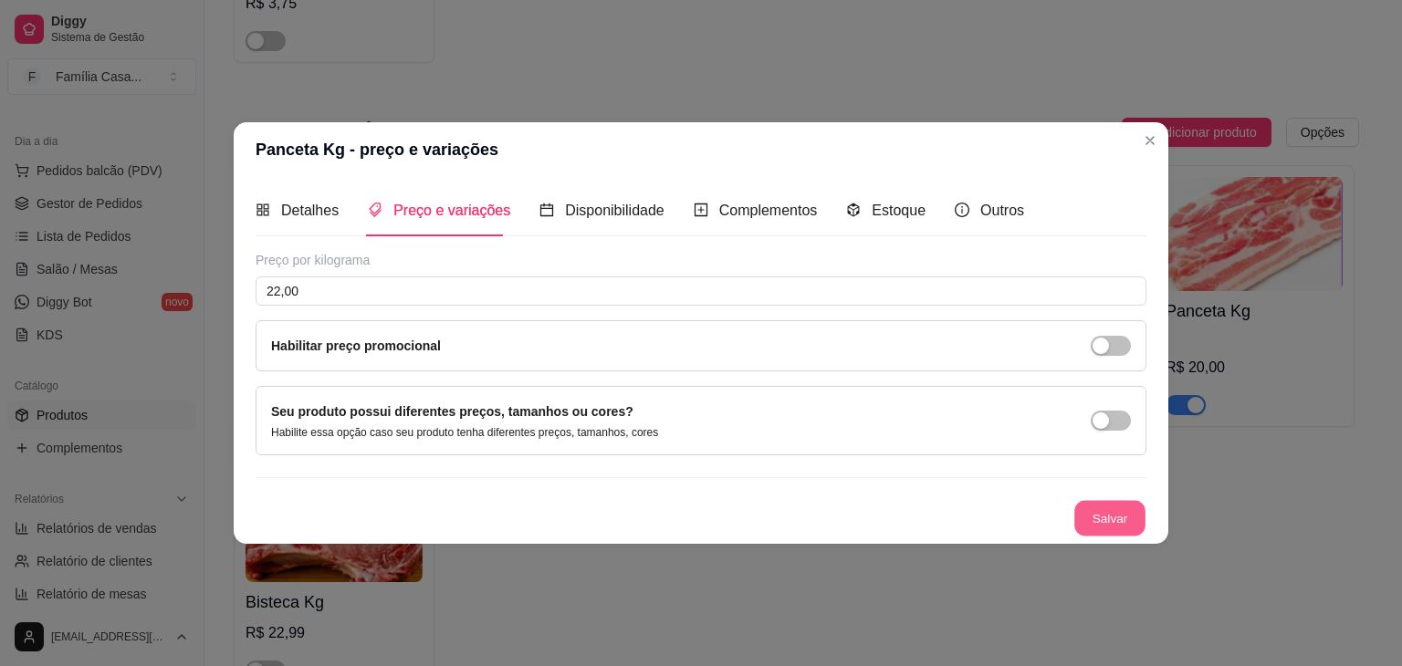
click at [1107, 512] on button "Salvar" at bounding box center [1109, 519] width 71 height 36
drag, startPoint x: 320, startPoint y: 293, endPoint x: 245, endPoint y: 303, distance: 76.4
click at [245, 303] on div "Detalhes Preço e variações Disponibilidade Complementos Estoque Outros Nome do …" at bounding box center [701, 360] width 935 height 367
click at [1131, 523] on button "Salvar" at bounding box center [1109, 519] width 71 height 36
click at [1102, 517] on button "Salvar" at bounding box center [1109, 519] width 71 height 36
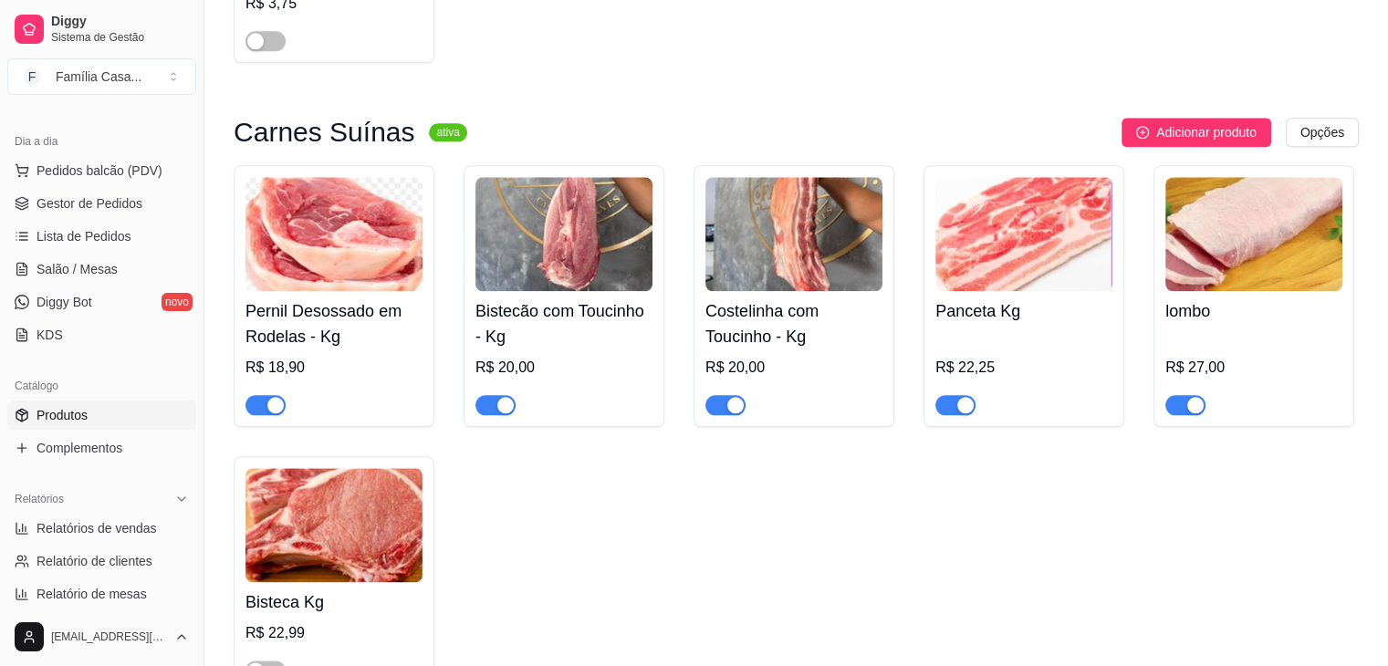
click at [1240, 244] on img at bounding box center [1253, 234] width 177 height 114
click at [1179, 235] on img at bounding box center [1253, 234] width 177 height 114
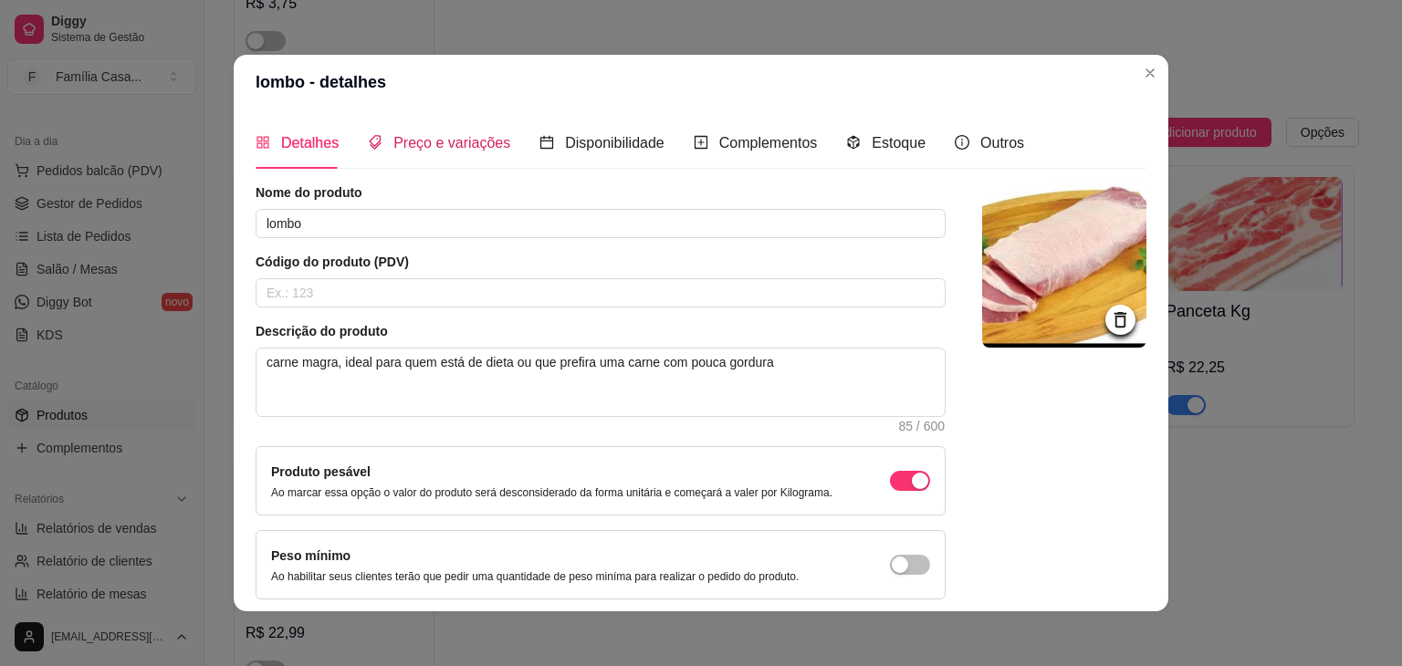
click at [419, 147] on span "Preço e variações" at bounding box center [451, 143] width 117 height 16
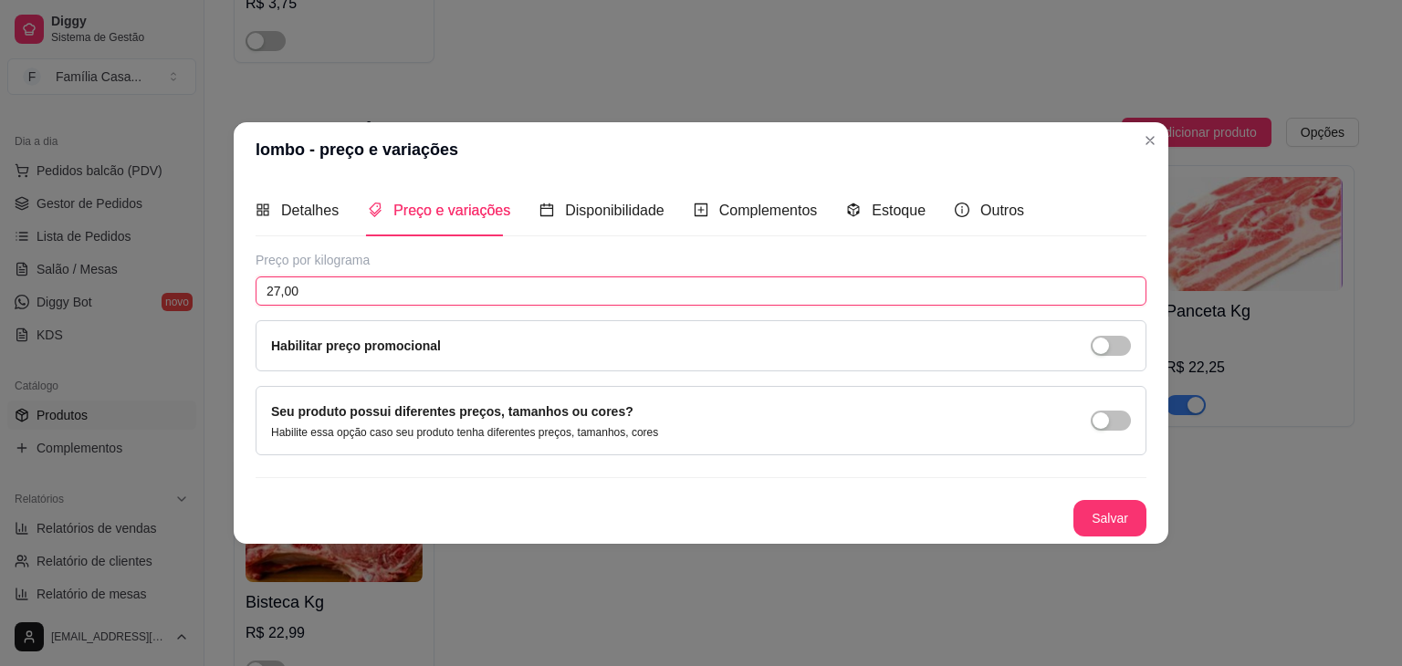
drag, startPoint x: 324, startPoint y: 291, endPoint x: 172, endPoint y: 321, distance: 155.4
click at [172, 321] on div "lombo - preço e variações Detalhes Preço e variações Disponibilidade Complement…" at bounding box center [701, 333] width 1402 height 666
click at [1107, 517] on button "Salvar" at bounding box center [1109, 518] width 73 height 37
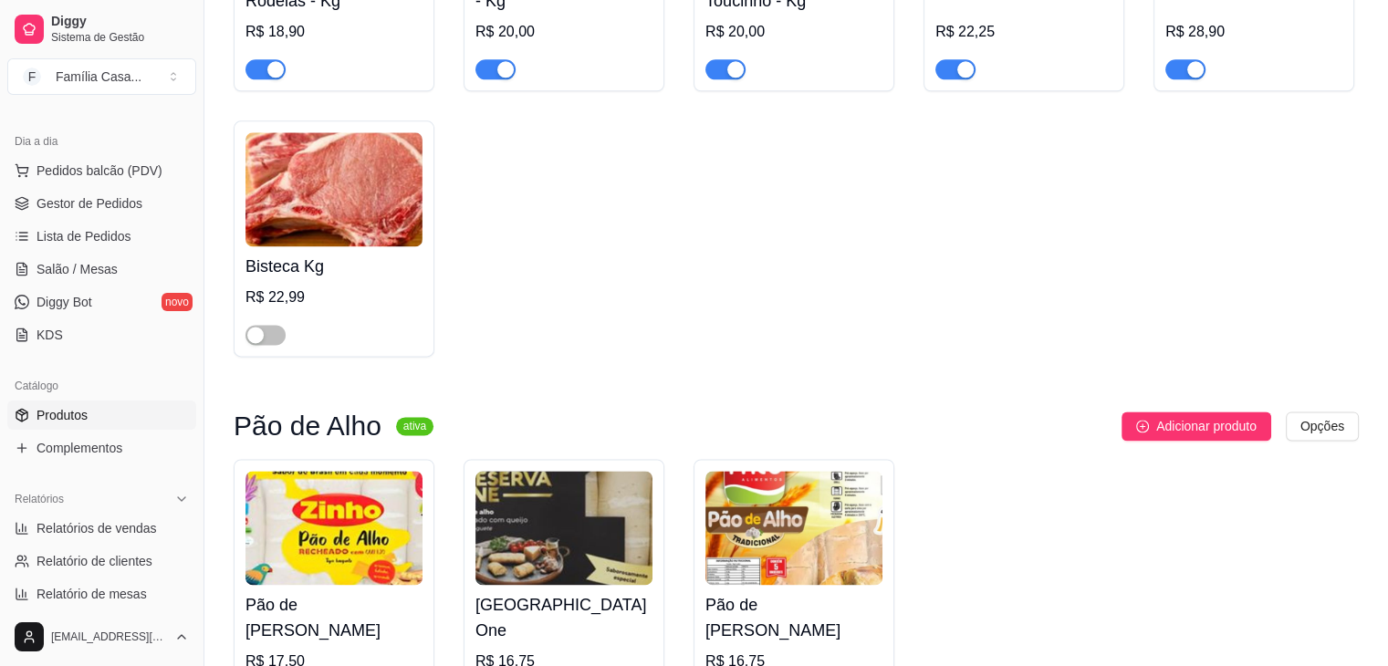
scroll to position [2464, 0]
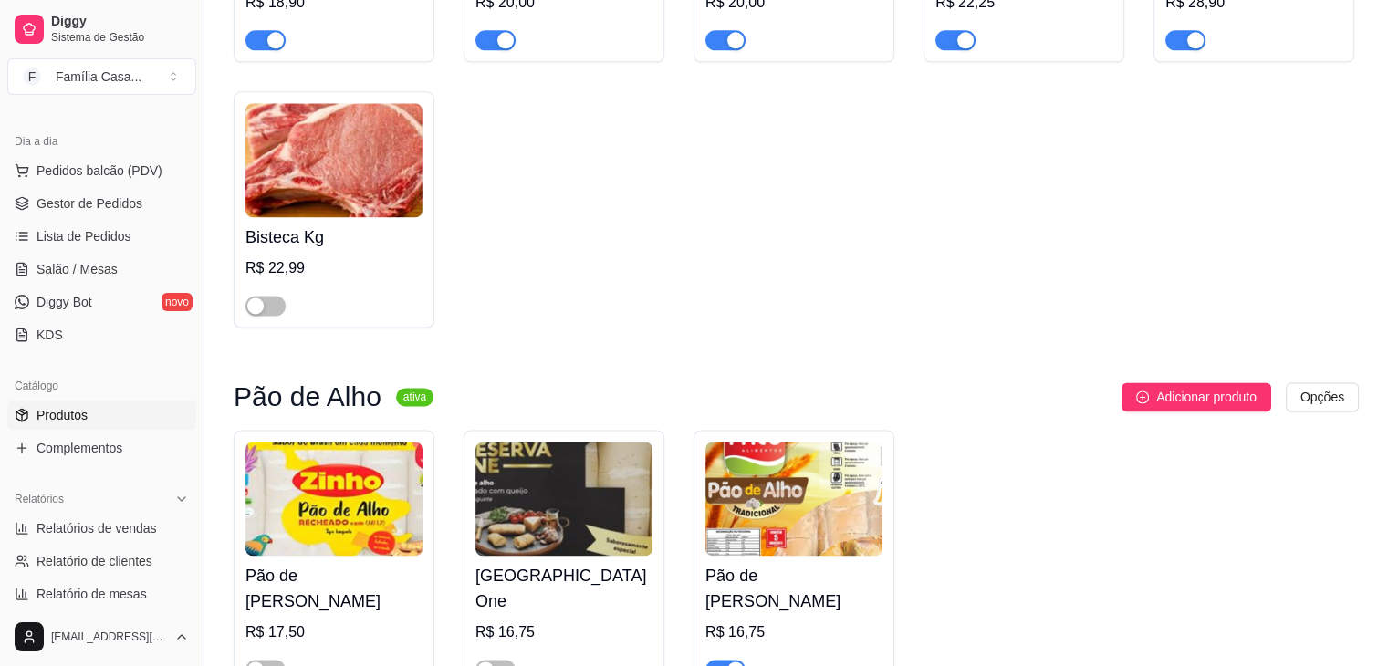
click at [356, 192] on img at bounding box center [333, 160] width 177 height 114
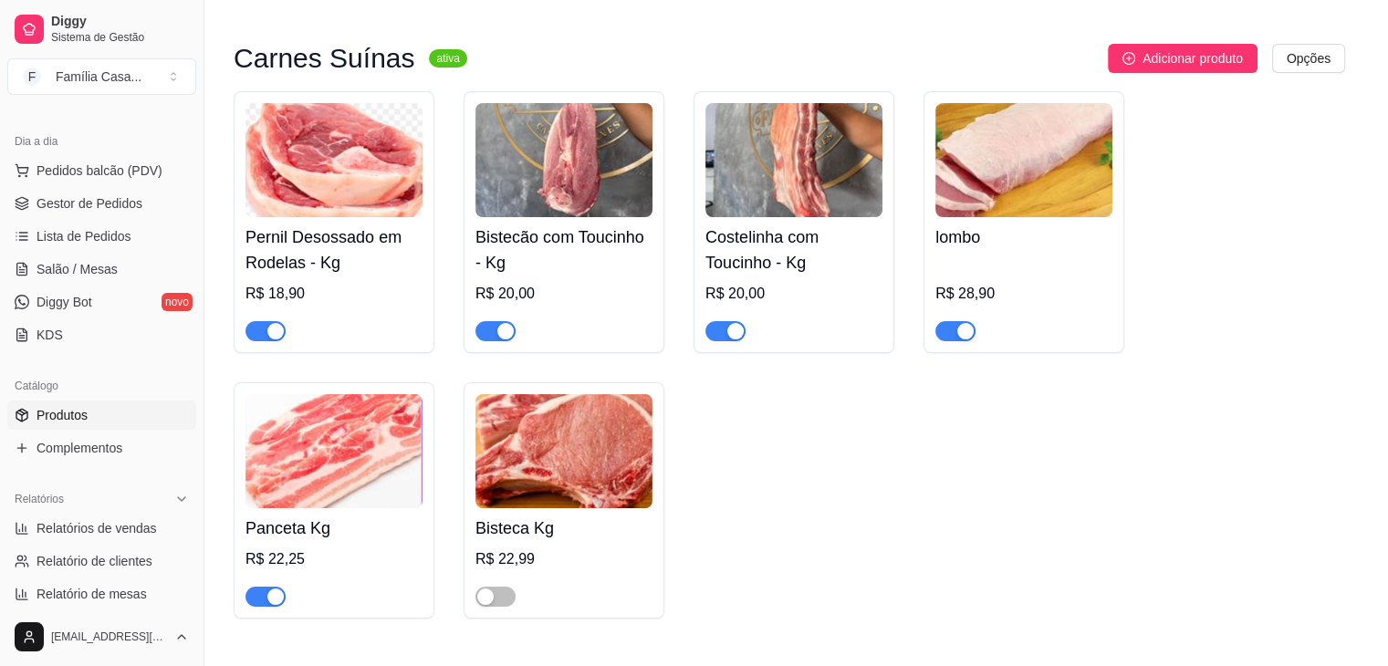
click at [356, 192] on article "Nome do produto" at bounding box center [592, 191] width 699 height 18
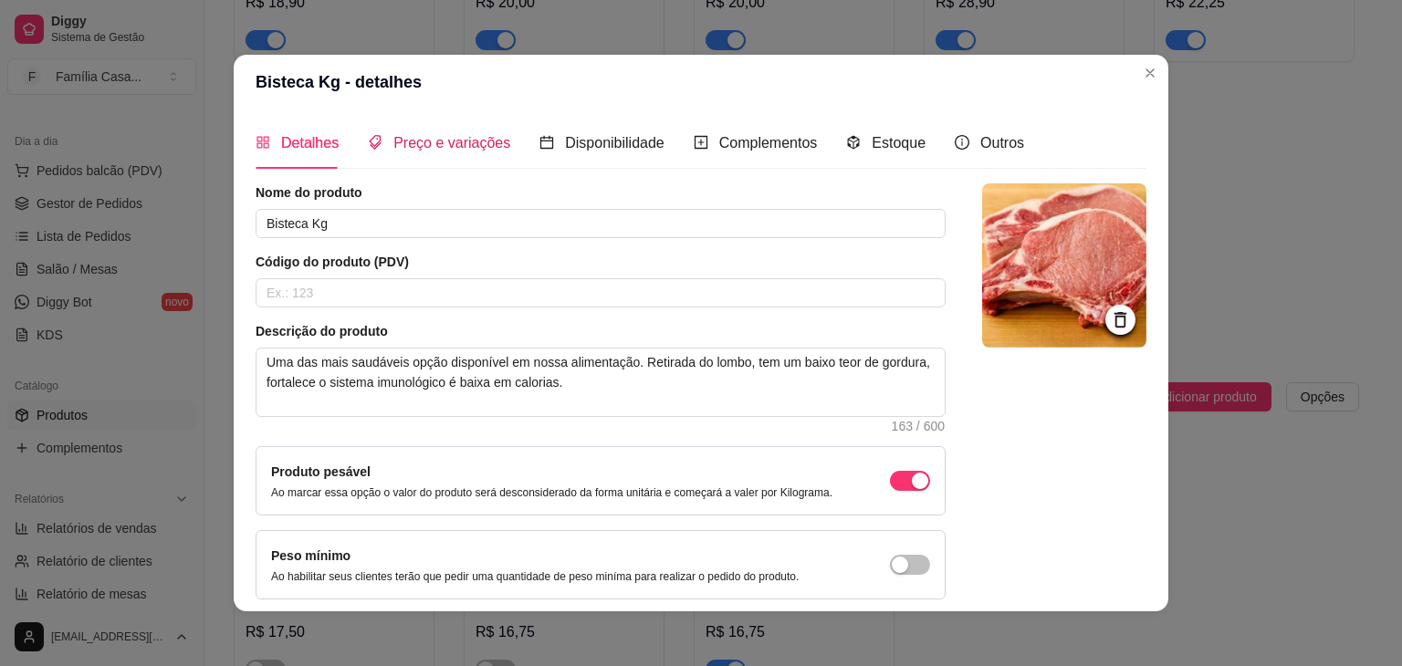
click at [416, 141] on span "Preço e variações" at bounding box center [451, 143] width 117 height 16
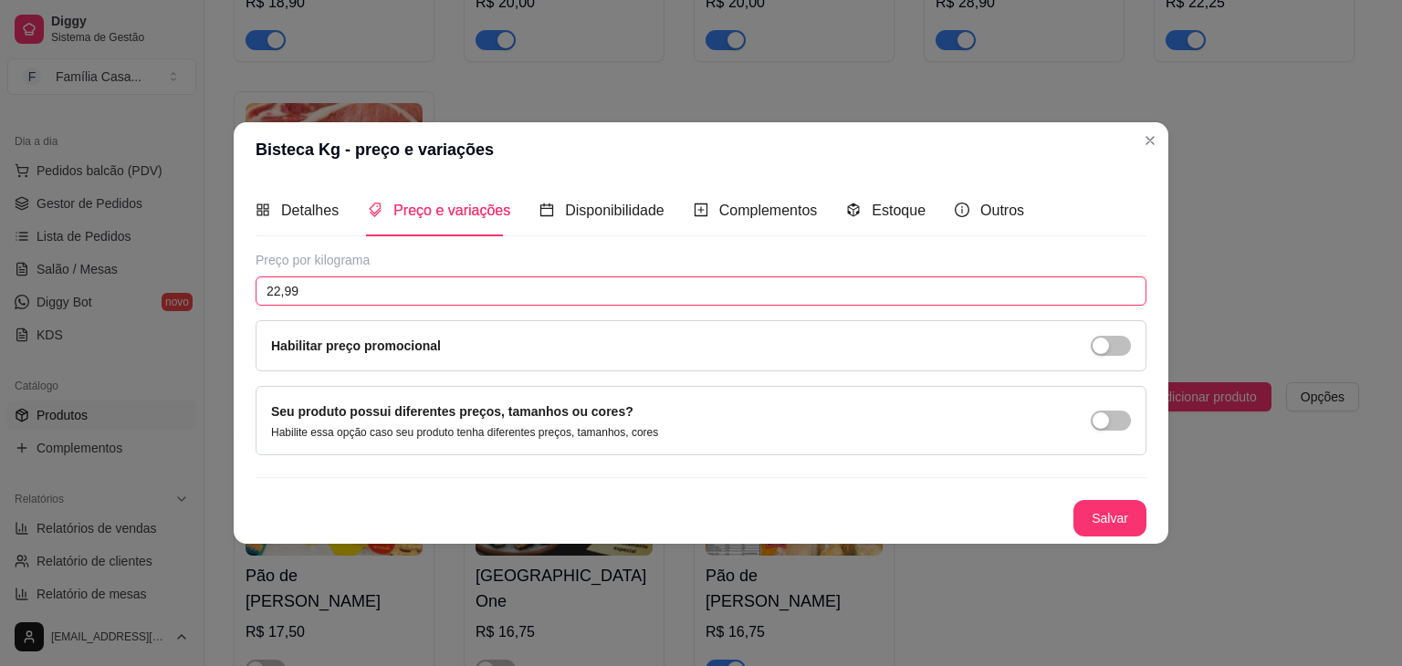
drag, startPoint x: 329, startPoint y: 289, endPoint x: 131, endPoint y: 283, distance: 197.2
click at [131, 283] on div "Bisteca Kg - preço e variações Detalhes Preço e variações Disponibilidade Compl…" at bounding box center [701, 333] width 1402 height 666
click at [1084, 514] on button "Salvar" at bounding box center [1109, 519] width 71 height 36
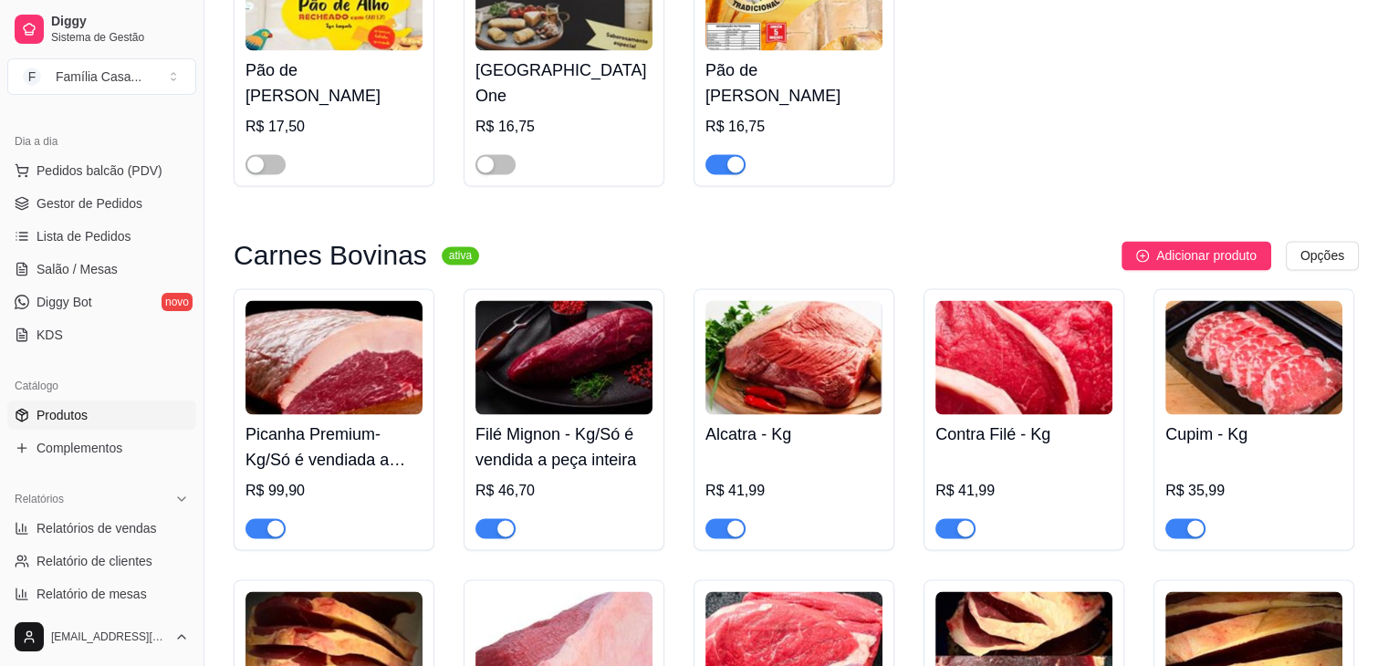
scroll to position [3012, 0]
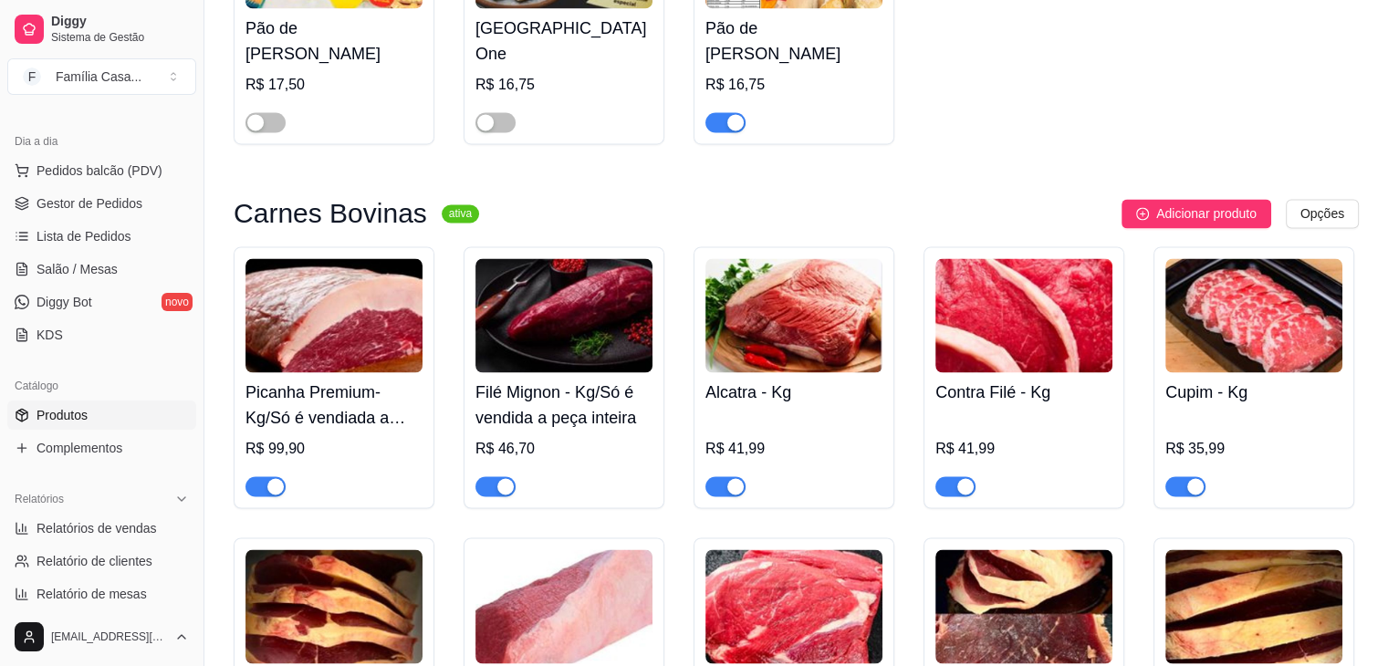
click at [337, 333] on img at bounding box center [333, 315] width 177 height 114
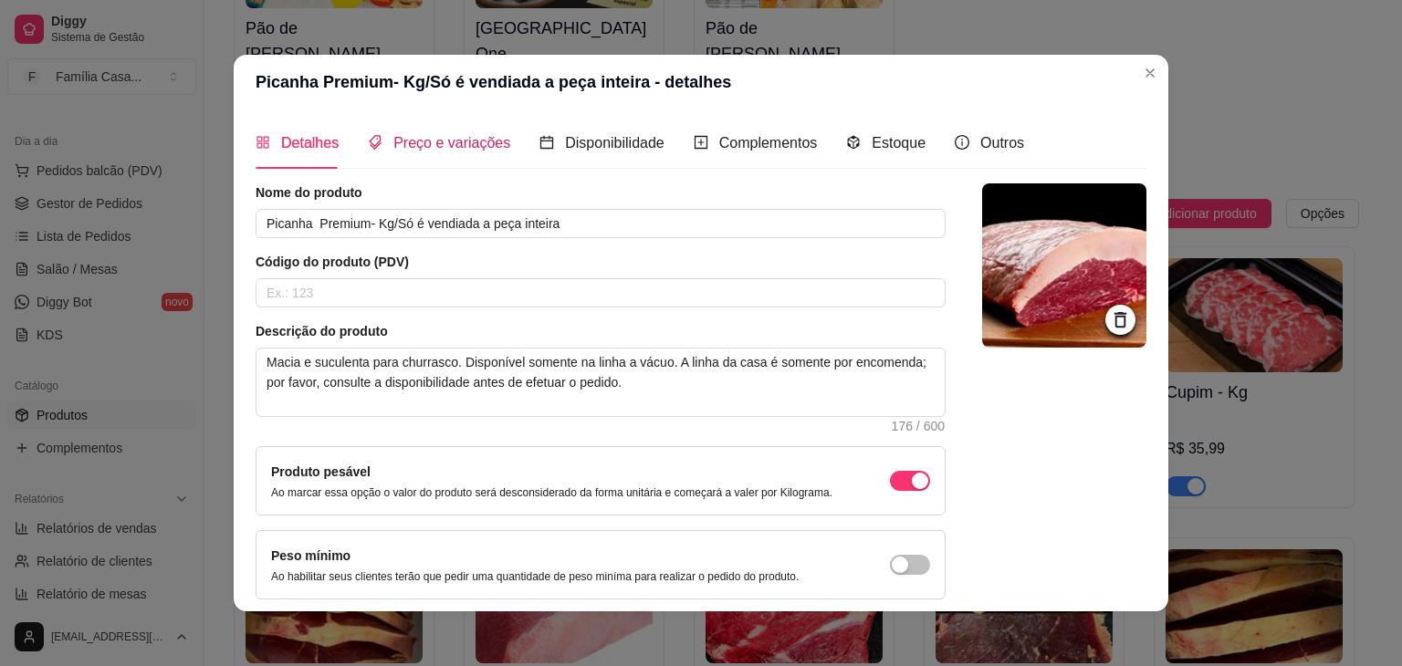
click at [439, 144] on span "Preço e variações" at bounding box center [451, 143] width 117 height 16
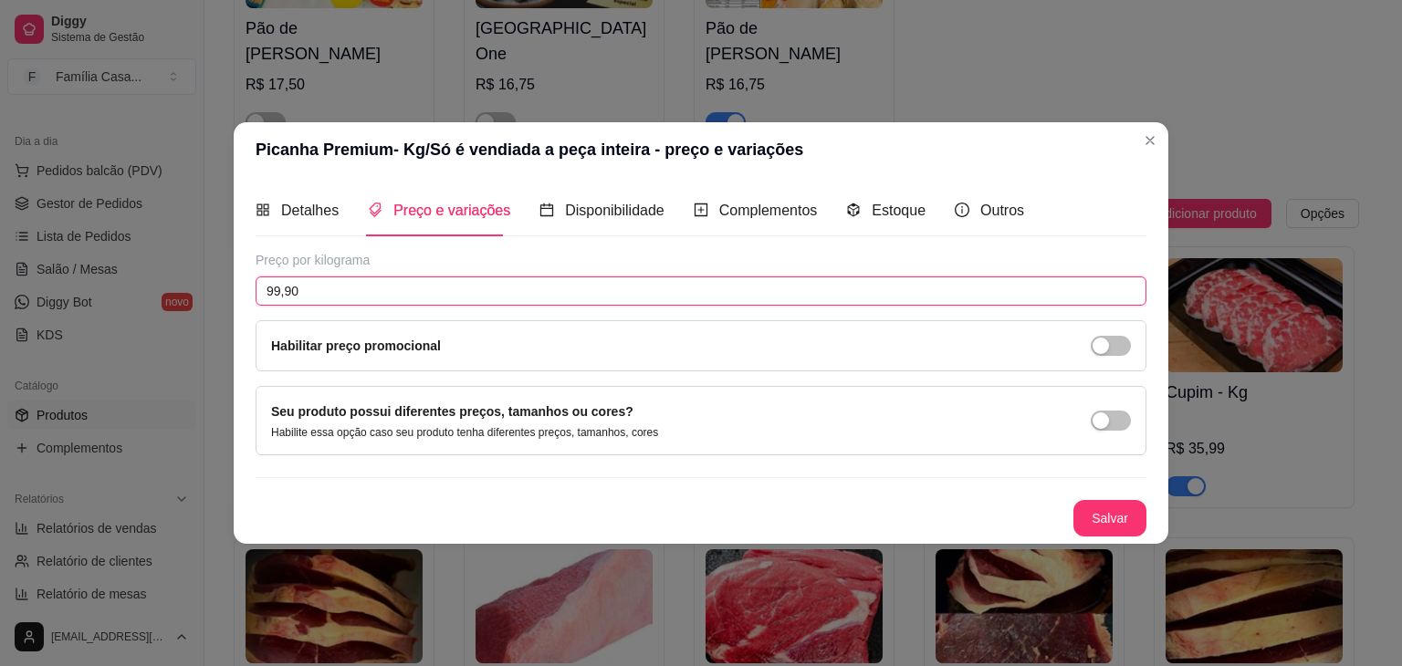
drag, startPoint x: 310, startPoint y: 288, endPoint x: 192, endPoint y: 297, distance: 118.9
click at [192, 297] on div "Picanha Premium- Kg/Só é vendiada a peça inteira - preço e variações Detalhes P…" at bounding box center [701, 333] width 1402 height 666
click at [1084, 513] on button "Salvar" at bounding box center [1109, 518] width 73 height 37
click at [1120, 507] on button "Salvar" at bounding box center [1109, 518] width 73 height 37
click at [1109, 512] on button "Salvar" at bounding box center [1109, 519] width 71 height 36
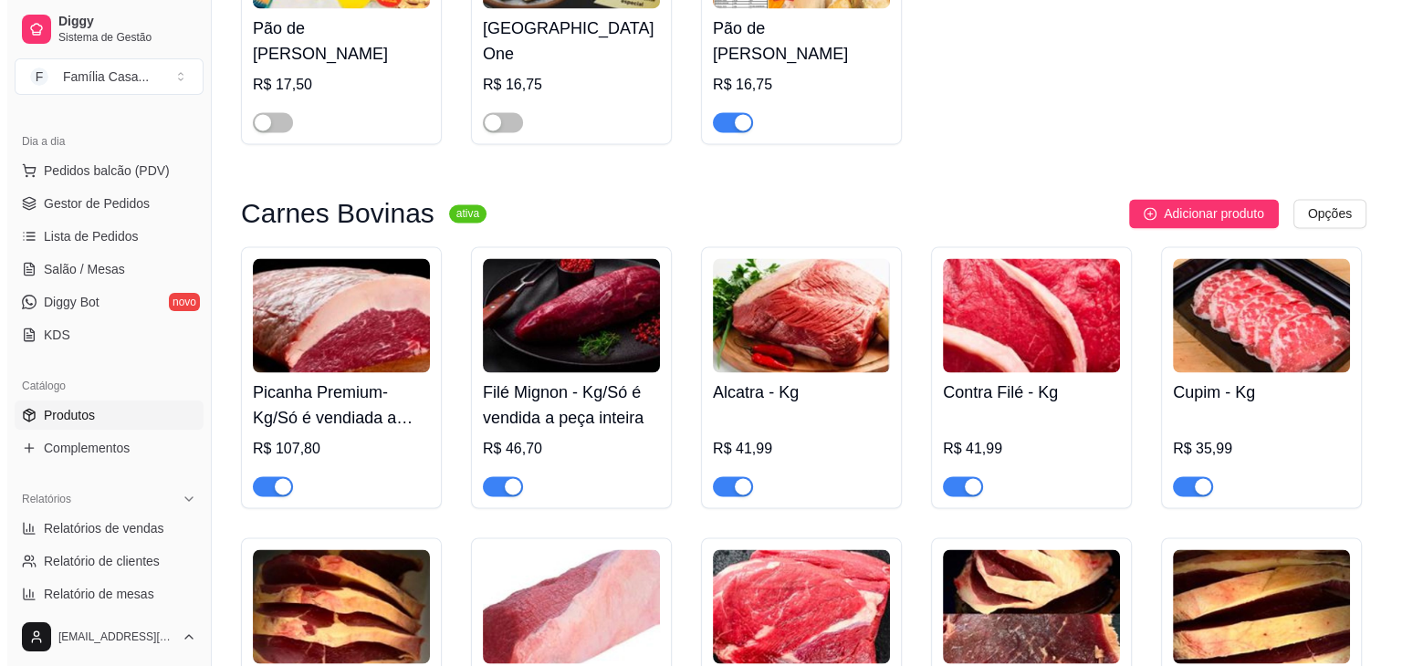
scroll to position [3103, 0]
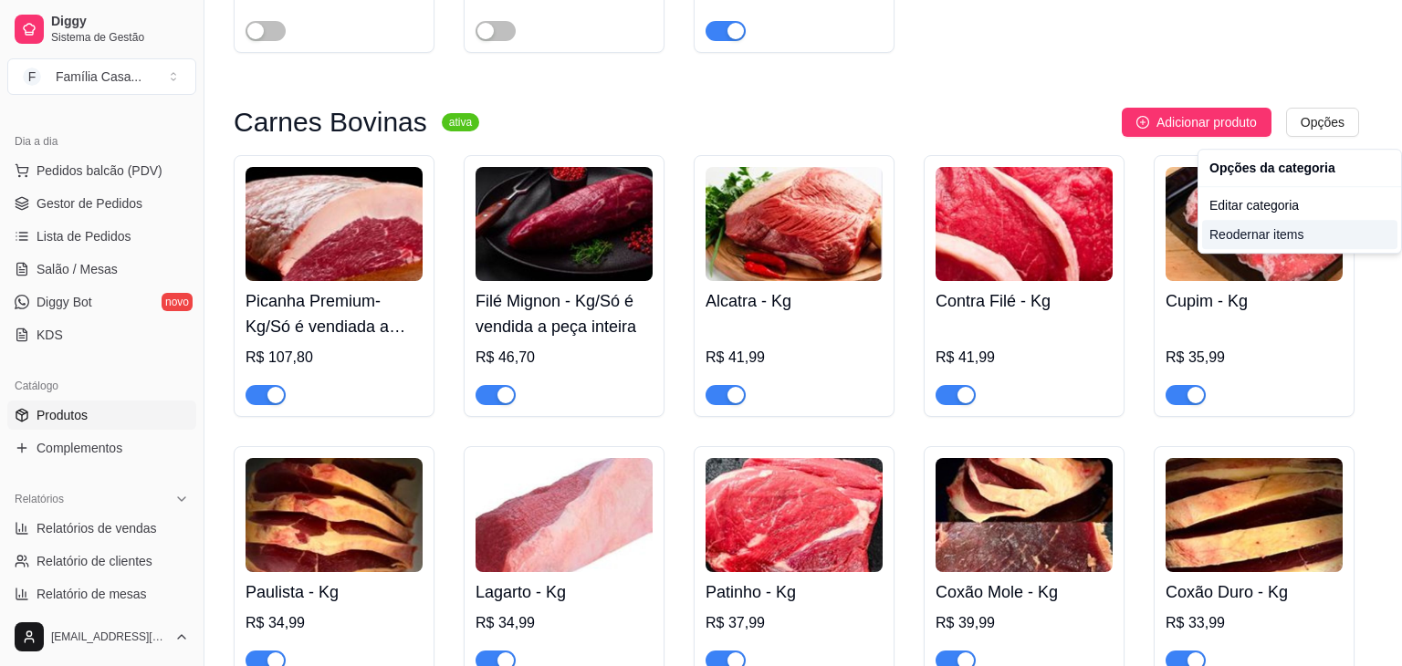
click at [1290, 238] on div "Reodernar items" at bounding box center [1299, 234] width 195 height 29
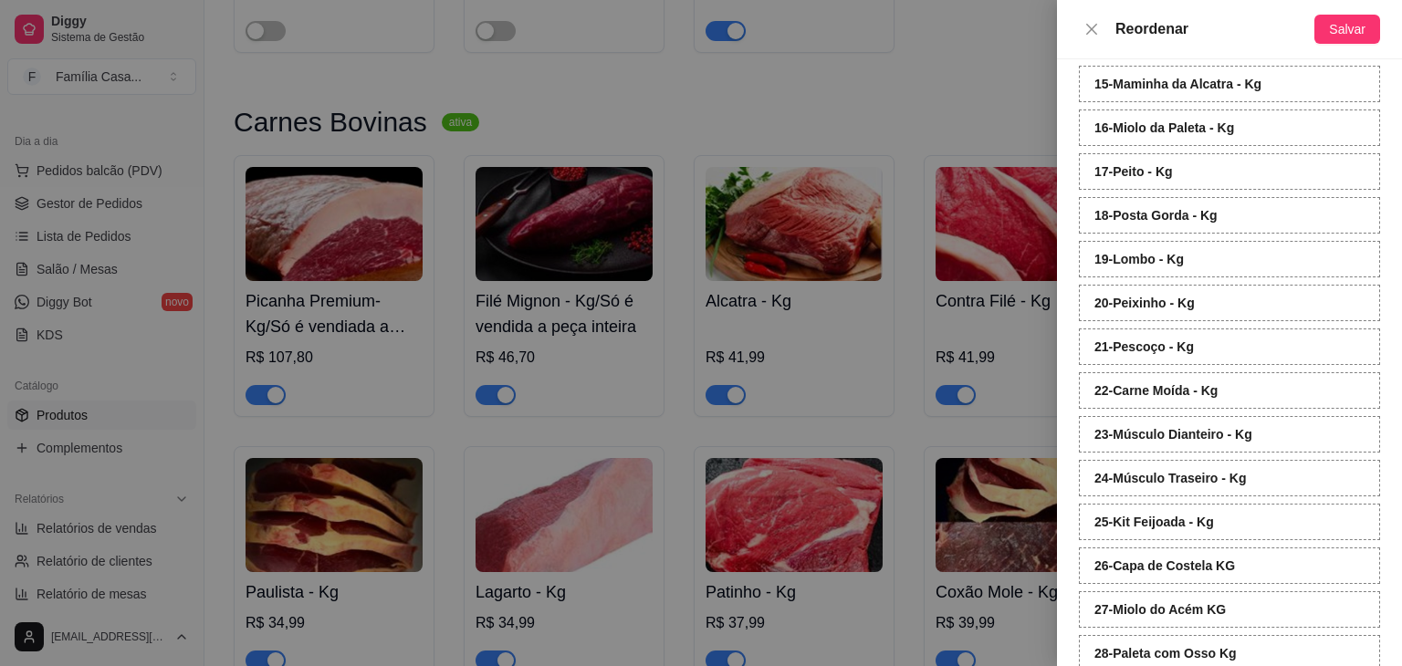
scroll to position [859, 0]
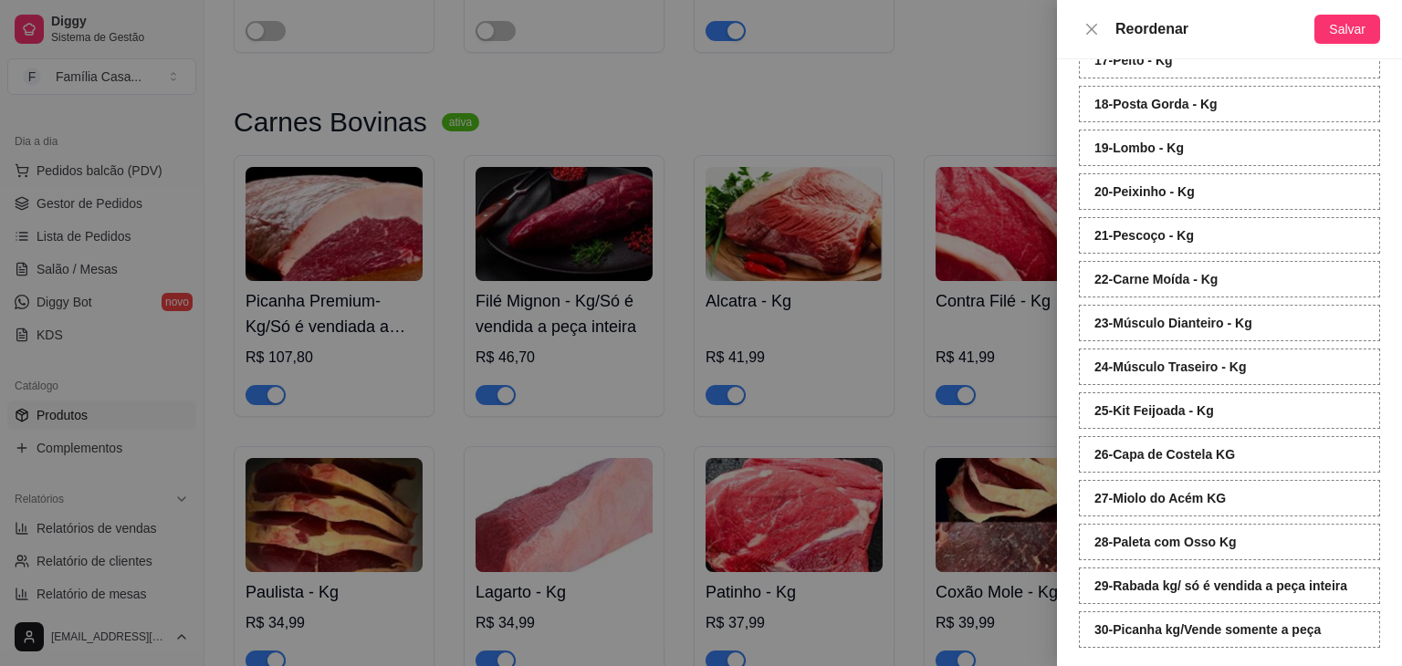
click at [1175, 622] on strong "30 - Picanha kg/Vende somente a peça" at bounding box center [1207, 629] width 226 height 15
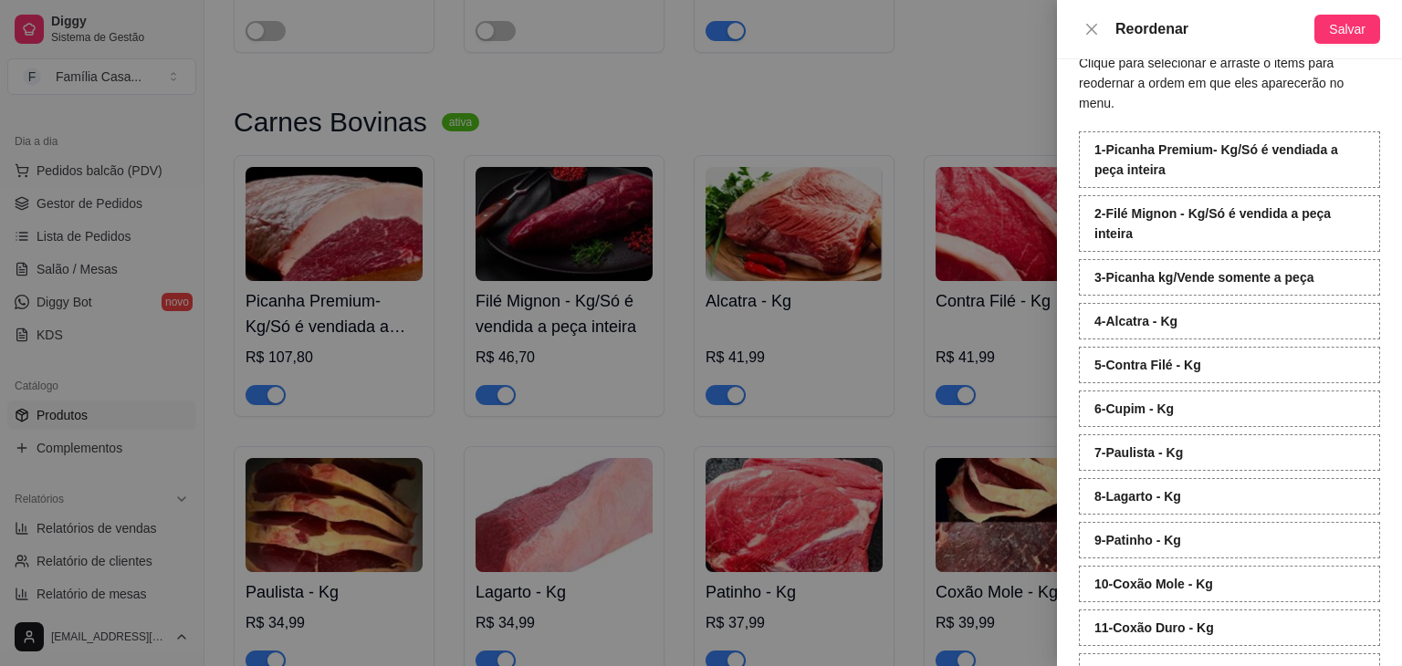
scroll to position [26, 0]
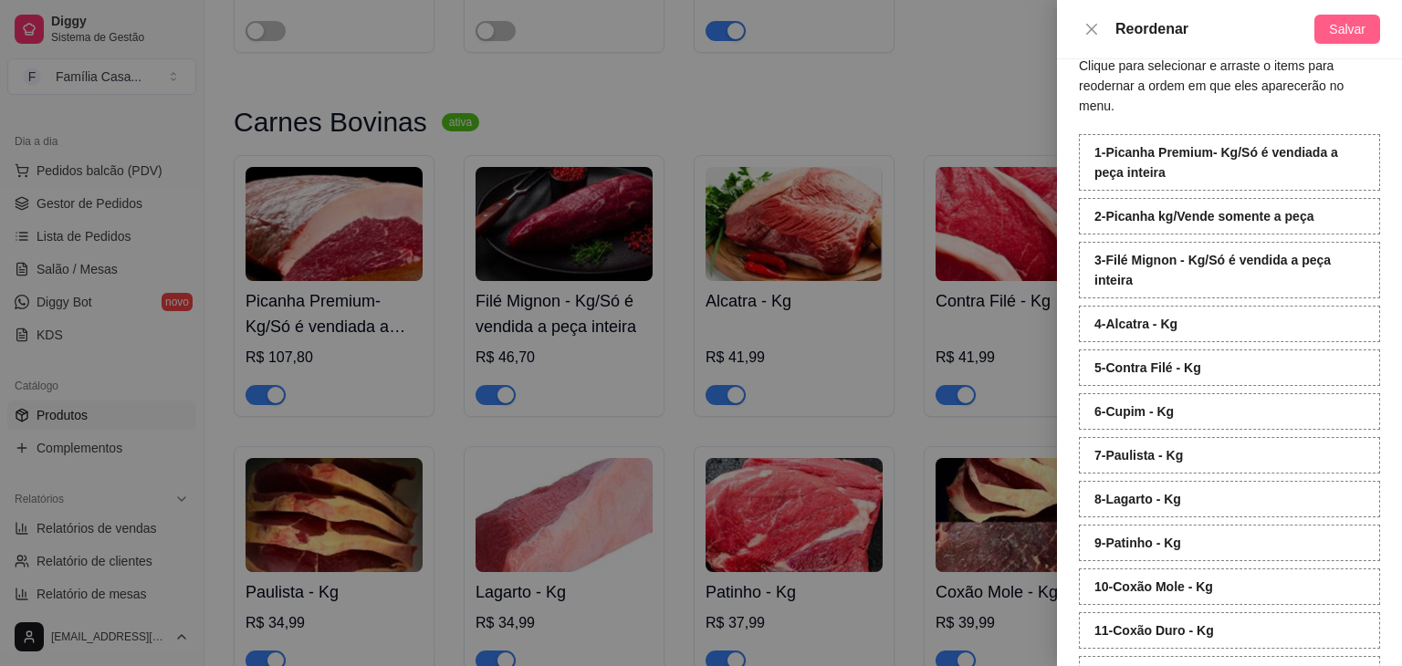
click at [1338, 18] on button "Salvar" at bounding box center [1347, 29] width 66 height 29
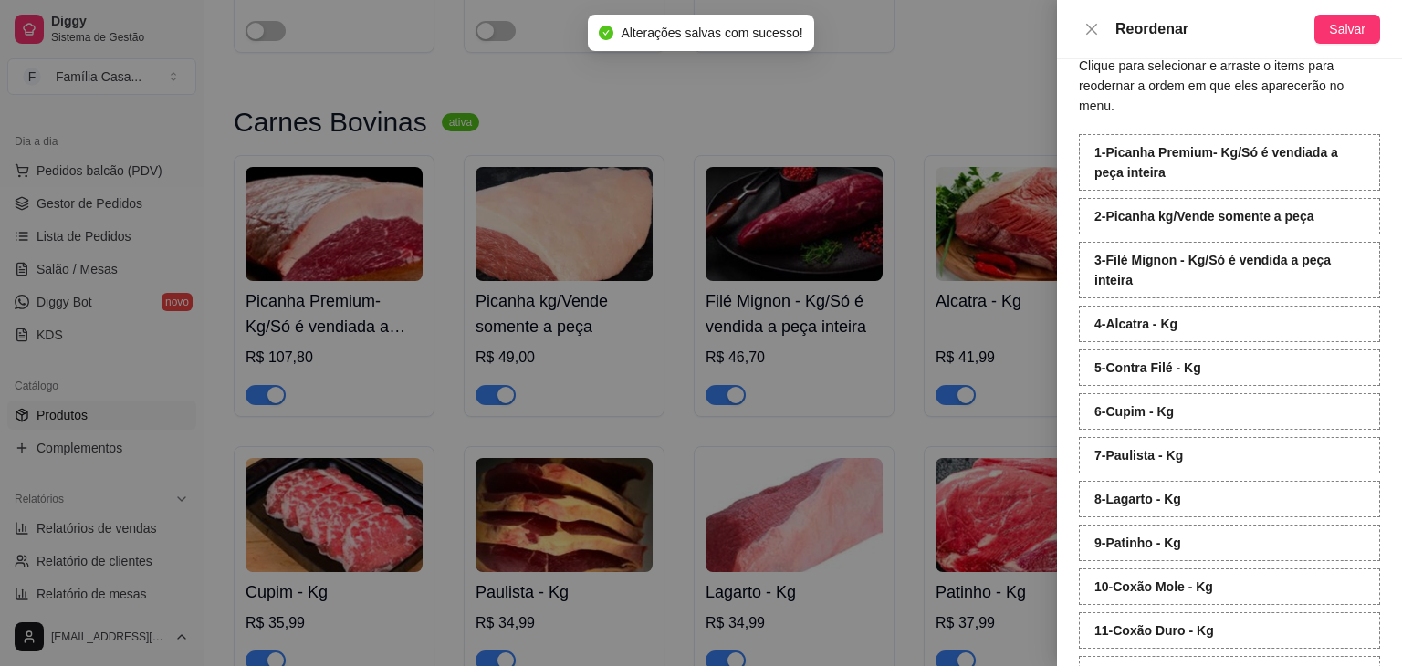
click at [953, 89] on div at bounding box center [701, 333] width 1402 height 666
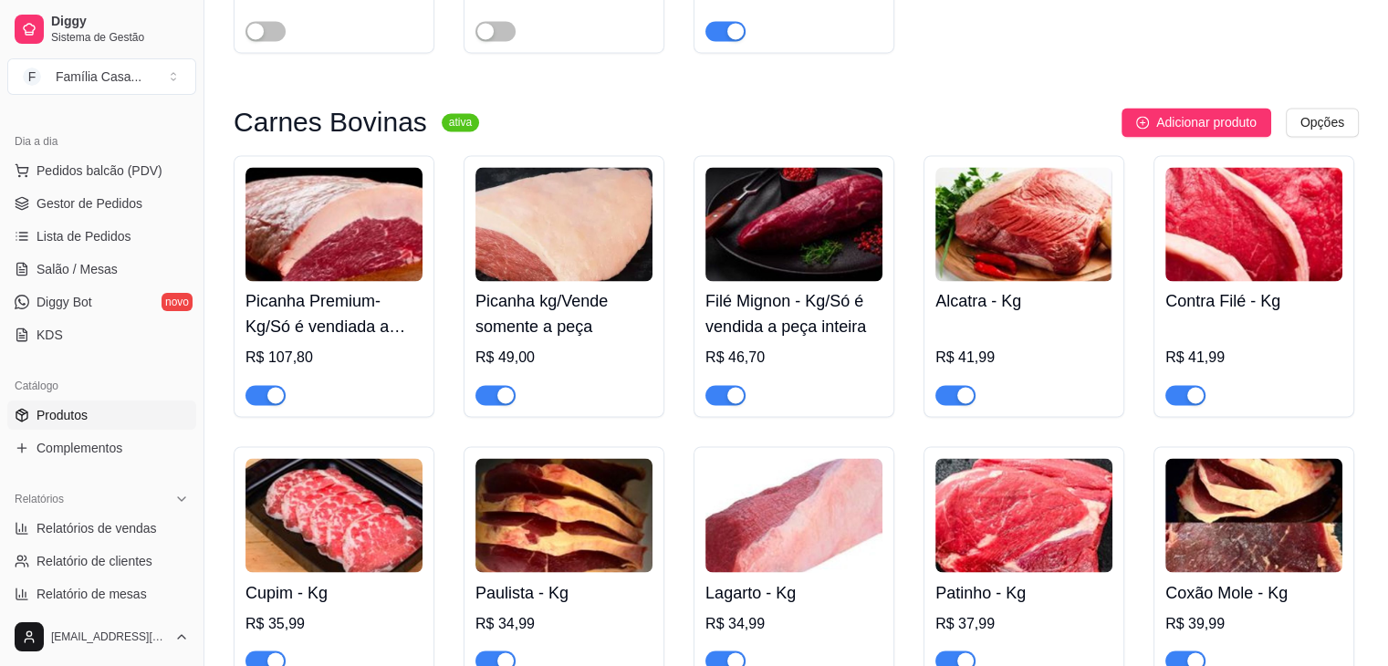
click at [549, 281] on img at bounding box center [563, 224] width 177 height 114
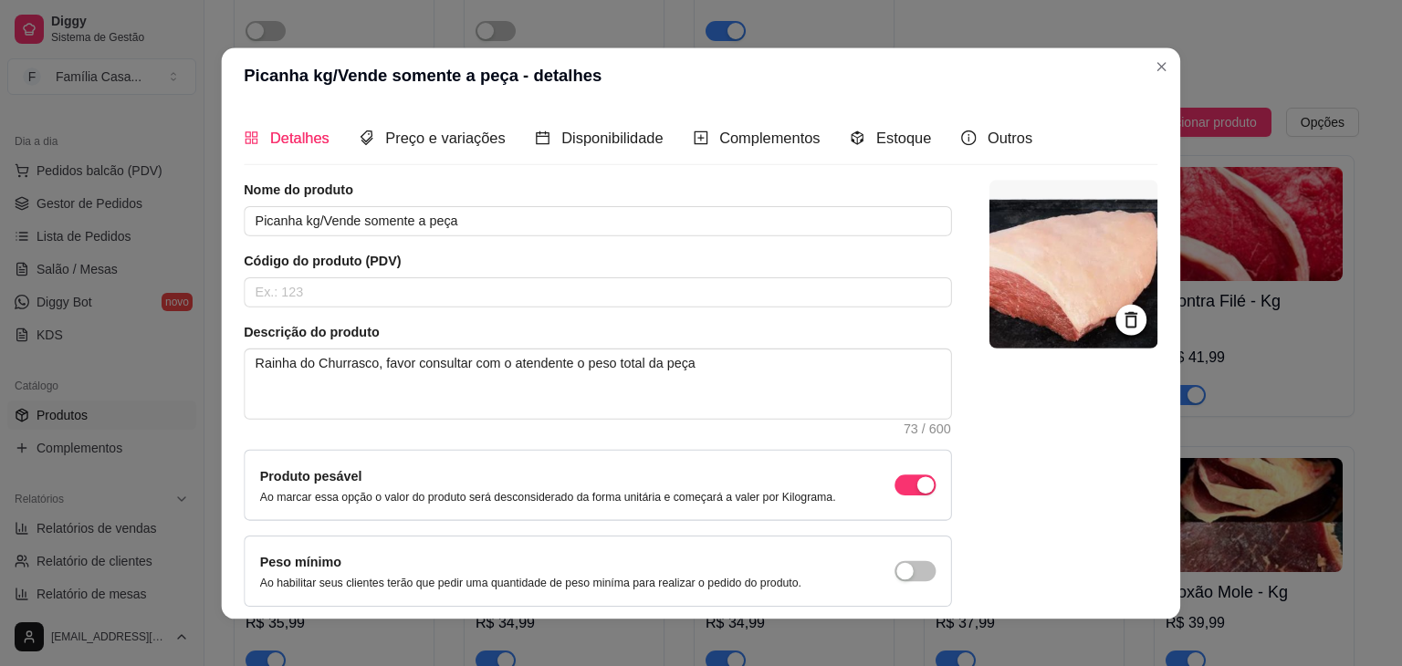
click at [549, 285] on input "text" at bounding box center [598, 292] width 708 height 30
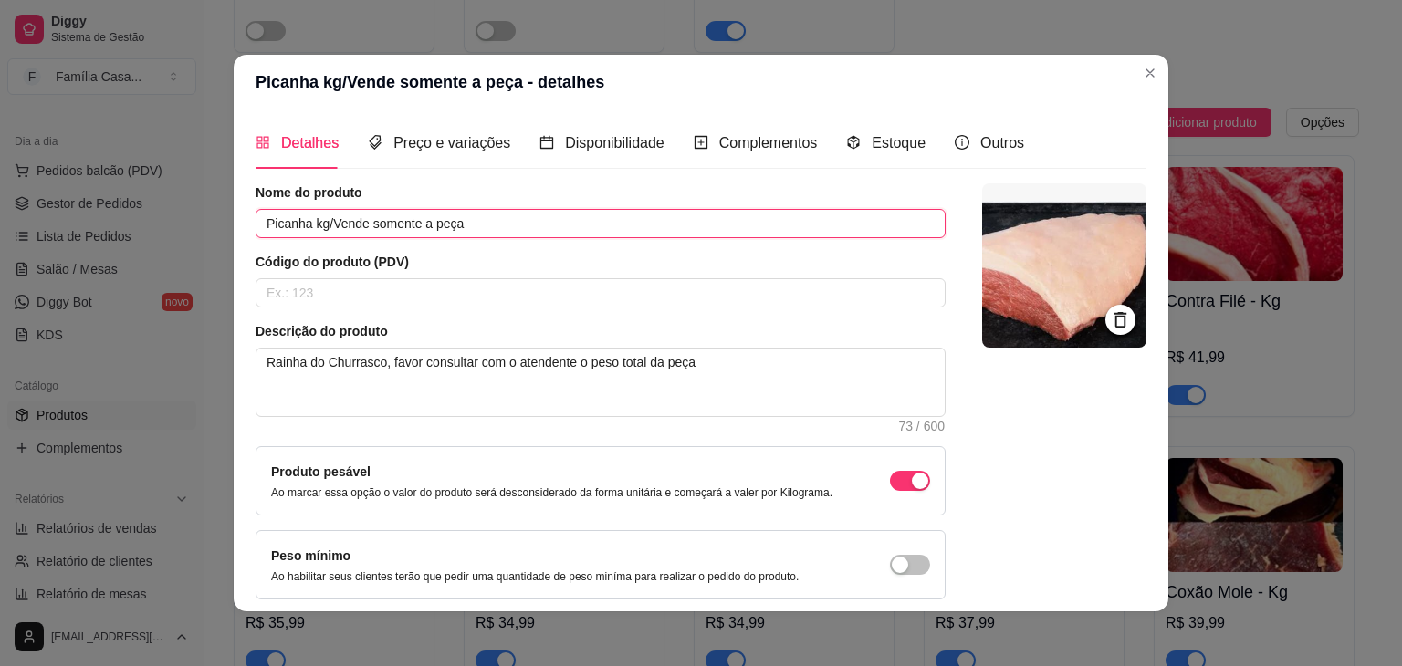
click at [304, 221] on input "Picanha kg/Vende somente a peça" at bounding box center [601, 223] width 690 height 29
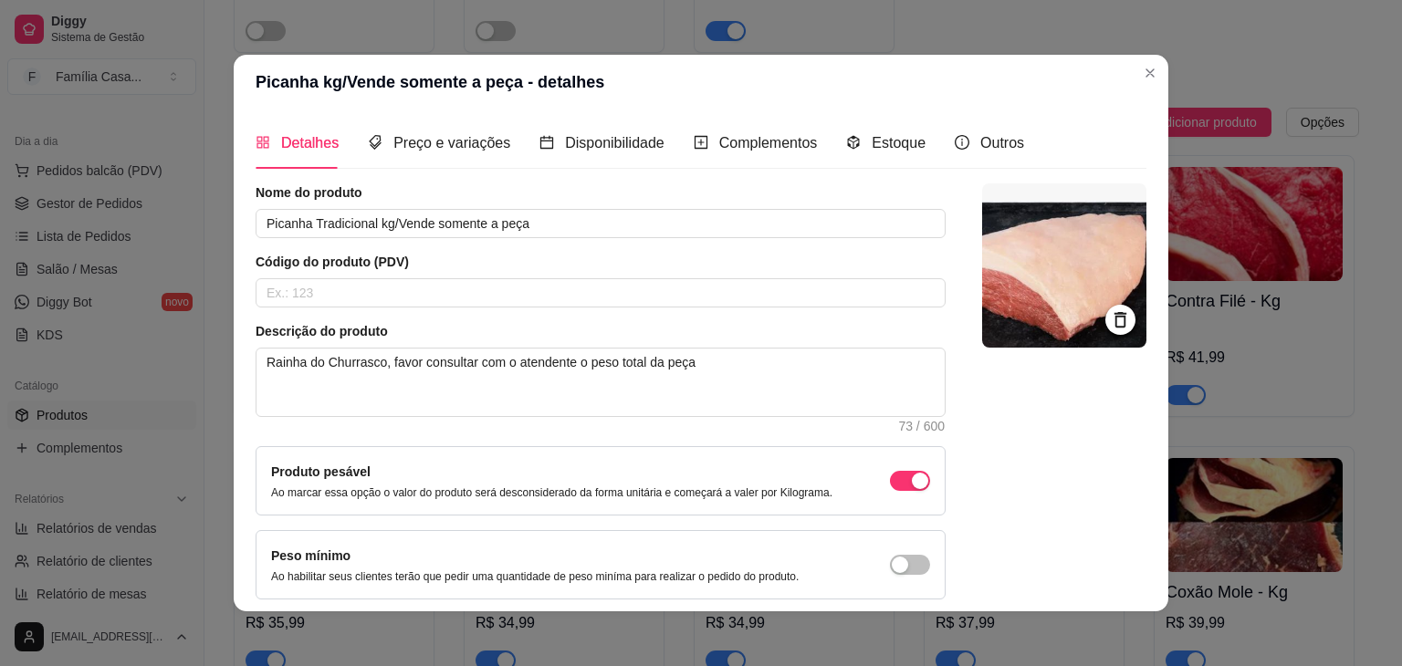
scroll to position [75, 0]
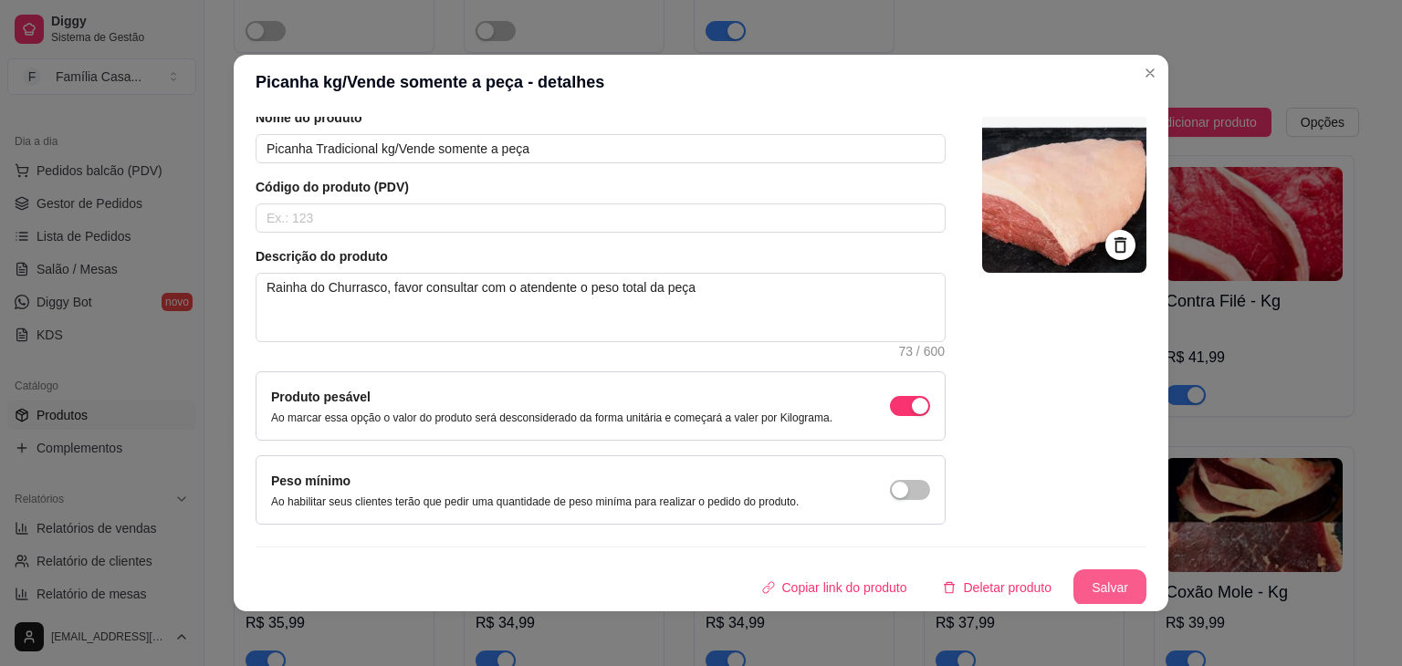
click at [1077, 585] on button "Salvar" at bounding box center [1109, 587] width 73 height 37
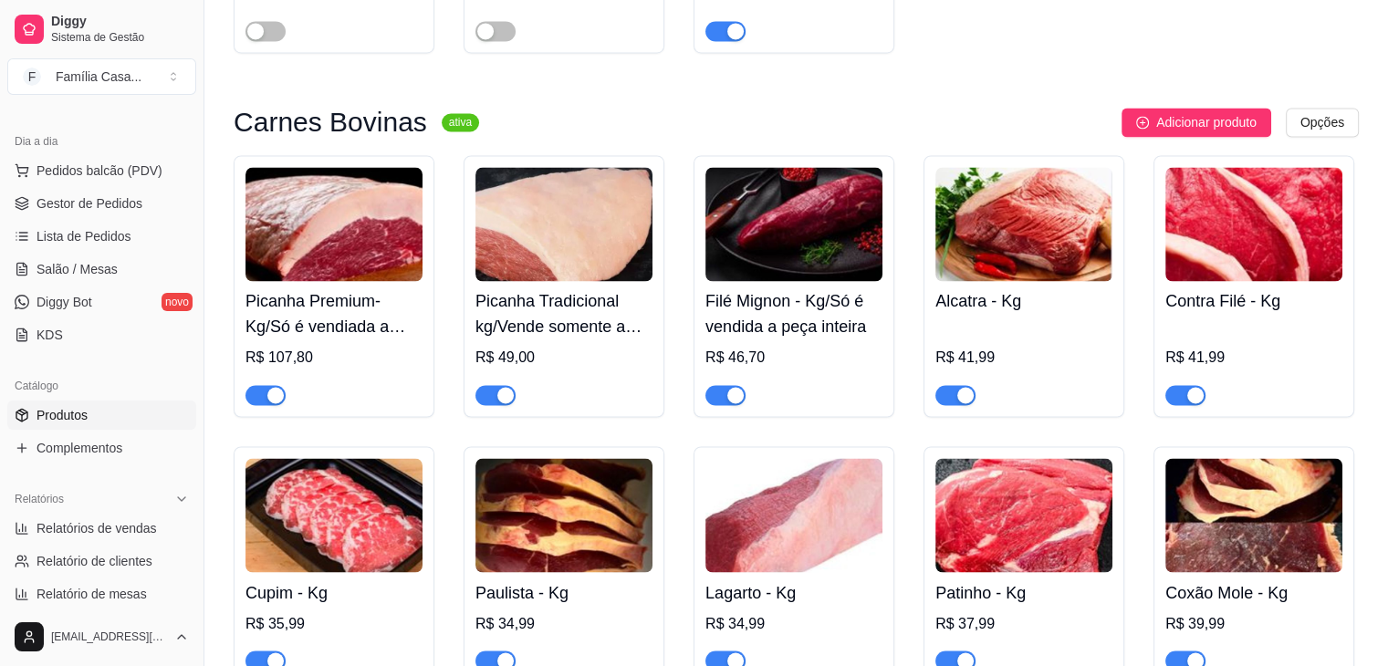
click at [365, 250] on img at bounding box center [333, 224] width 177 height 114
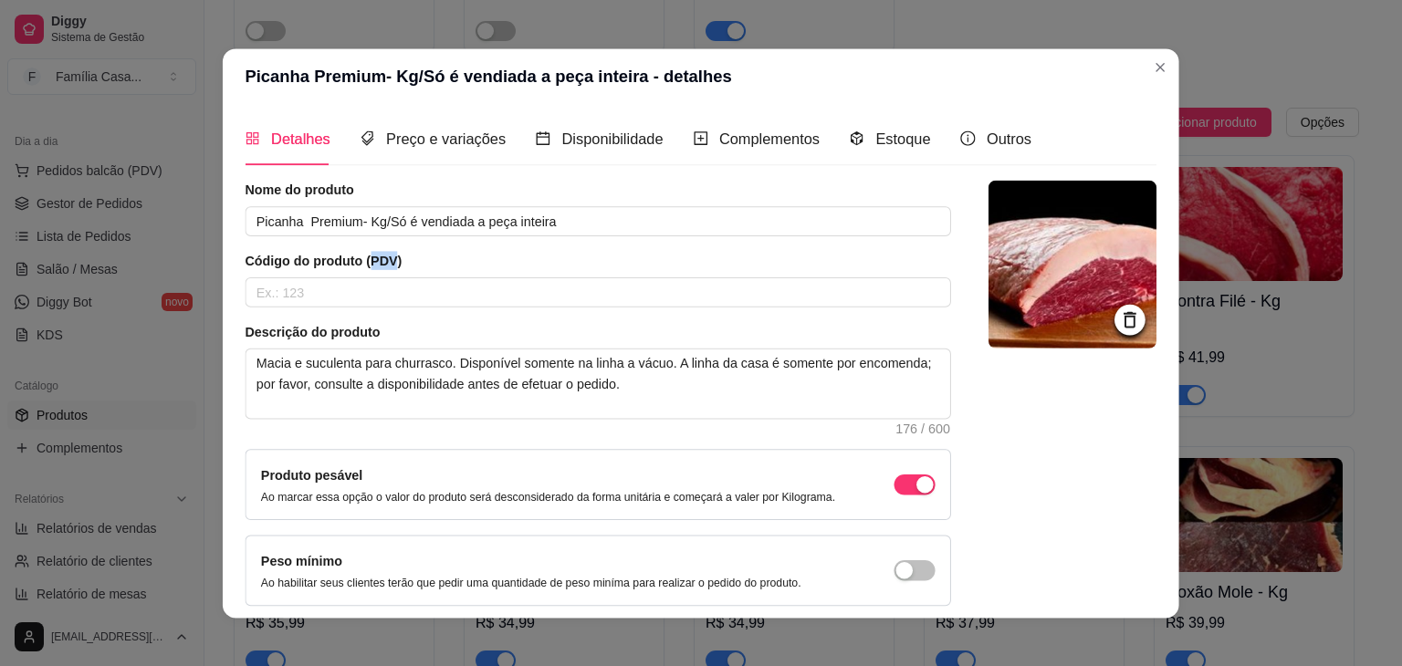
click at [365, 250] on div "Nome do produto Picanha Premium- Kg/Só é vendiada a peça inteira Código do prod…" at bounding box center [597, 393] width 705 height 426
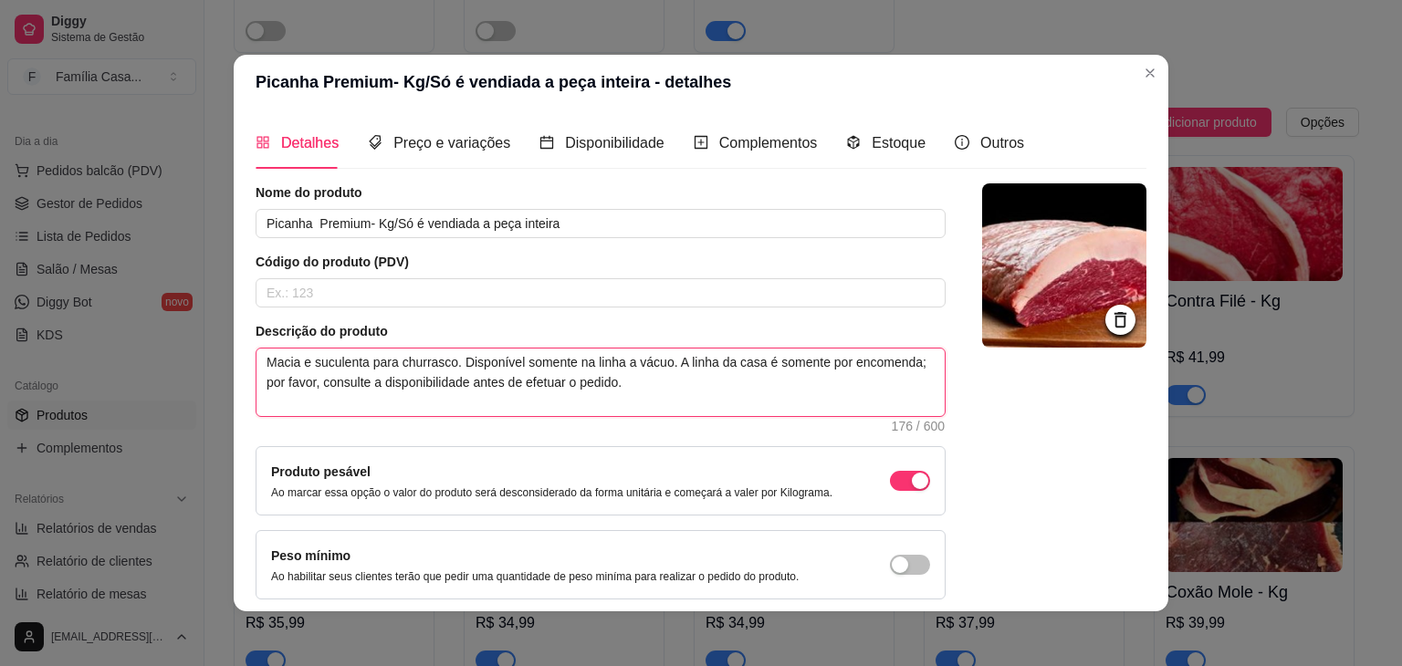
click at [361, 362] on textarea "Macia e suculenta para churrasco. Disponível somente na linha a vácuo. A linha …" at bounding box center [600, 383] width 688 height 68
drag, startPoint x: 694, startPoint y: 361, endPoint x: 604, endPoint y: 362, distance: 89.4
click at [604, 362] on textarea "Macia e suculenta, vinda de animais nobres em confinamento para churrasco. Disp…" at bounding box center [600, 383] width 688 height 68
click at [369, 360] on textarea "Macia e suculenta, vinda de animais nobres em confinamento. Disponível somente …" at bounding box center [600, 383] width 688 height 68
click at [732, 362] on textarea "Macia e suculenta, a rainha do churrasco, vinda de animais nobres em confinamen…" at bounding box center [600, 383] width 688 height 68
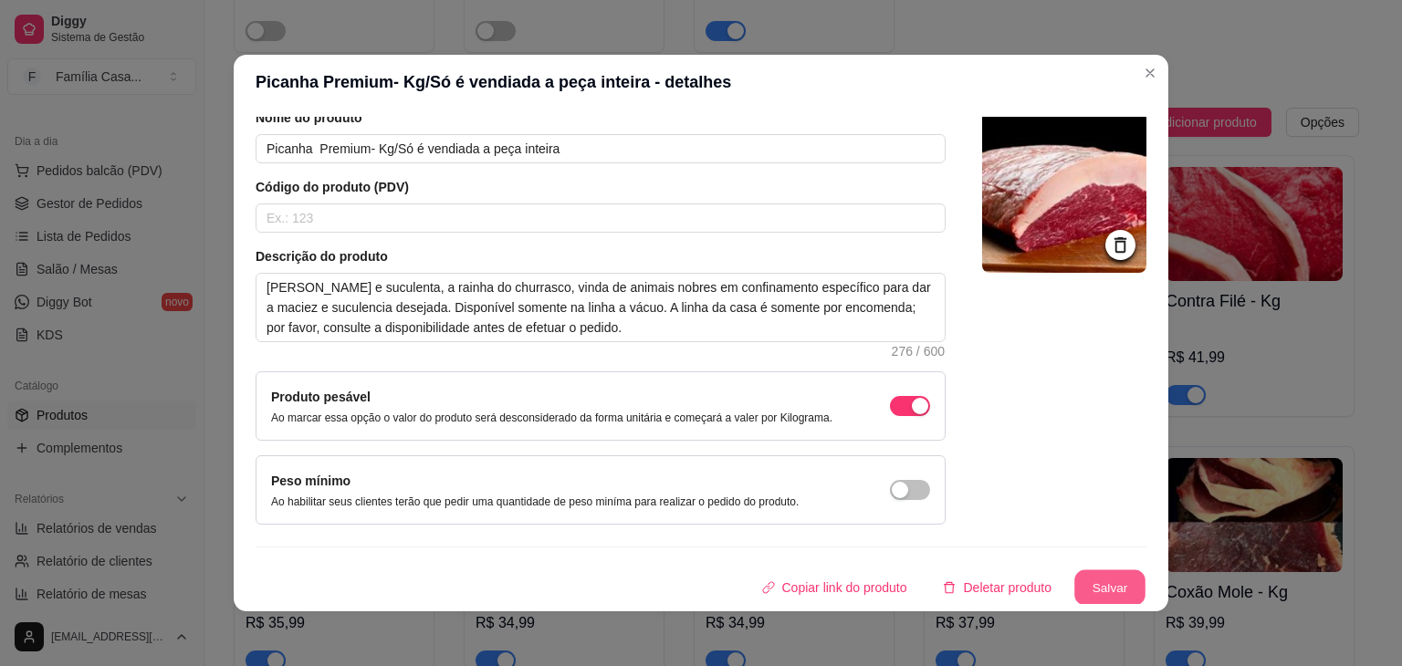
click at [1089, 578] on button "Salvar" at bounding box center [1109, 588] width 71 height 36
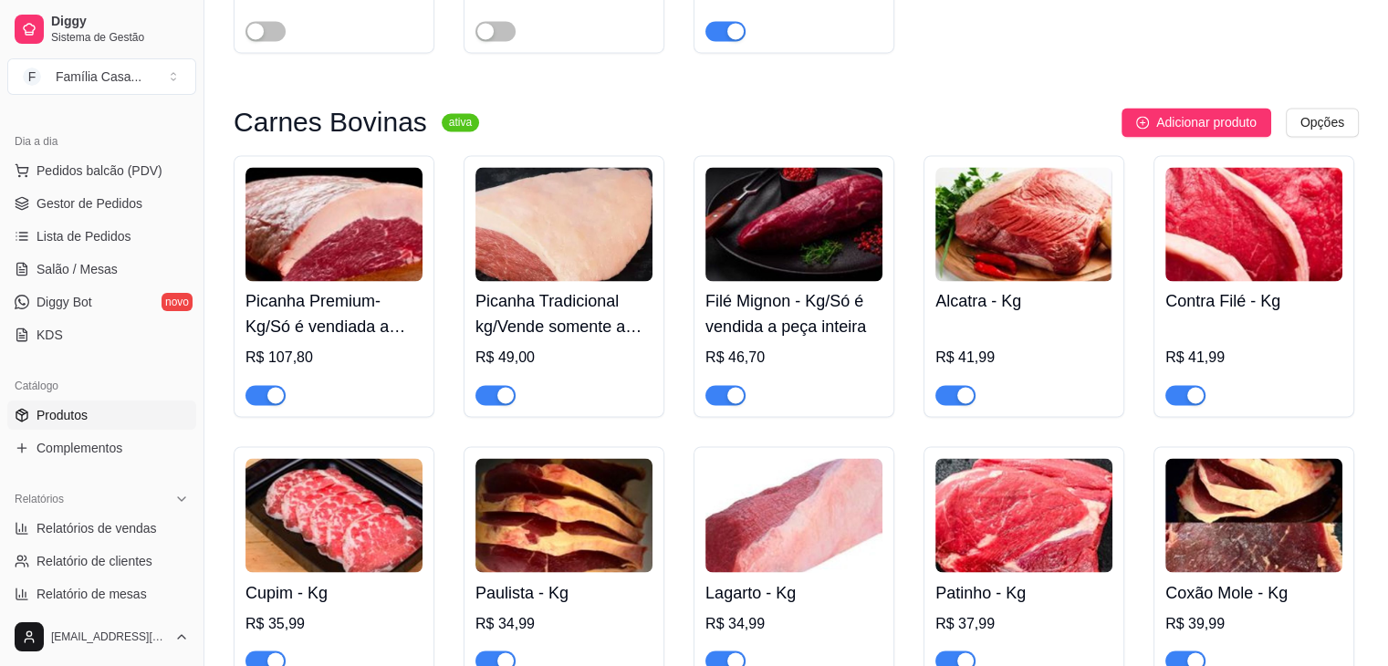
click at [1042, 269] on img at bounding box center [1023, 224] width 177 height 114
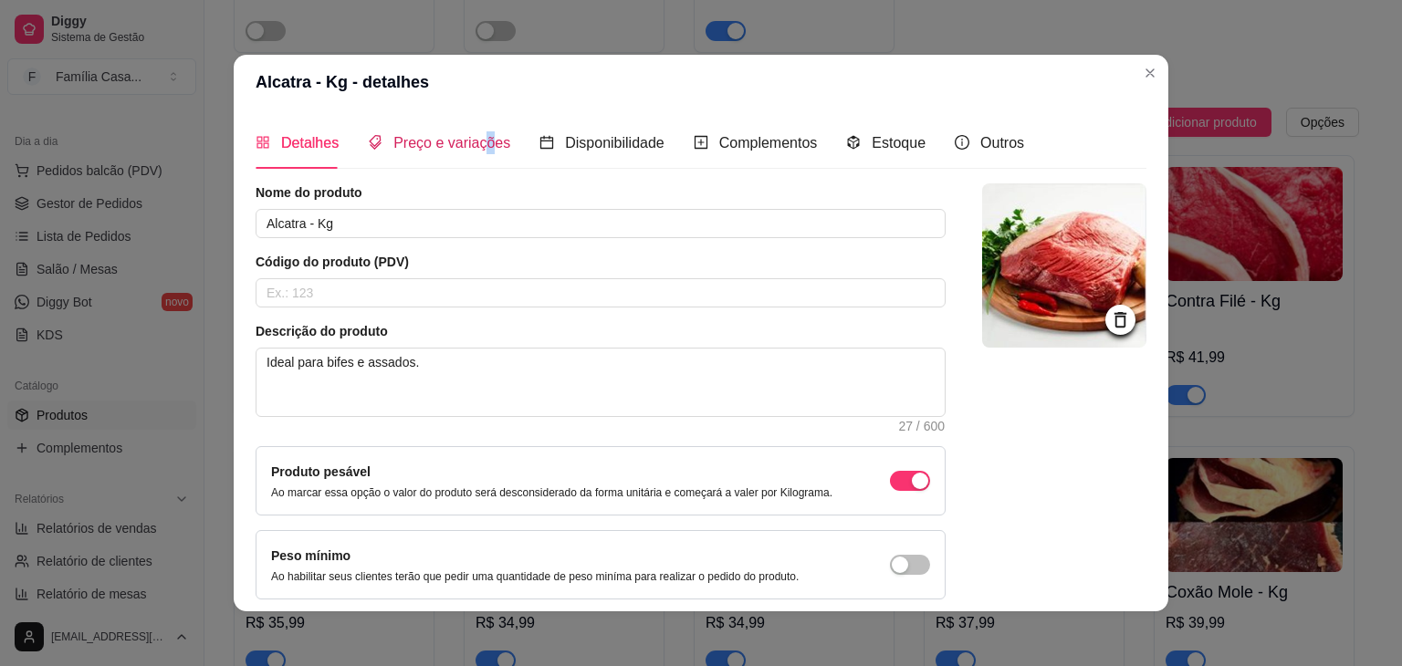
click at [478, 145] on span "Preço e variações" at bounding box center [451, 143] width 117 height 16
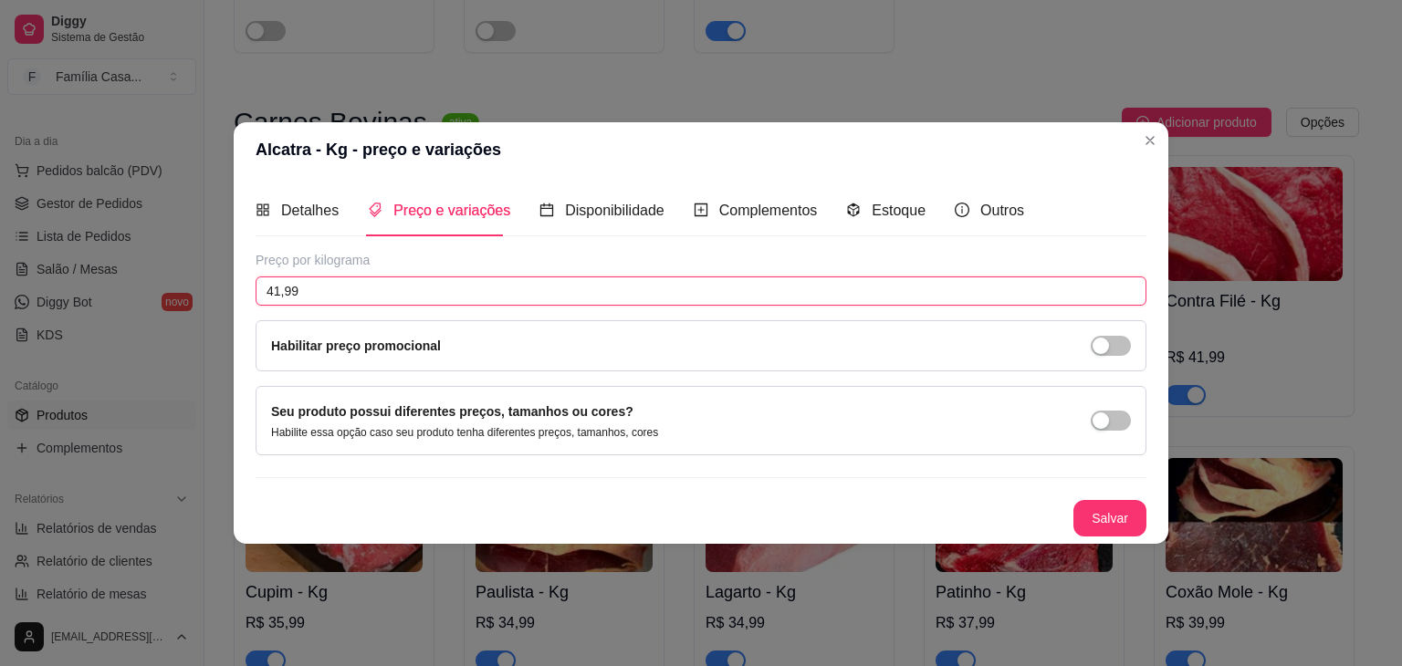
drag, startPoint x: 329, startPoint y: 292, endPoint x: 173, endPoint y: 319, distance: 157.4
click at [173, 319] on div "Alcatra - Kg - preço e variações Detalhes Preço e variações Disponibilidade Com…" at bounding box center [701, 333] width 1402 height 666
click at [1104, 517] on button "Salvar" at bounding box center [1109, 518] width 73 height 37
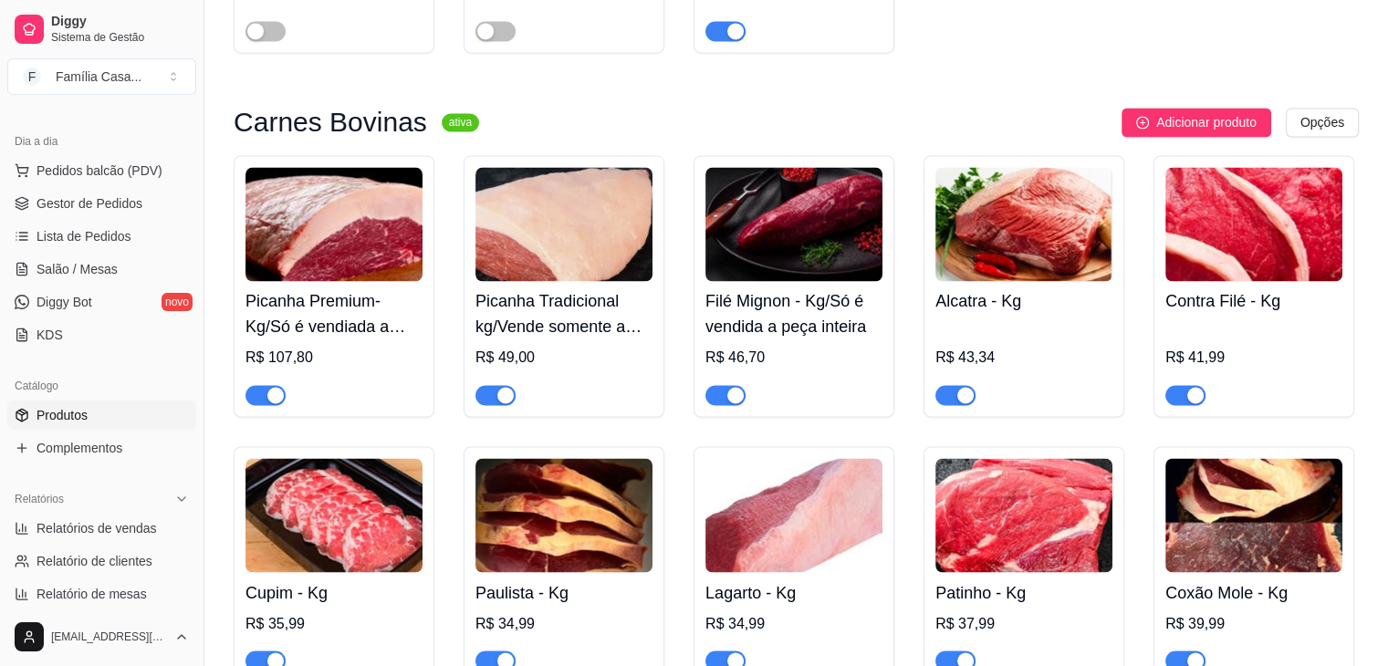
click at [1215, 240] on img at bounding box center [1253, 224] width 177 height 114
click at [1220, 222] on img at bounding box center [1253, 224] width 177 height 114
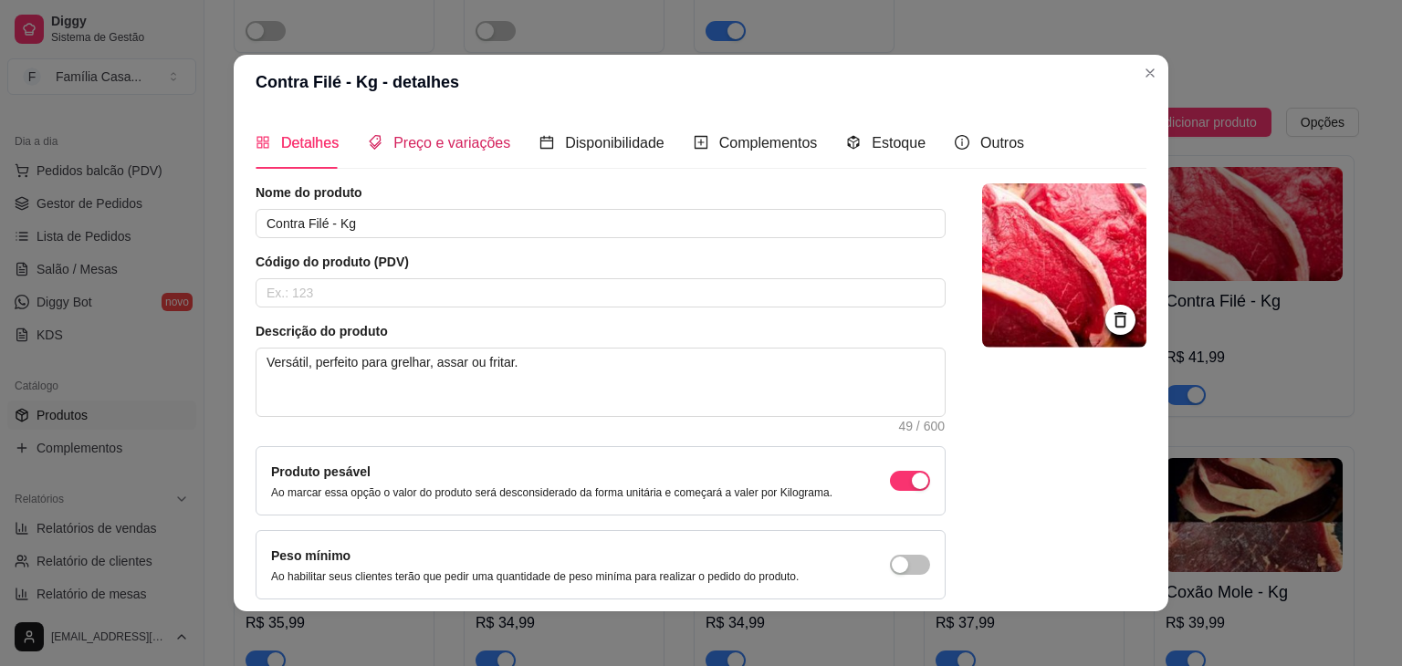
click at [427, 144] on span "Preço e variações" at bounding box center [451, 143] width 117 height 16
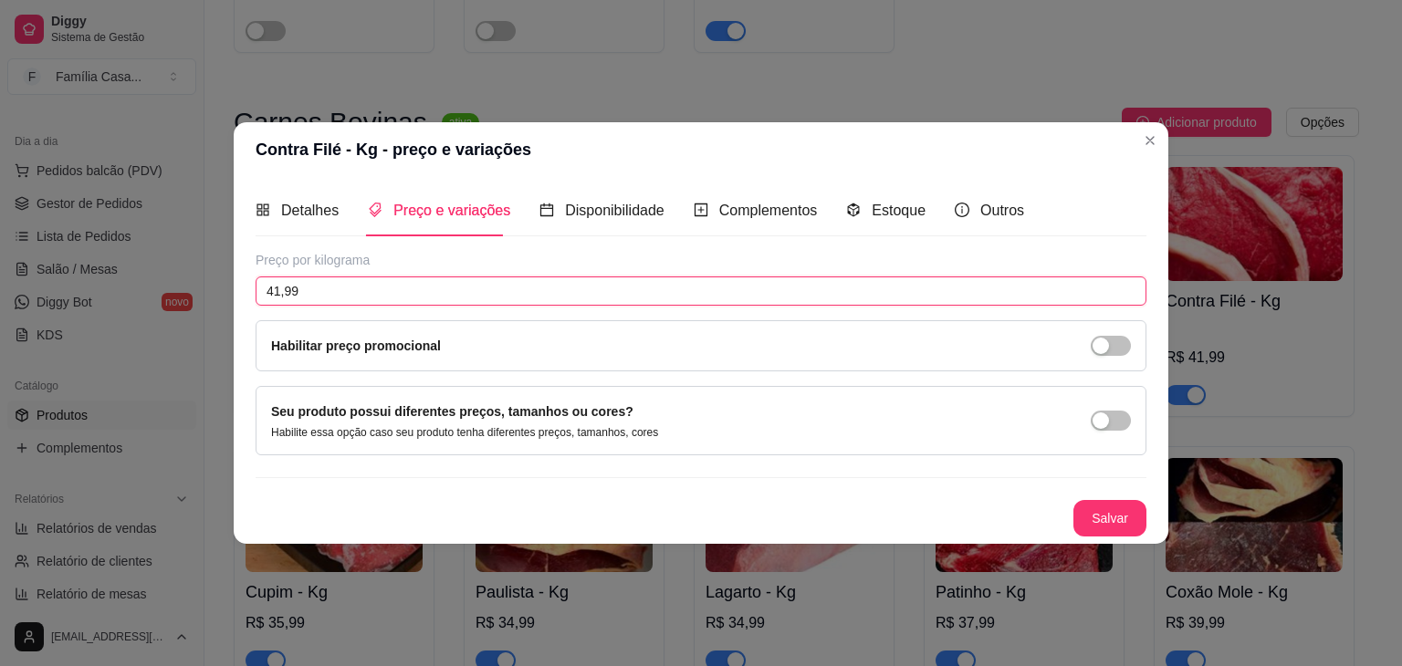
drag, startPoint x: 324, startPoint y: 294, endPoint x: 205, endPoint y: 308, distance: 119.4
click at [205, 308] on div "Contra Filé - Kg - preço e variações Detalhes Preço e variações Disponibilidade…" at bounding box center [701, 333] width 1402 height 666
click at [1099, 515] on button "Salvar" at bounding box center [1109, 518] width 73 height 37
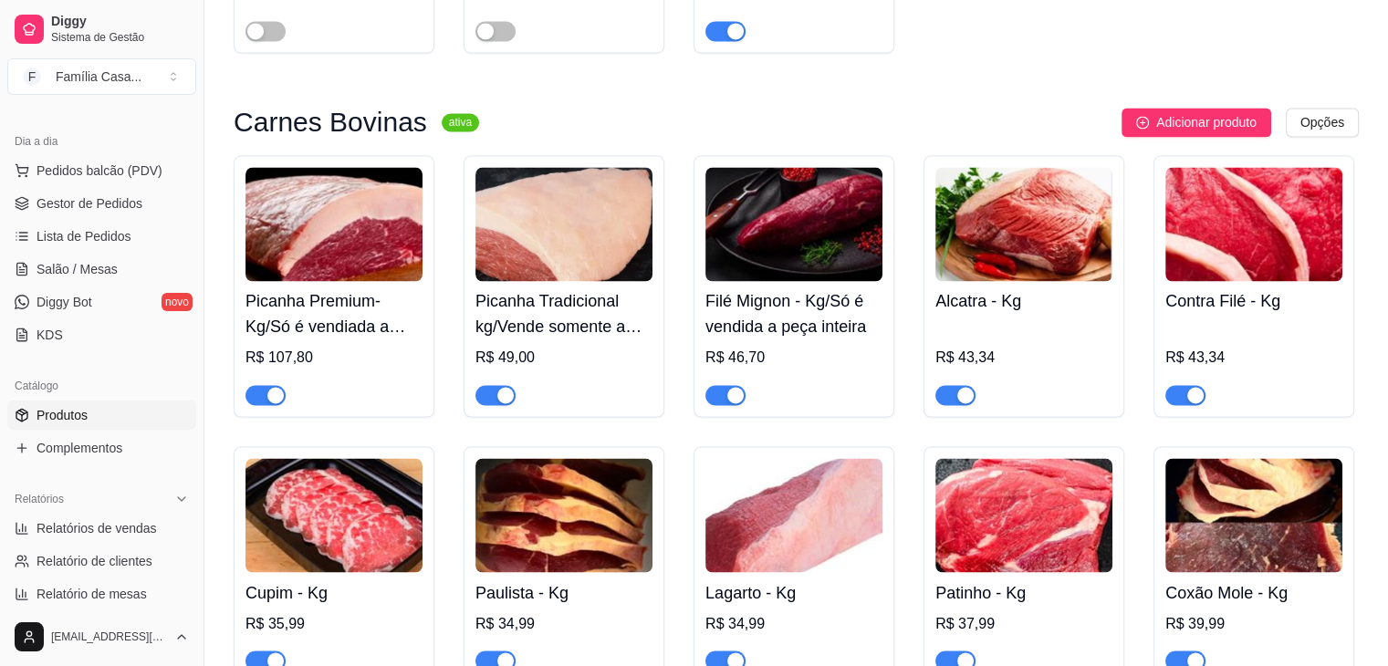
scroll to position [3194, 0]
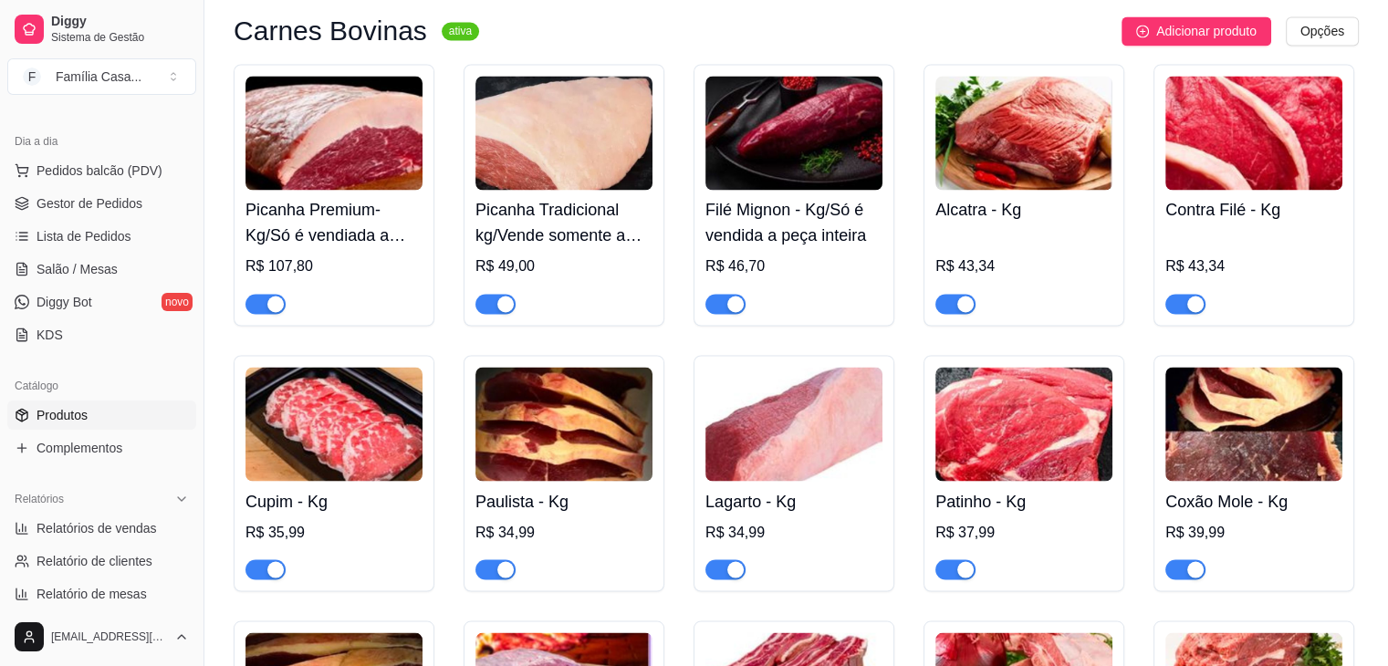
click at [1056, 457] on img at bounding box center [1023, 424] width 177 height 114
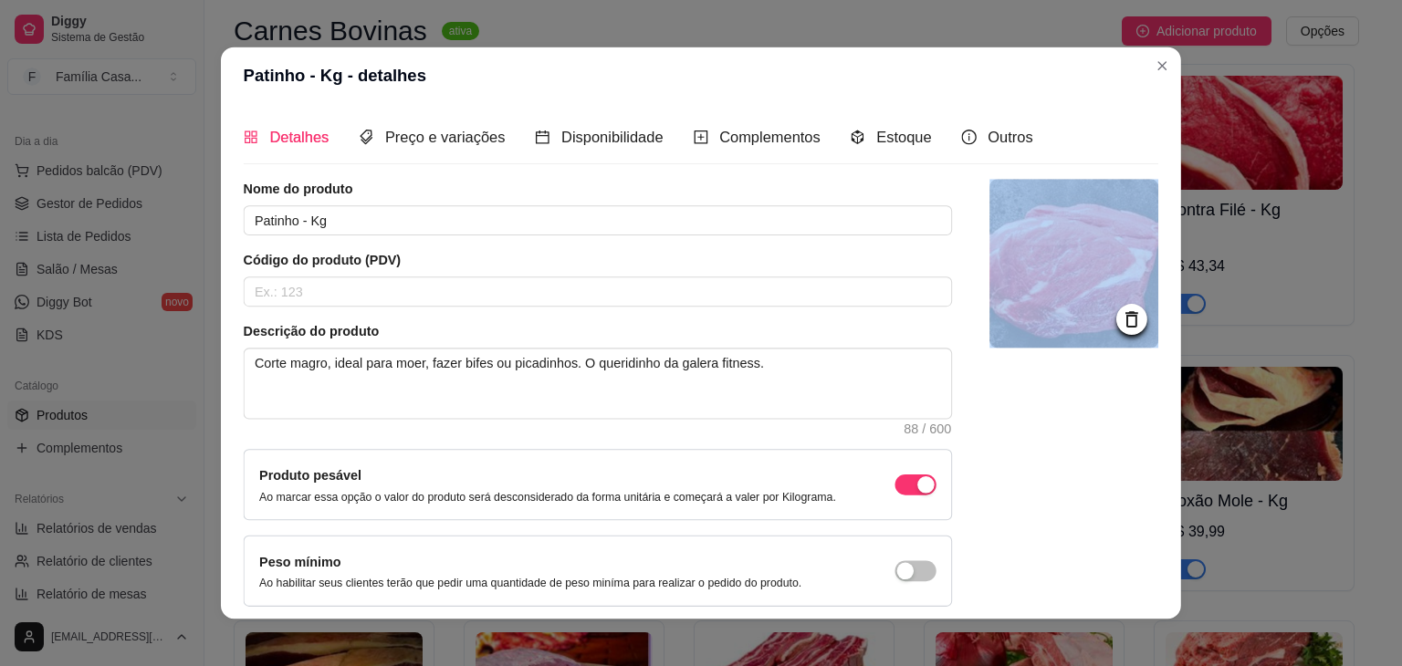
click at [1056, 457] on div at bounding box center [1073, 393] width 169 height 427
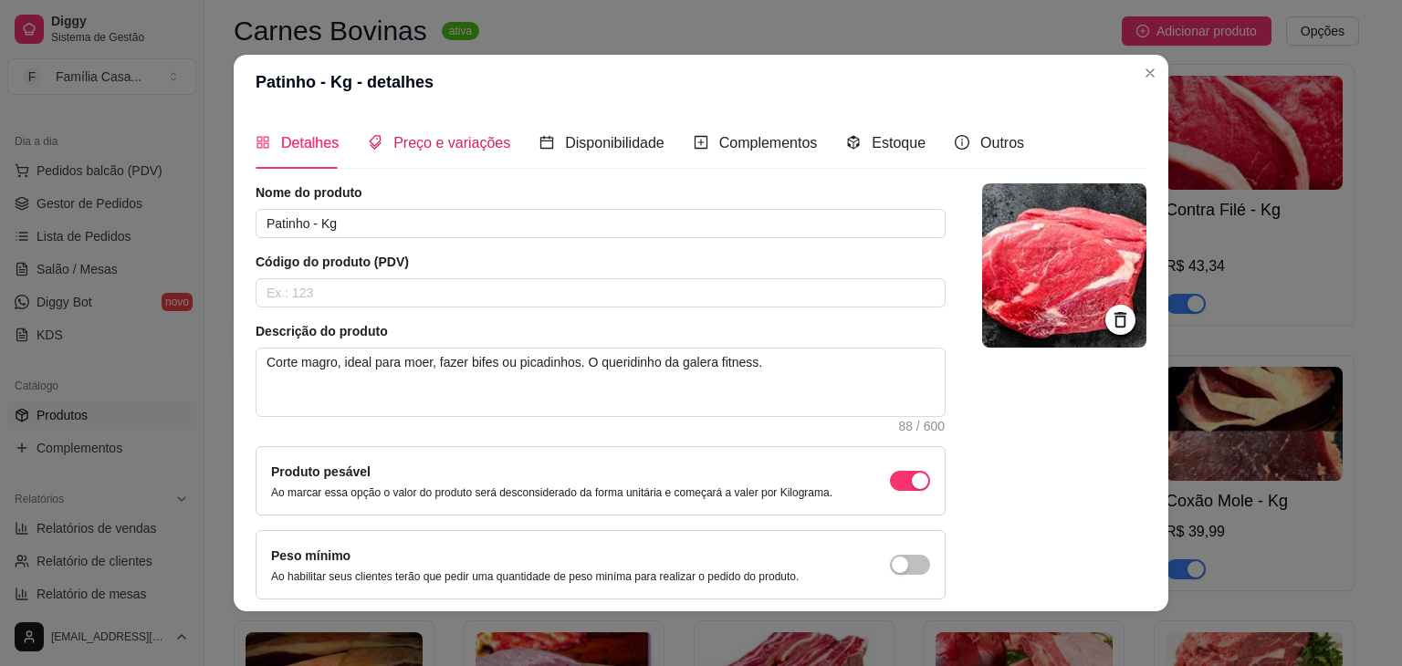
click at [431, 141] on span "Preço e variações" at bounding box center [451, 143] width 117 height 16
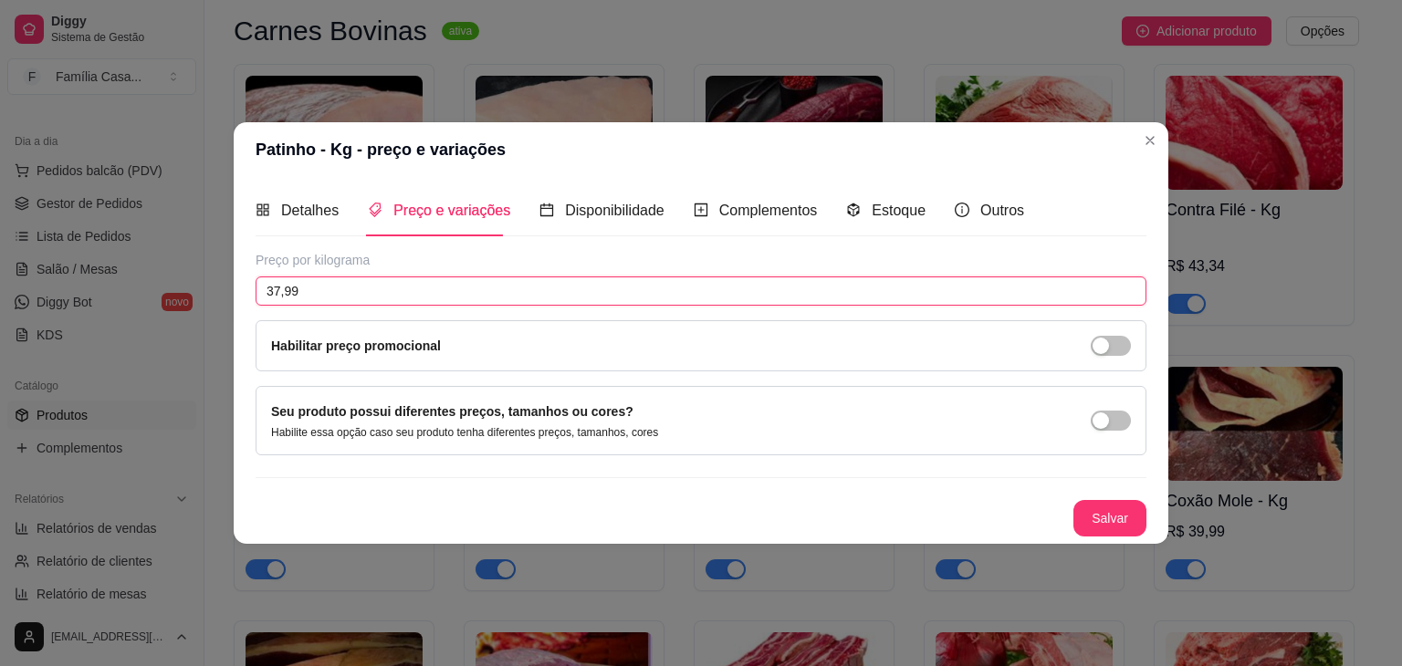
drag, startPoint x: 329, startPoint y: 295, endPoint x: 219, endPoint y: 308, distance: 111.2
click at [219, 308] on div "Patinho - Kg - preço e variações Detalhes Preço e variações Disponibilidade Com…" at bounding box center [701, 333] width 1402 height 666
click at [1092, 514] on button "Salvar" at bounding box center [1109, 518] width 73 height 37
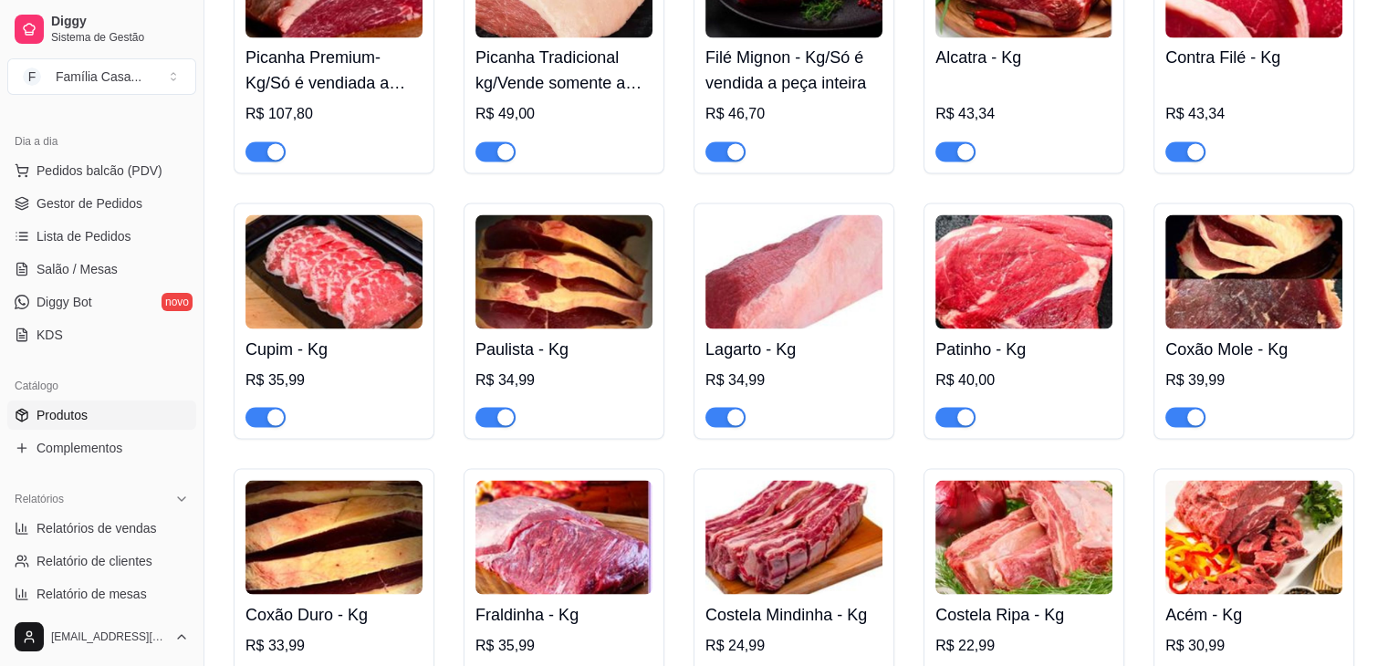
scroll to position [3377, 0]
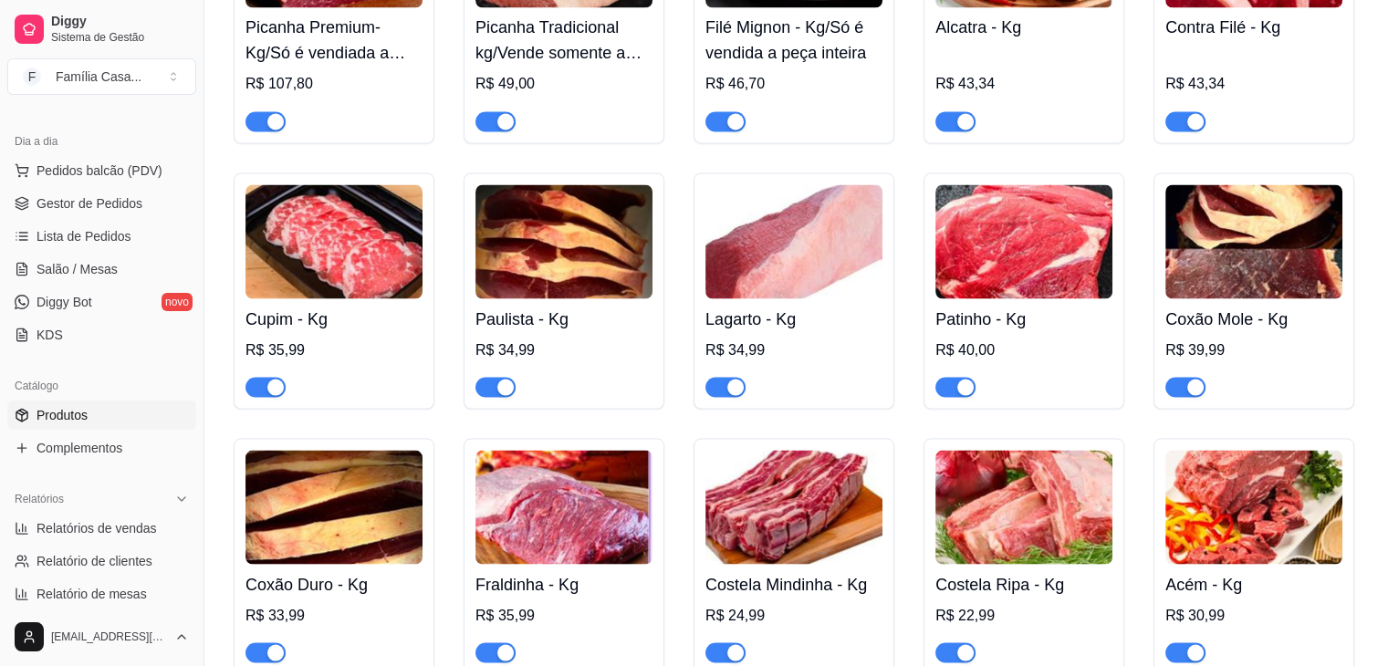
click at [383, 256] on img at bounding box center [333, 241] width 177 height 114
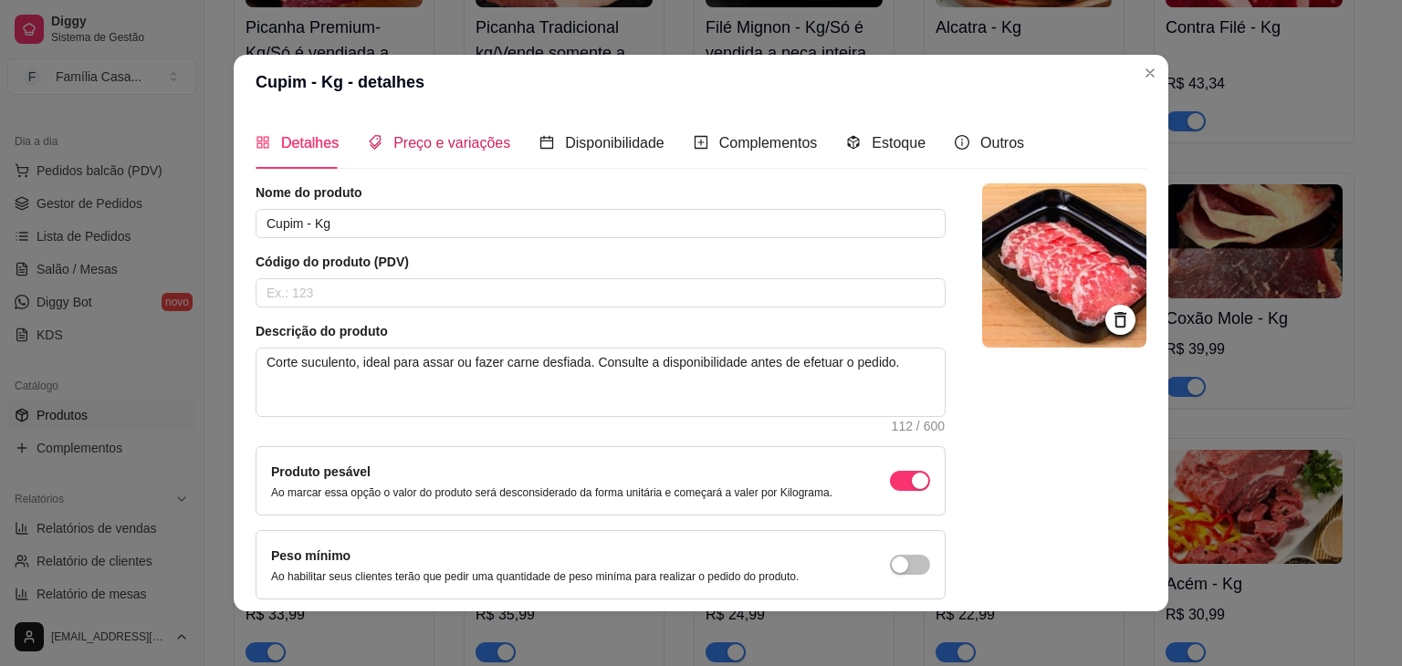
click at [434, 144] on span "Preço e variações" at bounding box center [451, 143] width 117 height 16
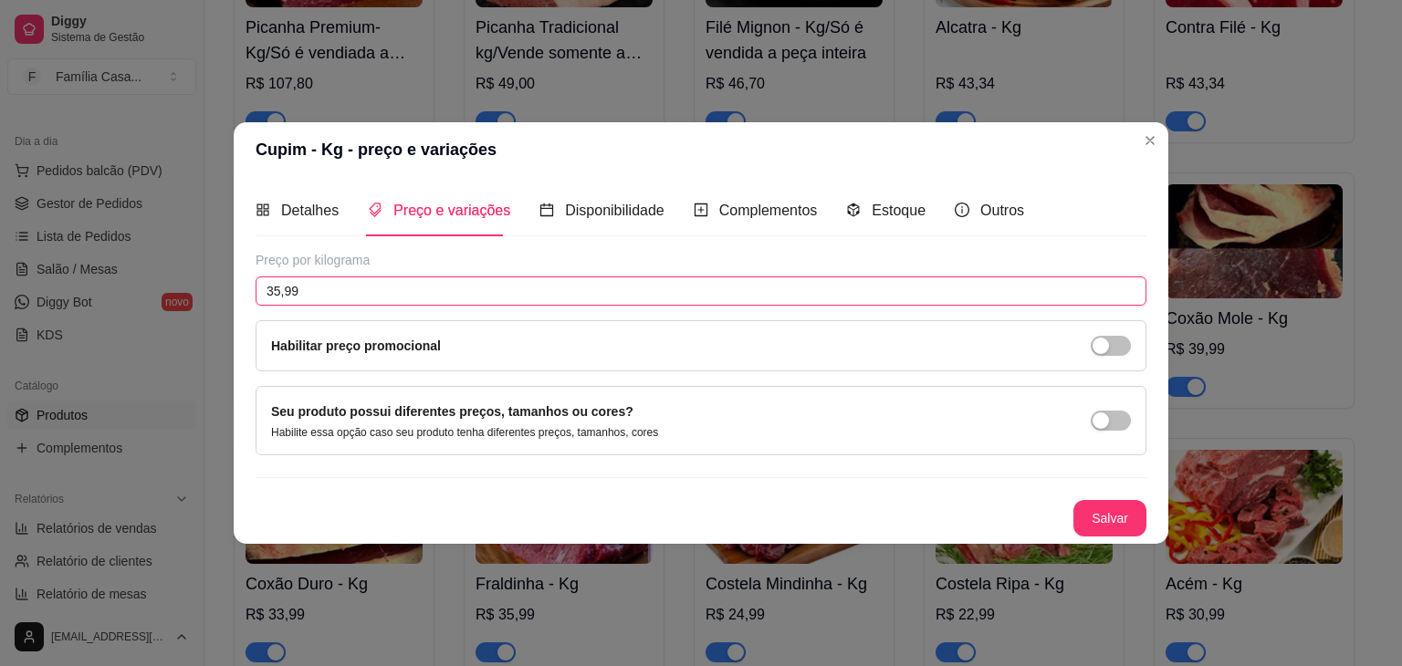
drag, startPoint x: 318, startPoint y: 294, endPoint x: 238, endPoint y: 302, distance: 79.8
click at [238, 302] on div "Detalhes Preço e variações Disponibilidade Complementos Estoque Outros Nome do …" at bounding box center [701, 360] width 935 height 367
click at [1119, 517] on button "Salvar" at bounding box center [1109, 518] width 73 height 37
click at [1113, 522] on button "Salvar" at bounding box center [1109, 519] width 71 height 36
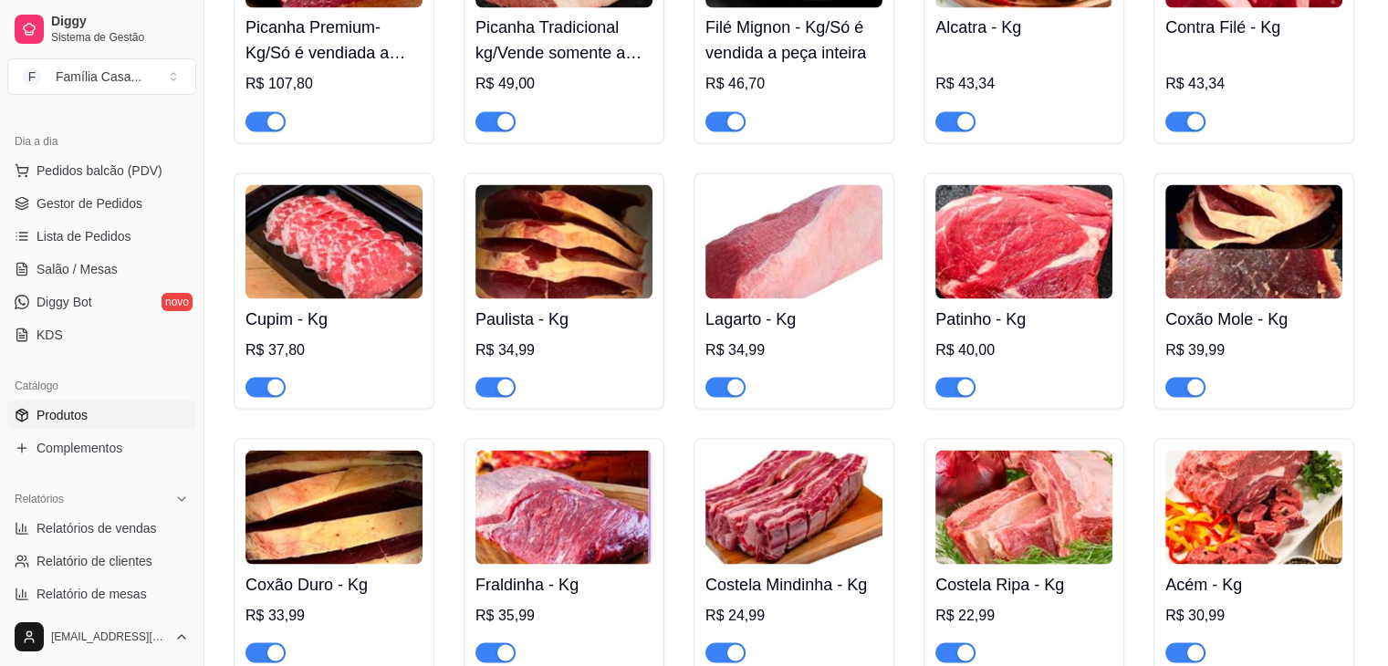
click at [319, 287] on img at bounding box center [333, 241] width 177 height 114
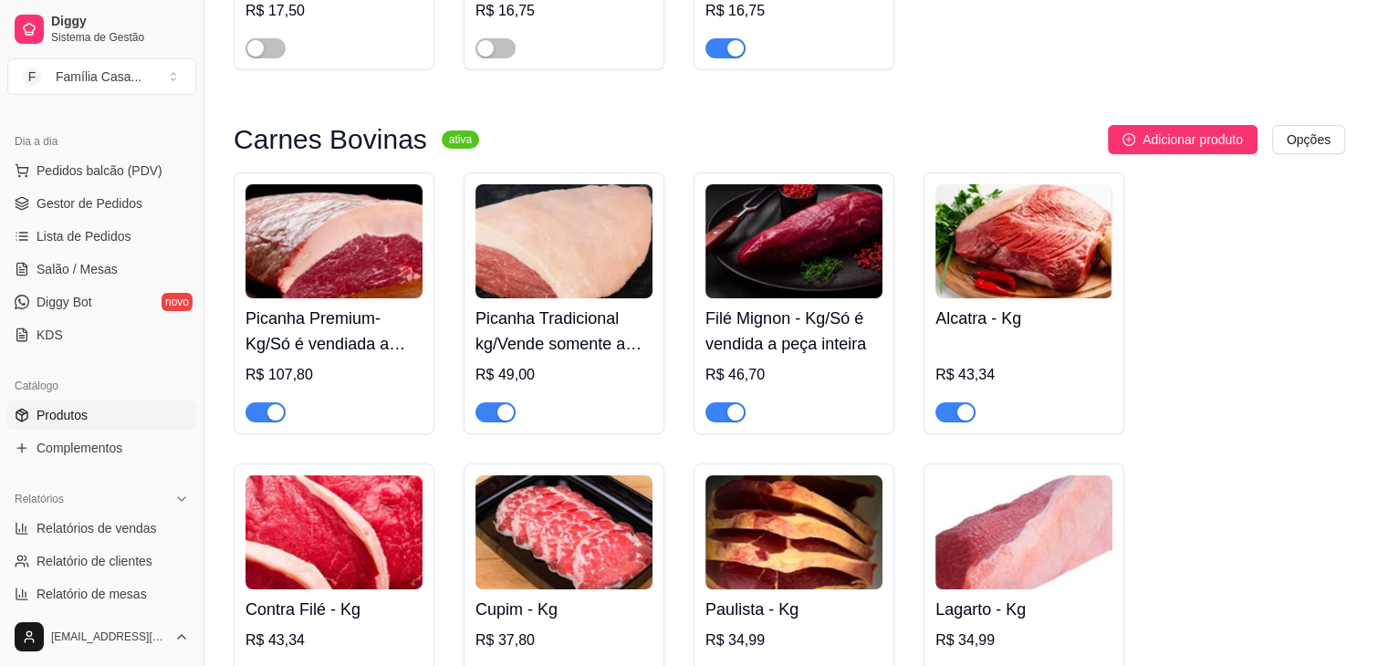
click at [319, 286] on input "text" at bounding box center [592, 291] width 699 height 29
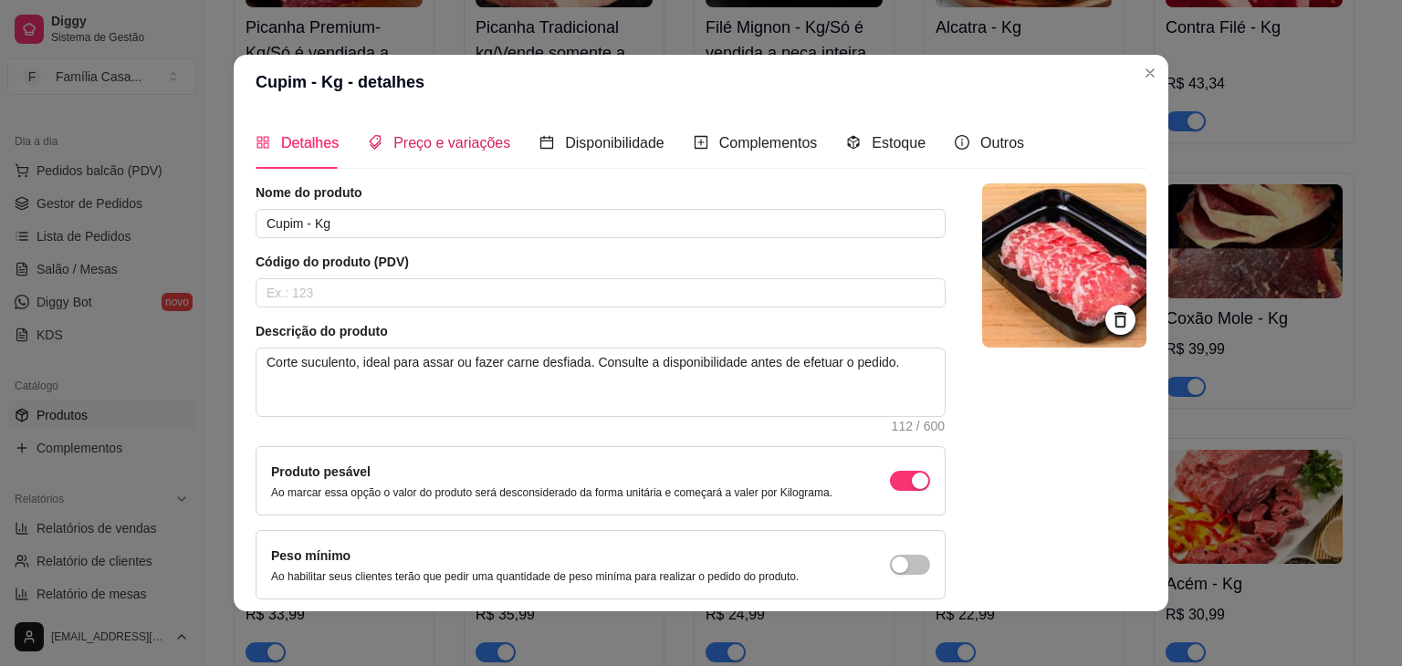
click at [416, 135] on span "Preço e variações" at bounding box center [451, 143] width 117 height 16
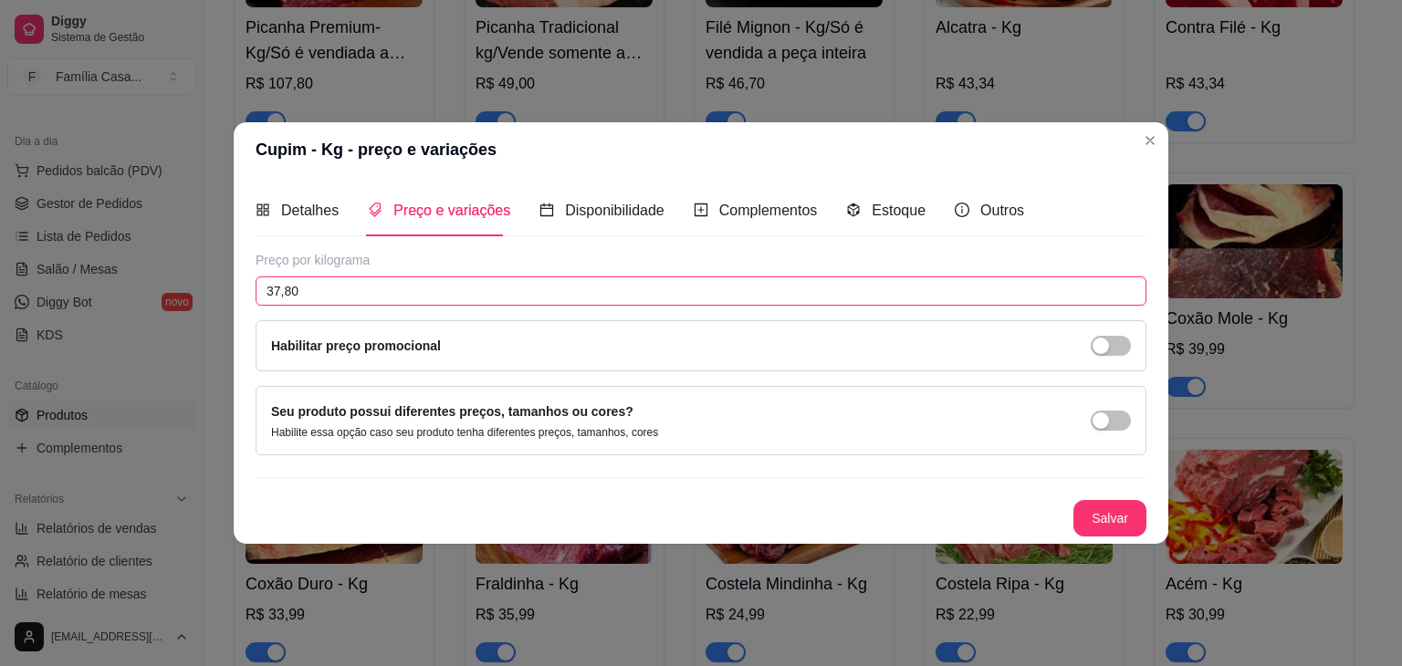
drag, startPoint x: 316, startPoint y: 296, endPoint x: 281, endPoint y: 293, distance: 34.8
click at [281, 293] on input "37,80" at bounding box center [701, 291] width 891 height 29
click at [1130, 515] on button "Salvar" at bounding box center [1109, 518] width 73 height 37
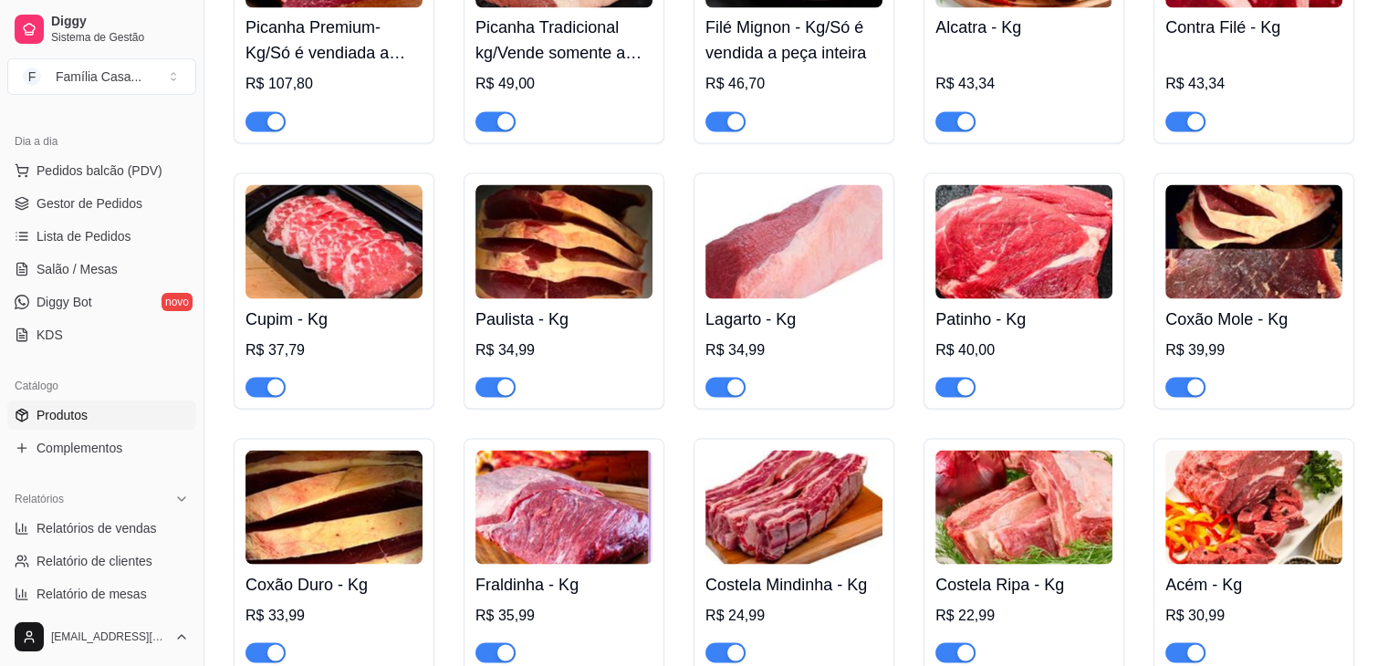
click at [580, 276] on img at bounding box center [563, 241] width 177 height 114
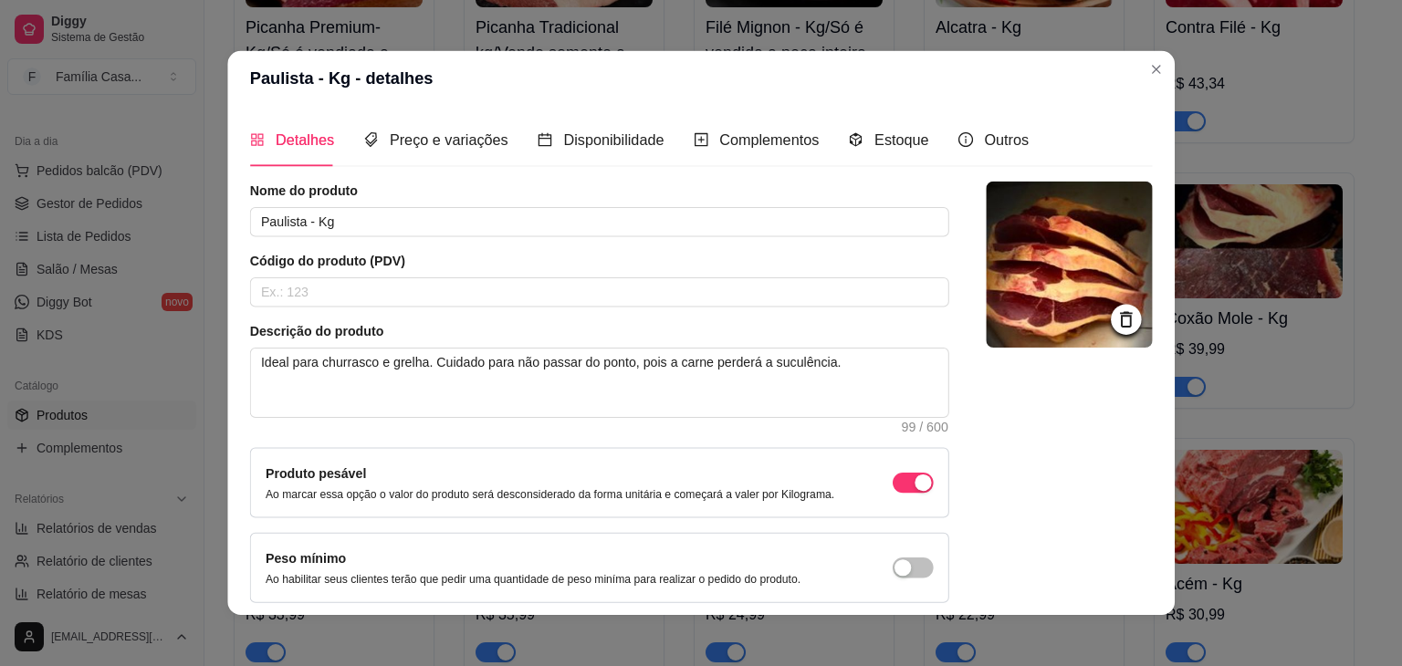
click at [580, 276] on div "Código do produto (PDV)" at bounding box center [598, 280] width 699 height 56
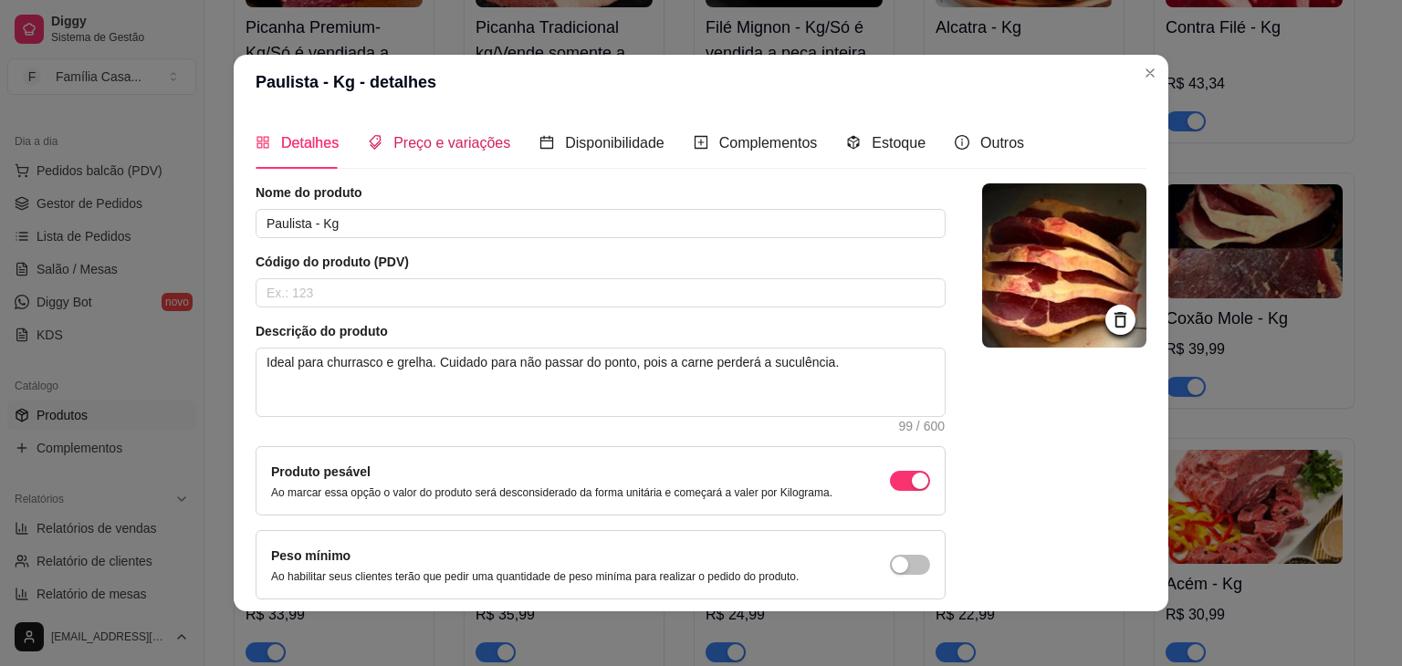
click at [444, 152] on div "Preço e variações" at bounding box center [439, 142] width 142 height 23
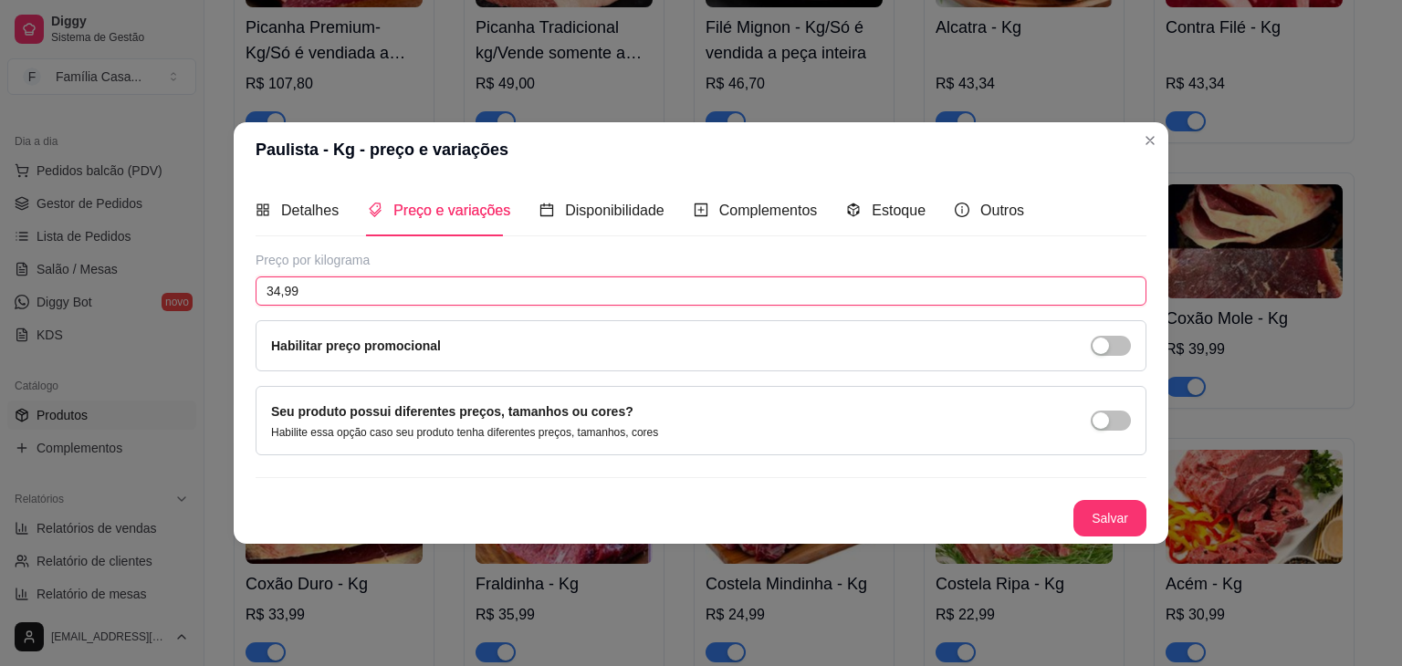
drag, startPoint x: 372, startPoint y: 293, endPoint x: 212, endPoint y: 318, distance: 162.5
click at [212, 318] on div "Paulista - Kg - preço e variações Detalhes Preço e variações Disponibilidade Co…" at bounding box center [701, 333] width 1402 height 666
click at [1102, 514] on button "Salvar" at bounding box center [1109, 518] width 73 height 37
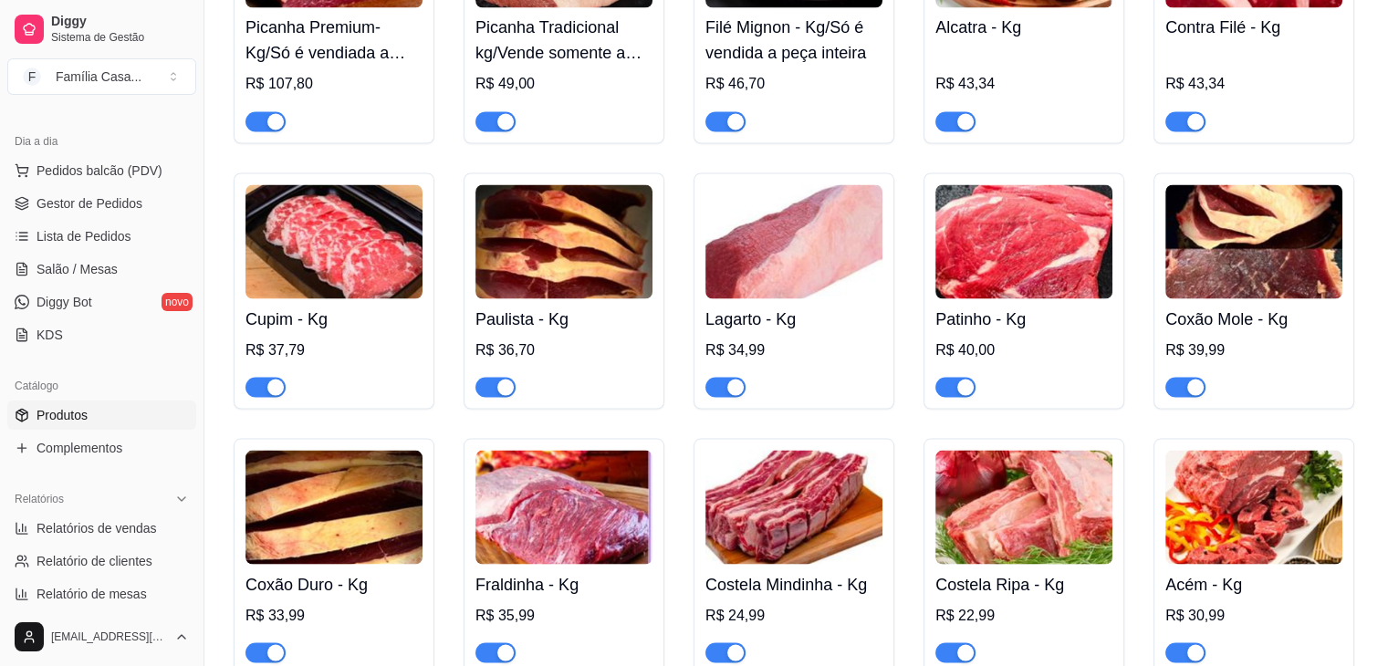
click at [789, 262] on img at bounding box center [793, 241] width 177 height 114
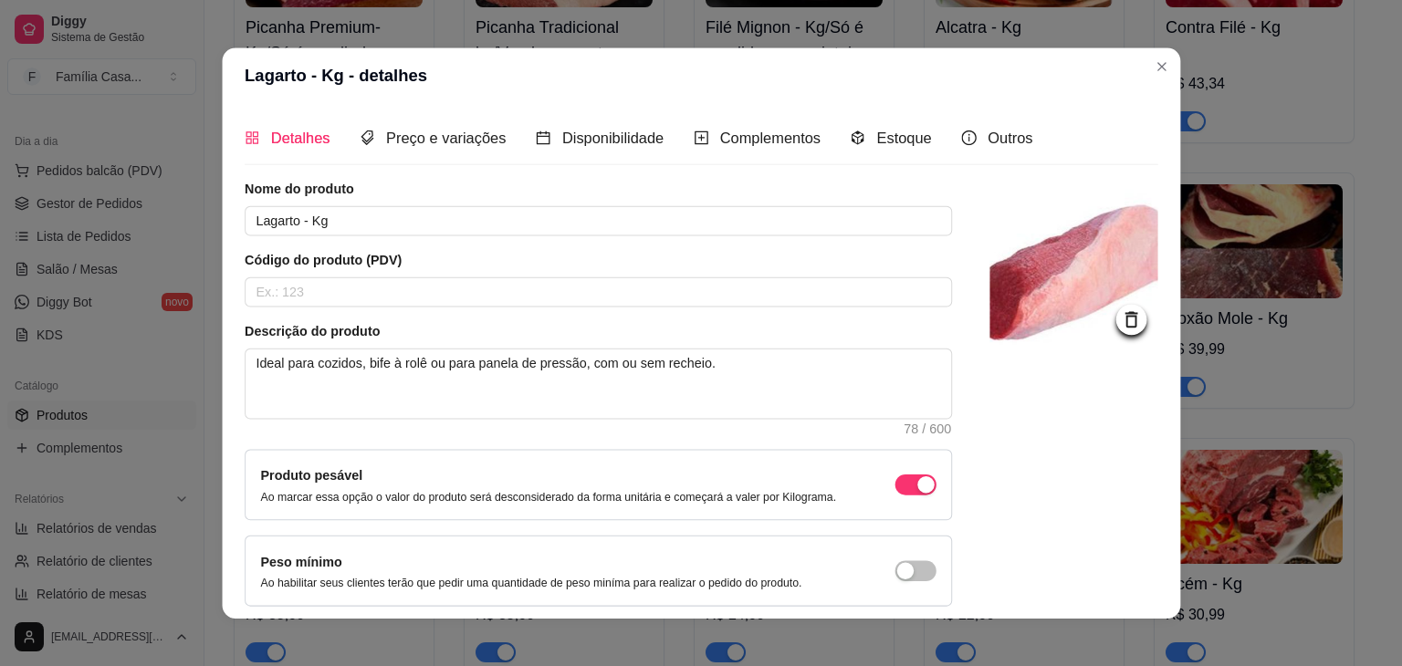
click at [789, 262] on article "Código do produto (PDV)" at bounding box center [598, 260] width 707 height 19
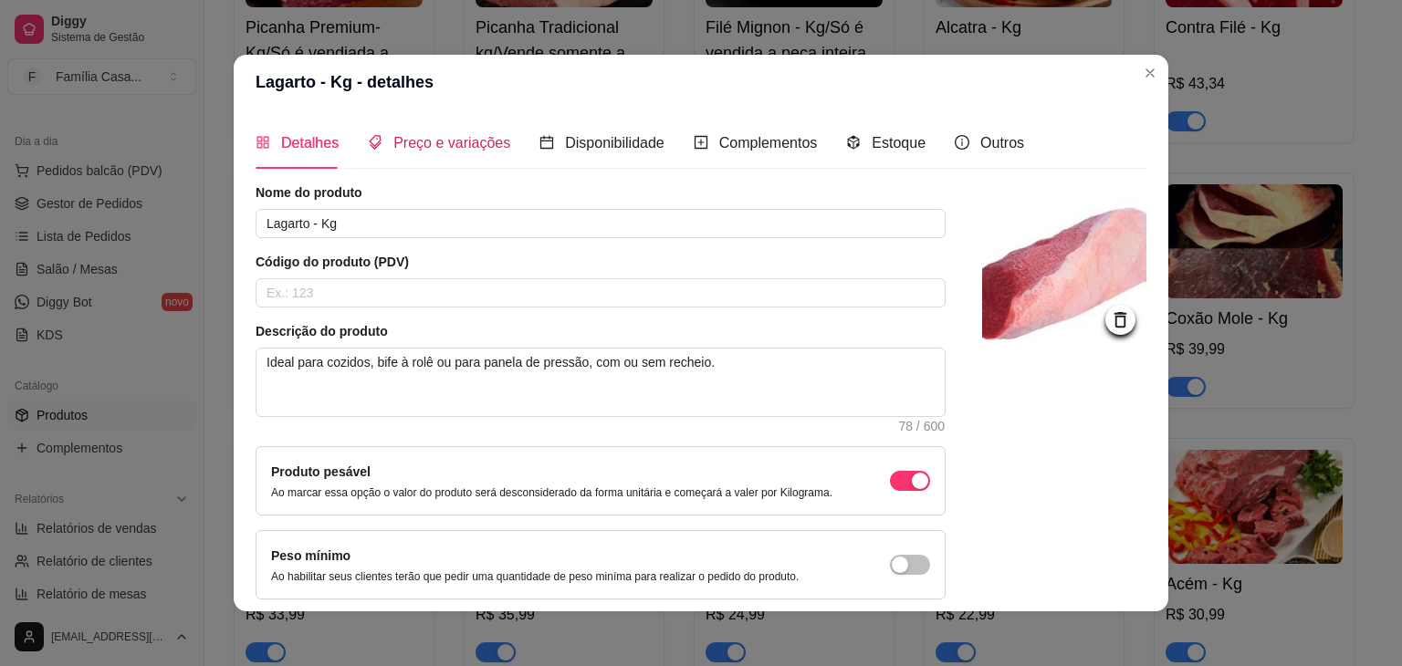
click at [422, 142] on span "Preço e variações" at bounding box center [451, 143] width 117 height 16
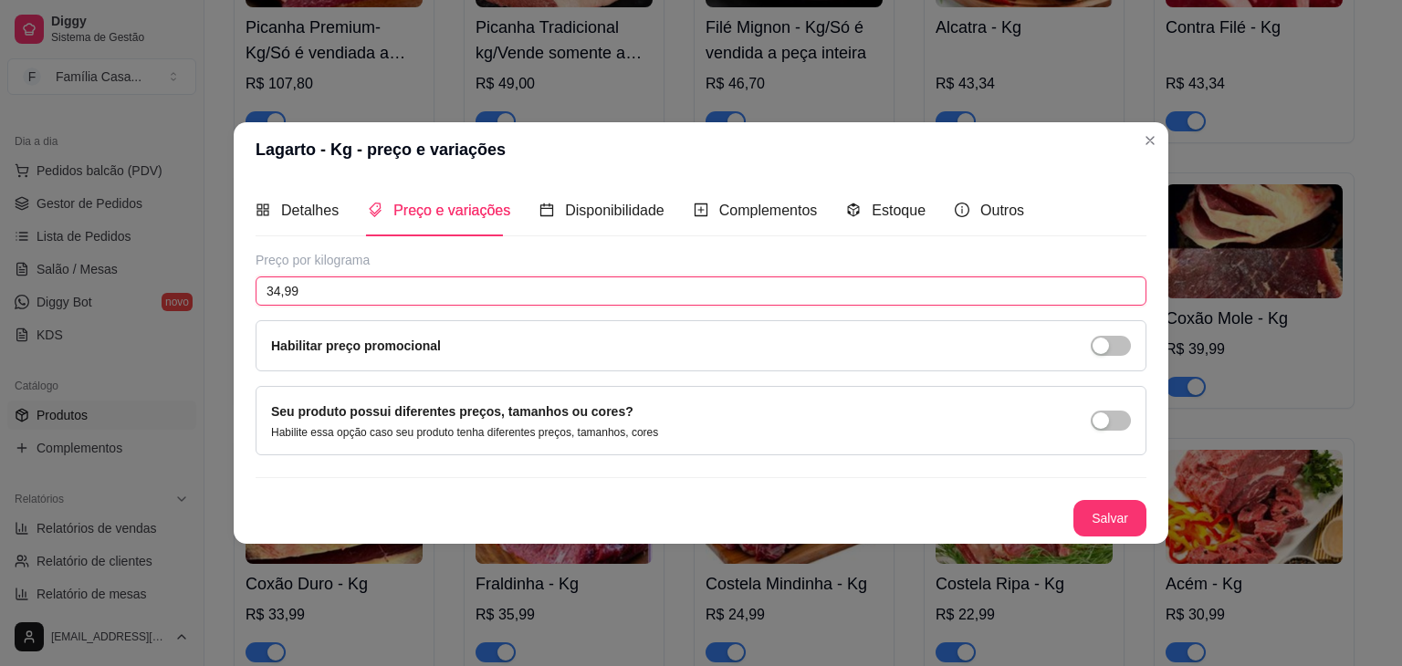
drag, startPoint x: 343, startPoint y: 291, endPoint x: 223, endPoint y: 304, distance: 121.1
click at [223, 304] on div "Lagarto - Kg - preço e variações Detalhes Preço e variações Disponibilidade Com…" at bounding box center [701, 333] width 1402 height 666
click at [1100, 519] on button "Salvar" at bounding box center [1109, 519] width 71 height 36
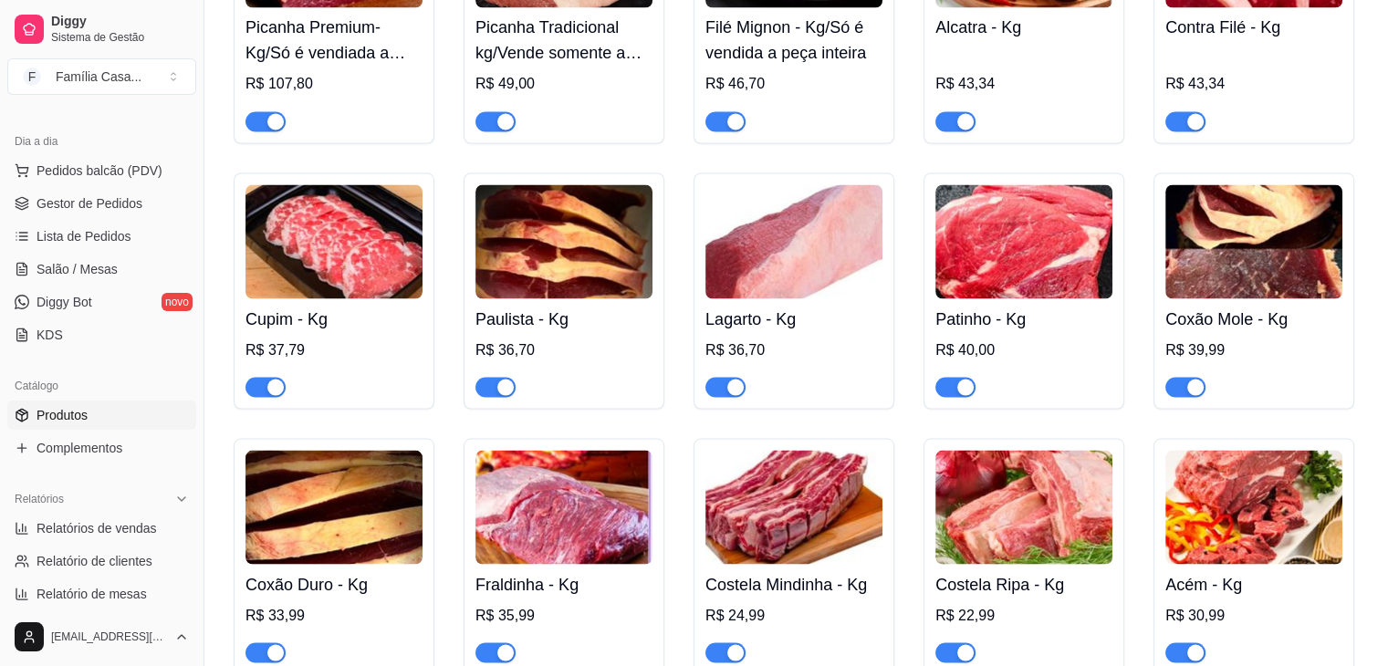
click at [1008, 271] on img at bounding box center [1023, 241] width 177 height 114
click at [1220, 258] on img at bounding box center [1253, 241] width 177 height 114
click at [1208, 250] on img at bounding box center [1253, 241] width 177 height 114
click at [1263, 249] on img at bounding box center [1253, 241] width 177 height 114
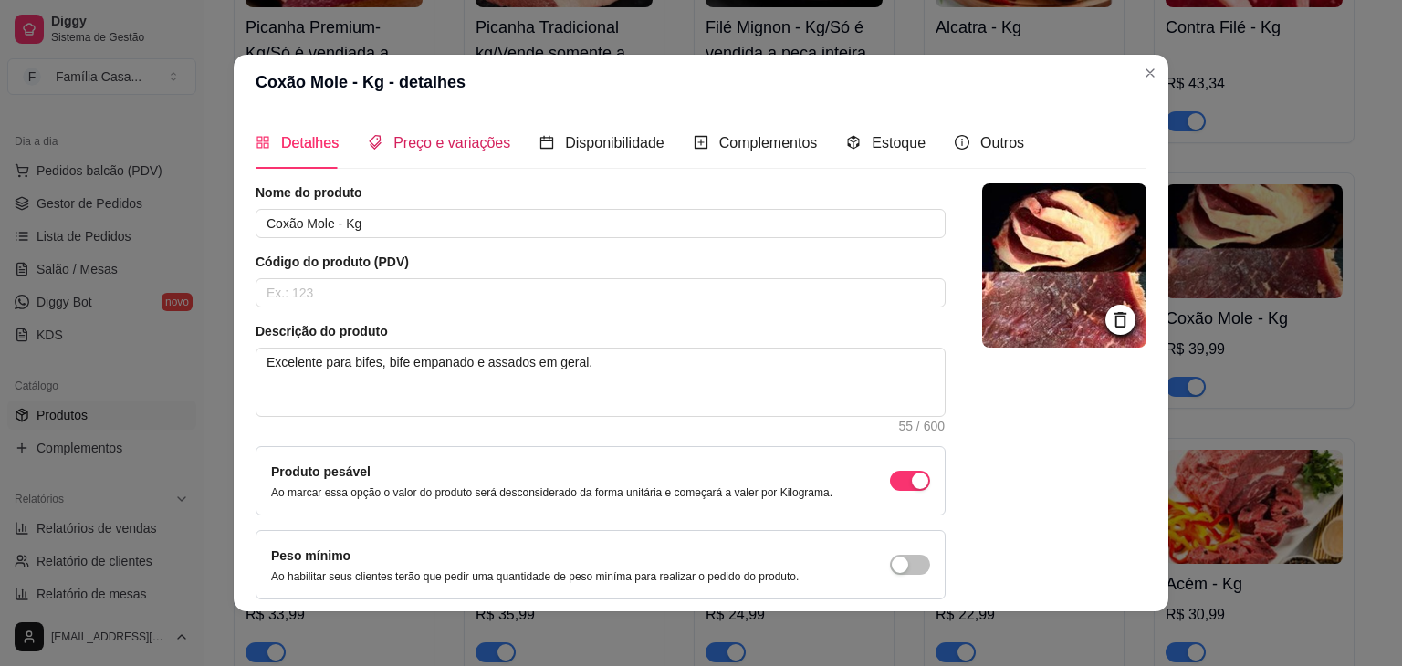
click at [474, 131] on div "Preço e variações" at bounding box center [439, 142] width 142 height 23
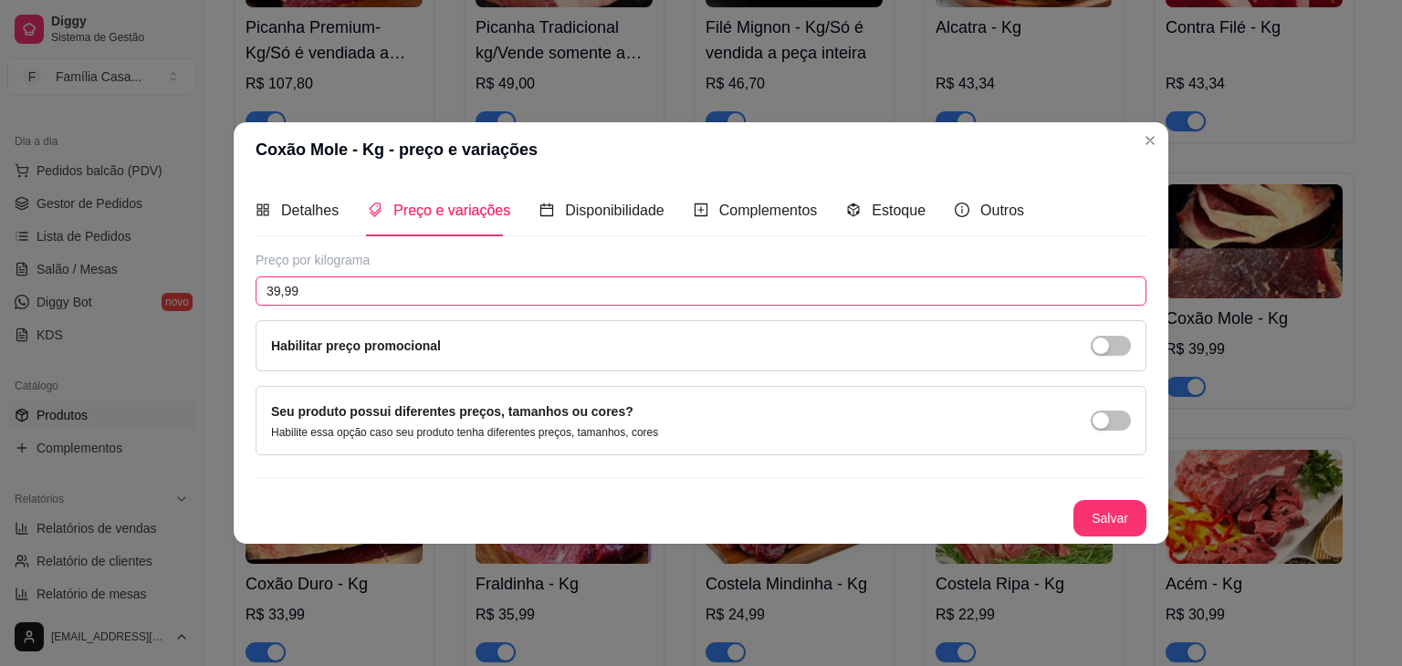
drag, startPoint x: 274, startPoint y: 293, endPoint x: 211, endPoint y: 300, distance: 63.4
click at [211, 300] on div "Coxão Mole - Kg - preço e variações Detalhes Preço e variações Disponibilidade …" at bounding box center [701, 333] width 1402 height 666
click at [1114, 514] on button "Salvar" at bounding box center [1109, 518] width 73 height 37
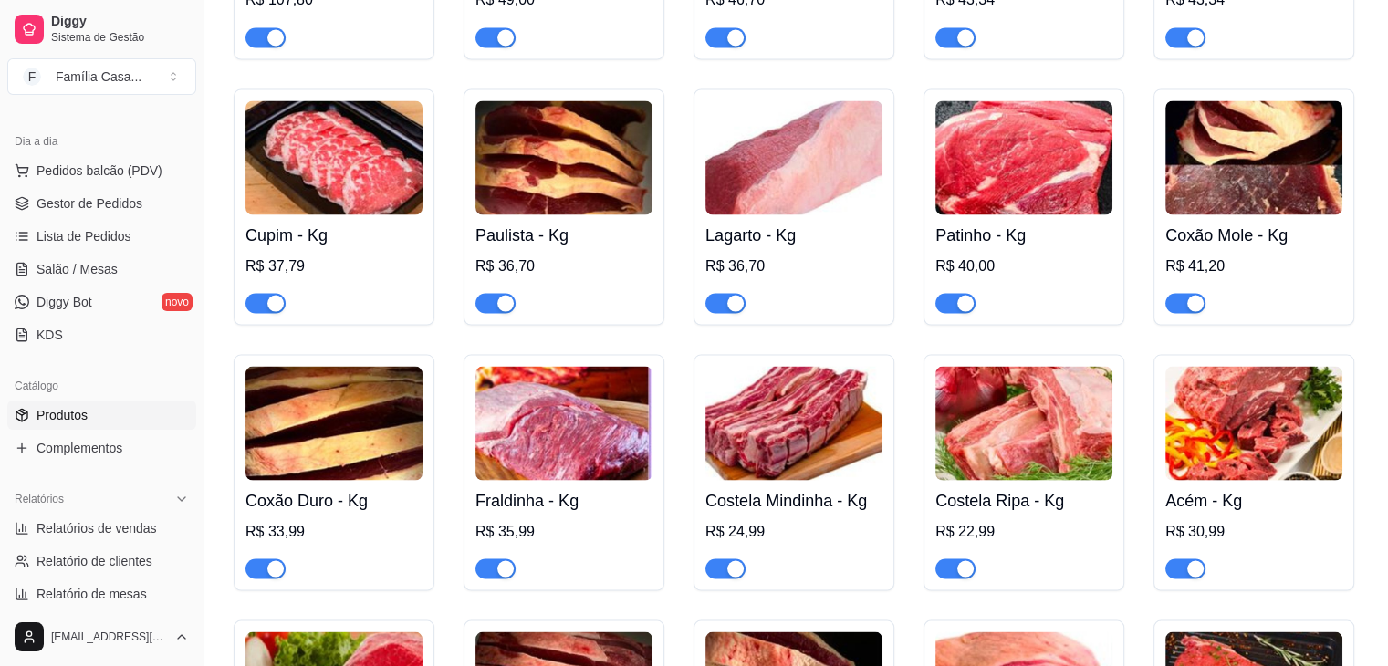
scroll to position [3559, 0]
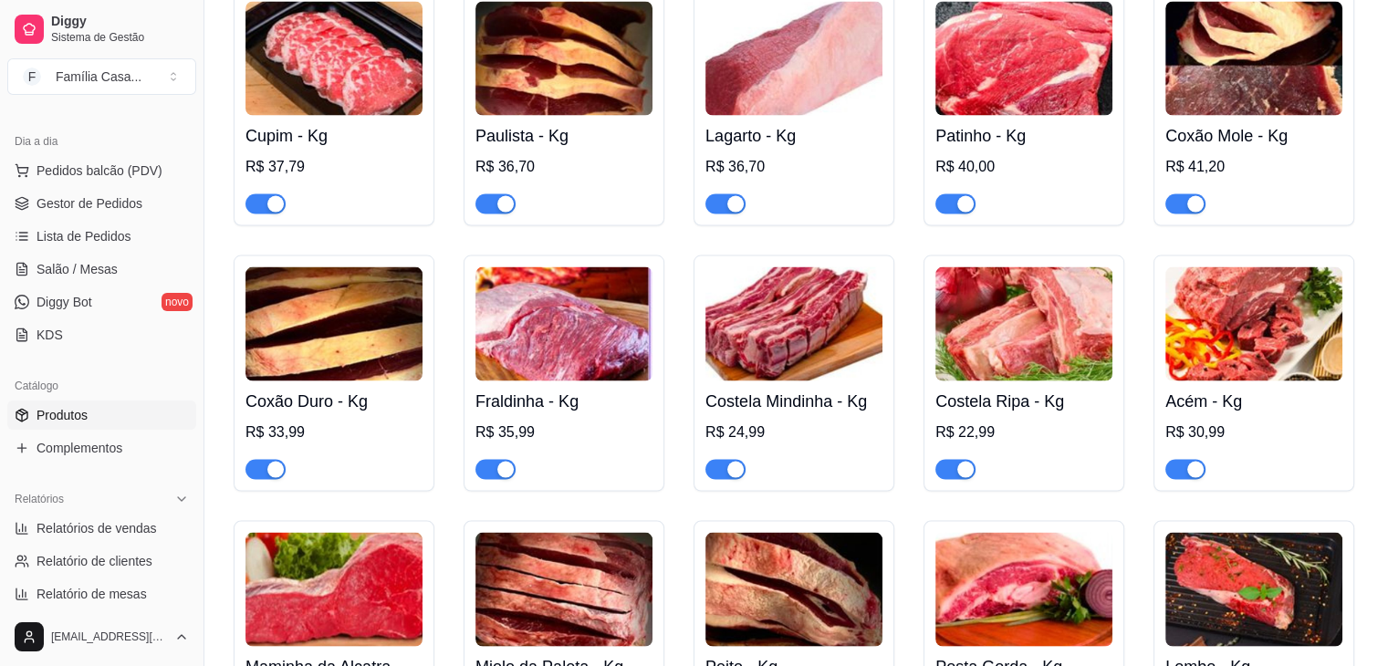
click at [372, 370] on img at bounding box center [333, 324] width 177 height 114
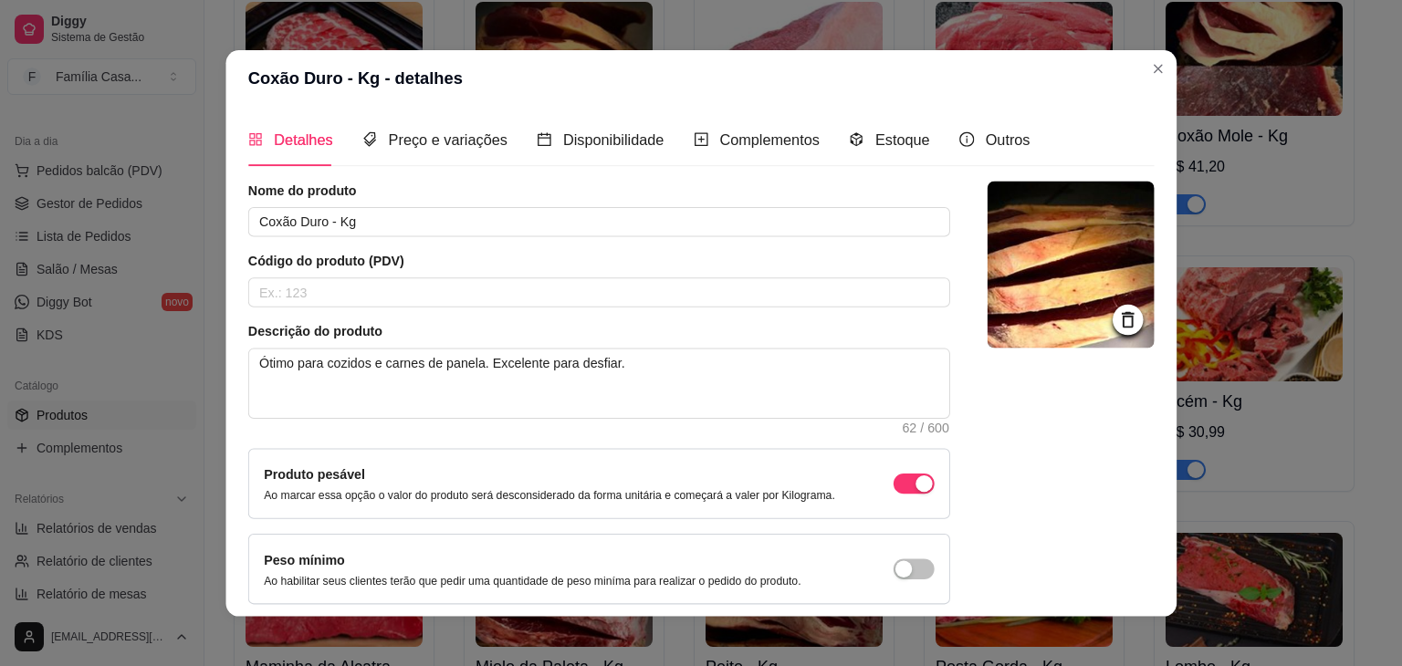
click at [372, 370] on textarea "Ótimo para cozidos e carnes de panela. Excelente para desfiar." at bounding box center [599, 383] width 700 height 68
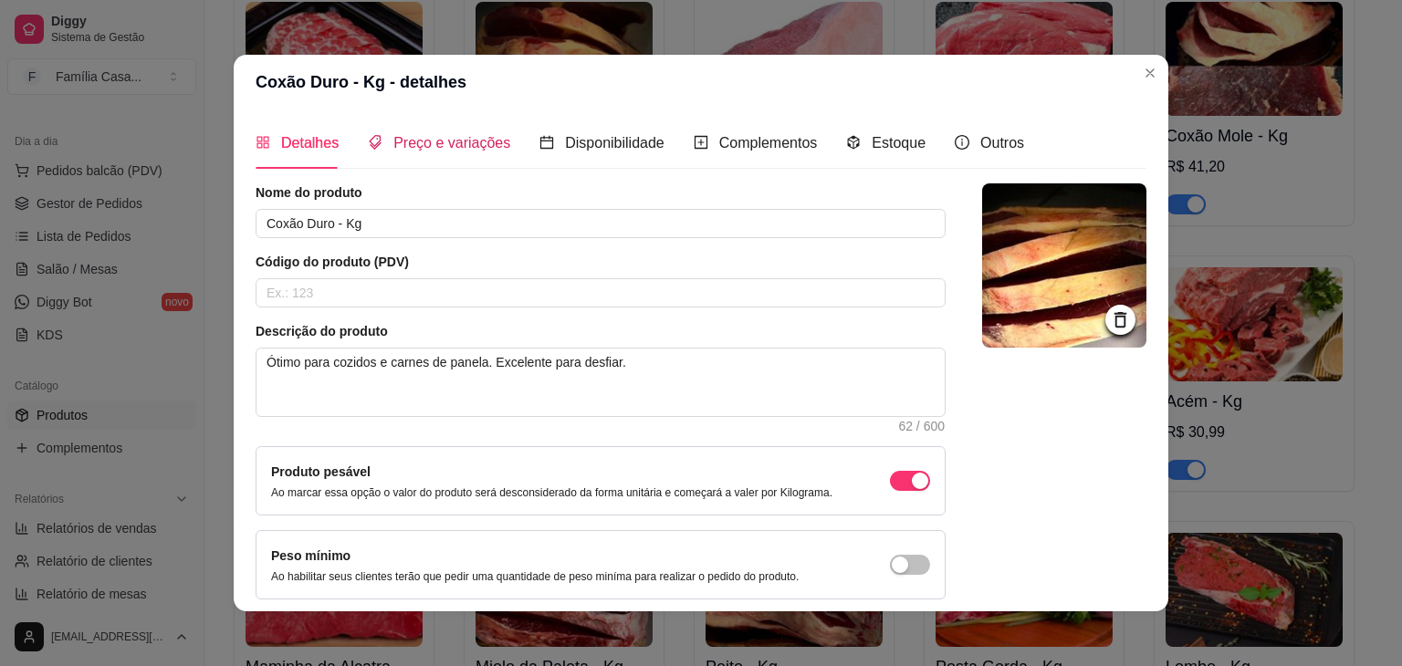
click at [462, 145] on span "Preço e variações" at bounding box center [451, 143] width 117 height 16
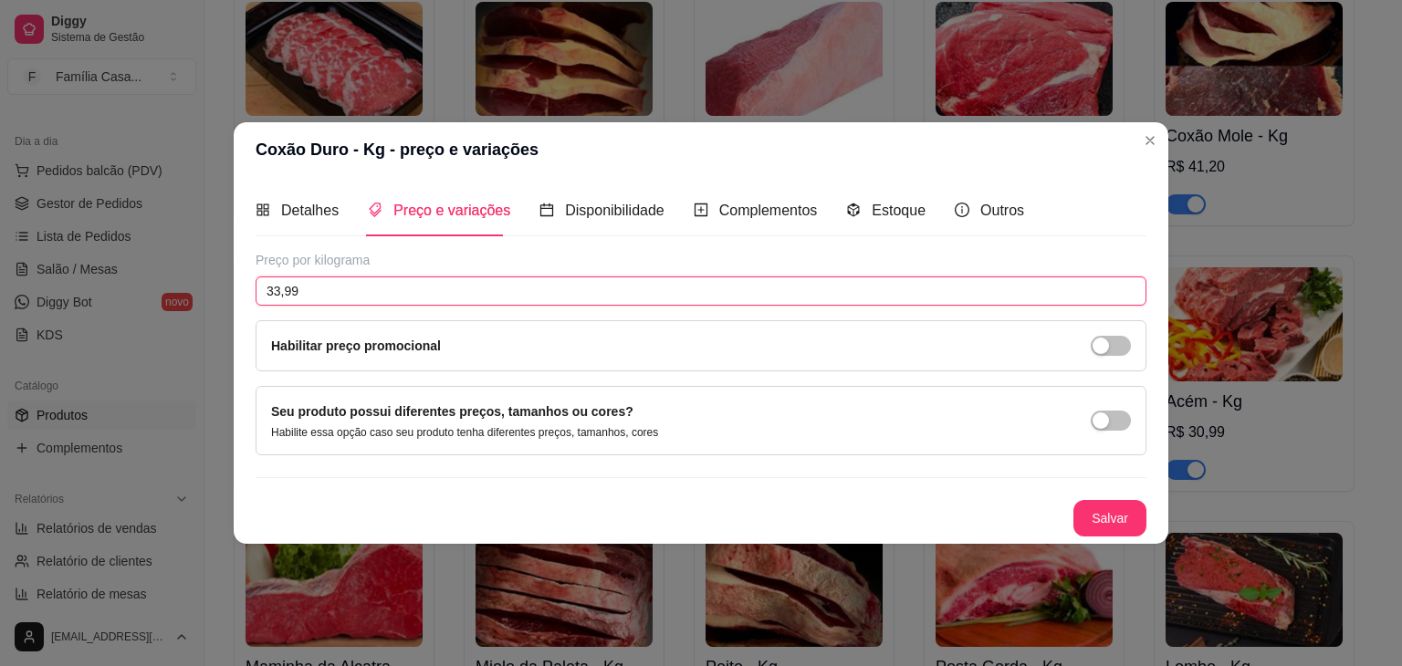
drag, startPoint x: 376, startPoint y: 289, endPoint x: 201, endPoint y: 322, distance: 178.3
click at [202, 322] on div "Coxão Duro - Kg - preço e variações Detalhes Preço e variações Disponibilidade …" at bounding box center [701, 333] width 1402 height 666
click at [1098, 523] on button "Salvar" at bounding box center [1109, 519] width 71 height 36
click at [1123, 513] on button "Salvar" at bounding box center [1109, 518] width 73 height 37
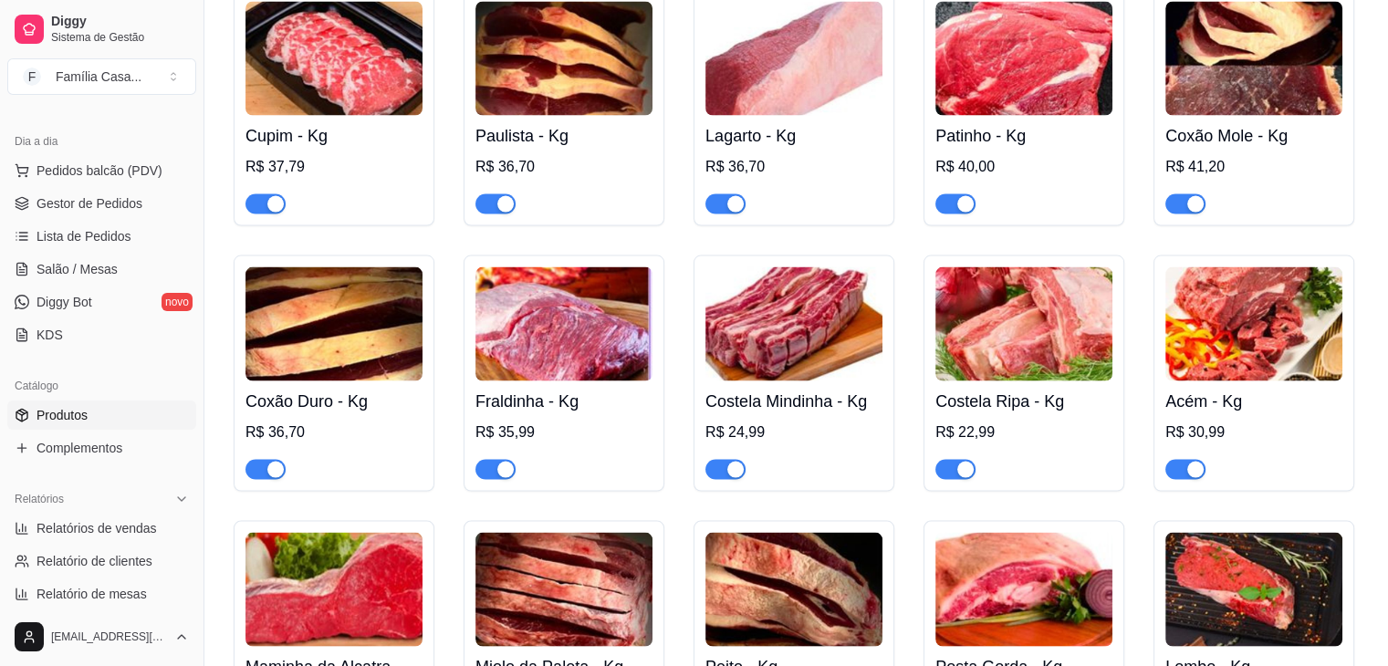
click at [592, 355] on img at bounding box center [563, 324] width 177 height 114
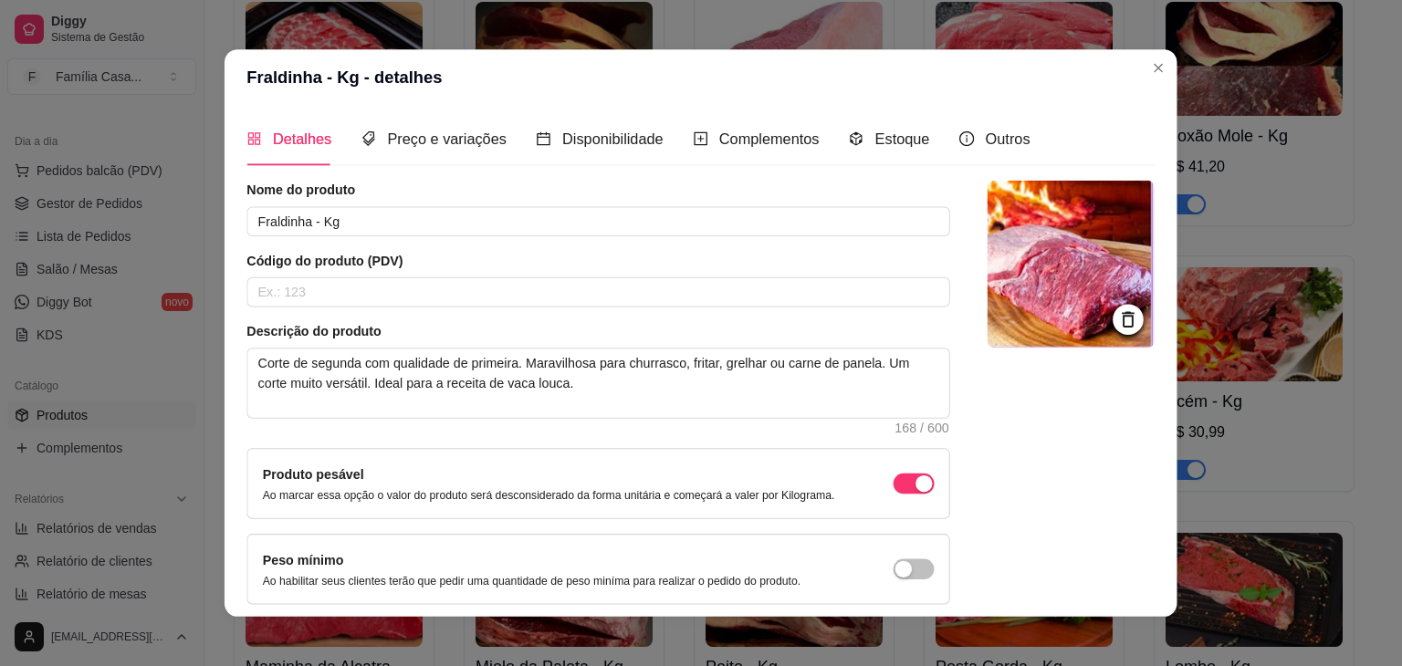
click at [591, 353] on textarea "Corte de segunda com qualidade de primeira. Maravilhosa para churrasco, fritar,…" at bounding box center [598, 383] width 701 height 68
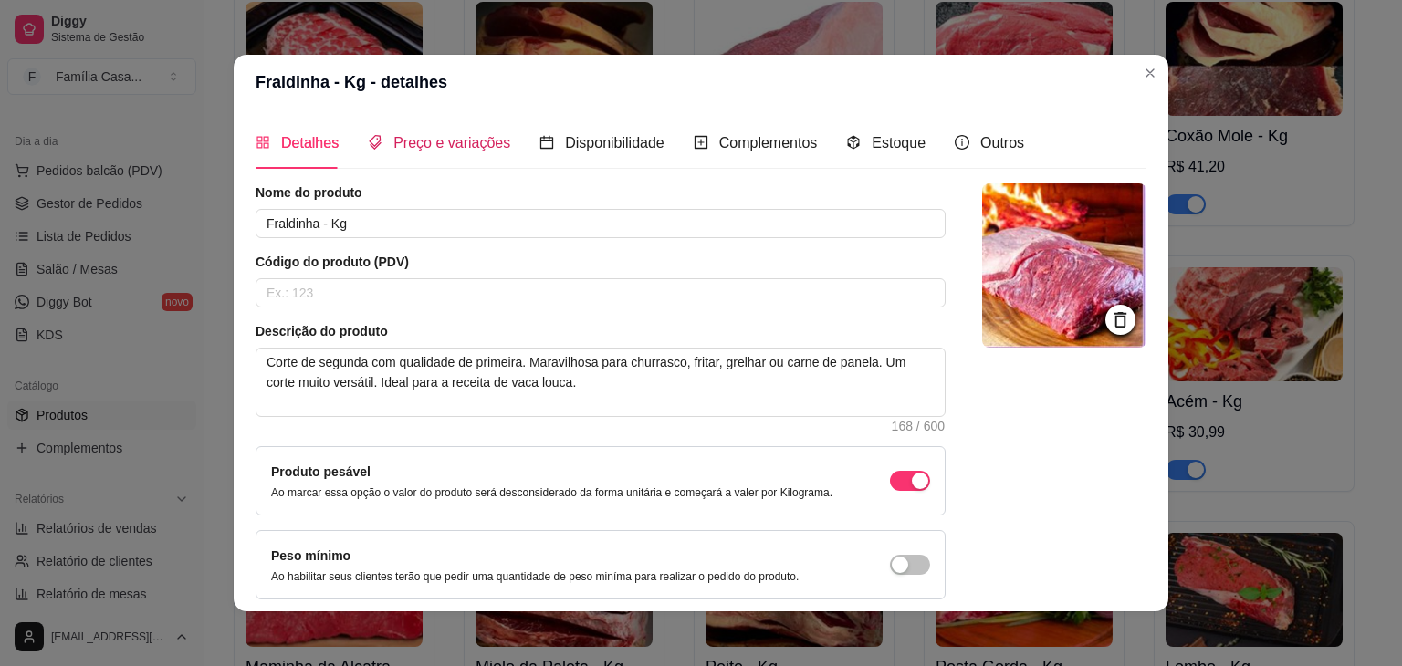
click at [460, 142] on span "Preço e variações" at bounding box center [451, 143] width 117 height 16
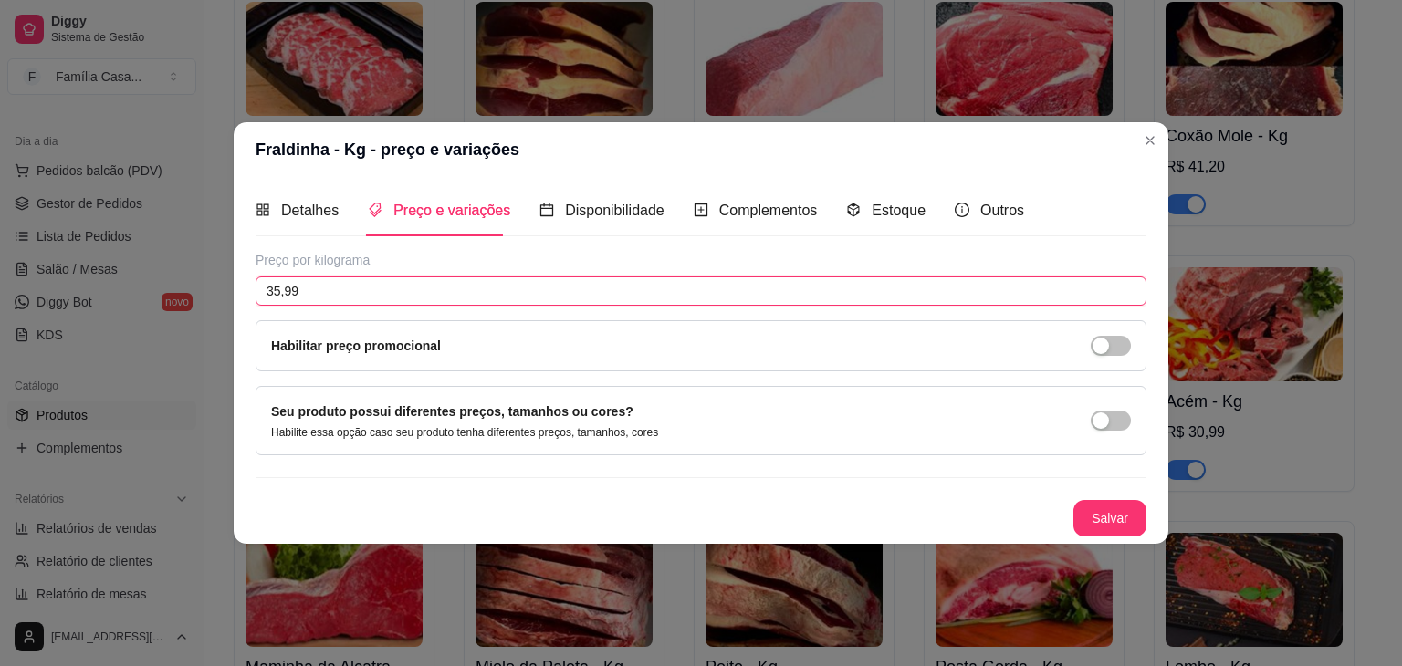
drag, startPoint x: 321, startPoint y: 288, endPoint x: 198, endPoint y: 308, distance: 124.7
click at [196, 308] on div "Fraldinha - Kg - preço e variações Detalhes Preço e variações Disponibilidade C…" at bounding box center [701, 333] width 1402 height 666
click at [1107, 504] on button "Salvar" at bounding box center [1109, 519] width 71 height 36
click at [1102, 348] on div "button" at bounding box center [1100, 346] width 16 height 16
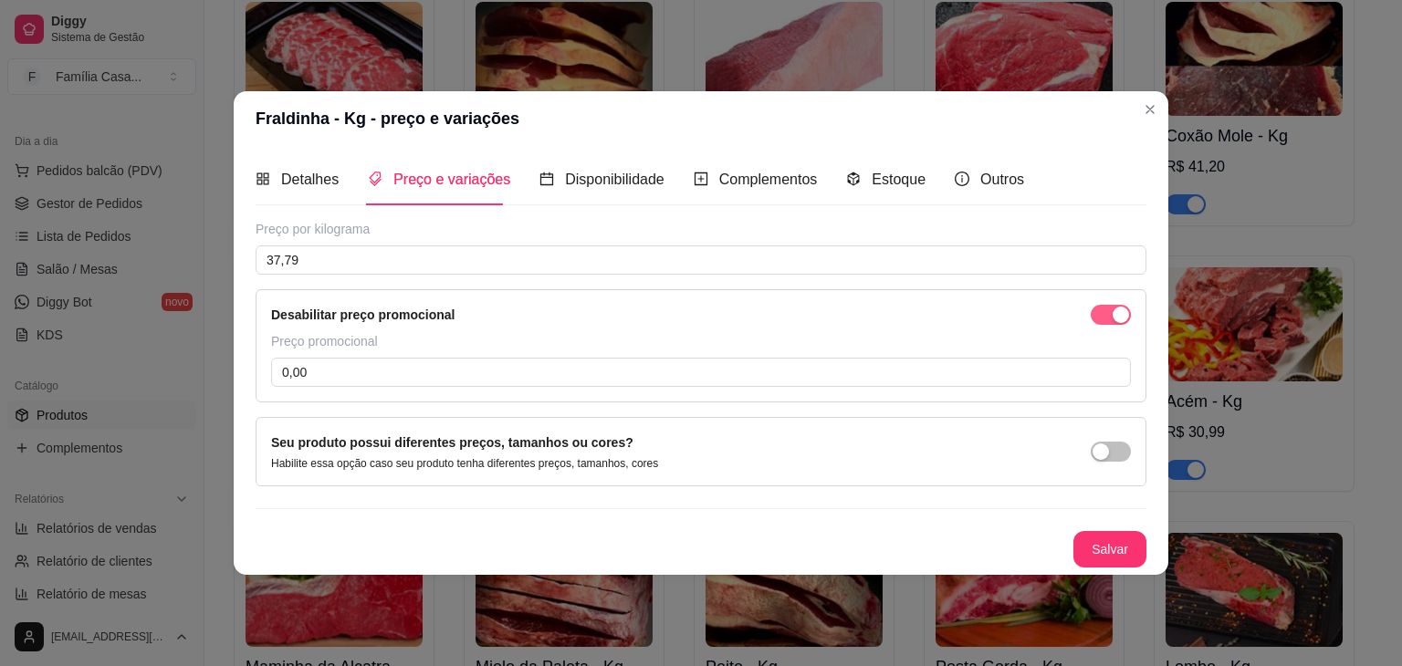
click at [1117, 320] on div "button" at bounding box center [1121, 315] width 16 height 16
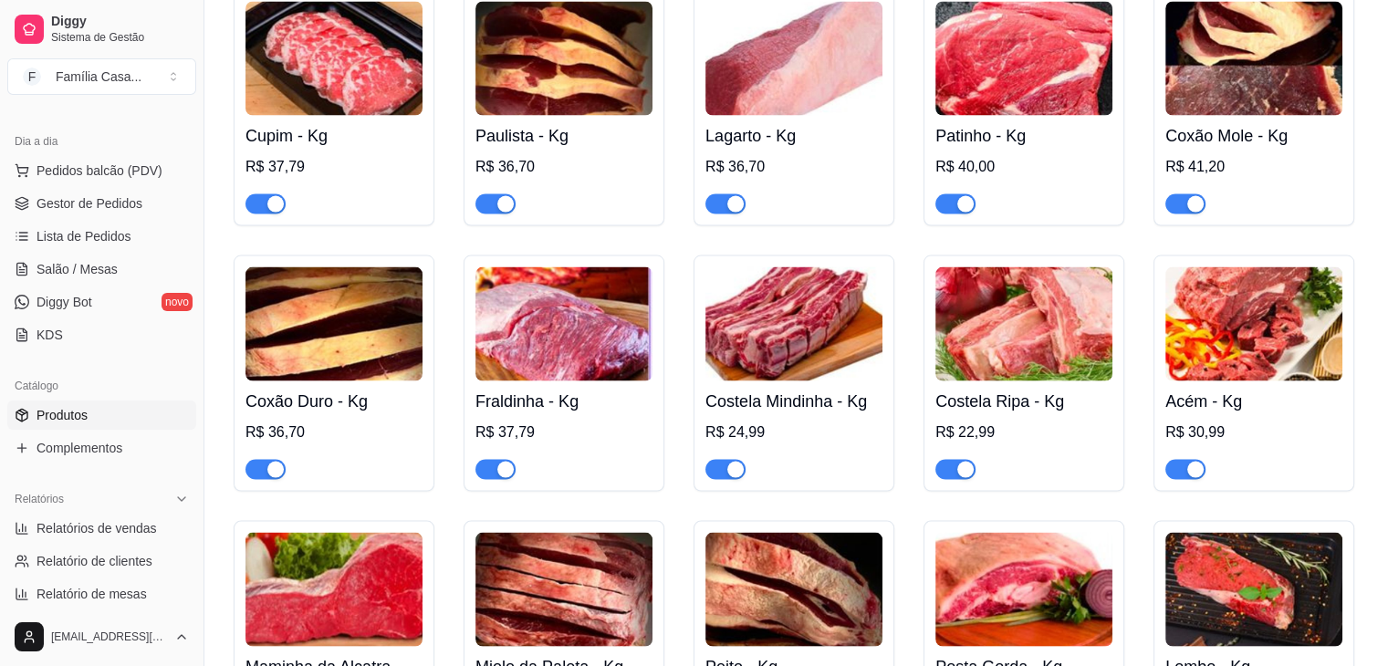
click at [852, 340] on img at bounding box center [793, 324] width 177 height 114
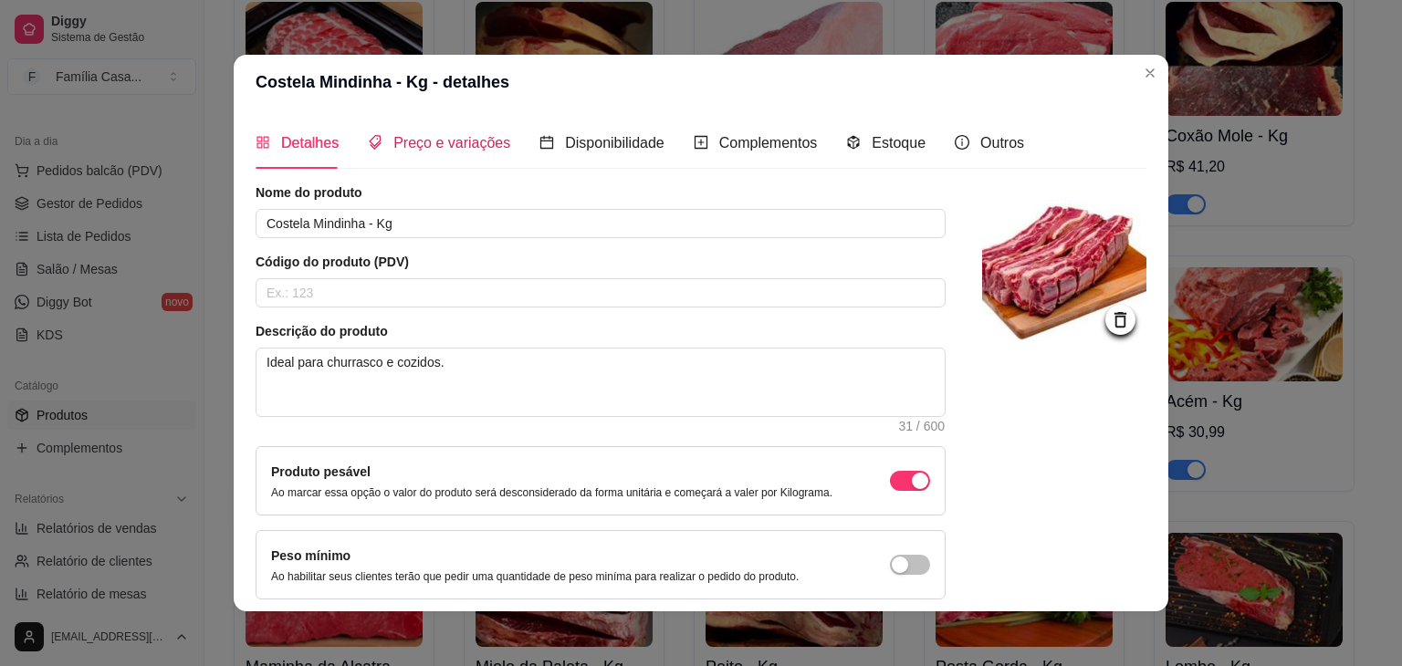
click at [433, 143] on span "Preço e variações" at bounding box center [451, 143] width 117 height 16
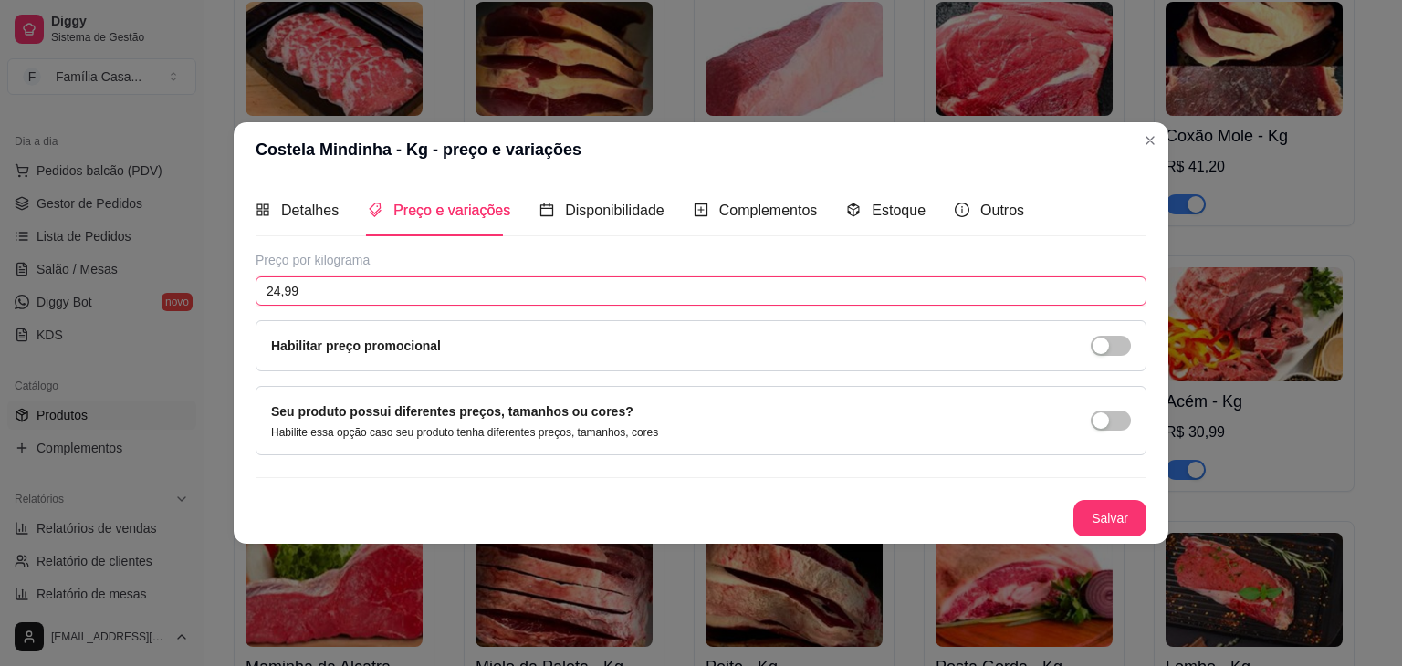
drag, startPoint x: 308, startPoint y: 282, endPoint x: 233, endPoint y: 298, distance: 77.5
click at [233, 298] on div "Costela Mindinha - Kg - preço e variações Detalhes Preço e variações Disponibil…" at bounding box center [701, 333] width 1402 height 666
click at [1104, 519] on button "Salvar" at bounding box center [1109, 519] width 71 height 36
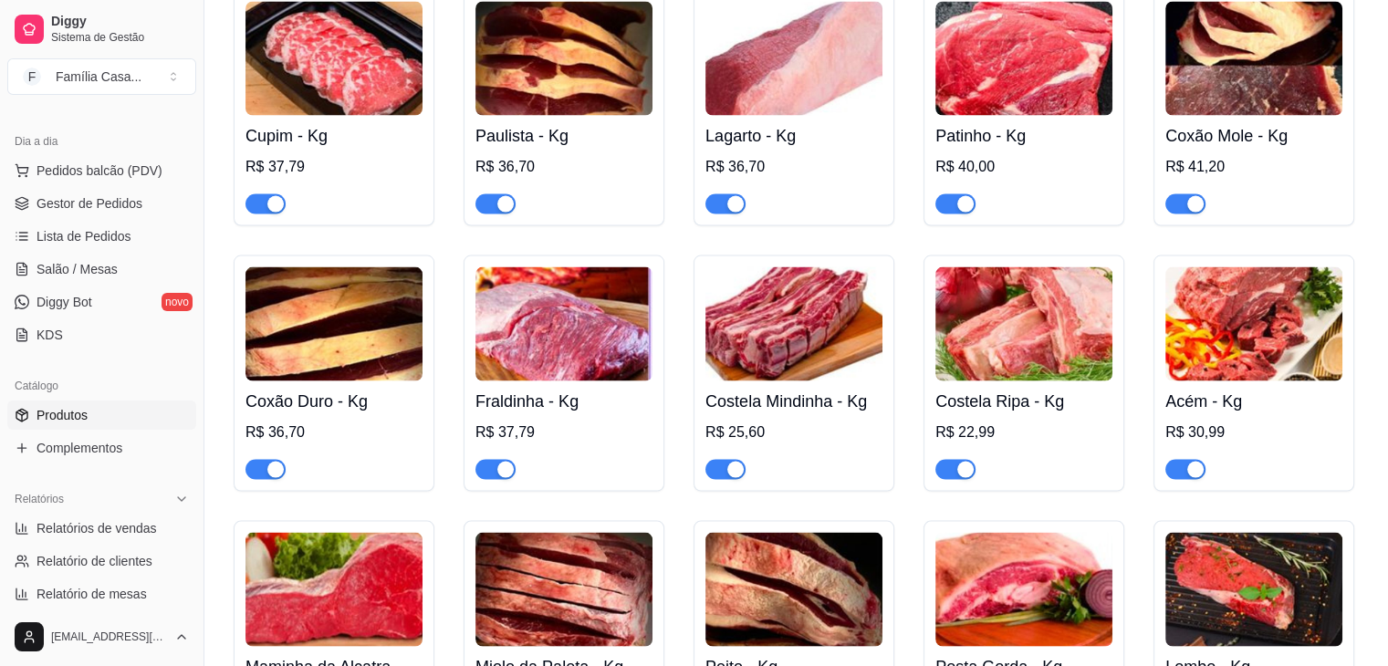
click at [1005, 337] on img at bounding box center [1023, 324] width 177 height 114
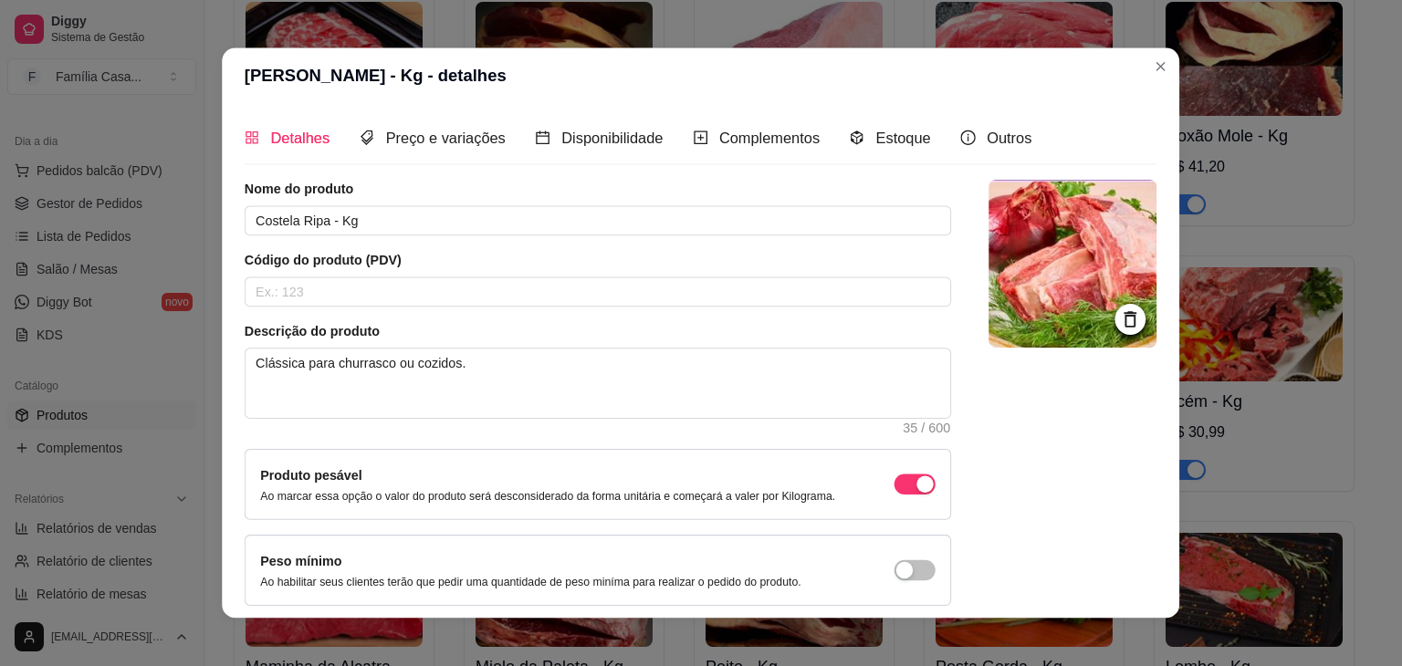
click at [1008, 337] on img at bounding box center [1072, 264] width 168 height 168
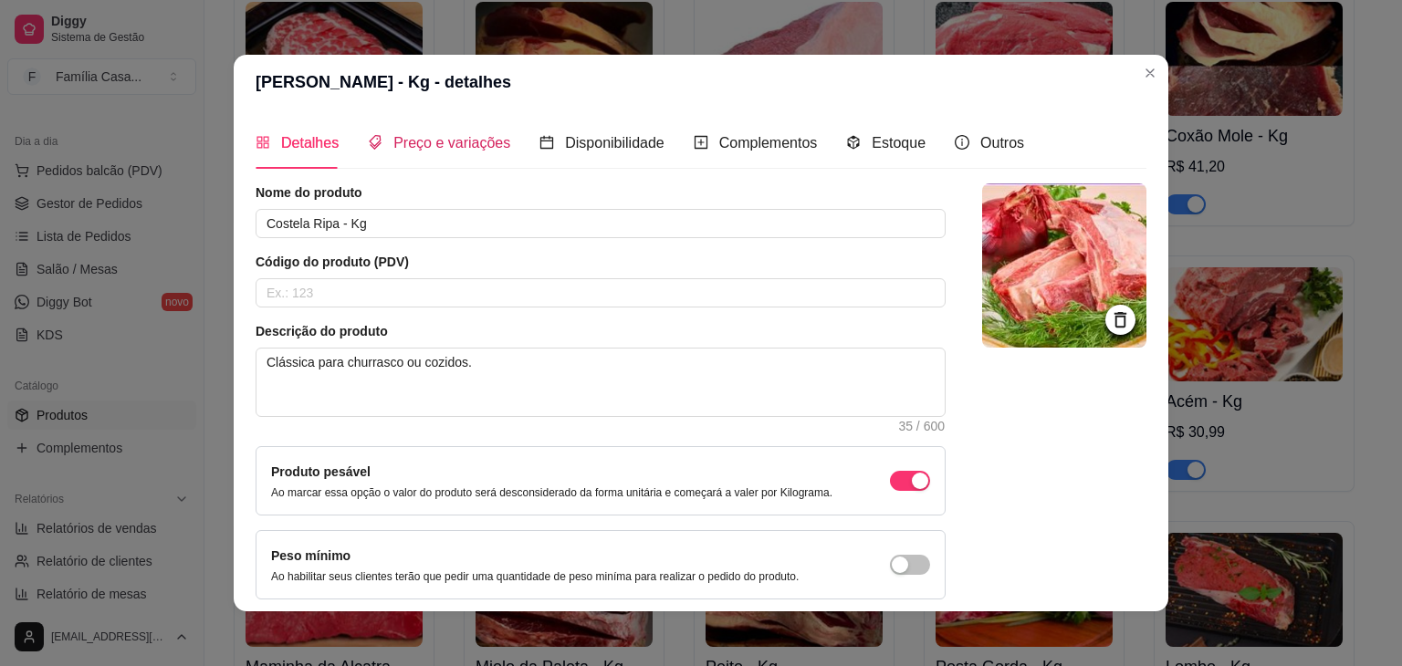
click at [453, 136] on span "Preço e variações" at bounding box center [451, 143] width 117 height 16
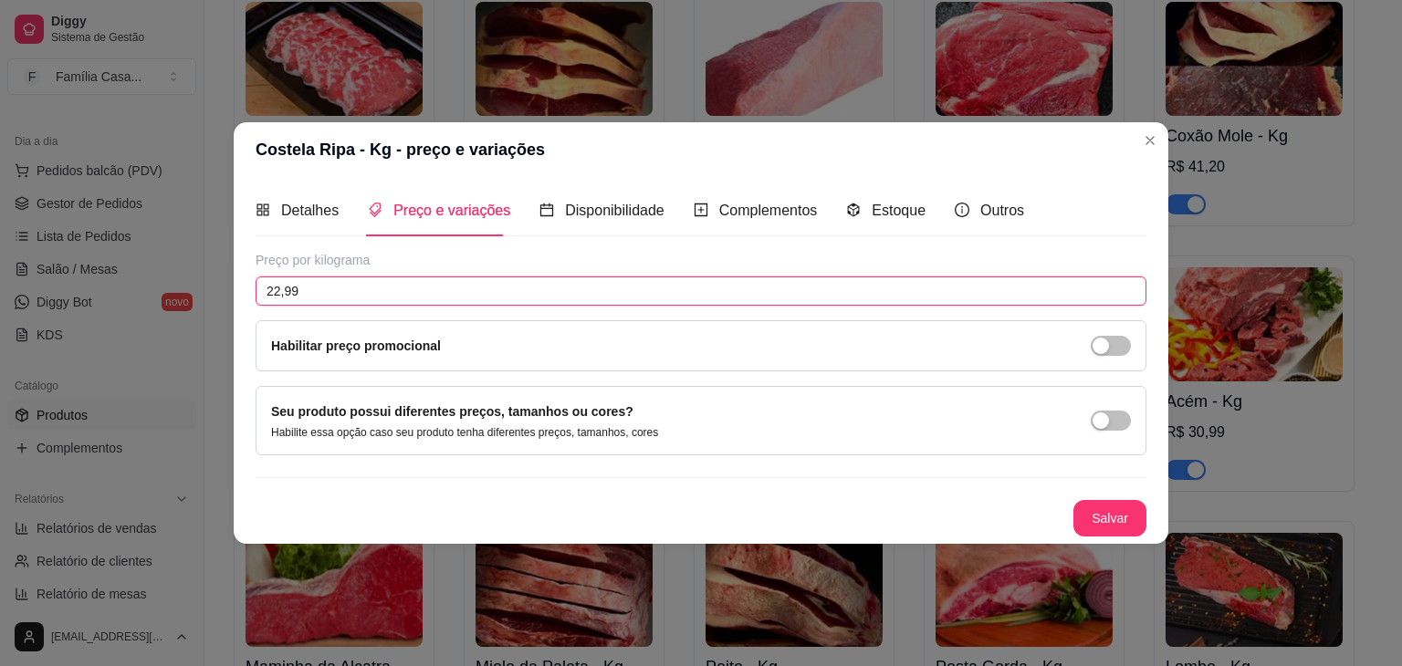
drag, startPoint x: 337, startPoint y: 295, endPoint x: 182, endPoint y: 325, distance: 158.0
click at [182, 325] on div "Costela Ripa - Kg - preço e variações Detalhes Preço e variações Disponibilidad…" at bounding box center [701, 333] width 1402 height 666
click at [1092, 508] on button "Salvar" at bounding box center [1109, 518] width 73 height 37
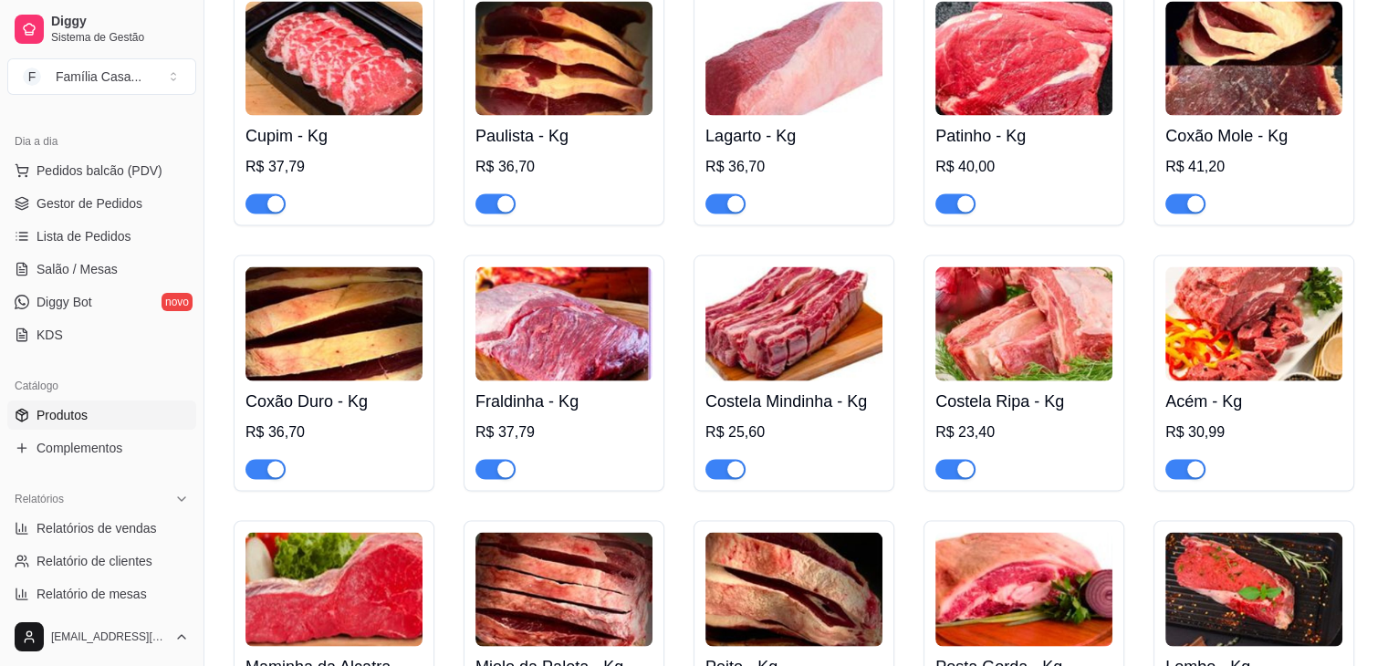
click at [1301, 336] on img at bounding box center [1253, 324] width 177 height 114
click at [1263, 344] on img at bounding box center [1253, 324] width 177 height 114
click at [1241, 332] on img at bounding box center [1253, 324] width 177 height 114
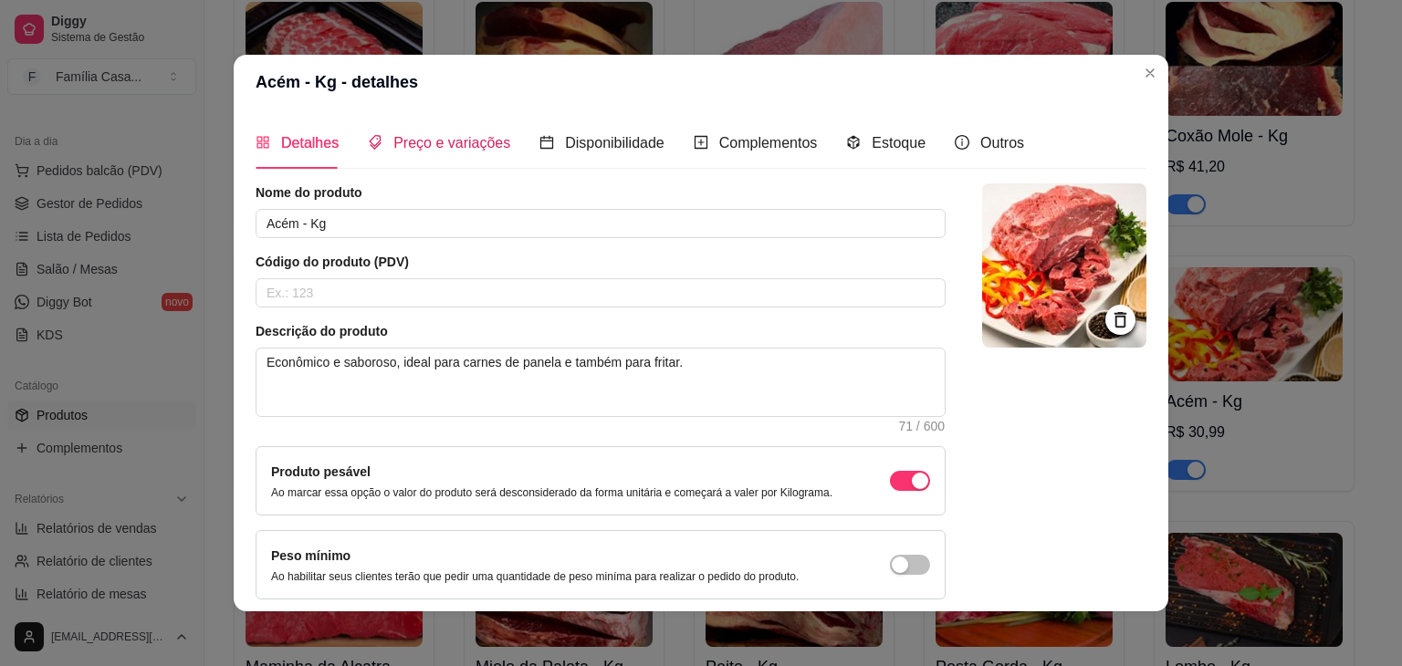
click at [415, 151] on span "Preço e variações" at bounding box center [451, 143] width 117 height 16
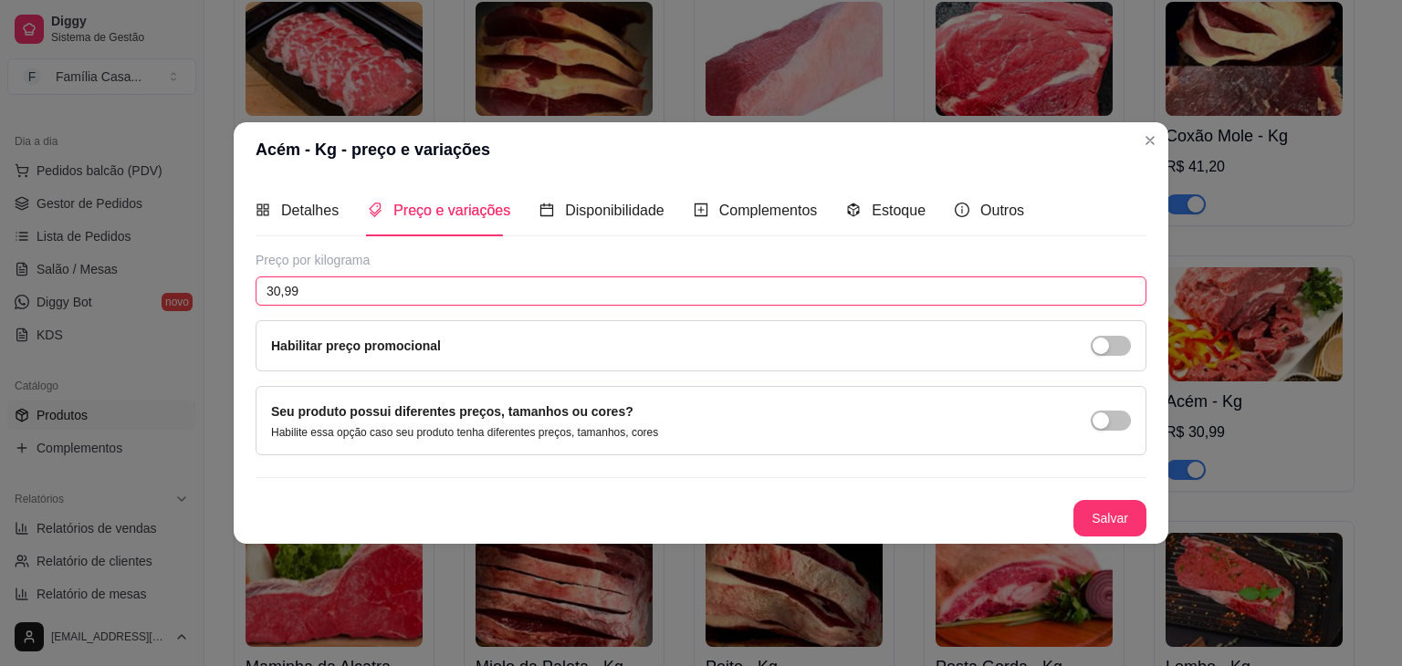
drag, startPoint x: 318, startPoint y: 278, endPoint x: 272, endPoint y: 275, distance: 45.8
click at [272, 275] on div "Preço por kilograma 30,99 Habilitar preço promocional" at bounding box center [701, 311] width 891 height 120
drag, startPoint x: 272, startPoint y: 275, endPoint x: 272, endPoint y: 297, distance: 21.9
click at [272, 281] on div "Preço por kilograma 30,99 Habilitar preço promocional" at bounding box center [701, 311] width 891 height 120
drag, startPoint x: 326, startPoint y: 289, endPoint x: 234, endPoint y: 334, distance: 102.5
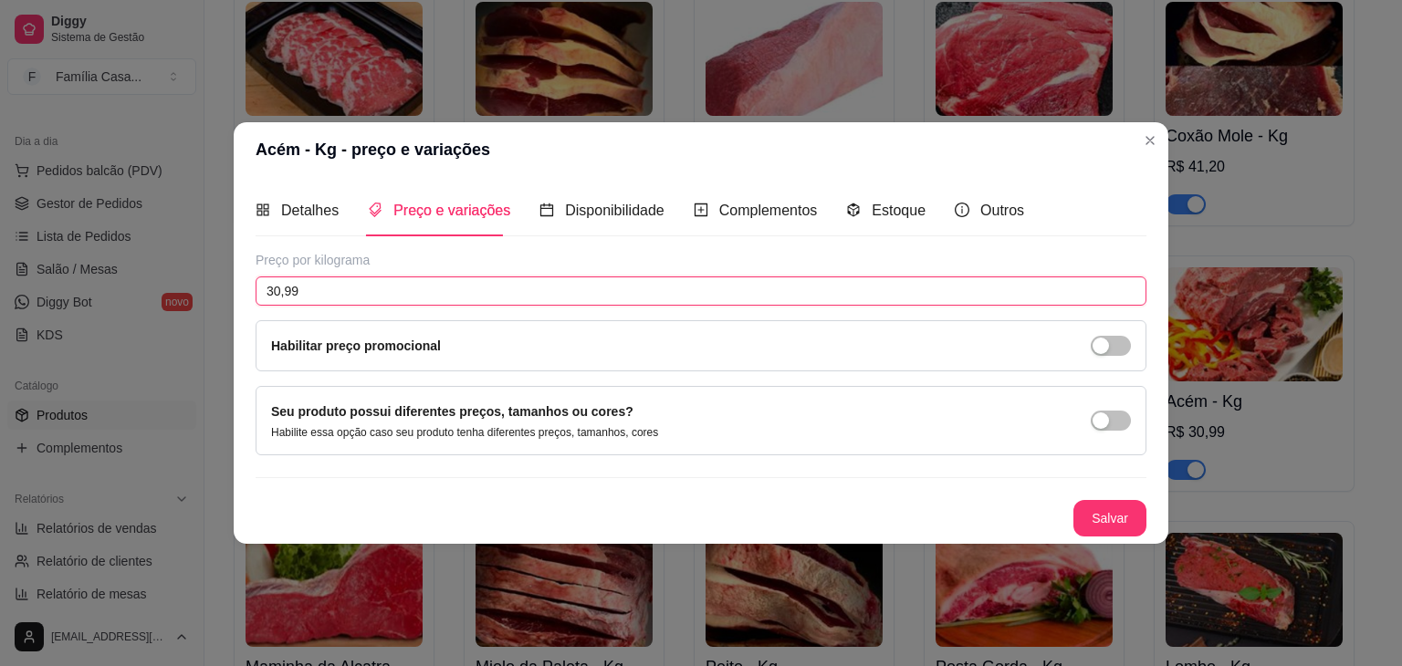
click at [234, 334] on div "Detalhes Preço e variações Disponibilidade Complementos Estoque Outros Nome do …" at bounding box center [701, 360] width 935 height 367
drag, startPoint x: 265, startPoint y: 294, endPoint x: 210, endPoint y: 303, distance: 55.5
click at [210, 303] on div "Acém - Kg - preço e variações Detalhes Preço e variações Disponibilidade Comple…" at bounding box center [701, 333] width 1402 height 666
click at [1120, 506] on button "Salvar" at bounding box center [1109, 518] width 73 height 37
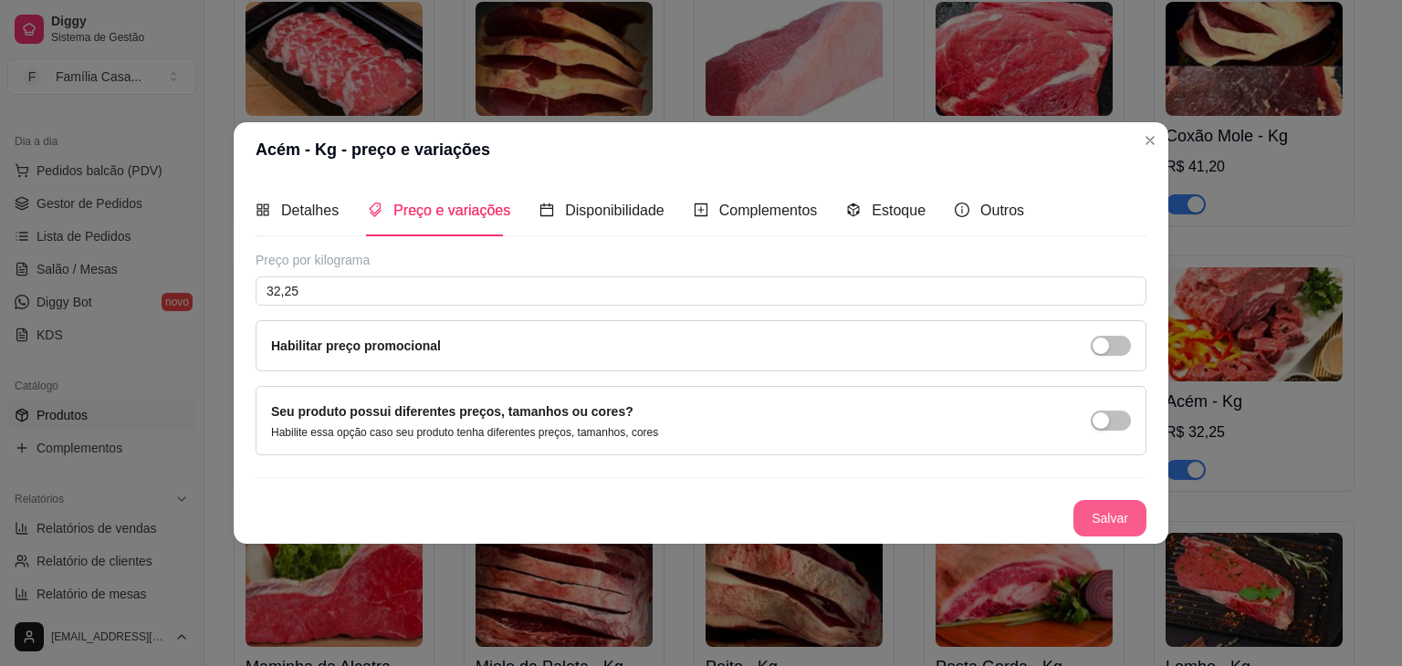
click at [1131, 516] on button "Salvar" at bounding box center [1109, 518] width 73 height 37
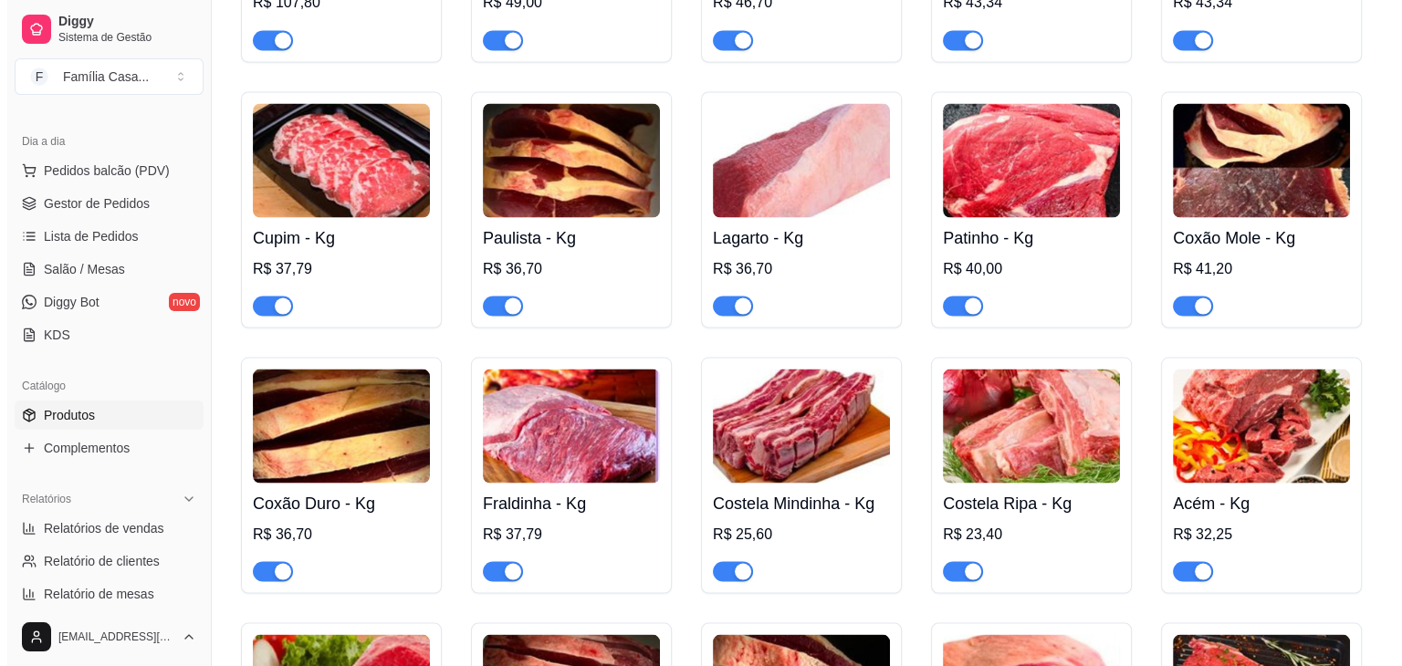
scroll to position [3194, 0]
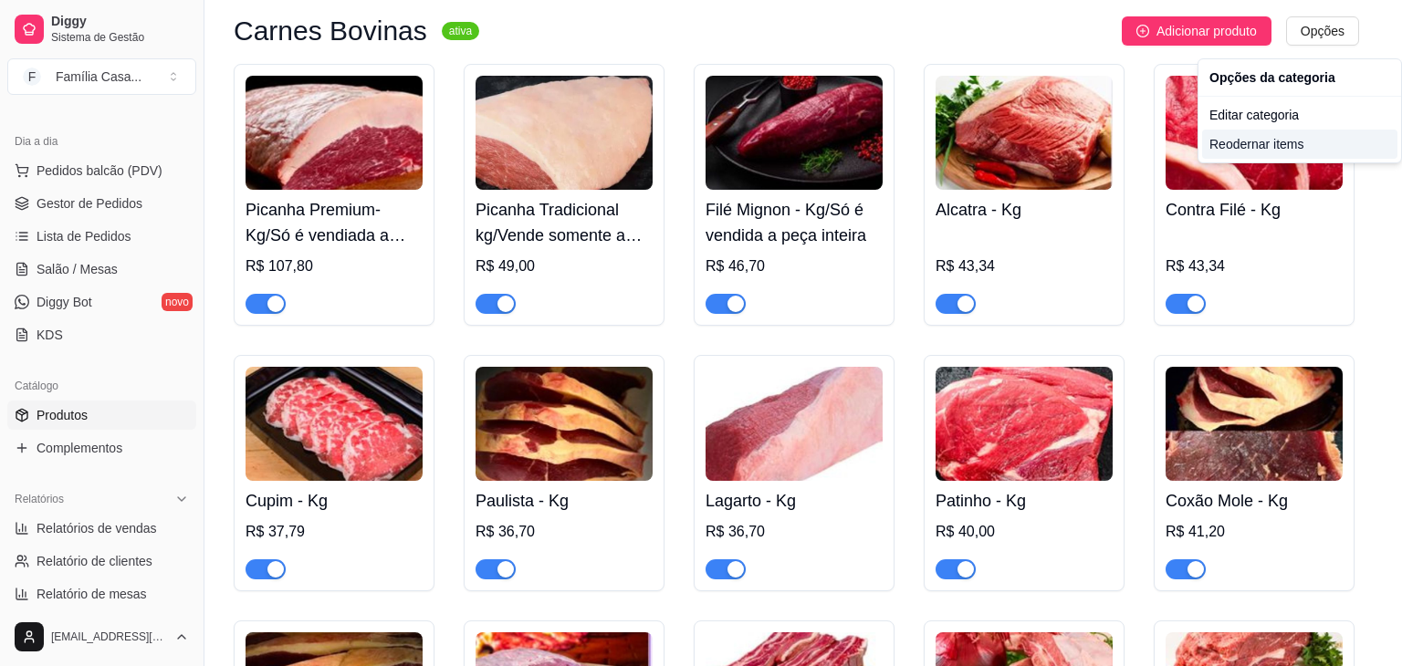
click at [1248, 149] on div "Reodernar items" at bounding box center [1299, 144] width 195 height 29
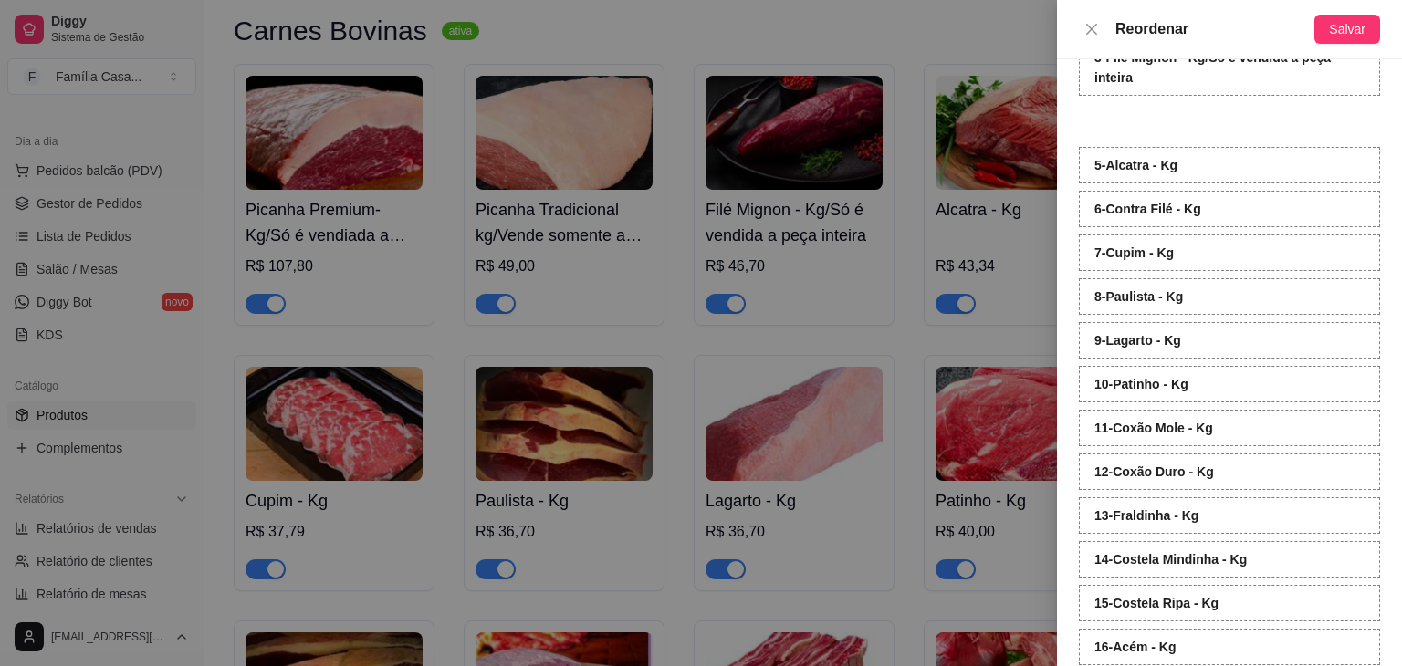
scroll to position [58, 0]
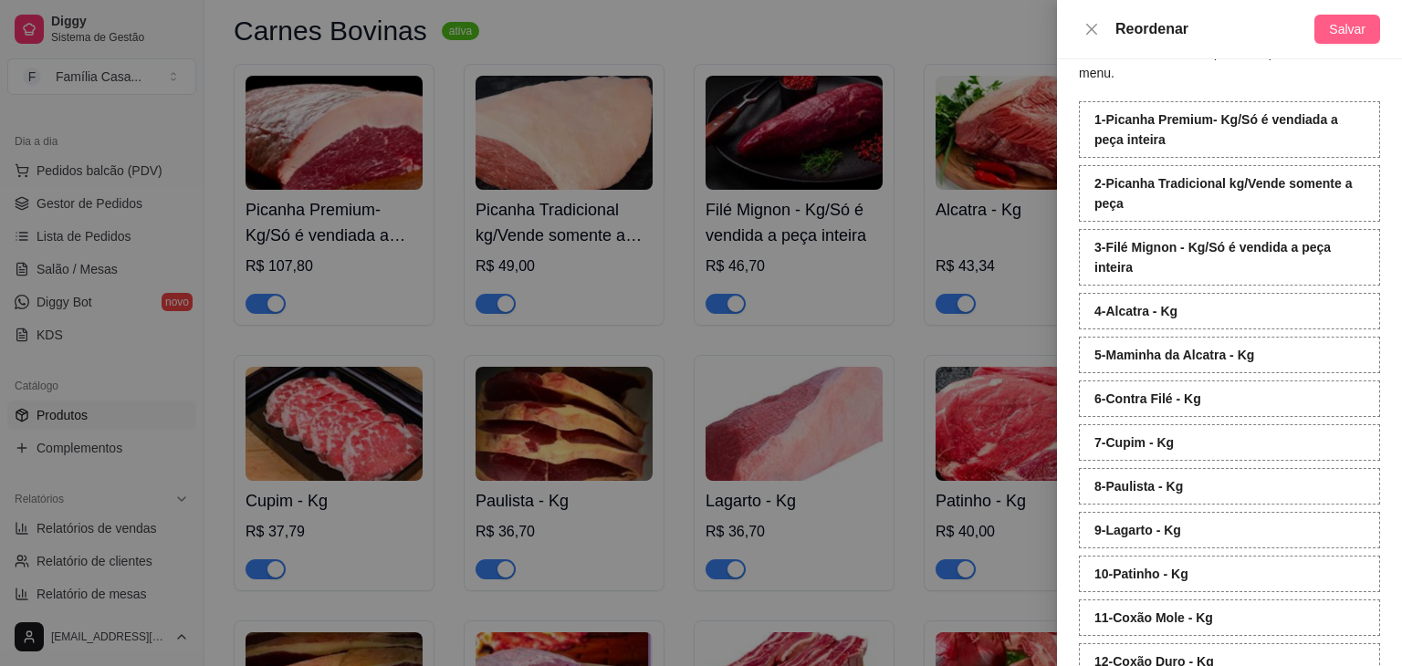
click at [1347, 23] on span "Salvar" at bounding box center [1347, 29] width 37 height 20
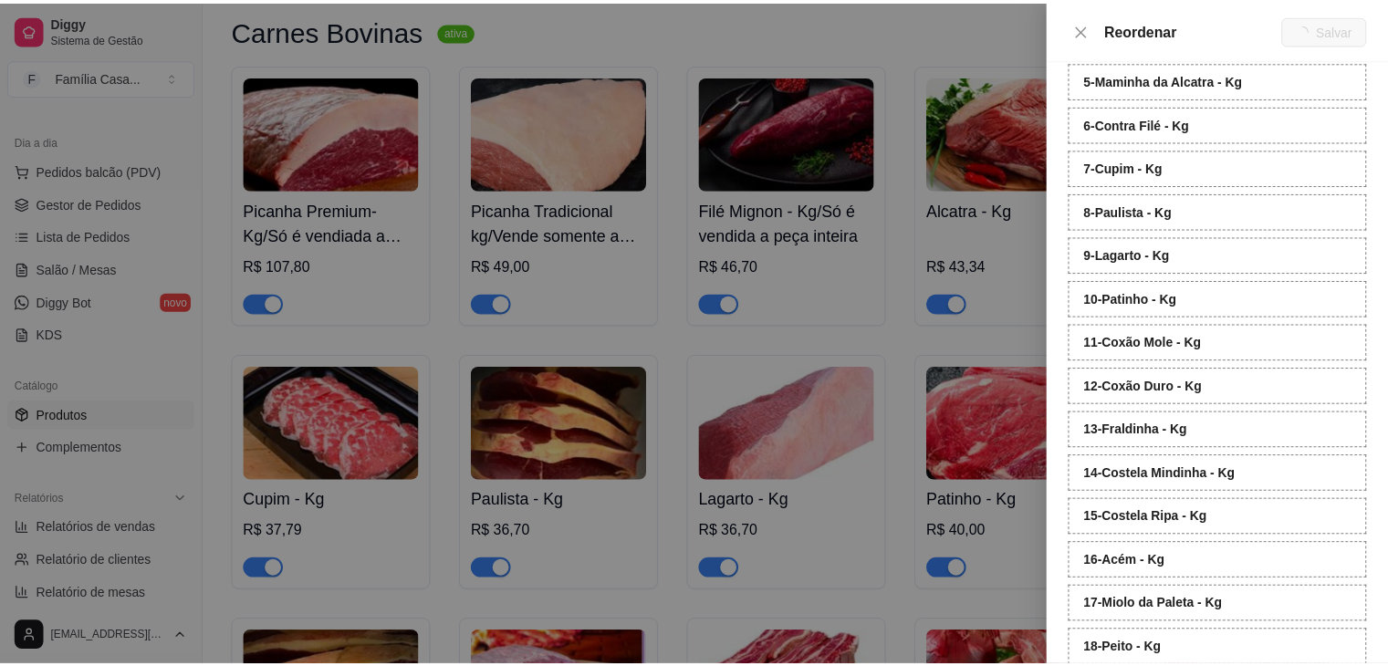
scroll to position [515, 0]
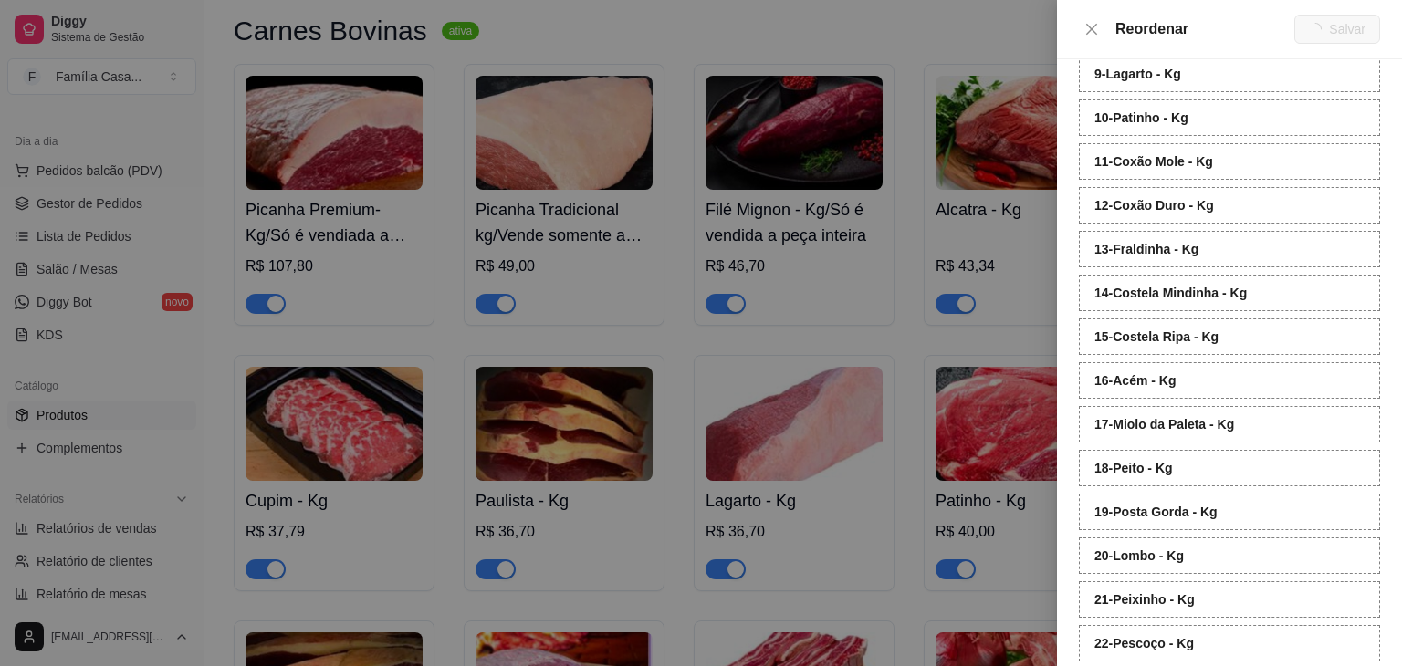
click at [982, 37] on div at bounding box center [701, 333] width 1402 height 666
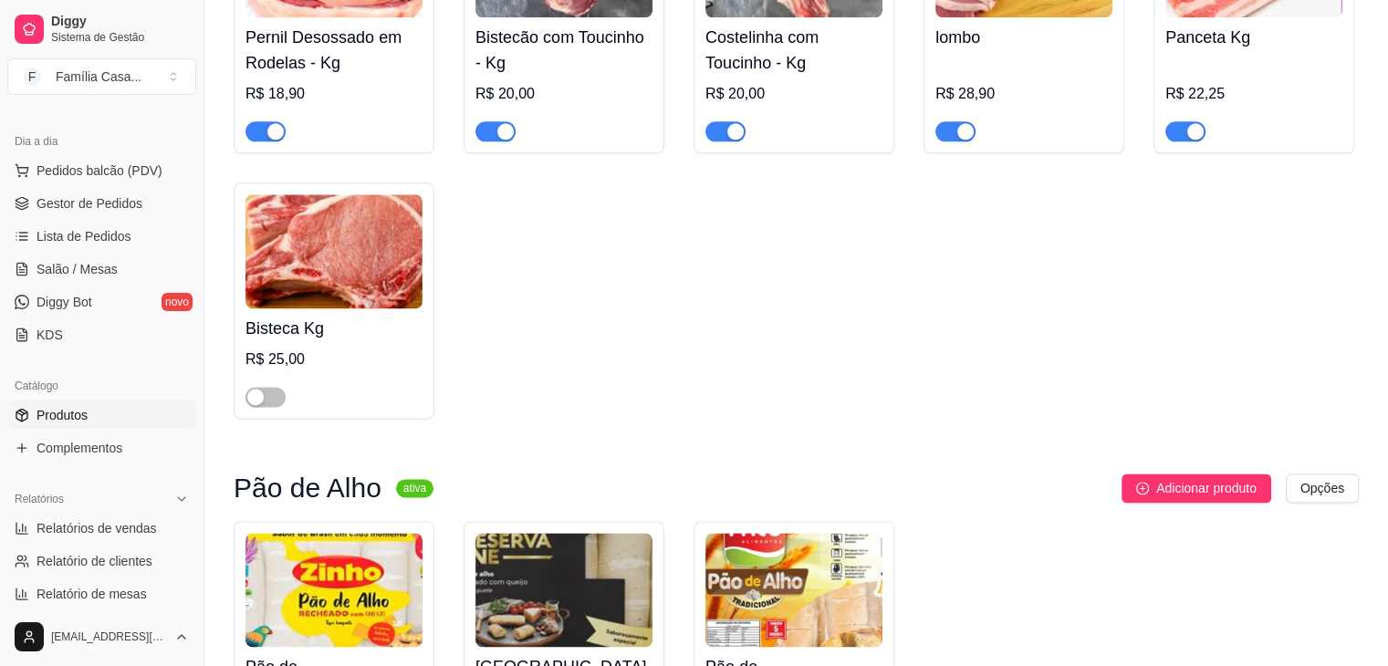
scroll to position [2555, 0]
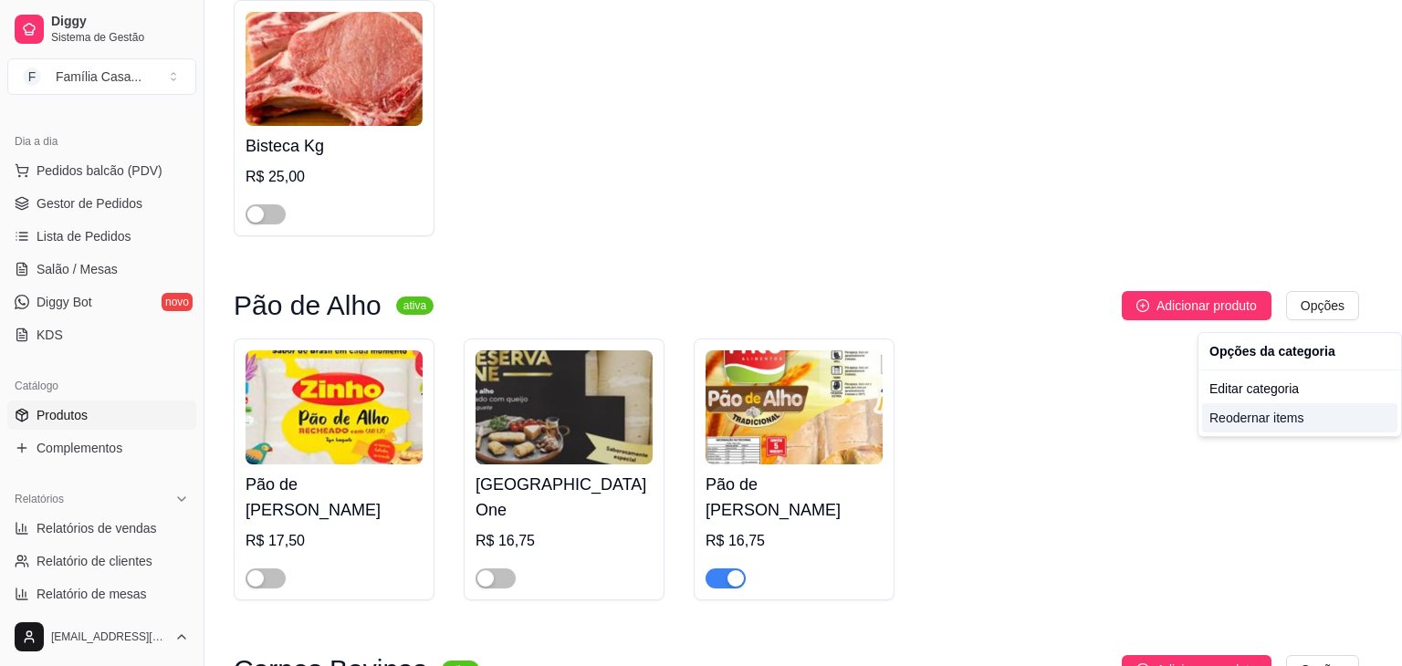
click at [1248, 420] on div "Reodernar items" at bounding box center [1299, 417] width 195 height 29
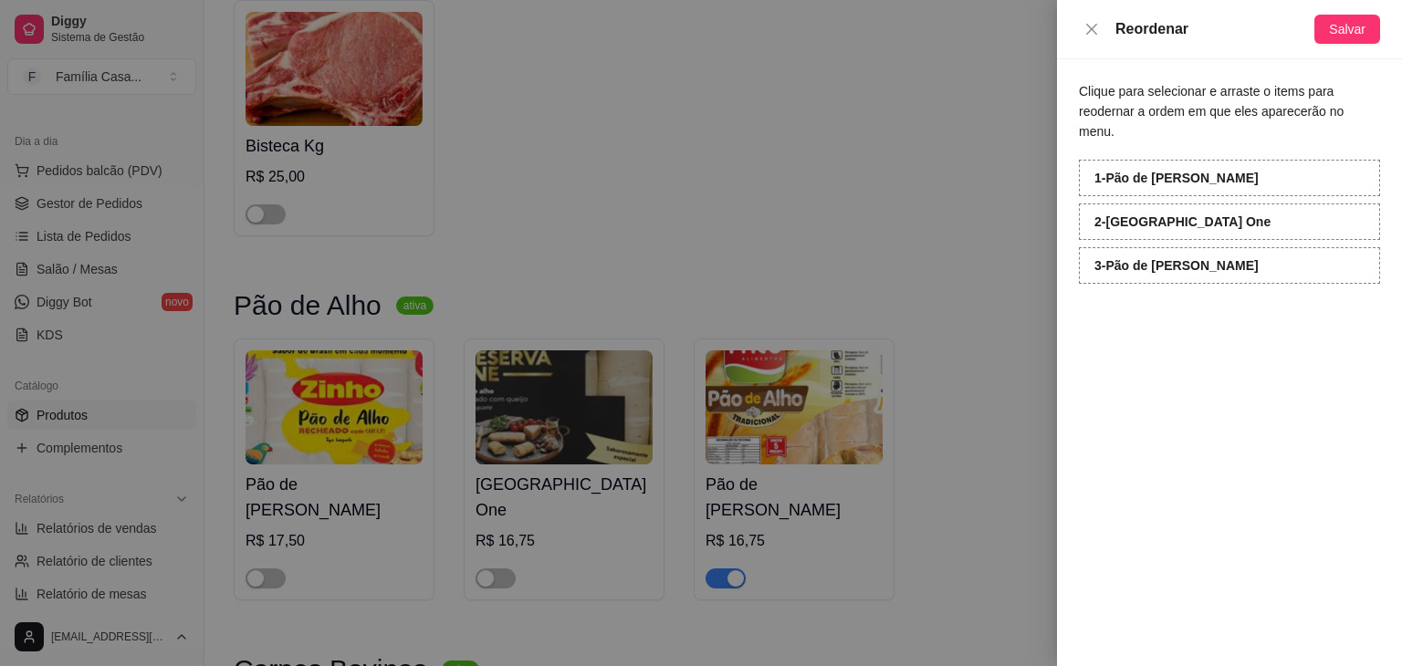
click at [1011, 287] on div at bounding box center [701, 333] width 1402 height 666
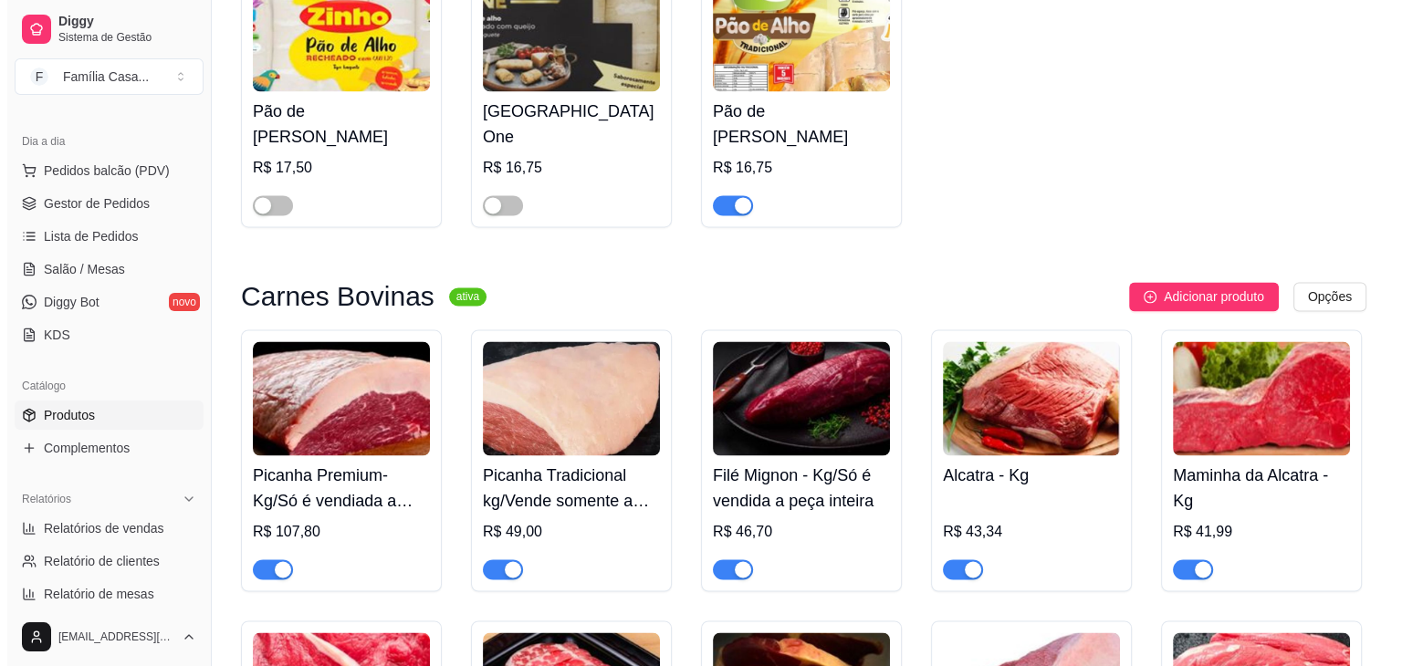
scroll to position [3103, 0]
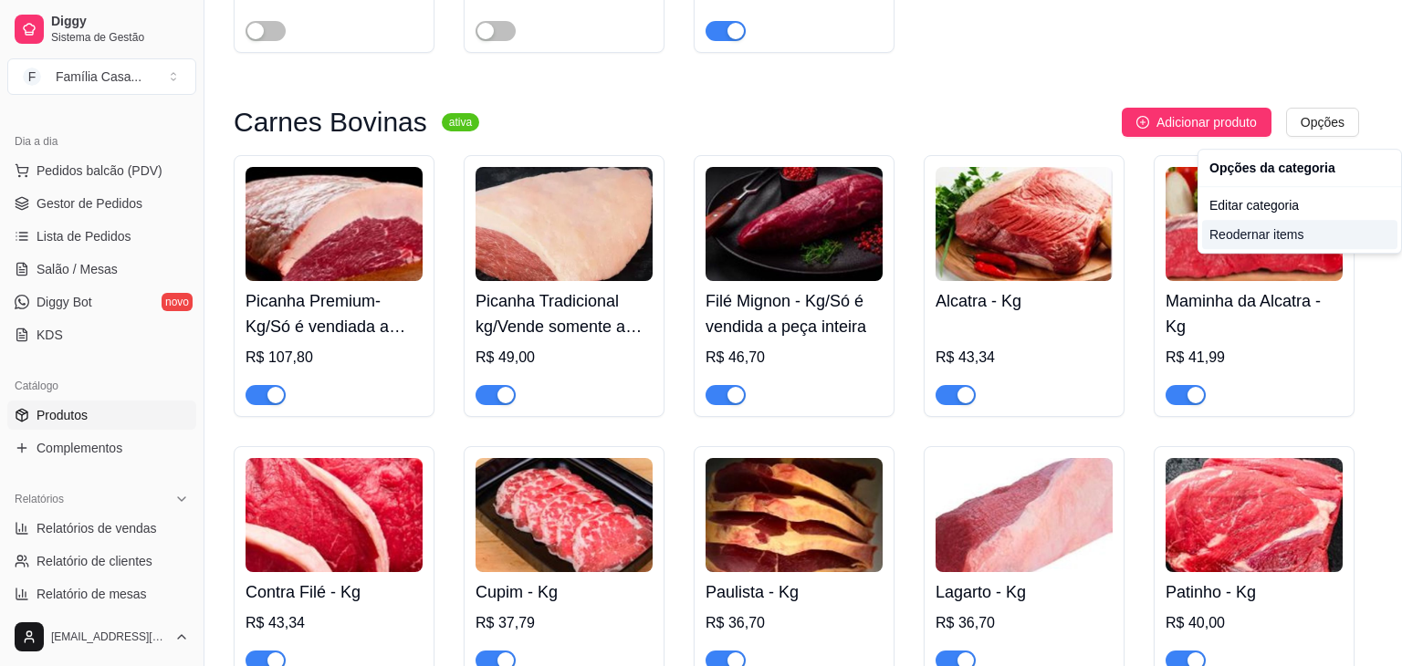
click at [1273, 238] on div "Reodernar items" at bounding box center [1299, 234] width 195 height 29
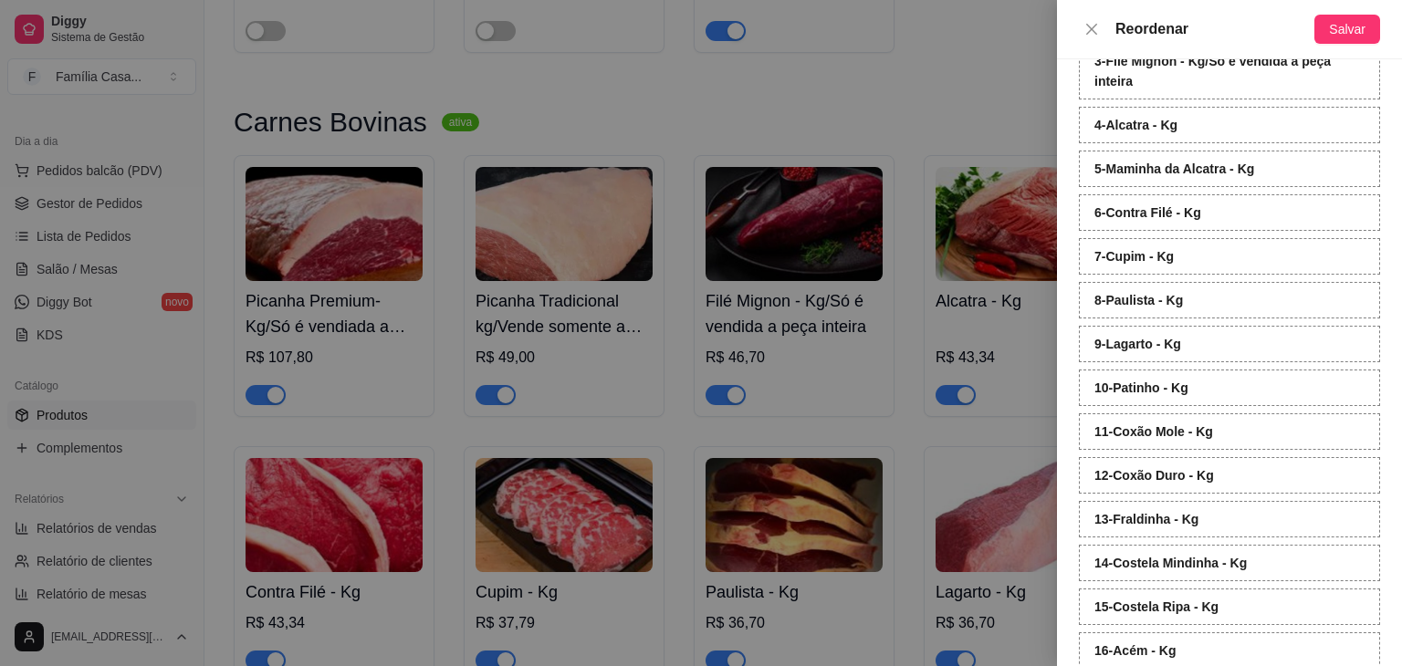
scroll to position [274, 0]
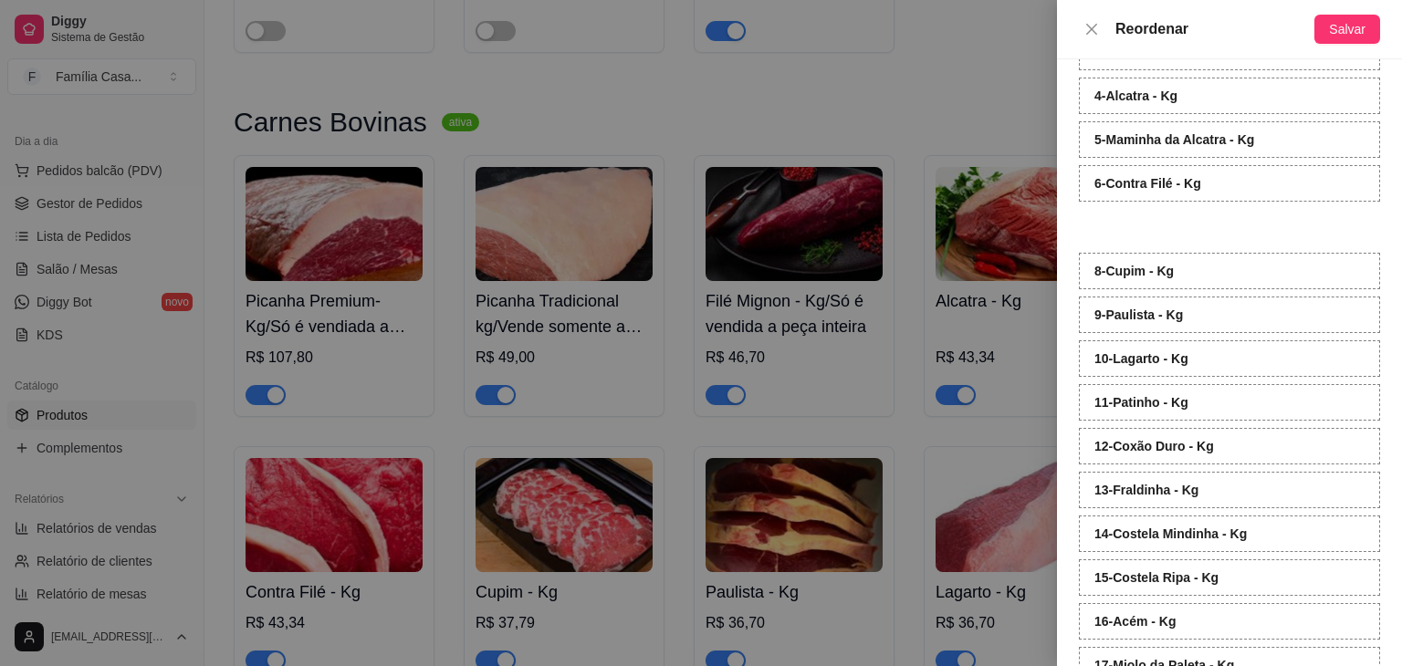
drag, startPoint x: 1199, startPoint y: 402, endPoint x: 1187, endPoint y: 224, distance: 178.4
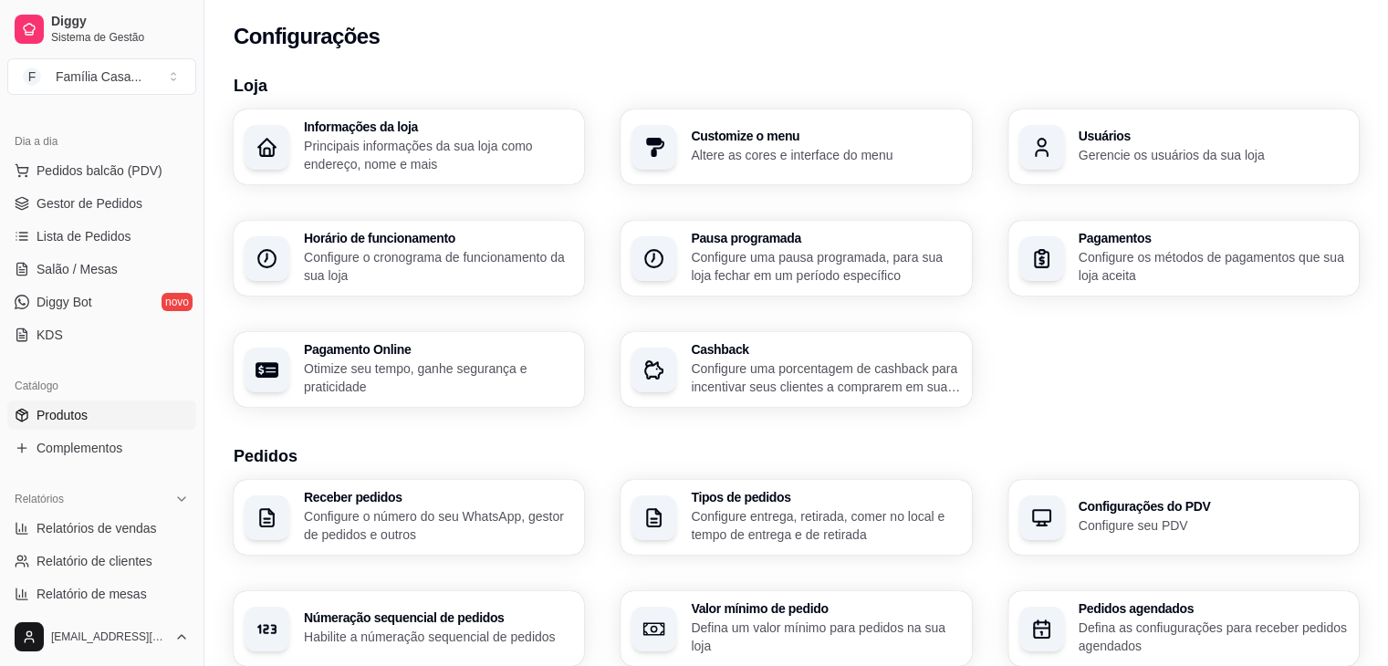
click at [61, 420] on span "Produtos" at bounding box center [62, 415] width 51 height 18
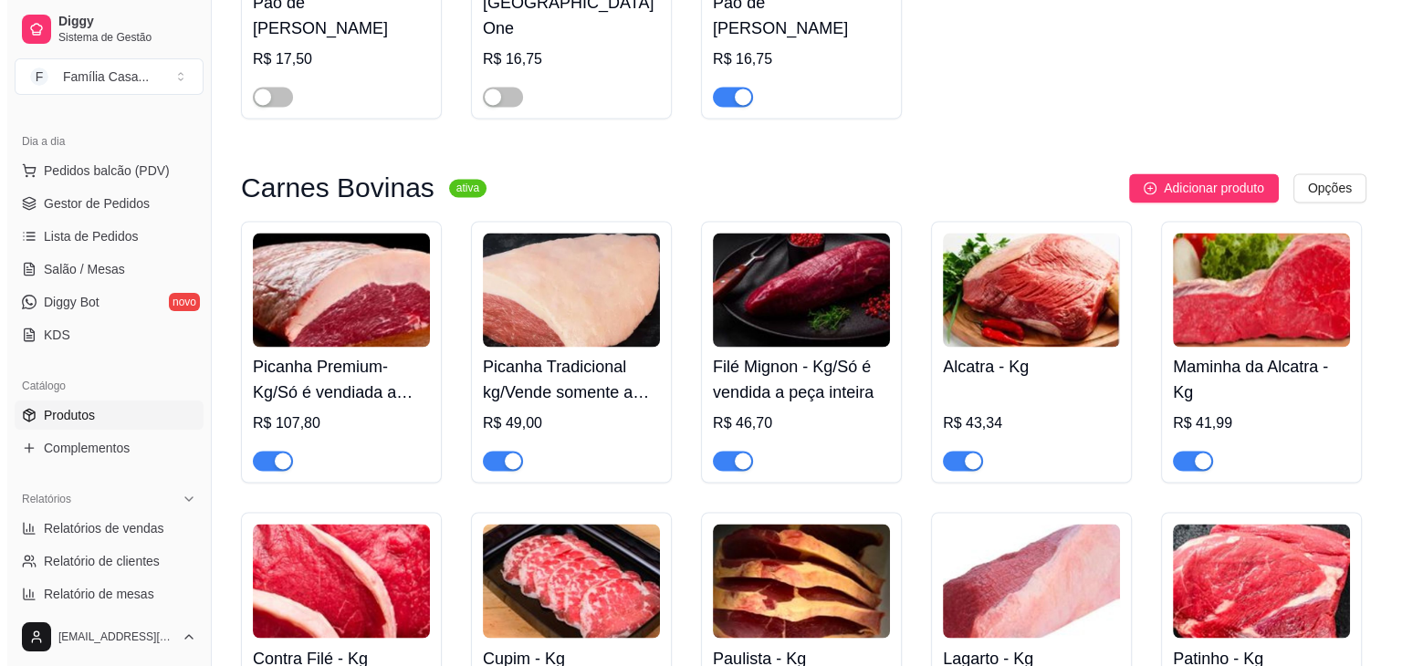
scroll to position [3012, 0]
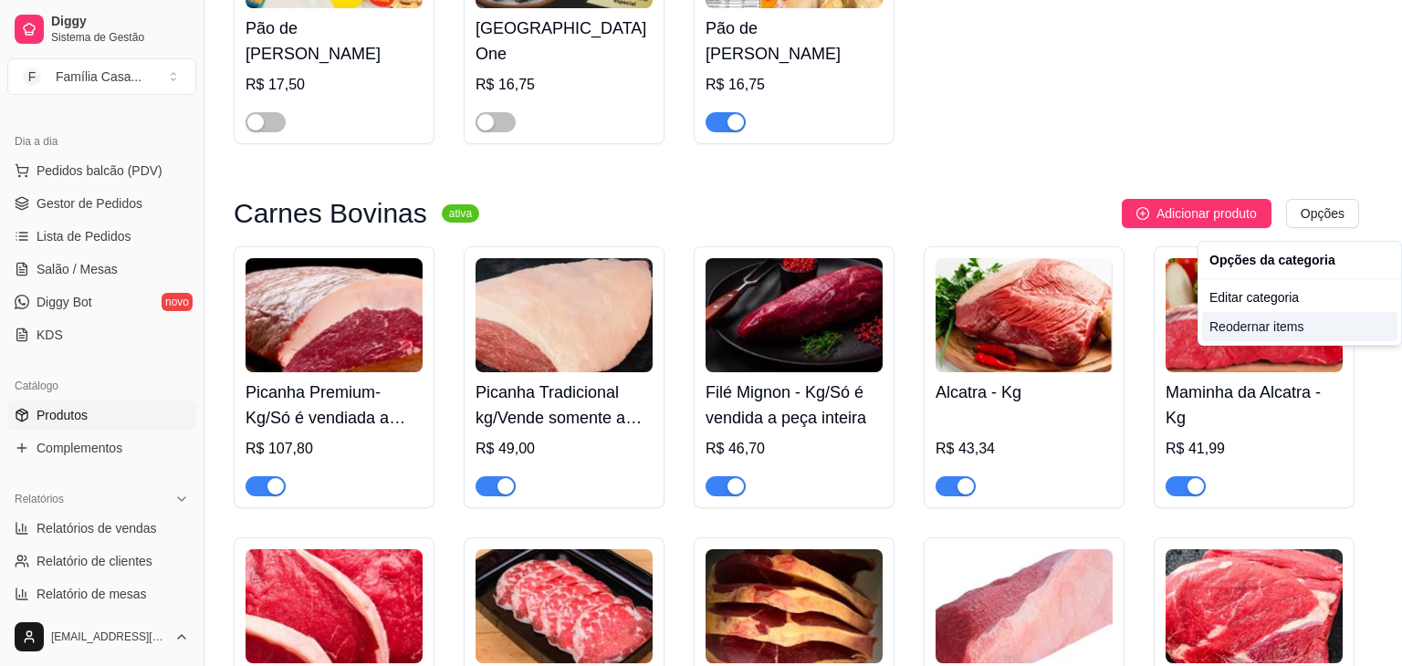
click at [1249, 330] on div "Reodernar items" at bounding box center [1299, 326] width 195 height 29
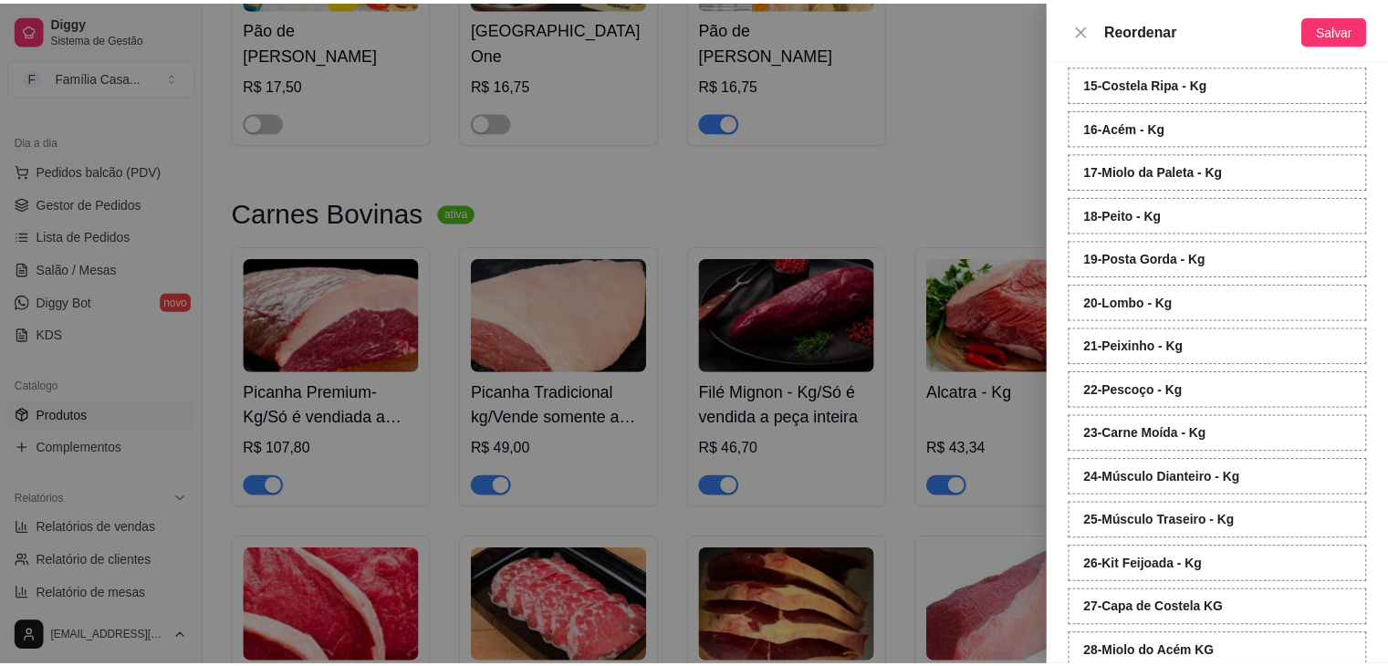
scroll to position [879, 0]
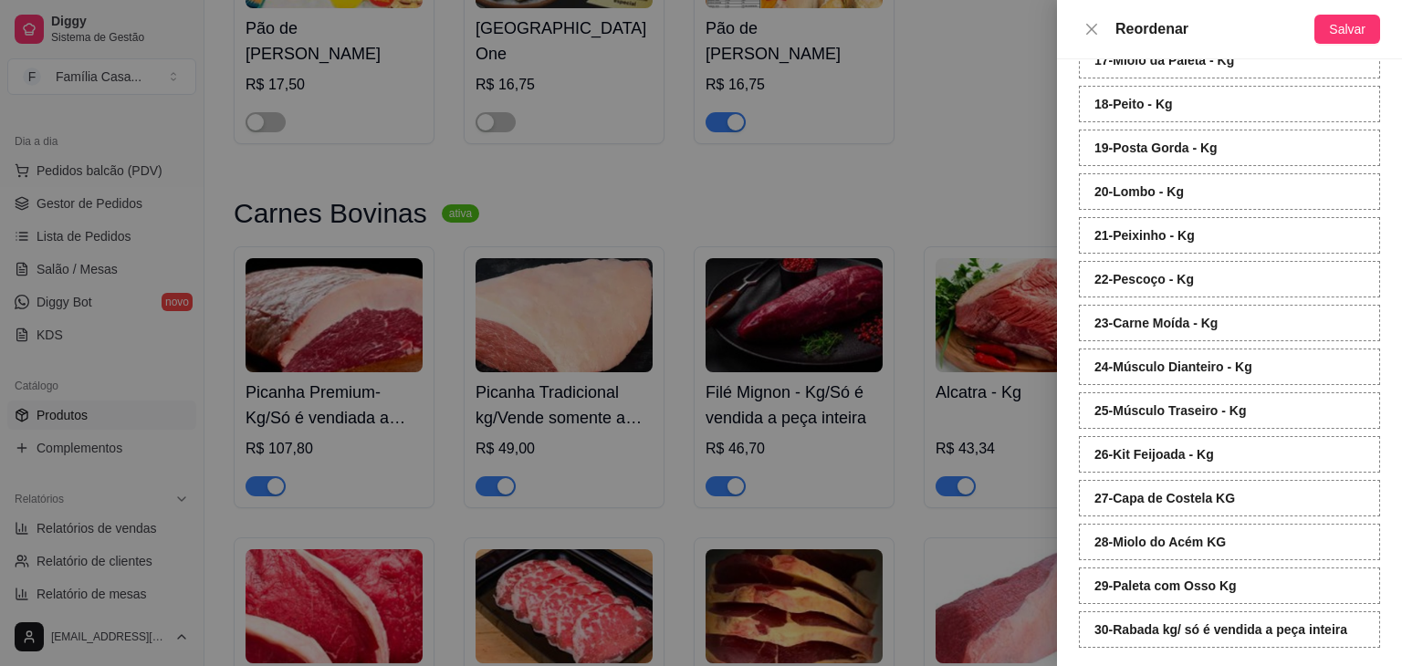
click at [916, 538] on div at bounding box center [701, 333] width 1402 height 666
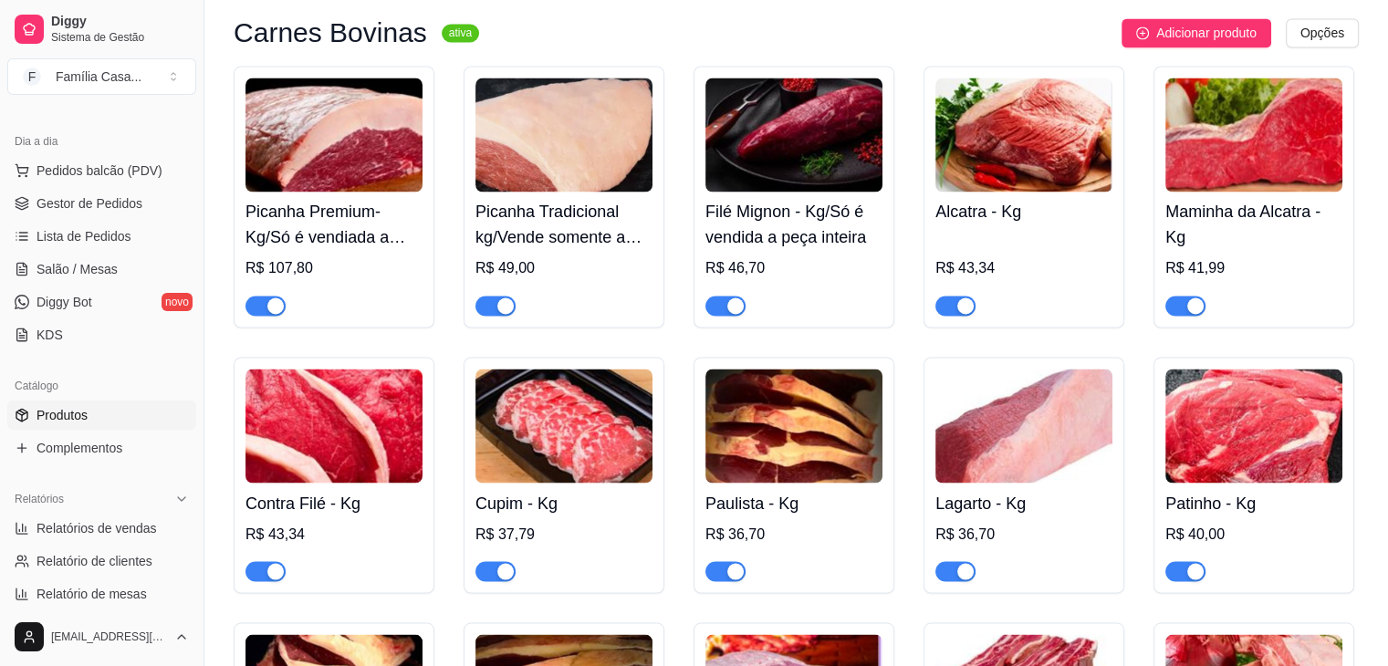
scroll to position [3194, 0]
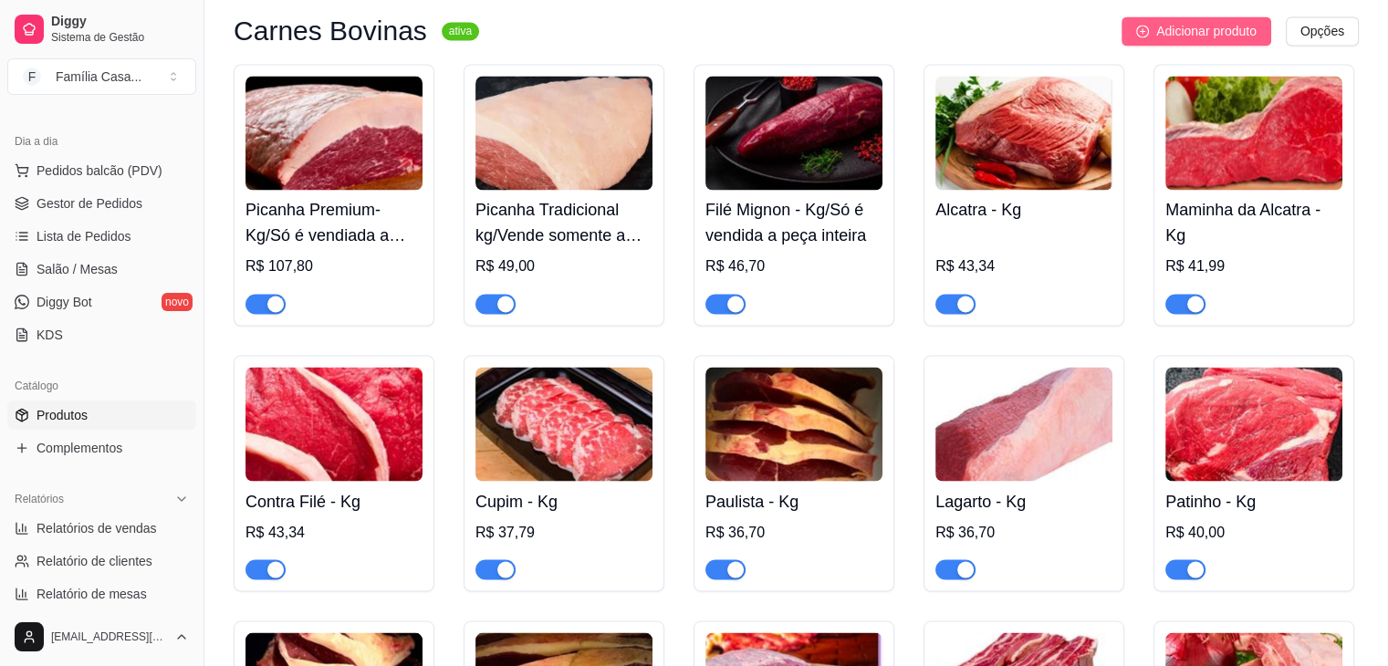
click at [1211, 38] on span "Adicionar produto" at bounding box center [1206, 31] width 100 height 20
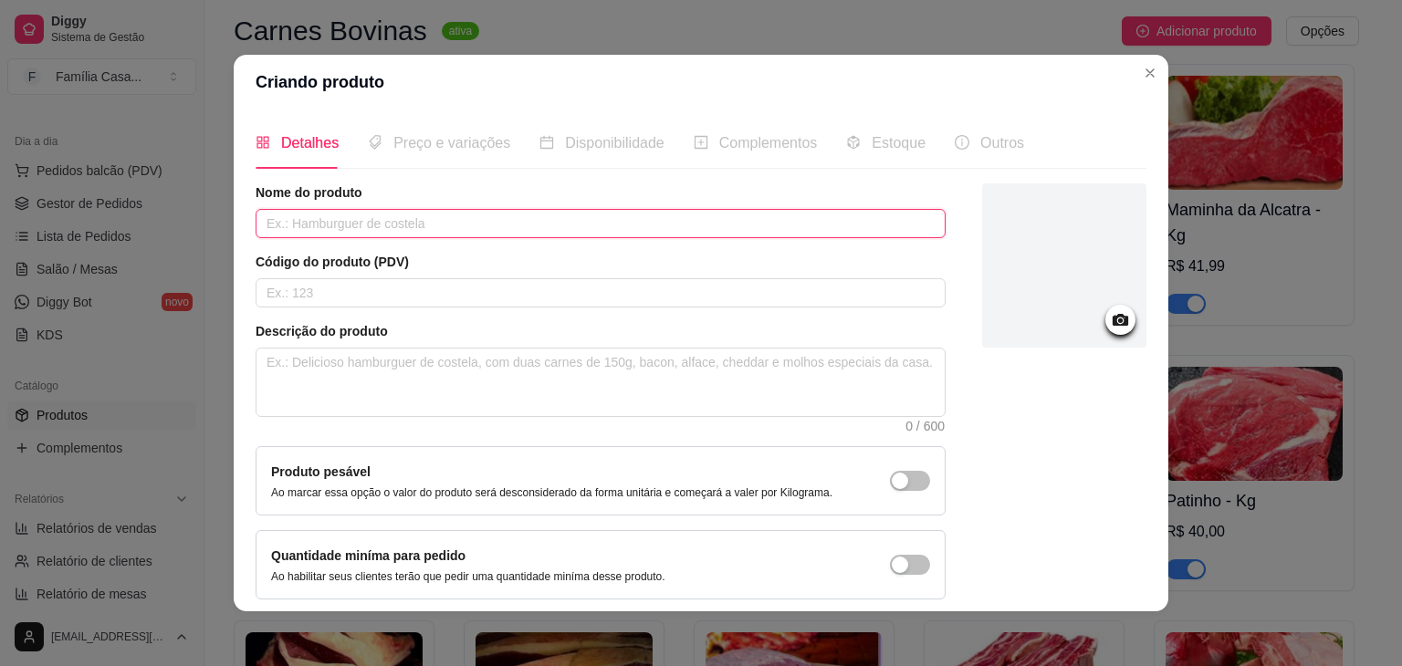
click at [464, 227] on input "text" at bounding box center [601, 223] width 690 height 29
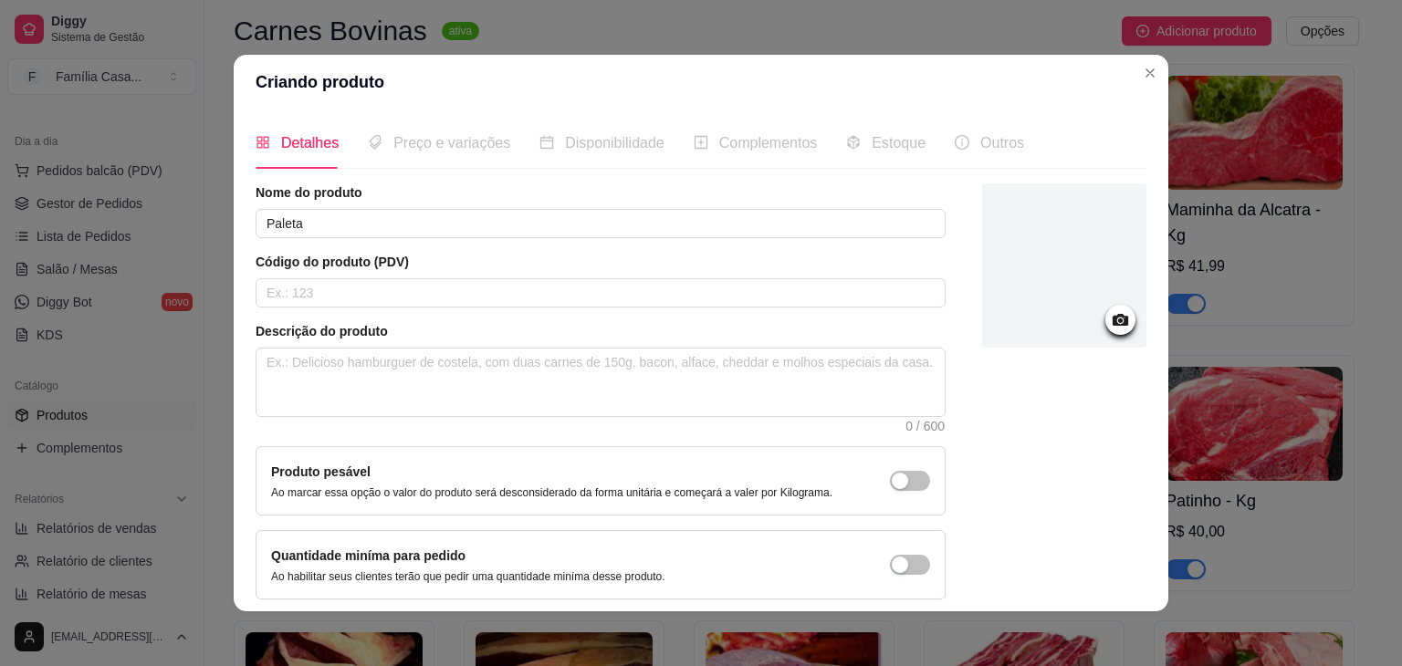
click at [1110, 309] on icon at bounding box center [1120, 319] width 21 height 21
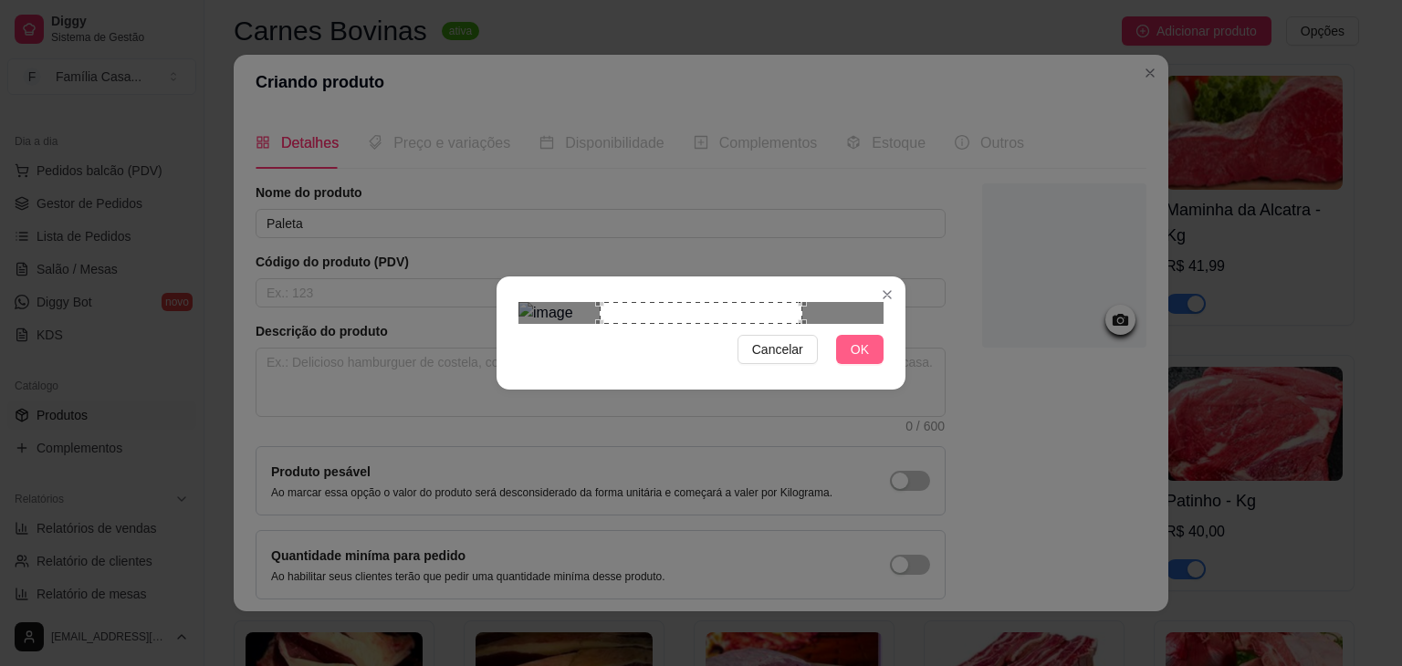
click at [865, 360] on span "OK" at bounding box center [860, 350] width 18 height 20
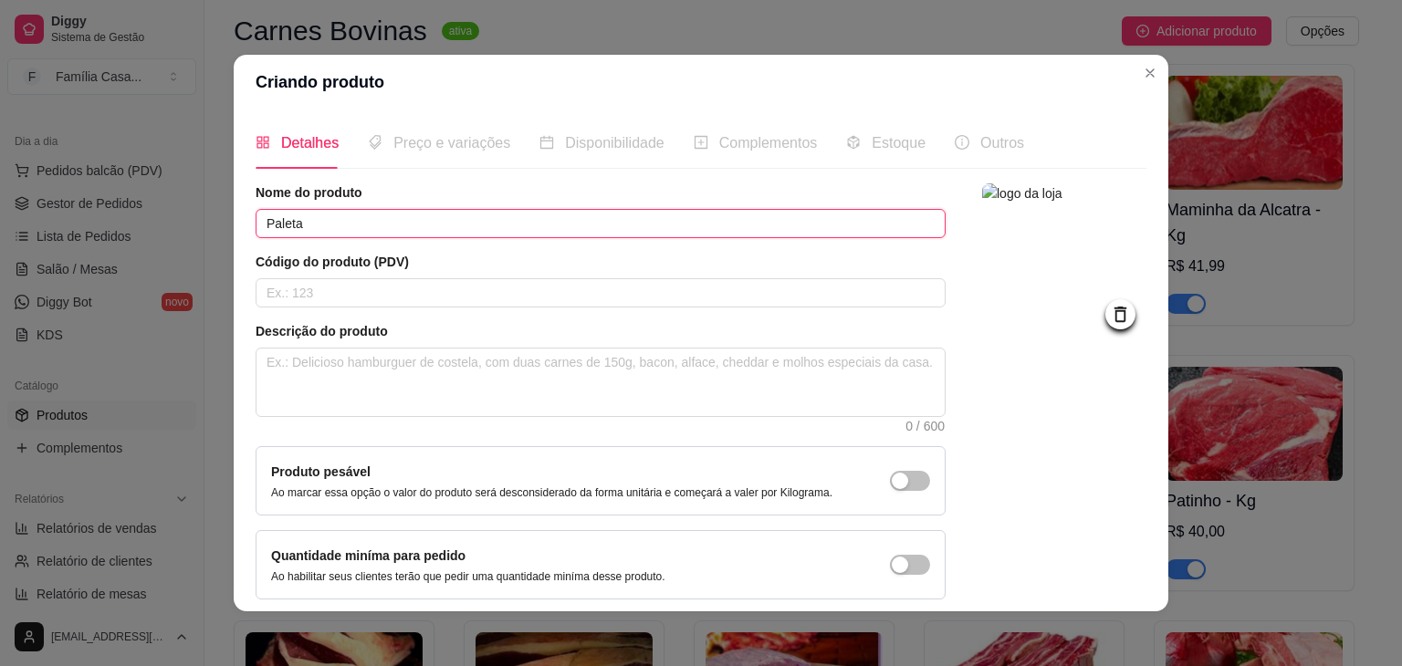
click at [409, 220] on input "Paleta" at bounding box center [601, 223] width 690 height 29
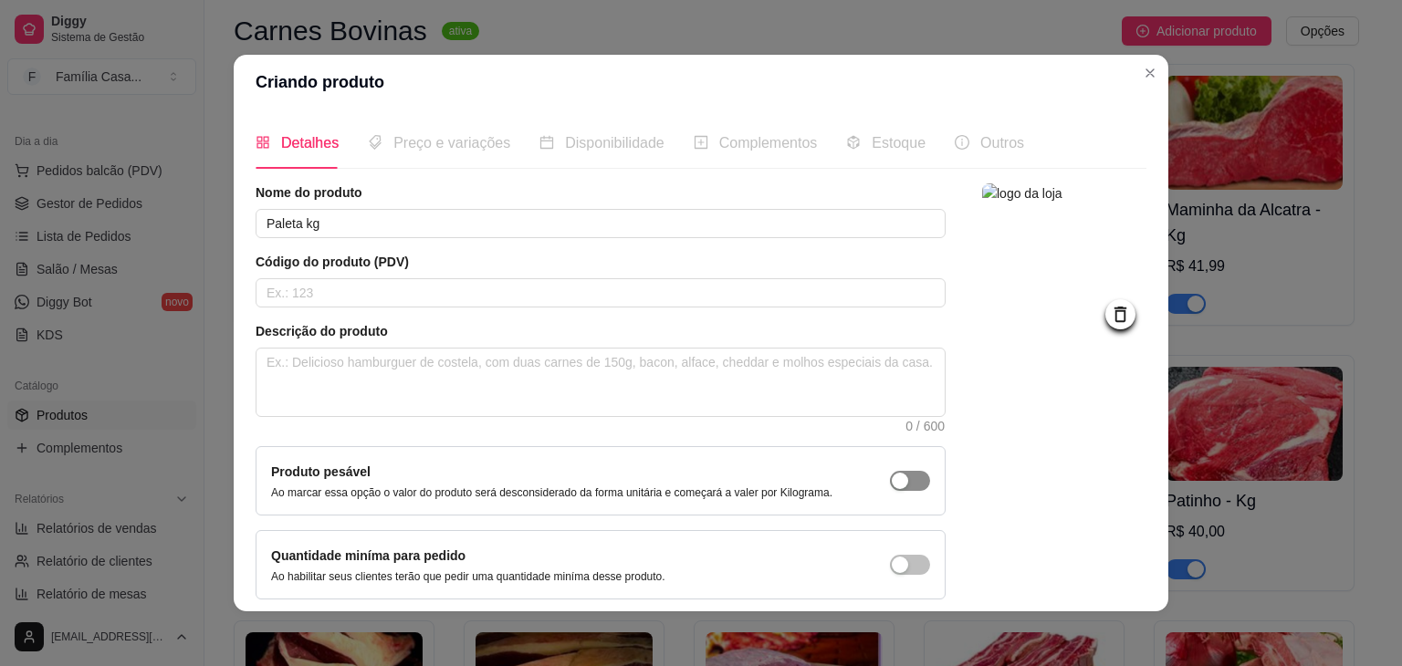
click at [892, 475] on div "button" at bounding box center [900, 481] width 16 height 16
click at [350, 366] on textarea at bounding box center [600, 383] width 688 height 68
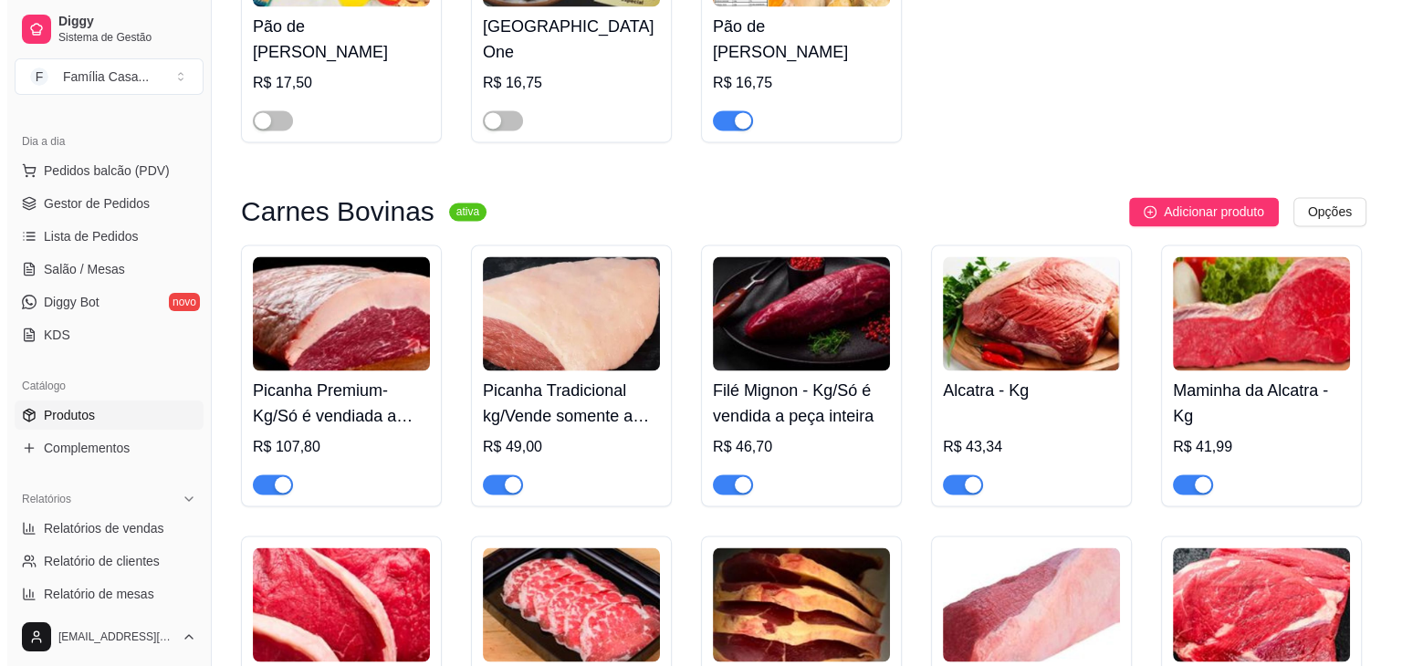
scroll to position [3012, 0]
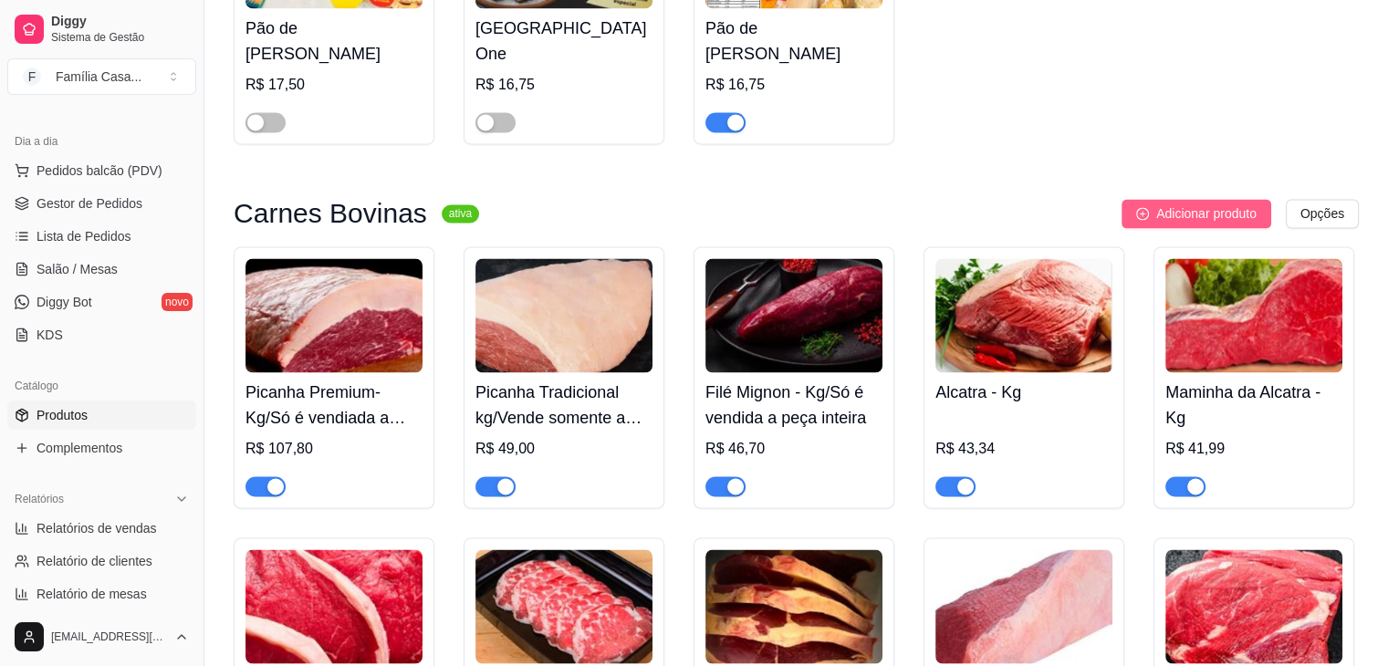
click at [1237, 217] on span "Adicionar produto" at bounding box center [1206, 214] width 100 height 20
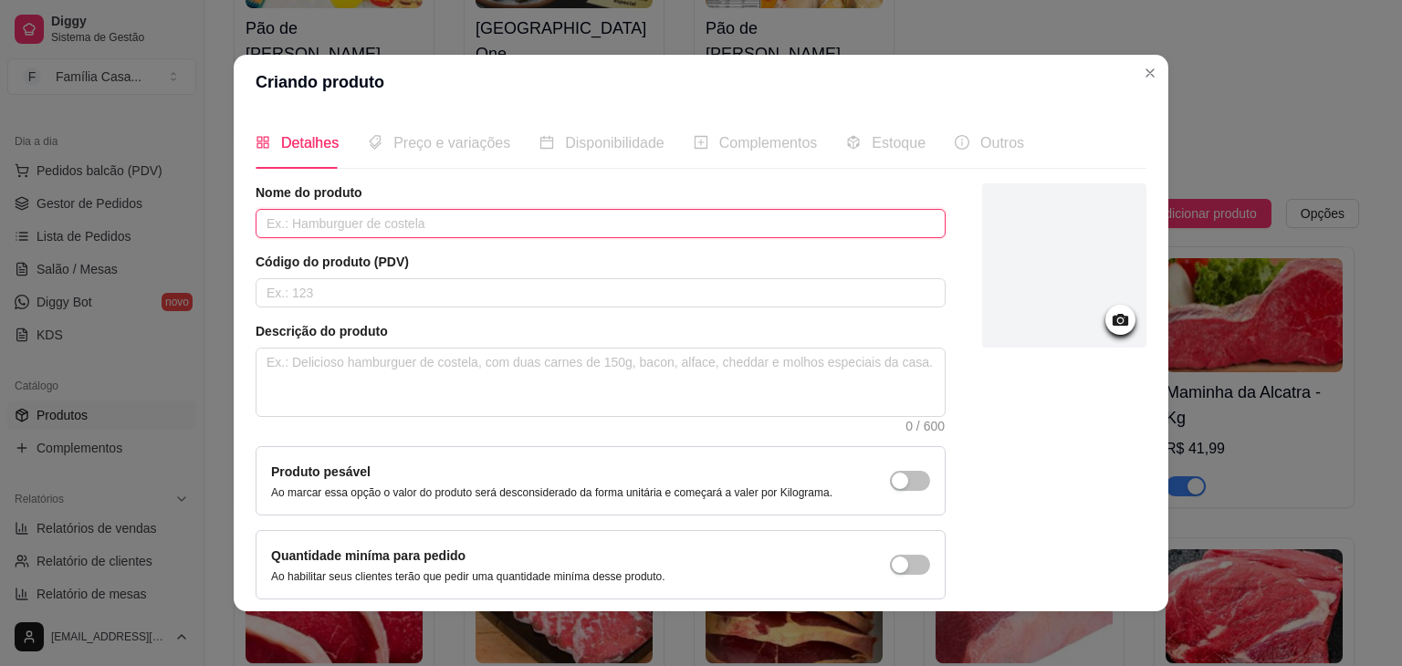
click at [542, 218] on input "text" at bounding box center [601, 223] width 690 height 29
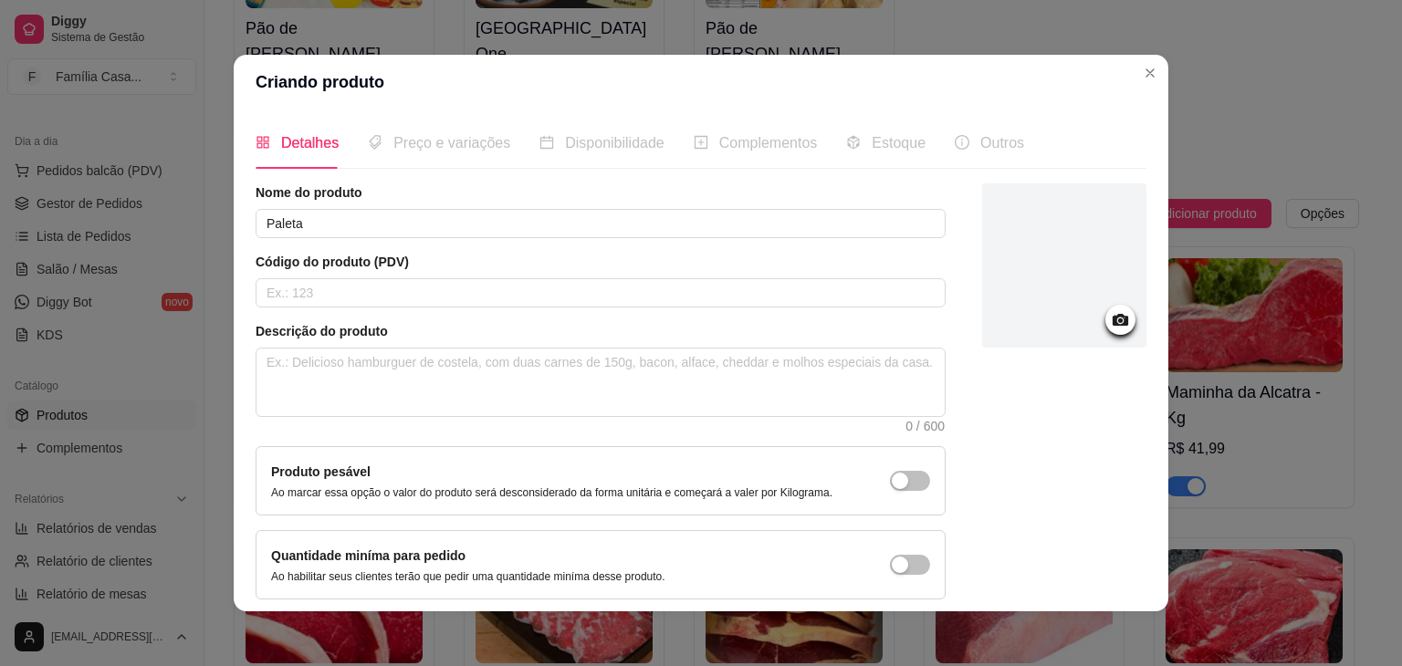
click at [1113, 324] on icon at bounding box center [1121, 320] width 16 height 12
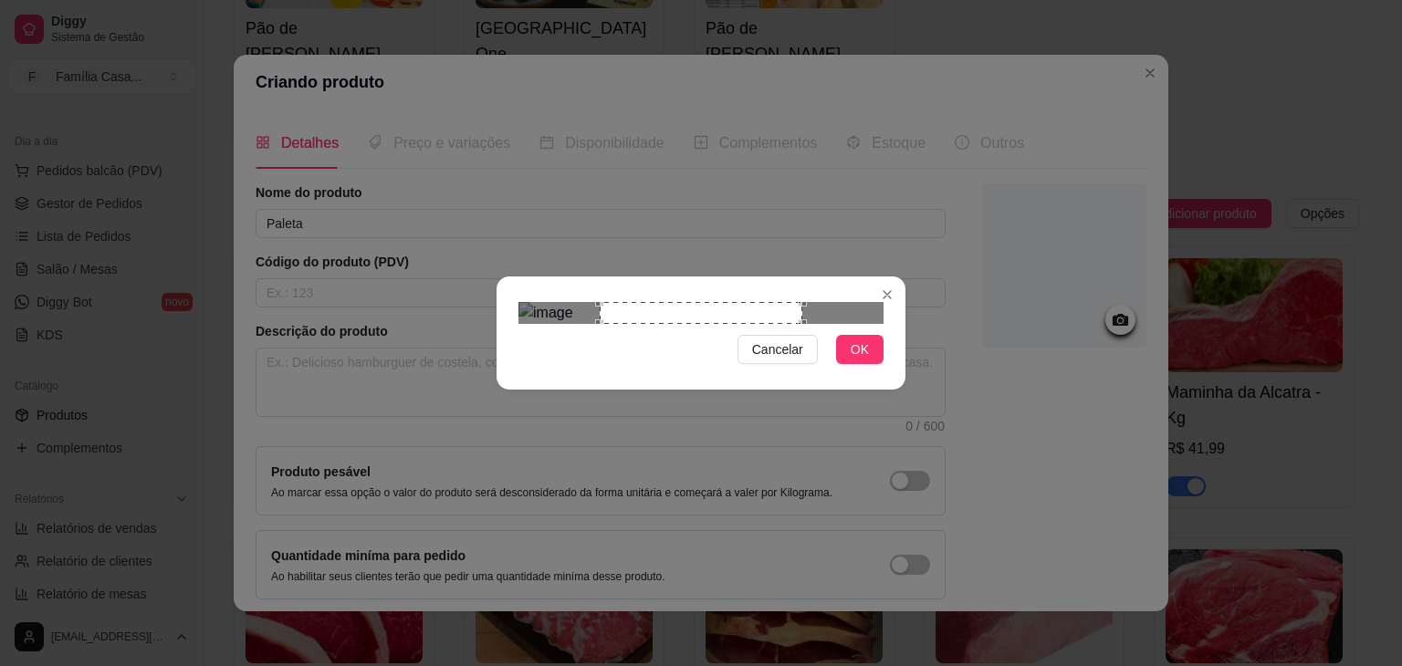
drag, startPoint x: 862, startPoint y: 428, endPoint x: 851, endPoint y: 420, distance: 13.7
click at [863, 360] on span "OK" at bounding box center [860, 350] width 18 height 20
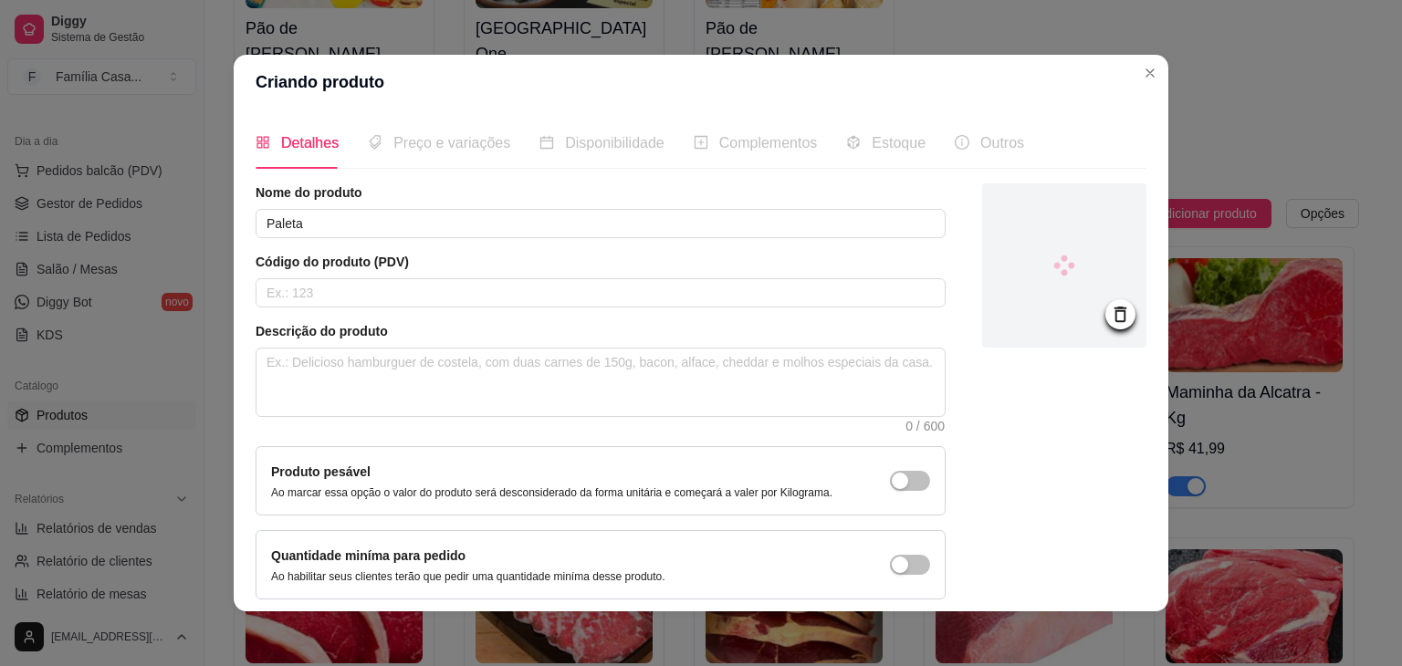
click at [487, 346] on div "Descrição do produto 0 / 600" at bounding box center [601, 377] width 690 height 110
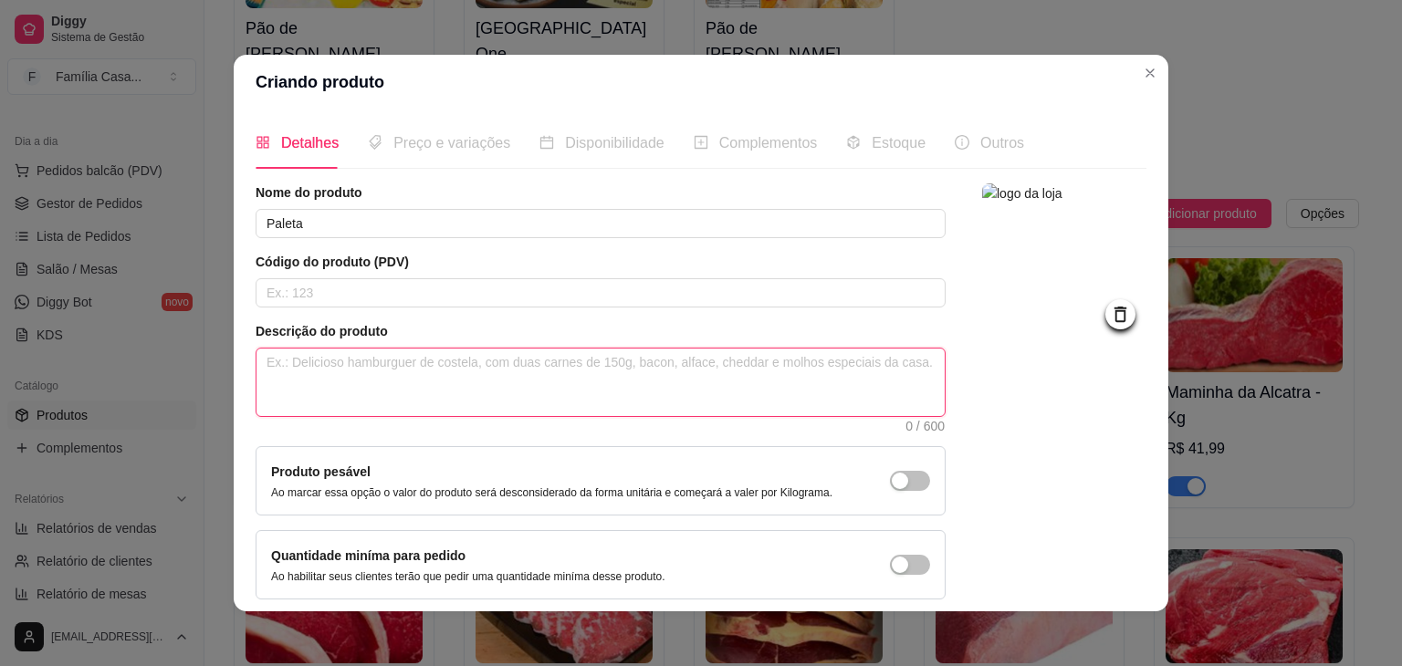
click at [558, 367] on textarea at bounding box center [600, 383] width 688 height 68
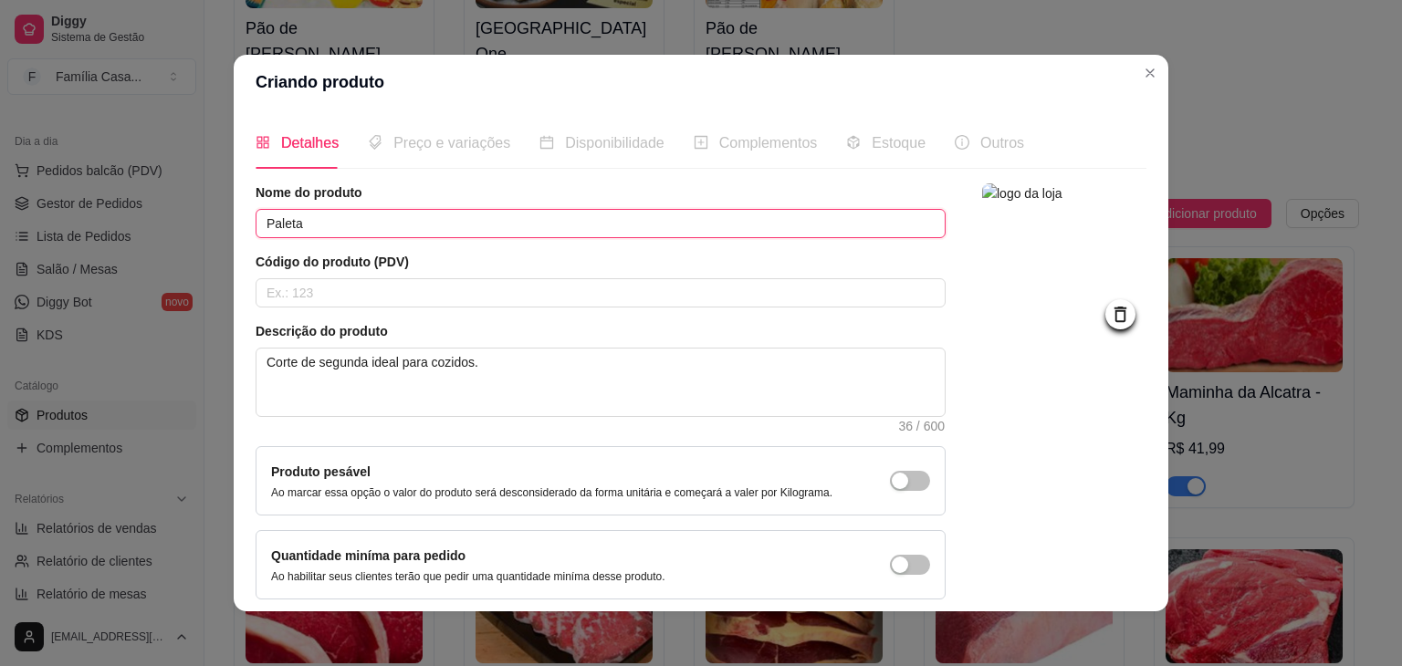
click at [435, 230] on input "Paleta" at bounding box center [601, 223] width 690 height 29
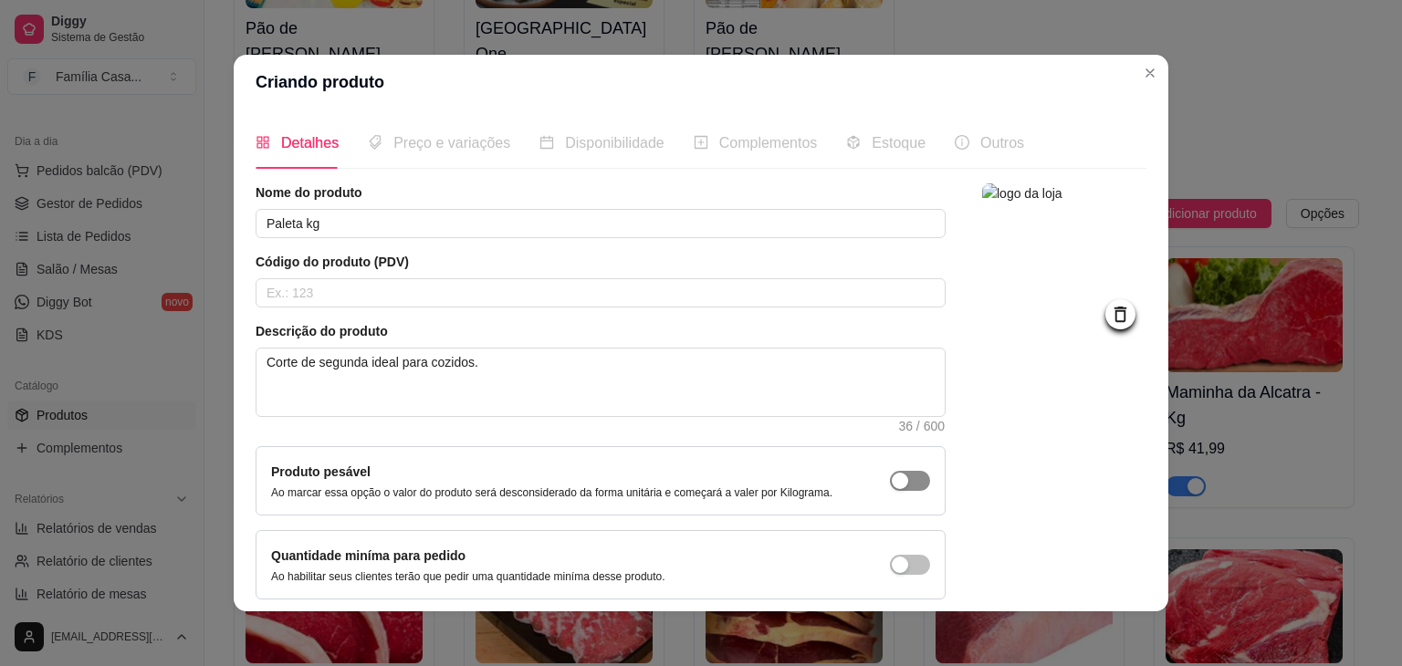
click at [892, 475] on div "button" at bounding box center [900, 481] width 16 height 16
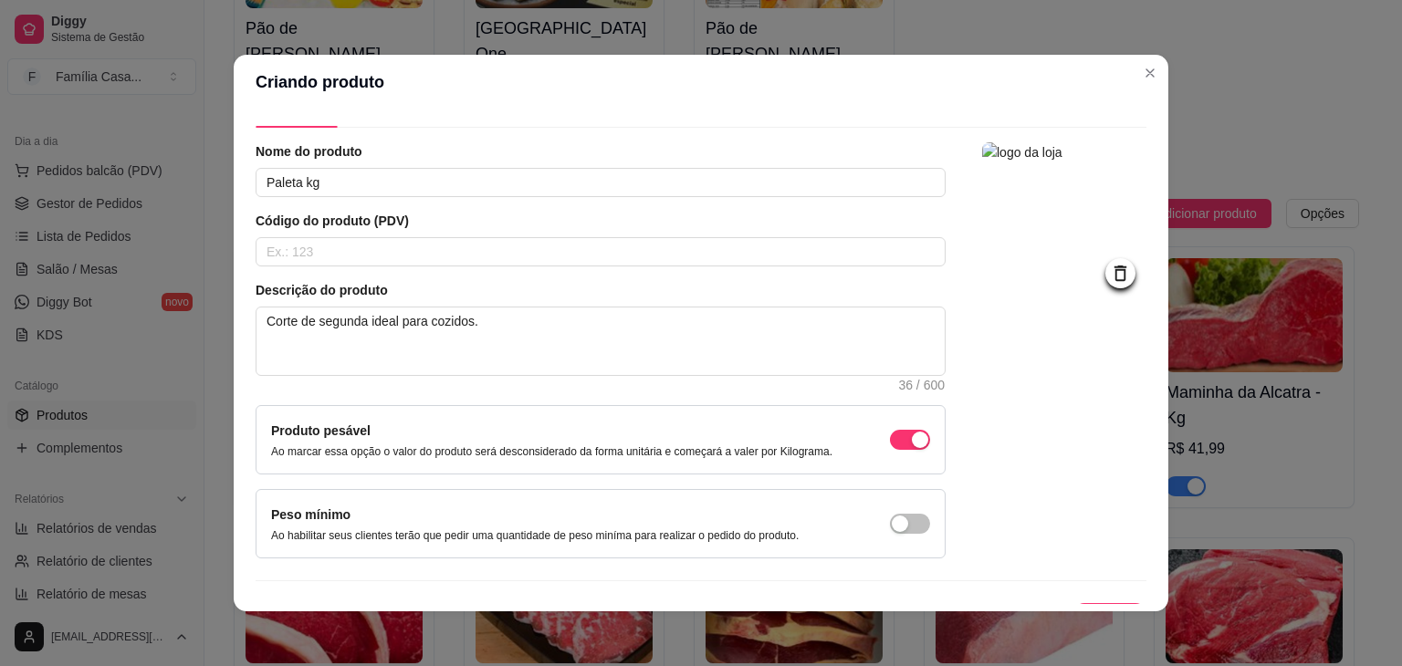
scroll to position [75, 0]
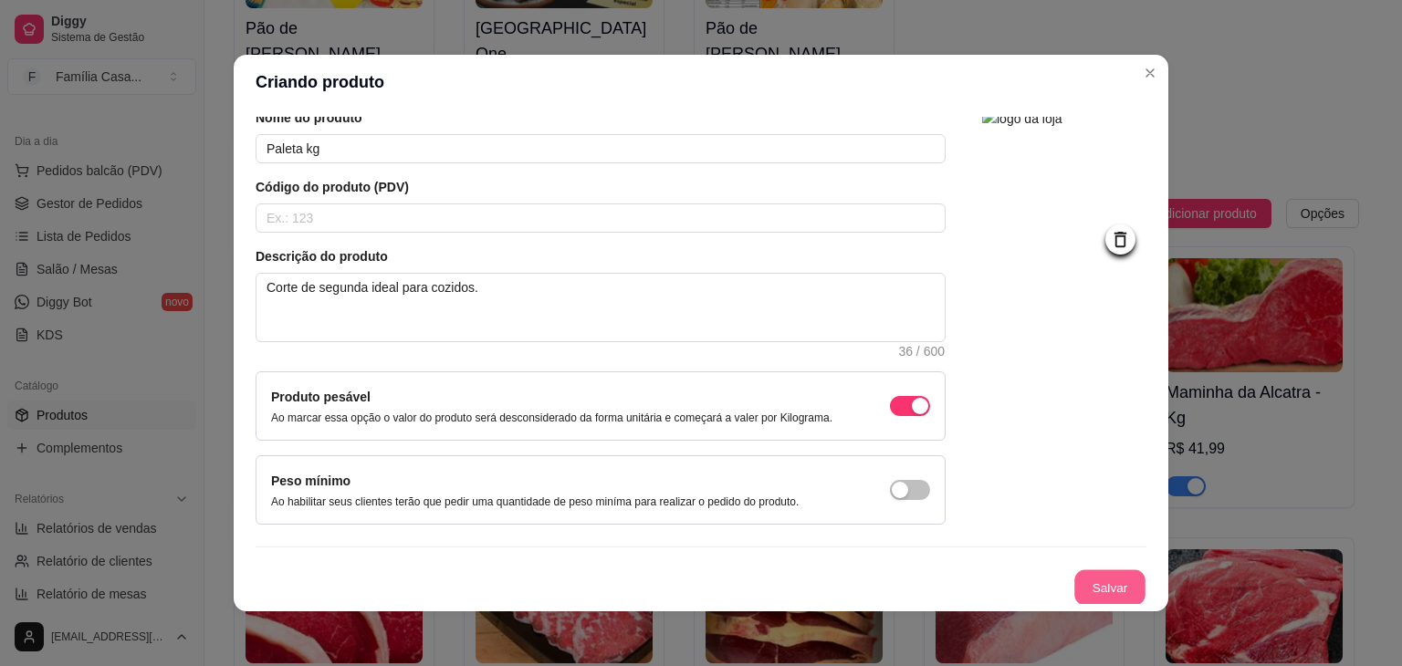
click at [1097, 589] on button "Salvar" at bounding box center [1109, 588] width 71 height 36
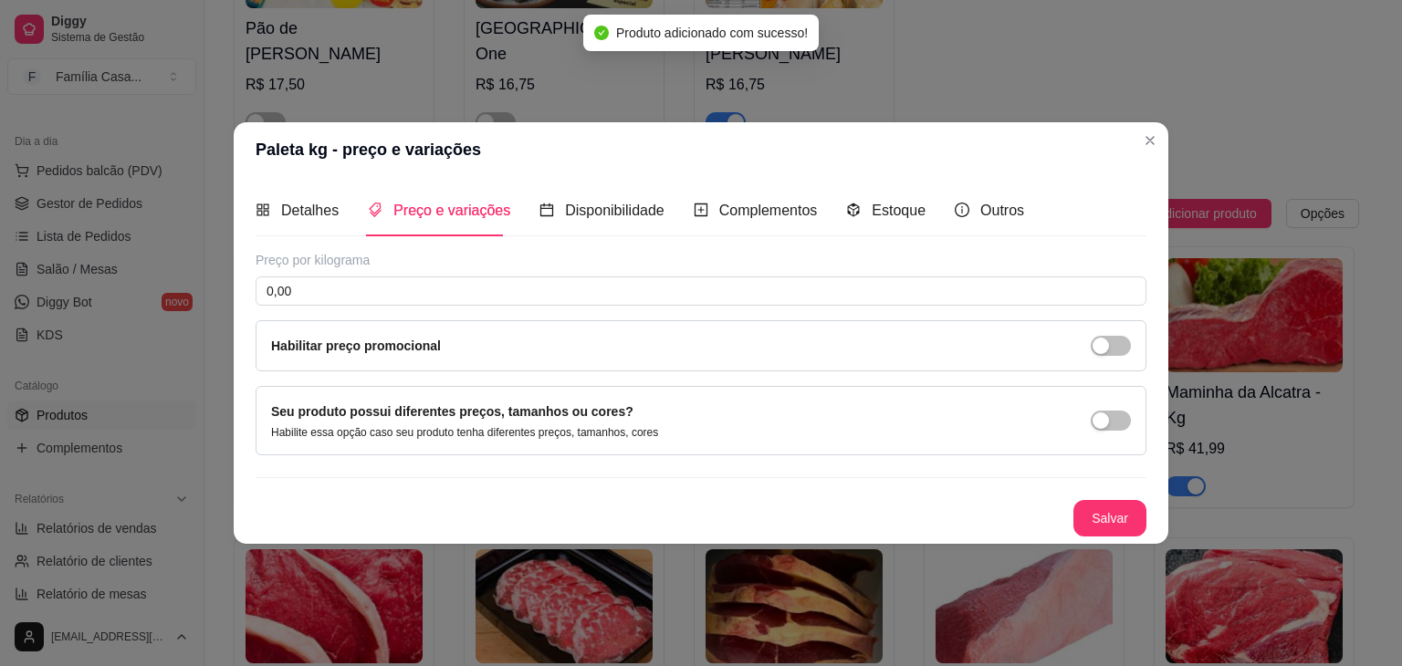
click at [445, 148] on header "Paleta kg - preço e variações" at bounding box center [701, 149] width 935 height 55
click at [374, 289] on input "0,00" at bounding box center [701, 291] width 891 height 29
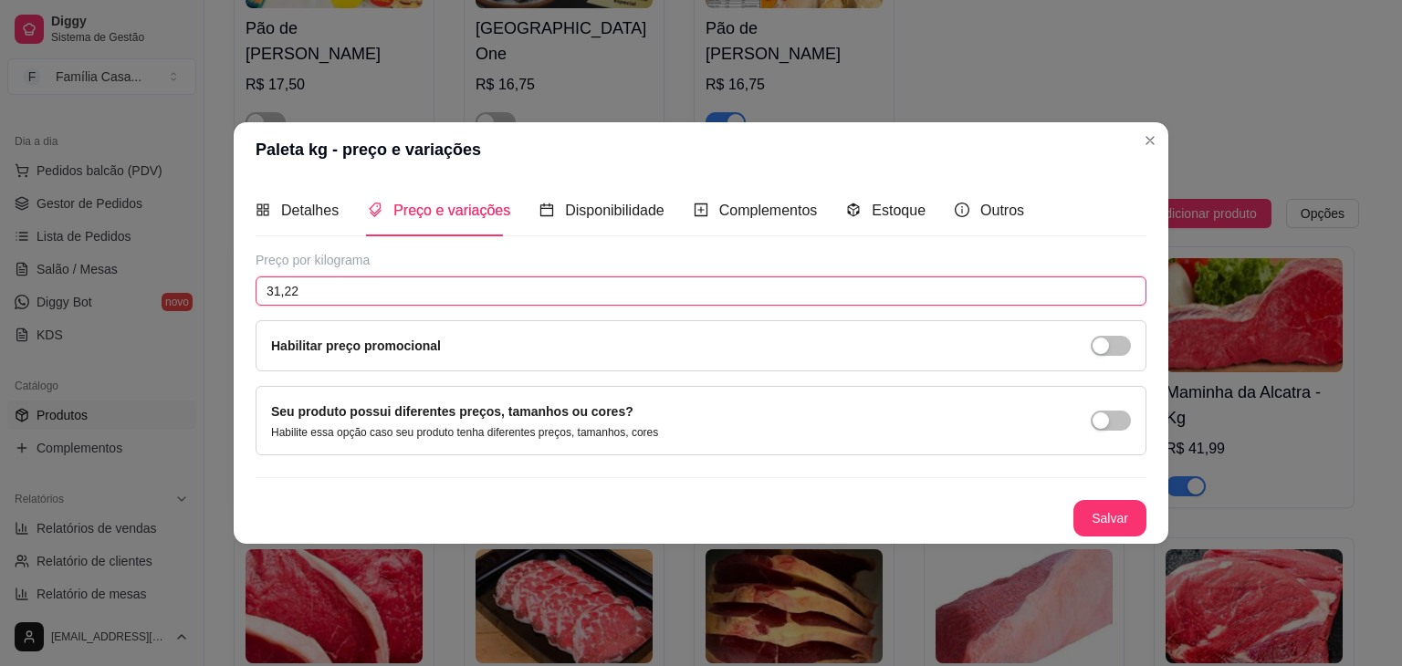
drag, startPoint x: 312, startPoint y: 286, endPoint x: 281, endPoint y: 294, distance: 32.1
click at [281, 294] on input "31,22" at bounding box center [701, 291] width 891 height 29
click at [1103, 521] on button "Salvar" at bounding box center [1109, 518] width 73 height 37
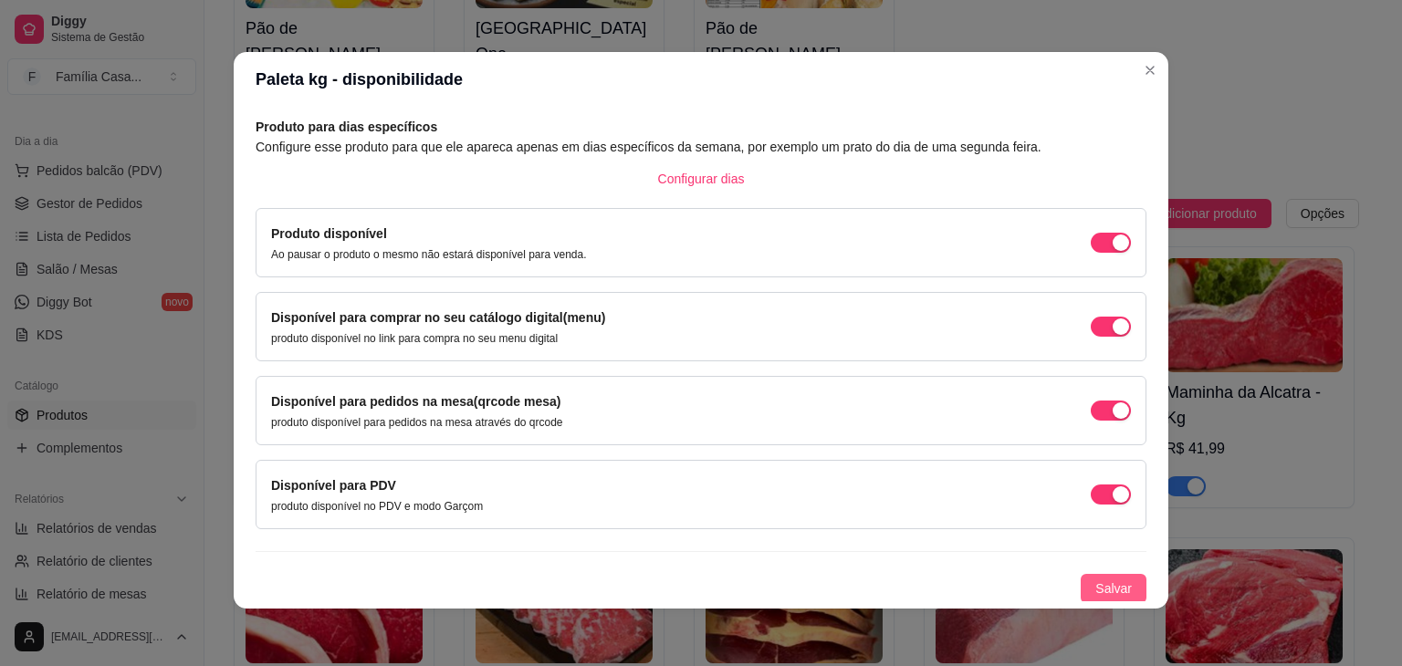
scroll to position [4, 0]
click at [1095, 584] on span "Salvar" at bounding box center [1113, 588] width 37 height 20
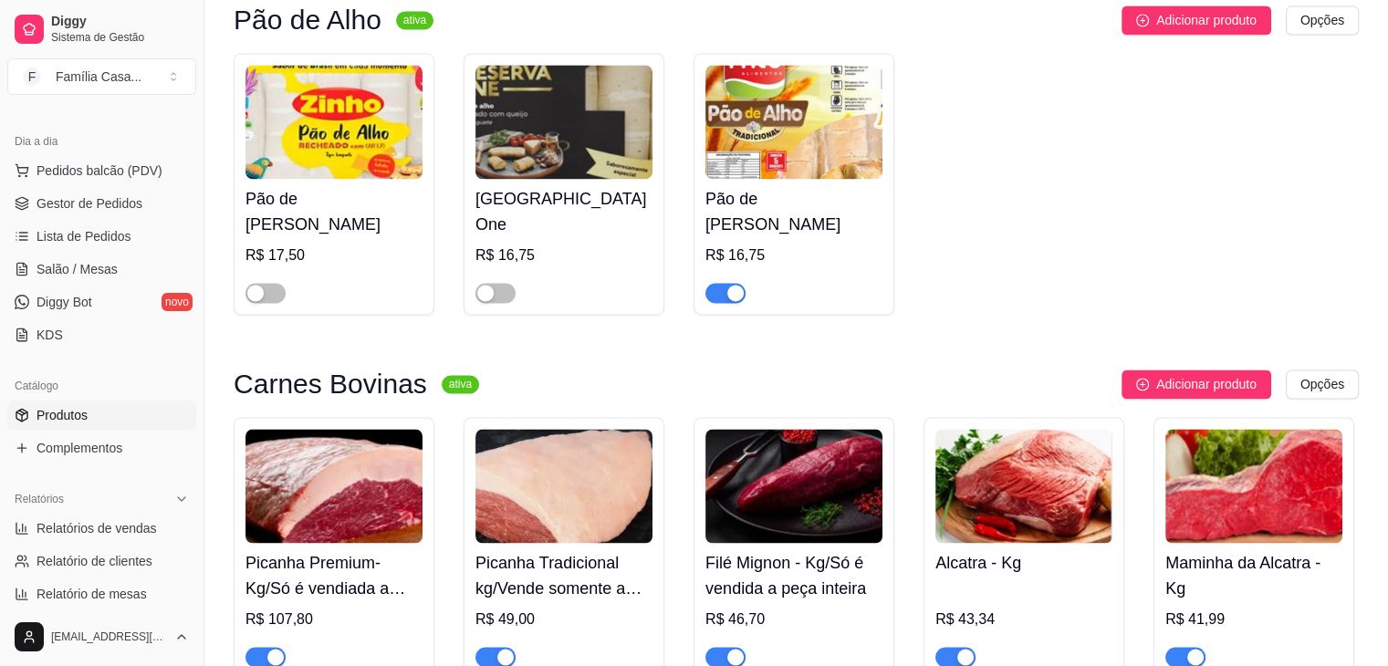
scroll to position [2829, 0]
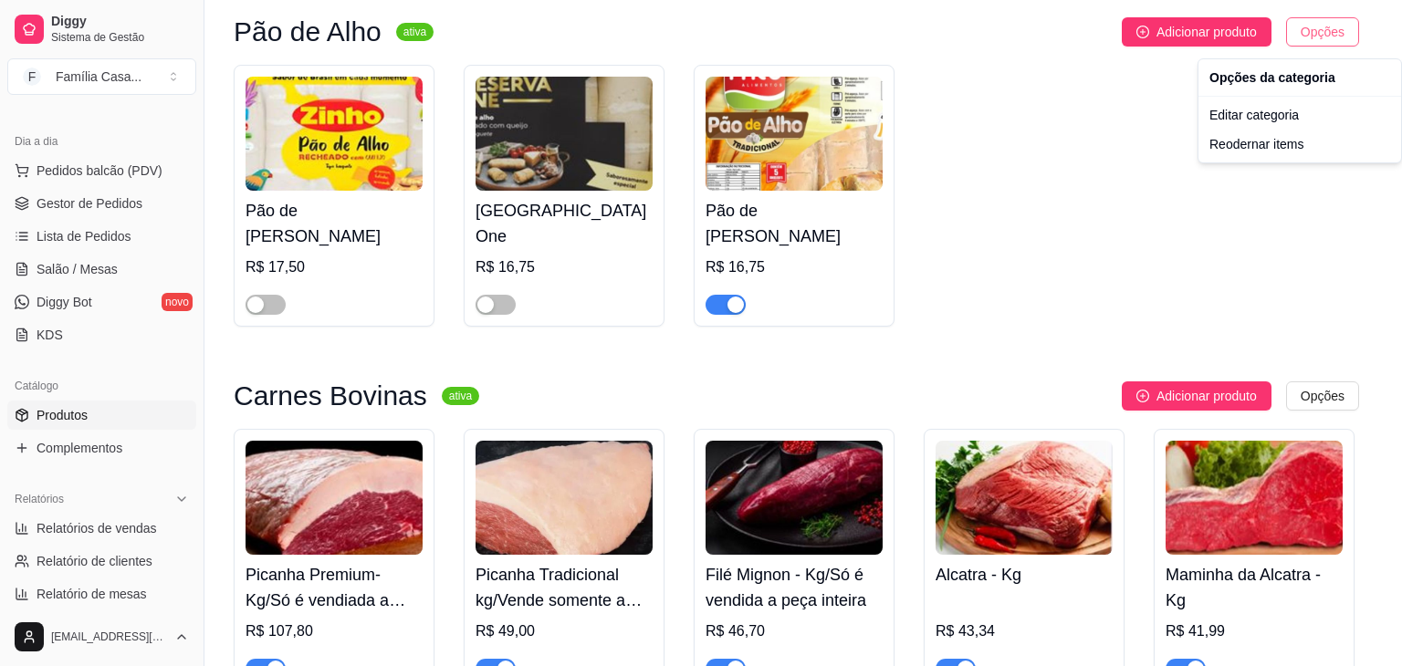
click at [1293, 145] on div "Reodernar items" at bounding box center [1299, 144] width 195 height 29
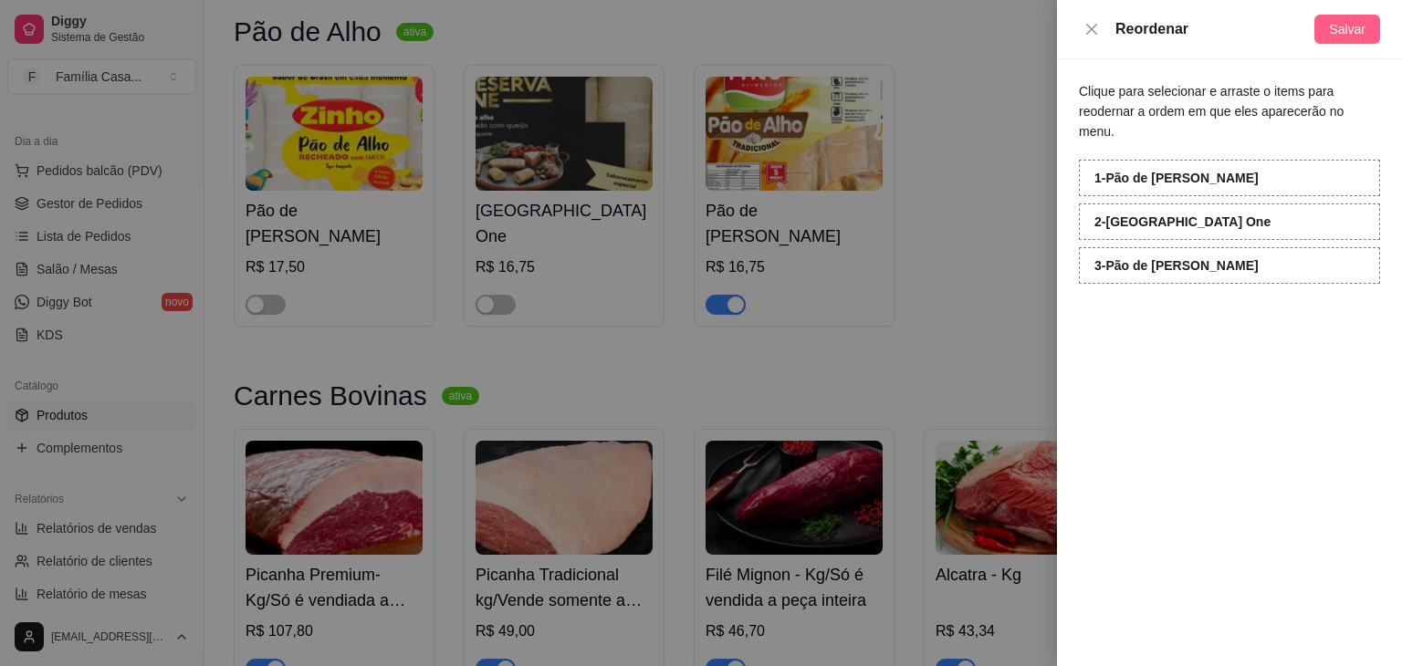
click at [1354, 34] on span "Salvar" at bounding box center [1347, 29] width 37 height 20
click at [1083, 34] on button "Close" at bounding box center [1092, 29] width 26 height 17
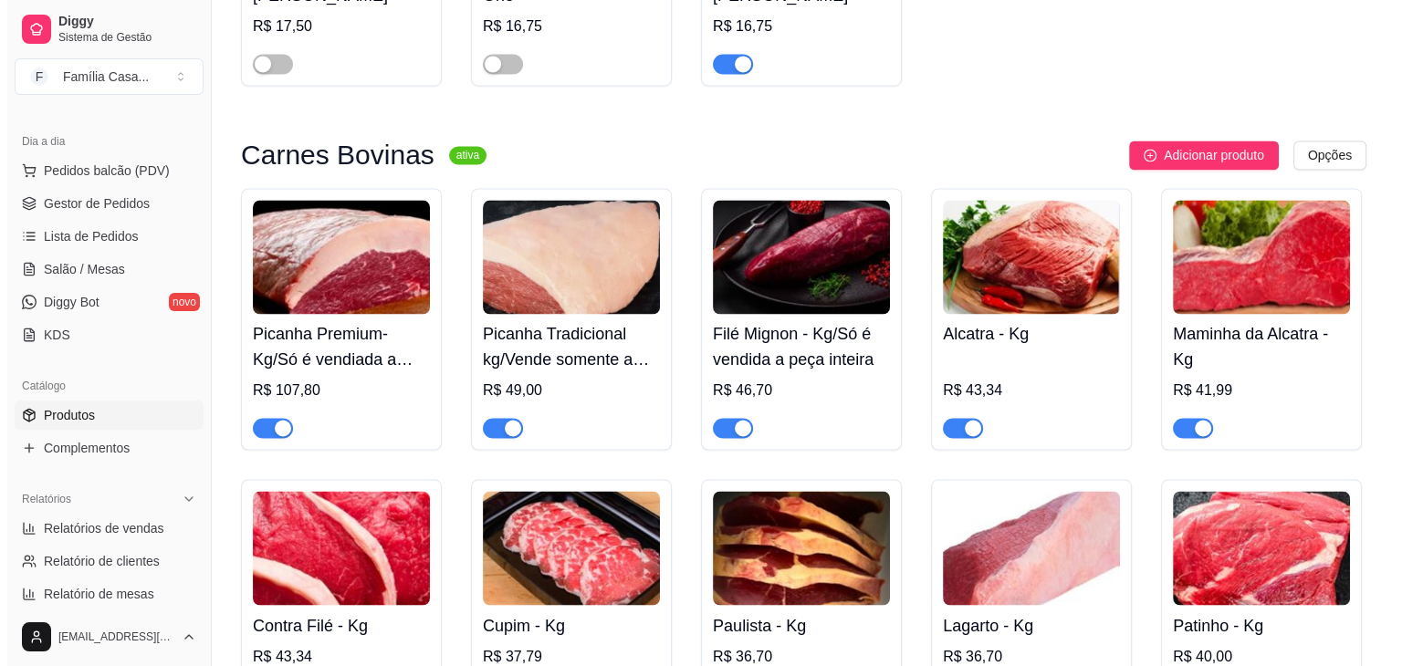
scroll to position [2920, 0]
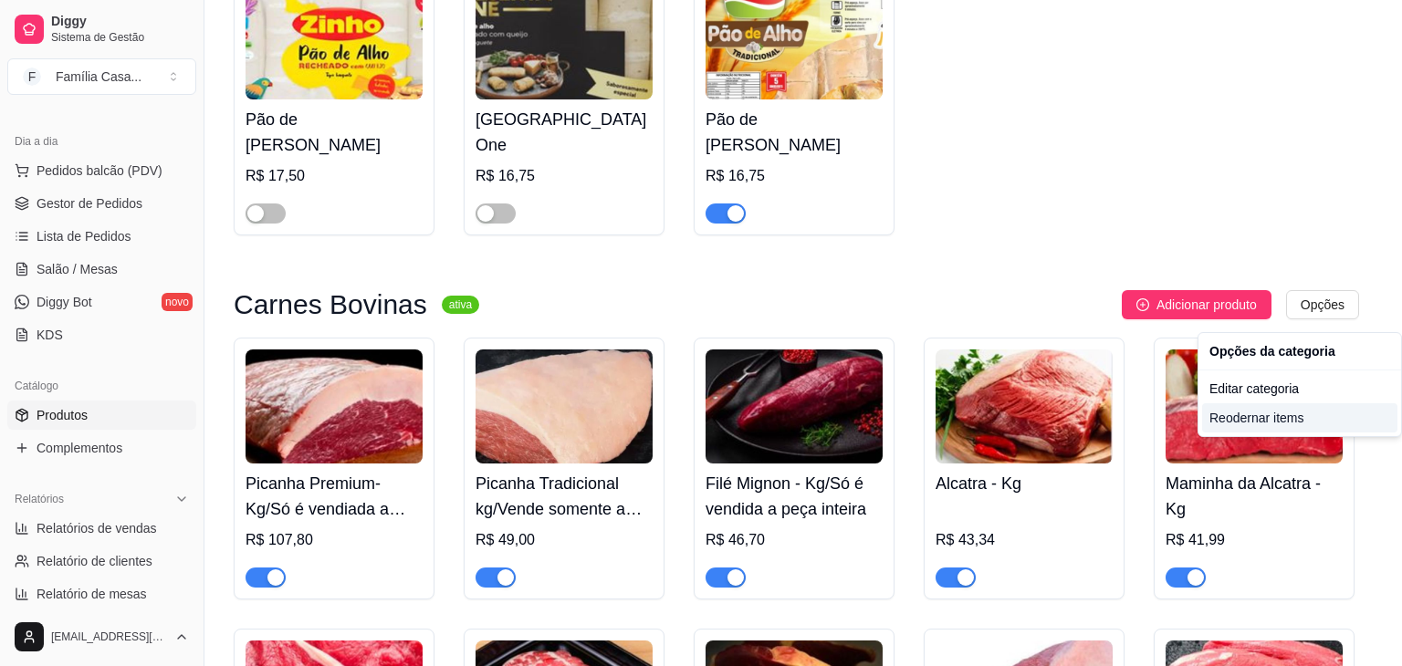
click at [1270, 421] on div "Reodernar items" at bounding box center [1299, 417] width 195 height 29
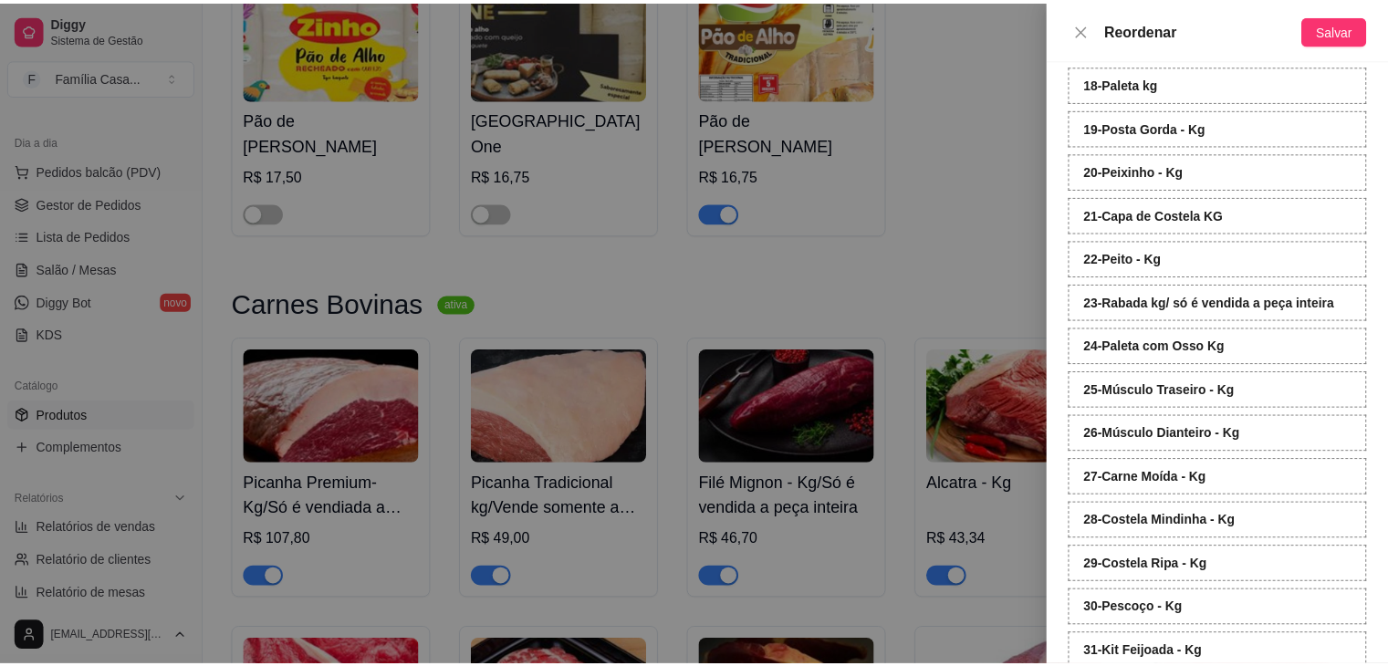
scroll to position [923, 0]
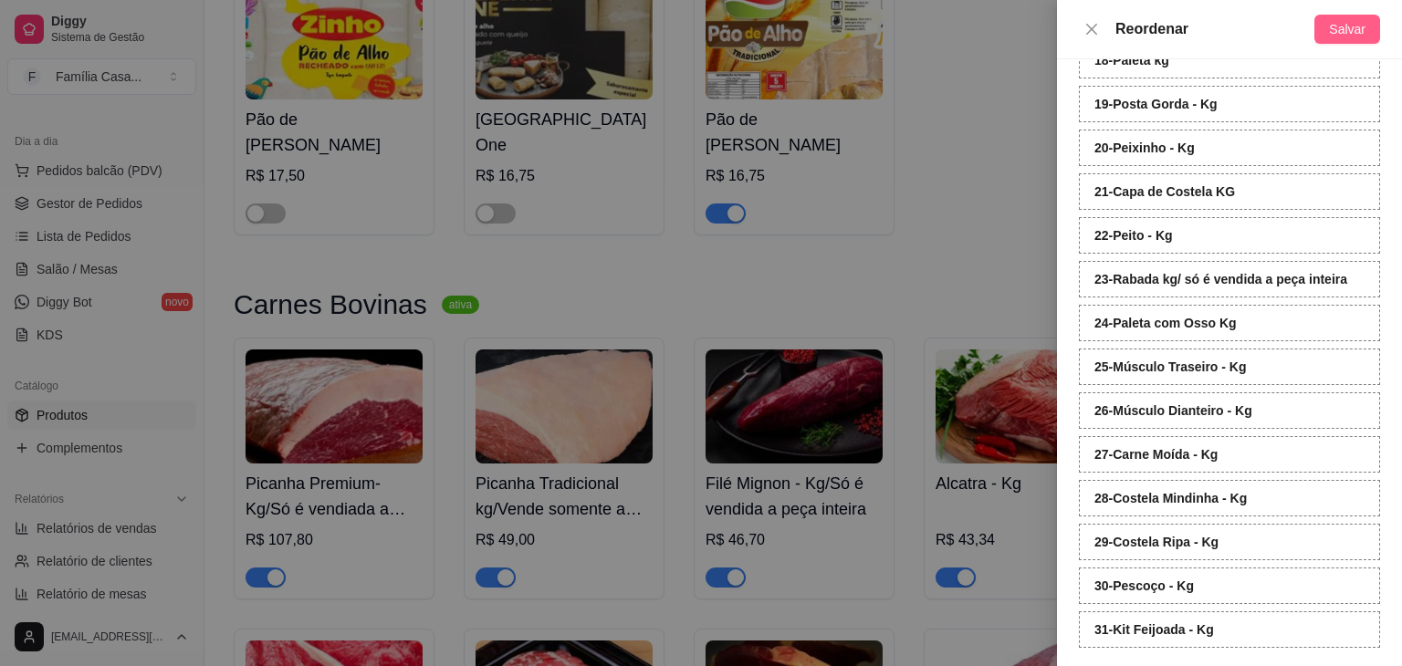
click at [1358, 30] on span "Salvar" at bounding box center [1347, 29] width 37 height 20
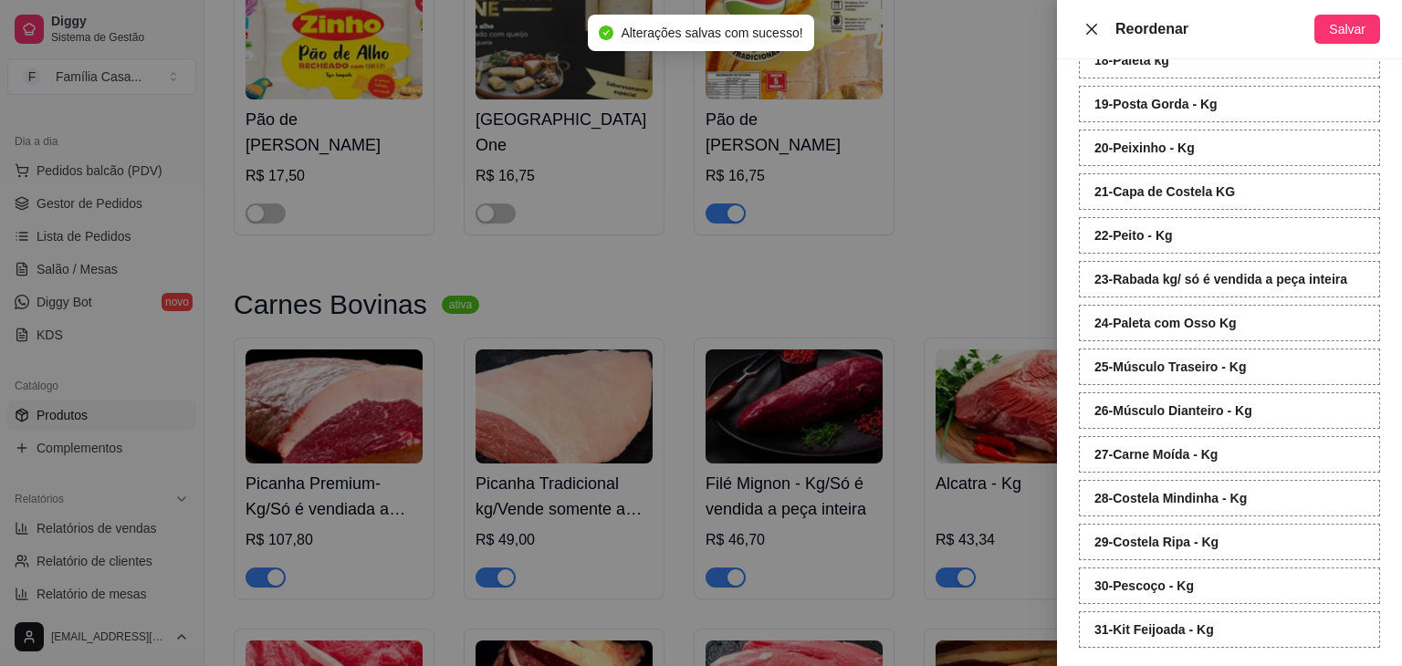
click at [1092, 25] on icon "close" at bounding box center [1091, 29] width 15 height 15
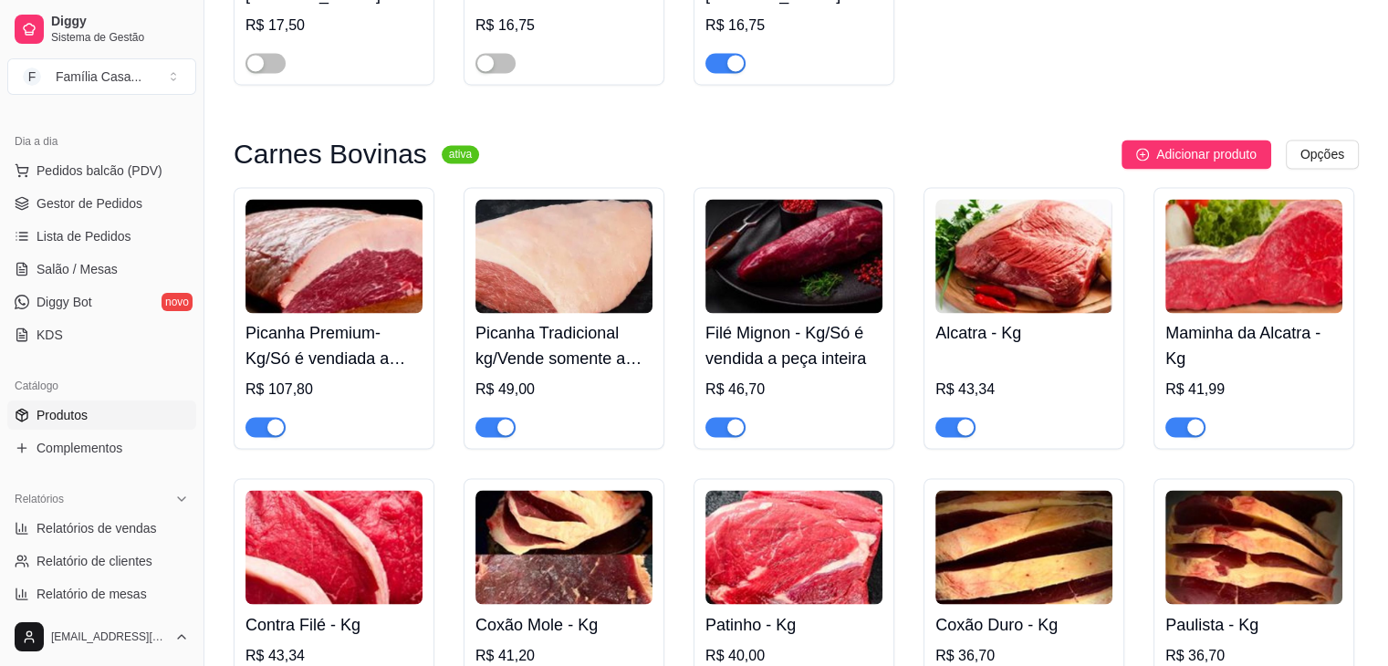
scroll to position [3103, 0]
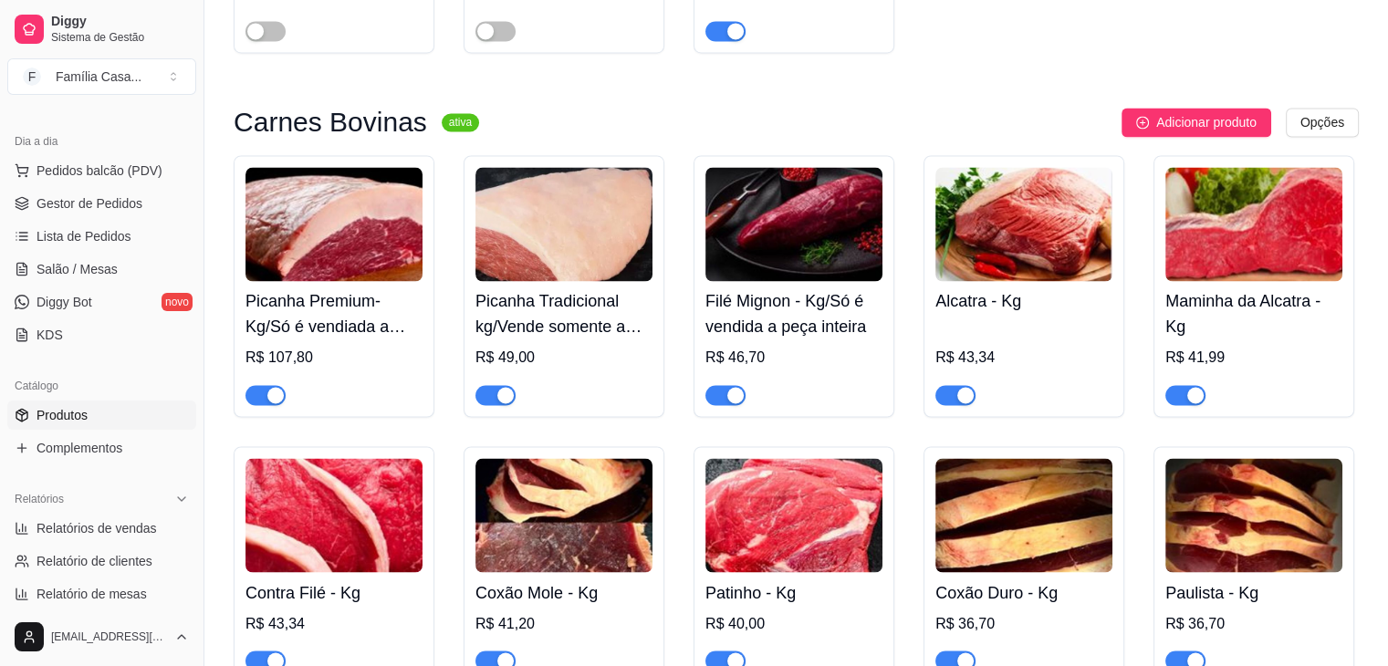
click at [1261, 248] on img at bounding box center [1253, 224] width 177 height 114
click at [1228, 232] on img at bounding box center [1253, 224] width 177 height 114
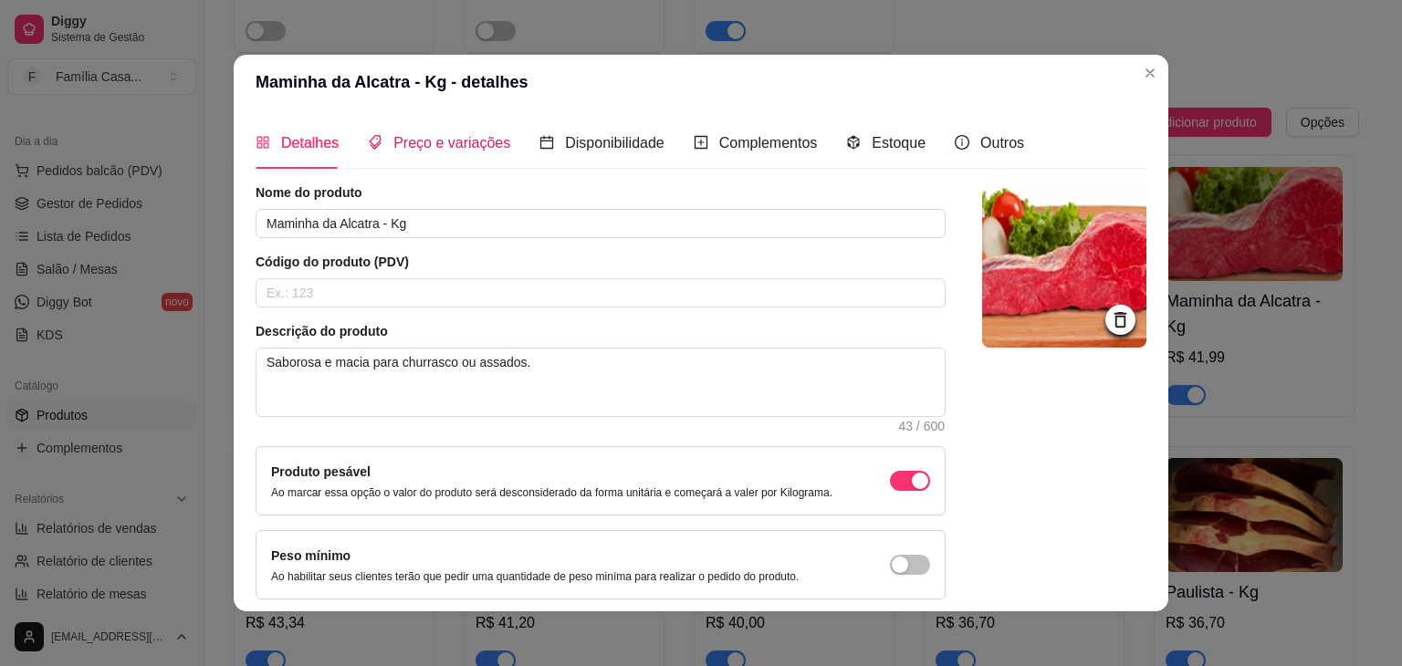
click at [456, 143] on span "Preço e variações" at bounding box center [451, 143] width 117 height 16
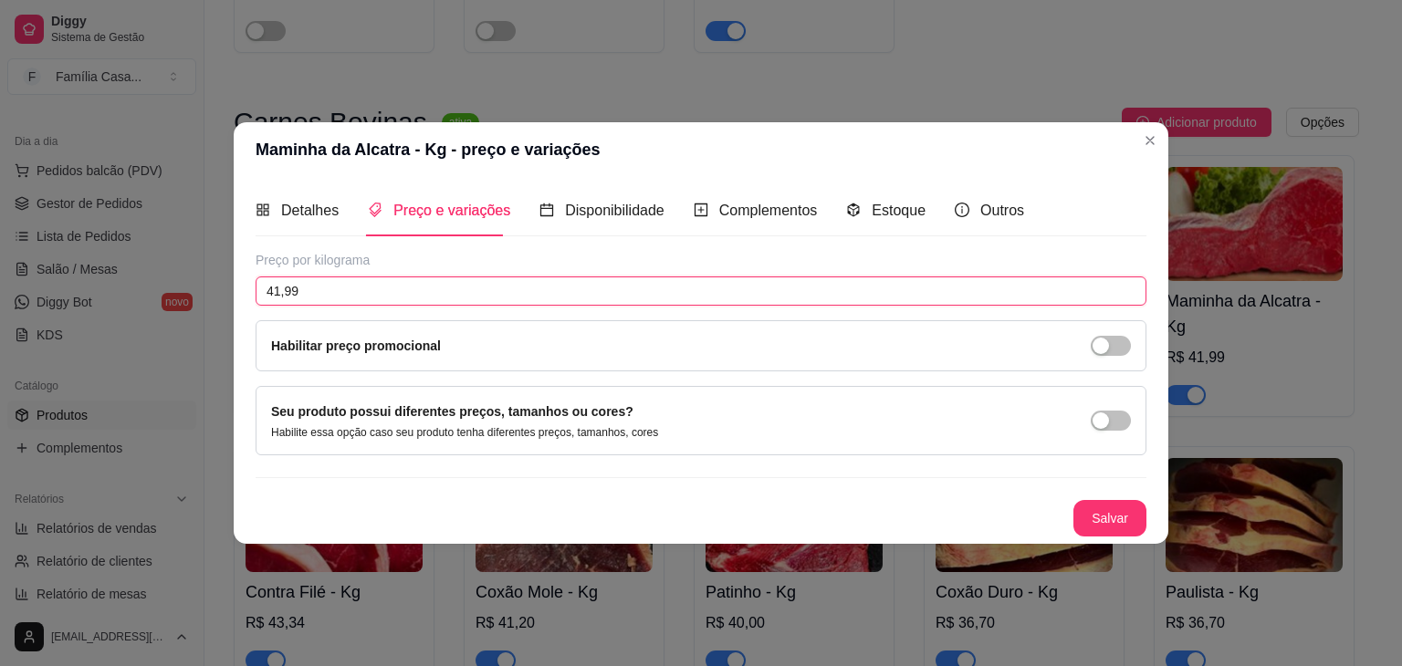
drag, startPoint x: 314, startPoint y: 292, endPoint x: 221, endPoint y: 289, distance: 93.1
click at [221, 289] on div "Maminha da Alcatra - Kg - preço e variações Detalhes Preço e variações Disponib…" at bounding box center [701, 333] width 1402 height 666
click at [1097, 505] on button "Salvar" at bounding box center [1109, 518] width 73 height 37
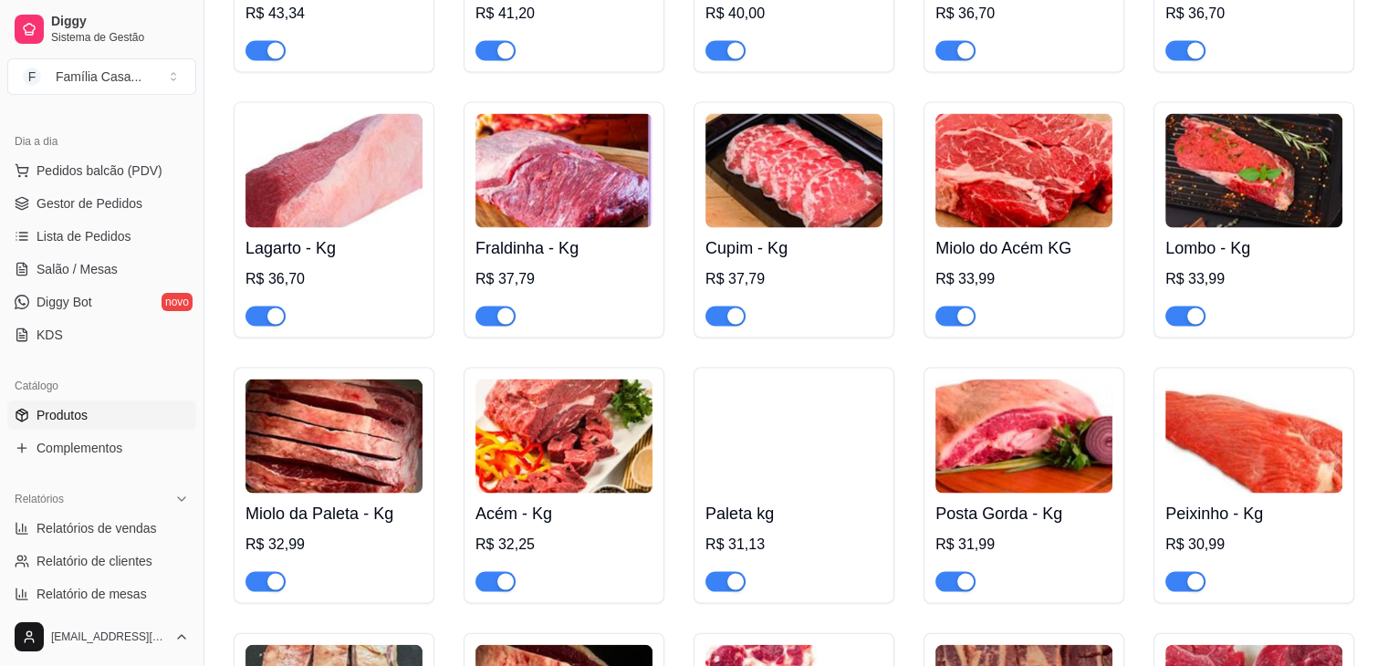
scroll to position [3742, 0]
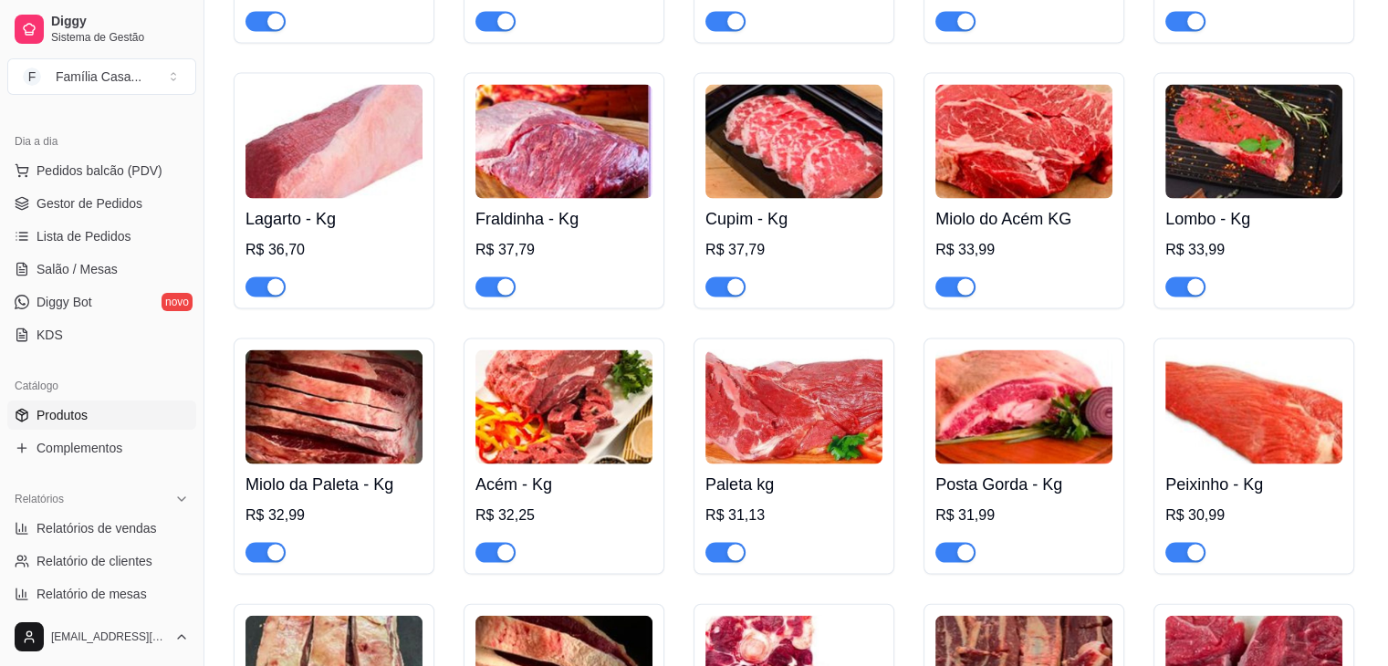
click at [1048, 168] on img at bounding box center [1023, 142] width 177 height 114
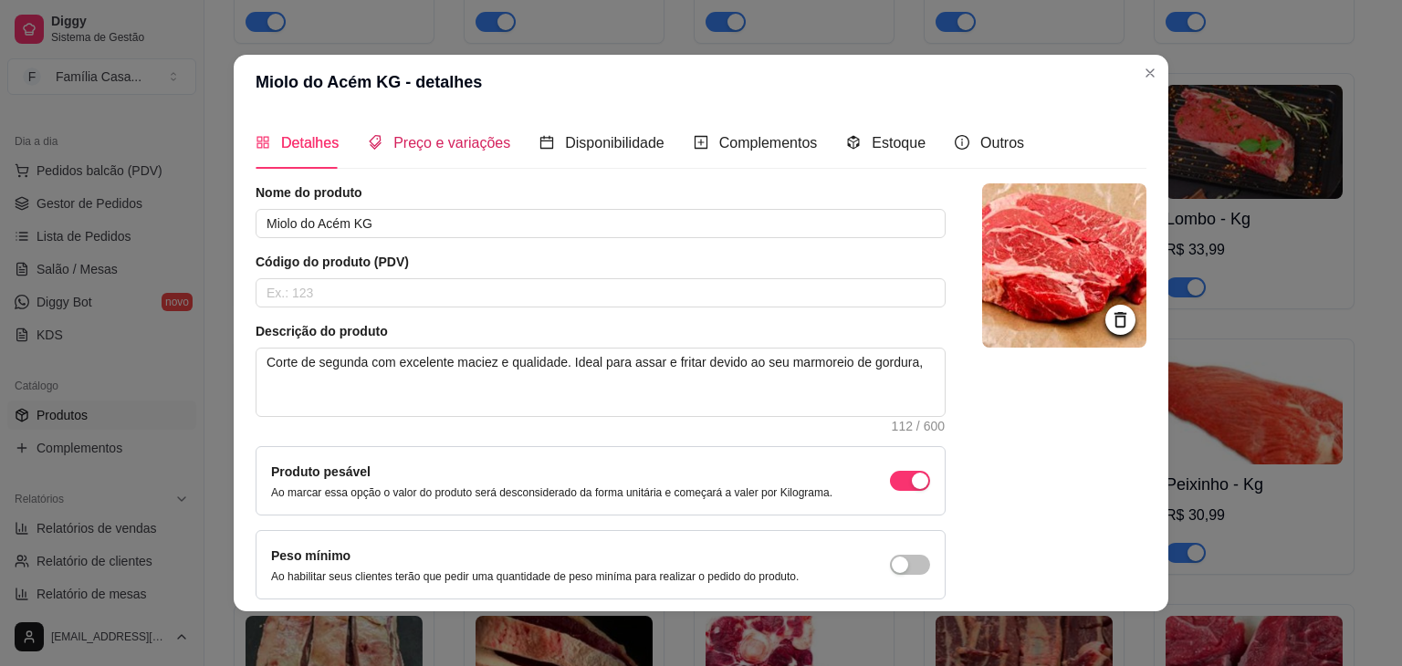
click at [419, 143] on span "Preço e variações" at bounding box center [451, 143] width 117 height 16
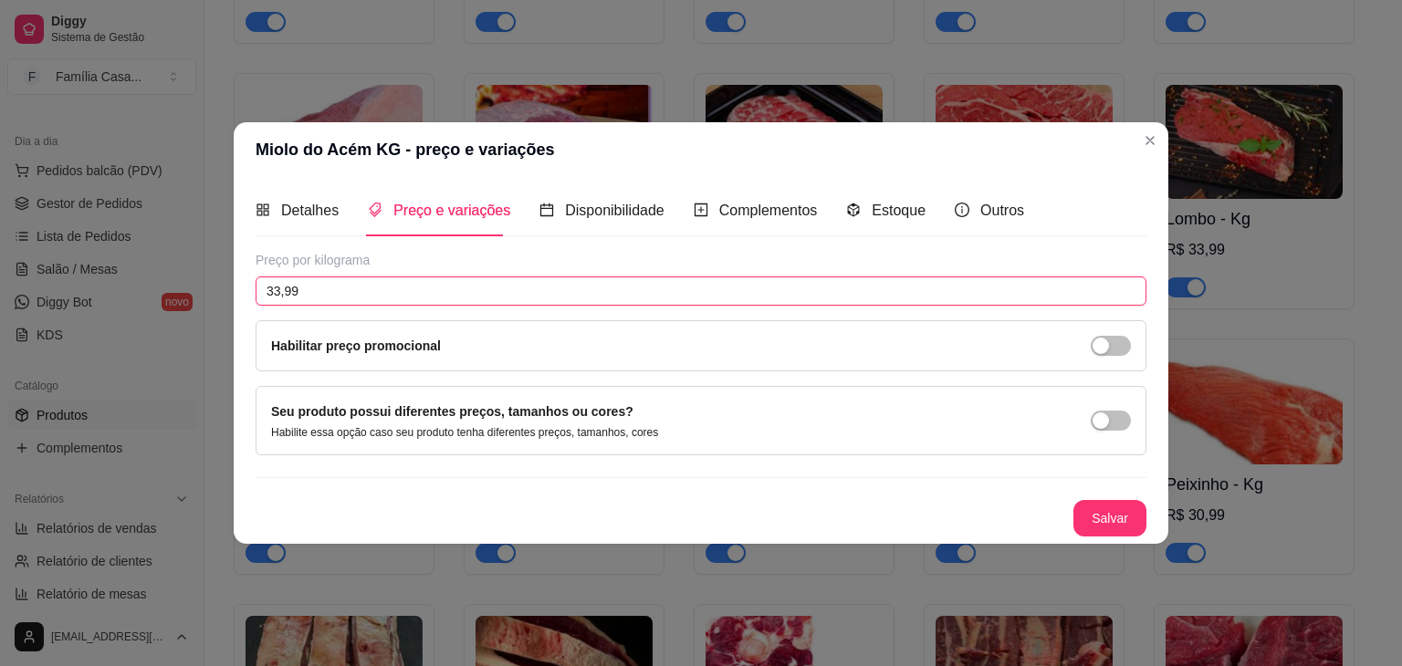
drag, startPoint x: 338, startPoint y: 297, endPoint x: 245, endPoint y: 298, distance: 93.1
click at [245, 298] on div "Detalhes Preço e variações Disponibilidade Complementos Estoque Outros Nome do …" at bounding box center [701, 360] width 935 height 367
click at [1111, 516] on button "Salvar" at bounding box center [1109, 519] width 71 height 36
click at [1117, 517] on button "Salvar" at bounding box center [1109, 519] width 71 height 36
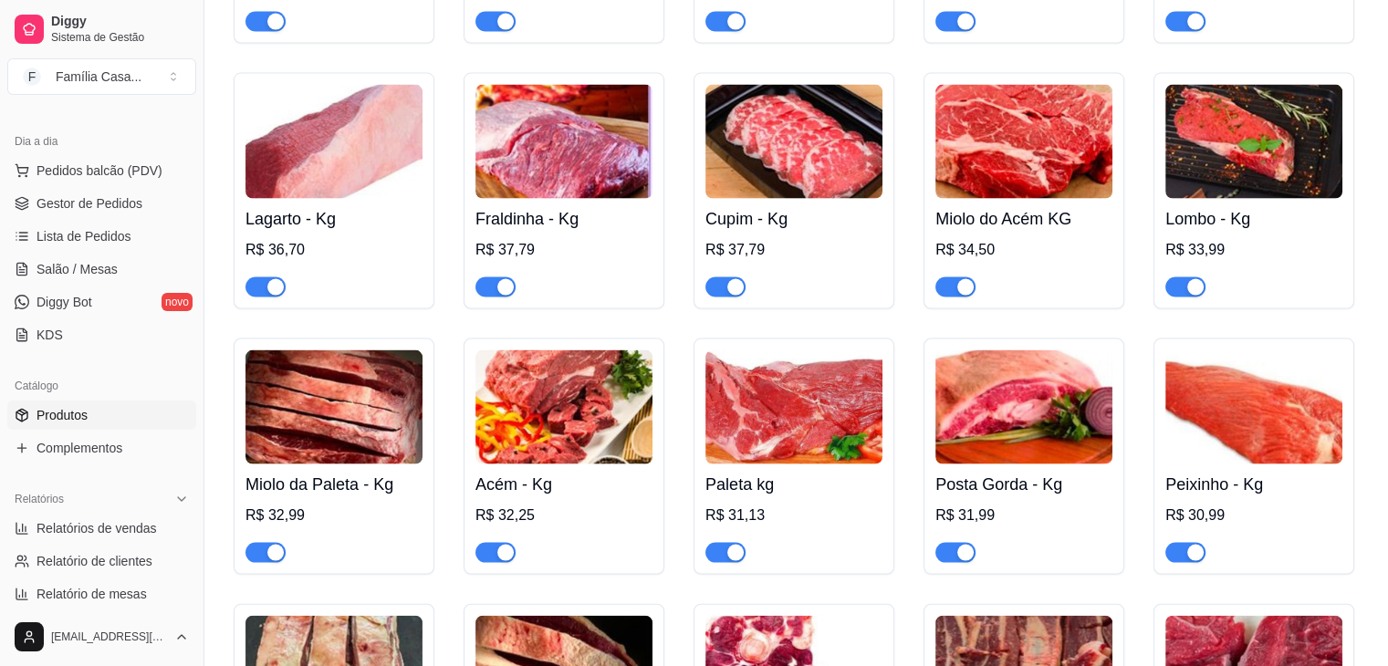
click at [1263, 158] on img at bounding box center [1253, 142] width 177 height 114
click at [1227, 141] on img at bounding box center [1253, 142] width 177 height 114
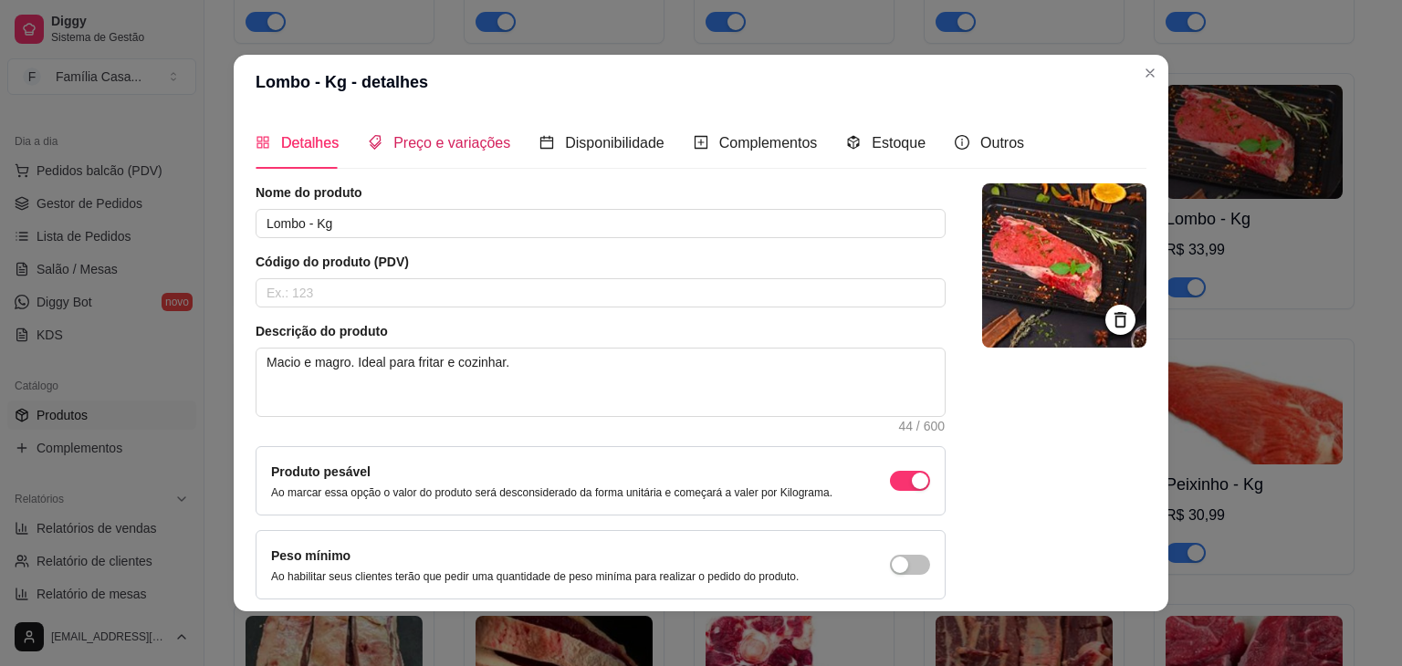
click at [449, 142] on span "Preço e variações" at bounding box center [451, 143] width 117 height 16
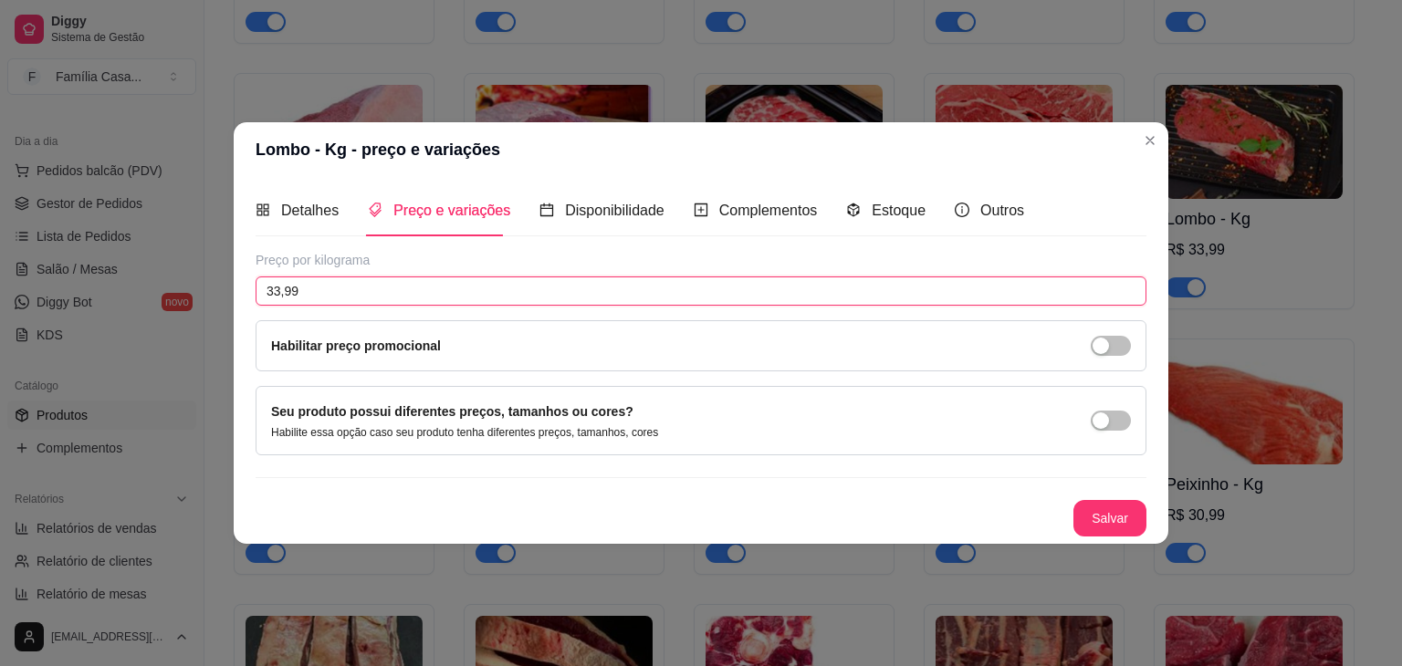
drag, startPoint x: 317, startPoint y: 292, endPoint x: 248, endPoint y: 288, distance: 68.5
click at [248, 288] on div "Detalhes Preço e variações Disponibilidade Complementos Estoque Outros Nome do …" at bounding box center [701, 360] width 935 height 367
click at [1099, 513] on button "Salvar" at bounding box center [1109, 518] width 73 height 37
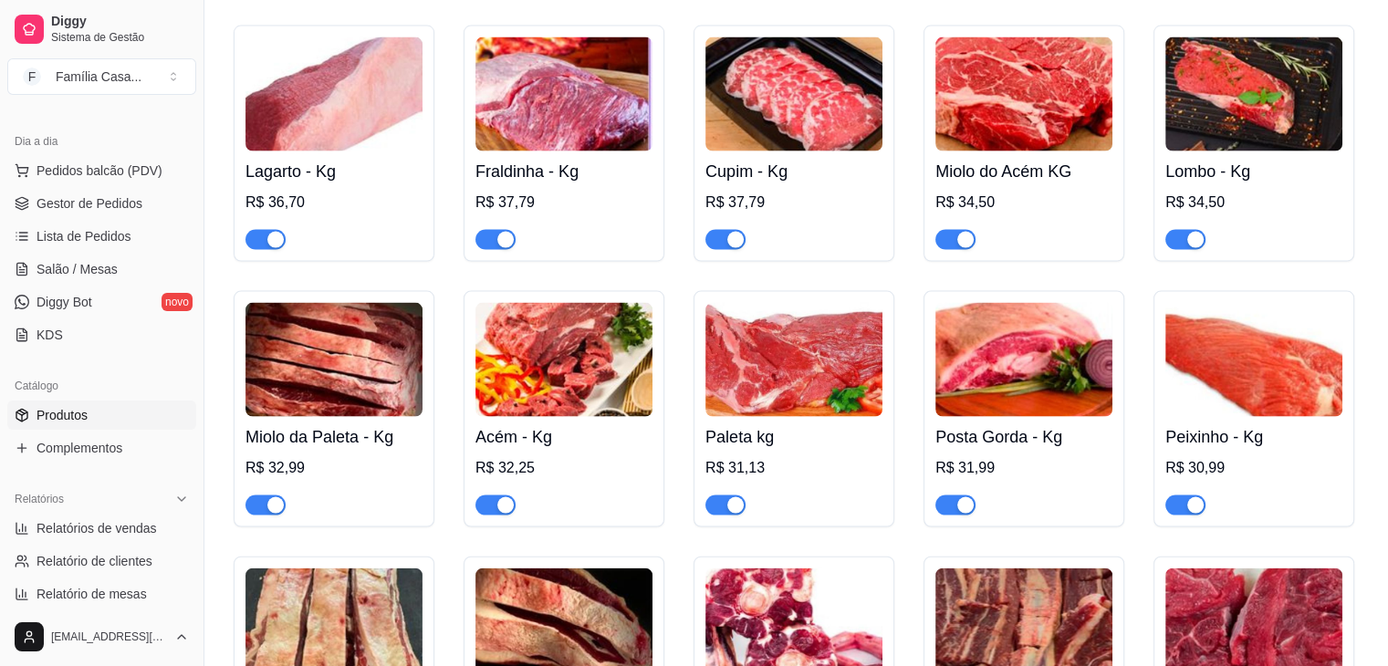
scroll to position [3833, 0]
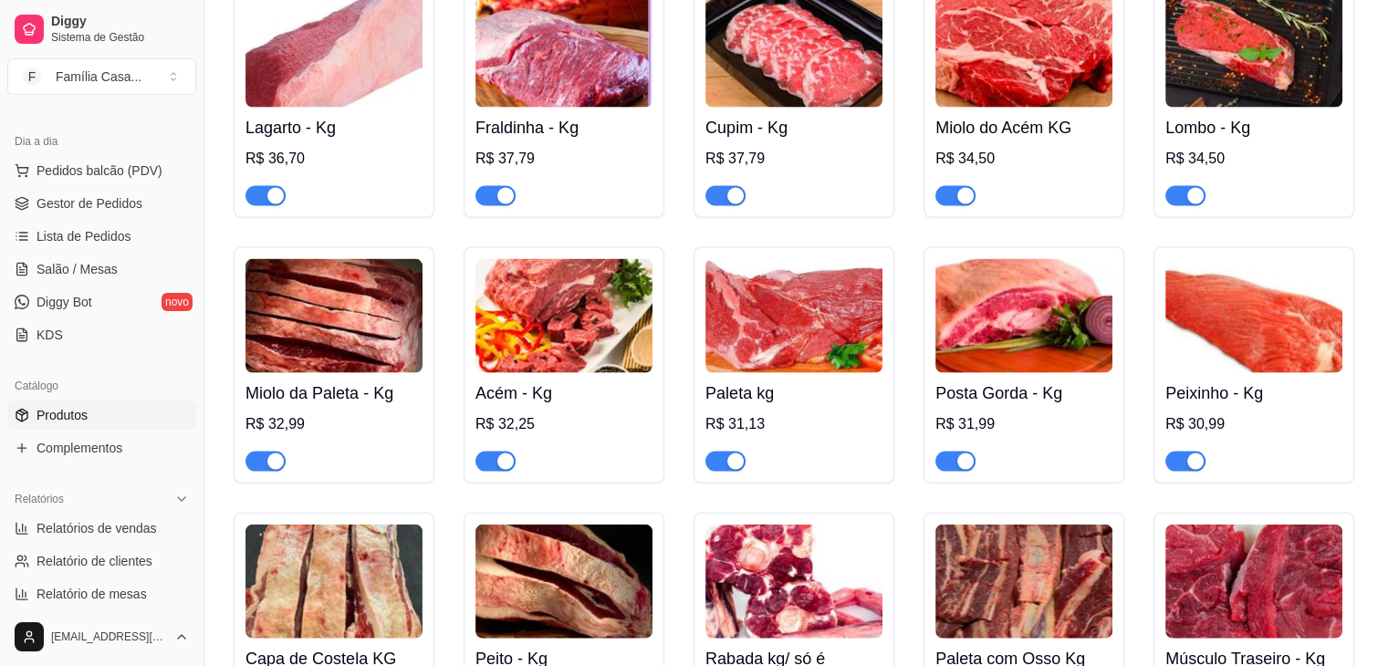
click at [386, 308] on img at bounding box center [333, 316] width 177 height 114
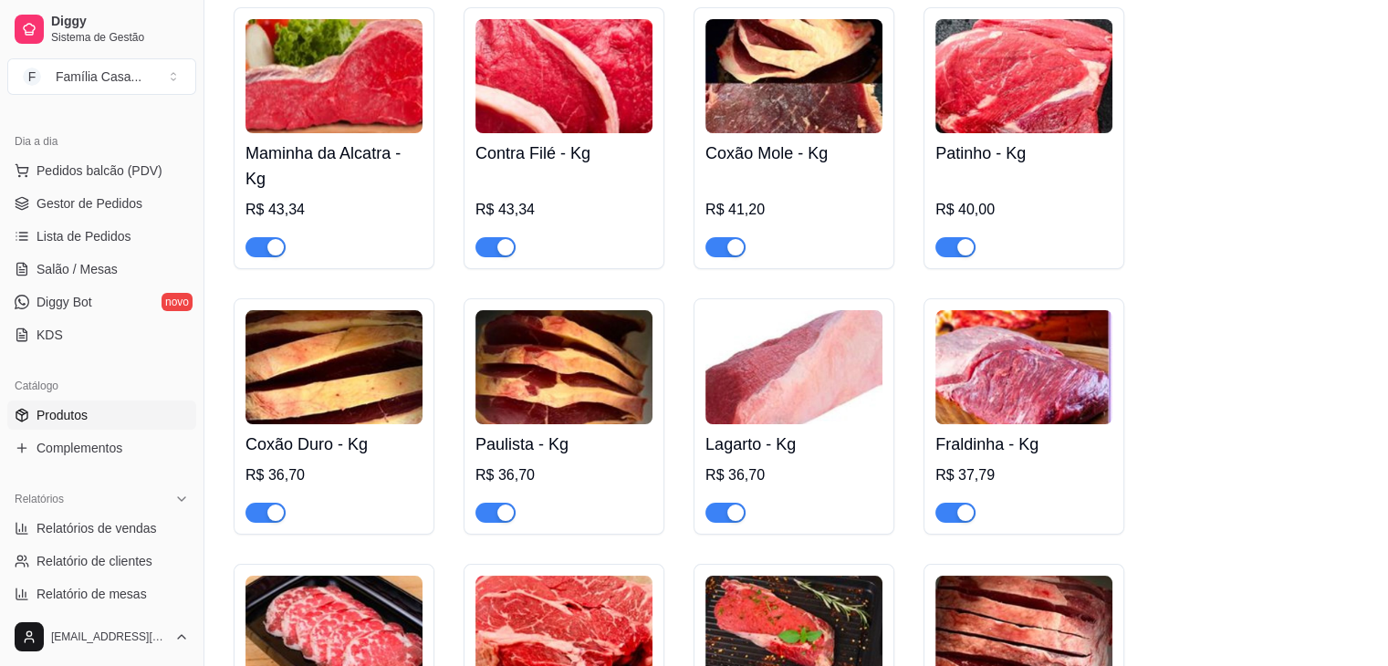
click at [386, 308] on div "Nome do produto Miolo da Paleta - Kg Código do produto (PDV) Descrição do produ…" at bounding box center [592, 393] width 704 height 424
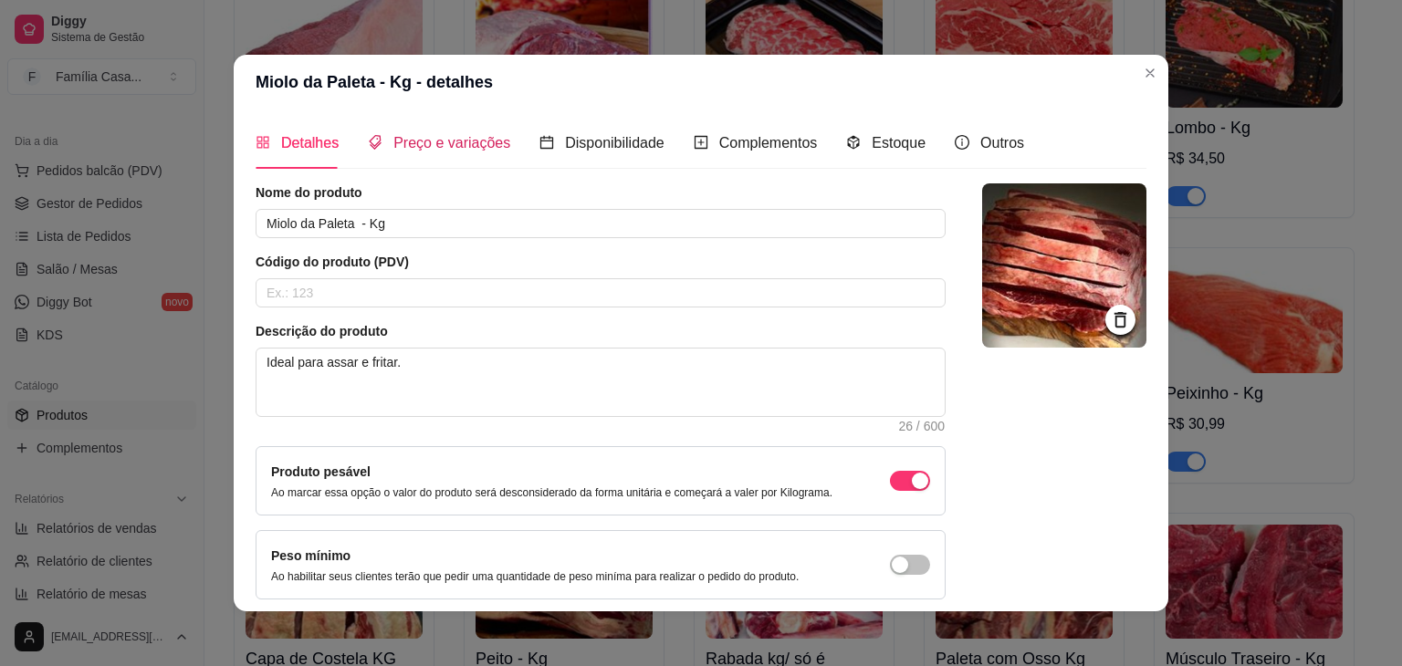
click at [464, 141] on span "Preço e variações" at bounding box center [451, 143] width 117 height 16
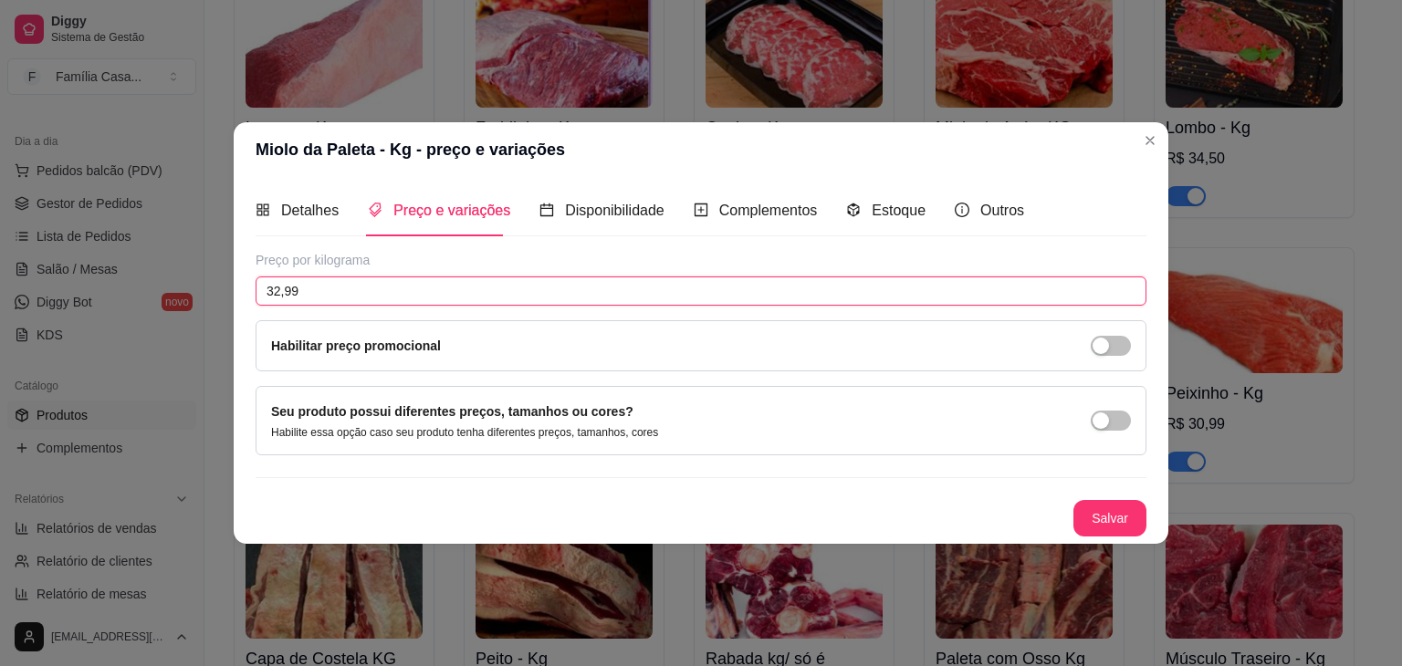
drag, startPoint x: 312, startPoint y: 282, endPoint x: 230, endPoint y: 297, distance: 83.4
click at [229, 298] on div "Miolo da Paleta - Kg - preço e variações Detalhes Preço e variações Disponibili…" at bounding box center [701, 333] width 1402 height 666
click at [1133, 517] on button "Salvar" at bounding box center [1109, 519] width 71 height 36
drag, startPoint x: 349, startPoint y: 288, endPoint x: 214, endPoint y: 292, distance: 134.2
click at [214, 292] on div "Miolo da Paleta - Kg - preço e variações Detalhes Preço e variações Disponibili…" at bounding box center [701, 333] width 1402 height 666
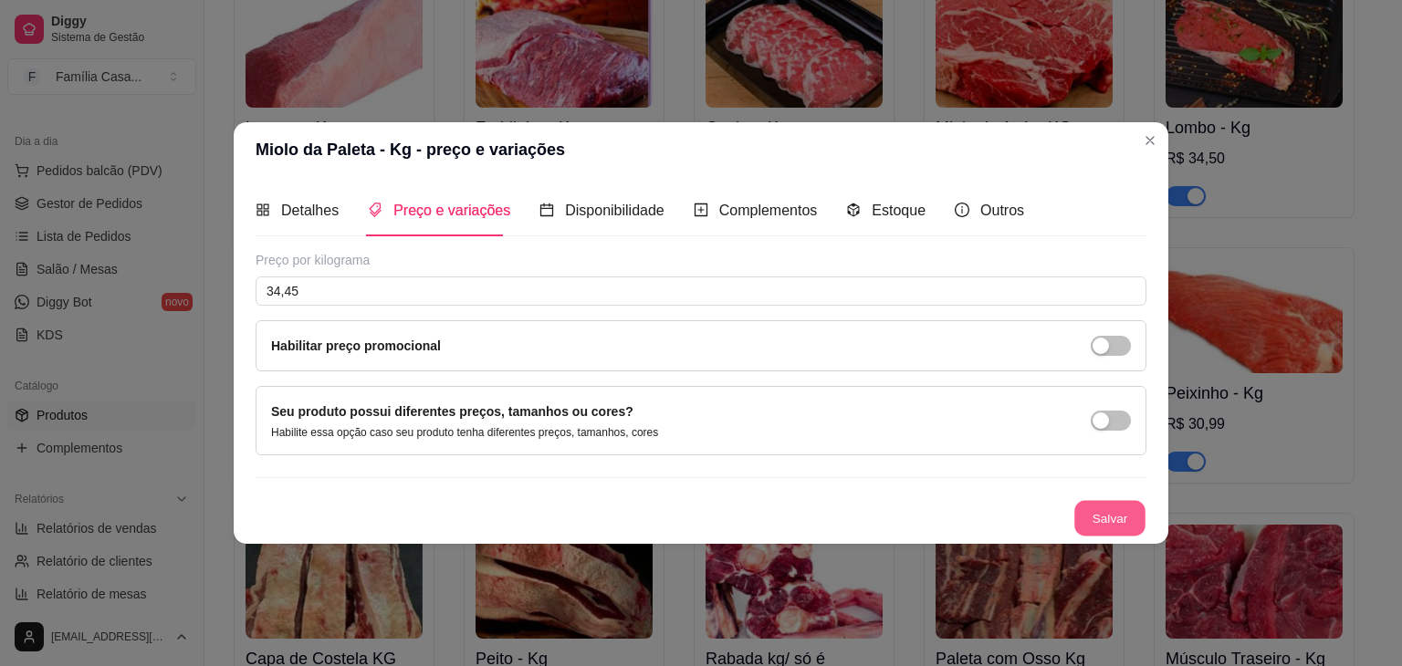
click at [1111, 512] on button "Salvar" at bounding box center [1109, 519] width 71 height 36
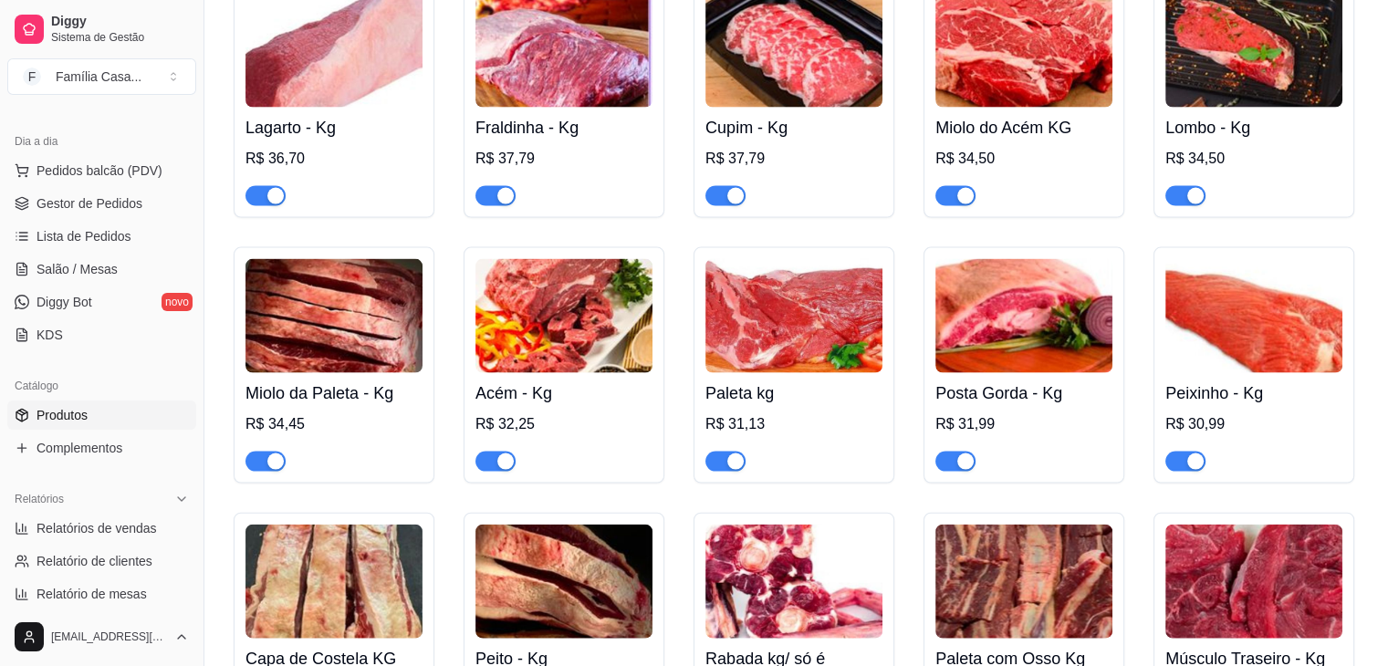
click at [601, 319] on img at bounding box center [563, 316] width 177 height 114
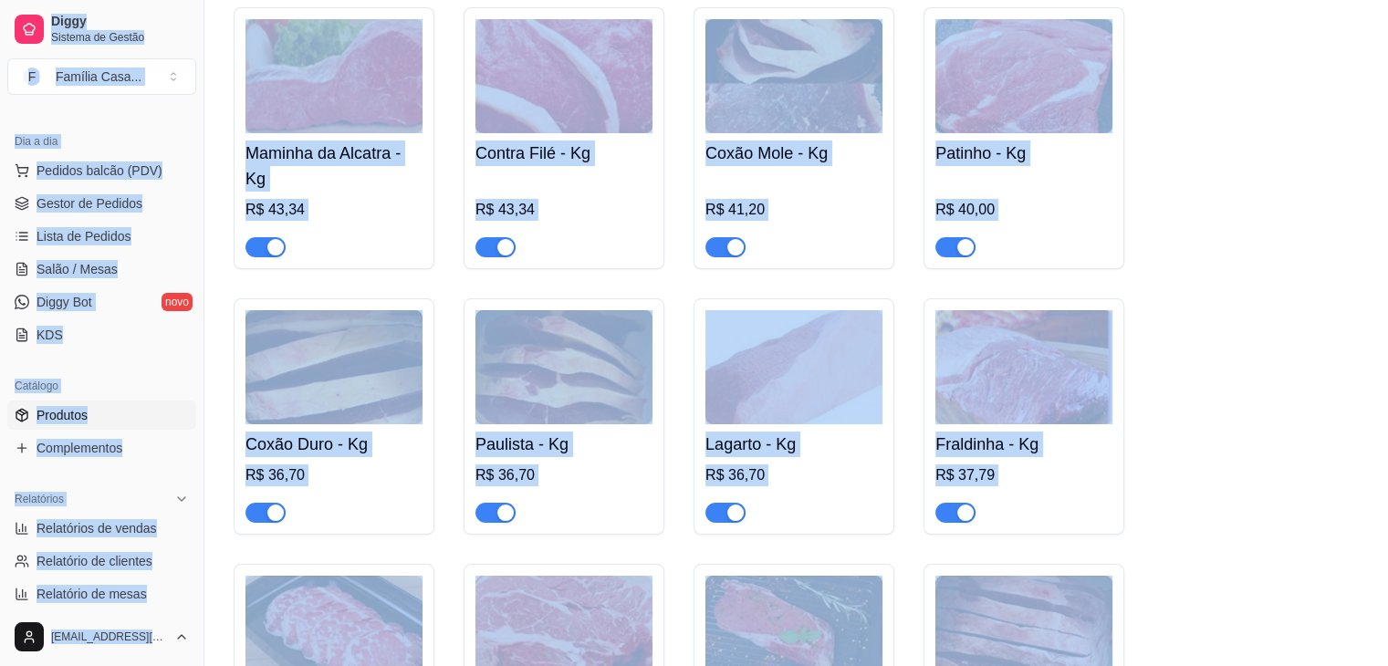
click at [601, 319] on div "Nome do produto Acém - Kg Código do produto (PDV) Descrição do produto Econômic…" at bounding box center [592, 393] width 699 height 422
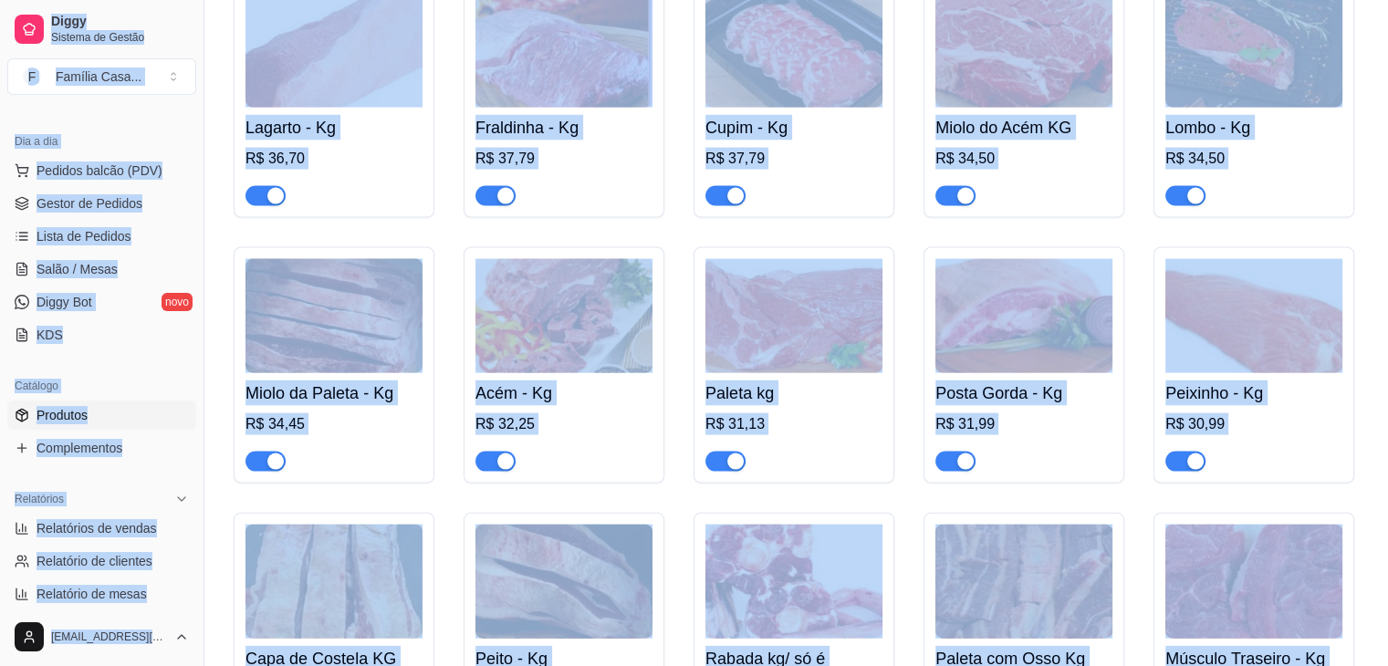
click at [1060, 308] on img at bounding box center [1023, 316] width 177 height 114
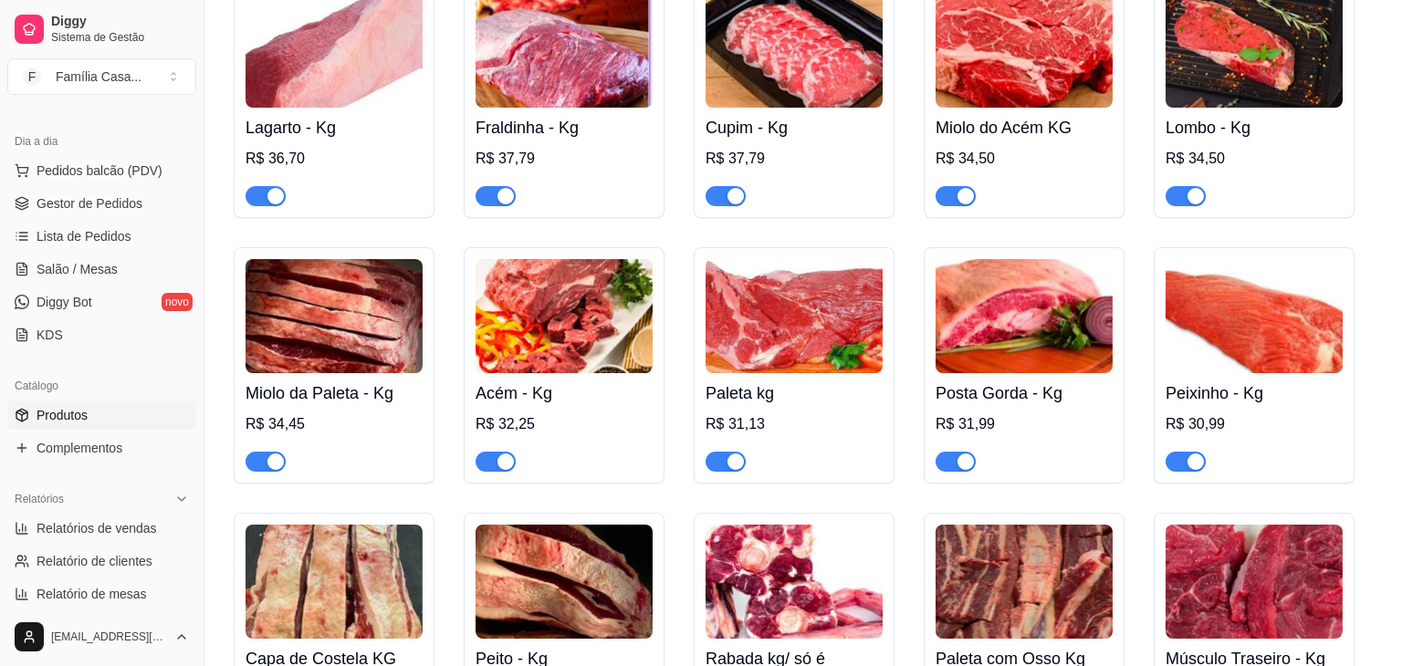
click at [1060, 308] on img at bounding box center [1068, 266] width 166 height 166
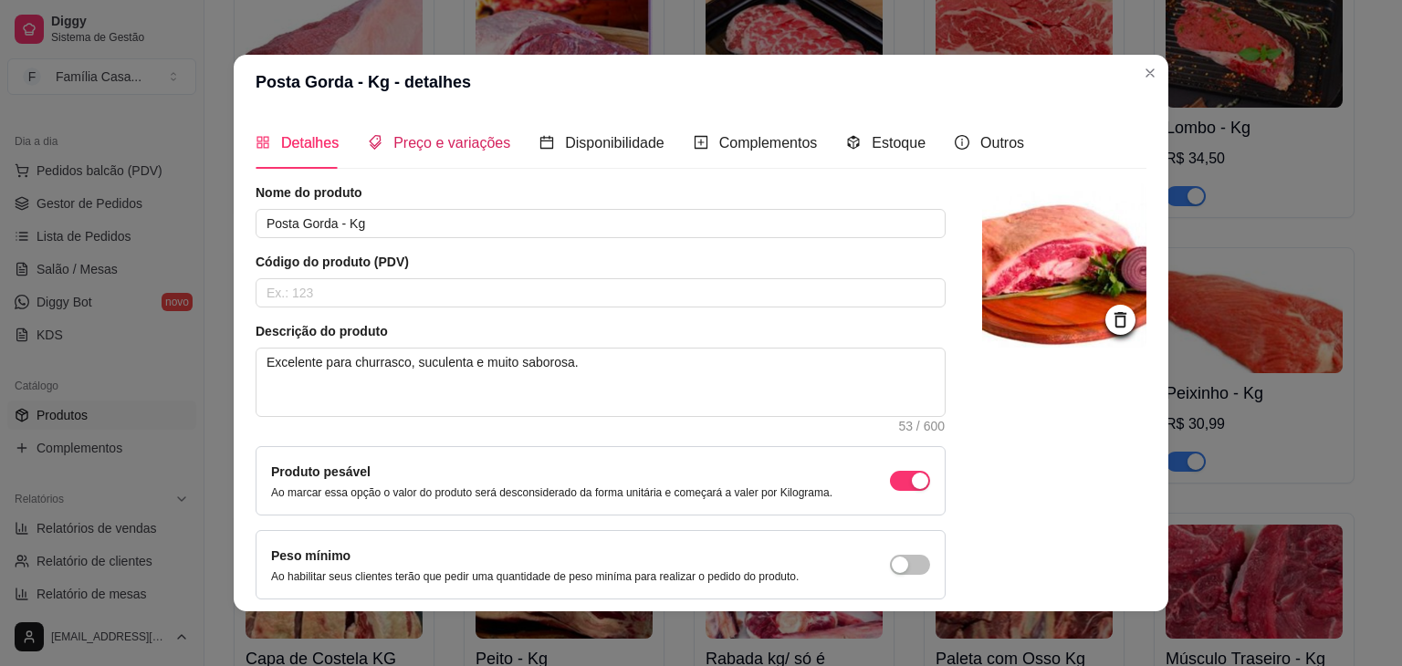
click at [465, 136] on span "Preço e variações" at bounding box center [451, 143] width 117 height 16
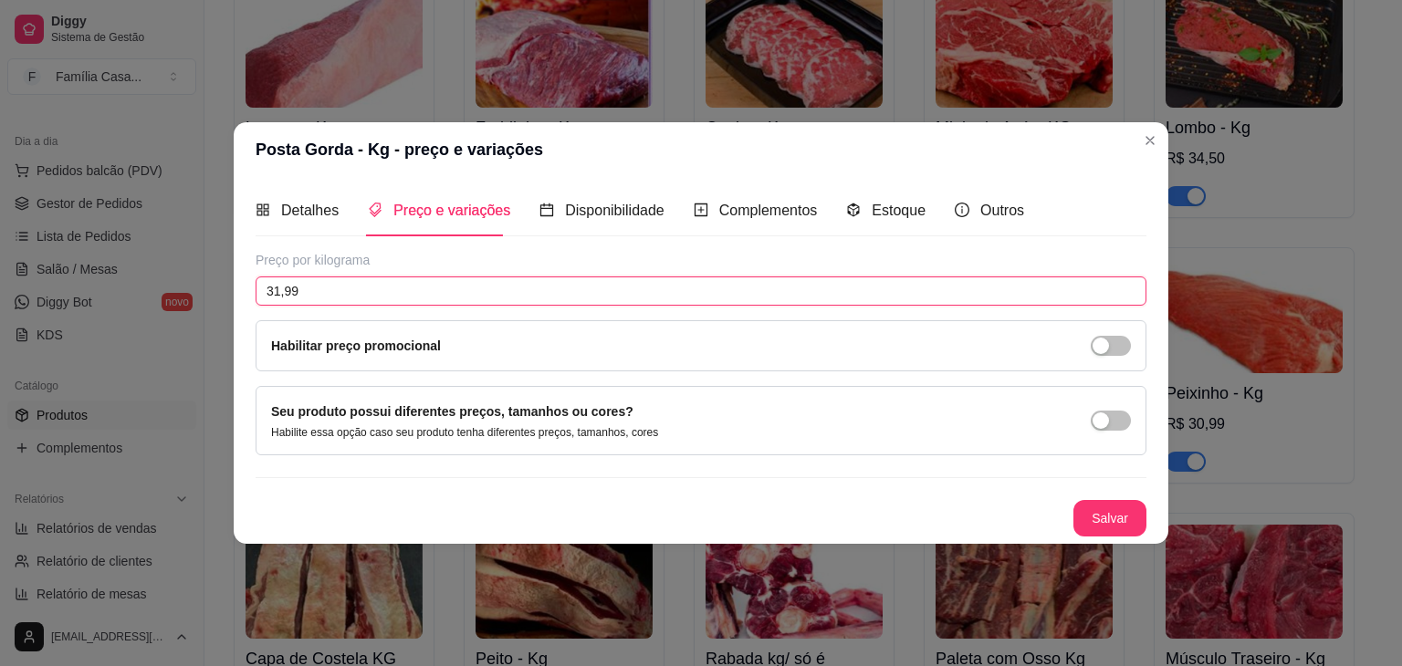
drag, startPoint x: 319, startPoint y: 286, endPoint x: 215, endPoint y: 286, distance: 104.0
click at [215, 286] on div "Posta Gorda - Kg - preço e variações Detalhes Preço e variações Disponibilidade…" at bounding box center [701, 333] width 1402 height 666
click at [1094, 515] on button "Salvar" at bounding box center [1109, 518] width 73 height 37
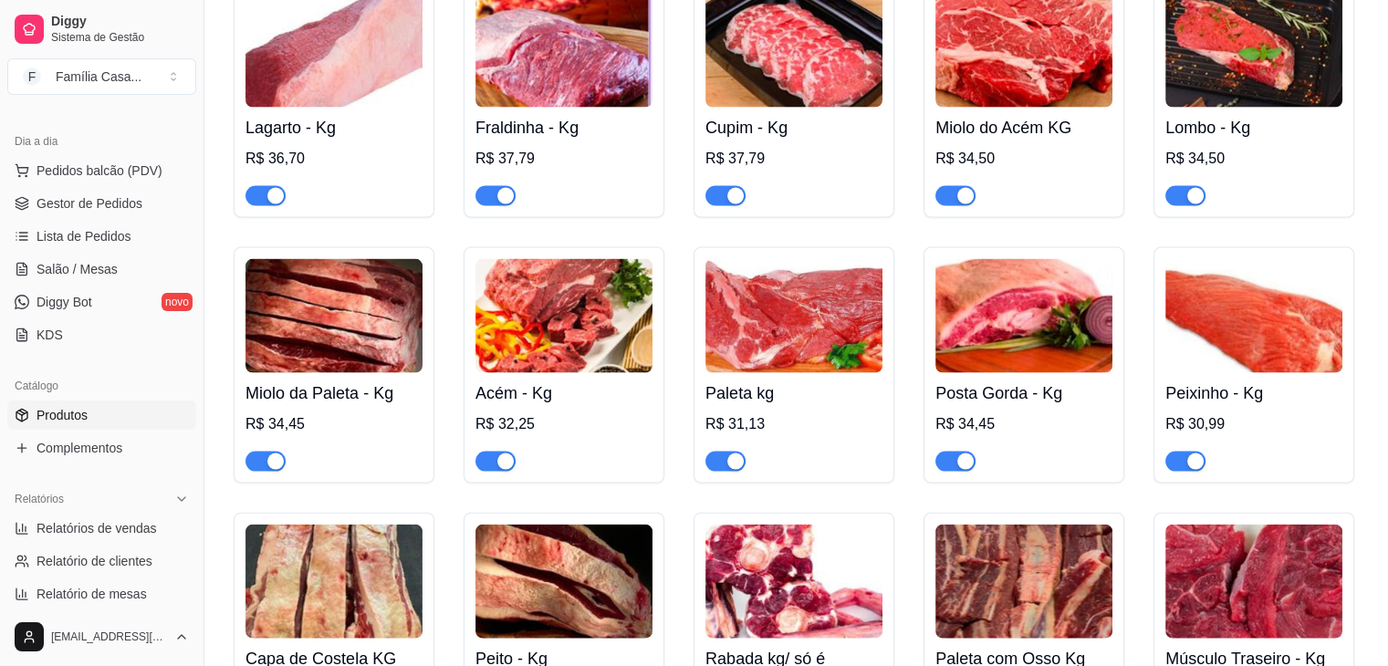
click at [1207, 334] on img at bounding box center [1253, 316] width 177 height 114
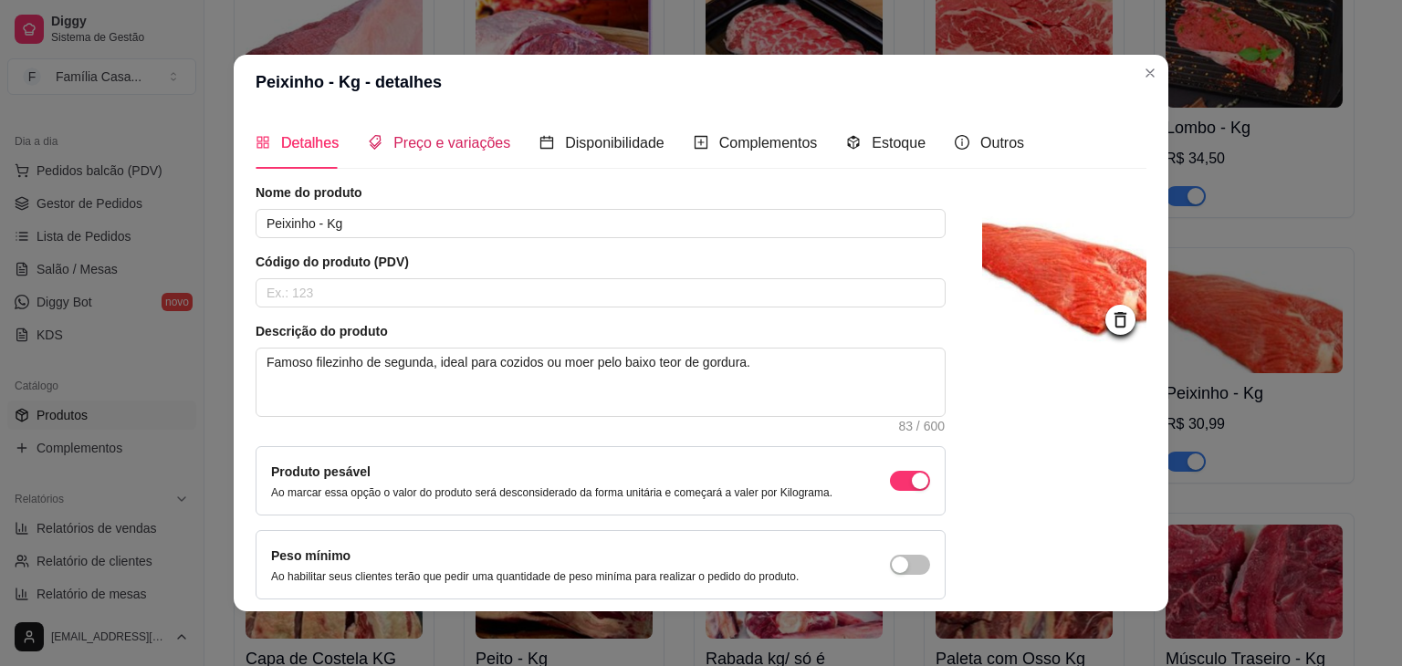
click at [423, 141] on span "Preço e variações" at bounding box center [451, 143] width 117 height 16
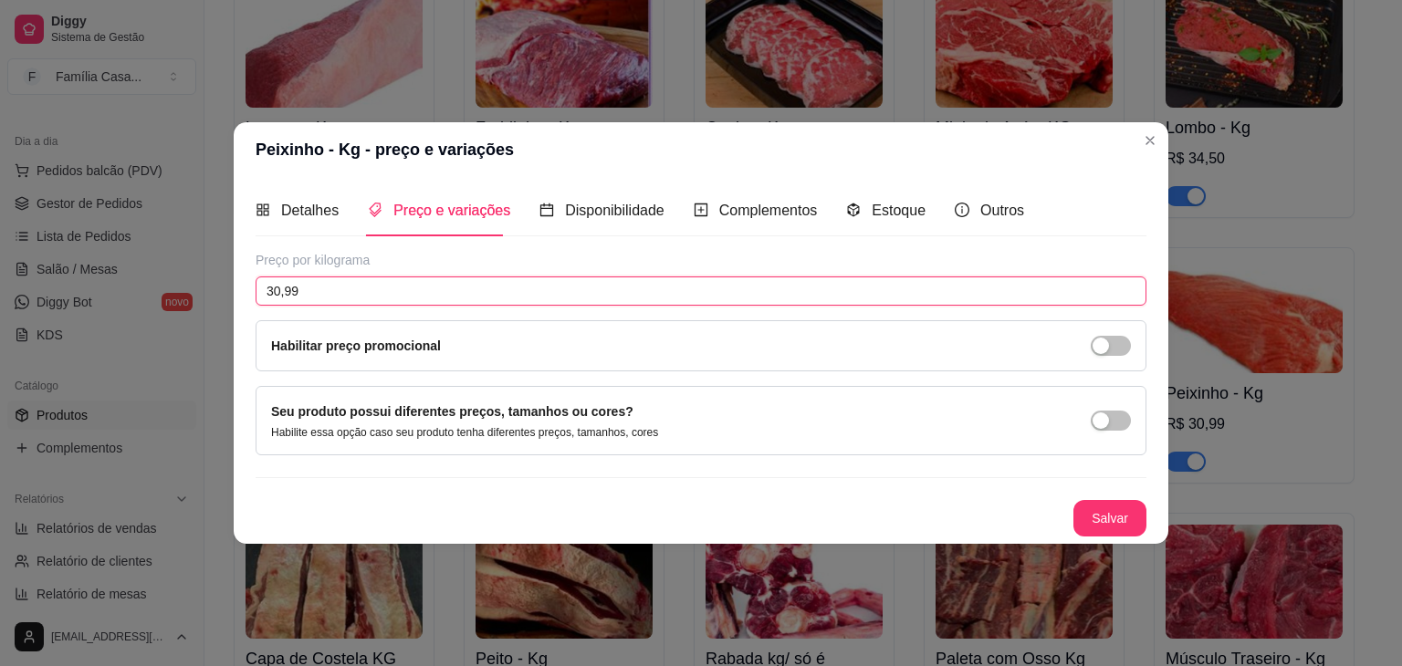
drag, startPoint x: 312, startPoint y: 295, endPoint x: 252, endPoint y: 302, distance: 60.7
click at [252, 302] on div "Detalhes Preço e variações Disponibilidade Complementos Estoque Outros Nome do …" at bounding box center [701, 360] width 935 height 367
click at [1102, 503] on button "Salvar" at bounding box center [1109, 518] width 73 height 37
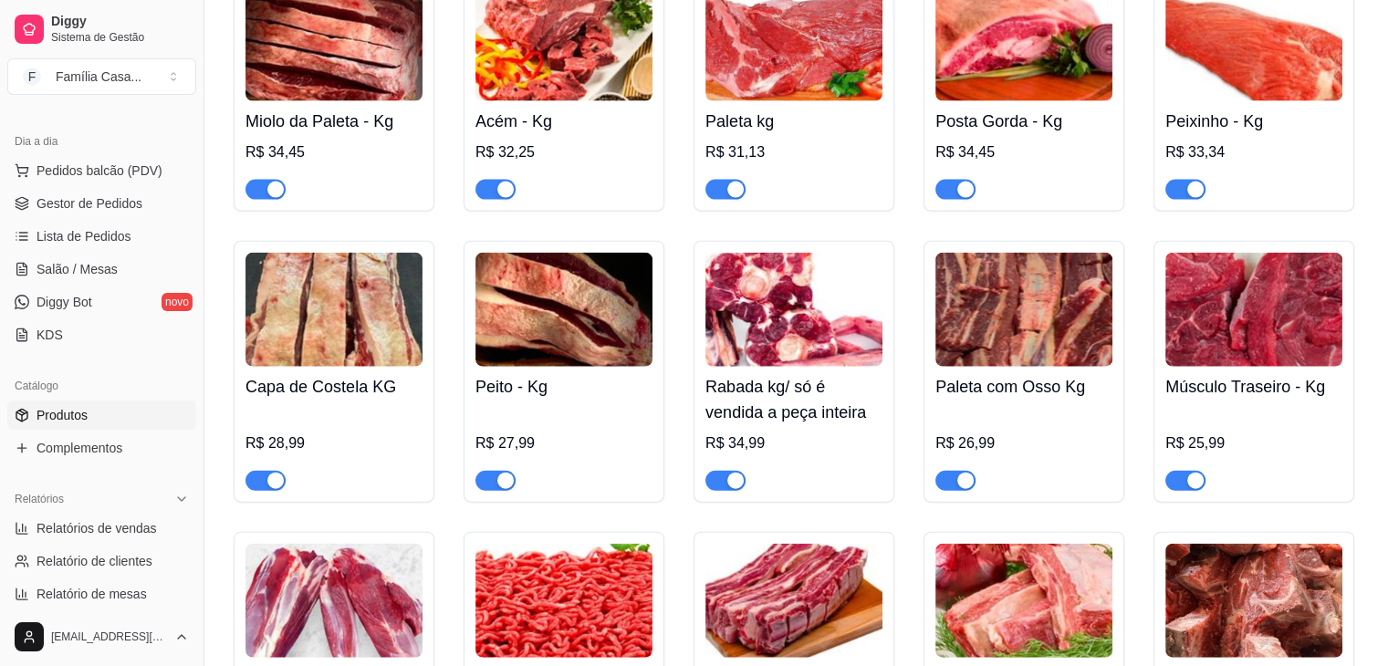
scroll to position [4107, 0]
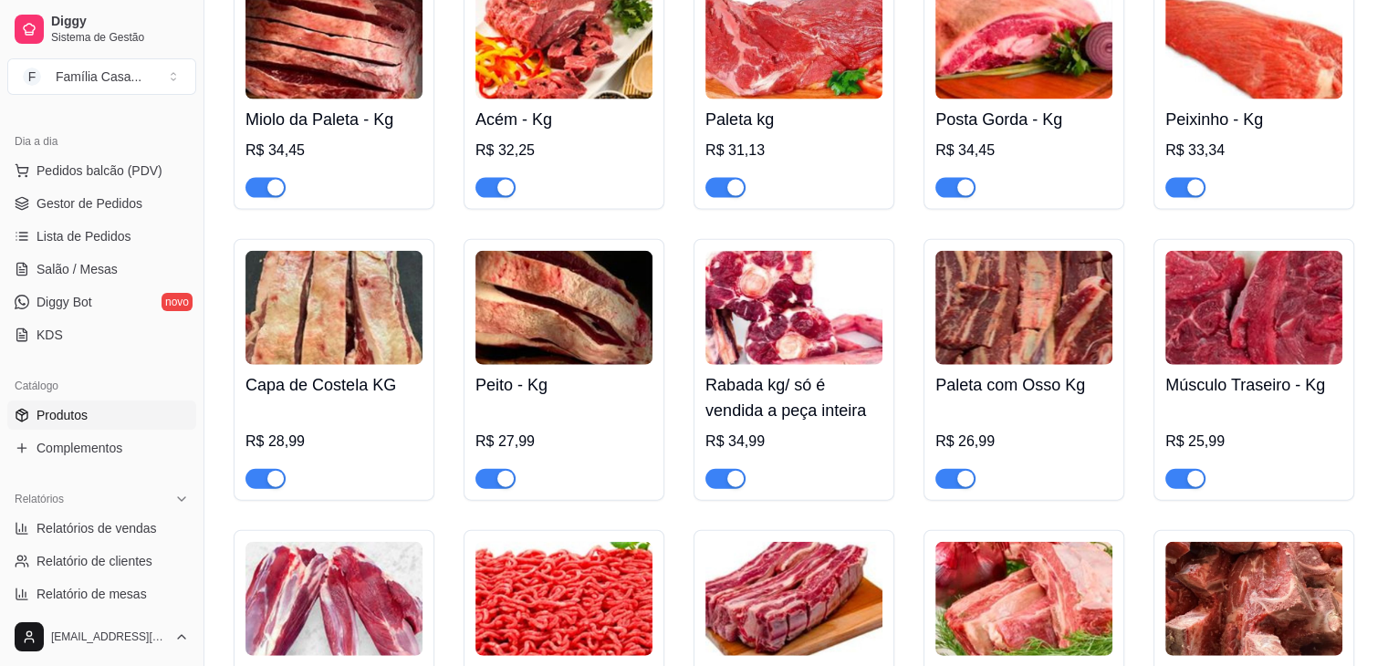
click at [400, 319] on img at bounding box center [333, 308] width 177 height 114
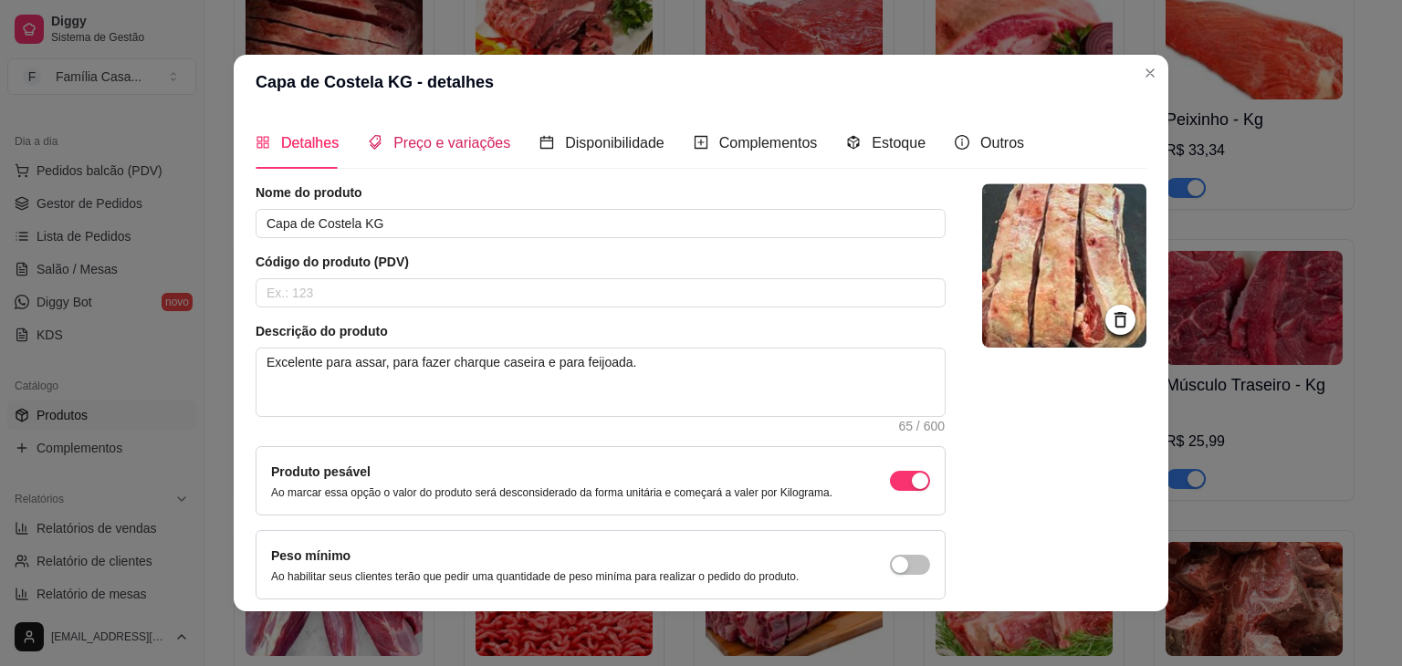
click at [409, 147] on span "Preço e variações" at bounding box center [451, 143] width 117 height 16
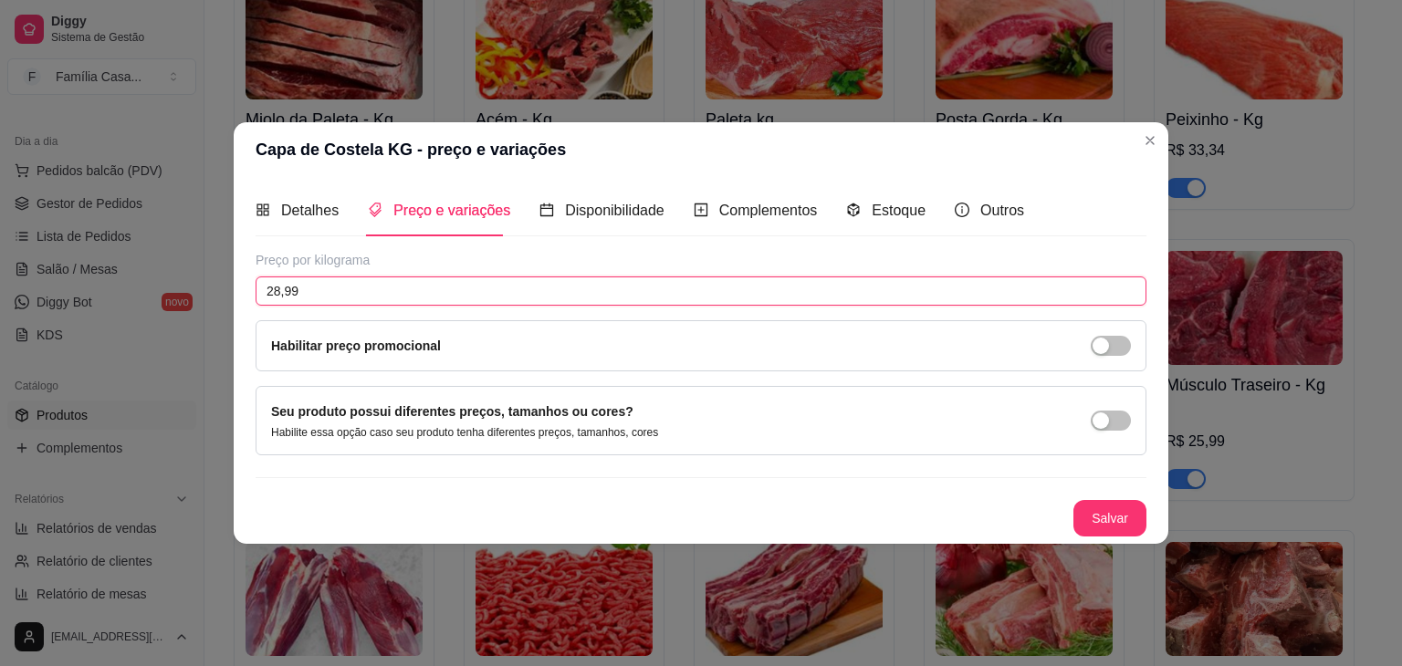
drag, startPoint x: 339, startPoint y: 289, endPoint x: 248, endPoint y: 298, distance: 90.7
click at [219, 297] on div "Capa de Costela KG - preço e variações Detalhes Preço e variações Disponibilida…" at bounding box center [701, 333] width 1402 height 666
click at [1103, 505] on button "Salvar" at bounding box center [1109, 519] width 71 height 36
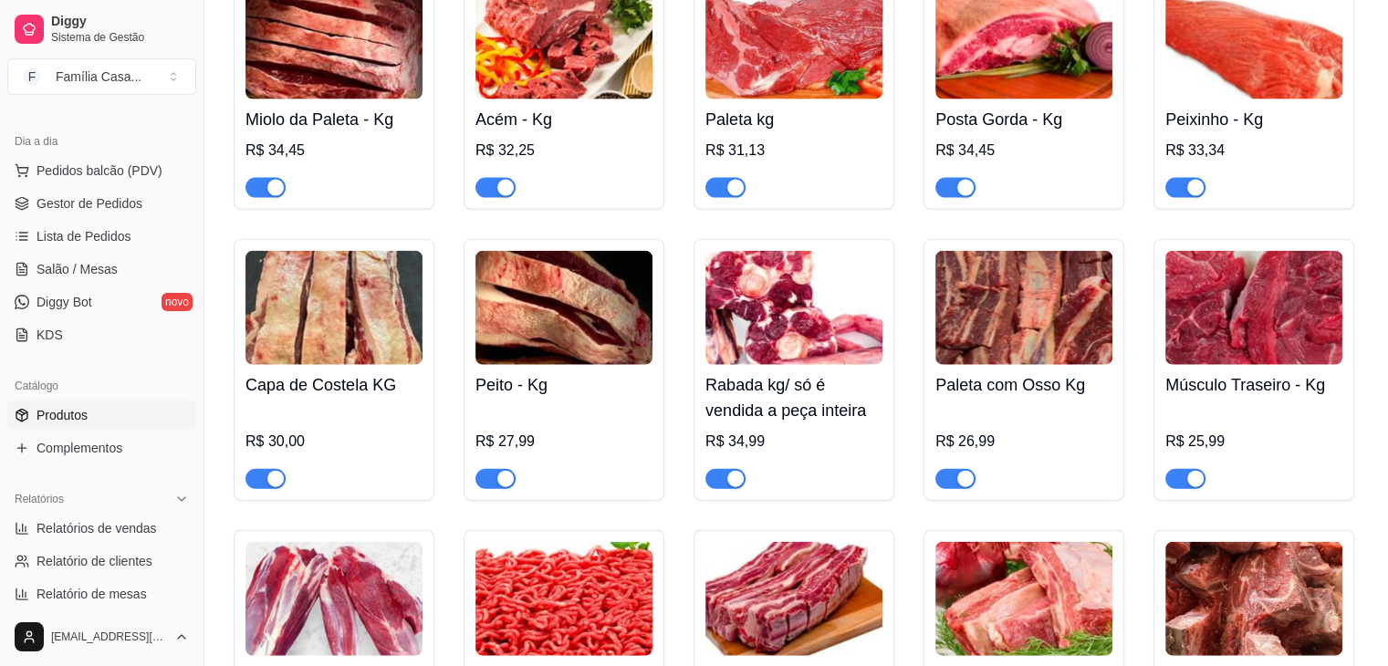
click at [574, 324] on img at bounding box center [563, 308] width 177 height 114
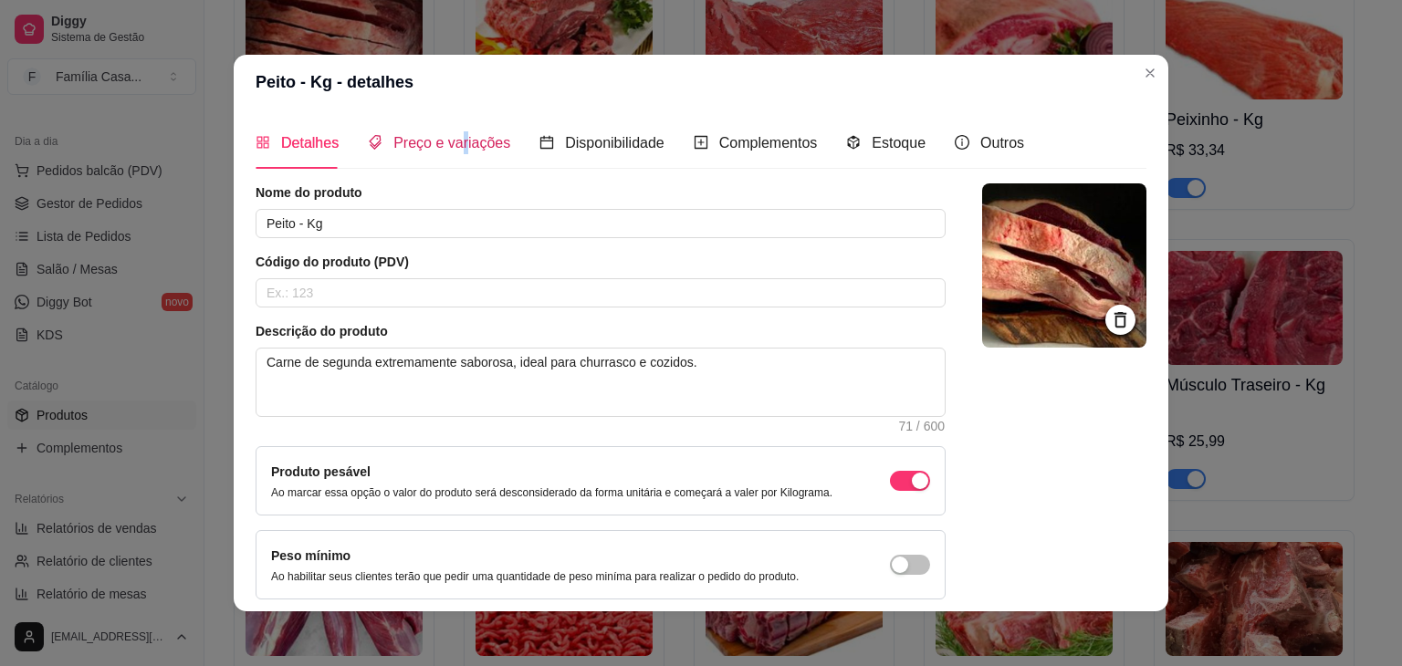
click at [454, 142] on span "Preço e variações" at bounding box center [451, 143] width 117 height 16
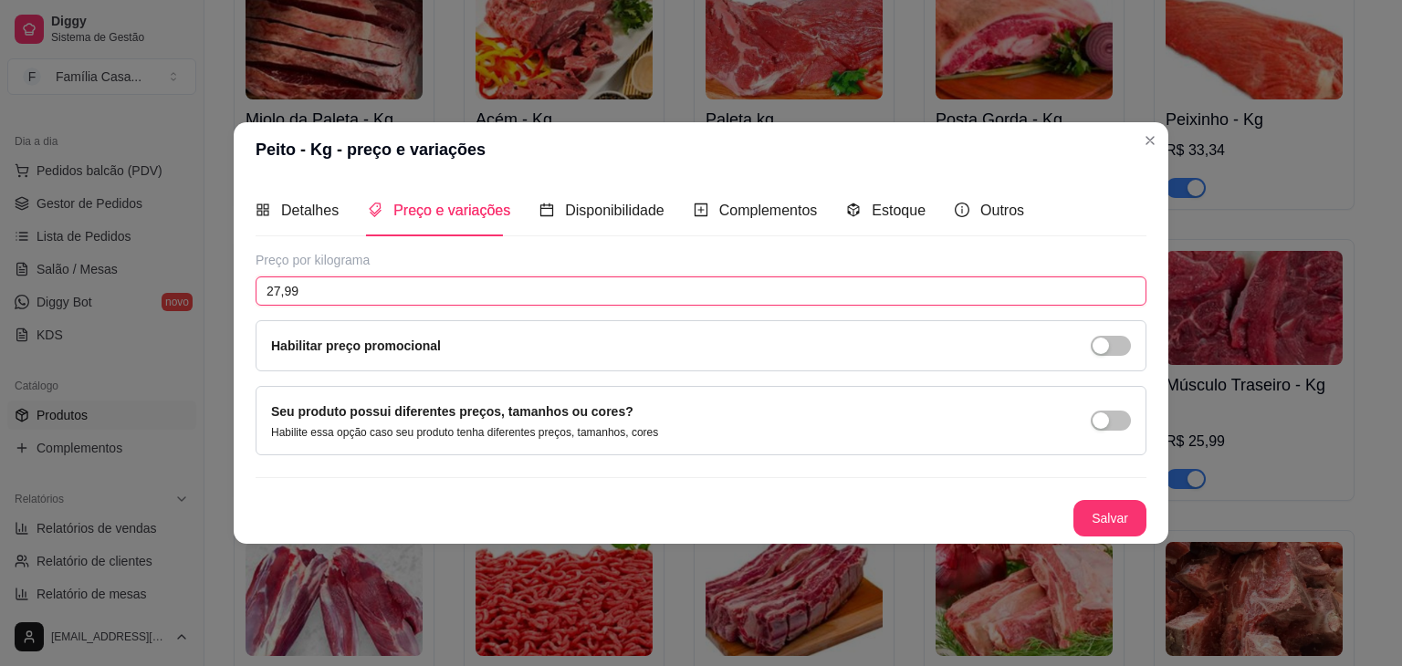
drag, startPoint x: 313, startPoint y: 290, endPoint x: 231, endPoint y: 326, distance: 89.5
click at [231, 326] on div "Peito - Kg - preço e variações Detalhes Preço e variações Disponibilidade Compl…" at bounding box center [701, 333] width 1402 height 666
click at [1107, 516] on button "Salvar" at bounding box center [1109, 519] width 71 height 36
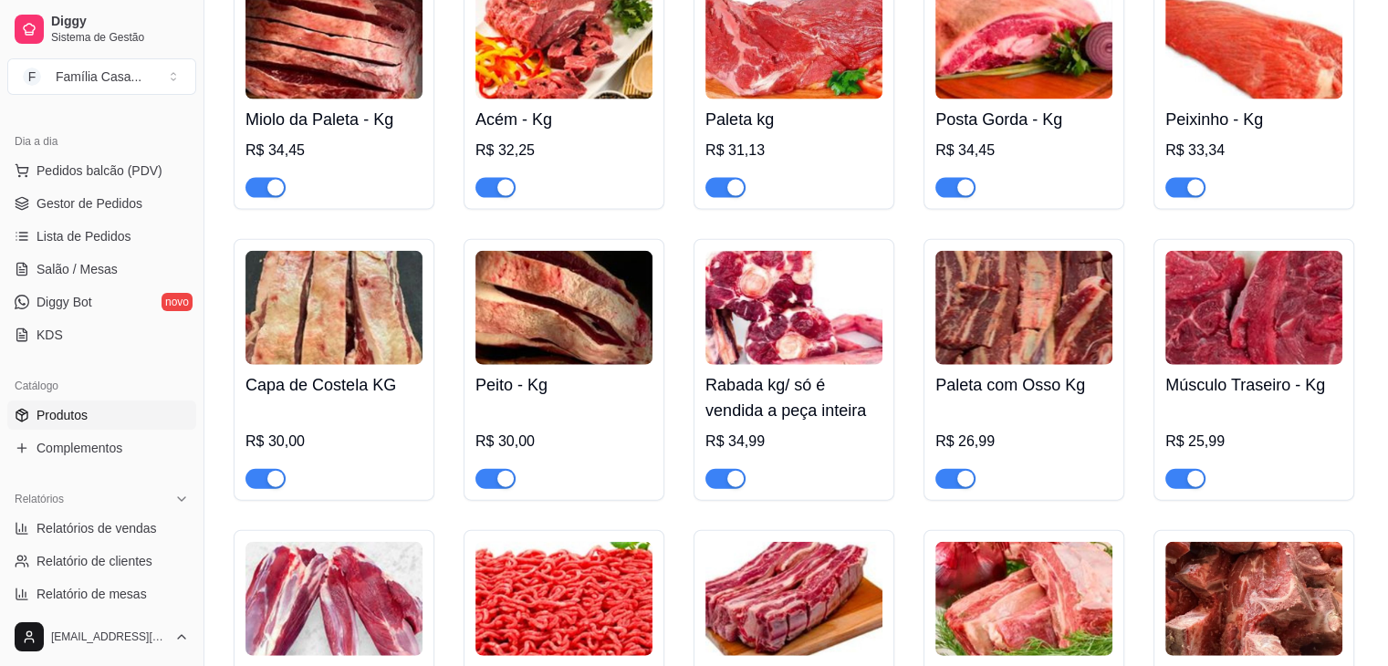
click at [814, 348] on img at bounding box center [793, 308] width 177 height 114
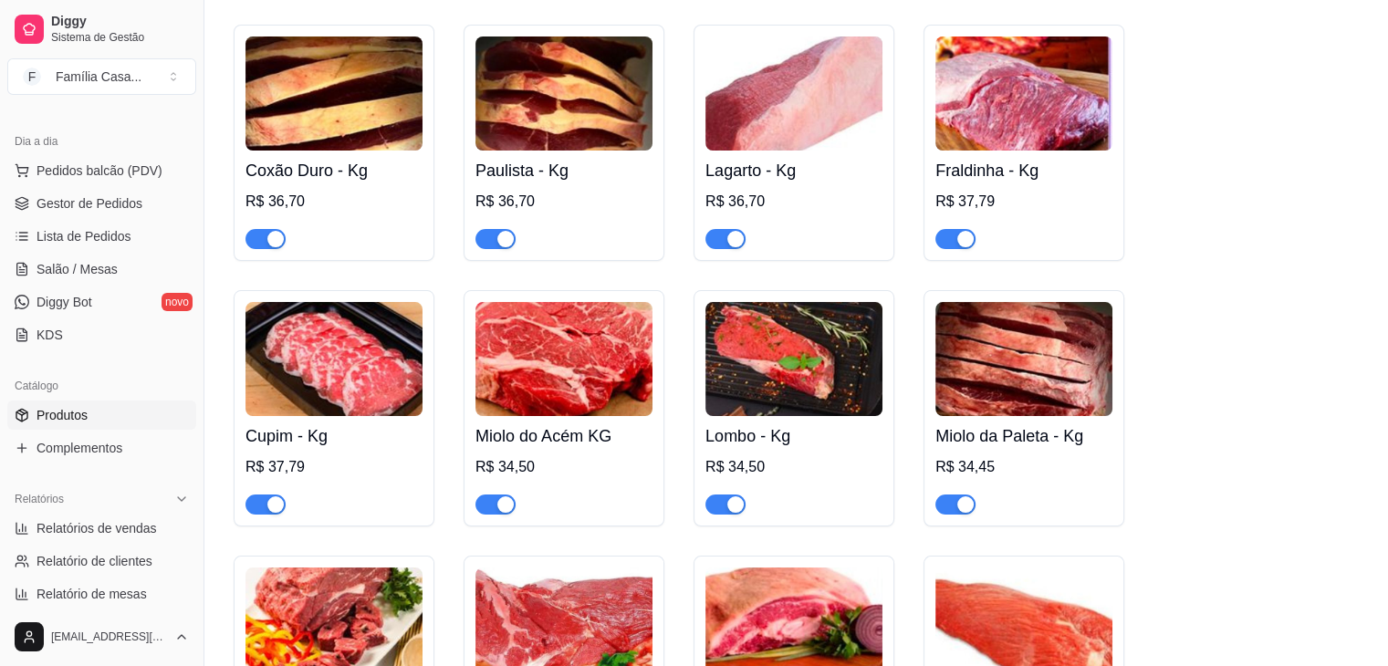
click at [814, 349] on textarea "favor consultar o peso do produto com o atendente,pois só é vendida a peça inte…" at bounding box center [592, 383] width 701 height 68
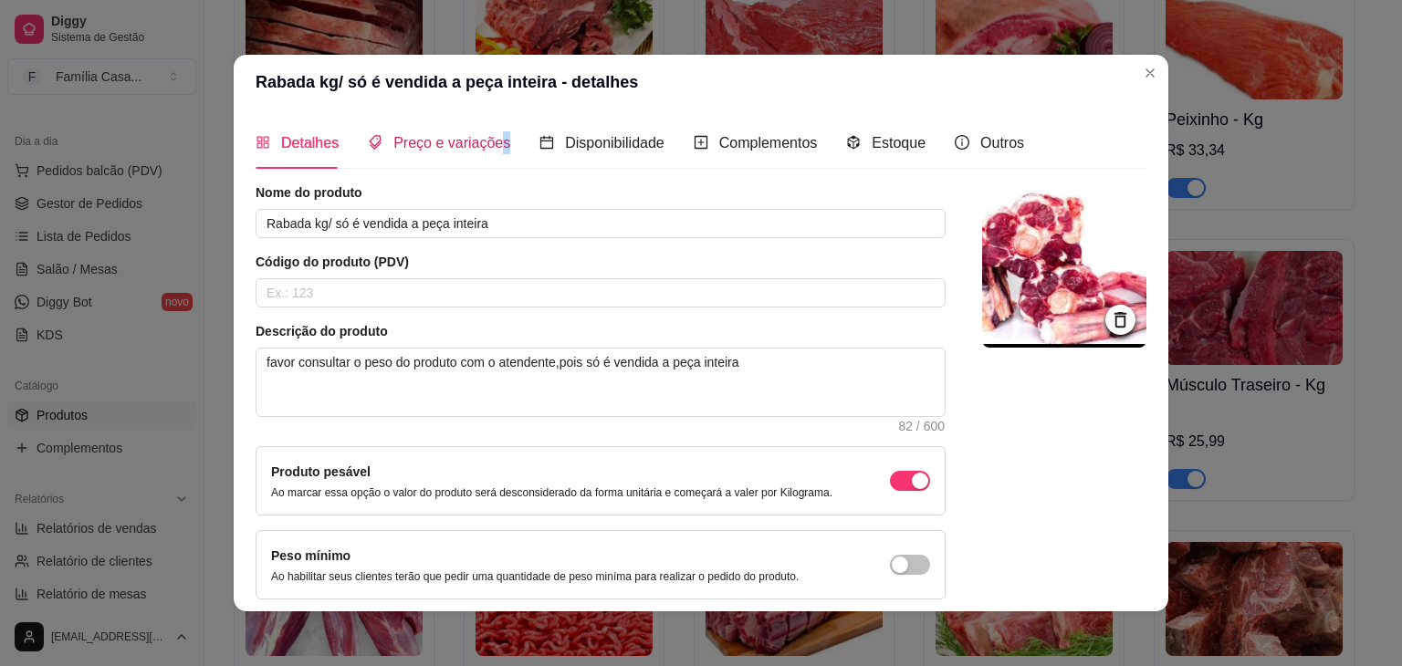
click at [493, 136] on span "Preço e variações" at bounding box center [451, 143] width 117 height 16
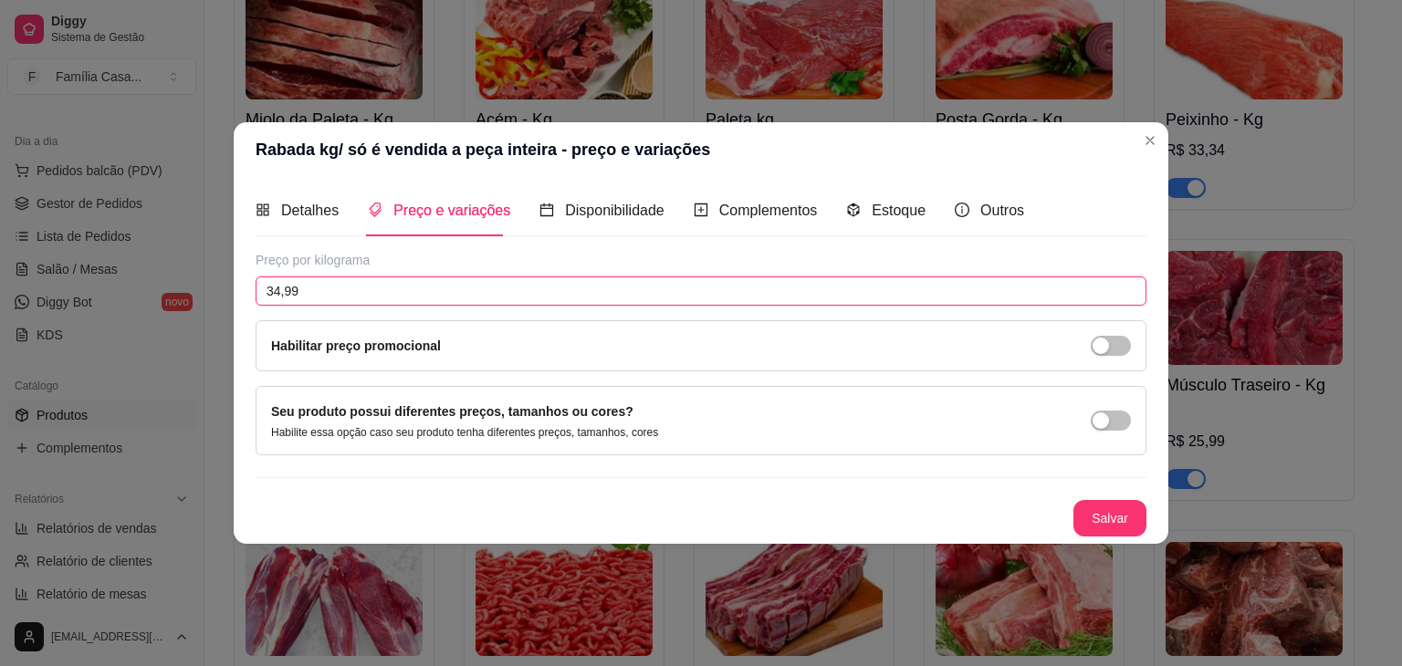
drag, startPoint x: 340, startPoint y: 287, endPoint x: 266, endPoint y: 307, distance: 77.5
click at [266, 307] on div "Preço por kilograma 34,99 Habilitar preço promocional" at bounding box center [701, 311] width 891 height 120
click at [1102, 508] on button "Salvar" at bounding box center [1109, 519] width 71 height 36
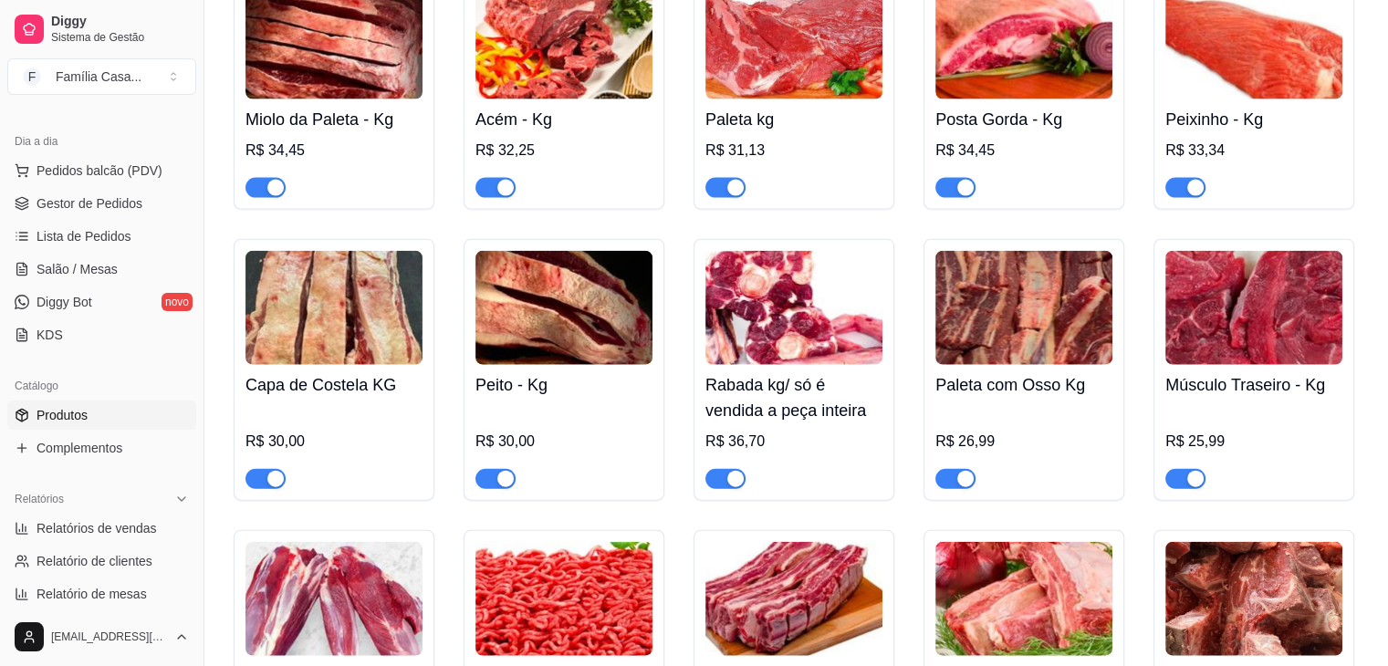
click at [983, 329] on img at bounding box center [1023, 308] width 177 height 114
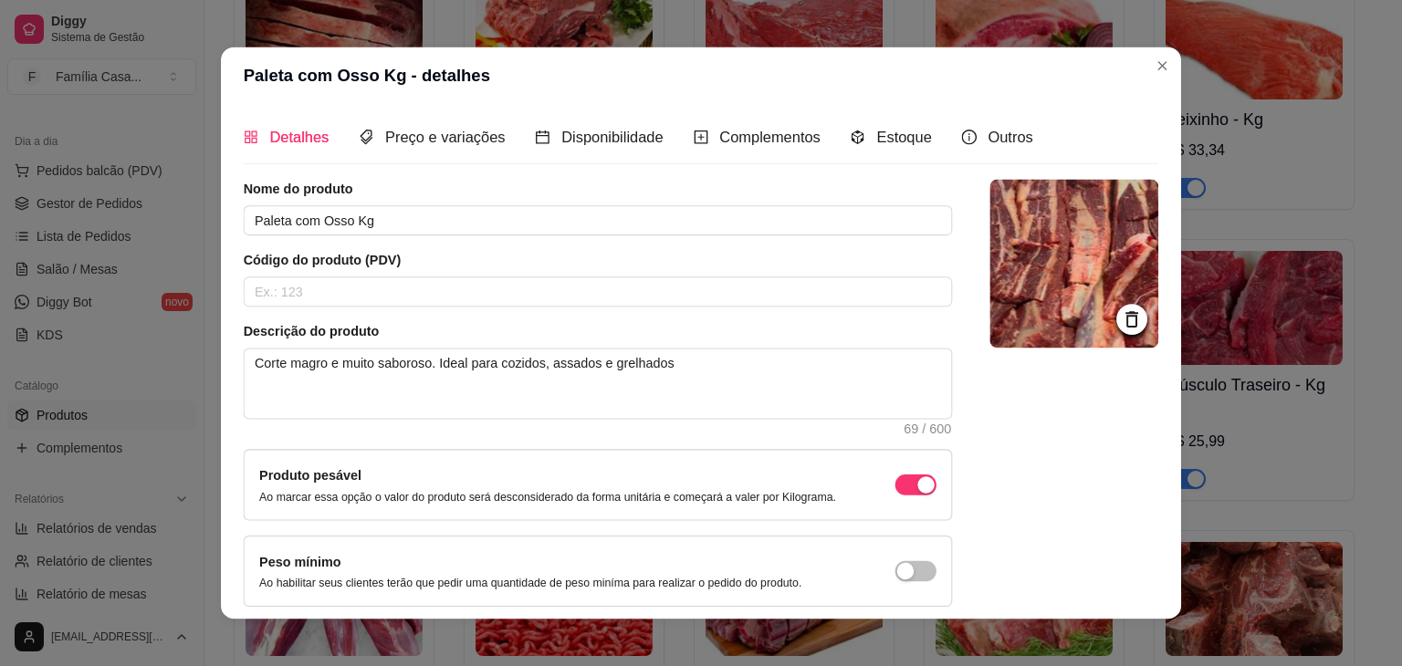
click at [989, 329] on img at bounding box center [1073, 264] width 169 height 169
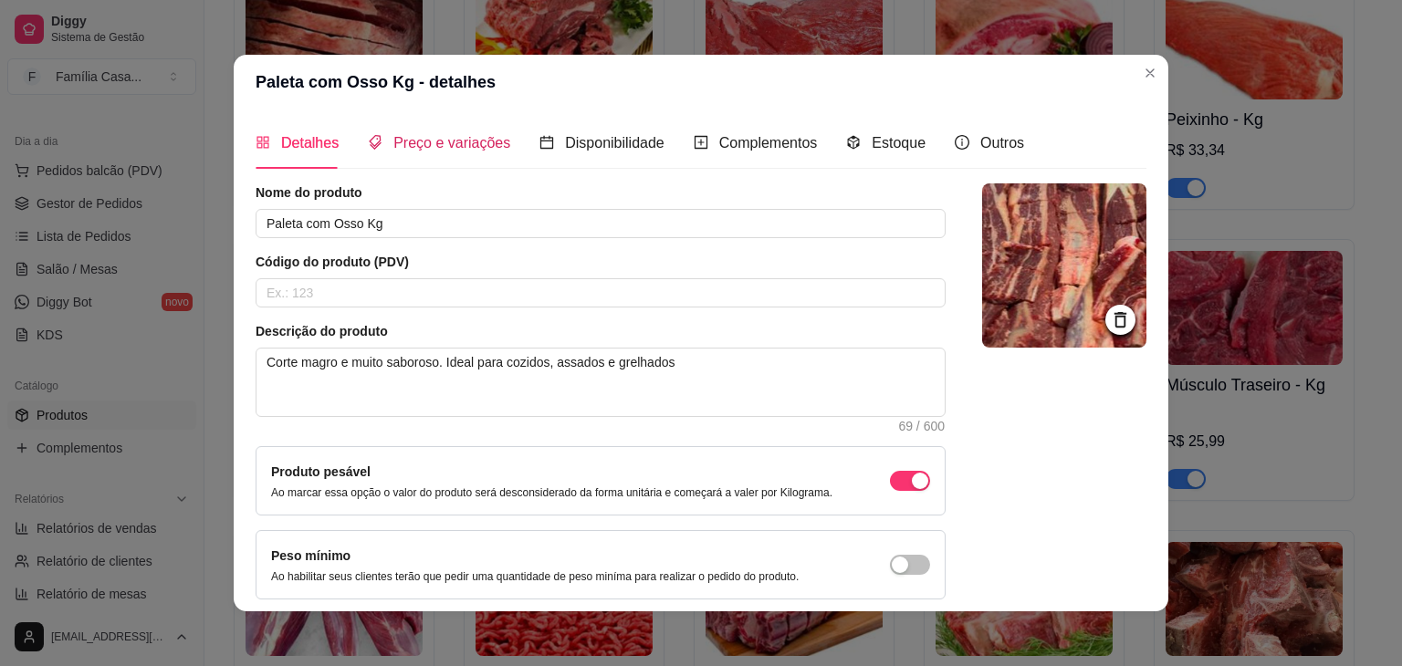
click at [481, 143] on span "Preço e variações" at bounding box center [451, 143] width 117 height 16
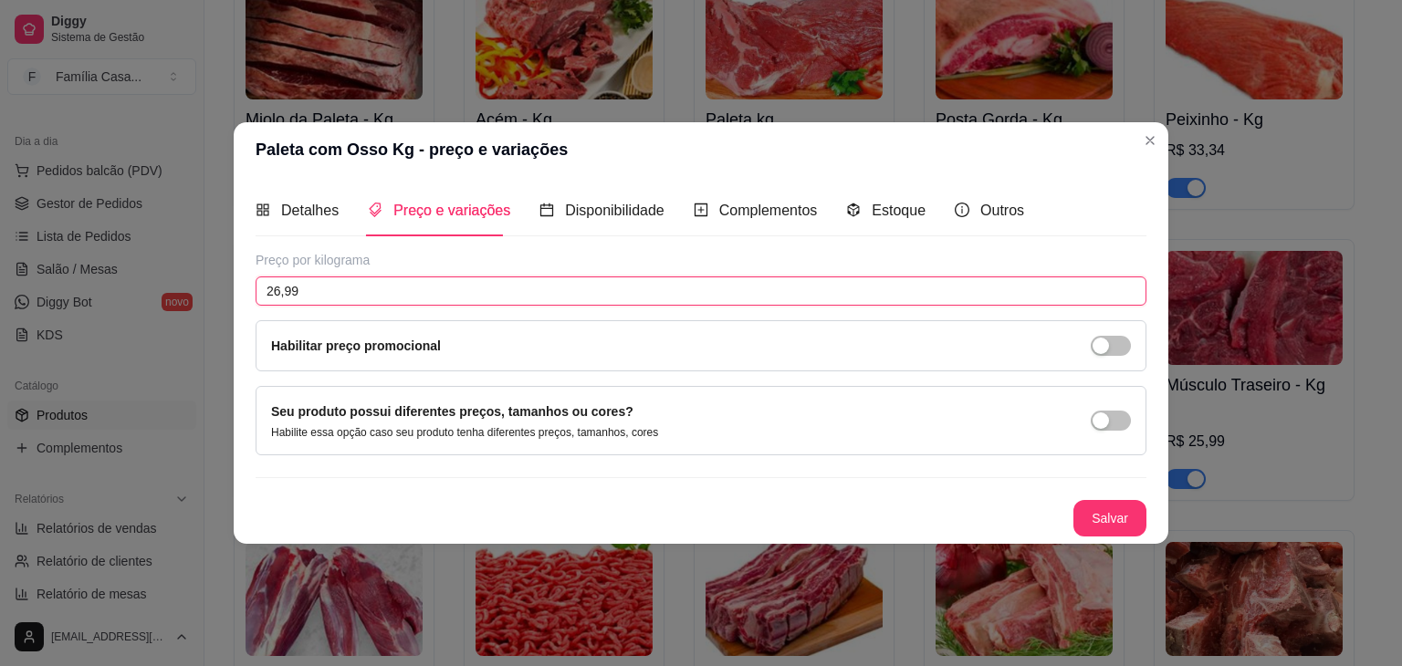
drag, startPoint x: 358, startPoint y: 288, endPoint x: 248, endPoint y: 315, distance: 112.7
click at [248, 315] on div "Detalhes Preço e variações Disponibilidade Complementos Estoque Outros Nome do …" at bounding box center [701, 360] width 935 height 367
click at [1119, 511] on button "Salvar" at bounding box center [1109, 519] width 71 height 36
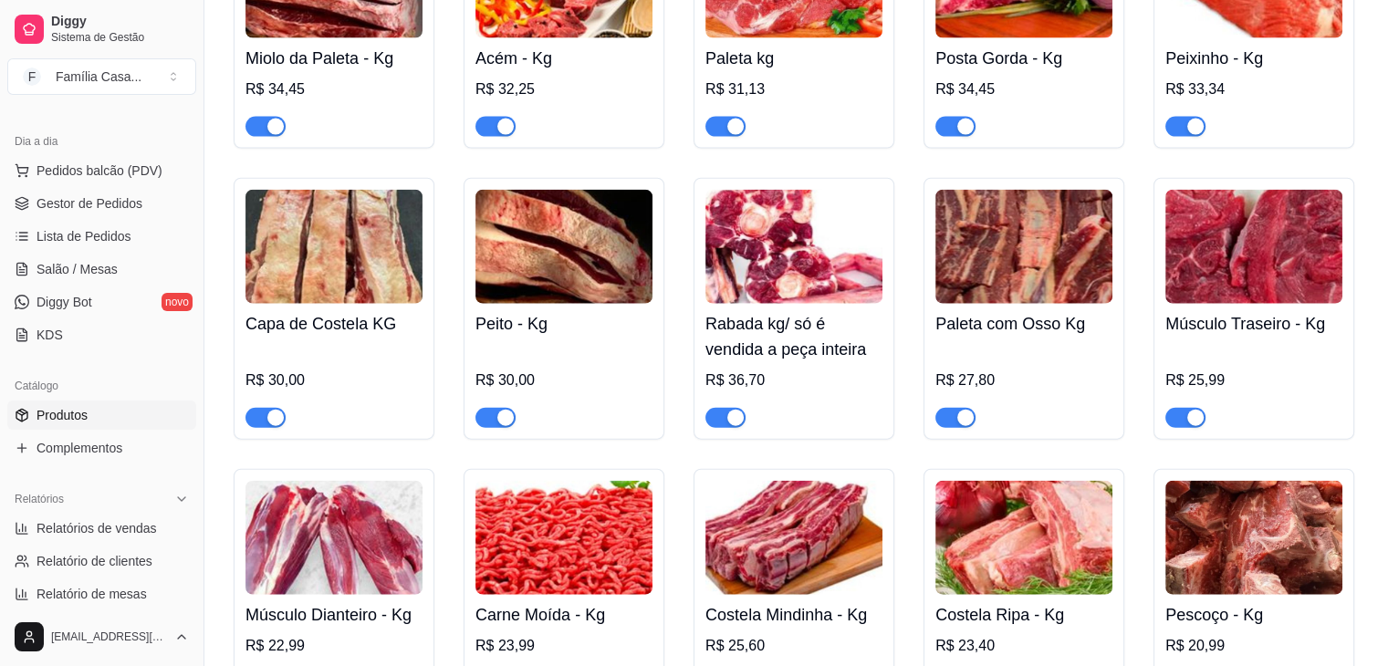
scroll to position [4198, 0]
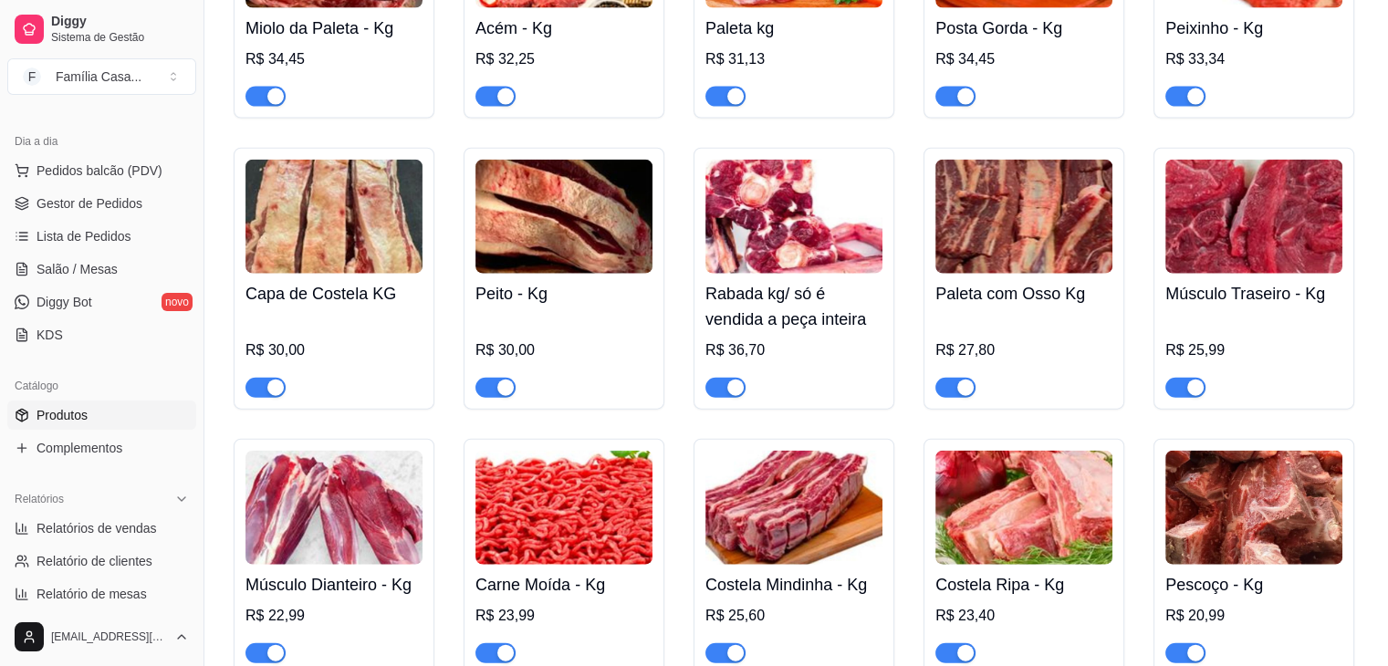
click at [1241, 255] on img at bounding box center [1253, 217] width 177 height 114
click at [1238, 255] on img at bounding box center [1253, 217] width 177 height 114
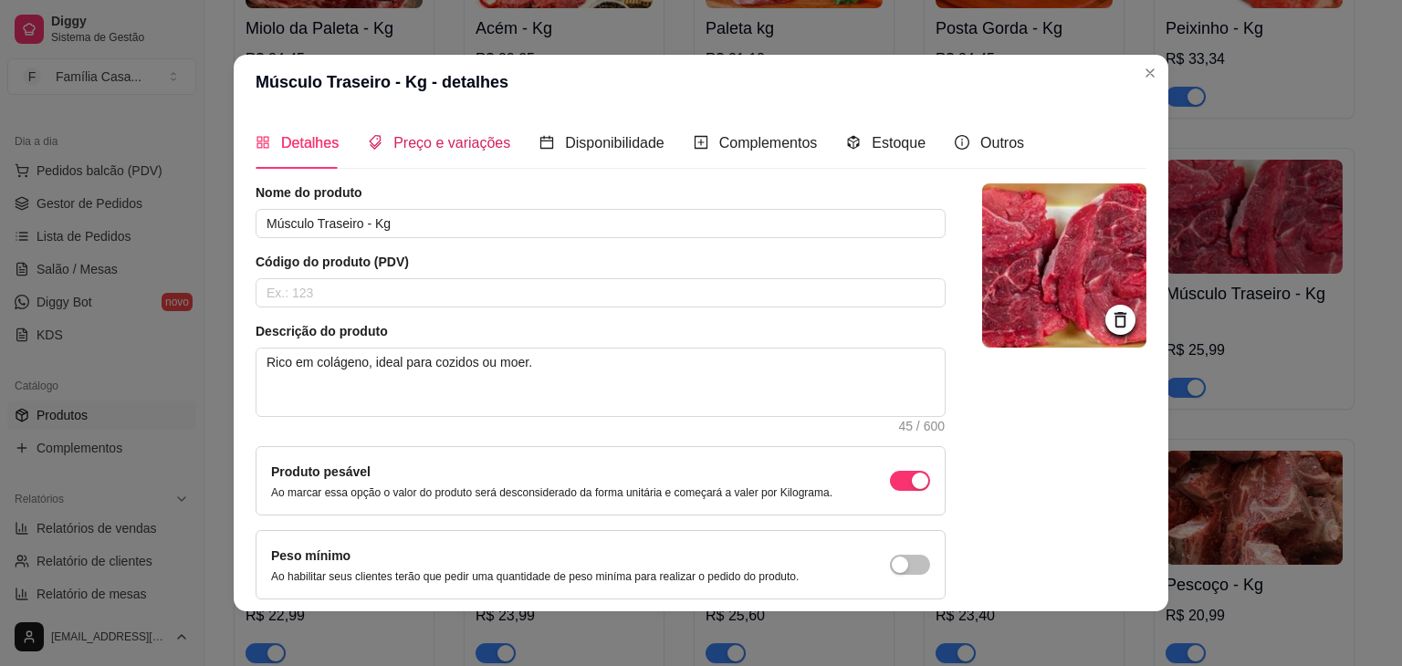
click at [440, 135] on span "Preço e variações" at bounding box center [451, 143] width 117 height 16
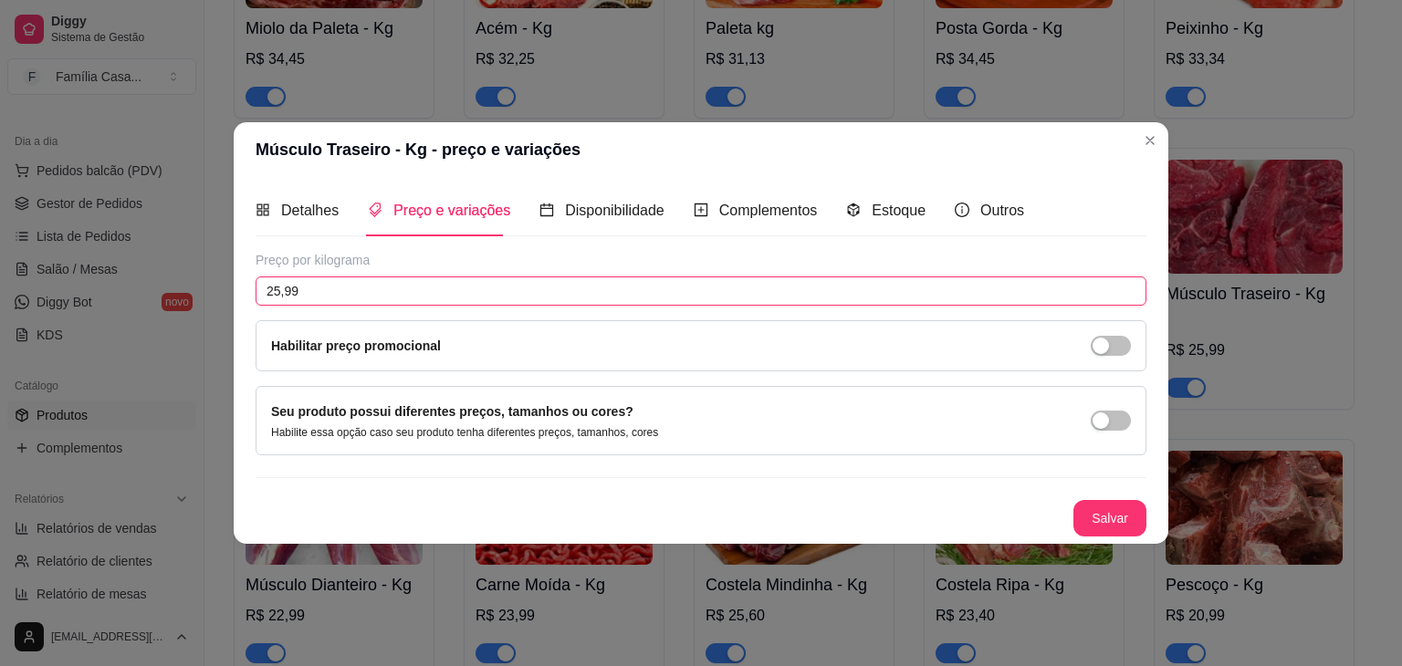
drag, startPoint x: 334, startPoint y: 284, endPoint x: 204, endPoint y: 290, distance: 129.8
click at [203, 290] on div "Músculo Traseiro - Kg - preço e variações Detalhes Preço e variações Disponibil…" at bounding box center [701, 333] width 1402 height 666
click at [1099, 518] on button "Salvar" at bounding box center [1109, 518] width 73 height 37
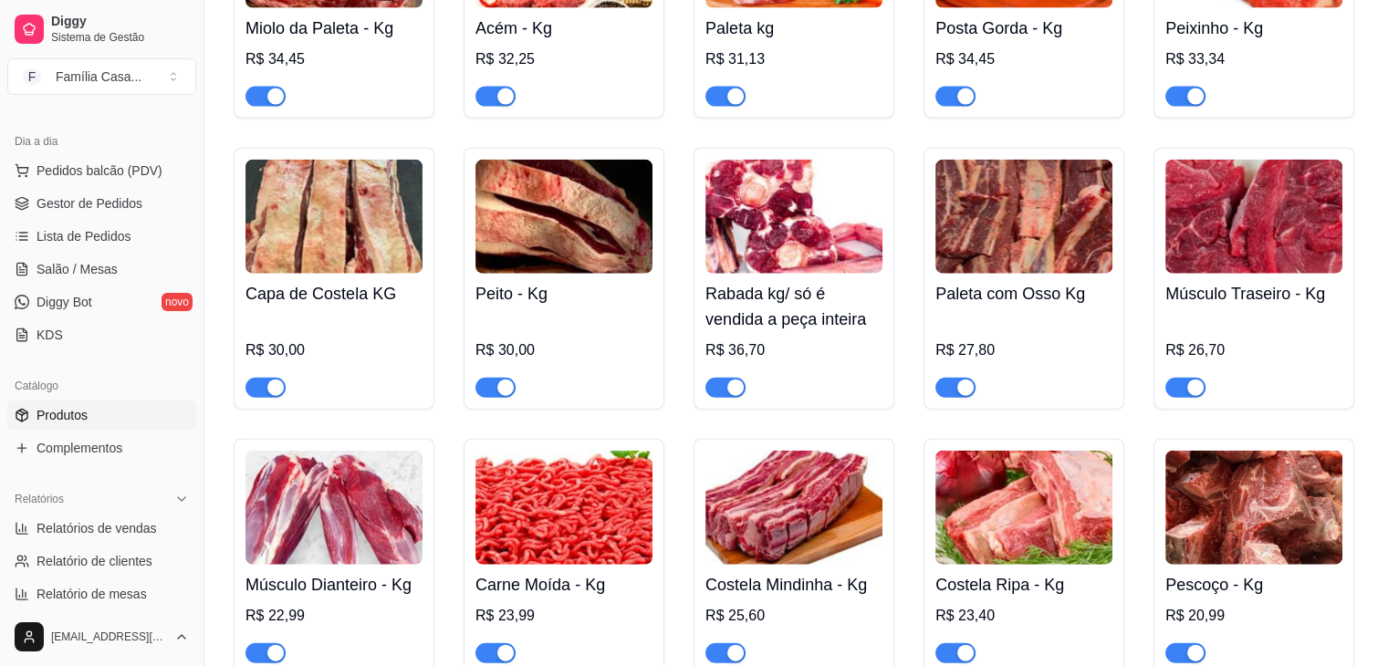
click at [299, 510] on img at bounding box center [333, 508] width 177 height 114
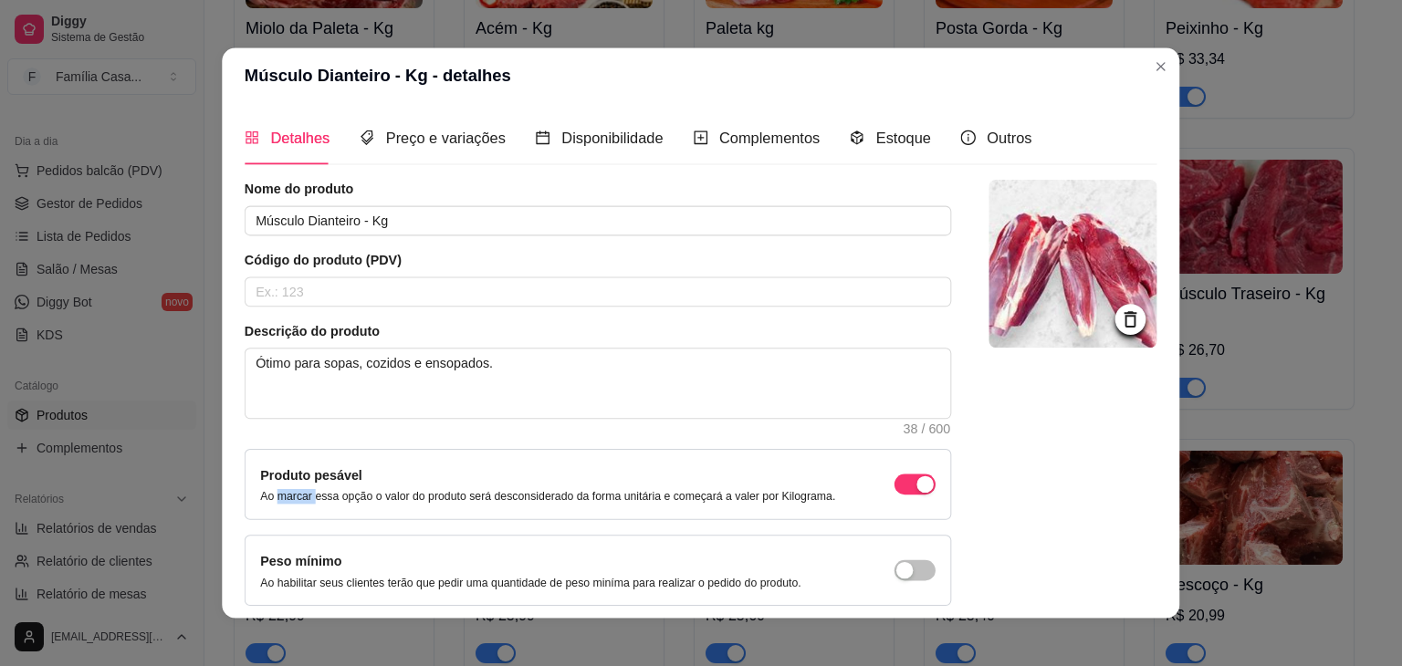
click at [299, 510] on div "Produto pesável Ao marcar essa opção o valor do produto será desconsiderado da …" at bounding box center [598, 484] width 706 height 71
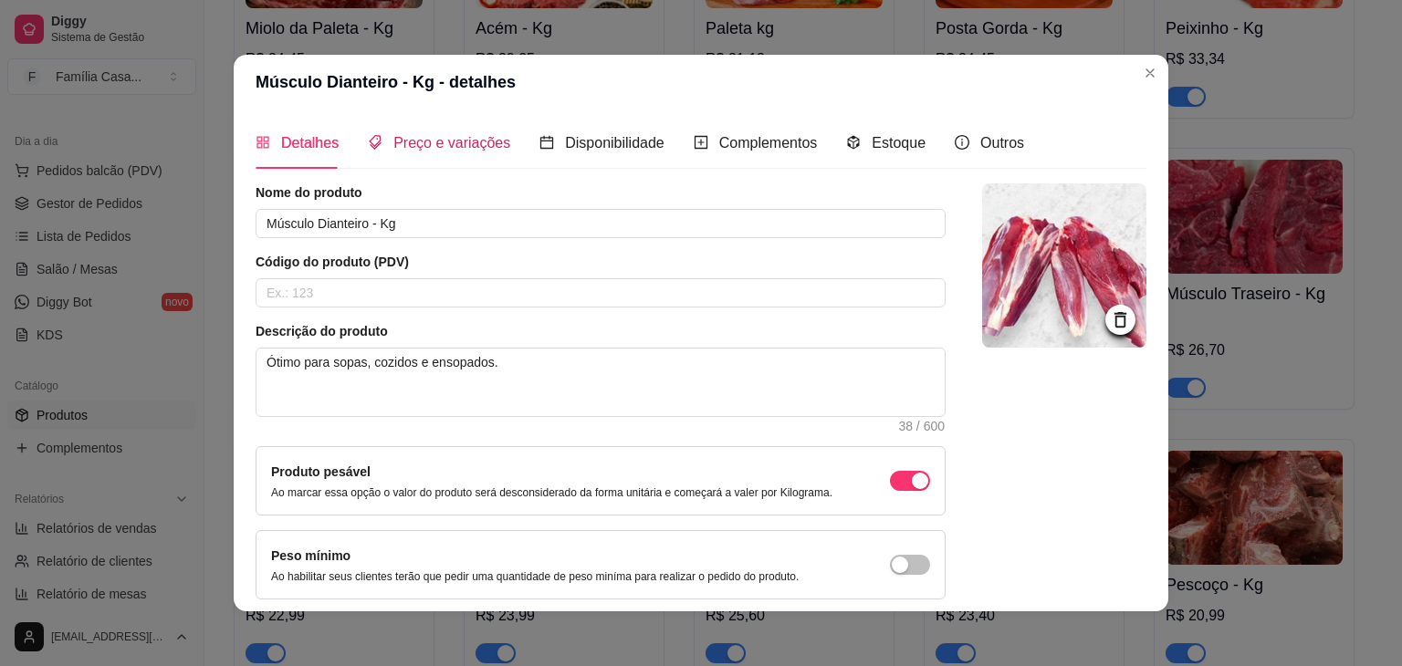
click at [453, 148] on span "Preço e variações" at bounding box center [451, 143] width 117 height 16
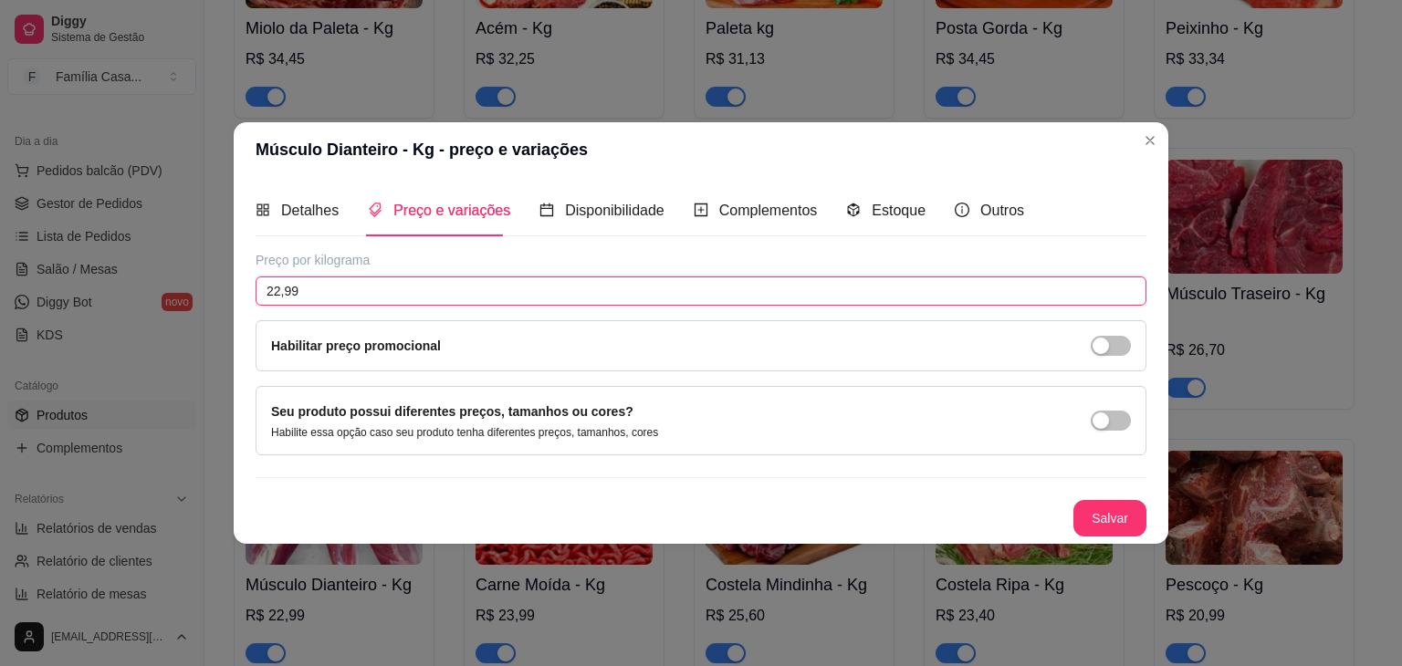
drag, startPoint x: 321, startPoint y: 292, endPoint x: 164, endPoint y: 285, distance: 157.1
click at [164, 285] on div "Músculo Dianteiro - Kg - preço e variações Detalhes Preço e variações Disponibi…" at bounding box center [701, 333] width 1402 height 666
click at [1102, 512] on button "Salvar" at bounding box center [1109, 518] width 73 height 37
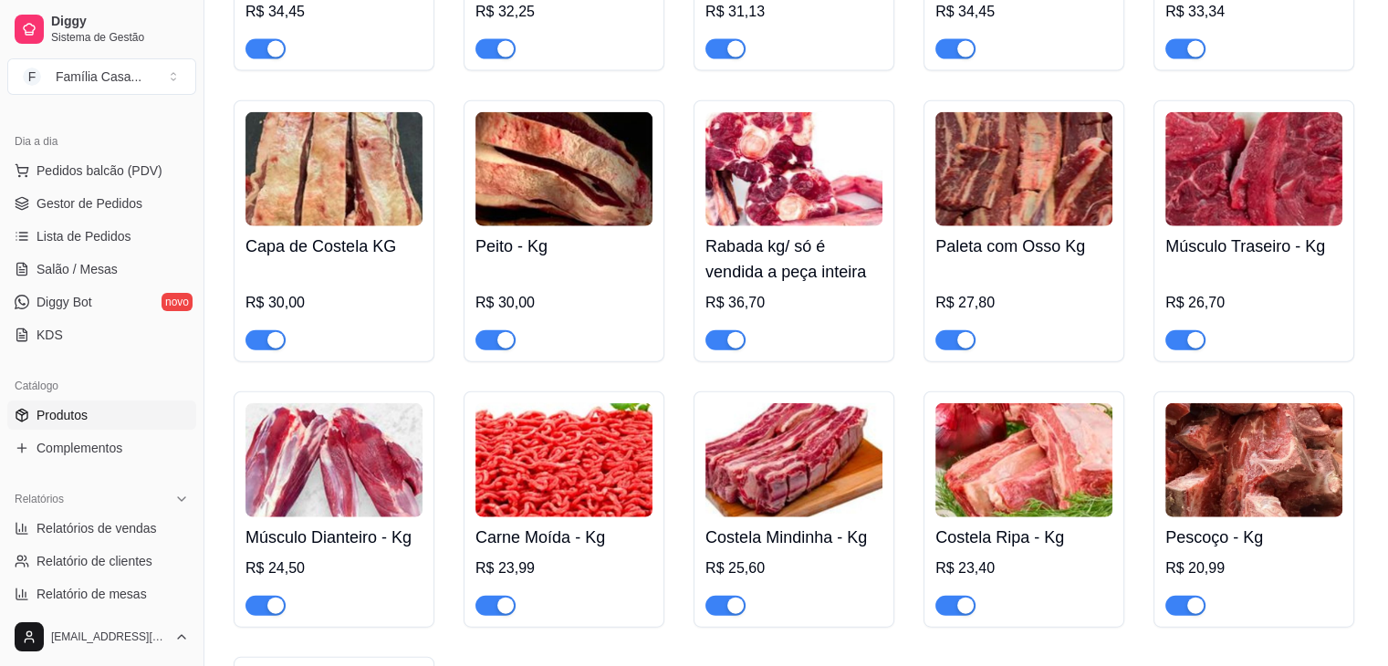
scroll to position [4289, 0]
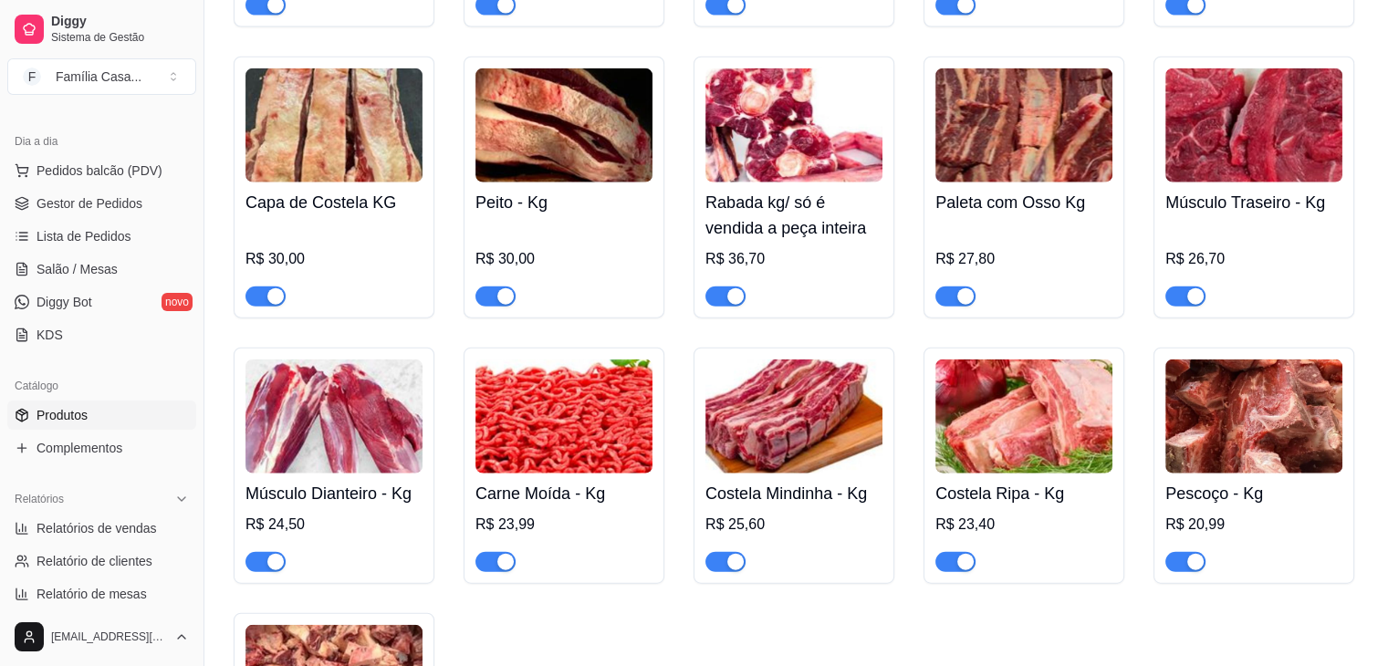
click at [584, 471] on img at bounding box center [563, 417] width 177 height 114
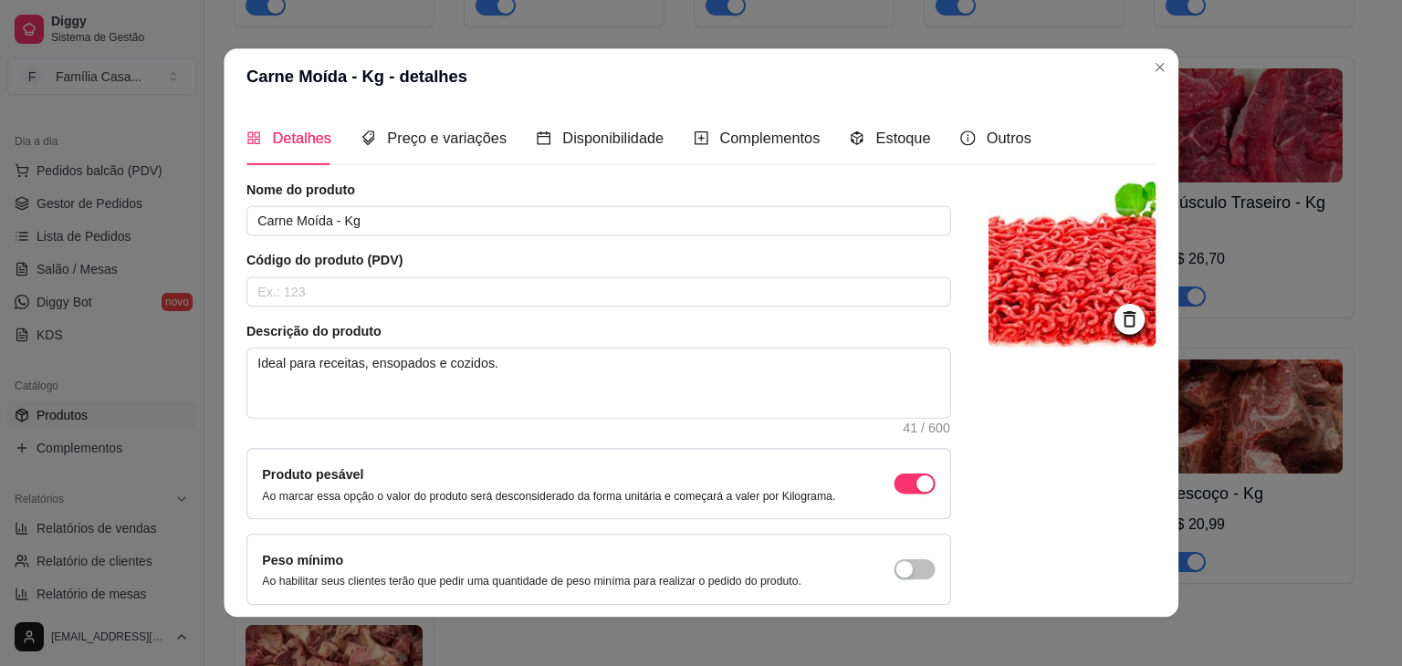
click at [584, 471] on div "Produto pesável Ao marcar essa opção o valor do produto será desconsiderado da …" at bounding box center [548, 484] width 573 height 39
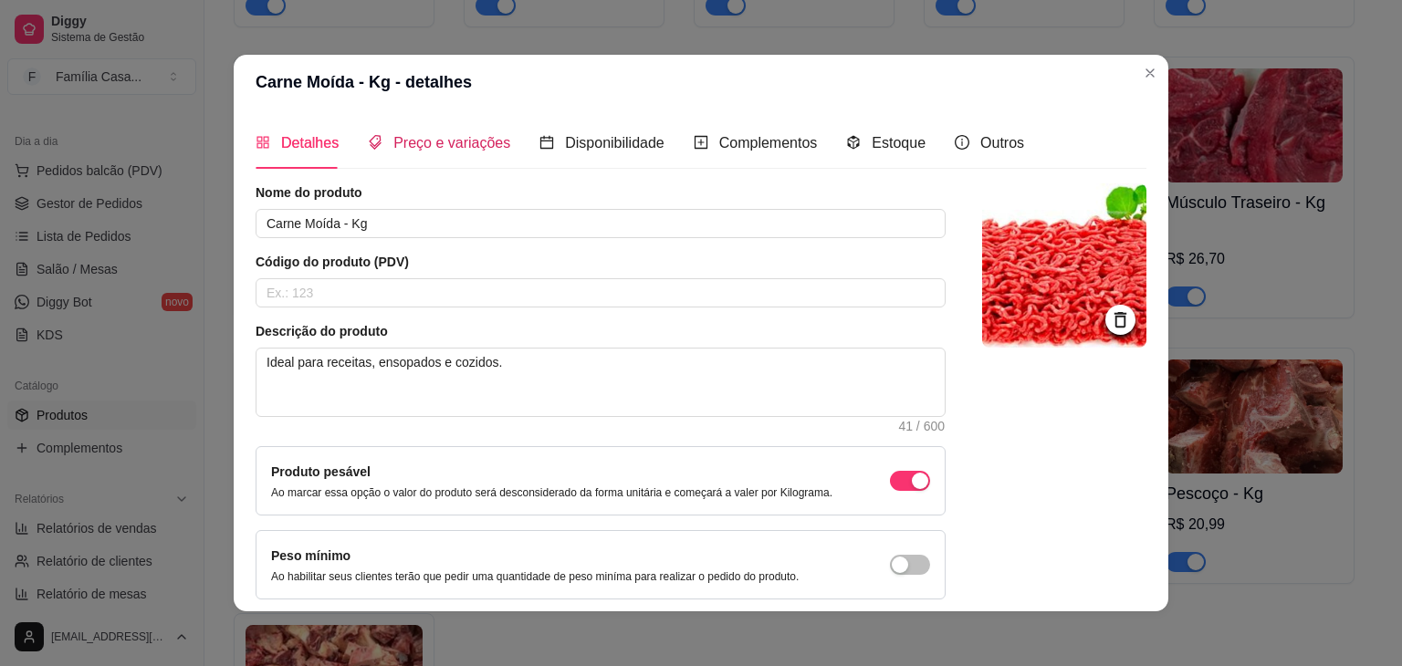
click at [468, 141] on span "Preço e variações" at bounding box center [451, 143] width 117 height 16
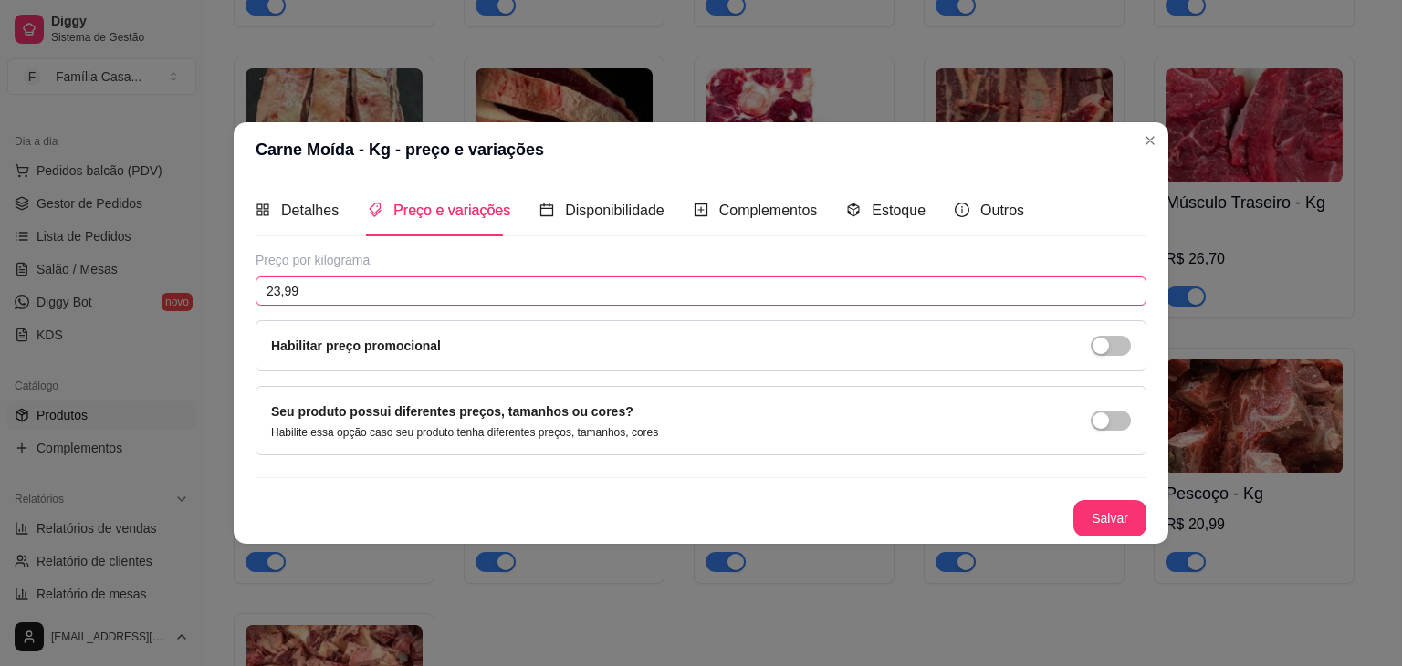
drag, startPoint x: 337, startPoint y: 277, endPoint x: 212, endPoint y: 293, distance: 126.0
click at [212, 293] on div "Carne Moída - Kg - preço e variações Detalhes Preço e variações Disponibilidade…" at bounding box center [701, 333] width 1402 height 666
click at [1118, 518] on button "Salvar" at bounding box center [1109, 519] width 71 height 36
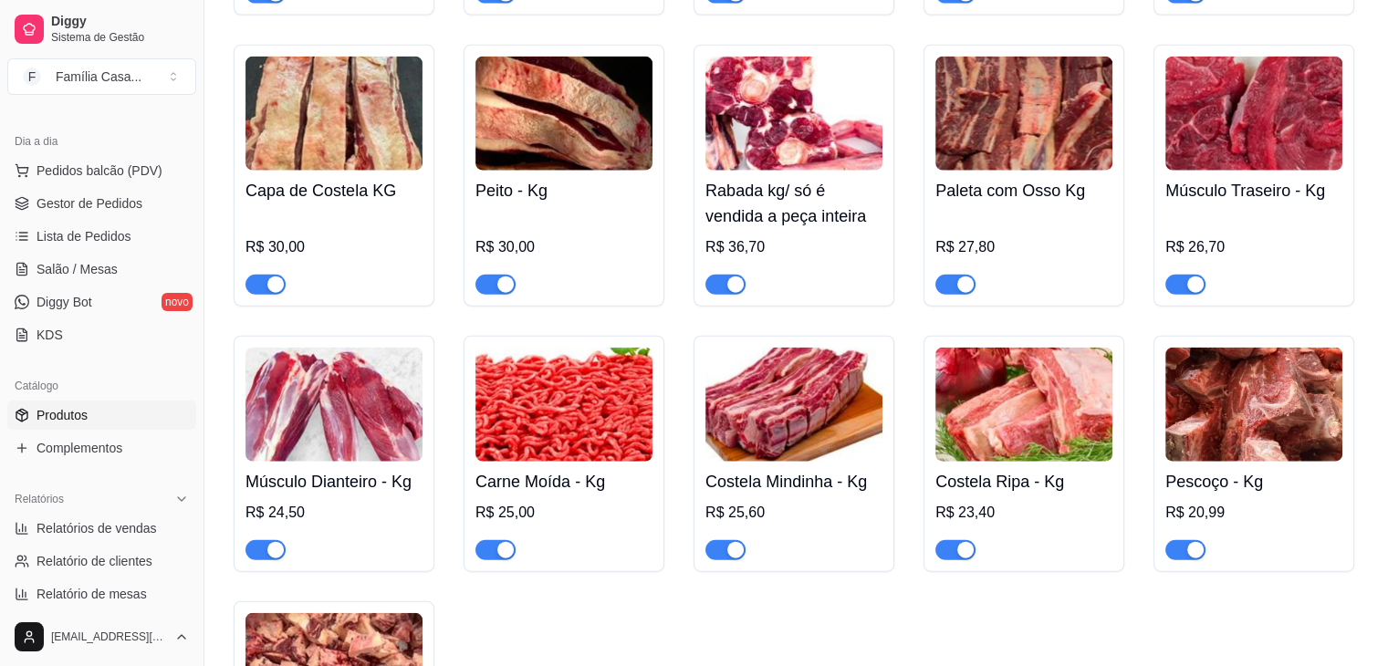
scroll to position [4381, 0]
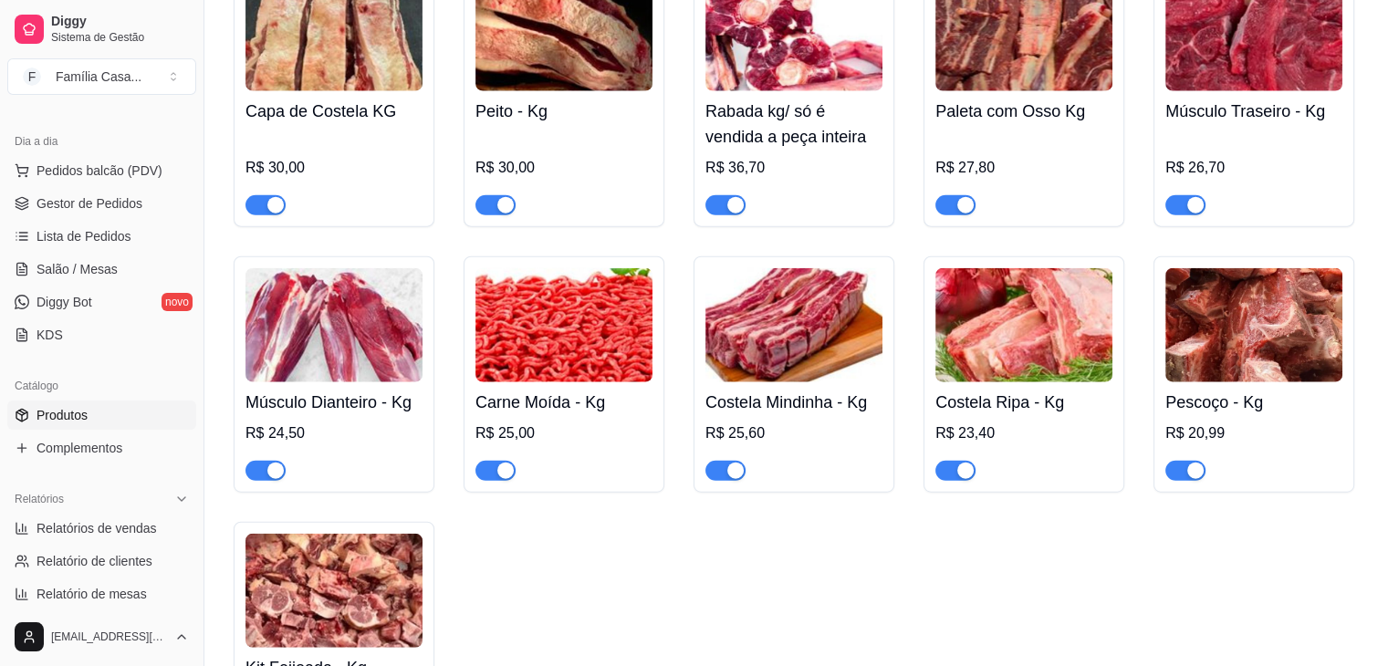
click at [1216, 357] on img at bounding box center [1253, 325] width 177 height 114
click at [1224, 359] on img at bounding box center [1253, 325] width 177 height 114
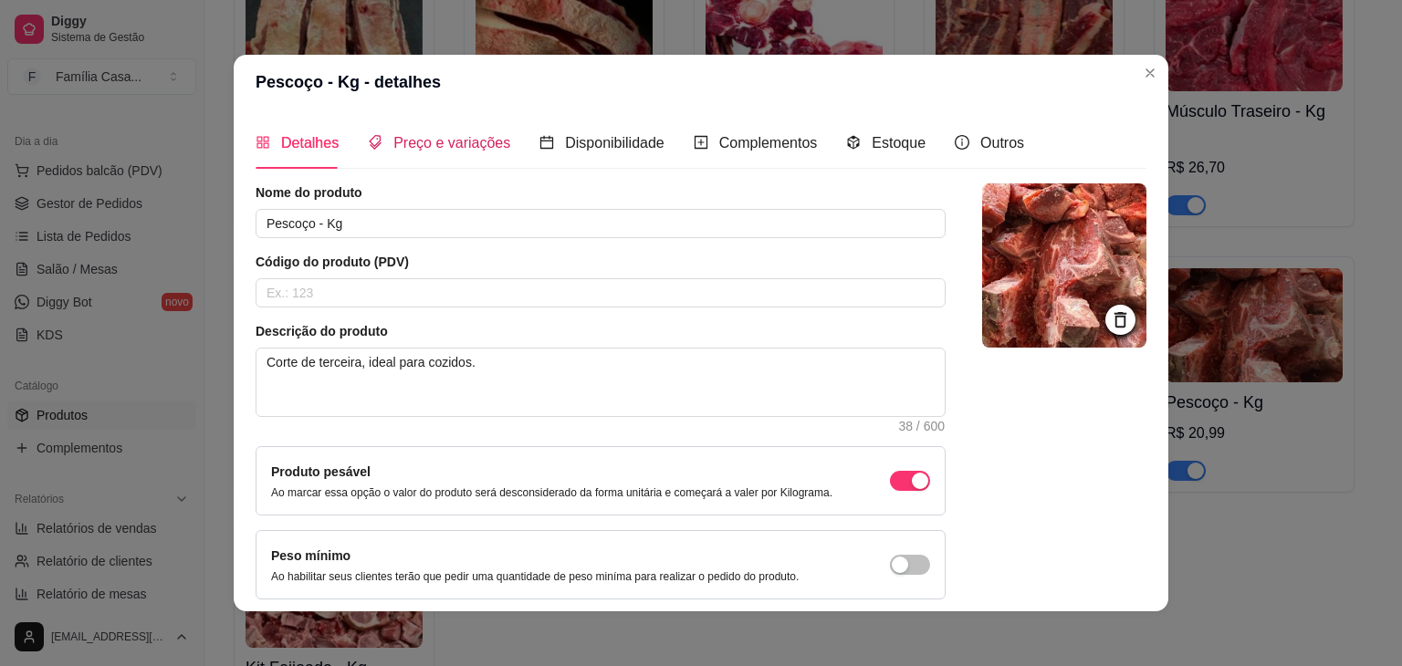
click at [476, 141] on span "Preço e variações" at bounding box center [451, 143] width 117 height 16
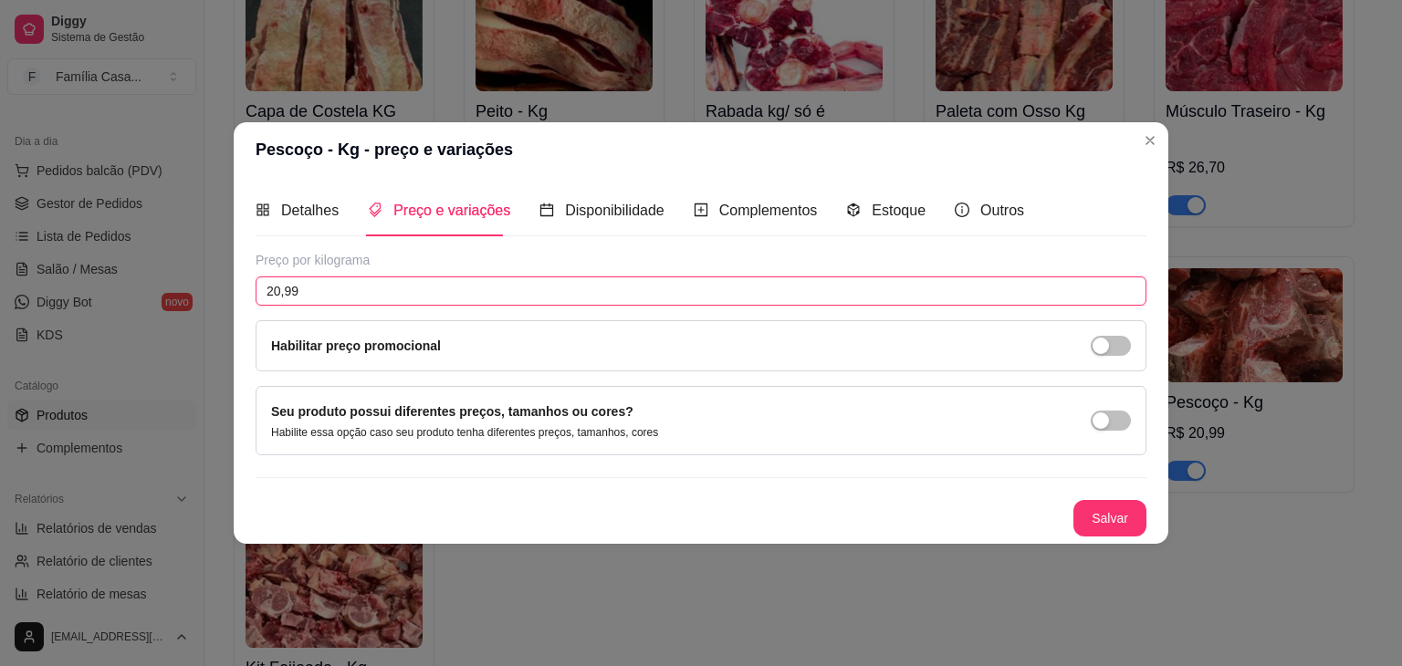
drag, startPoint x: 327, startPoint y: 290, endPoint x: 235, endPoint y: 284, distance: 91.5
click at [235, 284] on div "Detalhes Preço e variações Disponibilidade Complementos Estoque Outros Nome do …" at bounding box center [701, 360] width 935 height 367
drag, startPoint x: 311, startPoint y: 287, endPoint x: 285, endPoint y: 287, distance: 26.5
click at [285, 287] on input "21,15" at bounding box center [701, 291] width 891 height 29
click at [1122, 522] on button "Salvar" at bounding box center [1109, 518] width 73 height 37
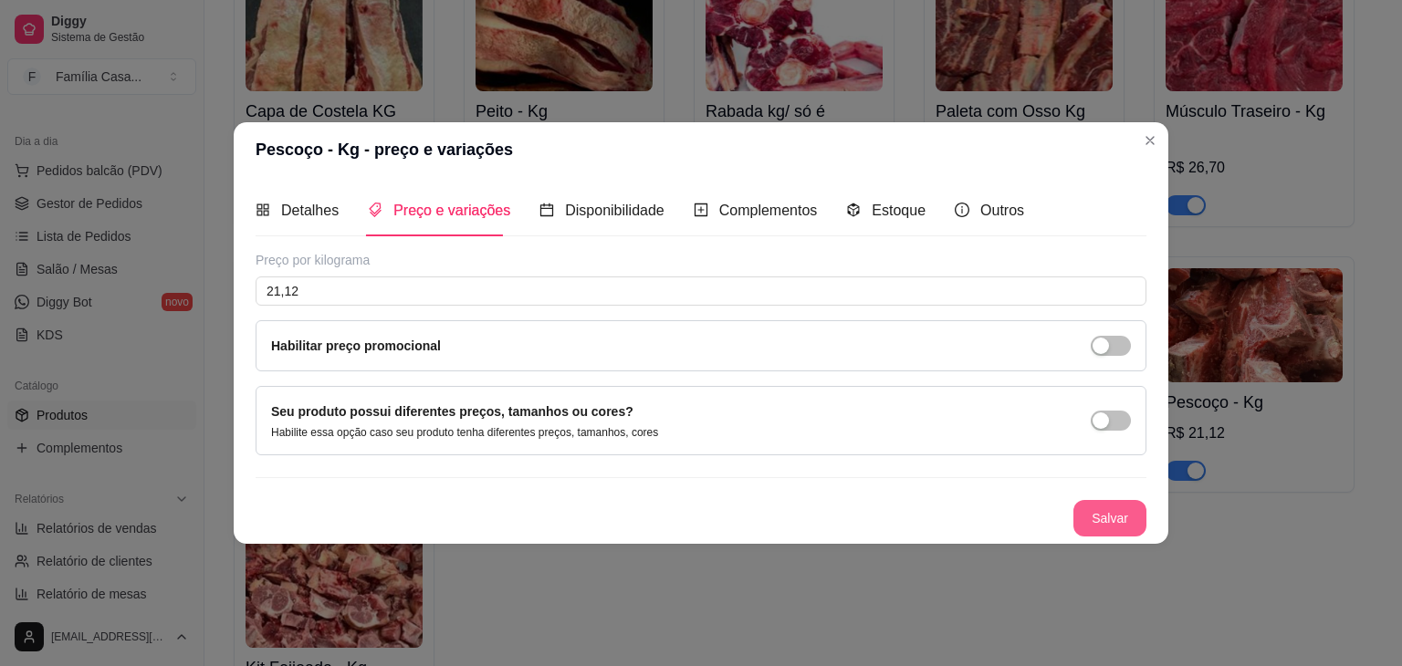
click at [1106, 519] on button "Salvar" at bounding box center [1109, 518] width 73 height 37
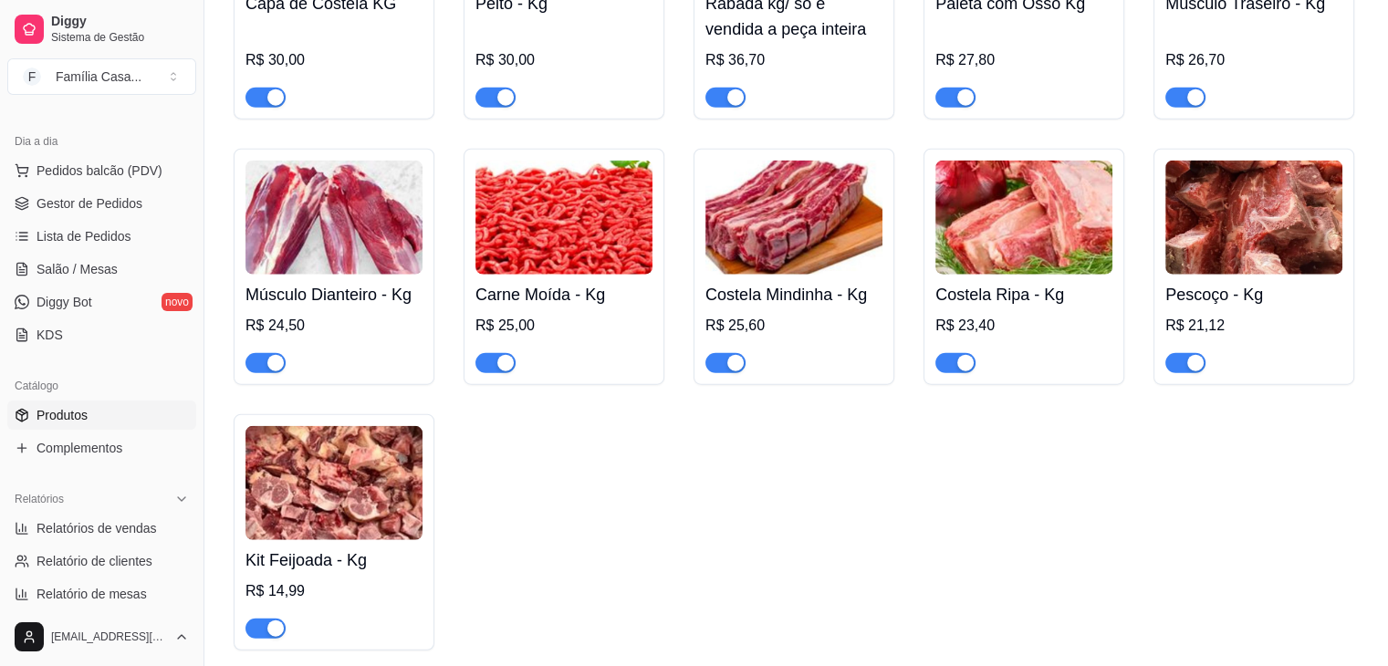
scroll to position [4654, 0]
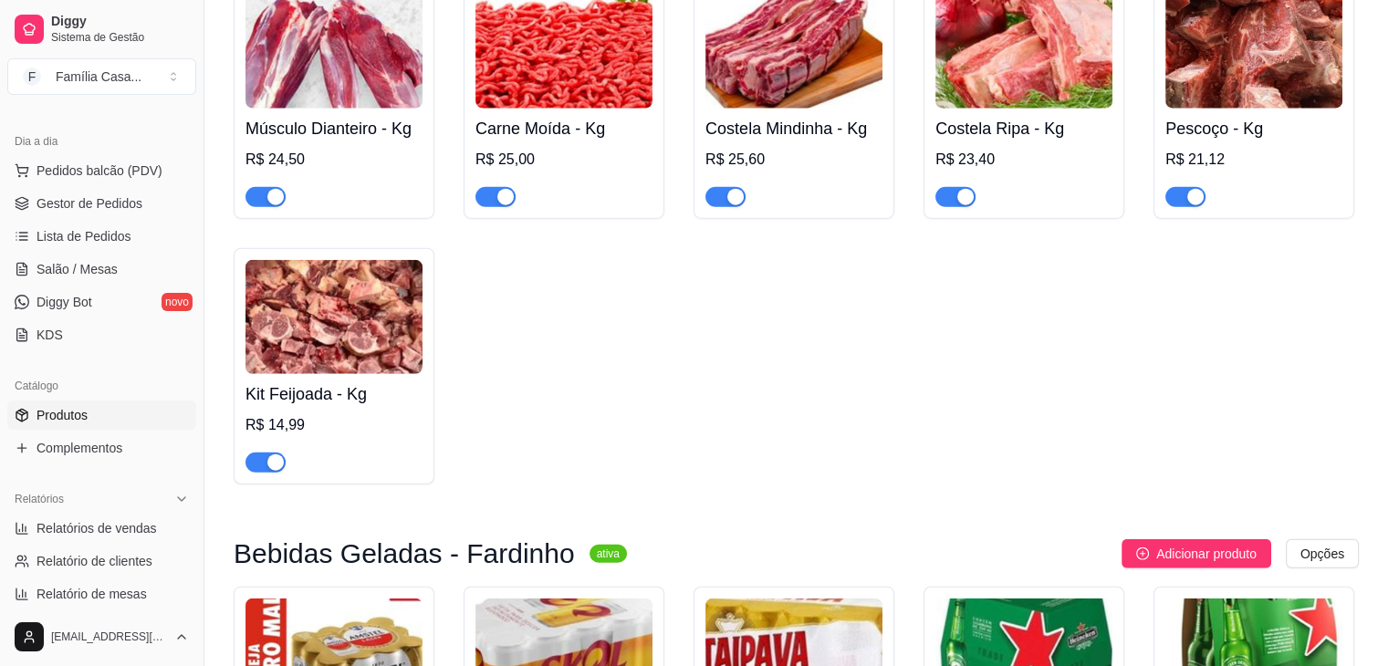
click at [337, 340] on img at bounding box center [333, 317] width 177 height 114
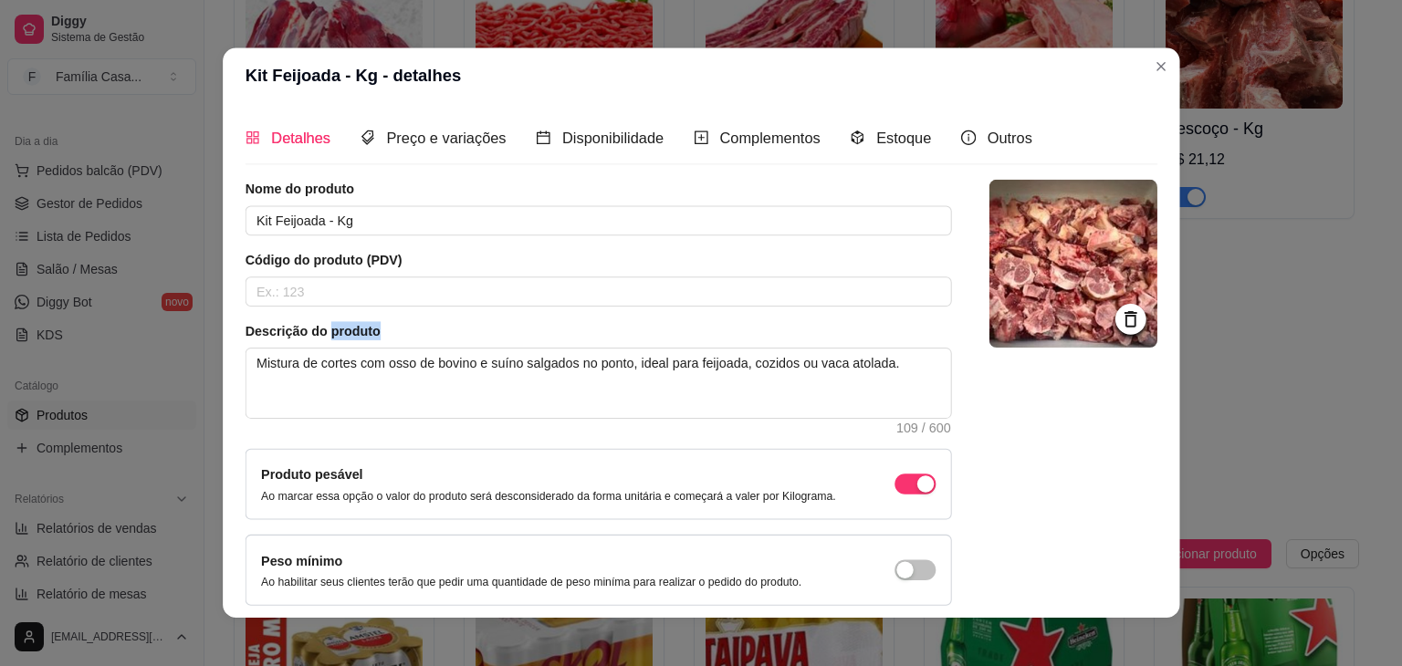
click at [337, 340] on article "Descrição do produto" at bounding box center [598, 331] width 706 height 18
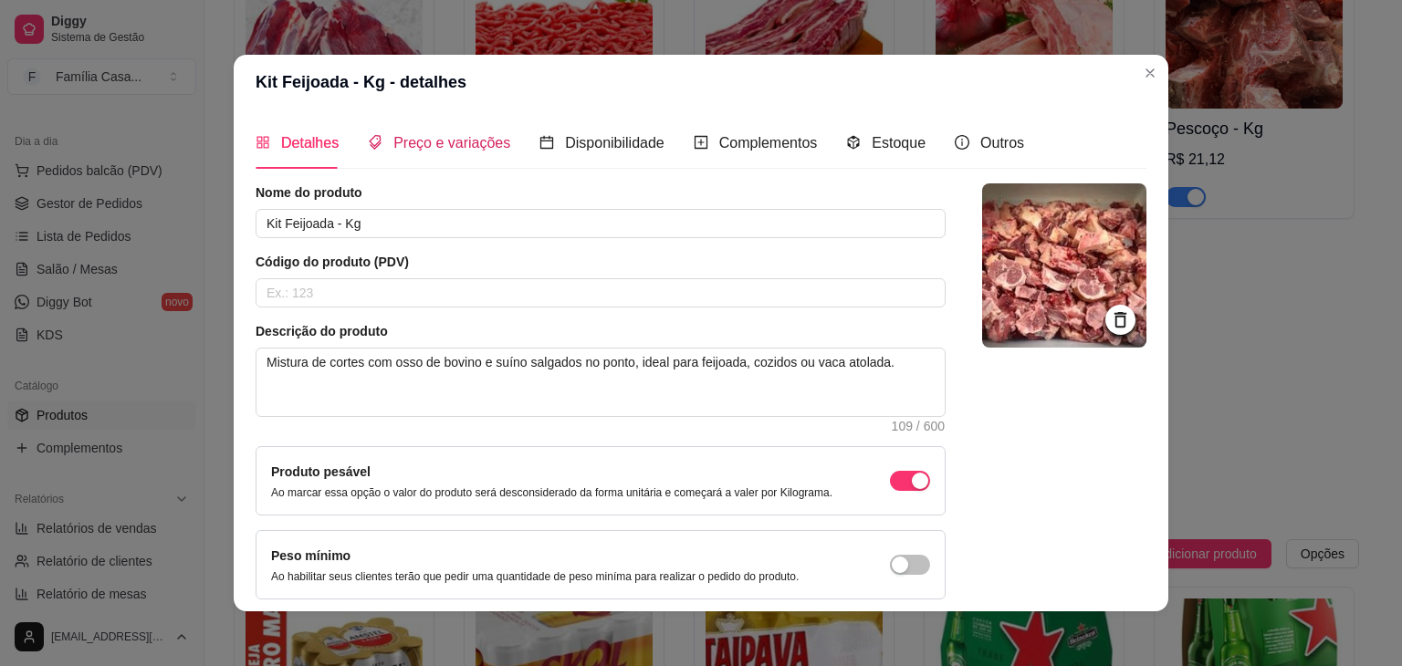
click at [444, 143] on span "Preço e variações" at bounding box center [451, 143] width 117 height 16
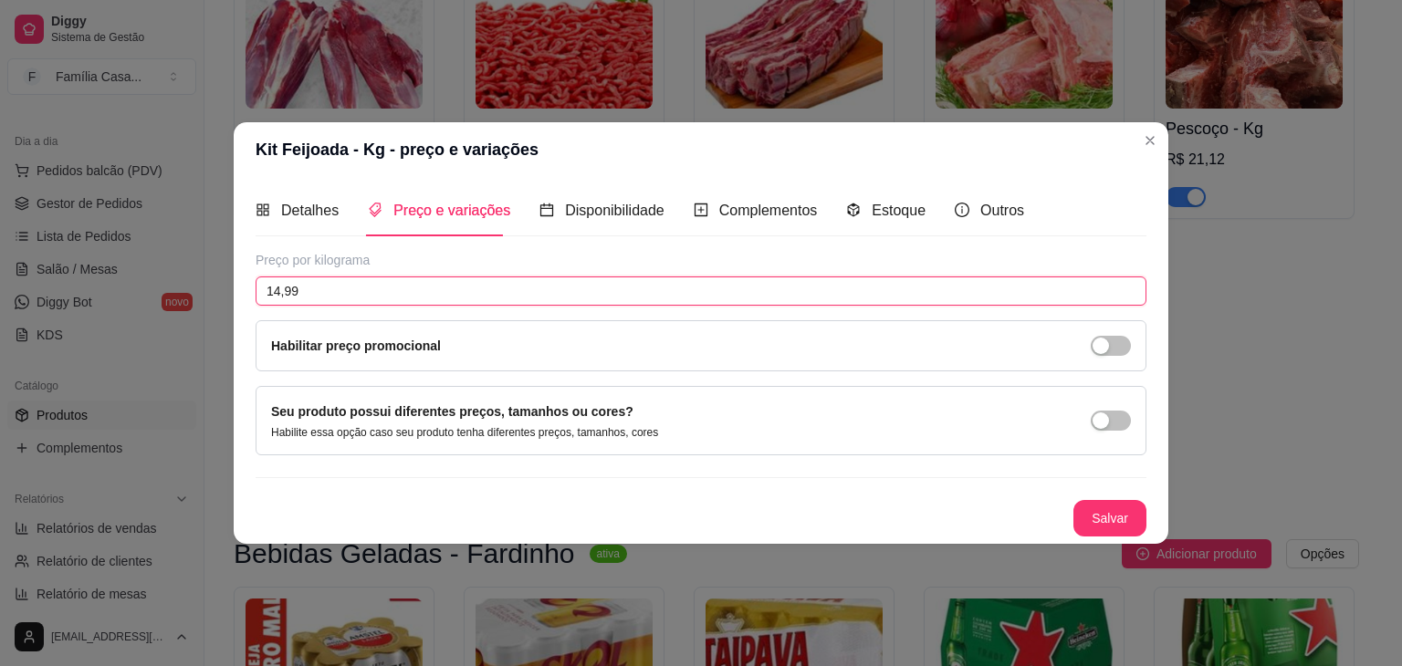
drag, startPoint x: 332, startPoint y: 293, endPoint x: 217, endPoint y: 300, distance: 115.2
click at [217, 300] on div "Kit Feijoada - Kg - preço e variações Detalhes Preço e variações Disponibilidad…" at bounding box center [701, 333] width 1402 height 666
drag, startPoint x: 300, startPoint y: 286, endPoint x: 286, endPoint y: 288, distance: 14.9
click at [286, 288] on input "15,50" at bounding box center [701, 291] width 891 height 29
click at [1097, 517] on button "Salvar" at bounding box center [1109, 518] width 73 height 37
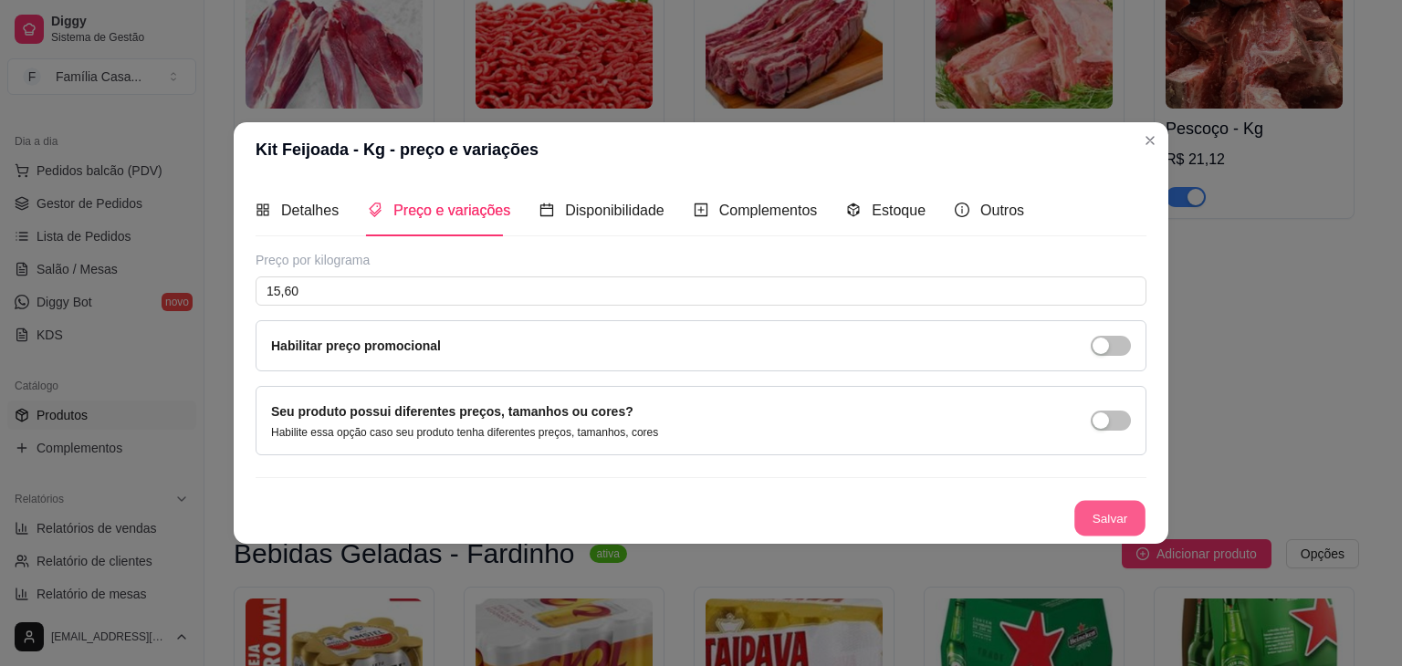
click at [1097, 517] on button "Salvar" at bounding box center [1109, 519] width 71 height 36
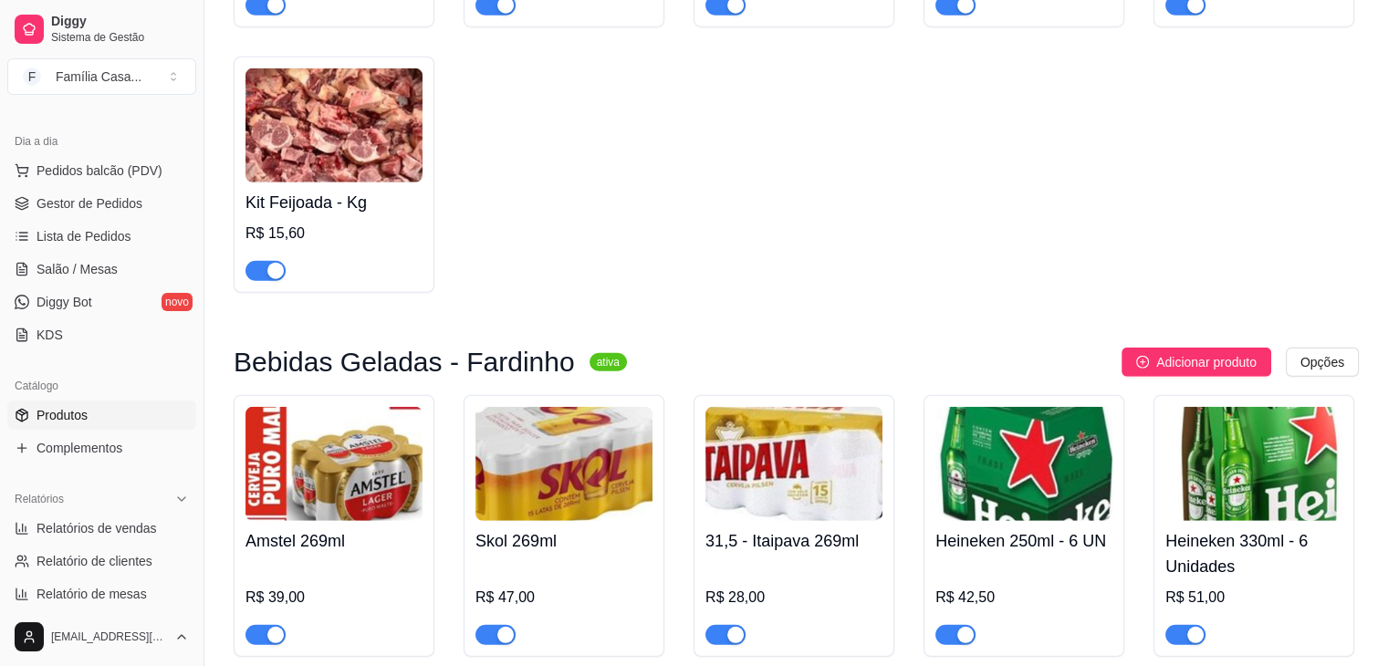
scroll to position [4928, 0]
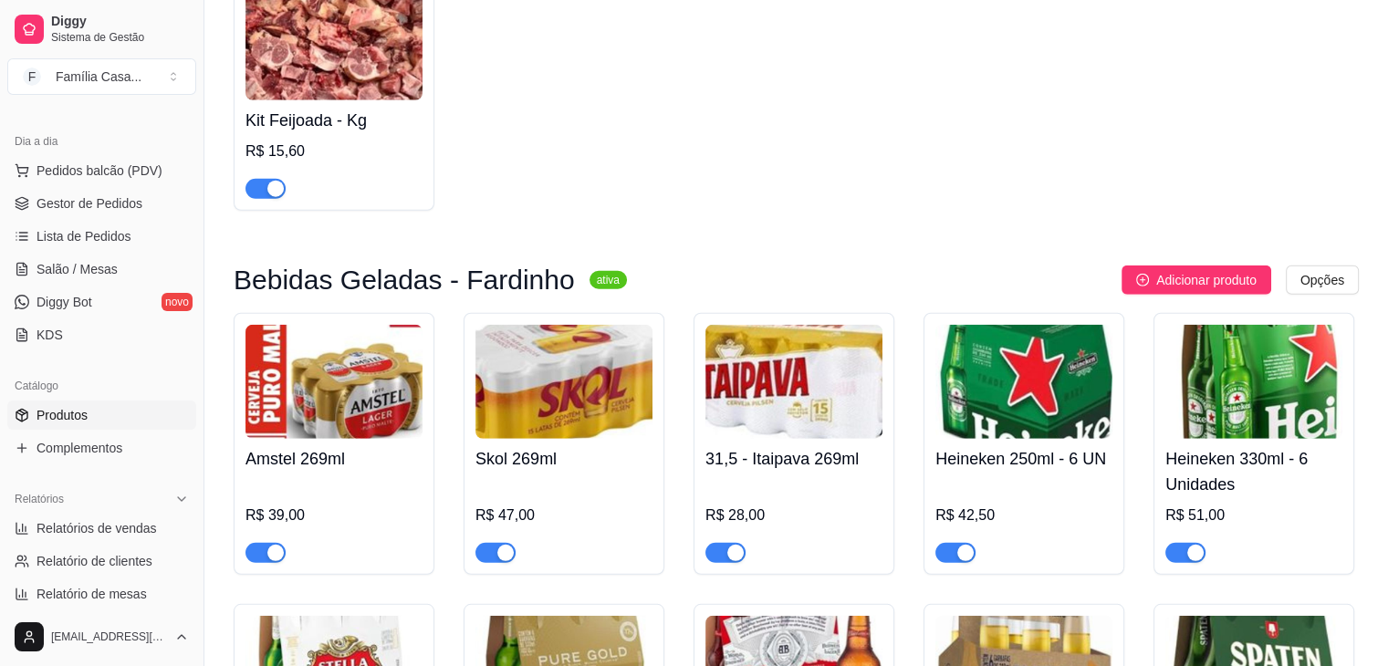
click at [382, 413] on img at bounding box center [333, 382] width 177 height 114
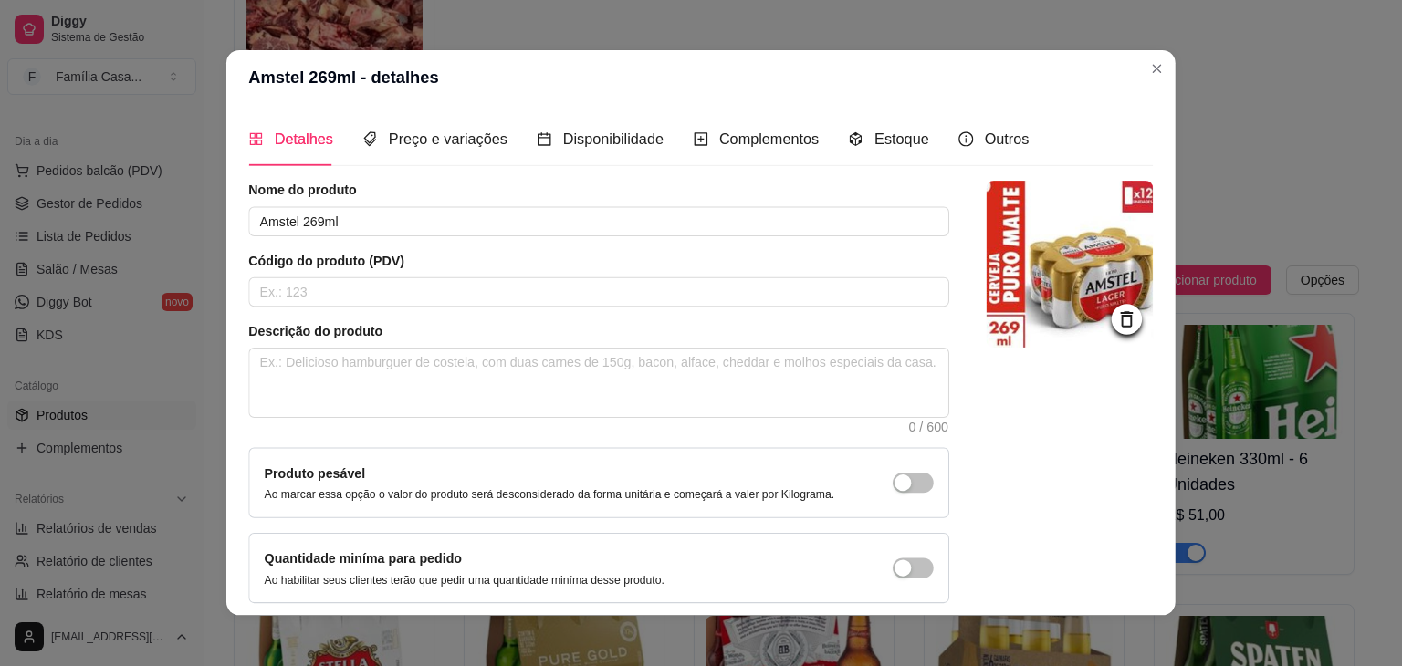
click at [382, 413] on textarea at bounding box center [598, 383] width 699 height 68
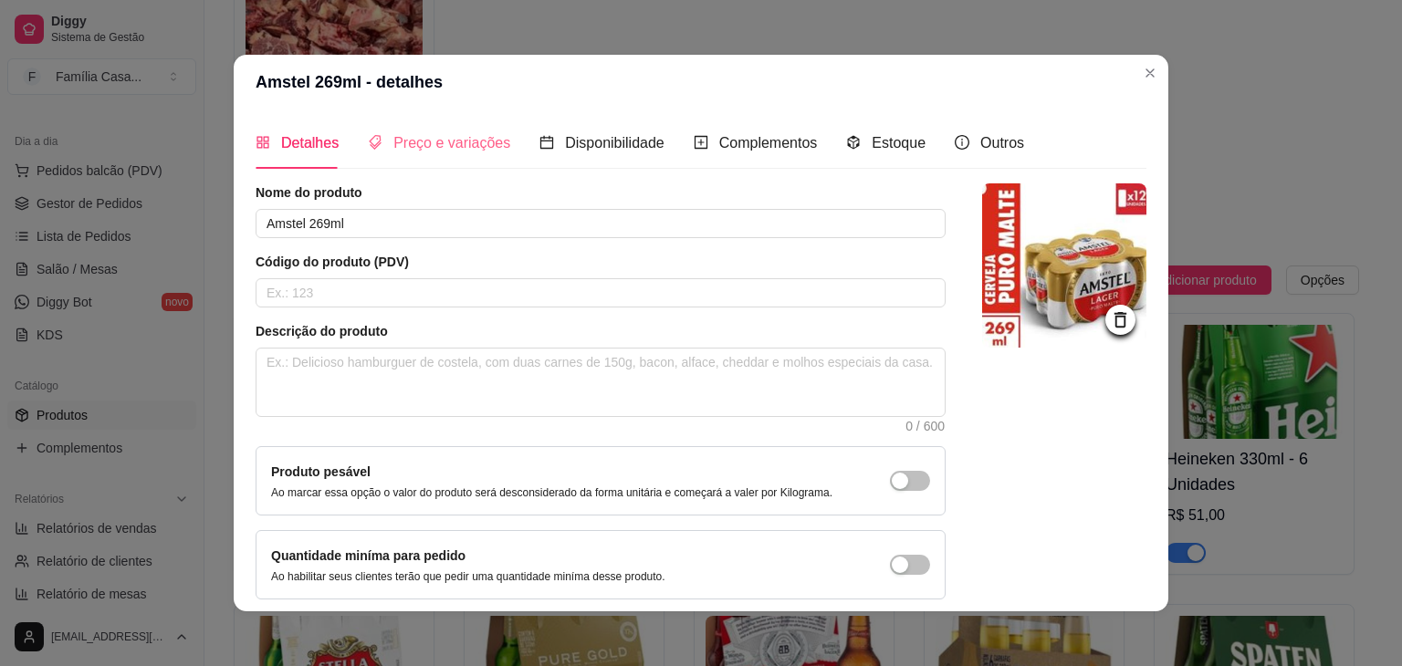
click at [416, 129] on div "Preço e variações" at bounding box center [439, 143] width 142 height 52
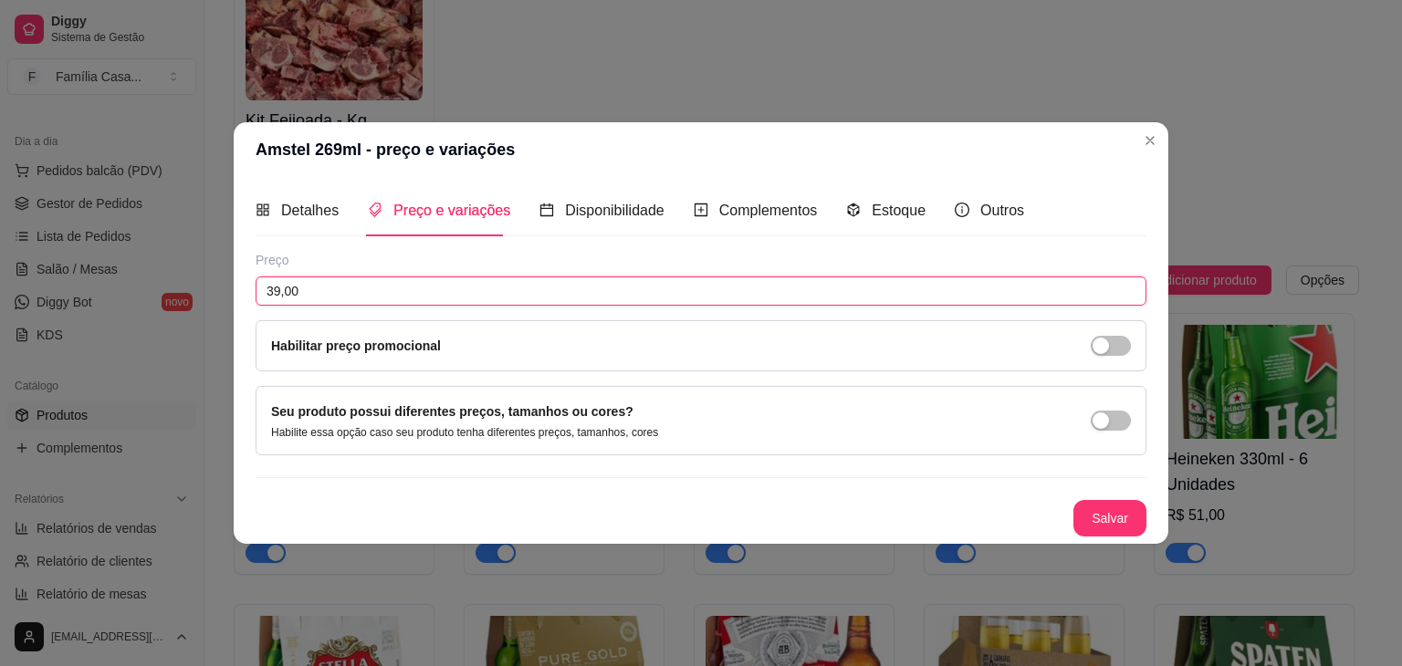
drag, startPoint x: 328, startPoint y: 283, endPoint x: 221, endPoint y: 304, distance: 108.8
click at [221, 304] on div "Amstel 269ml - preço e variações Detalhes Preço e variações Disponibilidade Com…" at bounding box center [701, 333] width 1402 height 666
click at [1113, 508] on button "Salvar" at bounding box center [1109, 518] width 73 height 37
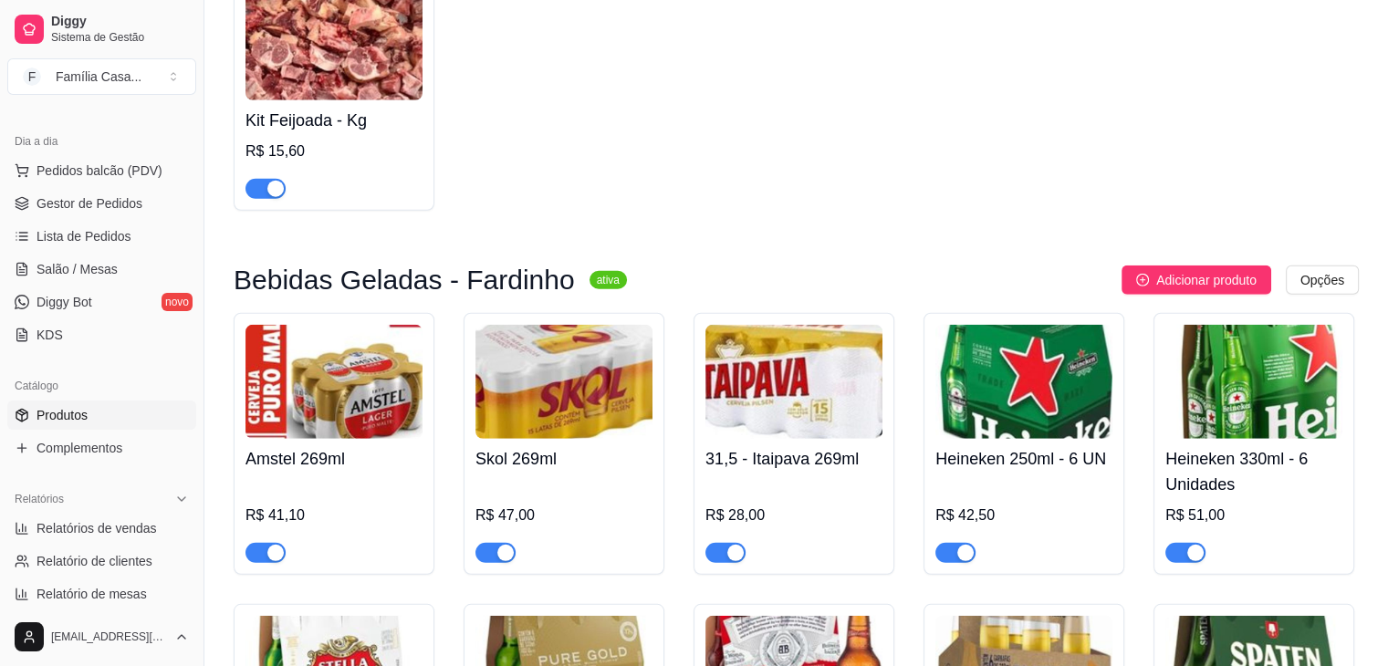
click at [611, 382] on img at bounding box center [563, 382] width 177 height 114
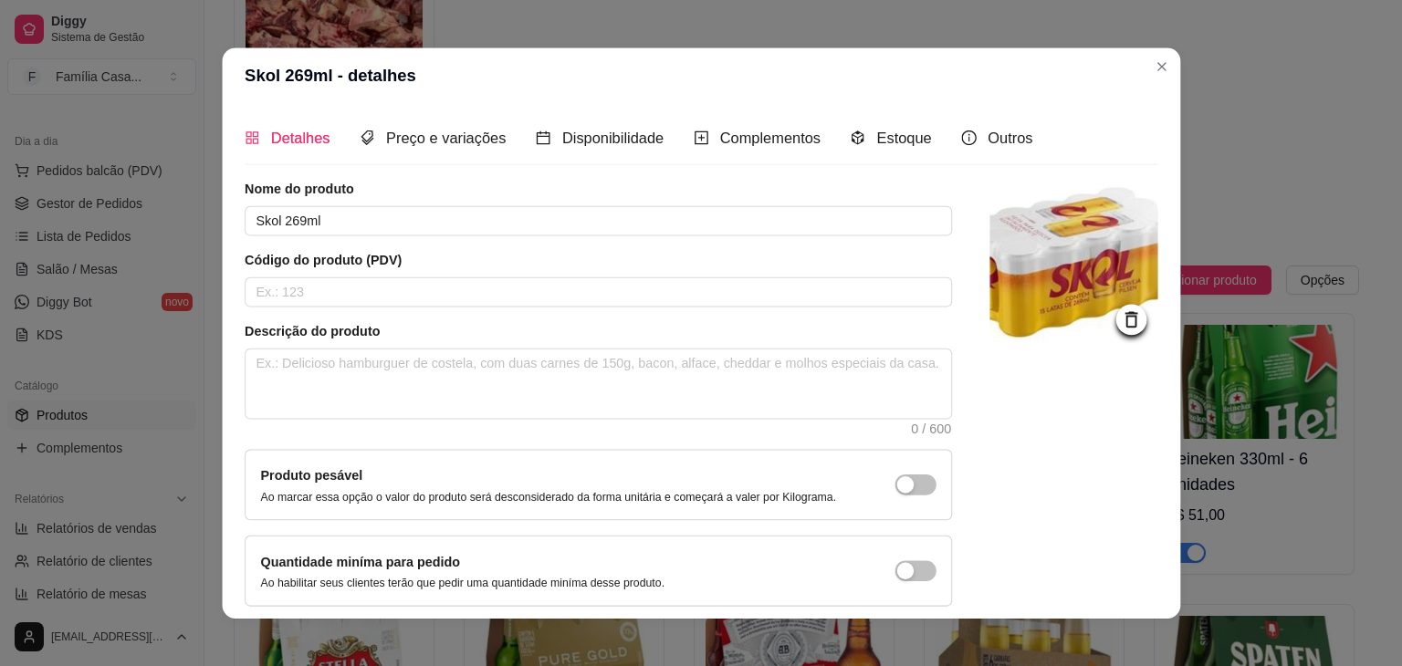
click at [611, 382] on textarea at bounding box center [597, 384] width 705 height 69
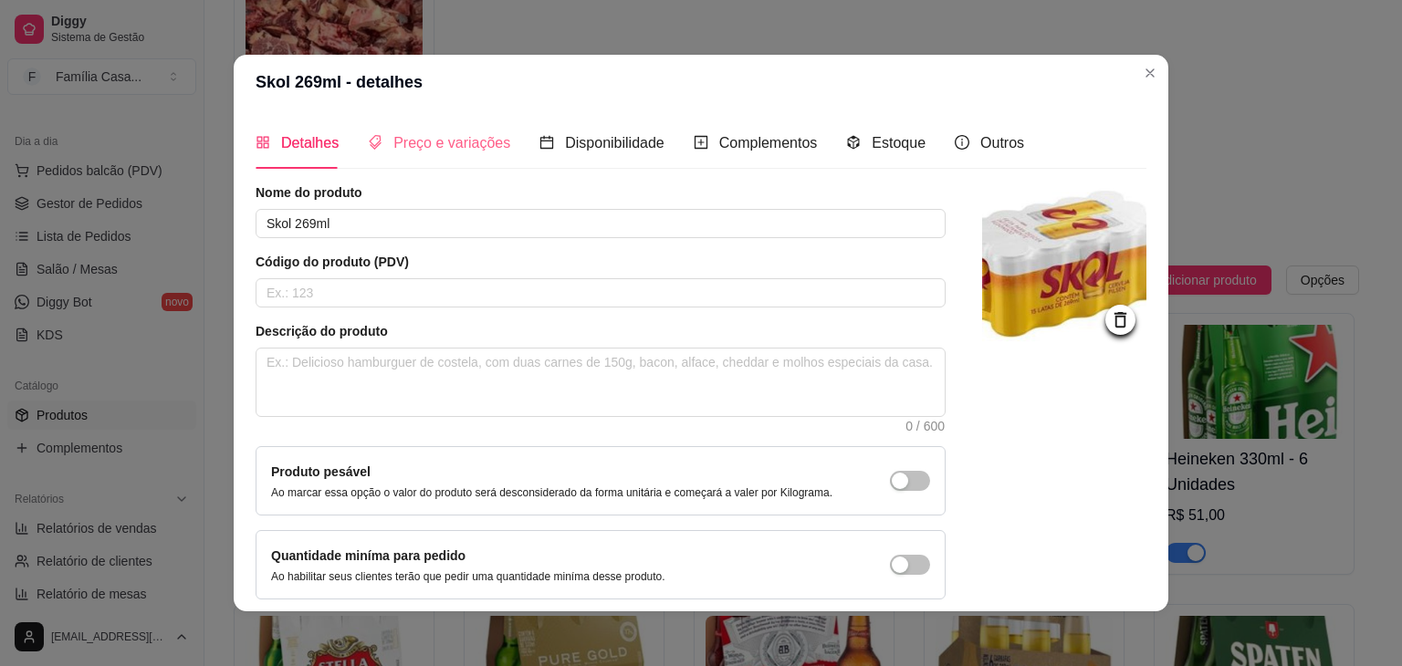
click at [436, 127] on div "Preço e variações" at bounding box center [439, 143] width 142 height 52
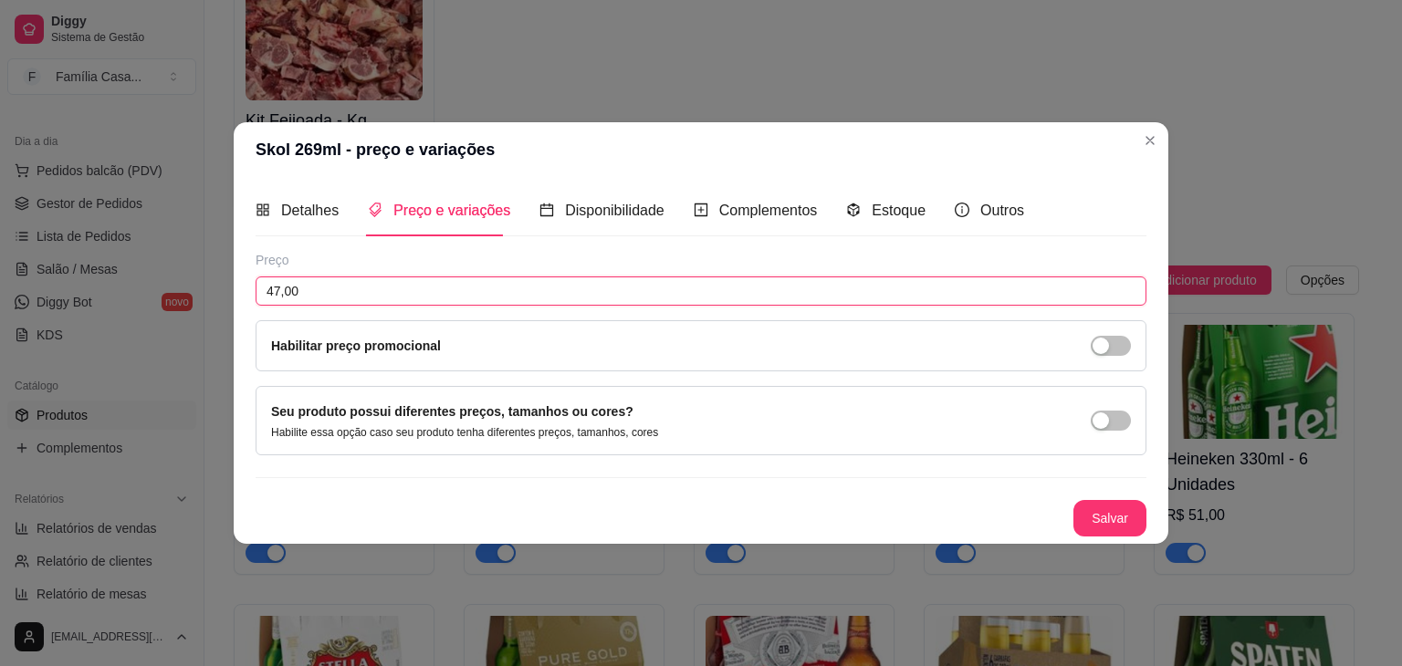
drag, startPoint x: 349, startPoint y: 281, endPoint x: 212, endPoint y: 302, distance: 138.5
click at [212, 302] on div "Skol 269ml - preço e variações Detalhes Preço e variações Disponibilidade Compl…" at bounding box center [701, 333] width 1402 height 666
click at [1110, 509] on button "Salvar" at bounding box center [1109, 519] width 71 height 36
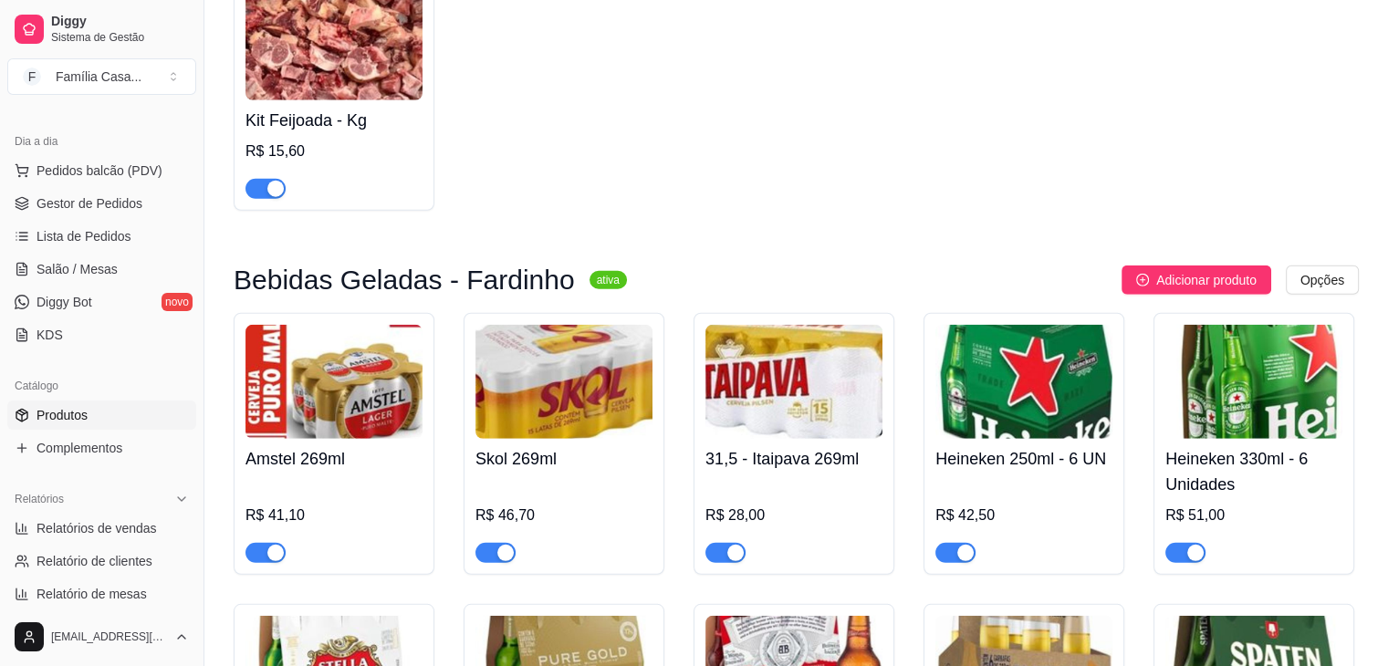
click at [825, 411] on img at bounding box center [793, 382] width 177 height 114
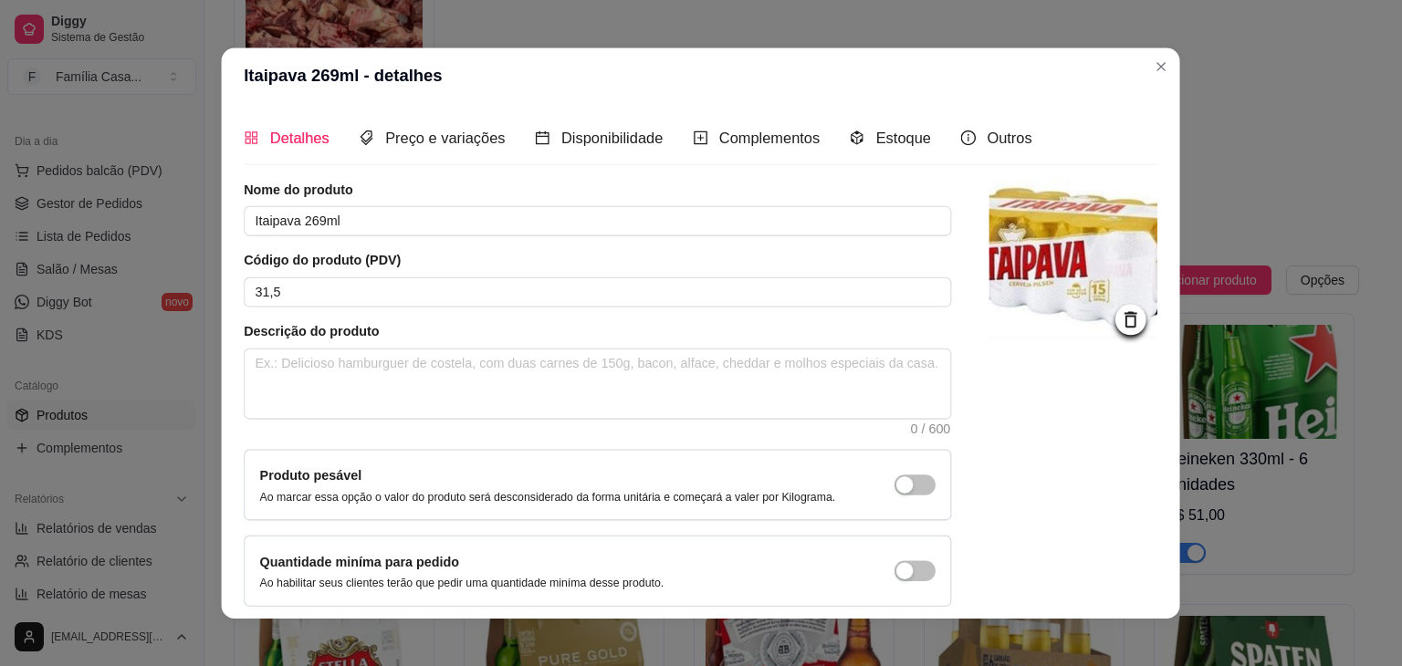
click at [825, 411] on textarea at bounding box center [597, 384] width 705 height 69
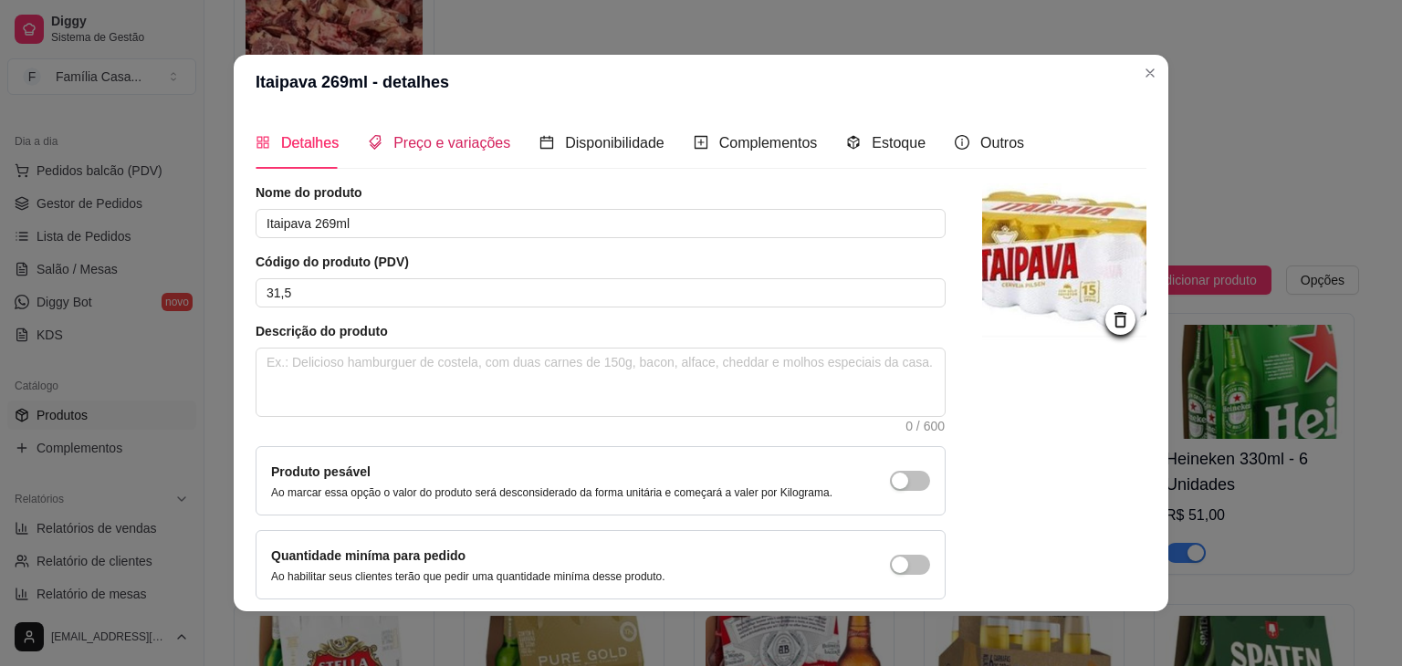
click at [446, 141] on span "Preço e variações" at bounding box center [451, 143] width 117 height 16
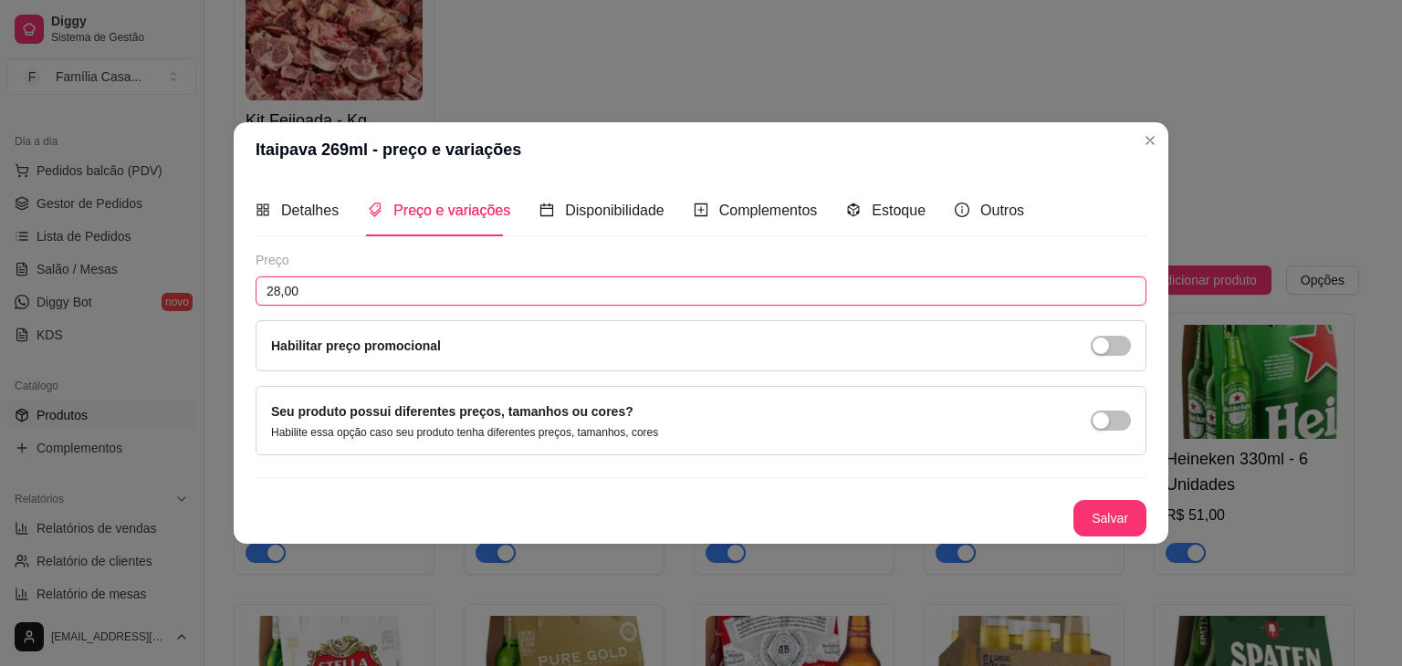
drag, startPoint x: 317, startPoint y: 288, endPoint x: 224, endPoint y: 295, distance: 93.3
click at [219, 293] on div "Itaipava 269ml - preço e variações Detalhes Preço e variações Disponibilidade C…" at bounding box center [701, 333] width 1402 height 666
click at [1120, 521] on button "Salvar" at bounding box center [1109, 519] width 71 height 36
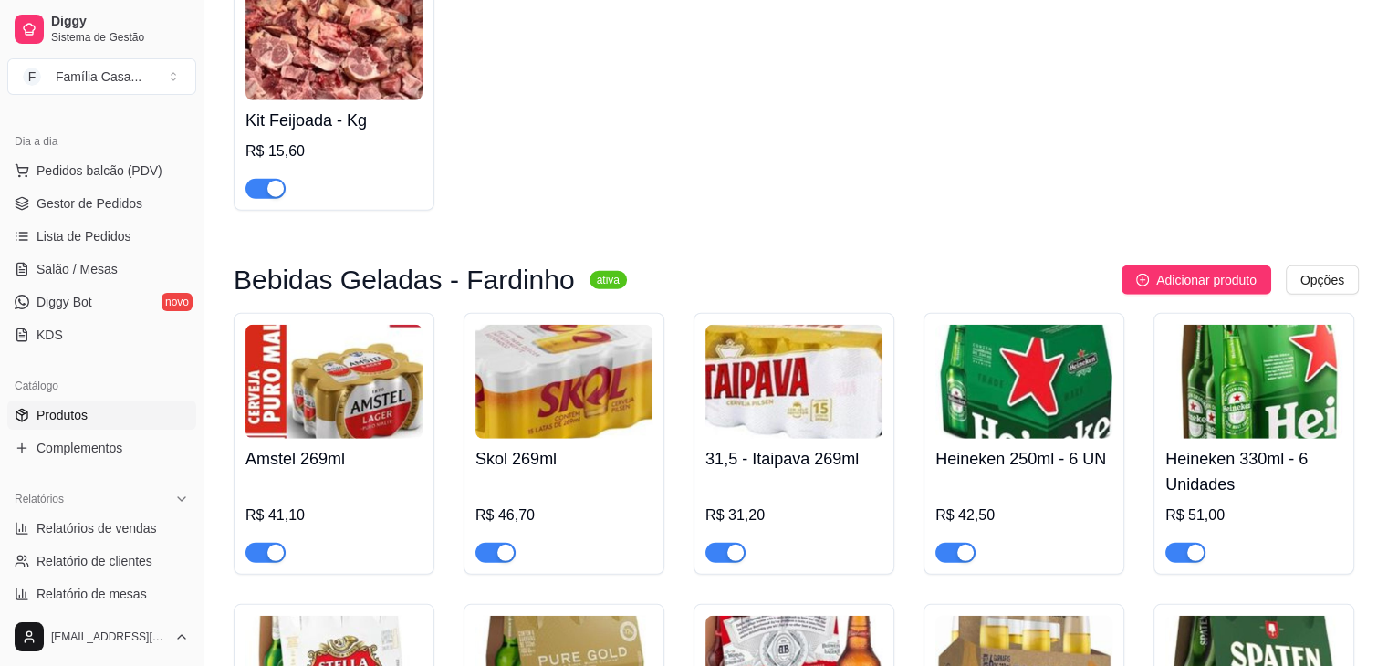
click at [1014, 392] on img at bounding box center [1023, 382] width 177 height 114
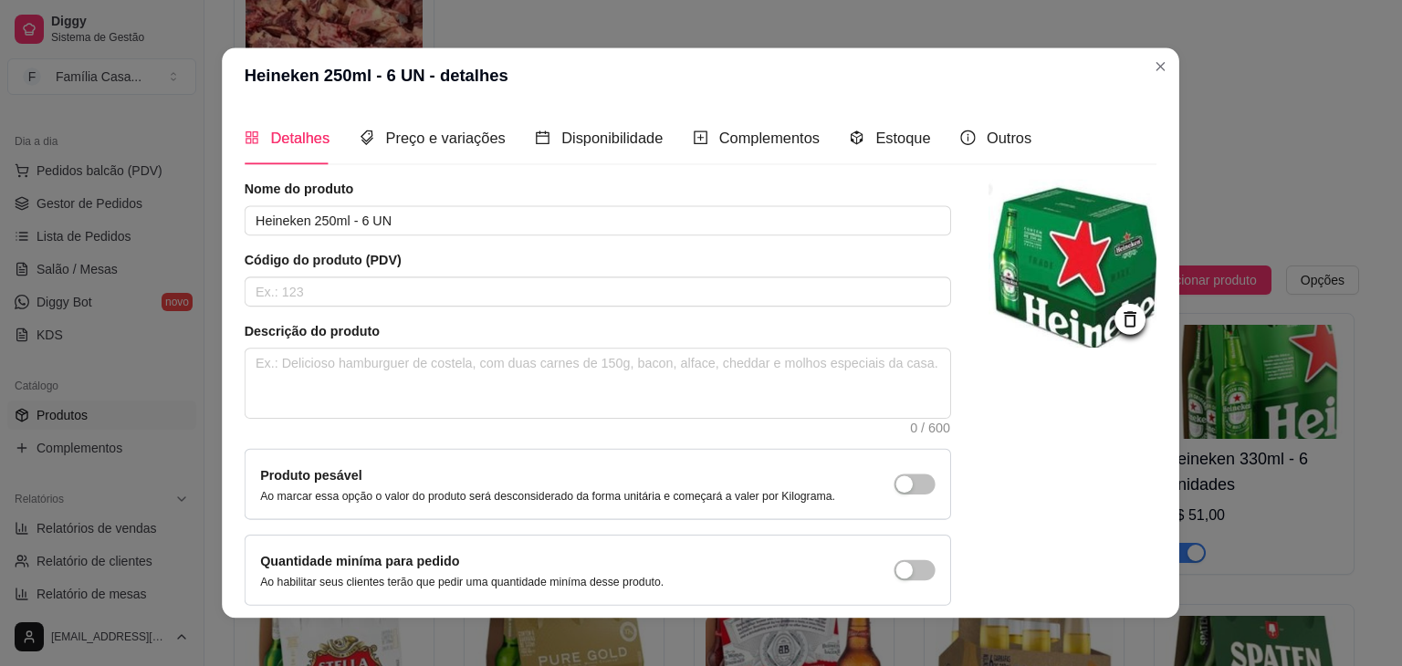
click at [1014, 392] on div at bounding box center [1072, 393] width 168 height 426
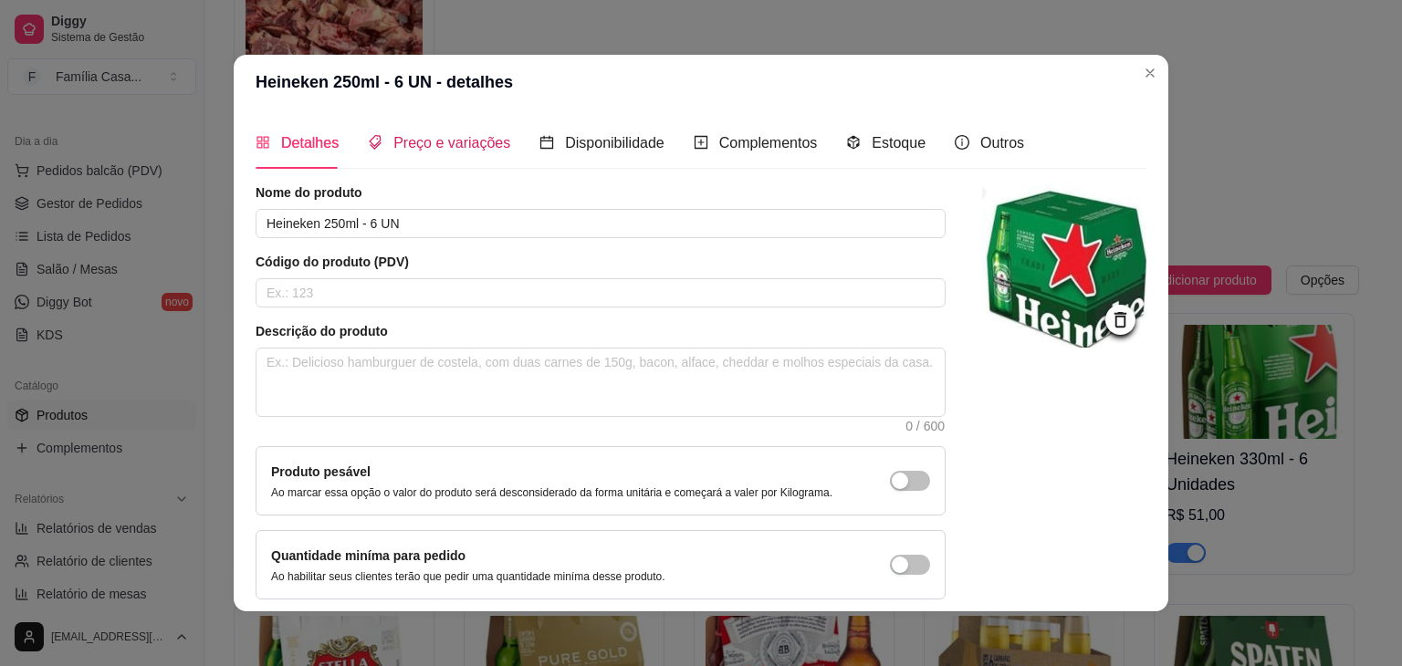
click at [493, 144] on span "Preço e variações" at bounding box center [451, 143] width 117 height 16
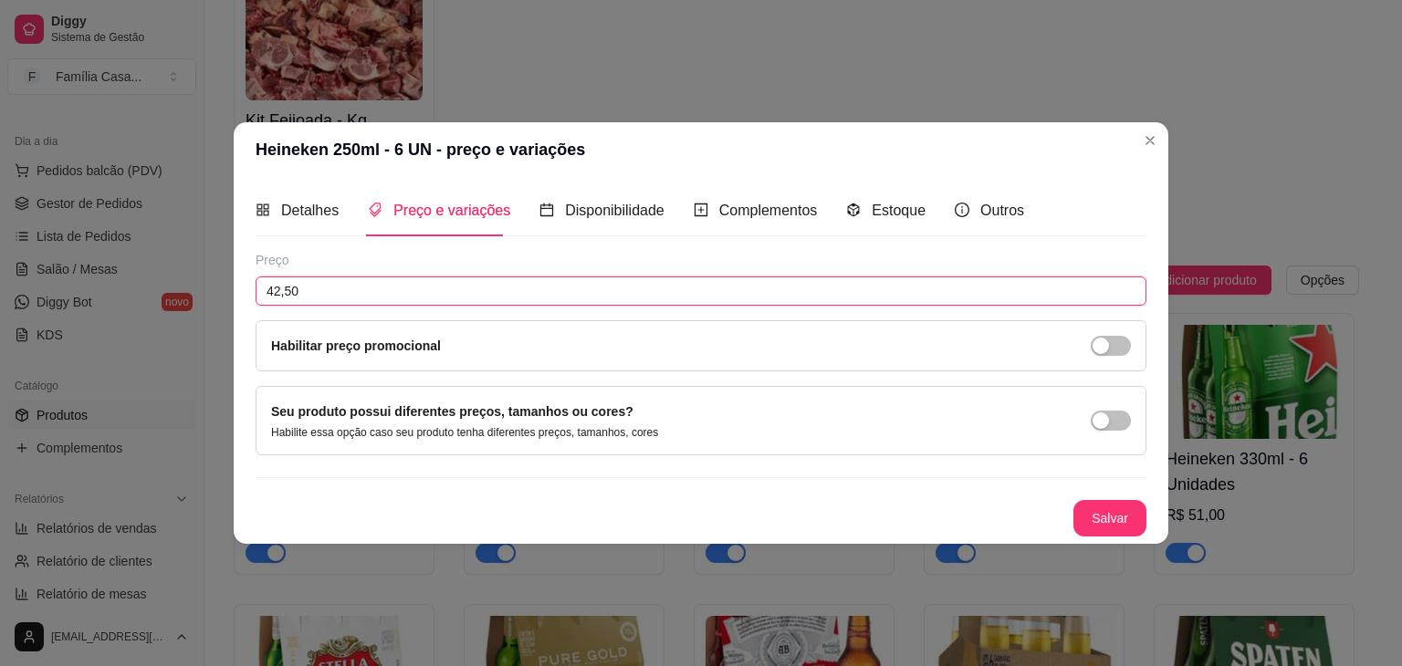
click at [325, 286] on input "42,50" at bounding box center [701, 291] width 891 height 29
click at [1102, 516] on button "Salvar" at bounding box center [1109, 519] width 71 height 36
click at [1118, 515] on button "Salvar" at bounding box center [1109, 519] width 71 height 36
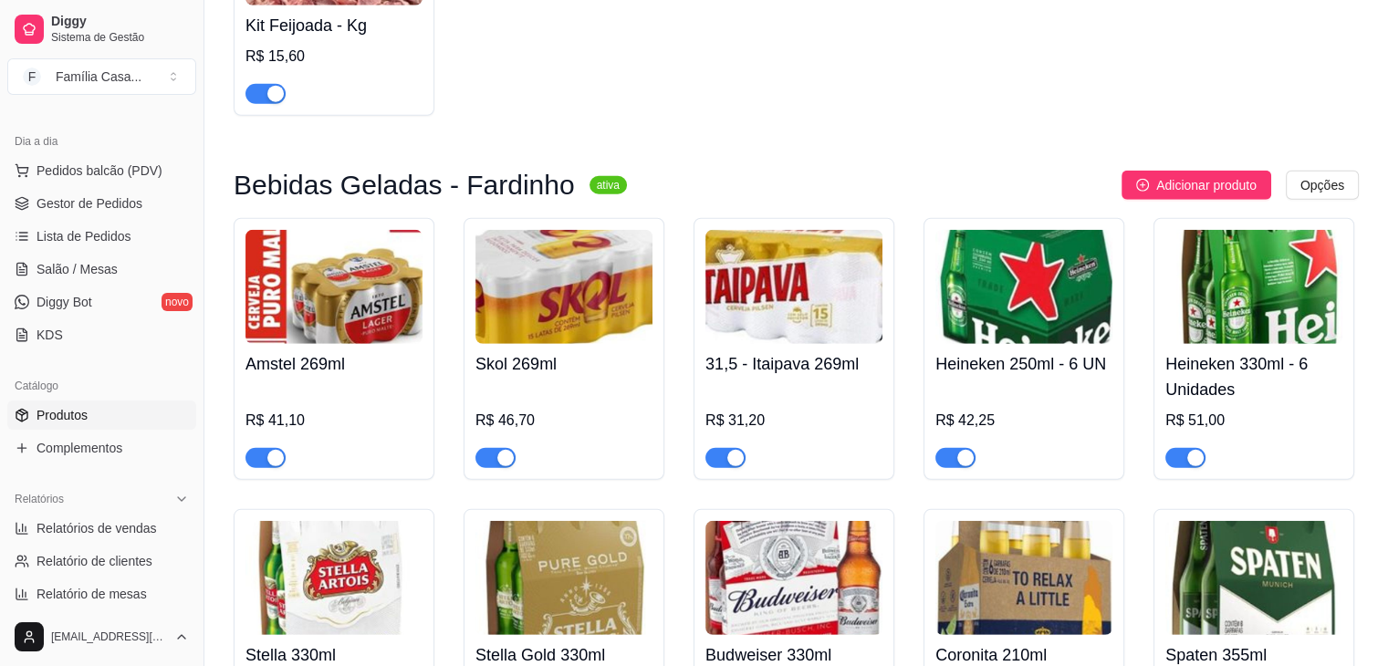
scroll to position [5111, 0]
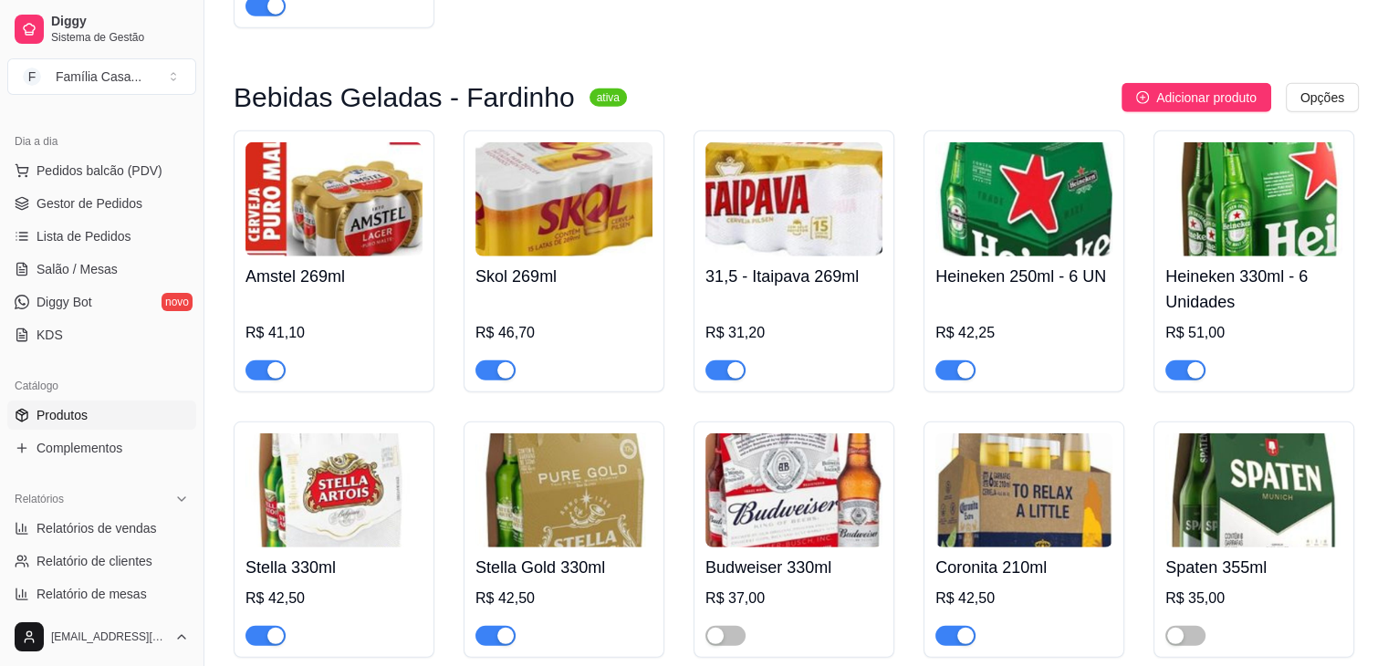
click at [1259, 215] on img at bounding box center [1253, 199] width 177 height 114
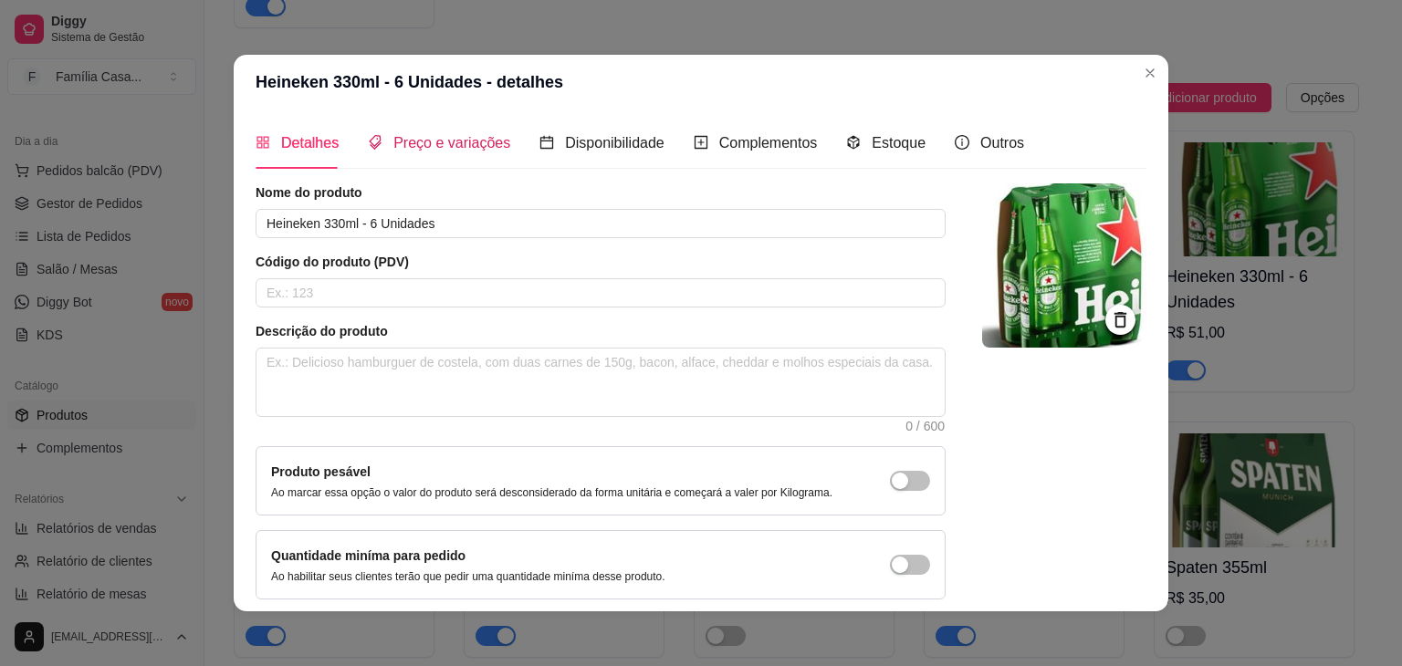
click at [431, 146] on span "Preço e variações" at bounding box center [451, 143] width 117 height 16
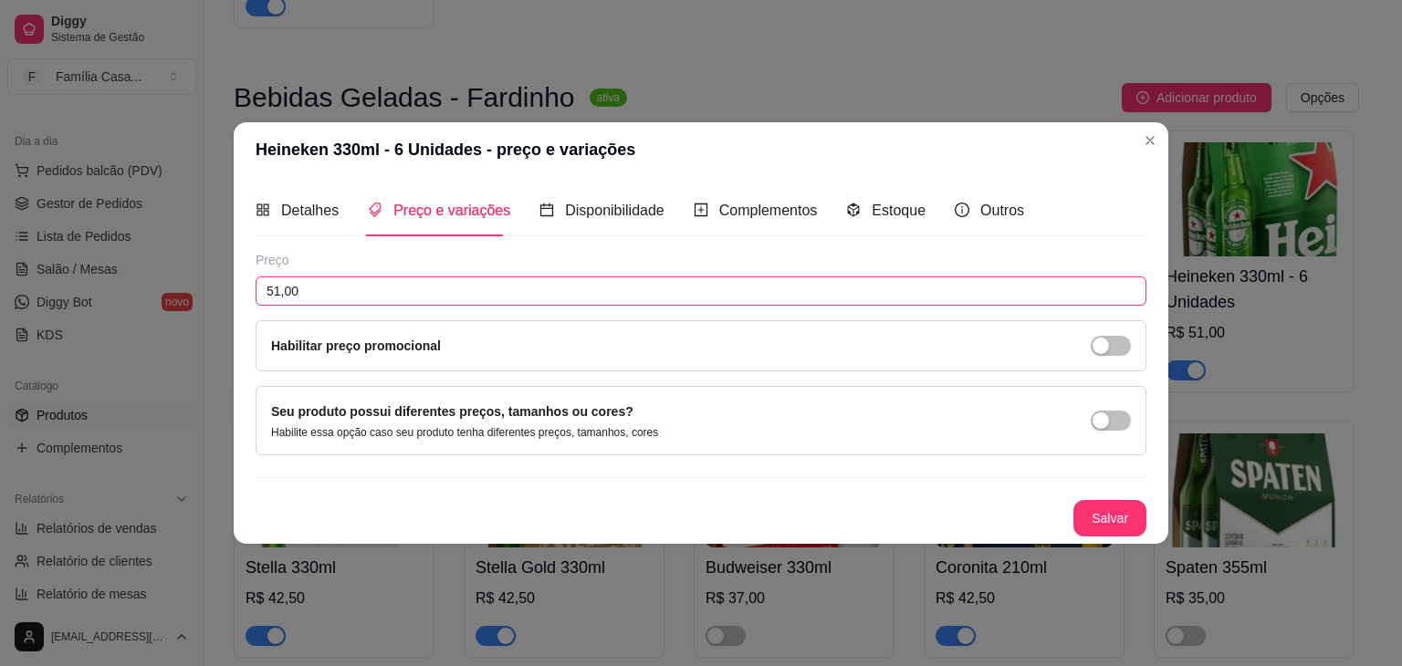
drag, startPoint x: 318, startPoint y: 289, endPoint x: 258, endPoint y: 266, distance: 63.6
click at [237, 289] on div "Detalhes Preço e variações Disponibilidade Complementos Estoque Outros Nome do …" at bounding box center [701, 360] width 935 height 367
click at [1123, 527] on button "Salvar" at bounding box center [1109, 519] width 71 height 36
click at [1109, 509] on button "Salvar" at bounding box center [1109, 519] width 71 height 36
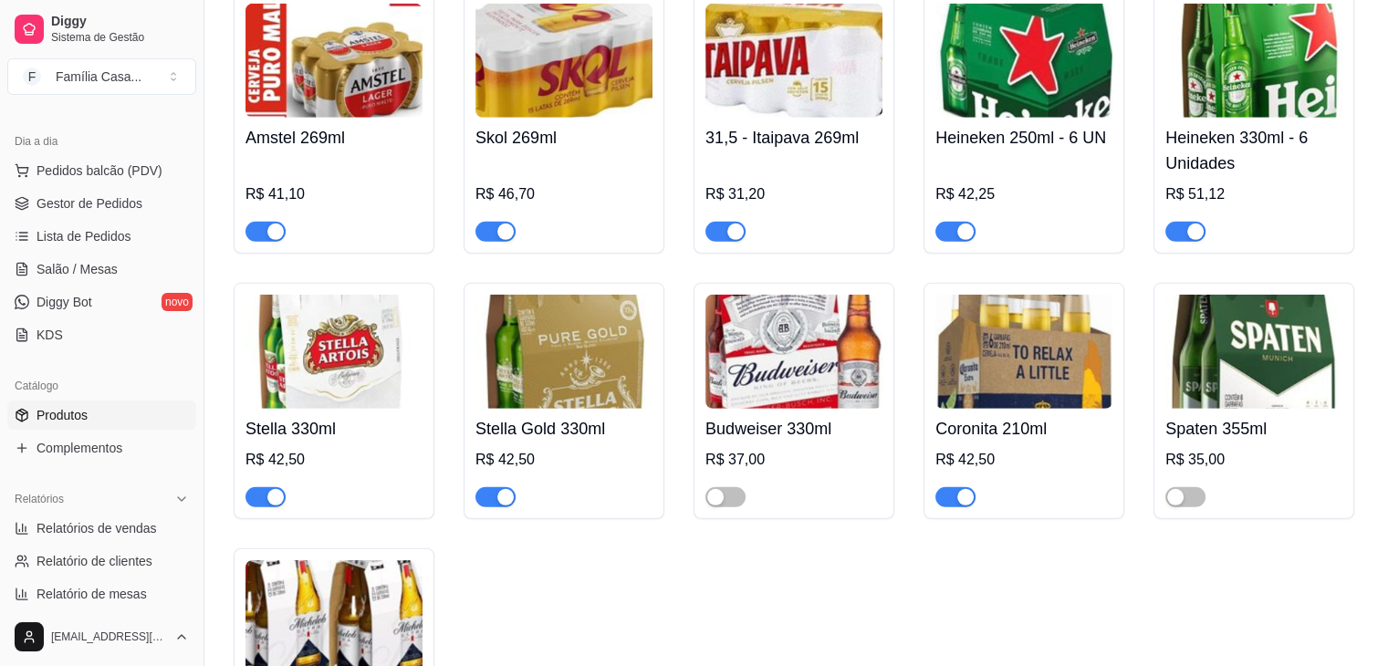
scroll to position [5293, 0]
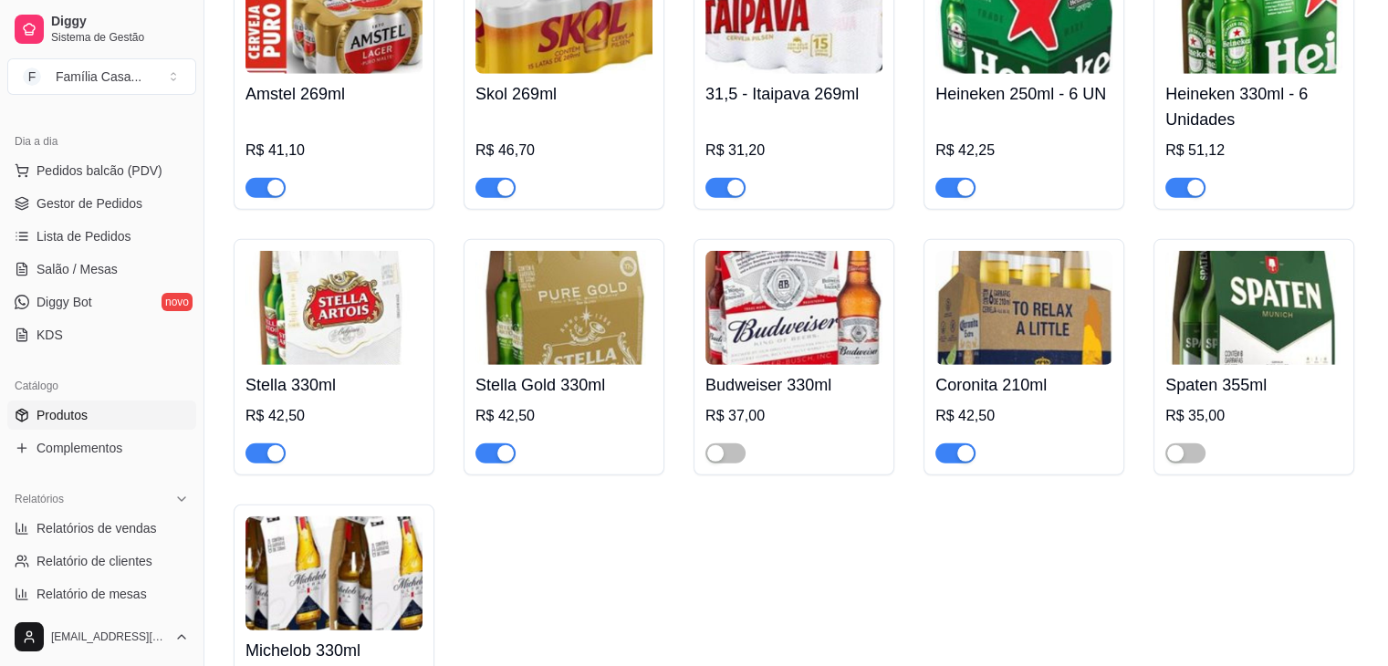
click at [632, 312] on img at bounding box center [563, 308] width 177 height 114
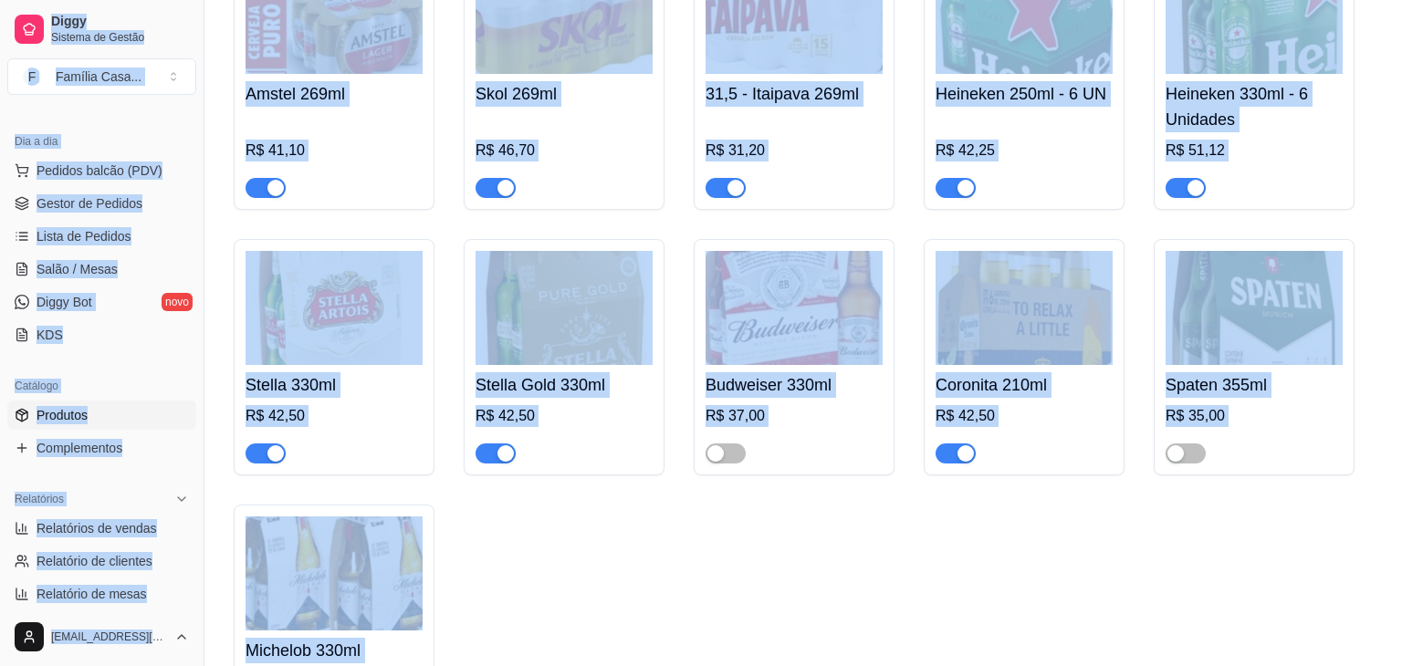
click at [632, 312] on div "Nome do produto Stella Gold 330ml Código do produto (PDV) Descrição do produto …" at bounding box center [599, 393] width 701 height 423
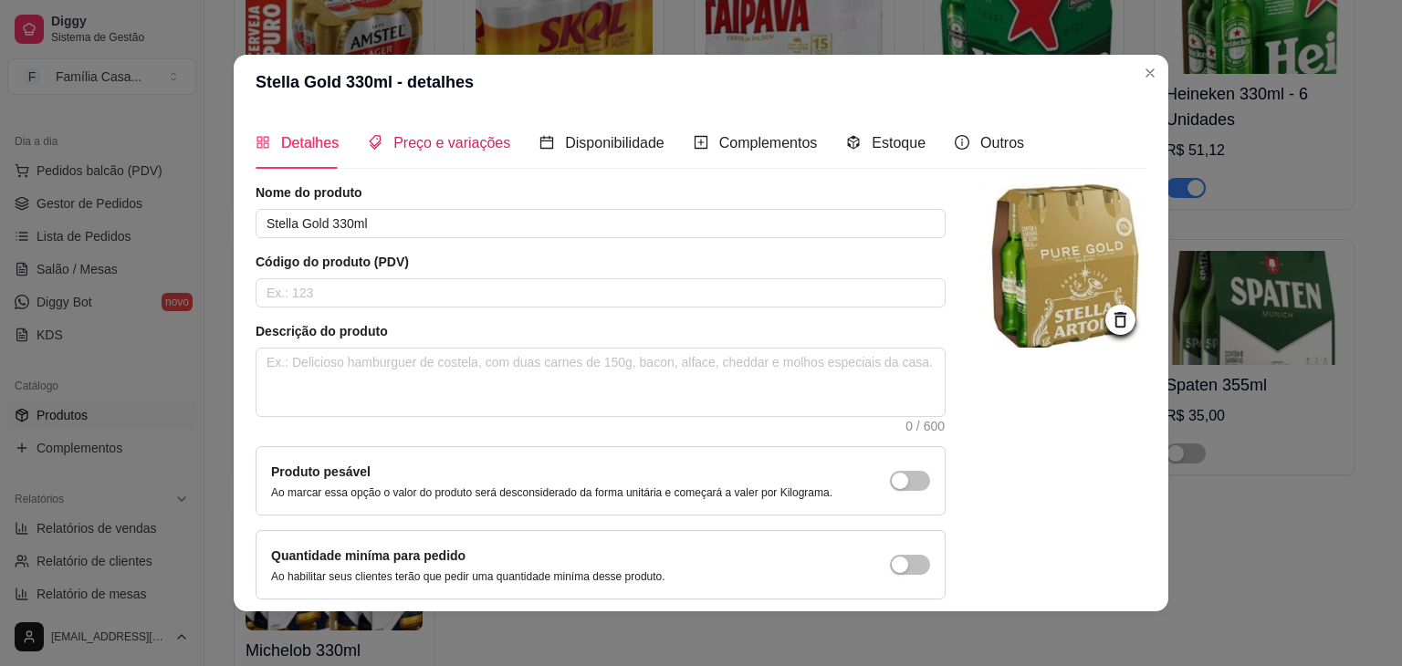
click at [443, 147] on span "Preço e variações" at bounding box center [451, 143] width 117 height 16
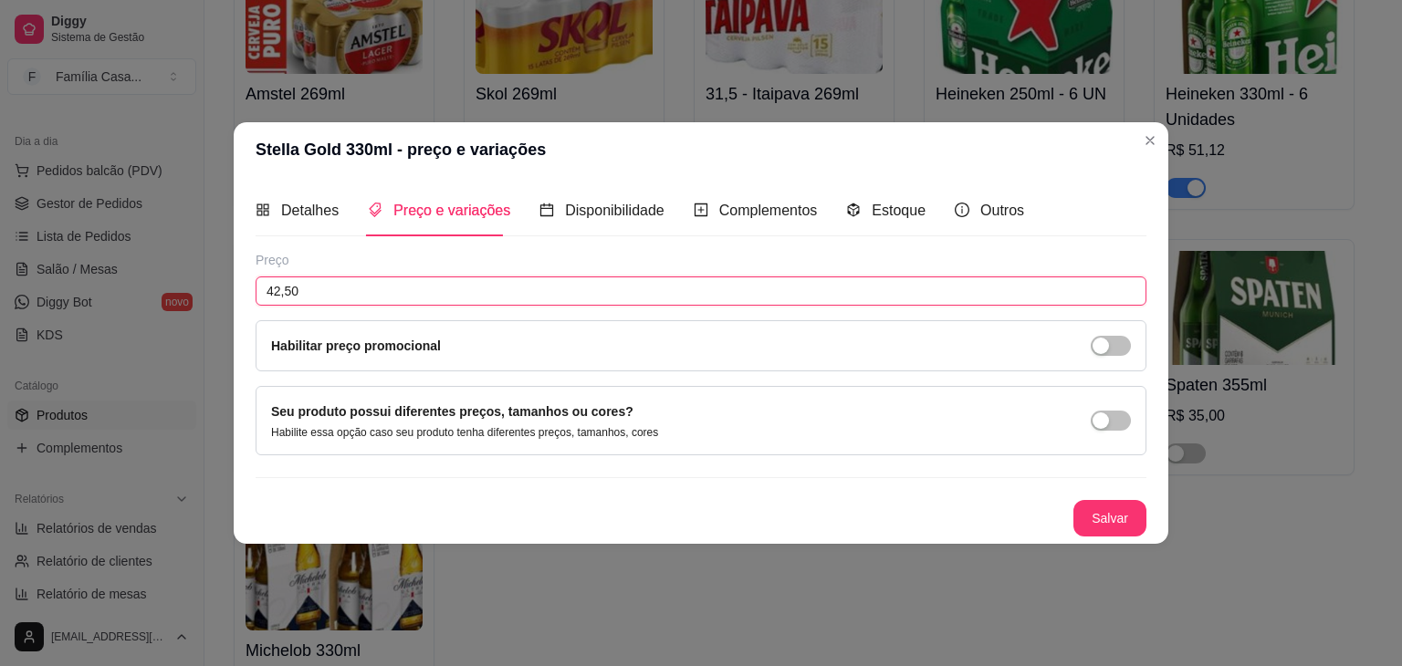
drag, startPoint x: 340, startPoint y: 293, endPoint x: 156, endPoint y: 291, distance: 184.4
click at [156, 291] on div "Stella Gold 330ml - preço e variações Detalhes Preço e variações Disponibilidad…" at bounding box center [701, 333] width 1402 height 666
click at [1087, 508] on button "Salvar" at bounding box center [1109, 519] width 71 height 36
click at [1123, 512] on button "Salvar" at bounding box center [1109, 518] width 73 height 37
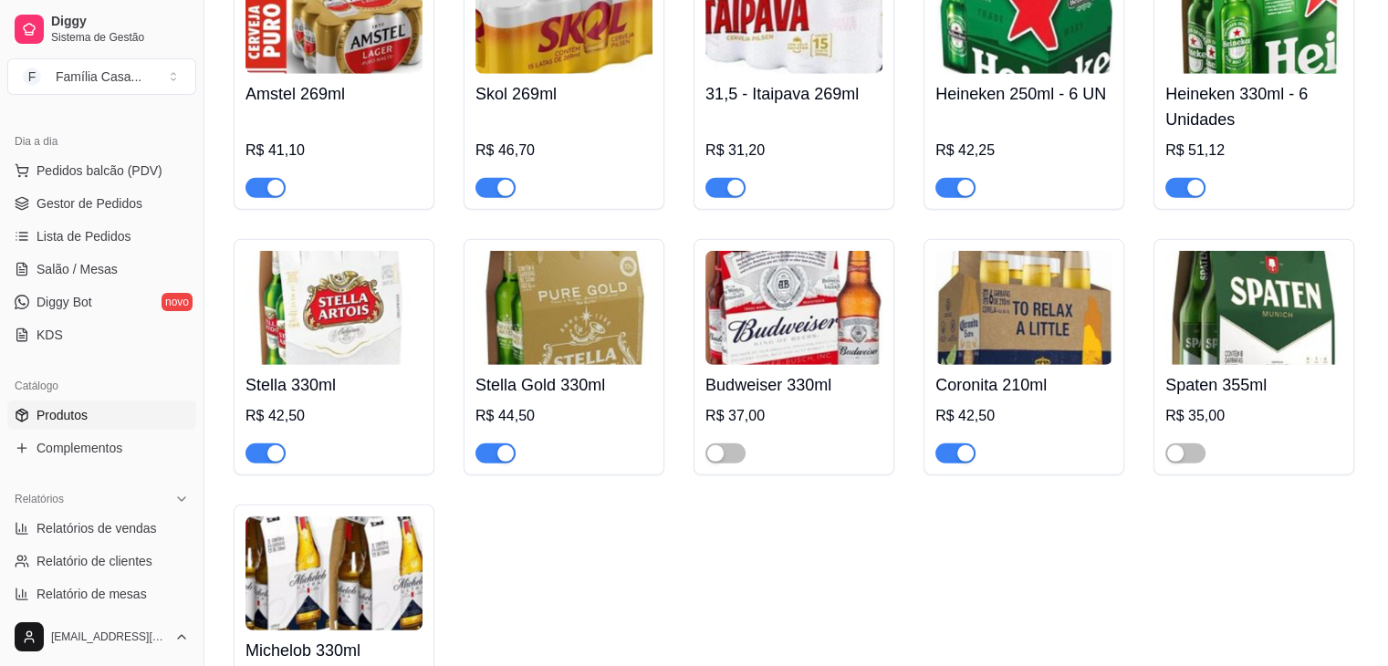
click at [1019, 345] on img at bounding box center [1023, 308] width 177 height 114
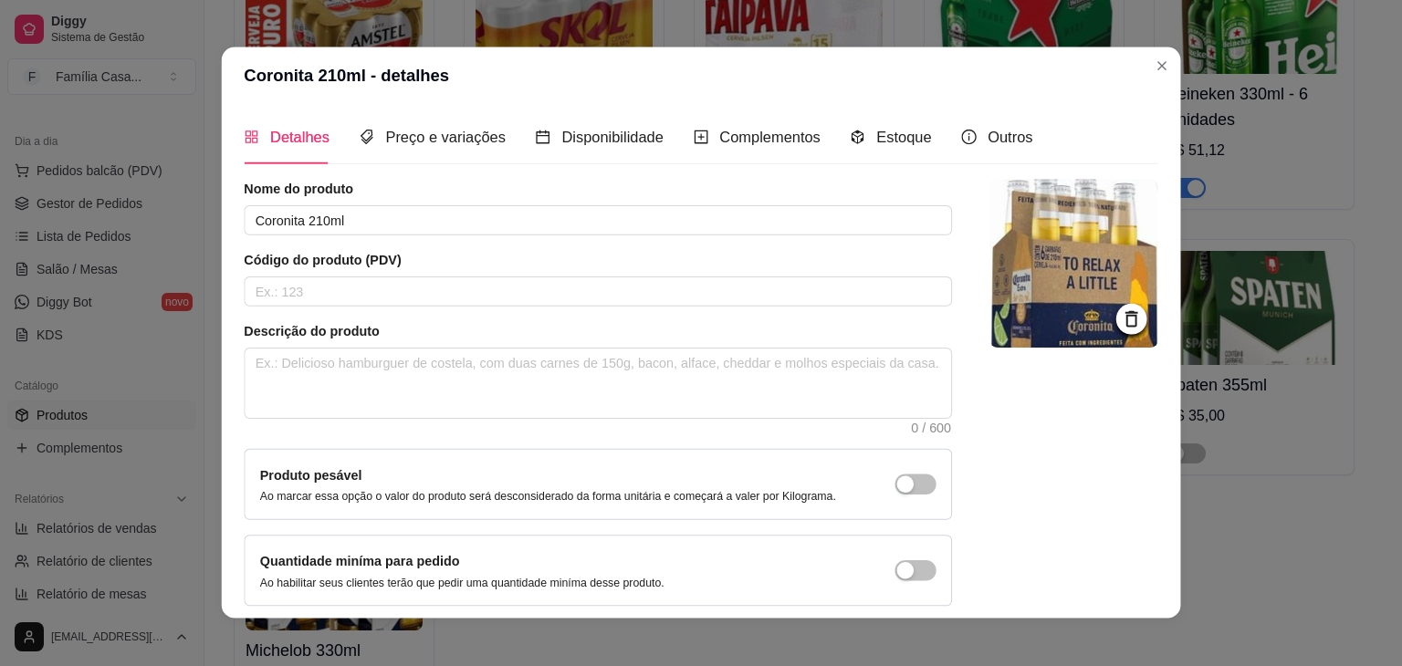
click at [1019, 345] on img at bounding box center [1073, 264] width 169 height 169
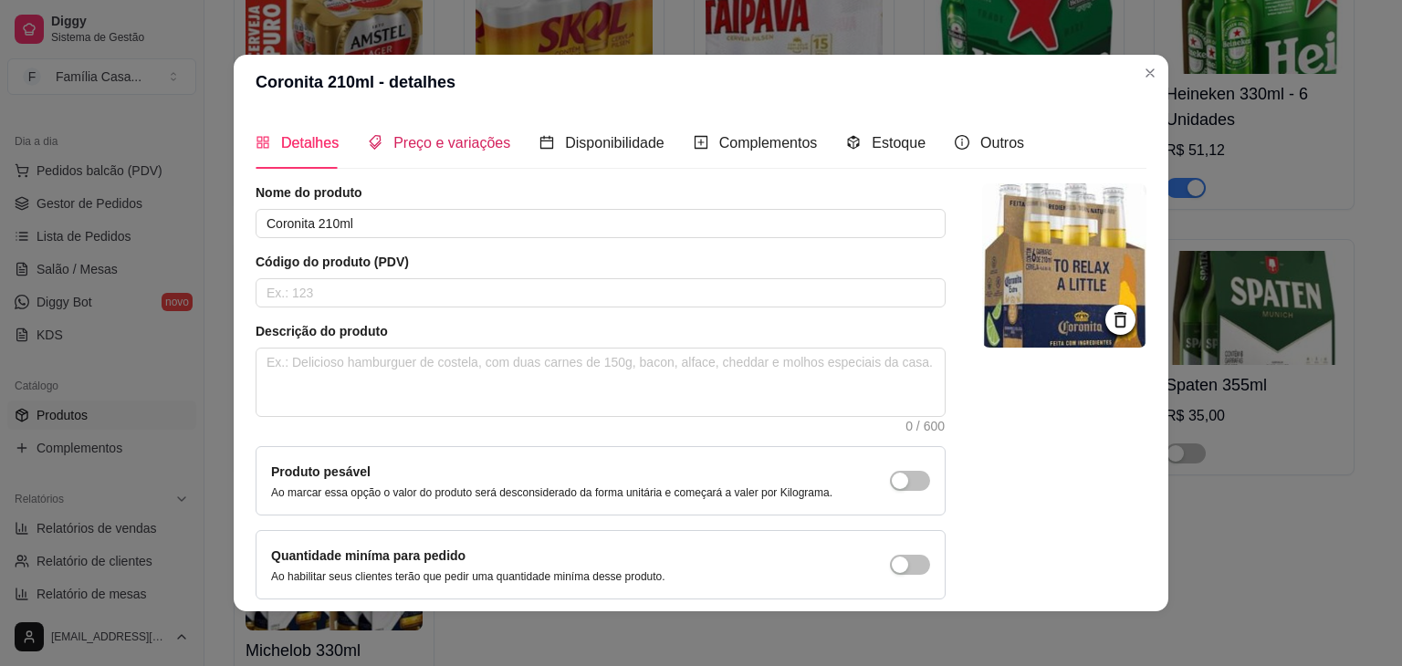
click at [482, 135] on span "Preço e variações" at bounding box center [451, 143] width 117 height 16
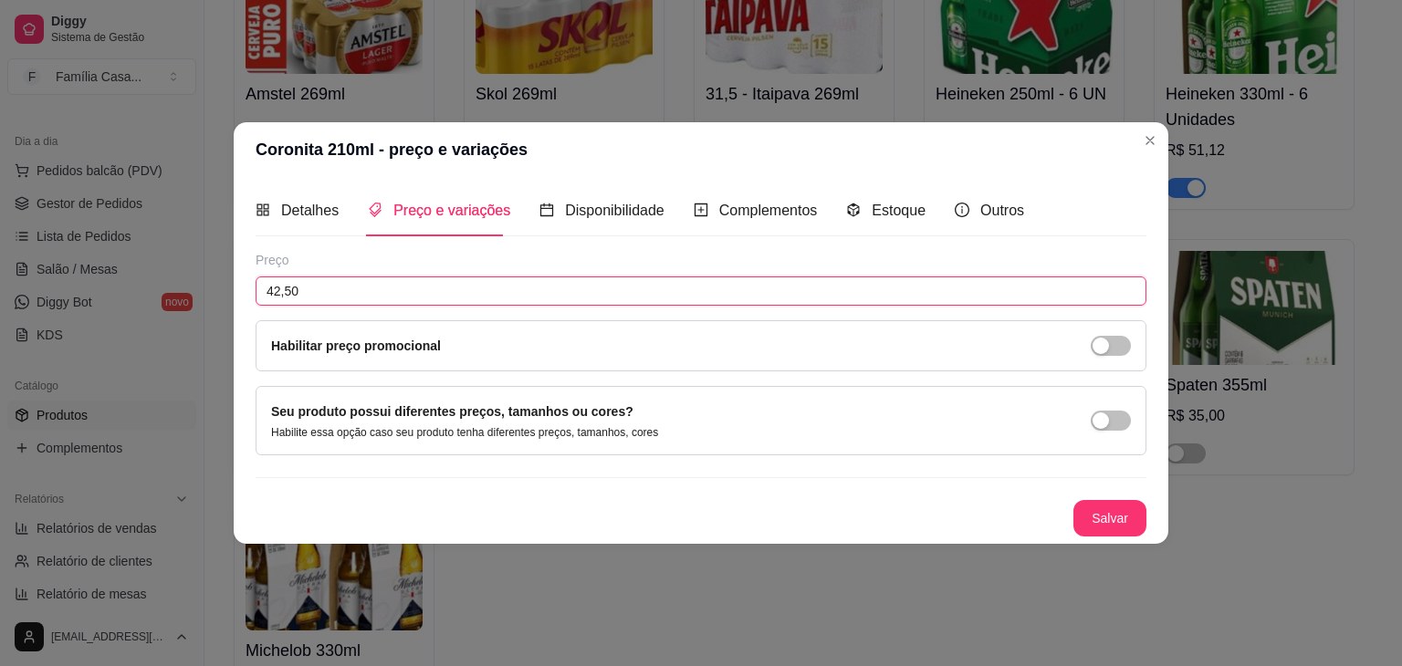
drag, startPoint x: 332, startPoint y: 294, endPoint x: 215, endPoint y: 263, distance: 120.9
click at [193, 277] on div "Coronita 210ml - preço e variações Detalhes Preço e variações Disponibilidade C…" at bounding box center [701, 333] width 1402 height 666
click at [1127, 526] on button "Salvar" at bounding box center [1109, 519] width 71 height 36
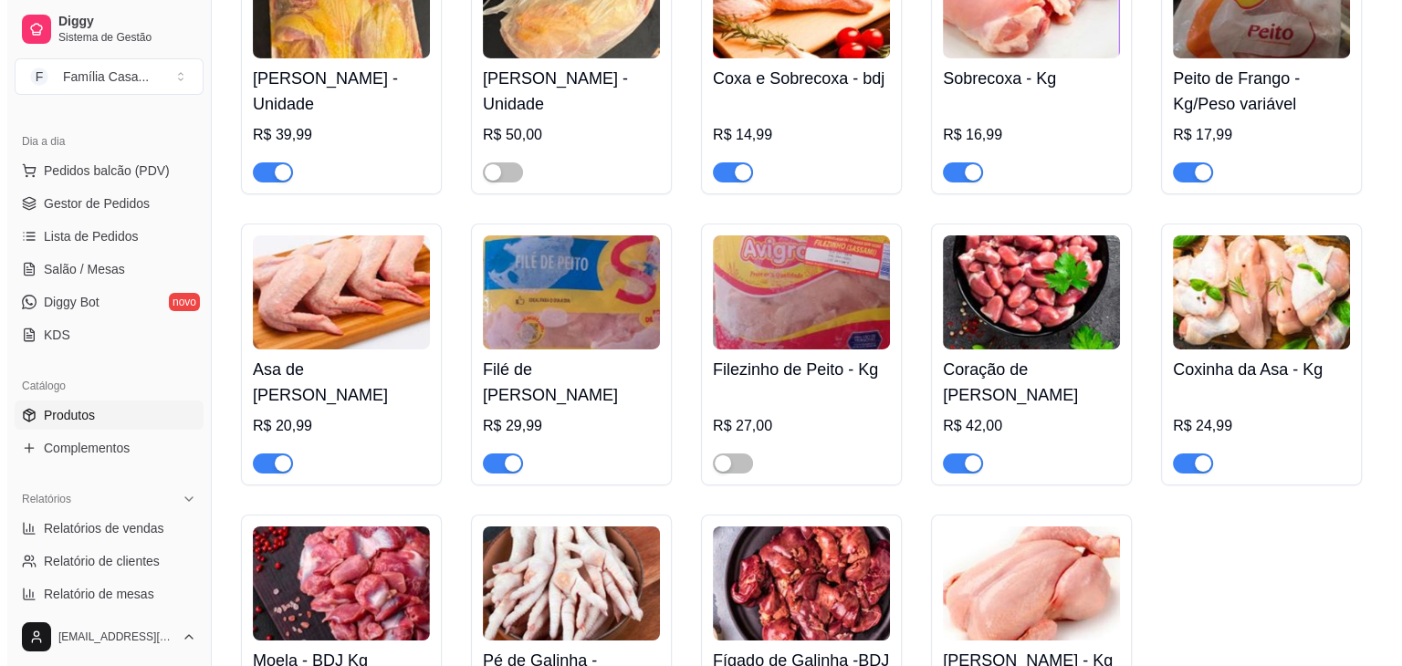
scroll to position [6206, 0]
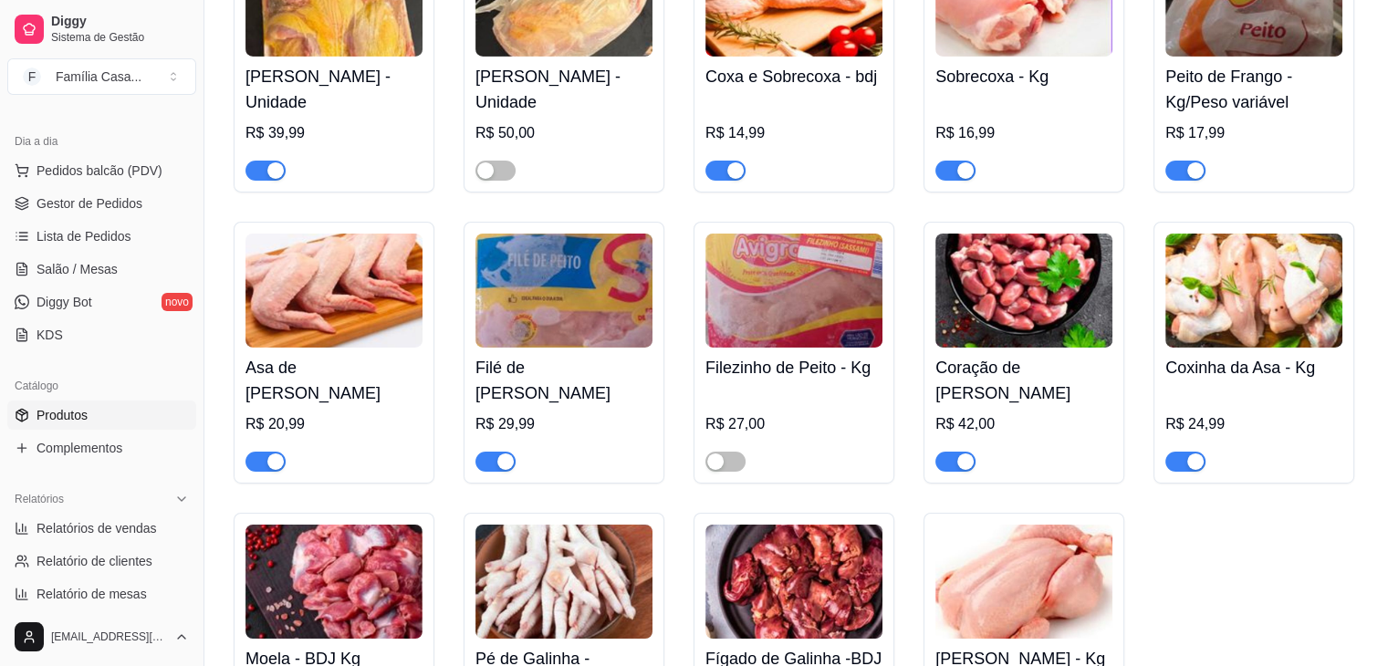
click at [422, 304] on img at bounding box center [333, 291] width 177 height 114
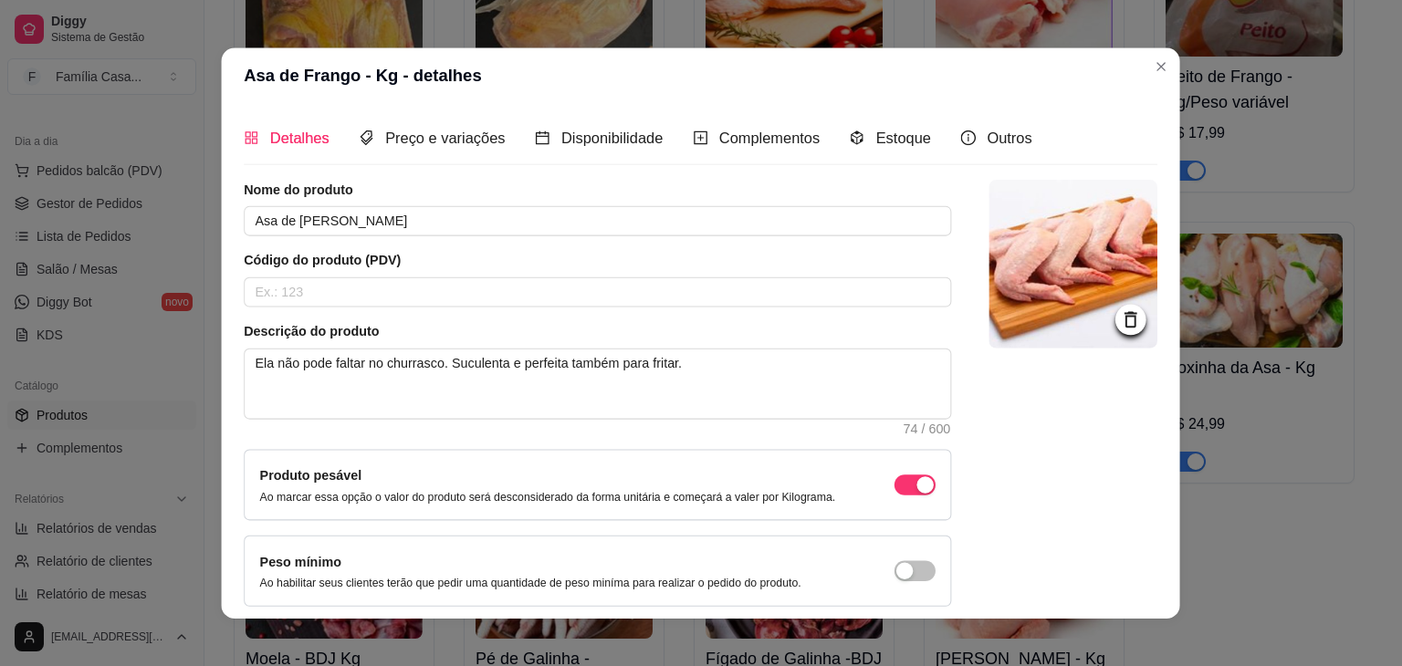
click at [402, 308] on div "Nome do produto Asa de Frango - Kg Código do produto (PDV) Descrição do produto…" at bounding box center [598, 393] width 707 height 427
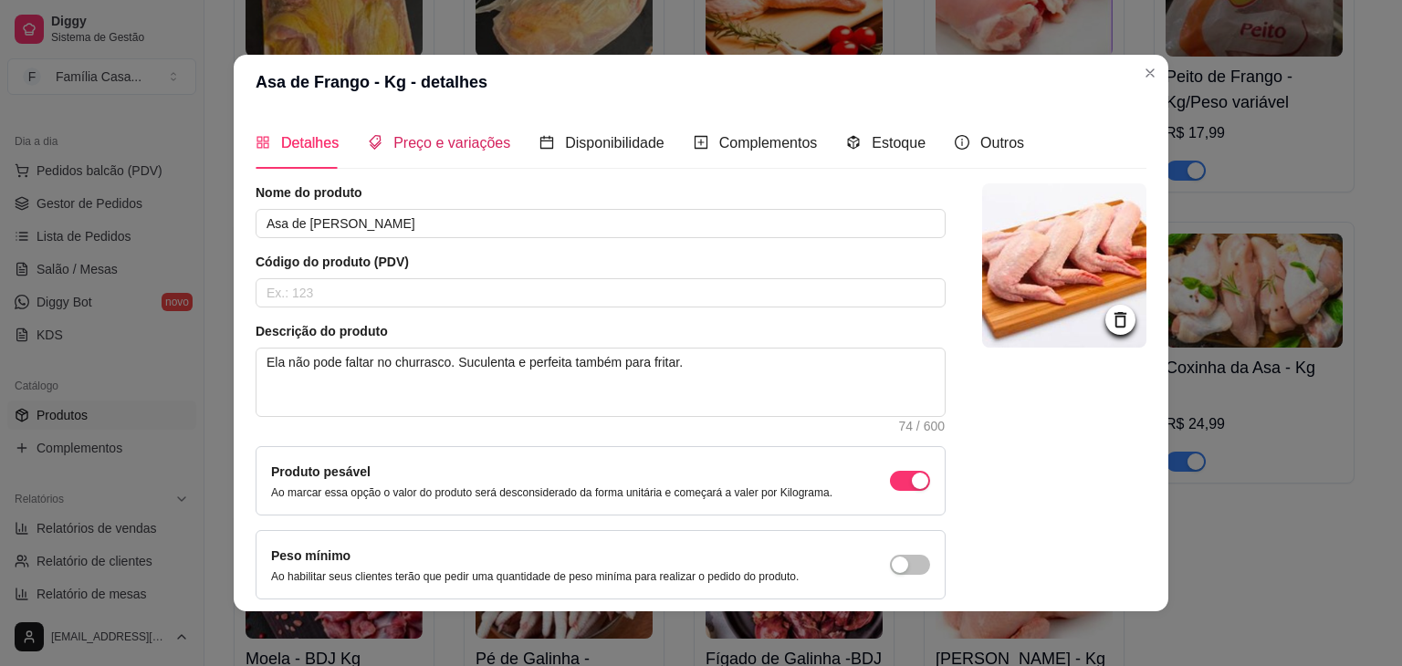
click at [445, 154] on div "Preço e variações" at bounding box center [439, 142] width 142 height 23
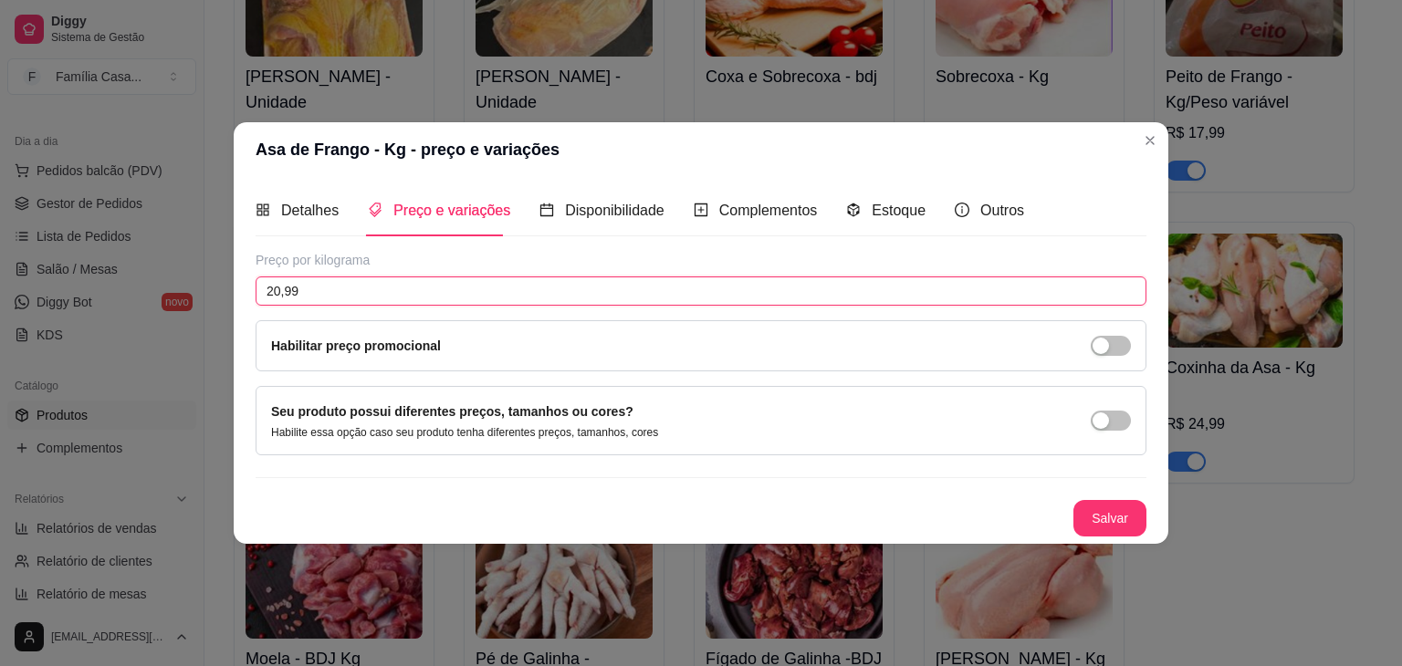
drag, startPoint x: 319, startPoint y: 285, endPoint x: 234, endPoint y: 305, distance: 87.2
click at [234, 305] on div "Detalhes Preço e variações Disponibilidade Complementos Estoque Outros Nome do …" at bounding box center [701, 360] width 935 height 367
click at [1090, 513] on button "Salvar" at bounding box center [1109, 519] width 71 height 36
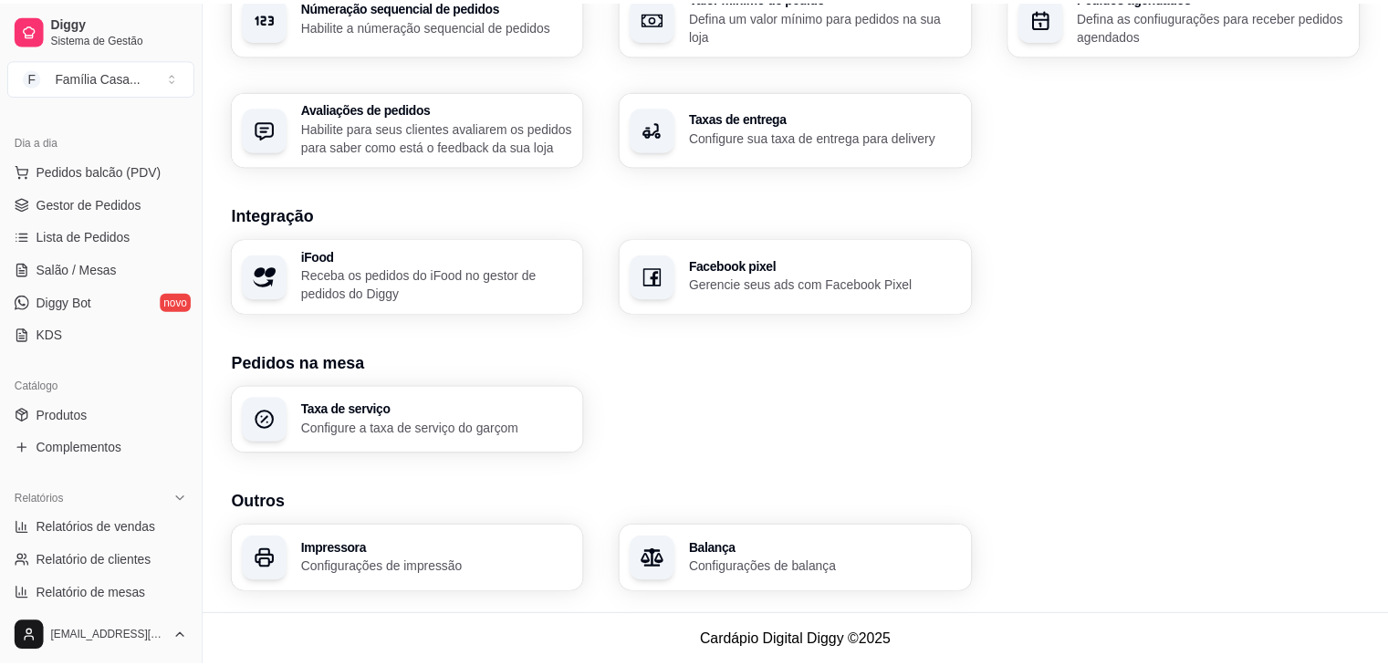
scroll to position [612, 0]
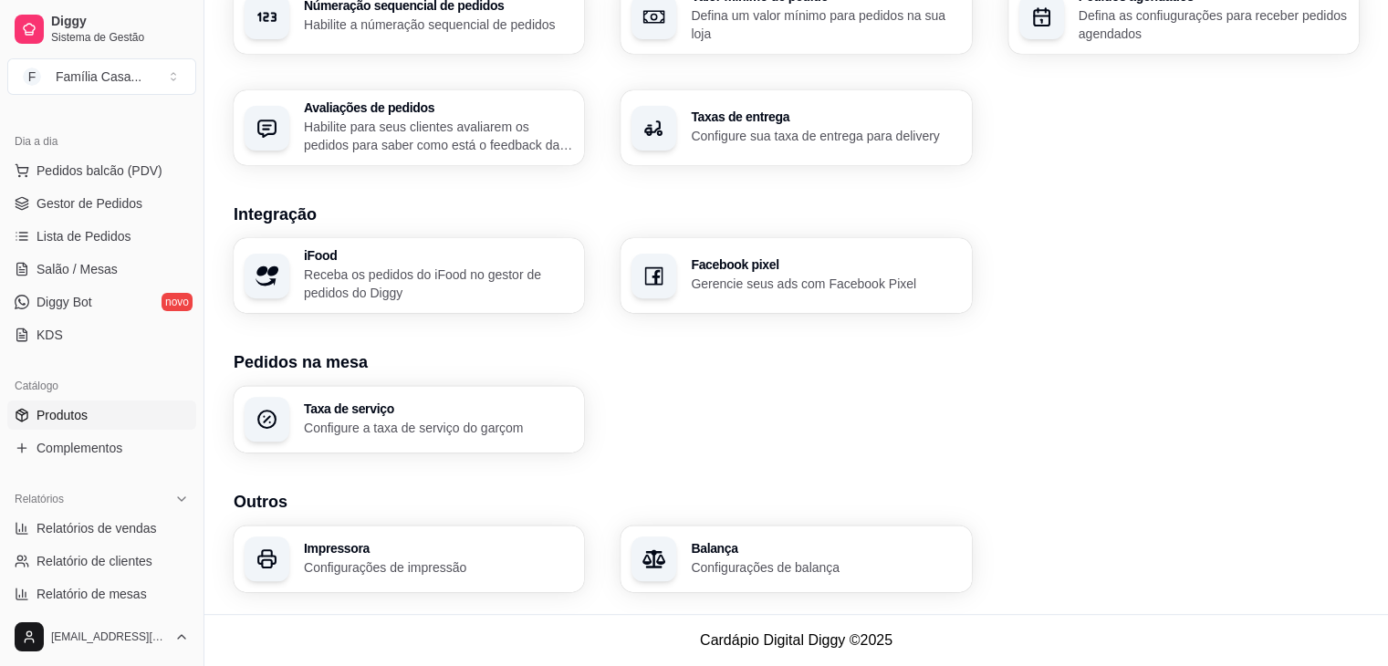
click at [61, 428] on link "Produtos" at bounding box center [101, 415] width 189 height 29
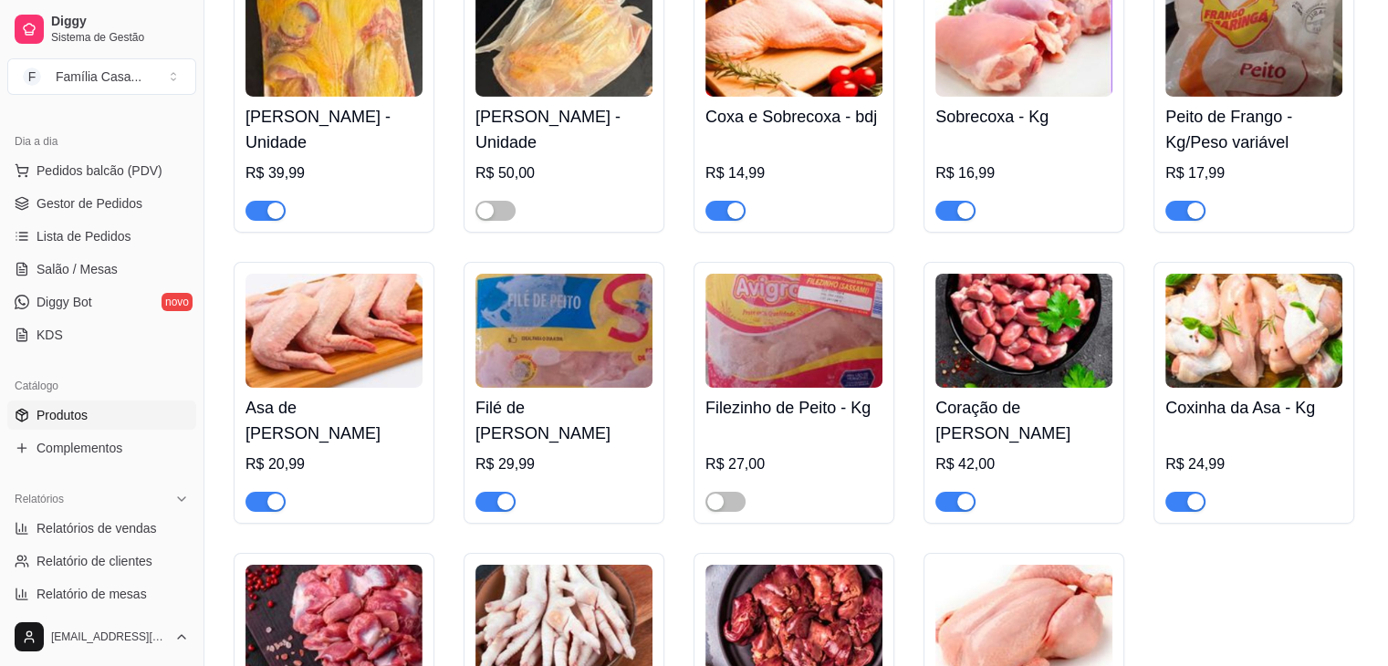
scroll to position [6206, 0]
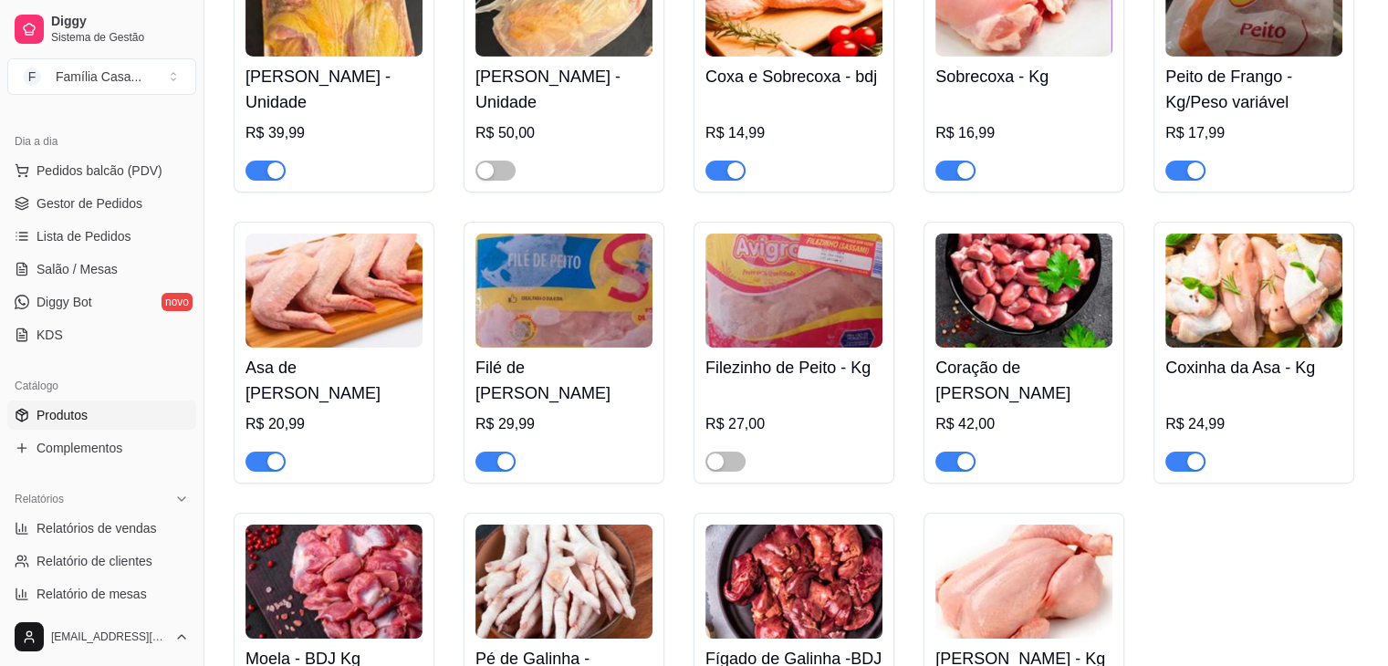
click at [329, 288] on img at bounding box center [333, 291] width 177 height 114
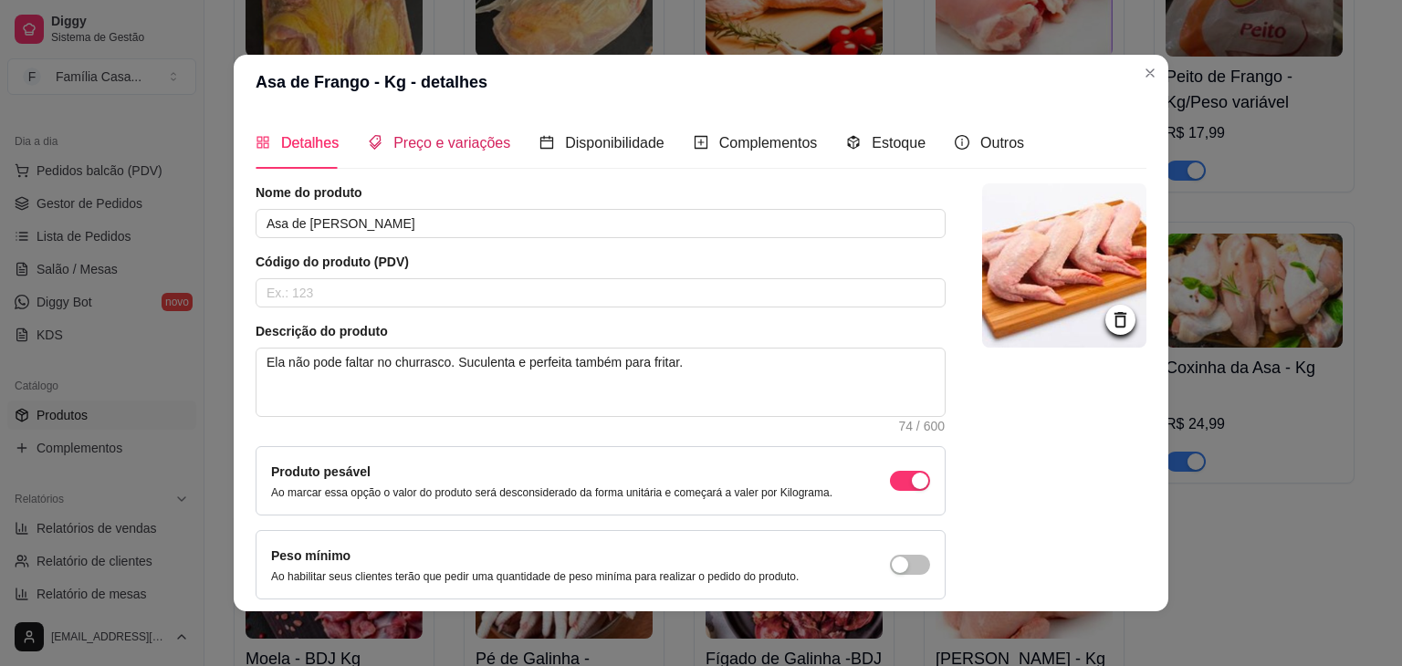
click at [422, 154] on div "Preço e variações" at bounding box center [439, 142] width 142 height 23
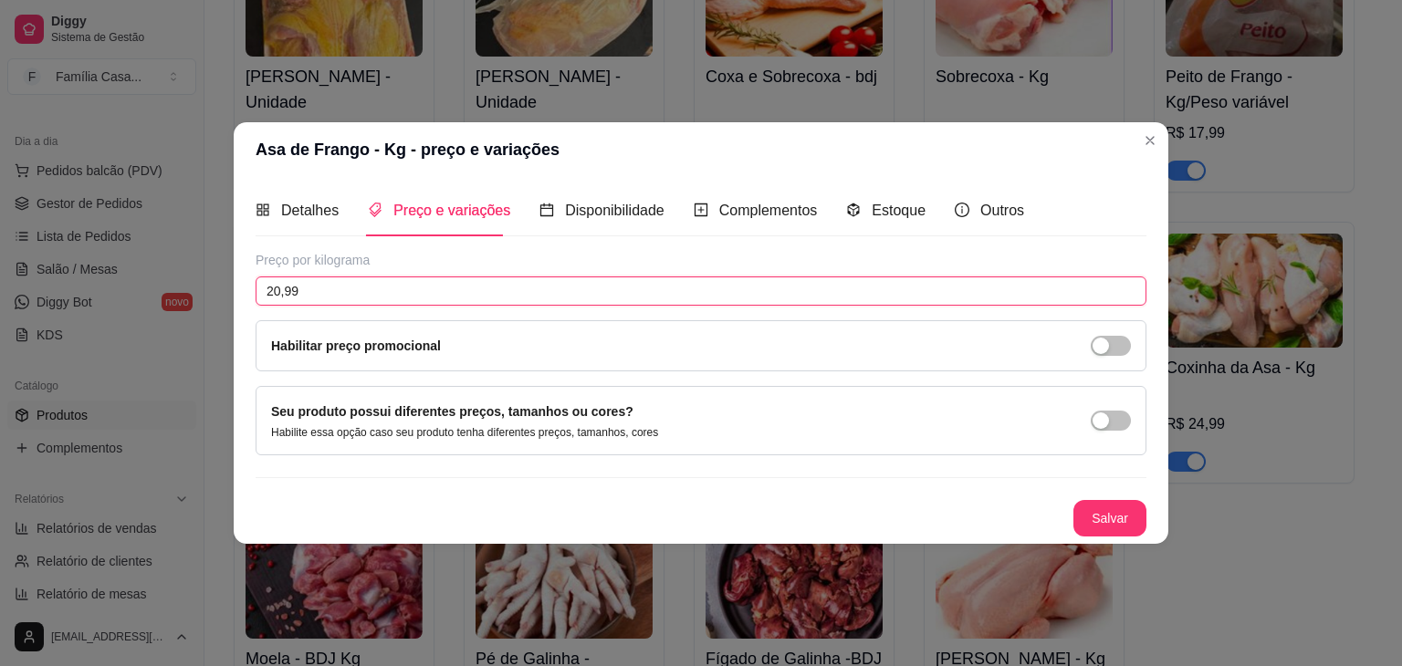
drag, startPoint x: 338, startPoint y: 291, endPoint x: 249, endPoint y: 289, distance: 88.5
click at [249, 289] on div "Detalhes Preço e variações Disponibilidade Complementos Estoque Outros Nome do …" at bounding box center [701, 360] width 935 height 367
click at [1116, 517] on button "Salvar" at bounding box center [1109, 519] width 71 height 36
click at [1162, 131] on header "Asa de Frango - Kg - preço e variações" at bounding box center [701, 149] width 935 height 55
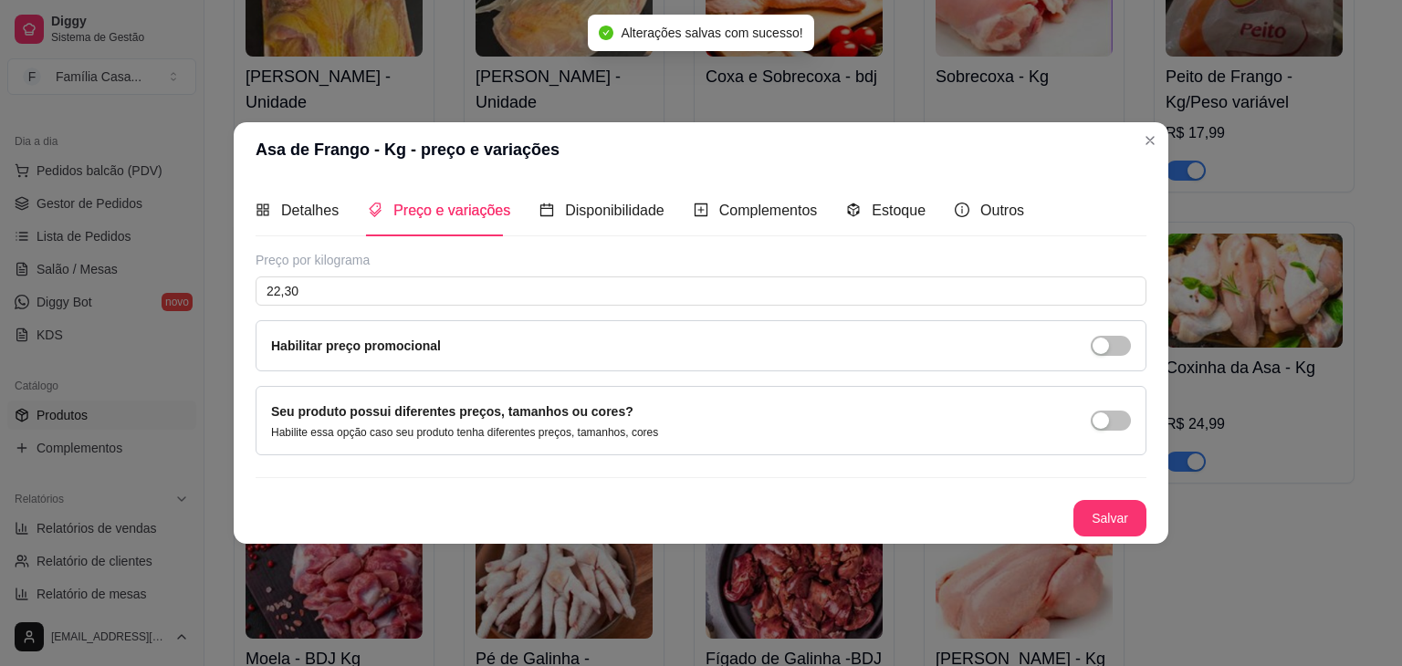
click at [1121, 156] on header "Asa de Frango - Kg - preço e variações" at bounding box center [701, 149] width 935 height 55
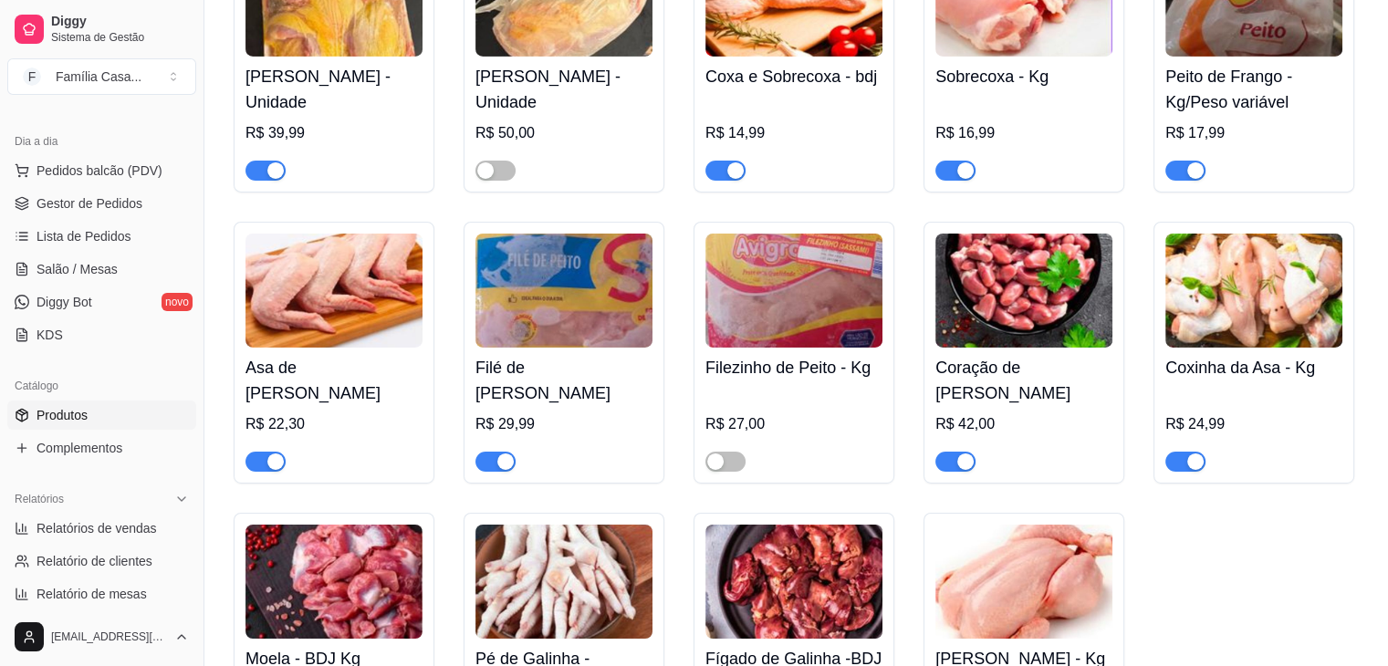
click at [586, 348] on img at bounding box center [563, 291] width 177 height 114
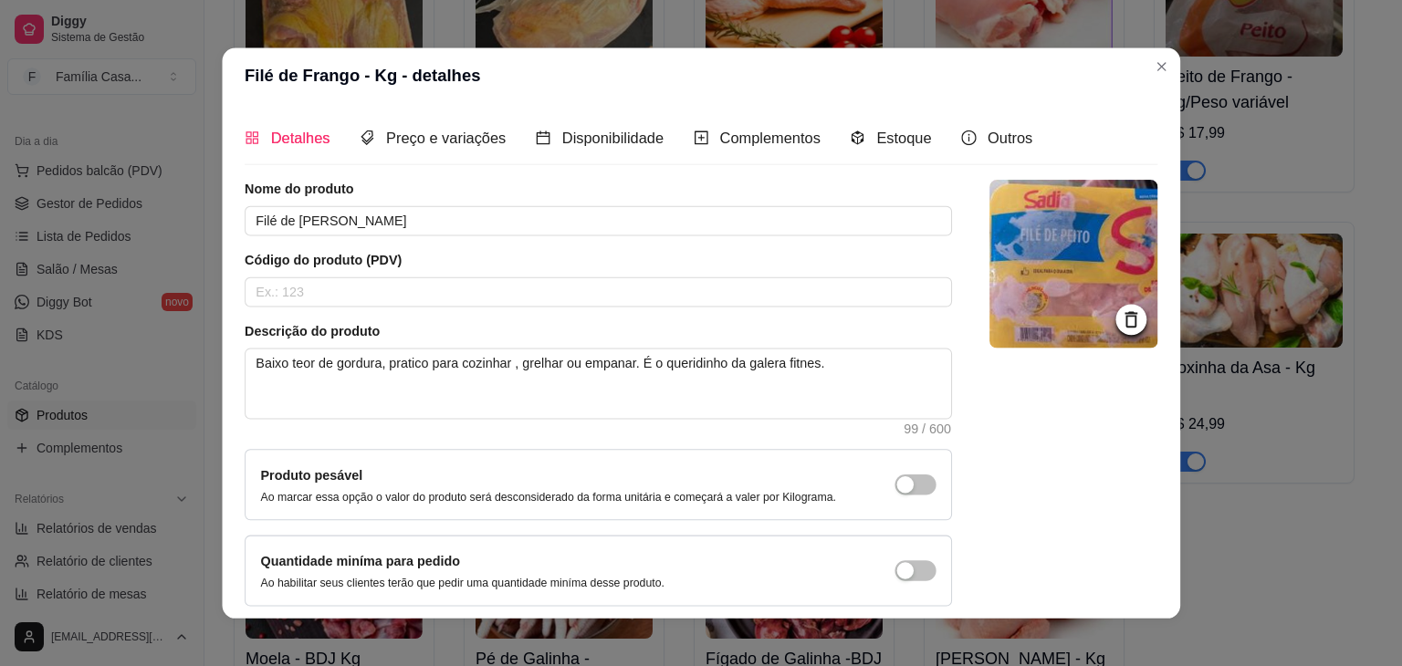
click at [586, 350] on textarea "Baixo teor de gordura, pratico para cozinhar , grelhar ou empanar. É o queridin…" at bounding box center [597, 384] width 705 height 69
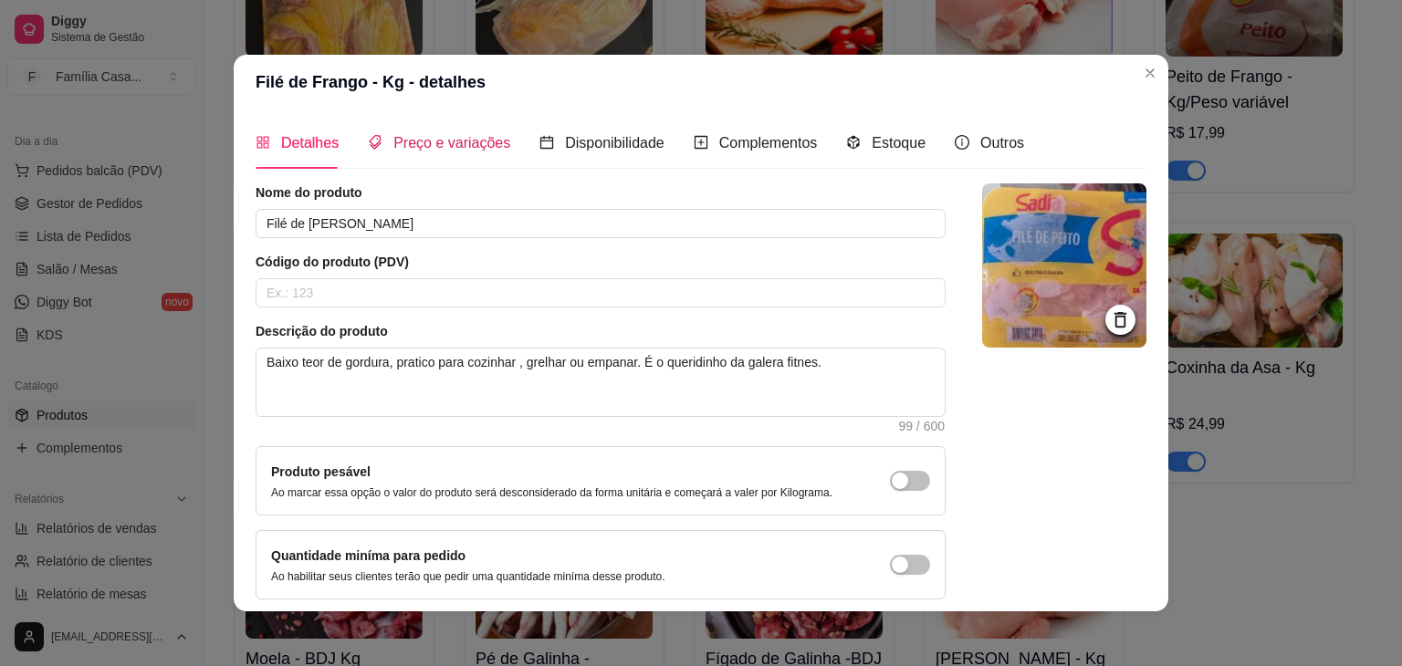
click at [432, 145] on span "Preço e variações" at bounding box center [451, 143] width 117 height 16
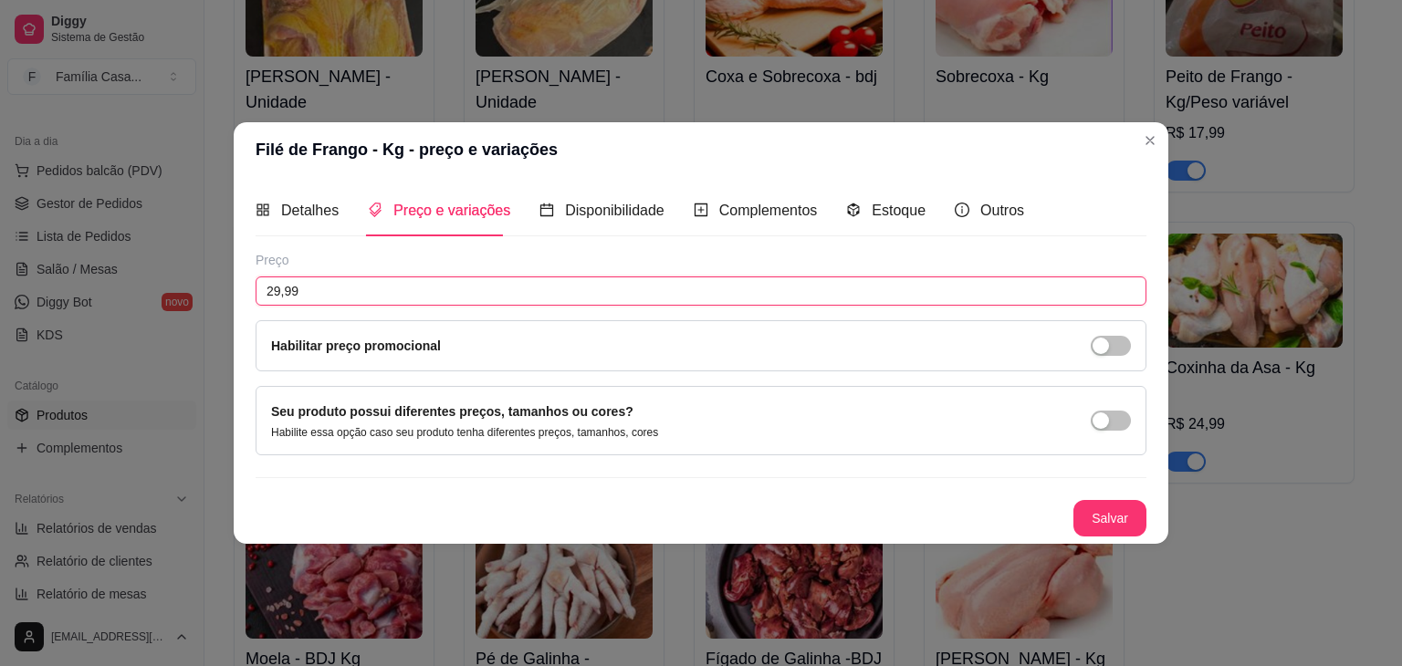
drag, startPoint x: 347, startPoint y: 289, endPoint x: 228, endPoint y: 290, distance: 118.6
click at [199, 278] on div "Filé de Frango - Kg - preço e variações Detalhes Preço e variações Disponibilid…" at bounding box center [701, 333] width 1402 height 666
click at [1104, 524] on button "Salvar" at bounding box center [1109, 519] width 71 height 36
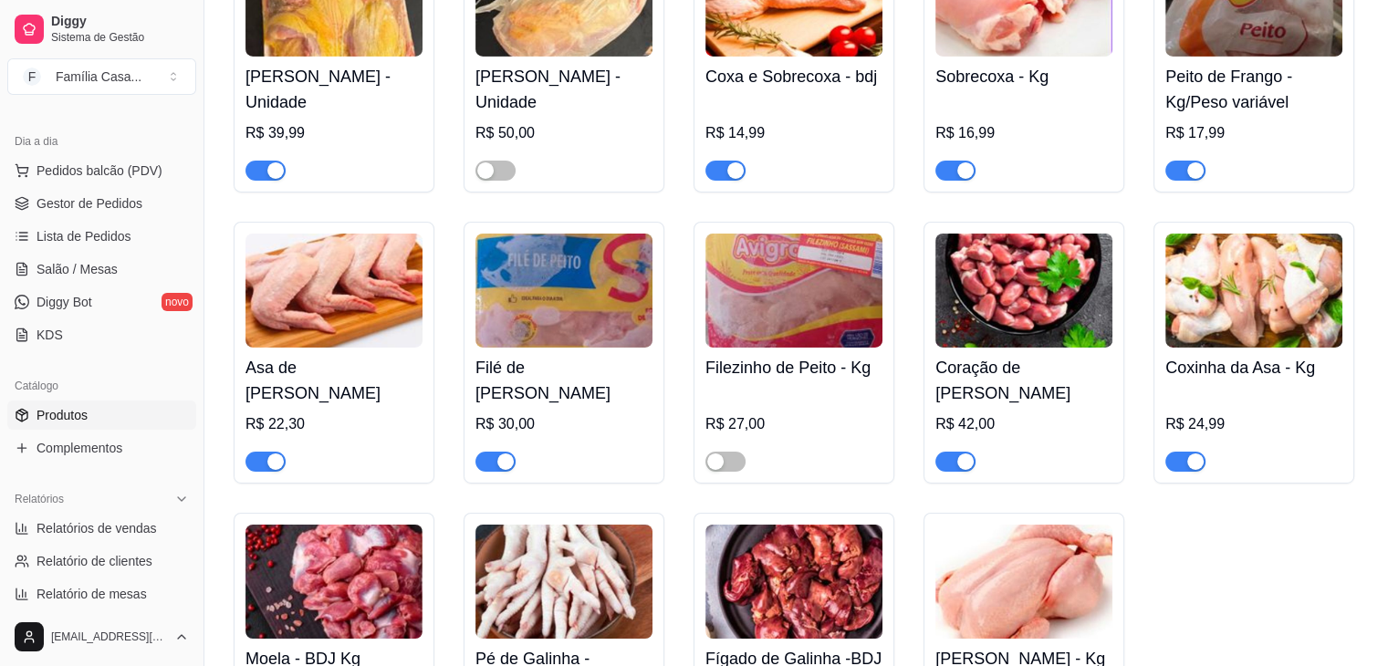
click at [519, 319] on img at bounding box center [563, 291] width 177 height 114
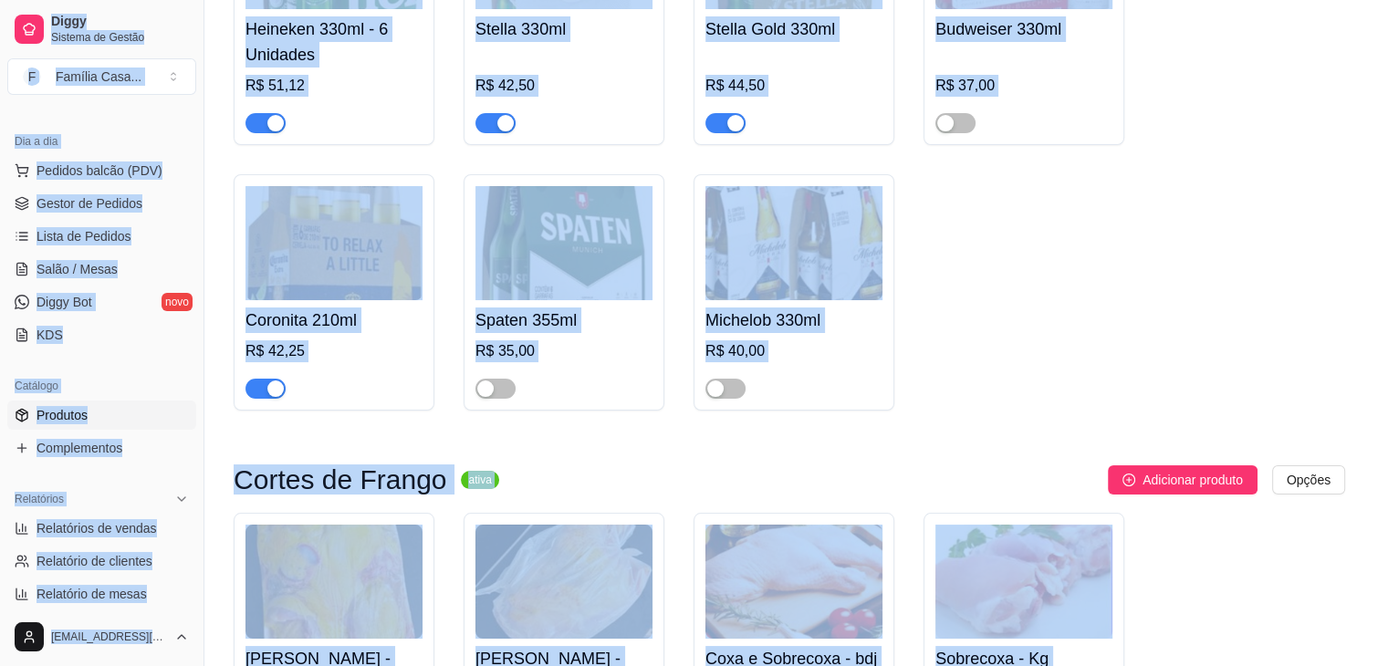
click at [519, 319] on div "Nome do produto Filé de Frango - Kg Código do produto (PDV) Descrição do produt…" at bounding box center [592, 393] width 704 height 424
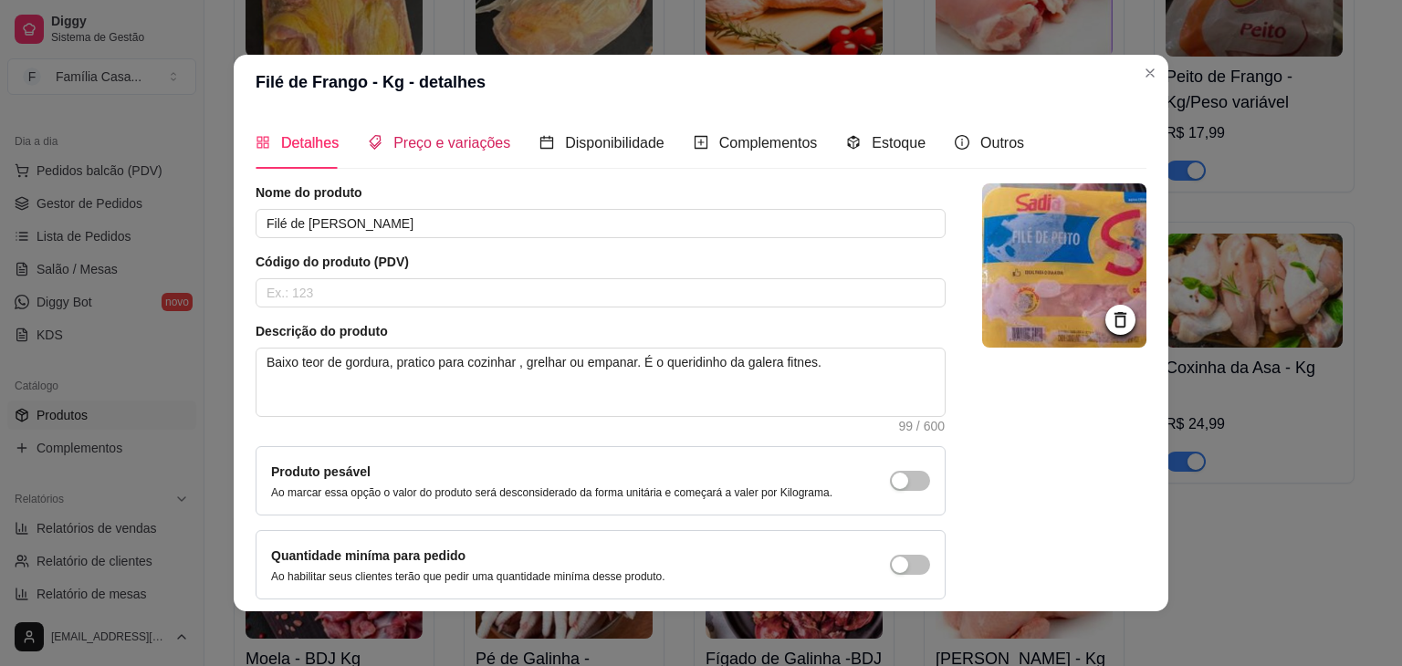
click at [438, 150] on span "Preço e variações" at bounding box center [451, 143] width 117 height 16
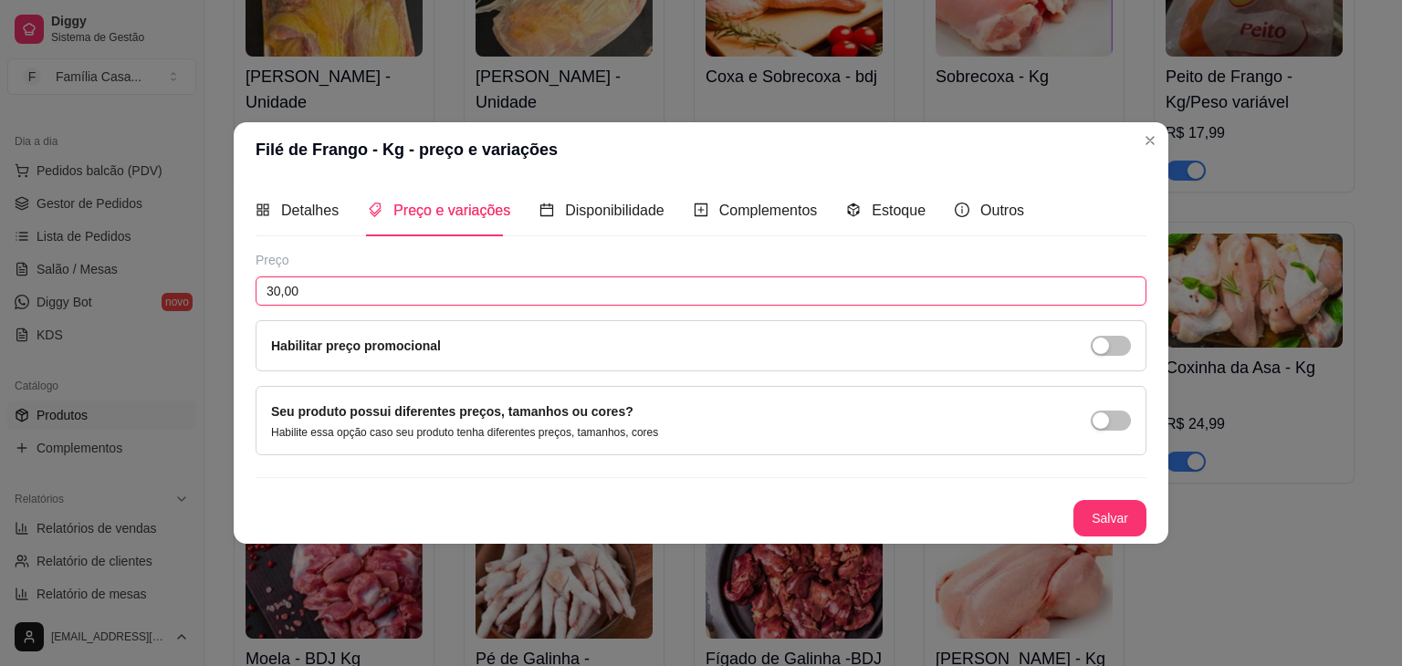
drag, startPoint x: 346, startPoint y: 287, endPoint x: 254, endPoint y: 301, distance: 93.2
click at [254, 301] on div "Detalhes Preço e variações Disponibilidade Complementos Estoque Outros Nome do …" at bounding box center [701, 360] width 935 height 367
click at [1113, 523] on button "Salvar" at bounding box center [1109, 519] width 71 height 36
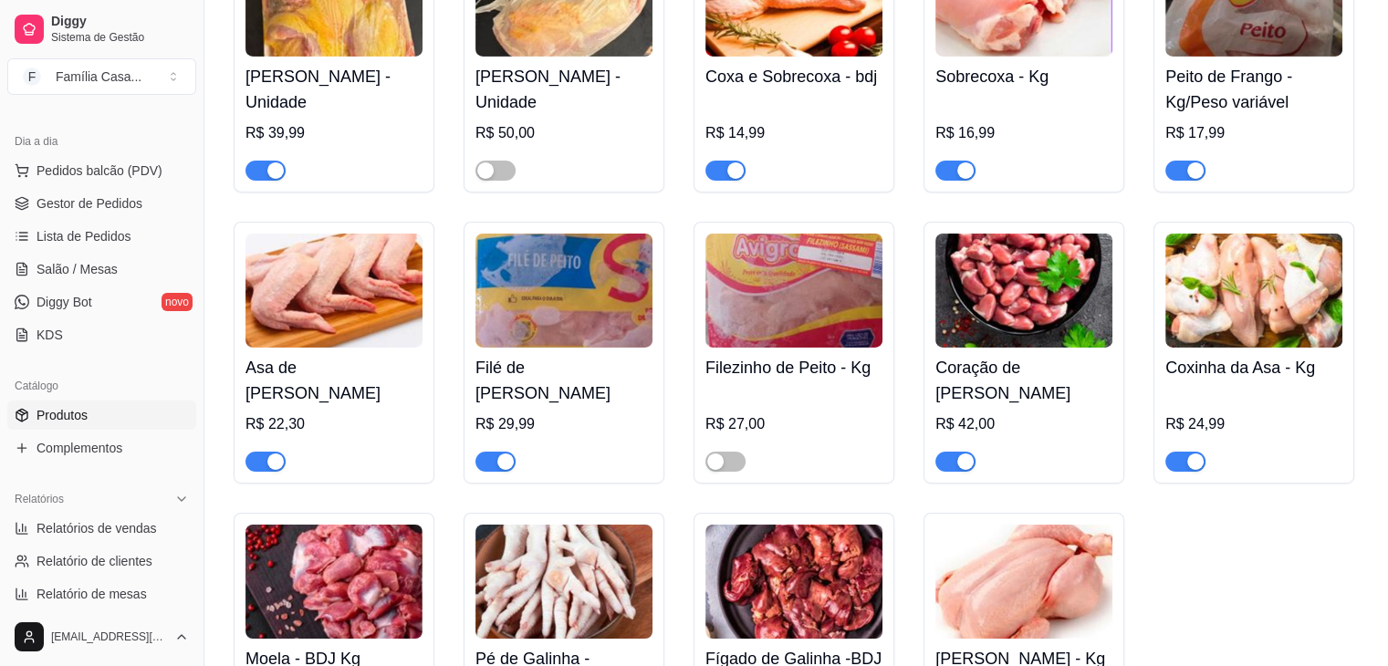
click at [1071, 288] on img at bounding box center [1023, 291] width 177 height 114
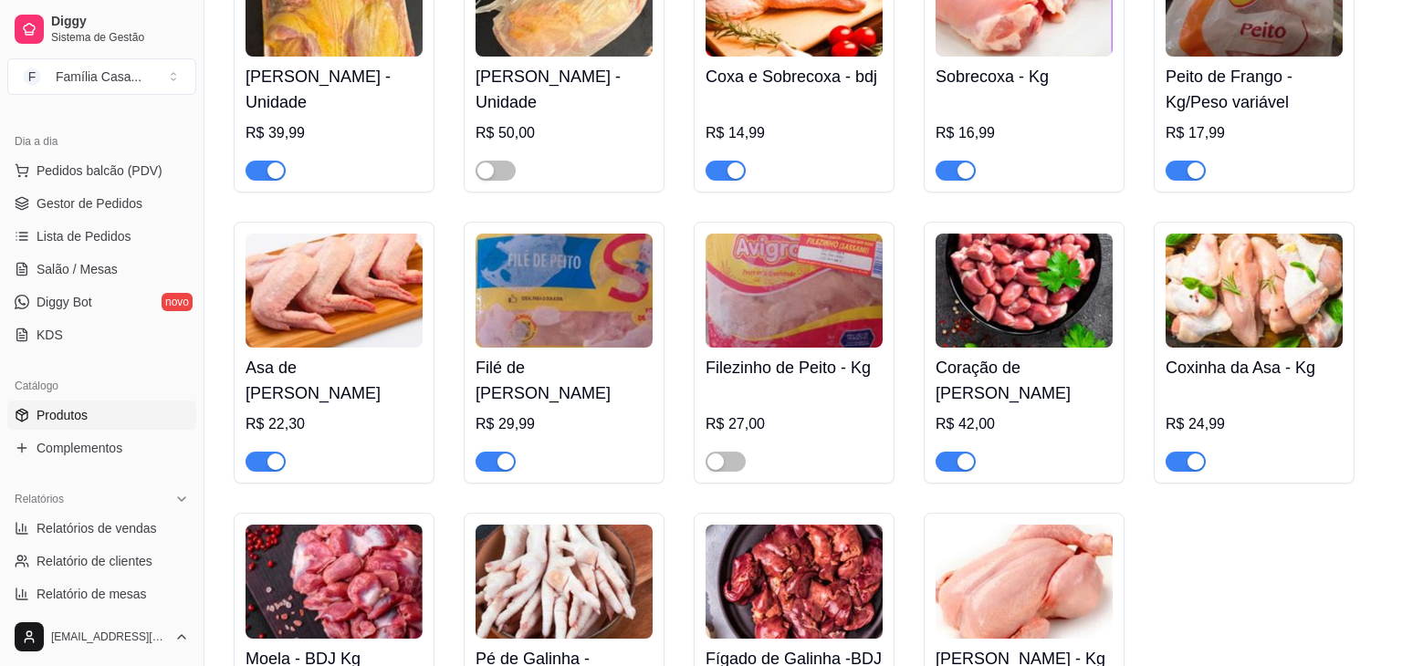
click at [1071, 288] on img at bounding box center [1069, 265] width 166 height 166
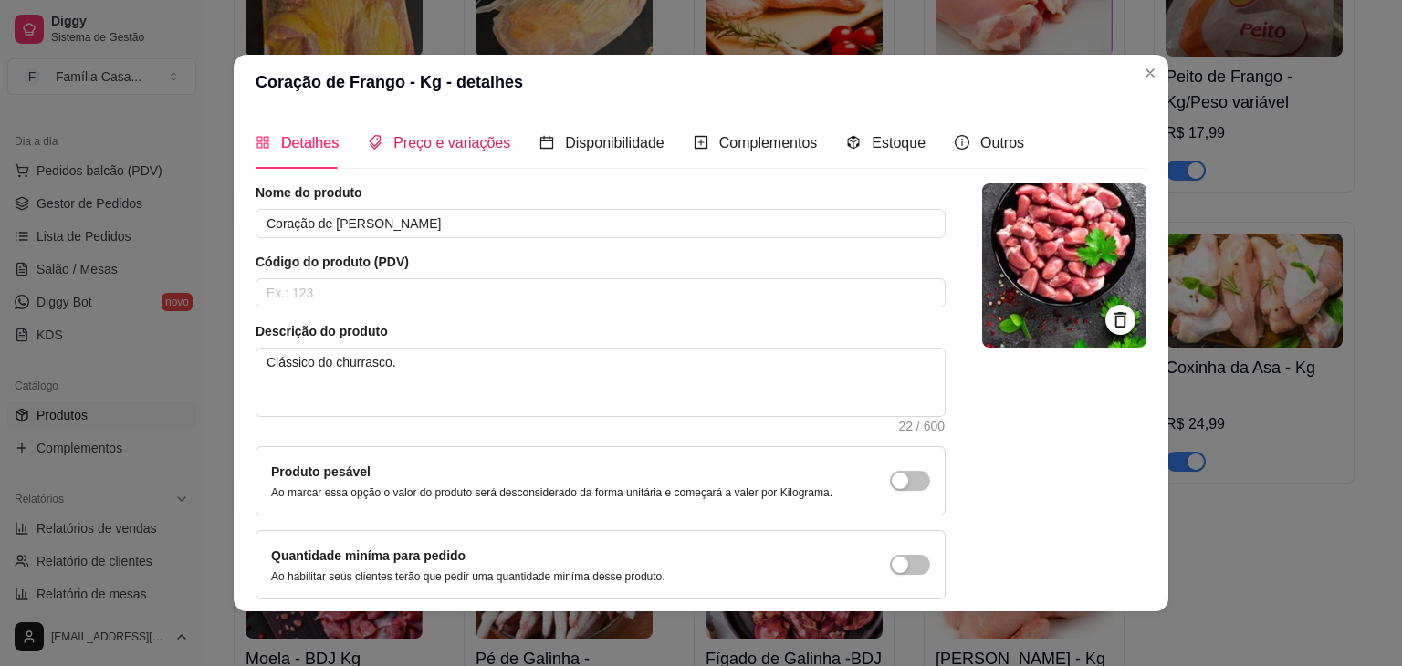
click at [458, 147] on span "Preço e variações" at bounding box center [451, 143] width 117 height 16
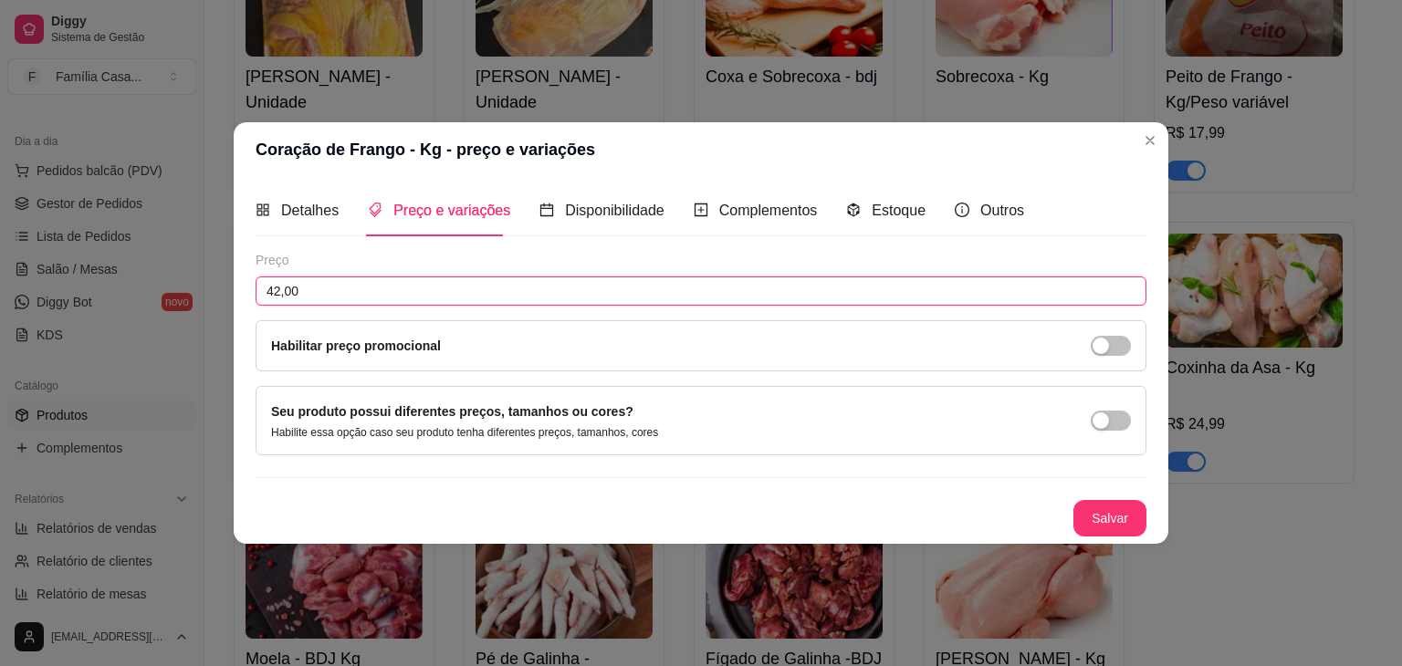
drag, startPoint x: 340, startPoint y: 297, endPoint x: 198, endPoint y: 294, distance: 141.5
click at [213, 298] on div "Coração de Frango - Kg - preço e variações Detalhes Preço e variações Disponibi…" at bounding box center [701, 333] width 1402 height 666
click at [1123, 504] on button "Salvar" at bounding box center [1109, 518] width 73 height 37
click at [1123, 503] on button "Salvar" at bounding box center [1109, 518] width 73 height 37
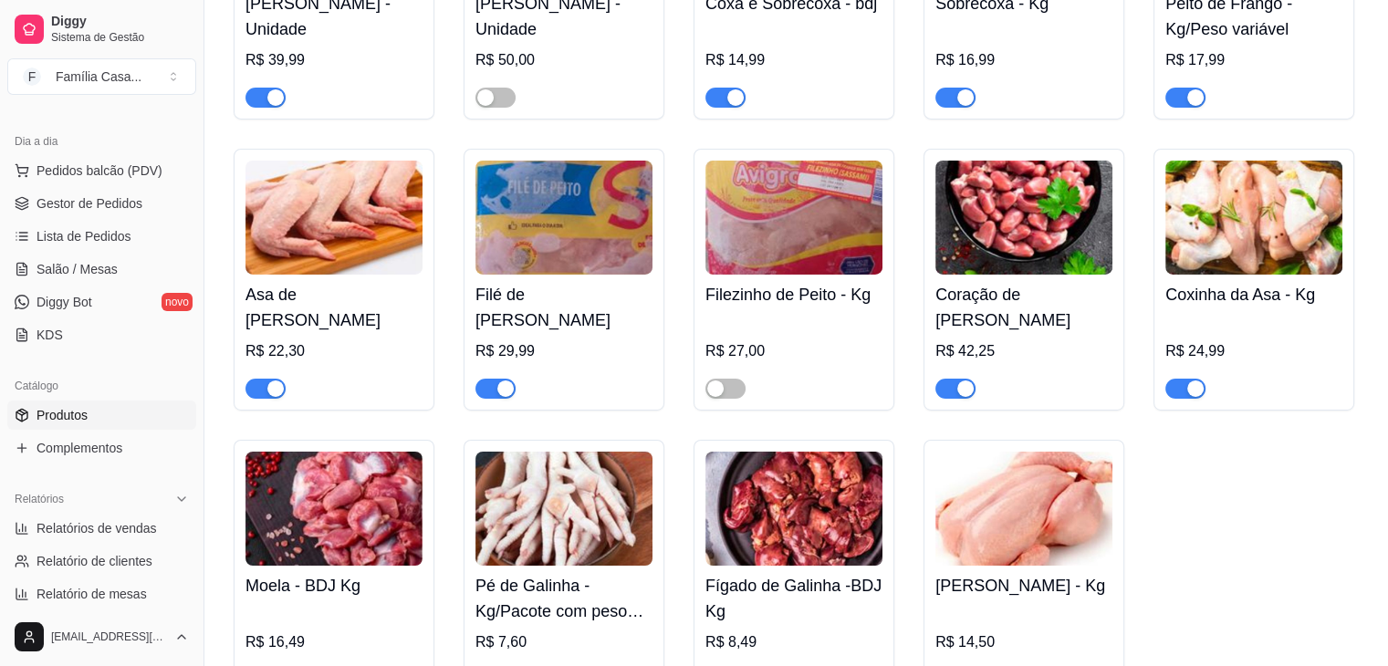
scroll to position [6297, 0]
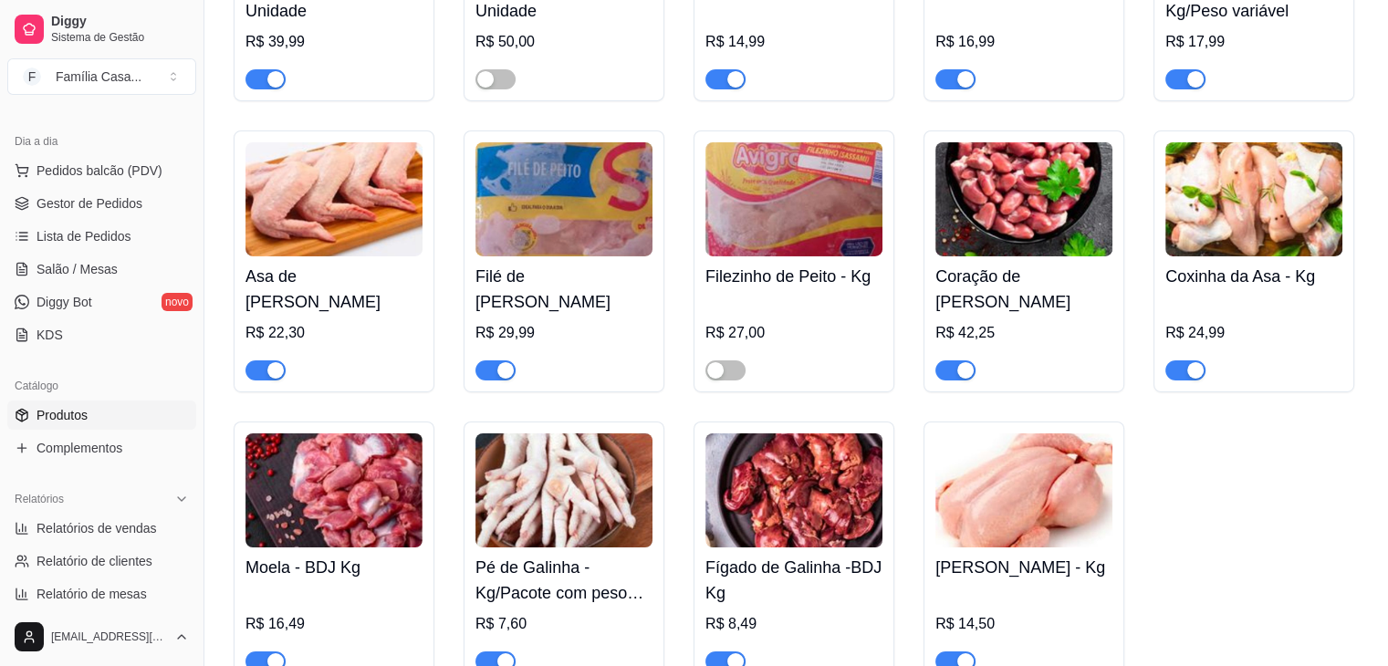
click at [1219, 241] on img at bounding box center [1253, 199] width 177 height 114
click at [1273, 201] on img at bounding box center [1253, 199] width 177 height 114
click at [1237, 188] on img at bounding box center [1253, 199] width 177 height 114
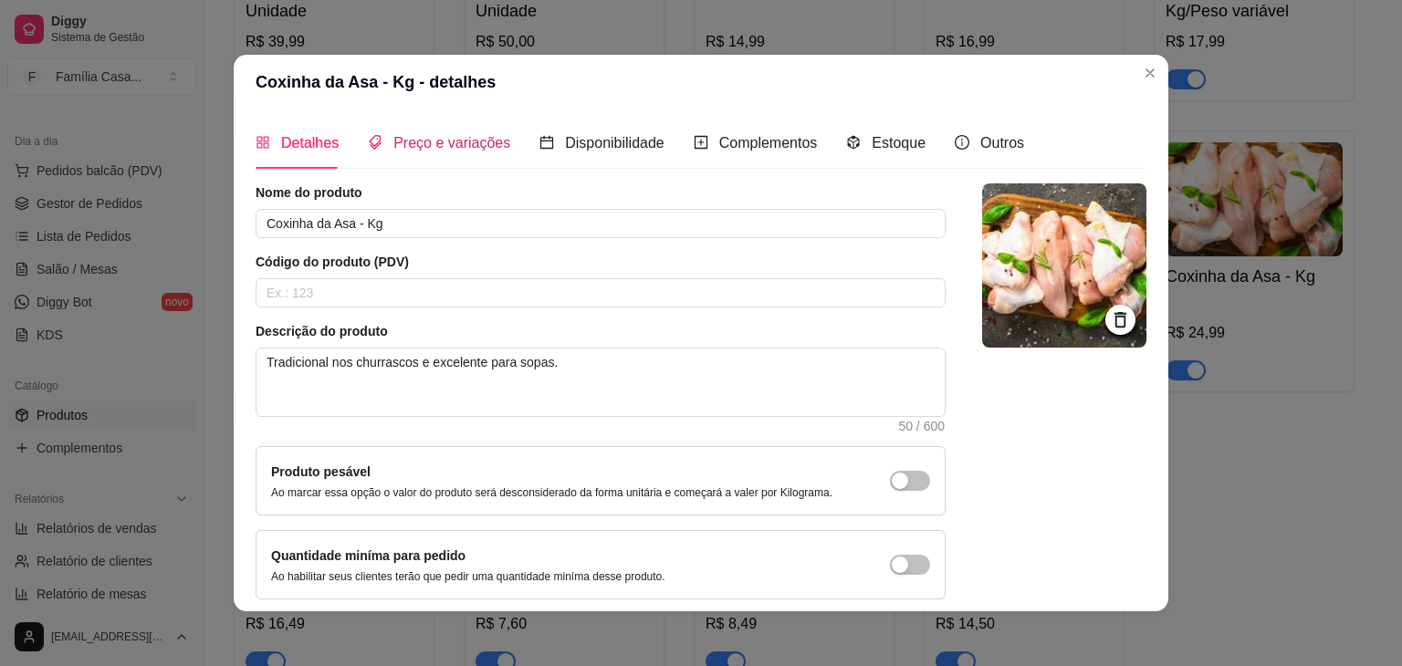
click at [473, 148] on span "Preço e variações" at bounding box center [451, 143] width 117 height 16
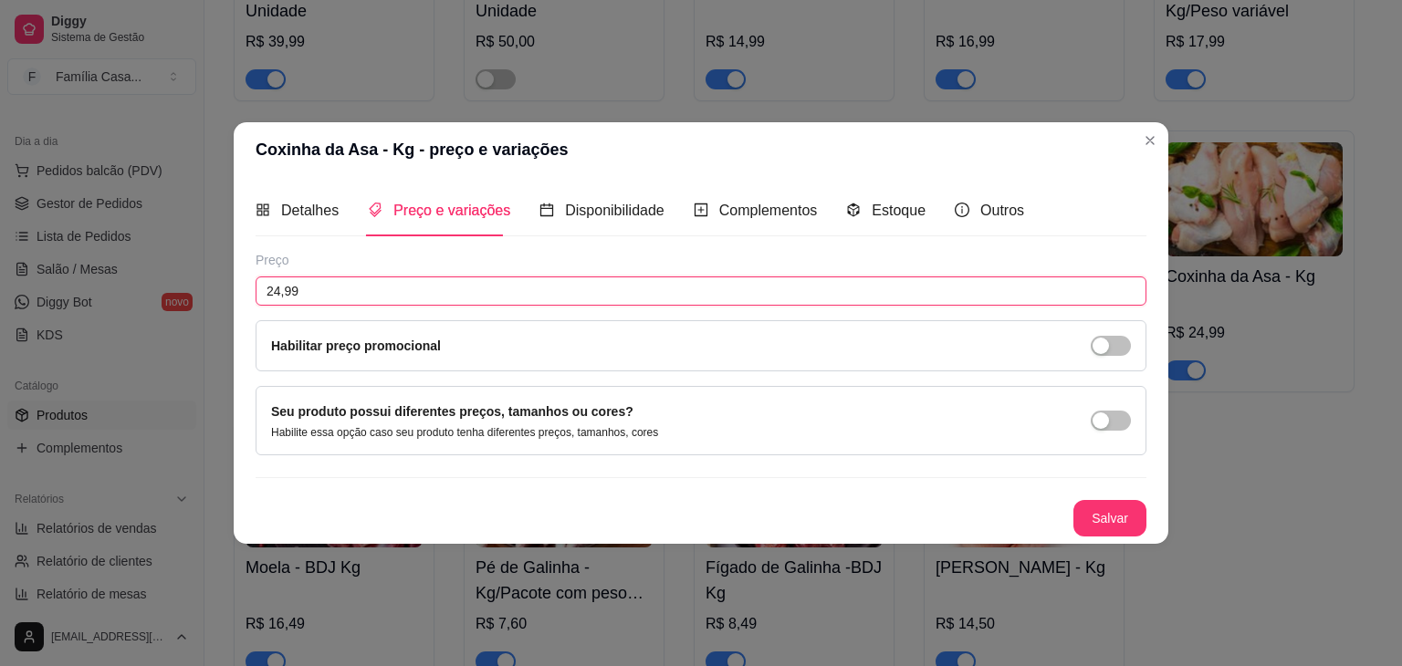
drag, startPoint x: 340, startPoint y: 286, endPoint x: 239, endPoint y: 327, distance: 109.3
click at [276, 340] on div "Preço 24,99 Habilitar preço promocional" at bounding box center [701, 311] width 891 height 120
drag, startPoint x: 239, startPoint y: 327, endPoint x: 231, endPoint y: 283, distance: 44.6
click at [232, 301] on div "Coxinha da Asa - Kg - preço e variações Detalhes Preço e variações Disponibilid…" at bounding box center [701, 333] width 1402 height 666
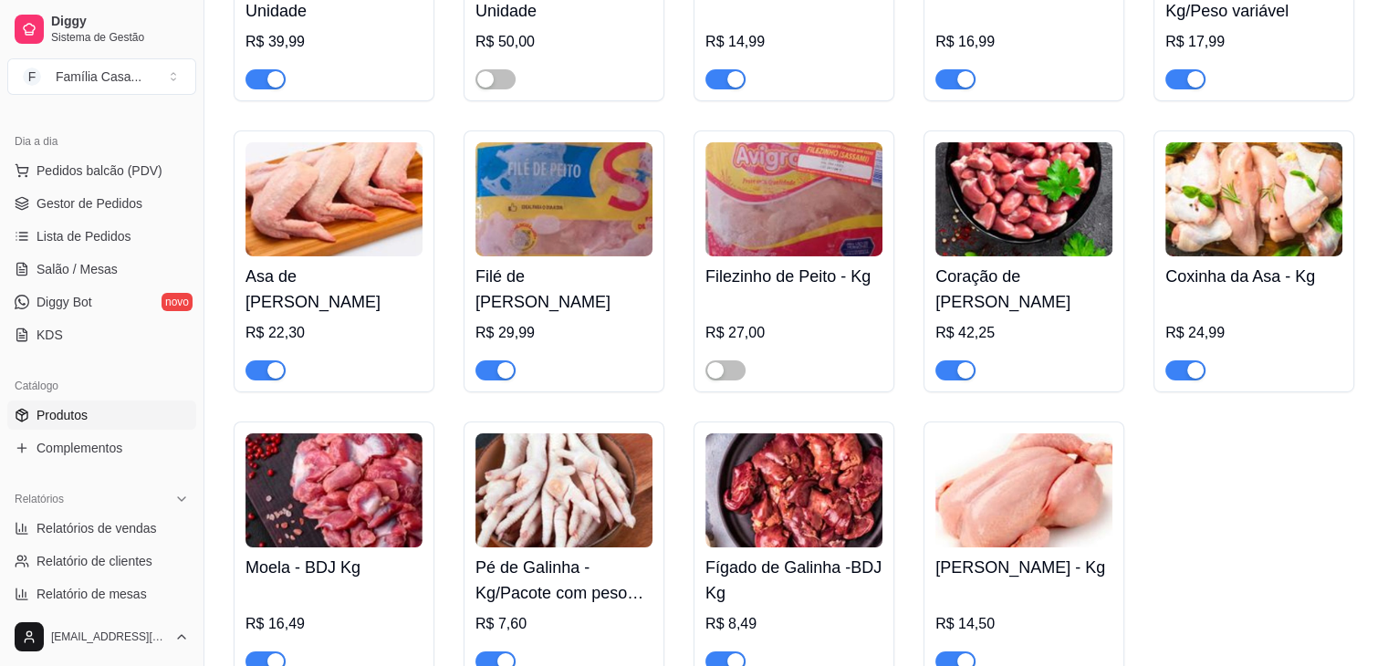
click at [1241, 254] on img at bounding box center [1253, 199] width 177 height 114
click at [1188, 224] on img at bounding box center [1253, 199] width 177 height 114
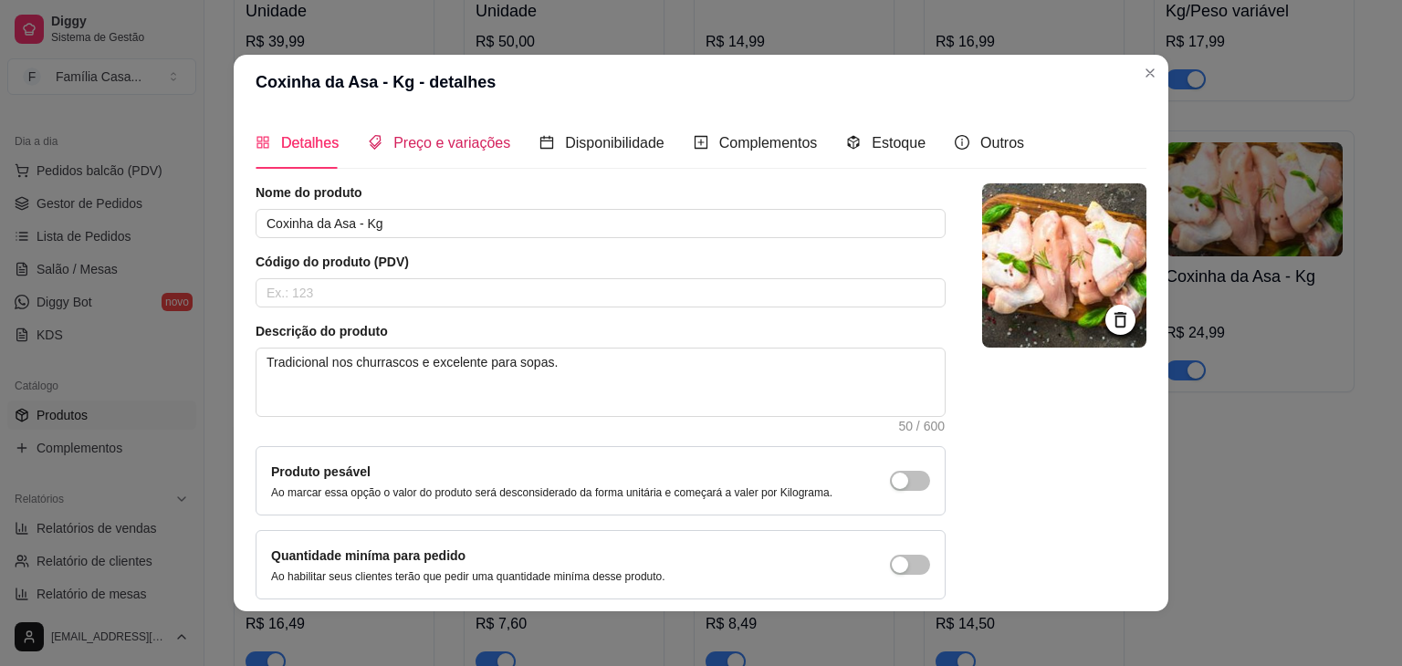
click at [445, 141] on span "Preço e variações" at bounding box center [451, 143] width 117 height 16
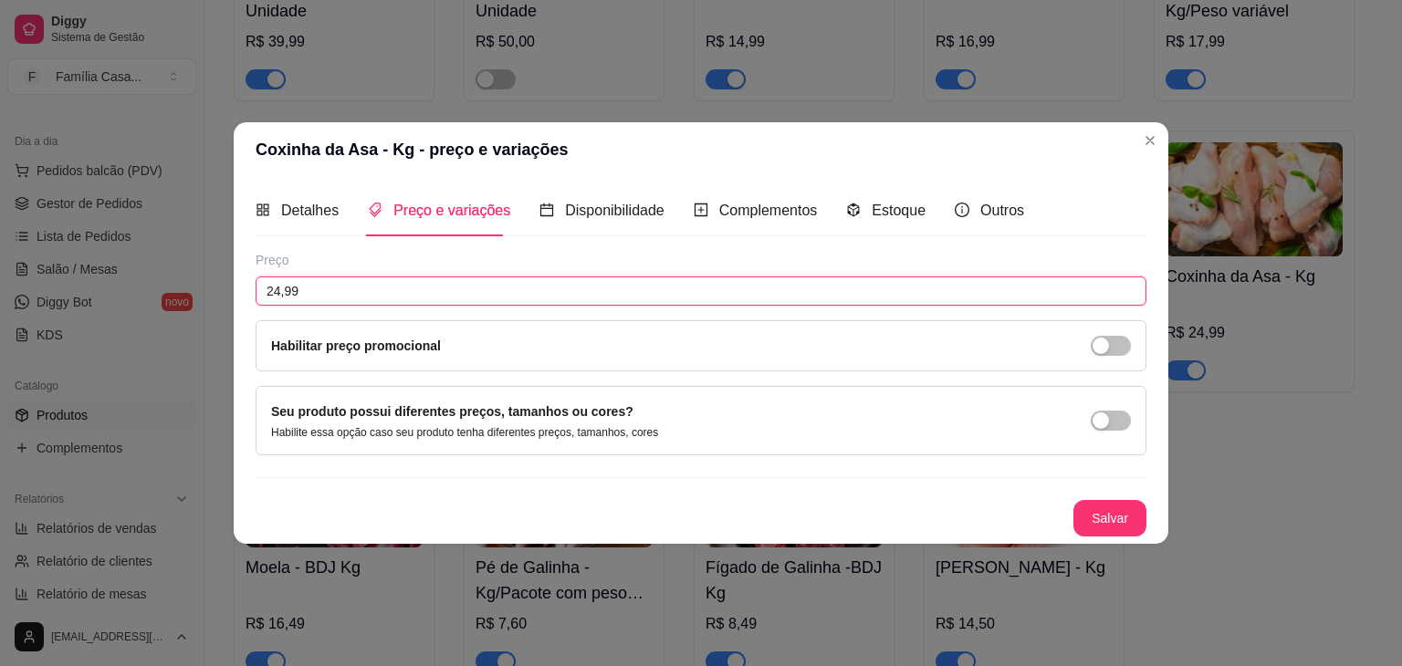
drag, startPoint x: 301, startPoint y: 281, endPoint x: 235, endPoint y: 286, distance: 66.8
click at [235, 286] on div "Detalhes Preço e variações Disponibilidade Complementos Estoque Outros Nome do …" at bounding box center [701, 360] width 935 height 367
click at [1117, 501] on button "Salvar" at bounding box center [1109, 519] width 71 height 36
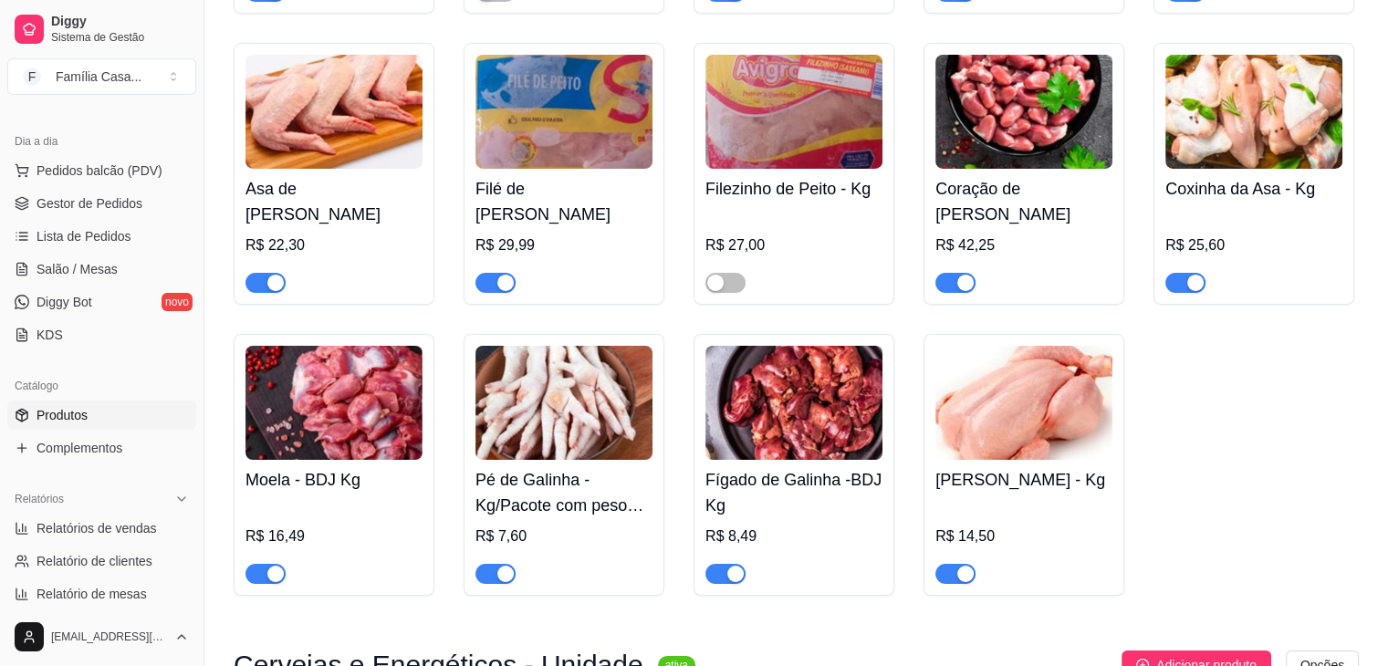
scroll to position [6388, 0]
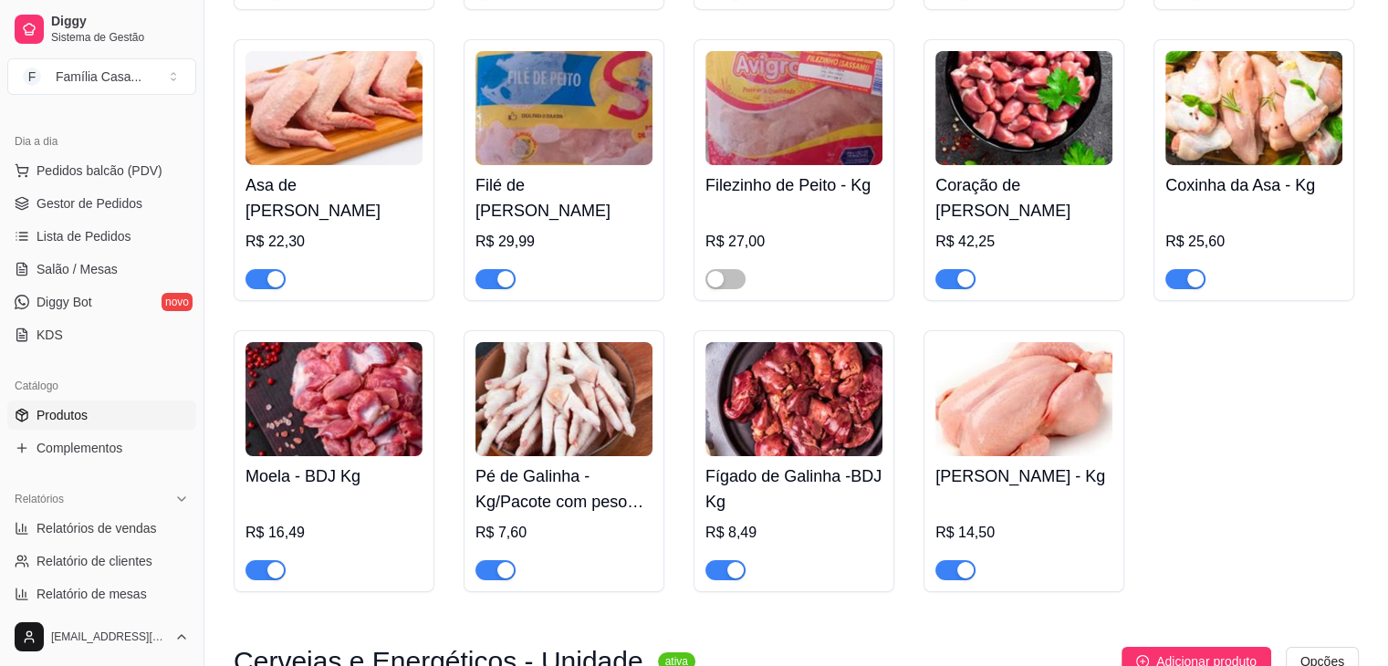
click at [310, 420] on img at bounding box center [333, 399] width 177 height 114
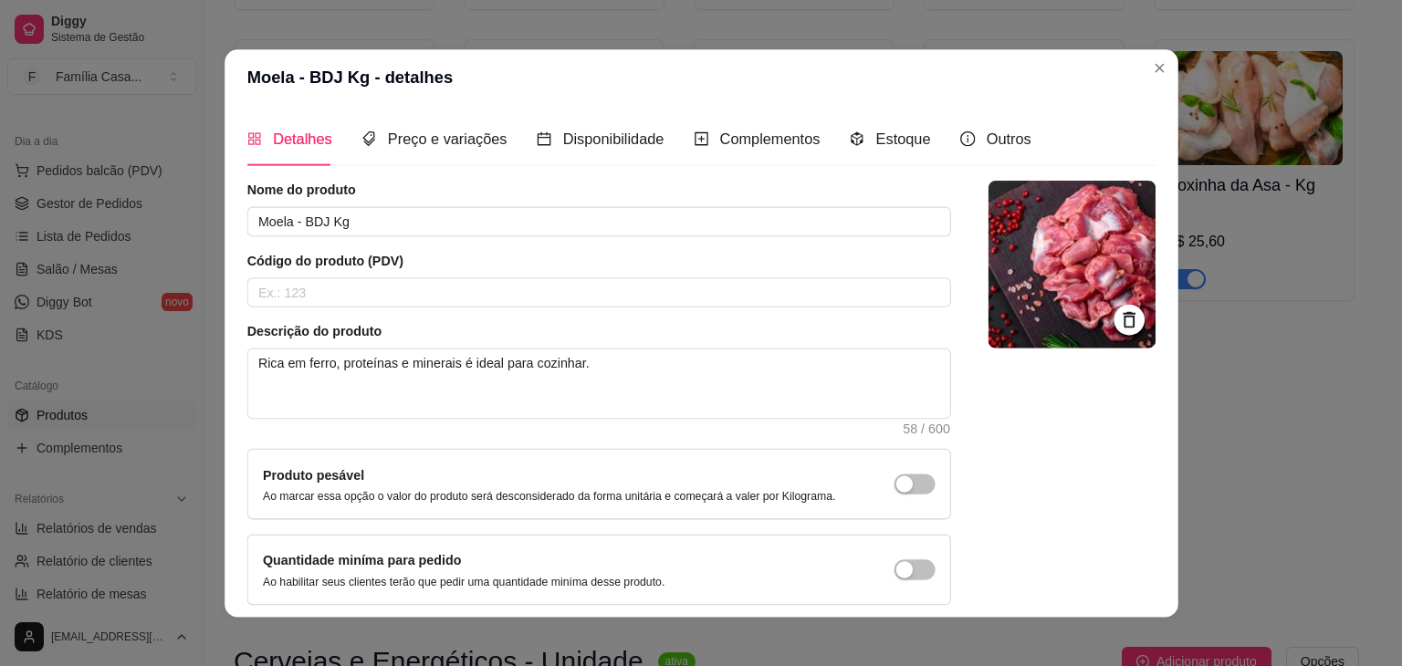
click at [310, 420] on div "Descrição do produto Rica em ferro, proteínas e minerais é ideal para cozinhar.…" at bounding box center [598, 377] width 704 height 111
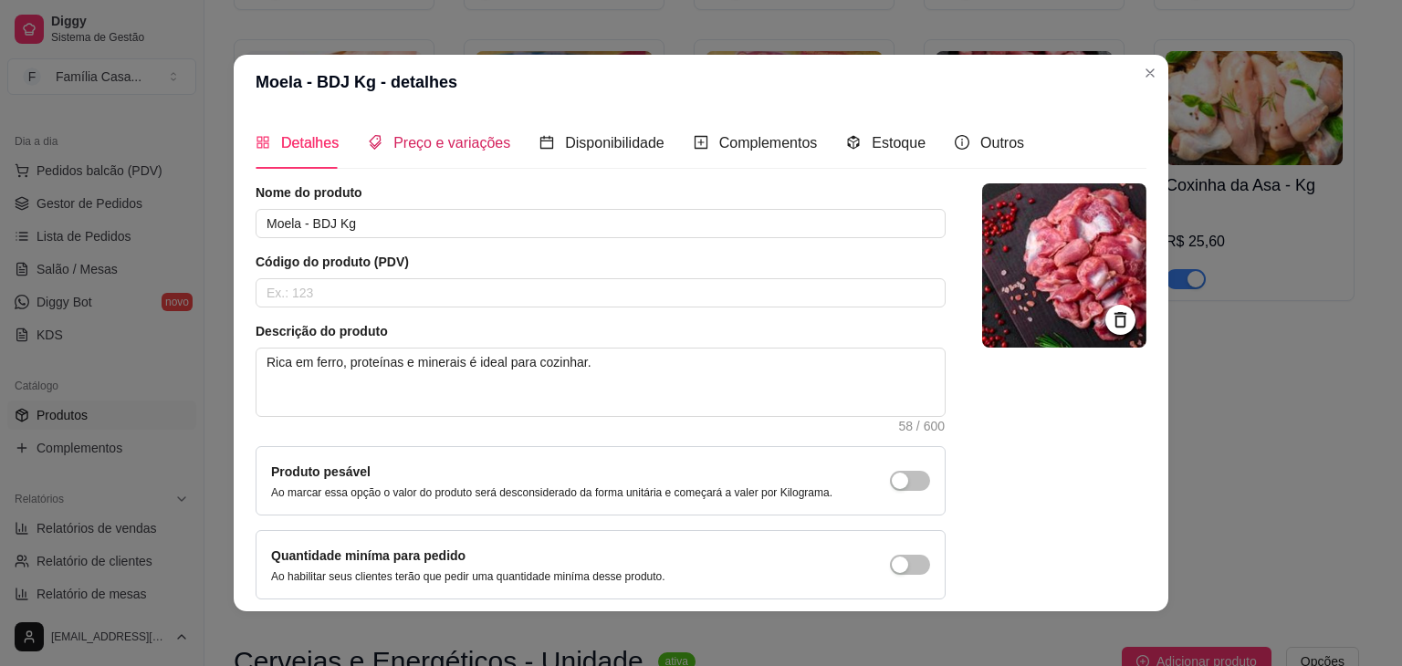
click at [434, 142] on span "Preço e variações" at bounding box center [451, 143] width 117 height 16
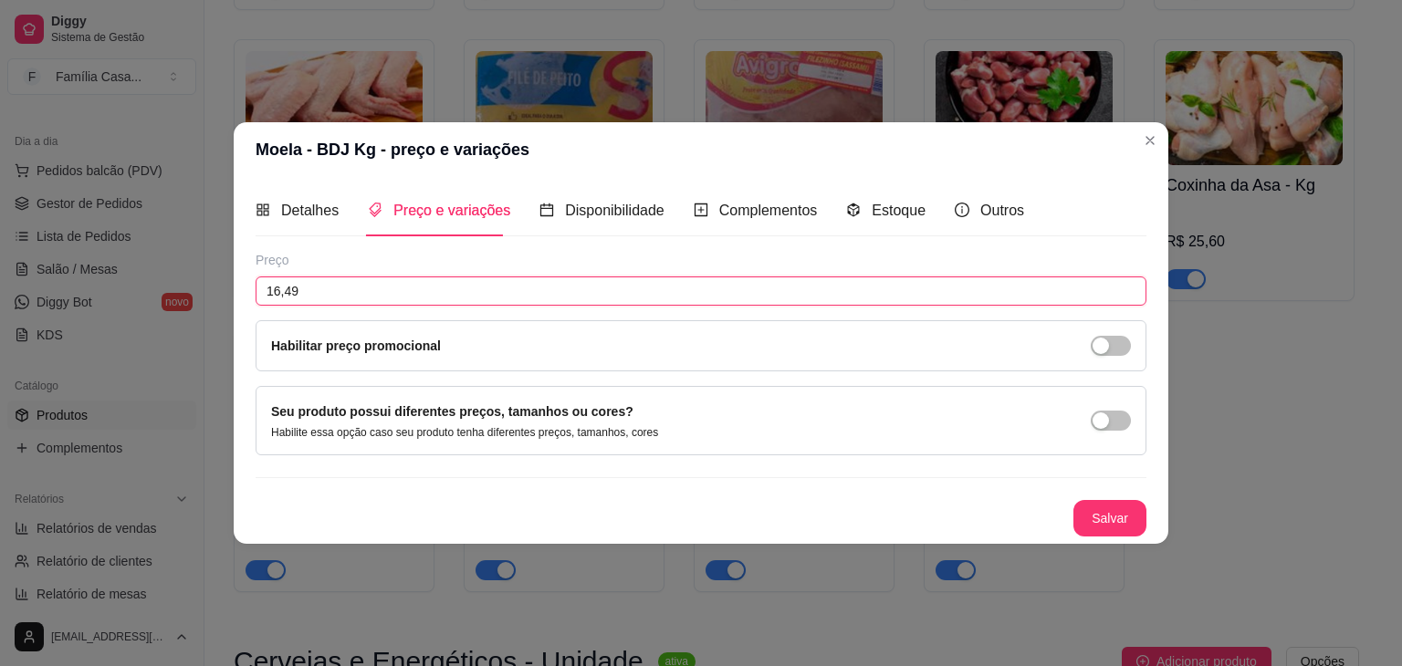
drag, startPoint x: 307, startPoint y: 293, endPoint x: 227, endPoint y: 293, distance: 79.4
click at [227, 293] on div "Moela - BDJ Kg - preço e variações Detalhes Preço e variações Disponibilidade C…" at bounding box center [701, 333] width 1402 height 666
click at [1112, 523] on button "Salvar" at bounding box center [1109, 519] width 71 height 36
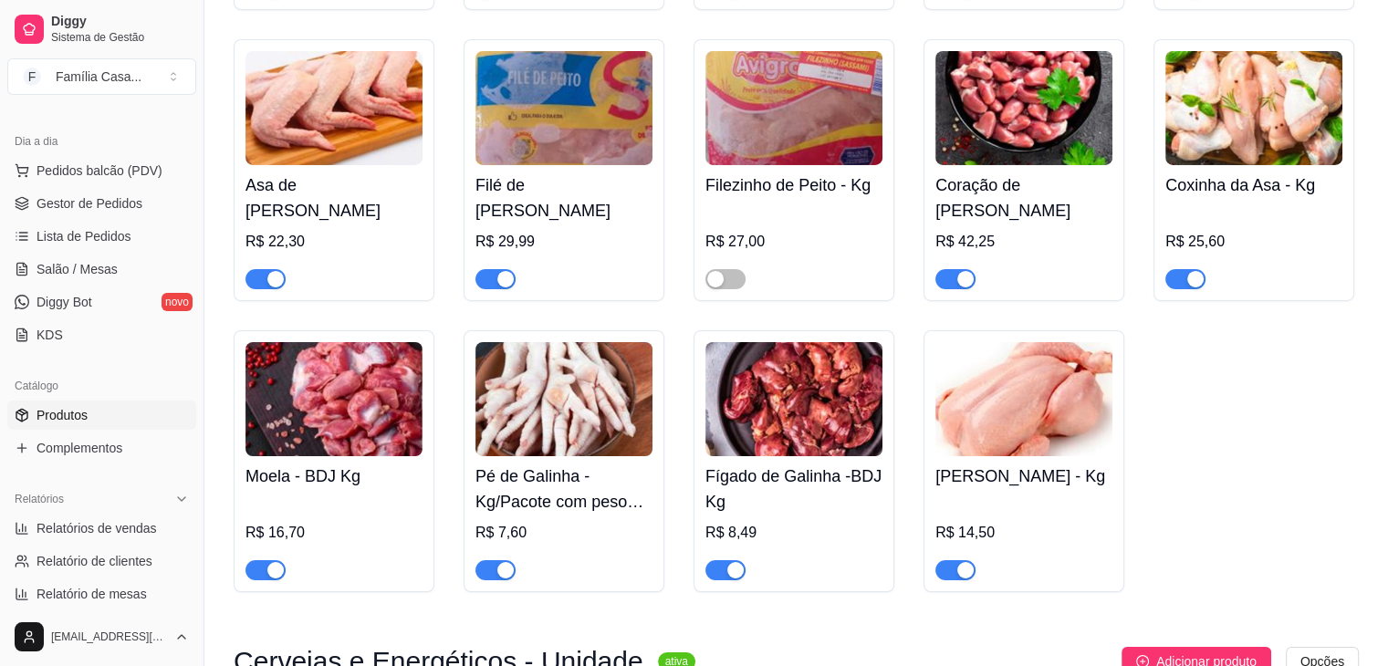
click at [626, 373] on img at bounding box center [563, 399] width 177 height 114
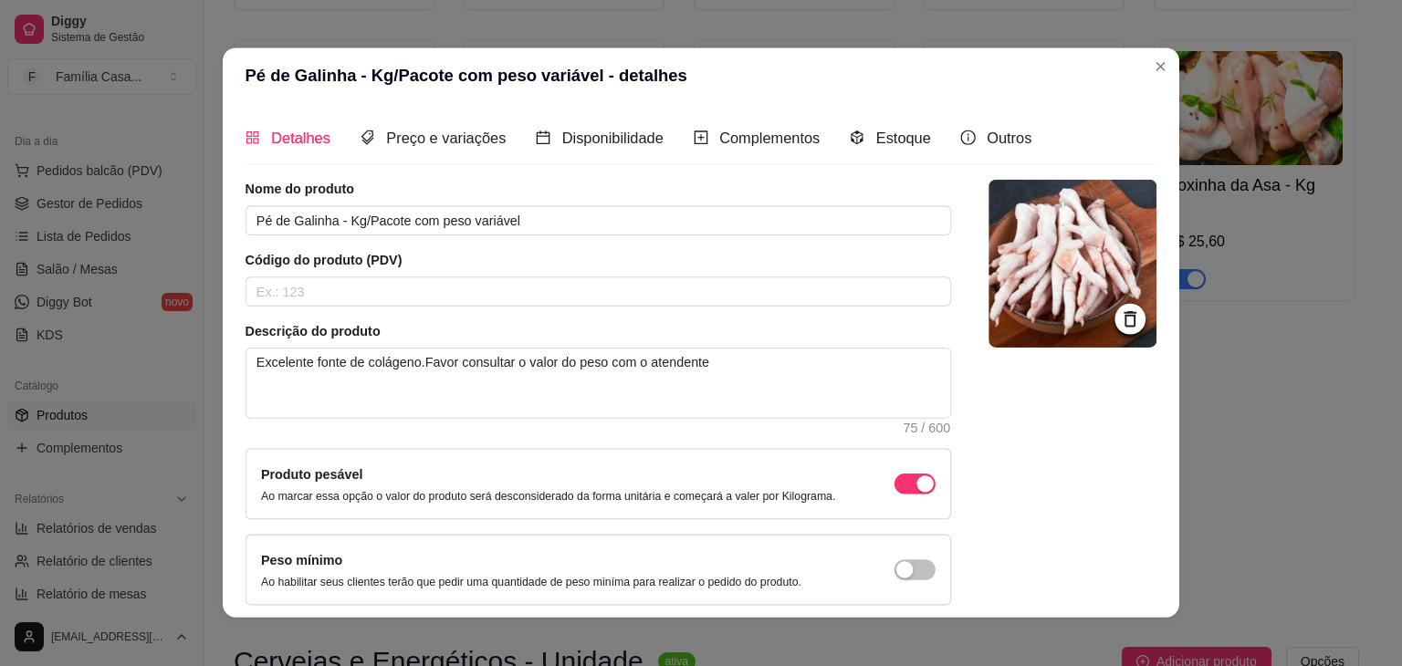
click at [626, 372] on textarea "Excelente fonte de colágeno.Favor consultar o valor do peso com o atendente" at bounding box center [598, 384] width 705 height 69
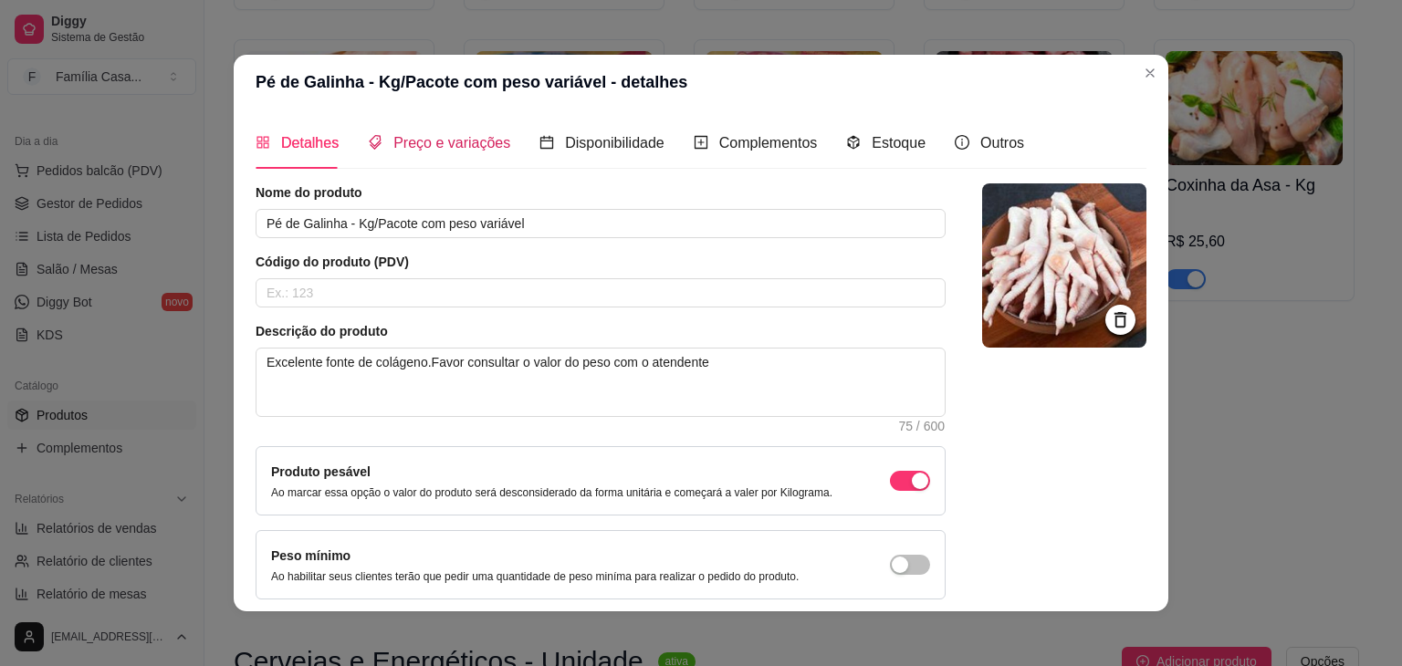
click at [450, 140] on span "Preço e variações" at bounding box center [451, 143] width 117 height 16
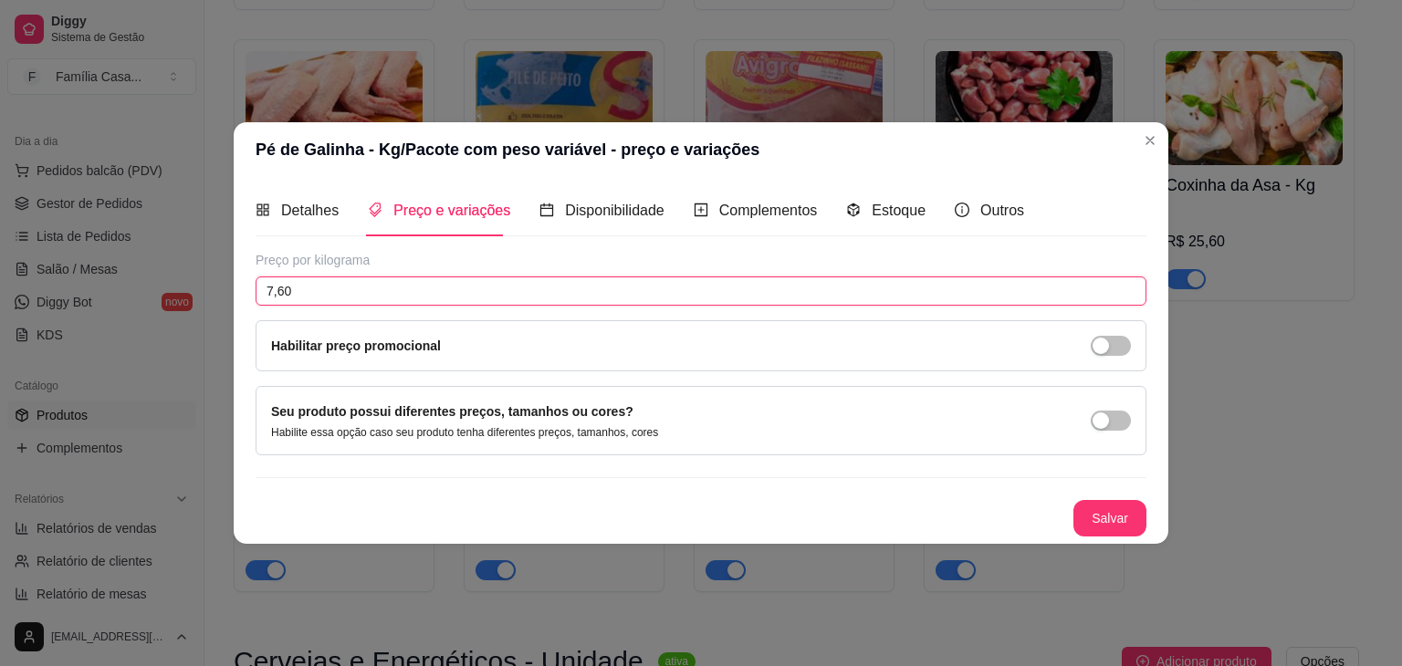
drag, startPoint x: 337, startPoint y: 295, endPoint x: 188, endPoint y: 292, distance: 148.8
click at [188, 292] on div "Pé de Galinha - Kg/Pacote com peso variável - preço e variações Detalhes Preço …" at bounding box center [701, 333] width 1402 height 666
click at [1097, 525] on button "Salvar" at bounding box center [1109, 519] width 71 height 36
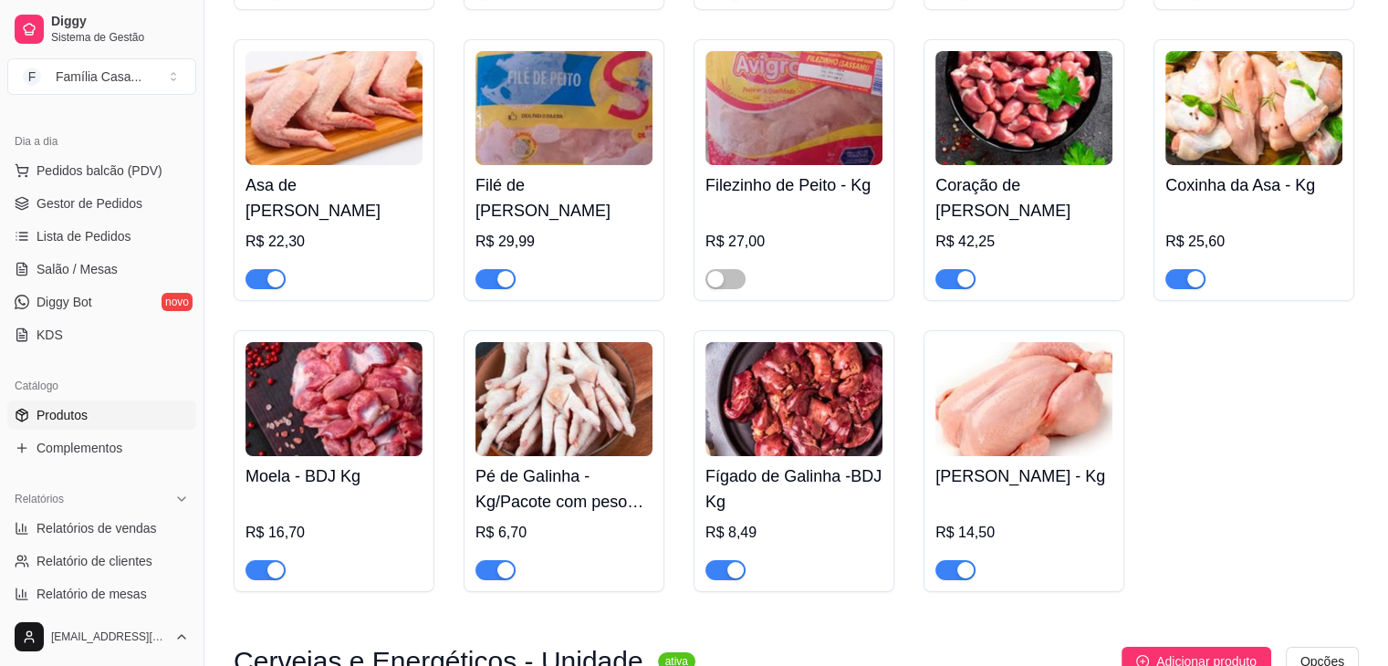
click at [778, 384] on img at bounding box center [793, 399] width 177 height 114
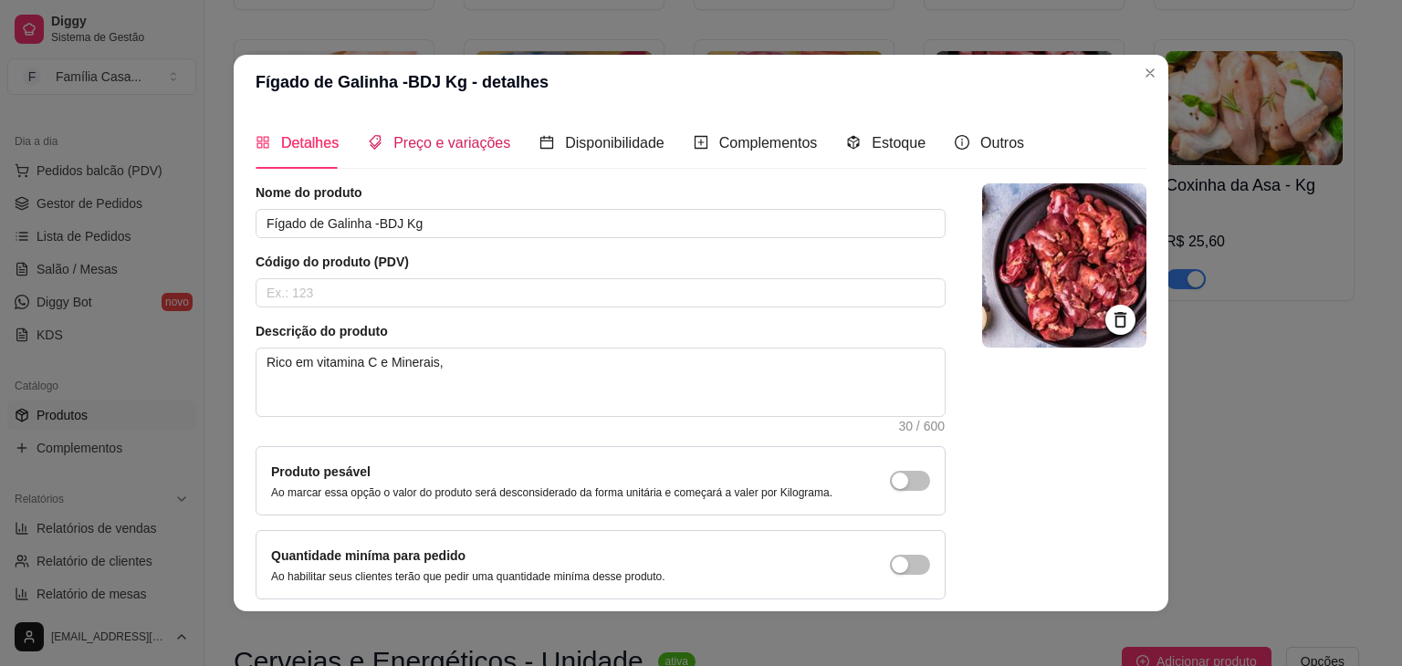
click at [455, 140] on span "Preço e variações" at bounding box center [451, 143] width 117 height 16
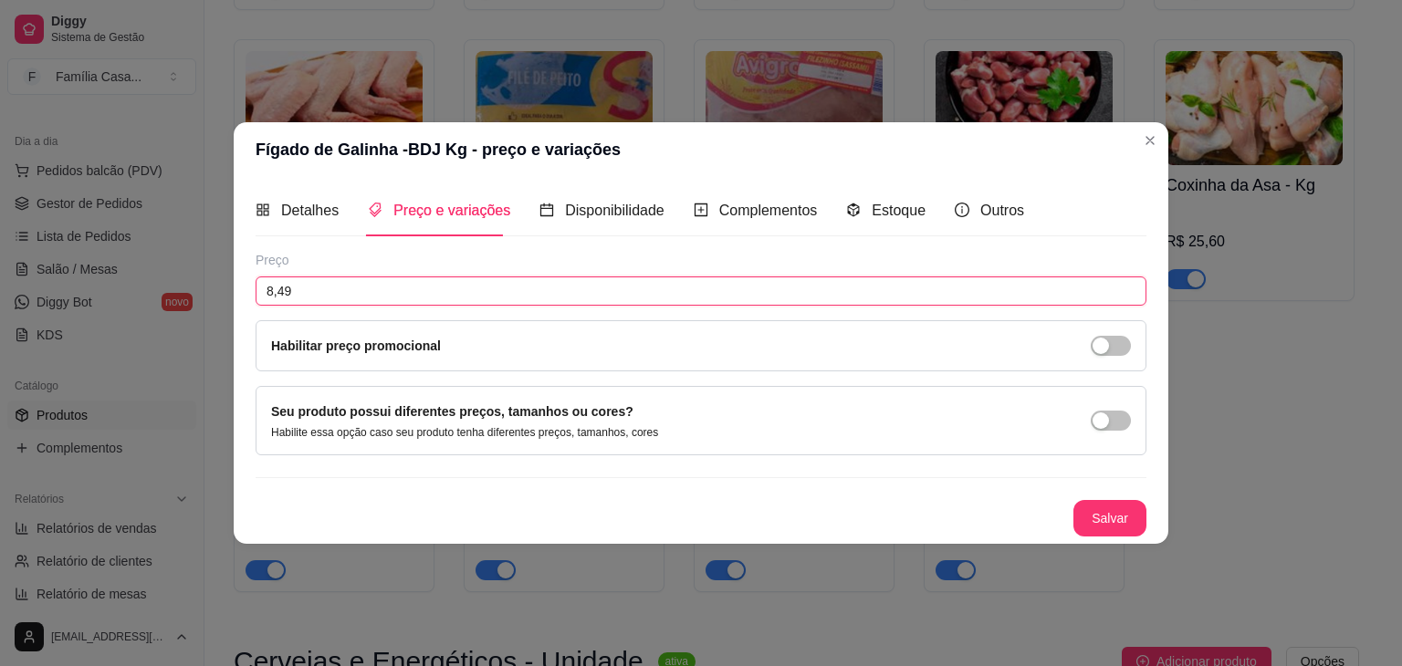
drag, startPoint x: 335, startPoint y: 289, endPoint x: 204, endPoint y: 293, distance: 130.6
click at [202, 293] on div "Fígado de Galinha -BDJ Kg - preço e variações Detalhes Preço e variações Dispon…" at bounding box center [701, 333] width 1402 height 666
click at [1133, 512] on button "Salvar" at bounding box center [1109, 519] width 71 height 36
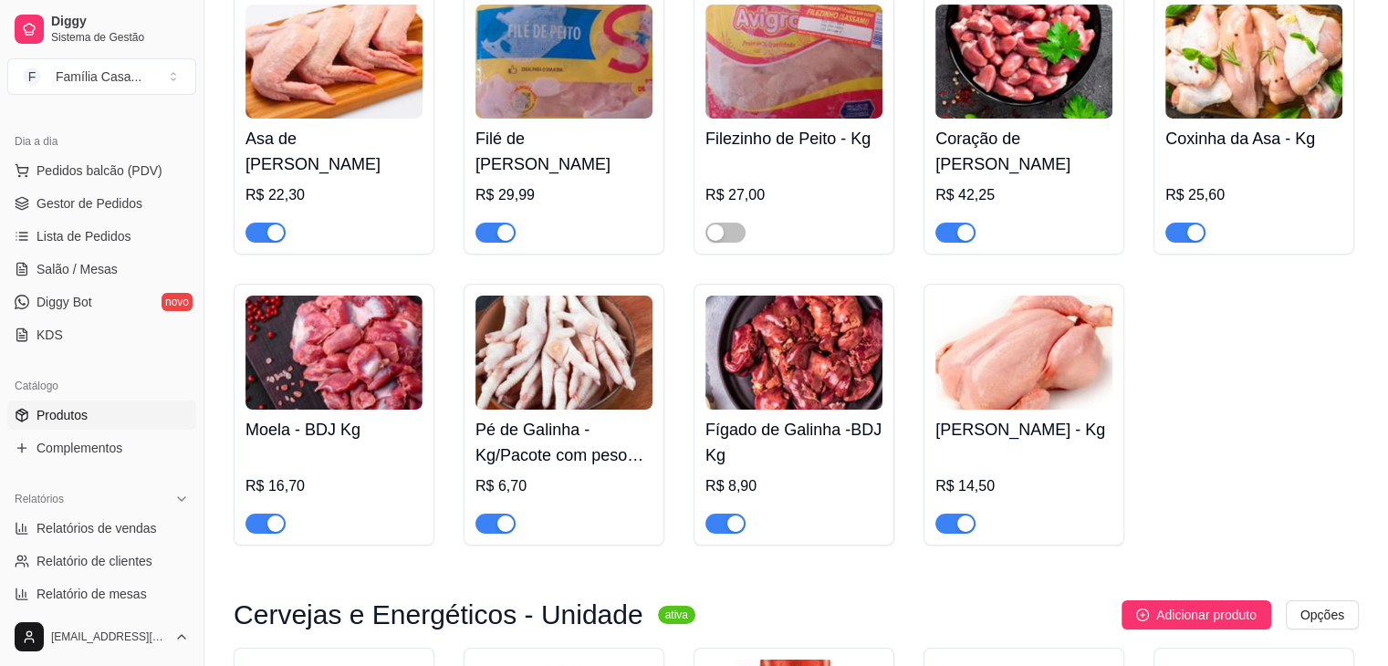
scroll to position [6480, 0]
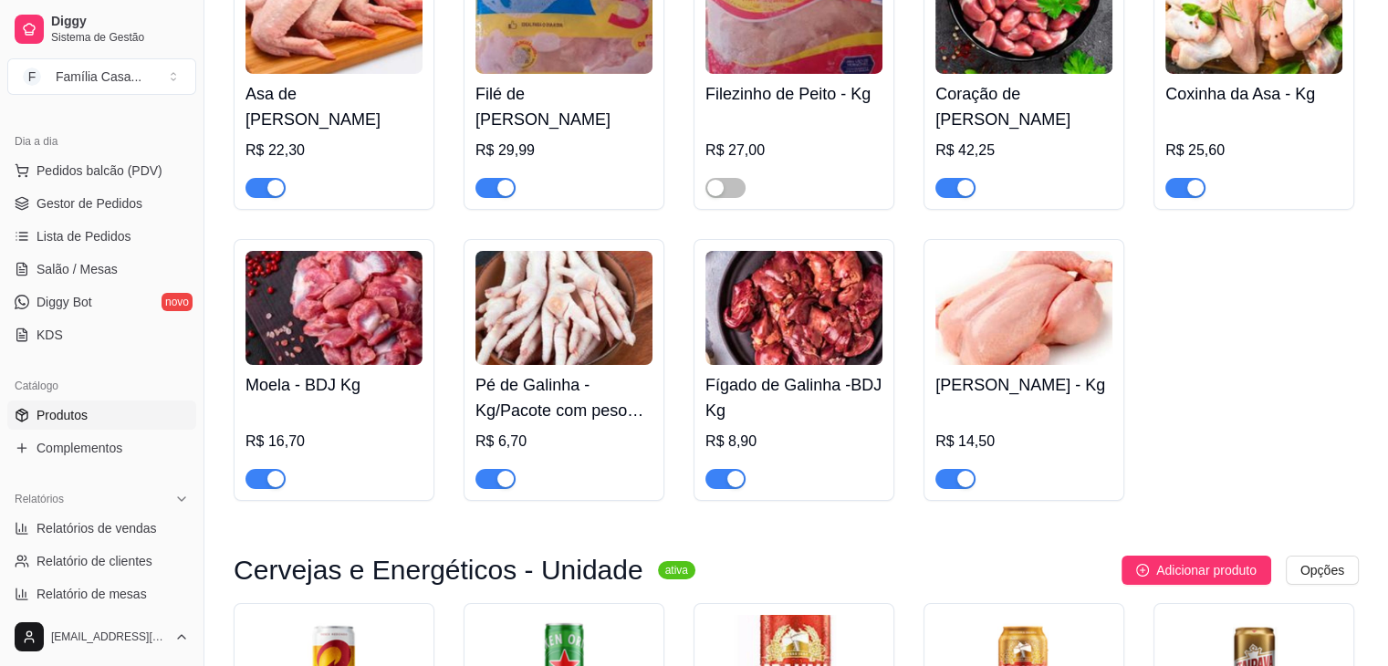
click at [1046, 290] on img at bounding box center [1023, 308] width 177 height 114
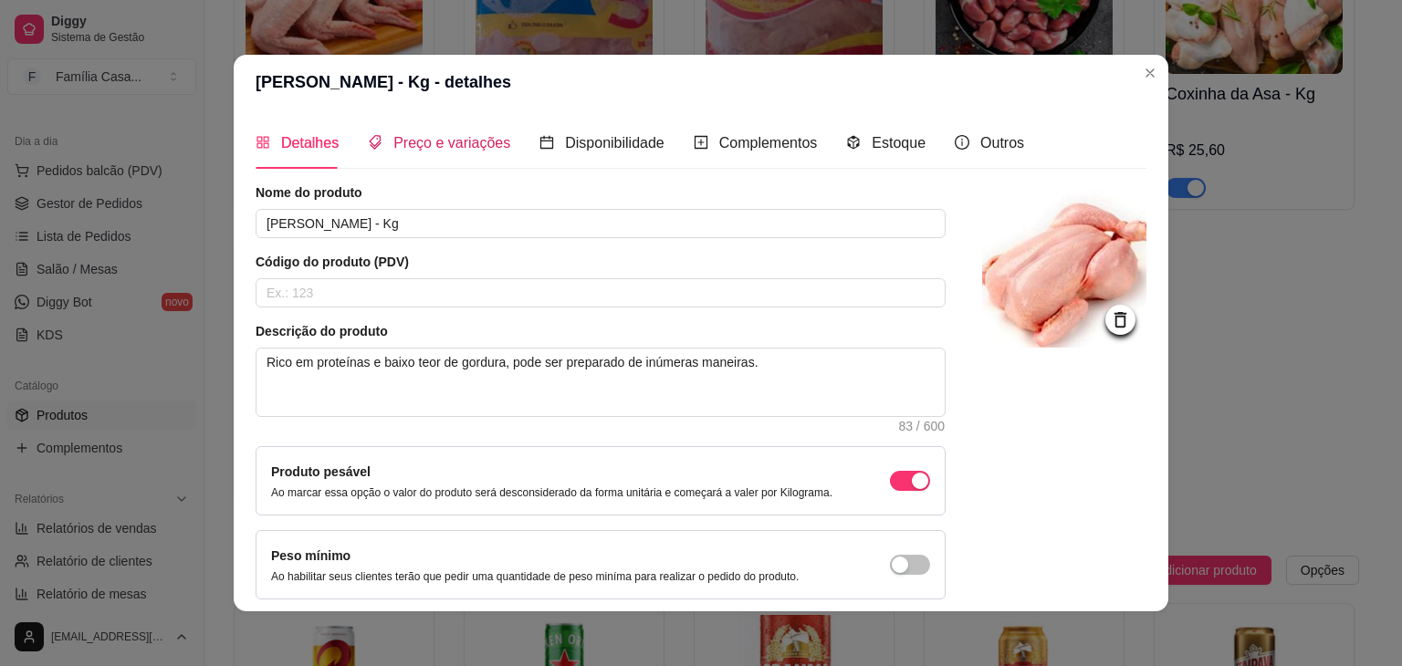
click at [470, 151] on span "Preço e variações" at bounding box center [451, 143] width 117 height 16
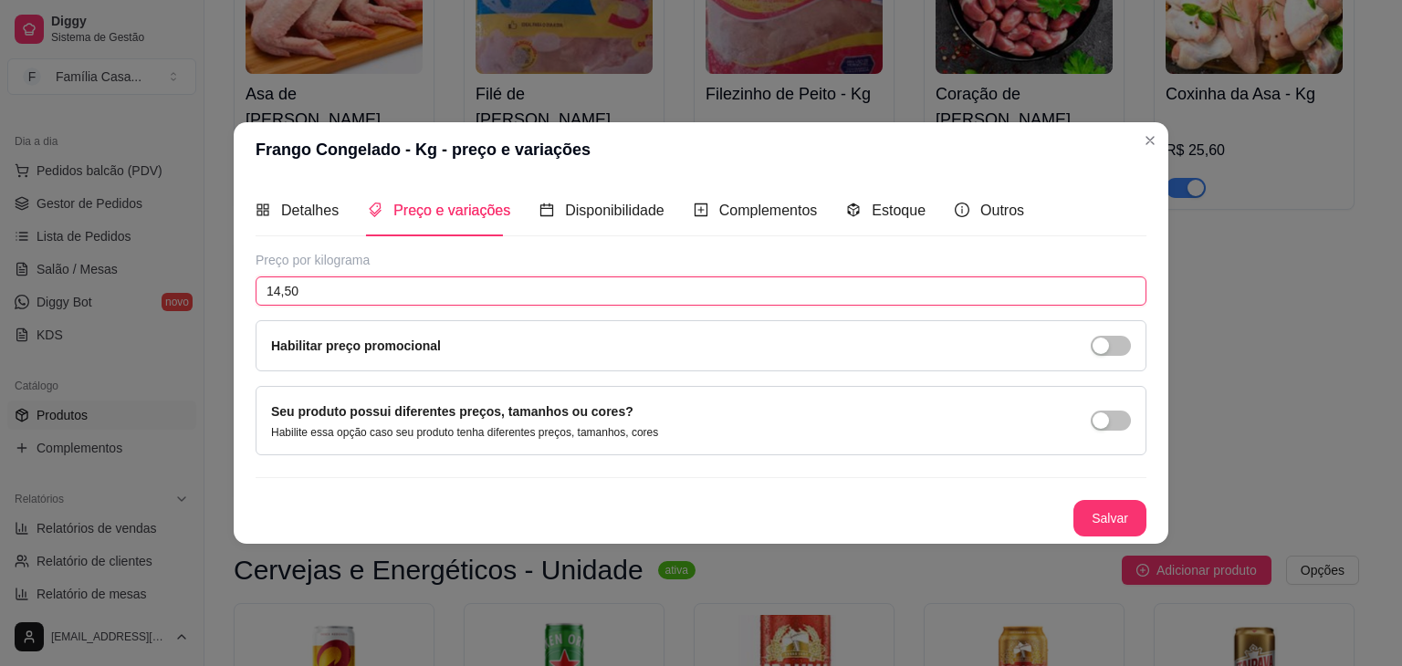
drag, startPoint x: 346, startPoint y: 298, endPoint x: 227, endPoint y: 298, distance: 118.6
click at [227, 298] on div "Frango Congelado - Kg - preço e variações Detalhes Preço e variações Disponibil…" at bounding box center [701, 333] width 1402 height 666
click at [1092, 511] on button "Salvar" at bounding box center [1109, 518] width 73 height 37
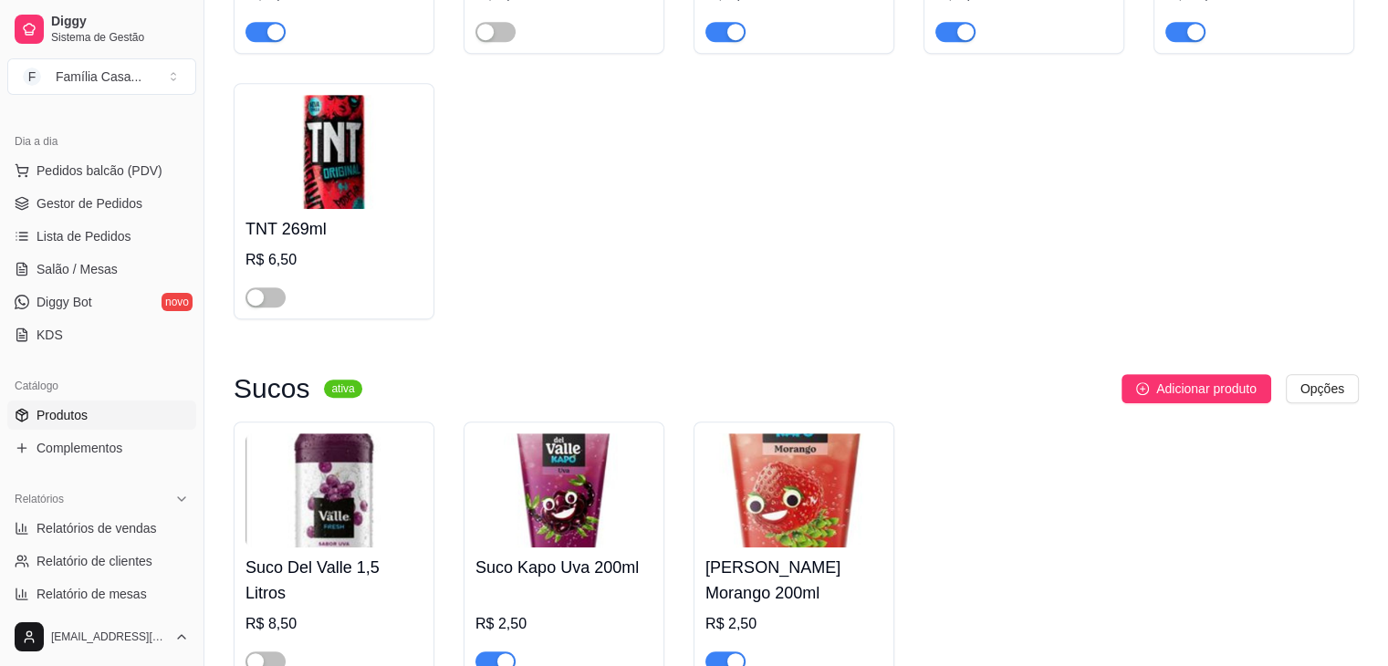
scroll to position [7849, 0]
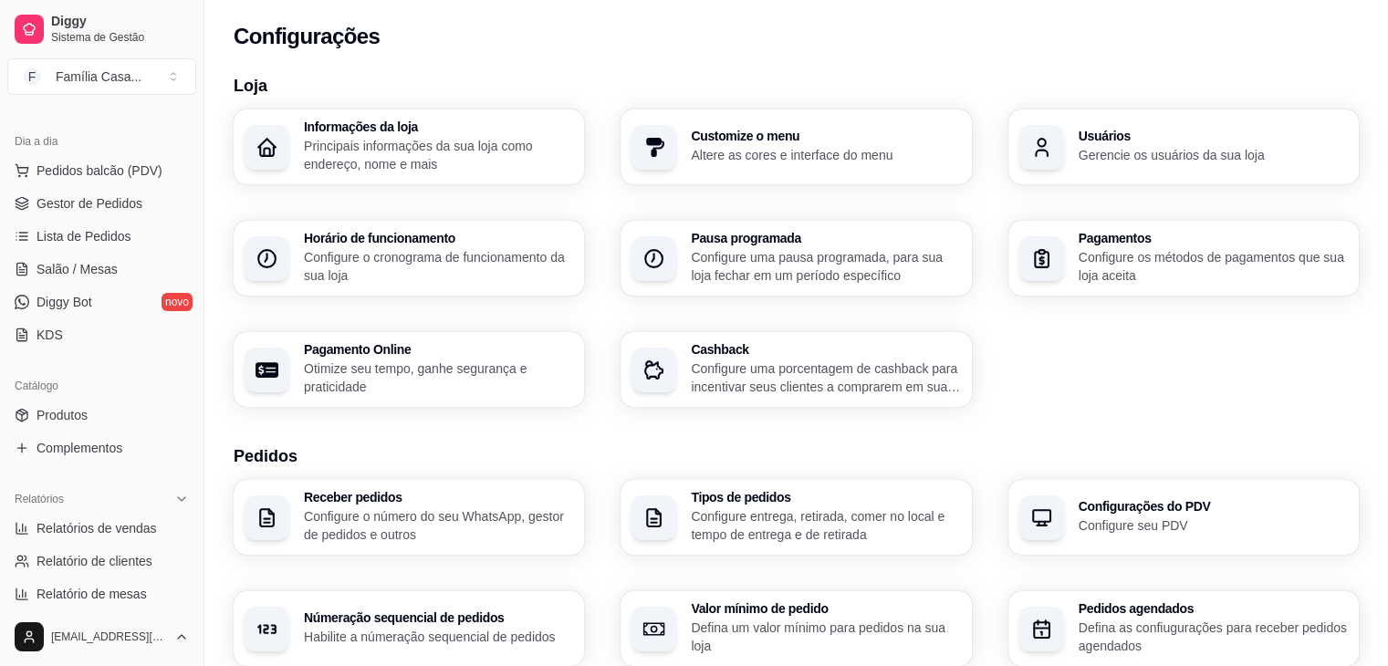
click at [1201, 38] on div "Configurações" at bounding box center [796, 36] width 1125 height 29
click at [58, 418] on span "Produtos" at bounding box center [62, 415] width 51 height 18
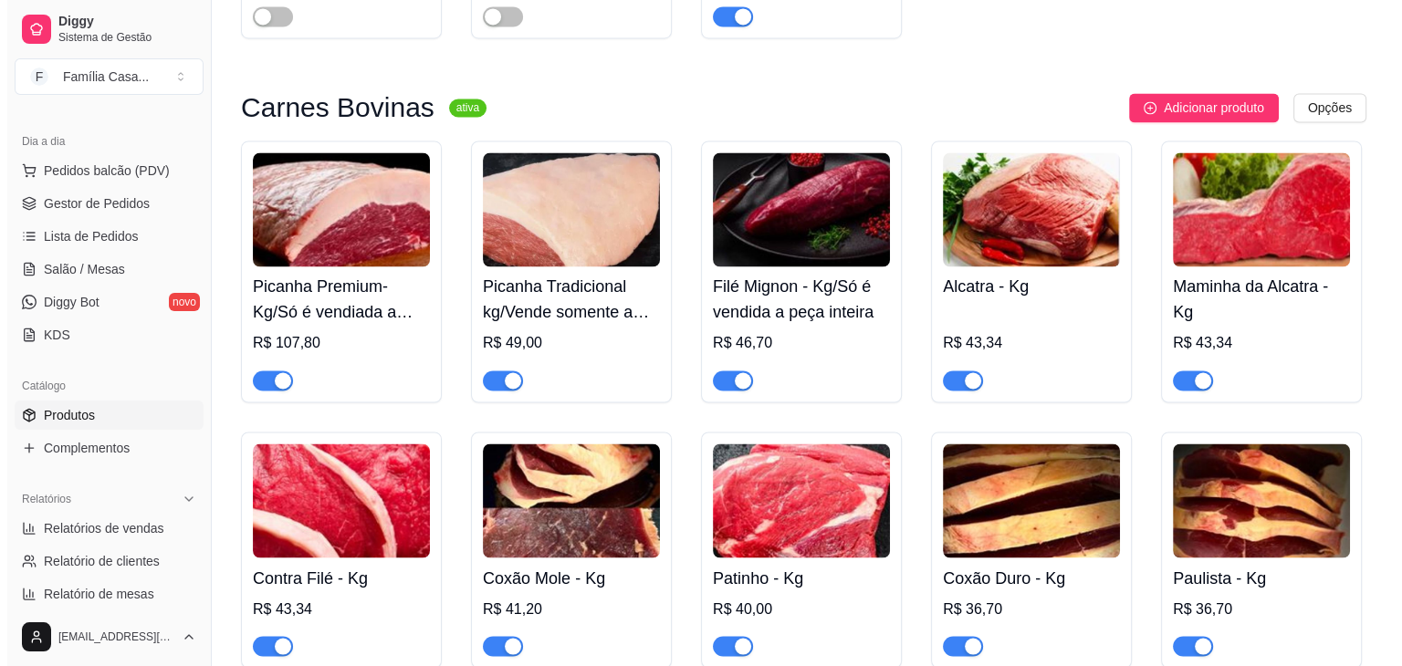
scroll to position [3012, 0]
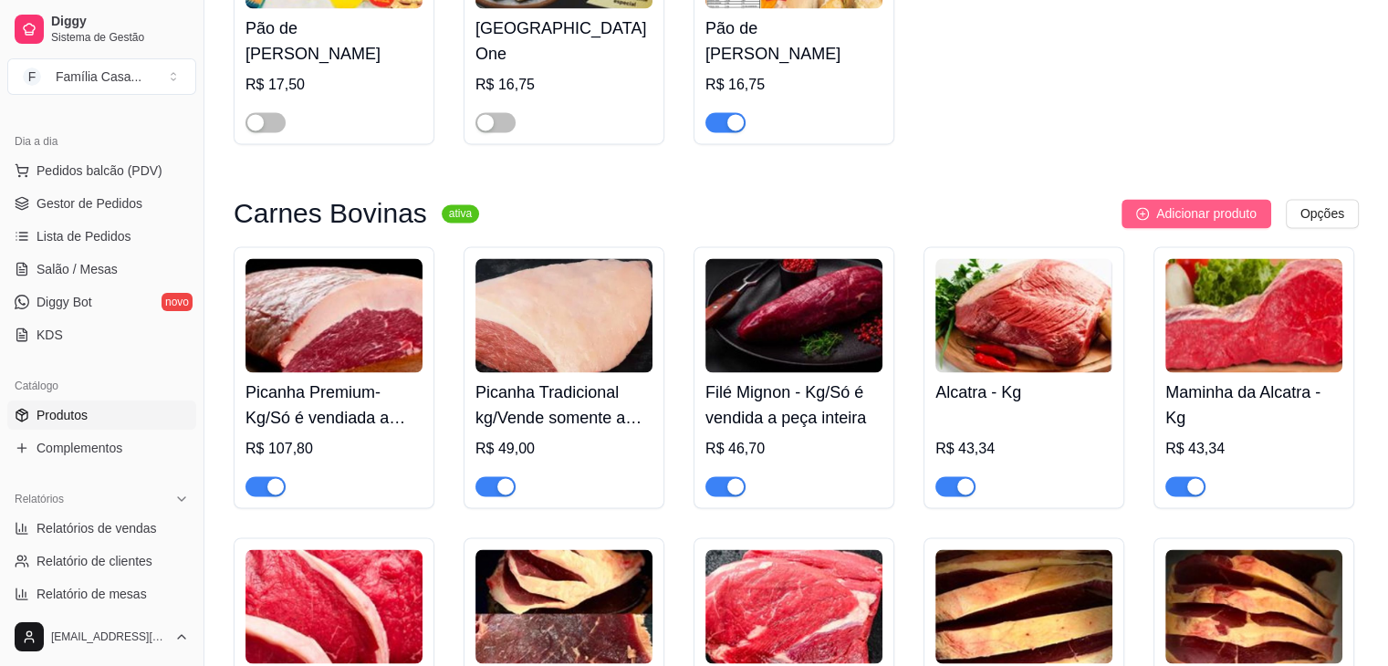
click at [1160, 223] on span "Adicionar produto" at bounding box center [1206, 214] width 100 height 20
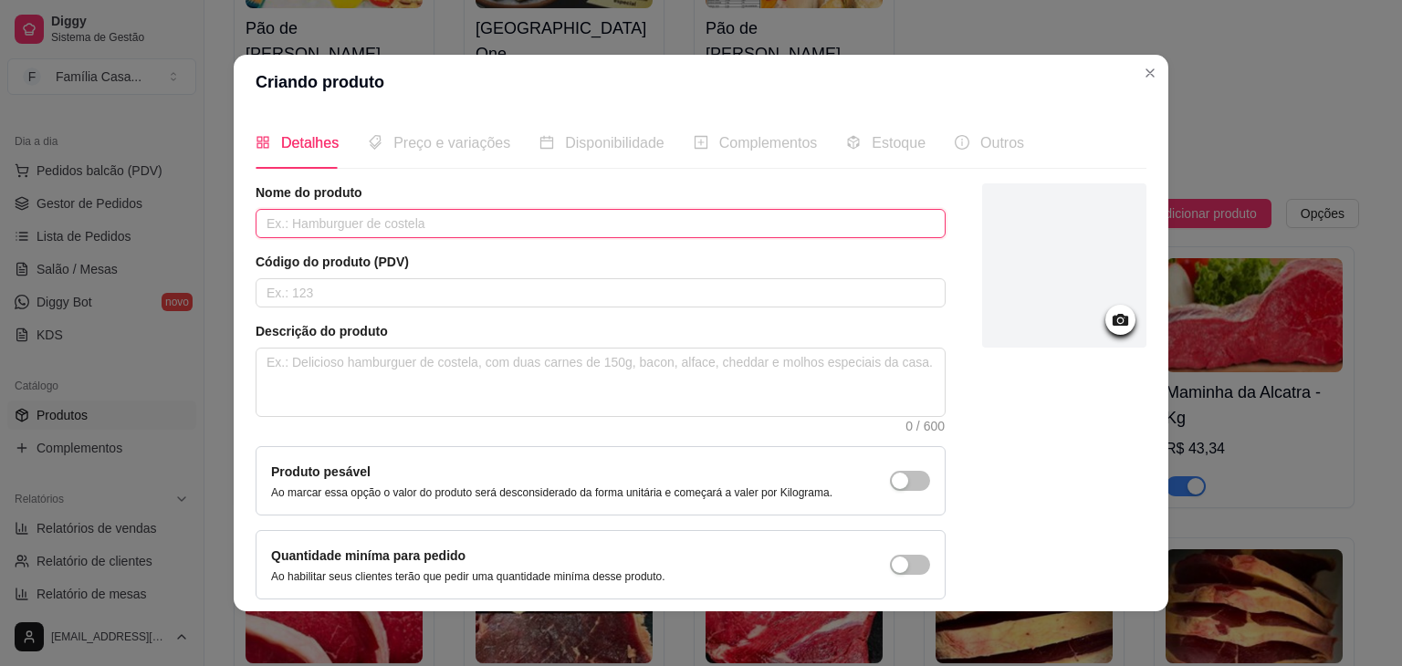
click at [393, 213] on input "text" at bounding box center [601, 223] width 690 height 29
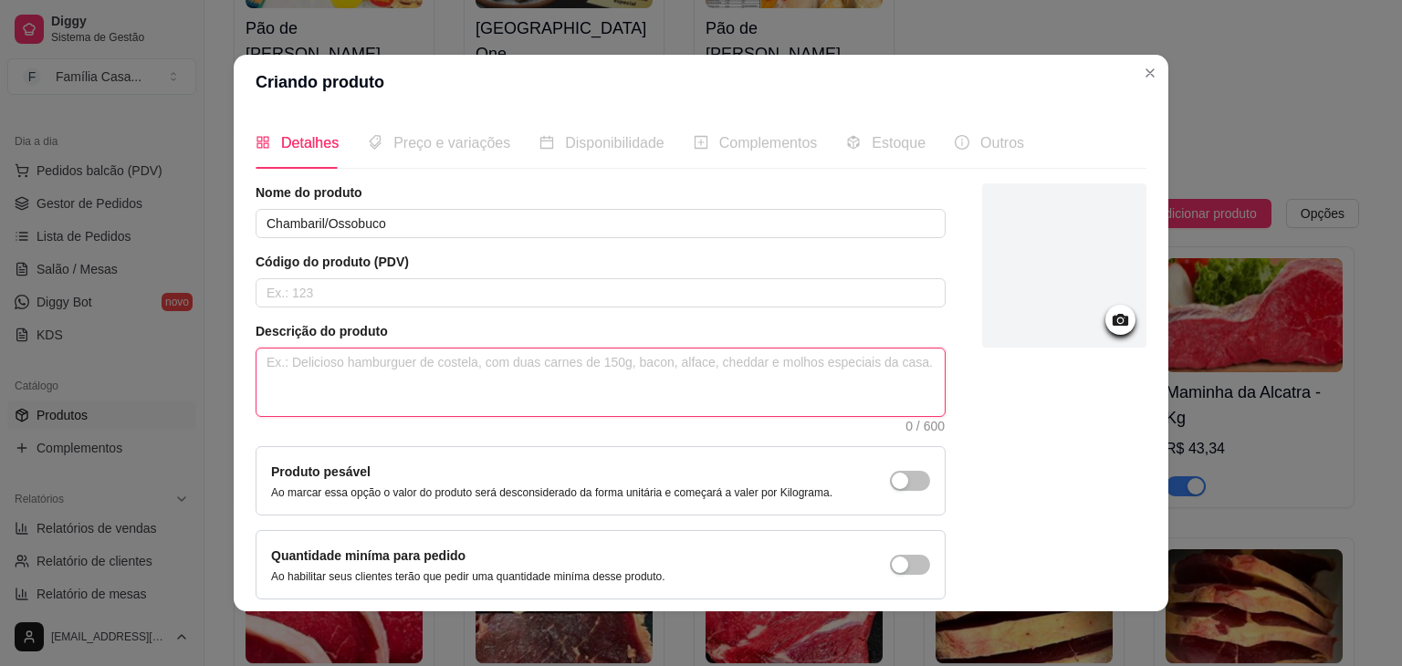
click at [329, 363] on textarea at bounding box center [600, 383] width 688 height 68
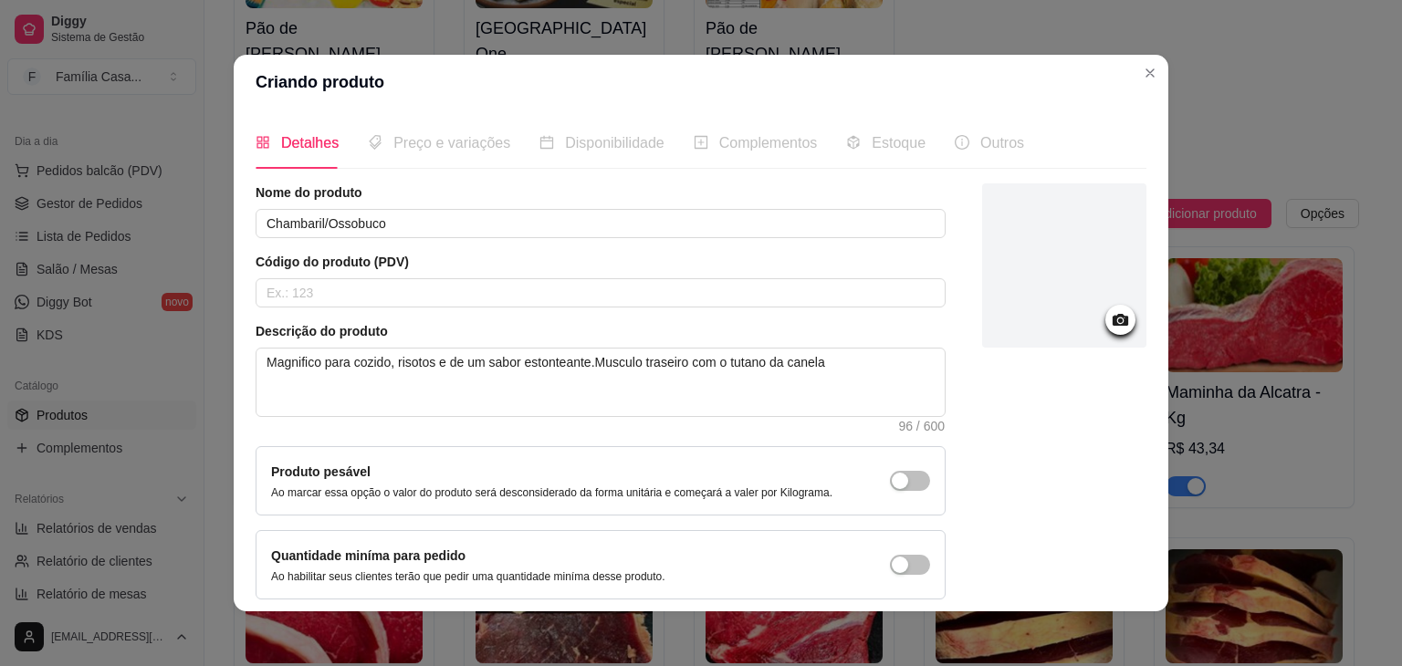
click at [1110, 311] on icon at bounding box center [1120, 319] width 21 height 21
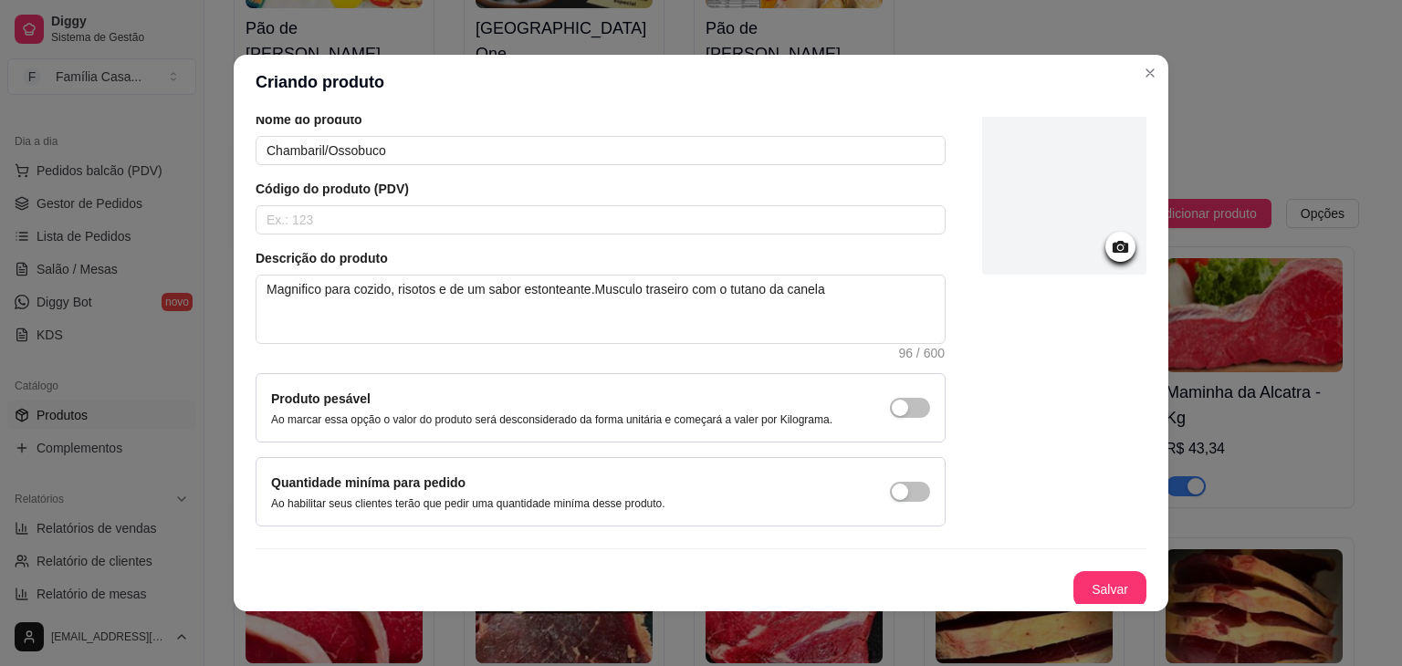
scroll to position [75, 0]
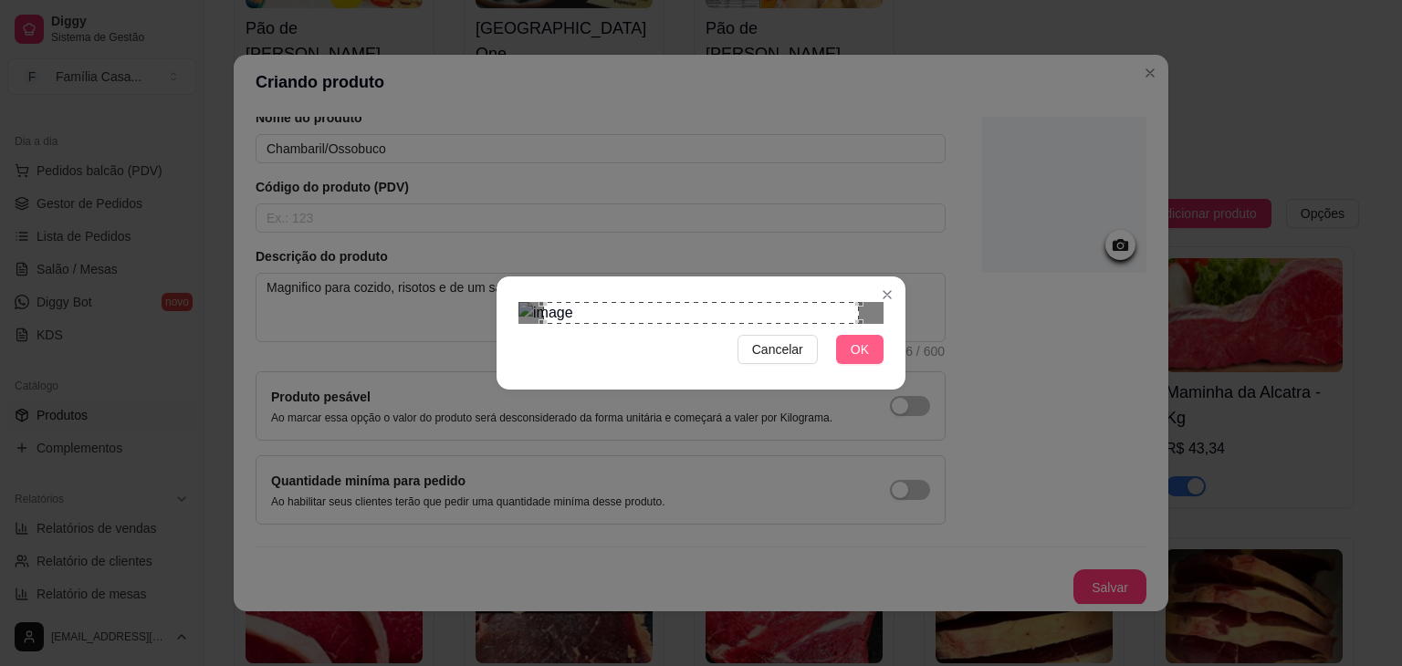
click at [871, 364] on button "OK" at bounding box center [859, 349] width 47 height 29
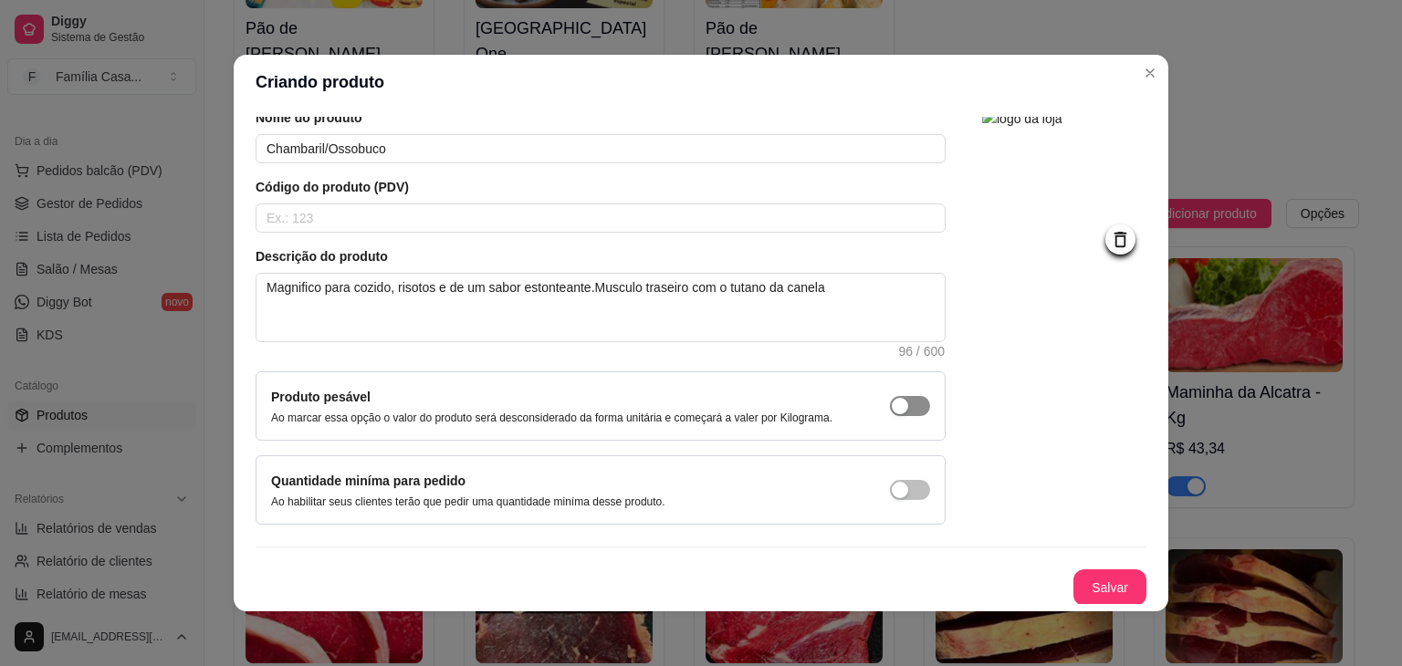
click at [892, 404] on div "button" at bounding box center [900, 406] width 16 height 16
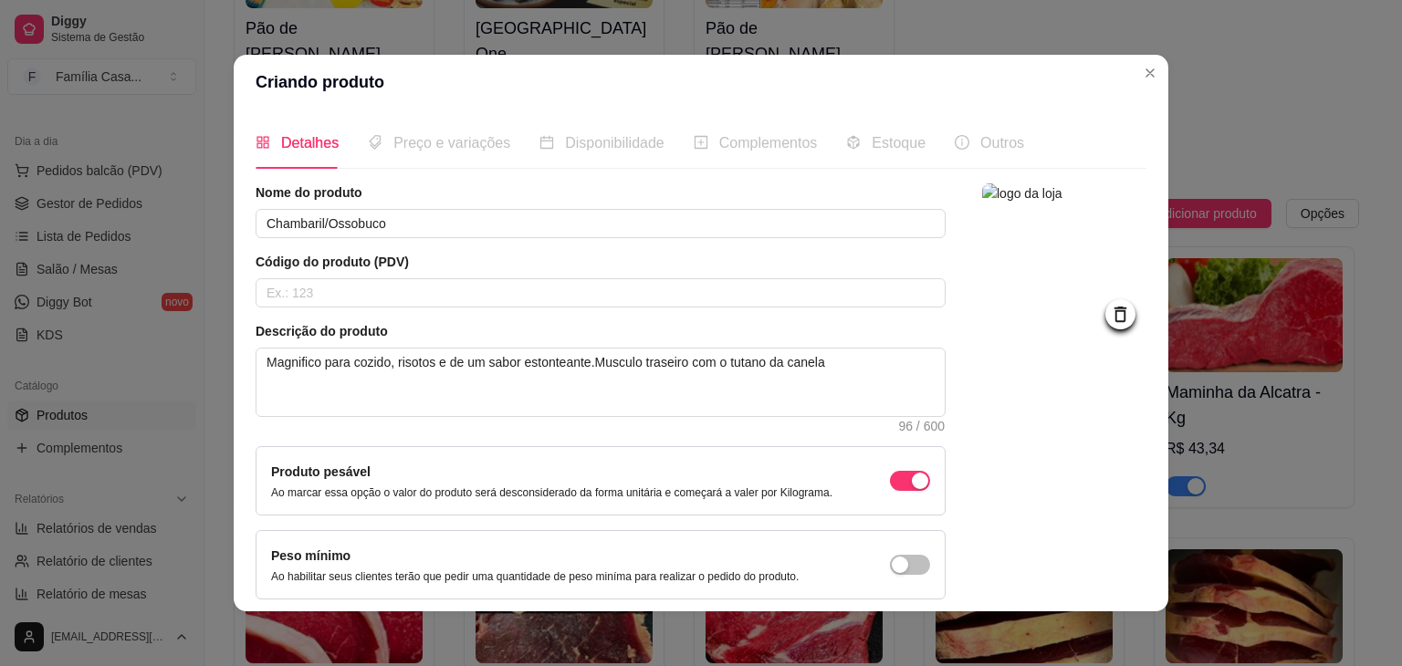
scroll to position [0, 0]
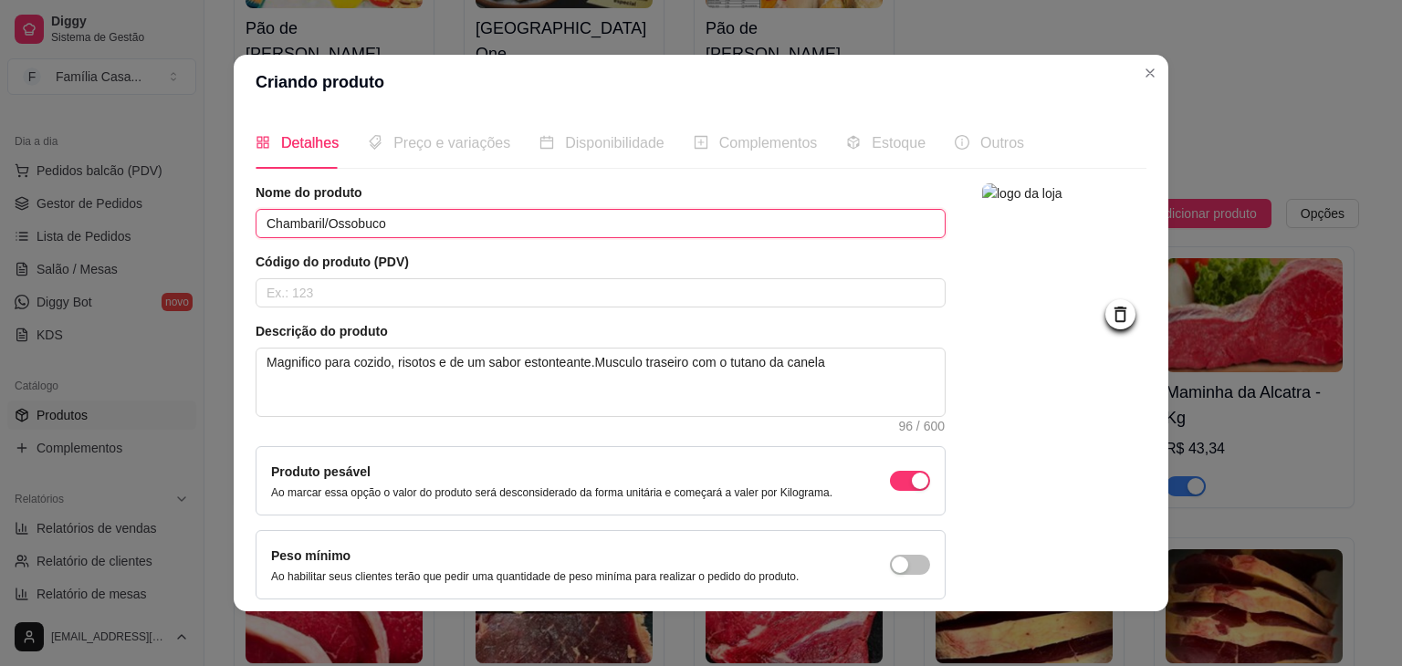
click at [394, 223] on input "Chambaril/Ossobuco" at bounding box center [601, 223] width 690 height 29
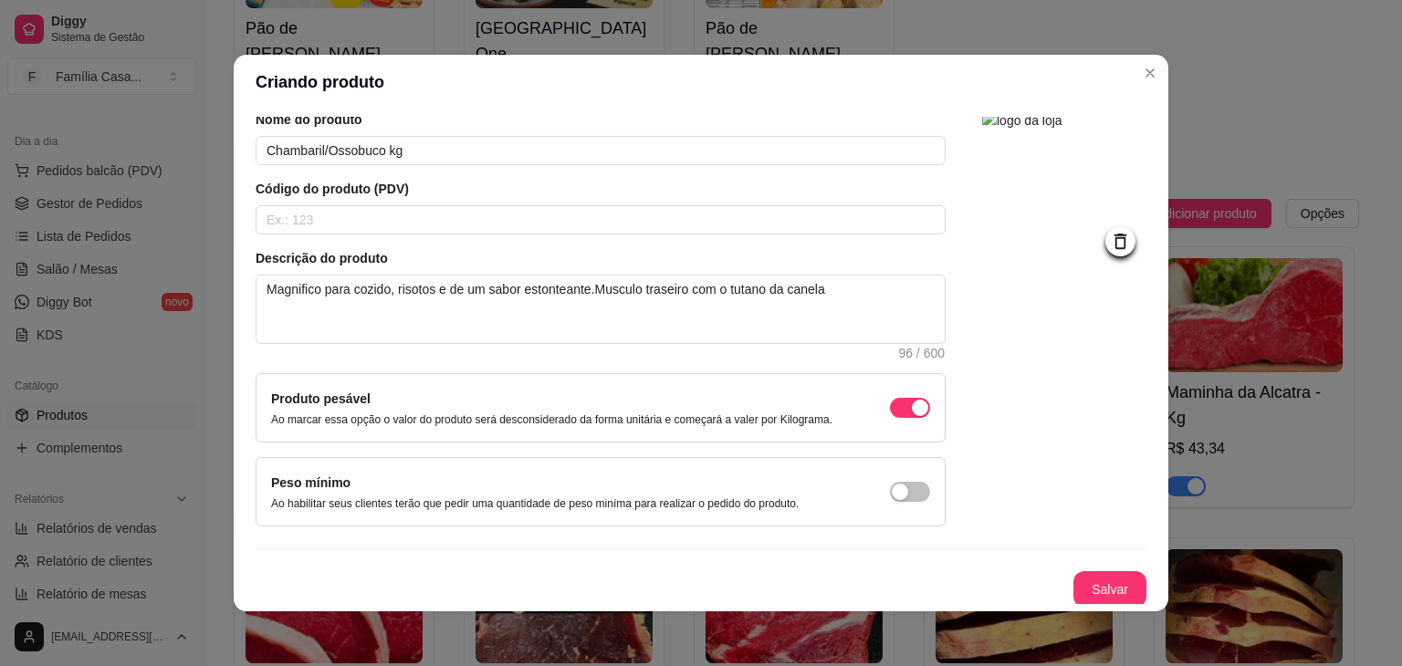
scroll to position [75, 0]
click at [1081, 580] on button "Salvar" at bounding box center [1109, 587] width 73 height 37
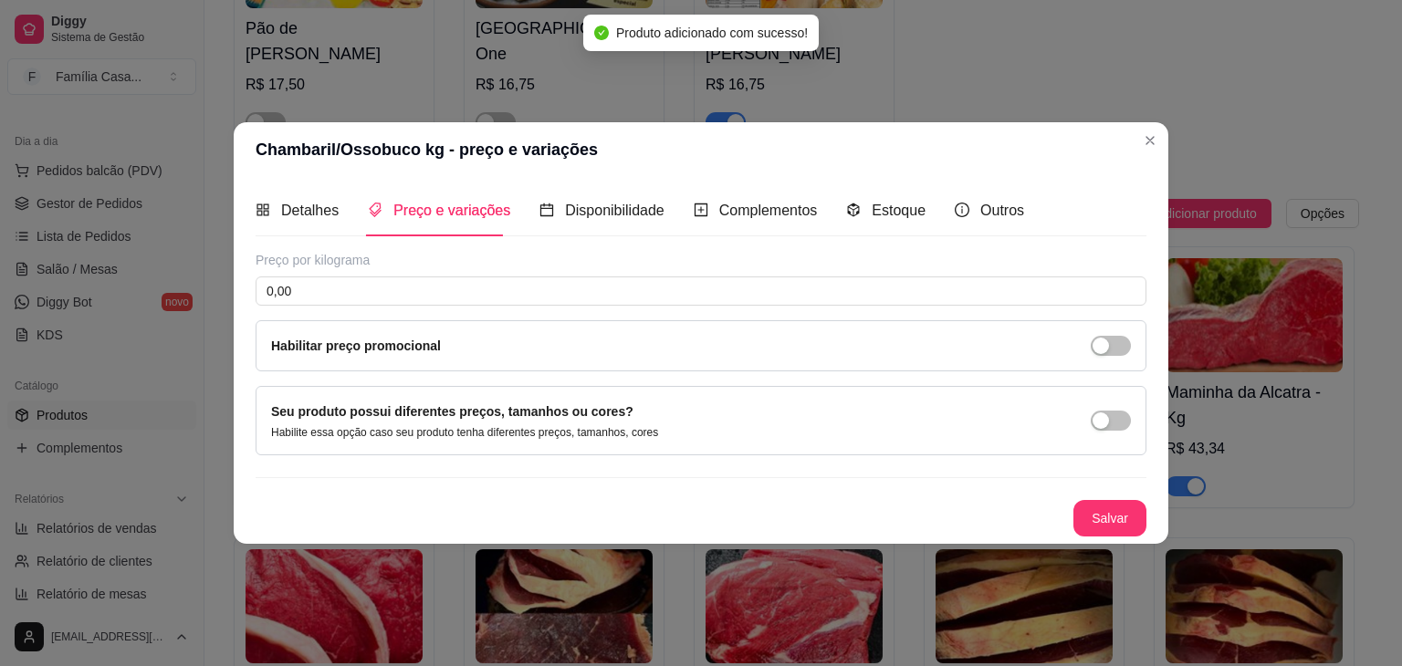
scroll to position [0, 0]
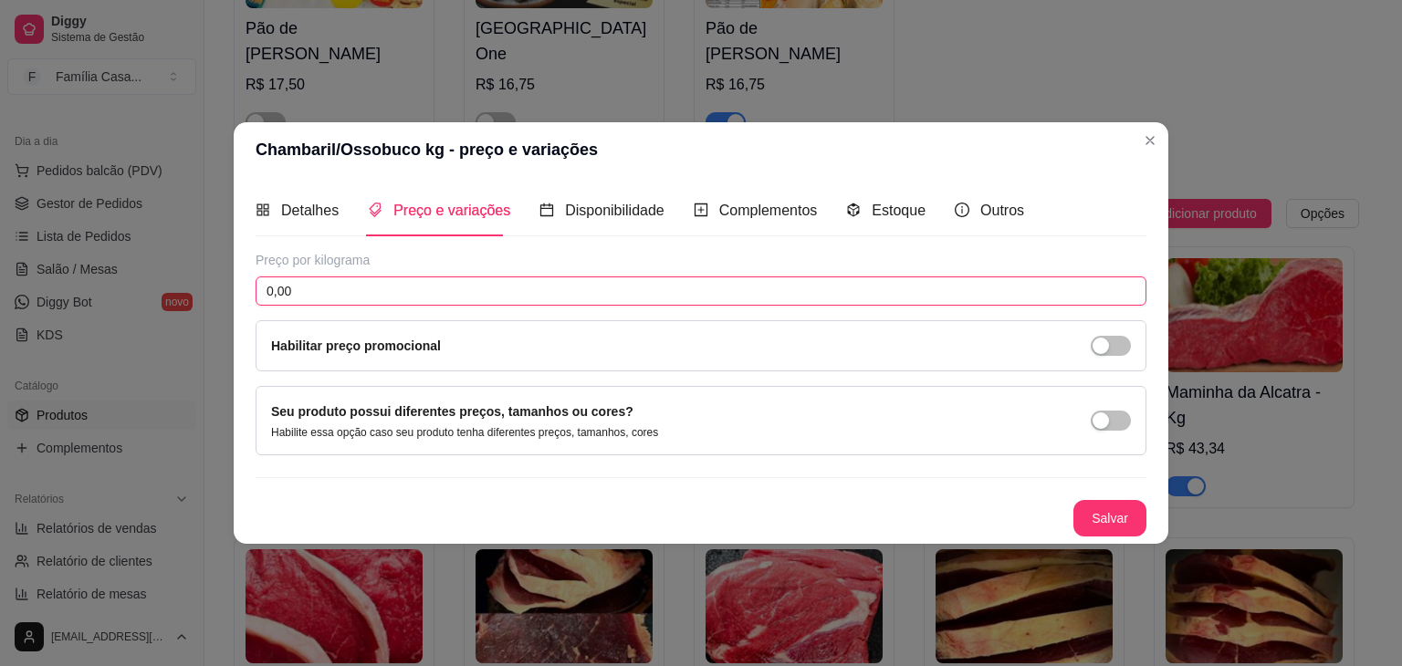
drag, startPoint x: 324, startPoint y: 284, endPoint x: 245, endPoint y: 282, distance: 78.5
click at [245, 282] on div "Detalhes Preço e variações Disponibilidade Complementos Estoque Outros Nome do …" at bounding box center [701, 360] width 935 height 367
click at [1103, 514] on button "Salvar" at bounding box center [1109, 518] width 73 height 37
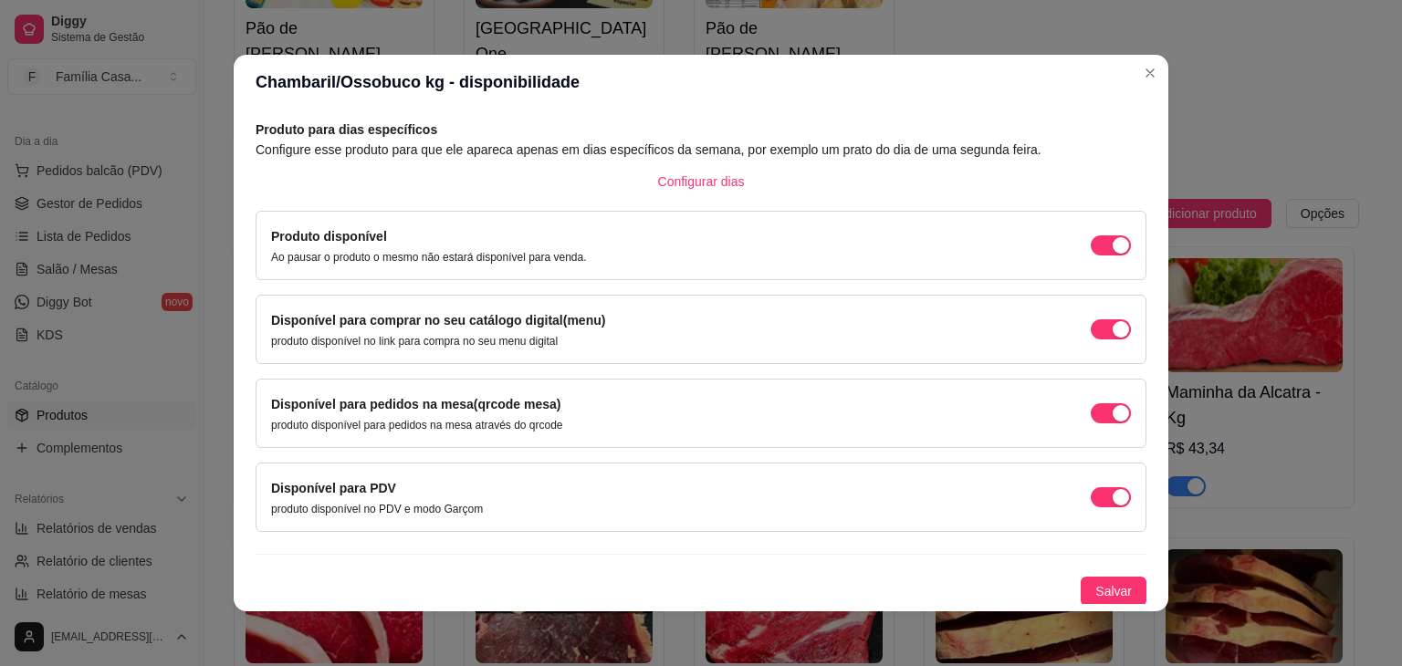
scroll to position [4, 0]
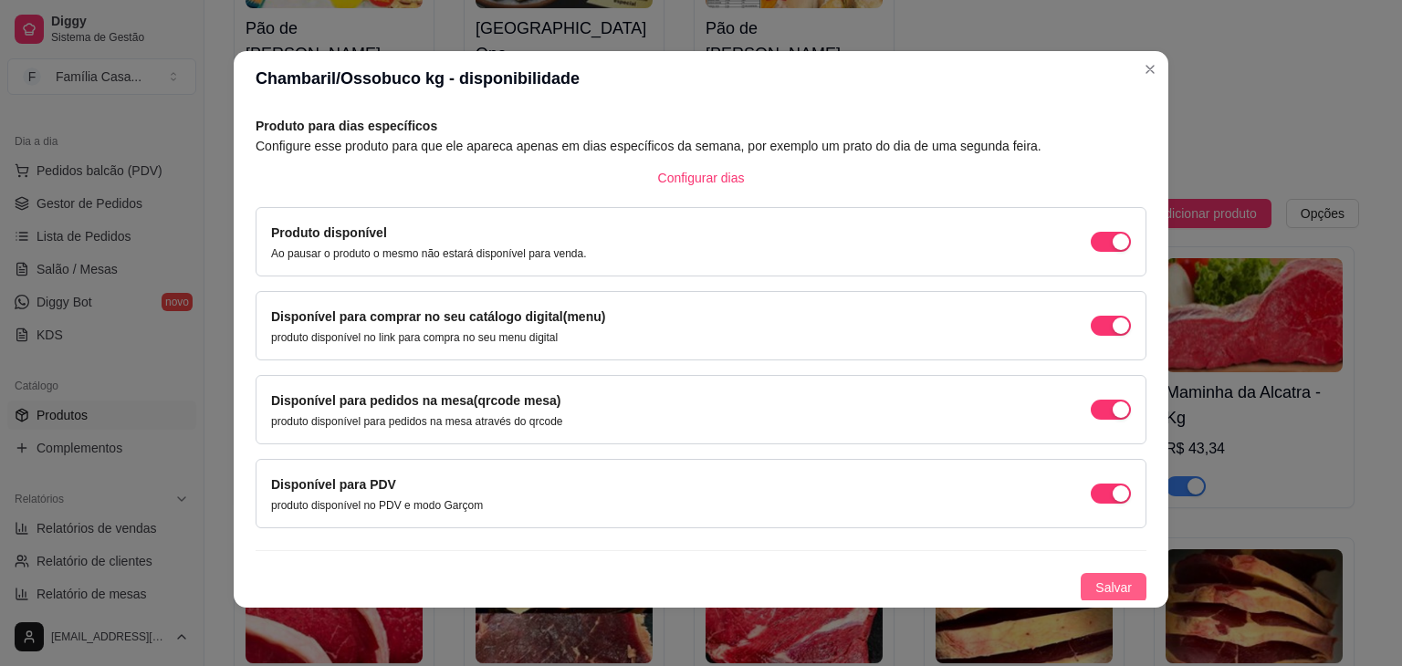
click at [1106, 573] on button "Salvar" at bounding box center [1114, 587] width 66 height 29
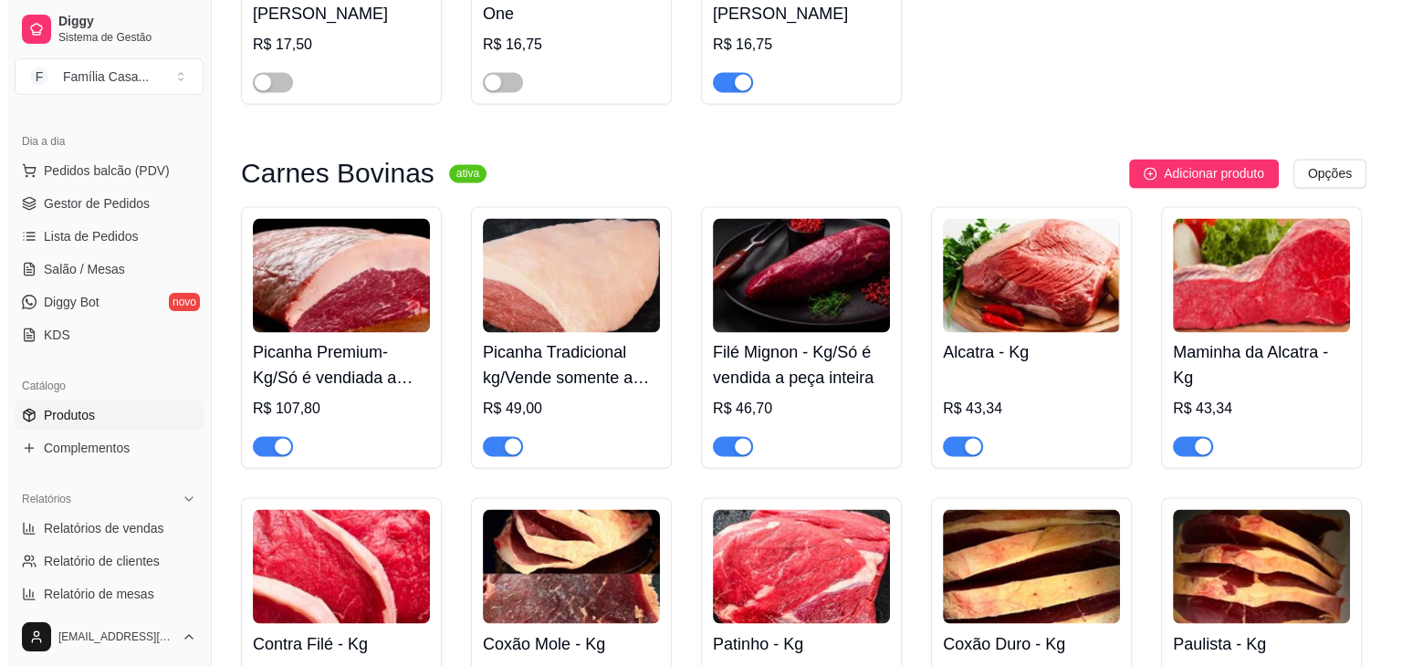
scroll to position [2829, 0]
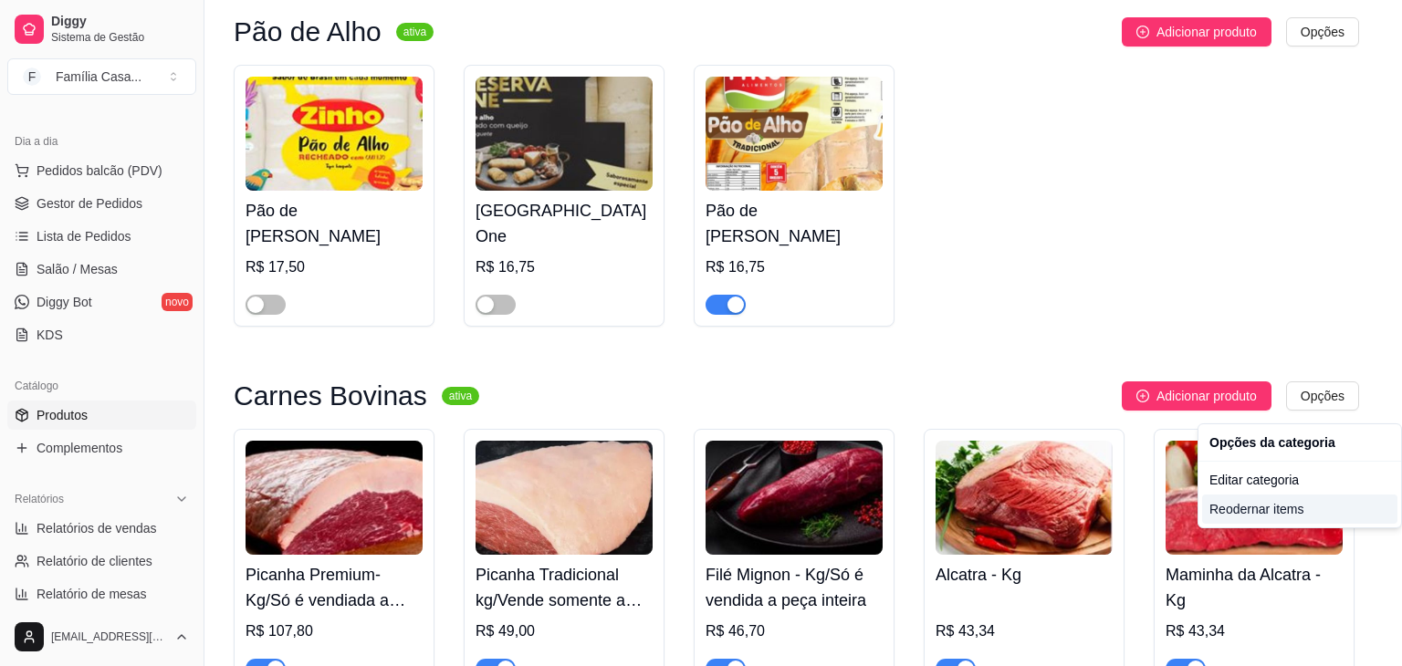
click at [1271, 514] on div "Reodernar items" at bounding box center [1299, 509] width 195 height 29
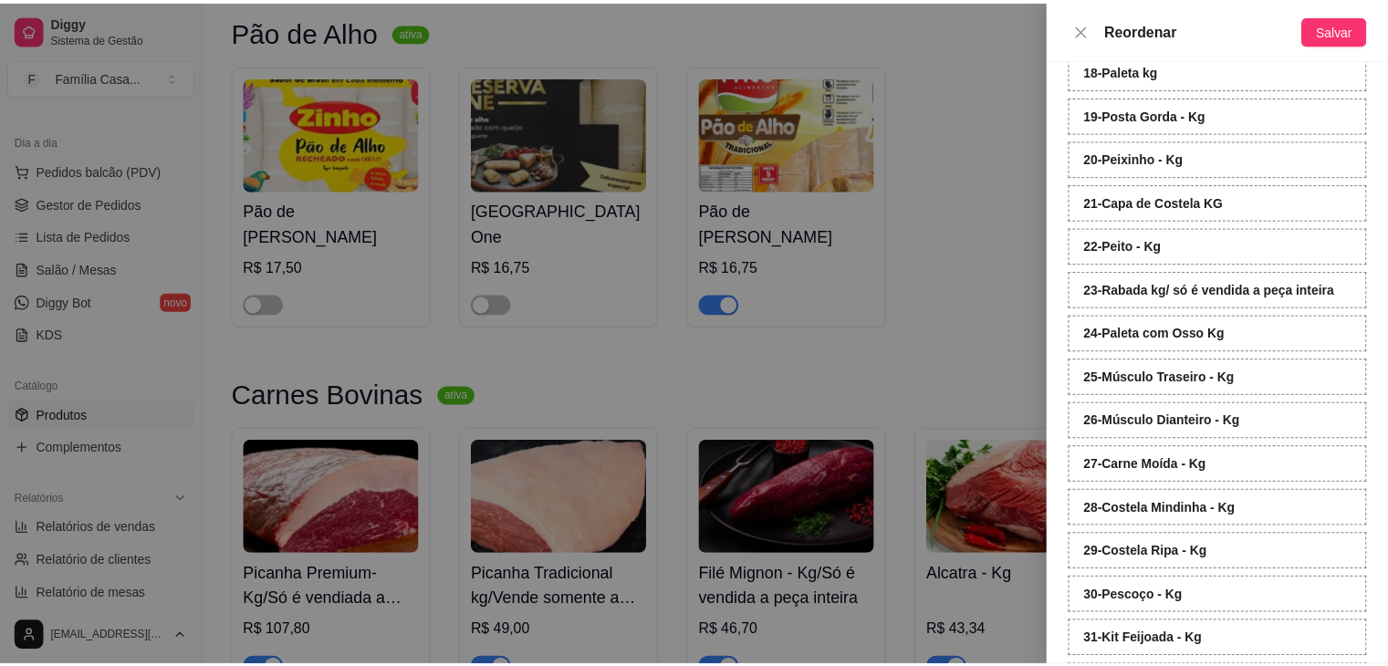
scroll to position [966, 0]
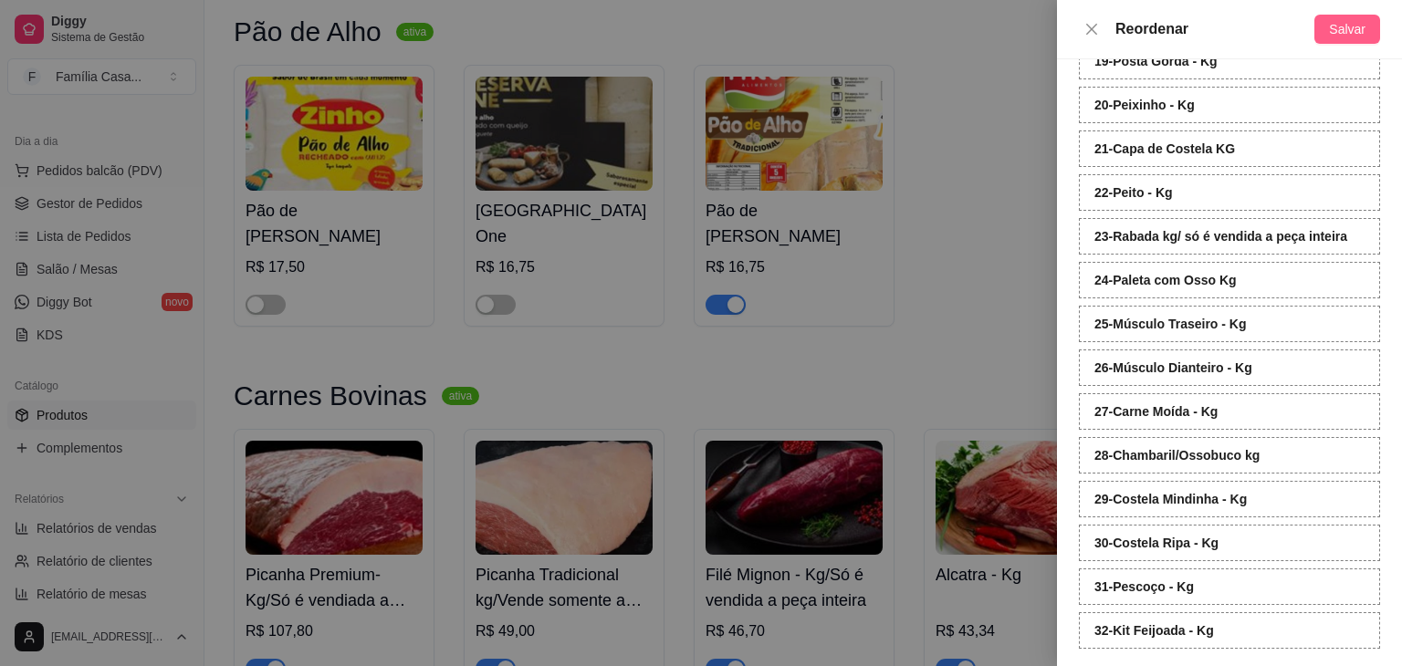
click at [1346, 20] on span "Salvar" at bounding box center [1347, 29] width 37 height 20
click at [1093, 28] on icon "close" at bounding box center [1091, 29] width 15 height 15
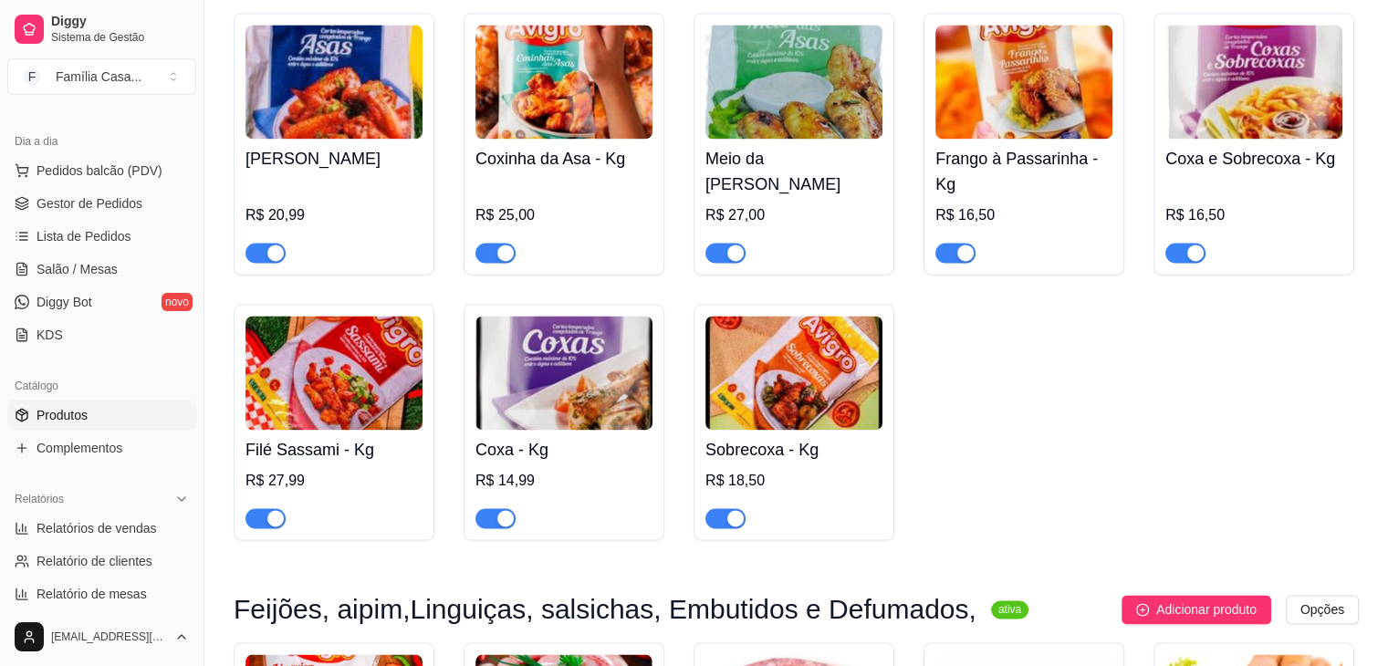
scroll to position [9674, 0]
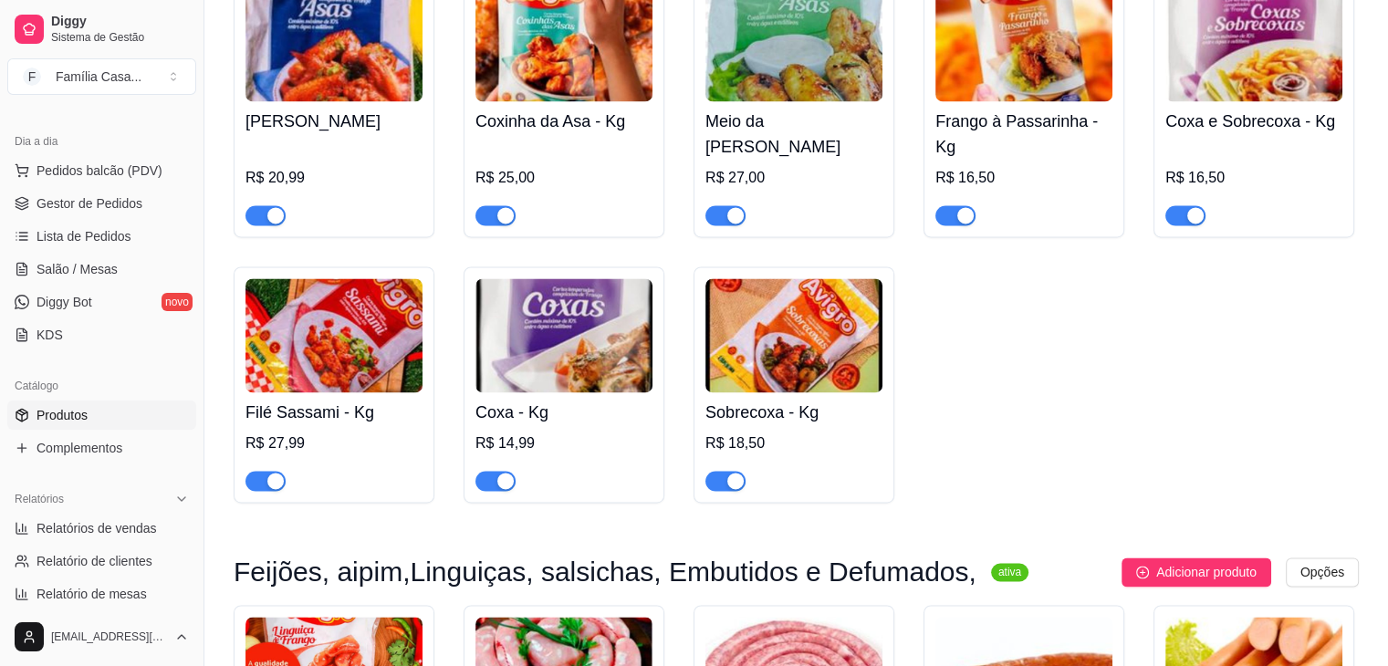
click at [811, 59] on img at bounding box center [793, 44] width 177 height 114
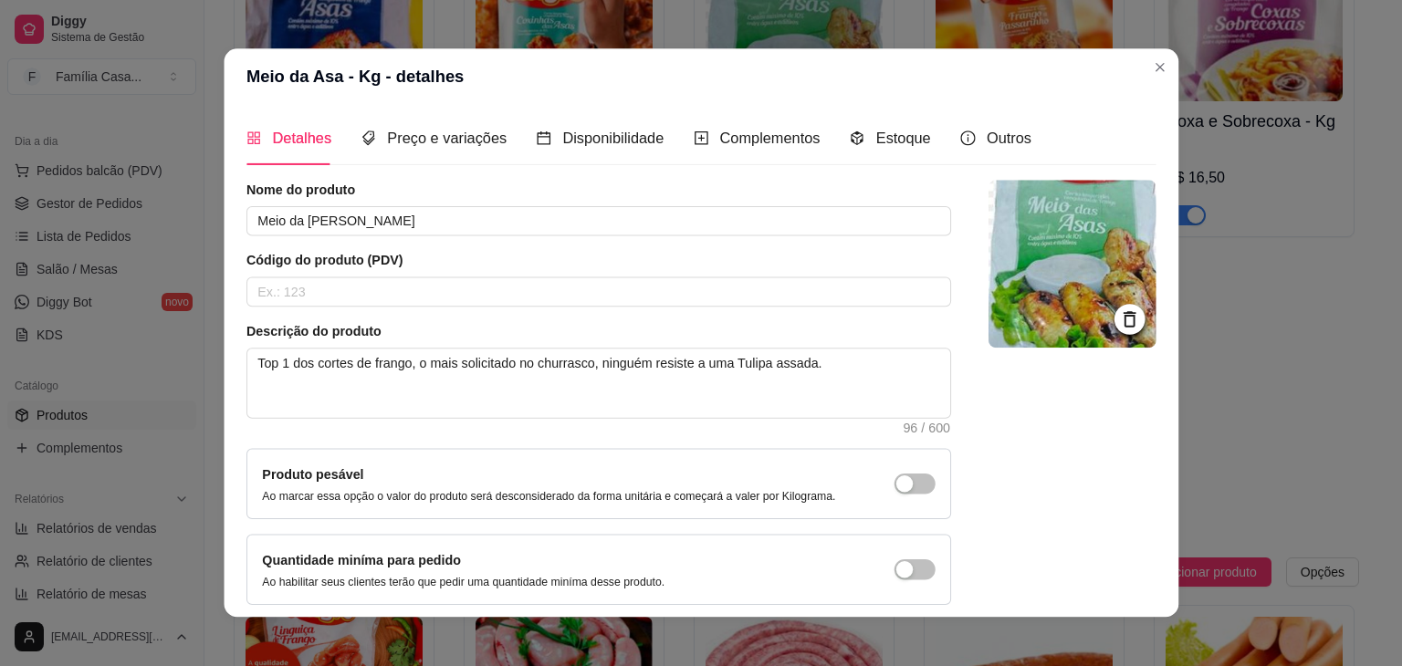
click at [811, 59] on header "Meio da Asa - Kg - detalhes" at bounding box center [701, 76] width 955 height 56
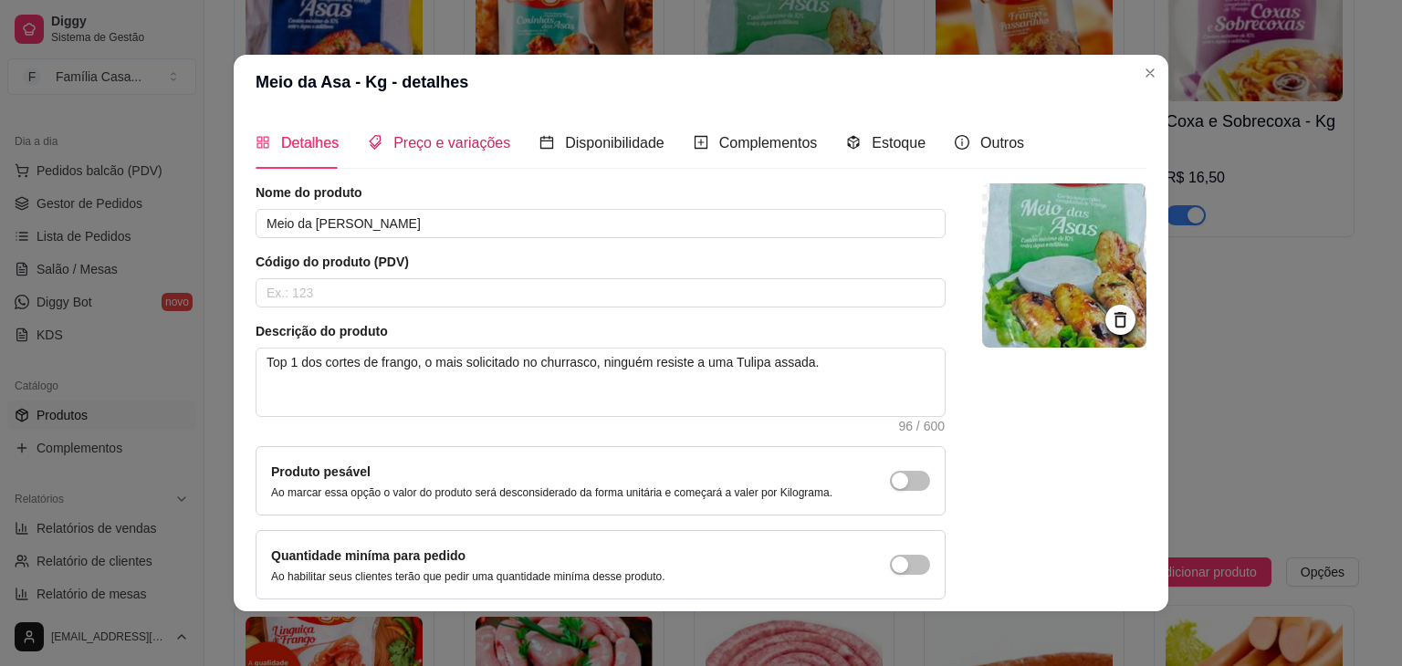
click at [479, 145] on span "Preço e variações" at bounding box center [451, 143] width 117 height 16
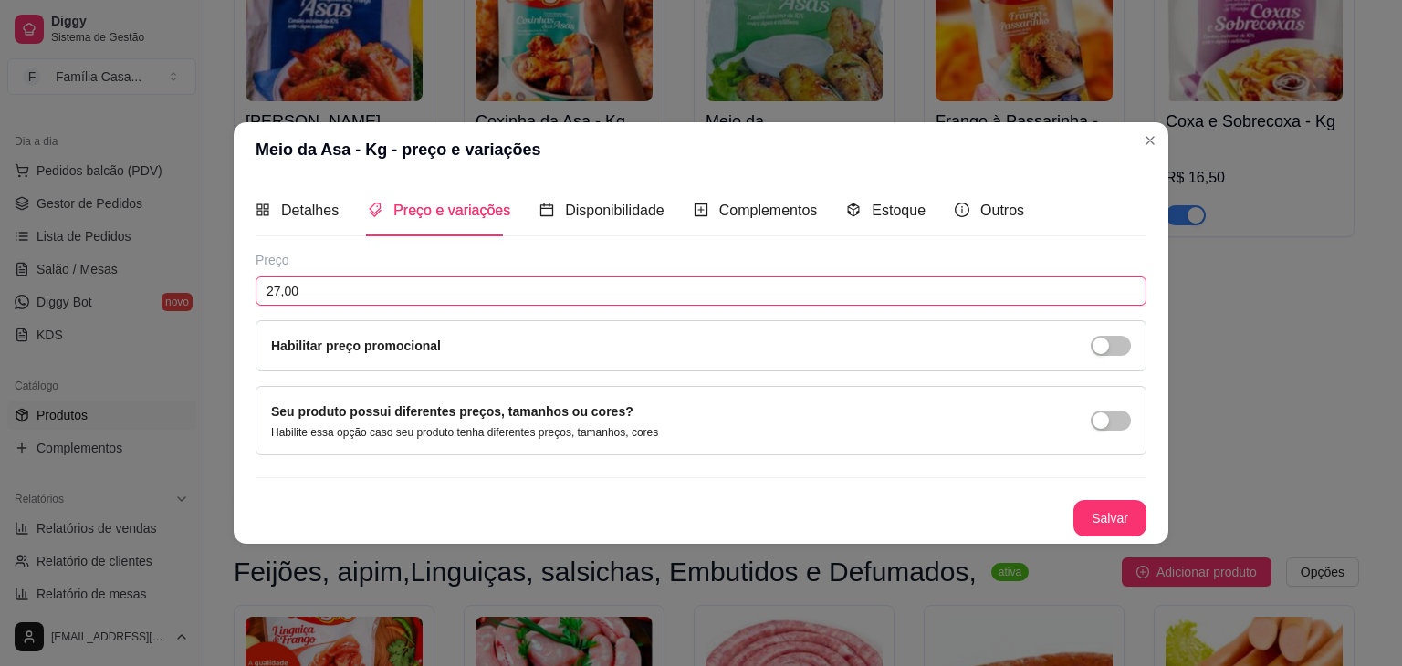
drag, startPoint x: 333, startPoint y: 286, endPoint x: 219, endPoint y: 296, distance: 114.5
click at [214, 297] on div "Meio da Asa - Kg - preço e variações Detalhes Preço e variações Disponibilidade…" at bounding box center [701, 333] width 1402 height 666
click at [1117, 525] on button "Salvar" at bounding box center [1109, 519] width 71 height 36
drag, startPoint x: 349, startPoint y: 299, endPoint x: 197, endPoint y: 297, distance: 151.5
click at [197, 297] on div "Meio da Asa - Kg - preço e variações Detalhes Preço e variações Disponibilidade…" at bounding box center [701, 333] width 1402 height 666
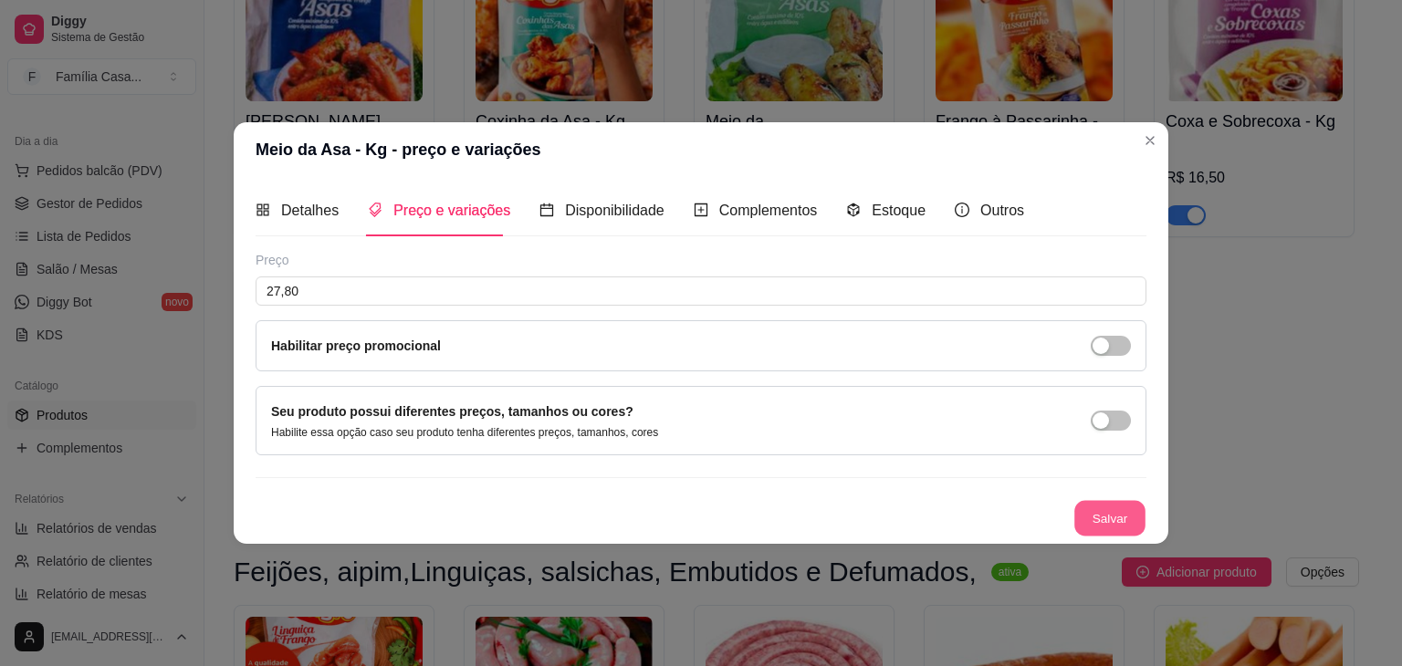
click at [1104, 519] on button "Salvar" at bounding box center [1109, 519] width 71 height 36
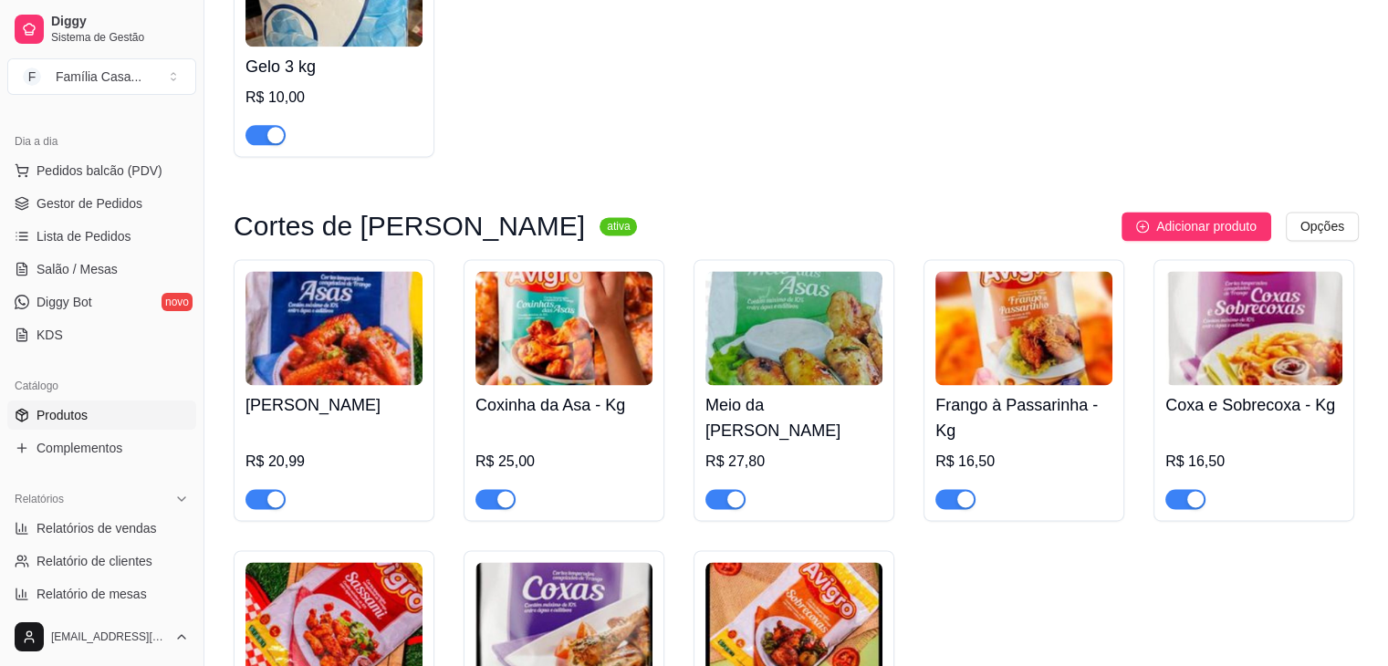
scroll to position [9309, 0]
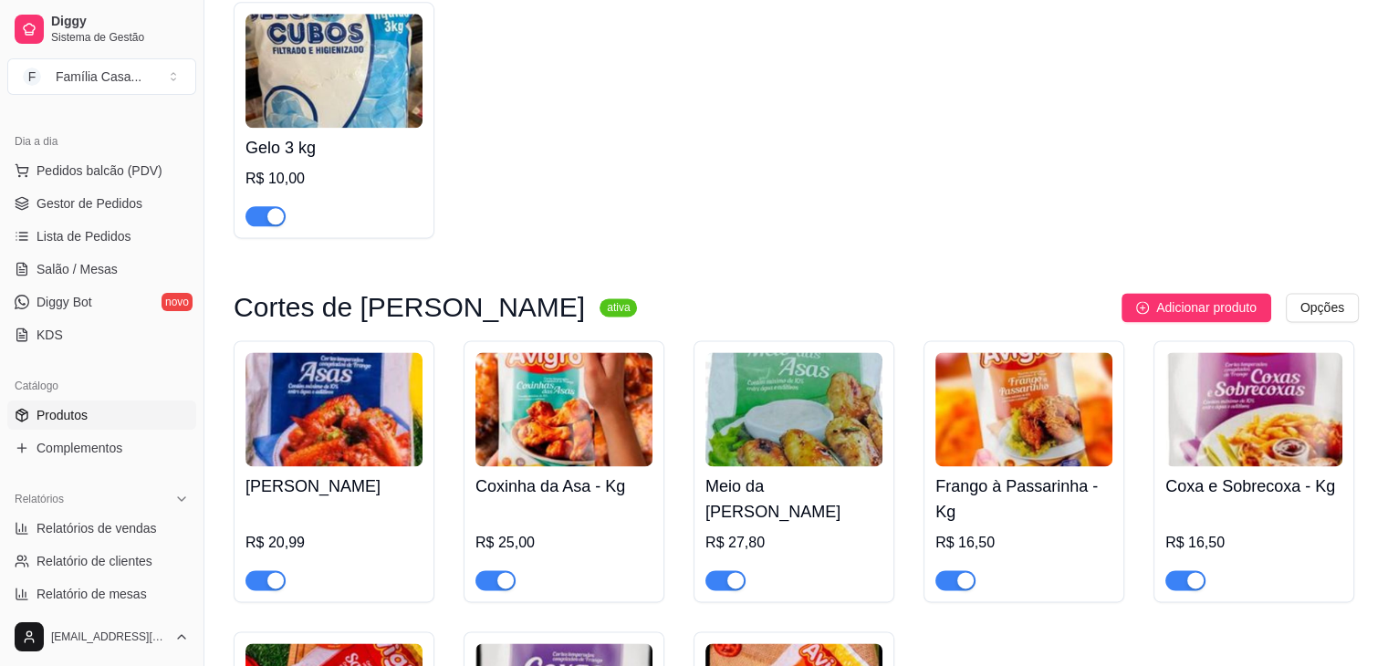
click at [552, 397] on img at bounding box center [563, 409] width 177 height 114
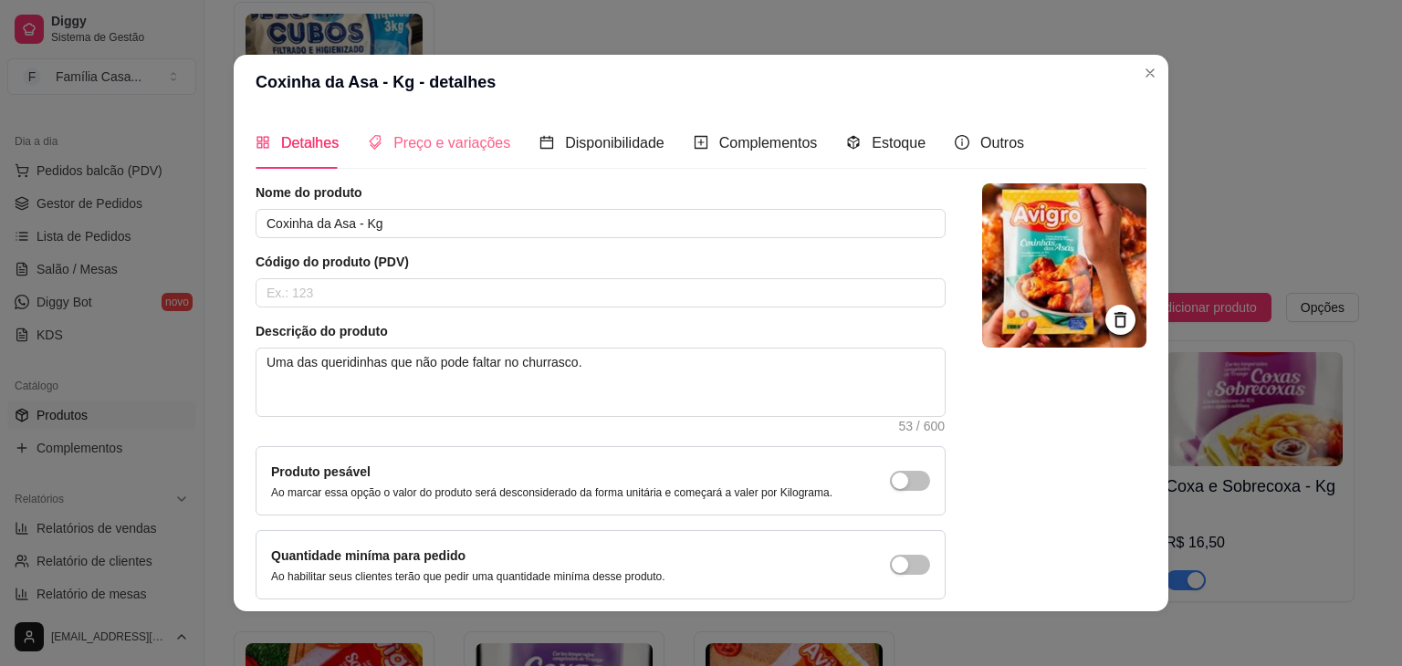
click at [472, 156] on div "Preço e variações" at bounding box center [439, 143] width 142 height 52
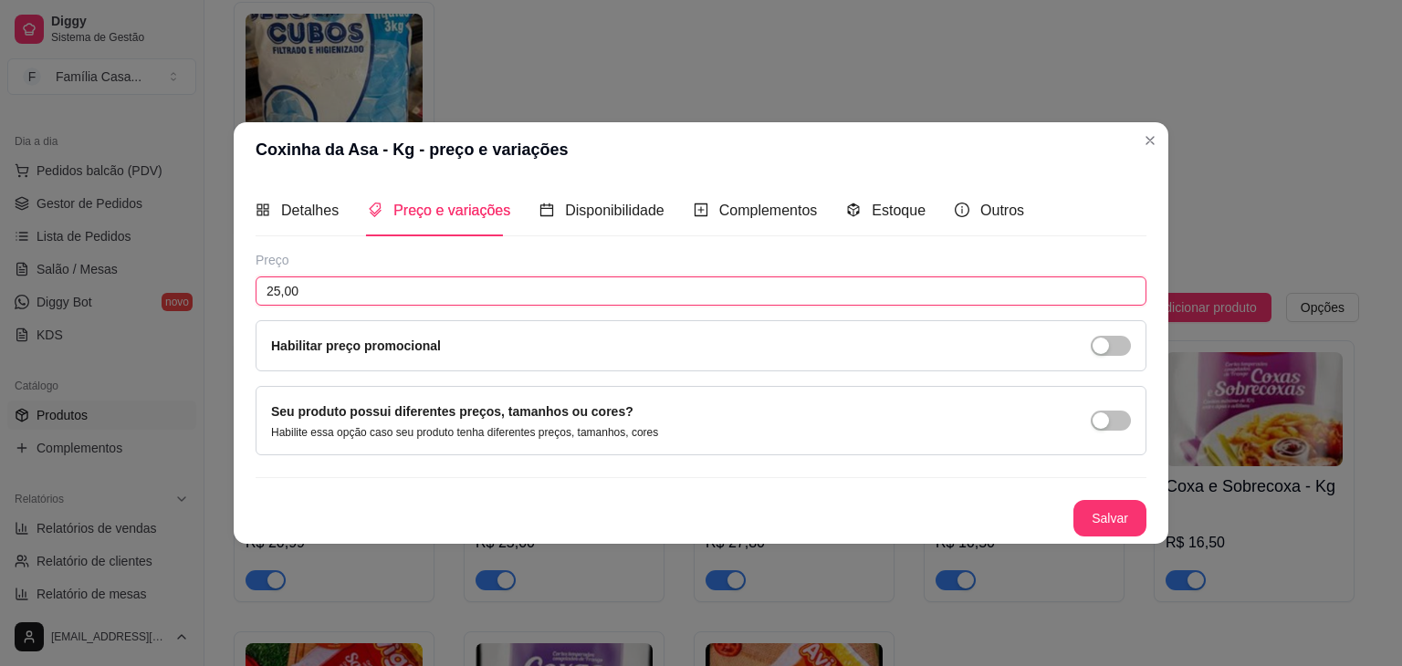
drag, startPoint x: 360, startPoint y: 297, endPoint x: 223, endPoint y: 287, distance: 138.1
click at [223, 287] on div "Coxinha da Asa - Kg - preço e variações Detalhes Preço e variações Disponibilid…" at bounding box center [701, 333] width 1402 height 666
click at [1097, 512] on button "Salvar" at bounding box center [1109, 519] width 71 height 36
click at [1113, 517] on button "Salvar" at bounding box center [1109, 519] width 71 height 36
click at [1133, 146] on header "Coxinha da Asa - Kg - preço e variações" at bounding box center [701, 149] width 935 height 55
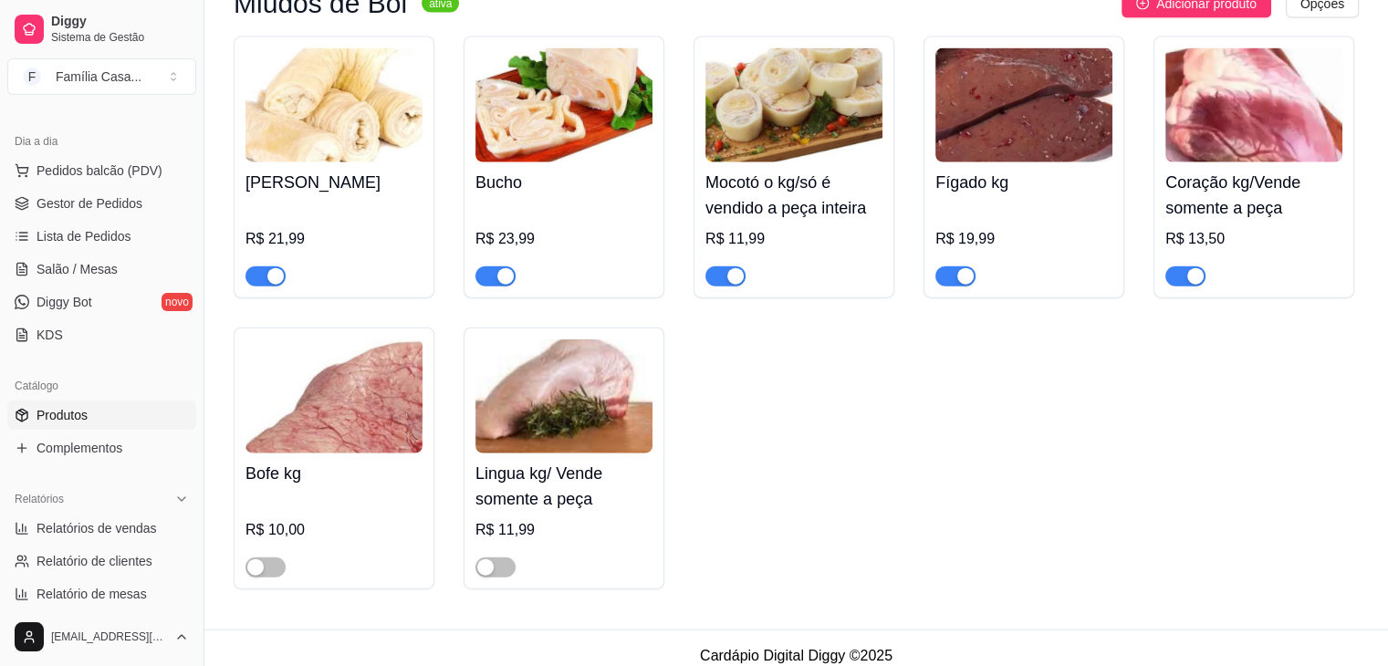
scroll to position [11214, 0]
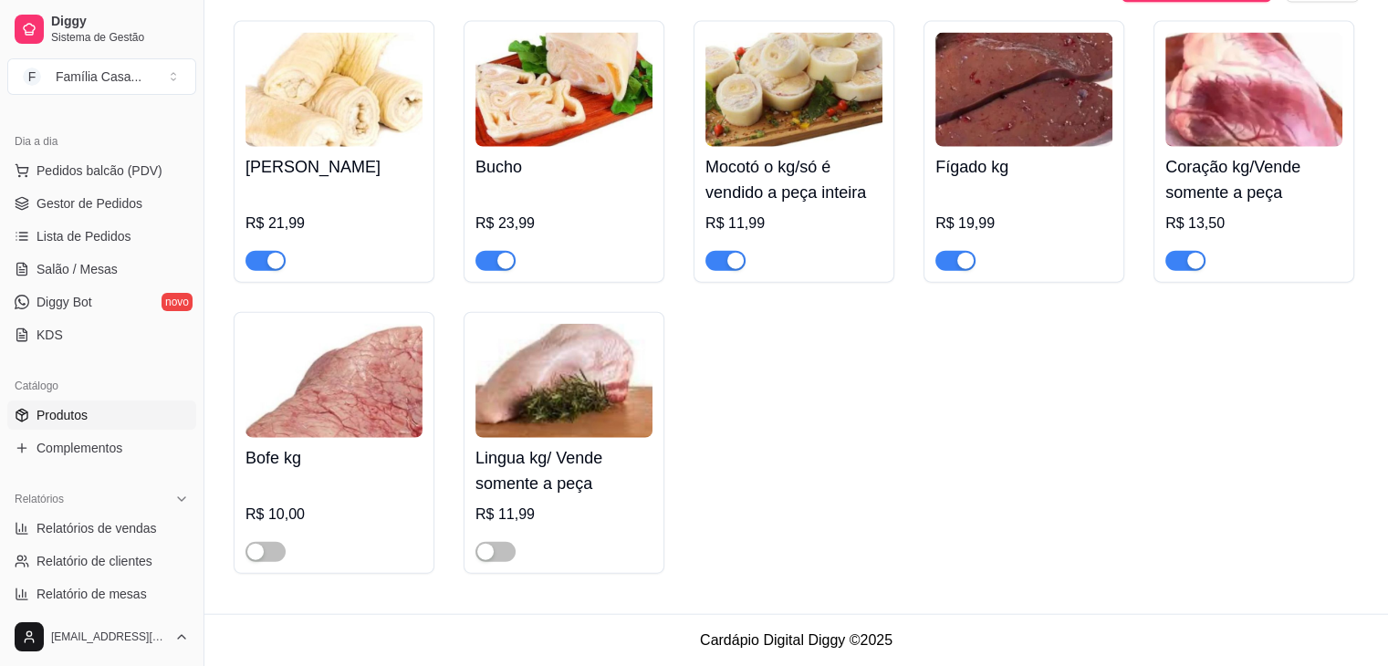
click at [566, 58] on img at bounding box center [563, 90] width 177 height 114
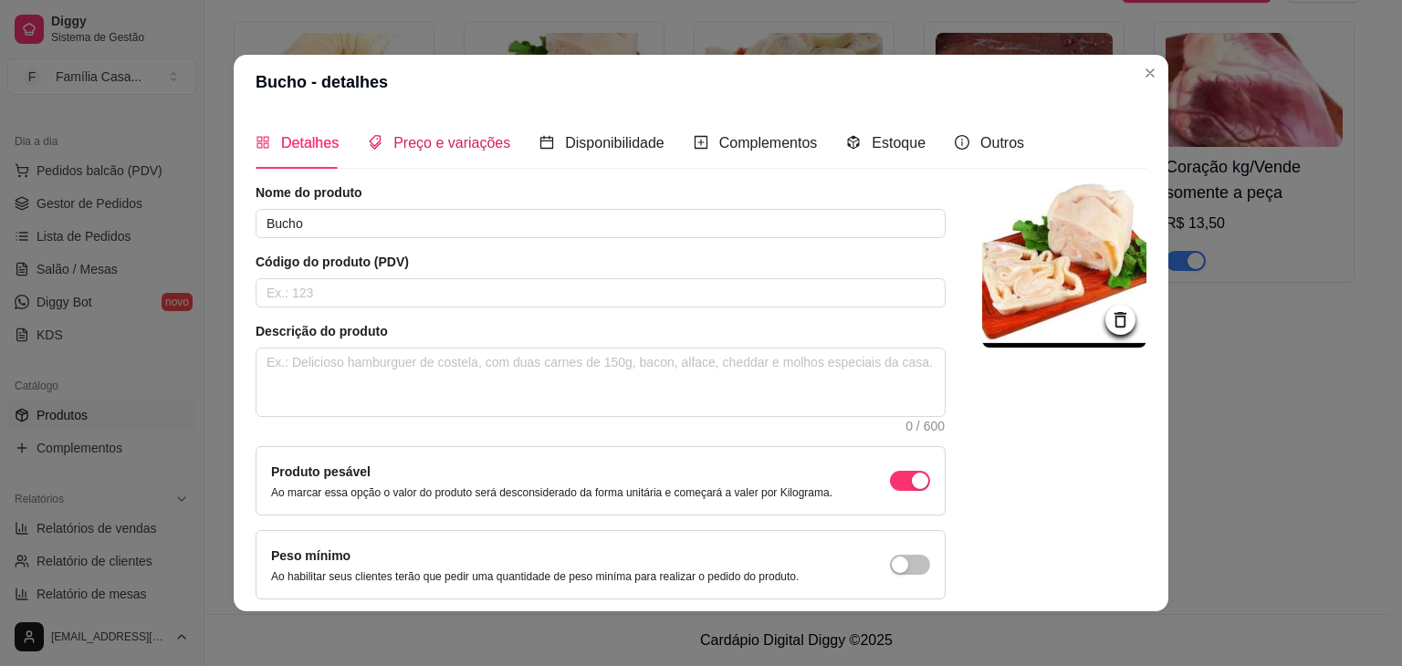
click at [442, 135] on span "Preço e variações" at bounding box center [451, 143] width 117 height 16
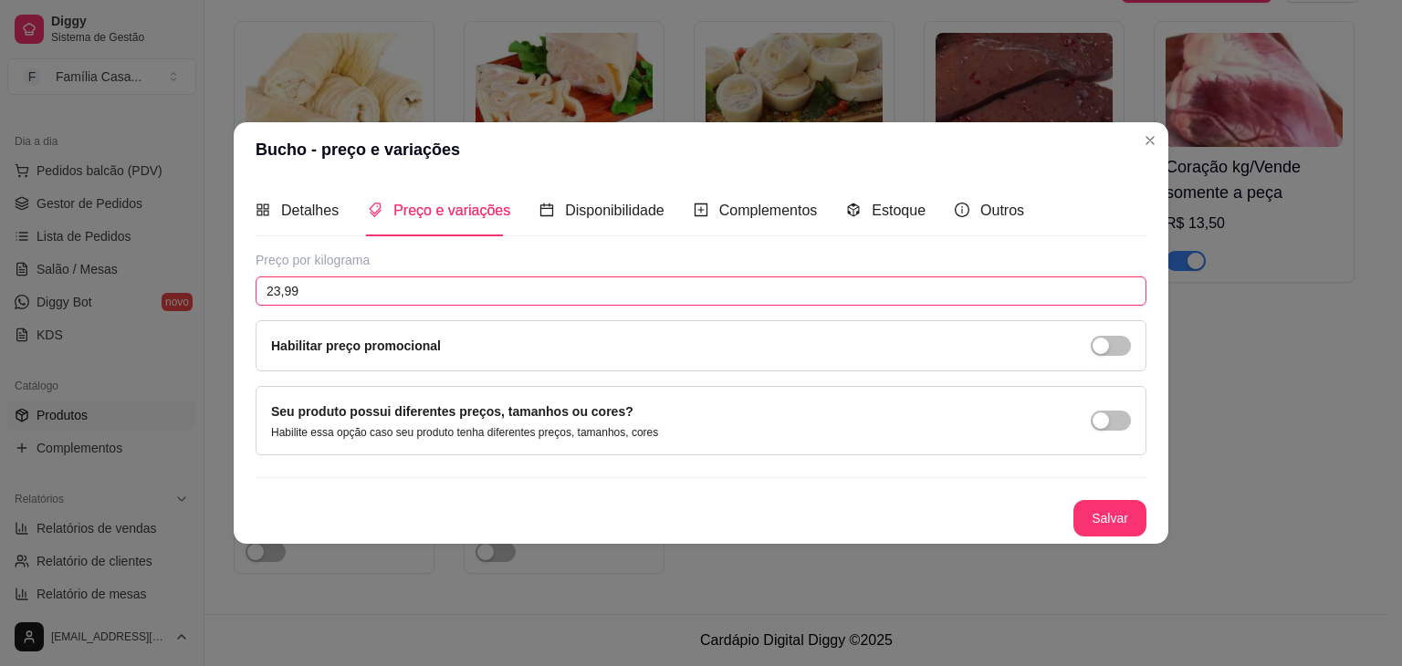
click at [327, 295] on input "23,99" at bounding box center [701, 291] width 891 height 29
click at [1113, 523] on button "Salvar" at bounding box center [1109, 519] width 71 height 36
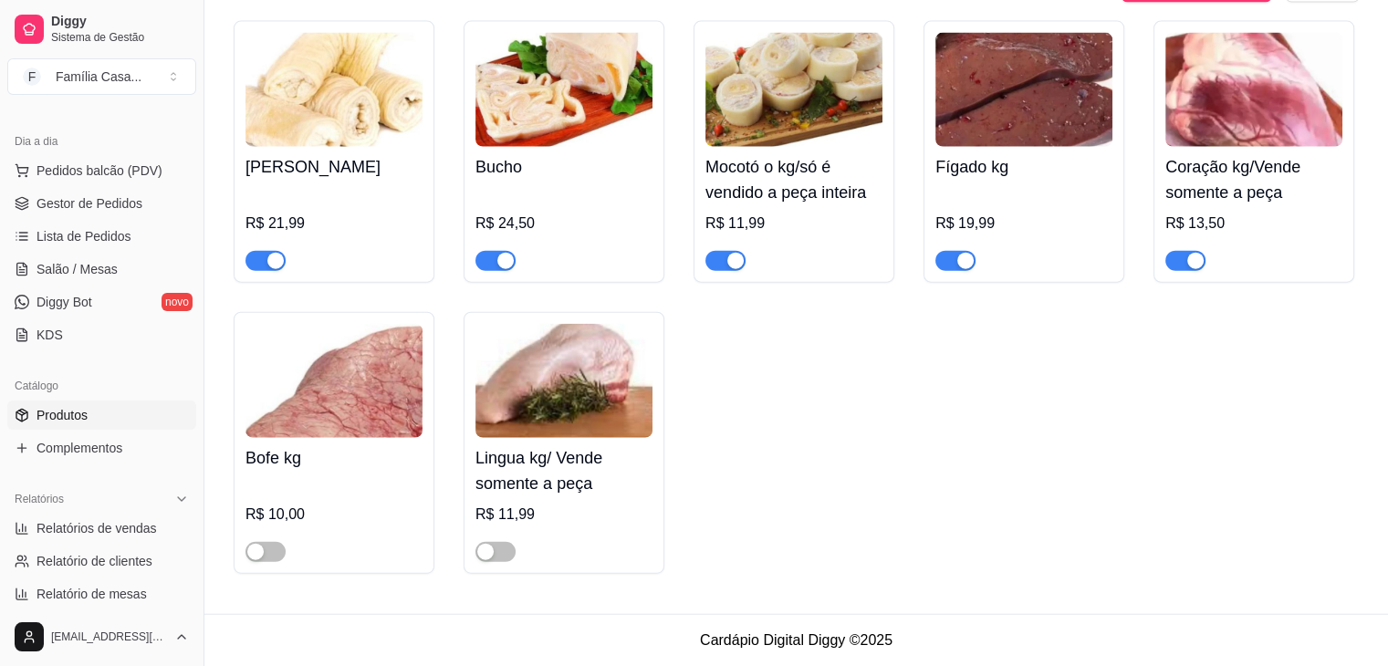
click at [1013, 116] on img at bounding box center [1023, 90] width 177 height 114
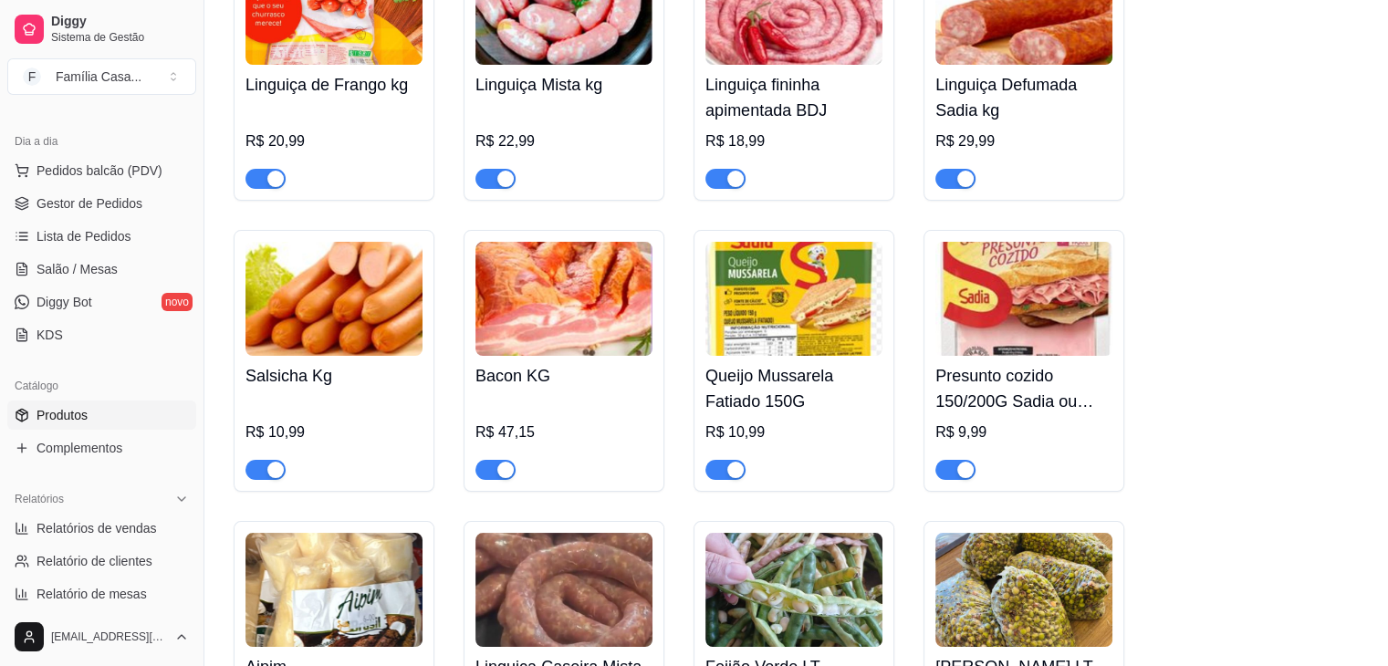
click at [1013, 116] on div "Outros" at bounding box center [987, 139] width 70 height 53
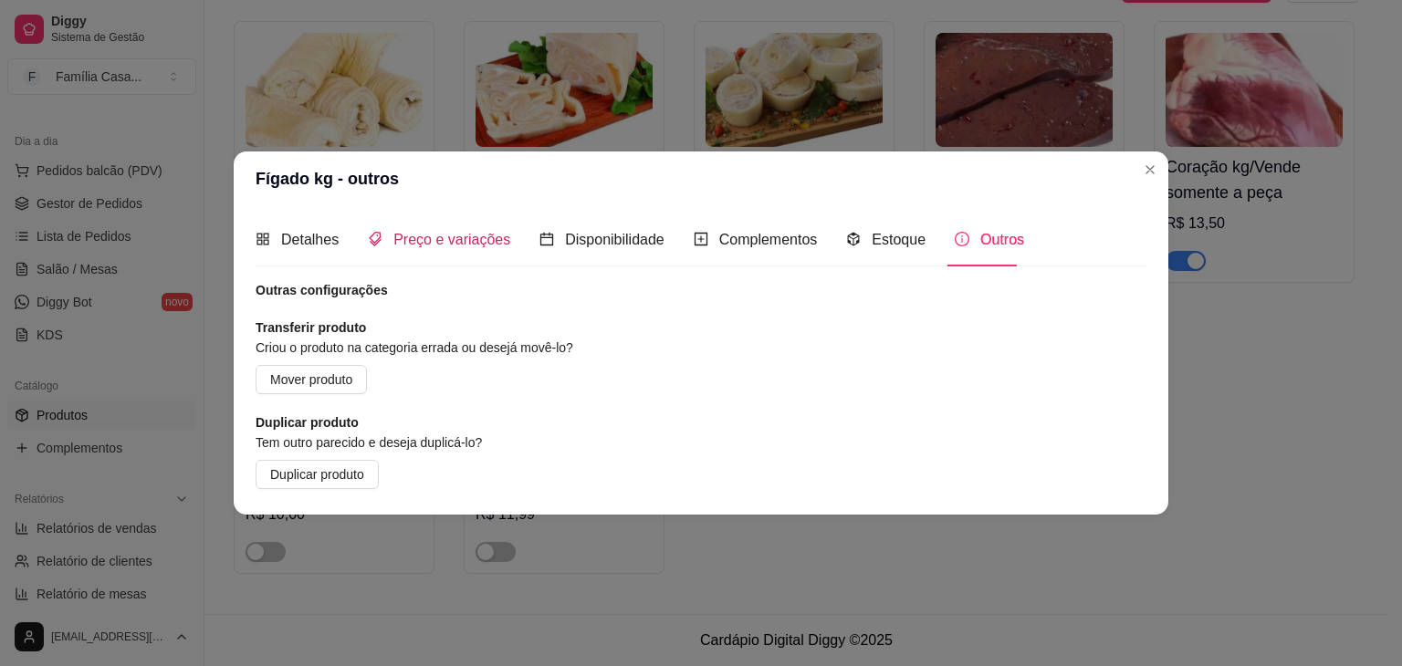
click at [454, 235] on span "Preço e variações" at bounding box center [451, 240] width 117 height 16
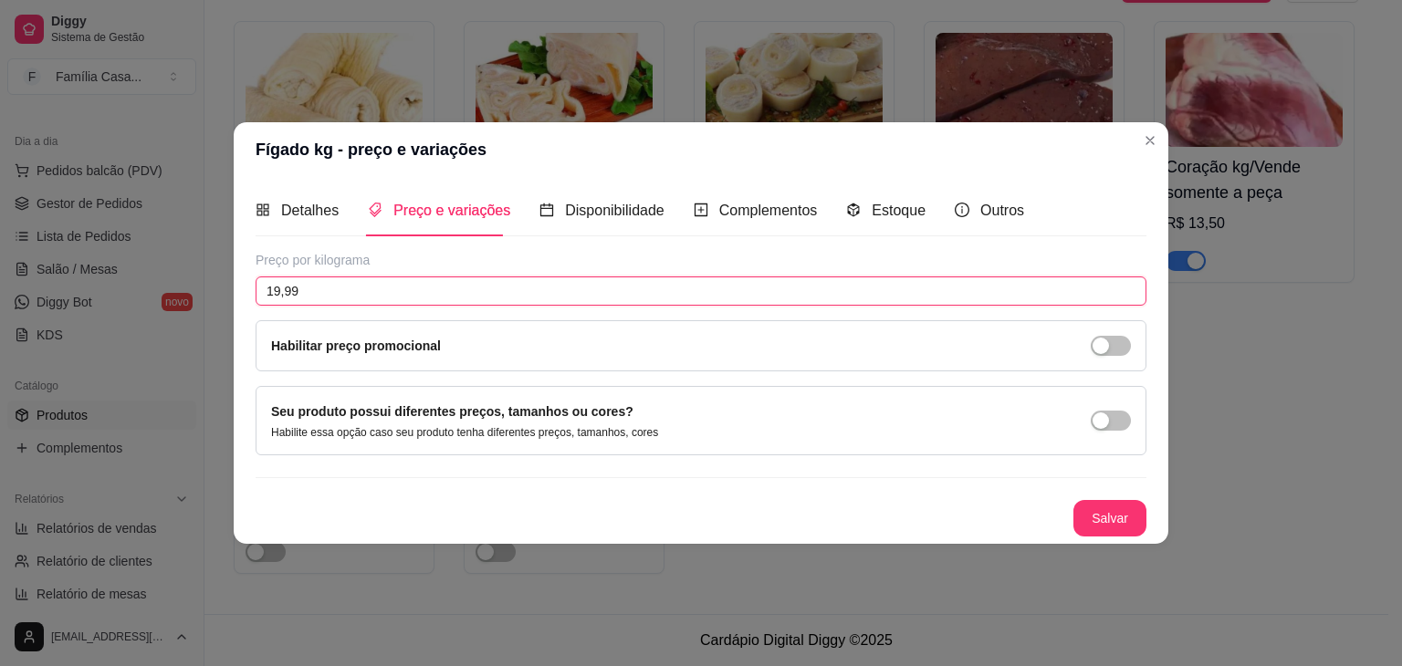
click at [295, 304] on input "19,99" at bounding box center [701, 291] width 891 height 29
click at [1118, 523] on button "Salvar" at bounding box center [1109, 519] width 71 height 36
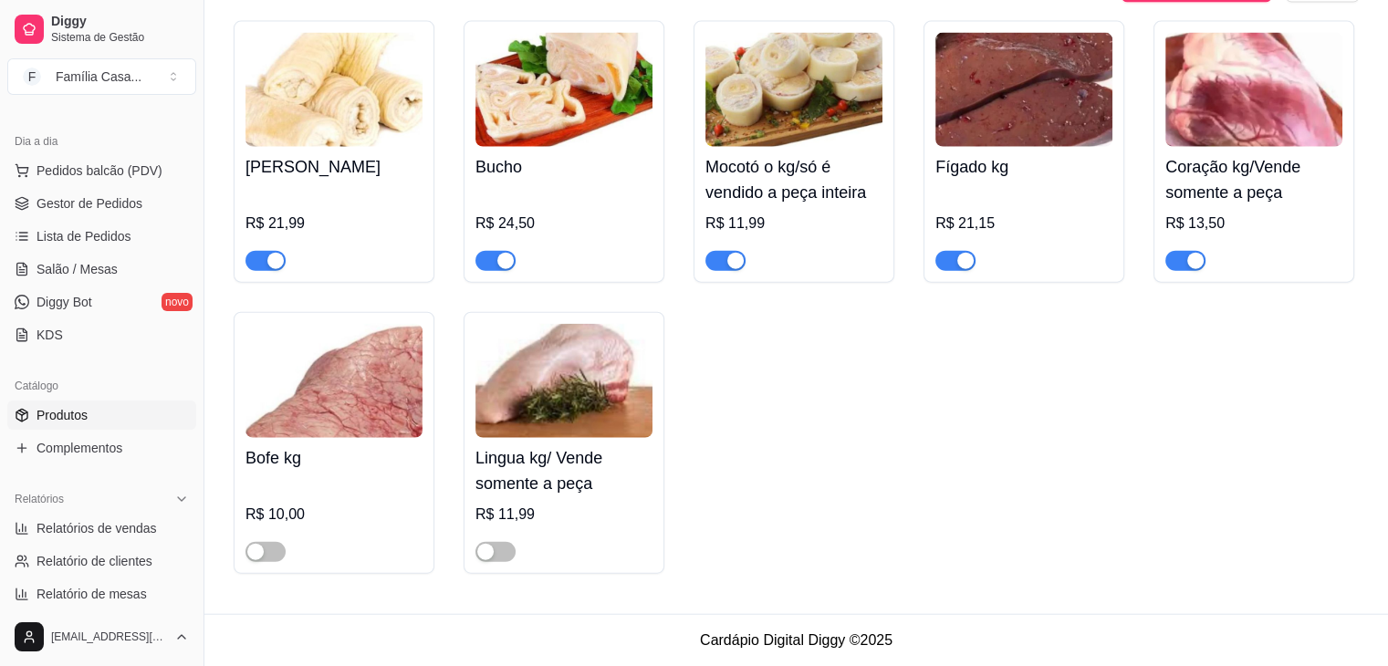
click at [842, 99] on img at bounding box center [793, 90] width 177 height 114
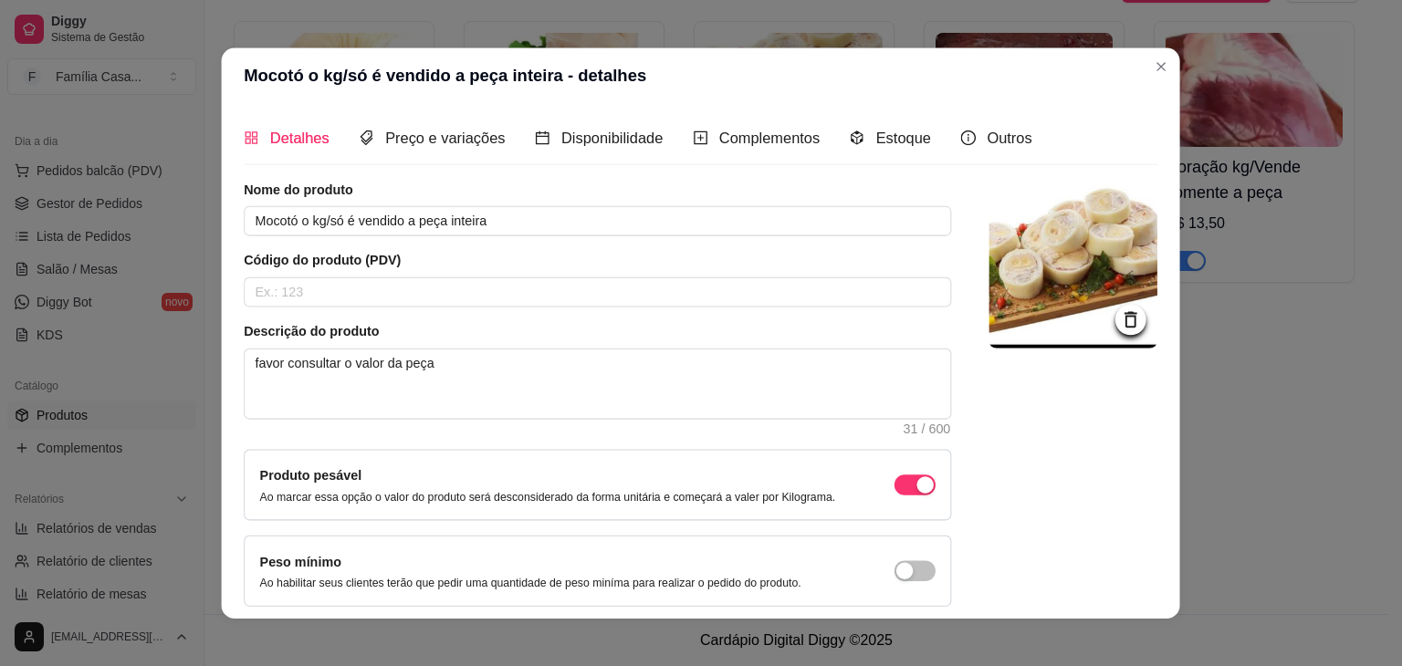
click at [842, 99] on header "Mocotó o kg/só é vendido a peça inteira - detalhes" at bounding box center [701, 75] width 958 height 57
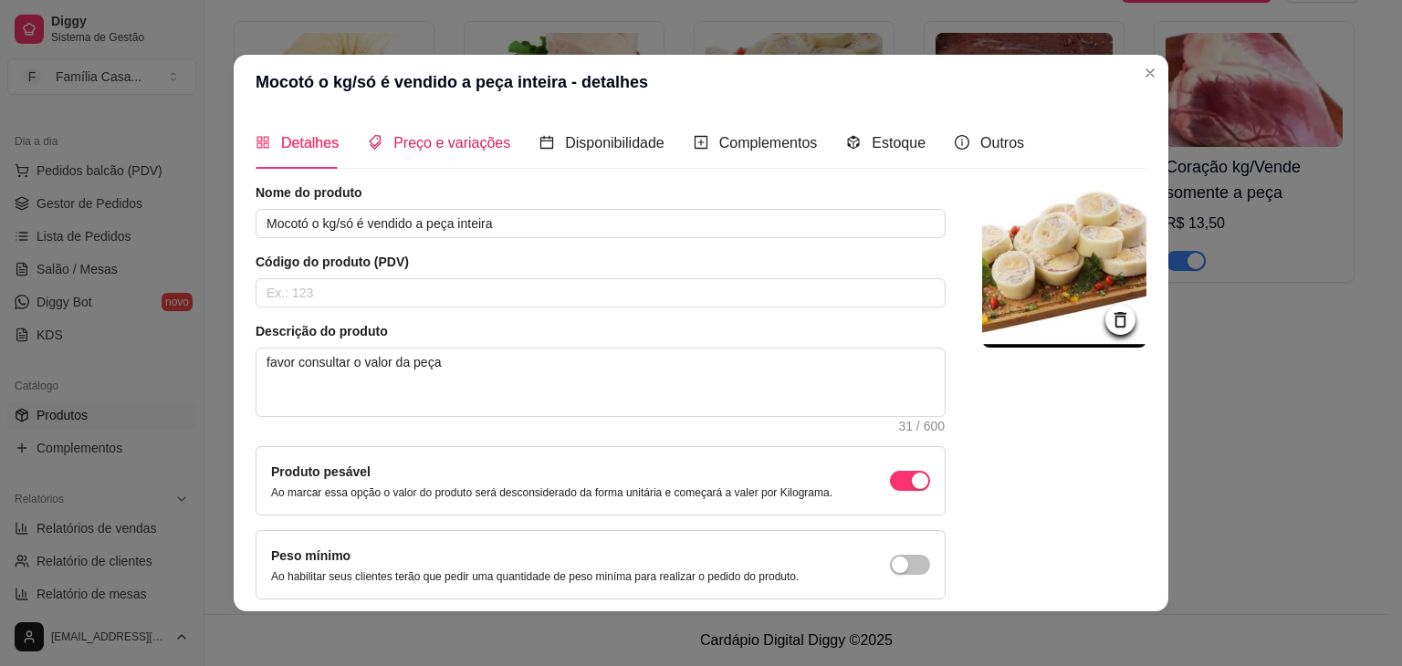
click at [423, 143] on span "Preço e variações" at bounding box center [451, 143] width 117 height 16
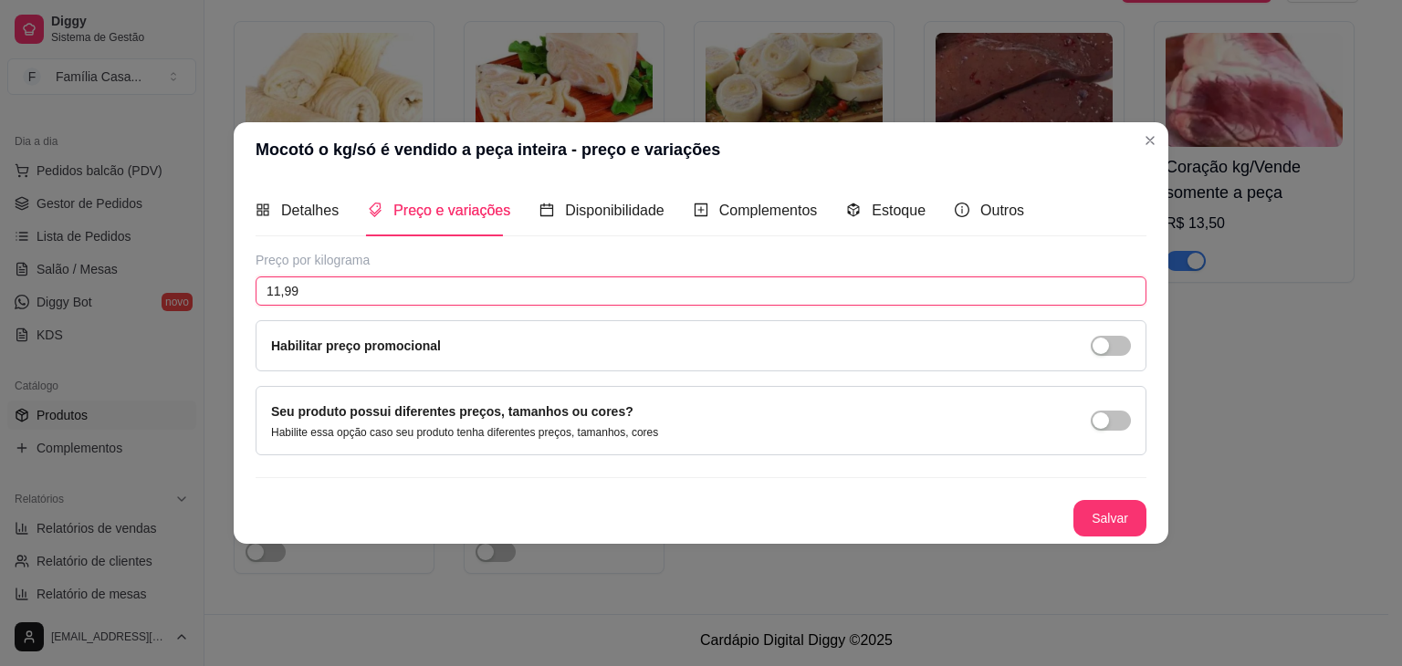
click at [336, 298] on input "11,99" at bounding box center [701, 291] width 891 height 29
click at [1081, 517] on button "Salvar" at bounding box center [1109, 519] width 71 height 36
click at [1116, 510] on button "Salvar" at bounding box center [1109, 519] width 71 height 36
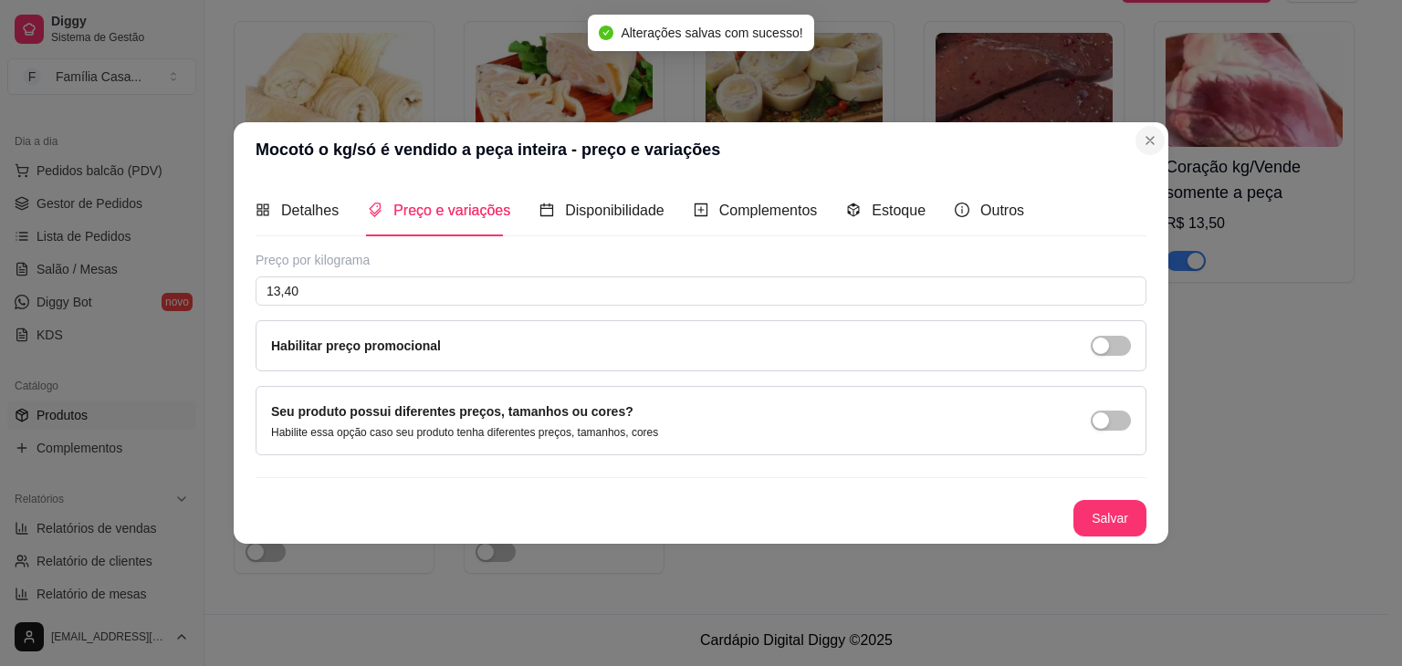
click at [1223, 233] on div "Mocotó o kg/só é vendido a peça inteira - preço e variações Detalhes Preço e va…" at bounding box center [701, 333] width 1402 height 666
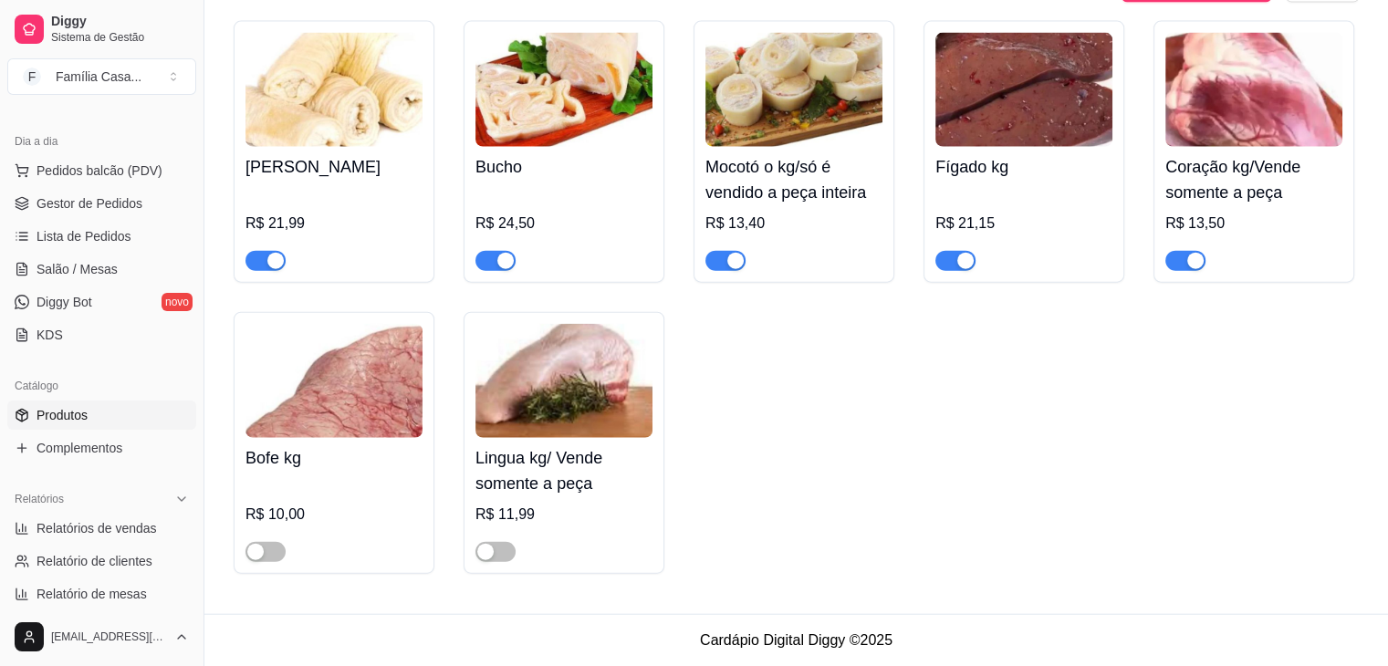
click at [342, 93] on img at bounding box center [333, 90] width 177 height 114
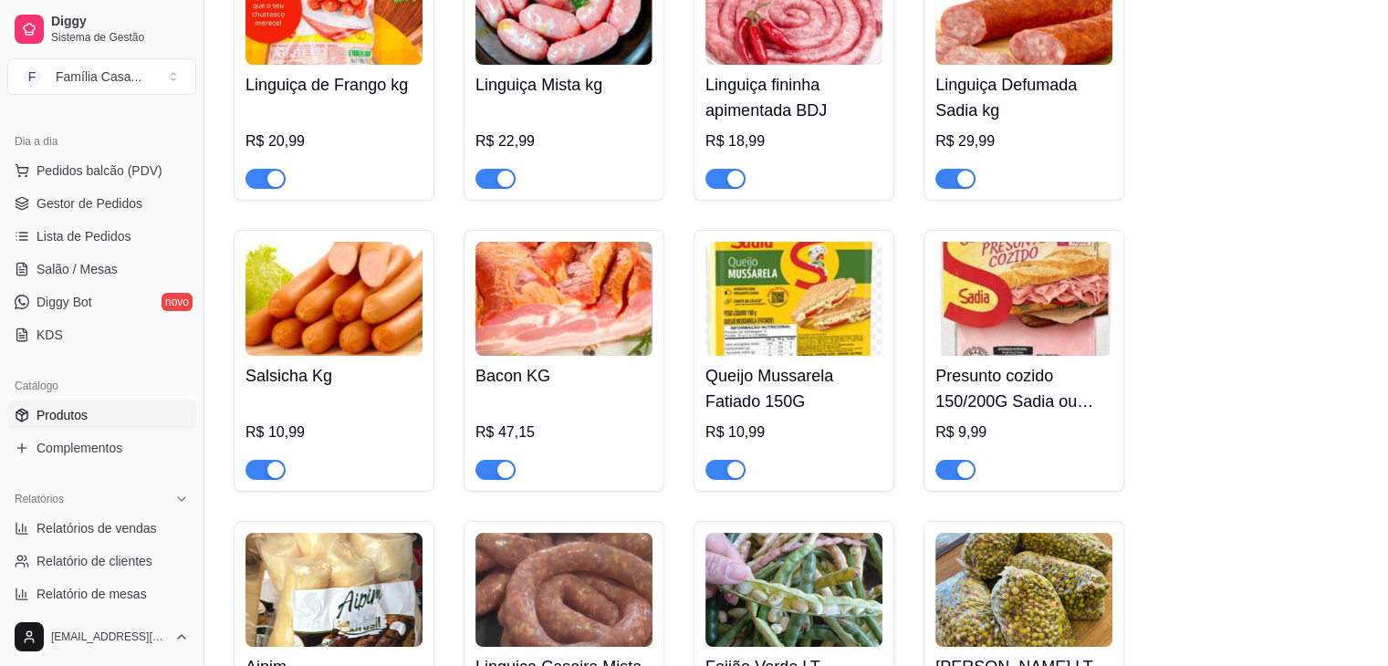
click at [342, 93] on header "Tripa bovina - detalhes" at bounding box center [694, 78] width 950 height 56
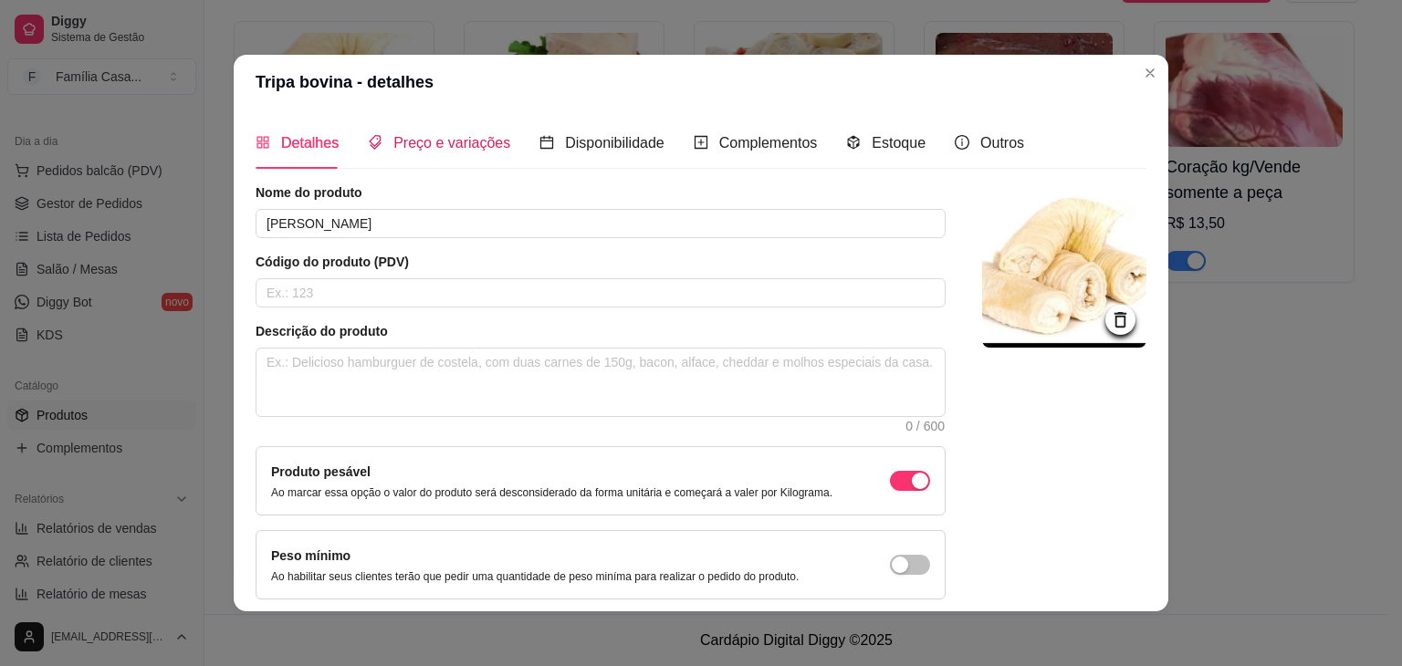
click at [434, 143] on span "Preço e variações" at bounding box center [451, 143] width 117 height 16
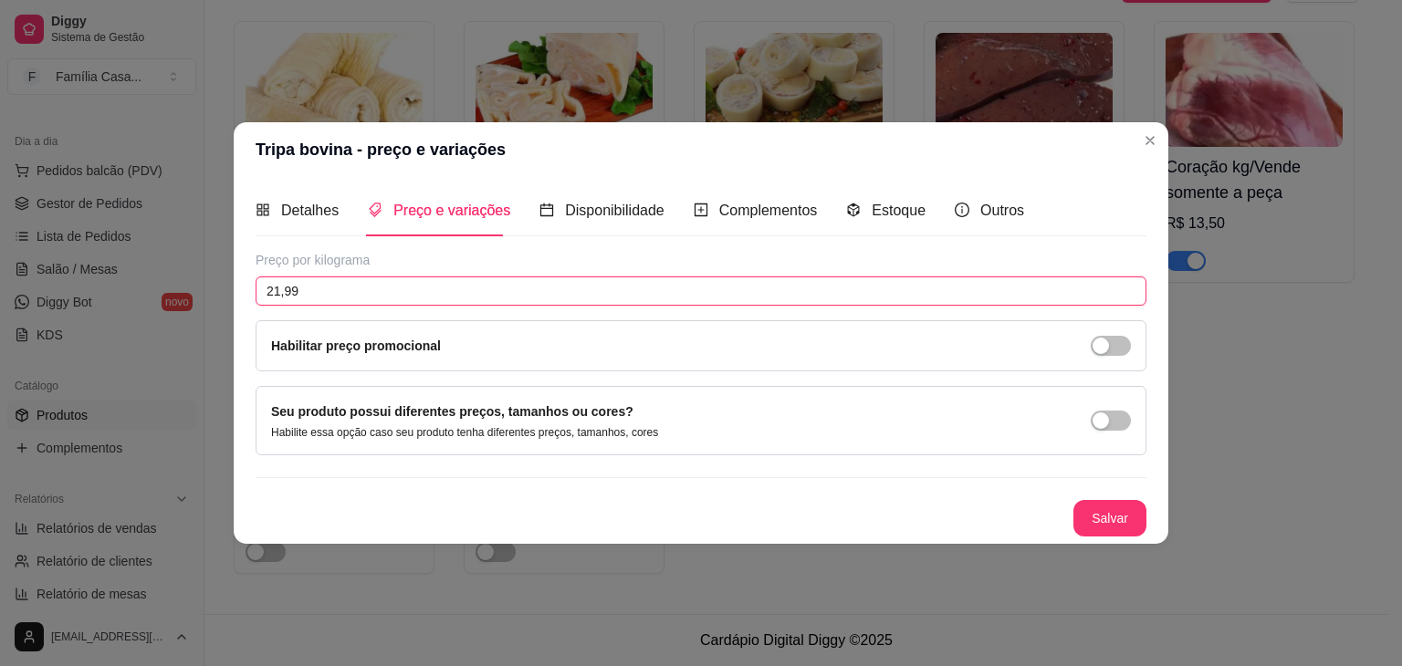
click at [341, 304] on input "21,99" at bounding box center [701, 291] width 891 height 29
click at [1132, 517] on button "Salvar" at bounding box center [1109, 518] width 73 height 37
click at [1148, 125] on header "Tripa bovina - preço e variações" at bounding box center [701, 149] width 935 height 55
click at [1102, 526] on button "Salvar" at bounding box center [1109, 519] width 71 height 36
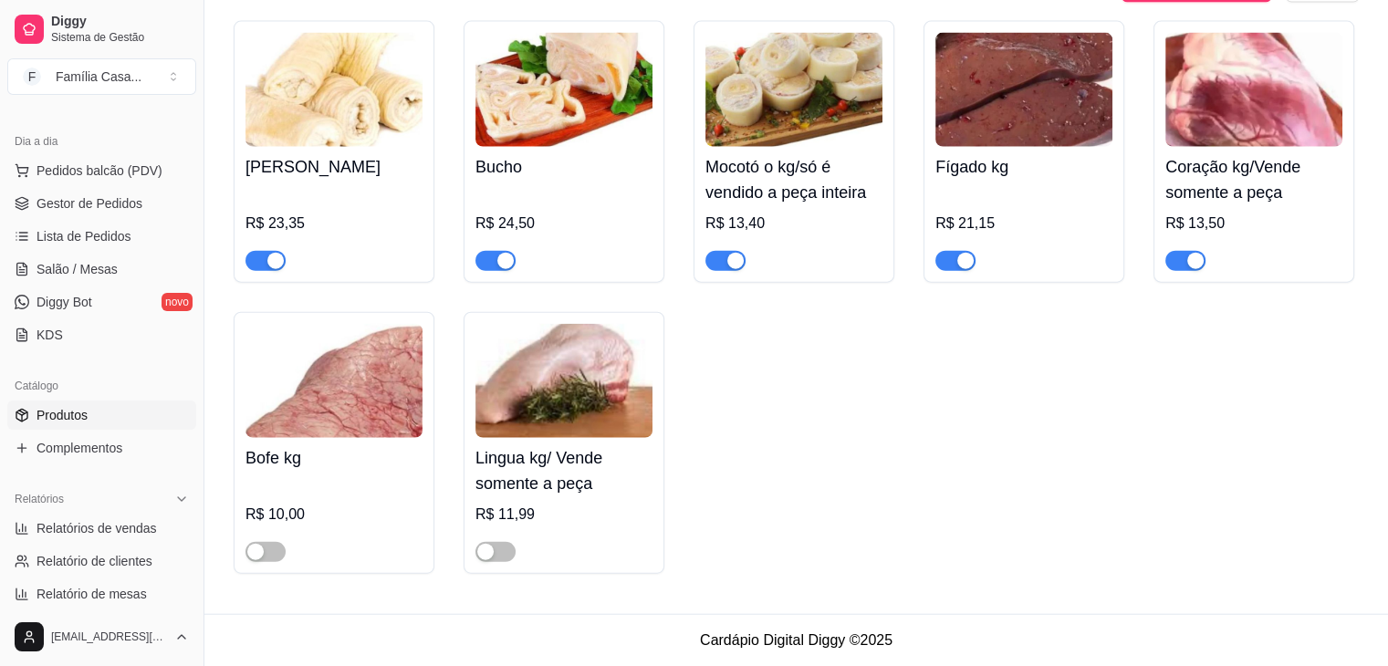
click at [1226, 95] on img at bounding box center [1253, 90] width 177 height 114
click at [1225, 95] on img at bounding box center [1253, 90] width 177 height 114
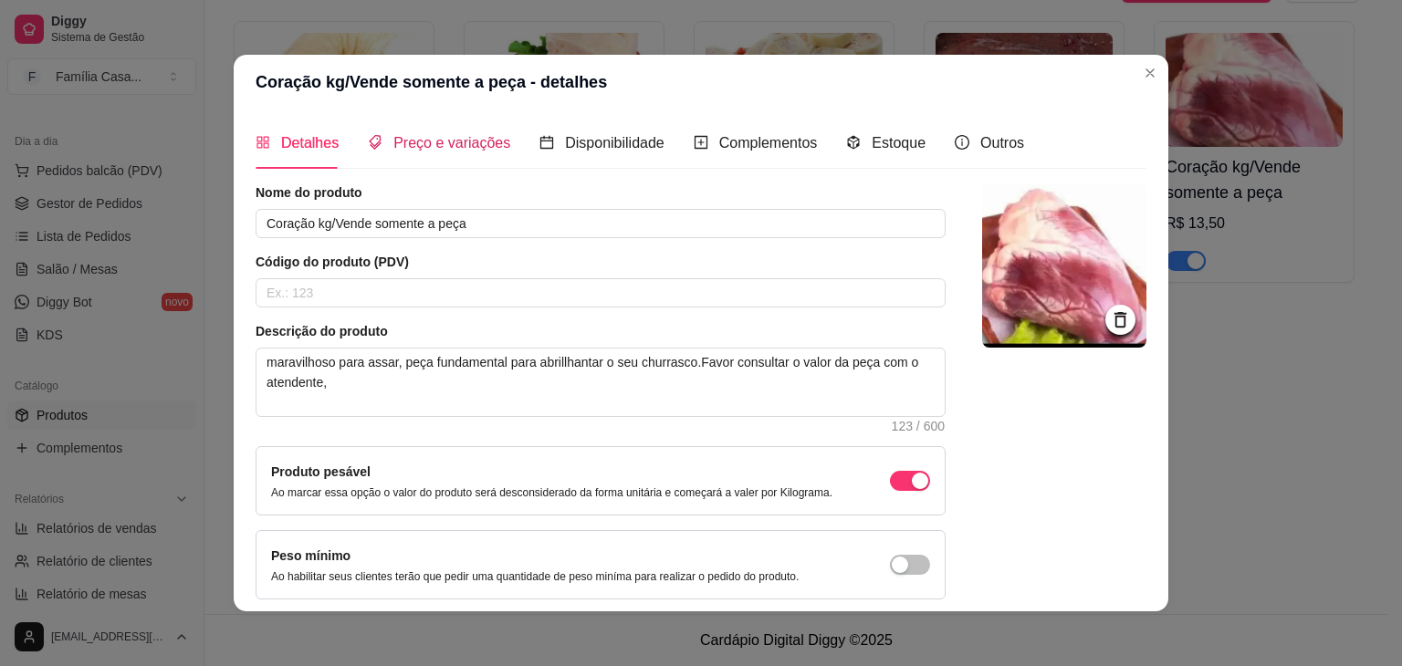
click at [422, 147] on span "Preço e variações" at bounding box center [451, 143] width 117 height 16
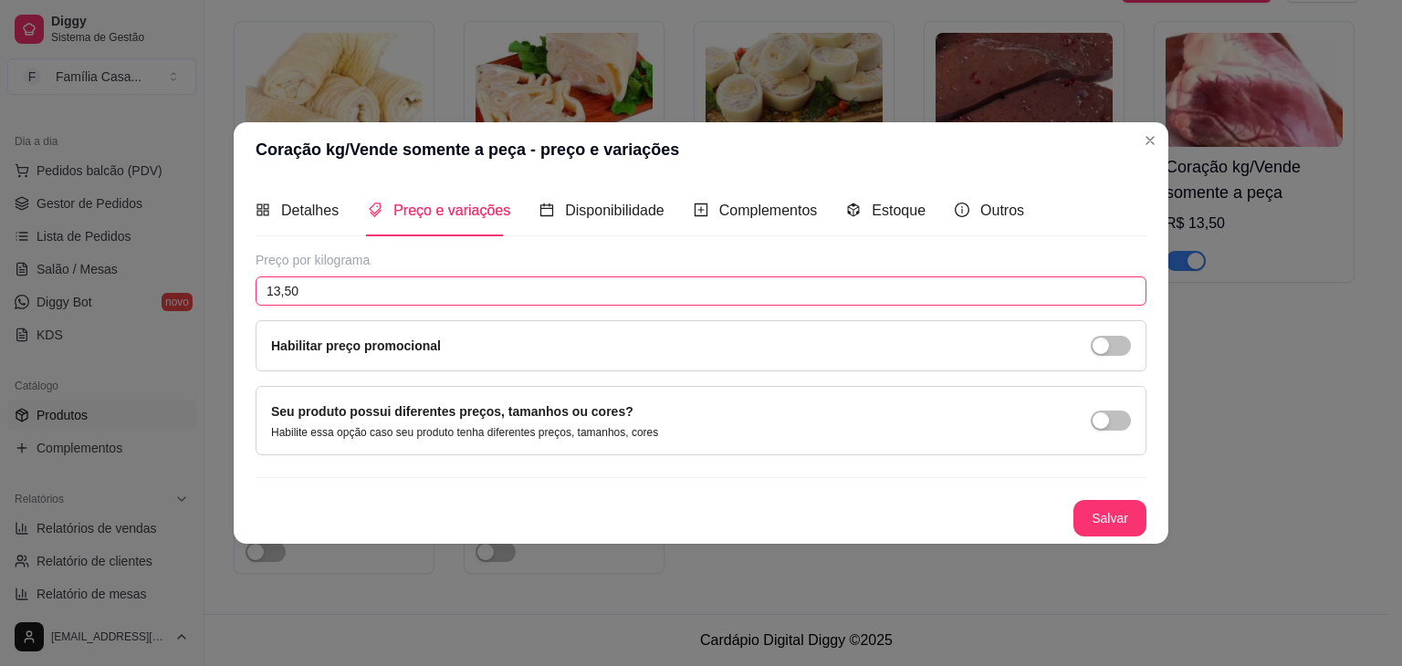
click at [341, 301] on input "13,50" at bounding box center [701, 291] width 891 height 29
click at [1099, 517] on button "Salvar" at bounding box center [1109, 519] width 71 height 36
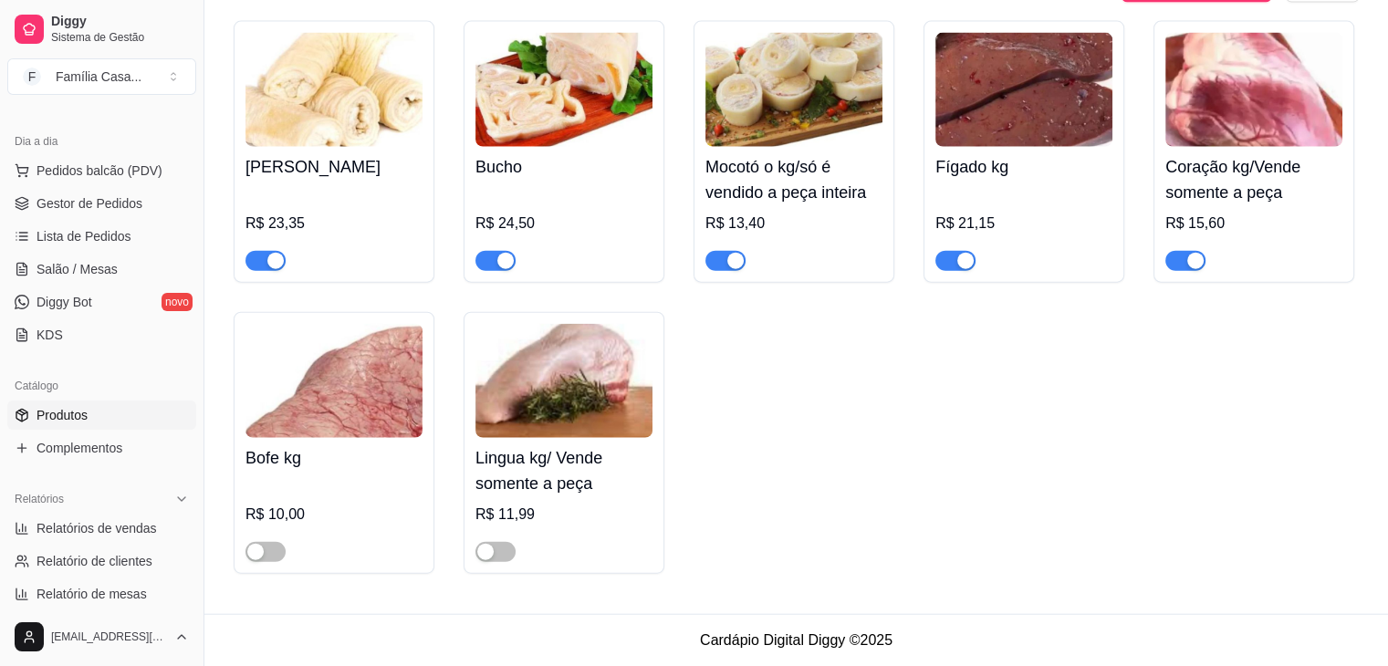
click at [320, 372] on img at bounding box center [333, 381] width 177 height 114
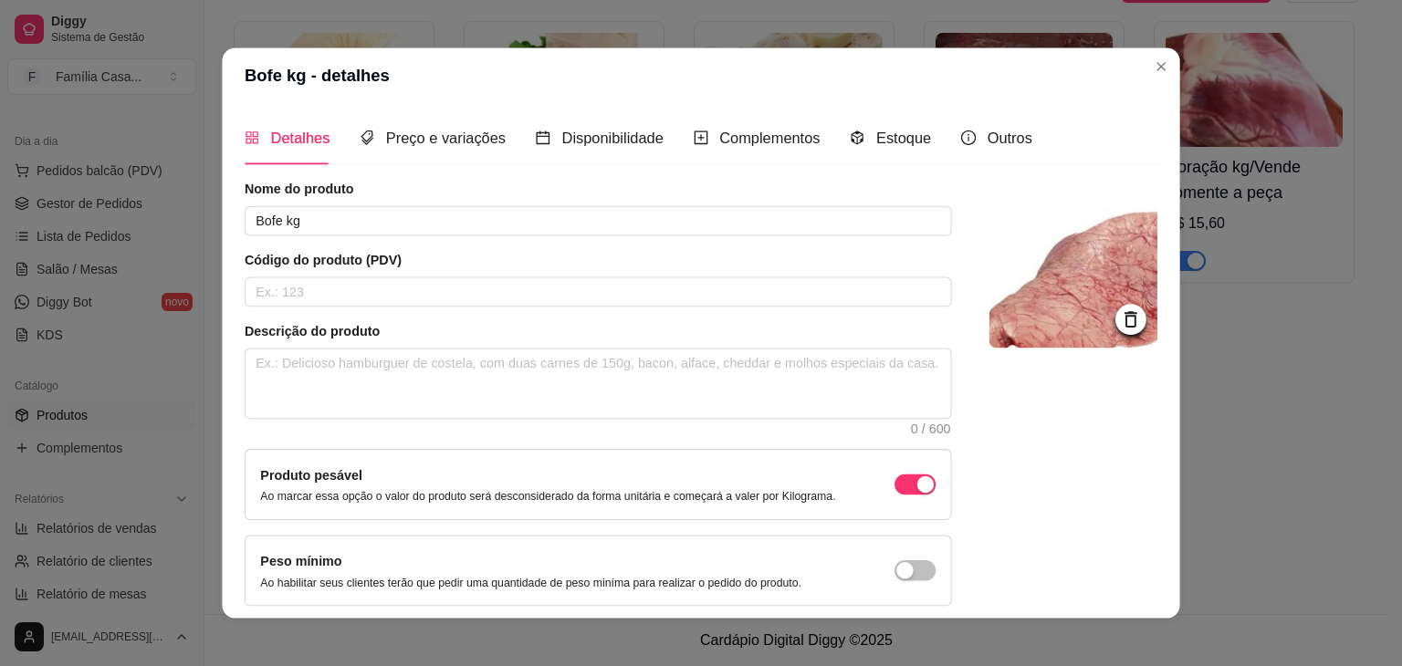
click at [320, 372] on textarea at bounding box center [597, 384] width 705 height 69
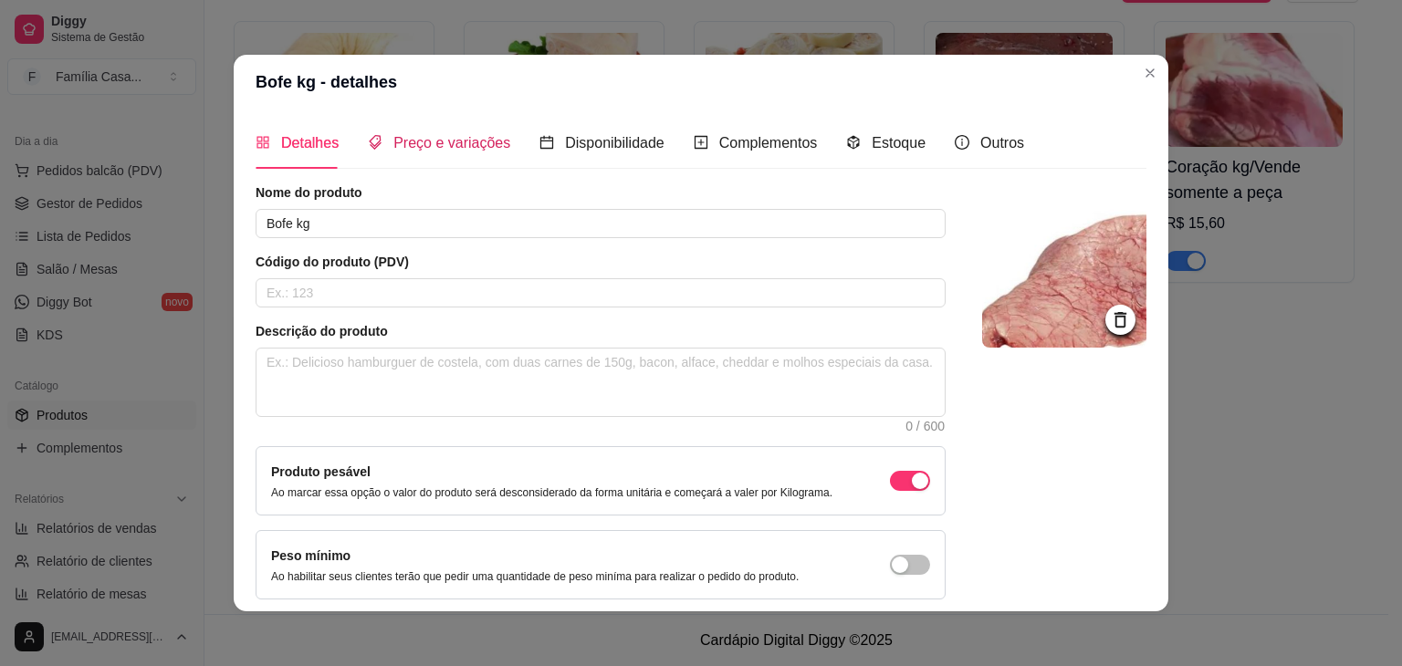
click at [449, 151] on span "Preço e variações" at bounding box center [451, 143] width 117 height 16
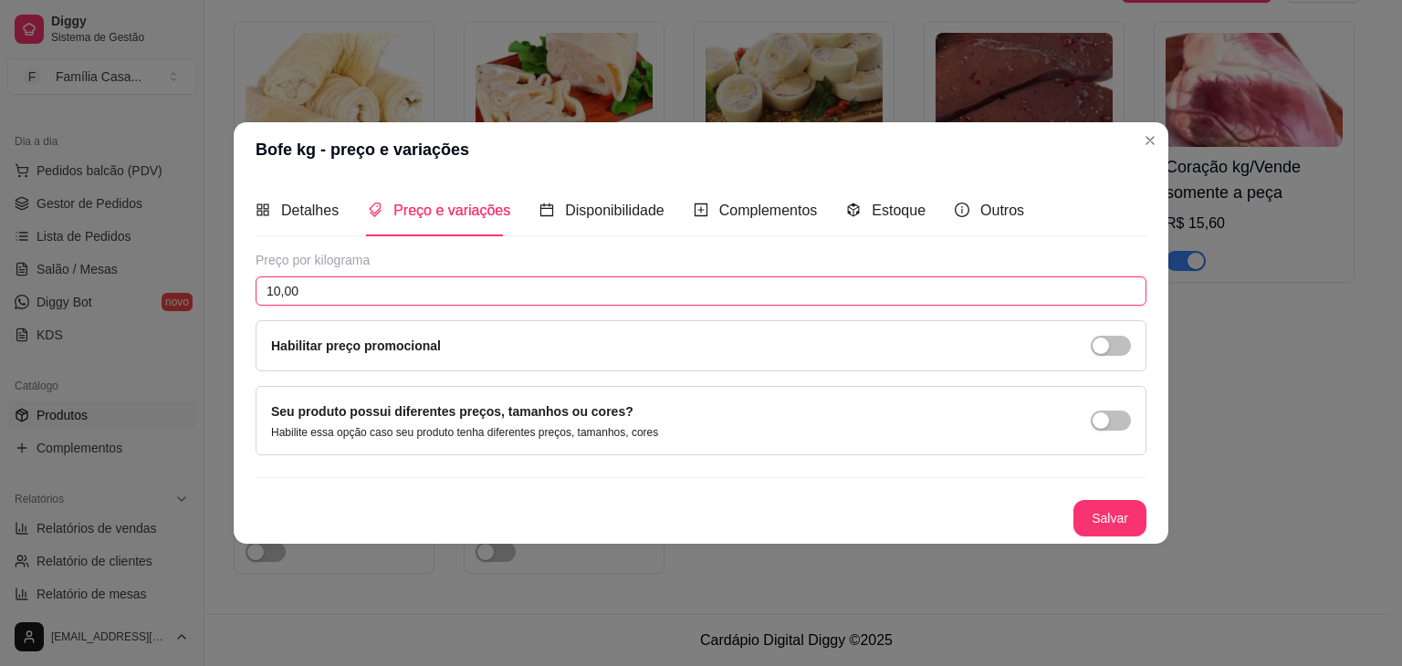
click at [328, 297] on input "10,00" at bounding box center [701, 291] width 891 height 29
click at [1108, 504] on button "Salvar" at bounding box center [1109, 519] width 71 height 36
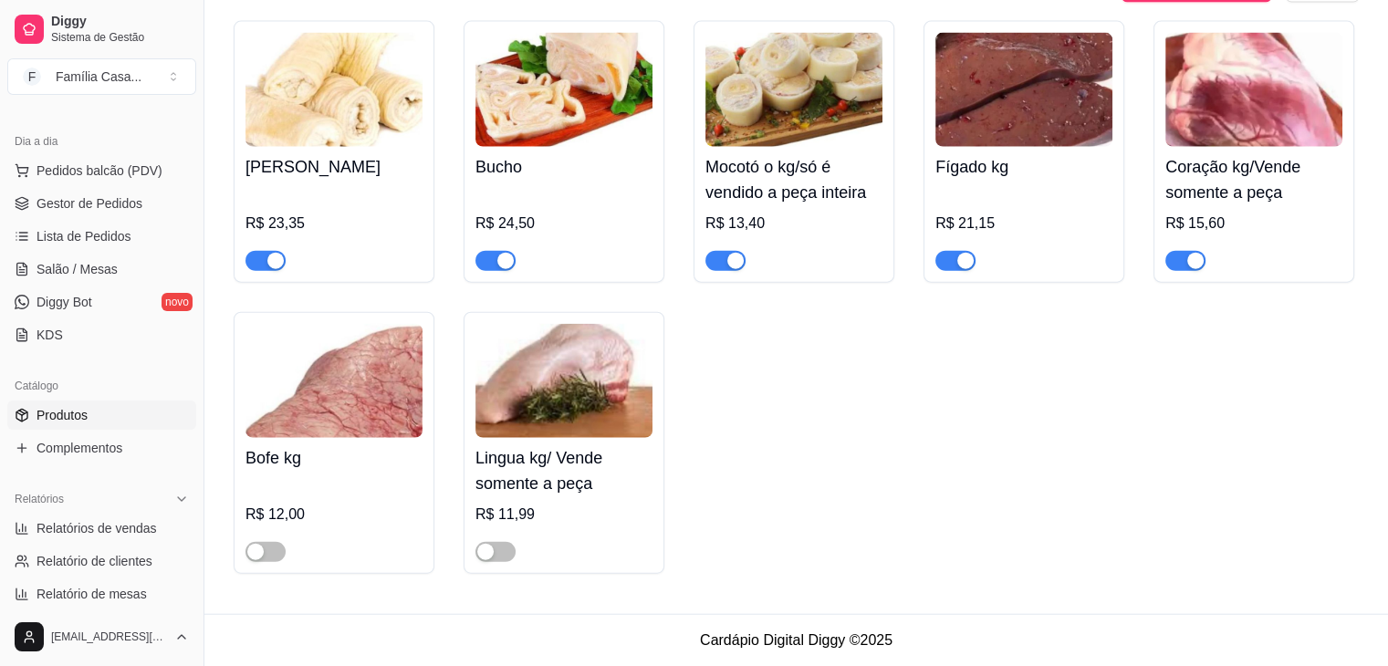
click at [595, 424] on img at bounding box center [563, 381] width 177 height 114
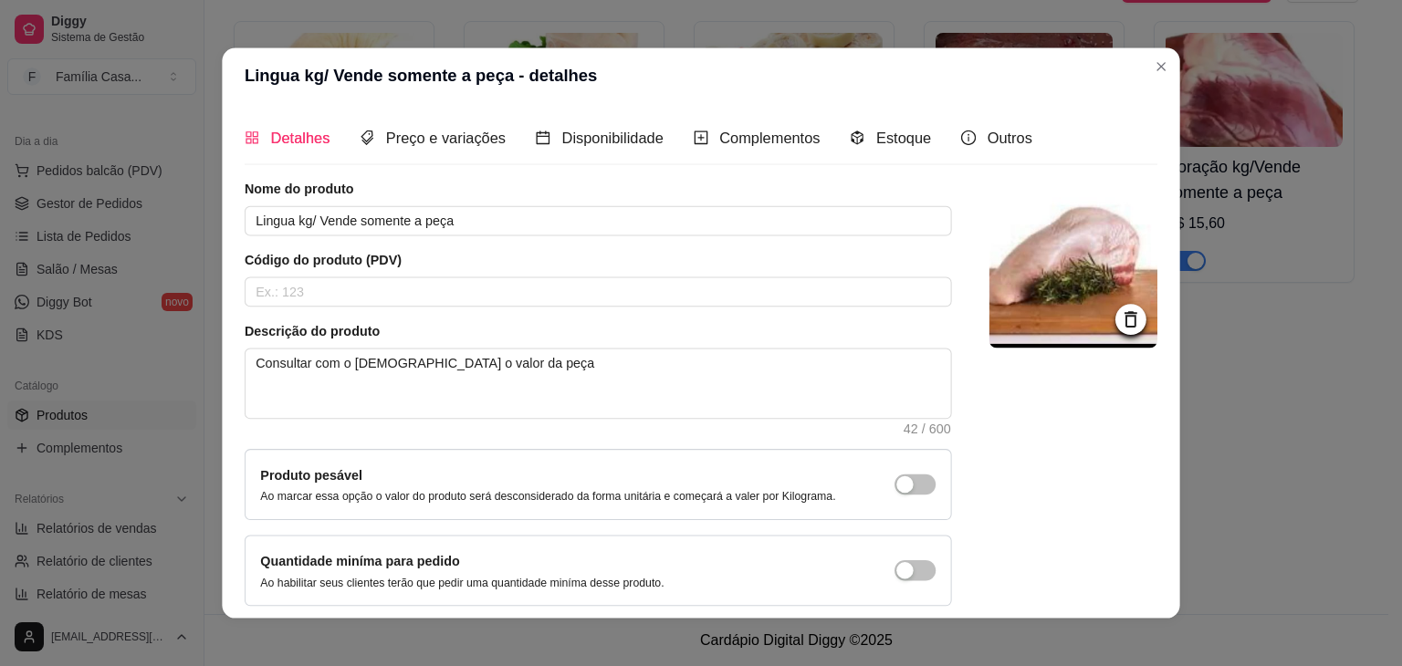
click at [595, 424] on div "Descrição do produto Consultar com o ateendente o valor da peça 42 / 600" at bounding box center [598, 378] width 707 height 112
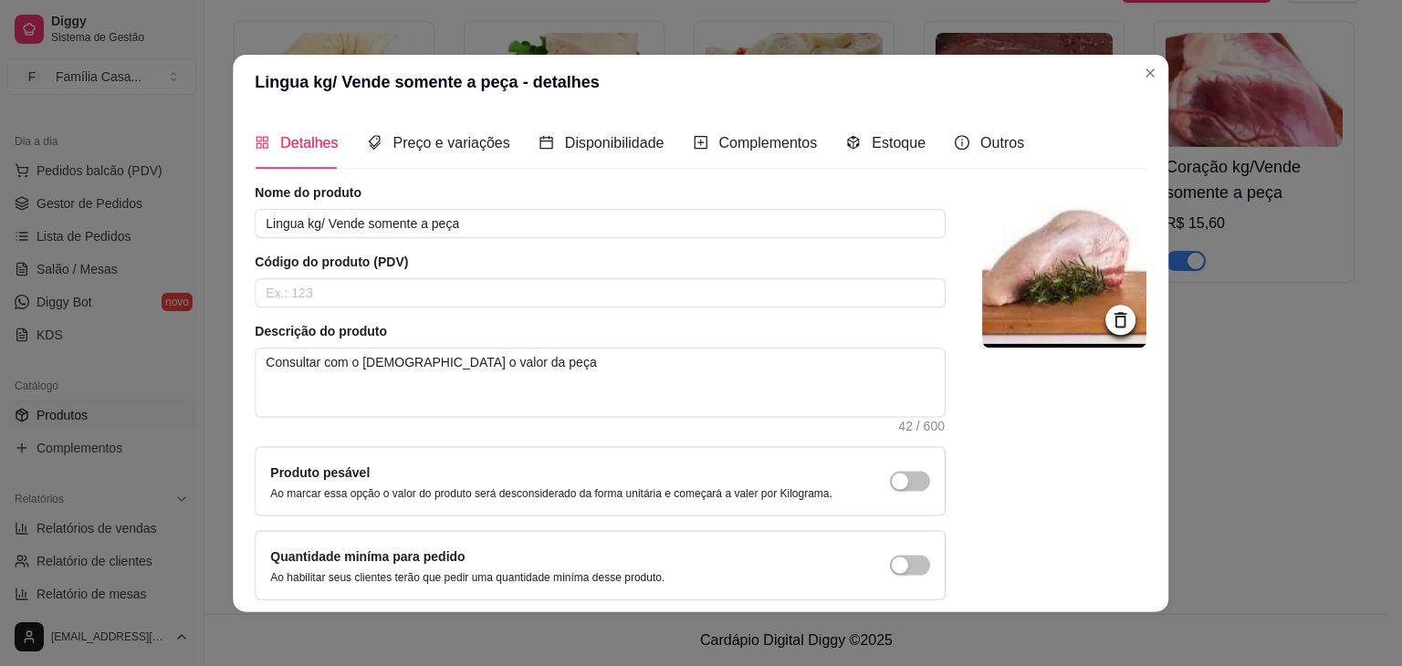
click at [595, 424] on div "Descrição do produto Consultar com o ateendente o valor da peça 42 / 600" at bounding box center [601, 377] width 691 height 110
click at [446, 147] on span "Preço e variações" at bounding box center [451, 143] width 117 height 16
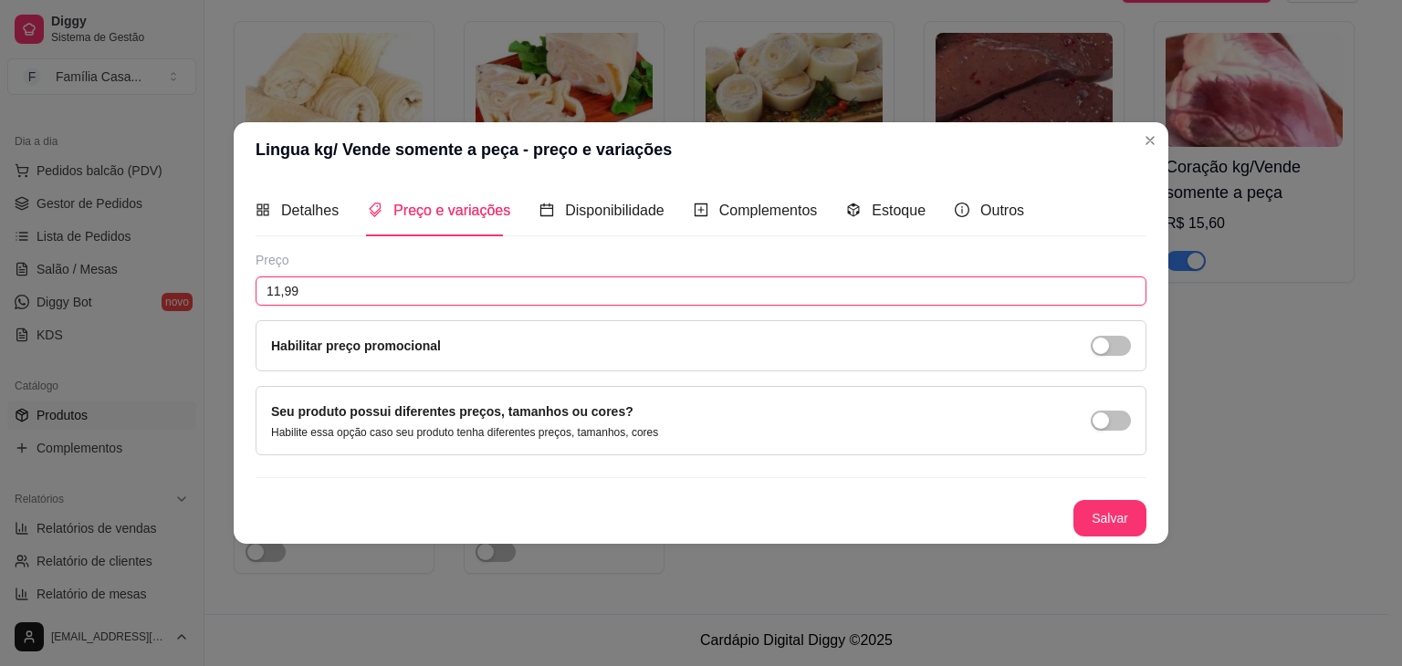
click at [361, 297] on input "11,99" at bounding box center [701, 291] width 891 height 29
click at [1119, 519] on button "Salvar" at bounding box center [1109, 518] width 73 height 37
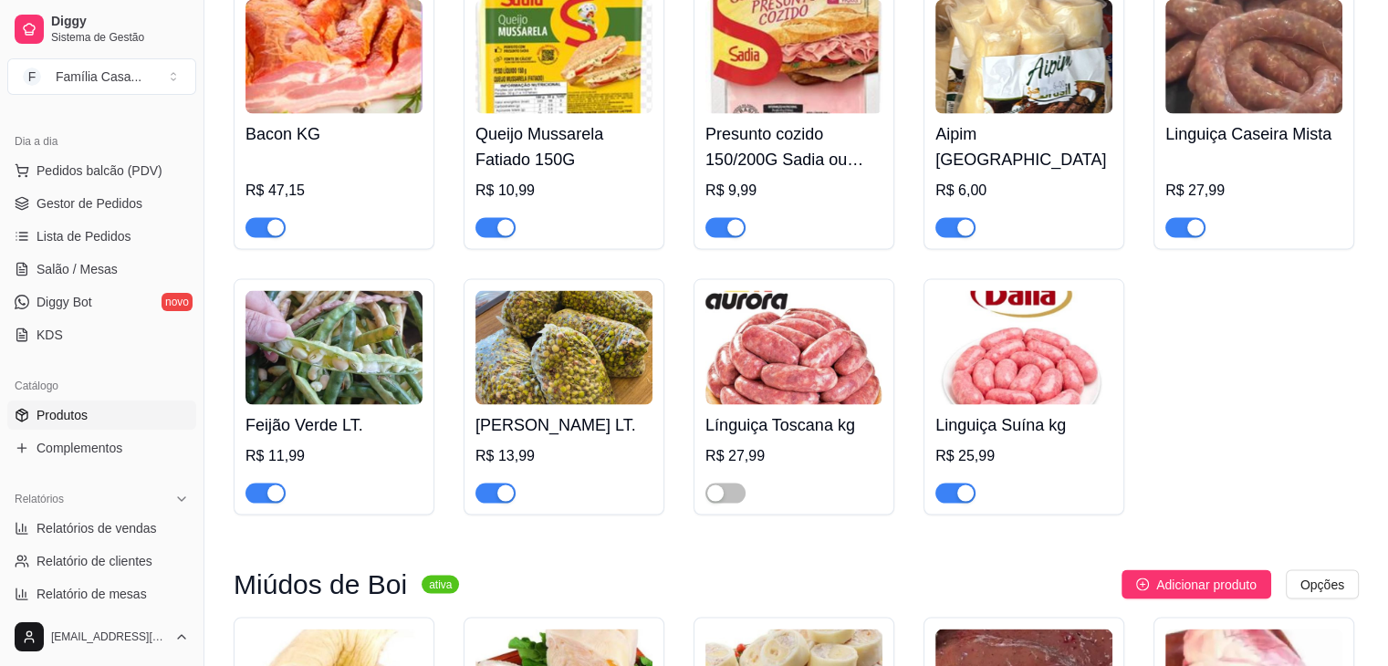
scroll to position [10520, 0]
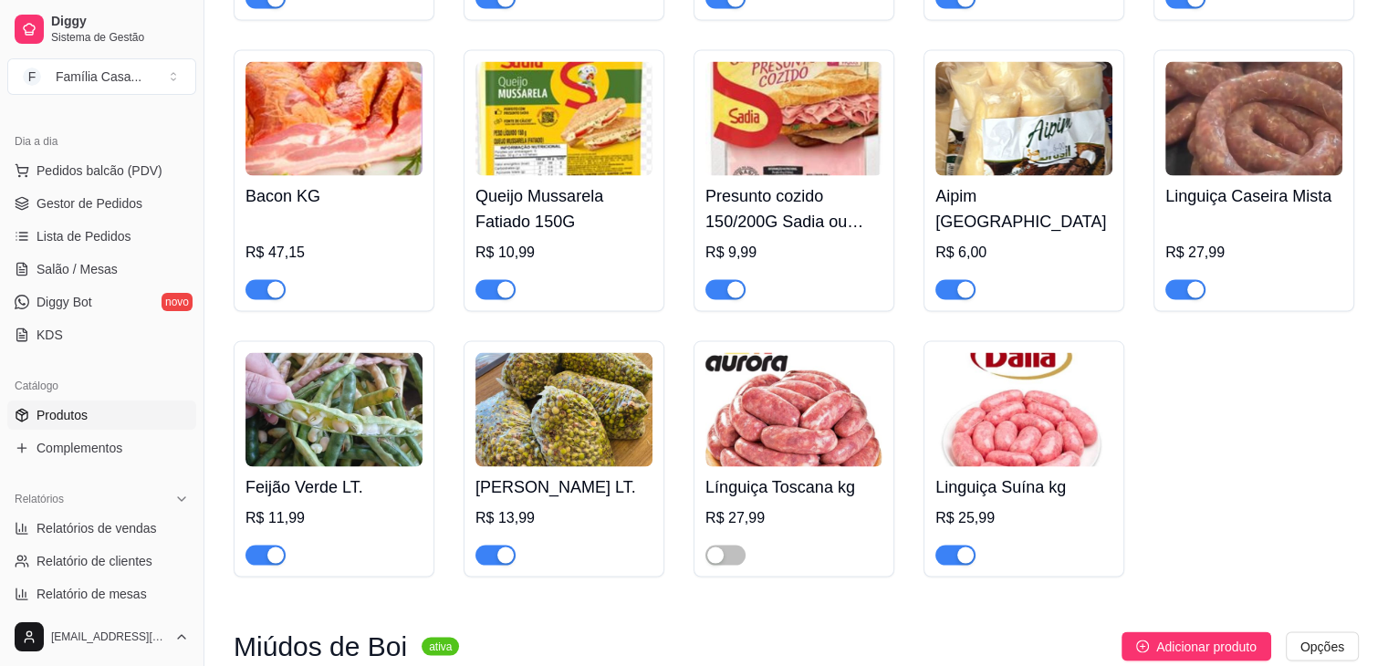
click at [812, 443] on img at bounding box center [793, 410] width 177 height 114
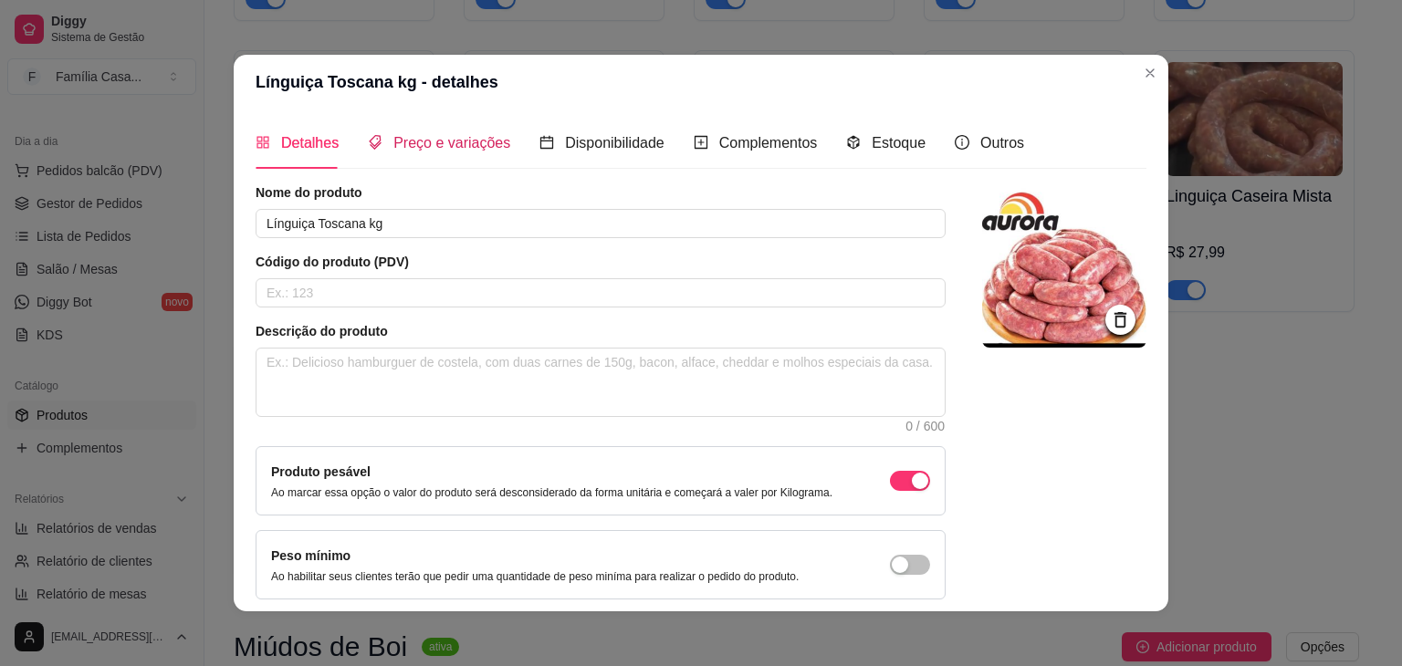
click at [440, 135] on span "Preço e variações" at bounding box center [451, 143] width 117 height 16
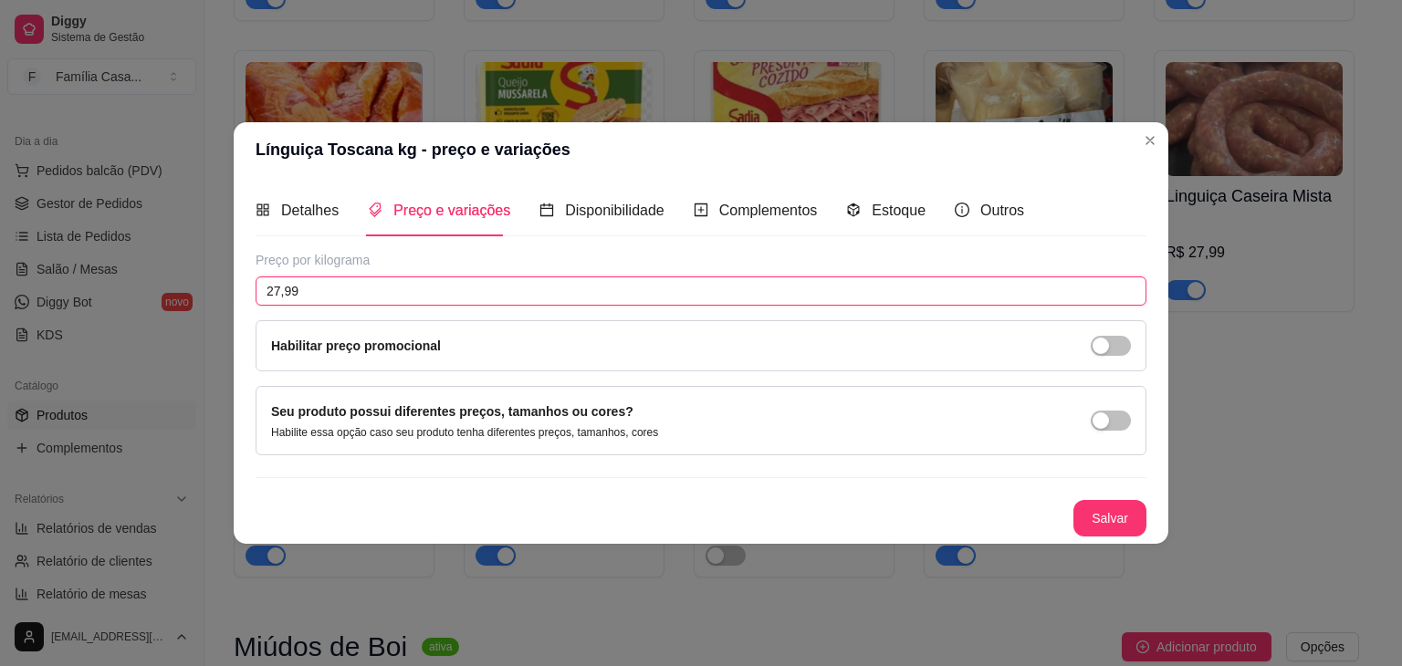
click at [326, 289] on input "27,99" at bounding box center [701, 291] width 891 height 29
click at [1123, 527] on button "Salvar" at bounding box center [1109, 518] width 73 height 37
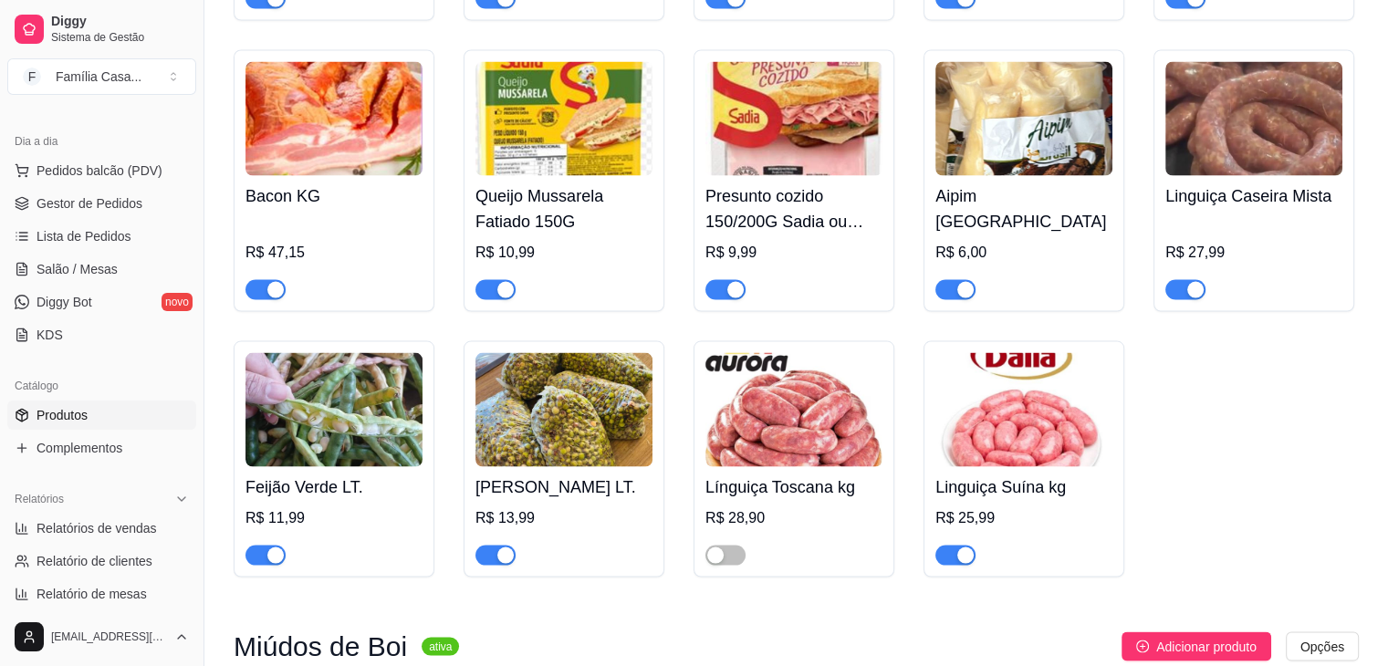
click at [1051, 443] on img at bounding box center [1023, 410] width 177 height 114
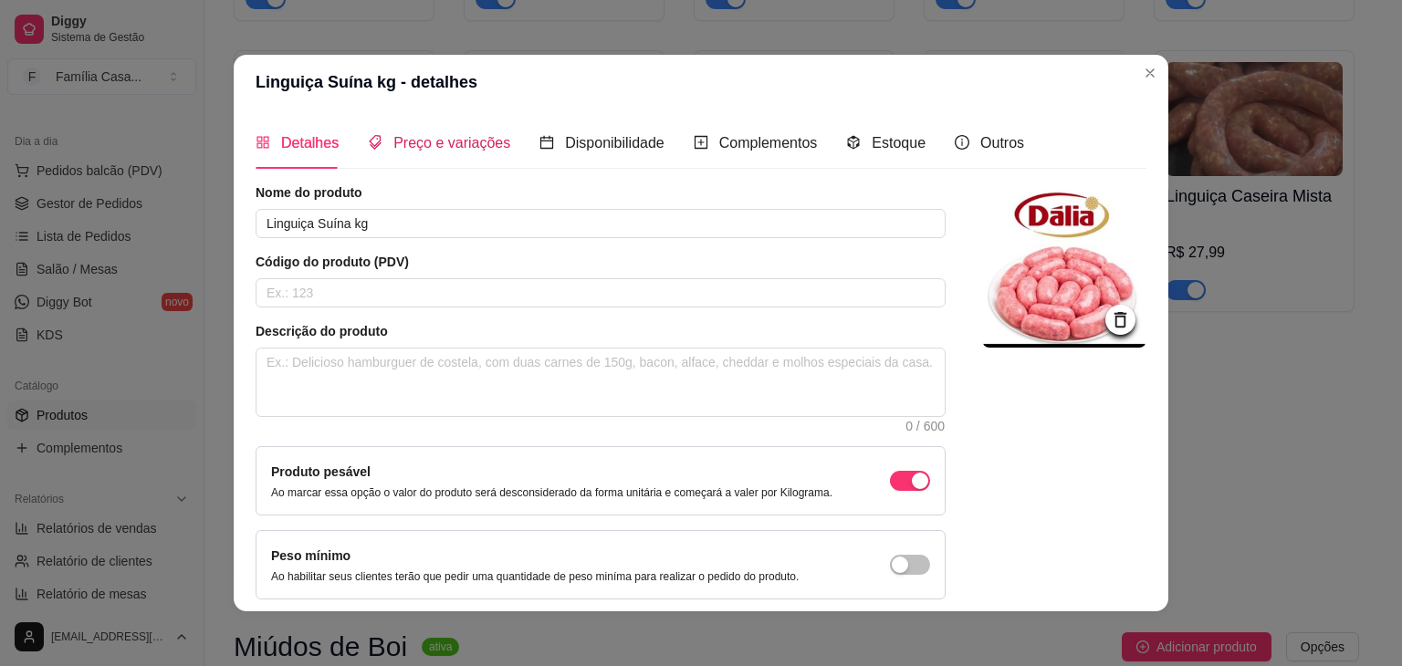
click at [442, 144] on span "Preço e variações" at bounding box center [451, 143] width 117 height 16
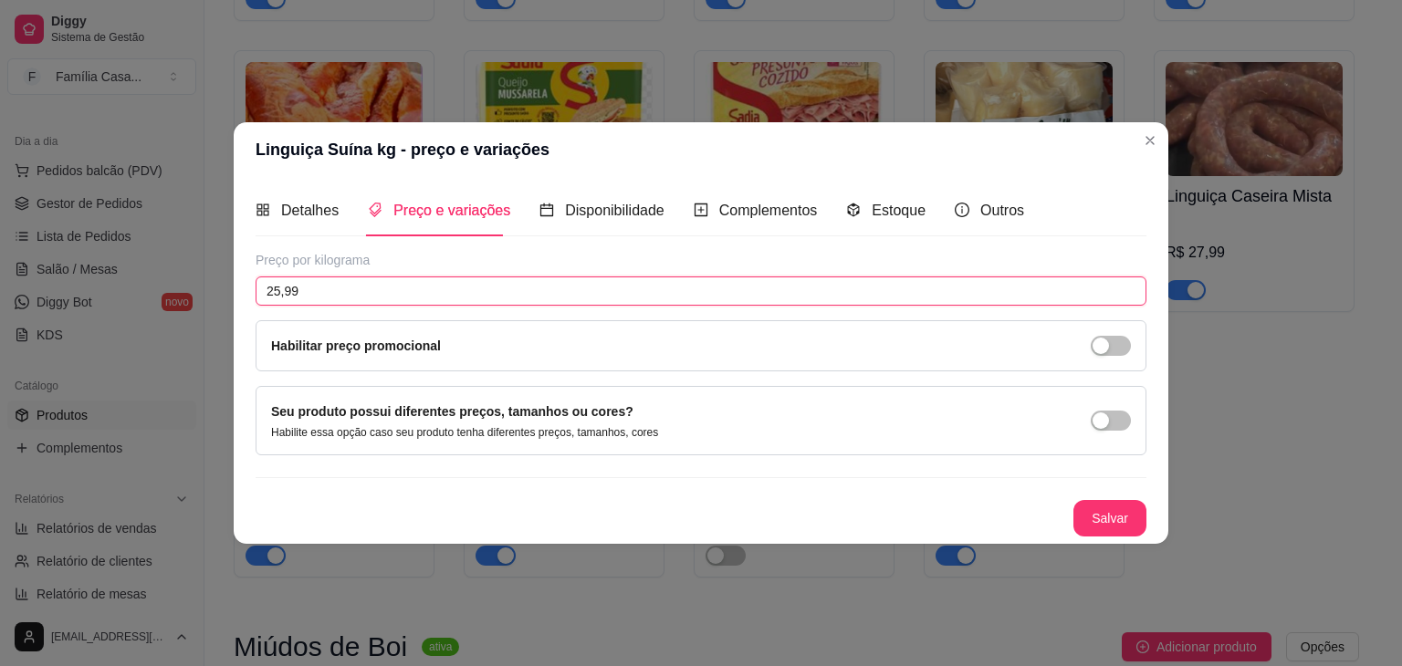
click at [318, 291] on input "25,99" at bounding box center [701, 291] width 891 height 29
click at [1113, 516] on button "Salvar" at bounding box center [1109, 519] width 71 height 36
click at [1122, 517] on button "Salvar" at bounding box center [1109, 519] width 71 height 36
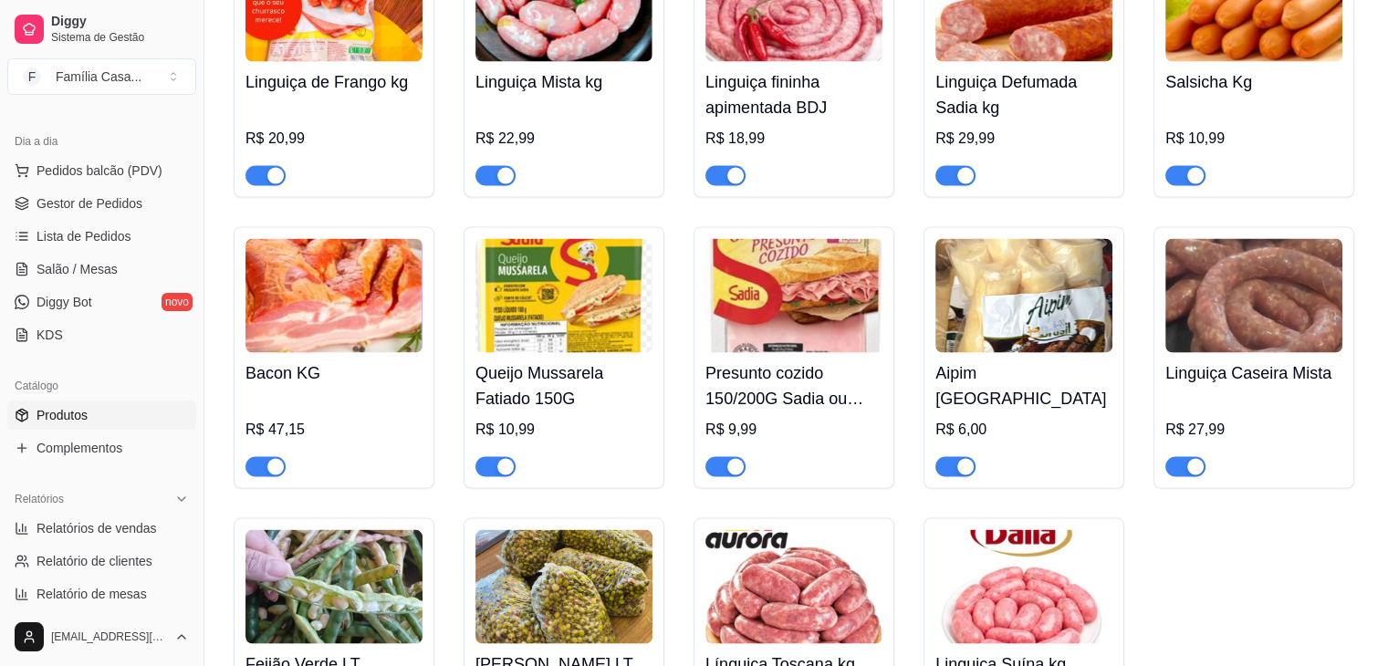
scroll to position [10264, 0]
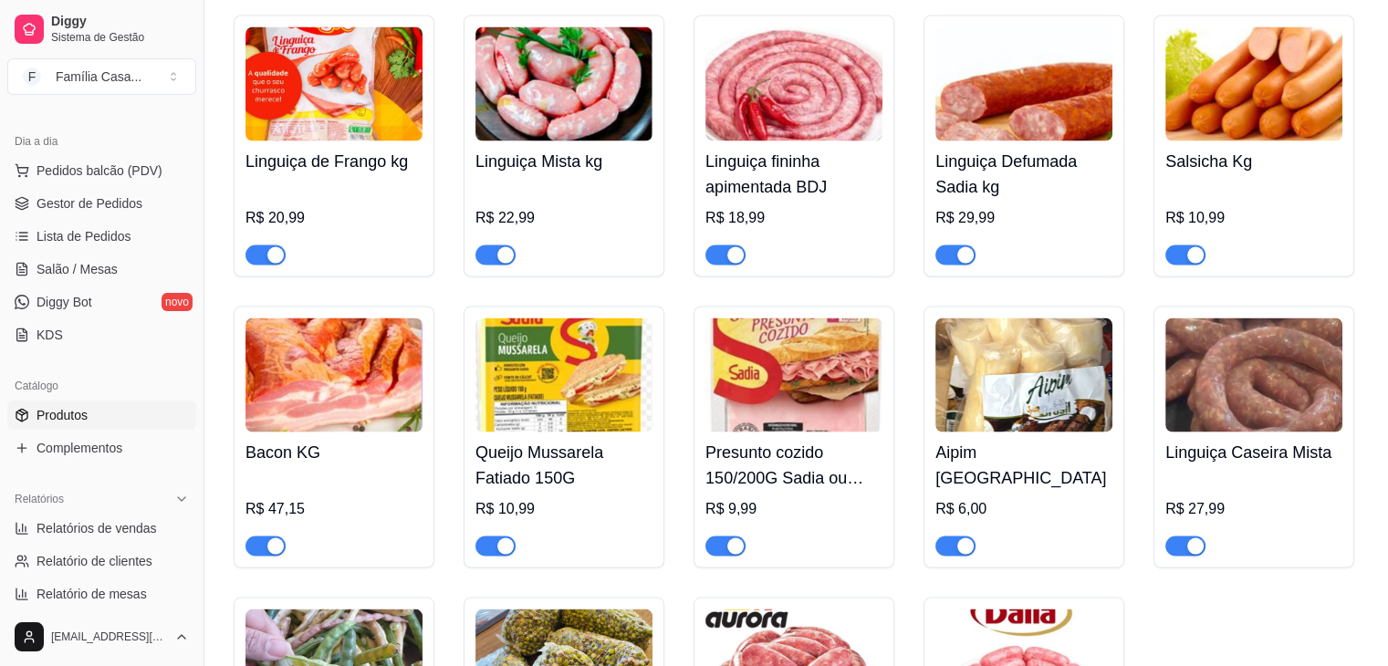
click at [1223, 130] on img at bounding box center [1253, 83] width 177 height 114
click at [1332, 118] on img at bounding box center [1253, 83] width 177 height 114
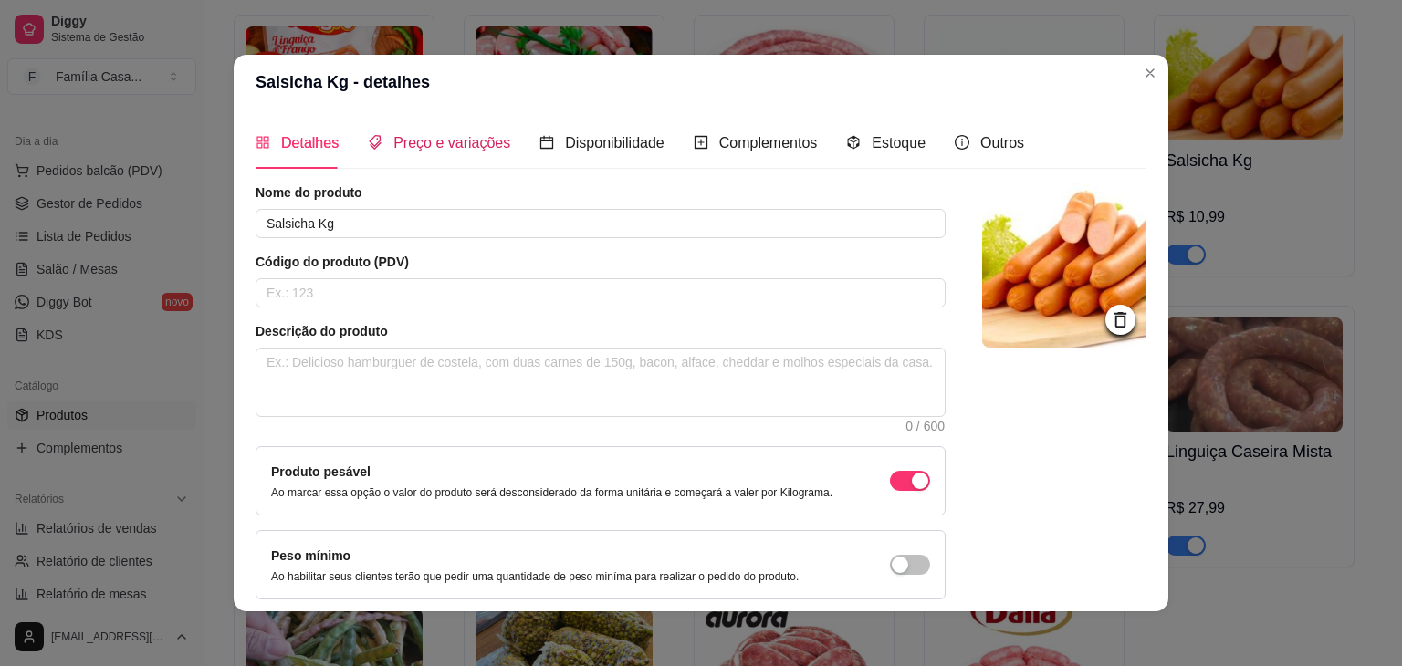
click at [441, 135] on span "Preço e variações" at bounding box center [451, 143] width 117 height 16
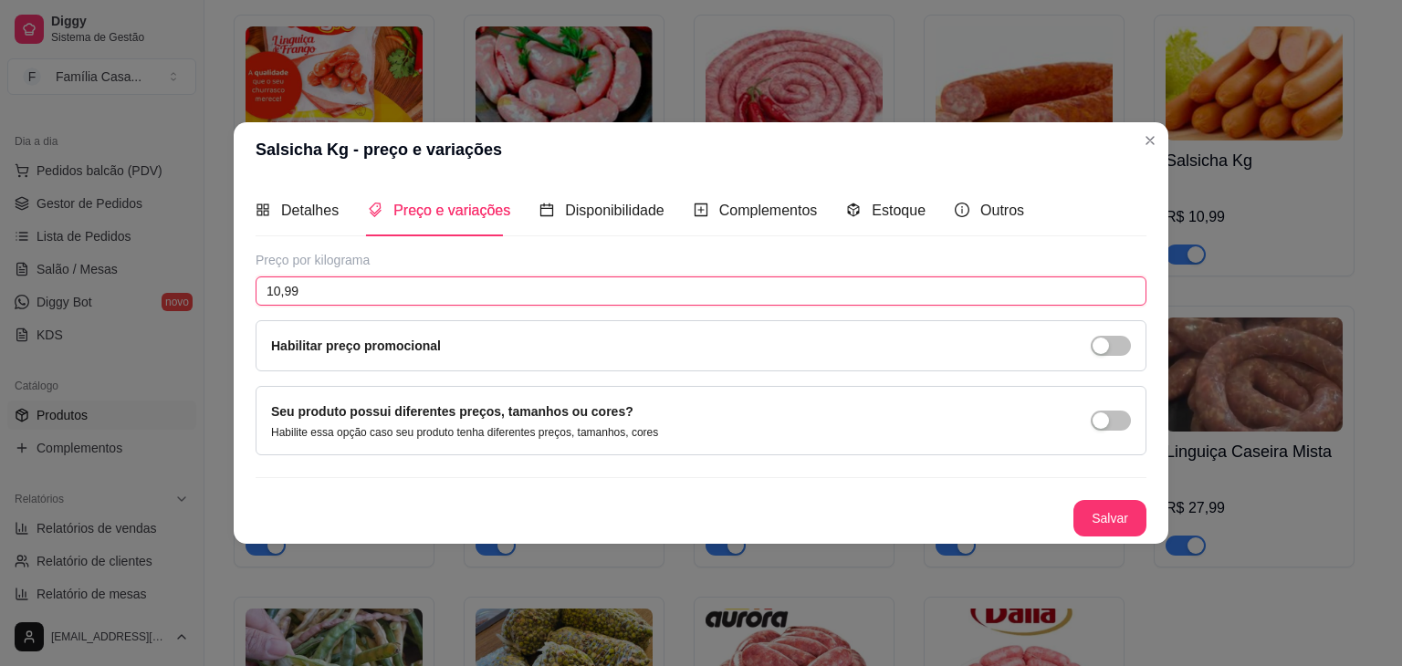
click at [340, 286] on input "10,99" at bounding box center [701, 291] width 891 height 29
click at [1096, 511] on button "Salvar" at bounding box center [1109, 519] width 71 height 36
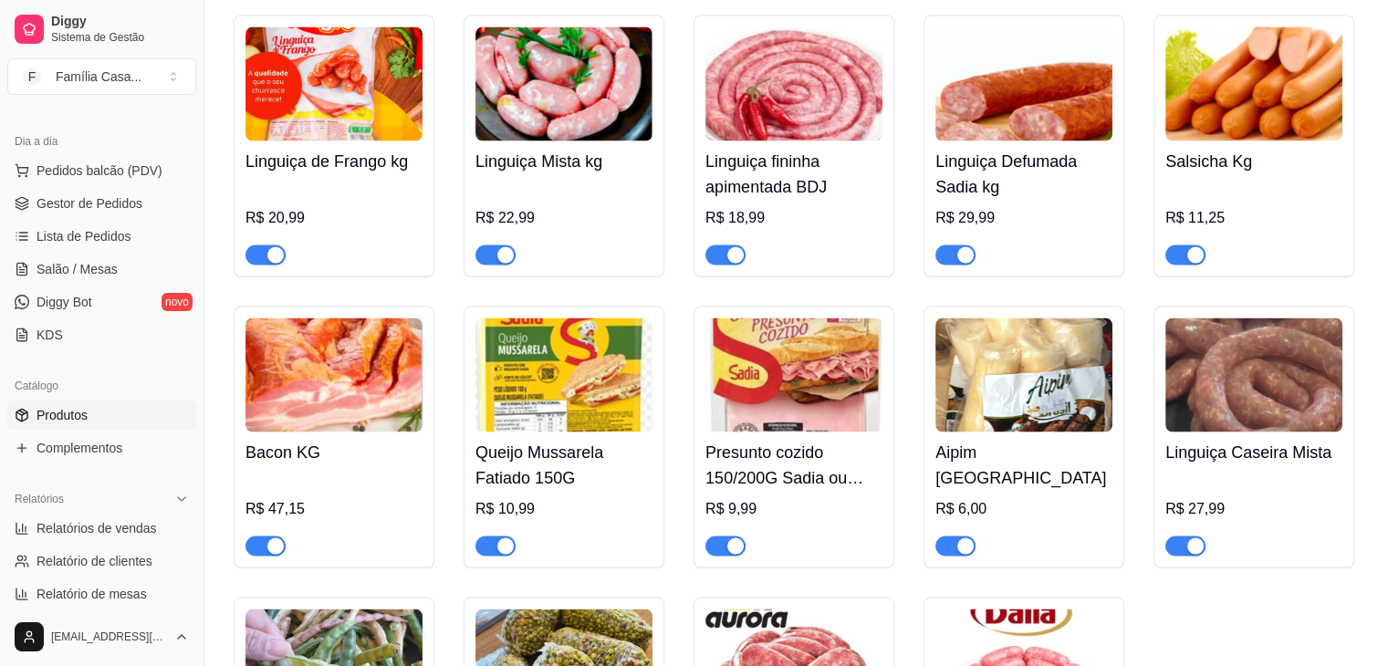
click at [612, 89] on img at bounding box center [563, 83] width 177 height 114
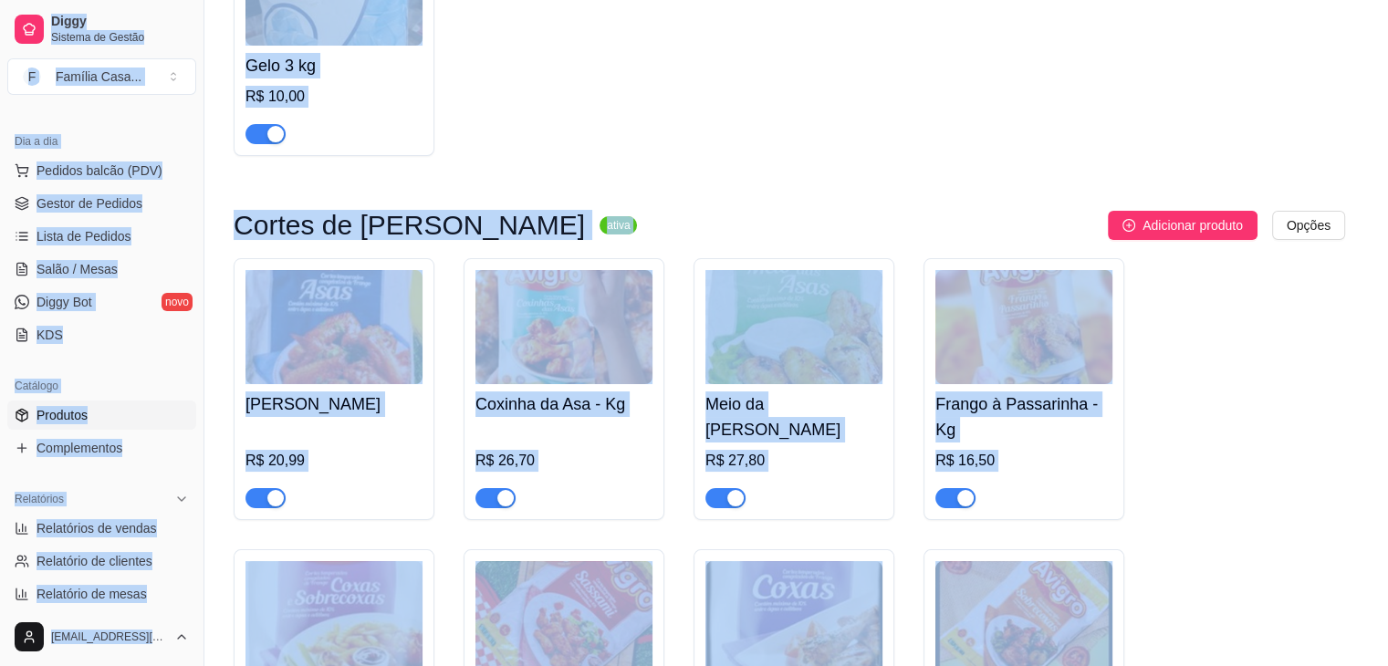
click at [612, 89] on header "Linguiça Mista kg - detalhes" at bounding box center [694, 79] width 946 height 56
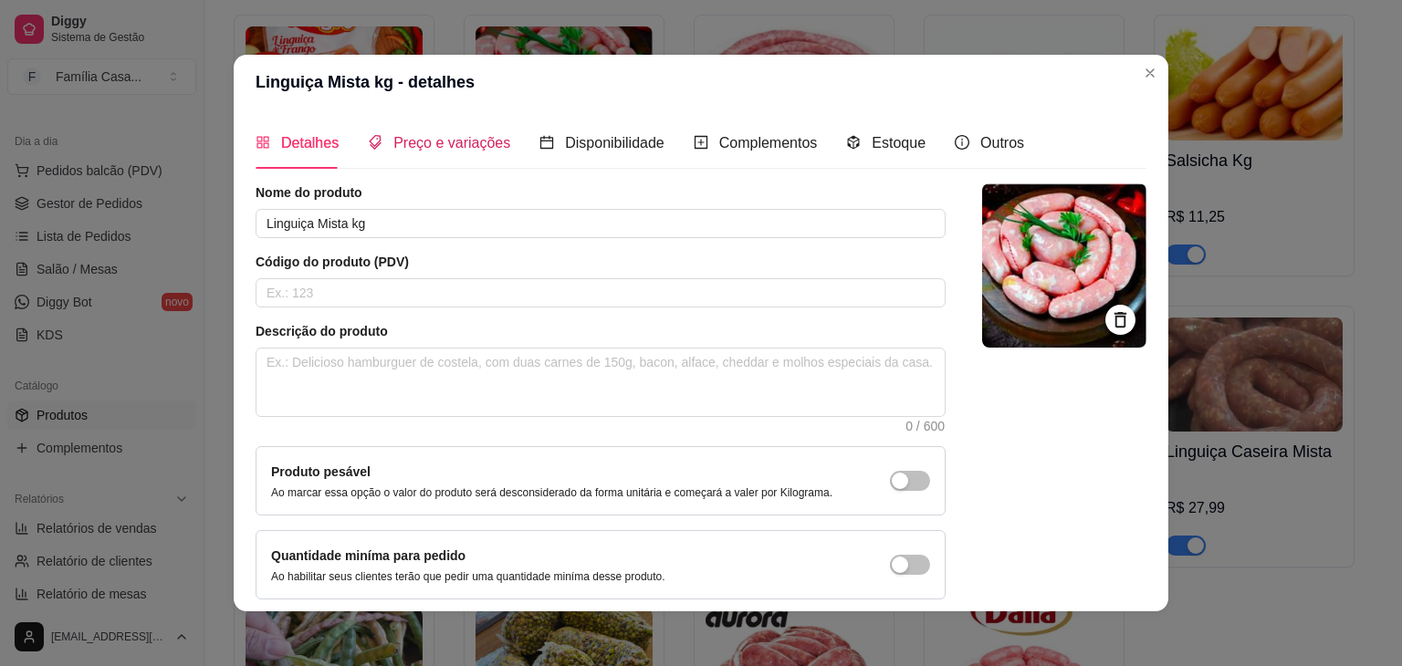
click at [445, 150] on span "Preço e variações" at bounding box center [451, 143] width 117 height 16
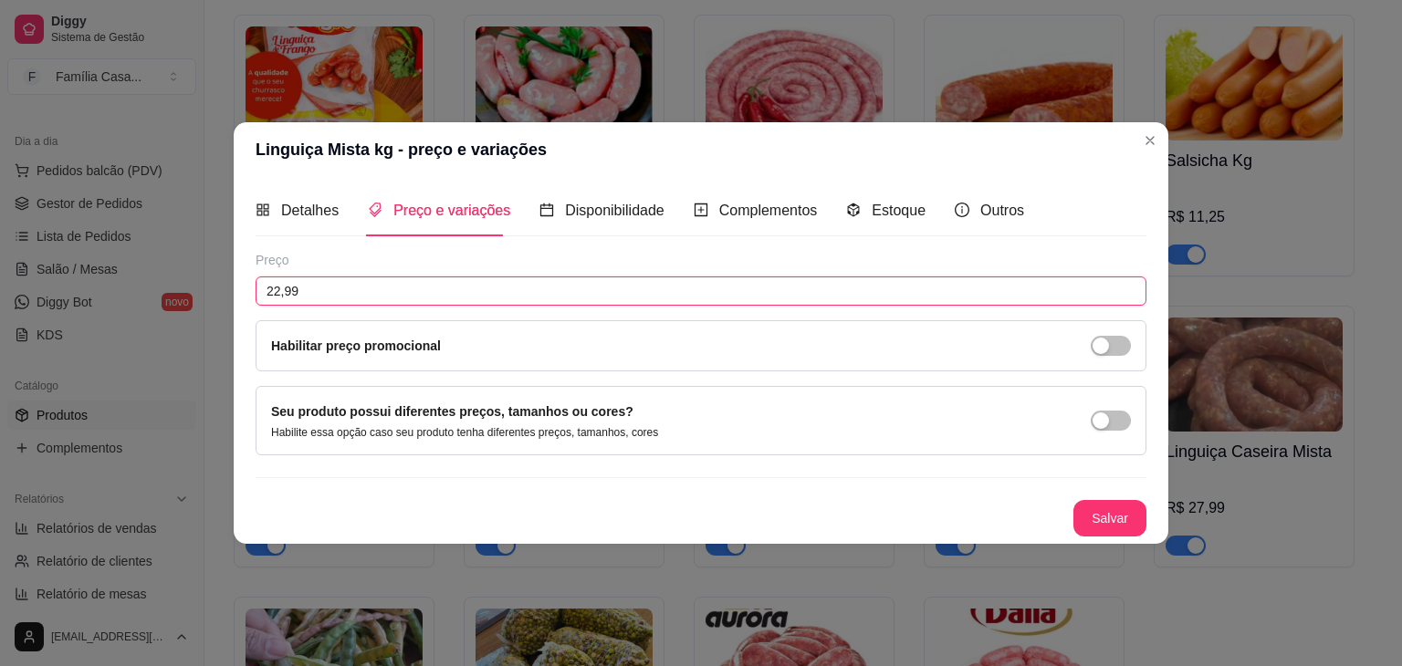
click at [329, 287] on input "22,99" at bounding box center [701, 291] width 891 height 29
click at [1105, 517] on button "Salvar" at bounding box center [1109, 519] width 71 height 36
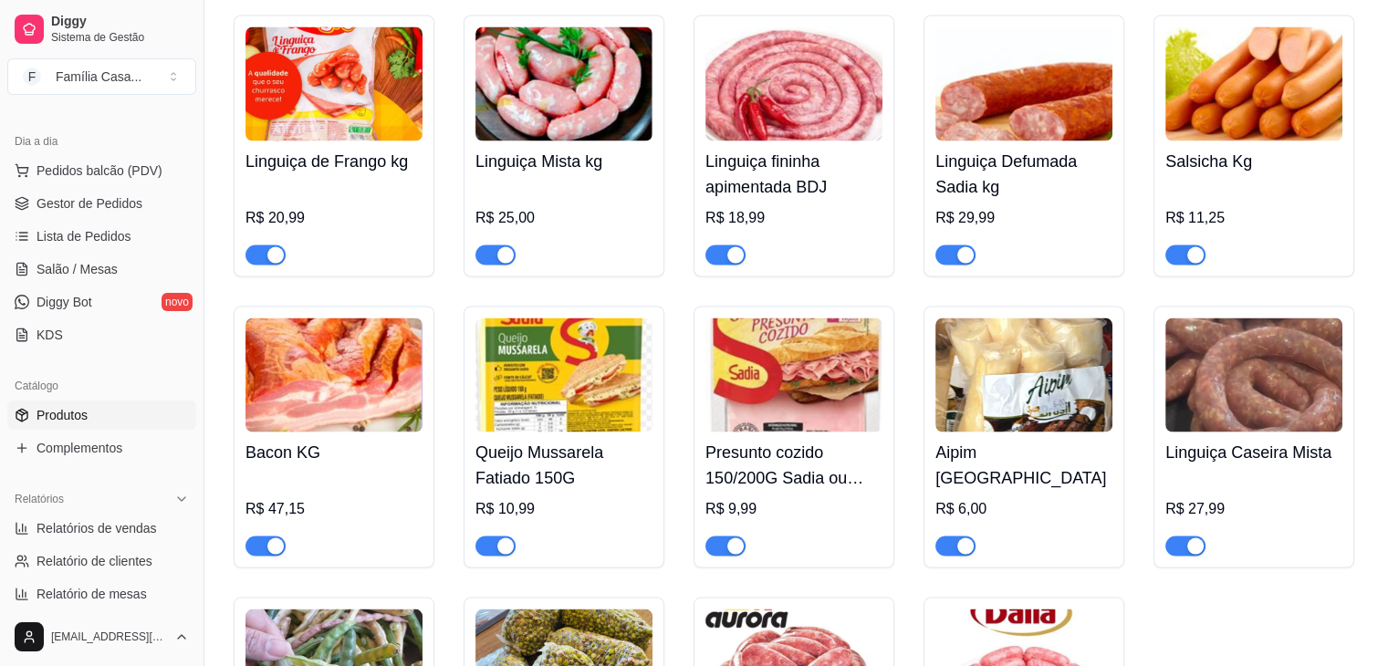
click at [302, 132] on img at bounding box center [333, 83] width 177 height 114
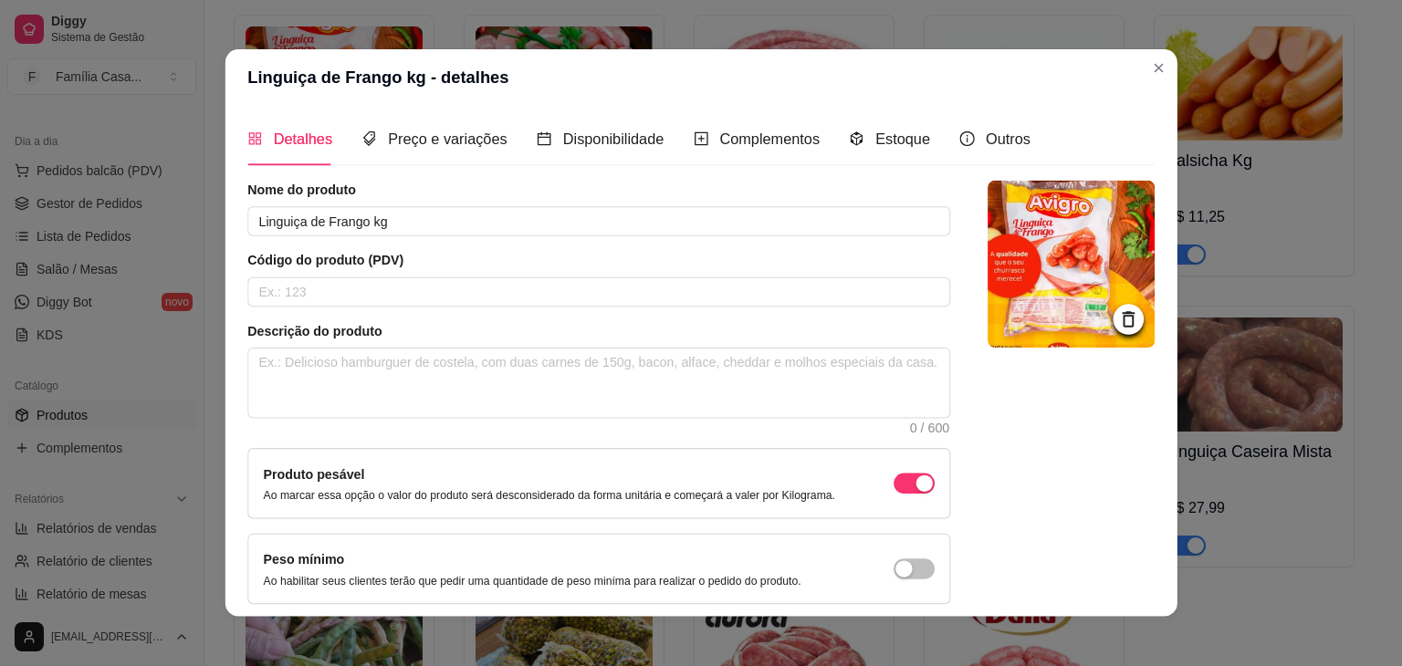
click at [302, 132] on span "Detalhes" at bounding box center [302, 139] width 58 height 16
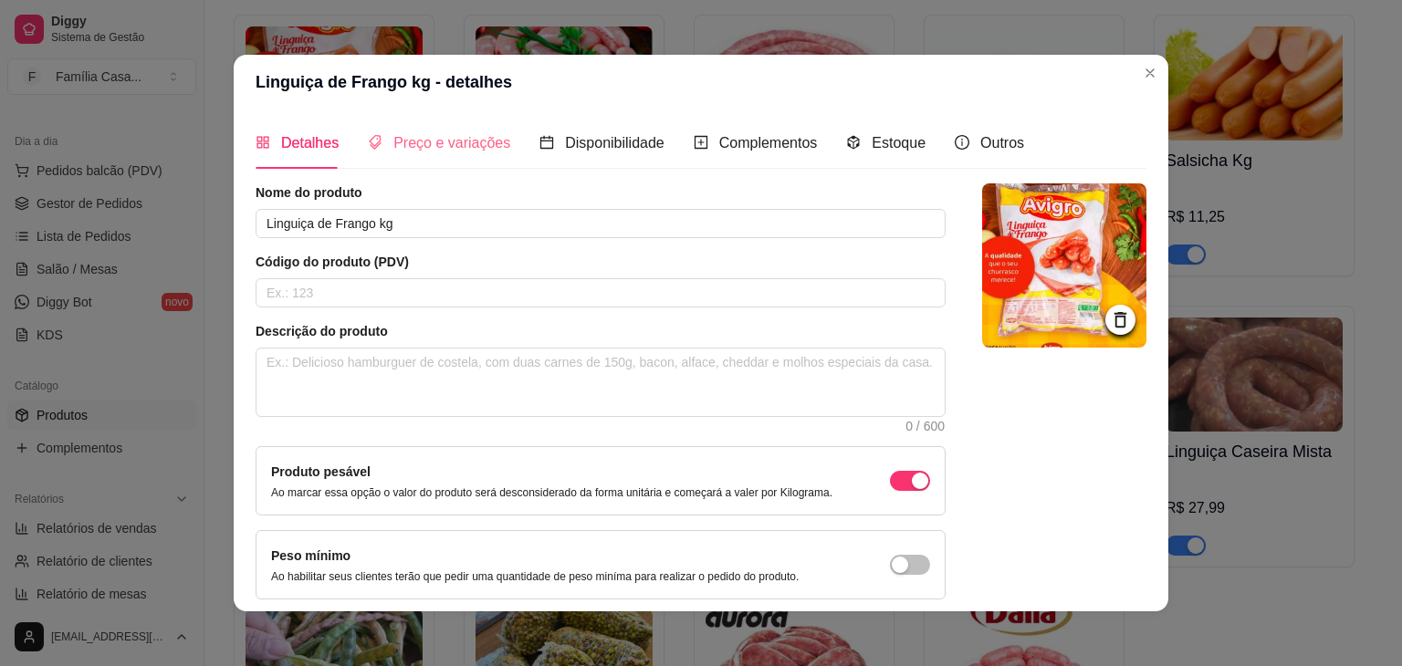
click at [480, 154] on div "Preço e variações" at bounding box center [439, 143] width 142 height 52
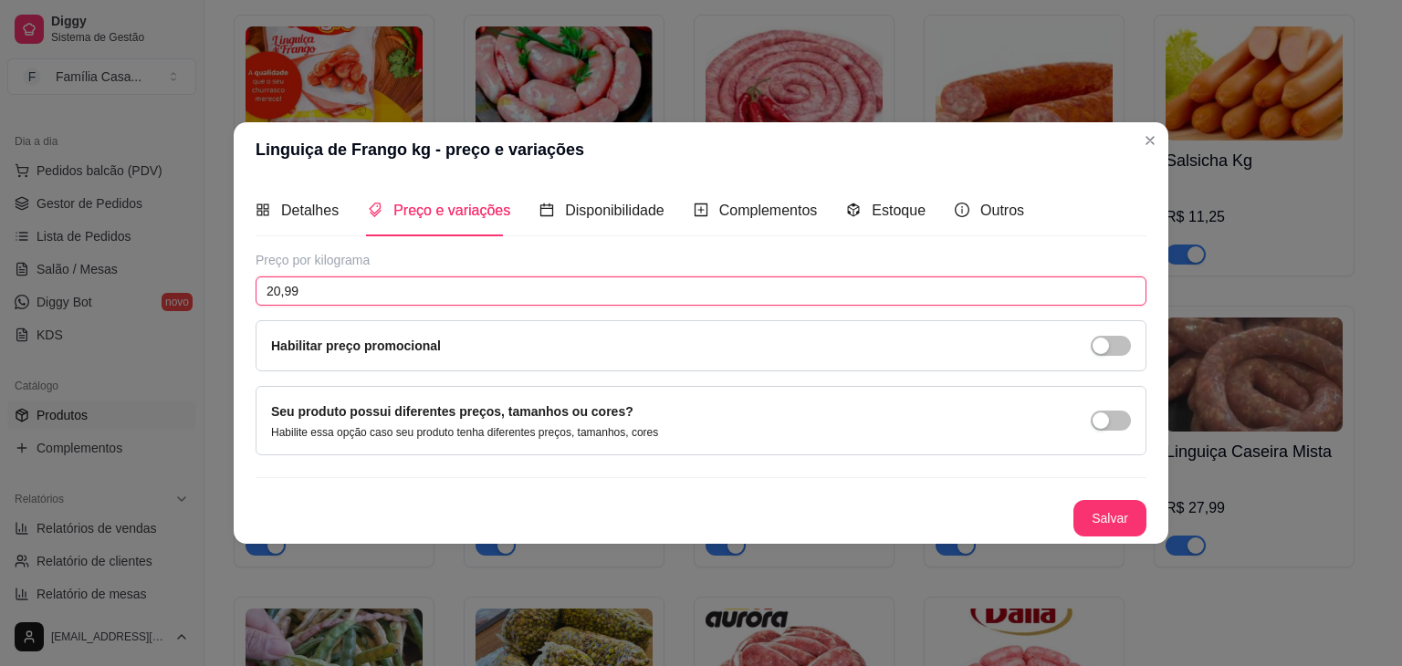
click at [316, 298] on input "20,99" at bounding box center [701, 291] width 891 height 29
click at [1105, 509] on button "Salvar" at bounding box center [1109, 519] width 71 height 36
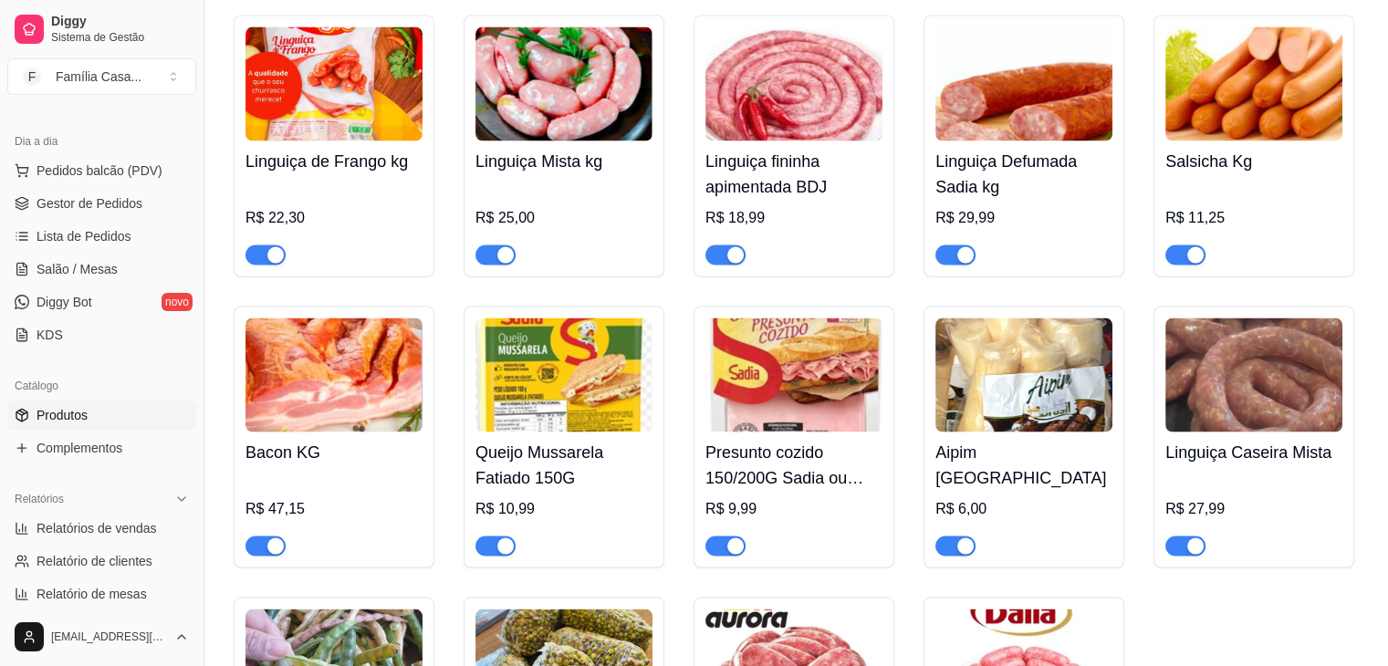
click at [995, 388] on img at bounding box center [1023, 375] width 177 height 114
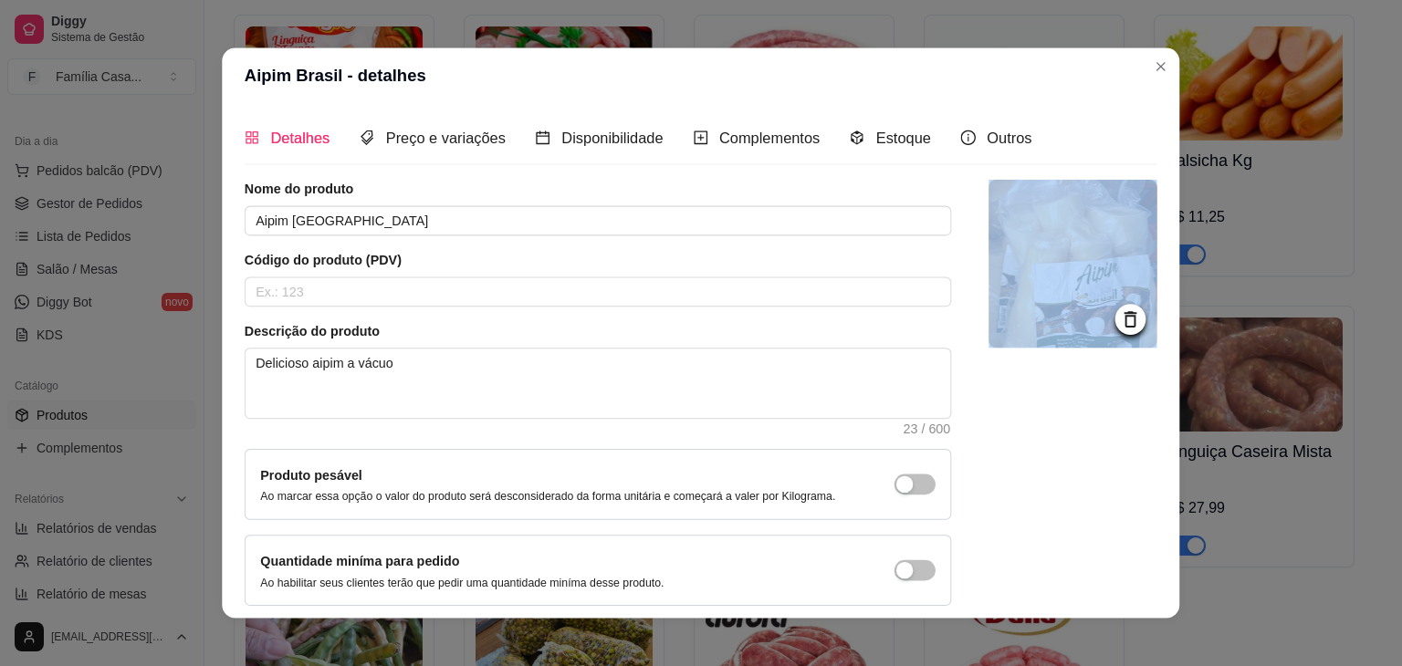
click at [995, 388] on div at bounding box center [1073, 393] width 168 height 426
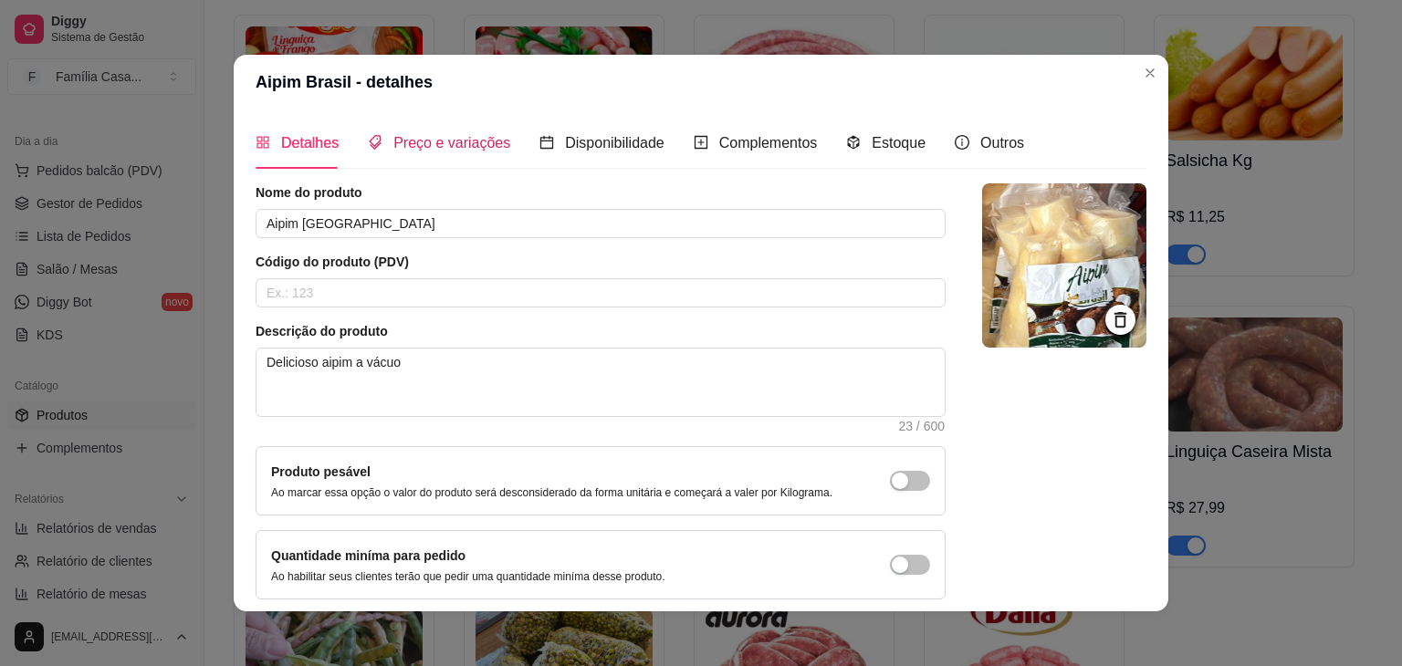
click at [474, 147] on span "Preço e variações" at bounding box center [451, 143] width 117 height 16
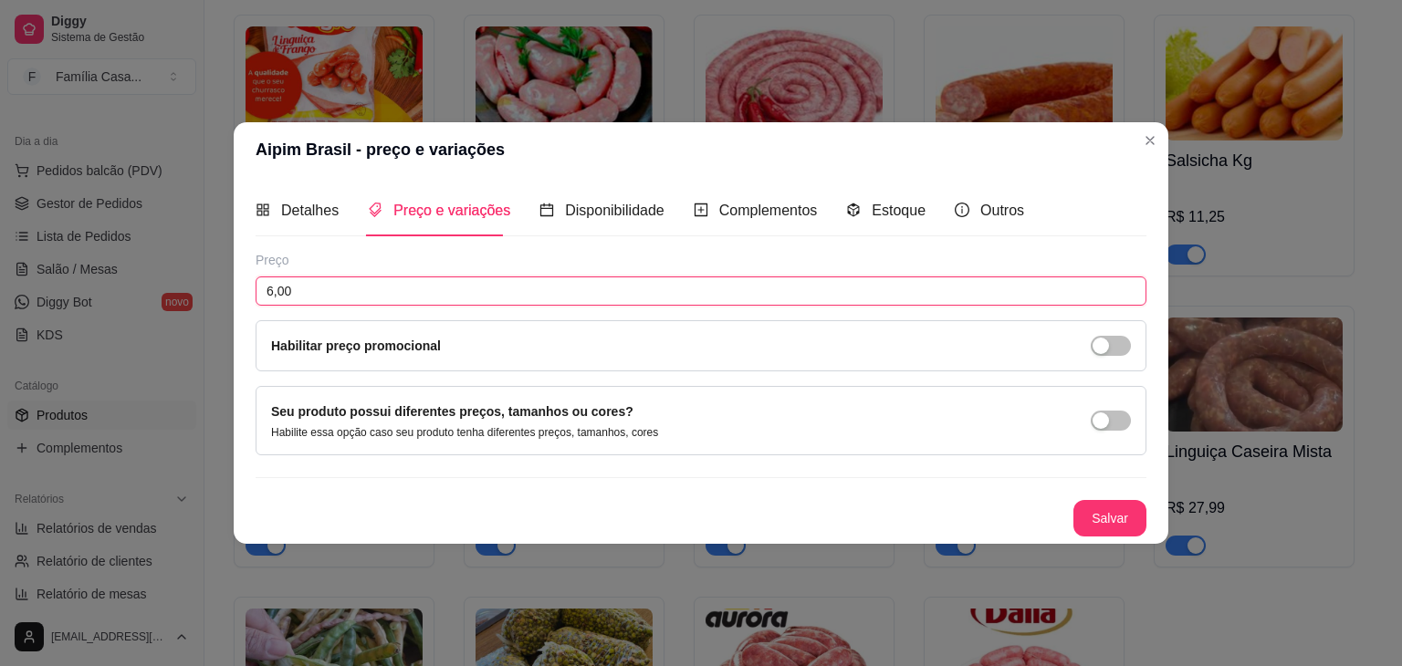
click at [319, 293] on input "6,00" at bounding box center [701, 291] width 891 height 29
click at [1124, 505] on button "Salvar" at bounding box center [1109, 519] width 71 height 36
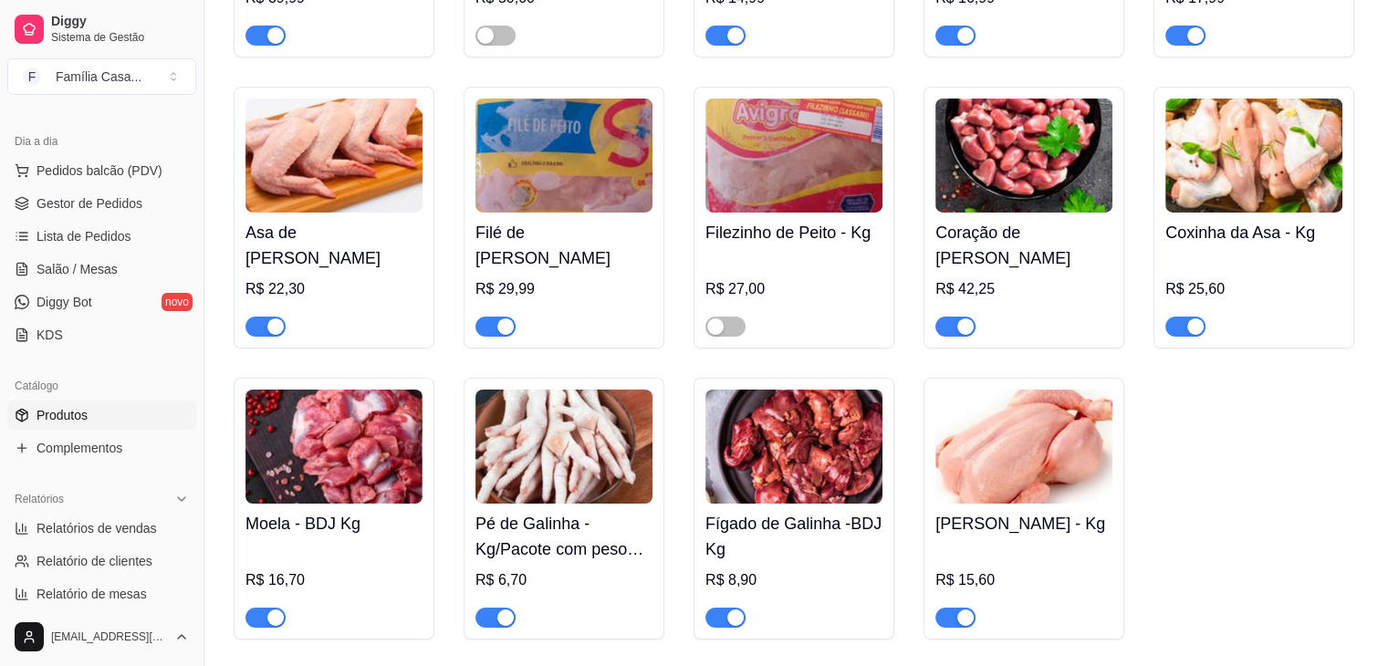
scroll to position [6336, 0]
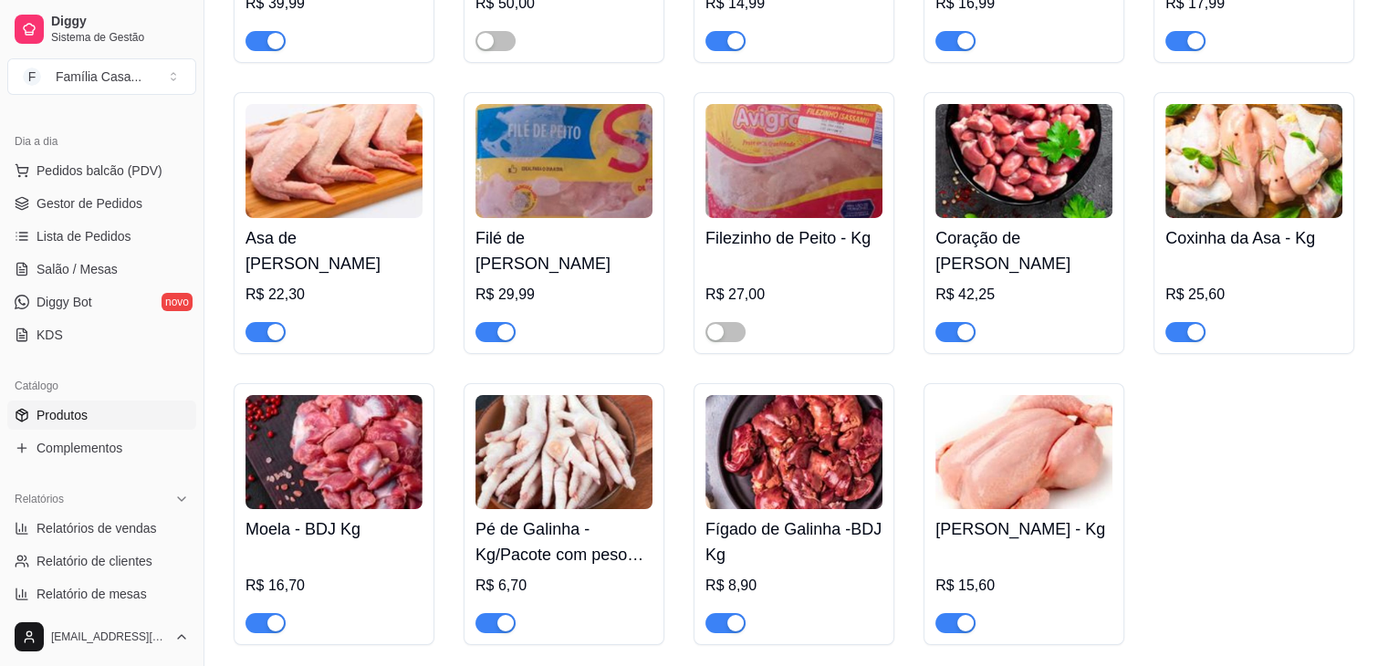
click at [1000, 442] on img at bounding box center [1023, 452] width 177 height 114
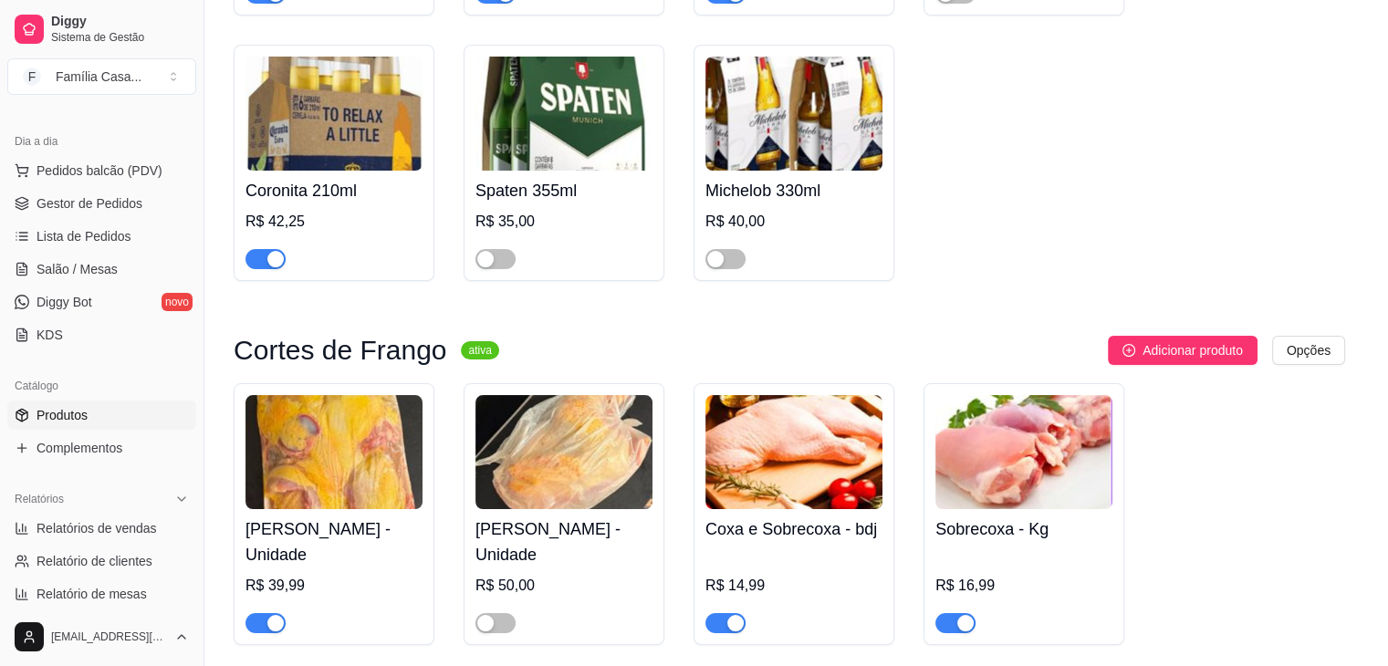
click at [1000, 442] on div at bounding box center [1065, 393] width 168 height 425
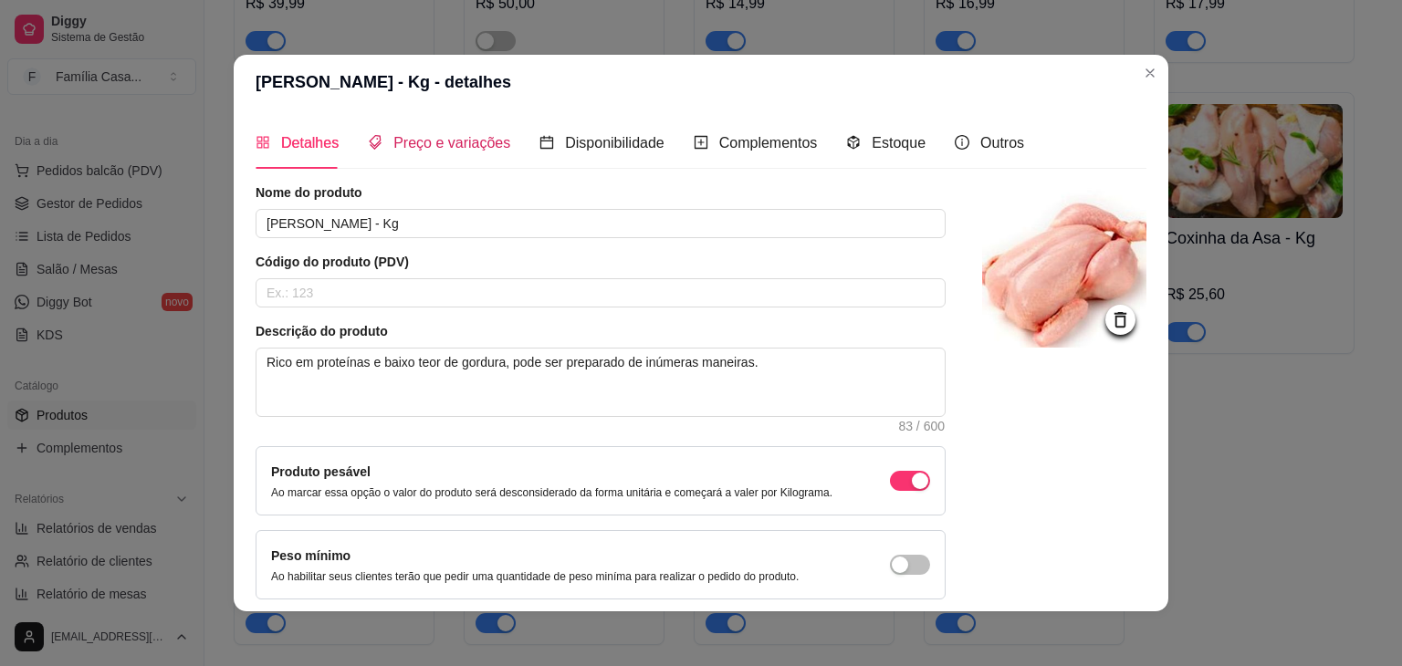
click at [475, 151] on span "Preço e variações" at bounding box center [451, 143] width 117 height 16
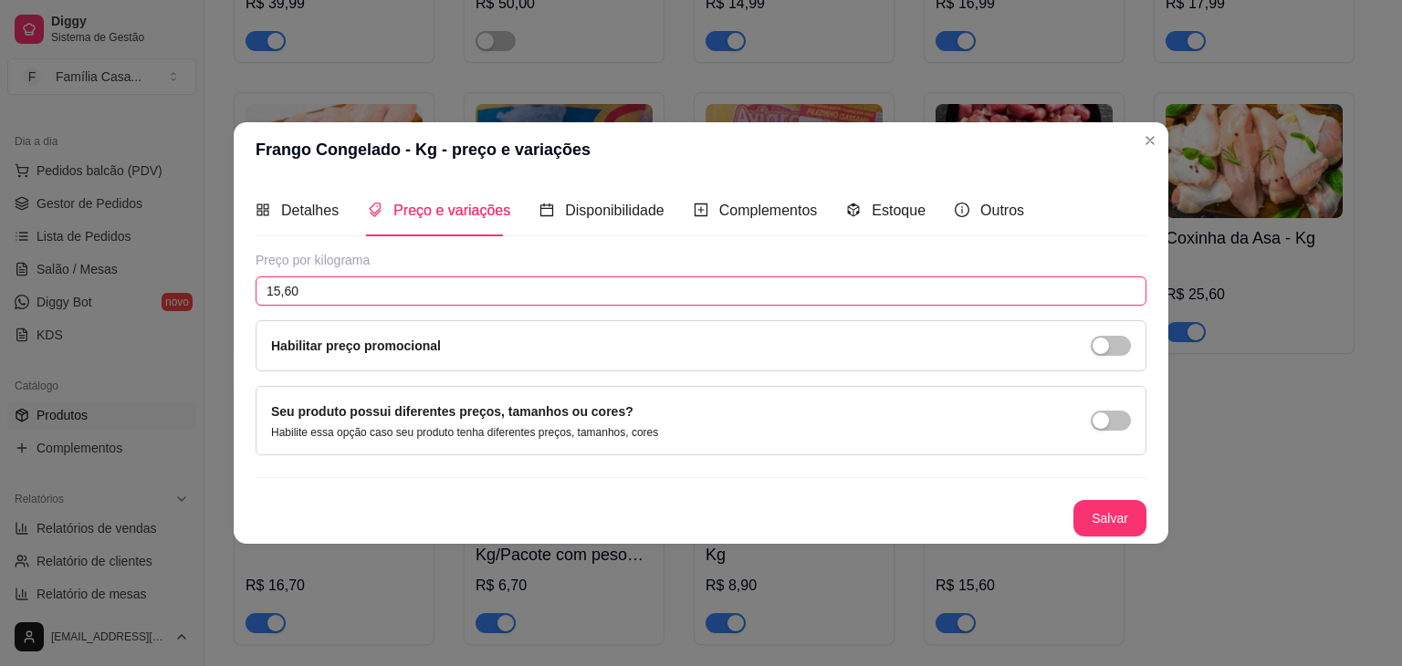
click at [350, 294] on input "15,60" at bounding box center [701, 291] width 891 height 29
click at [1124, 511] on button "Salvar" at bounding box center [1109, 519] width 71 height 36
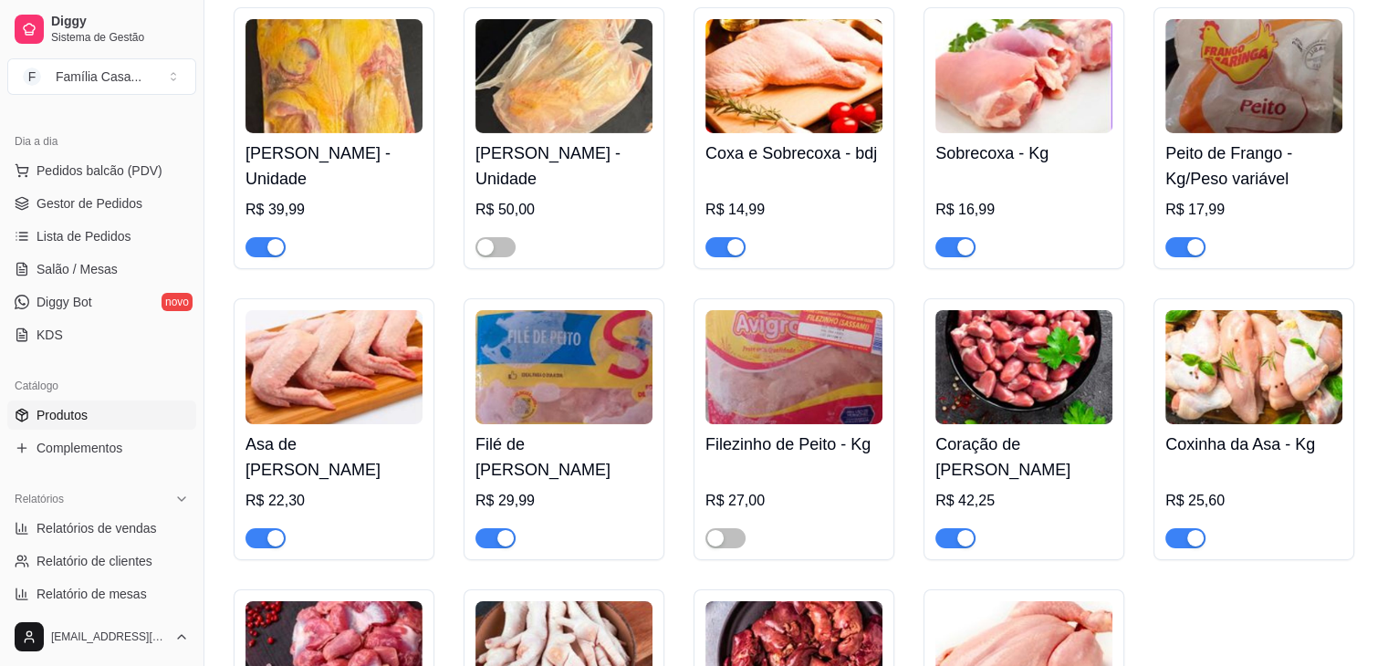
scroll to position [6116, 0]
